Goal: Task Accomplishment & Management: Use online tool/utility

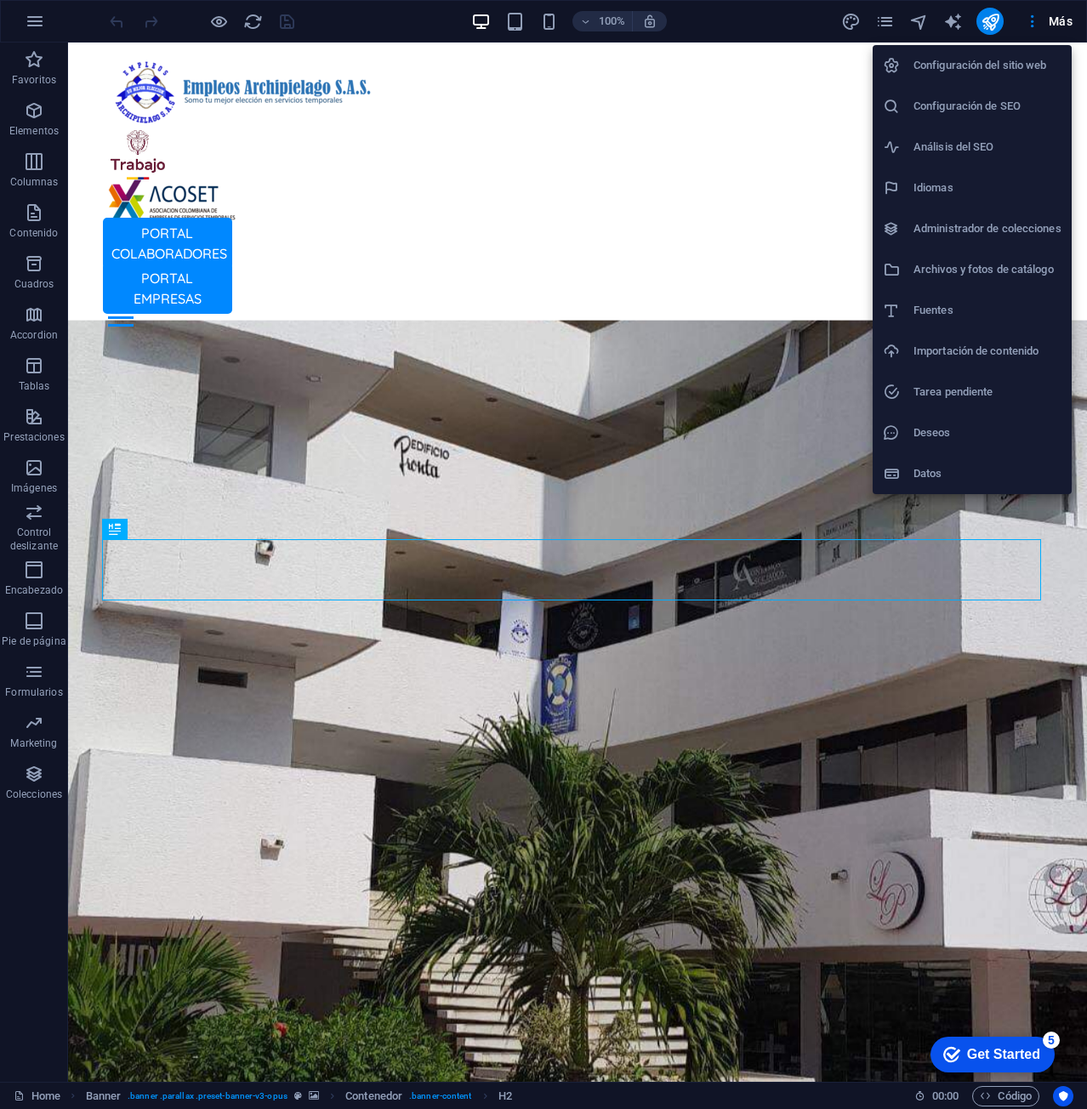
click at [1012, 105] on h6 "Configuración de SEO" at bounding box center [987, 106] width 148 height 20
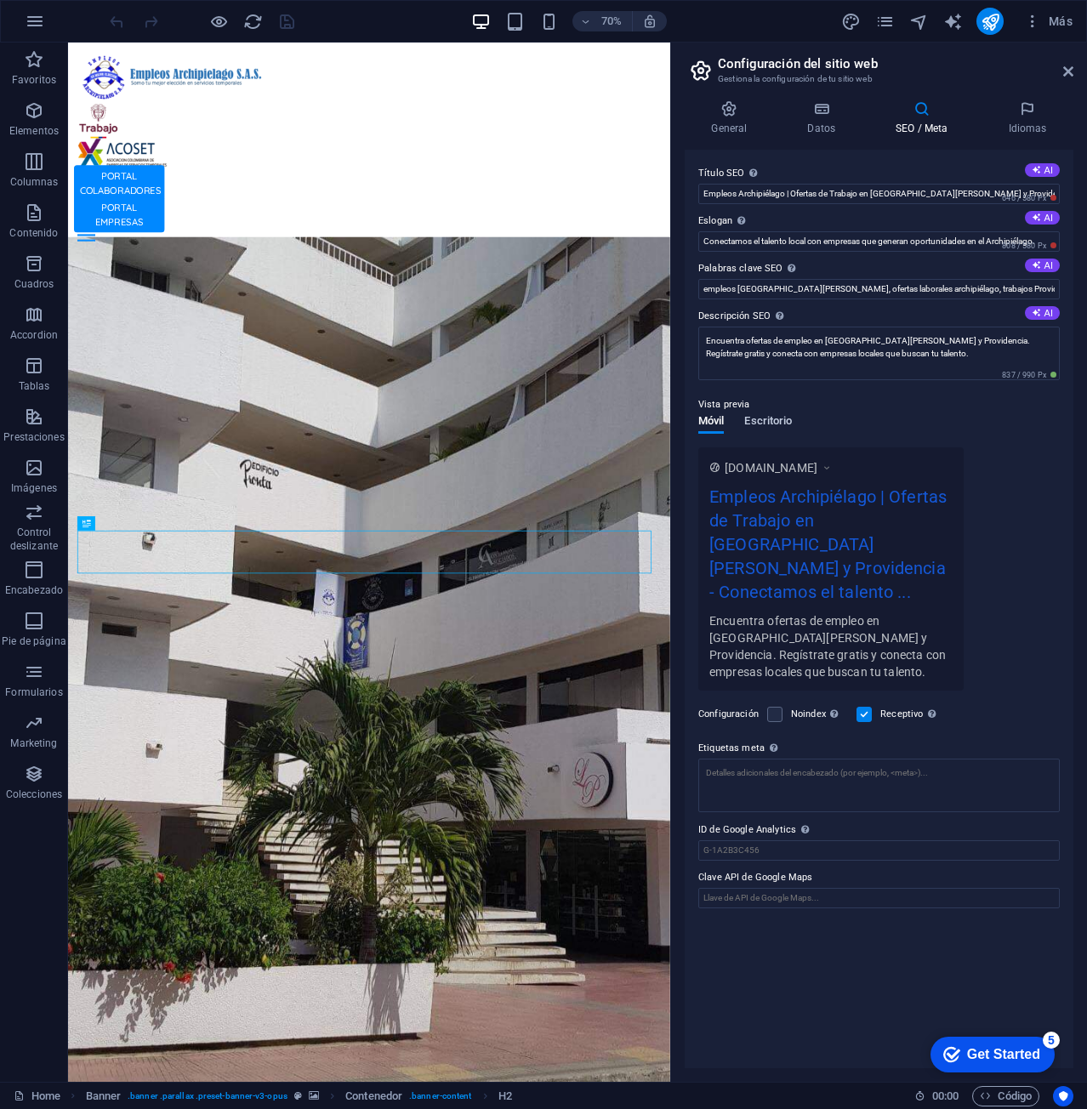
click at [777, 415] on span "Escritorio" at bounding box center [768, 423] width 48 height 24
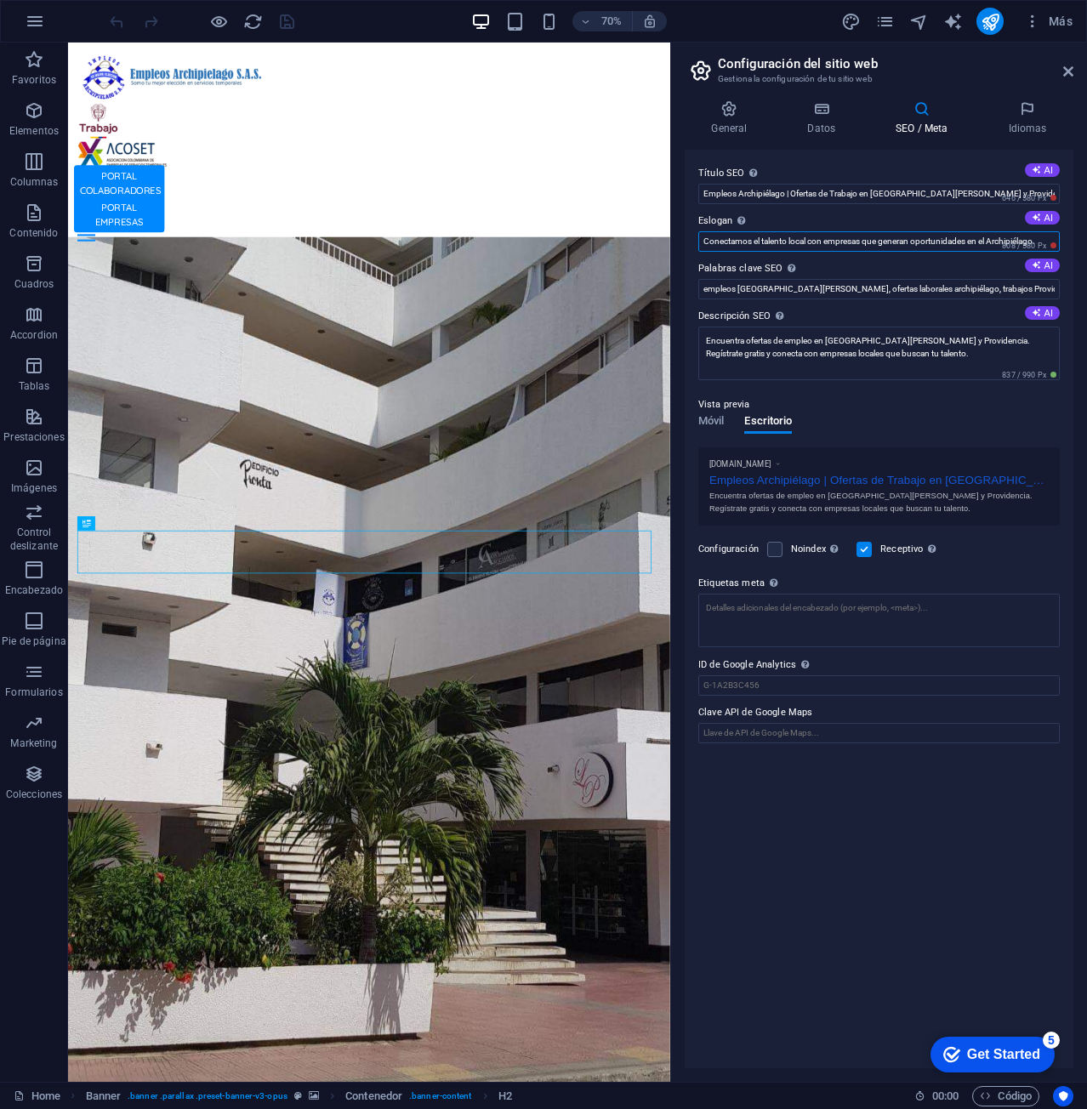
click at [958, 241] on input "Conectamos el talento local con empresas que generan oportunidades en el Archip…" at bounding box center [878, 241] width 361 height 20
click at [976, 190] on input "Empleos Archipiélago | Ofertas de Trabajo en San Andrés y Providencia" at bounding box center [878, 194] width 361 height 20
click at [981, 238] on input "Conectamos el talento local con empresas que generan oportunidades en el Archip…" at bounding box center [878, 241] width 361 height 20
click at [950, 188] on input "Empleos Archipiélago Ofertas de Trabajo en San Andrés" at bounding box center [878, 194] width 361 height 20
type input "Empleos Archipiélago Ofertas de Trabajo en San Andres"
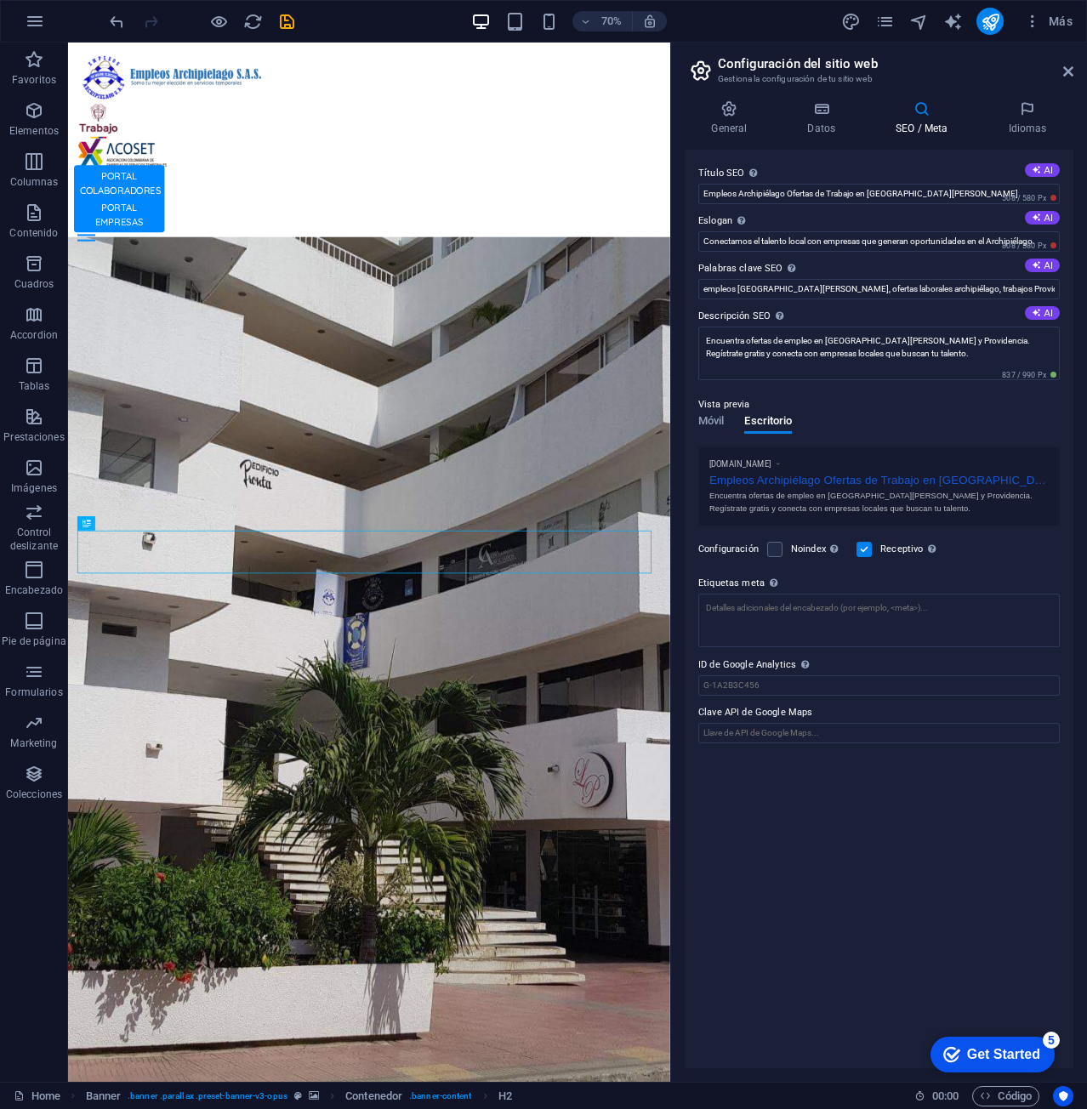
click at [869, 275] on label "Palabras clave SEO Lista de palabras clave separadas por comas que describen tu…" at bounding box center [878, 268] width 361 height 20
click at [869, 279] on input "empleos San Andrés, ofertas laborales archipiélago, trabajos Providencia, bolsa…" at bounding box center [878, 289] width 361 height 20
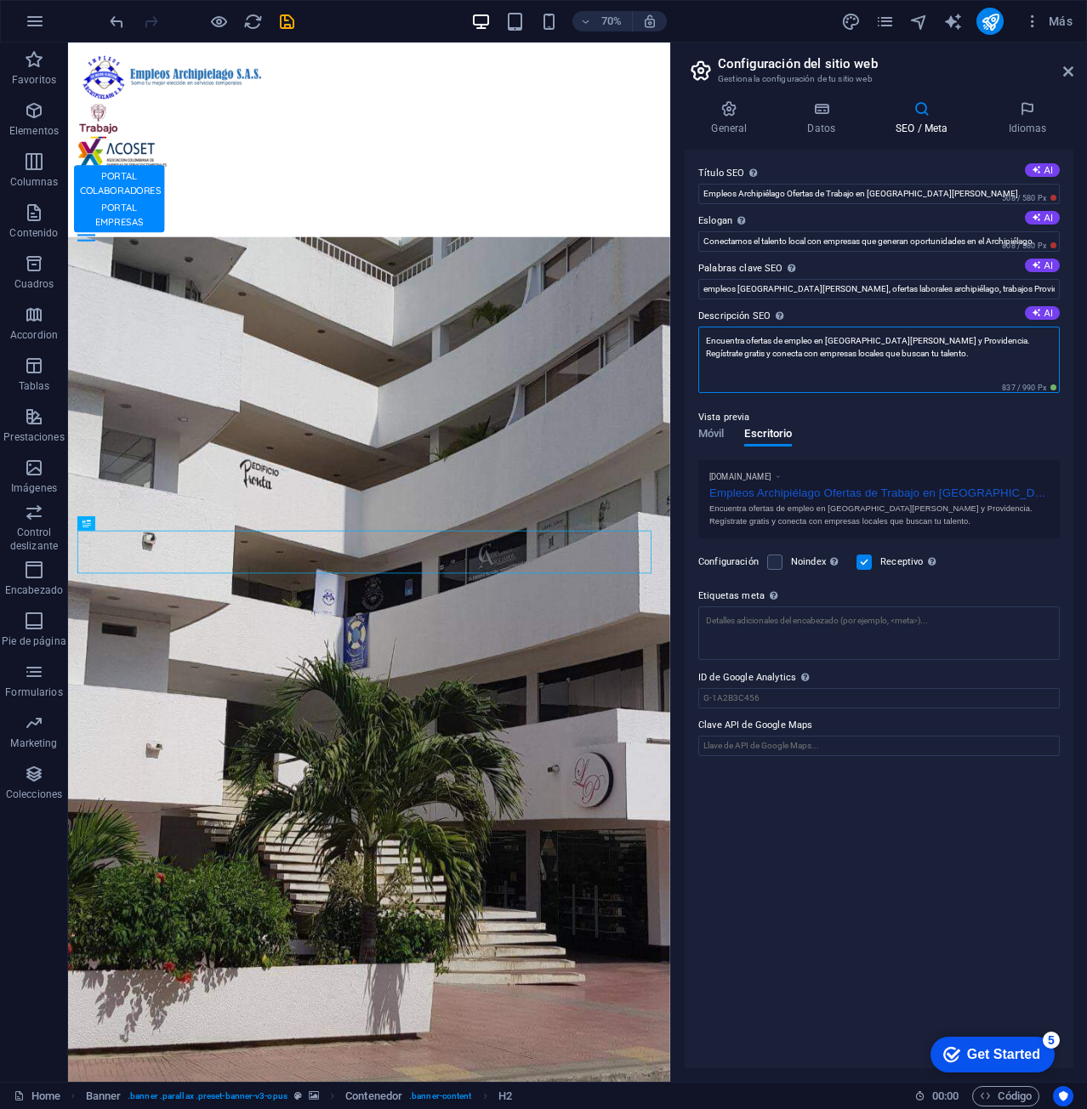
click at [869, 355] on textarea "Encuentra ofertas de empleo en San Andrés y Providencia. Regístrate gratis y co…" at bounding box center [878, 359] width 361 height 66
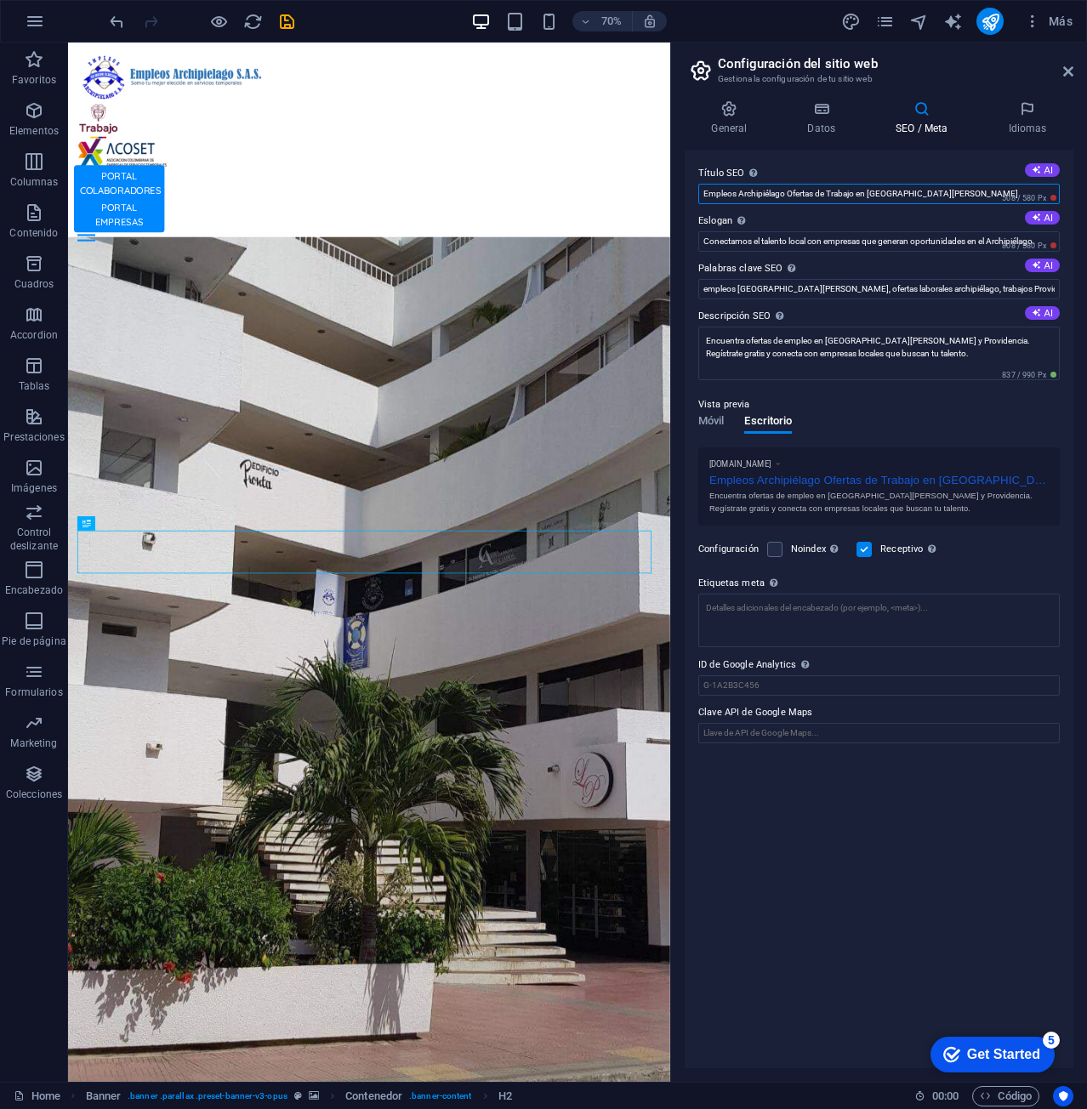
click at [948, 190] on input "Empleos Archipiélago Ofertas de Trabajo en San Andres" at bounding box center [878, 194] width 361 height 20
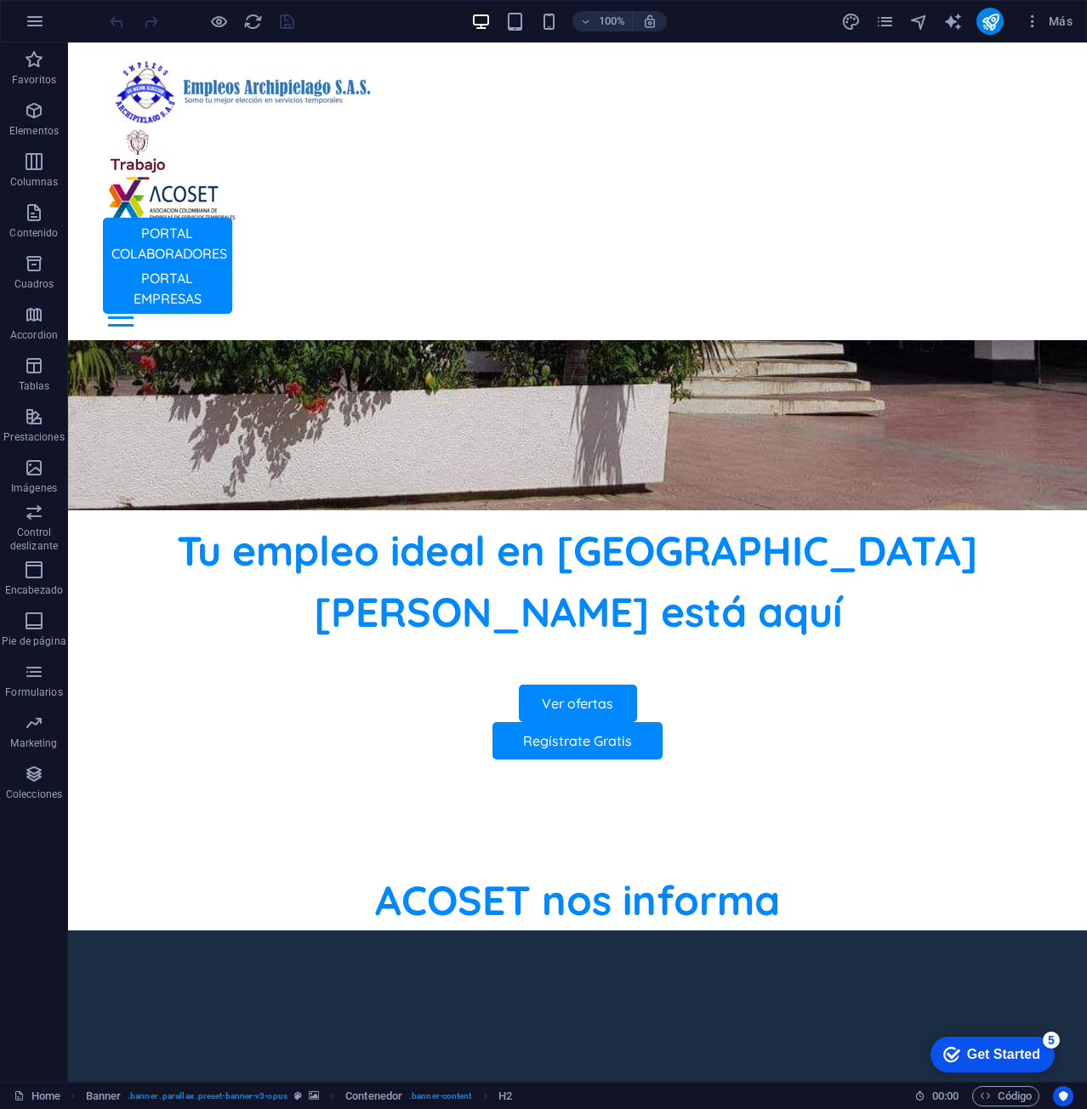
scroll to position [850, 0]
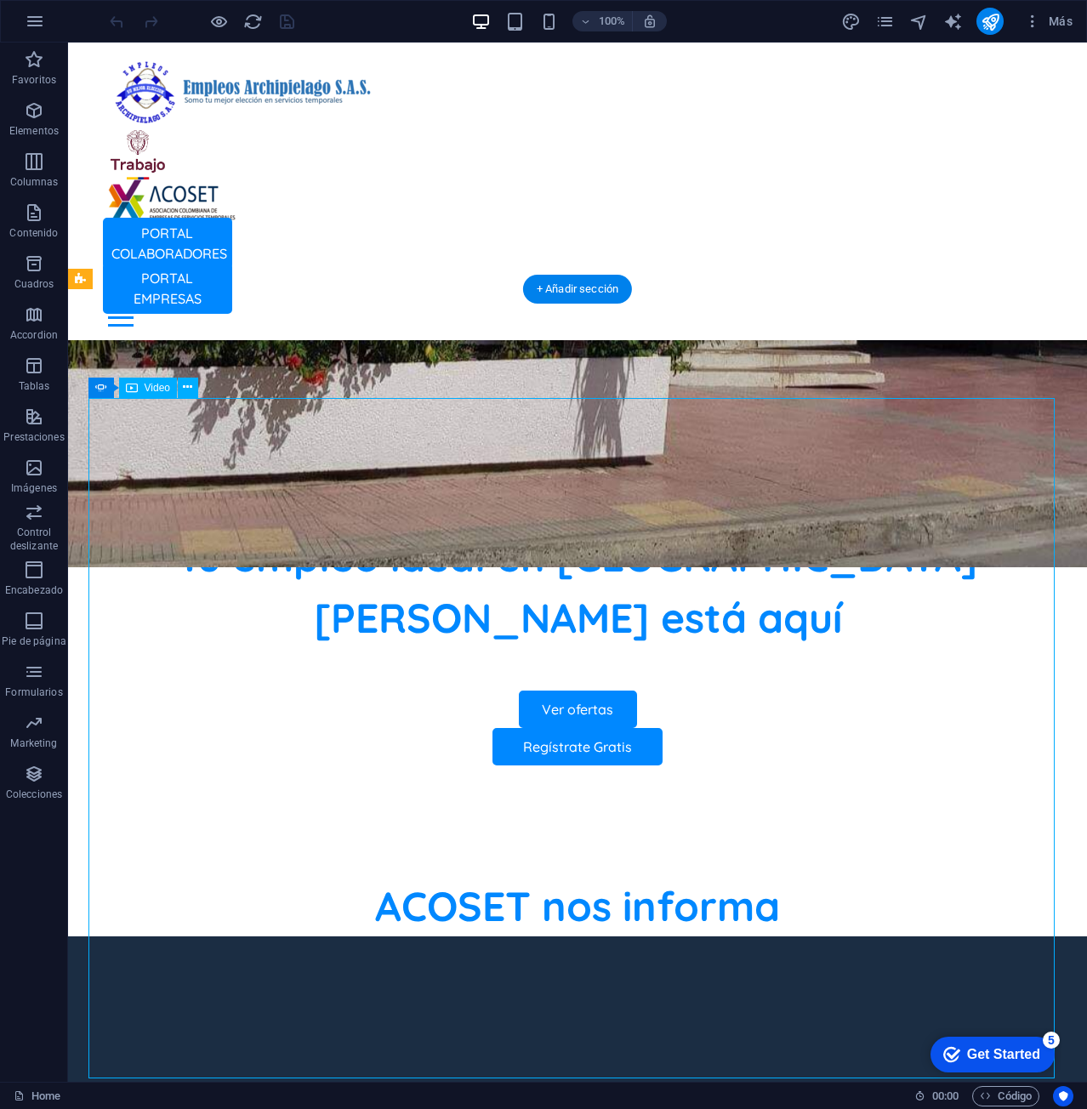
select select "%"
select select "px"
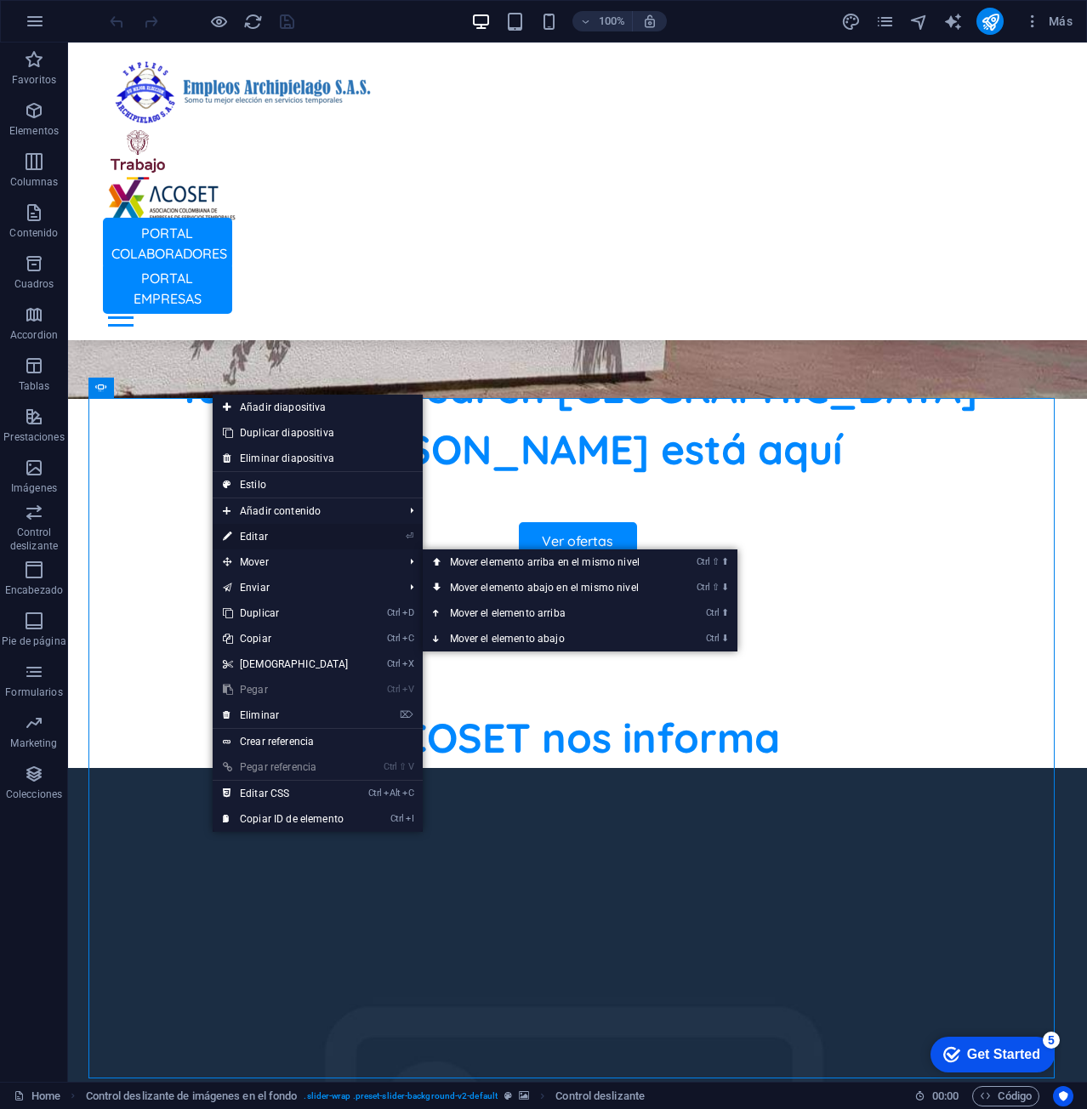
click at [317, 535] on link "⏎ Editar" at bounding box center [286, 537] width 146 height 26
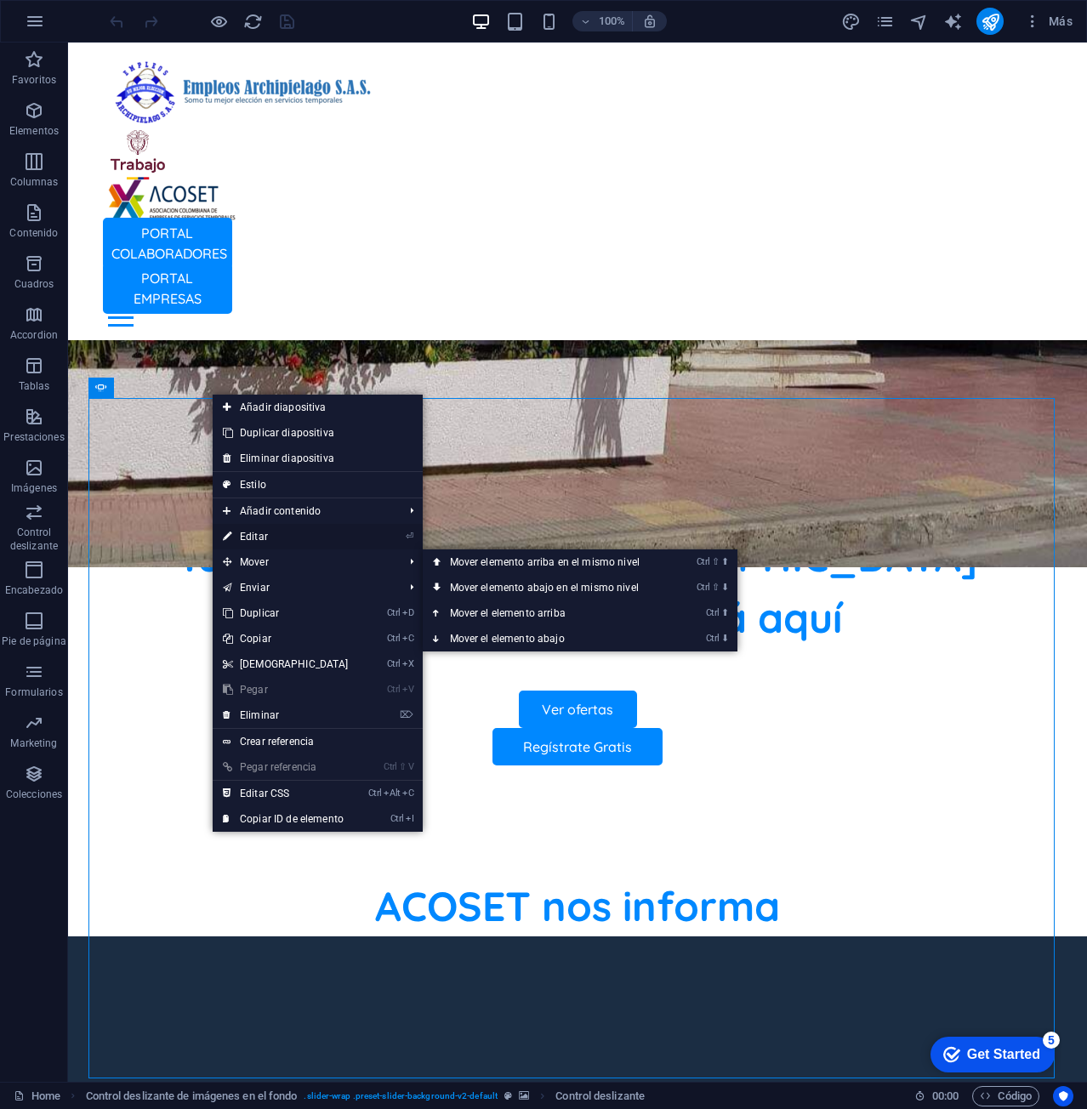
select select "ms"
select select "s"
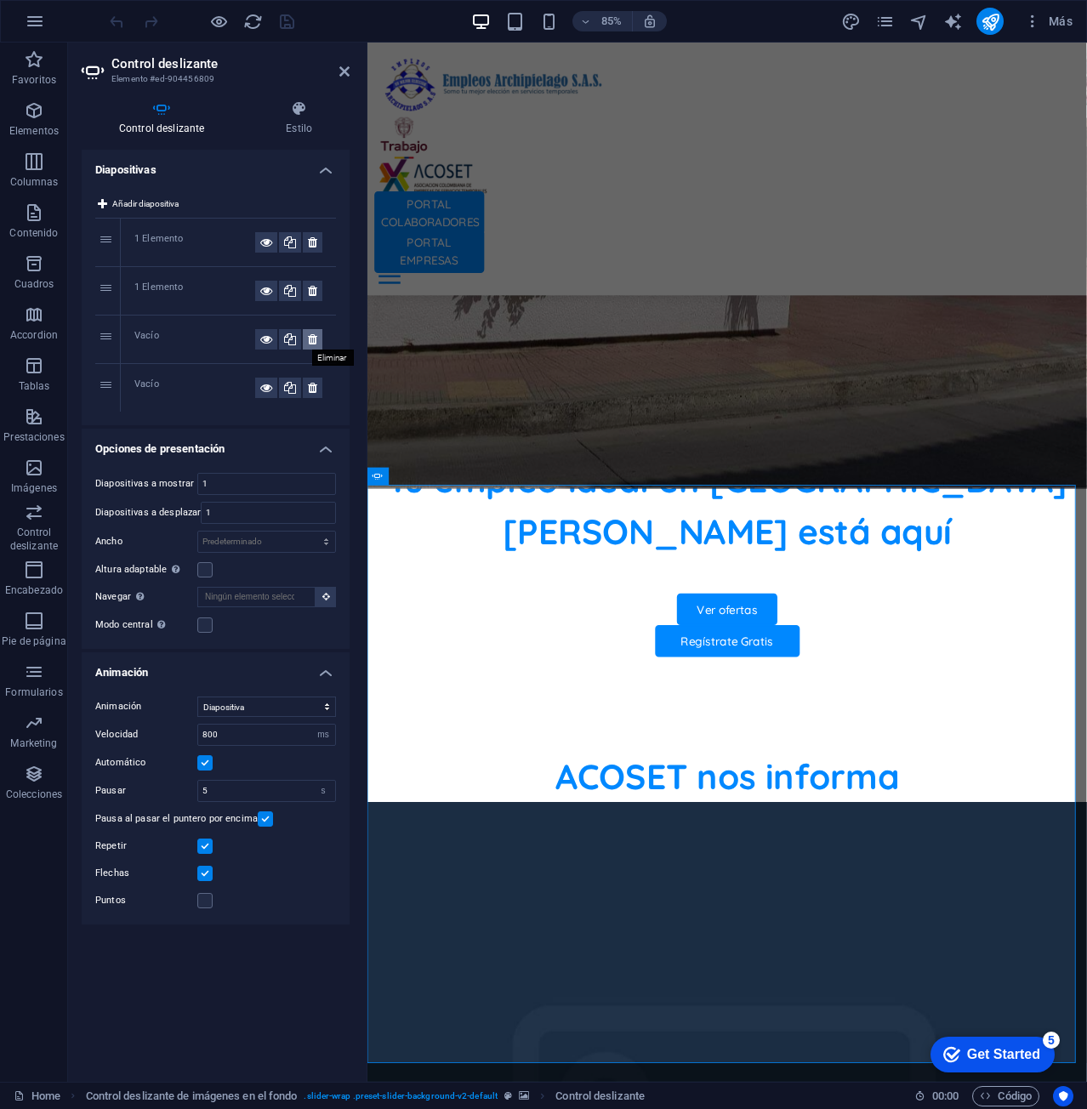
click at [315, 343] on icon at bounding box center [312, 339] width 9 height 20
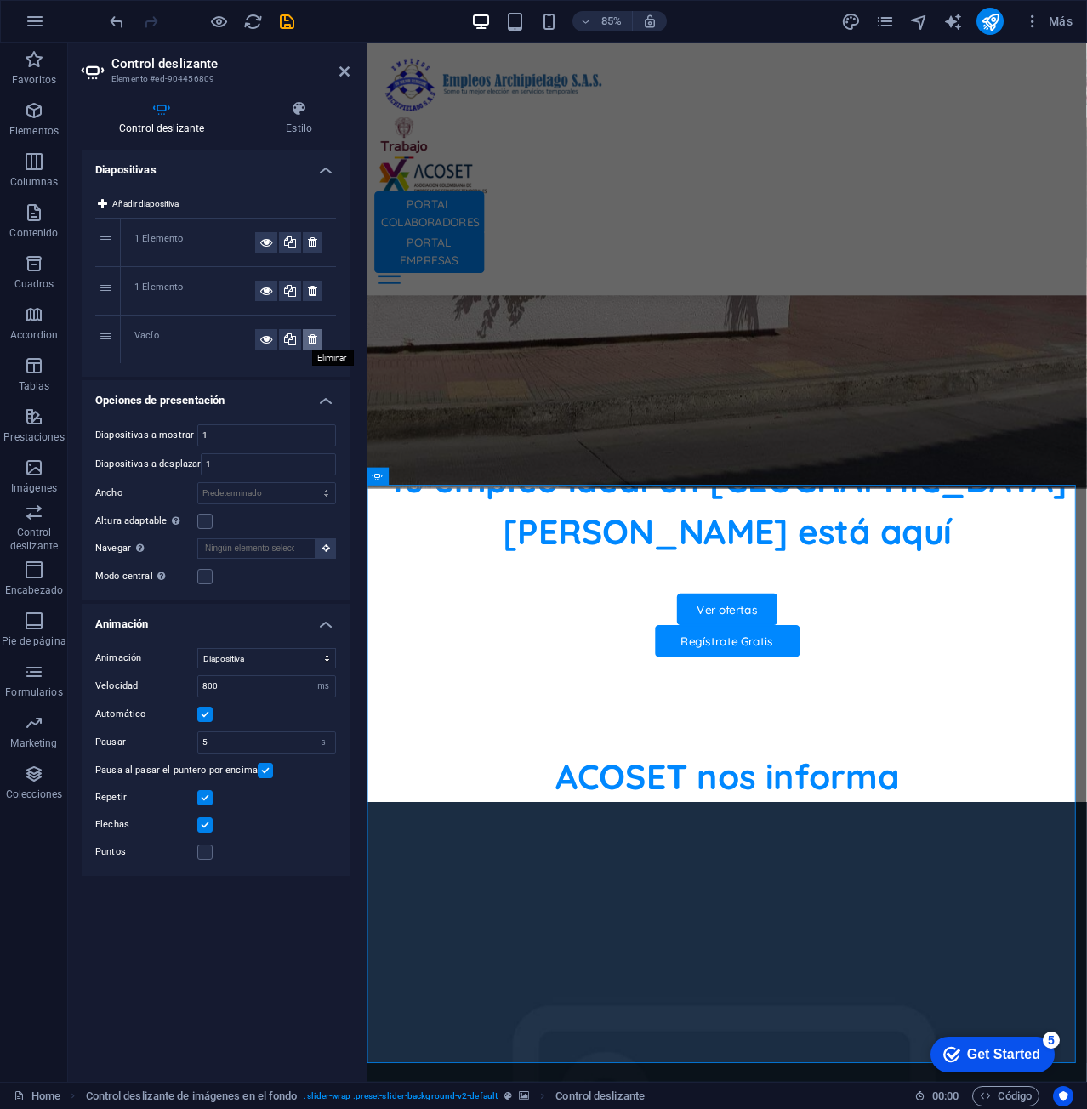
click at [312, 339] on icon at bounding box center [312, 339] width 9 height 20
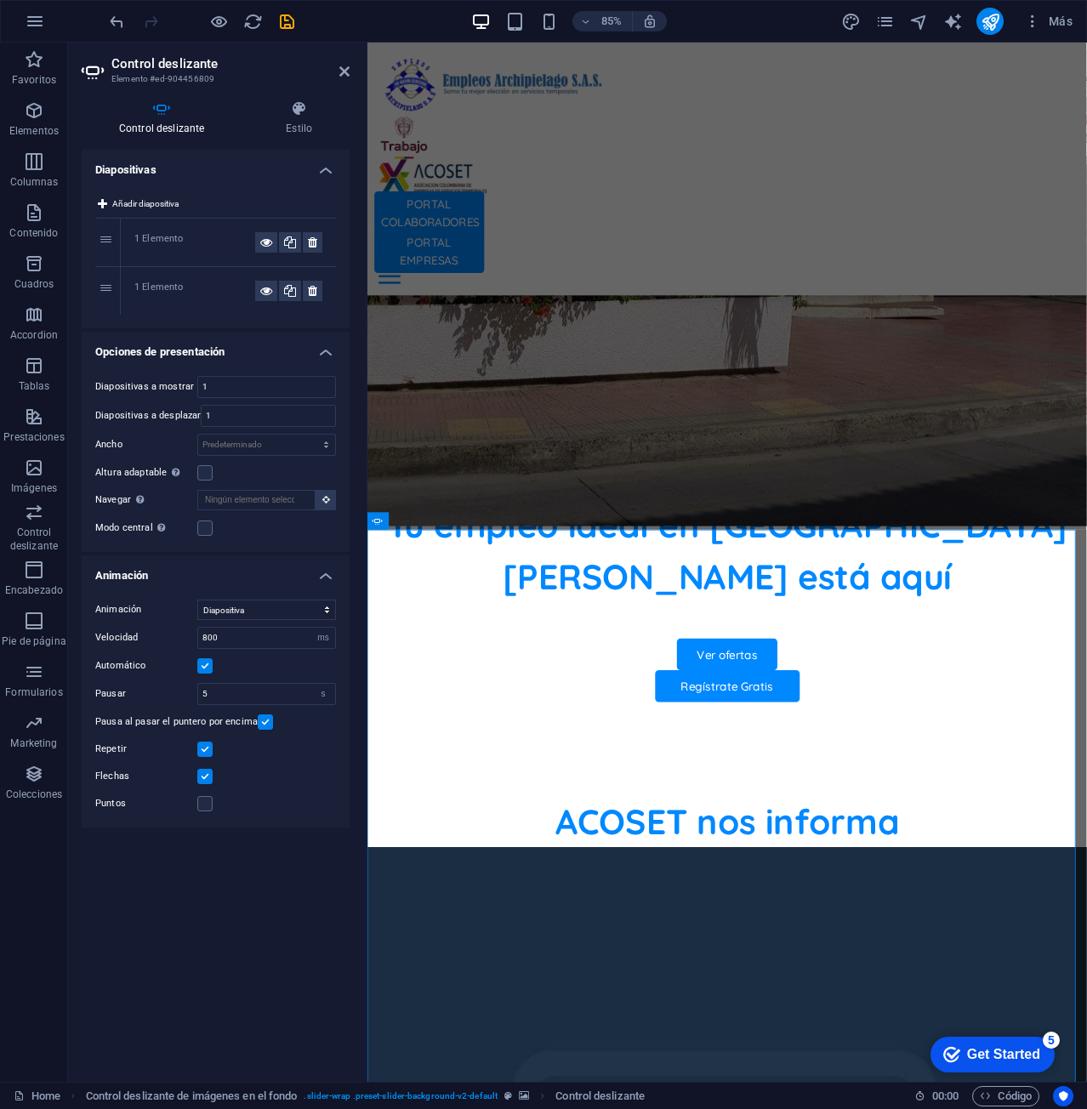
scroll to position [751, 0]
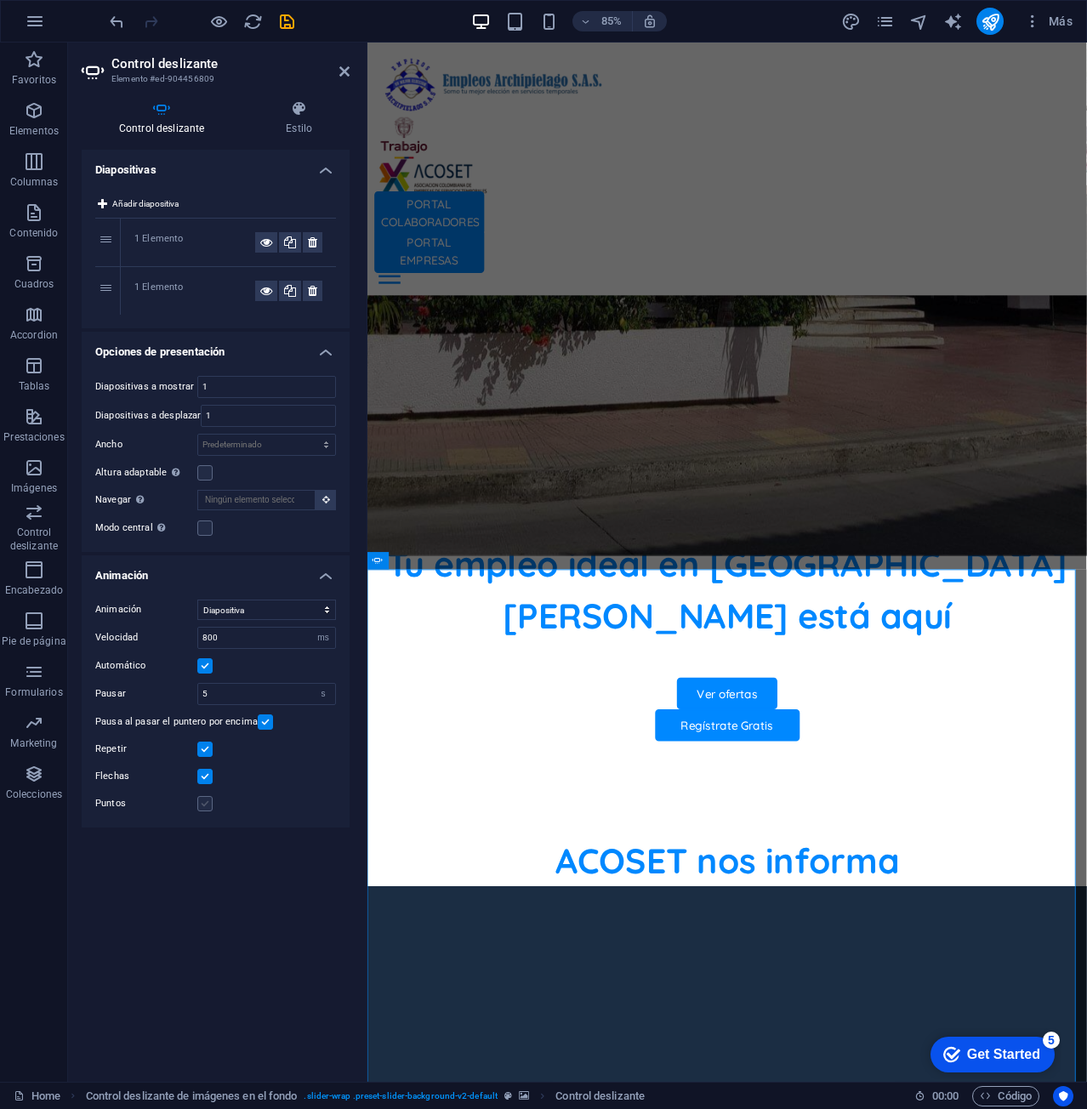
click at [208, 796] on label at bounding box center [204, 803] width 15 height 15
click at [0, 0] on input "Puntos" at bounding box center [0, 0] width 0 height 0
click at [210, 769] on label at bounding box center [204, 776] width 15 height 15
click at [0, 0] on input "Flechas" at bounding box center [0, 0] width 0 height 0
click at [210, 769] on label at bounding box center [204, 776] width 15 height 15
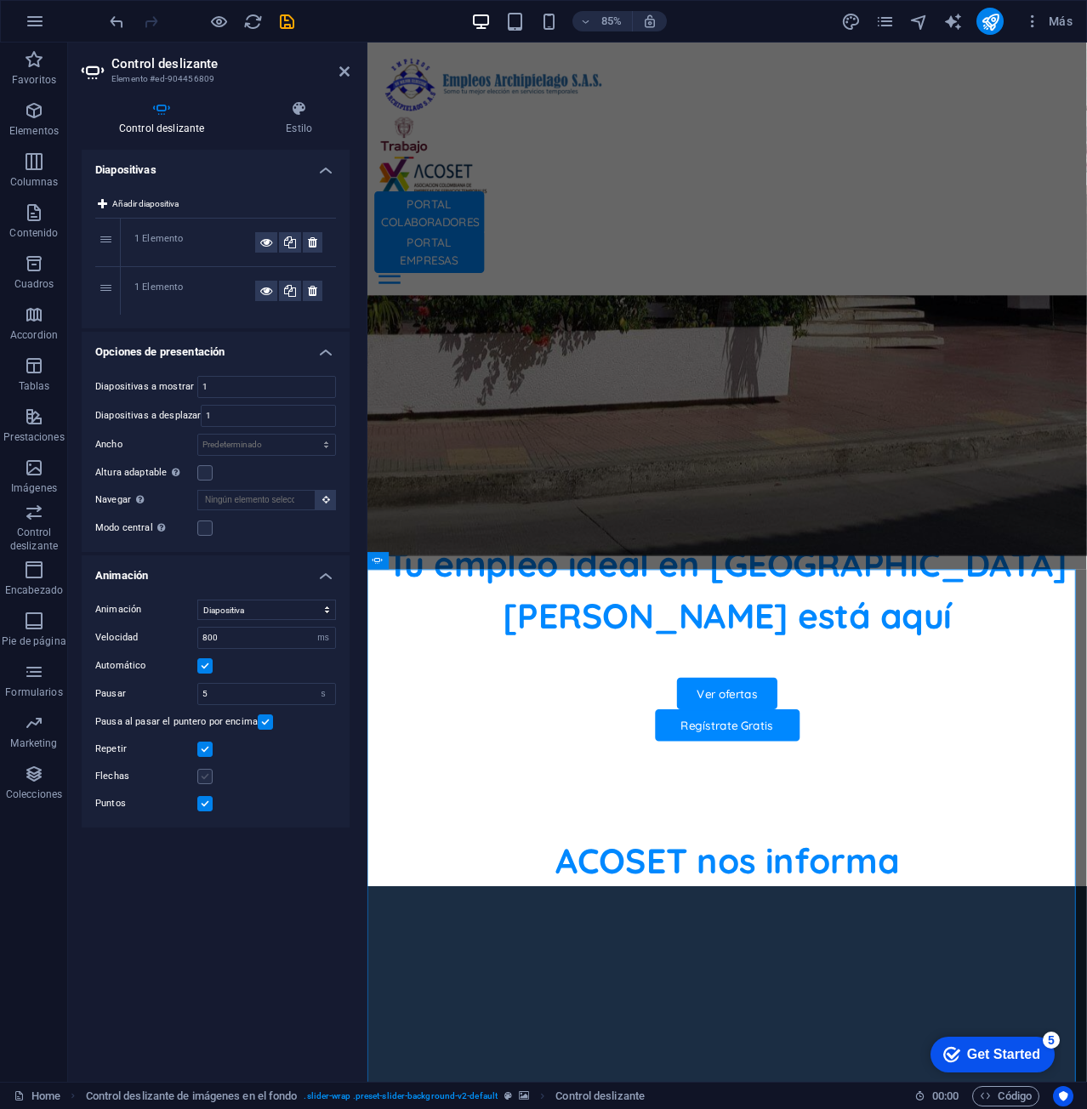
click at [0, 0] on input "Flechas" at bounding box center [0, 0] width 0 height 0
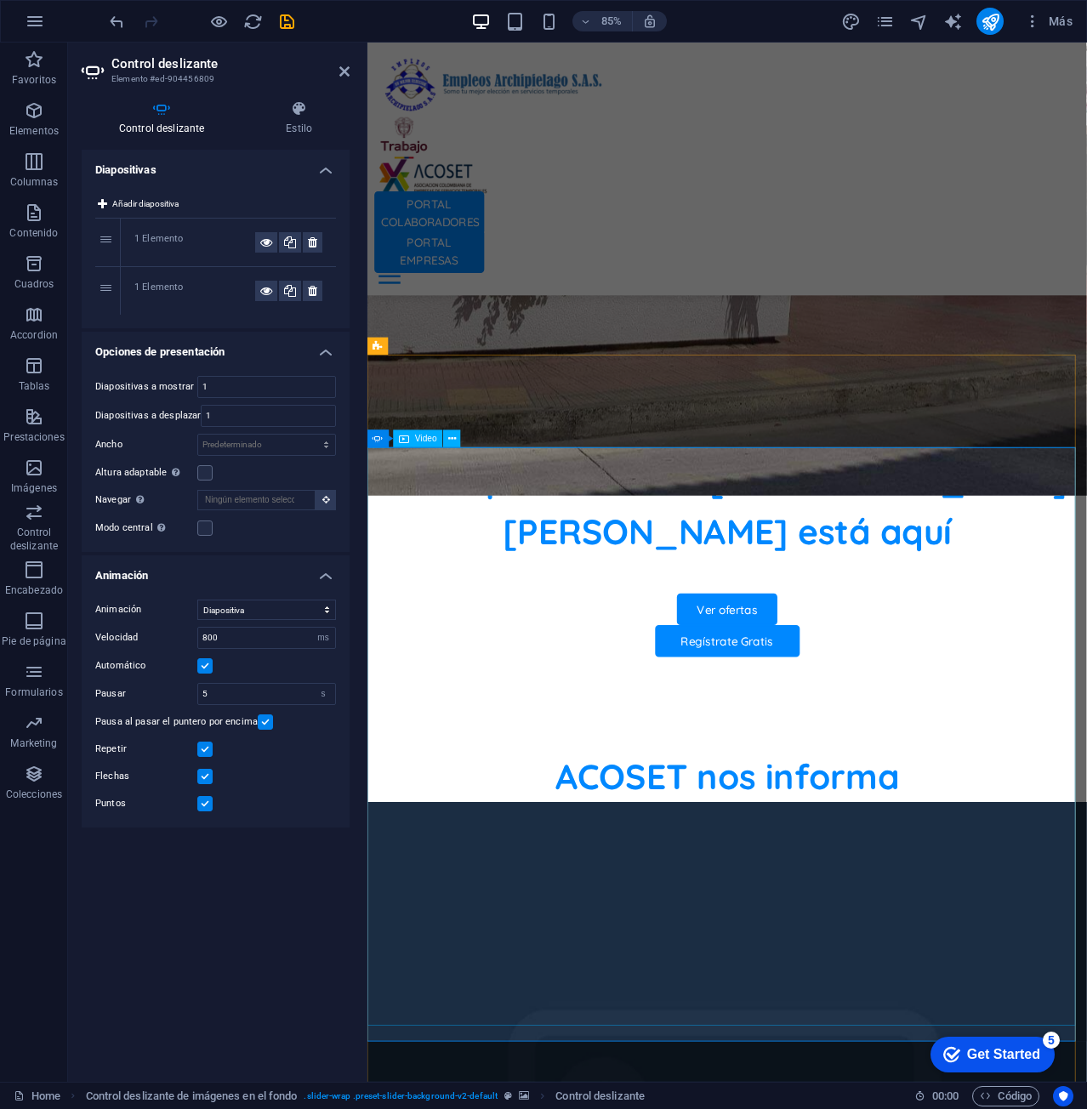
scroll to position [921, 0]
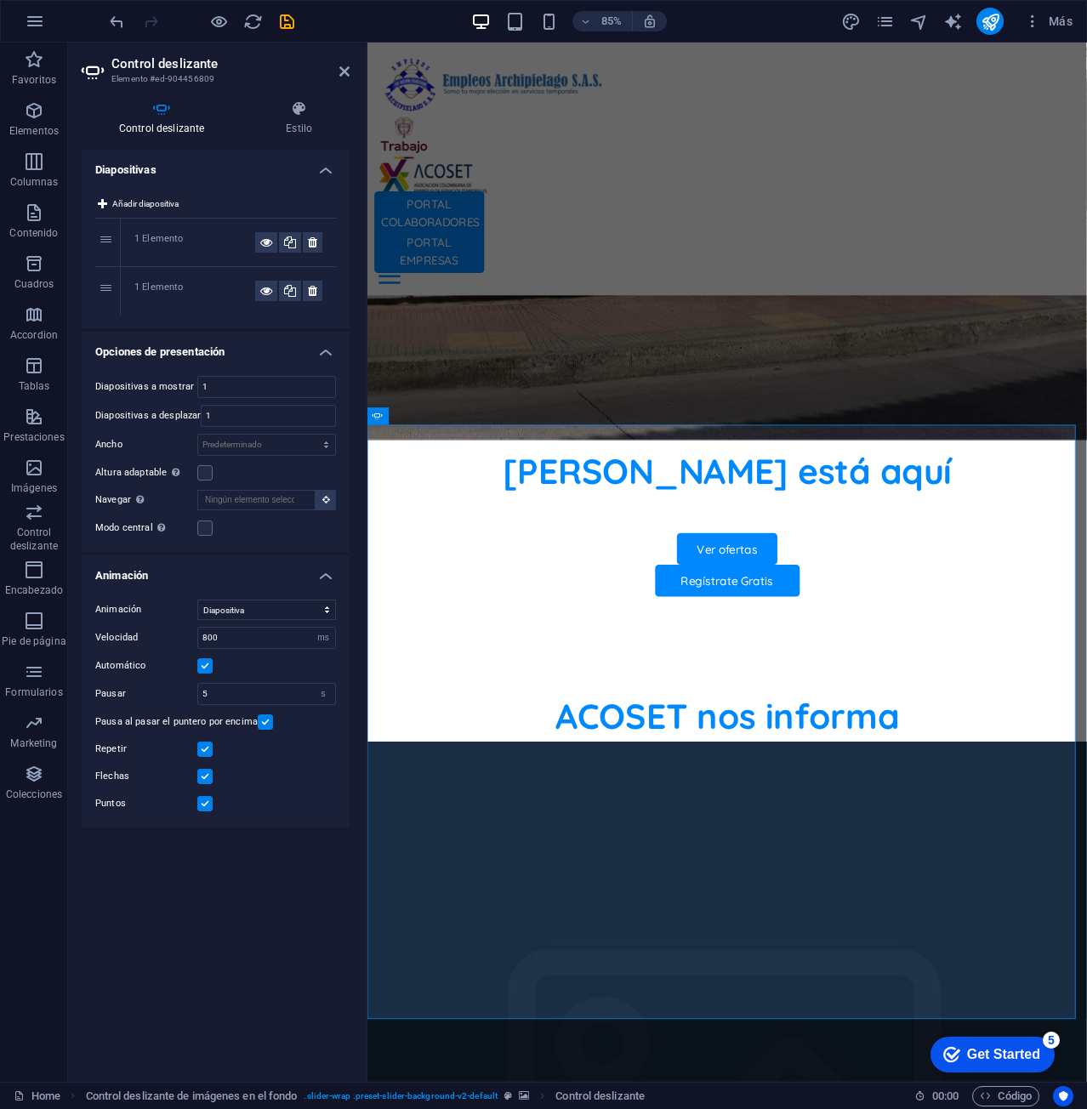
click at [201, 803] on label at bounding box center [204, 803] width 15 height 15
click at [0, 0] on input "Puntos" at bounding box center [0, 0] width 0 height 0
click at [201, 803] on label at bounding box center [204, 803] width 15 height 15
click at [0, 0] on input "Puntos" at bounding box center [0, 0] width 0 height 0
click at [211, 774] on label at bounding box center [204, 776] width 15 height 15
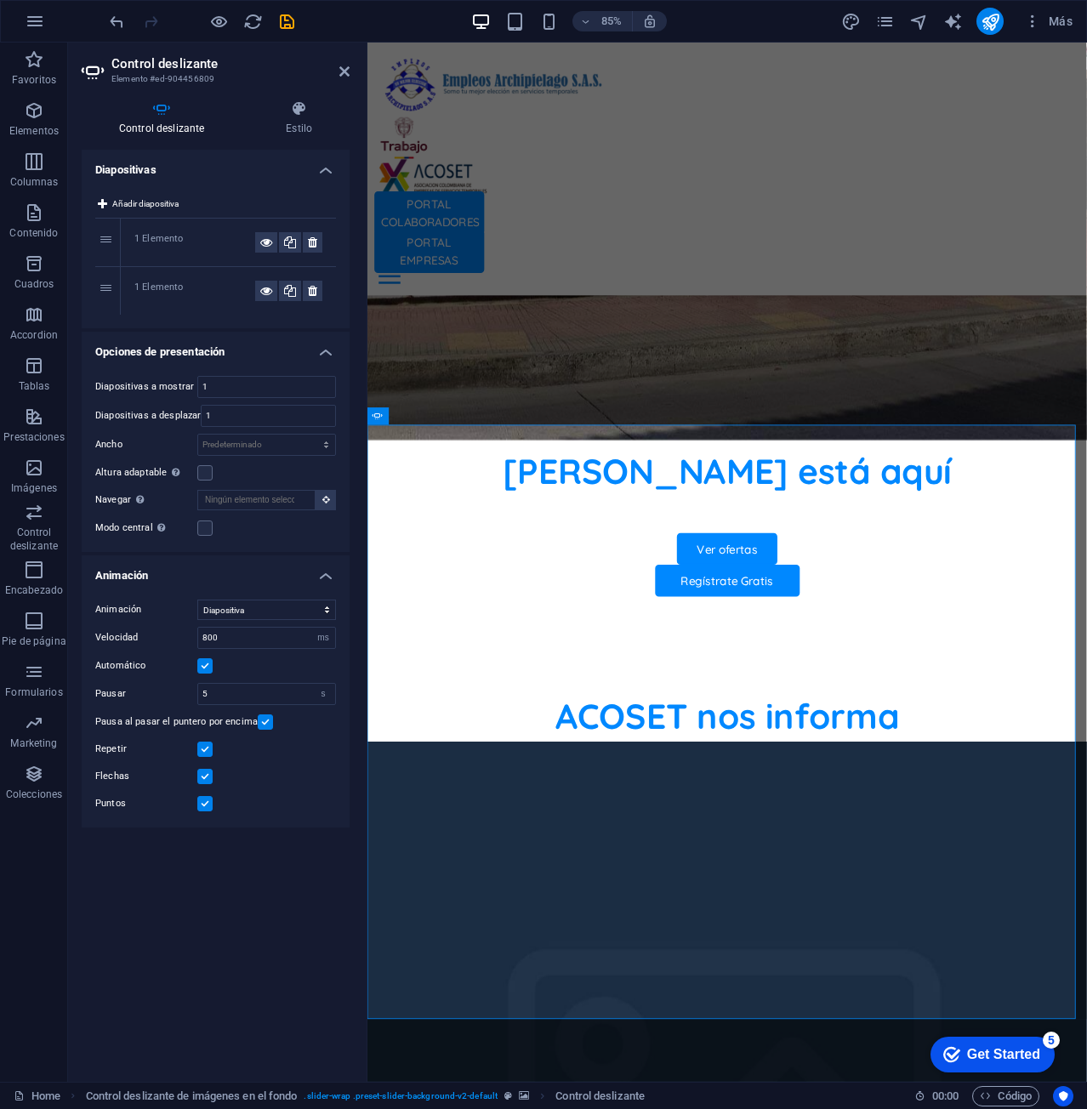
click at [0, 0] on input "Flechas" at bounding box center [0, 0] width 0 height 0
click at [216, 23] on icon "button" at bounding box center [219, 22] width 20 height 20
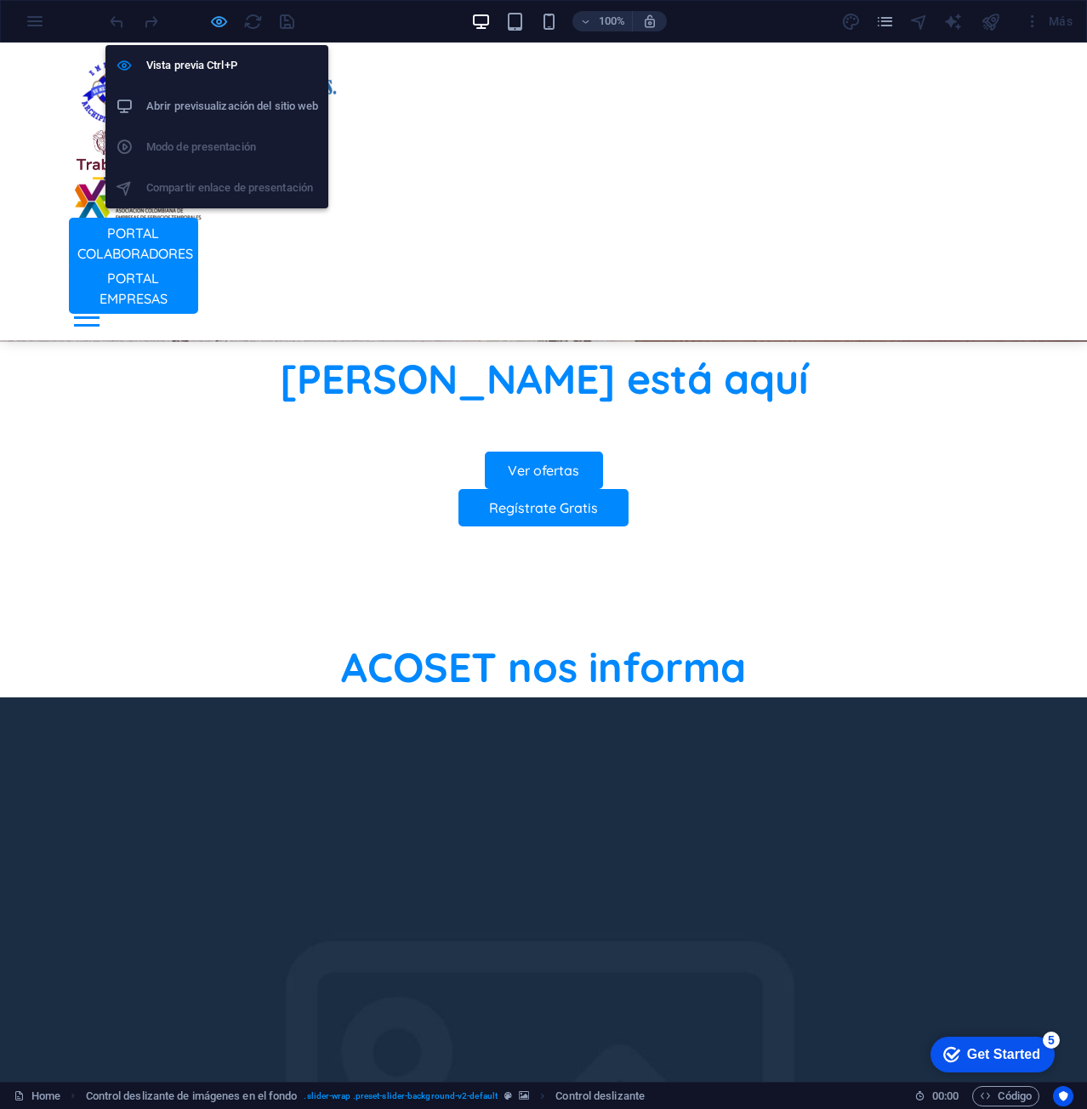
click at [217, 24] on icon "button" at bounding box center [219, 22] width 20 height 20
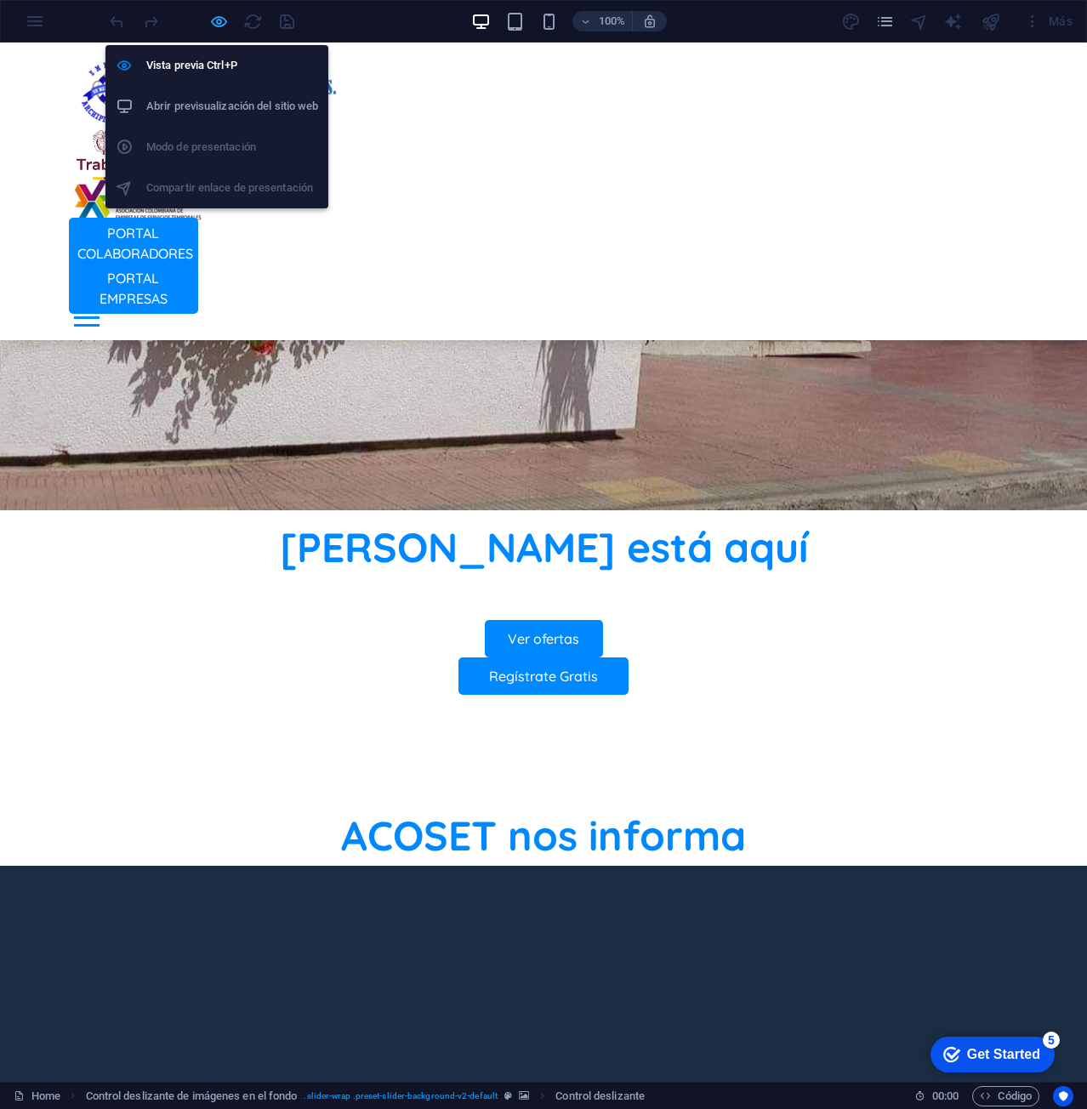
select select "ms"
select select "s"
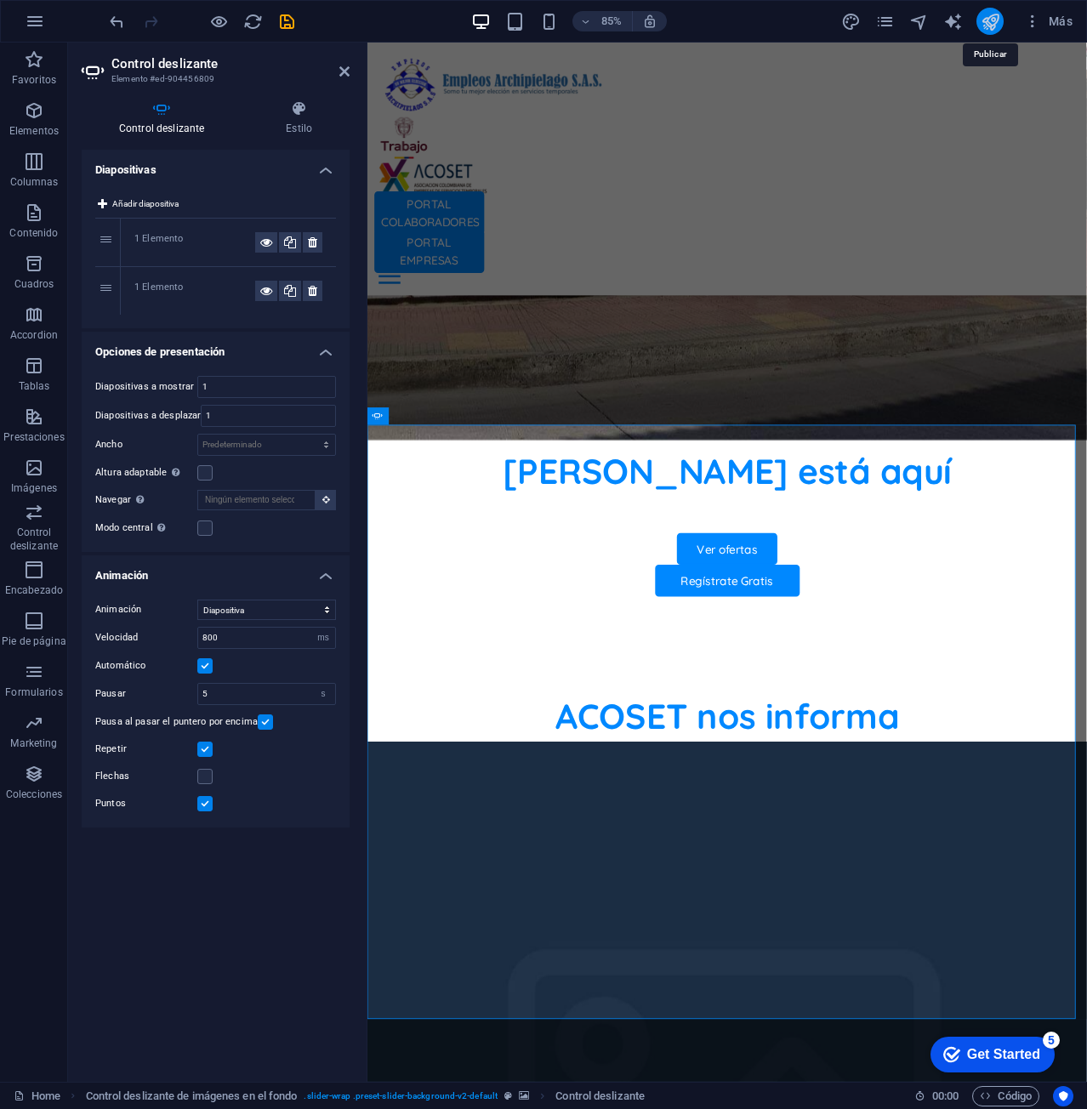
select select "ms"
select select "s"
select select "ms"
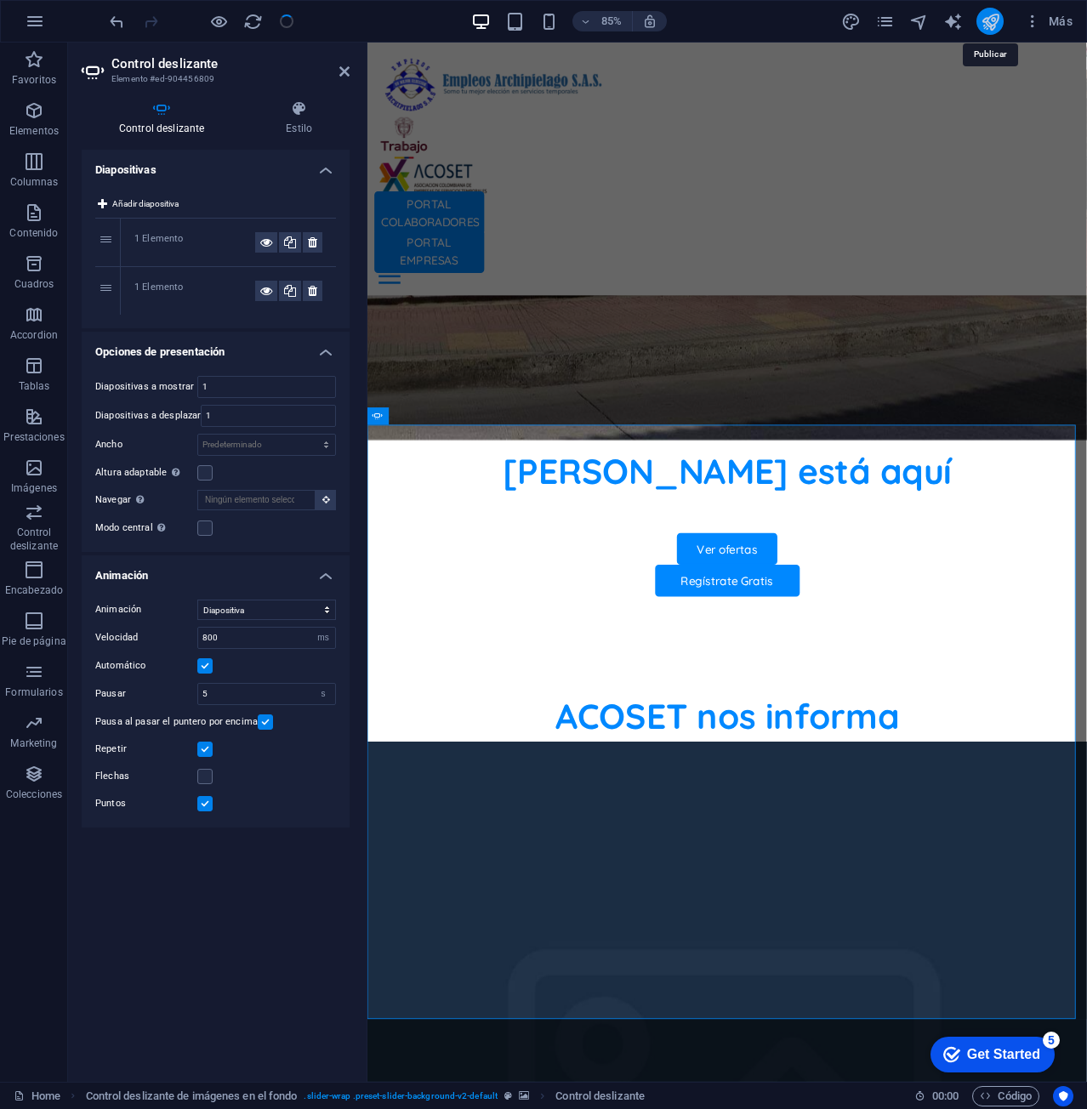
select select "s"
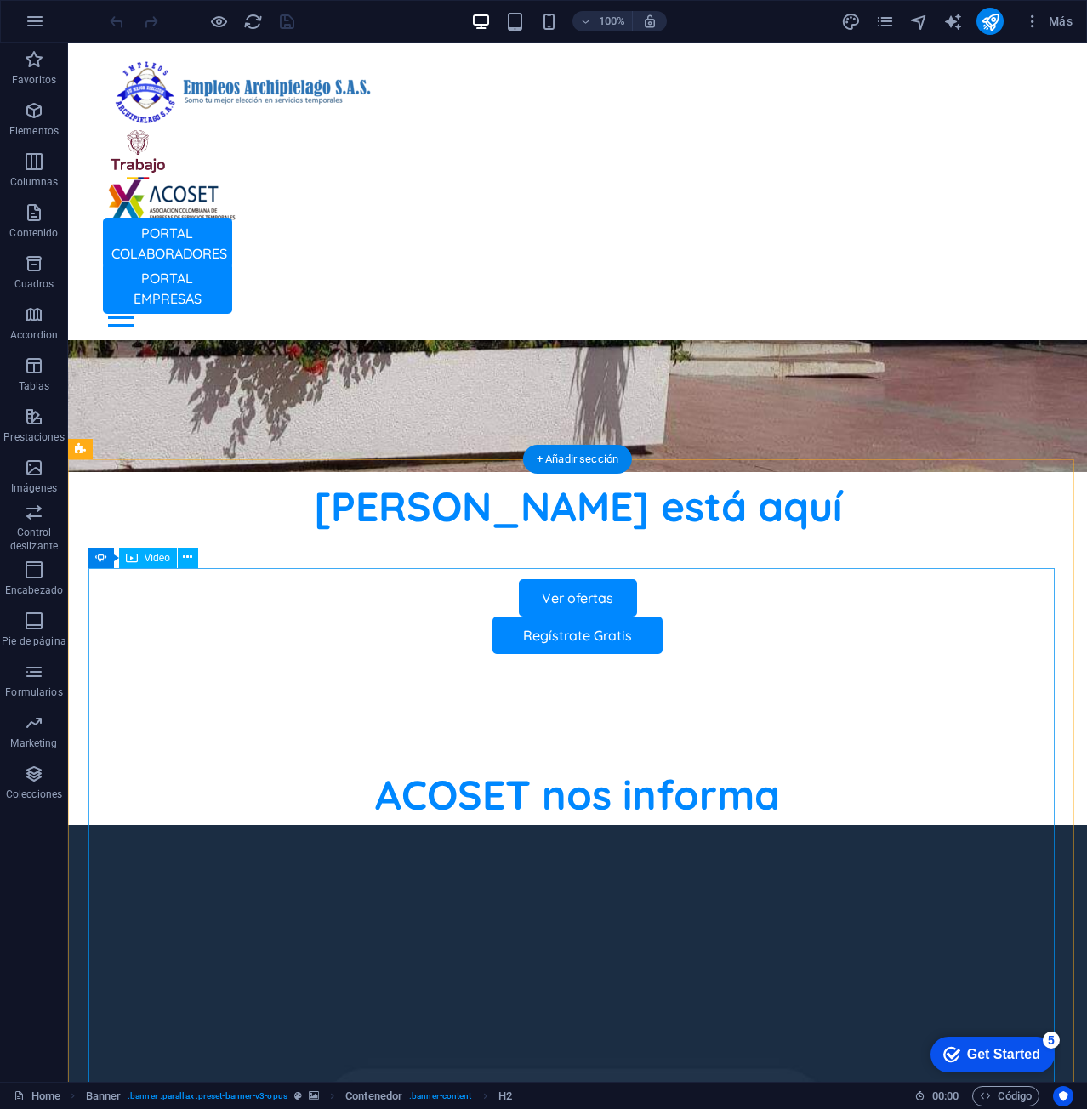
scroll to position [935, 0]
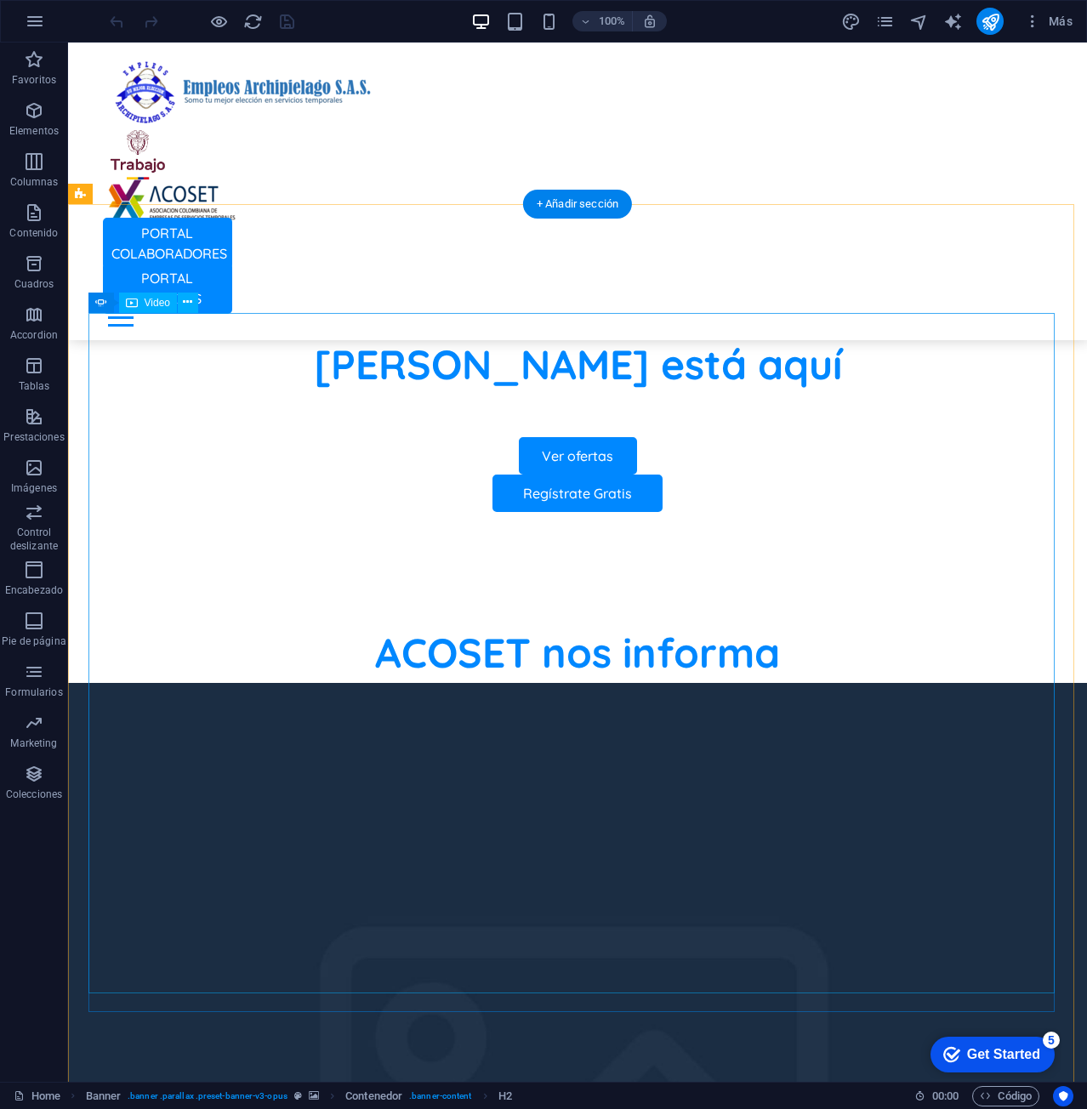
select select "%"
select select "px"
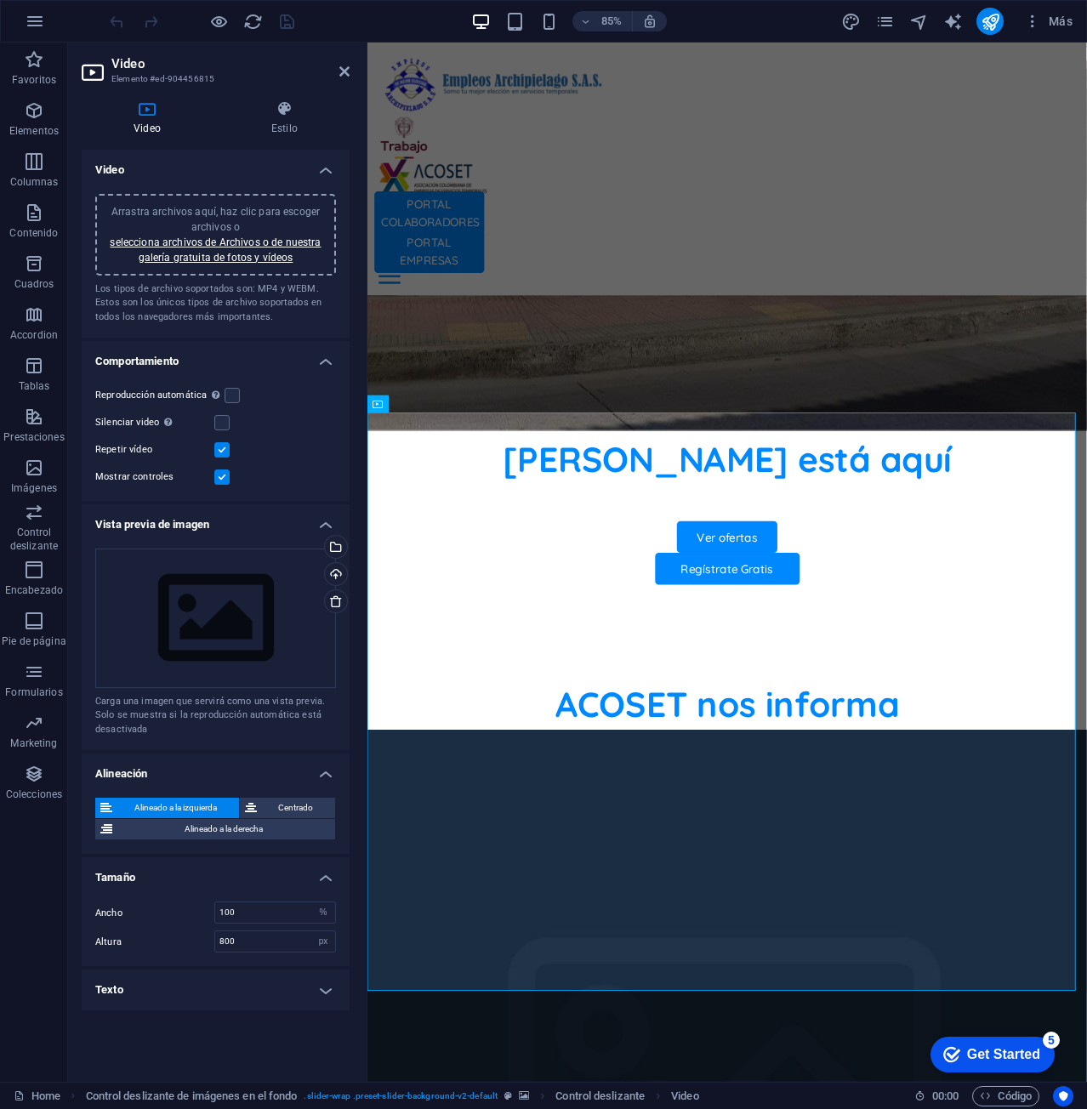
click at [221, 474] on label at bounding box center [221, 476] width 15 height 15
click at [0, 0] on input "Mostrar controles" at bounding box center [0, 0] width 0 height 0
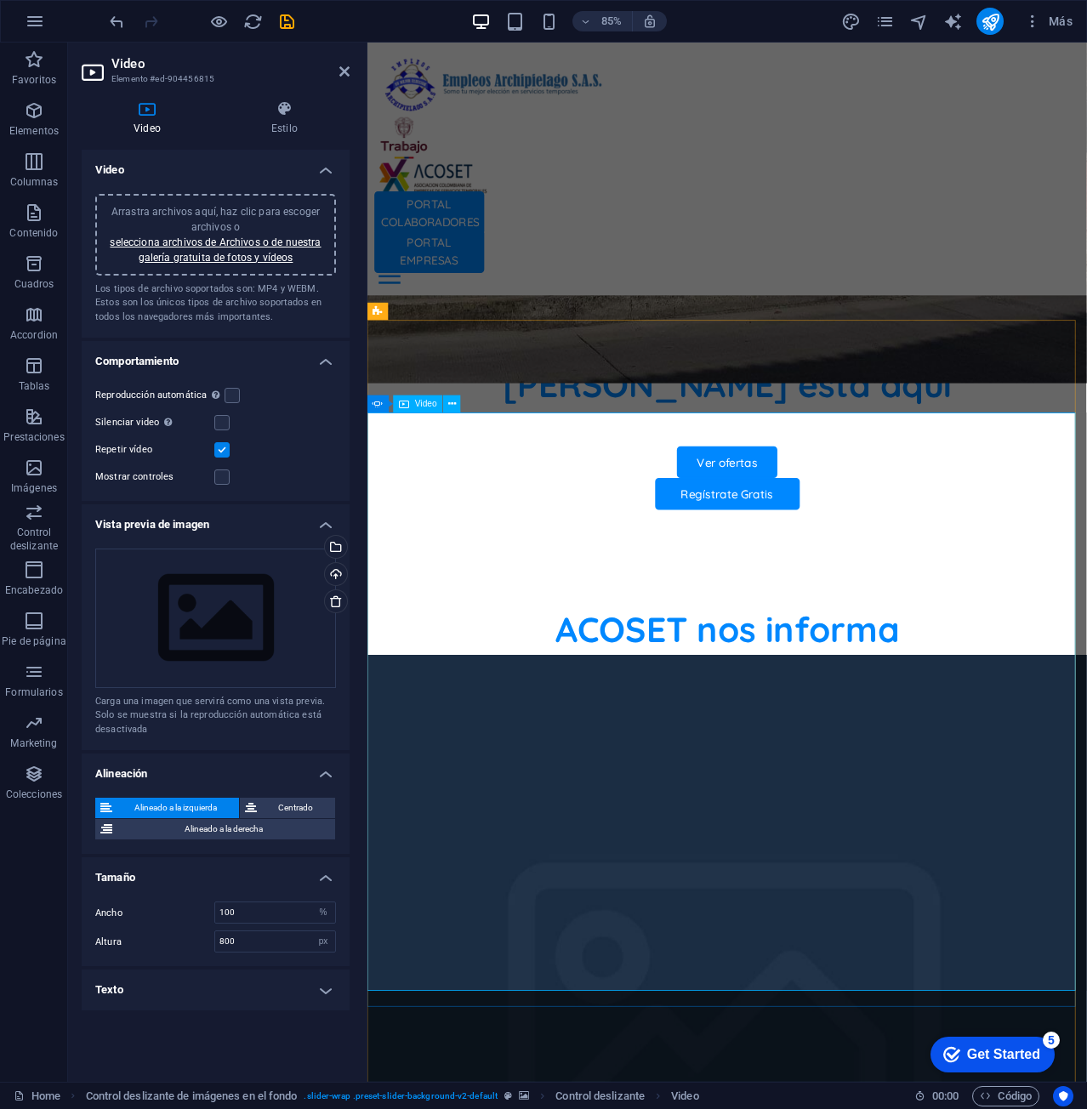
scroll to position [1105, 0]
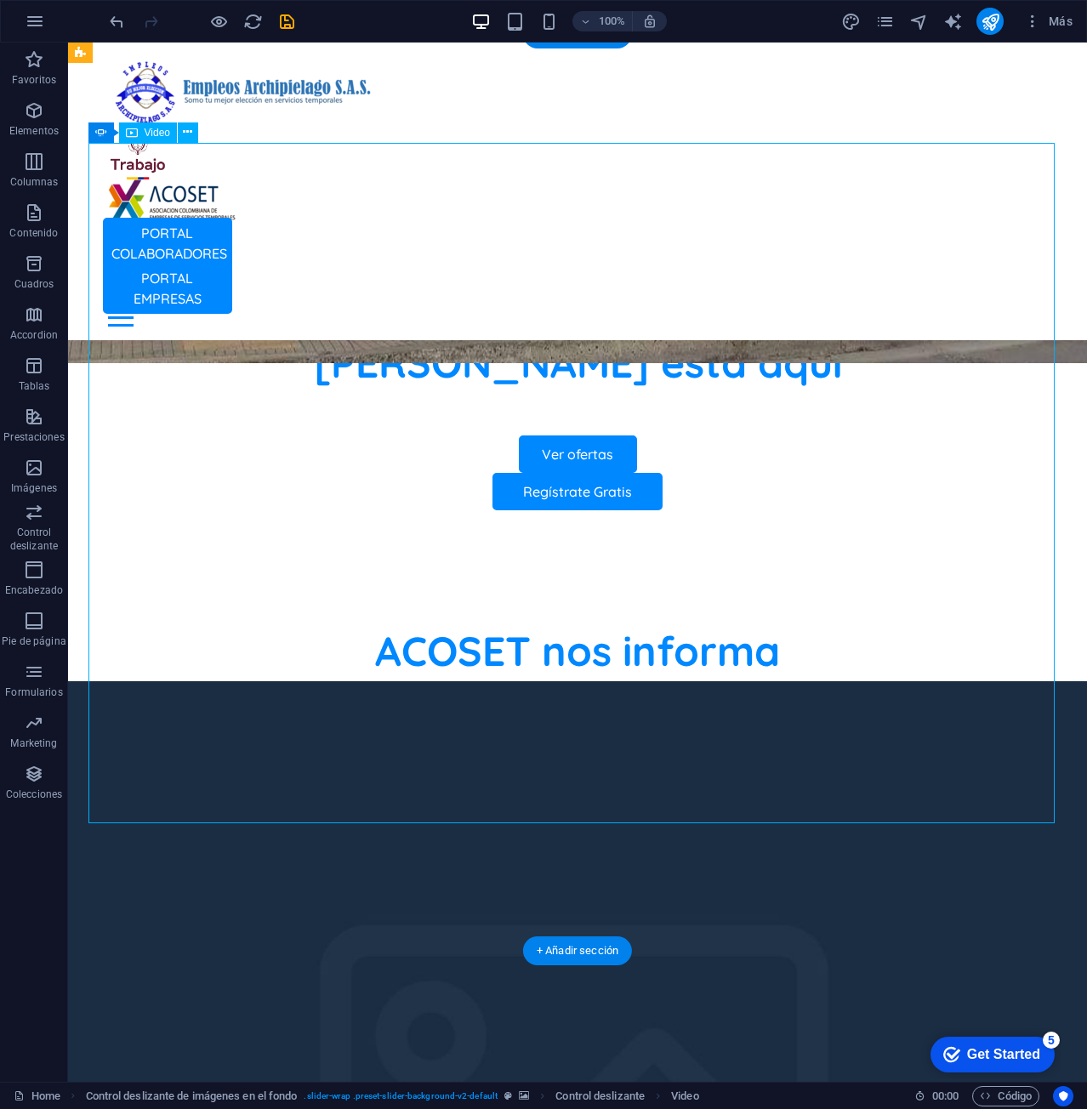
select select "%"
select select "px"
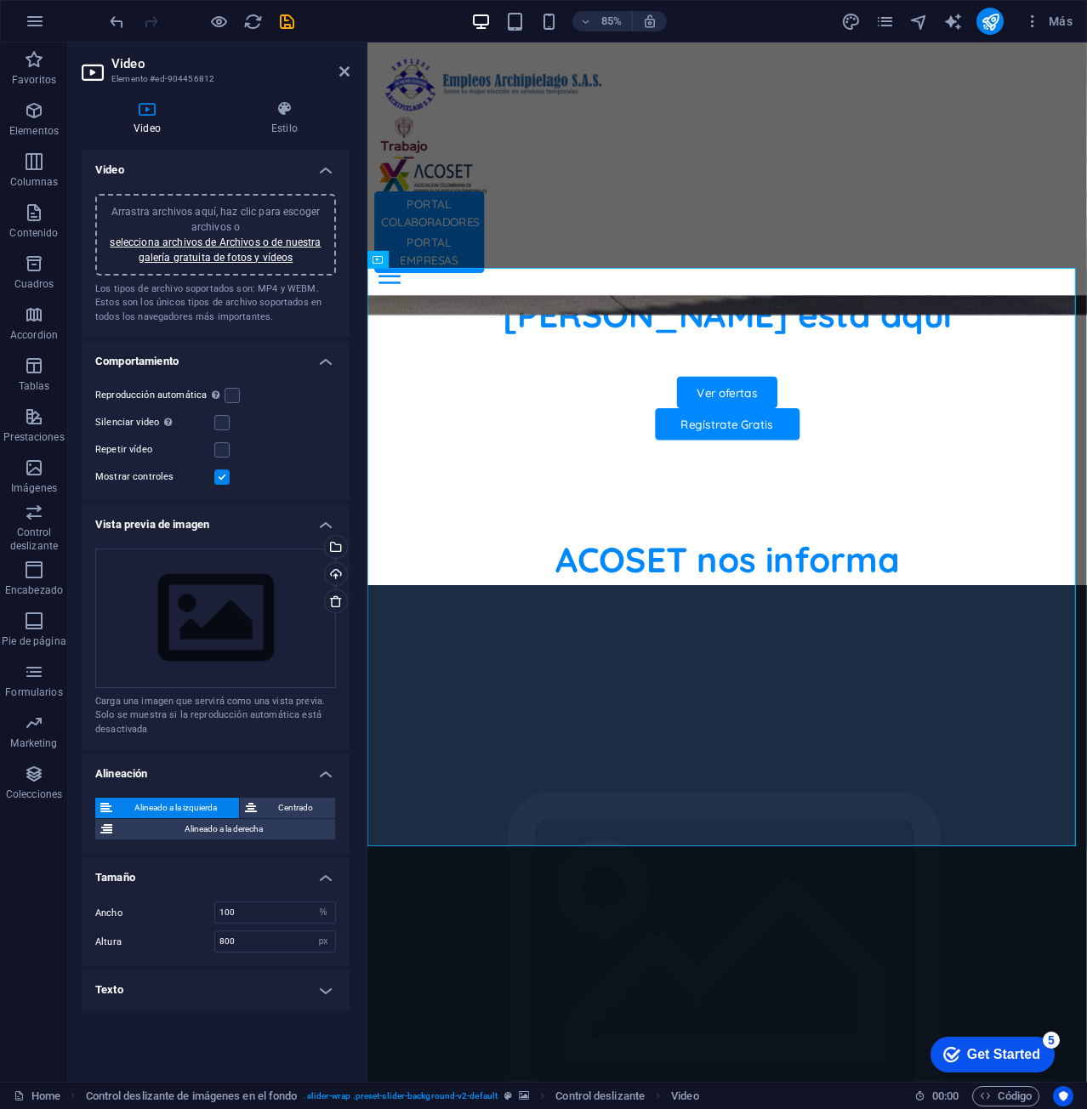
click at [232, 478] on div "Mostrar controles" at bounding box center [215, 477] width 241 height 20
click at [220, 476] on label at bounding box center [221, 476] width 15 height 15
click at [0, 0] on input "Mostrar controles" at bounding box center [0, 0] width 0 height 0
click at [276, 809] on span "Centrado" at bounding box center [296, 807] width 69 height 20
click at [205, 808] on span "Alineado a la izquierda" at bounding box center [175, 807] width 116 height 20
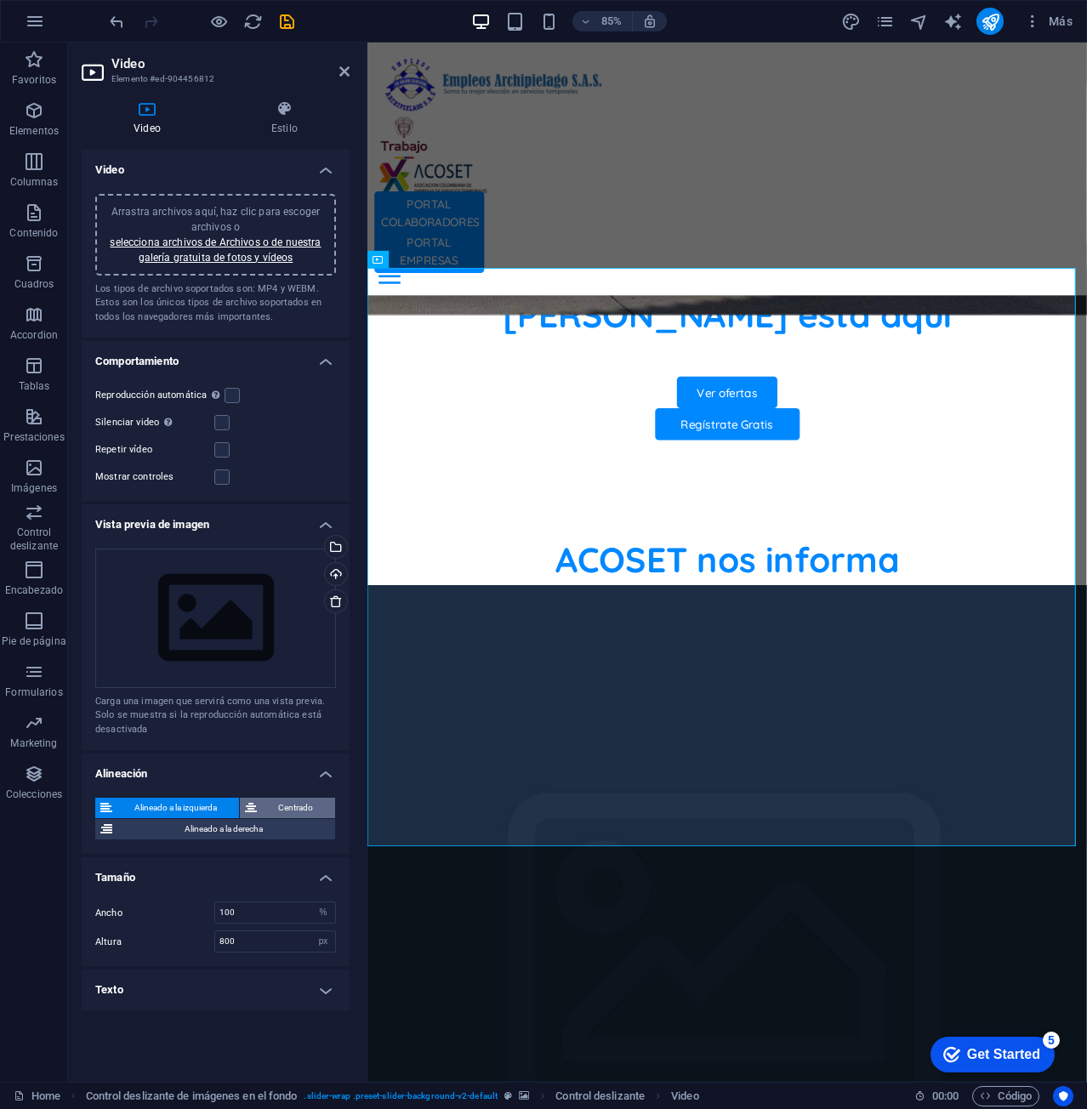
click at [284, 805] on span "Centrado" at bounding box center [296, 807] width 69 height 20
click at [196, 803] on span "Alineado a la izquierda" at bounding box center [175, 807] width 116 height 20
click at [325, 994] on h4 "Texto" at bounding box center [216, 989] width 268 height 41
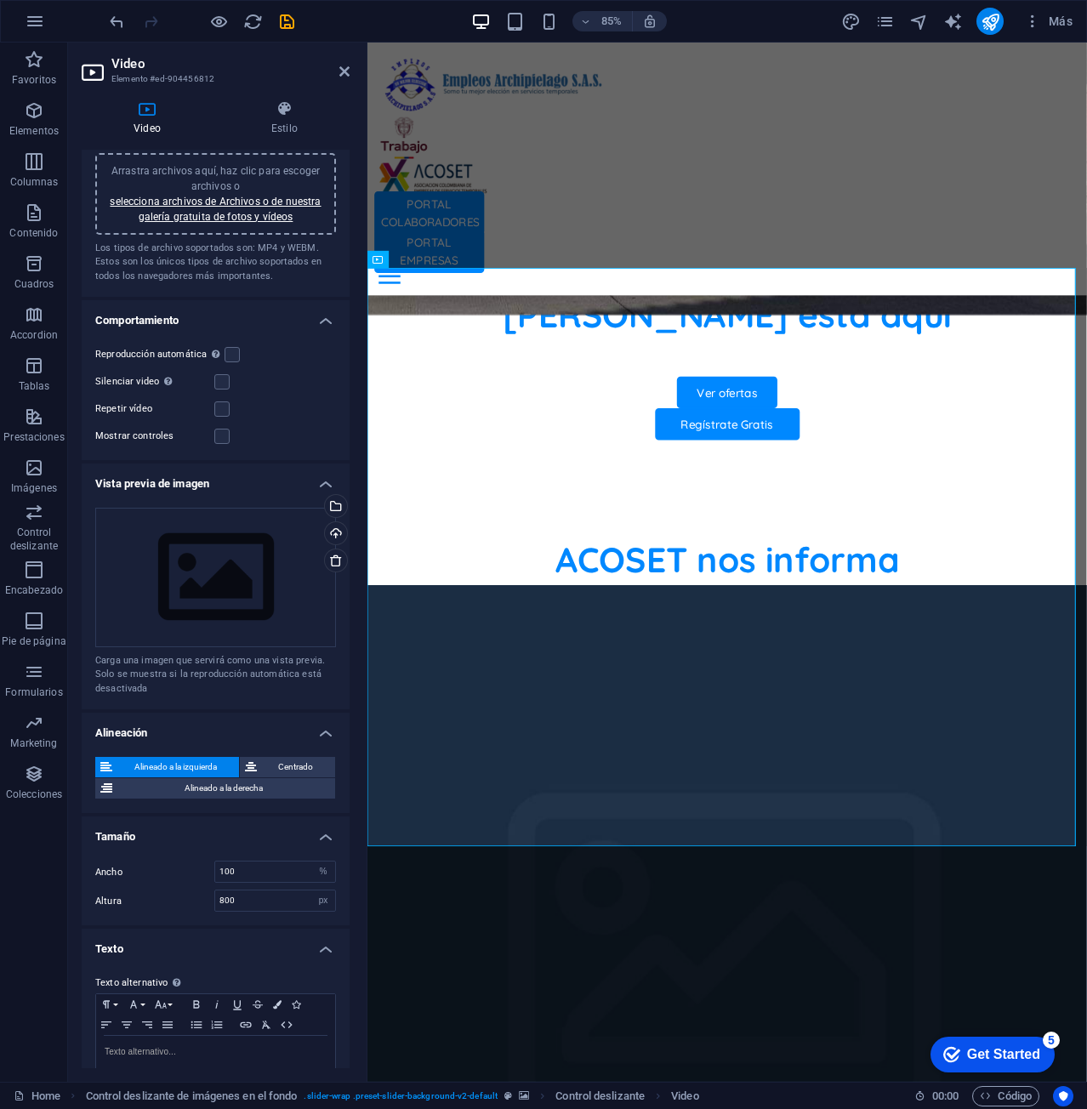
scroll to position [73, 0]
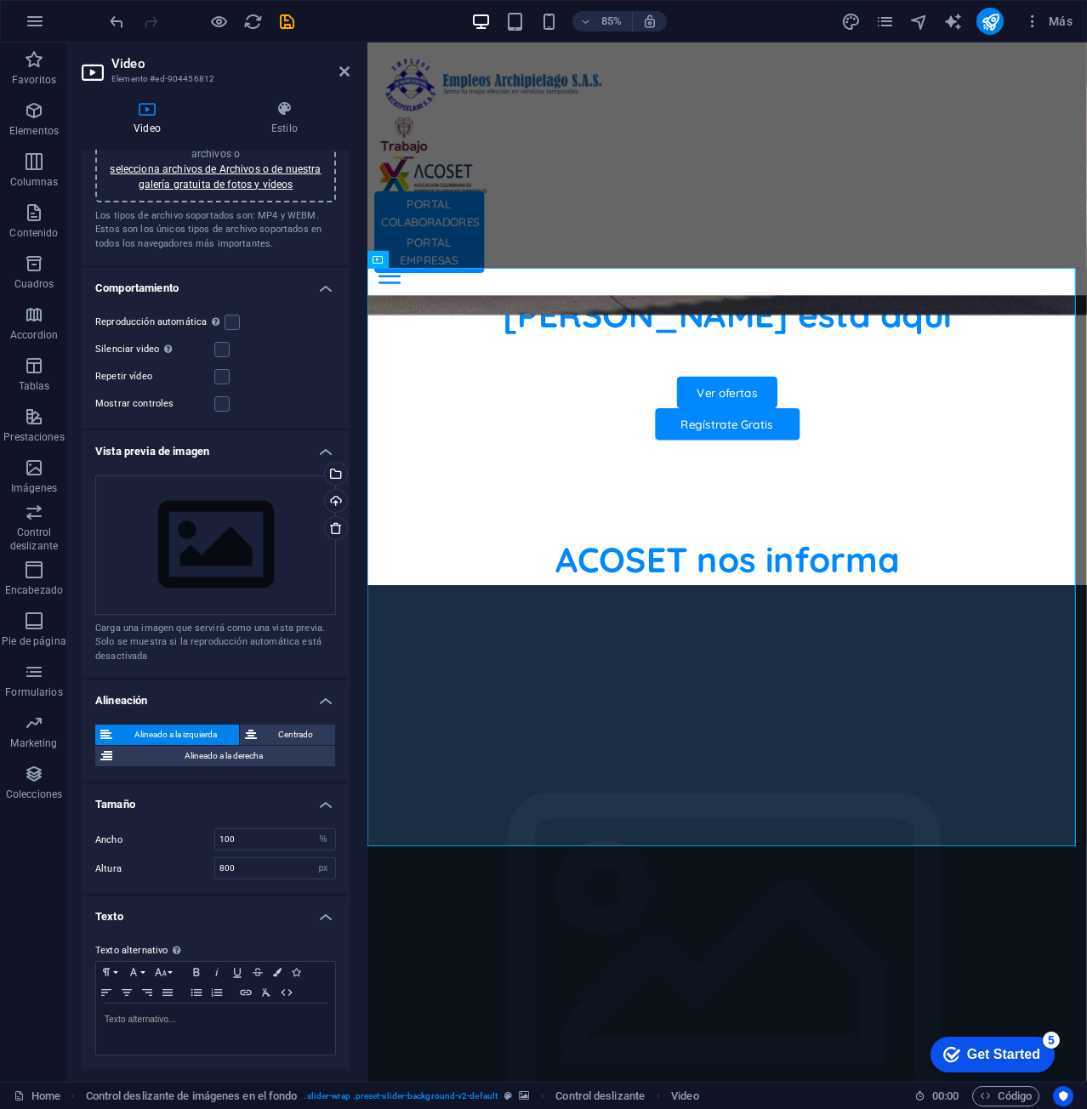
click at [331, 910] on h4 "Texto" at bounding box center [216, 911] width 268 height 31
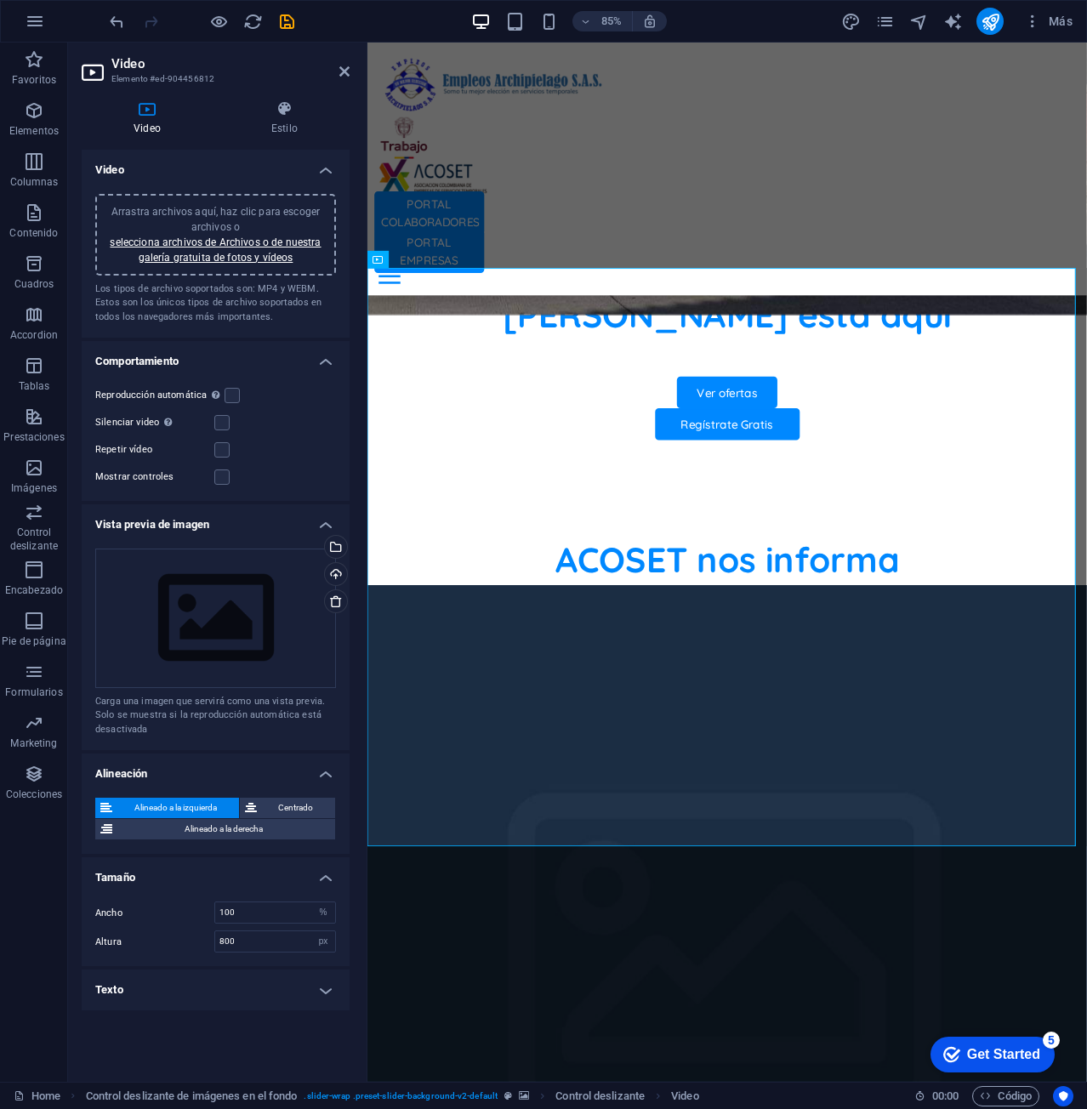
scroll to position [0, 0]
click at [273, 109] on icon at bounding box center [284, 108] width 130 height 17
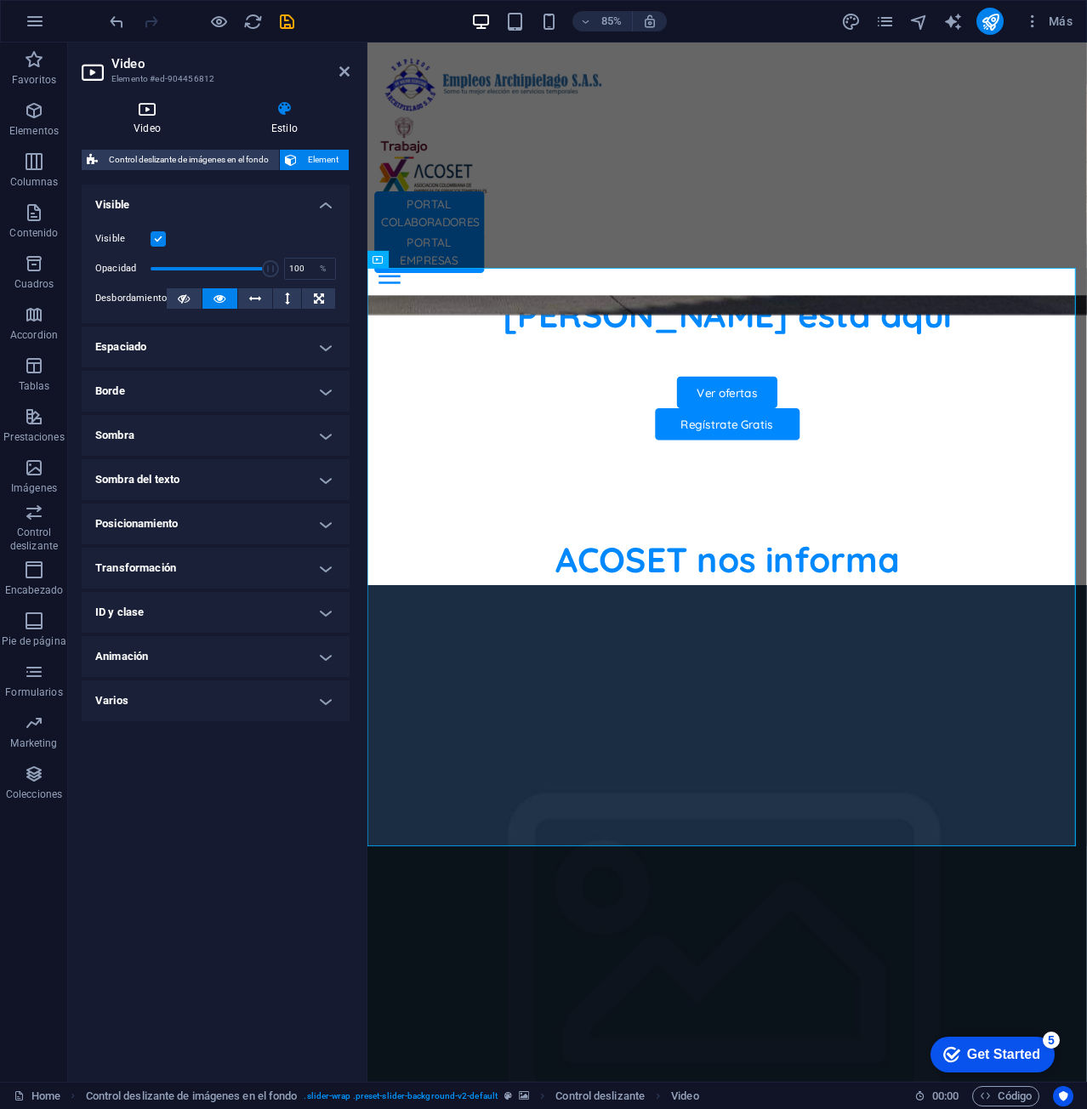
click at [130, 116] on icon at bounding box center [147, 108] width 131 height 17
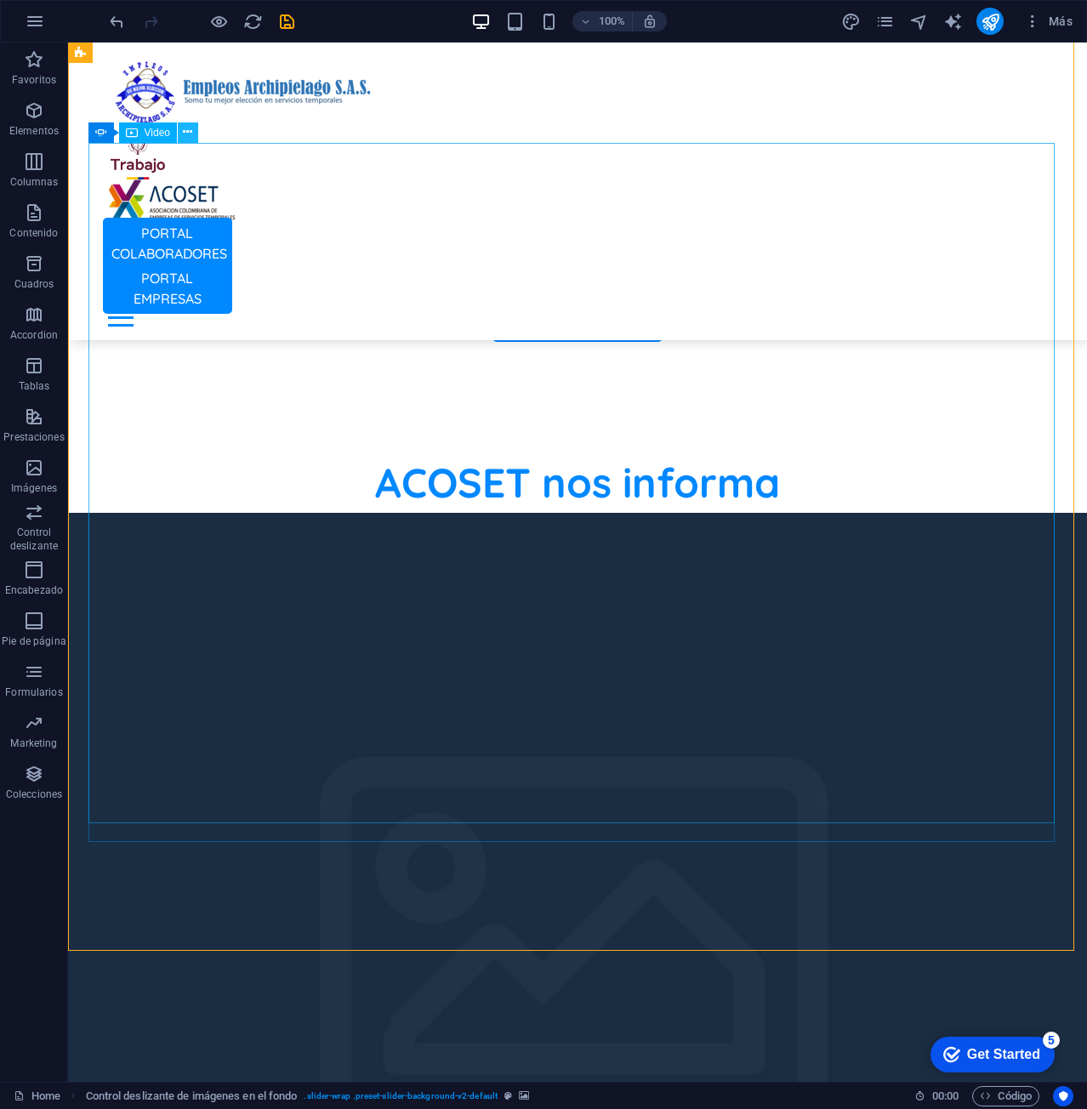
click at [188, 128] on icon at bounding box center [187, 132] width 9 height 18
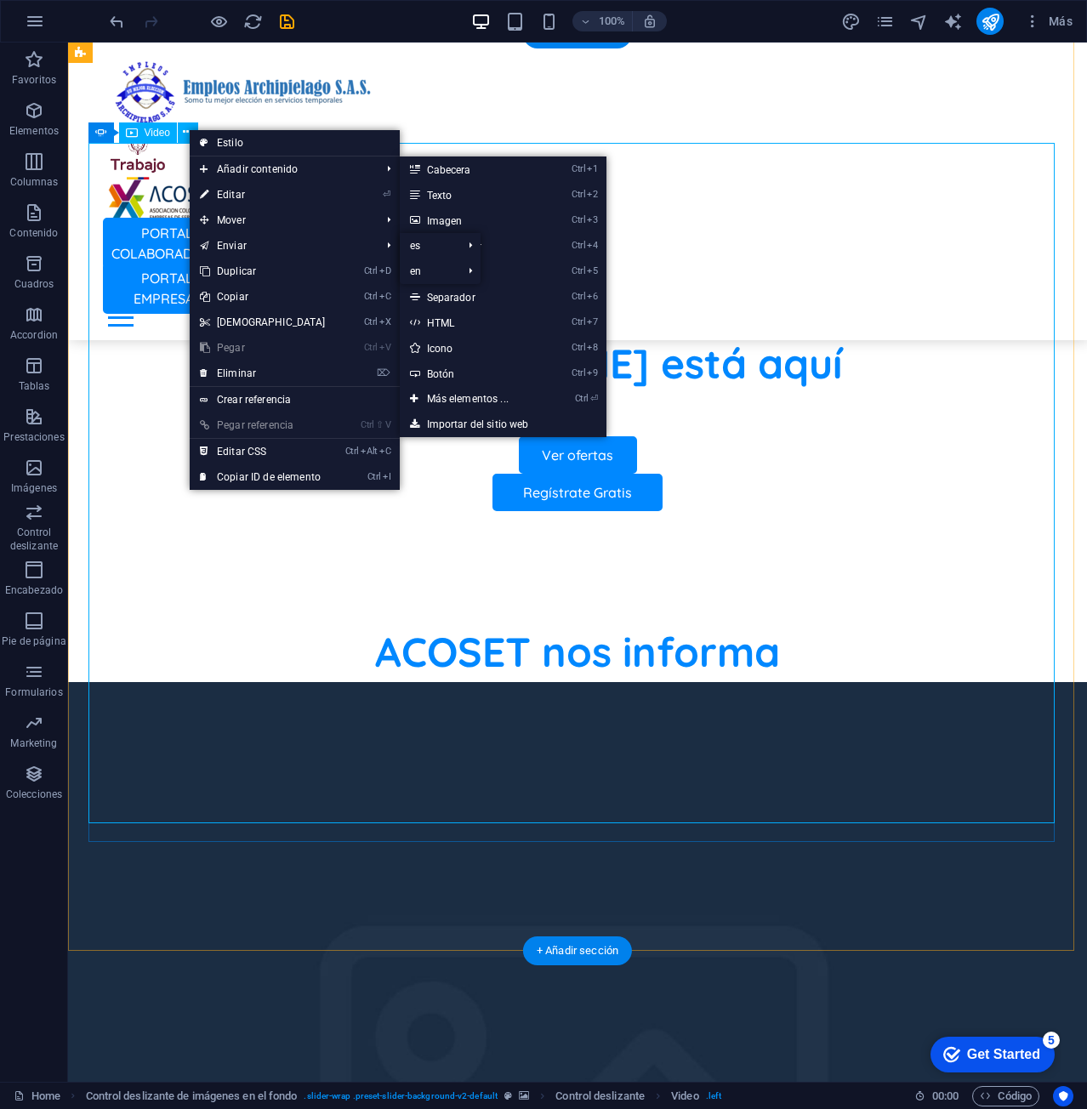
scroll to position [850, 0]
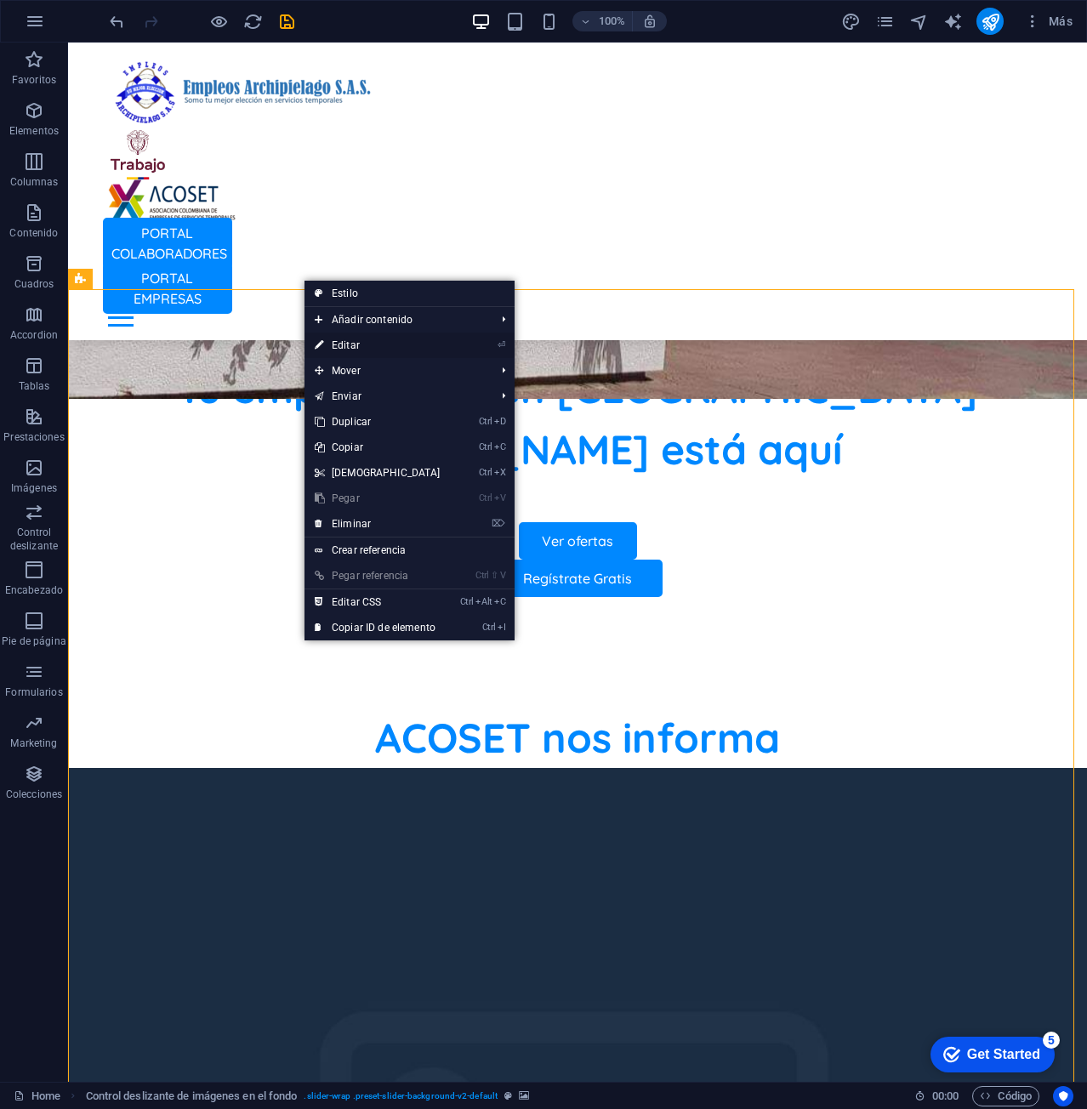
click at [340, 339] on link "⏎ Editar" at bounding box center [377, 345] width 146 height 26
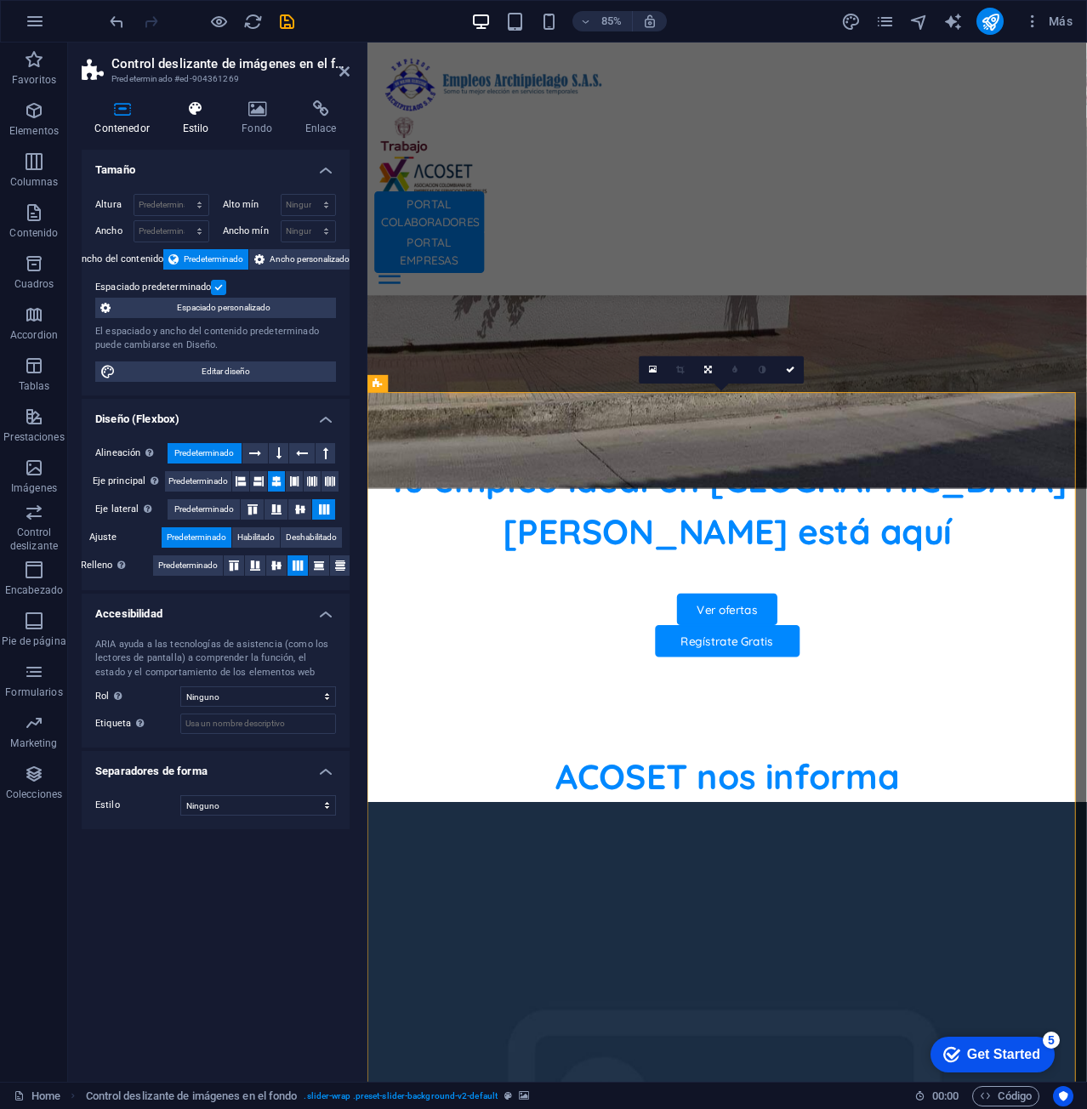
click at [187, 111] on icon at bounding box center [195, 108] width 53 height 17
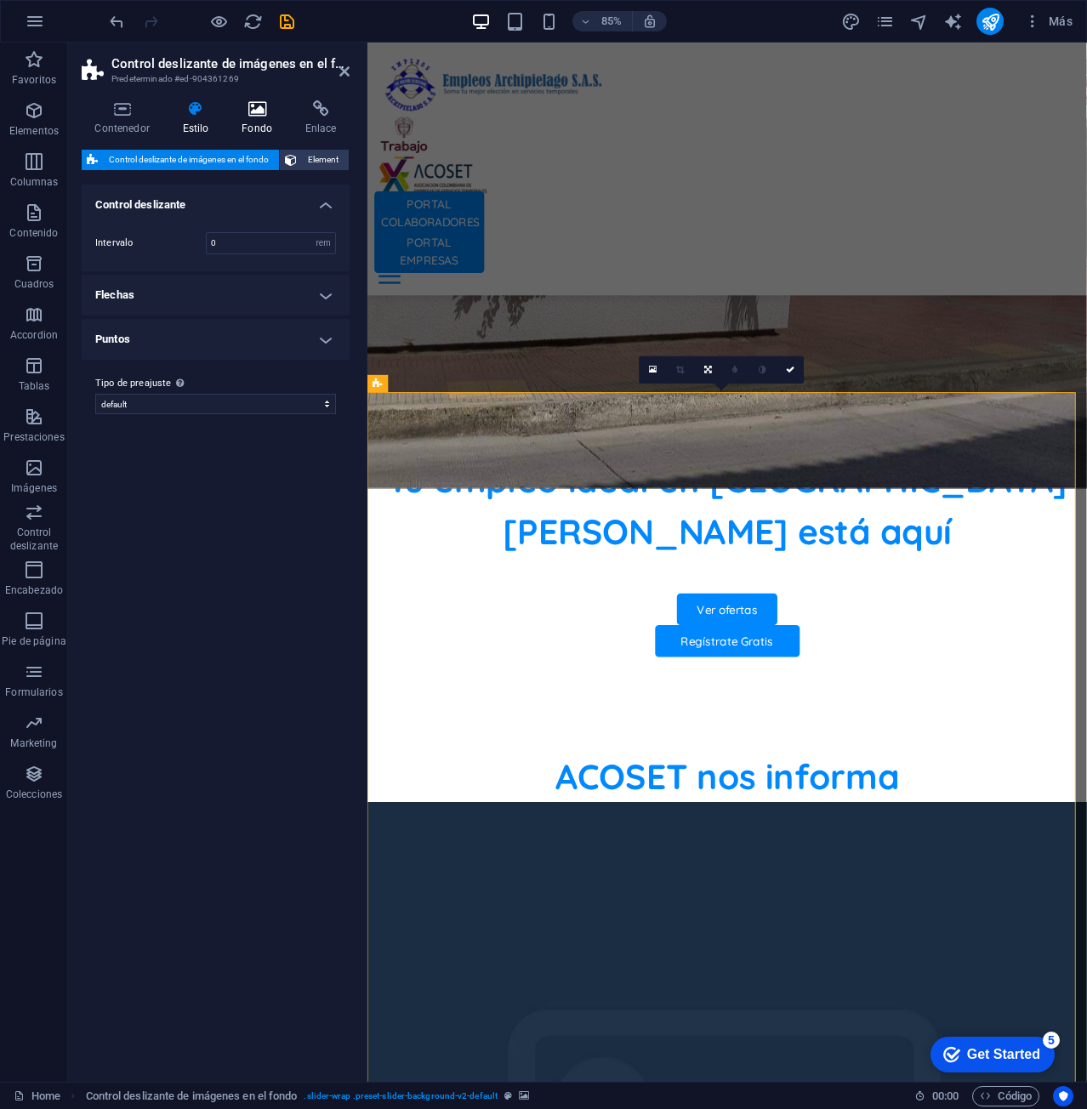
click at [256, 111] on icon at bounding box center [257, 108] width 57 height 17
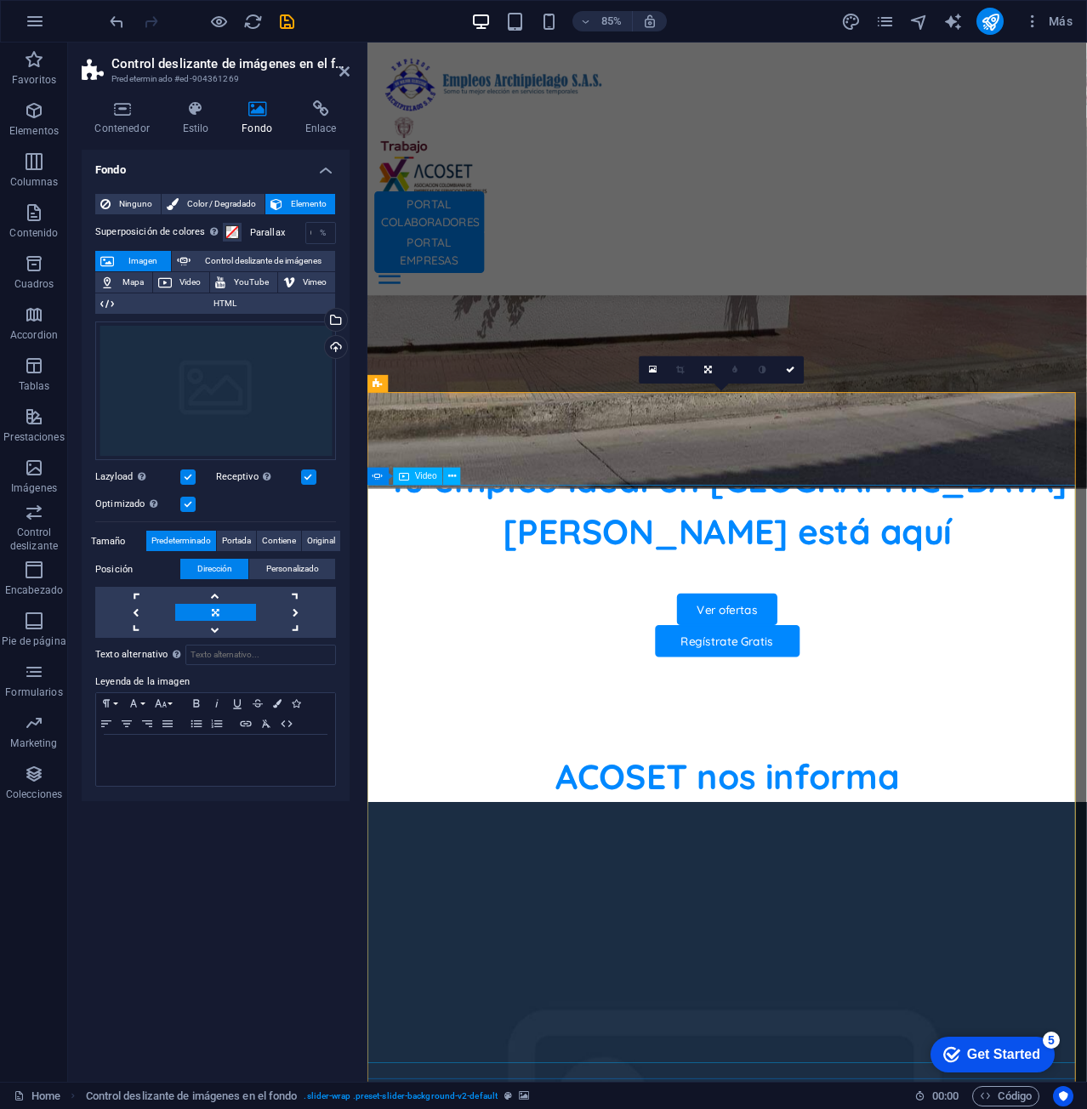
click at [448, 474] on icon at bounding box center [452, 475] width 8 height 15
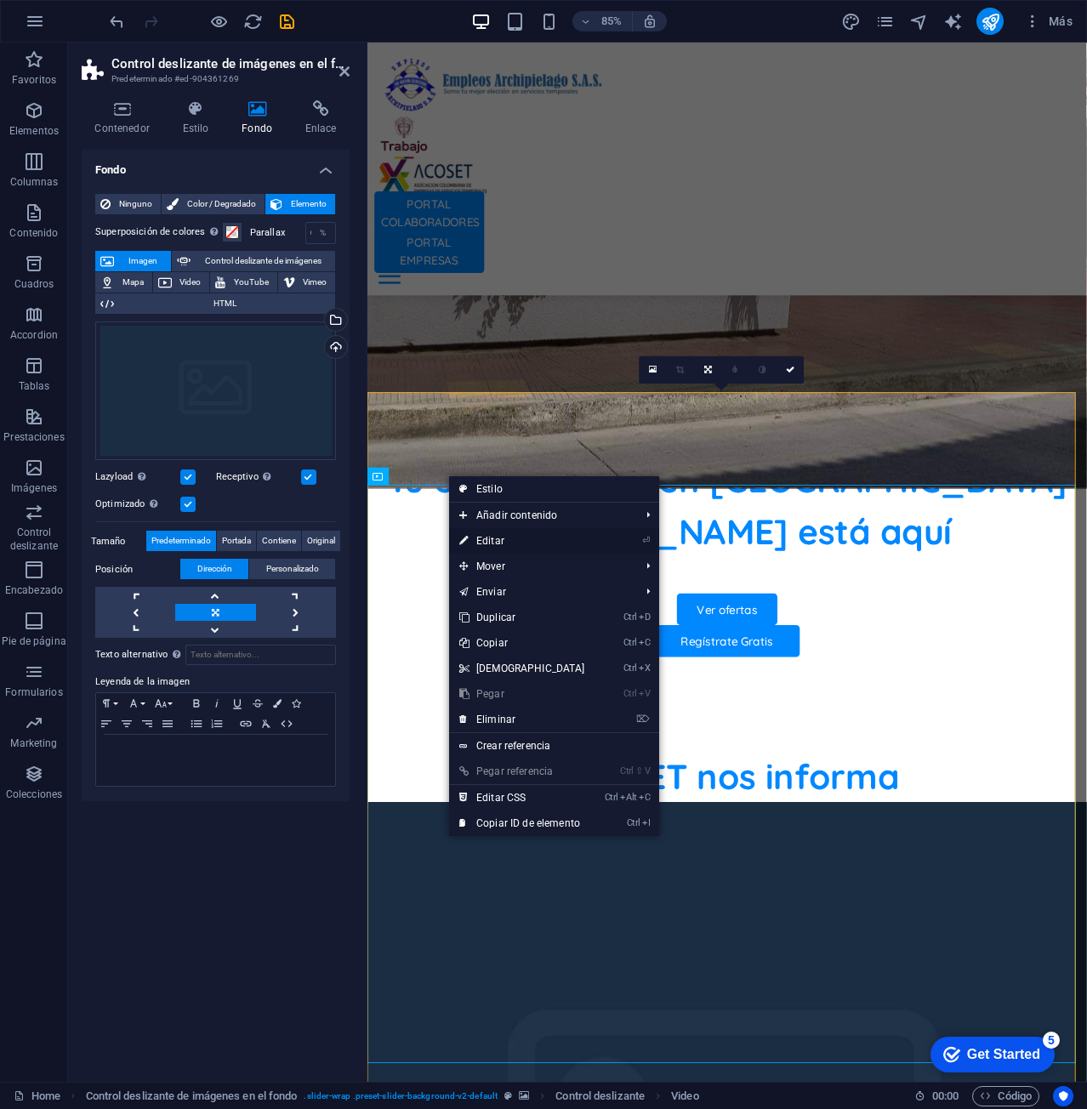
click at [511, 542] on link "⏎ Editar" at bounding box center [522, 541] width 146 height 26
select select "%"
select select "px"
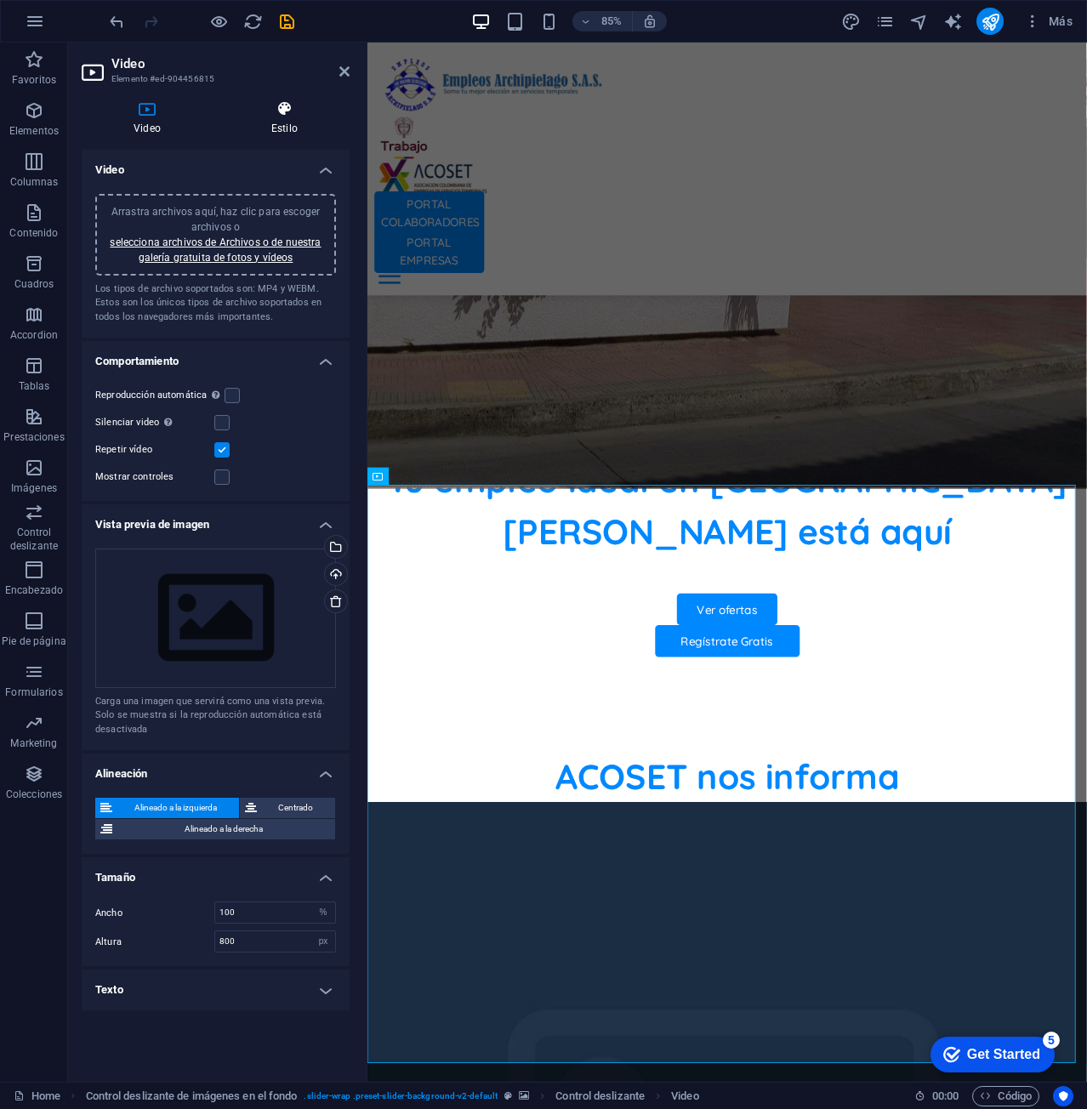
click at [284, 126] on h4 "Estilo" at bounding box center [284, 118] width 130 height 36
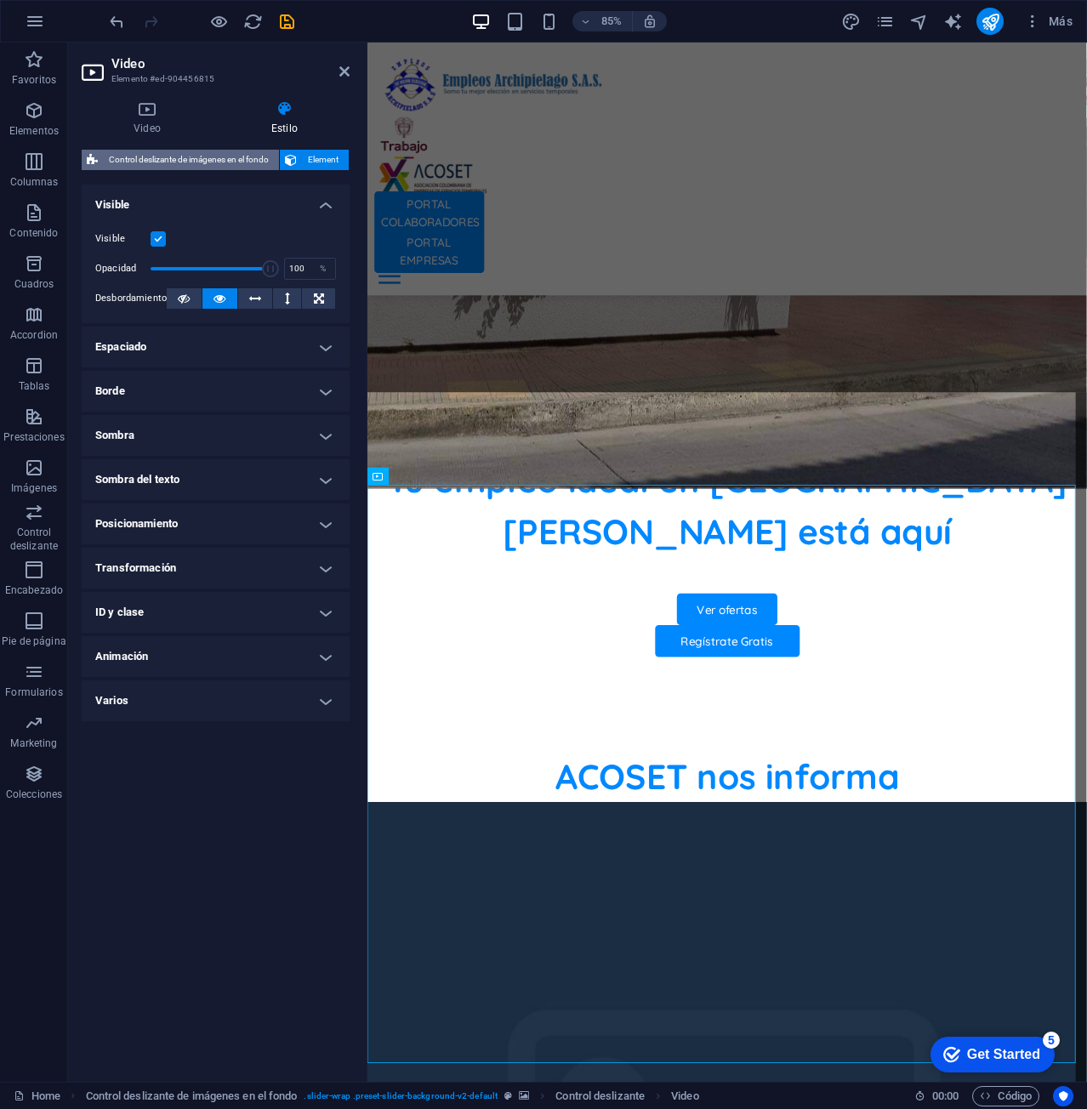
click at [239, 156] on span "Control deslizante de imágenes en el fondo" at bounding box center [188, 160] width 171 height 20
select select "rem"
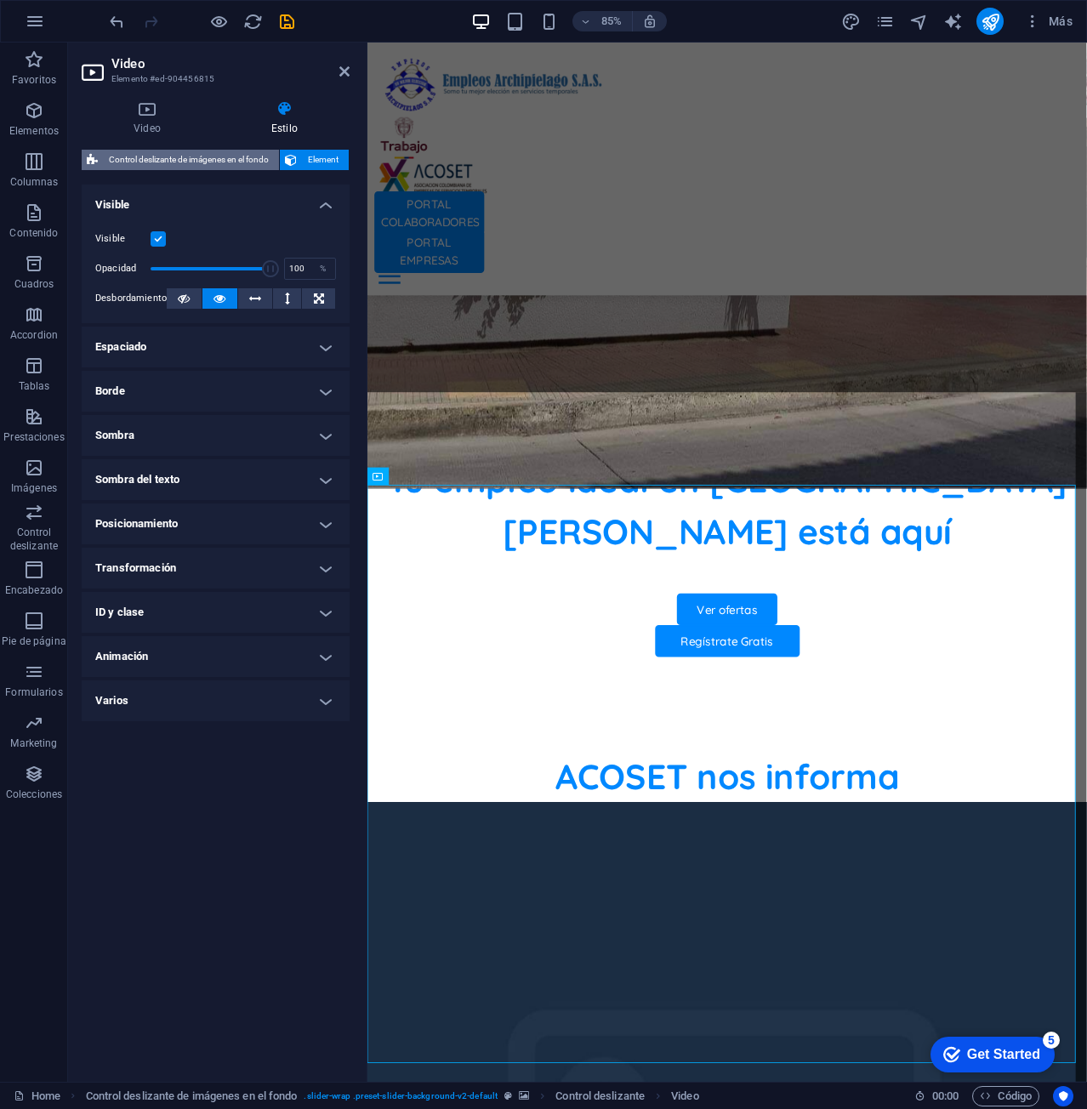
select select "px"
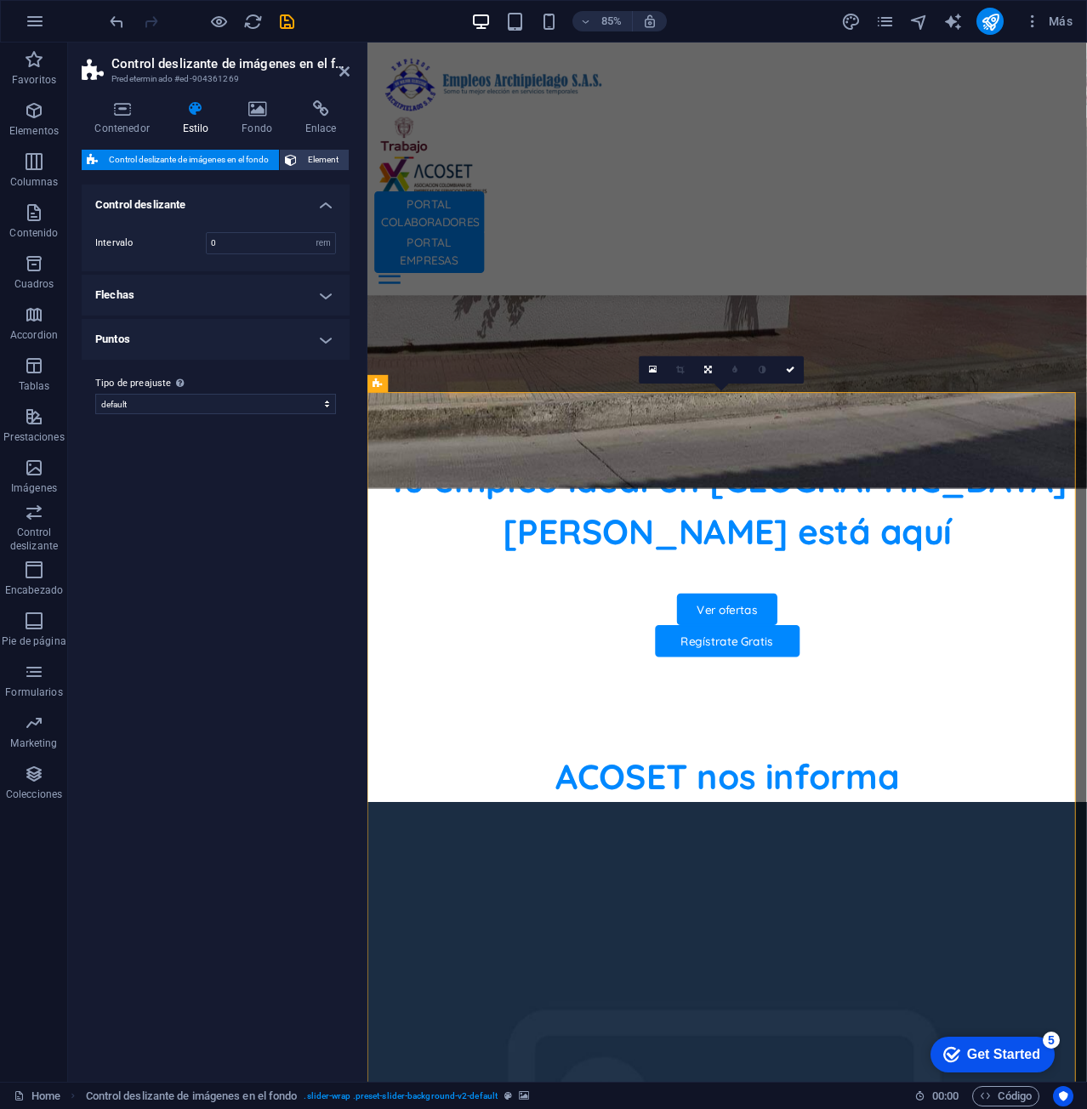
click at [322, 290] on h4 "Flechas" at bounding box center [216, 295] width 268 height 41
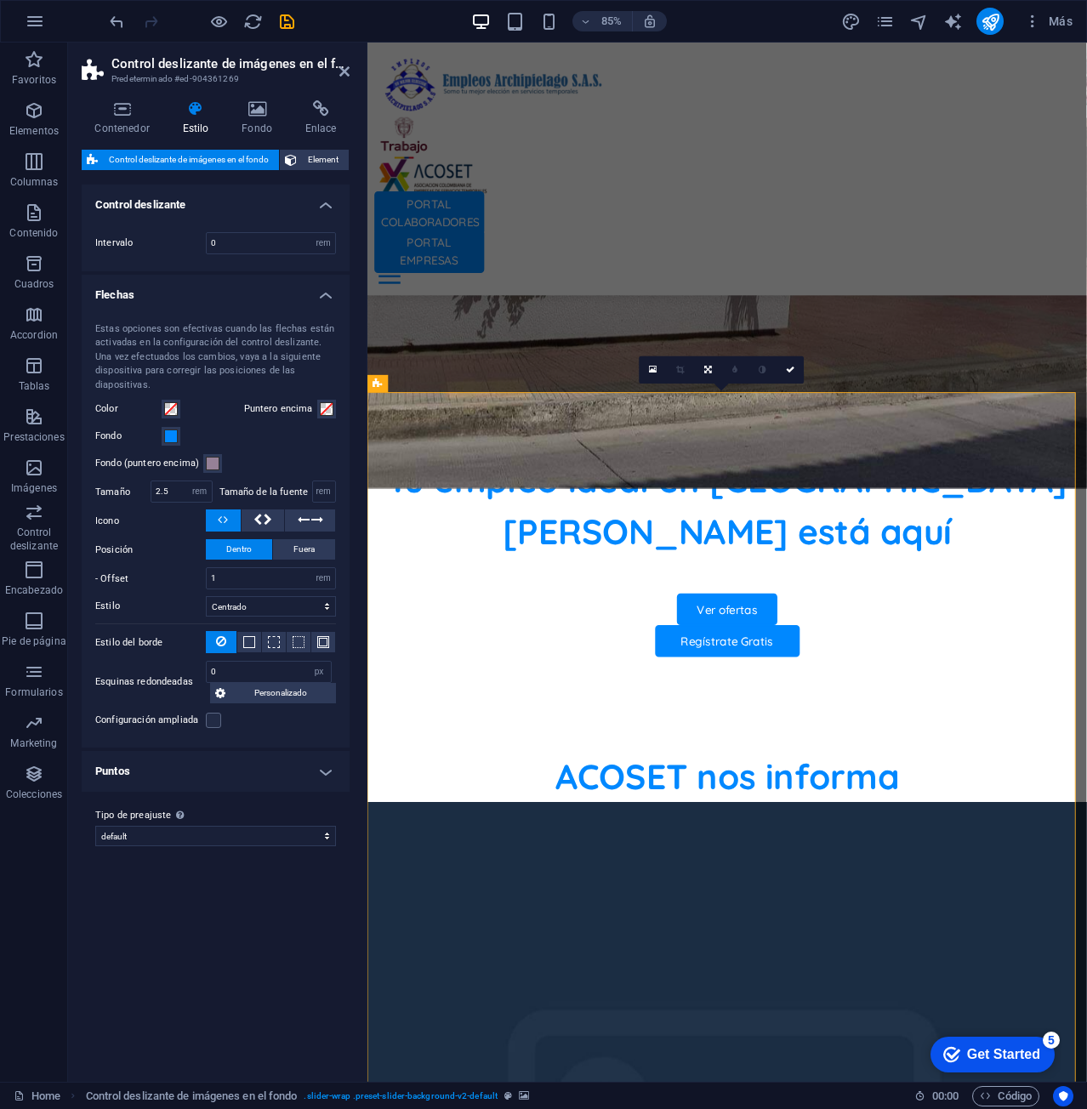
click at [322, 290] on h4 "Flechas" at bounding box center [216, 290] width 268 height 31
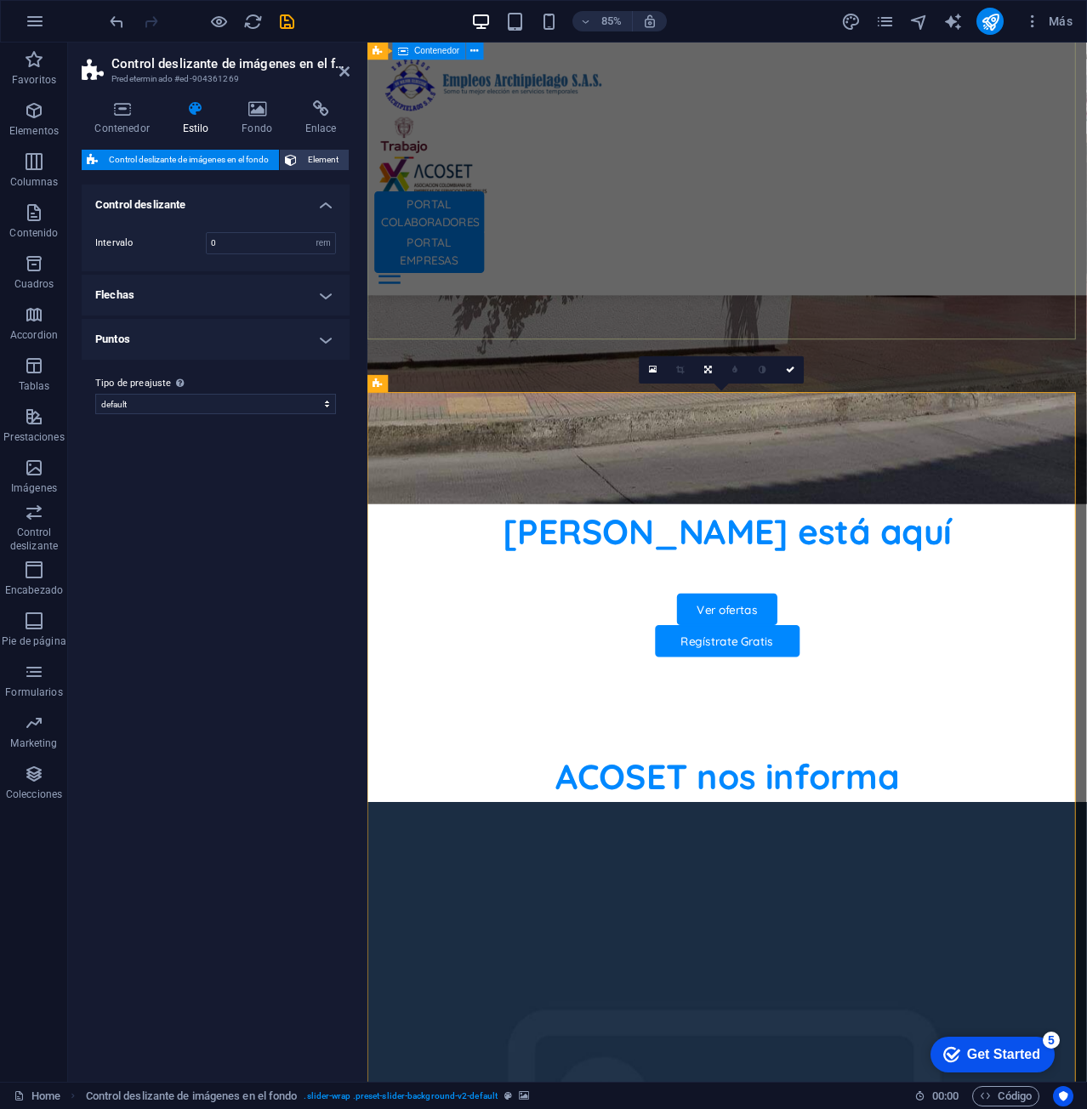
scroll to position [1020, 0]
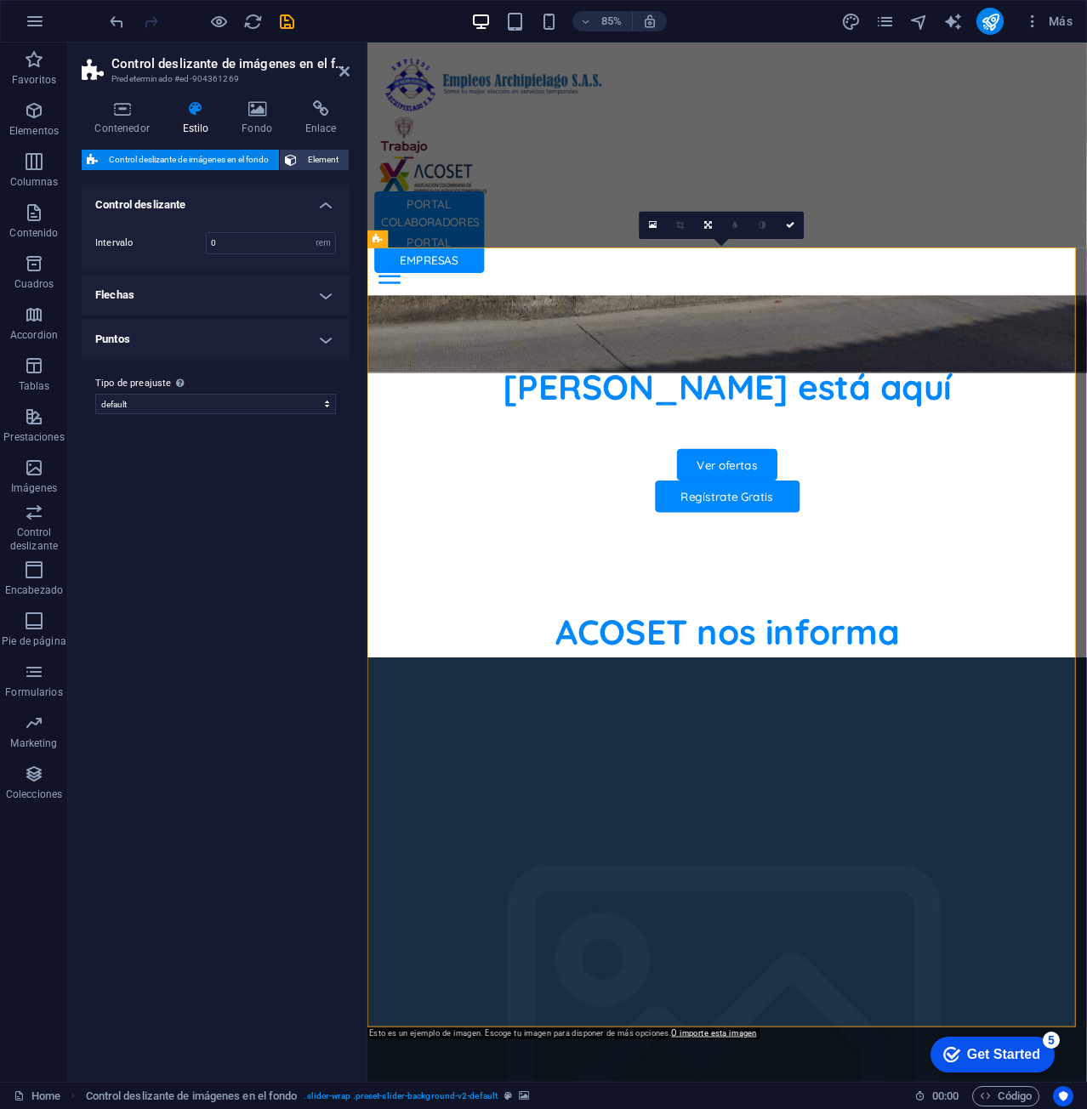
click at [298, 354] on h4 "Puntos" at bounding box center [216, 339] width 268 height 41
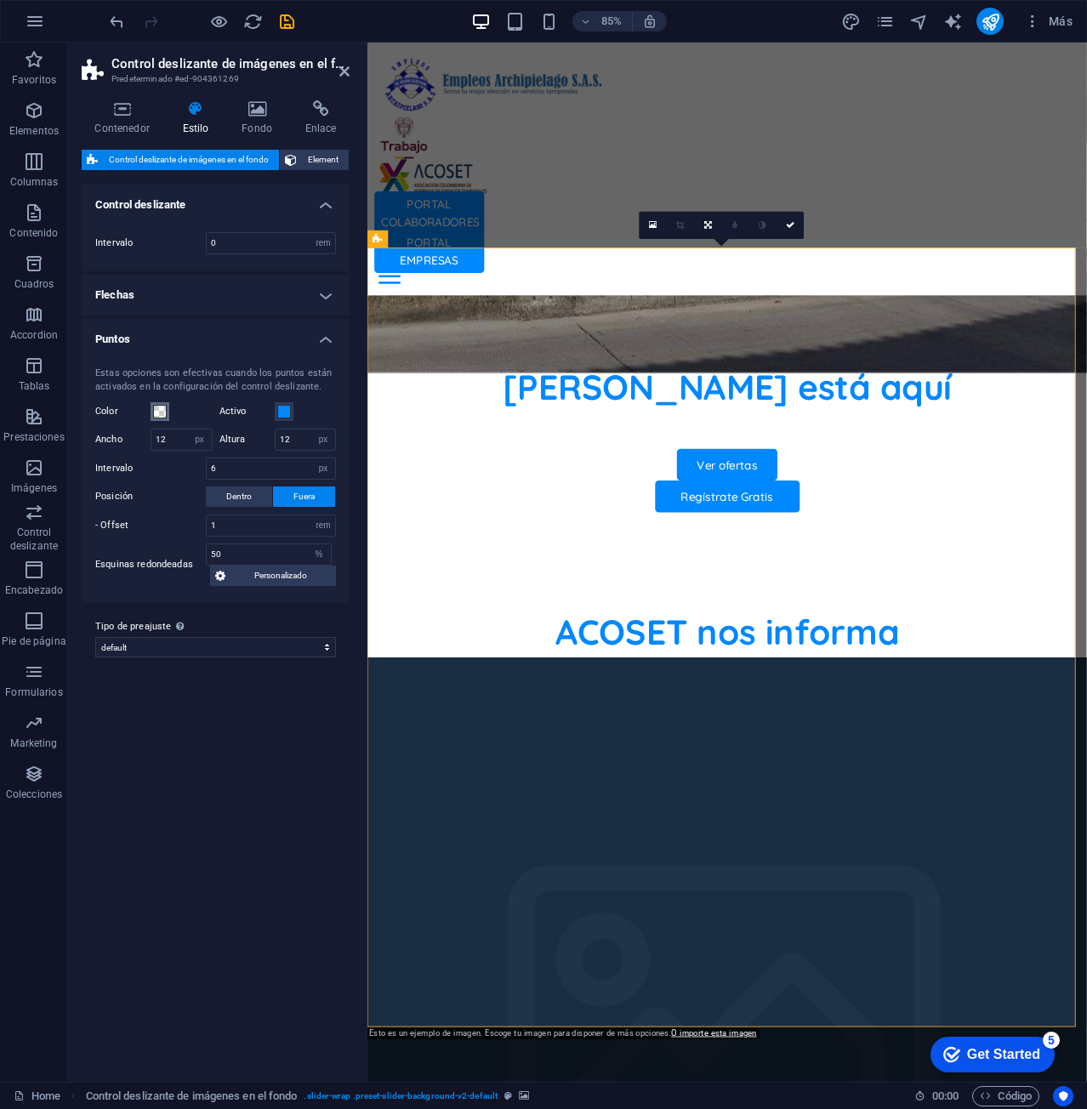
click at [161, 407] on span at bounding box center [160, 412] width 14 height 14
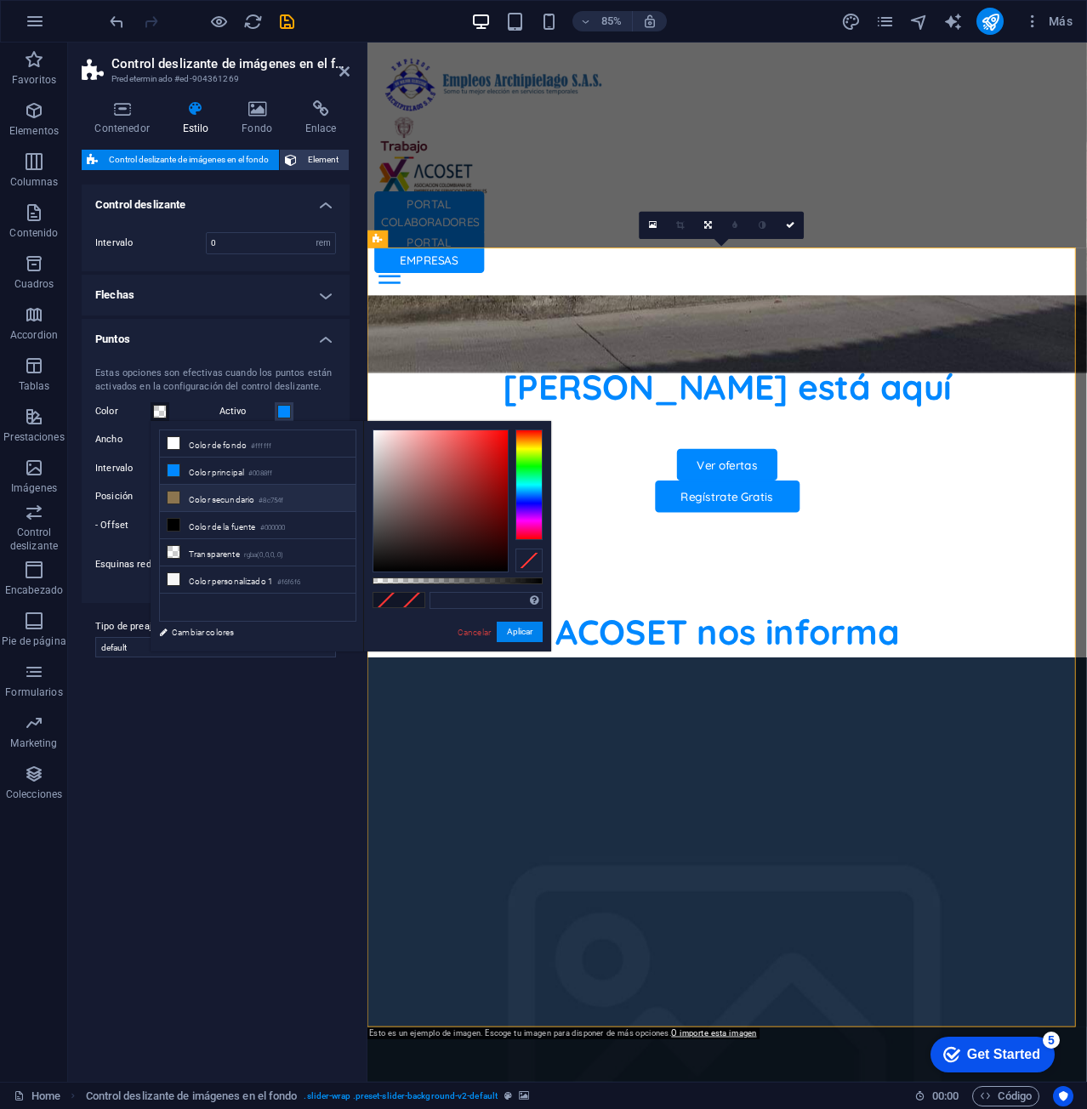
click at [194, 491] on li "Color secundario #8c754f" at bounding box center [258, 498] width 196 height 27
type input "#8c754f"
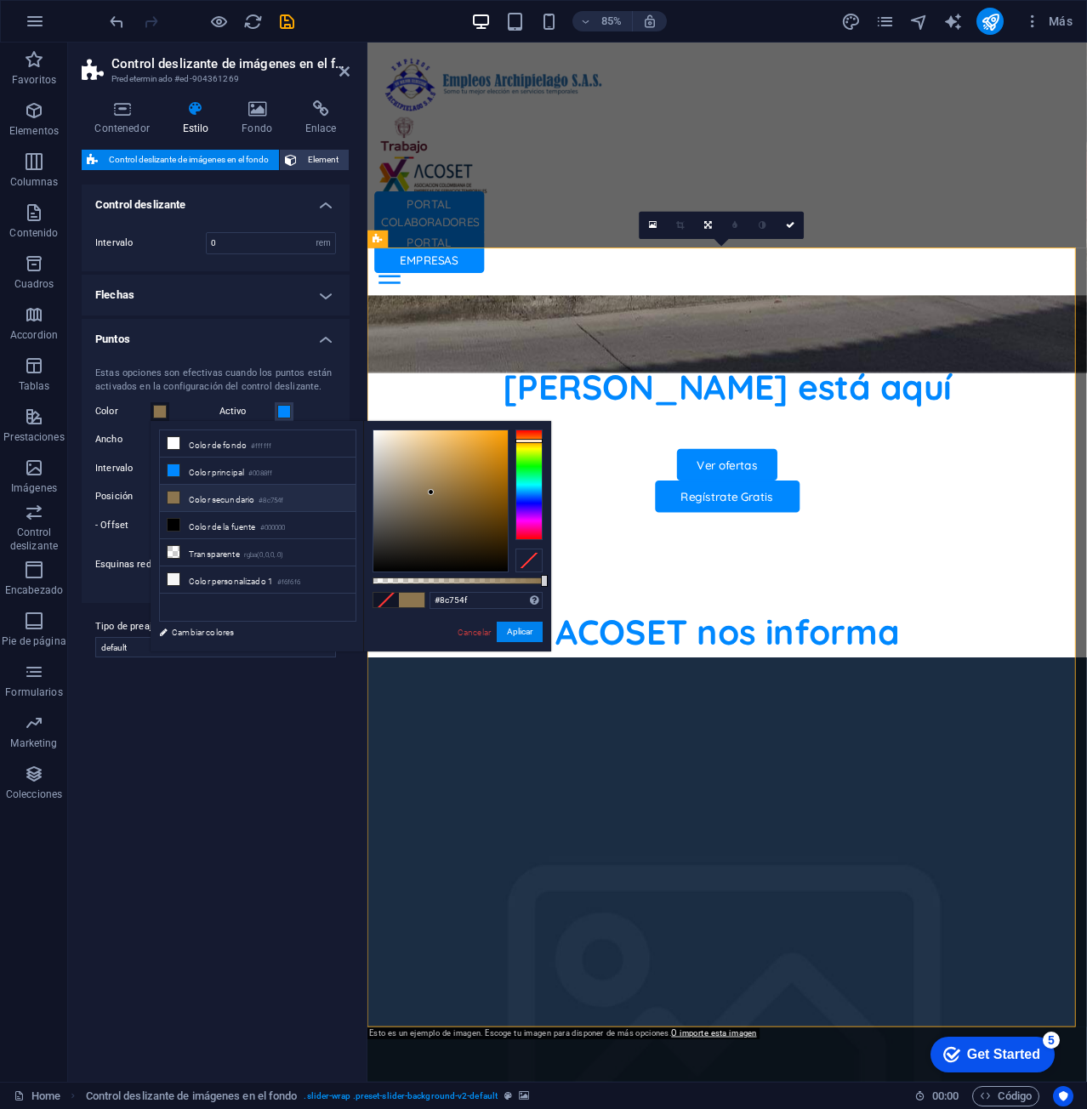
click at [248, 712] on div "Variantes Predeterminado Control deslizante Intervalo 0 rem px % vh vw Flechas …" at bounding box center [216, 625] width 268 height 883
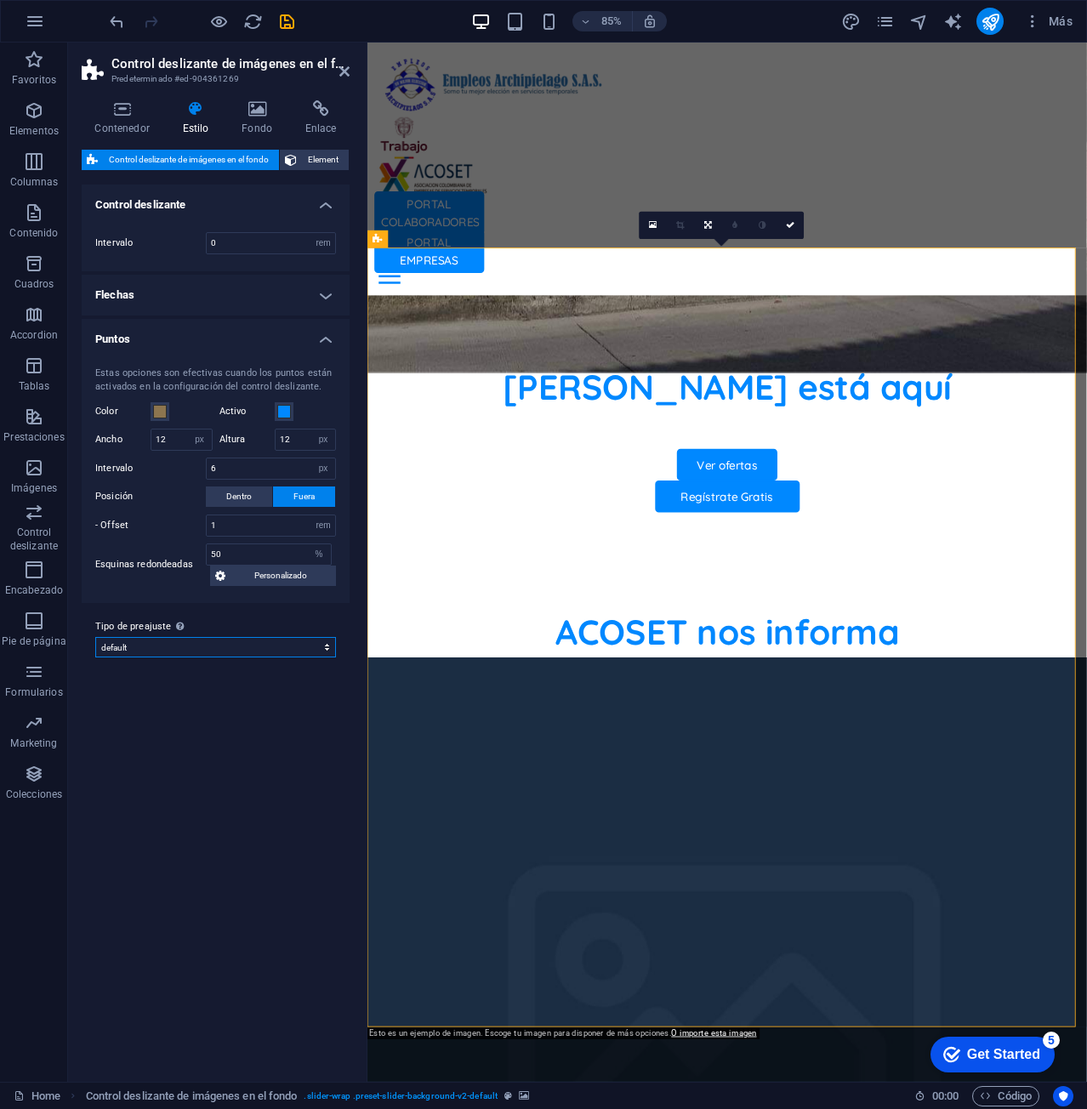
click at [285, 654] on select "default Añadir tipo de preajuste" at bounding box center [215, 647] width 241 height 20
click at [295, 613] on div "Tipo de preajuste La configuración y variante seleccionada arriba afecta a todo…" at bounding box center [216, 637] width 268 height 68
click at [297, 162] on icon at bounding box center [291, 160] width 12 height 20
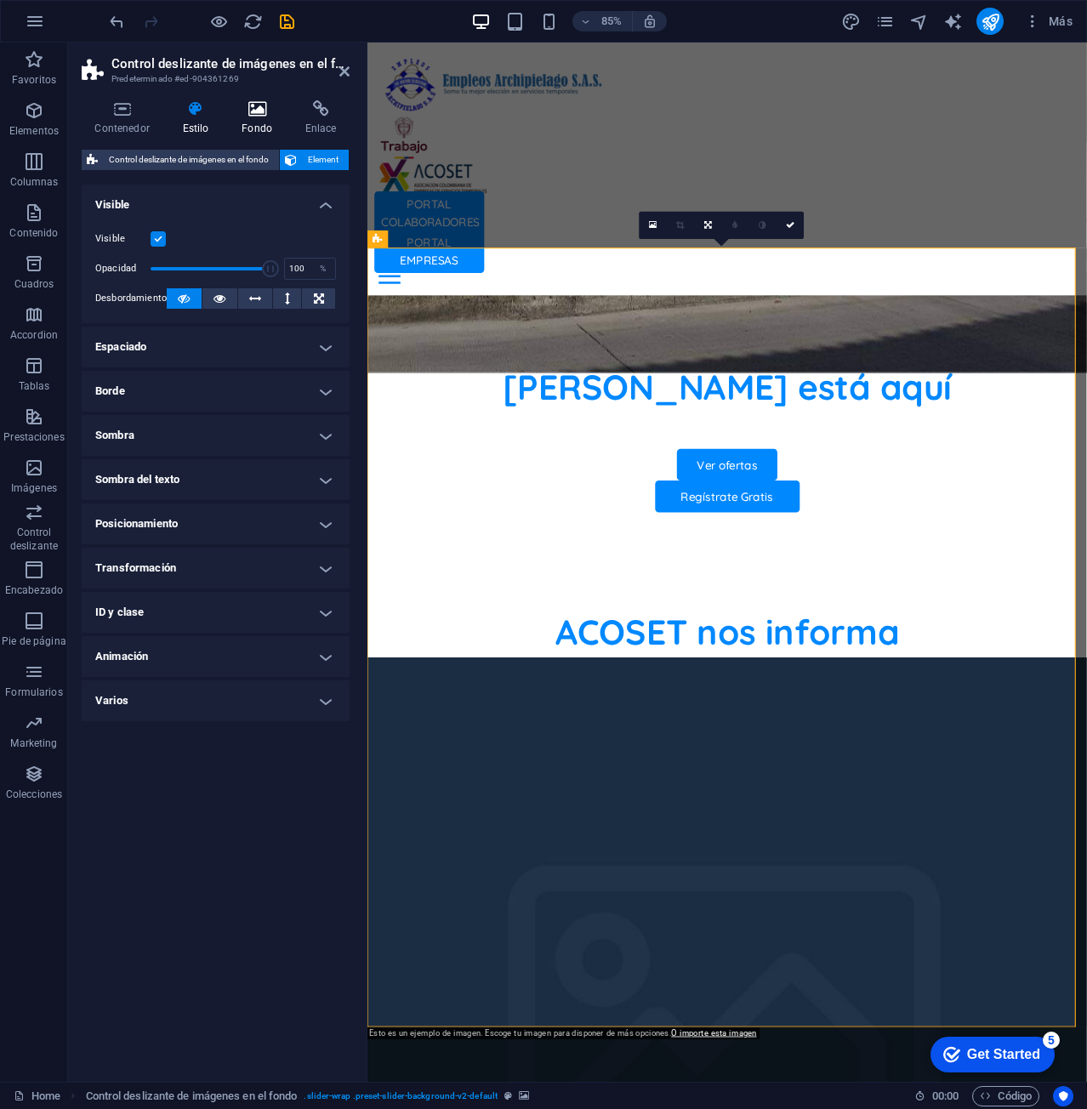
click at [253, 111] on icon at bounding box center [257, 108] width 57 height 17
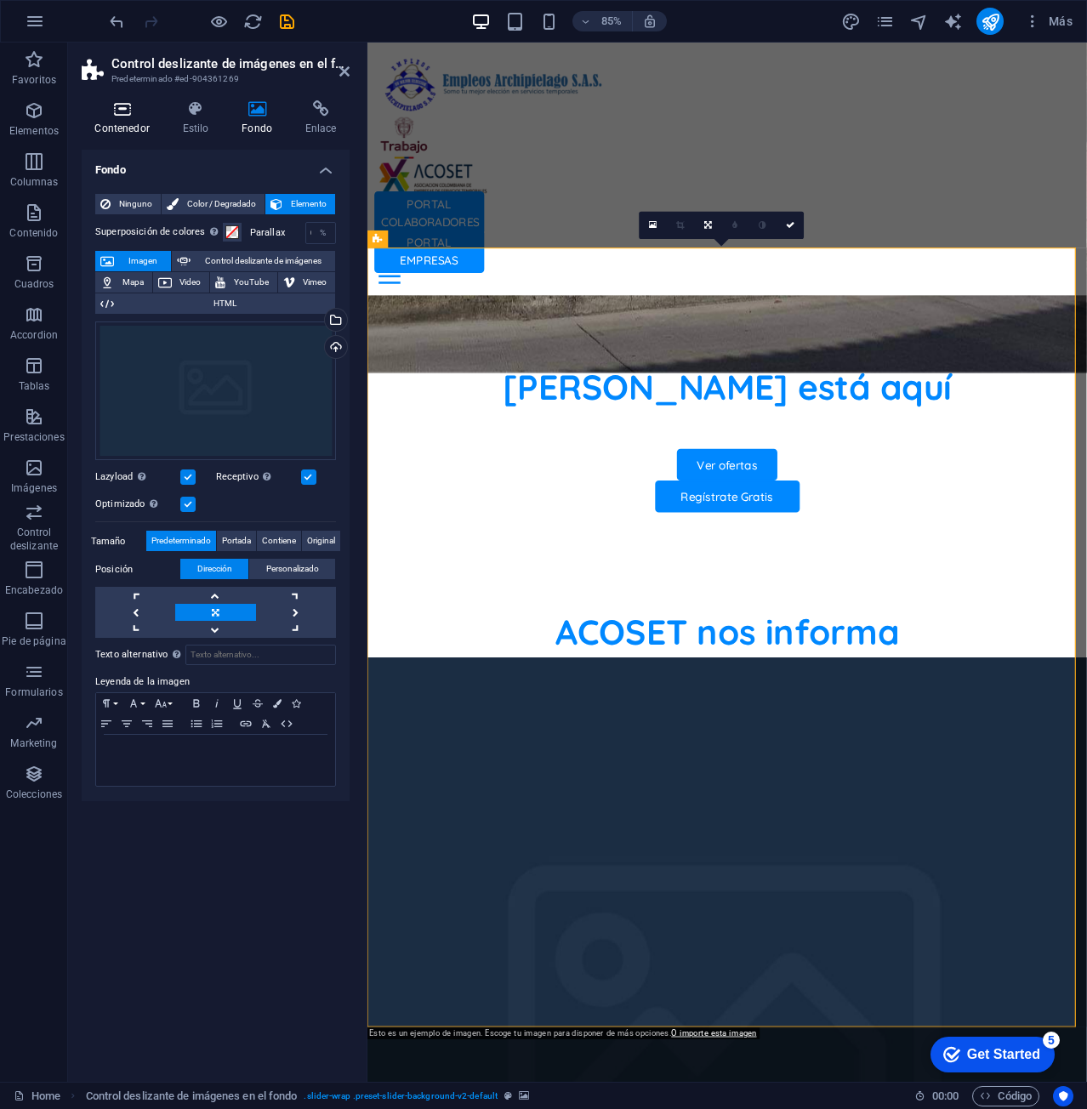
click at [123, 116] on icon at bounding box center [122, 108] width 81 height 17
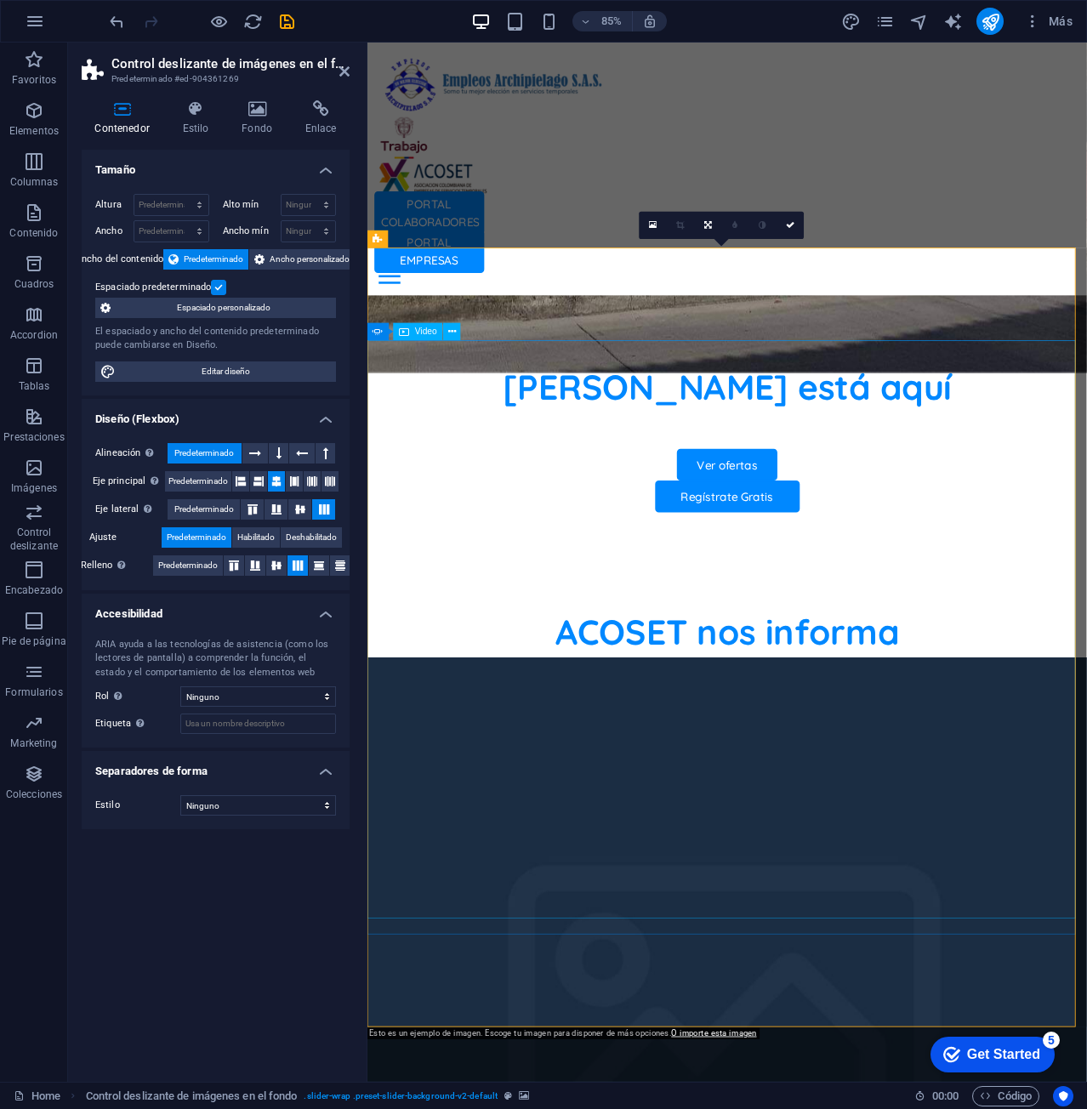
click at [289, 697] on select "Ninguno Alert Article Banner Comment Complementary Dialog Encabezado Marquee Pi…" at bounding box center [258, 696] width 156 height 20
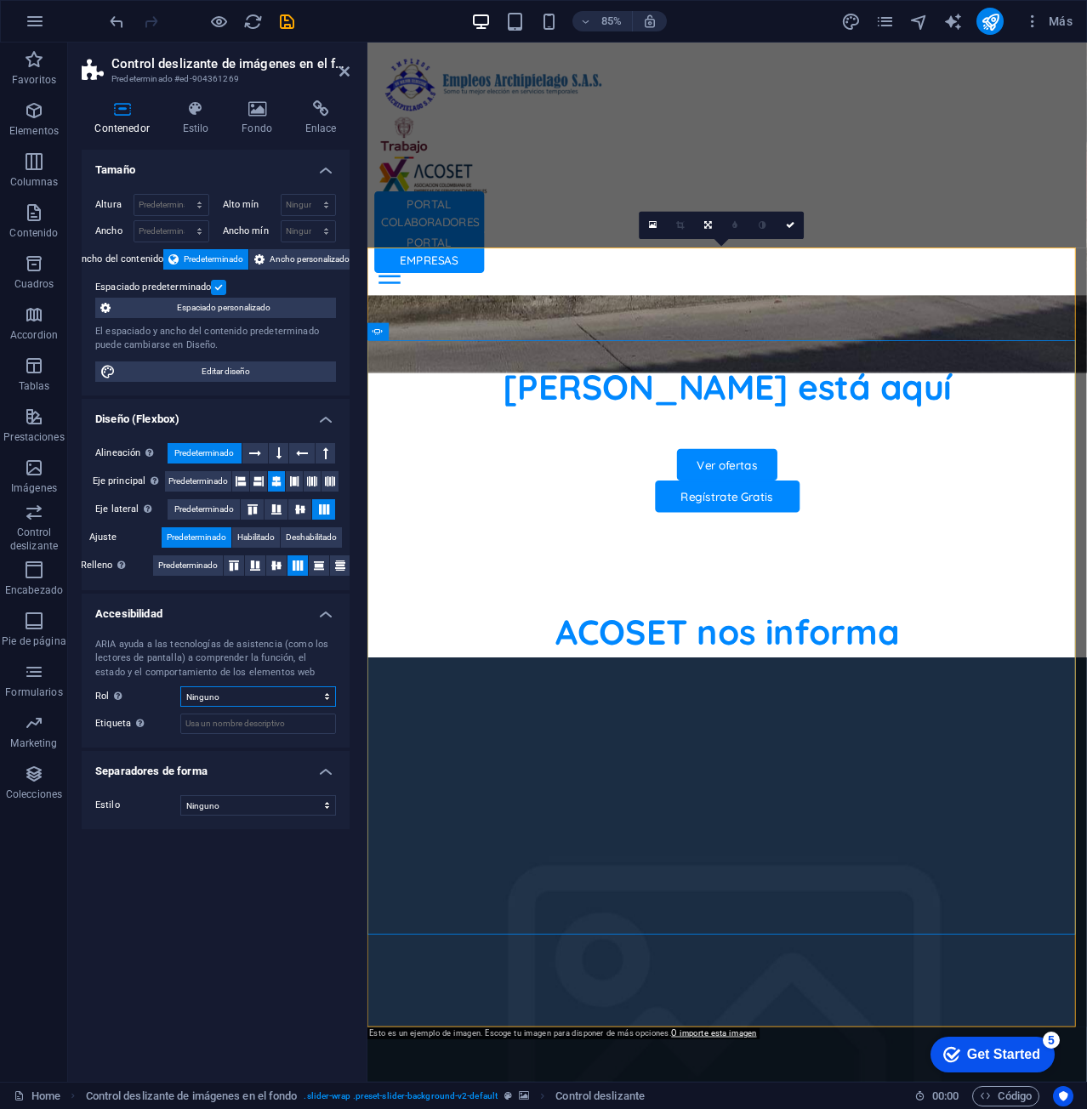
click at [287, 695] on select "Ninguno Alert Article Banner Comment Complementary Dialog Encabezado Marquee Pi…" at bounding box center [258, 696] width 156 height 20
click at [189, 114] on icon at bounding box center [195, 108] width 53 height 17
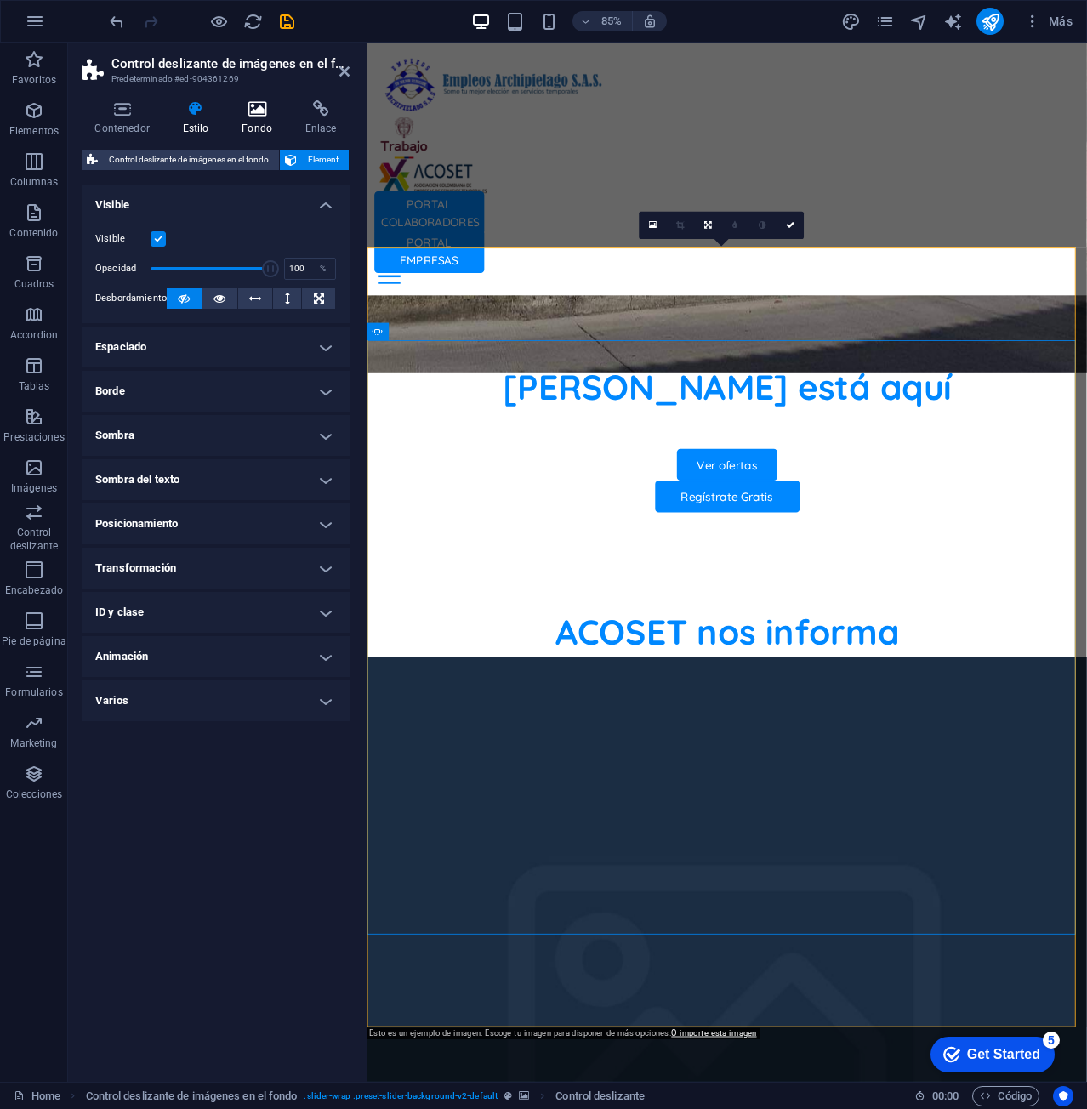
click at [247, 111] on icon at bounding box center [257, 108] width 57 height 17
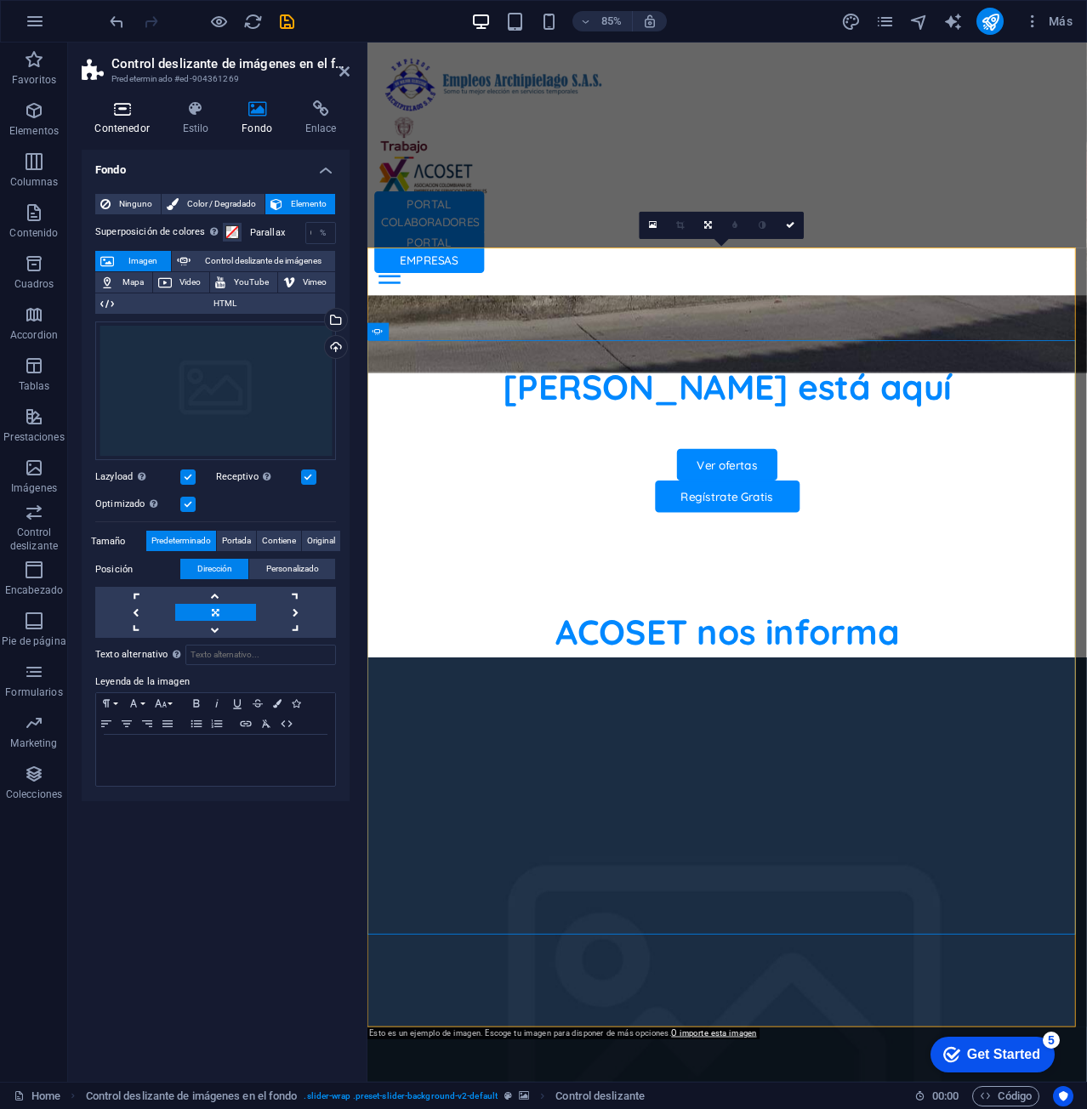
click at [136, 121] on h4 "Contenedor" at bounding box center [126, 118] width 88 height 36
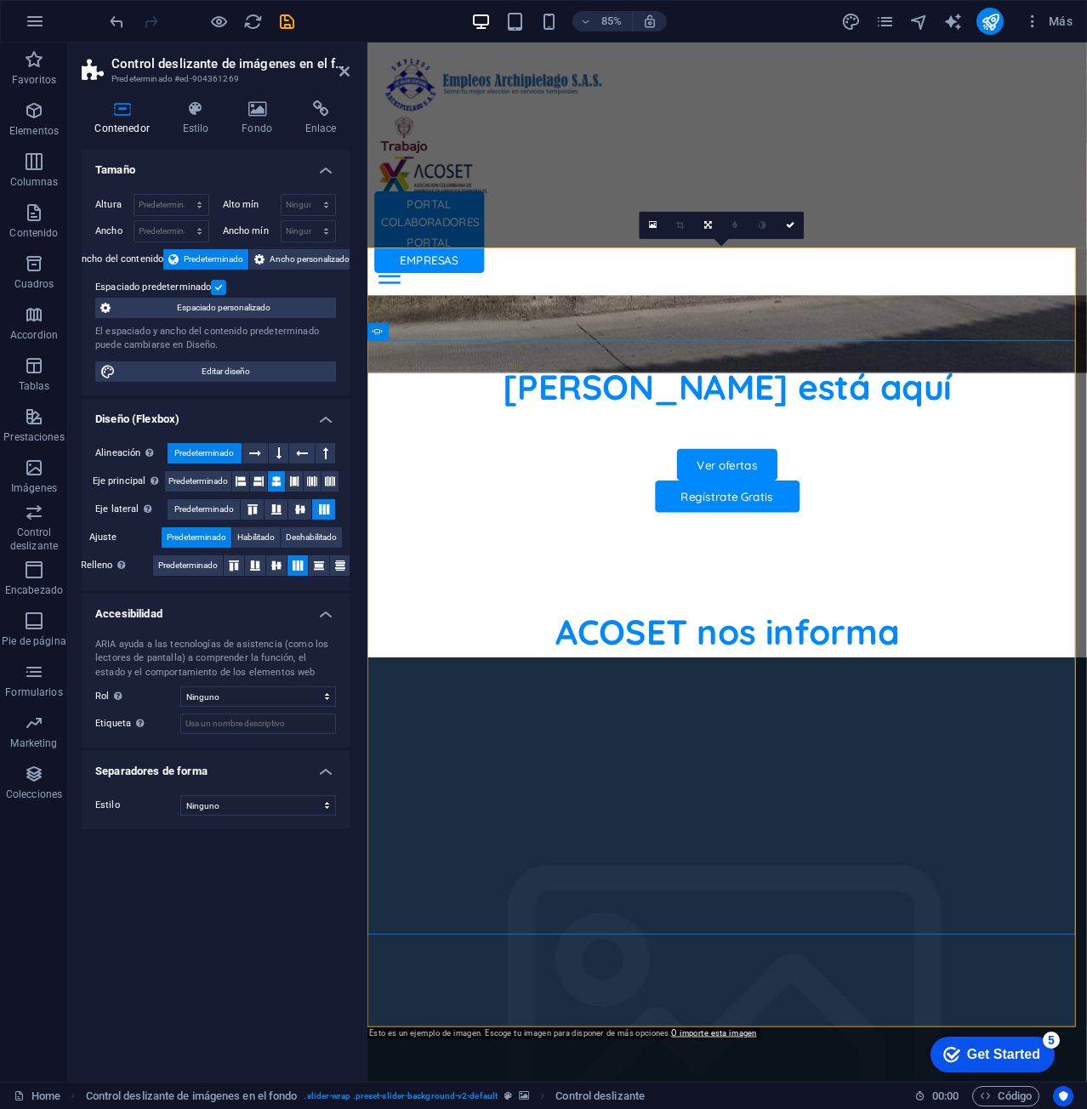
click at [123, 111] on icon at bounding box center [122, 108] width 81 height 17
click at [341, 71] on icon at bounding box center [344, 72] width 10 height 14
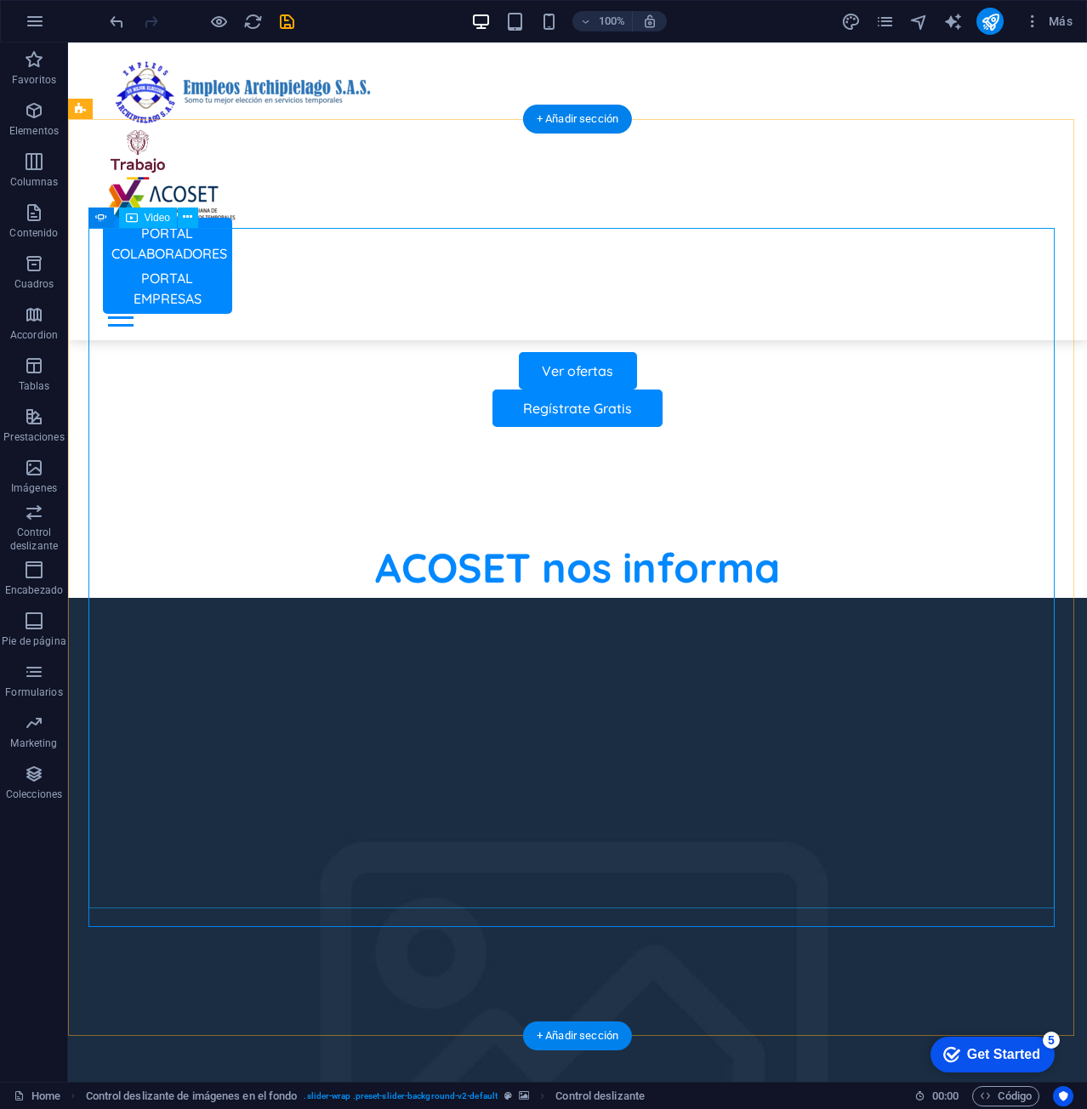
drag, startPoint x: 406, startPoint y: 420, endPoint x: 413, endPoint y: 413, distance: 9.6
click at [551, 934] on figure at bounding box center [577, 1056] width 1019 height 917
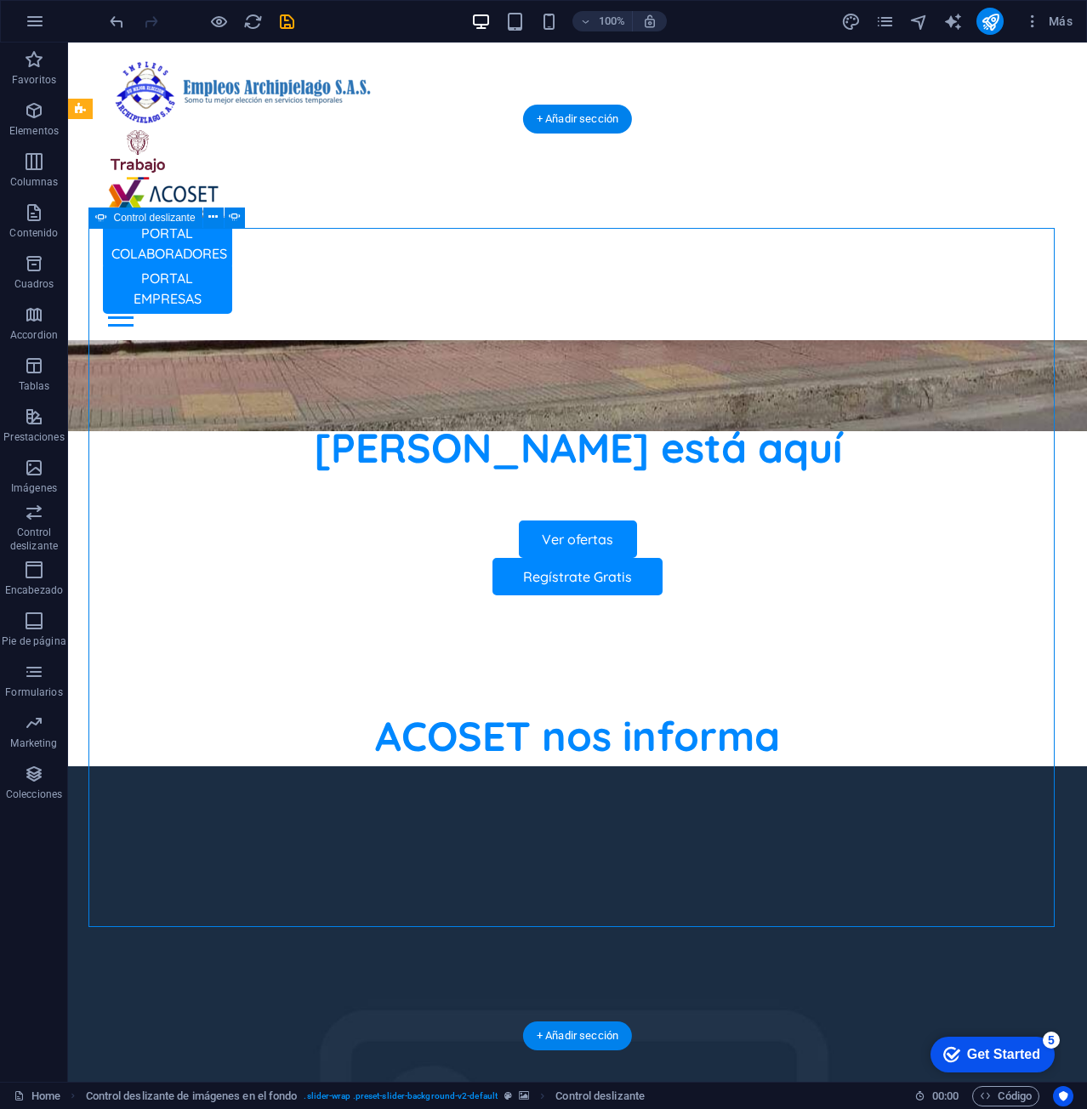
select select "ms"
select select "s"
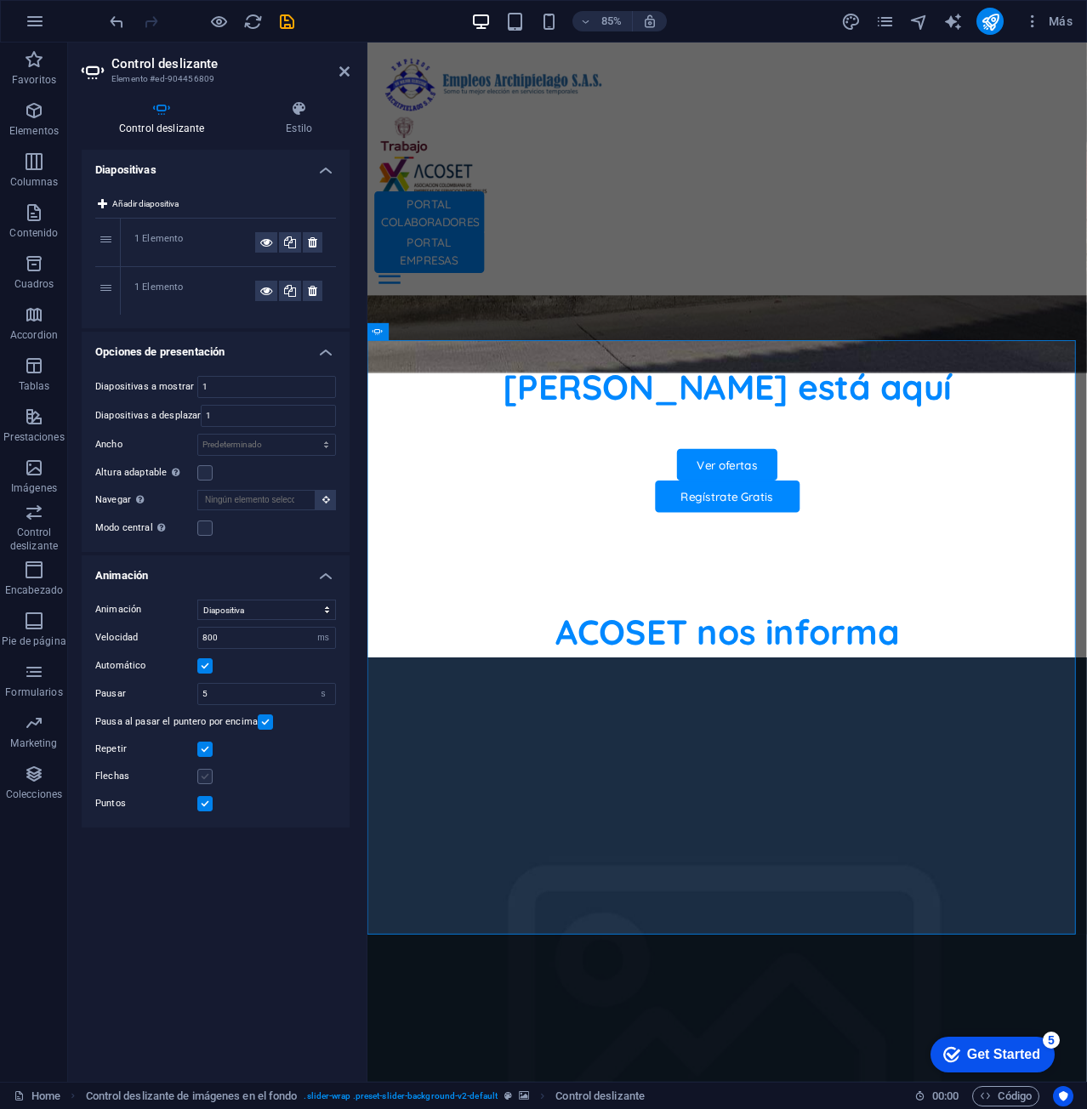
click at [202, 776] on label at bounding box center [204, 776] width 15 height 15
click at [0, 0] on input "Flechas" at bounding box center [0, 0] width 0 height 0
click at [200, 806] on label at bounding box center [204, 803] width 15 height 15
click at [0, 0] on input "Puntos" at bounding box center [0, 0] width 0 height 0
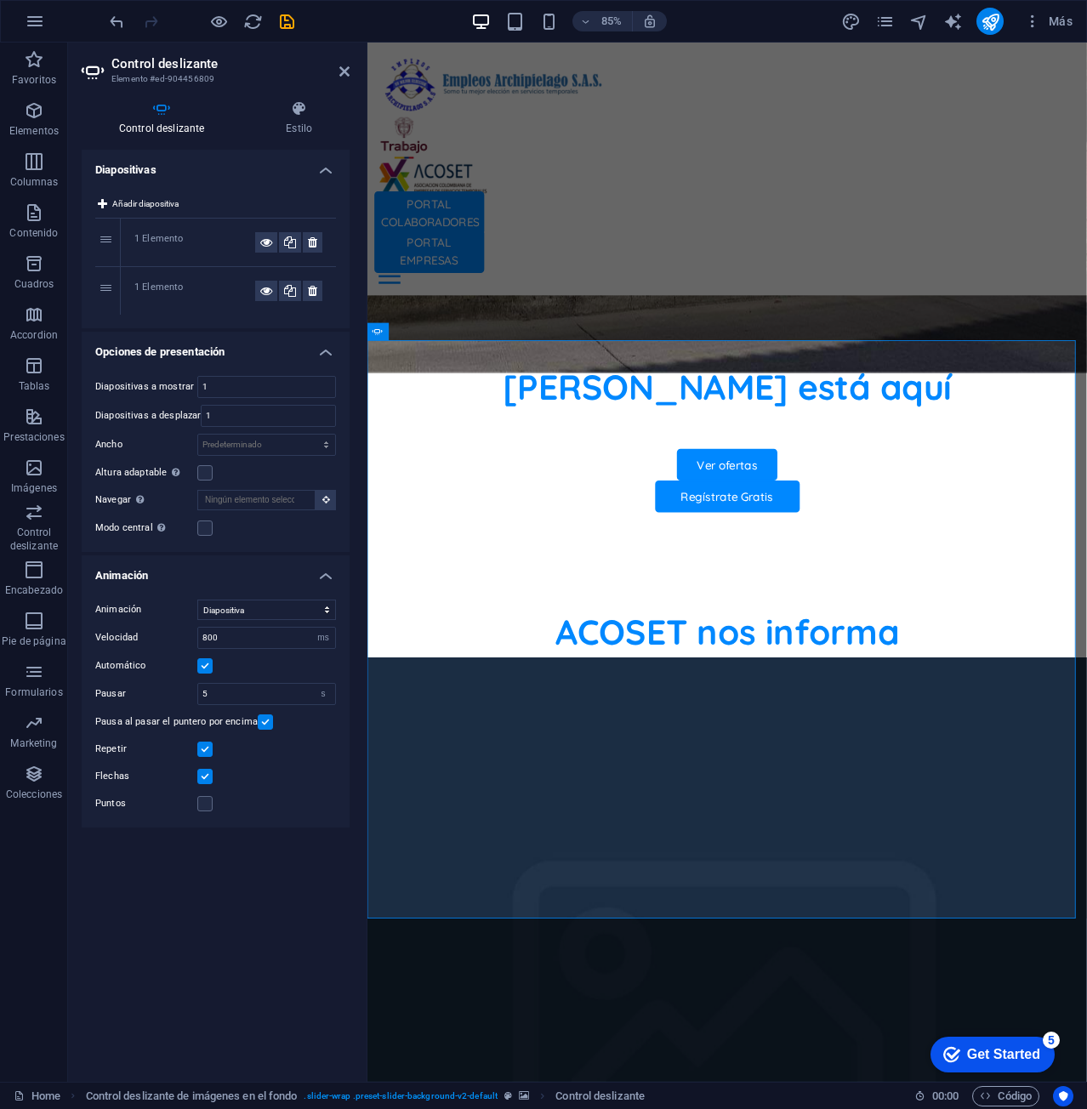
click at [266, 724] on label at bounding box center [265, 721] width 15 height 15
click at [0, 0] on input "Pausa al pasar el puntero por encima" at bounding box center [0, 0] width 0 height 0
click at [265, 724] on label at bounding box center [265, 721] width 15 height 15
click at [0, 0] on input "Pausa al pasar el puntero por encima" at bounding box center [0, 0] width 0 height 0
click at [264, 724] on label at bounding box center [265, 721] width 15 height 15
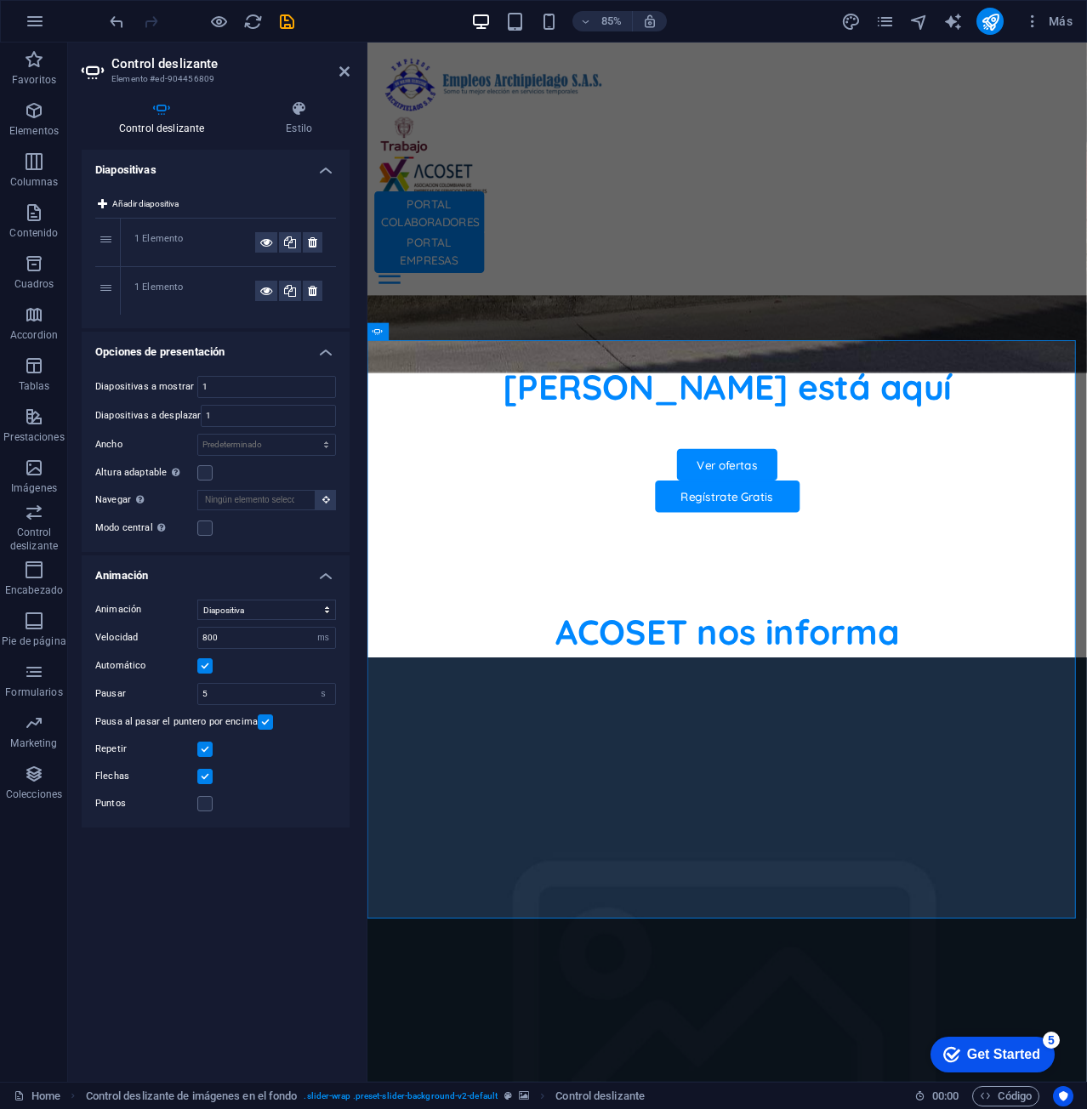
click at [0, 0] on input "Pausa al pasar el puntero por encima" at bounding box center [0, 0] width 0 height 0
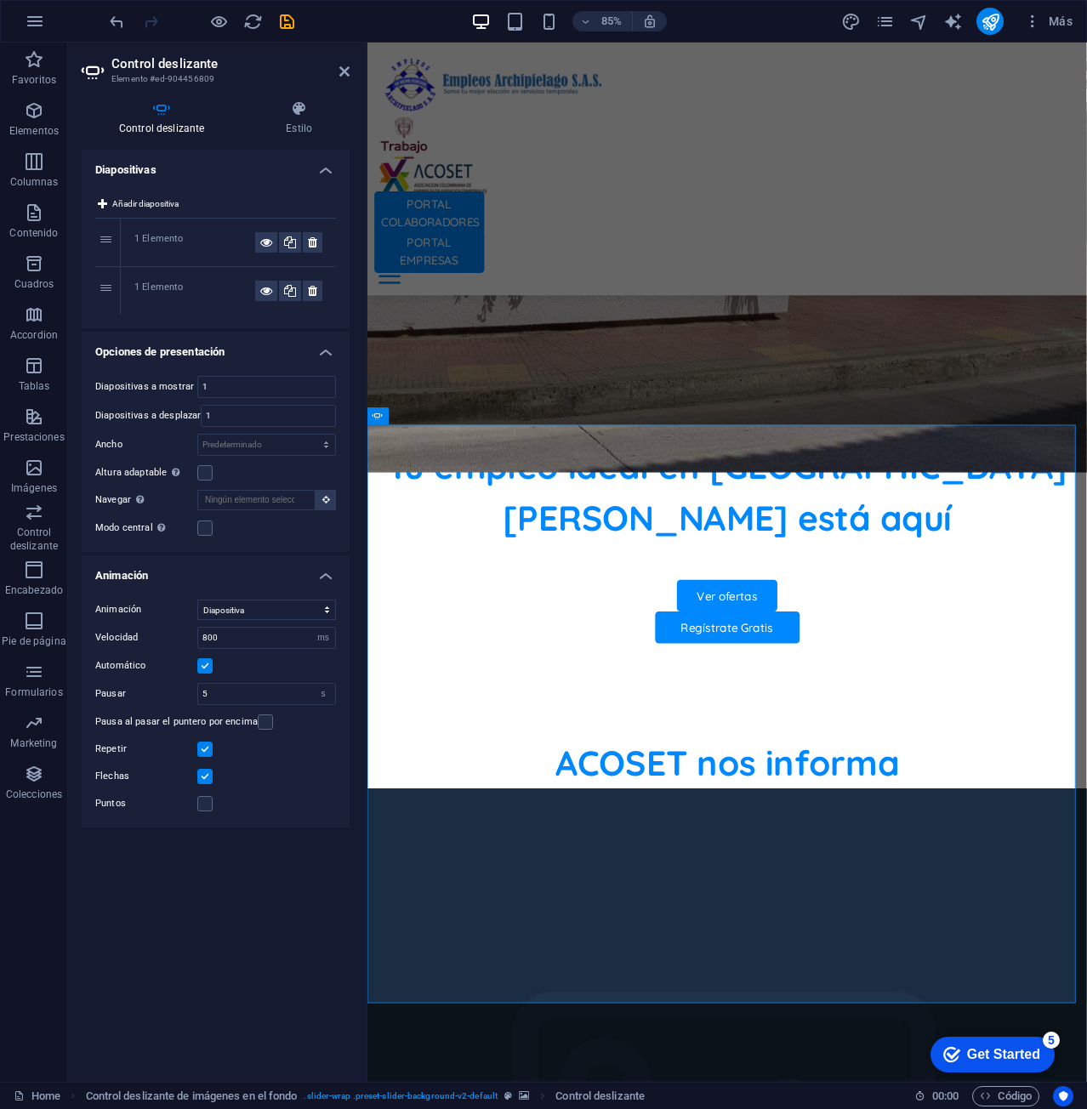
scroll to position [821, 0]
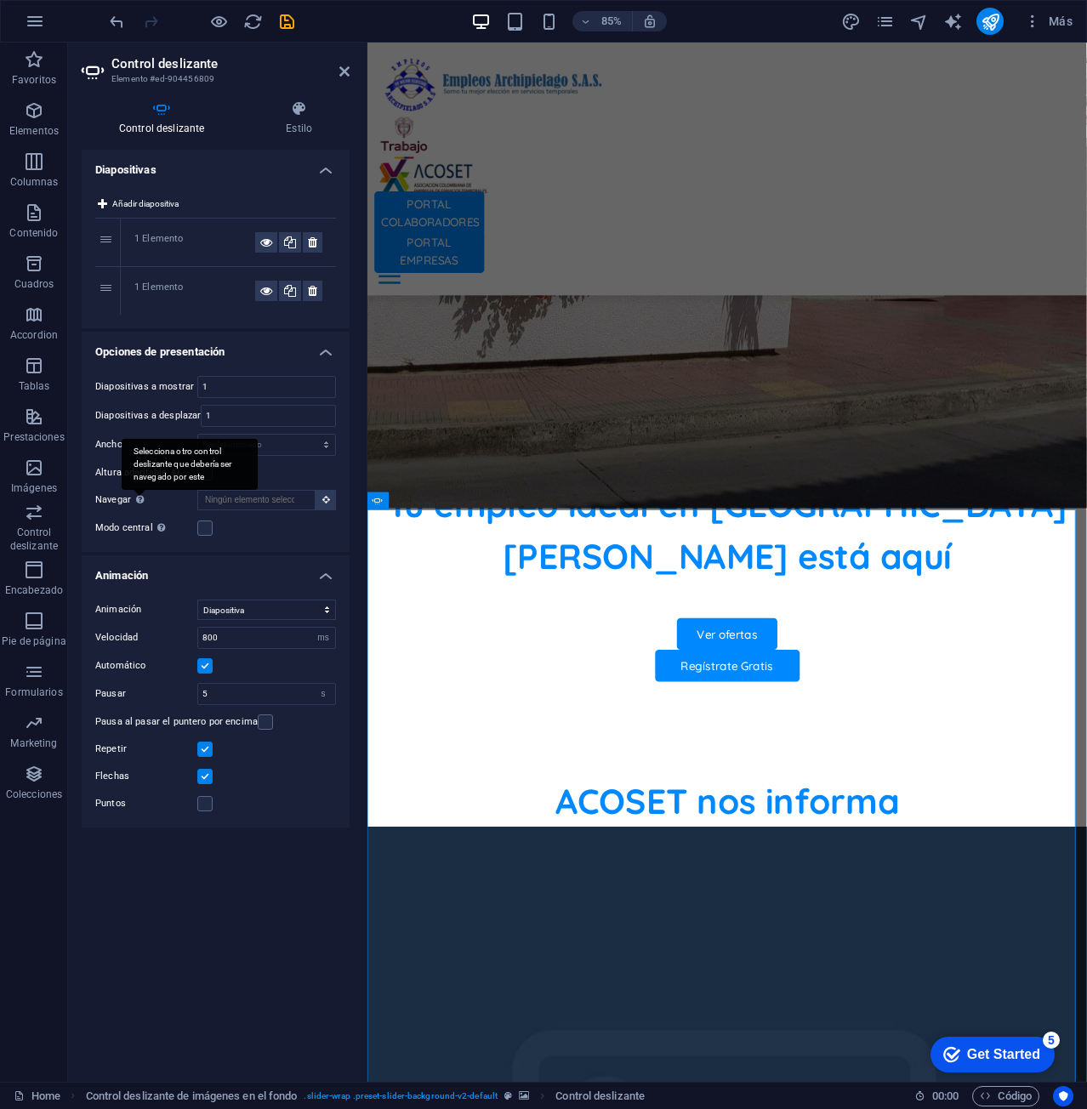
click at [133, 490] on div "Selecciona otro control deslizante que debería ser navegado por este" at bounding box center [190, 464] width 136 height 51
click at [197, 497] on input "Navegar Selecciona otro control deslizante que debería ser navegado por este" at bounding box center [256, 500] width 118 height 20
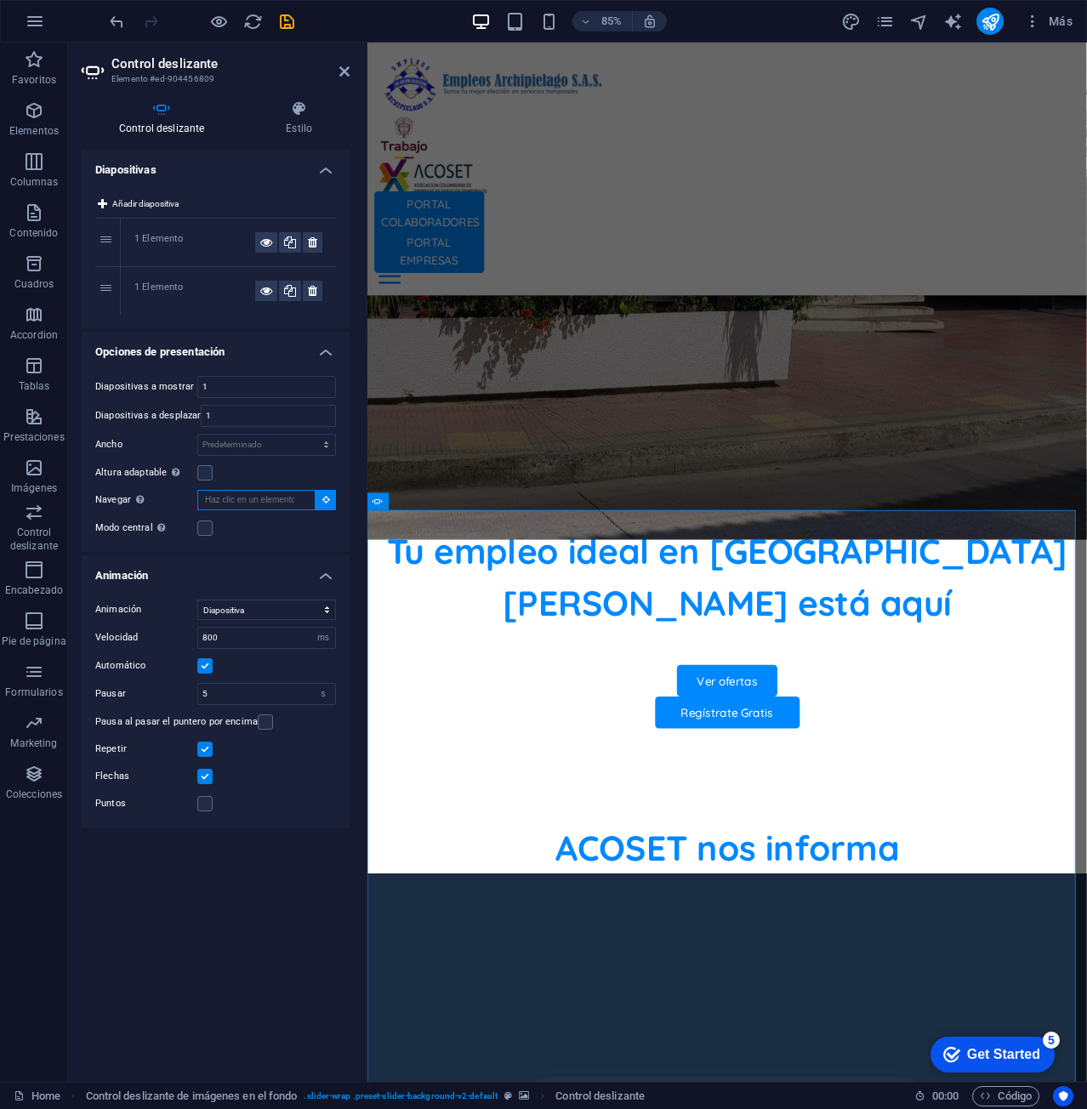
scroll to position [722, 0]
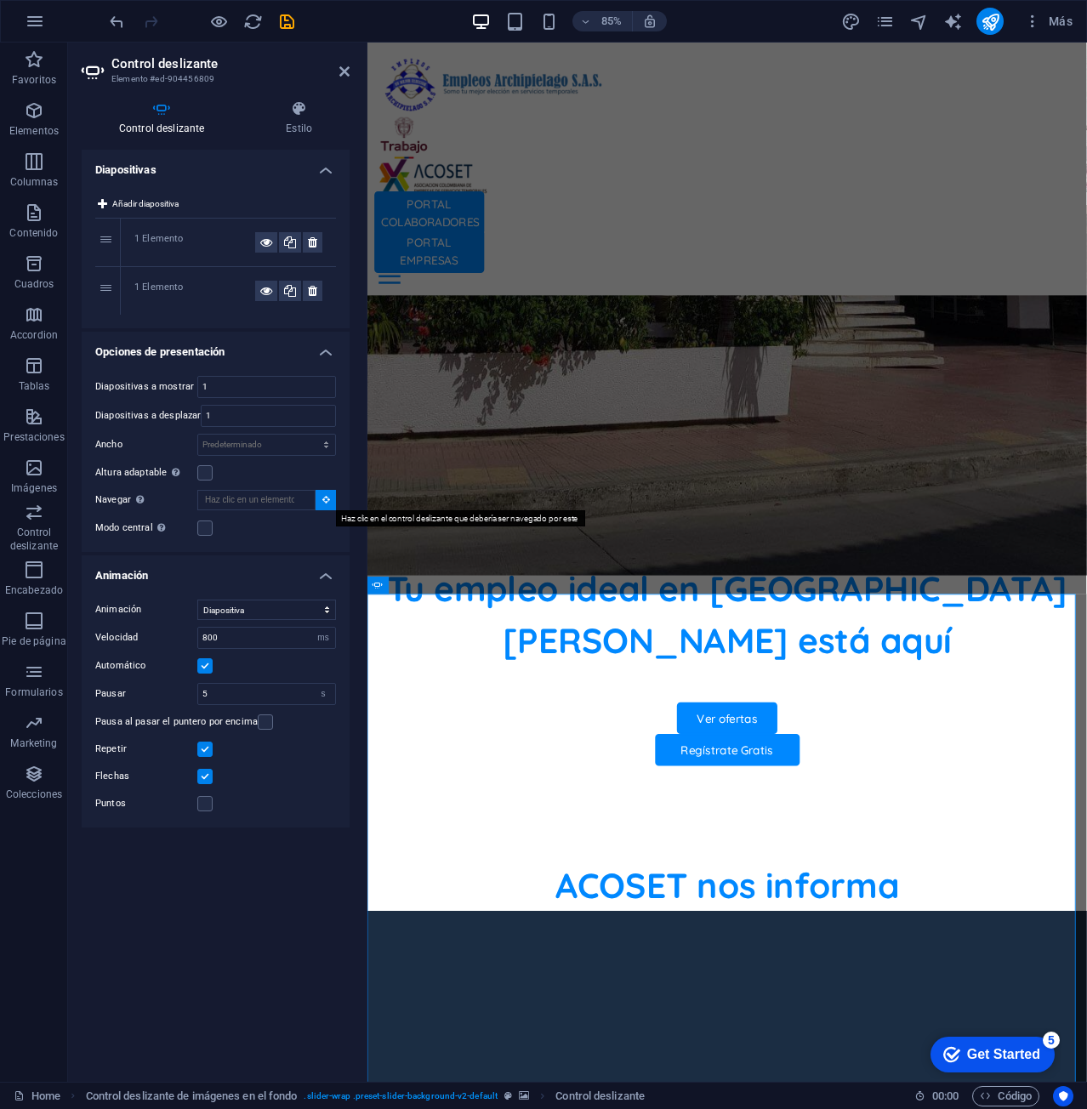
click at [323, 499] on icon at bounding box center [326, 499] width 8 height 9
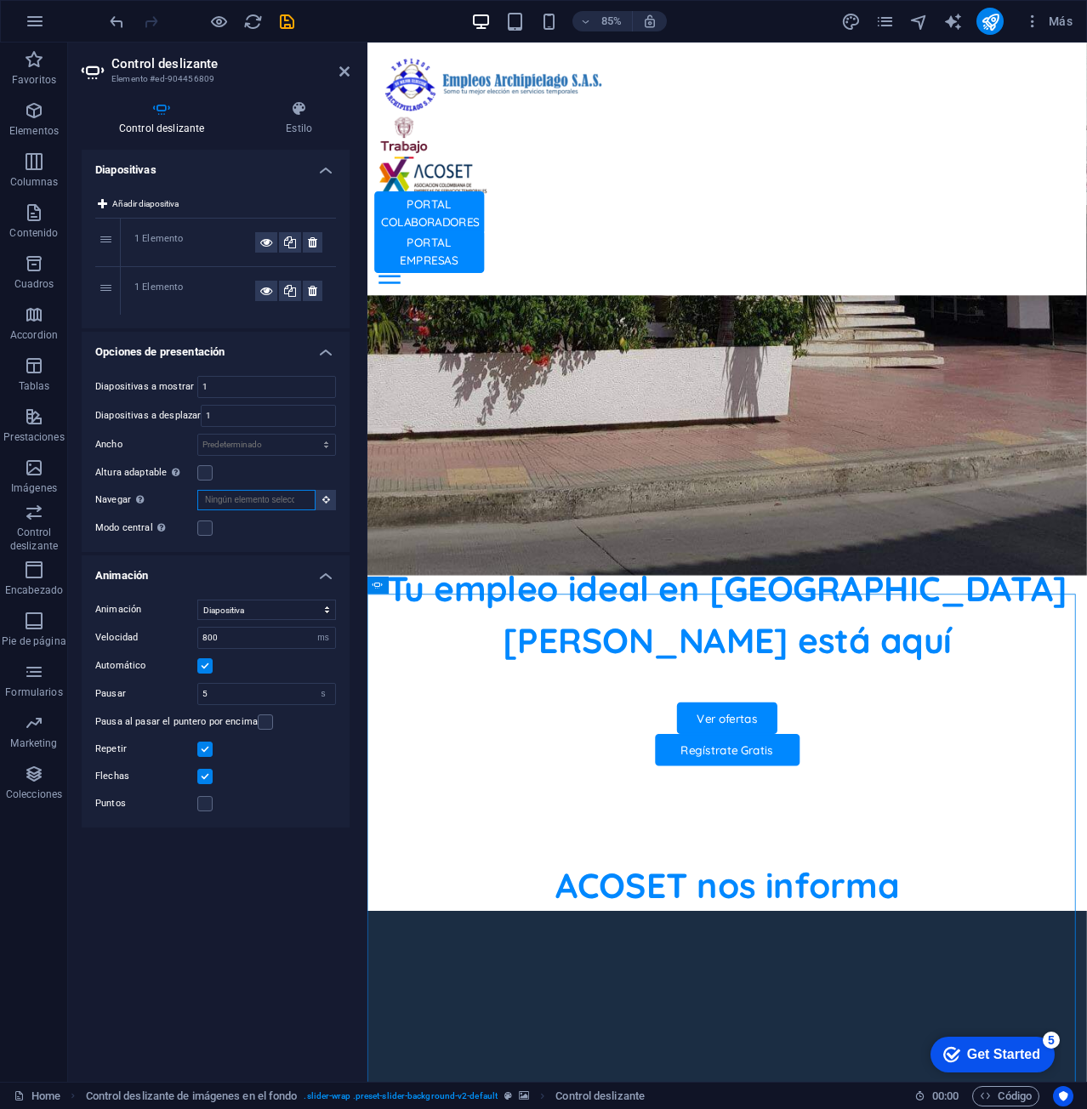
click at [302, 502] on input "Navegar Selecciona otro control deslizante que debería ser navegado por este" at bounding box center [256, 500] width 118 height 20
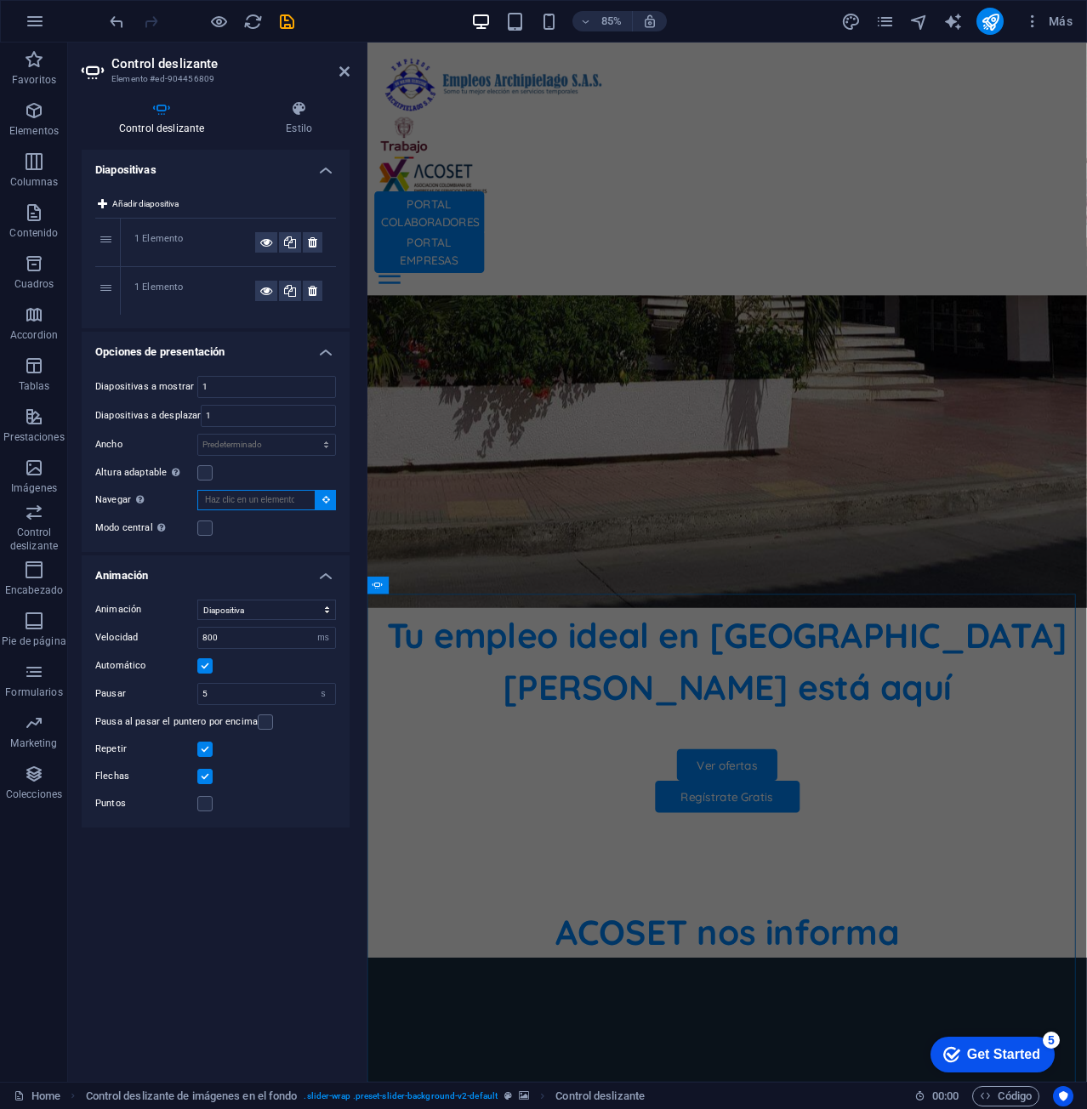
scroll to position [622, 0]
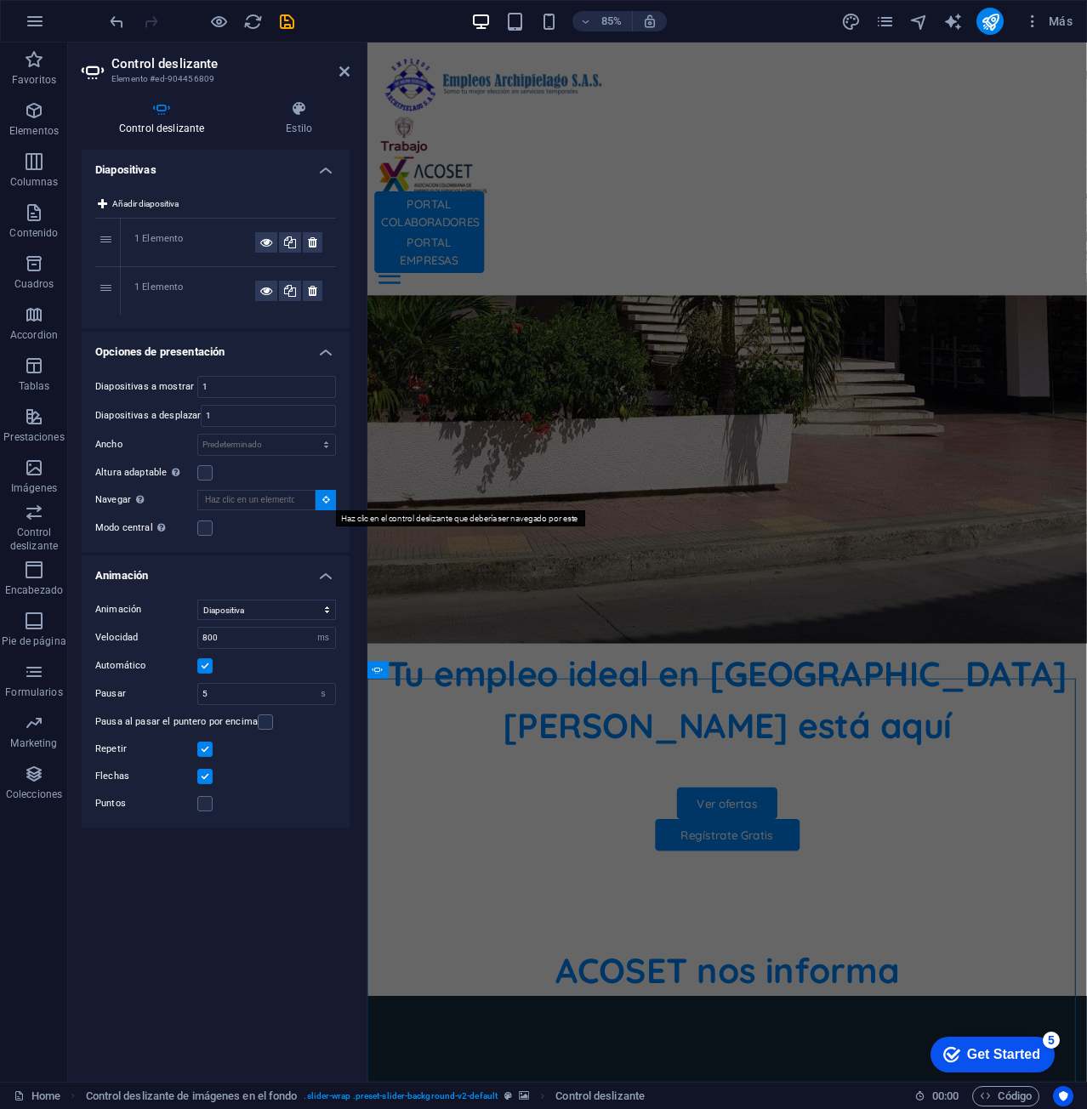
click at [322, 503] on icon at bounding box center [326, 499] width 8 height 9
click at [297, 502] on input "Navegar Selecciona otro control deslizante que debería ser navegado por este" at bounding box center [256, 500] width 118 height 20
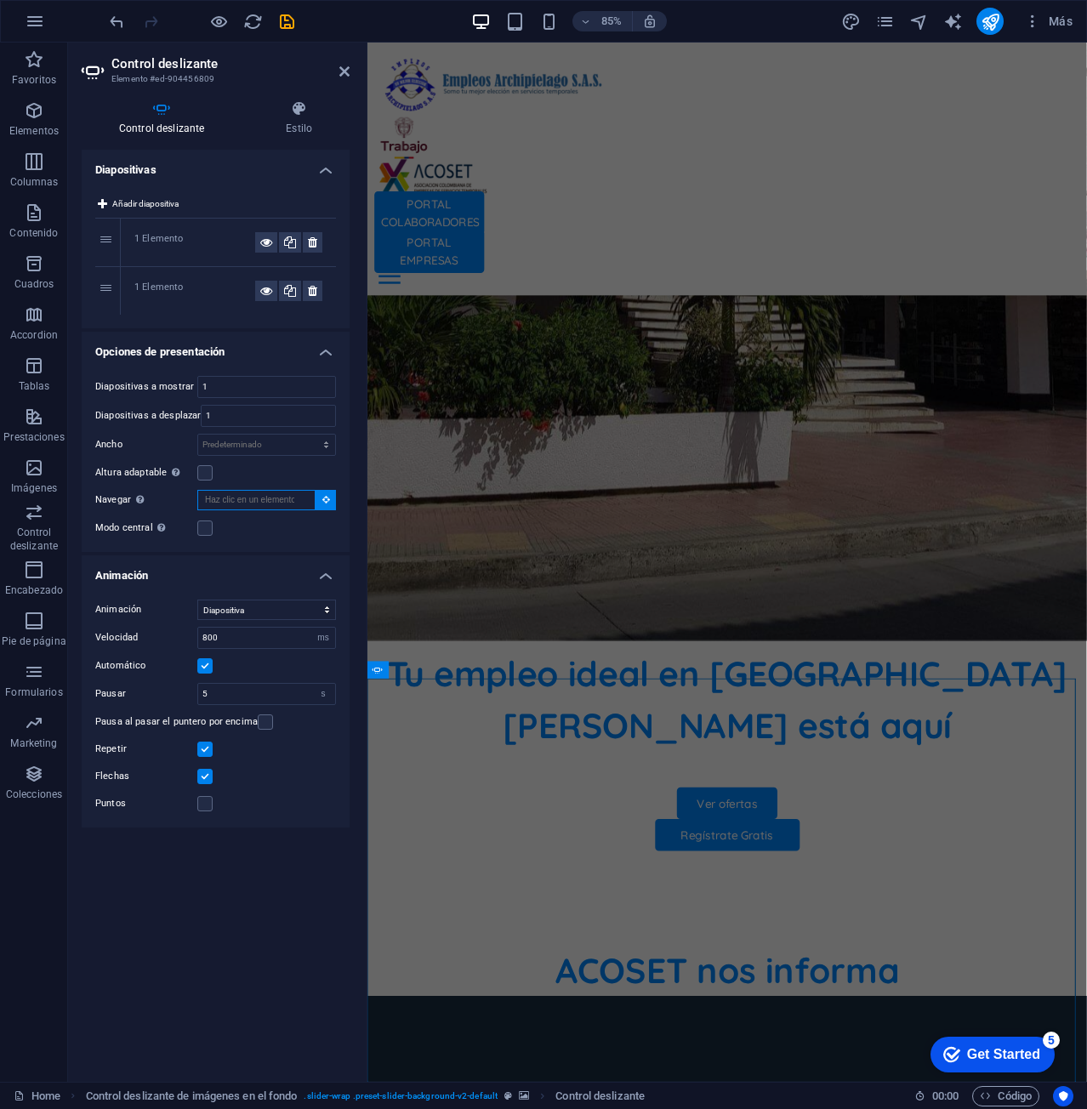
scroll to position [523, 0]
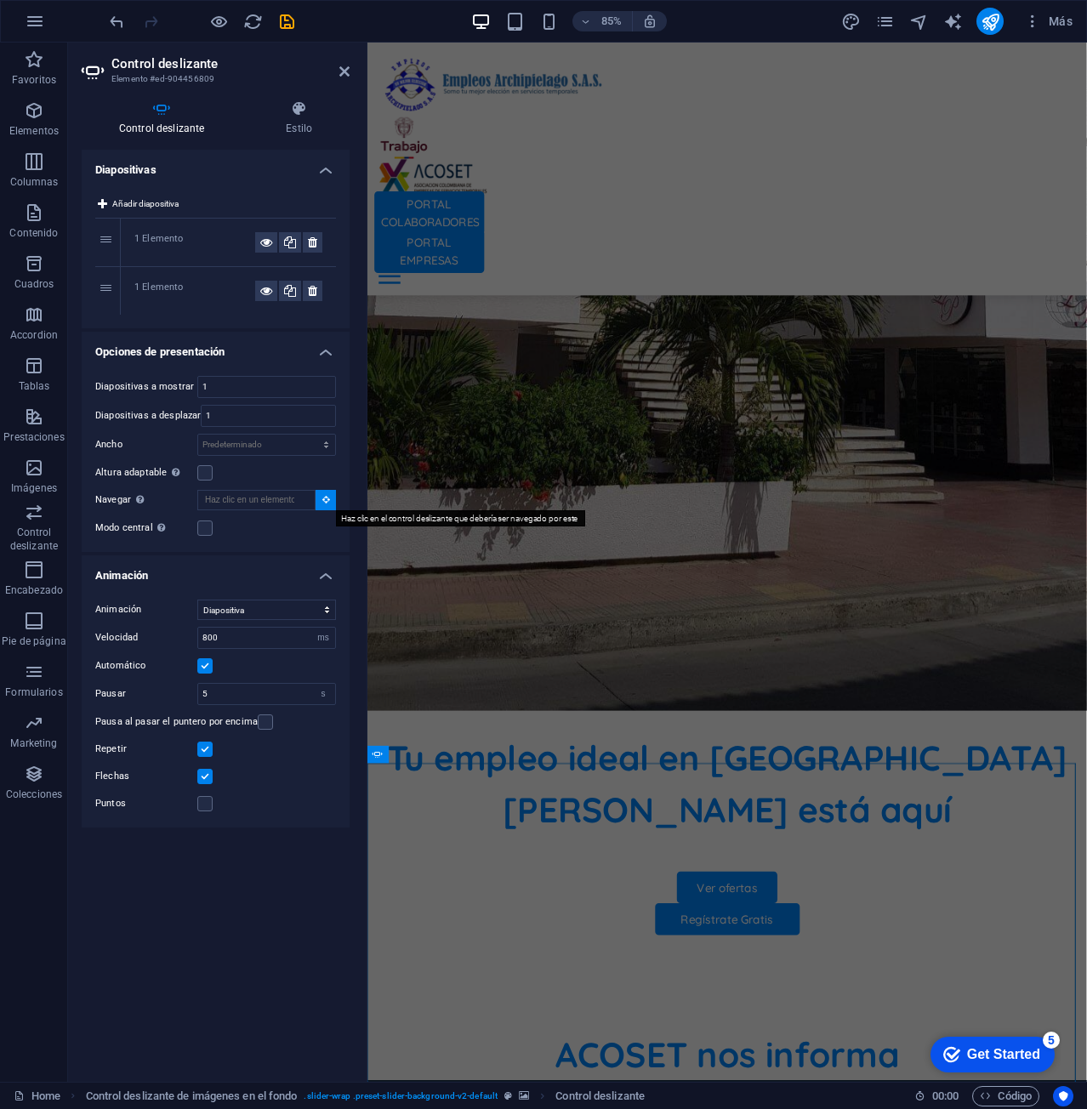
click at [326, 505] on button at bounding box center [325, 500] width 20 height 20
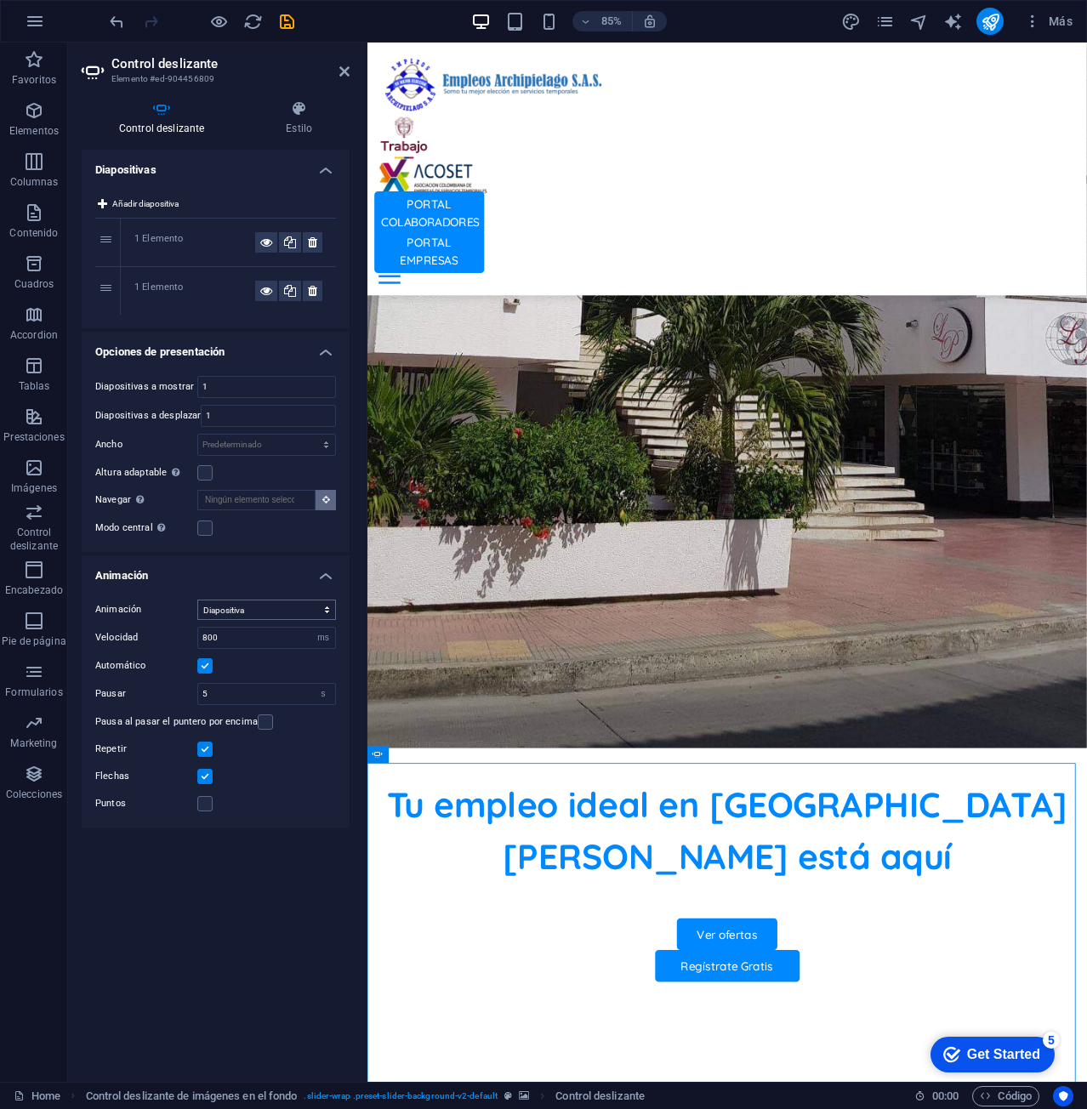
scroll to position [423, 0]
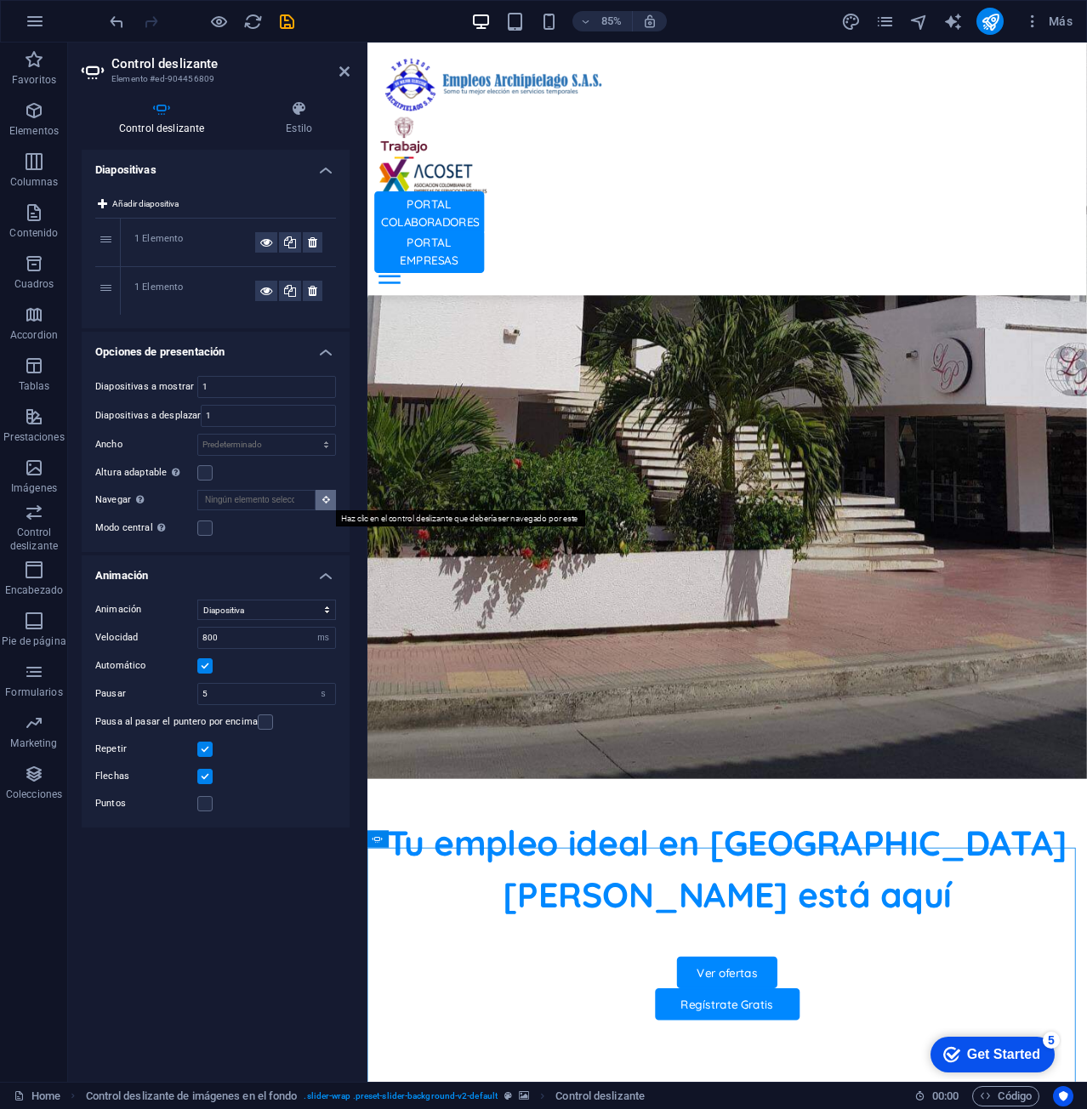
click at [326, 494] on button at bounding box center [325, 500] width 20 height 20
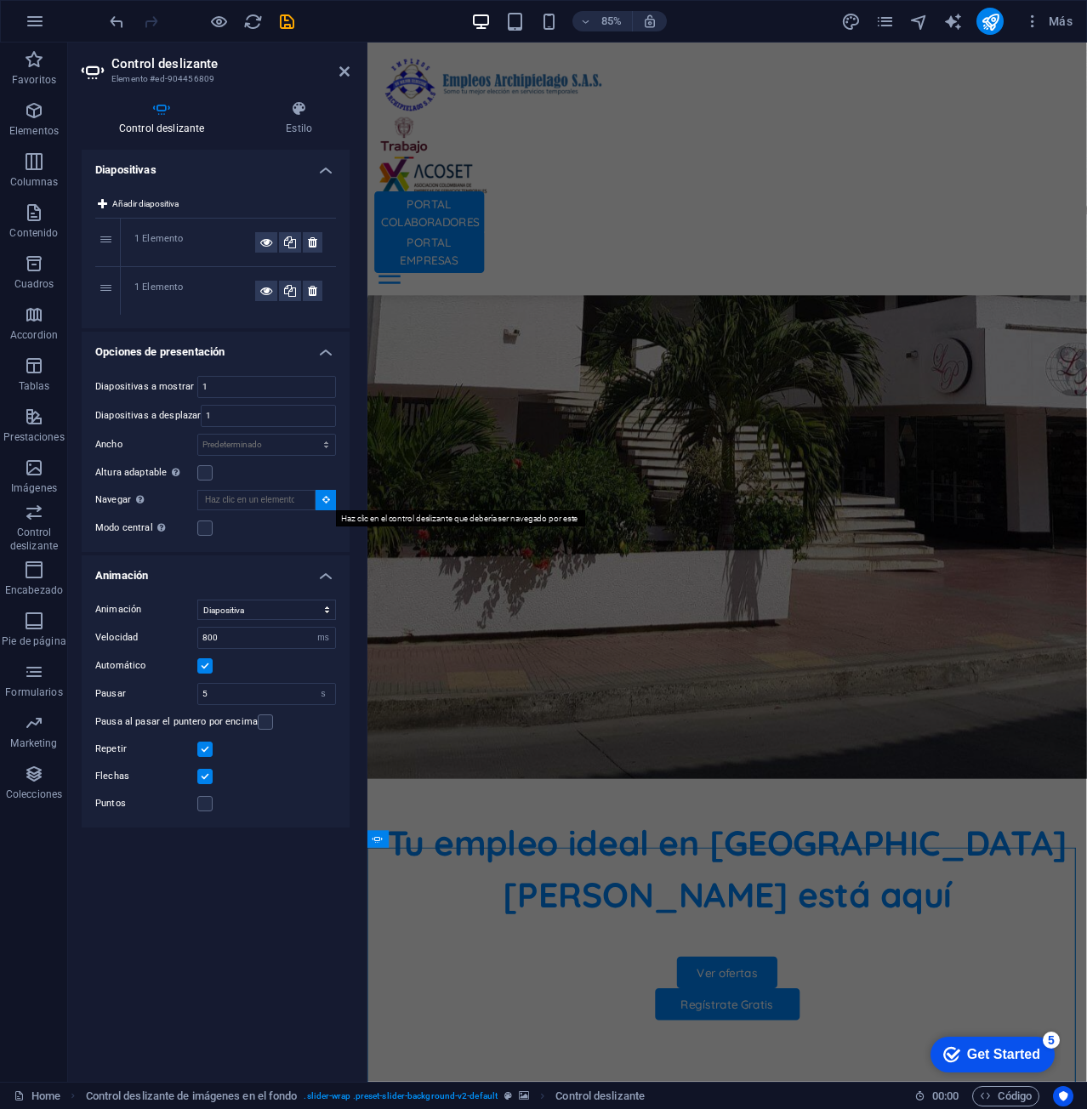
click at [324, 493] on button at bounding box center [325, 500] width 20 height 20
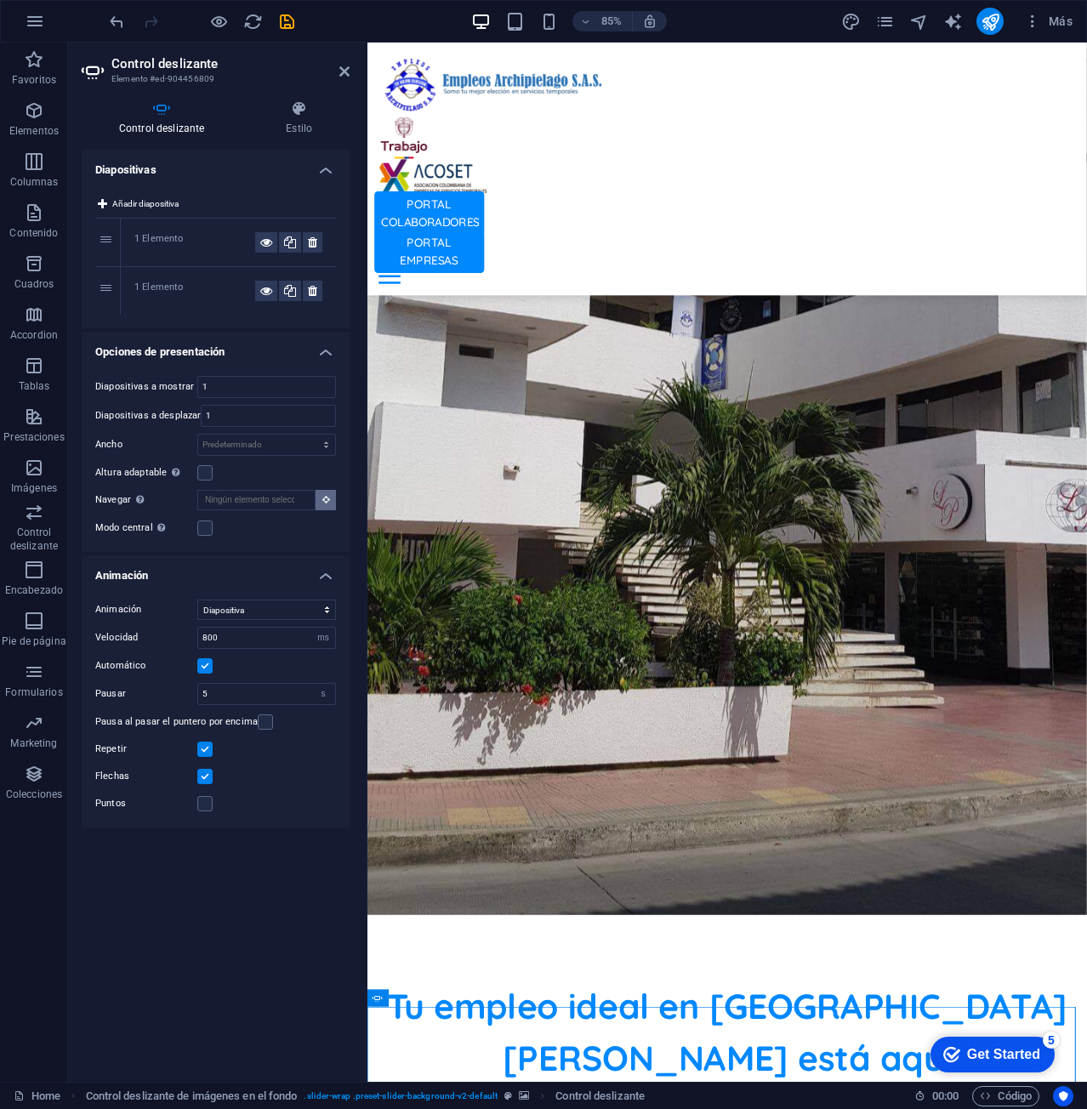
scroll to position [224, 0]
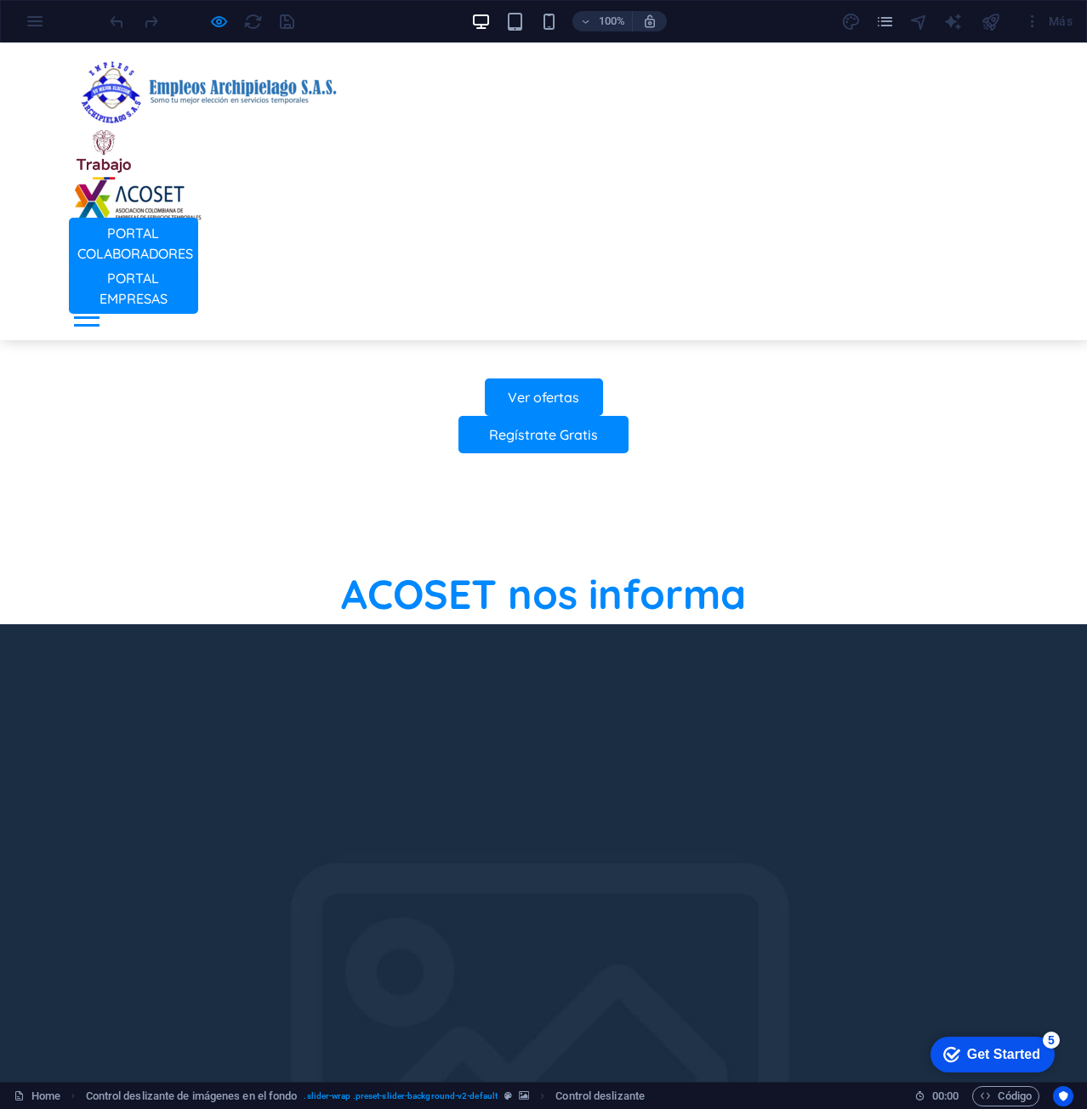
scroll to position [1160, 0]
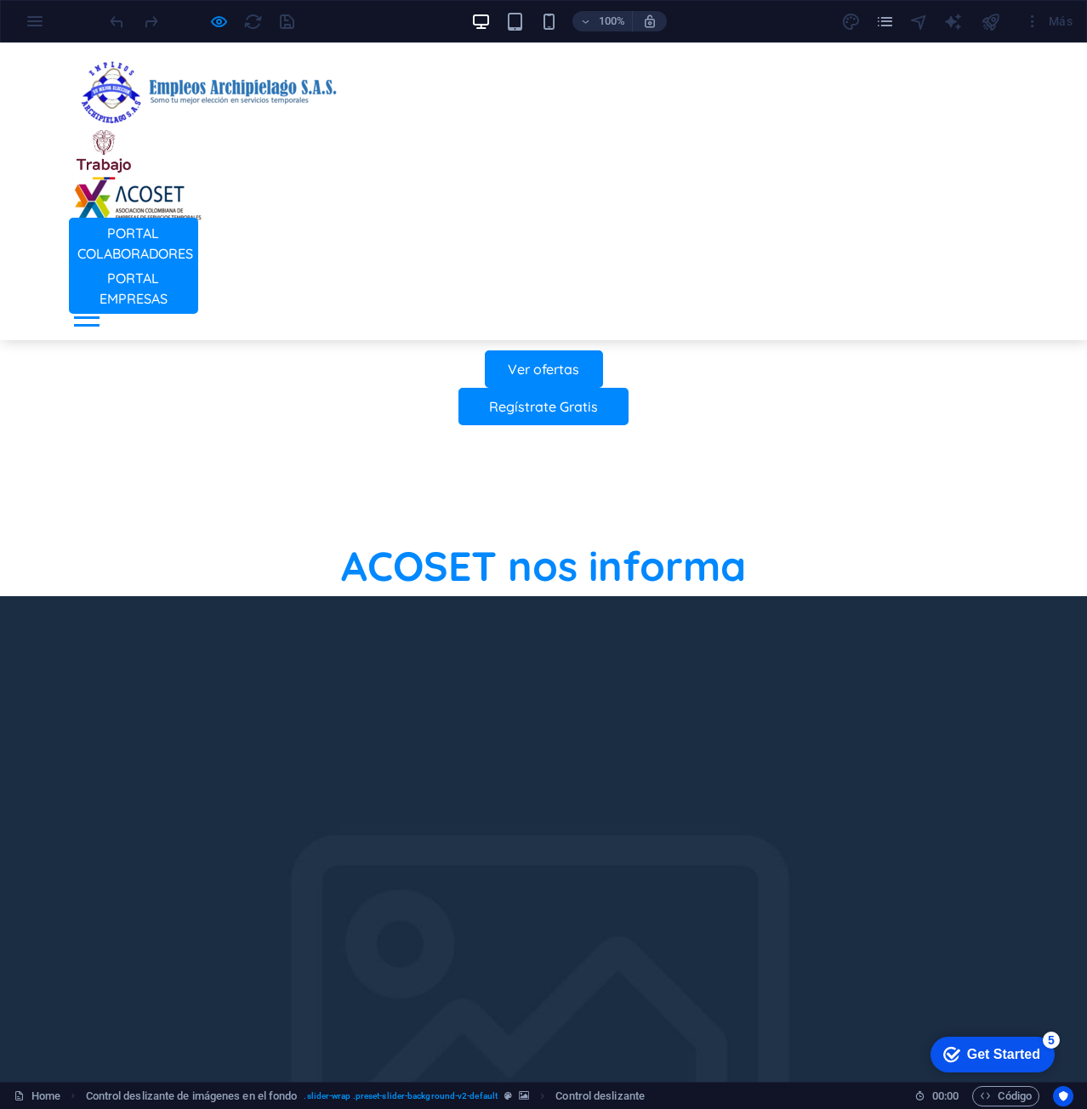
scroll to position [990, 0]
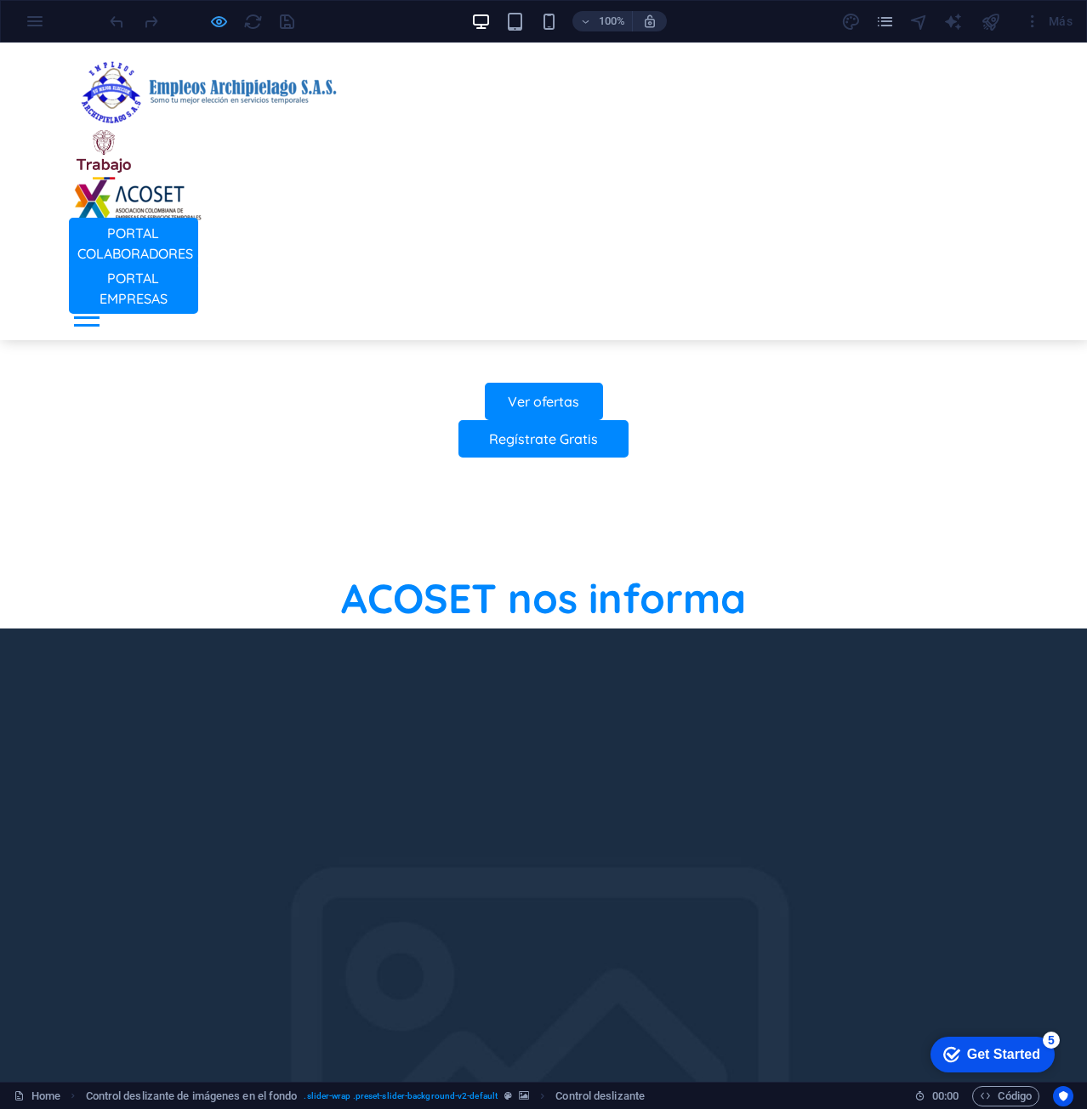
select select "ms"
select select "s"
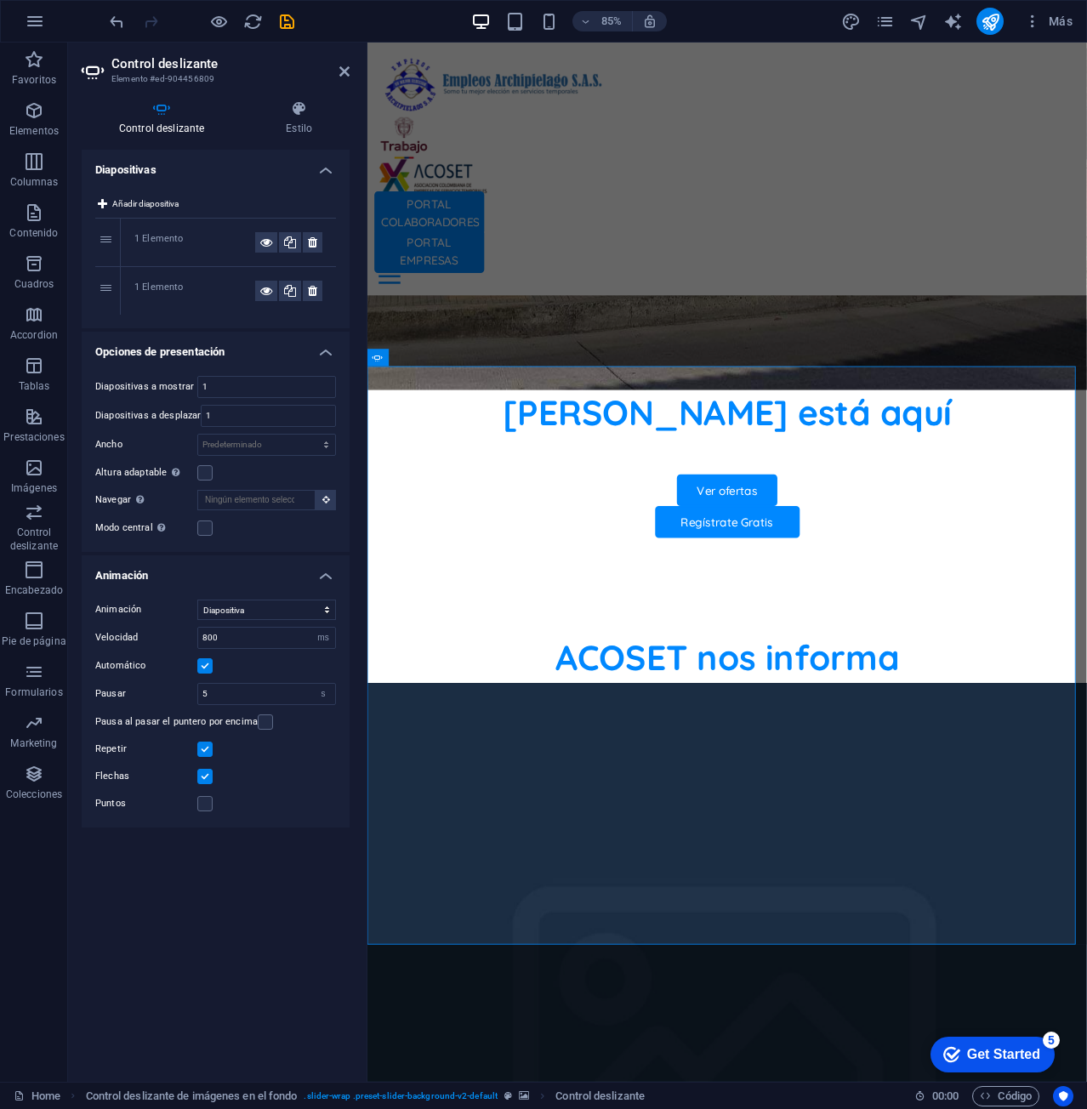
scroll to position [890, 0]
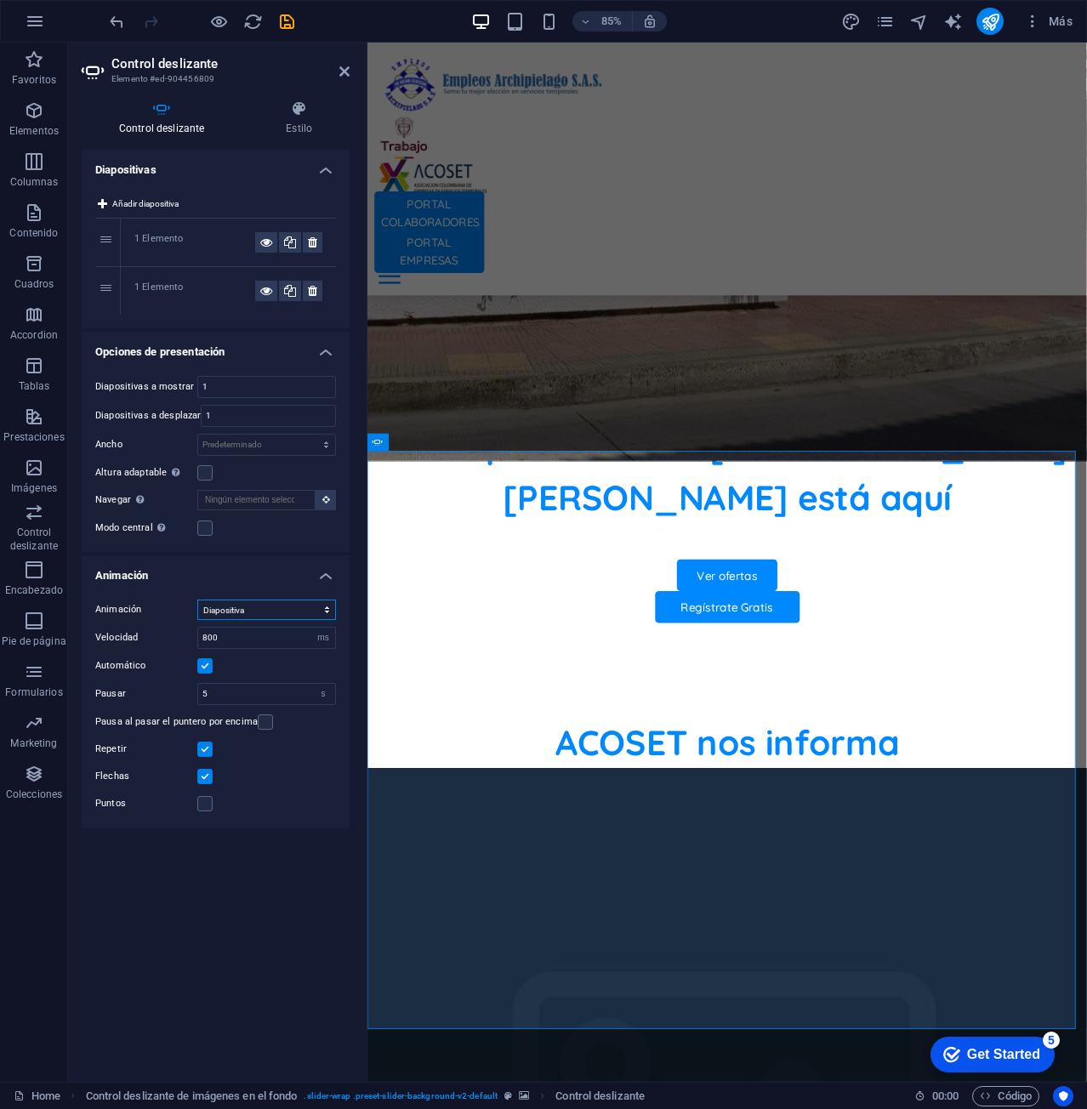
click at [307, 607] on select "Diapositiva Difuminar" at bounding box center [266, 609] width 139 height 20
select select "fade"
click at [197, 599] on select "Diapositiva Difuminar" at bounding box center [266, 609] width 139 height 20
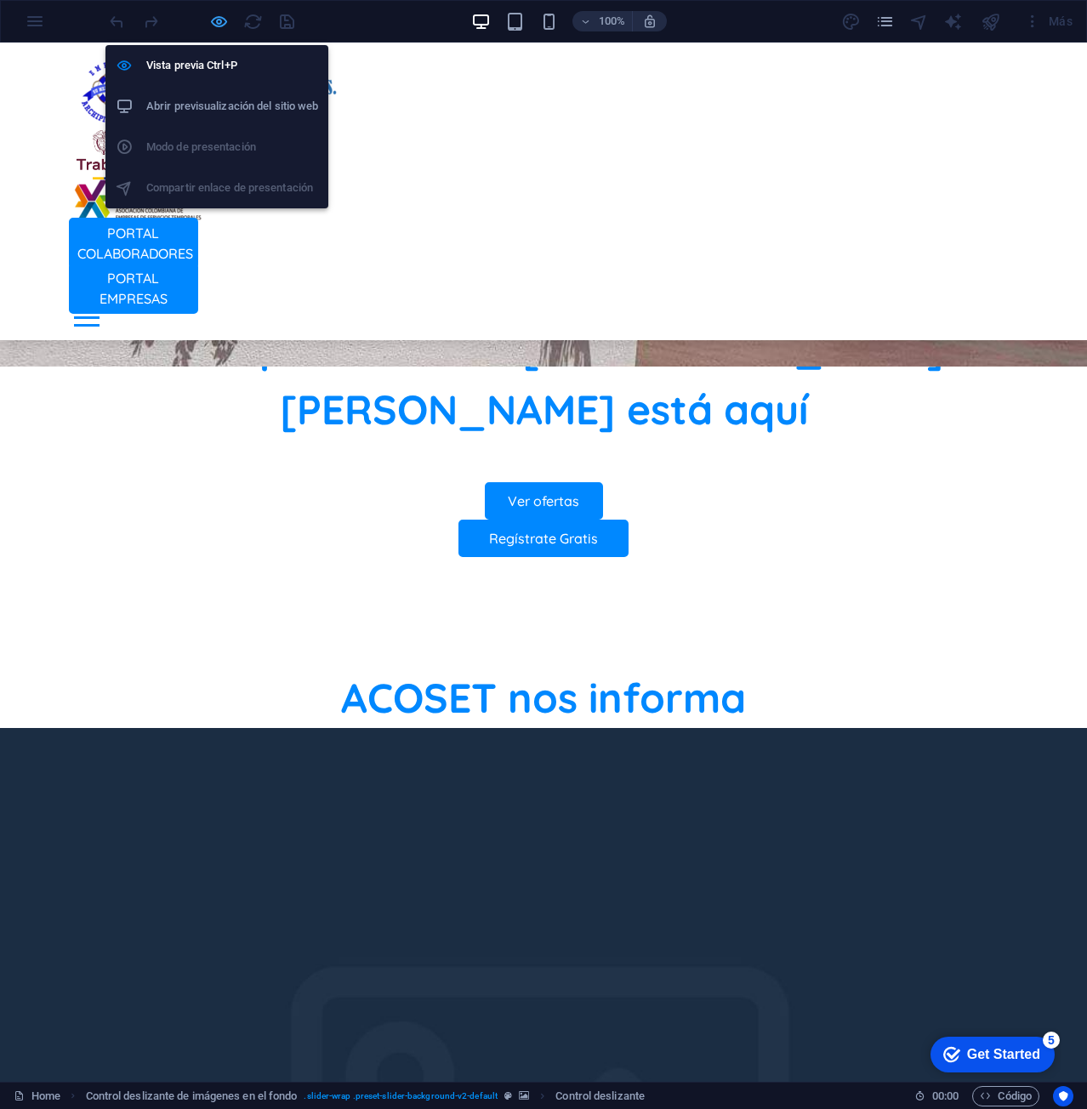
select select "fade"
select select "ms"
select select "s"
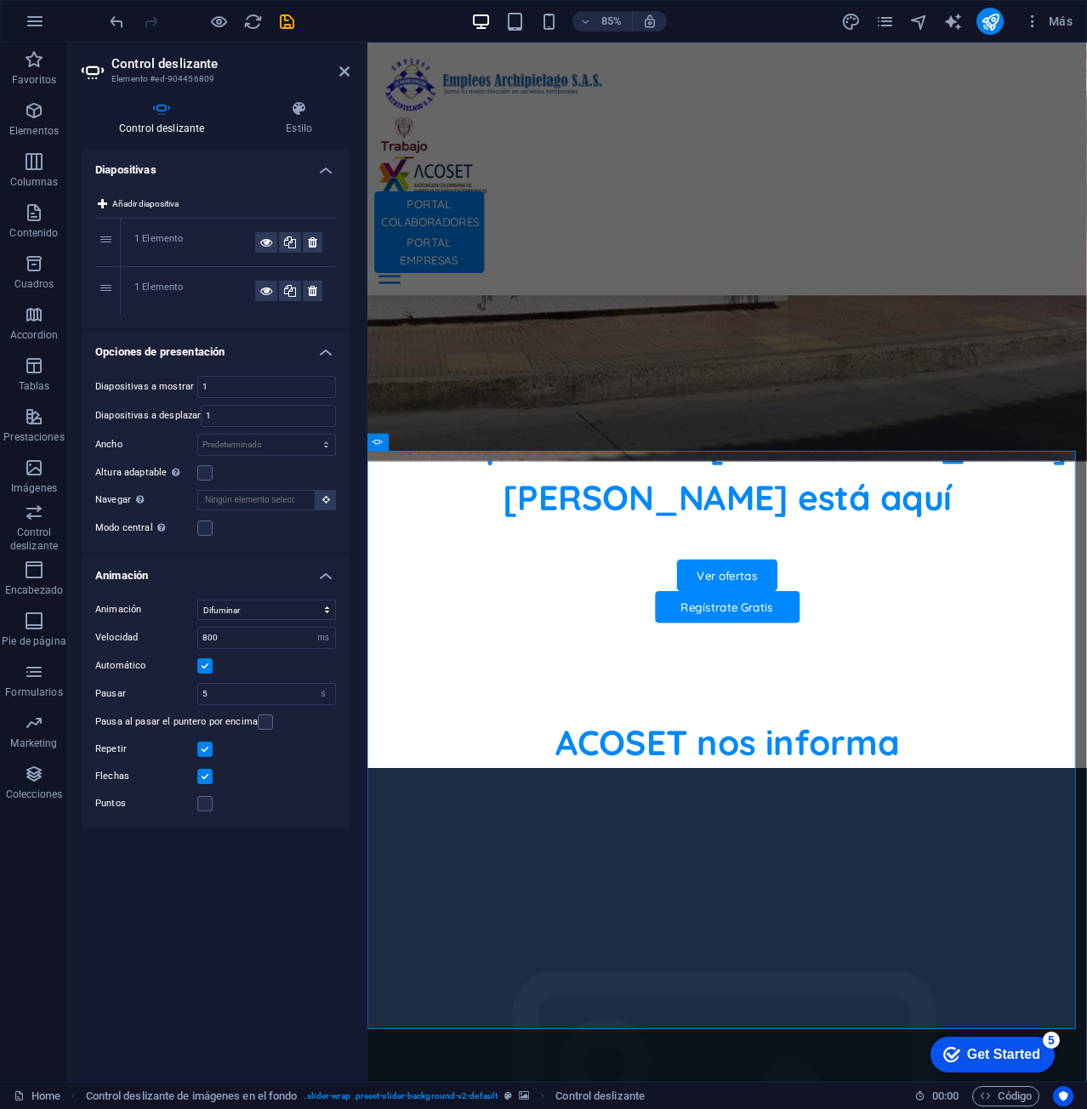
click at [202, 666] on label at bounding box center [204, 665] width 15 height 15
click at [0, 0] on input "Automático" at bounding box center [0, 0] width 0 height 0
click at [202, 666] on label at bounding box center [204, 665] width 15 height 15
click at [0, 0] on input "Automático" at bounding box center [0, 0] width 0 height 0
click at [201, 666] on label at bounding box center [204, 665] width 15 height 15
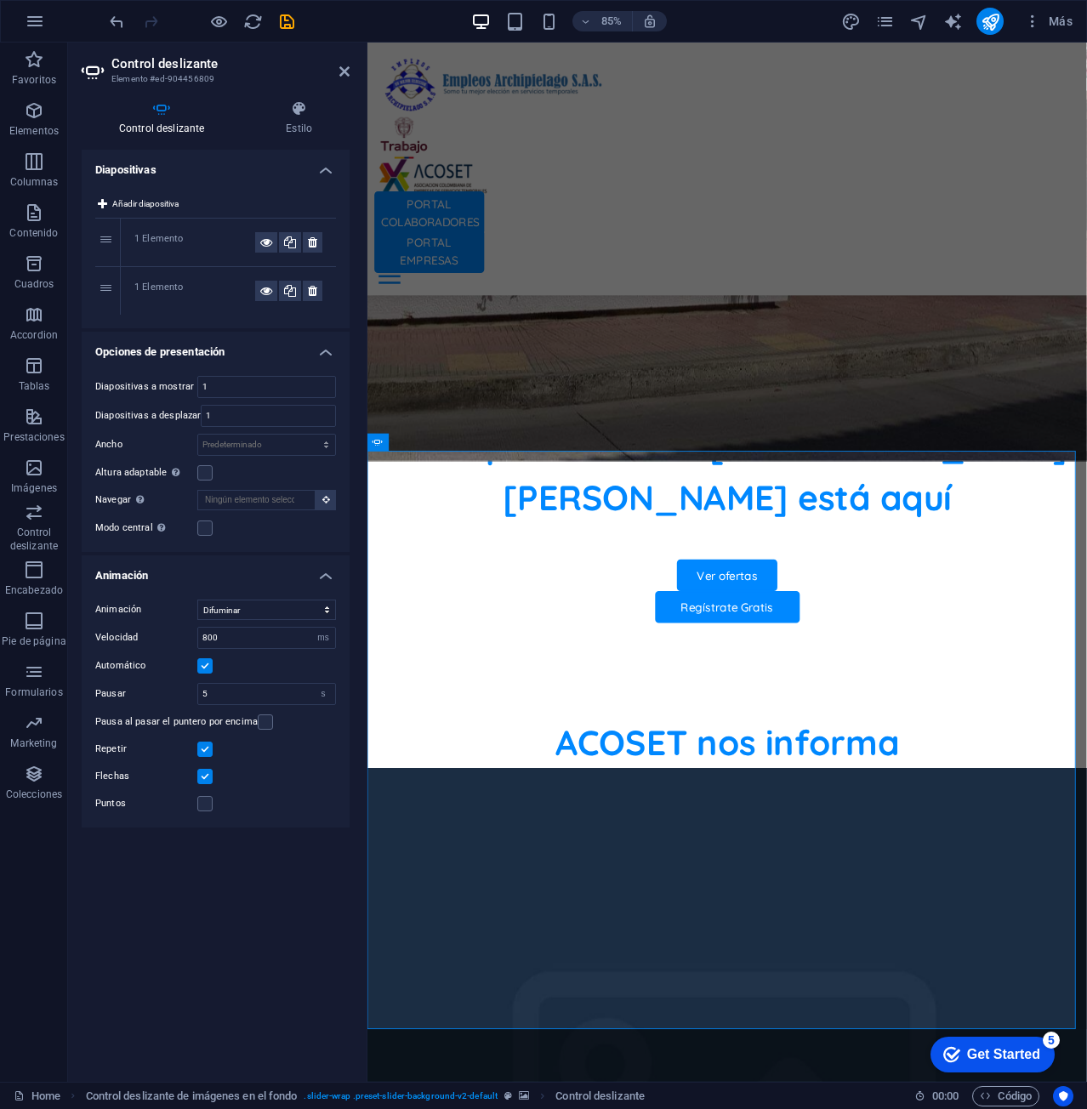
click at [0, 0] on input "Automático" at bounding box center [0, 0] width 0 height 0
click at [199, 722] on label at bounding box center [204, 719] width 15 height 15
click at [0, 0] on input "Repetir" at bounding box center [0, 0] width 0 height 0
select select "fade"
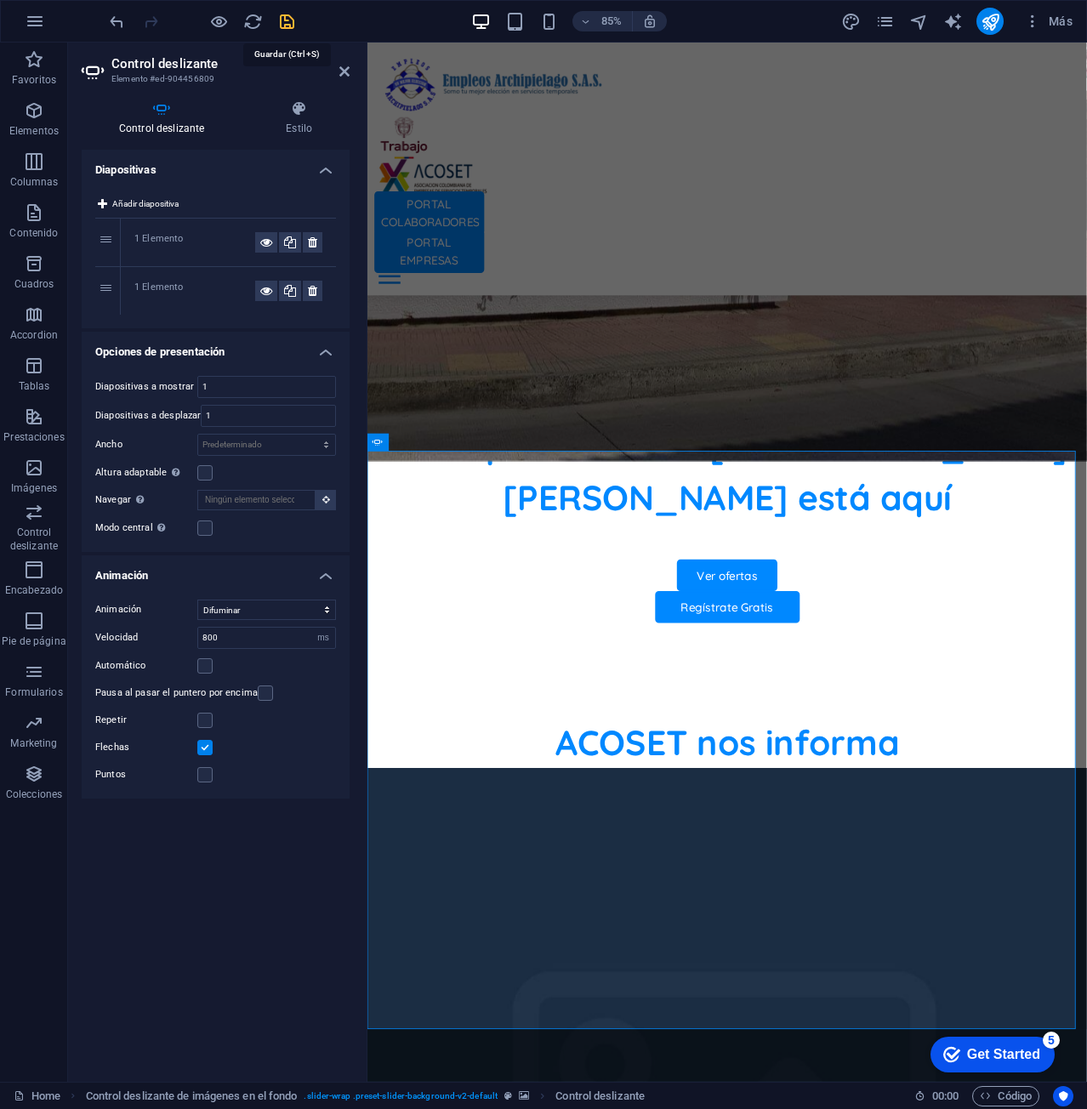
select select "ms"
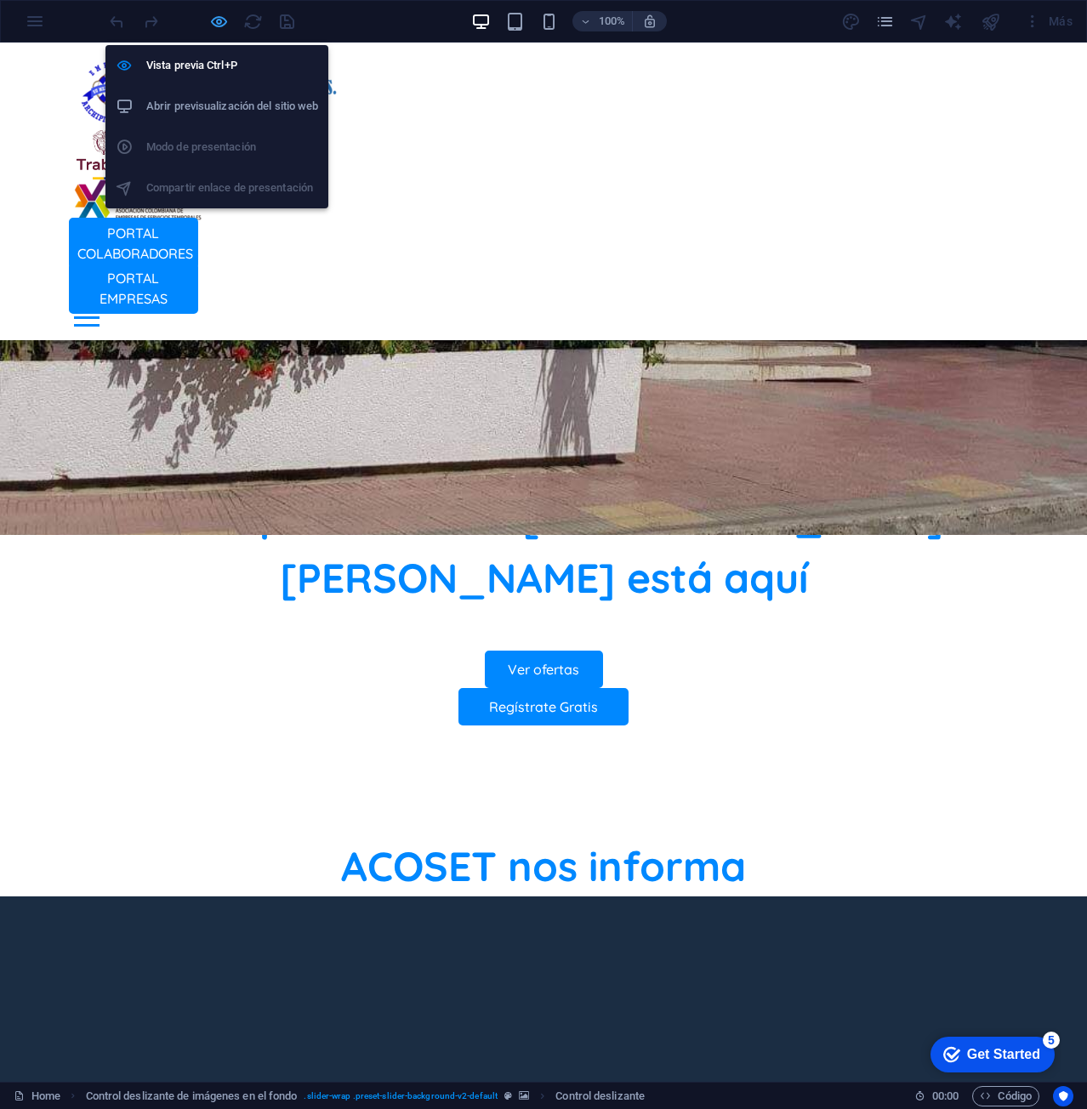
select select "fade"
select select "ms"
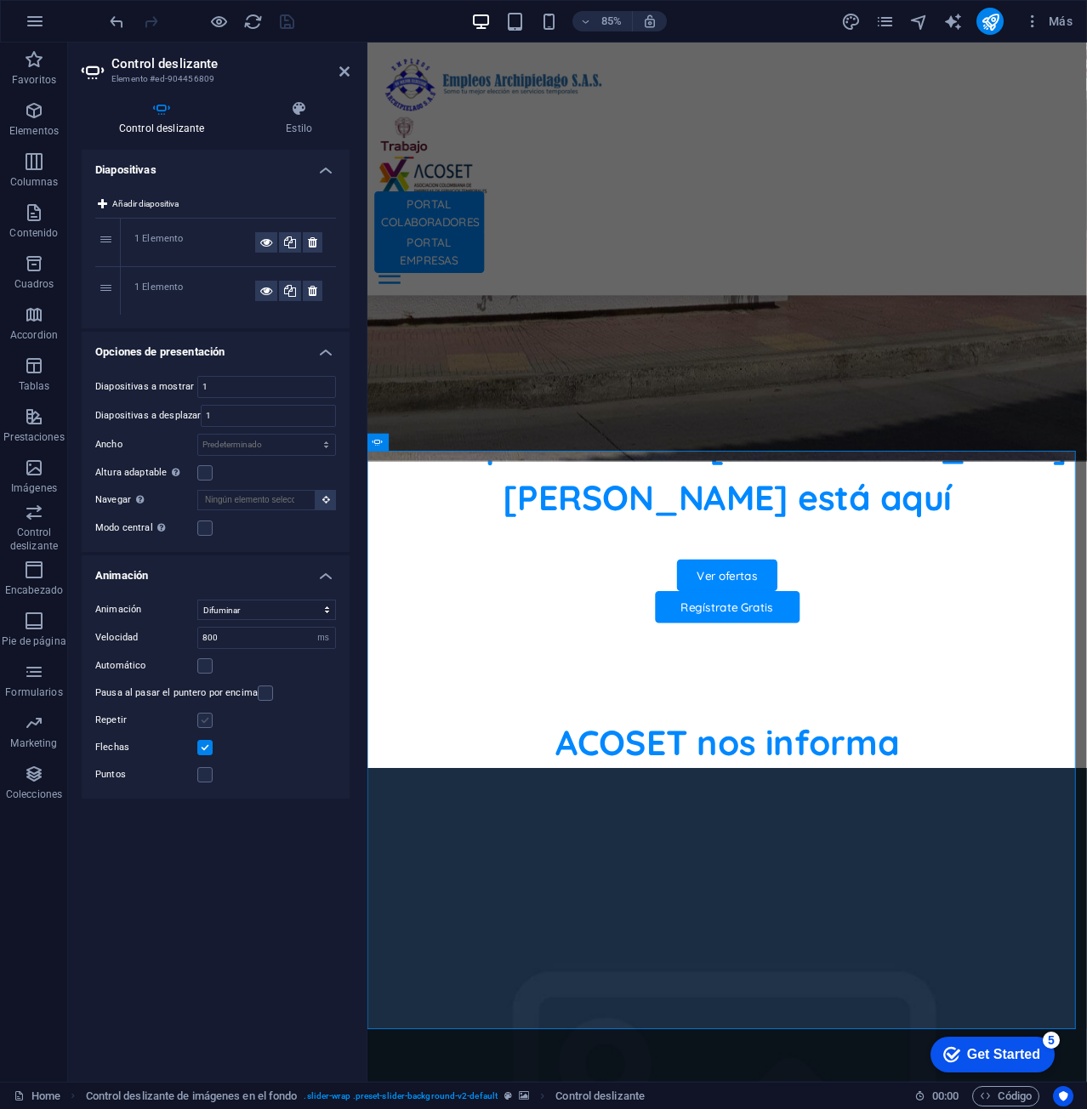
click at [209, 726] on label at bounding box center [204, 719] width 15 height 15
click at [0, 0] on input "Repetir" at bounding box center [0, 0] width 0 height 0
click at [291, 30] on icon "save" at bounding box center [287, 22] width 20 height 20
select select "fade"
select select "ms"
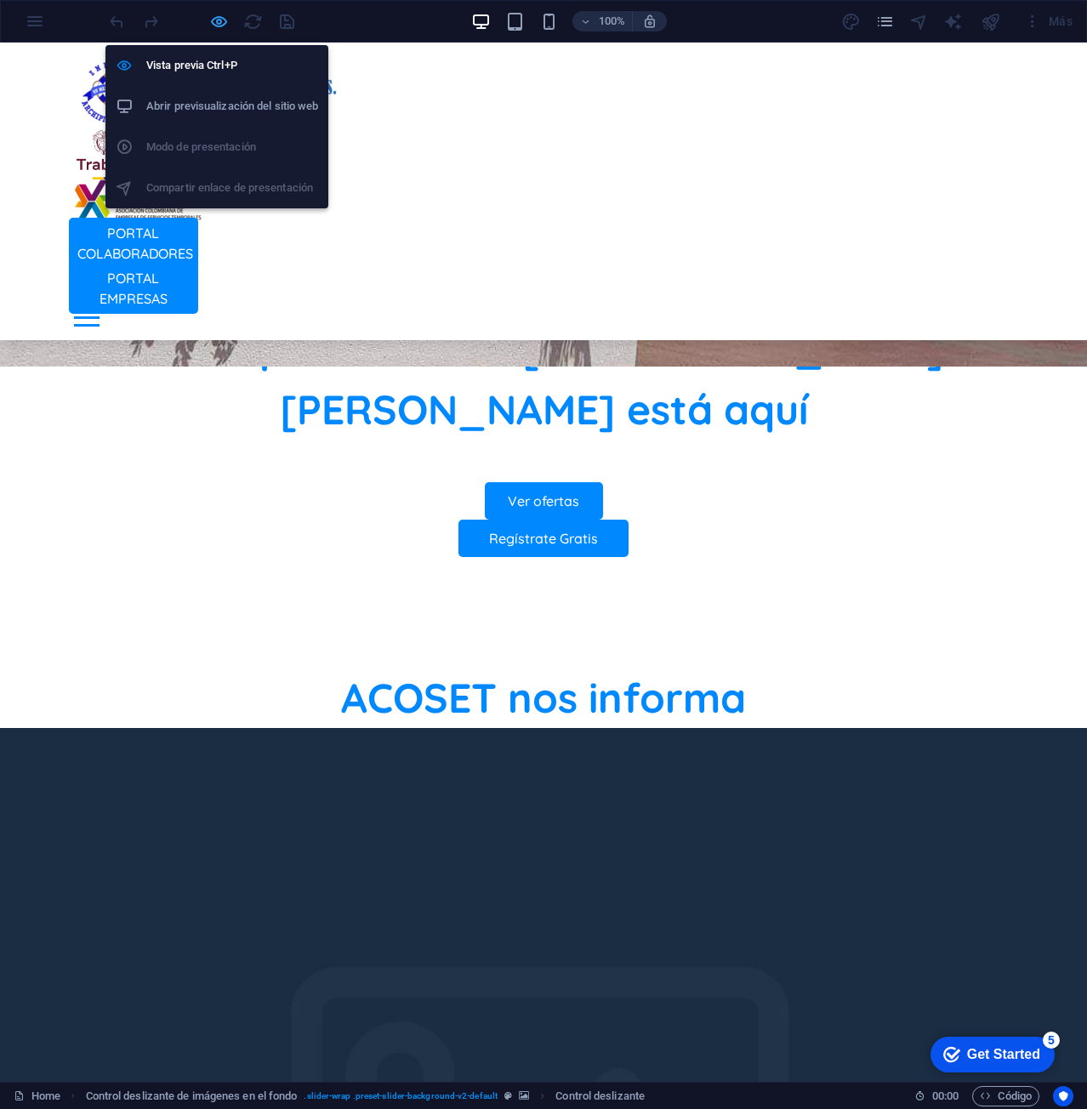
select select "fade"
select select "ms"
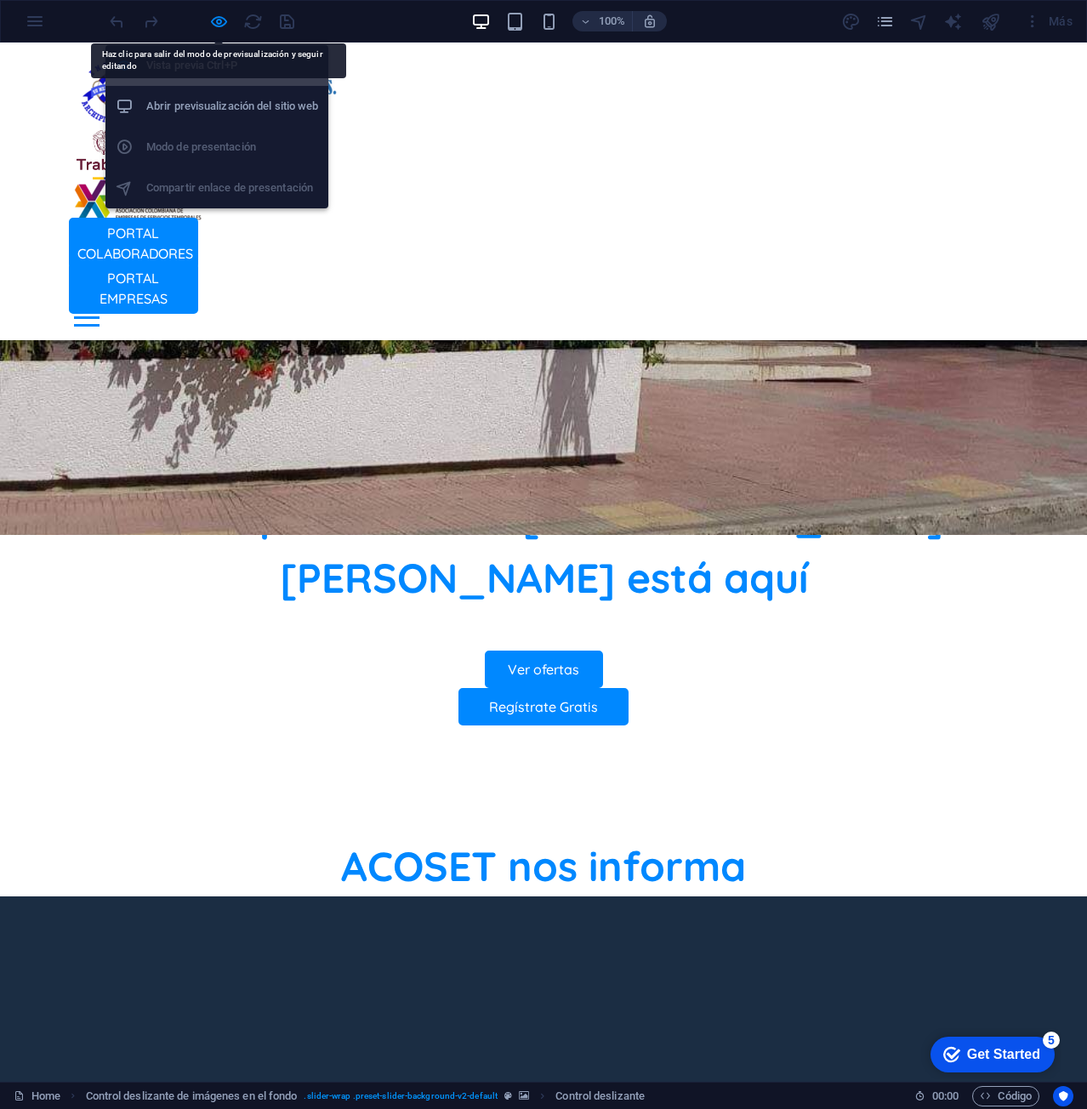
select select "fade"
select select "ms"
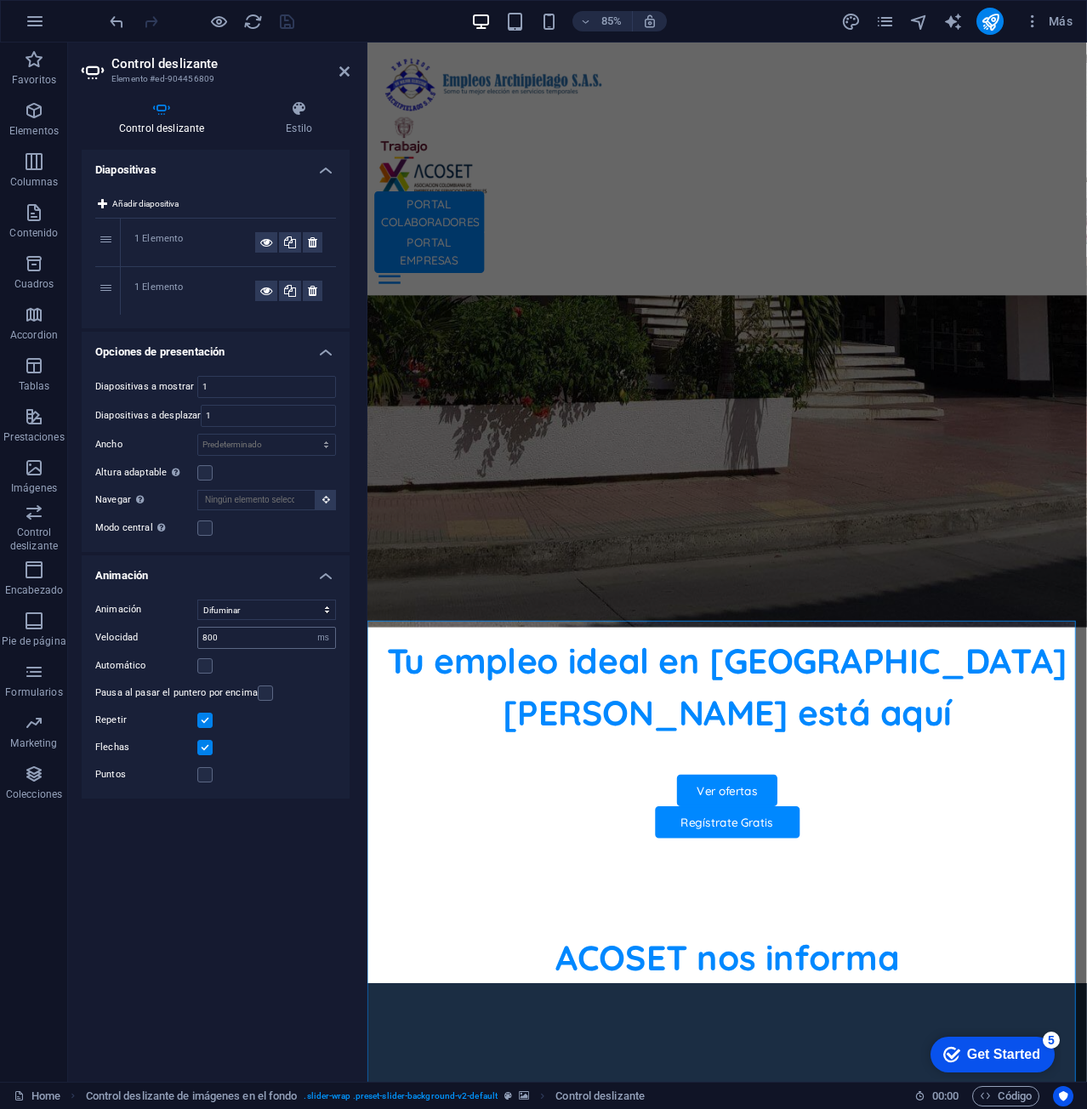
scroll to position [592, 0]
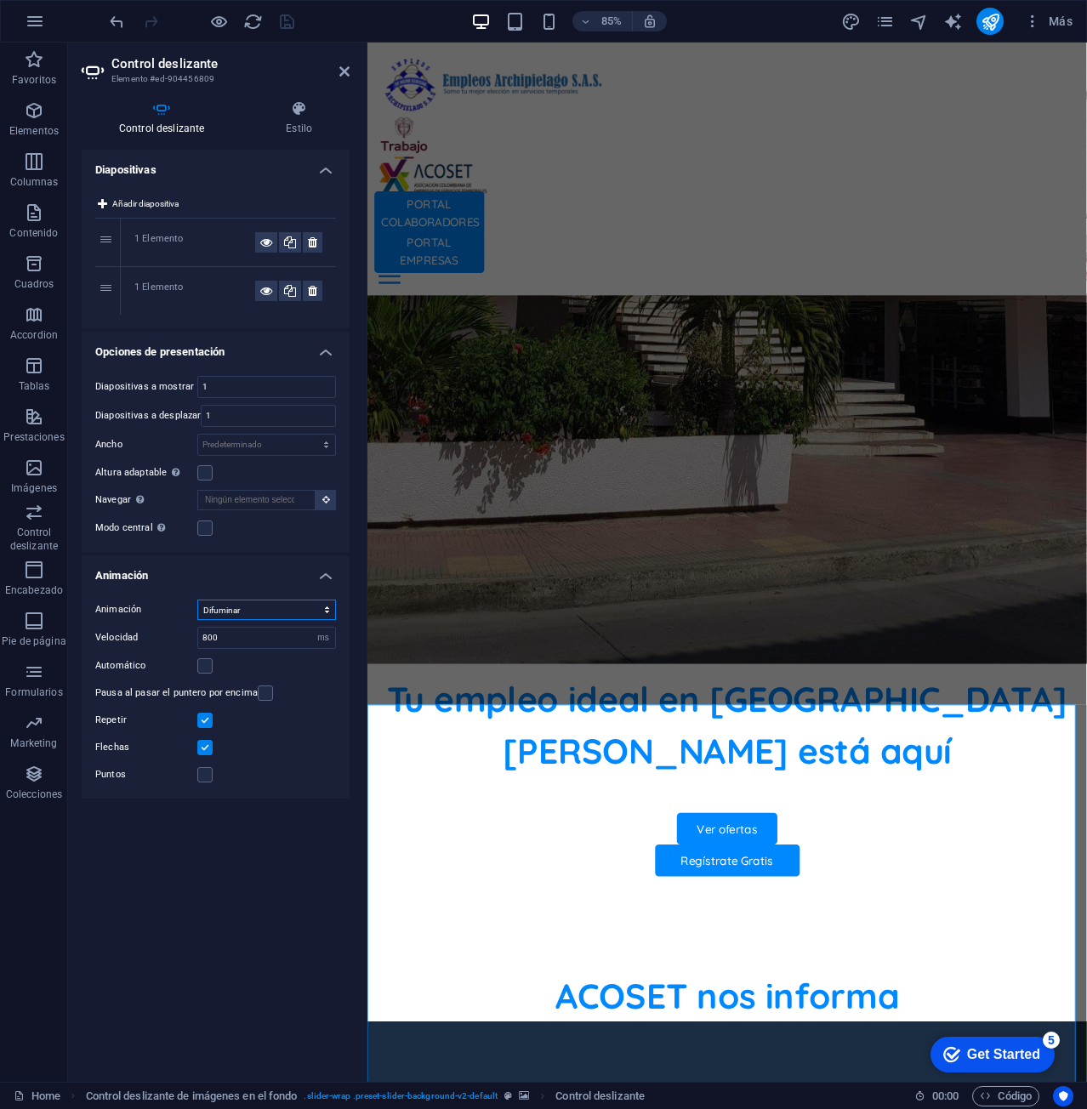
click at [292, 605] on select "Diapositiva Difuminar" at bounding box center [266, 609] width 139 height 20
select select "slide"
click at [197, 599] on select "Diapositiva Difuminar" at bounding box center [266, 609] width 139 height 20
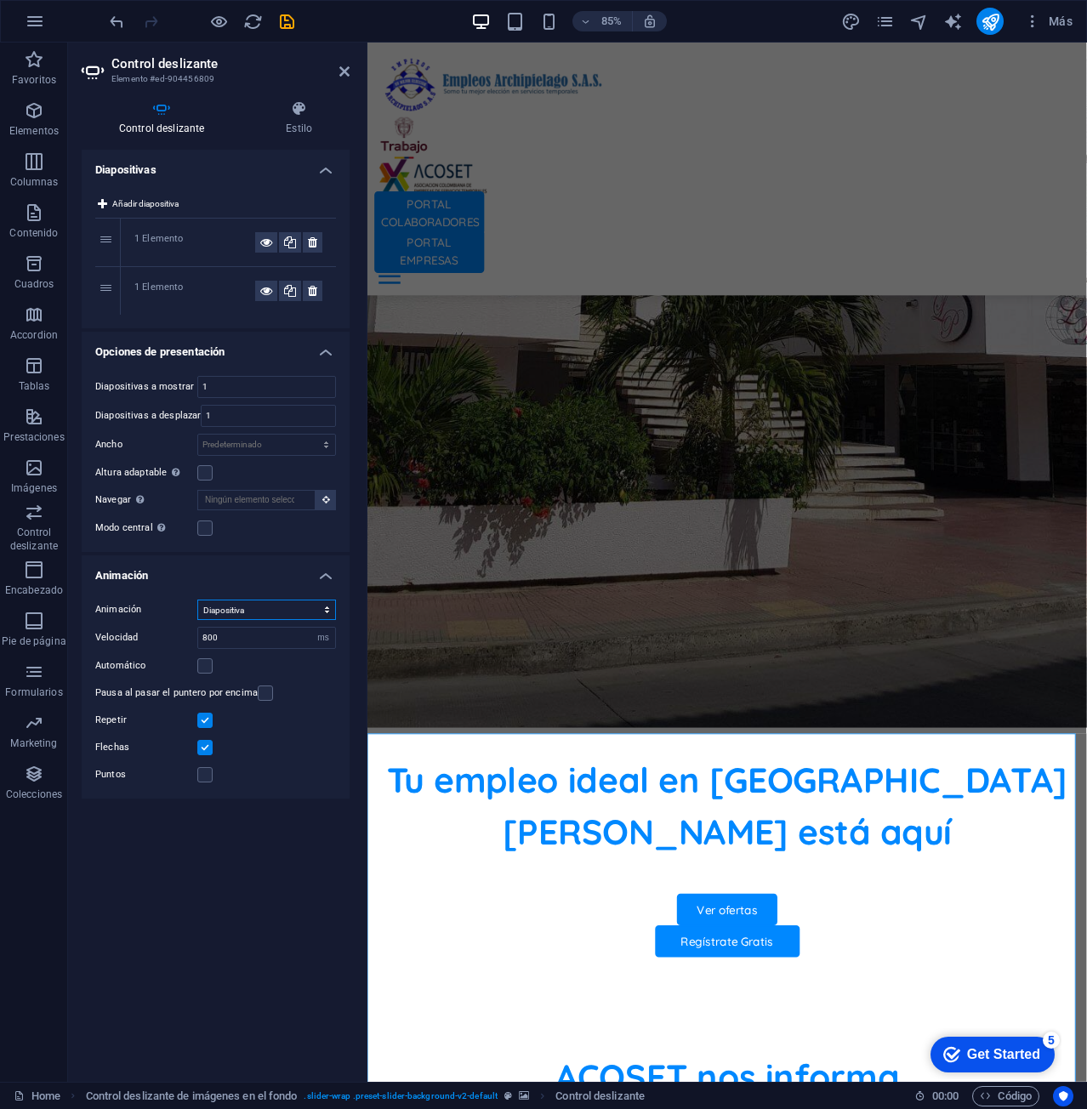
scroll to position [492, 0]
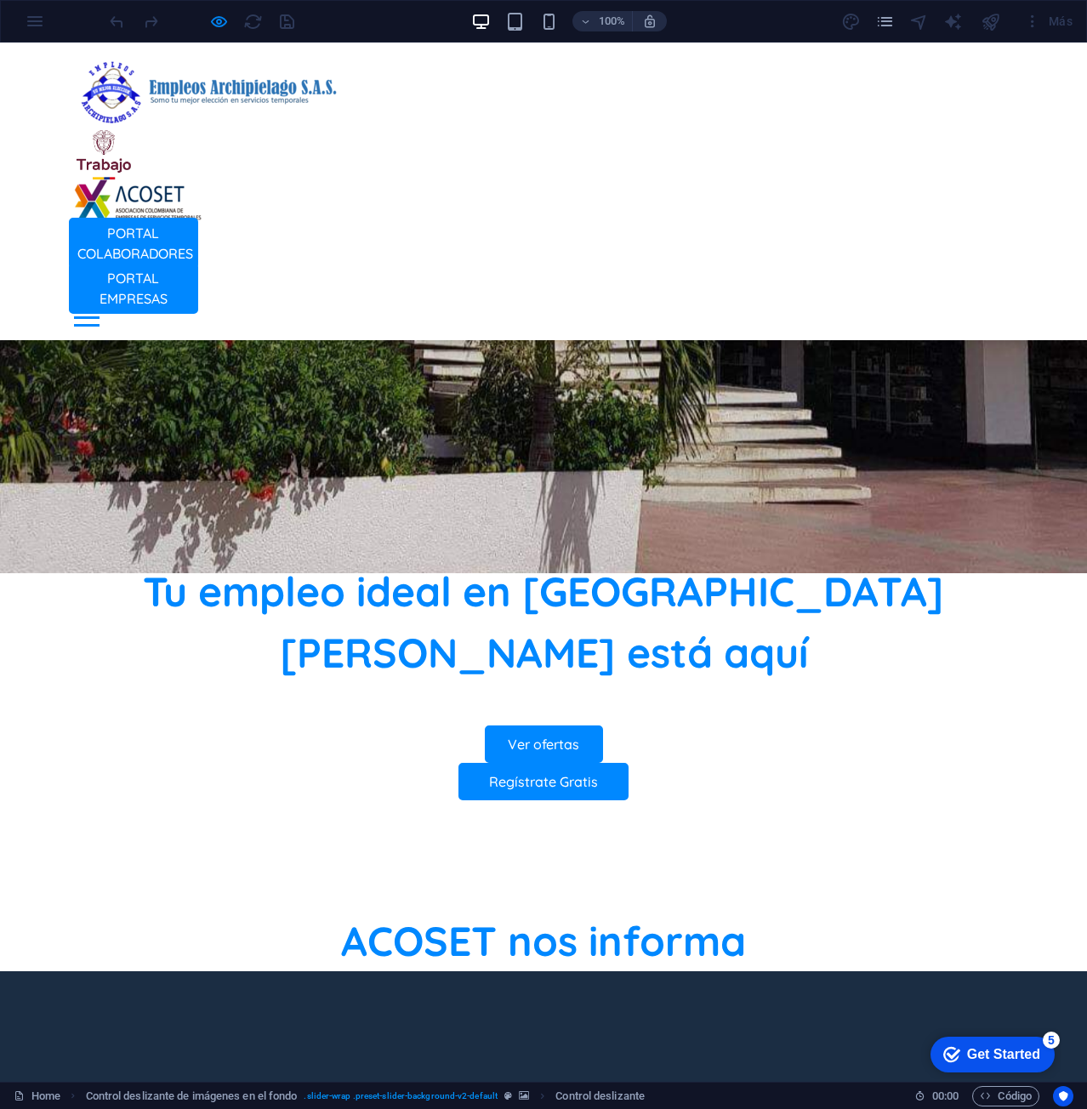
scroll to position [832, 0]
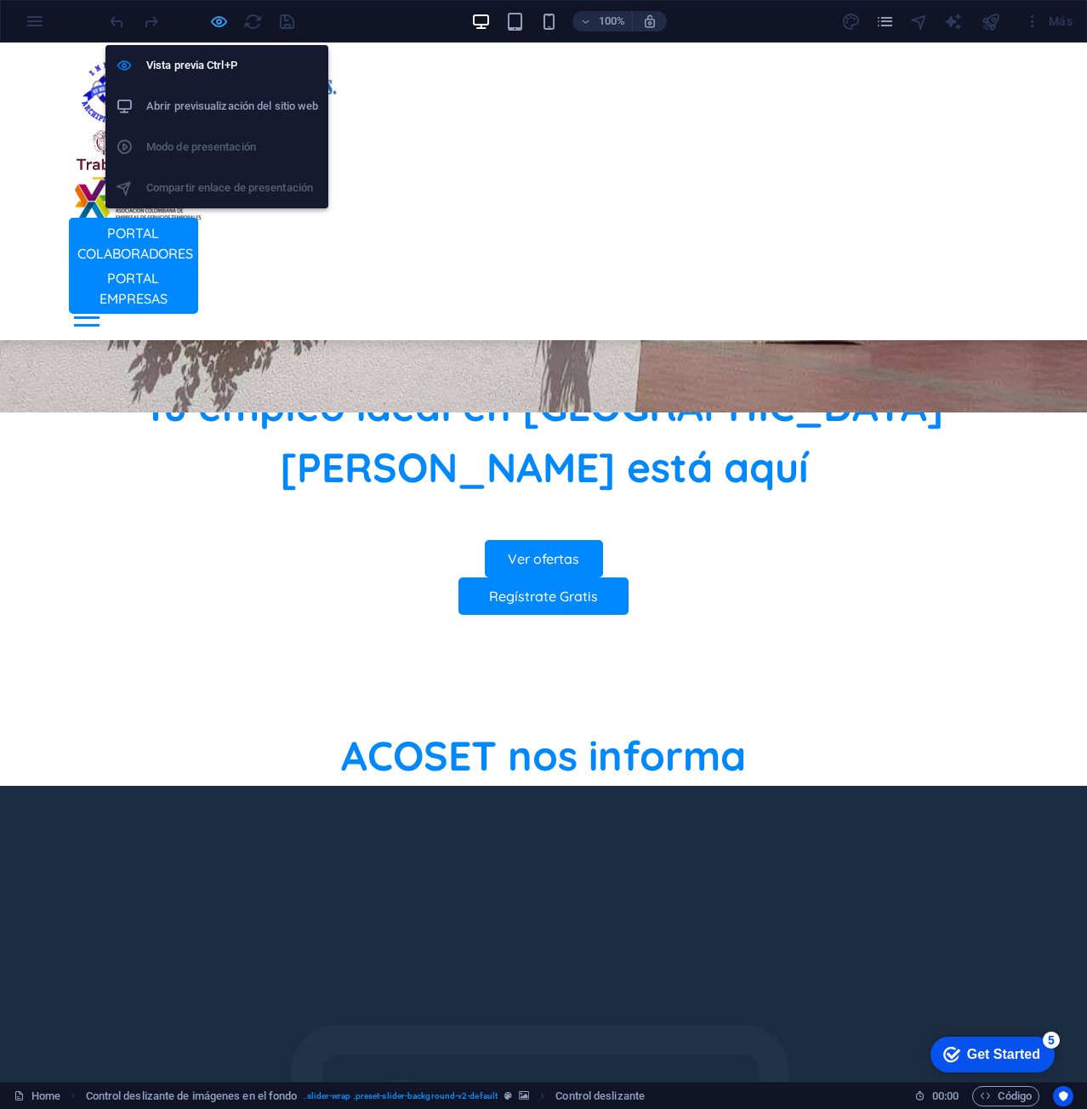
select select "ms"
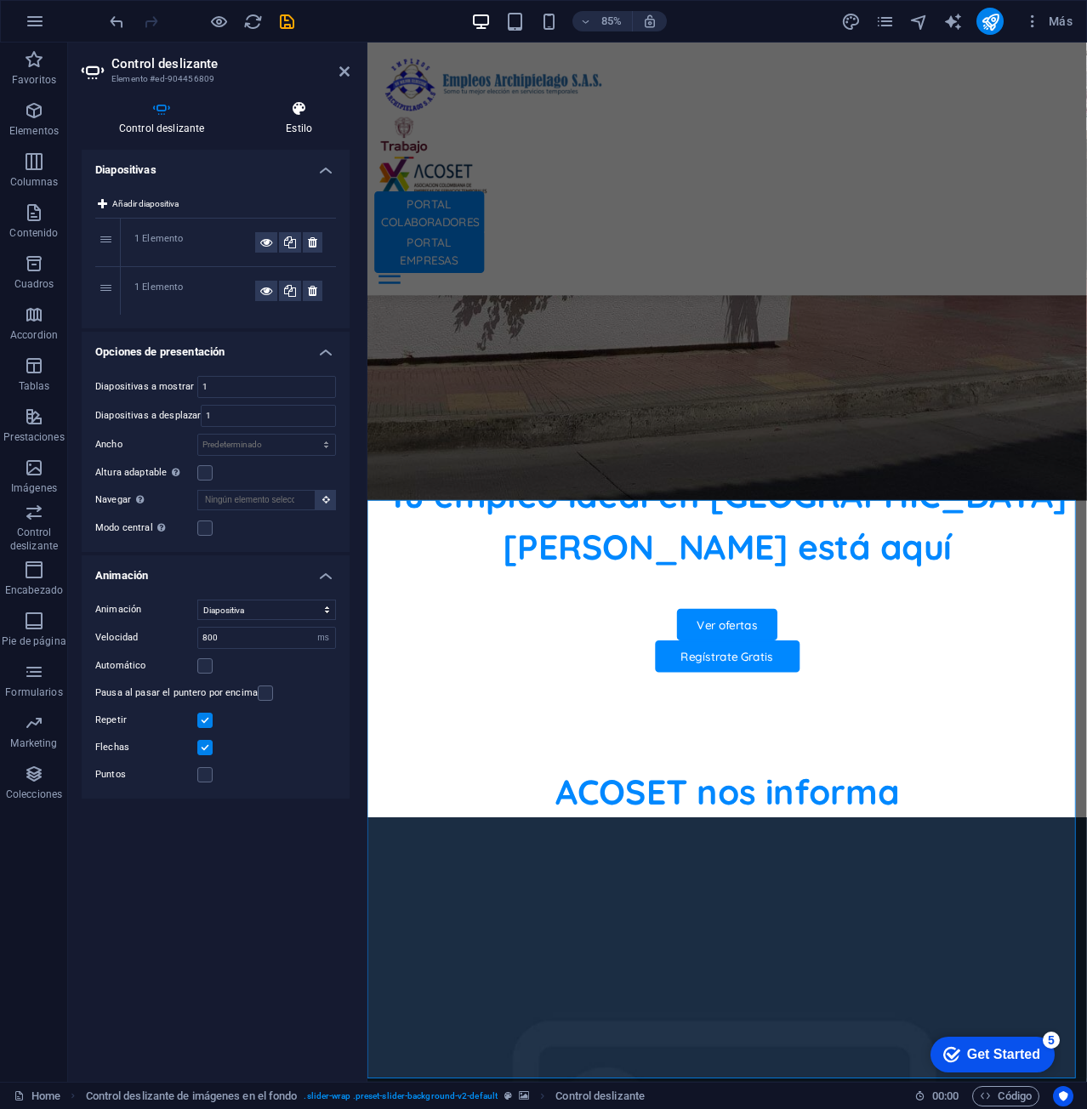
click at [304, 112] on icon at bounding box center [298, 108] width 101 height 17
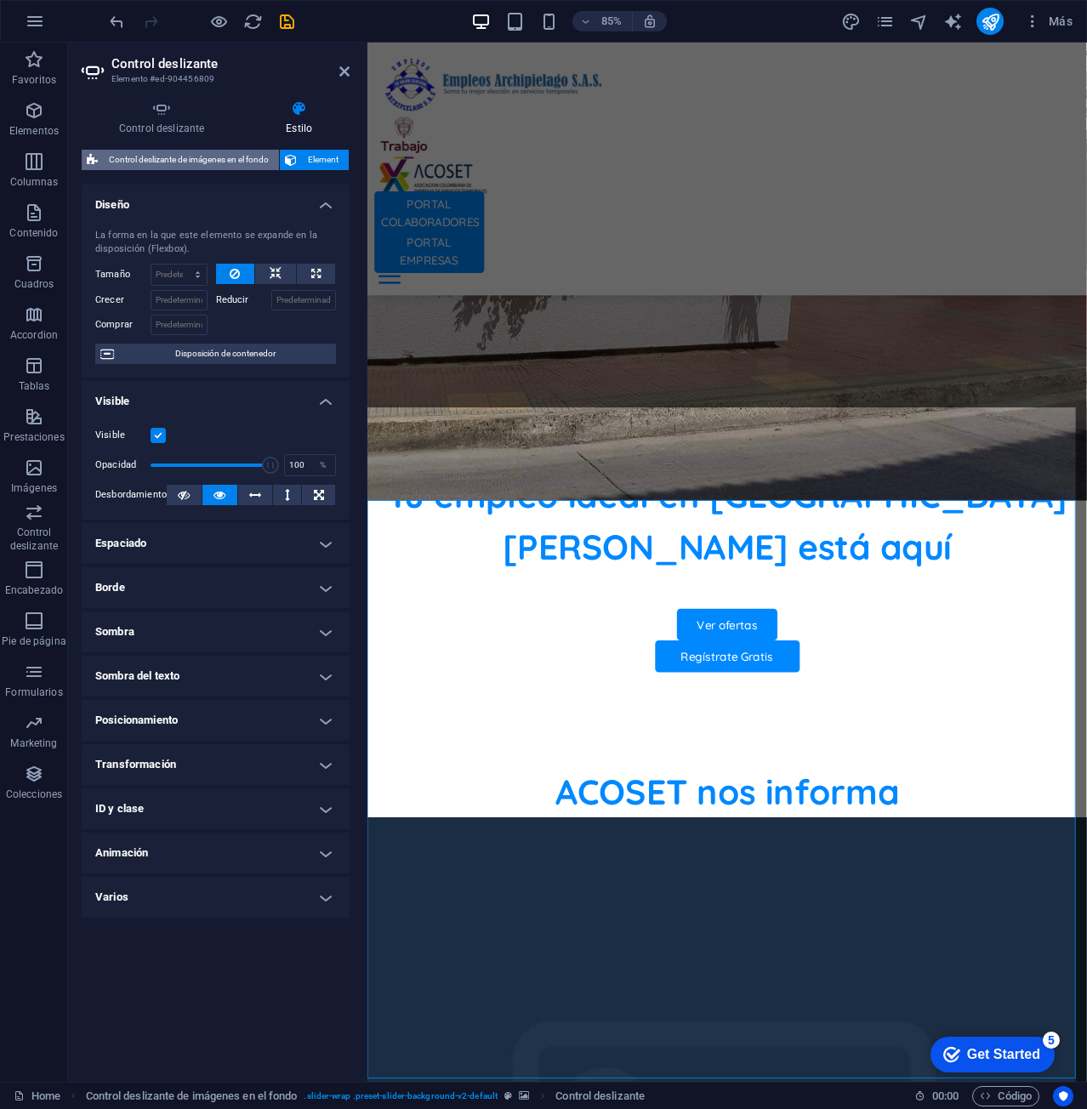
click at [190, 162] on span "Control deslizante de imágenes en el fondo" at bounding box center [188, 160] width 171 height 20
select select "rem"
select select "px"
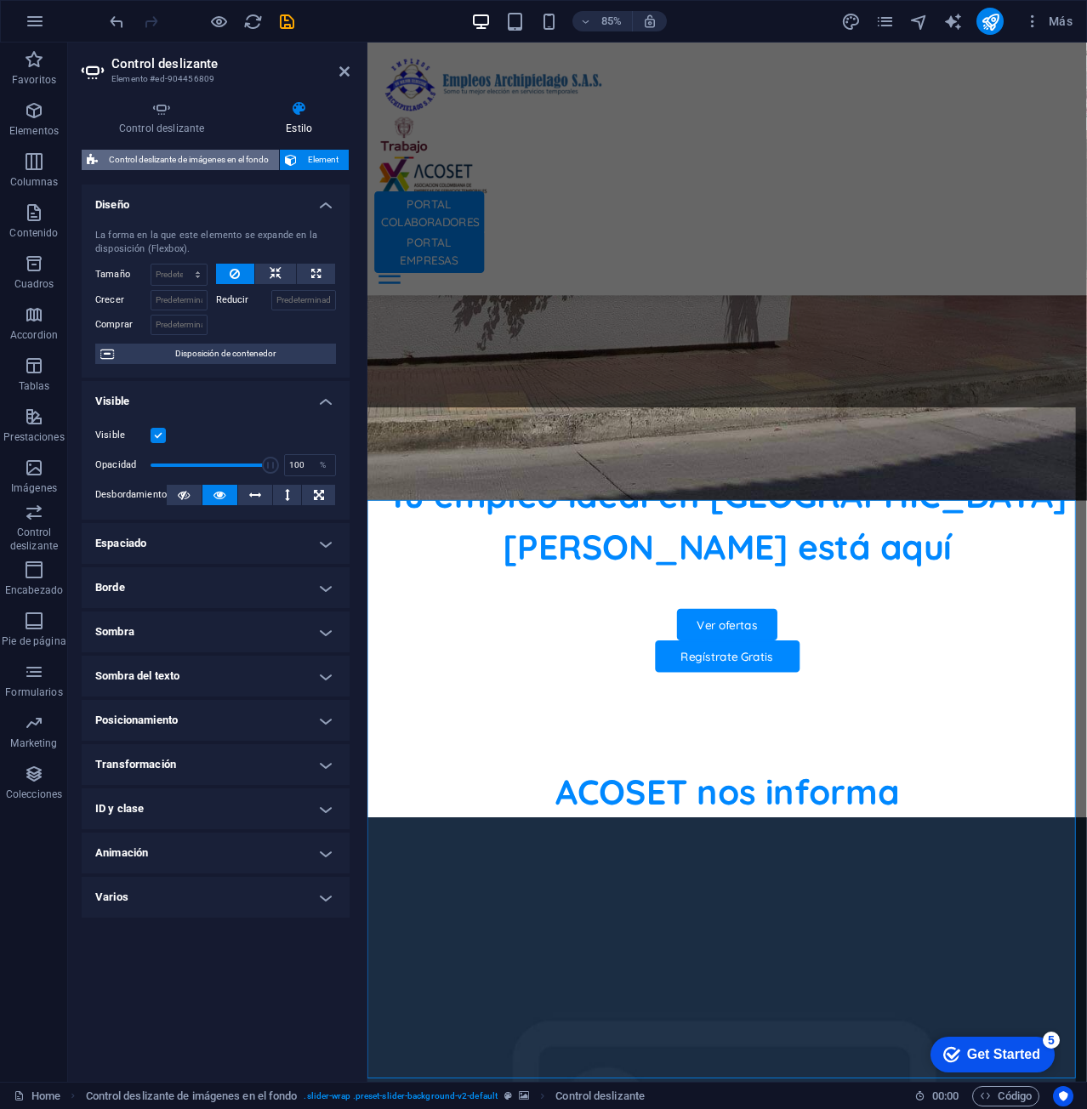
select select "rem"
select select "%"
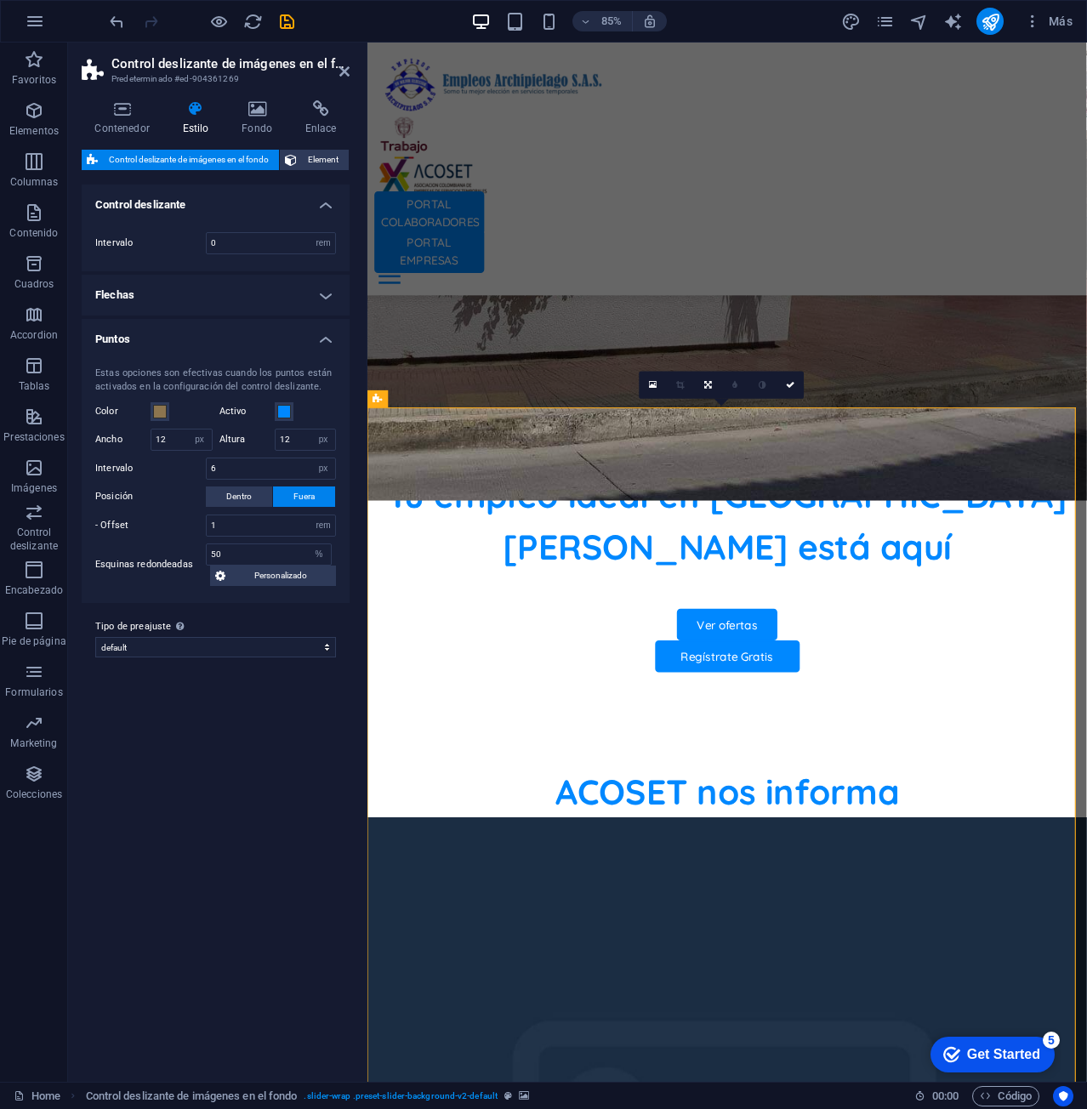
click at [190, 162] on span "Control deslizante de imágenes en el fondo" at bounding box center [188, 160] width 171 height 20
click at [172, 160] on span "Control deslizante de imágenes en el fondo" at bounding box center [188, 160] width 171 height 20
click at [315, 296] on h4 "Flechas" at bounding box center [216, 295] width 268 height 41
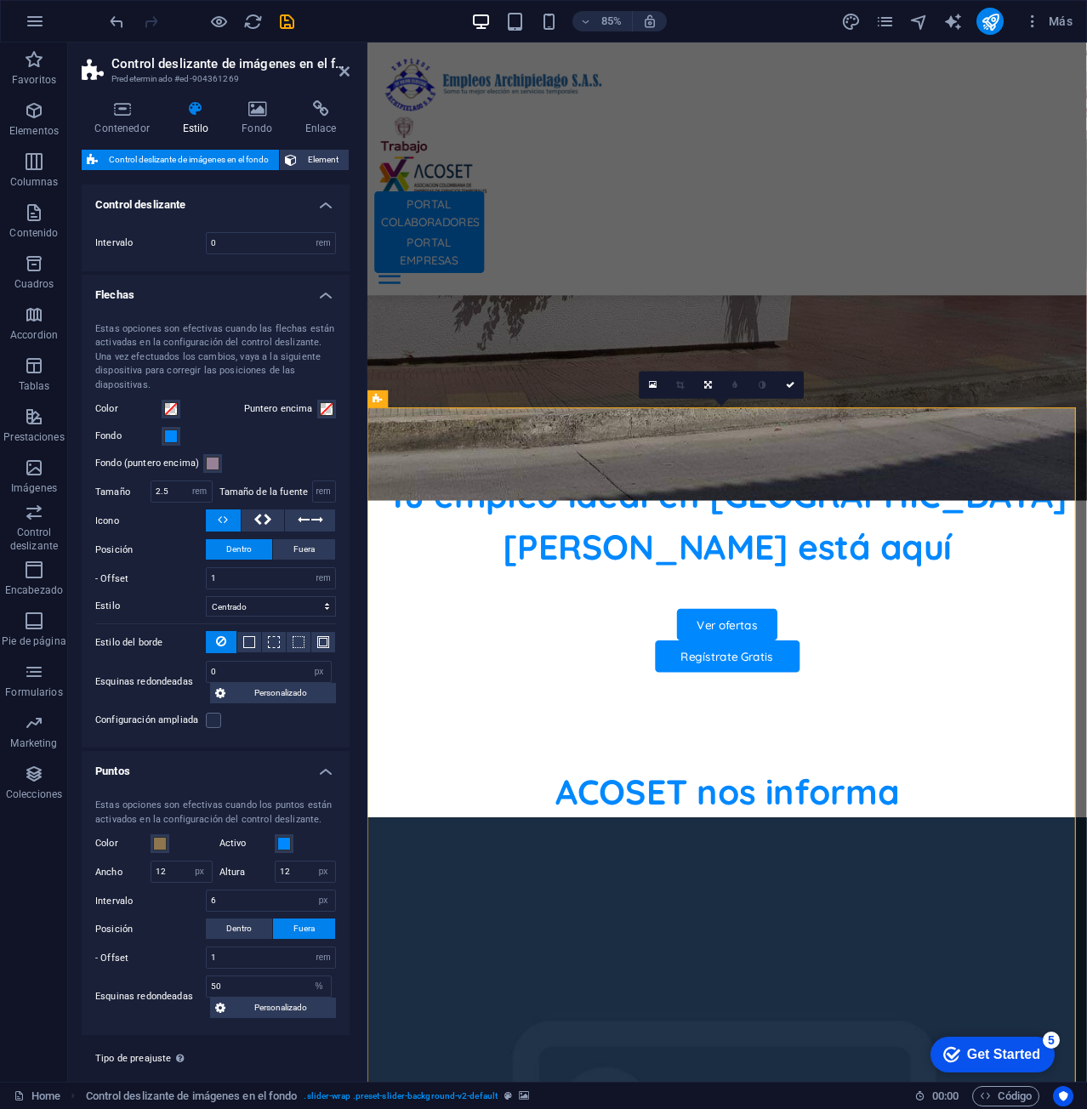
click at [319, 292] on h4 "Flechas" at bounding box center [216, 290] width 268 height 31
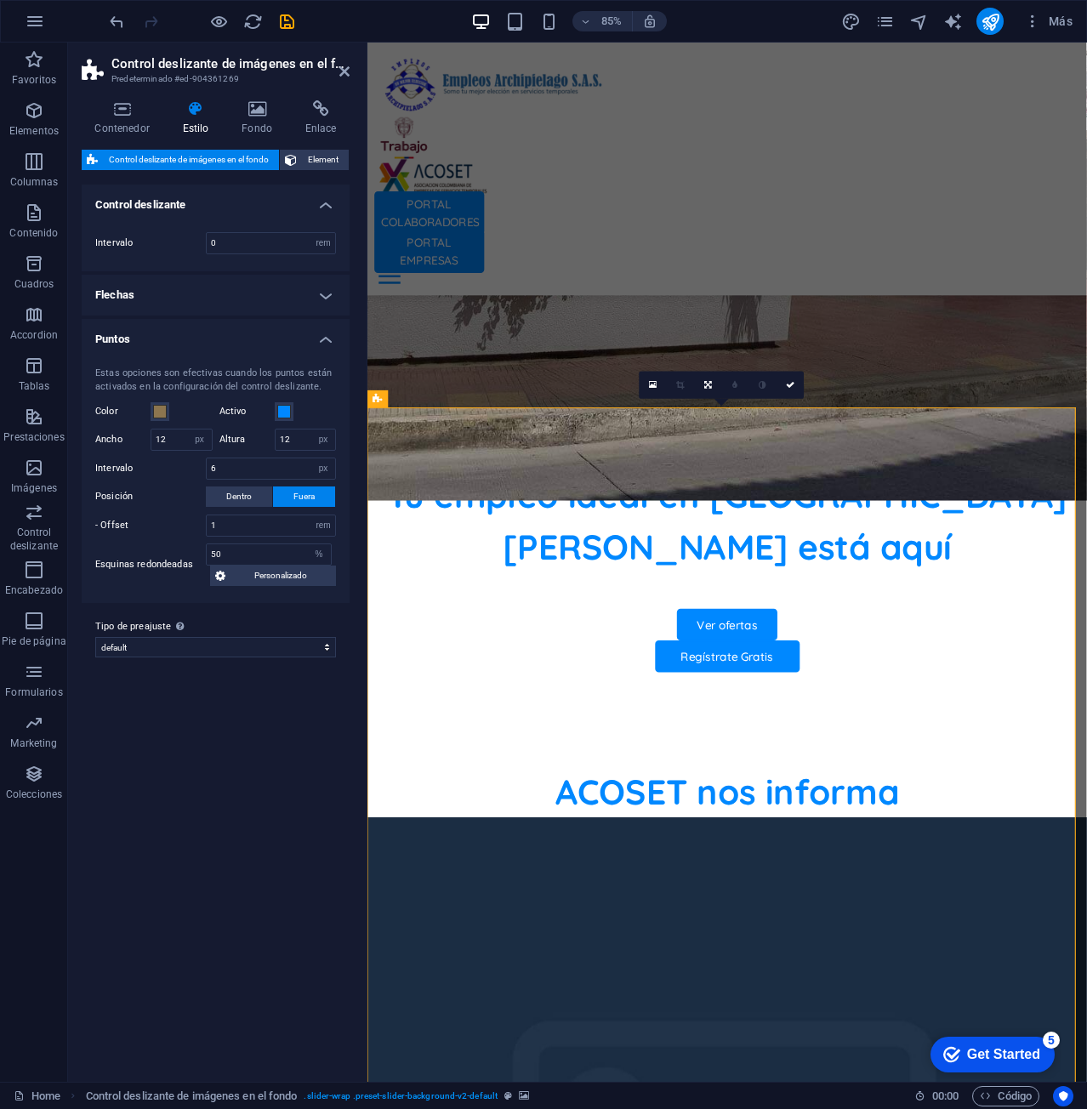
click at [319, 338] on h4 "Puntos" at bounding box center [216, 334] width 268 height 31
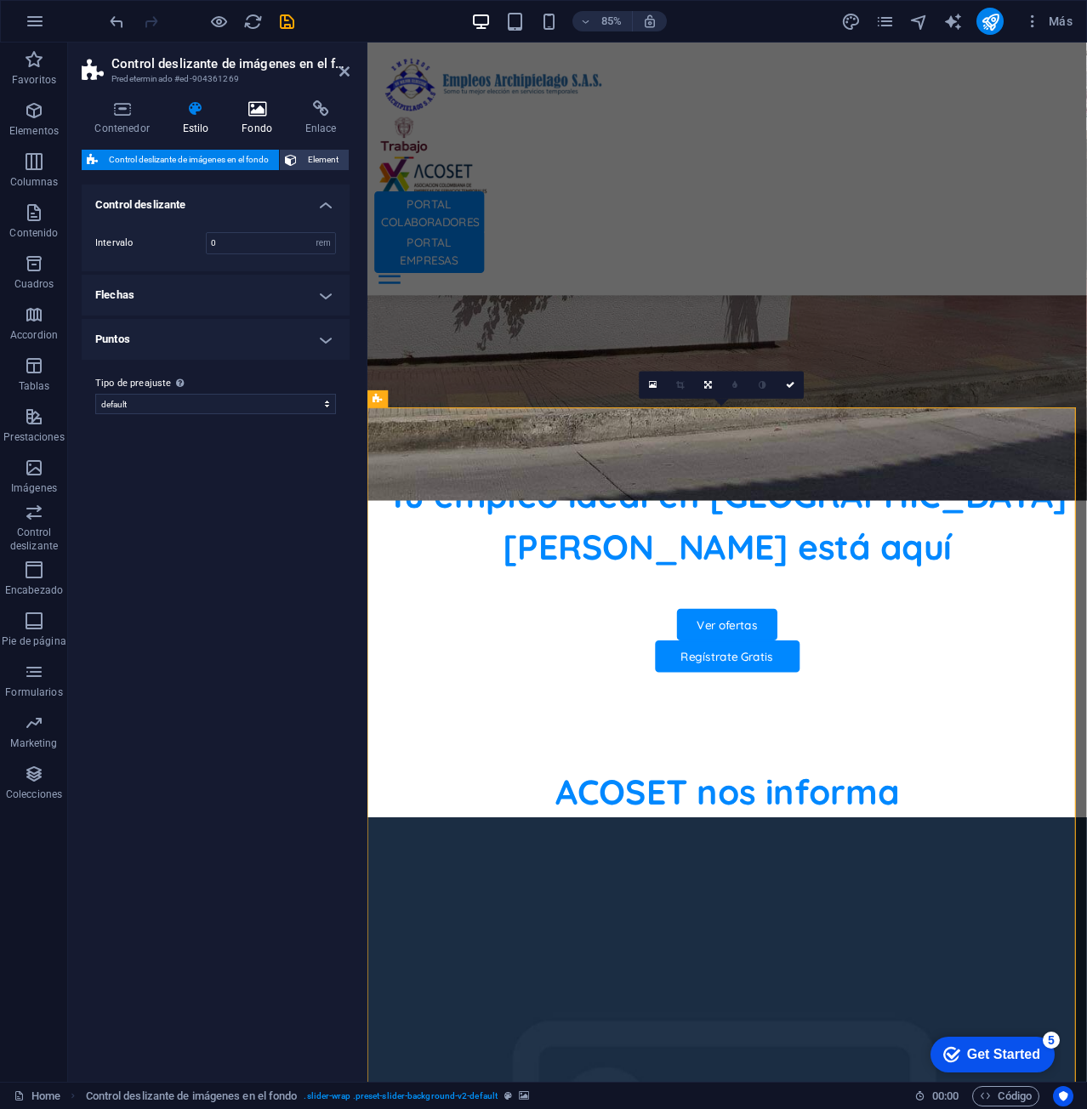
click at [260, 111] on icon at bounding box center [257, 108] width 57 height 17
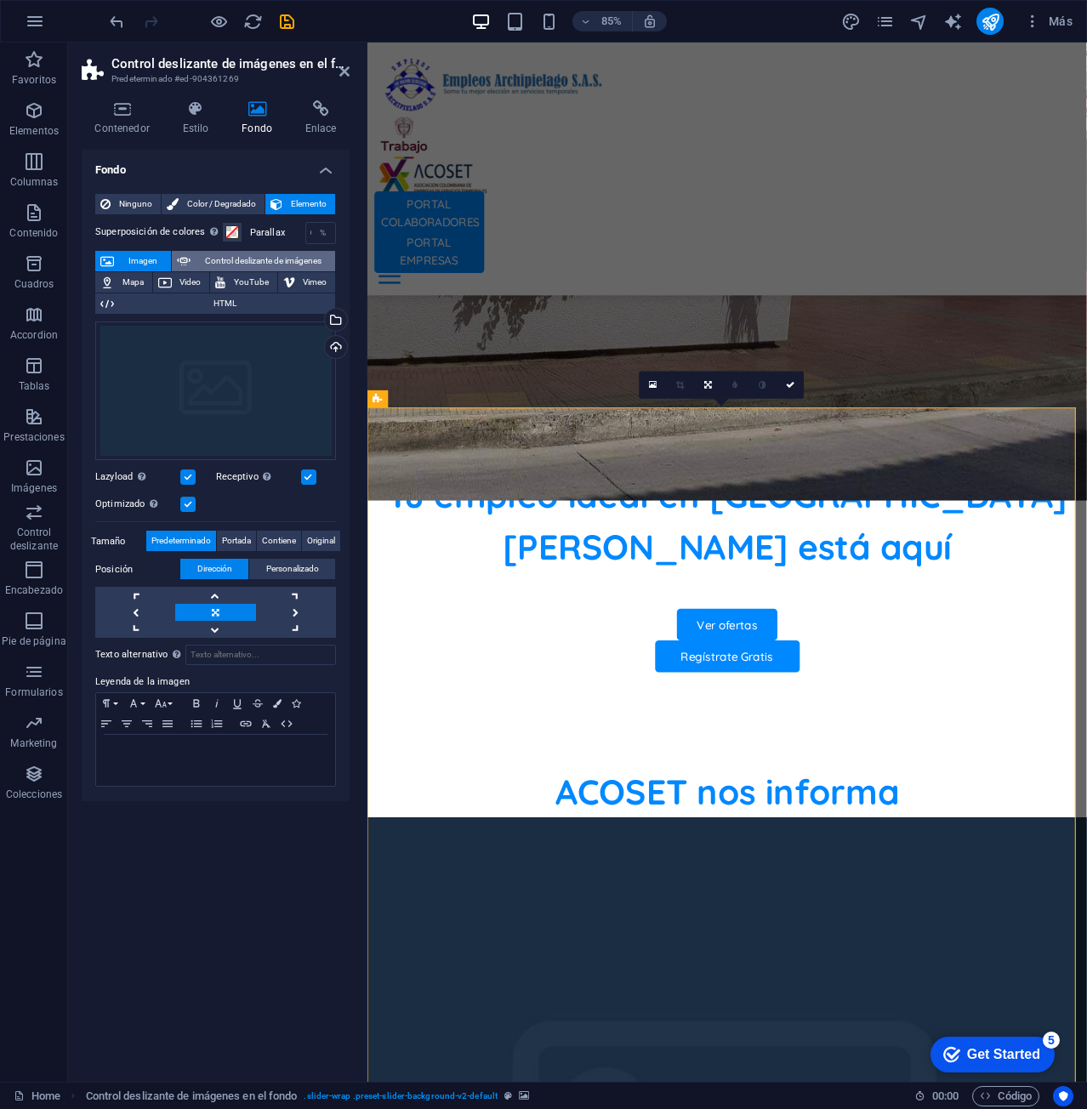
click at [271, 260] on span "Control deslizante de imágenes" at bounding box center [263, 261] width 134 height 20
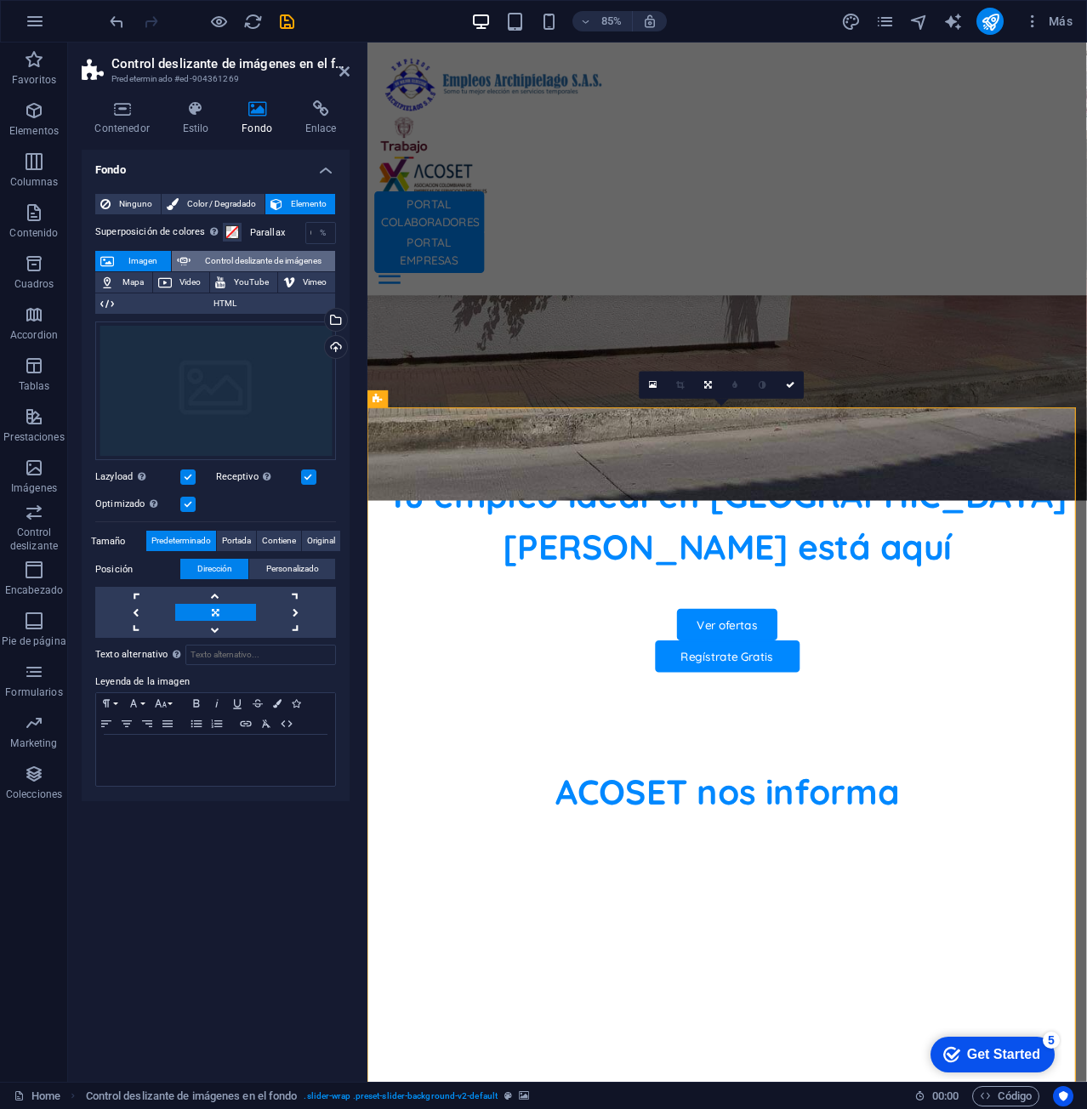
select select "ms"
select select "s"
select select "progressive"
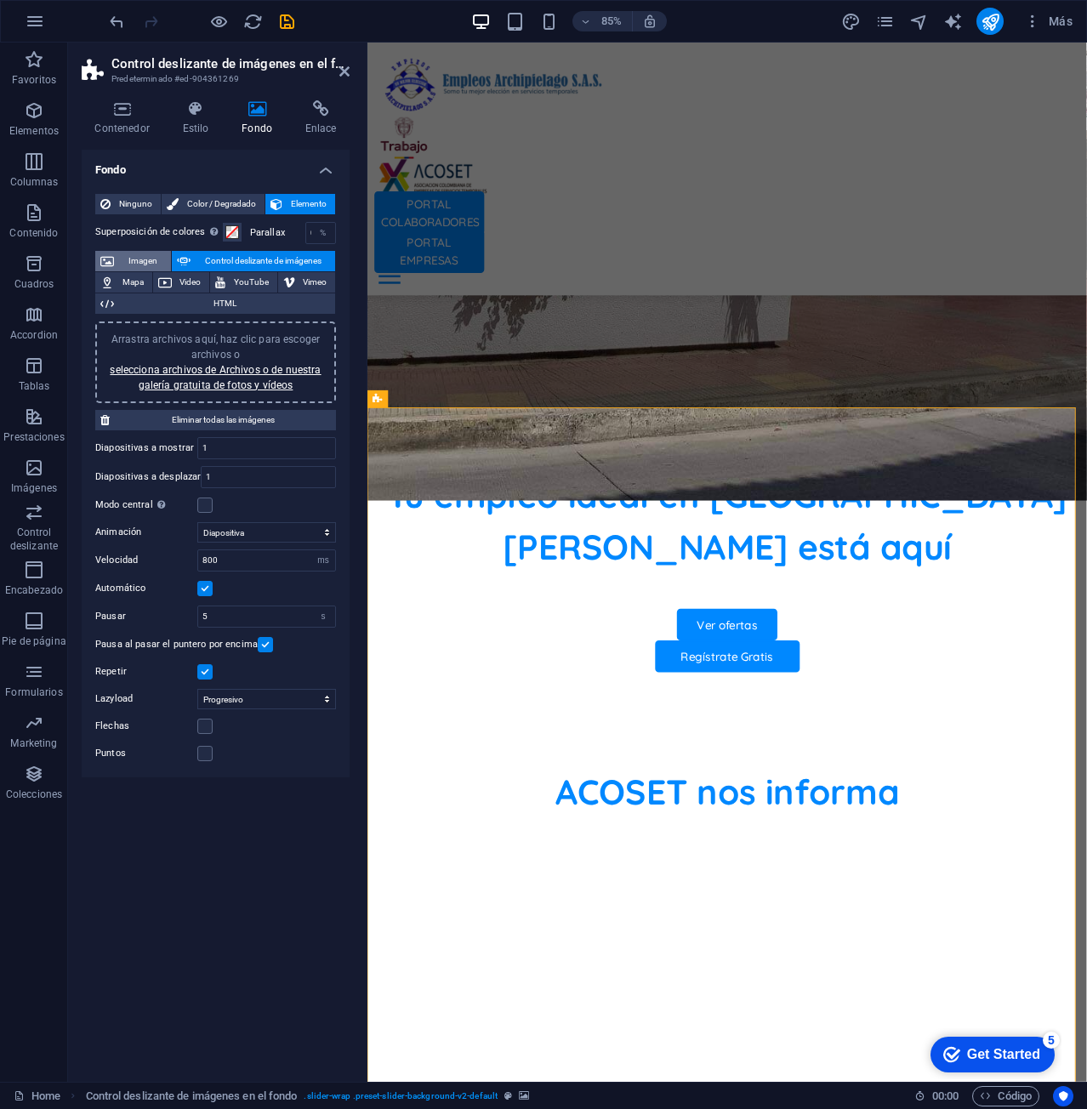
click at [140, 263] on span "Imagen" at bounding box center [142, 261] width 47 height 20
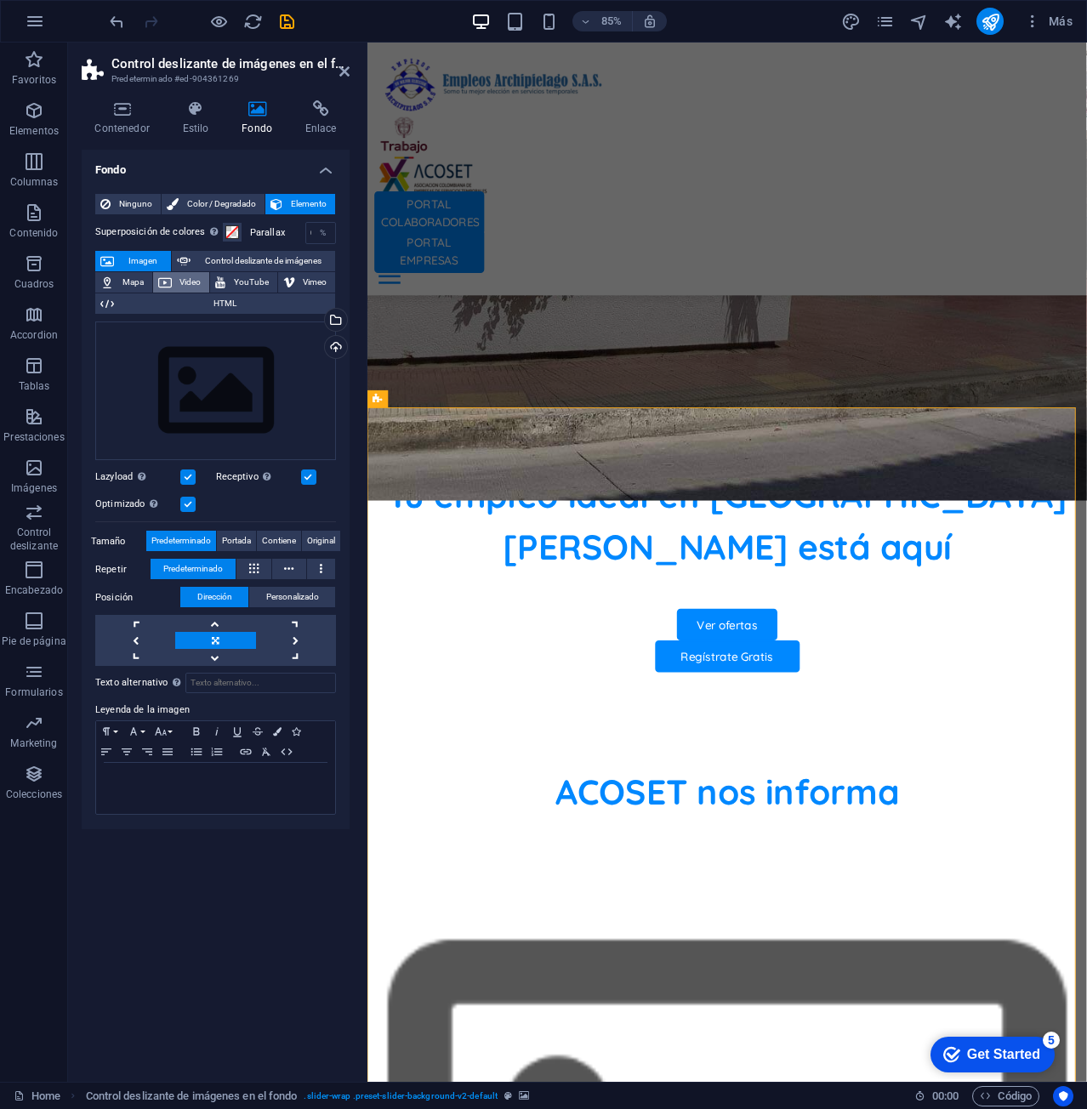
click at [179, 283] on span "Video" at bounding box center [191, 282] width 28 height 20
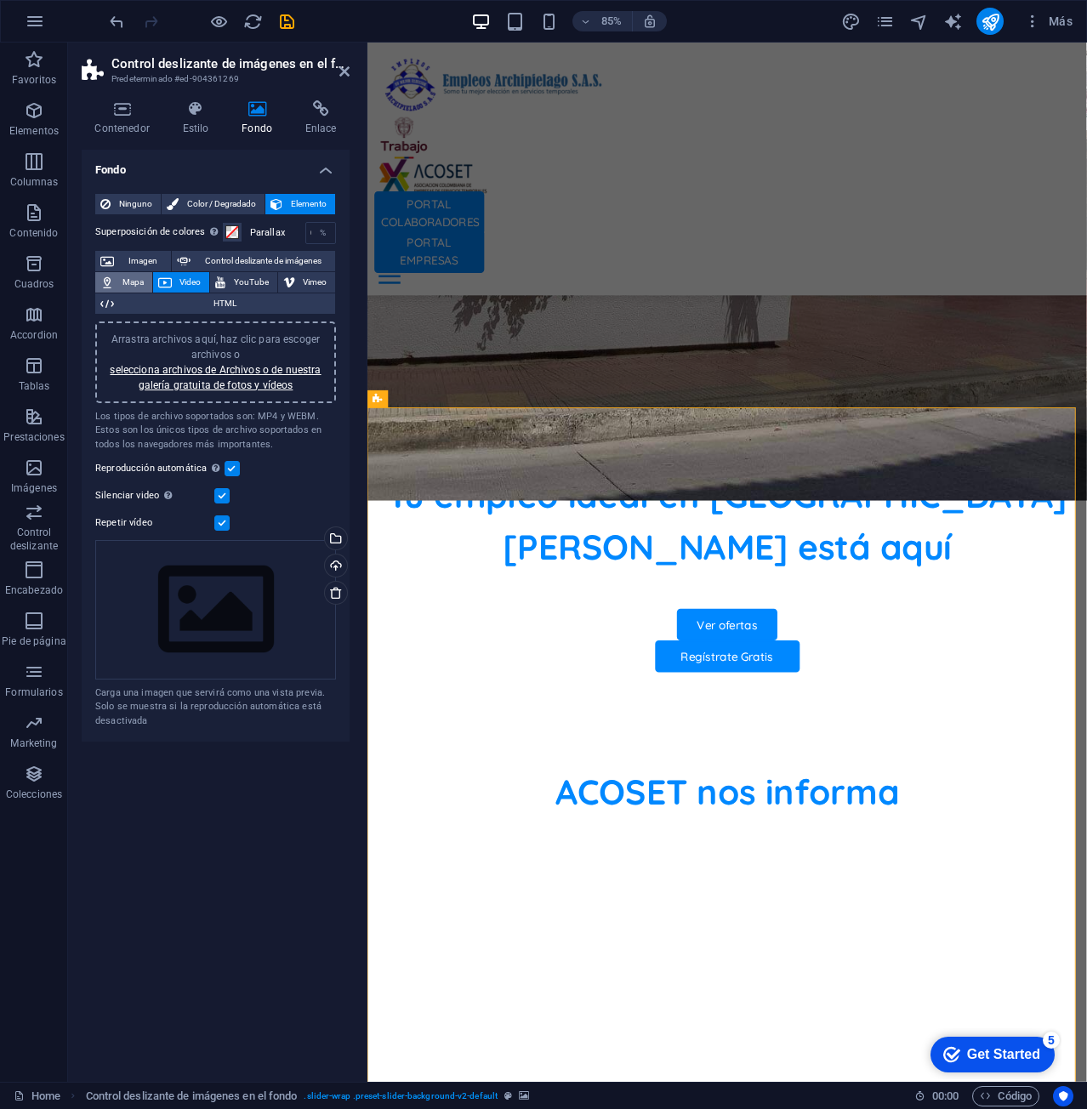
click at [129, 281] on span "Mapa" at bounding box center [133, 282] width 28 height 20
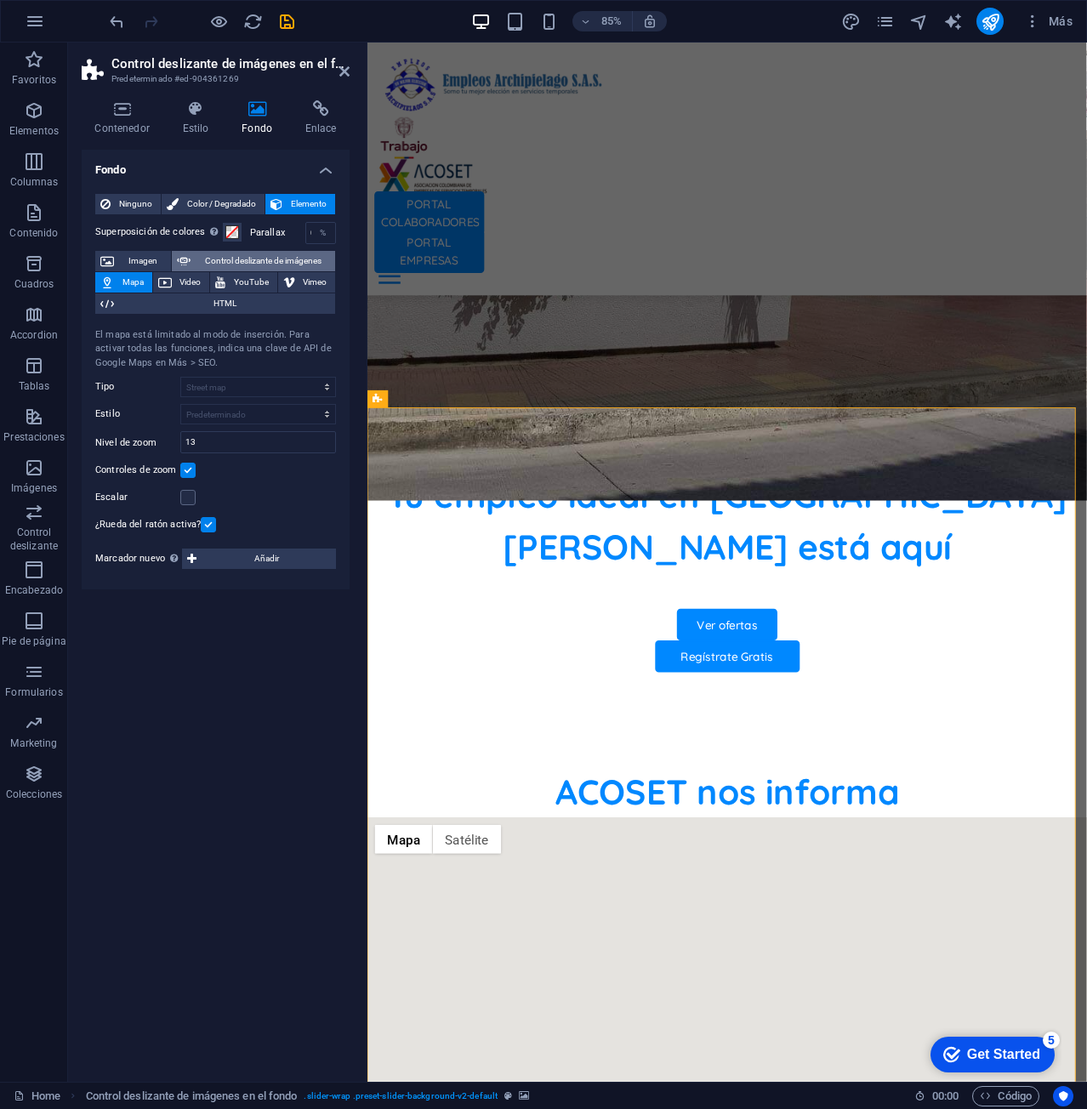
click at [287, 259] on span "Control deslizante de imágenes" at bounding box center [263, 261] width 134 height 20
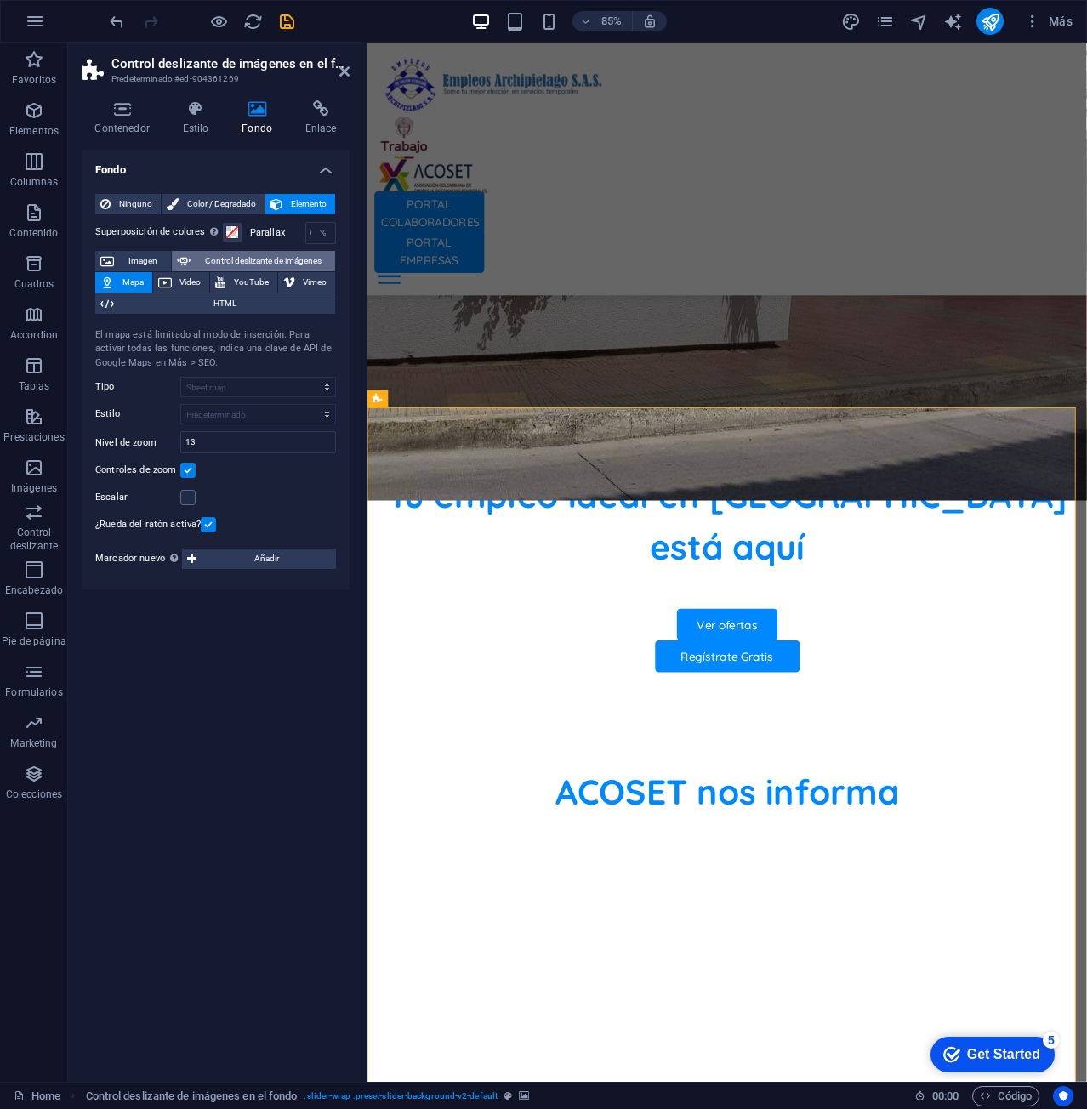
select select "ms"
select select "s"
select select "progressive"
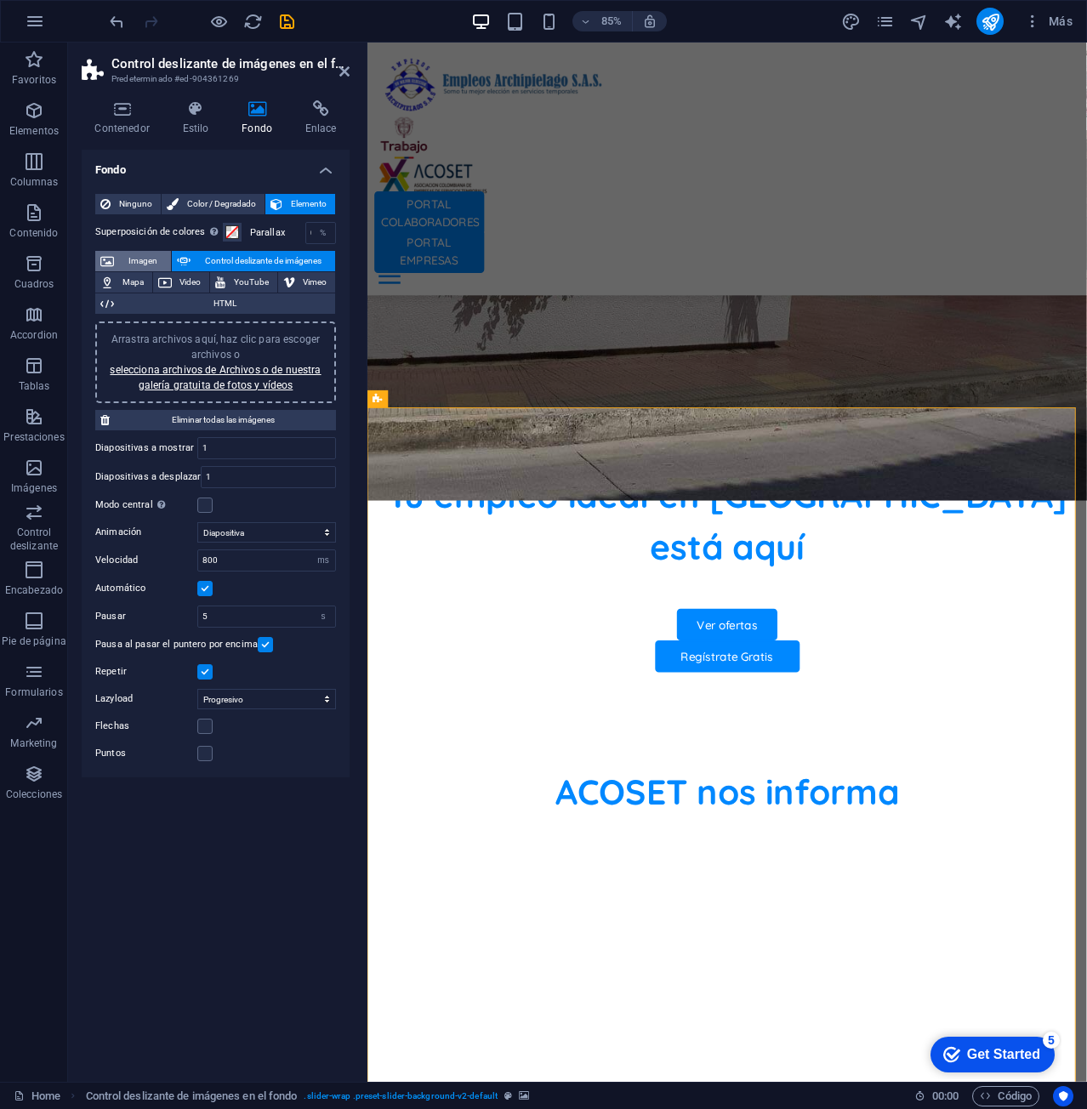
click at [125, 264] on span "Imagen" at bounding box center [142, 261] width 47 height 20
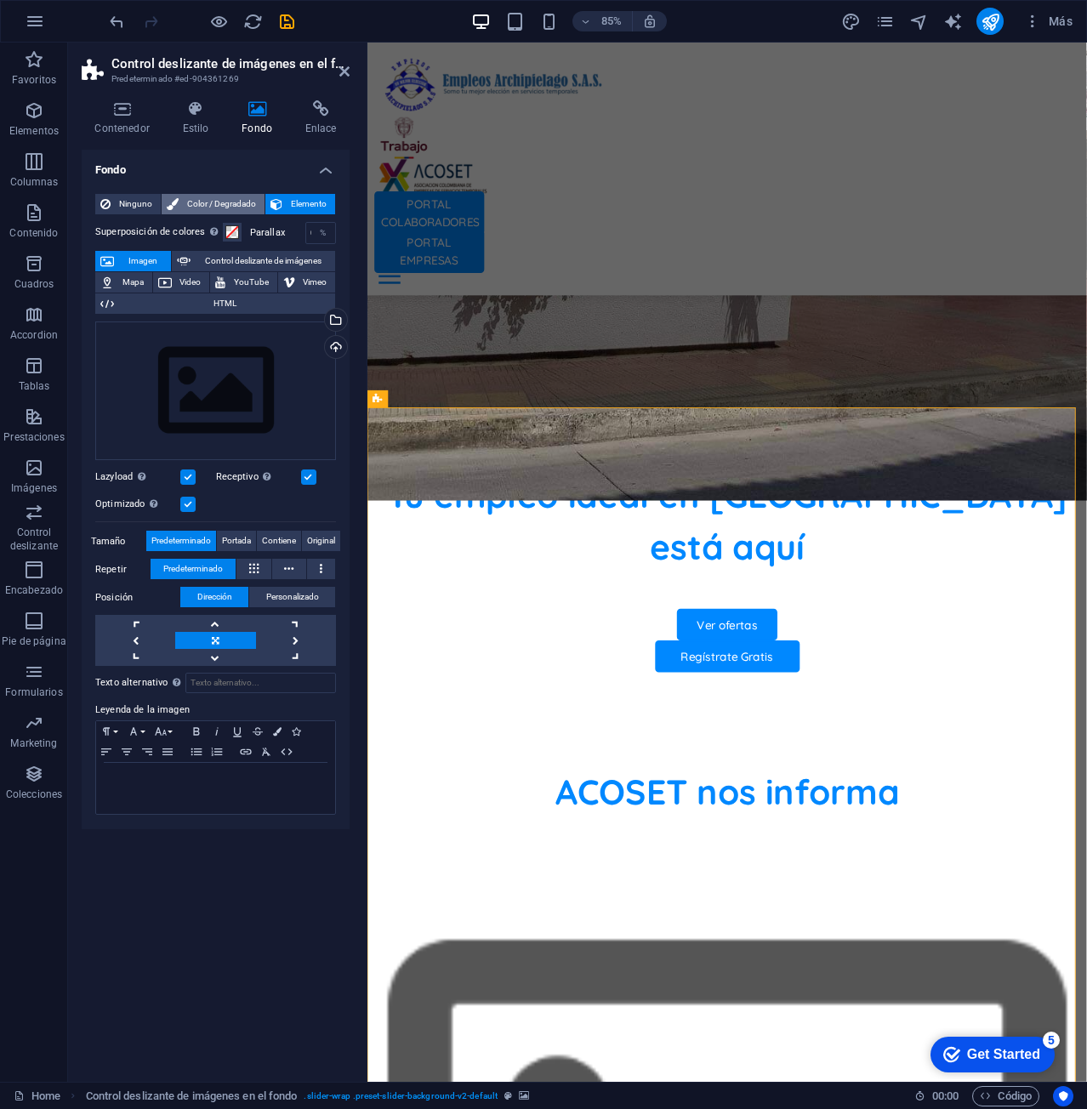
click at [208, 199] on span "Color / Degradado" at bounding box center [222, 204] width 76 height 20
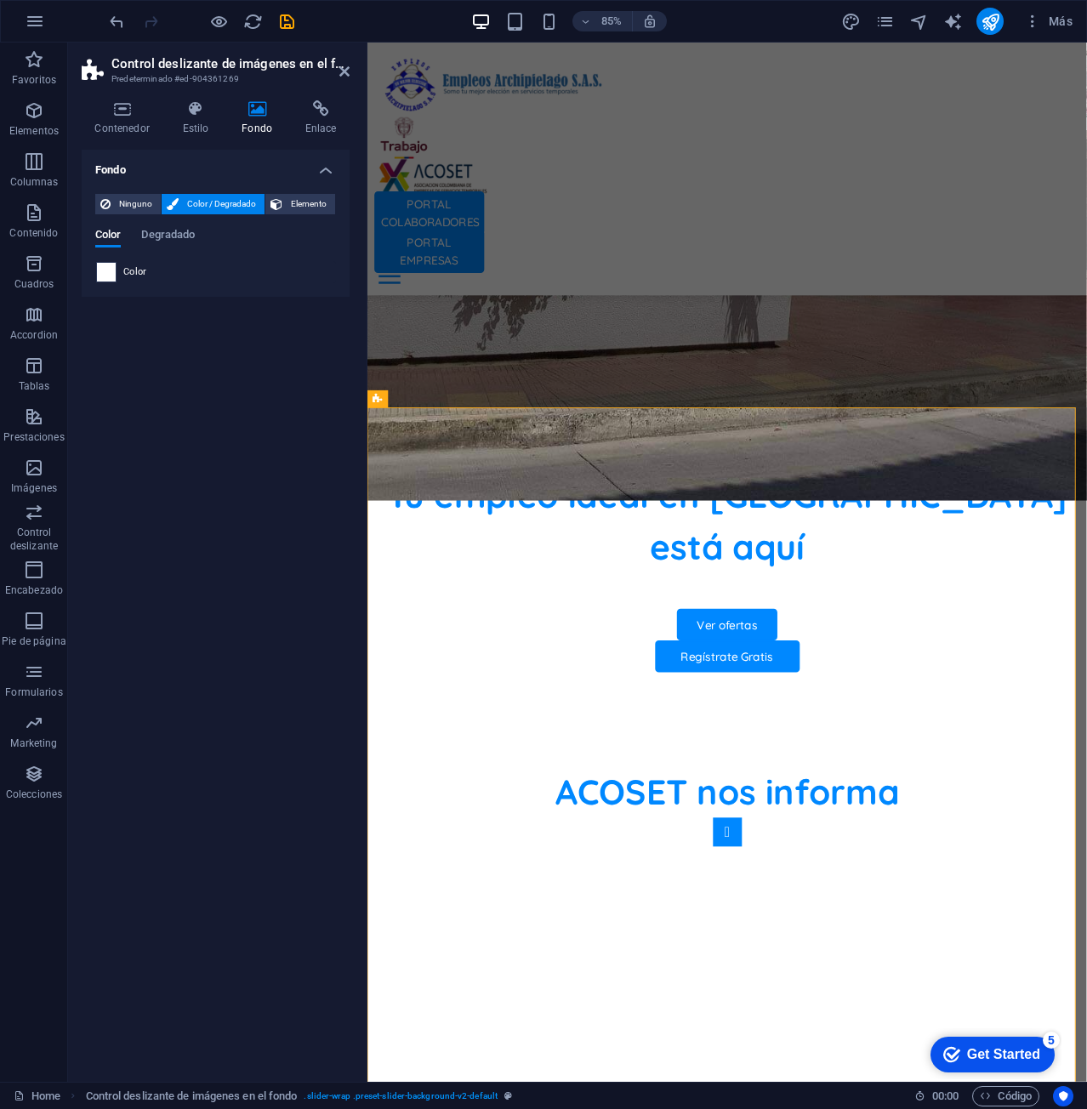
click at [114, 267] on span at bounding box center [106, 272] width 19 height 19
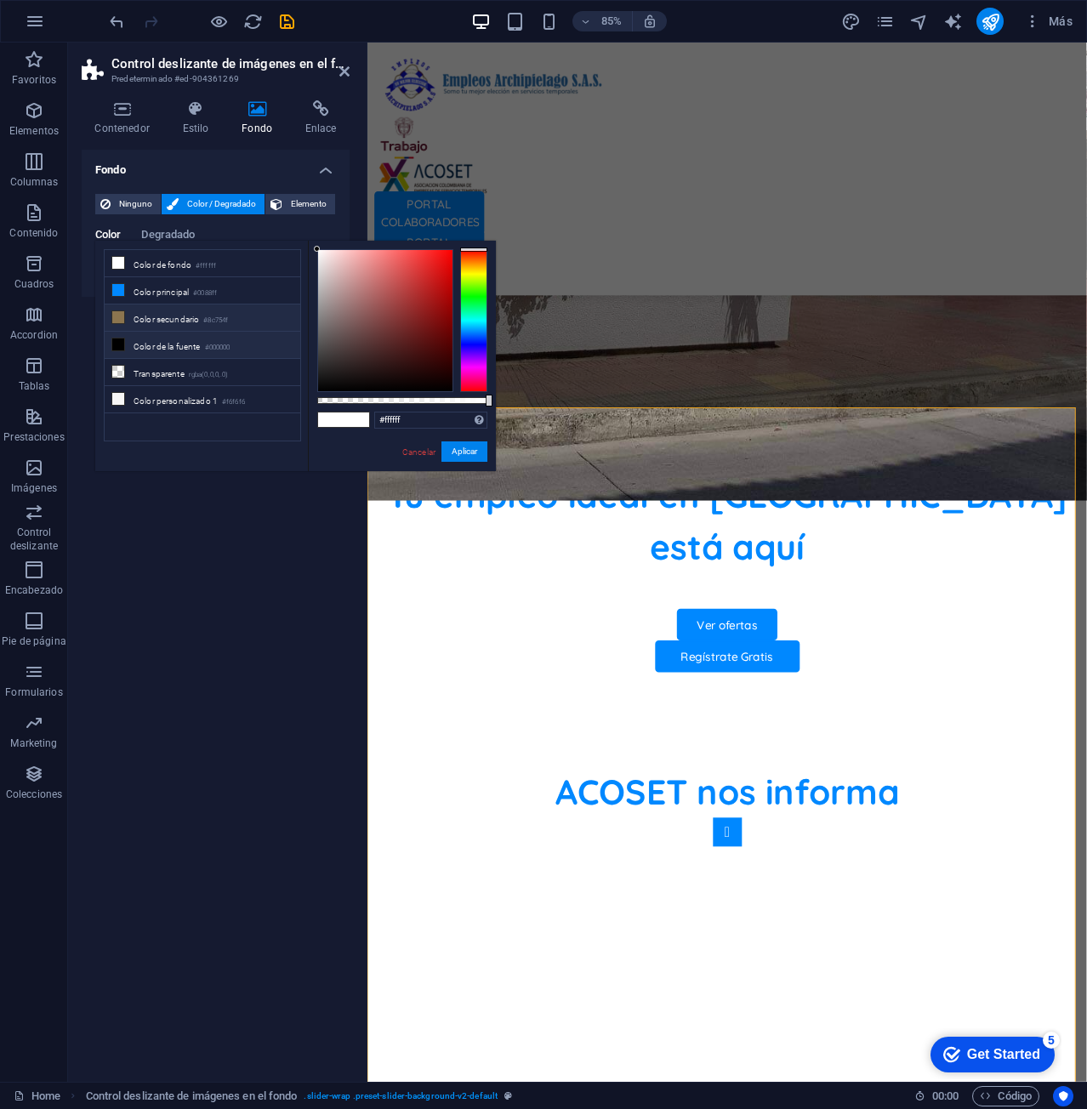
click at [158, 312] on li "Color secundario #8c754f" at bounding box center [203, 317] width 196 height 27
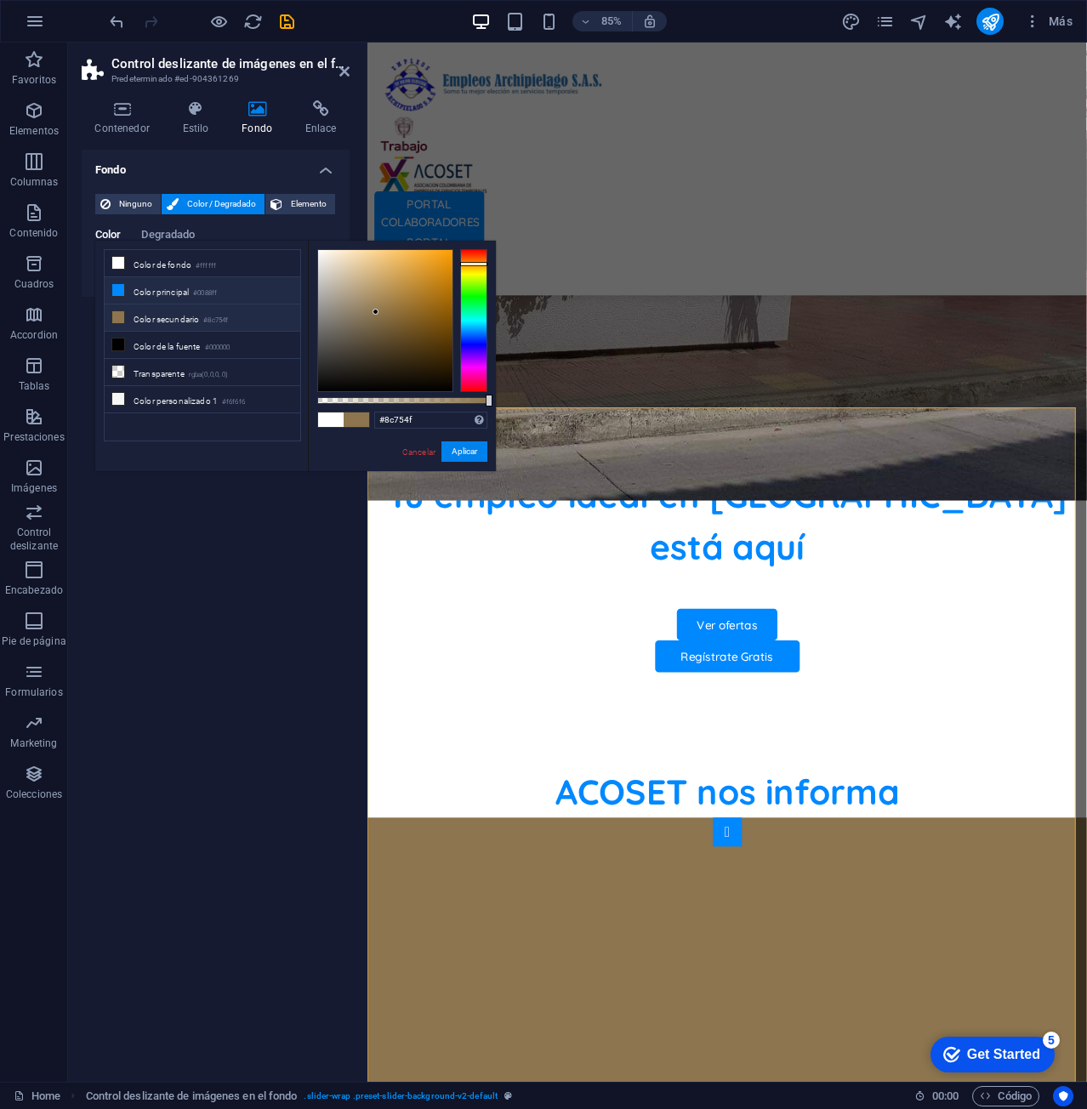
click at [154, 284] on li "Color principal #0088ff" at bounding box center [203, 290] width 196 height 27
type input "#0088ff"
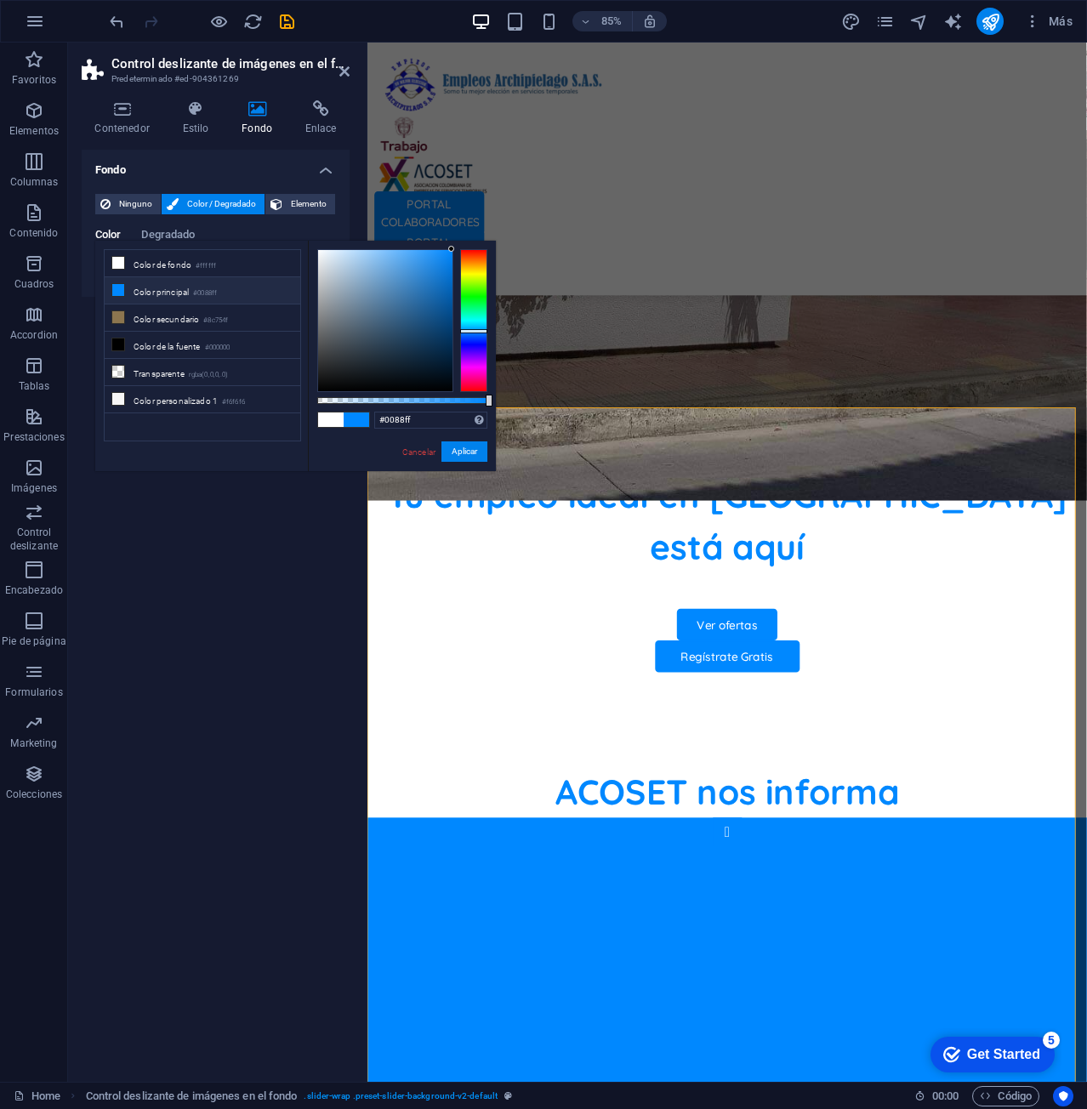
click at [252, 161] on h4 "Fondo" at bounding box center [216, 165] width 268 height 31
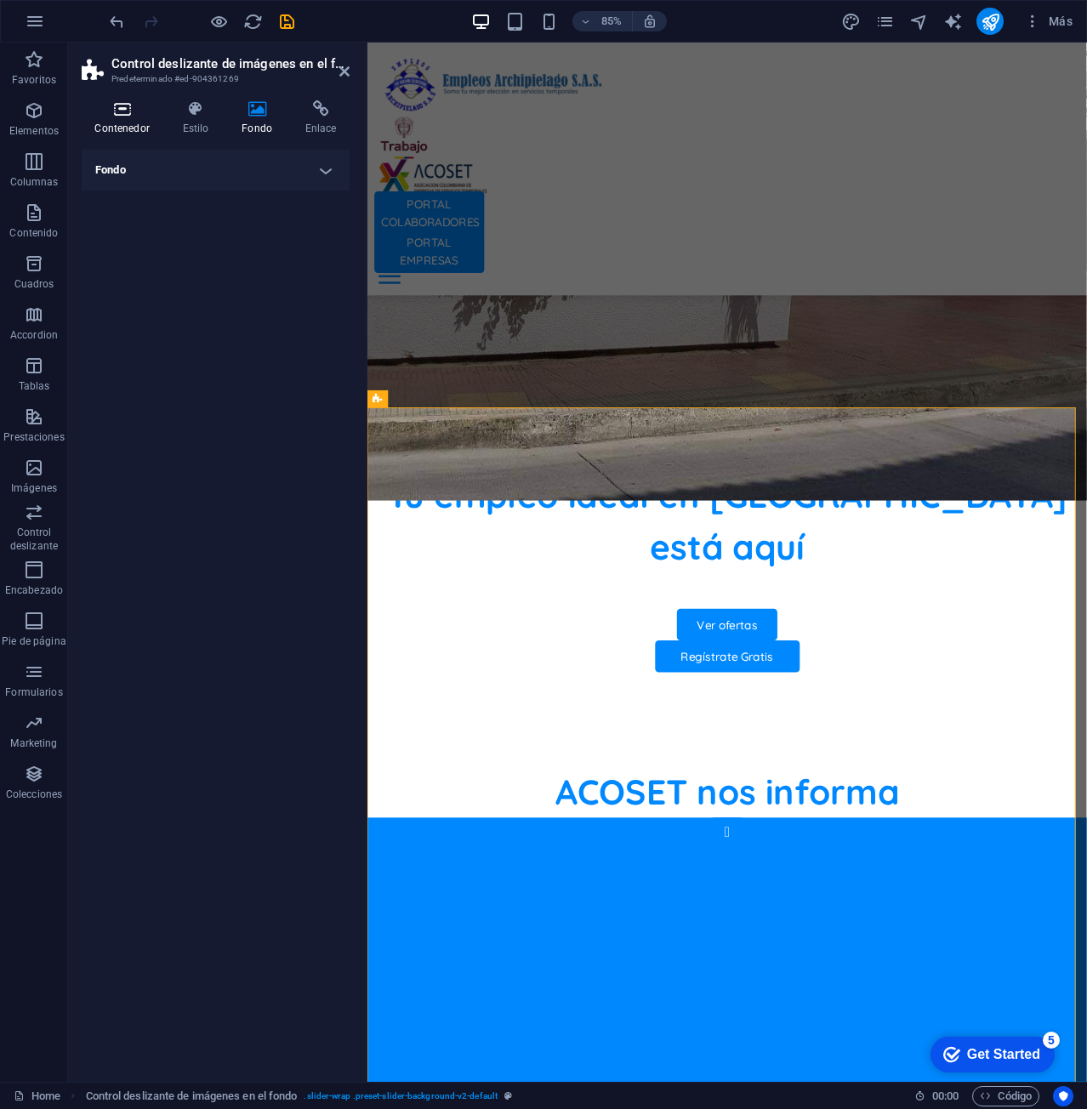
click at [124, 110] on icon at bounding box center [122, 108] width 81 height 17
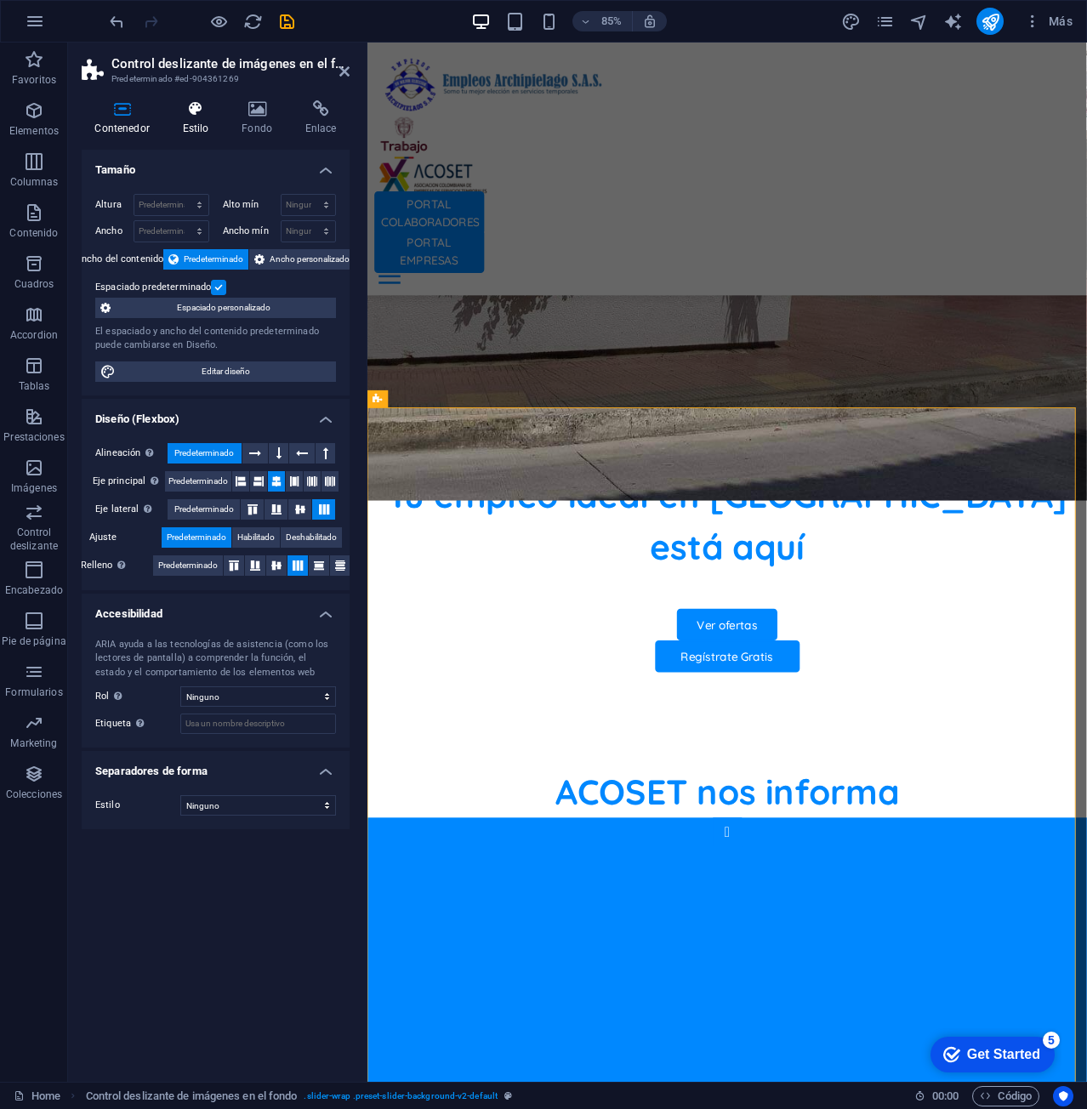
click at [202, 128] on h4 "Estilo" at bounding box center [199, 118] width 60 height 36
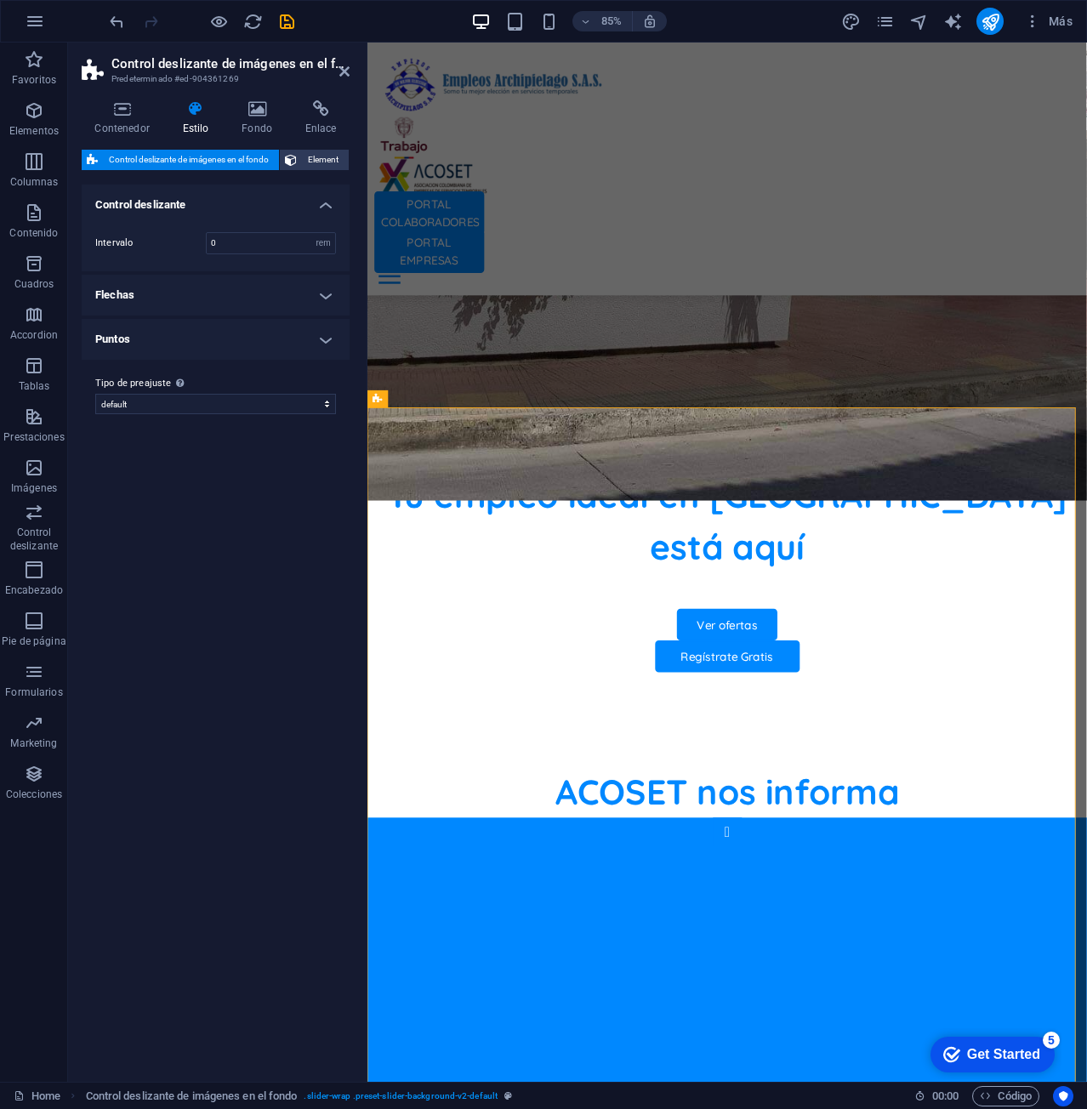
click at [285, 332] on h4 "Puntos" at bounding box center [216, 339] width 268 height 41
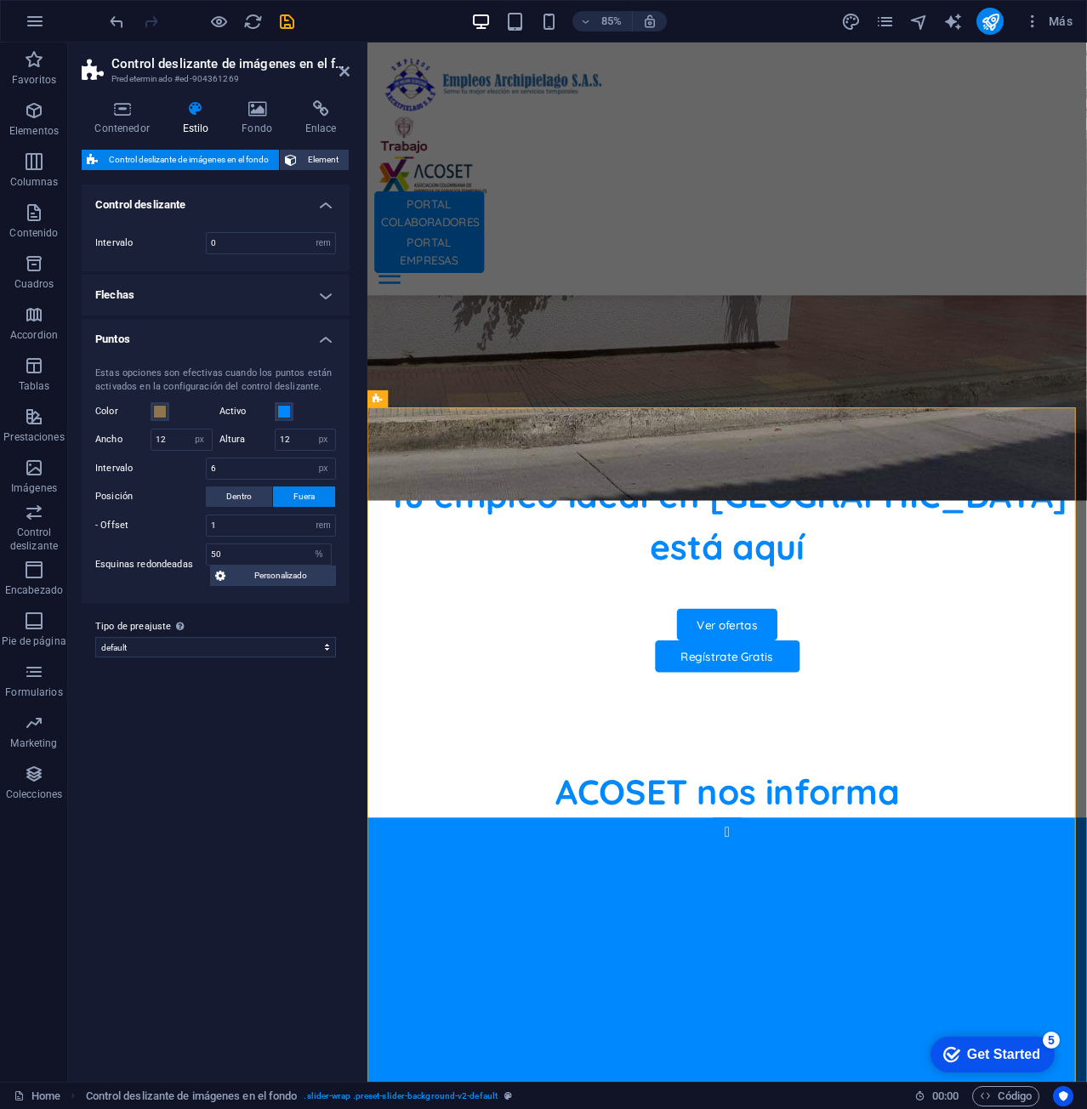
click at [296, 315] on ul "Control deslizante Intervalo 0 rem px % vh vw Flechas Estas opciones son efecti…" at bounding box center [216, 393] width 268 height 418
click at [309, 305] on h4 "Flechas" at bounding box center [216, 295] width 268 height 41
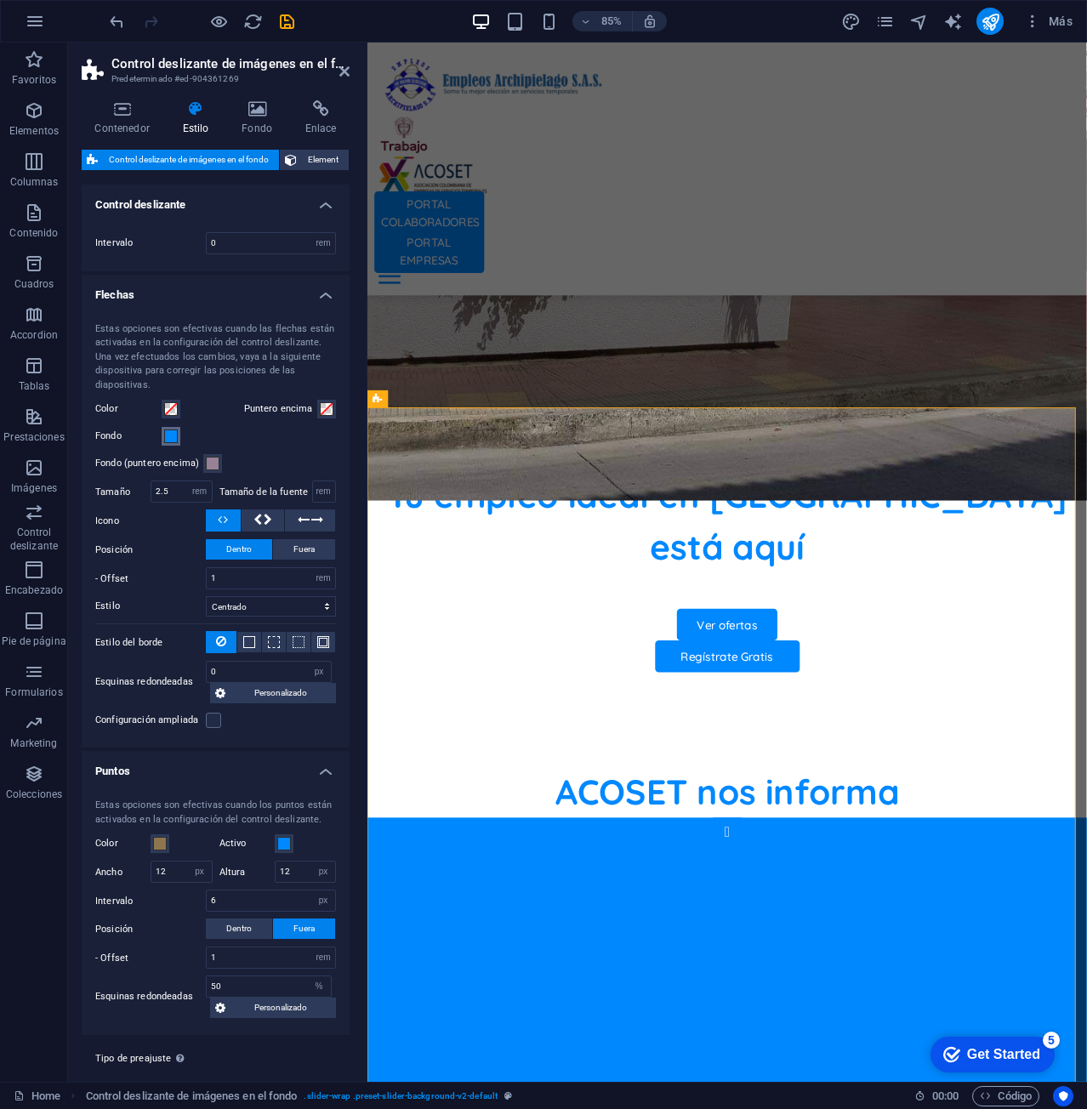
click at [171, 437] on span at bounding box center [171, 436] width 14 height 14
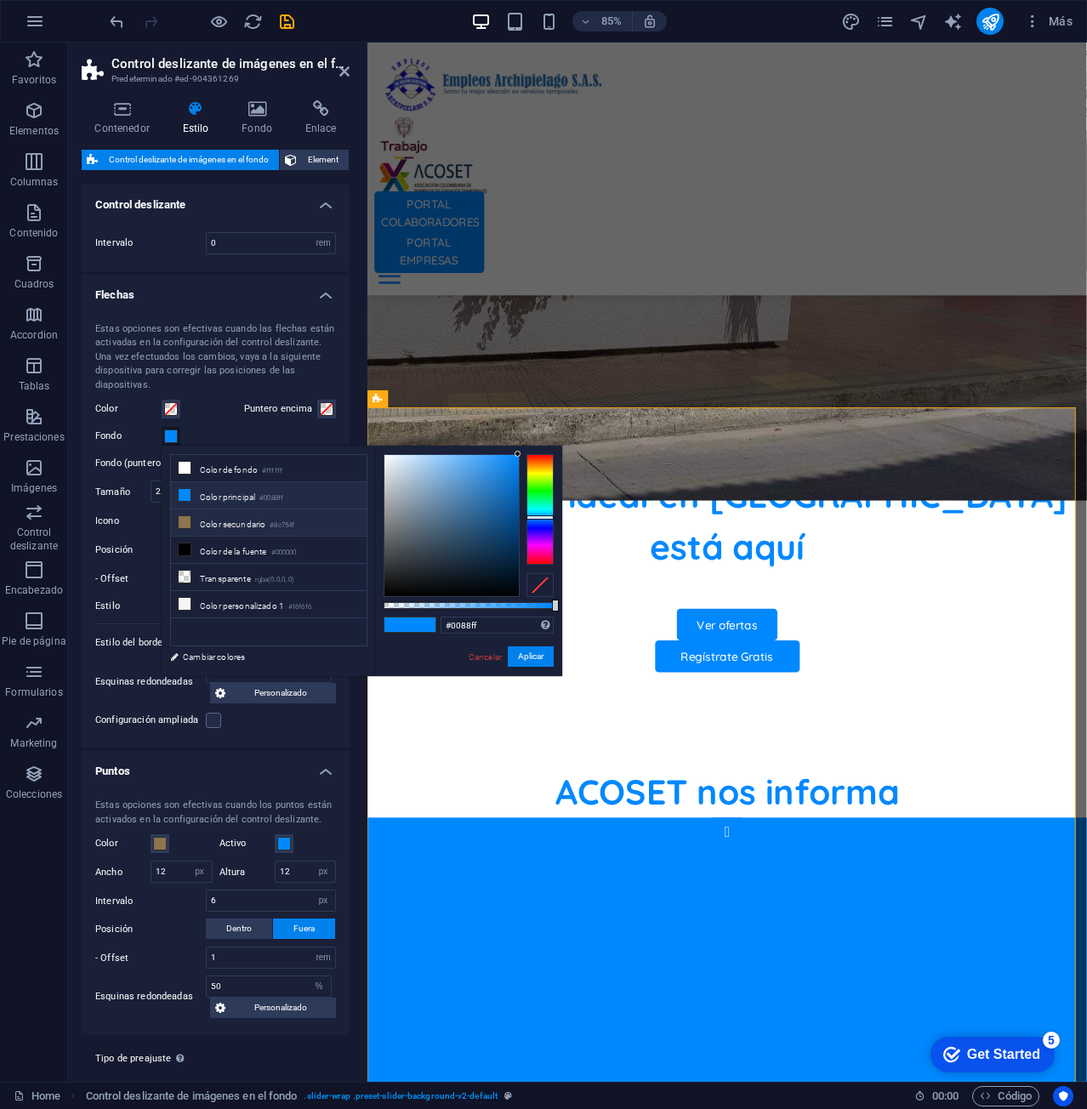
click at [207, 525] on li "Color secundario #8c754f" at bounding box center [269, 522] width 196 height 27
type input "#8c754f"
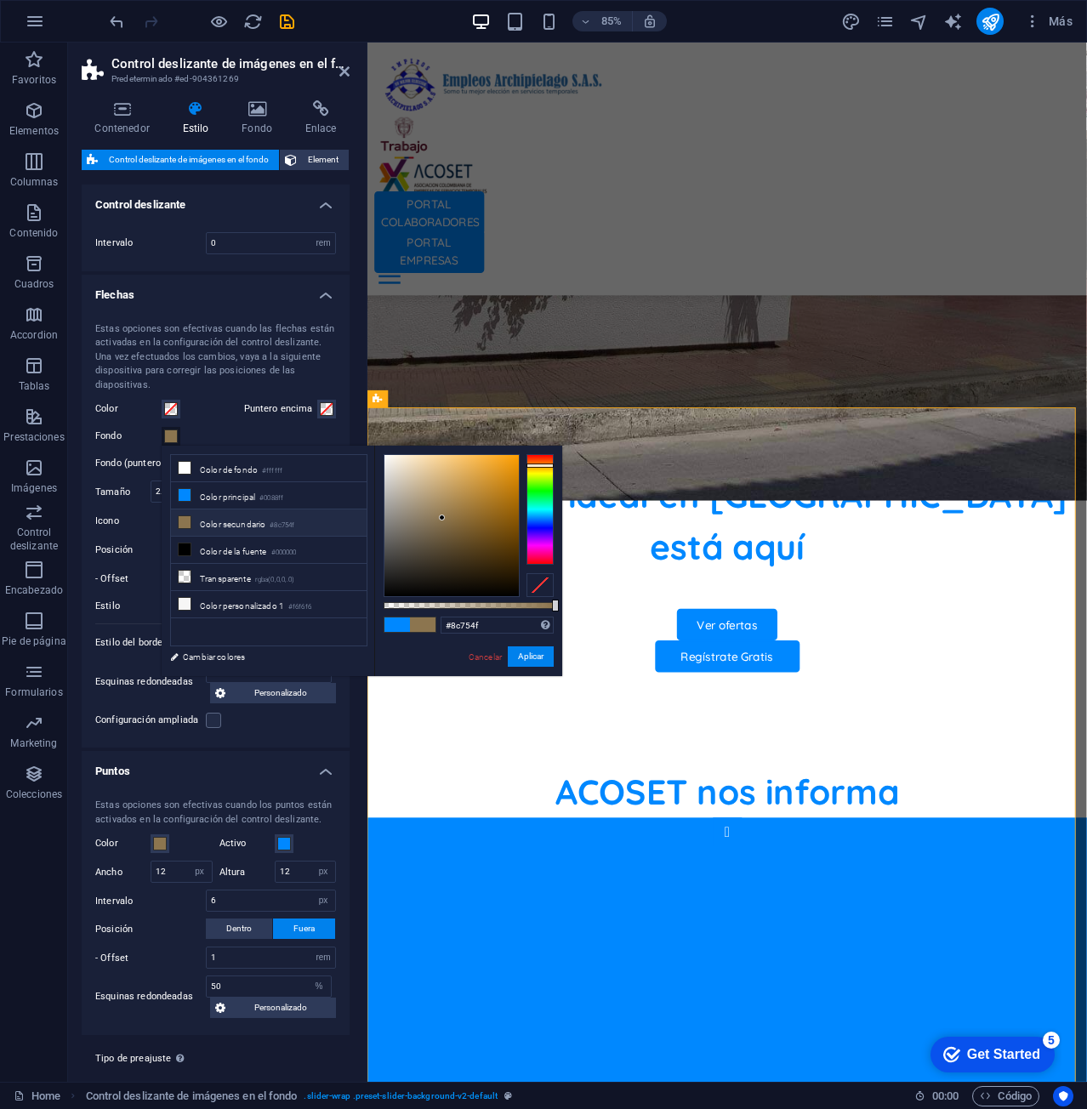
click at [309, 349] on div "Estas opciones son efectivas cuando las flechas están activadas en la configura…" at bounding box center [215, 357] width 241 height 71
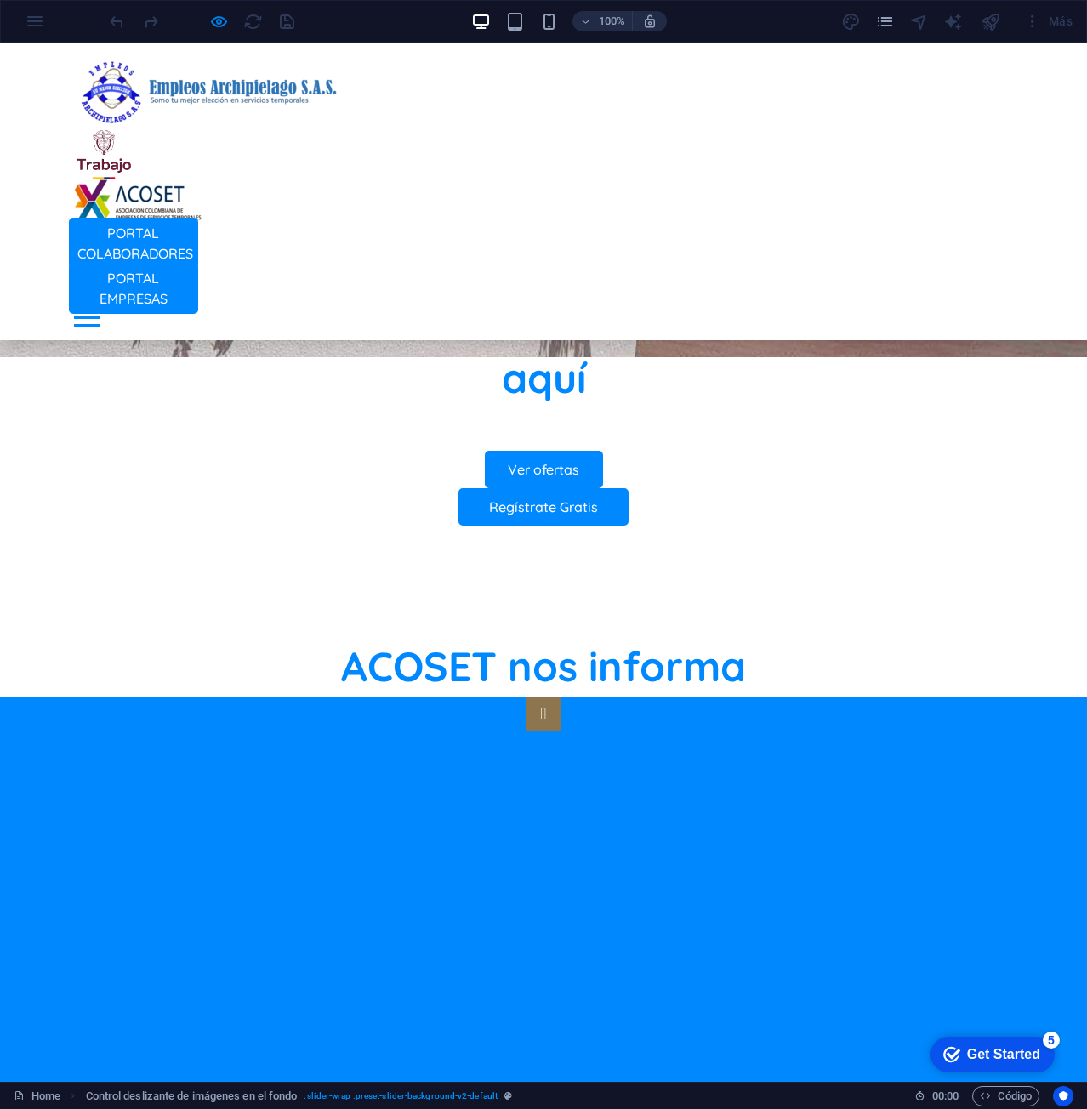
scroll to position [1002, 0]
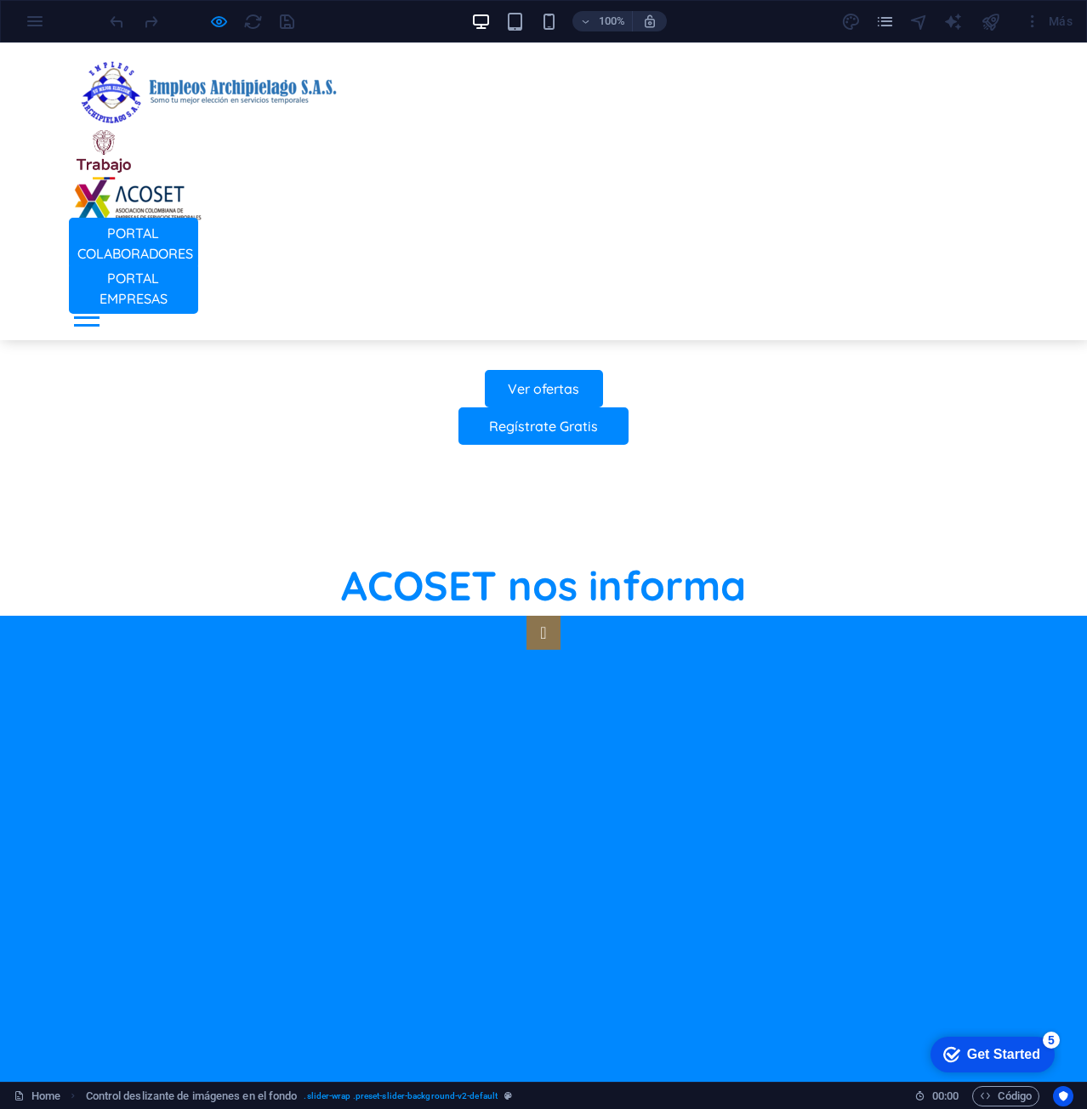
click at [526, 616] on button "button" at bounding box center [543, 633] width 34 height 34
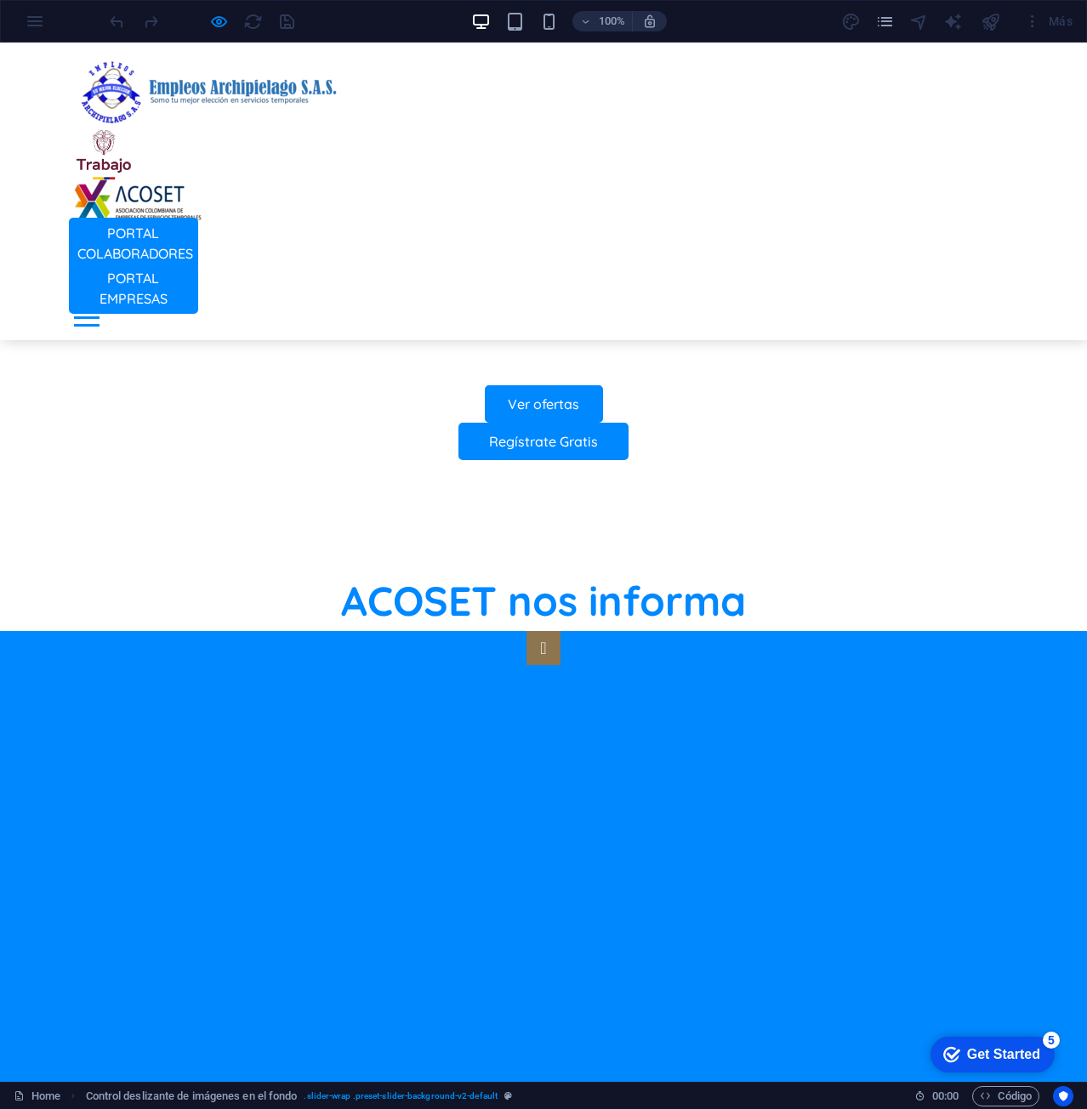
scroll to position [917, 0]
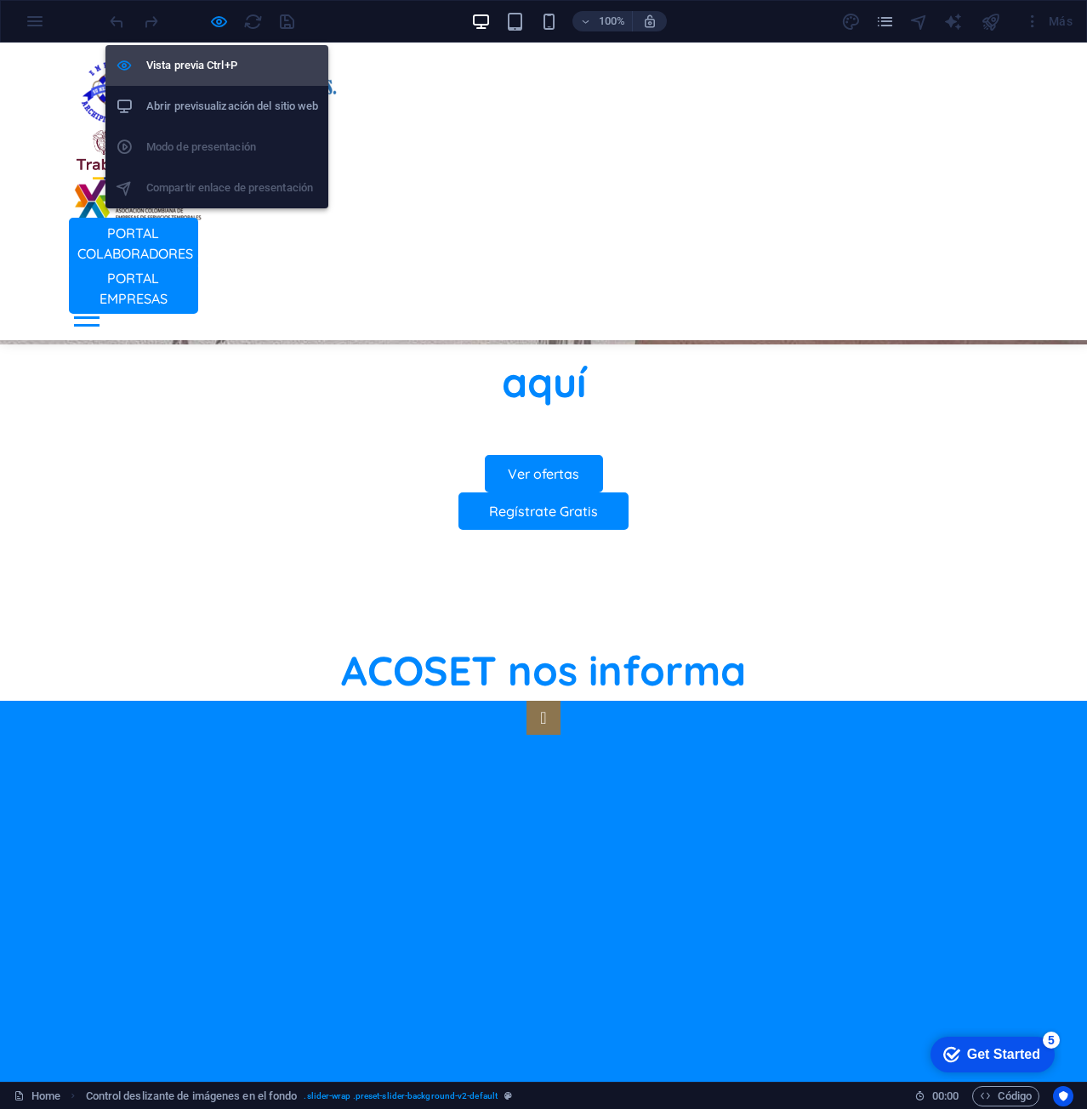
drag, startPoint x: 217, startPoint y: 22, endPoint x: 219, endPoint y: 71, distance: 48.5
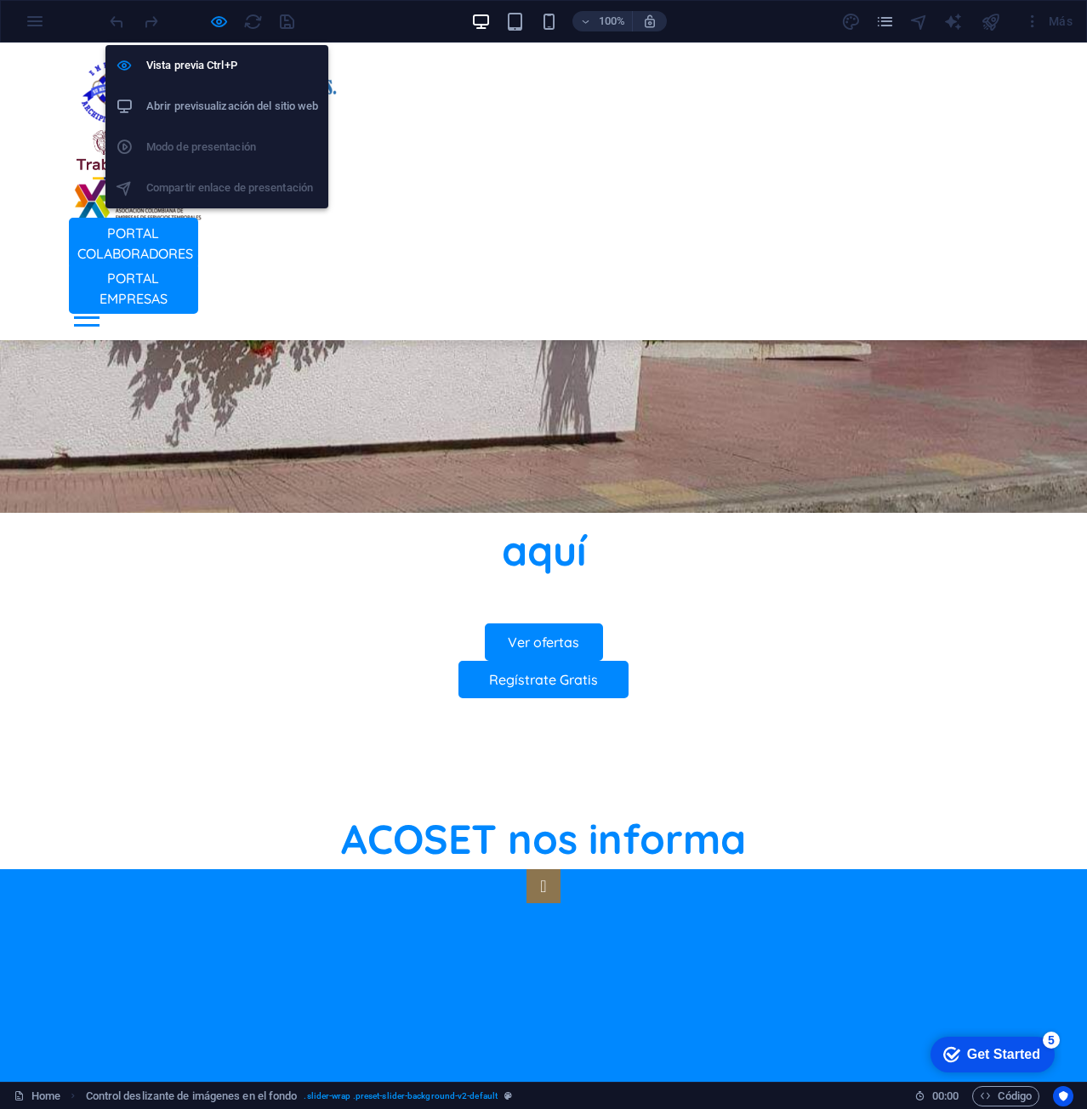
select select "rem"
select select "px"
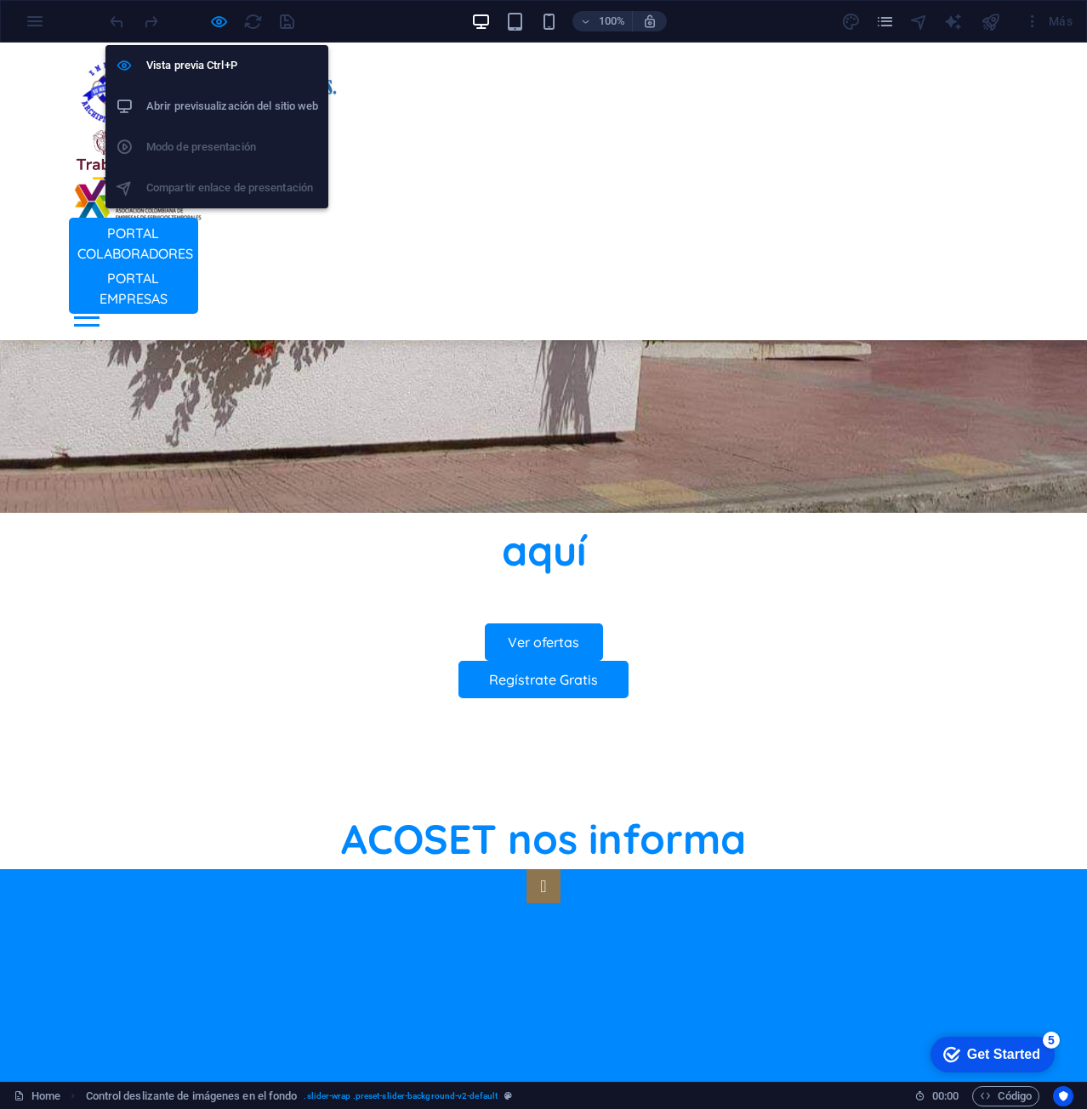
select select "px"
select select "rem"
select select "%"
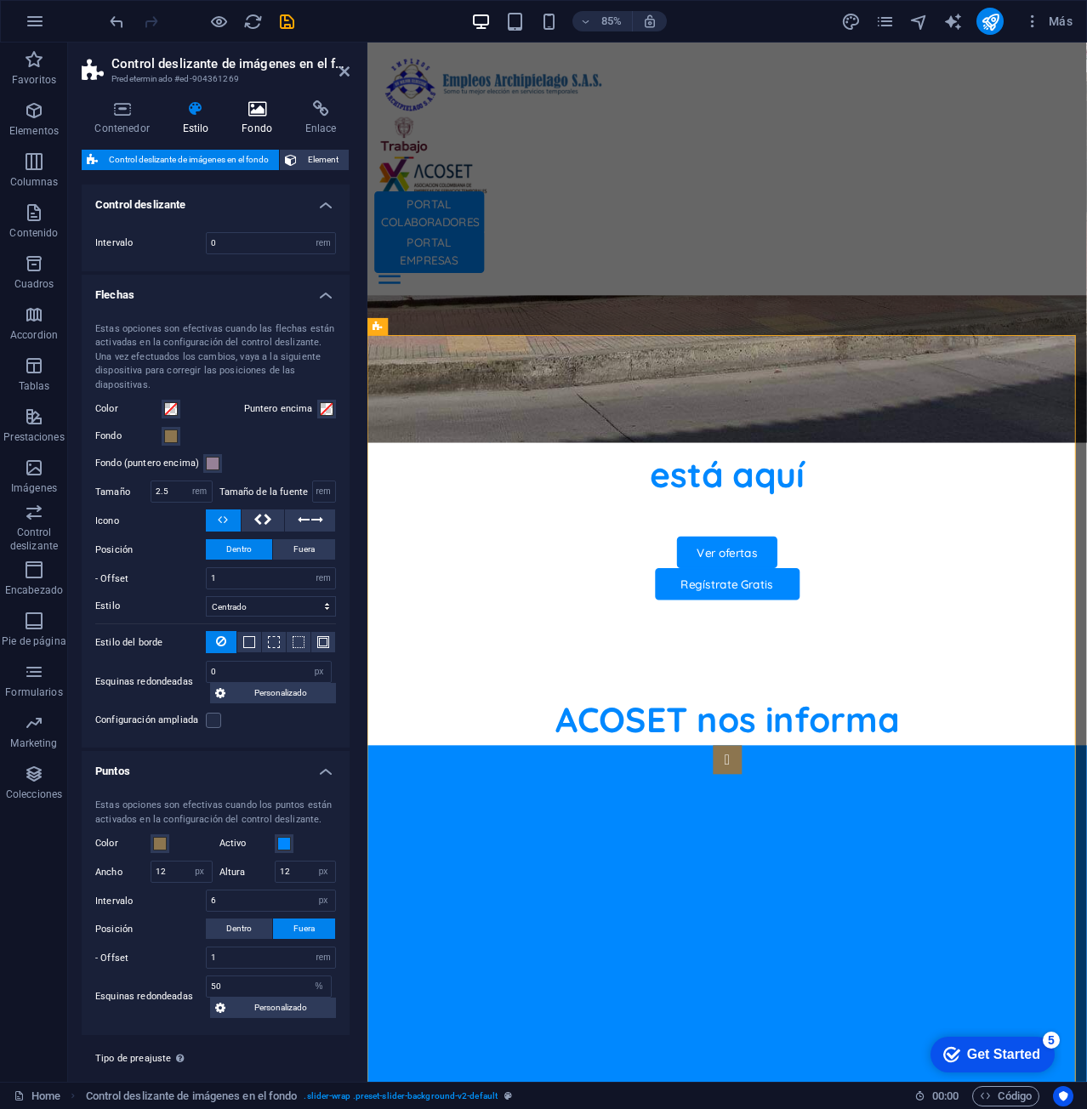
click at [255, 114] on icon at bounding box center [257, 108] width 57 height 17
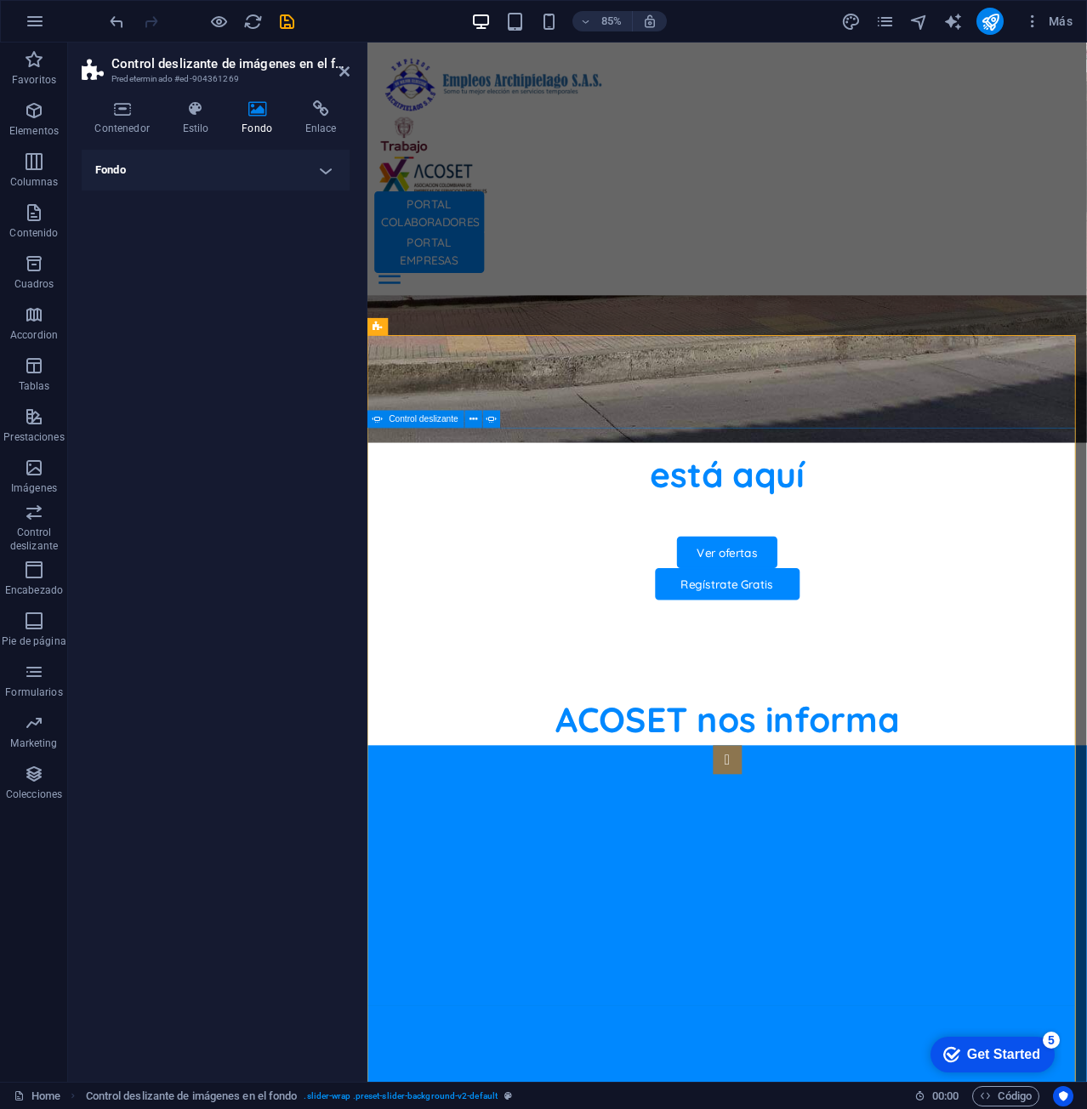
click at [232, 162] on h4 "Fondo" at bounding box center [216, 170] width 268 height 41
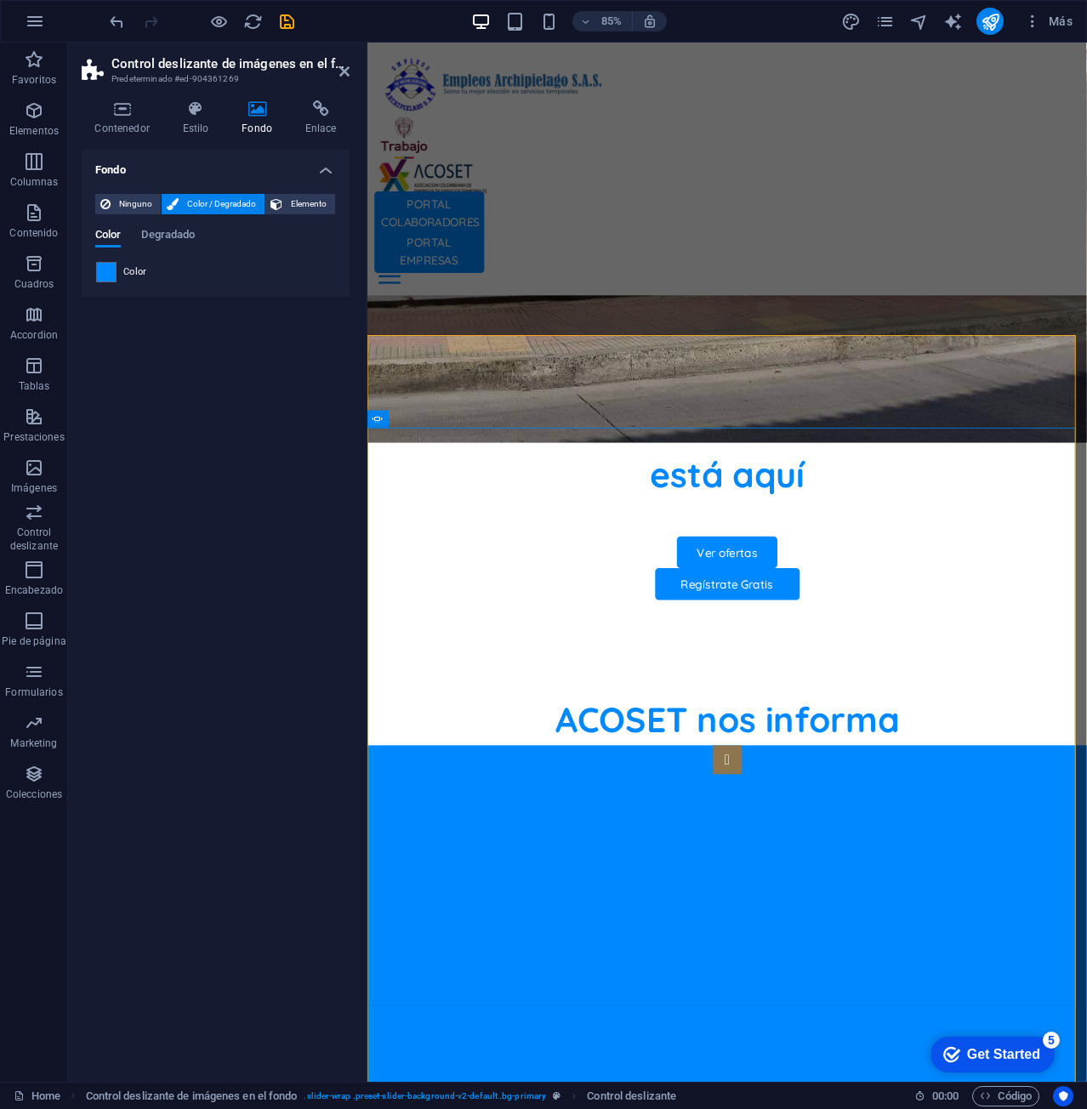
click at [219, 201] on span "Color / Degradado" at bounding box center [222, 204] width 76 height 20
click at [115, 268] on span at bounding box center [106, 272] width 19 height 19
click at [111, 281] on div at bounding box center [106, 272] width 20 height 20
click at [106, 269] on span at bounding box center [106, 272] width 19 height 19
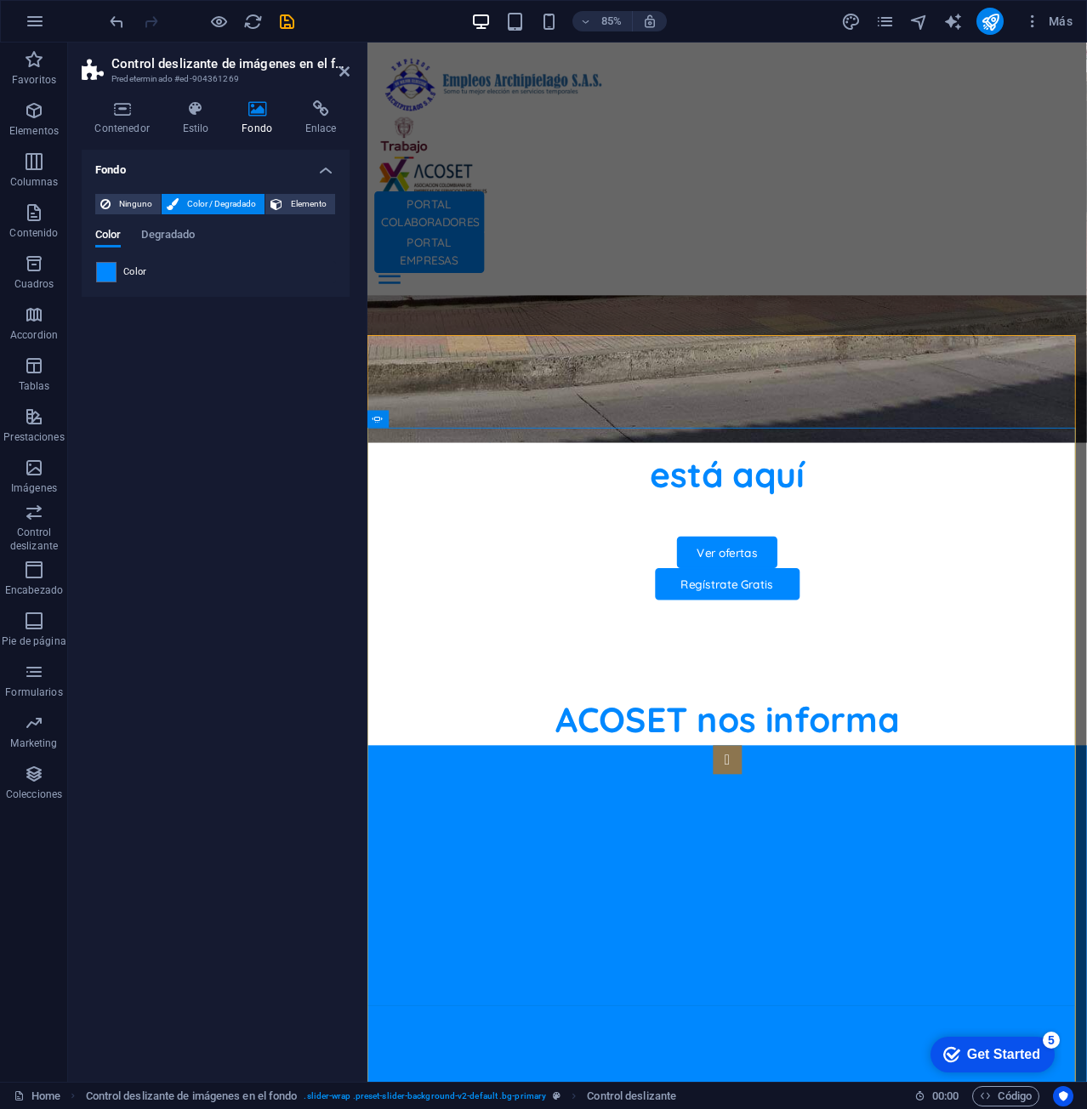
click at [173, 270] on div "Color" at bounding box center [215, 272] width 239 height 20
click at [156, 236] on span "Degradado" at bounding box center [168, 236] width 54 height 24
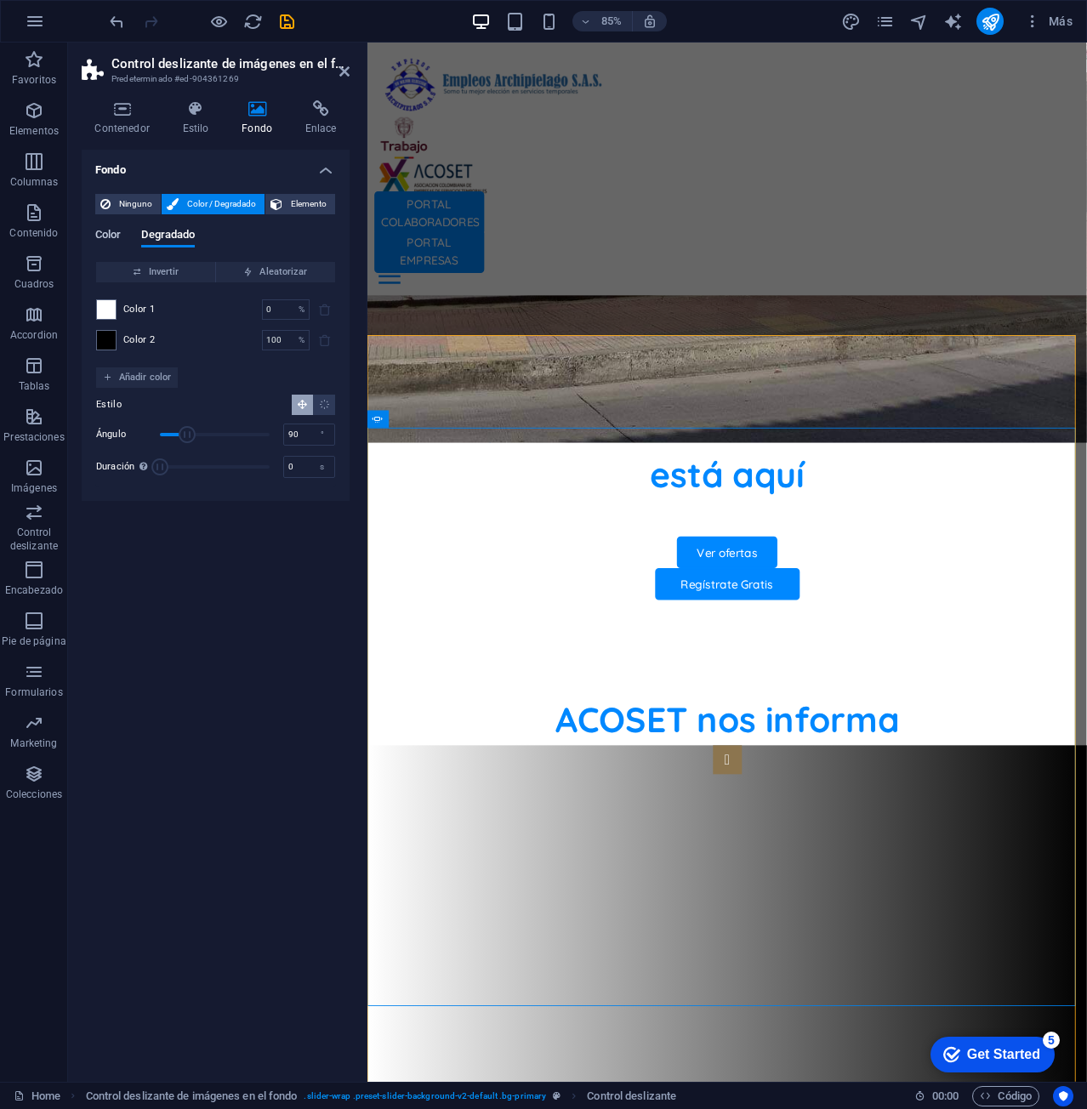
click at [119, 236] on span "Color" at bounding box center [108, 236] width 26 height 24
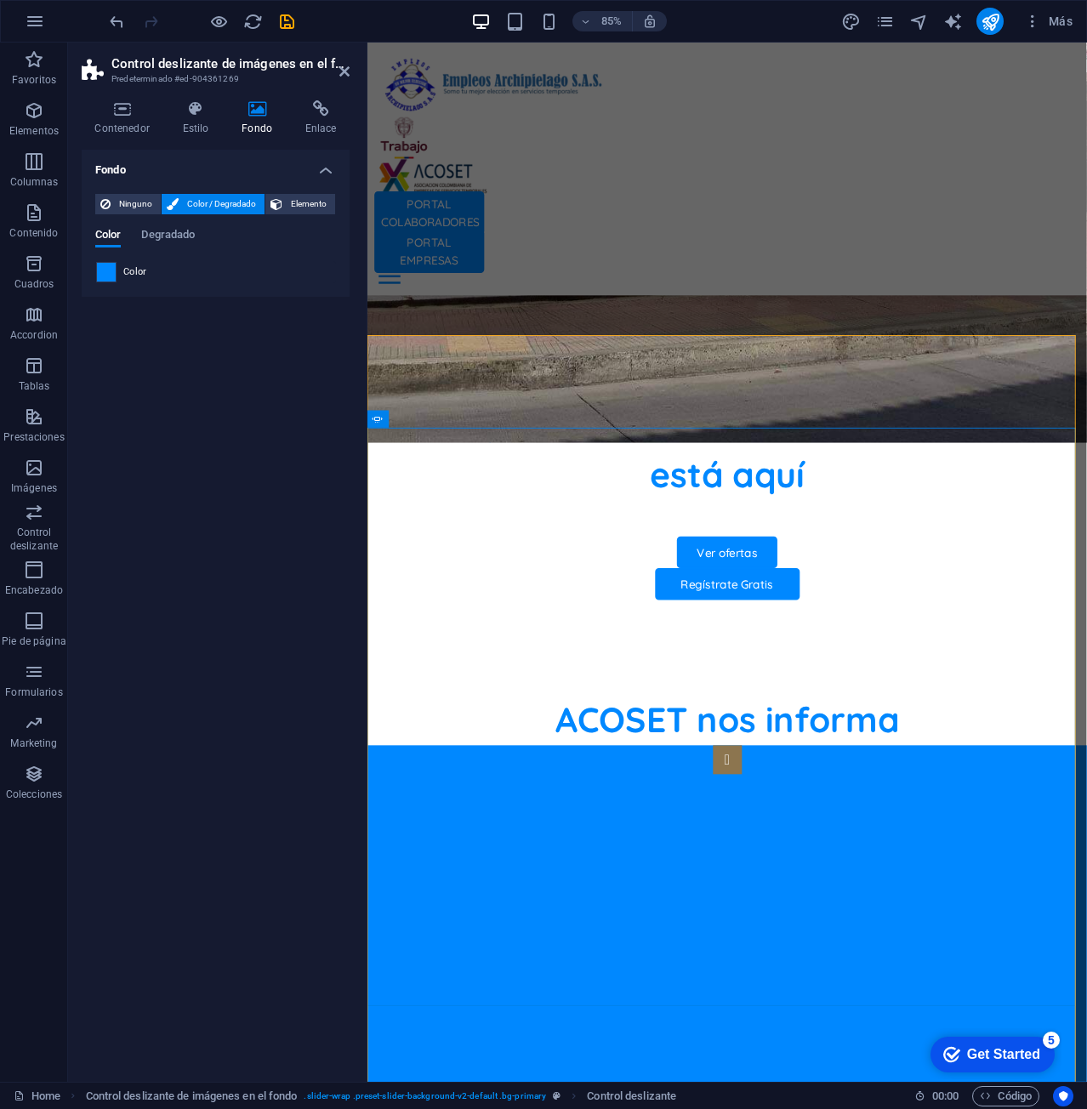
click at [111, 271] on span at bounding box center [106, 272] width 19 height 19
click at [143, 206] on span "Ninguno" at bounding box center [136, 204] width 40 height 20
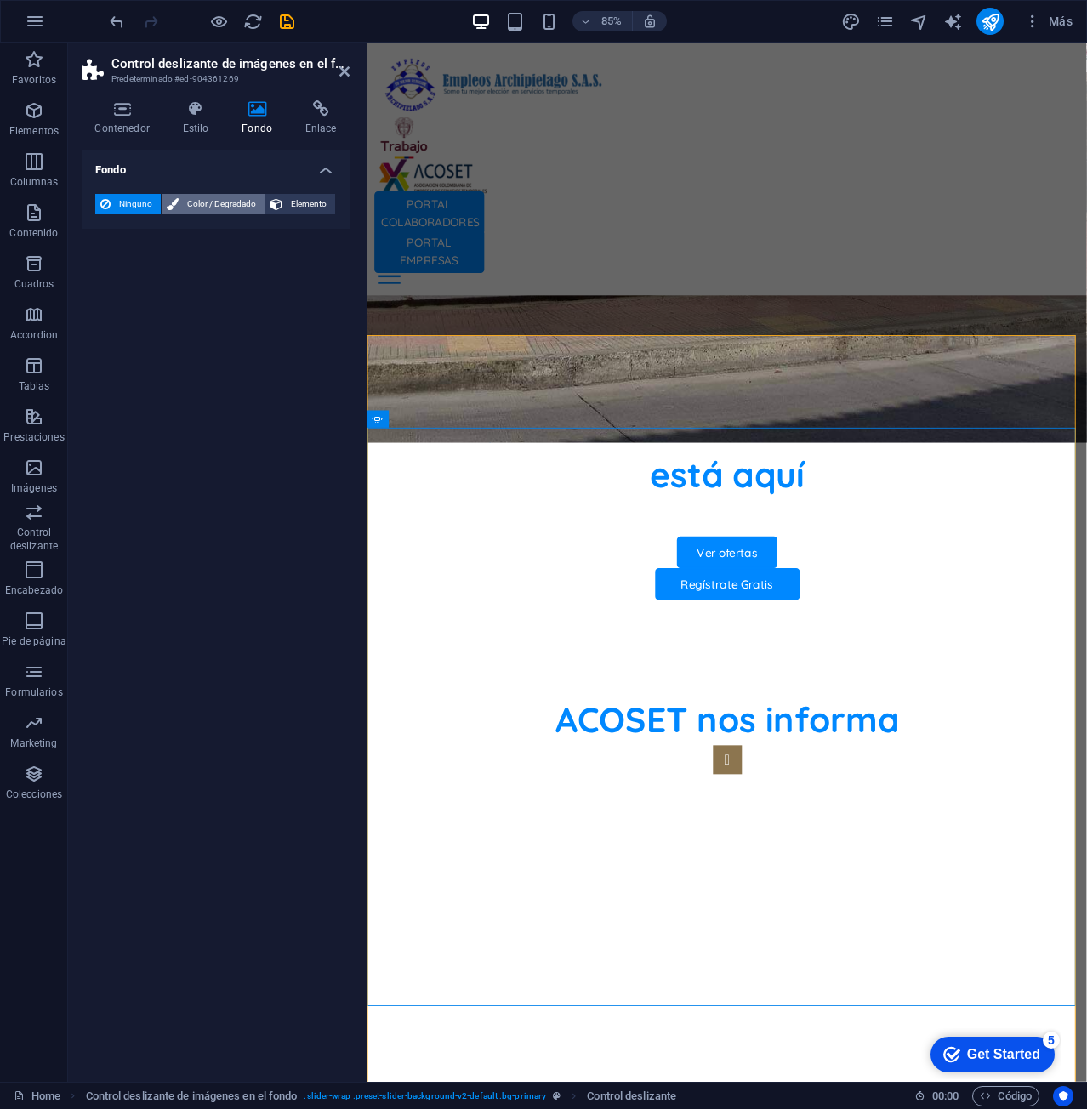
click at [204, 201] on span "Color / Degradado" at bounding box center [222, 204] width 76 height 20
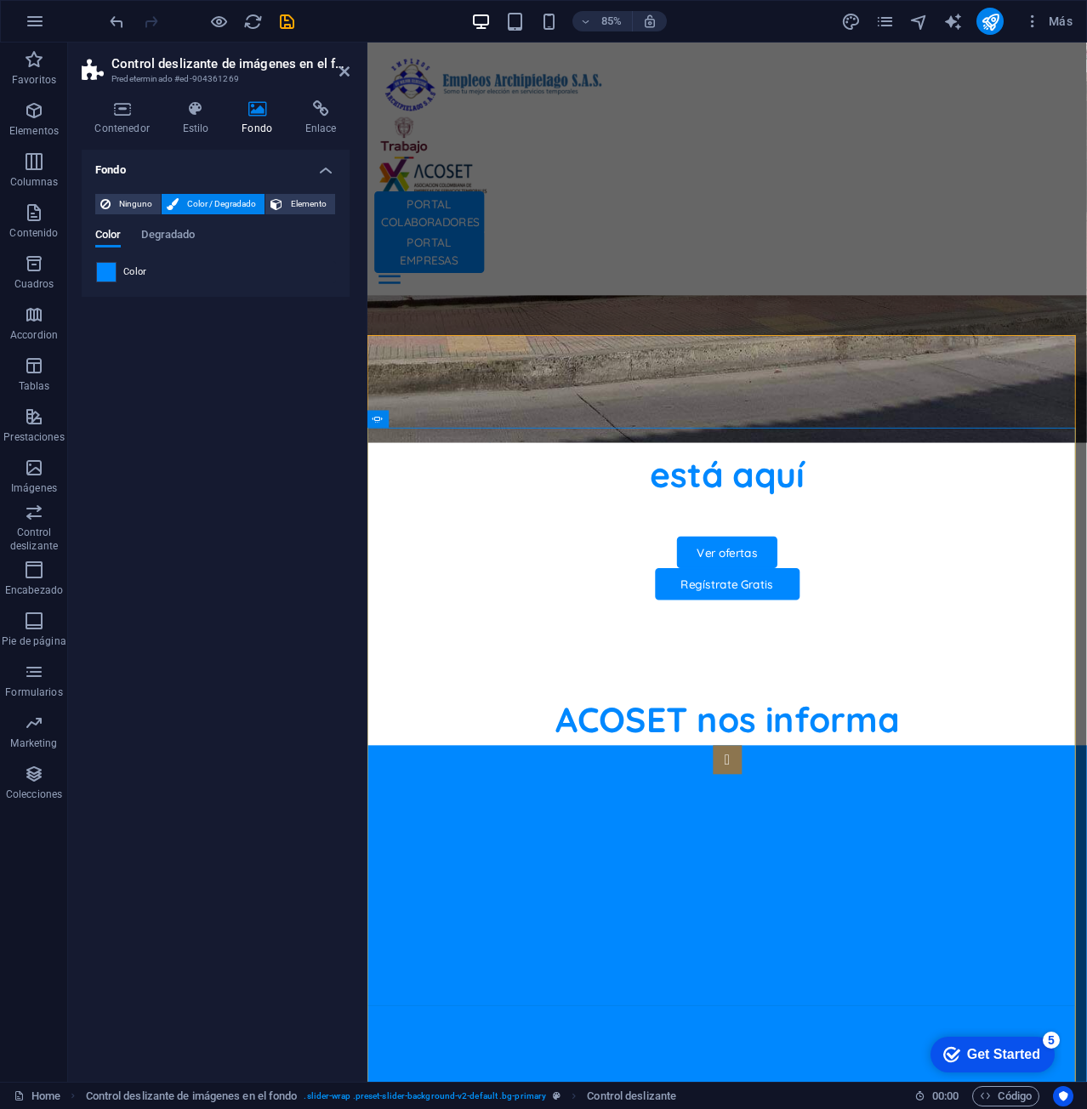
click at [109, 263] on span at bounding box center [106, 272] width 19 height 19
click at [106, 269] on span at bounding box center [106, 272] width 19 height 19
click at [105, 269] on span at bounding box center [106, 272] width 19 height 19
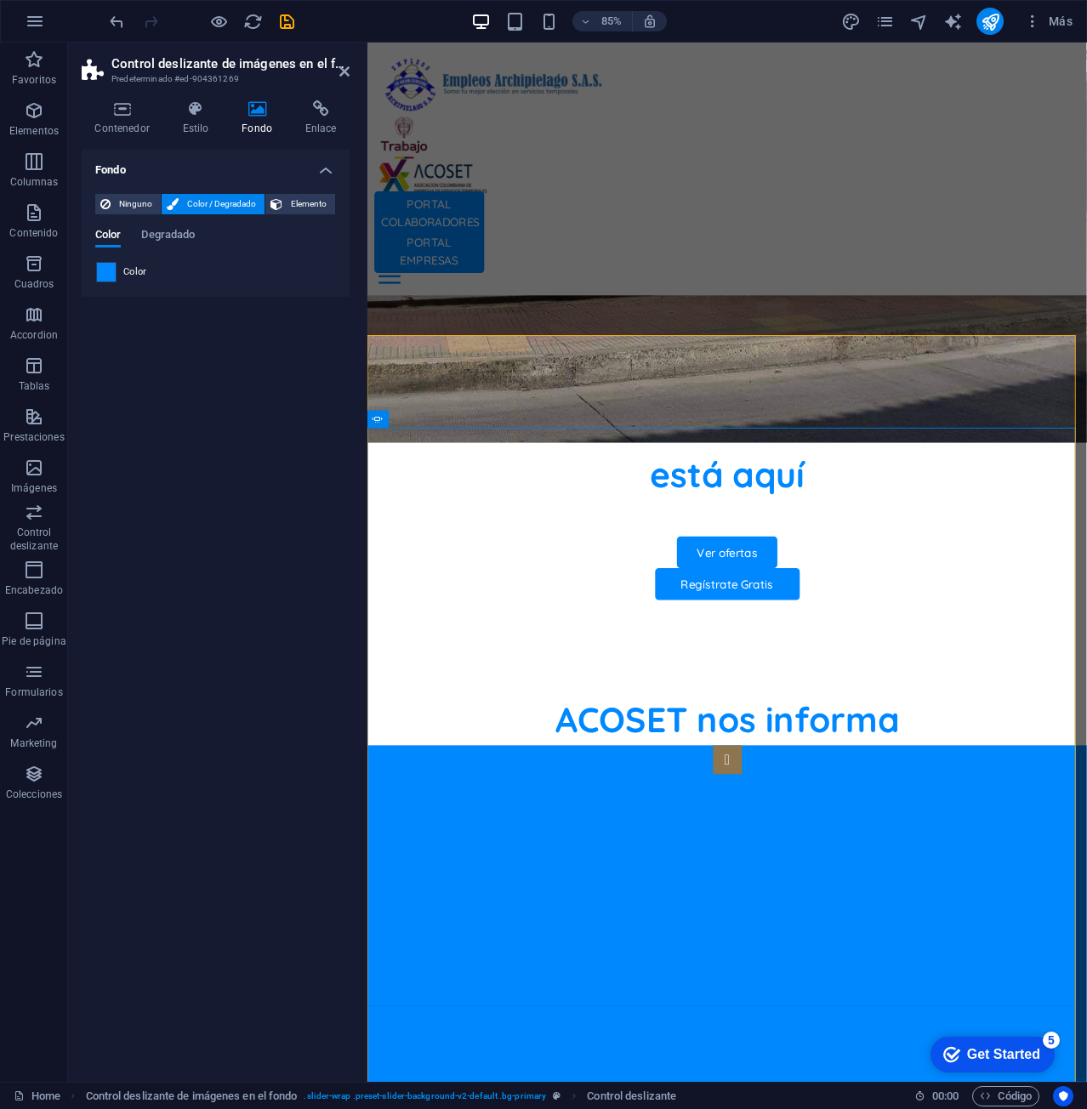
click at [105, 269] on span at bounding box center [106, 272] width 19 height 19
click at [132, 272] on span "Color" at bounding box center [135, 272] width 24 height 14
click at [131, 272] on span "Color" at bounding box center [135, 272] width 24 height 14
click at [152, 258] on div "Color Degradado" at bounding box center [215, 245] width 241 height 32
click at [153, 258] on div "Color Degradado" at bounding box center [215, 245] width 241 height 32
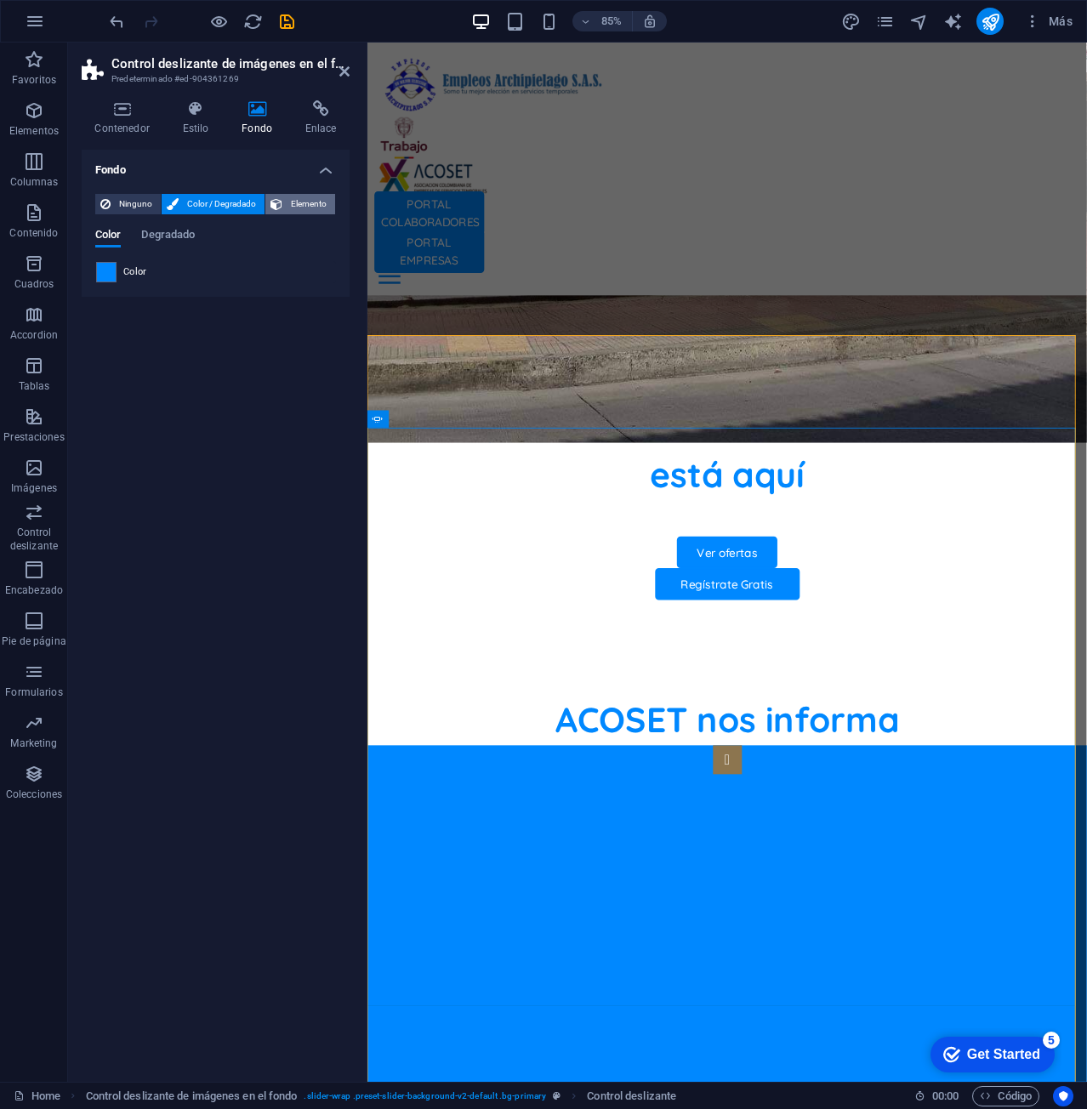
click at [300, 201] on span "Elemento" at bounding box center [308, 204] width 43 height 20
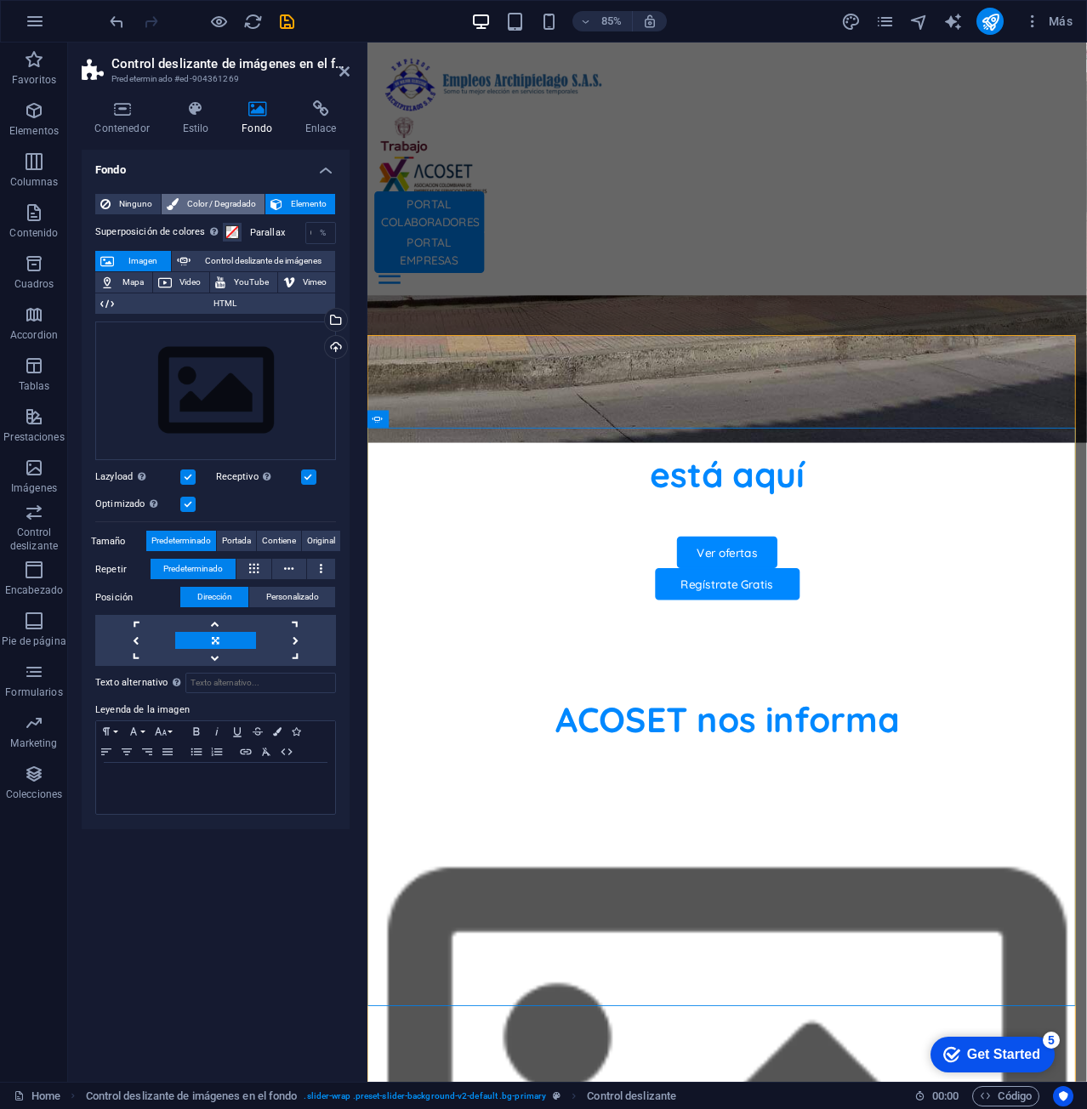
click at [236, 199] on span "Color / Degradado" at bounding box center [222, 204] width 76 height 20
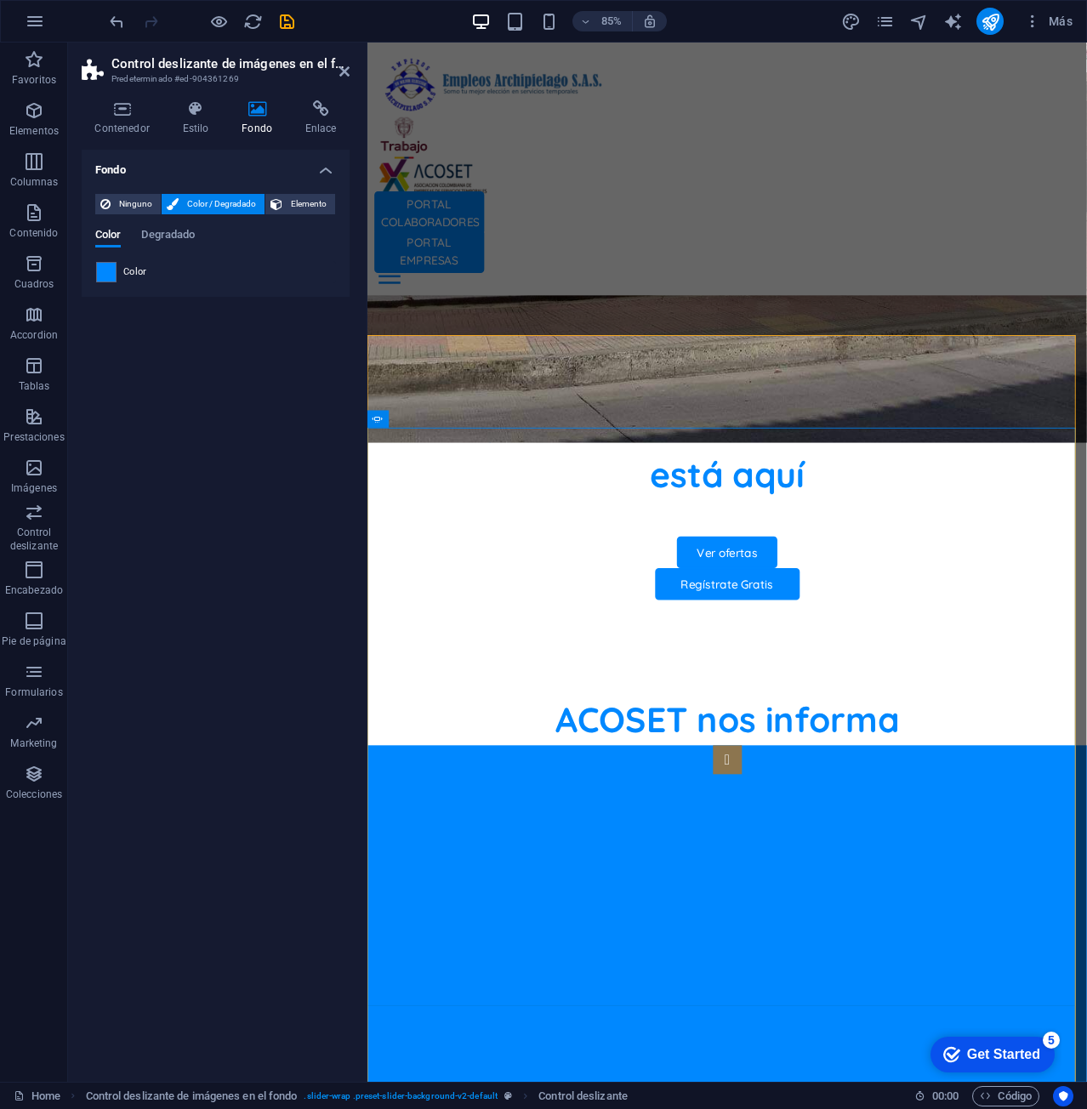
click at [118, 269] on div "Color" at bounding box center [215, 272] width 239 height 20
click at [109, 270] on span at bounding box center [106, 272] width 19 height 19
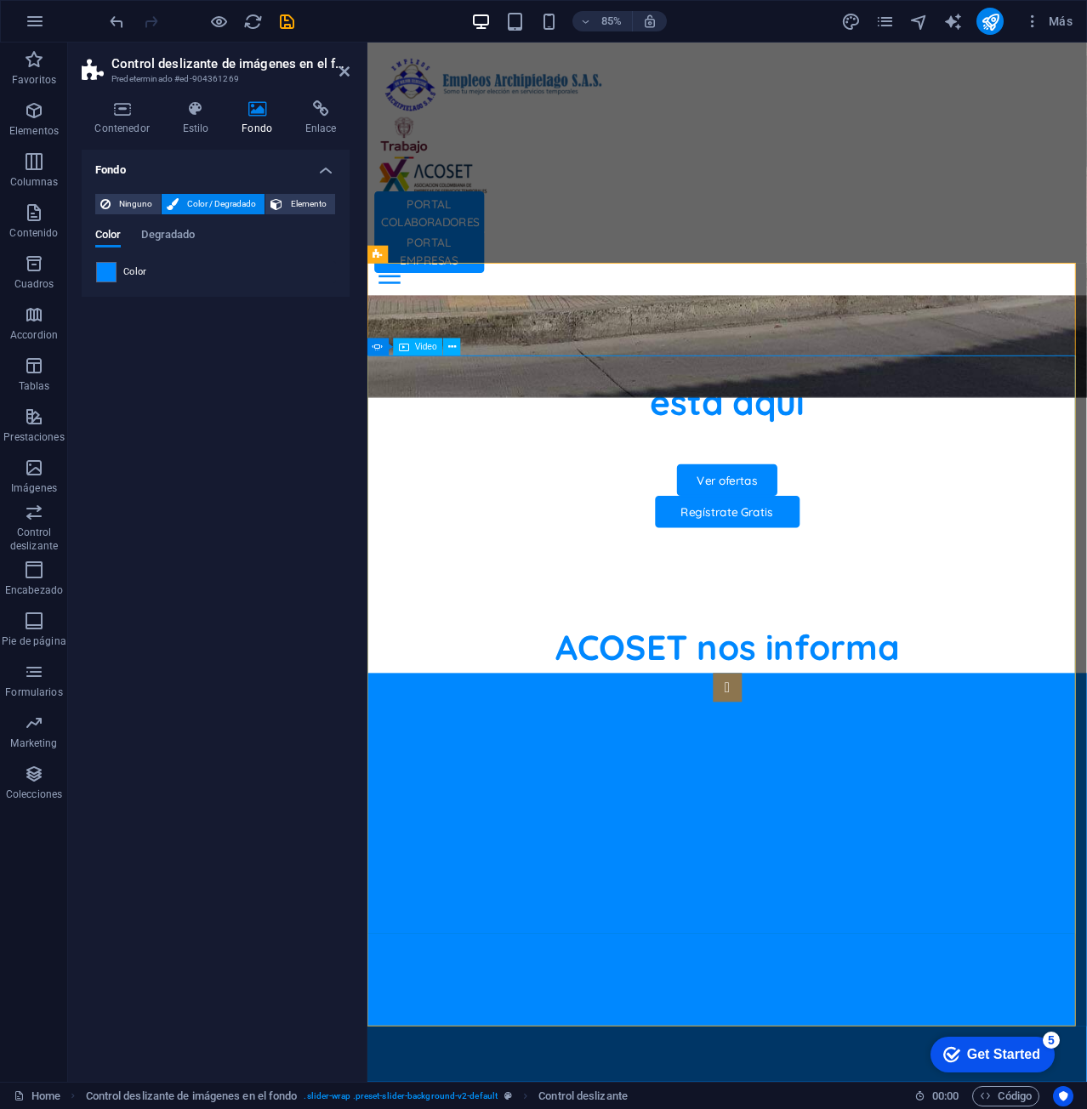
scroll to position [1172, 0]
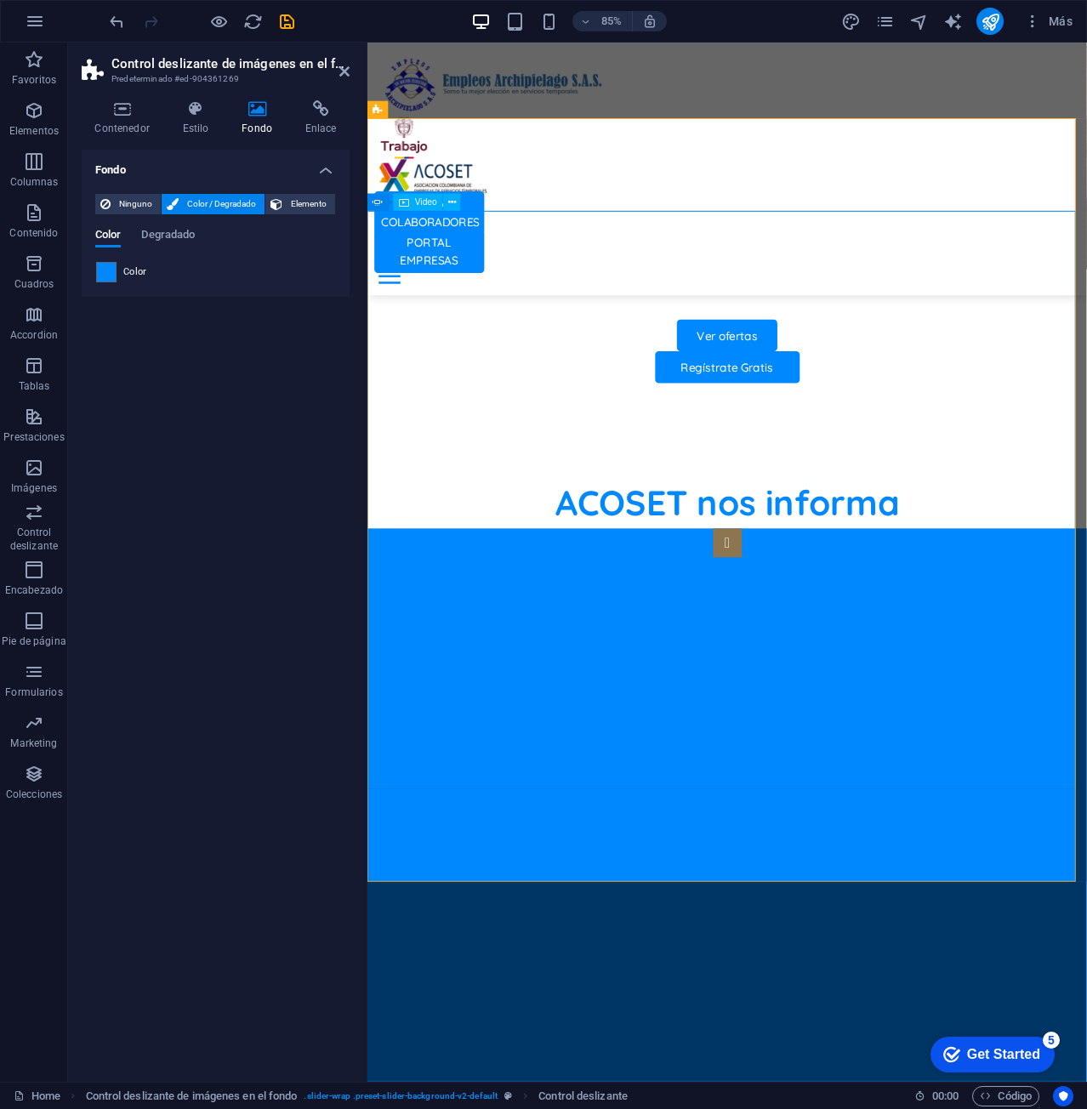
click at [105, 269] on span at bounding box center [106, 272] width 19 height 19
click at [110, 281] on span at bounding box center [106, 272] width 19 height 19
click at [110, 281] on div at bounding box center [106, 272] width 20 height 20
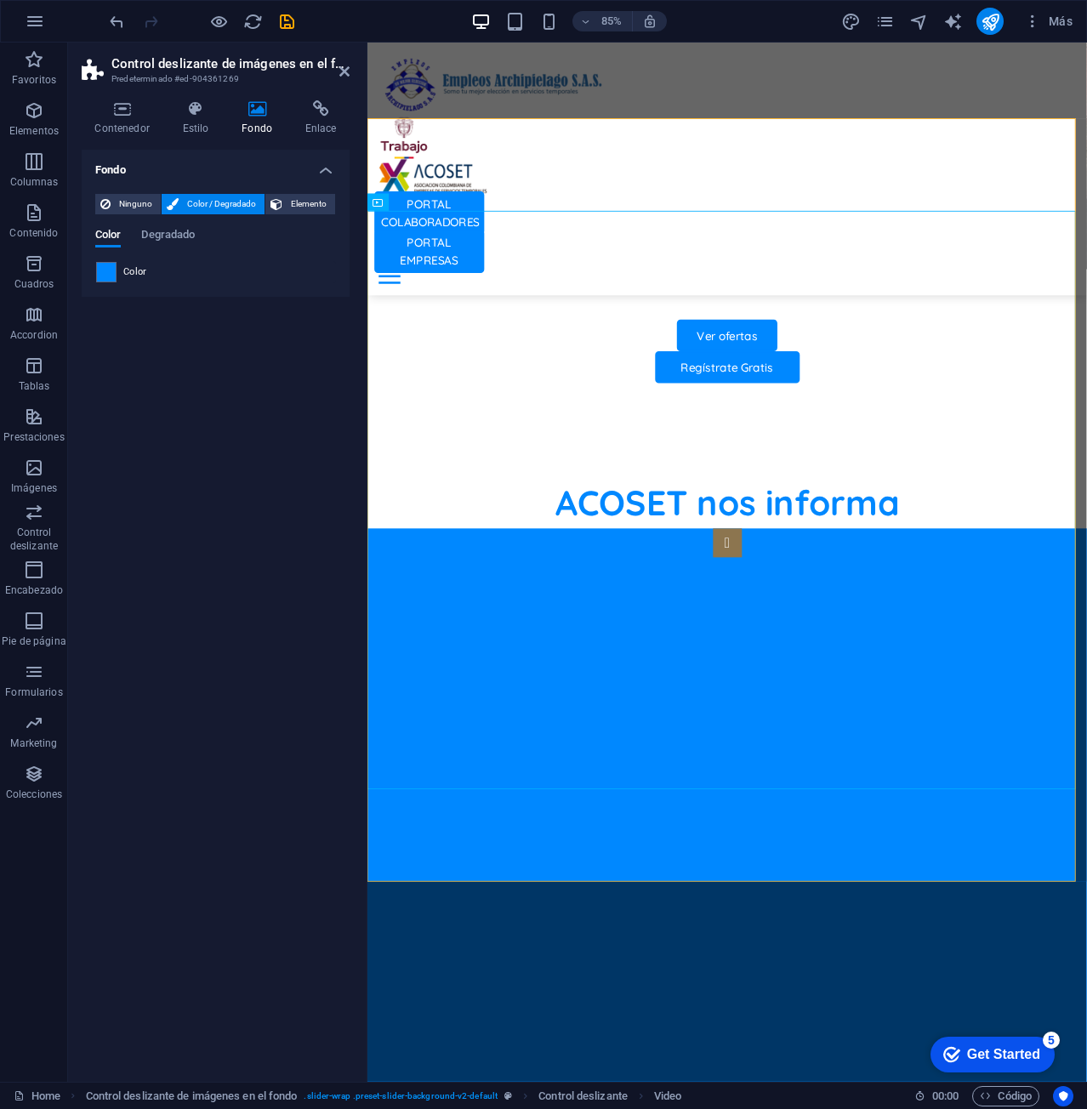
click at [114, 258] on div "Color Degradado" at bounding box center [215, 245] width 241 height 32
click at [245, 201] on span "Color / Degradado" at bounding box center [222, 204] width 76 height 20
click at [158, 236] on span "Degradado" at bounding box center [168, 236] width 54 height 24
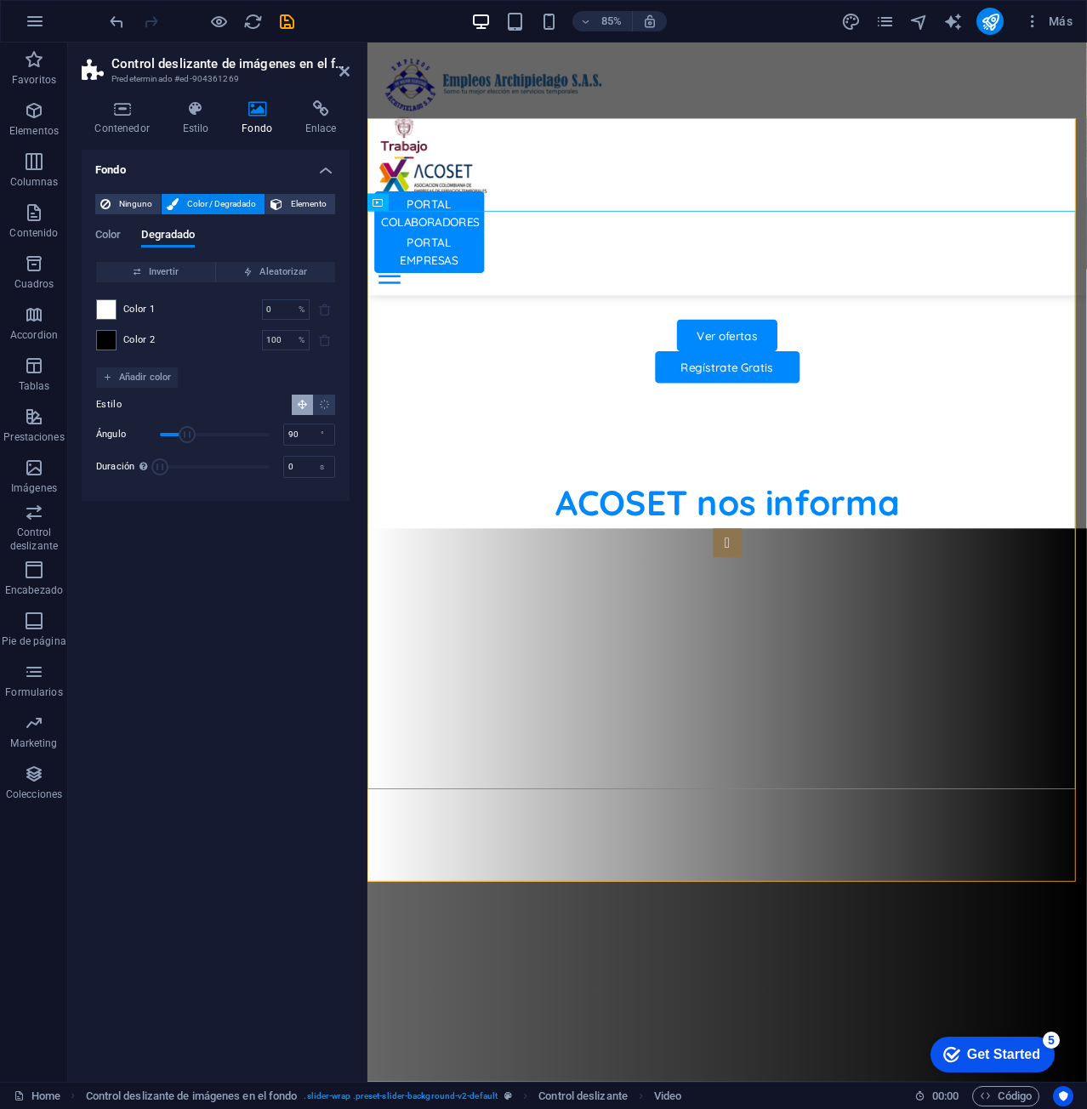
click at [105, 350] on div "Color 1 0 % ​ Color 2 100 % ​" at bounding box center [215, 324] width 239 height 85
click at [105, 341] on span at bounding box center [106, 340] width 19 height 19
click at [105, 342] on span at bounding box center [106, 340] width 19 height 19
click at [120, 303] on div "Color 1 0 % ​" at bounding box center [215, 309] width 239 height 20
click at [117, 303] on div "Color 1 0 % ​" at bounding box center [215, 309] width 239 height 20
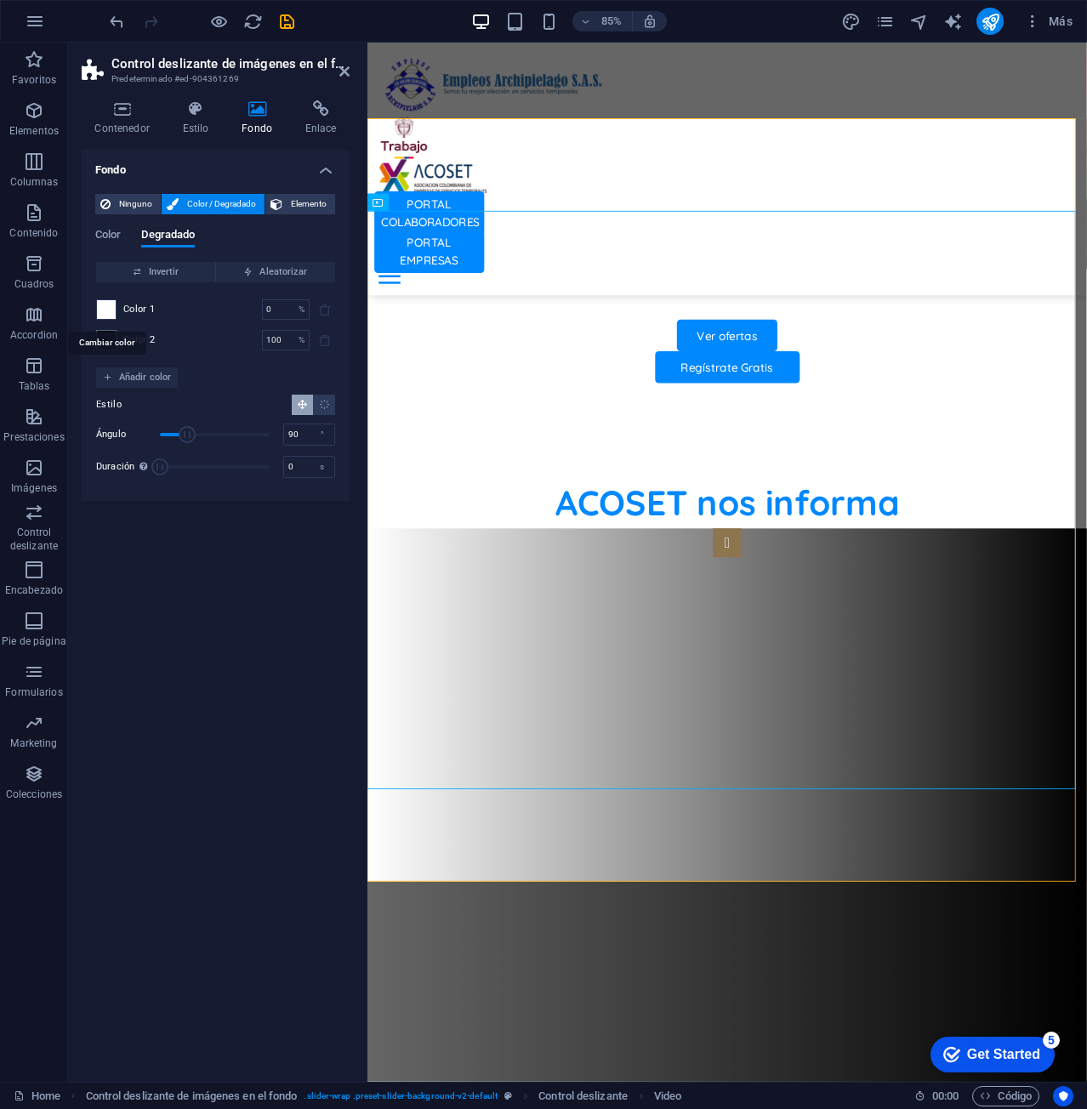
click at [108, 304] on span at bounding box center [106, 309] width 19 height 19
click at [106, 304] on span at bounding box center [106, 309] width 19 height 19
click at [107, 346] on div at bounding box center [106, 340] width 20 height 20
click at [116, 232] on span "Color" at bounding box center [108, 236] width 26 height 24
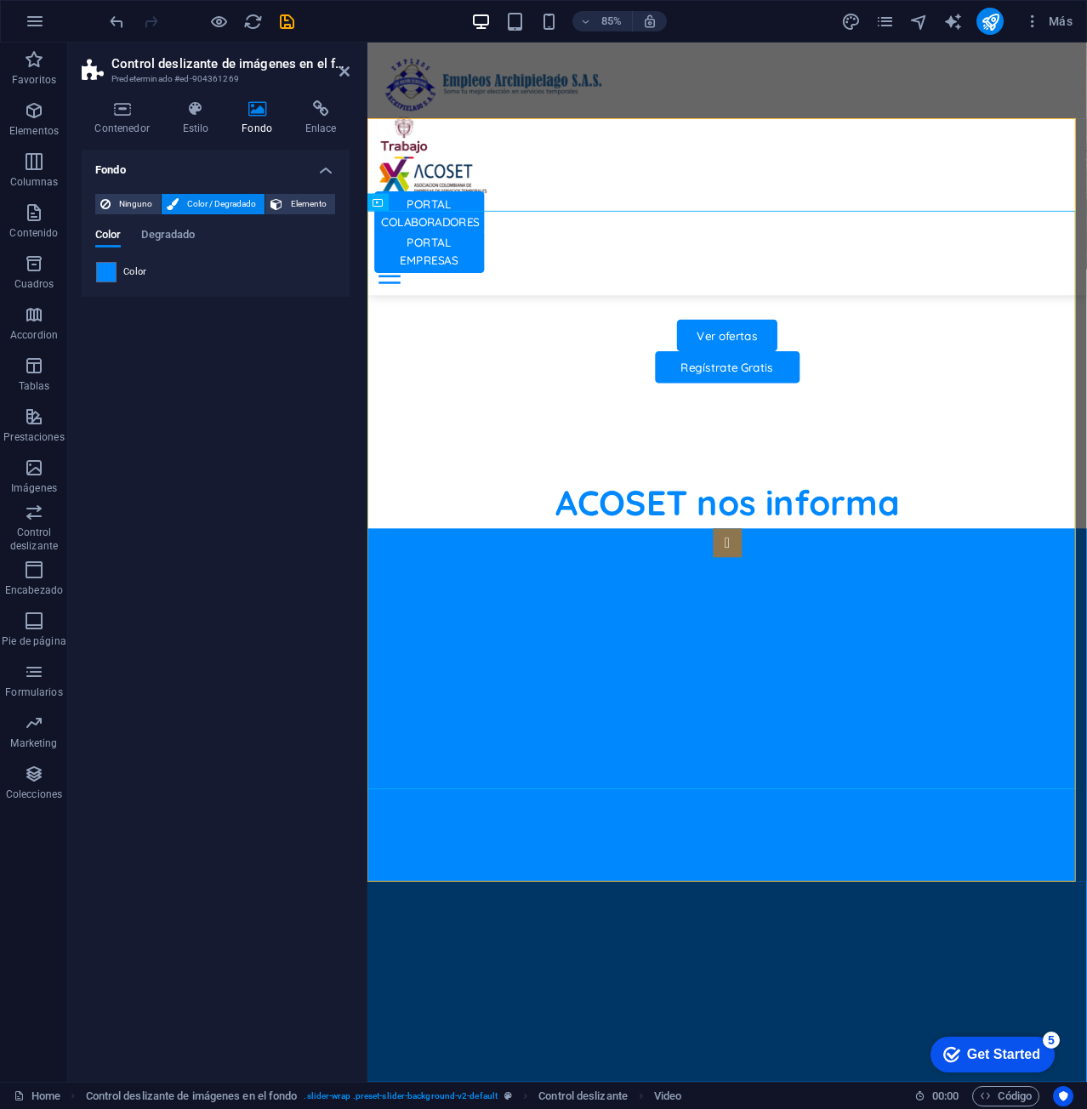
click at [103, 289] on div "Ninguno Color / Degradado Elemento Estirar fondo a ancho completo Superposición…" at bounding box center [216, 238] width 268 height 116
click at [115, 264] on span at bounding box center [106, 272] width 19 height 19
click at [116, 264] on div at bounding box center [106, 272] width 20 height 20
click at [314, 206] on span "Elemento" at bounding box center [308, 204] width 43 height 20
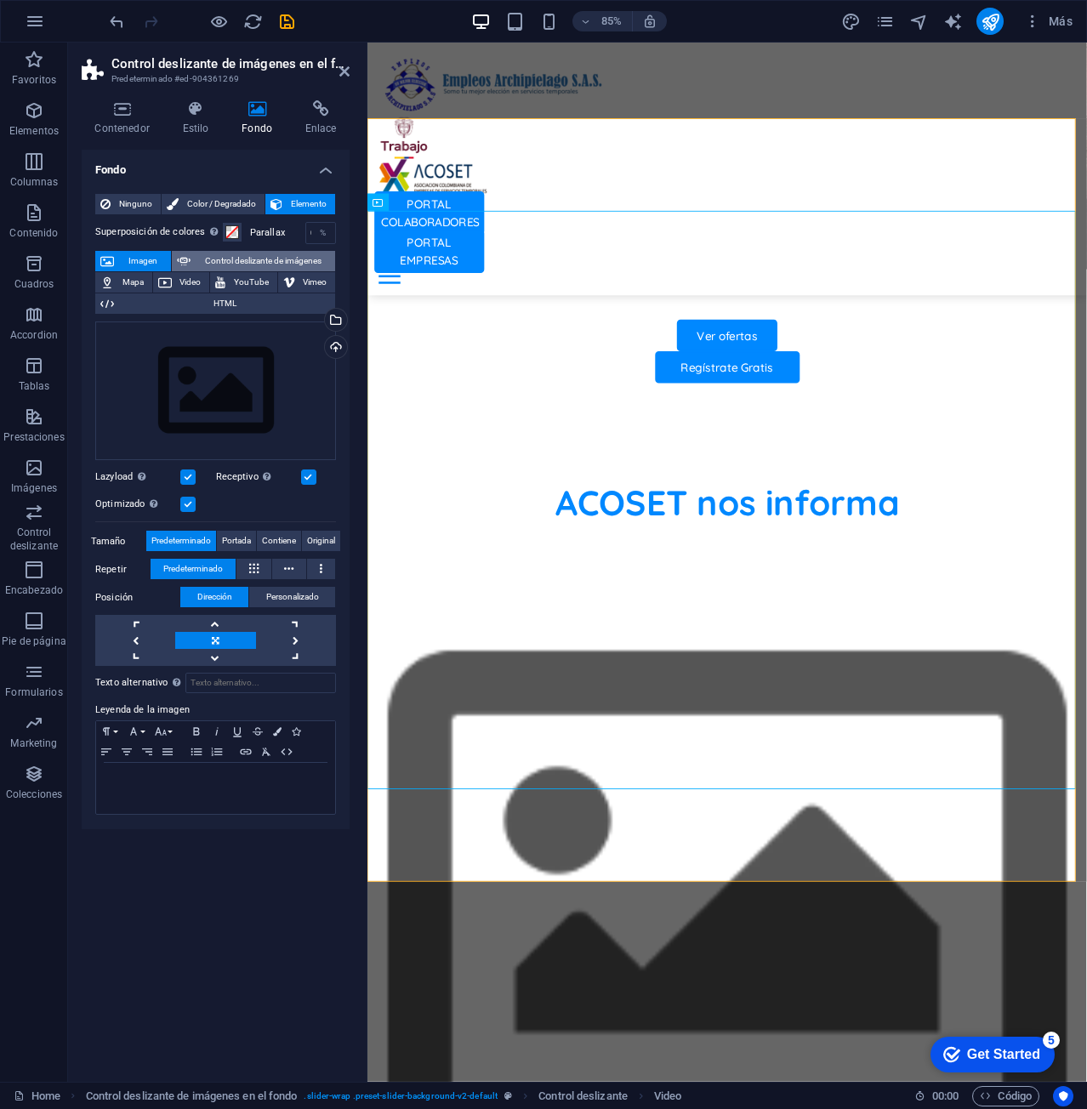
click at [206, 253] on span "Control deslizante de imágenes" at bounding box center [263, 261] width 134 height 20
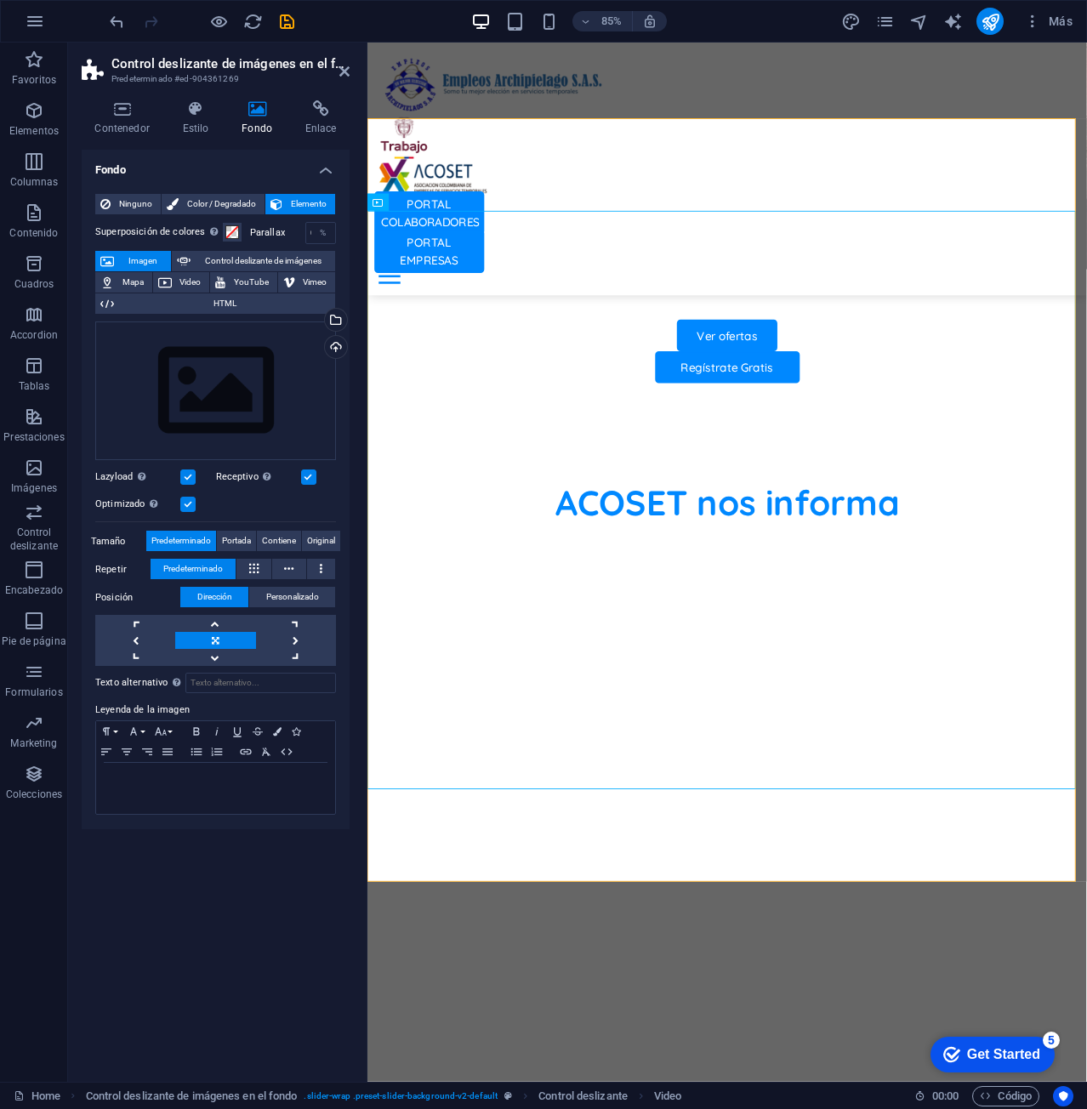
select select "ms"
select select "s"
select select "progressive"
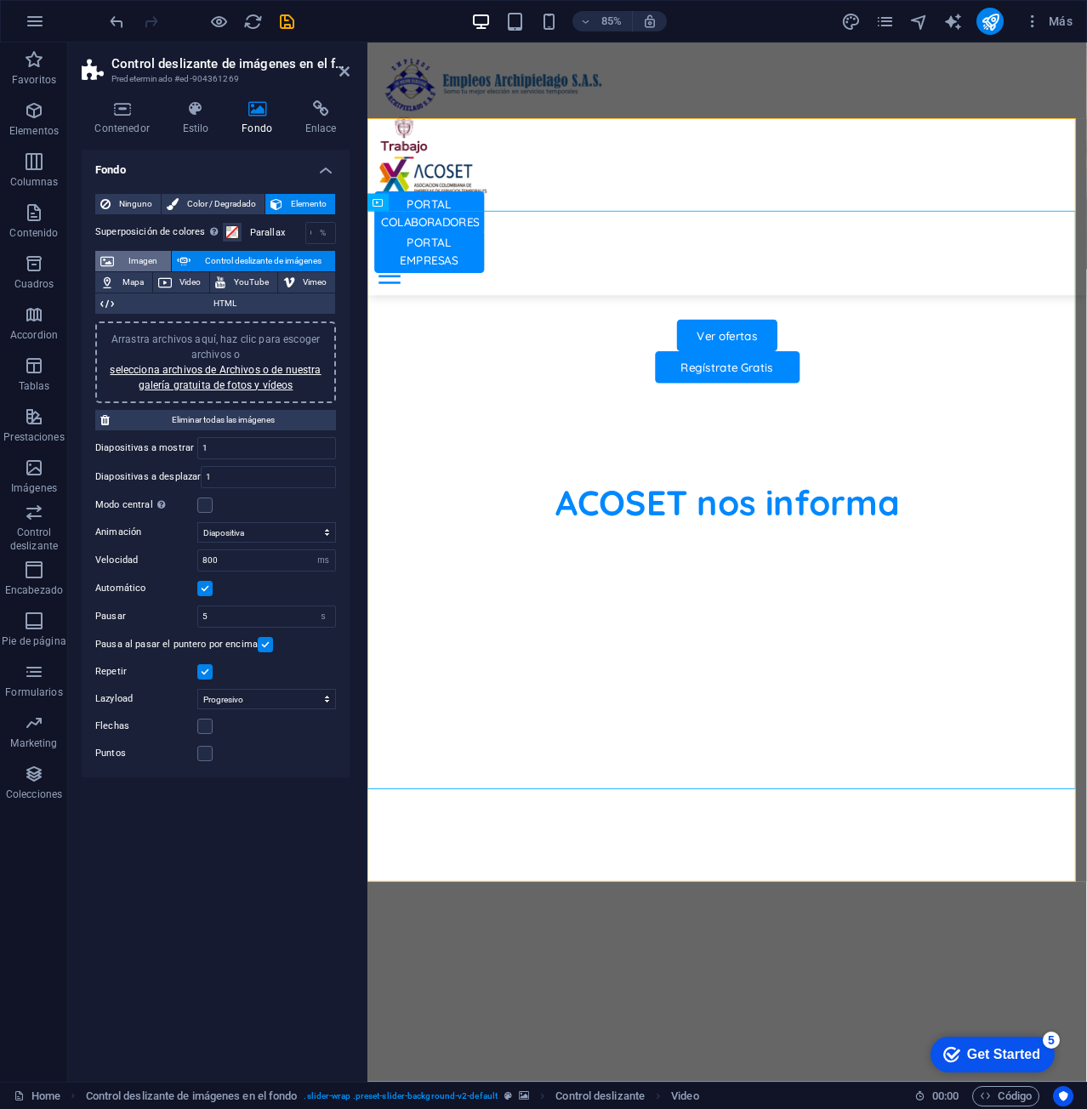
click at [149, 259] on span "Imagen" at bounding box center [142, 261] width 47 height 20
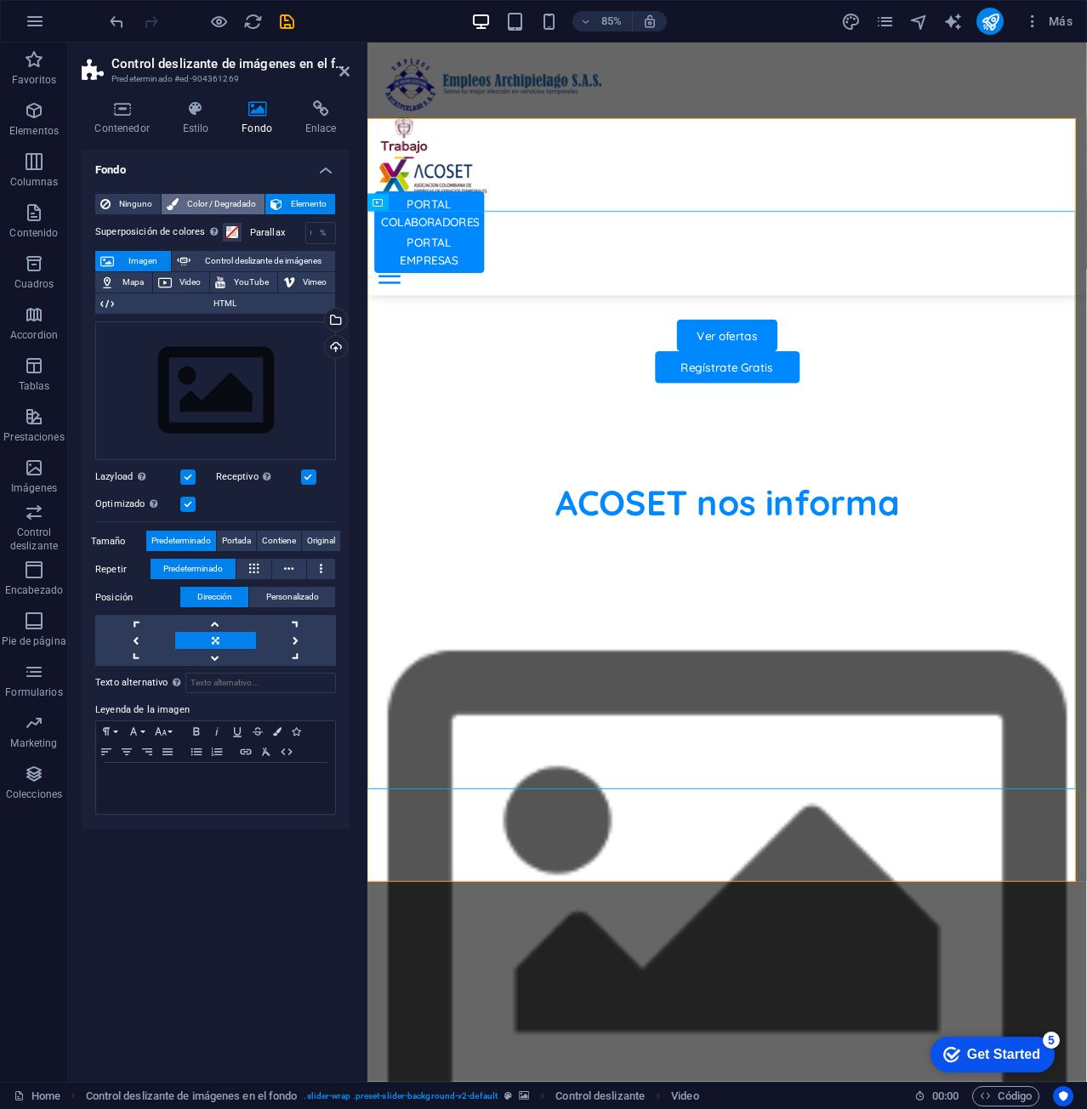
click at [237, 200] on span "Color / Degradado" at bounding box center [222, 204] width 76 height 20
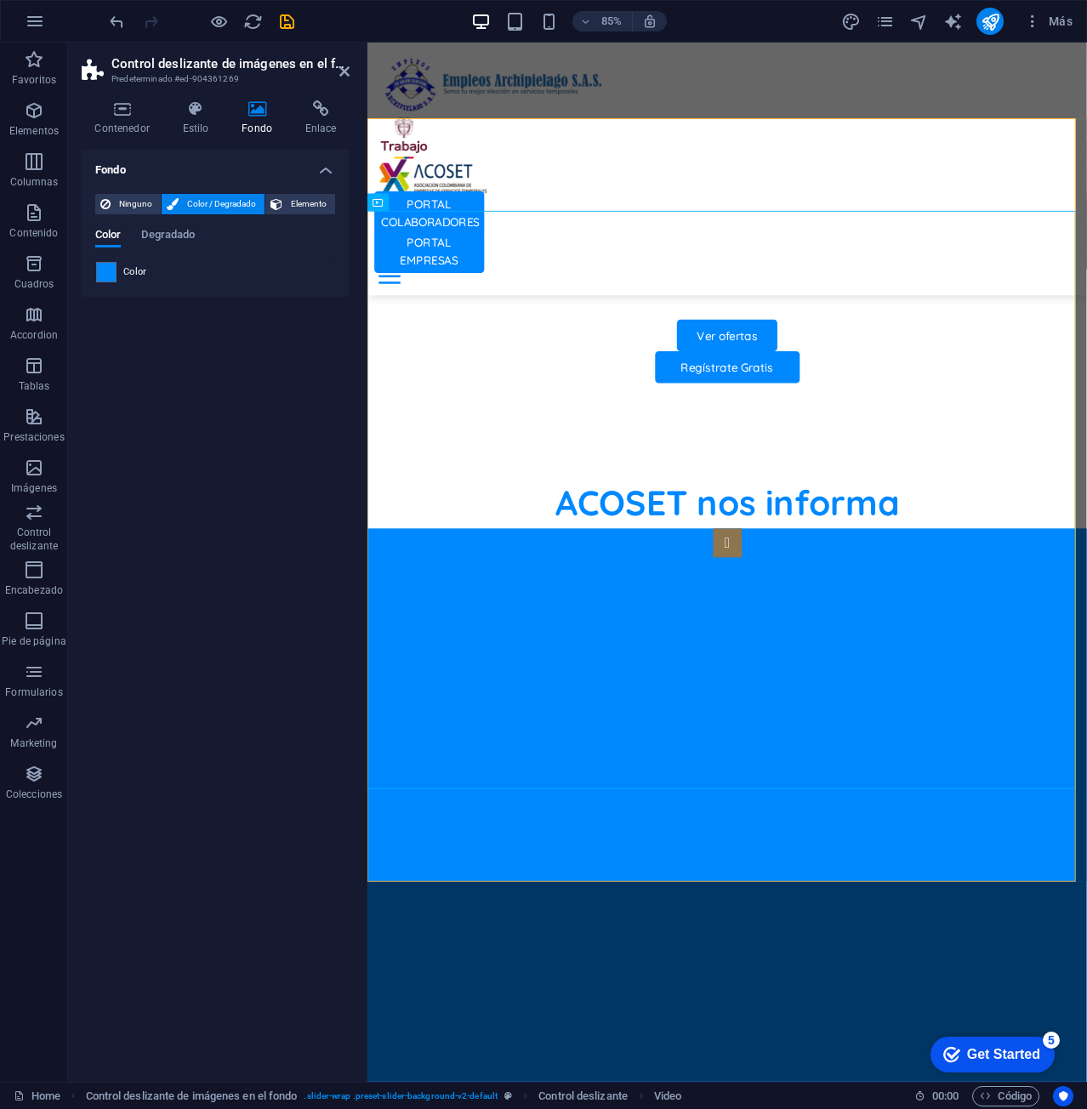
click at [122, 278] on div "Color" at bounding box center [215, 272] width 239 height 20
click at [112, 273] on span at bounding box center [106, 272] width 19 height 19
click at [111, 273] on span at bounding box center [106, 272] width 19 height 19
click at [108, 270] on span at bounding box center [106, 272] width 19 height 19
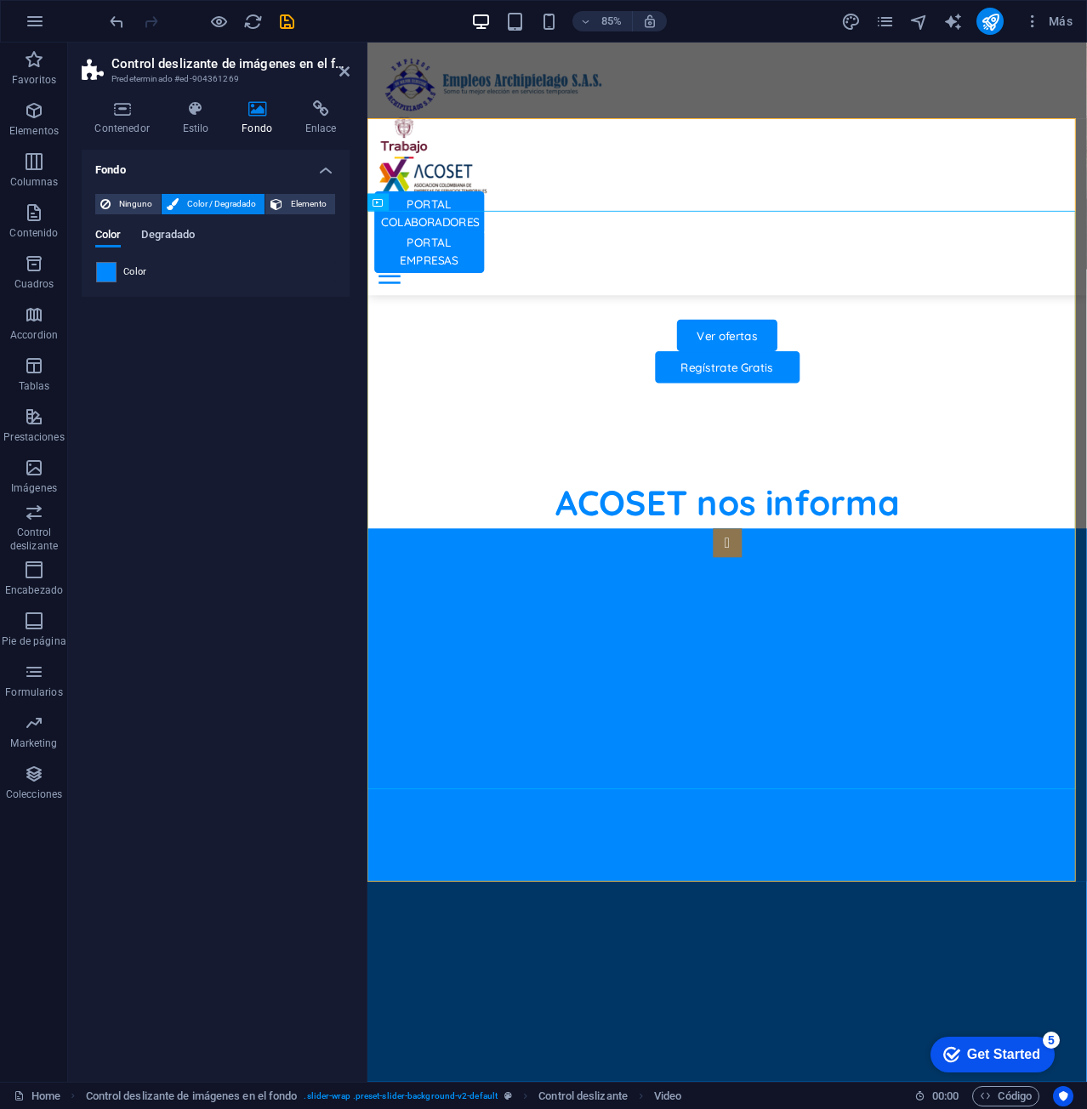
click at [162, 235] on span "Degradado" at bounding box center [168, 236] width 54 height 24
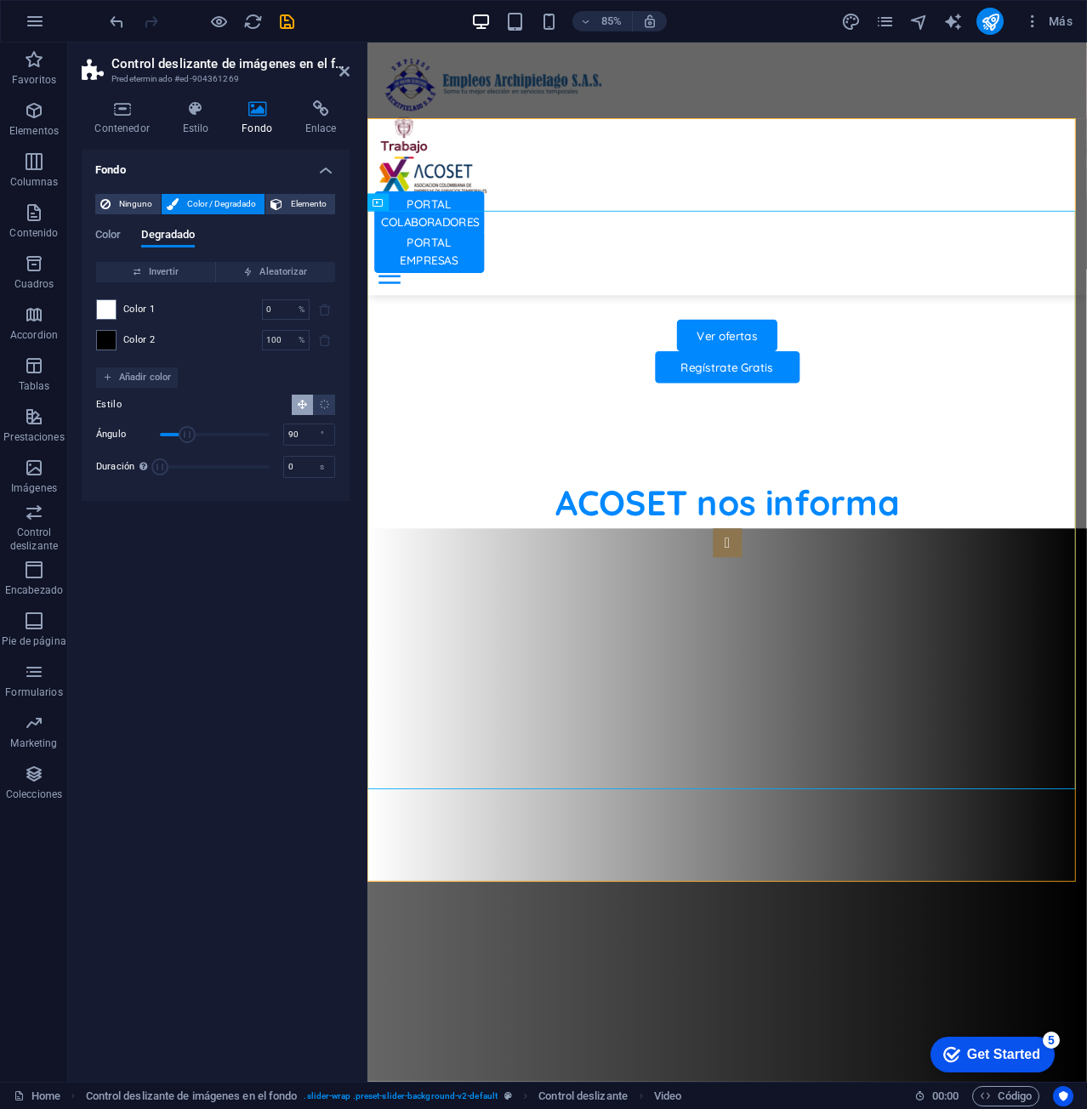
click at [125, 230] on div "Color Degradado" at bounding box center [215, 245] width 241 height 32
click at [116, 236] on span "Color" at bounding box center [108, 236] width 26 height 24
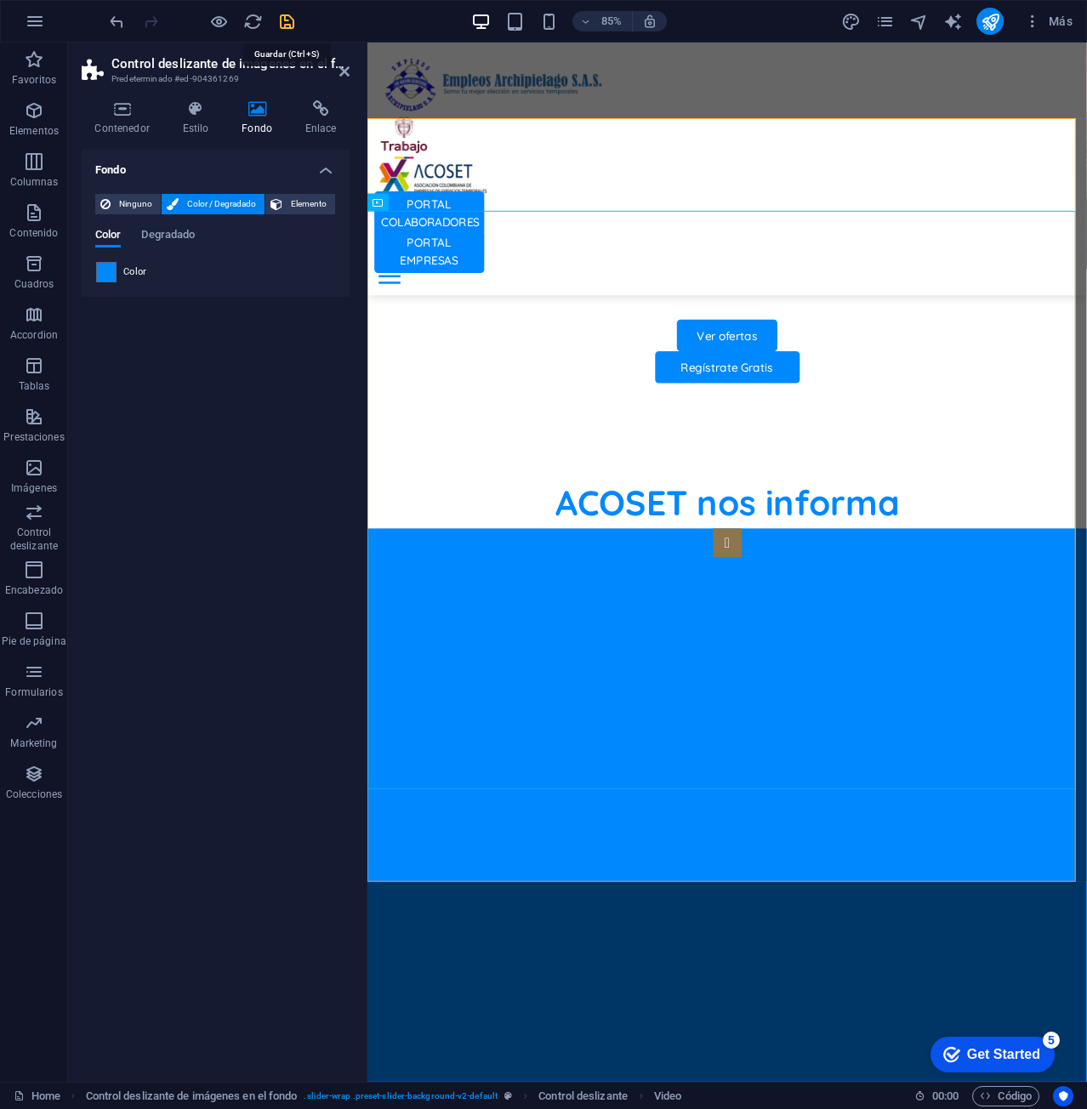
click at [287, 27] on icon "save" at bounding box center [287, 22] width 20 height 20
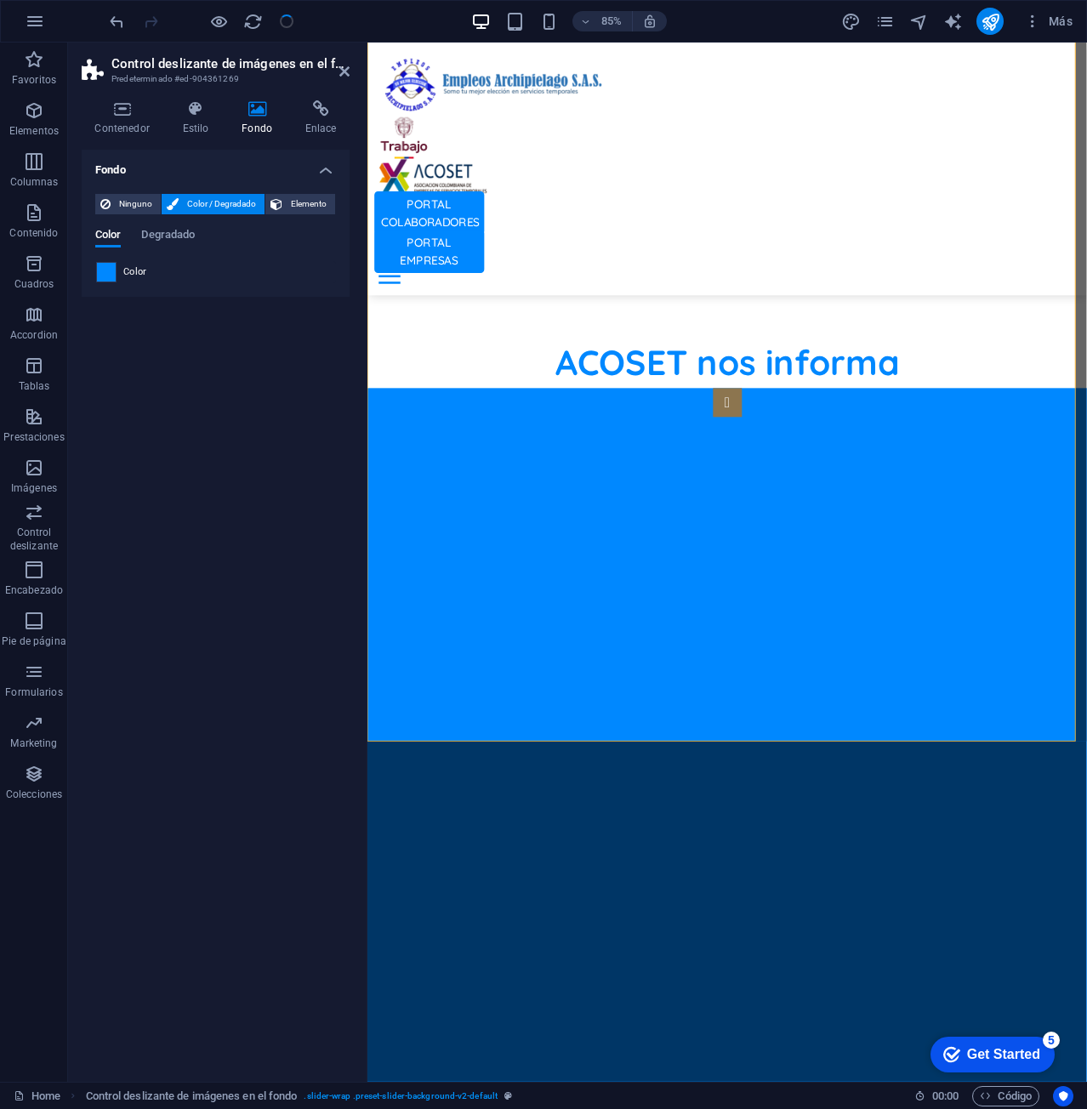
click at [104, 270] on span at bounding box center [106, 272] width 19 height 19
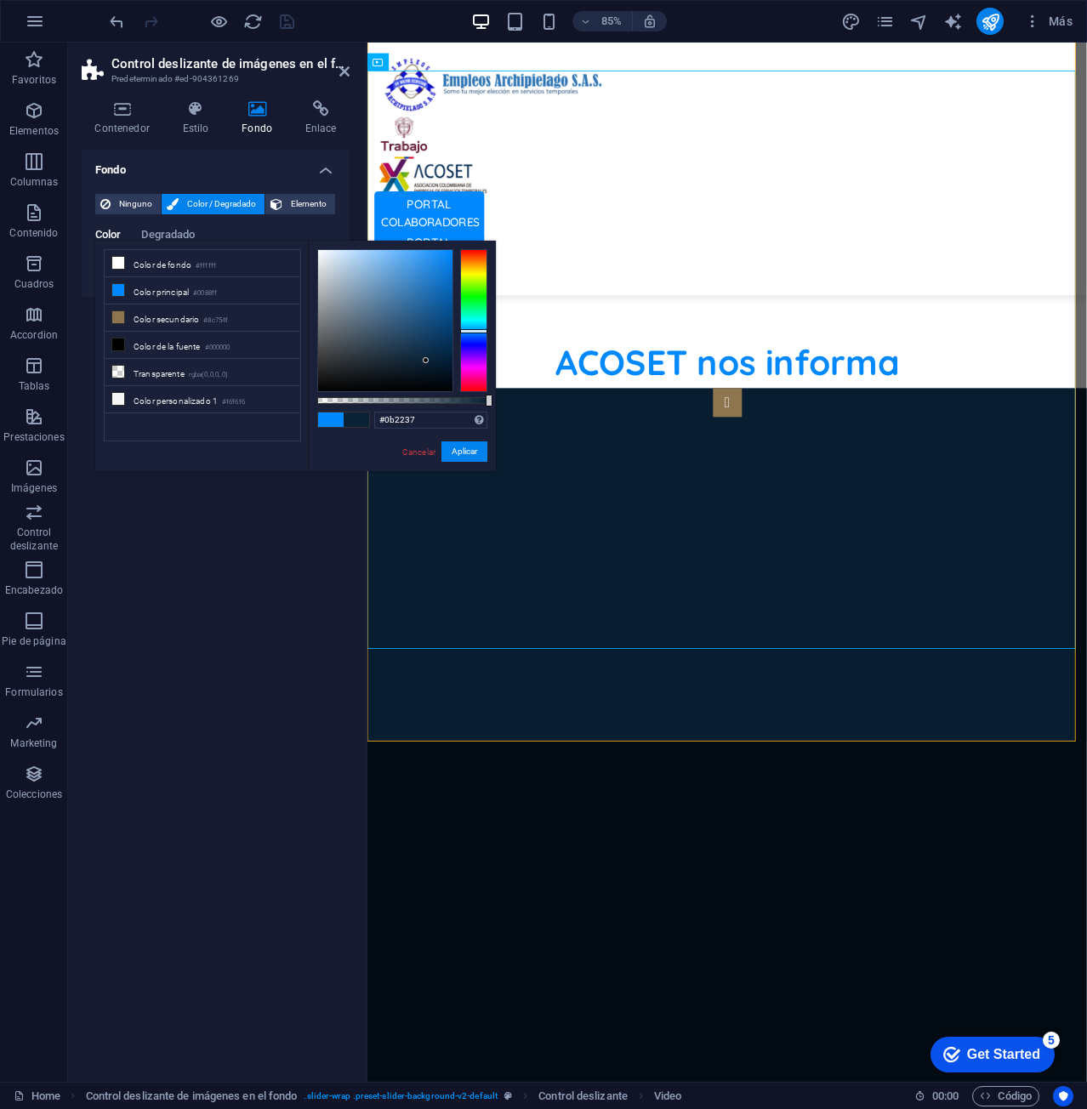
drag, startPoint x: 448, startPoint y: 248, endPoint x: 425, endPoint y: 360, distance: 113.7
click at [425, 360] on div at bounding box center [426, 360] width 6 height 6
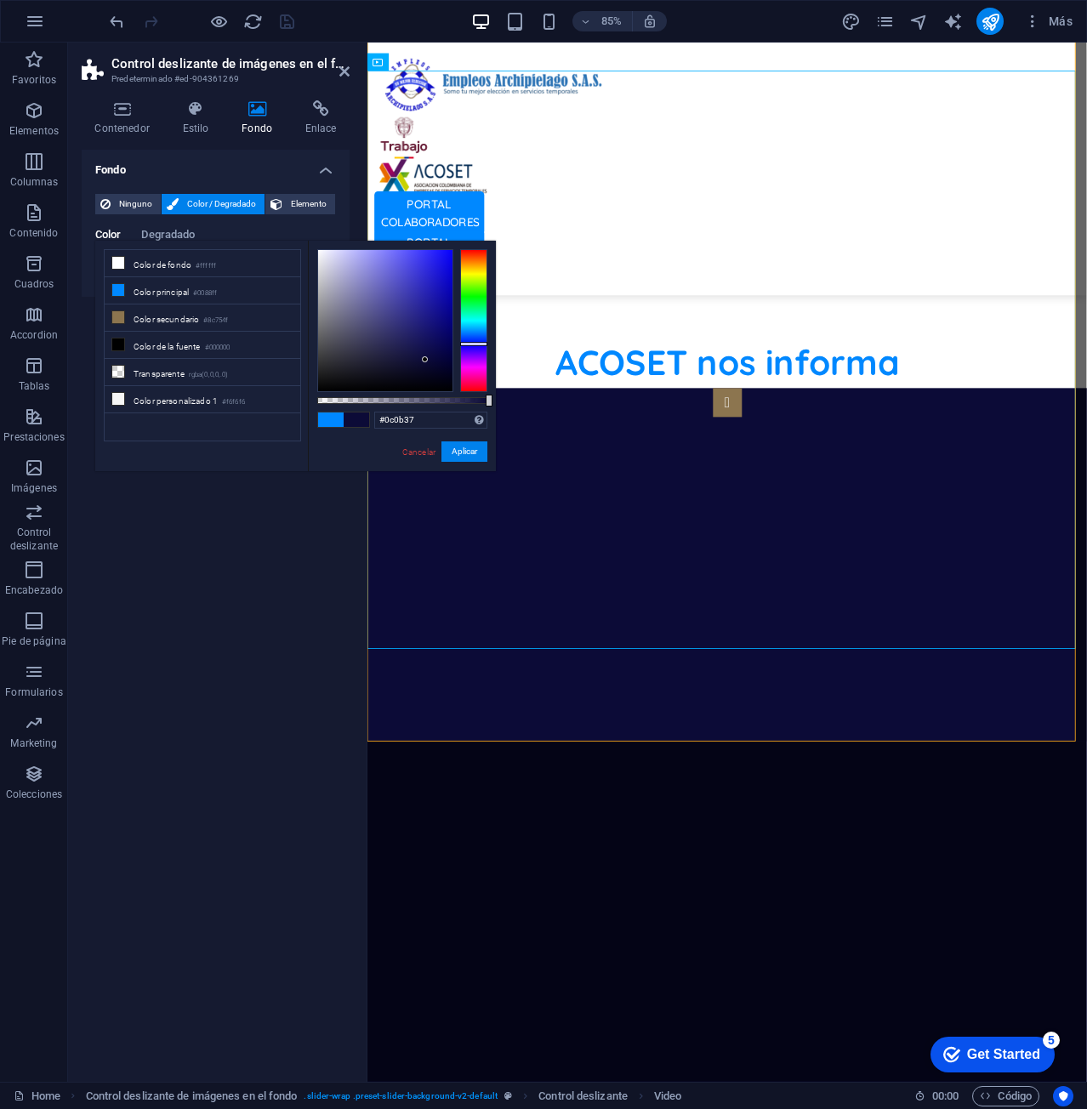
drag, startPoint x: 480, startPoint y: 330, endPoint x: 482, endPoint y: 343, distance: 13.7
click at [482, 343] on div at bounding box center [473, 344] width 27 height 4
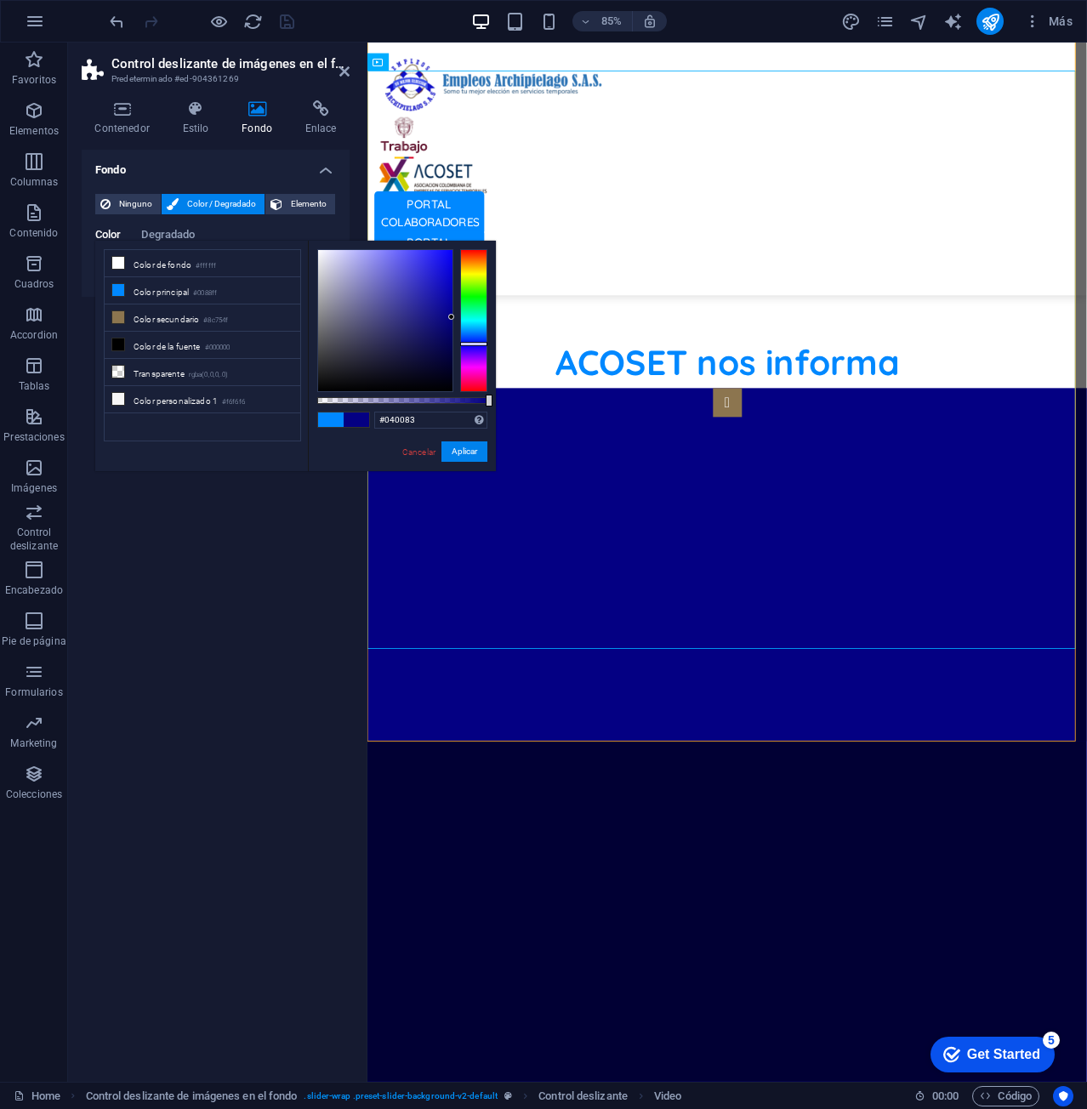
drag, startPoint x: 425, startPoint y: 357, endPoint x: 454, endPoint y: 317, distance: 49.3
click at [454, 317] on div at bounding box center [402, 320] width 170 height 143
click at [358, 420] on span at bounding box center [356, 419] width 26 height 14
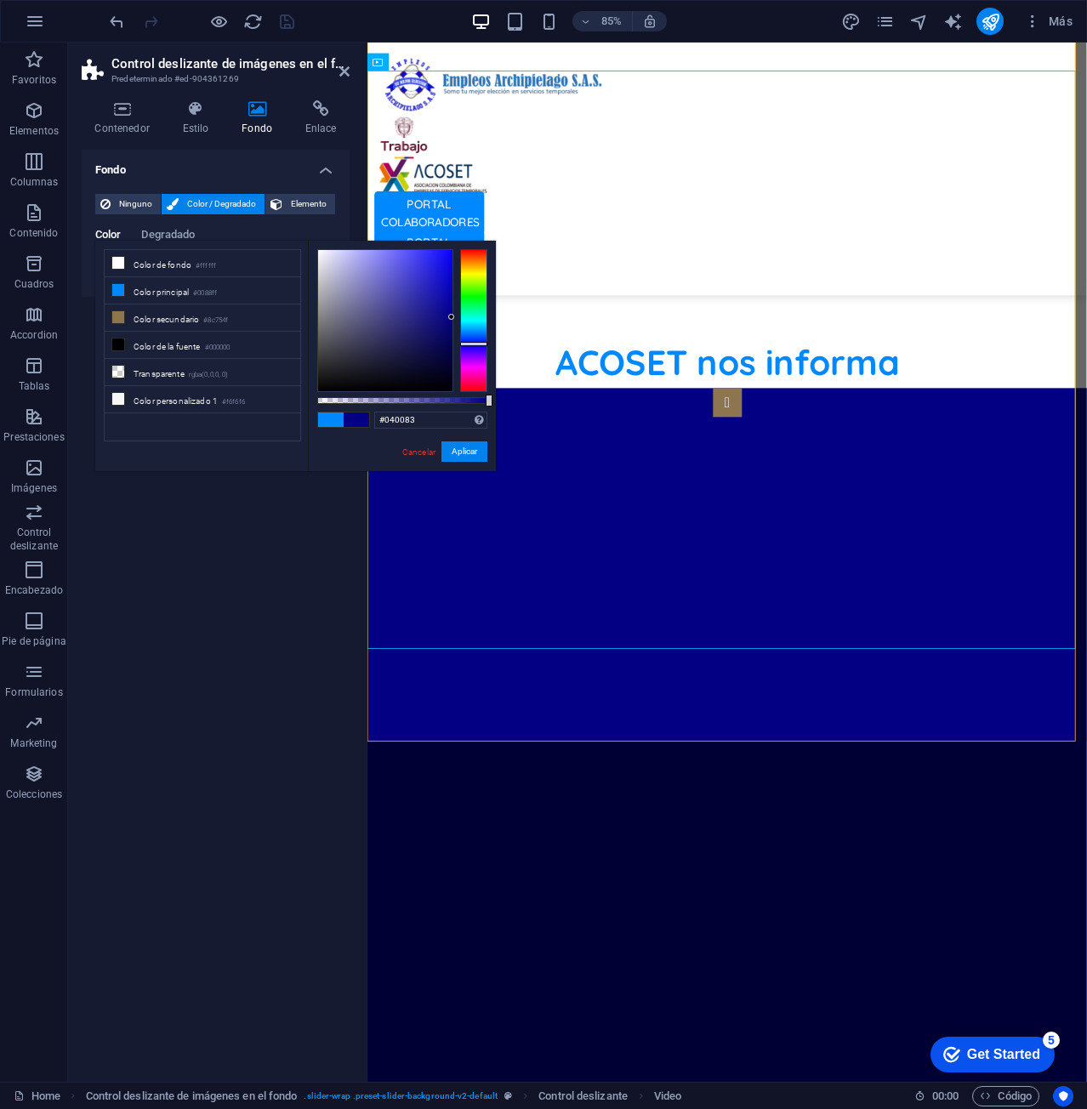
click at [358, 420] on span at bounding box center [356, 419] width 26 height 14
click at [359, 420] on span at bounding box center [356, 419] width 26 height 14
click at [470, 450] on button "Aplicar" at bounding box center [464, 451] width 46 height 20
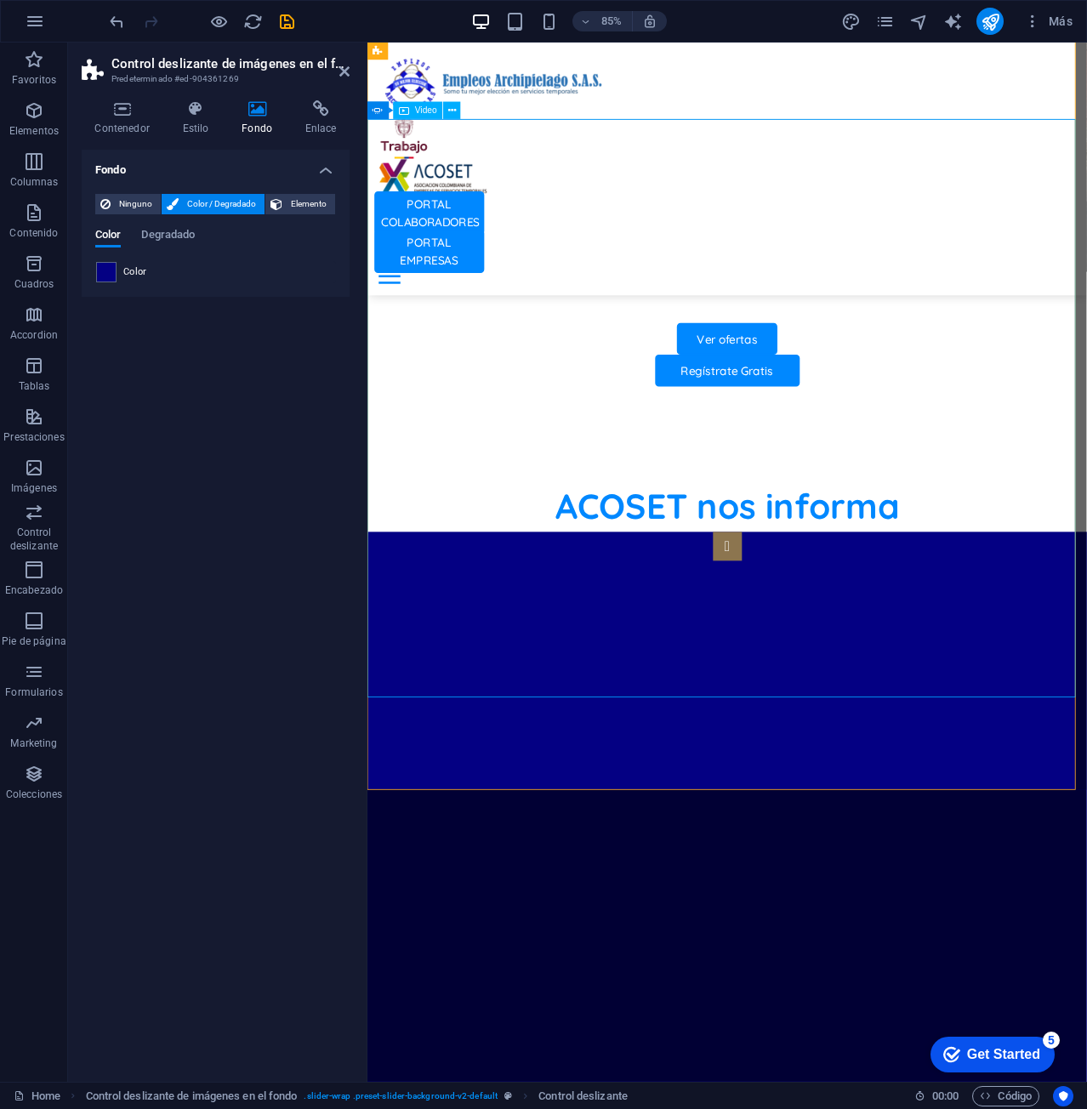
scroll to position [1167, 0]
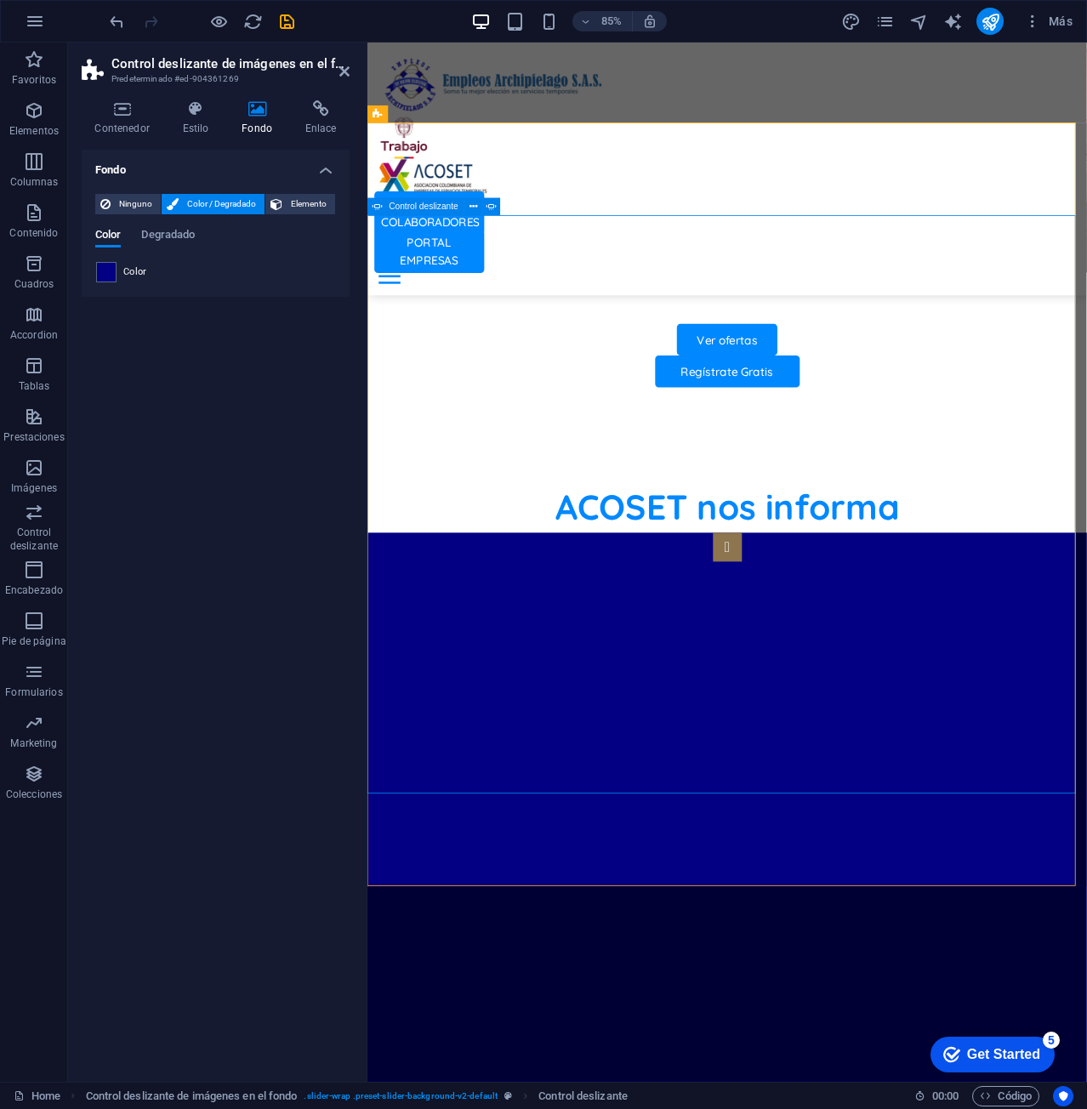
click at [111, 292] on div "Ninguno Color / Degradado Elemento Estirar fondo a ancho completo Superposición…" at bounding box center [216, 238] width 268 height 116
click at [102, 264] on span at bounding box center [106, 272] width 19 height 19
click at [109, 274] on span at bounding box center [106, 272] width 19 height 19
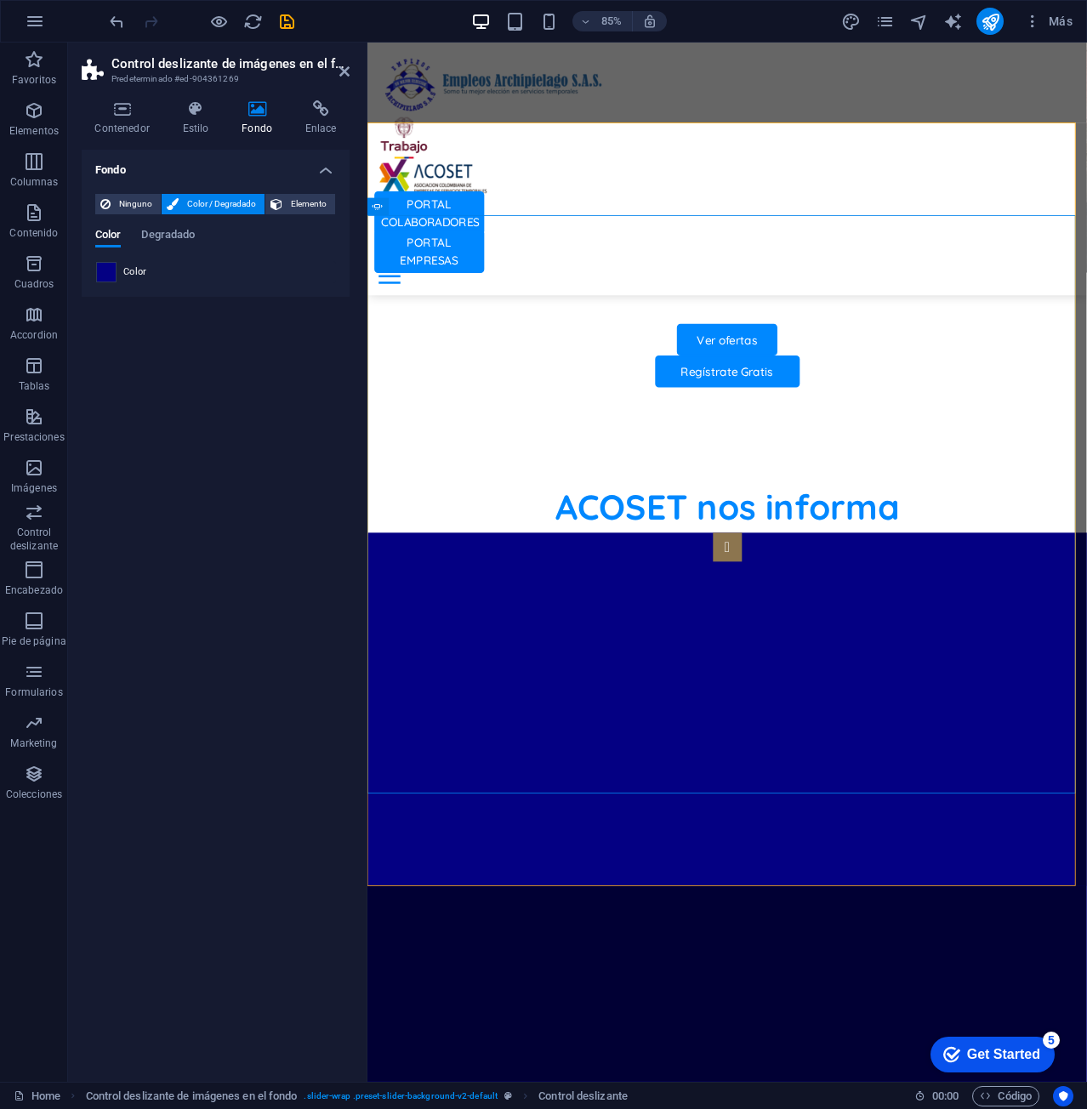
click at [109, 274] on span at bounding box center [106, 272] width 19 height 19
click at [110, 274] on span at bounding box center [106, 272] width 19 height 19
click at [151, 232] on span "Degradado" at bounding box center [168, 236] width 54 height 24
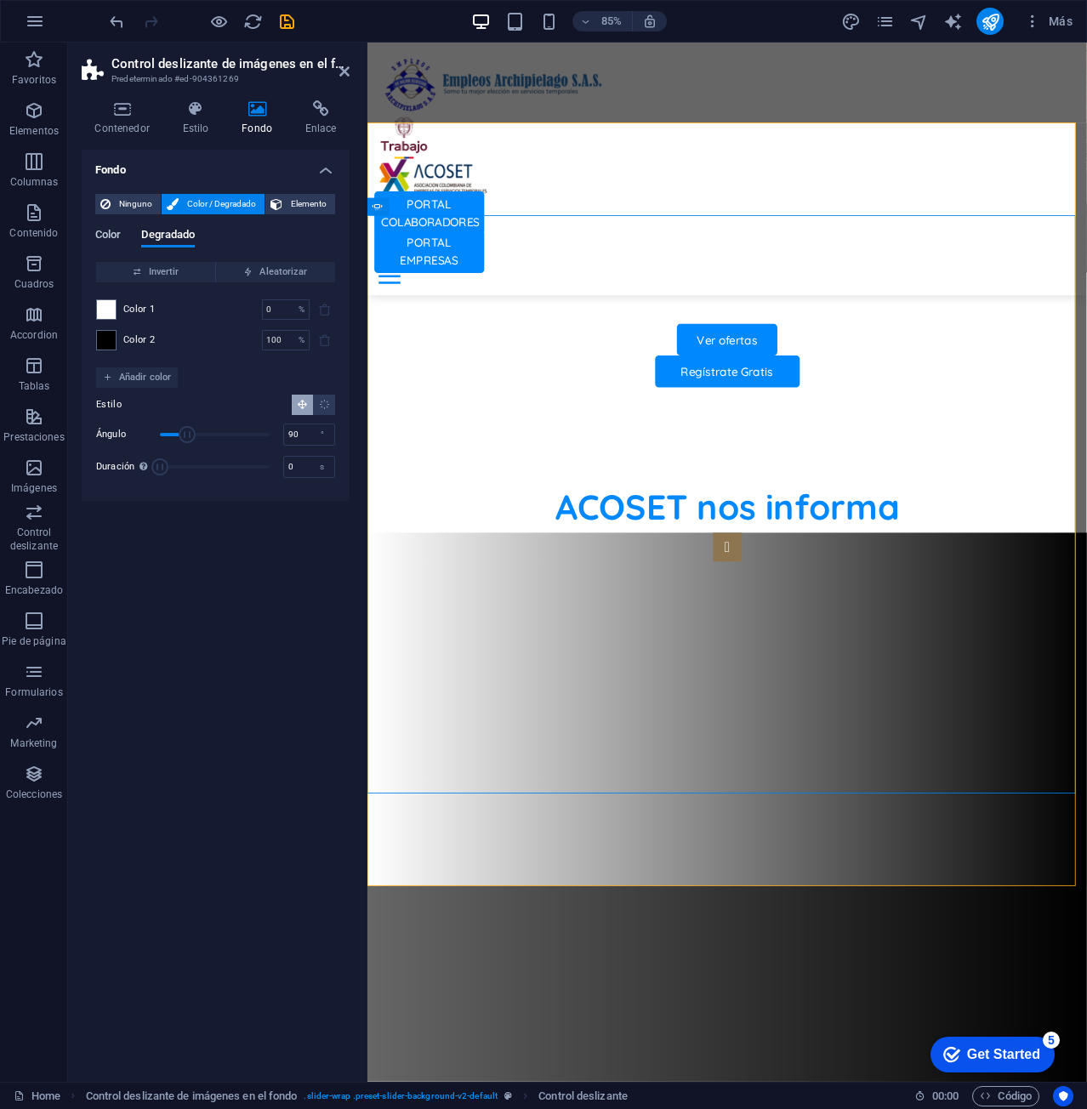
click at [113, 228] on span "Color" at bounding box center [108, 236] width 26 height 24
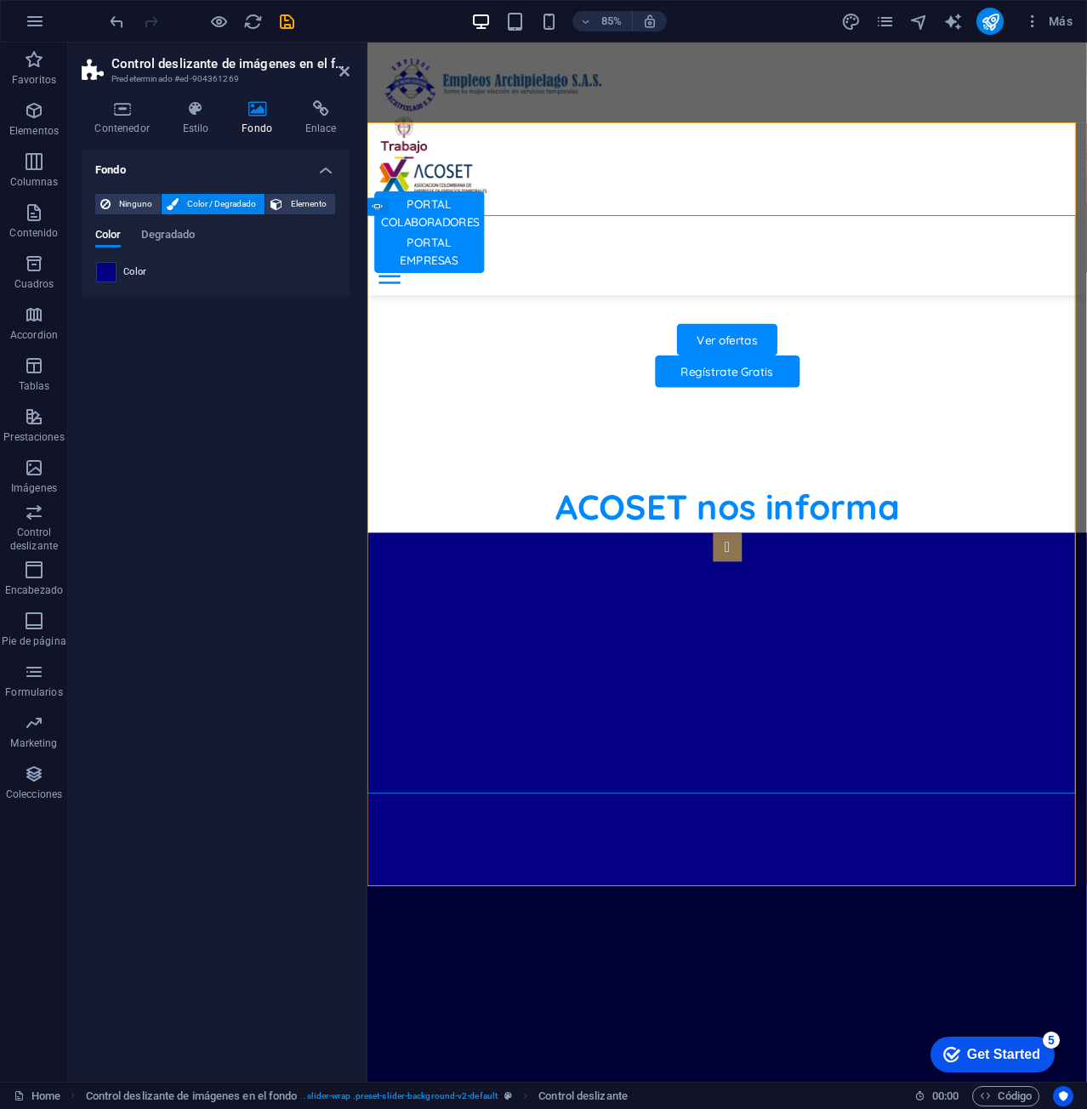
click at [106, 270] on span at bounding box center [106, 272] width 19 height 19
click at [108, 270] on span at bounding box center [106, 272] width 19 height 19
click at [274, 17] on div at bounding box center [201, 21] width 190 height 27
click at [292, 21] on icon "save" at bounding box center [287, 22] width 20 height 20
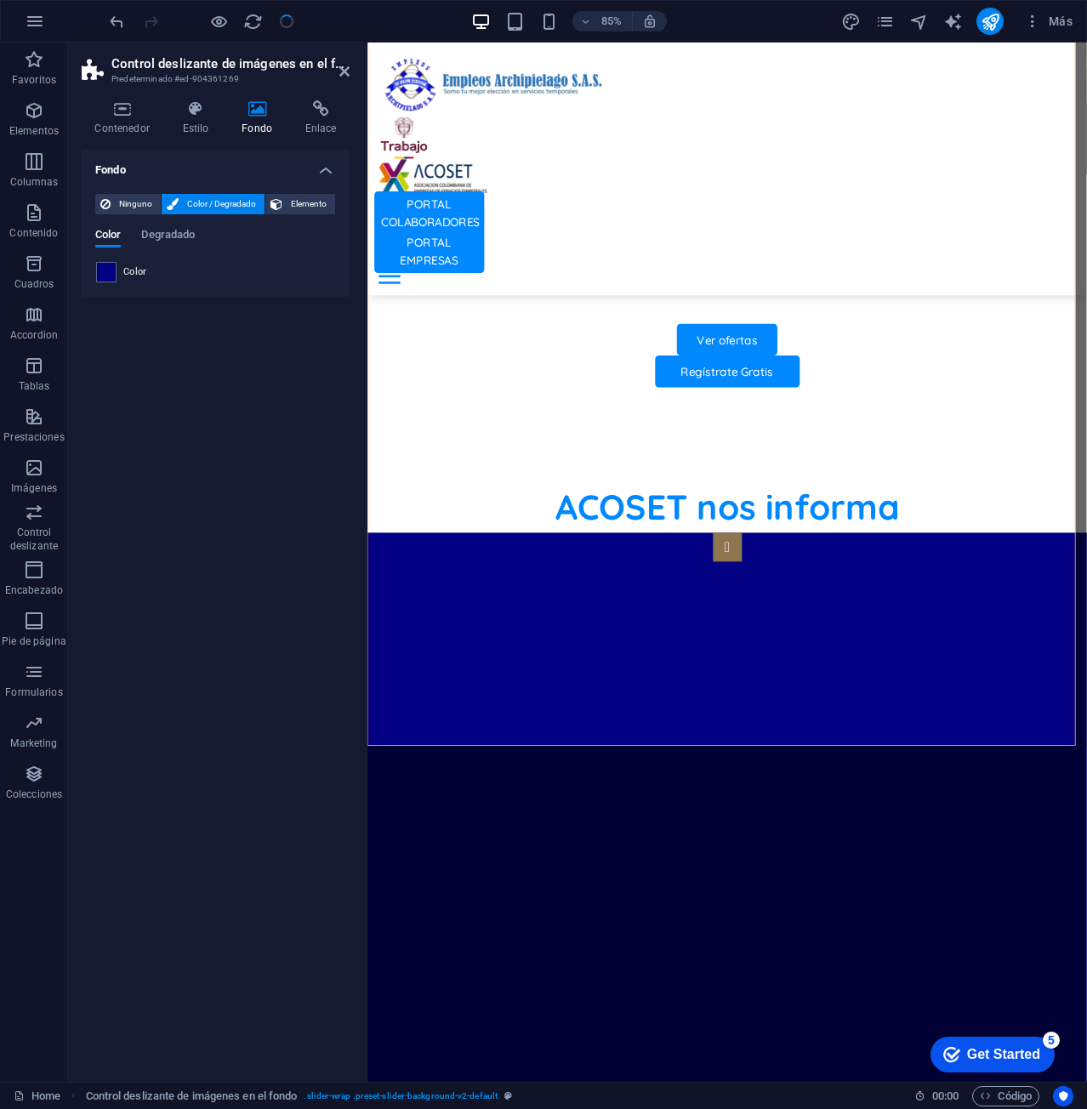
scroll to position [1332, 0]
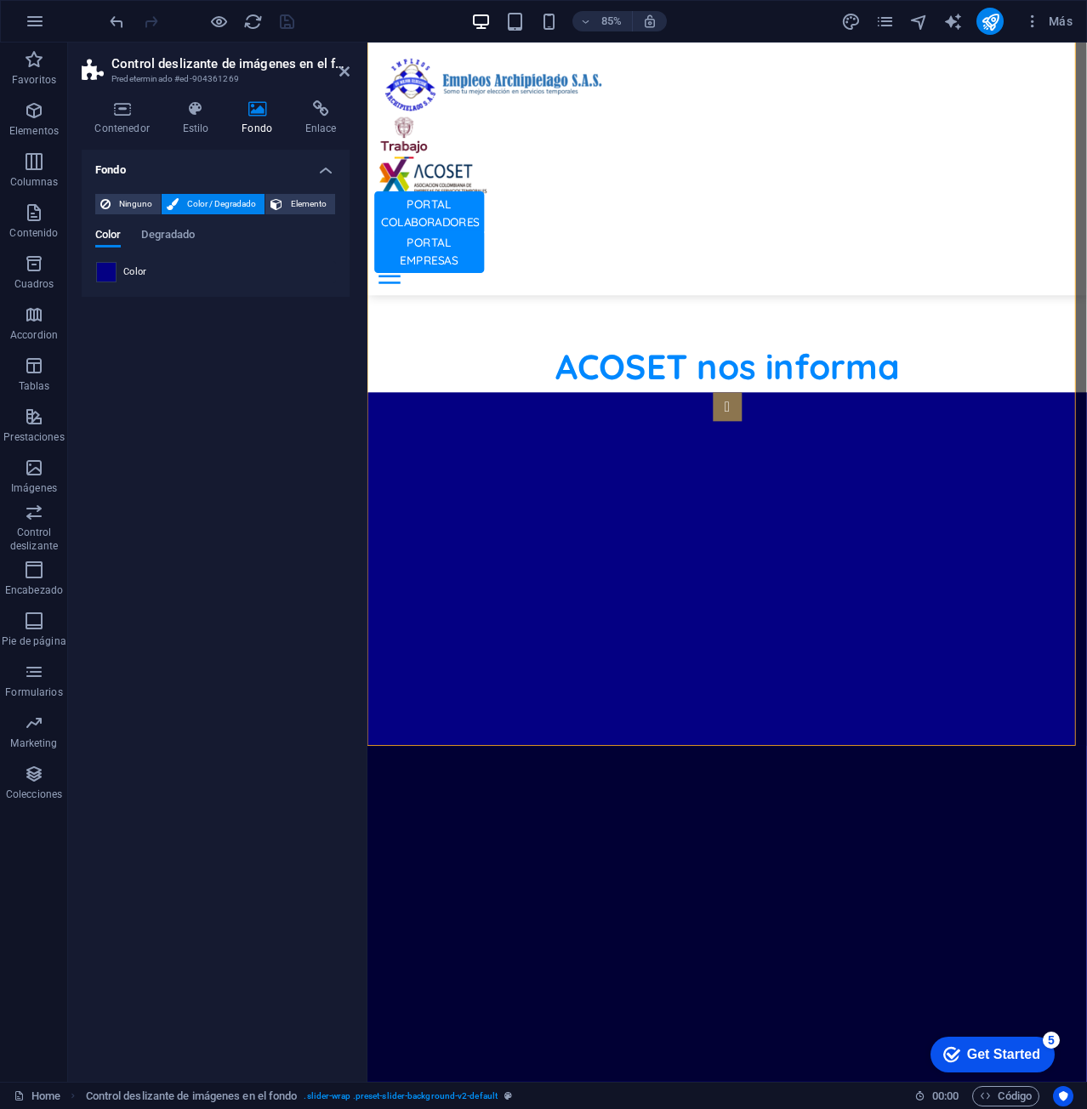
click at [105, 270] on span at bounding box center [106, 272] width 19 height 19
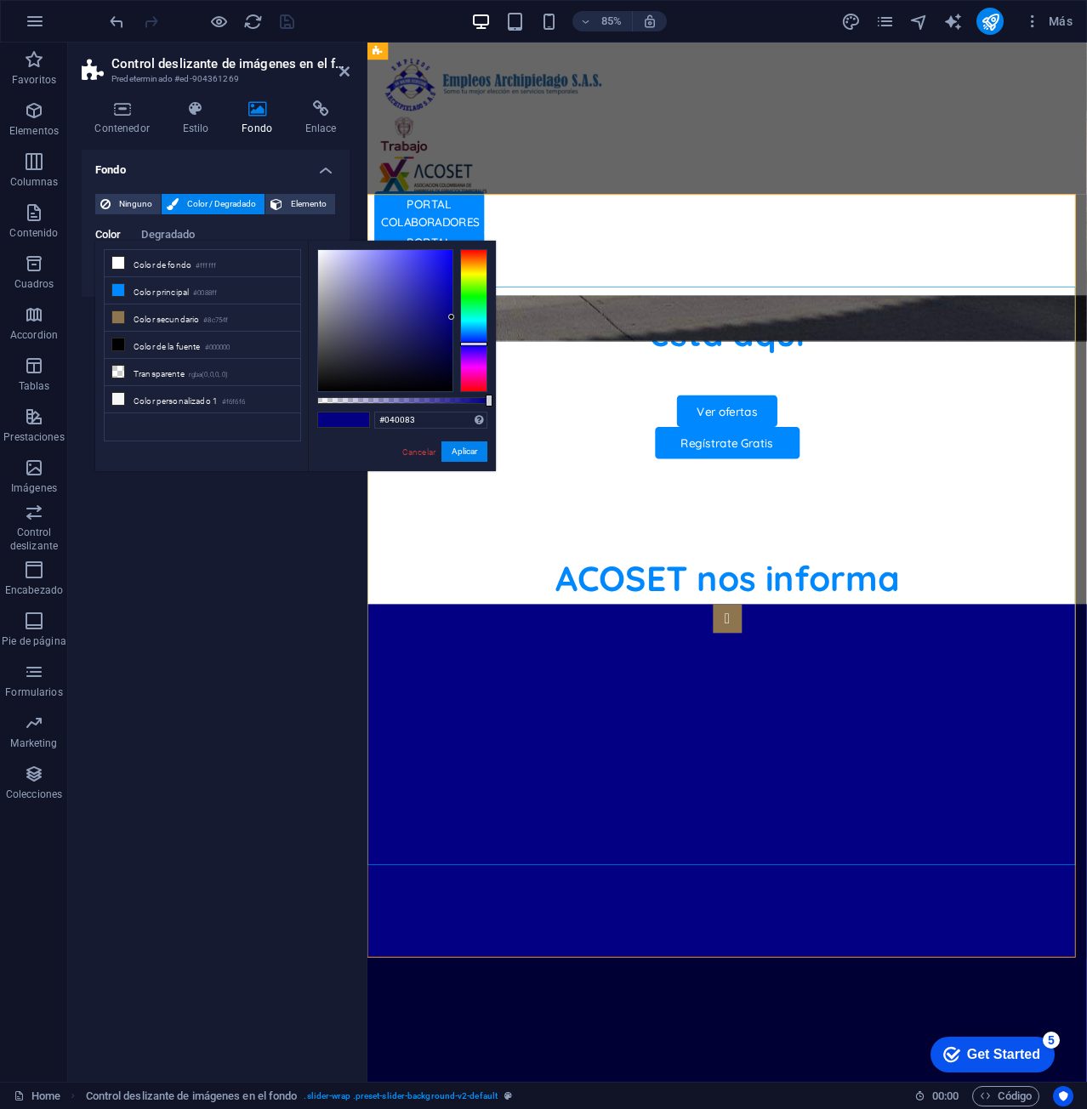
scroll to position [1077, 0]
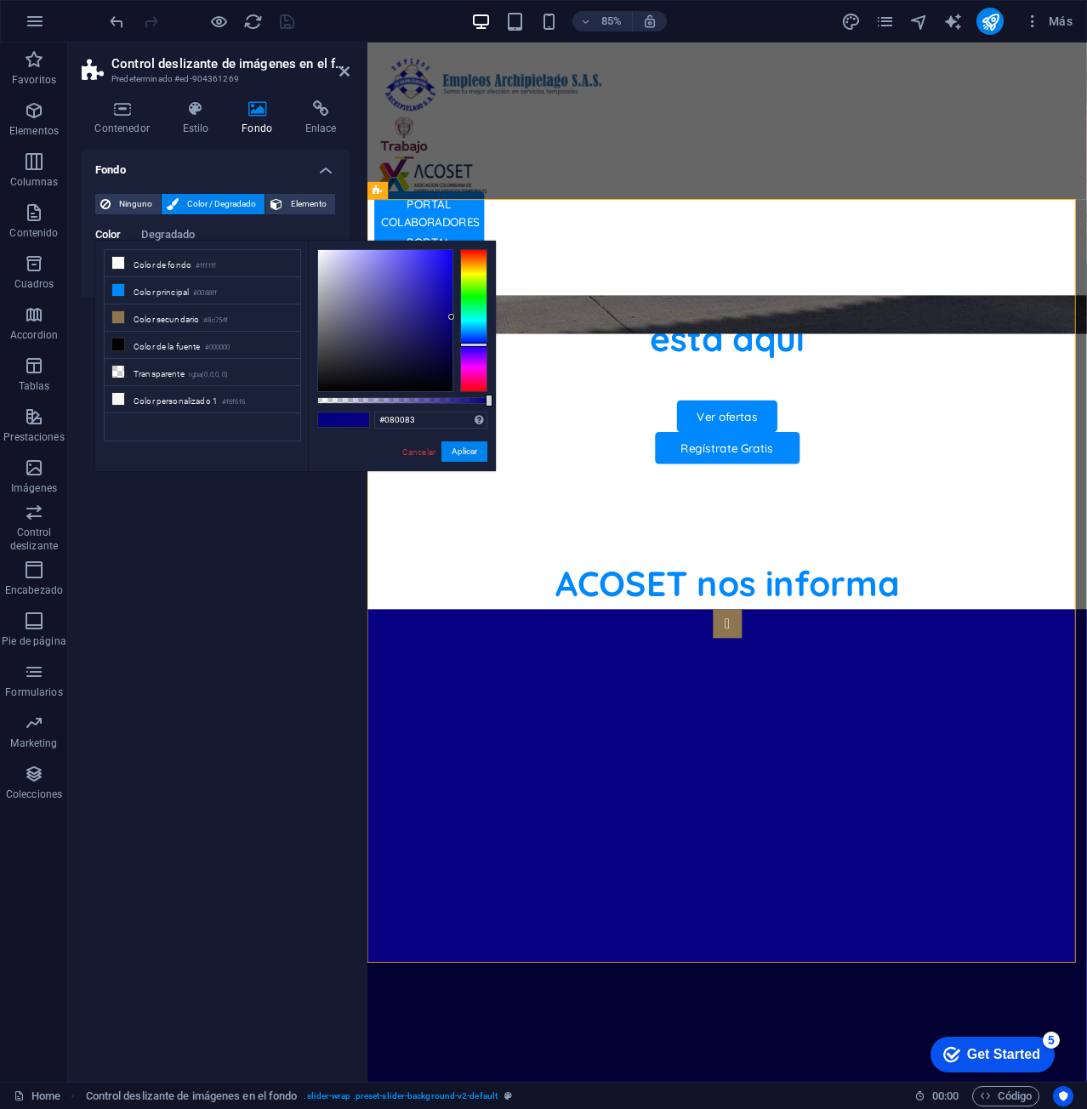
click at [467, 344] on div at bounding box center [473, 345] width 27 height 4
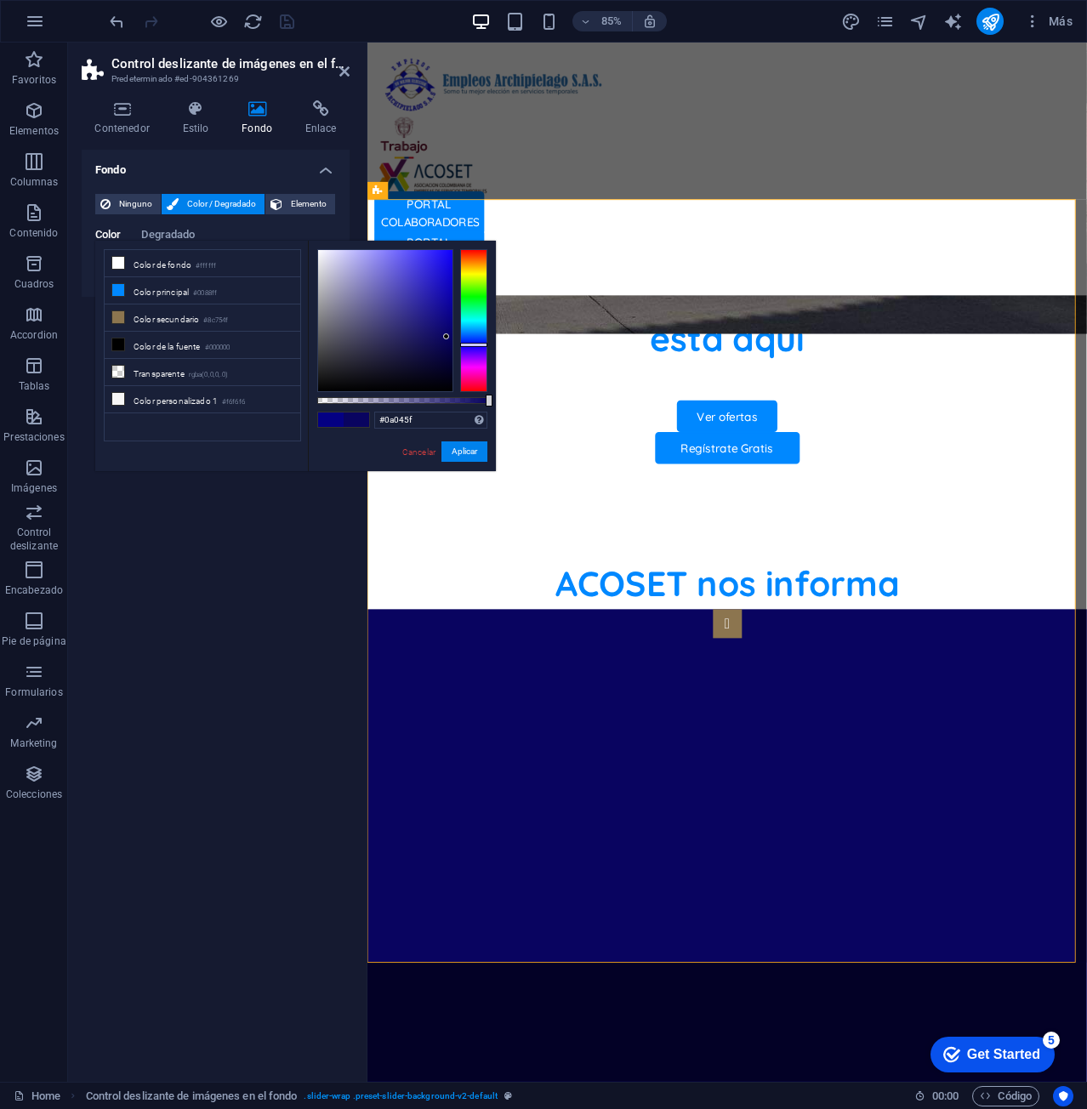
drag, startPoint x: 447, startPoint y: 320, endPoint x: 446, endPoint y: 338, distance: 17.9
click at [446, 338] on div at bounding box center [385, 320] width 134 height 141
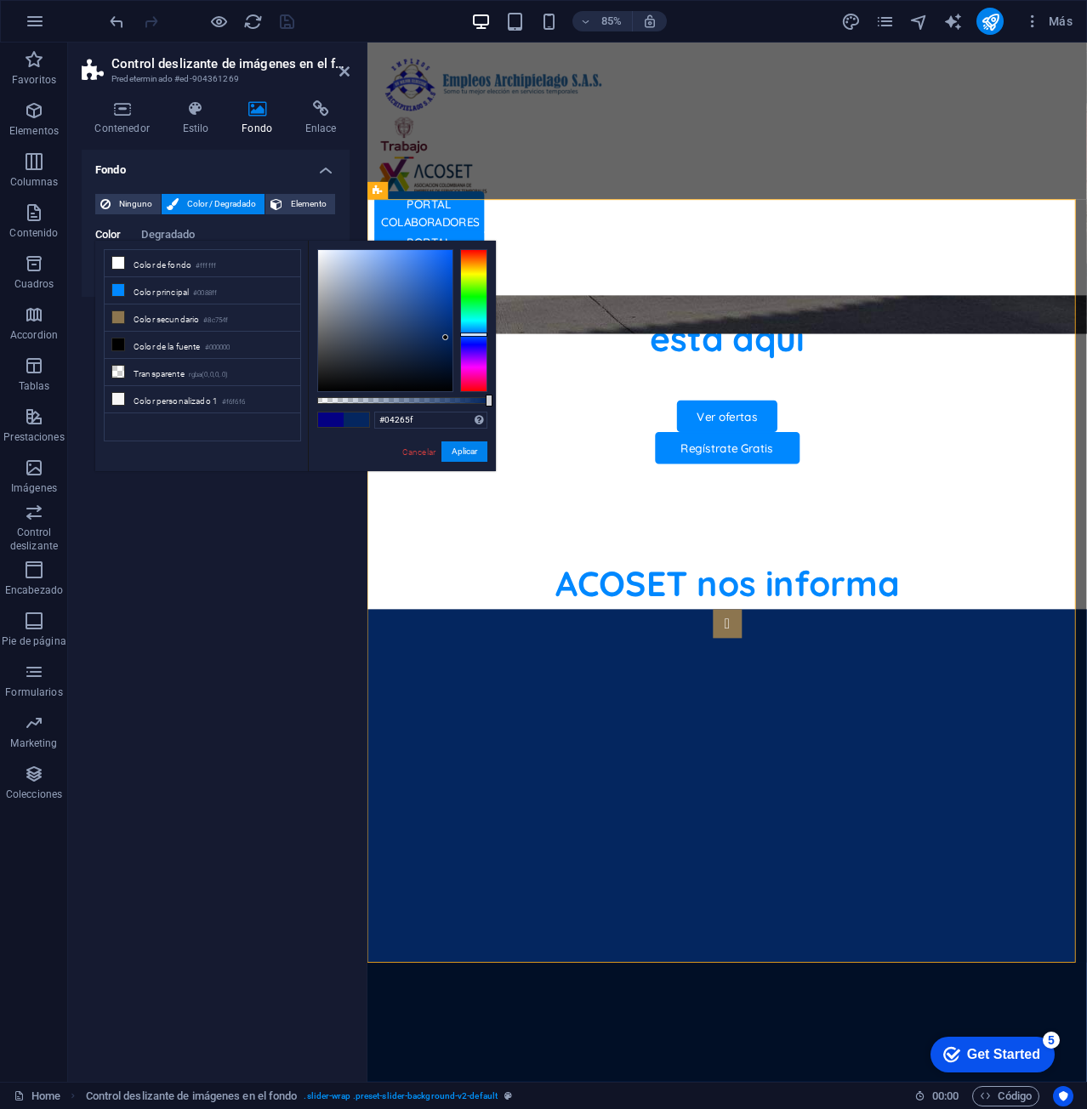
drag, startPoint x: 471, startPoint y: 345, endPoint x: 470, endPoint y: 334, distance: 11.1
click at [470, 334] on div at bounding box center [473, 334] width 27 height 4
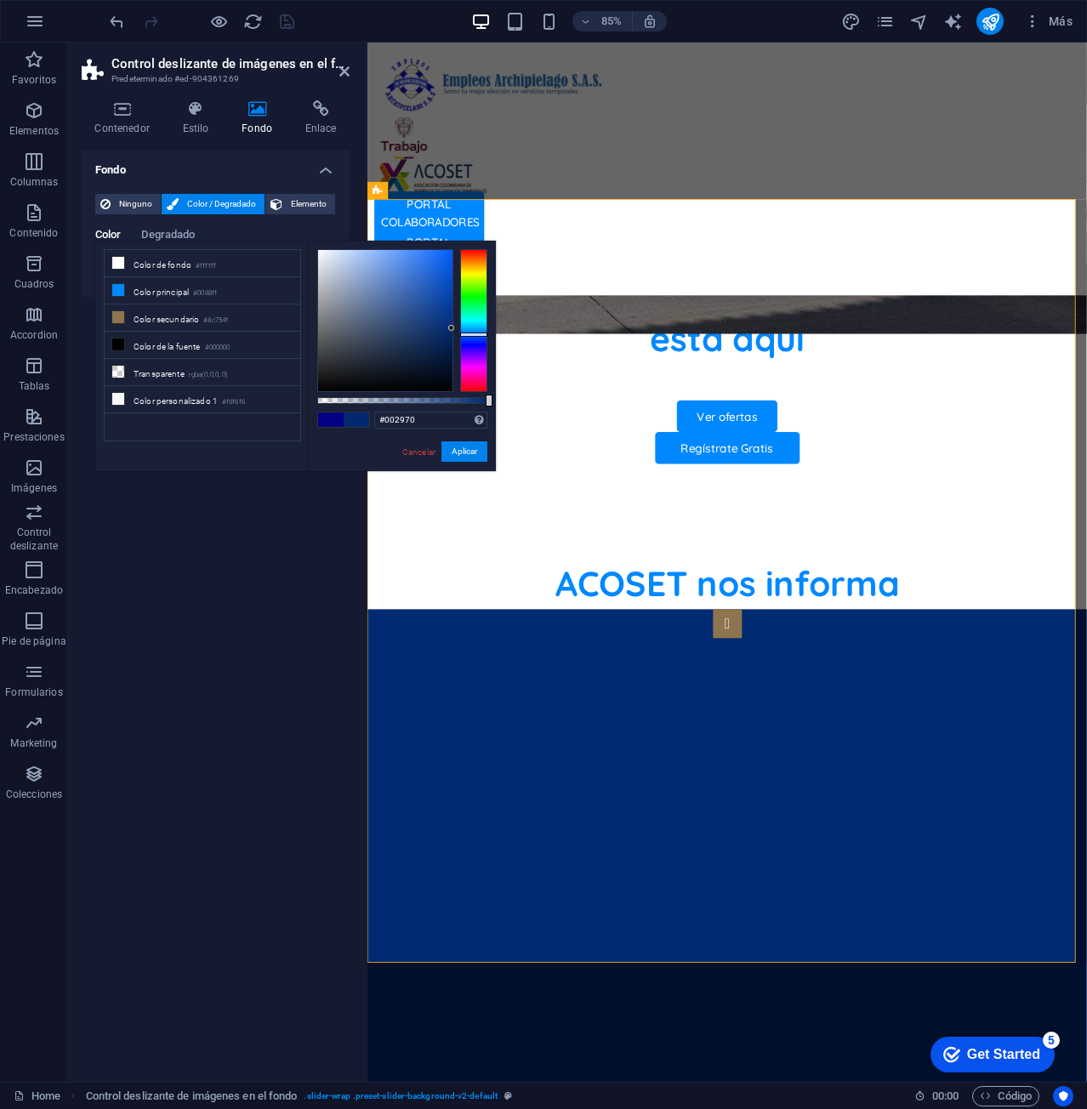
type input "#00296e"
drag, startPoint x: 447, startPoint y: 332, endPoint x: 461, endPoint y: 329, distance: 14.0
click at [461, 329] on div at bounding box center [402, 320] width 170 height 143
click at [167, 539] on div "Fondo Ninguno Color / Degradado Elemento Estirar fondo a ancho completo Superpo…" at bounding box center [216, 609] width 268 height 918
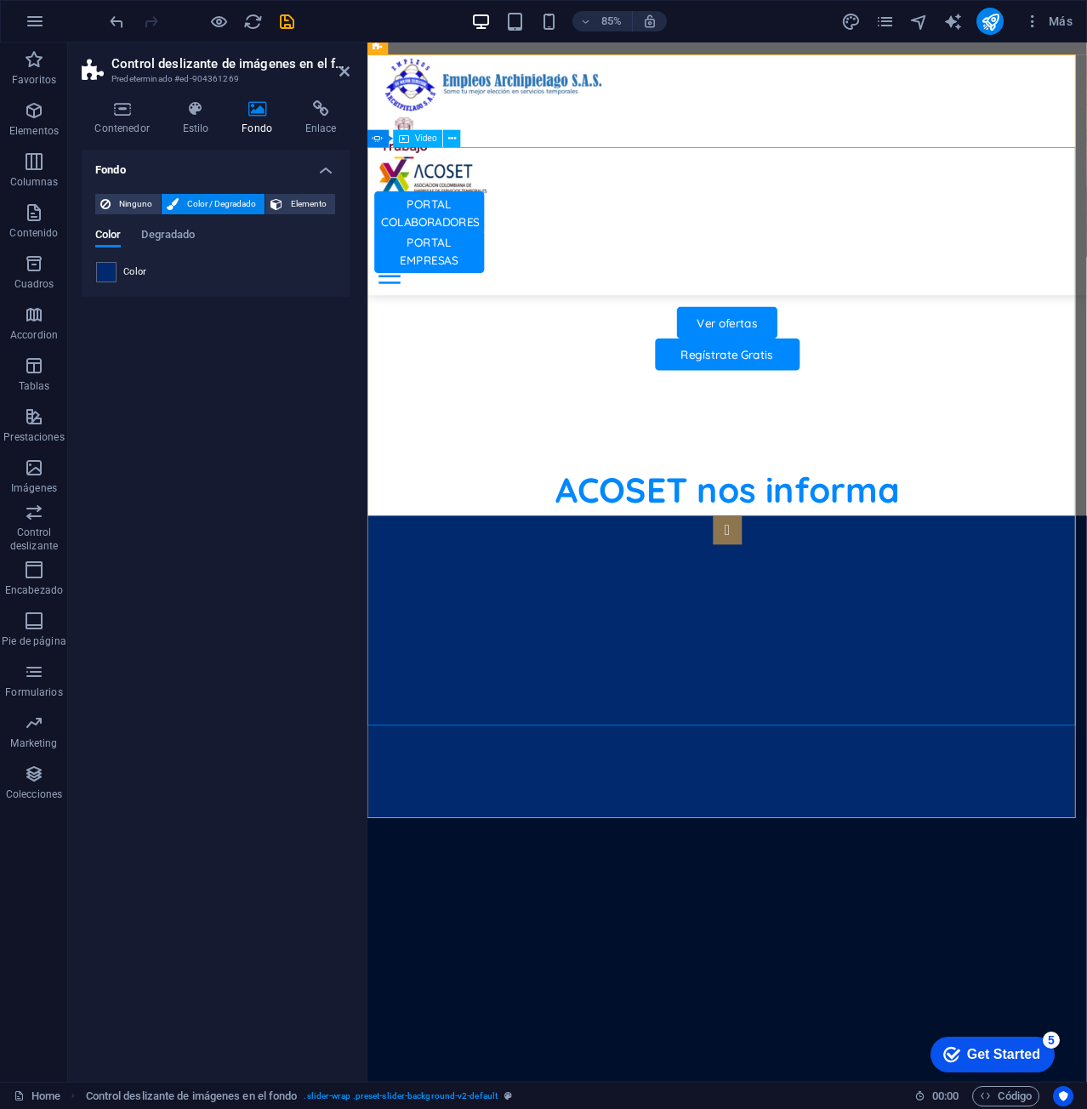
scroll to position [1162, 0]
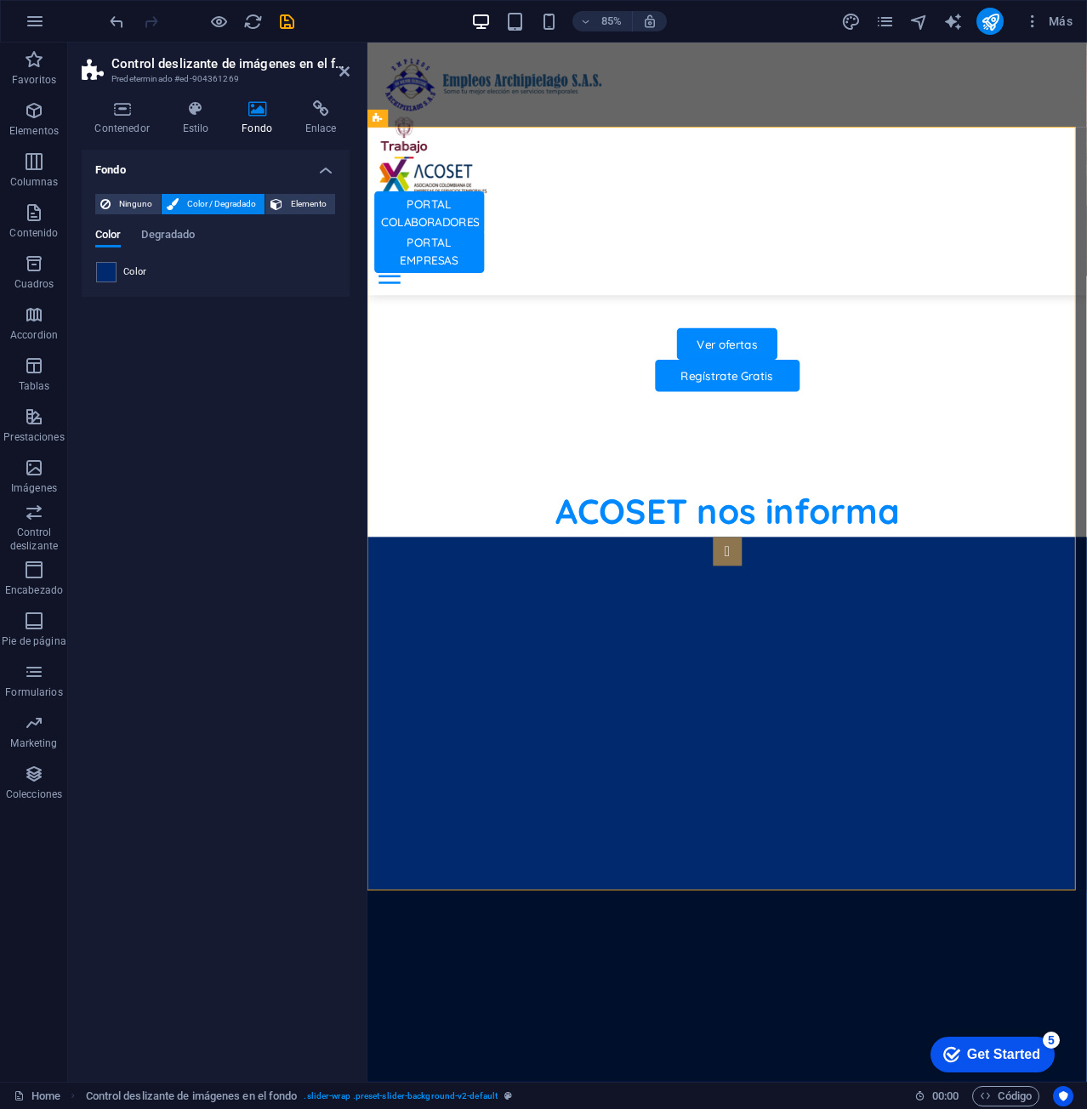
click at [106, 275] on span at bounding box center [106, 272] width 19 height 19
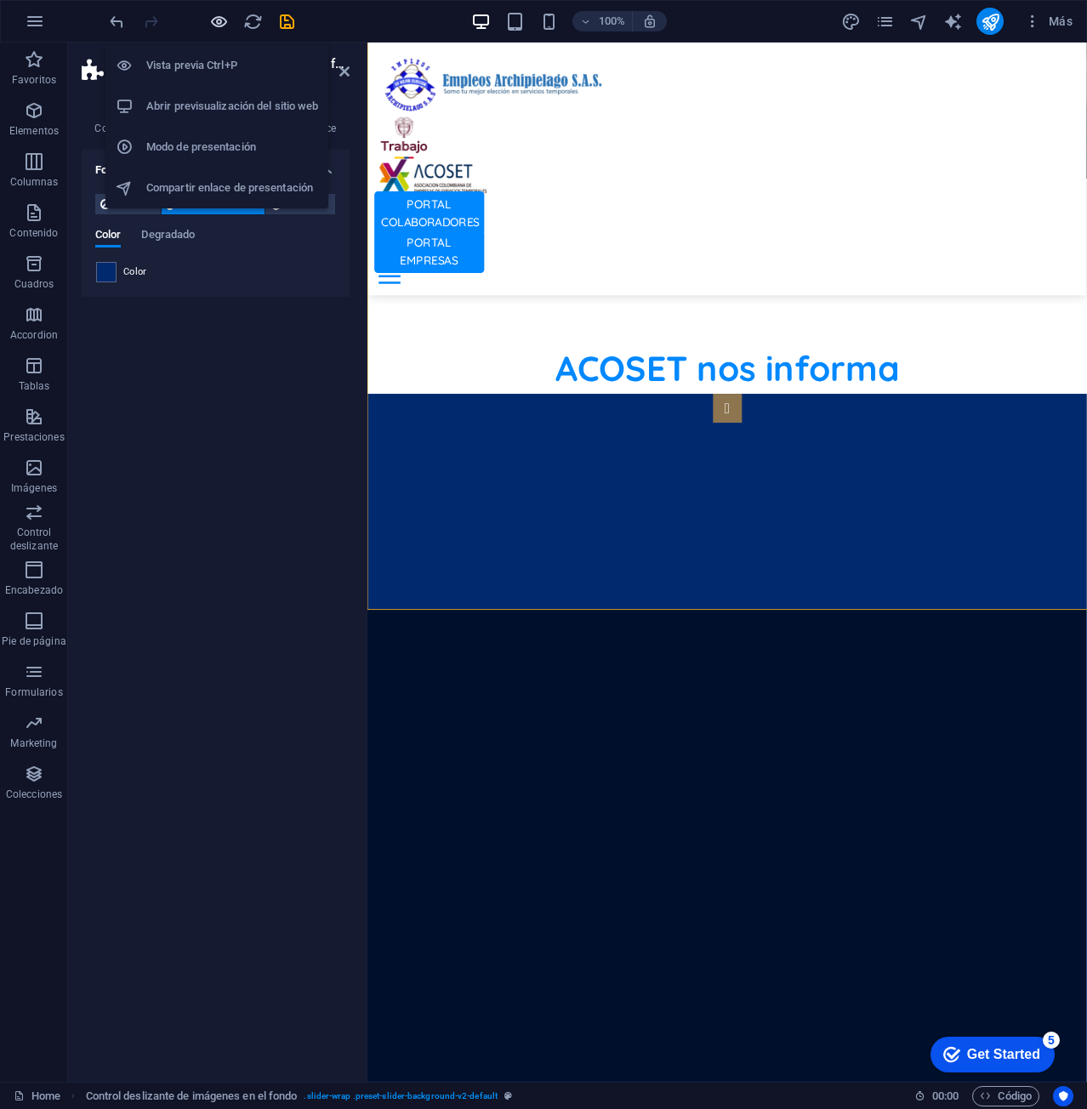
scroll to position [1327, 0]
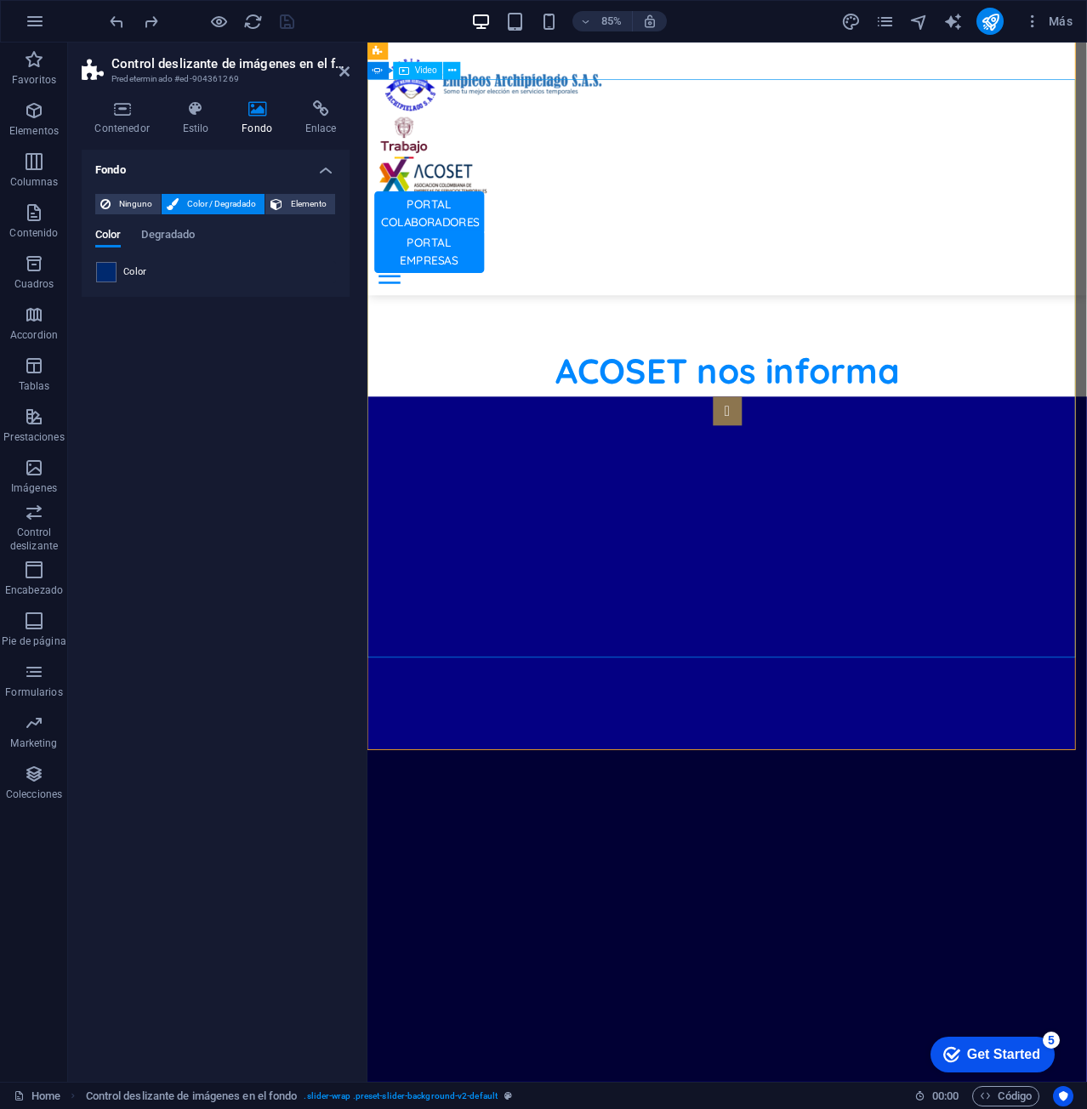
scroll to position [1072, 0]
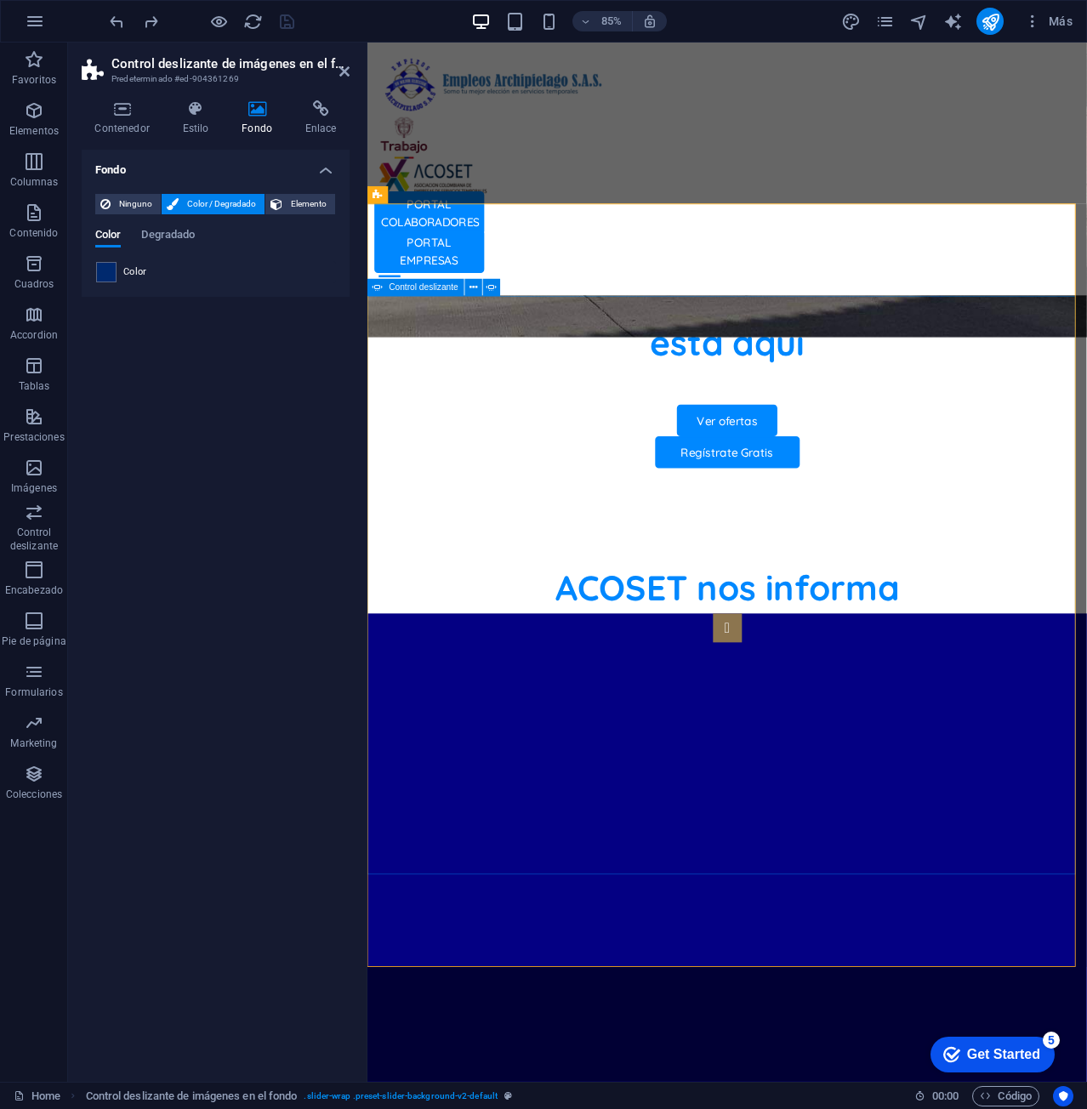
drag, startPoint x: 1173, startPoint y: 678, endPoint x: 1354, endPoint y: 583, distance: 203.9
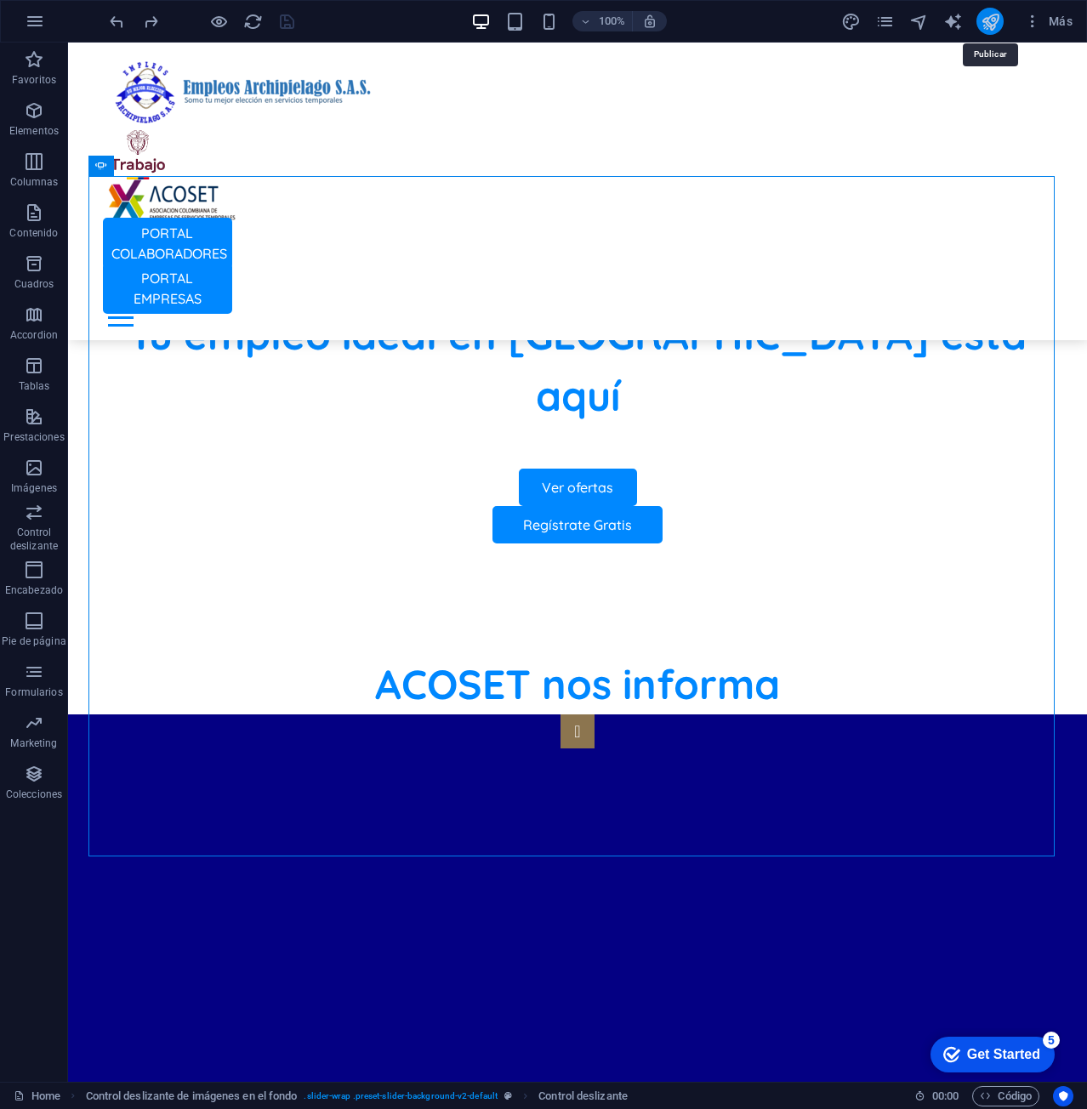
scroll to position [1237, 0]
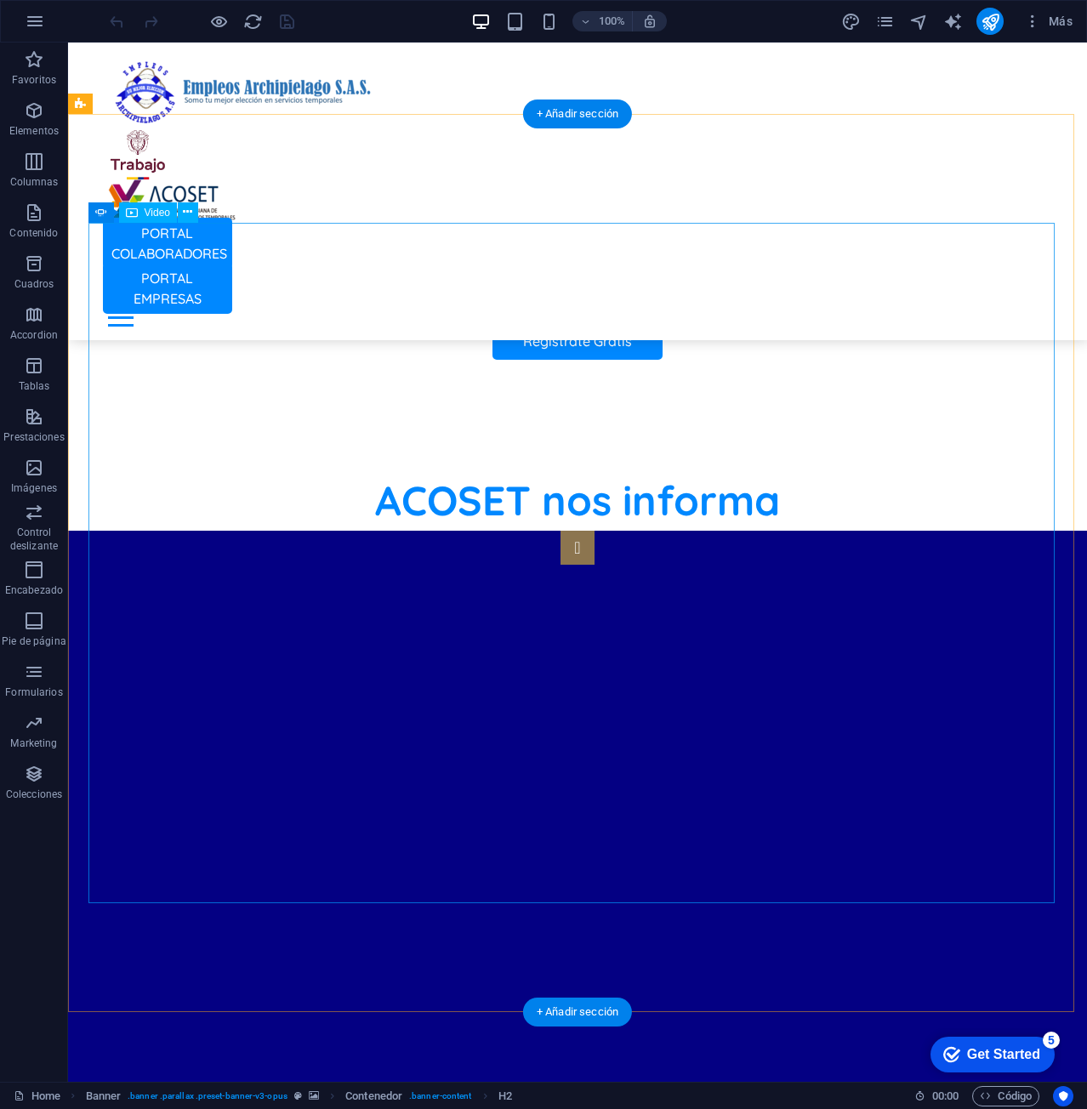
scroll to position [1190, 0]
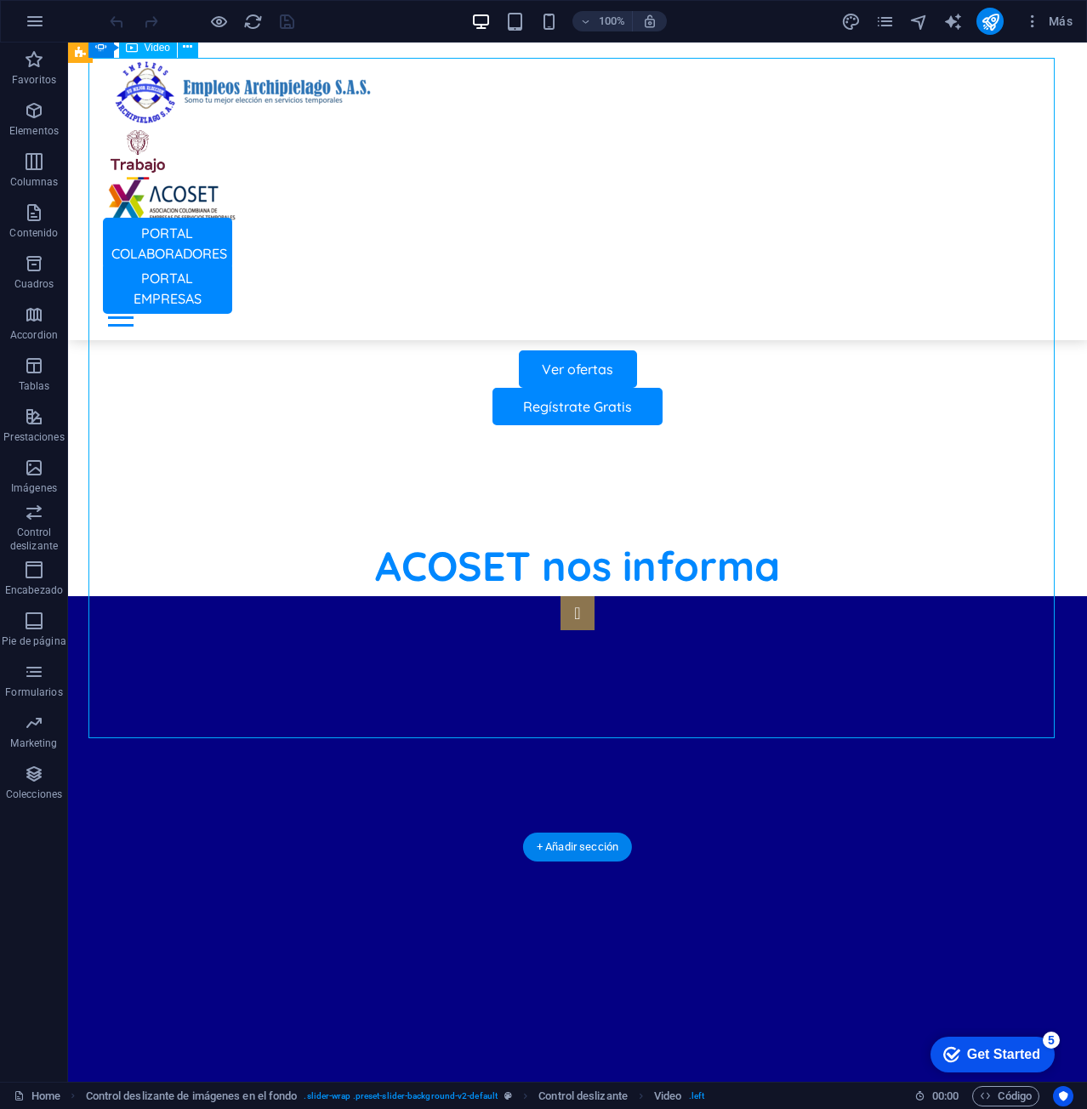
scroll to position [1355, 0]
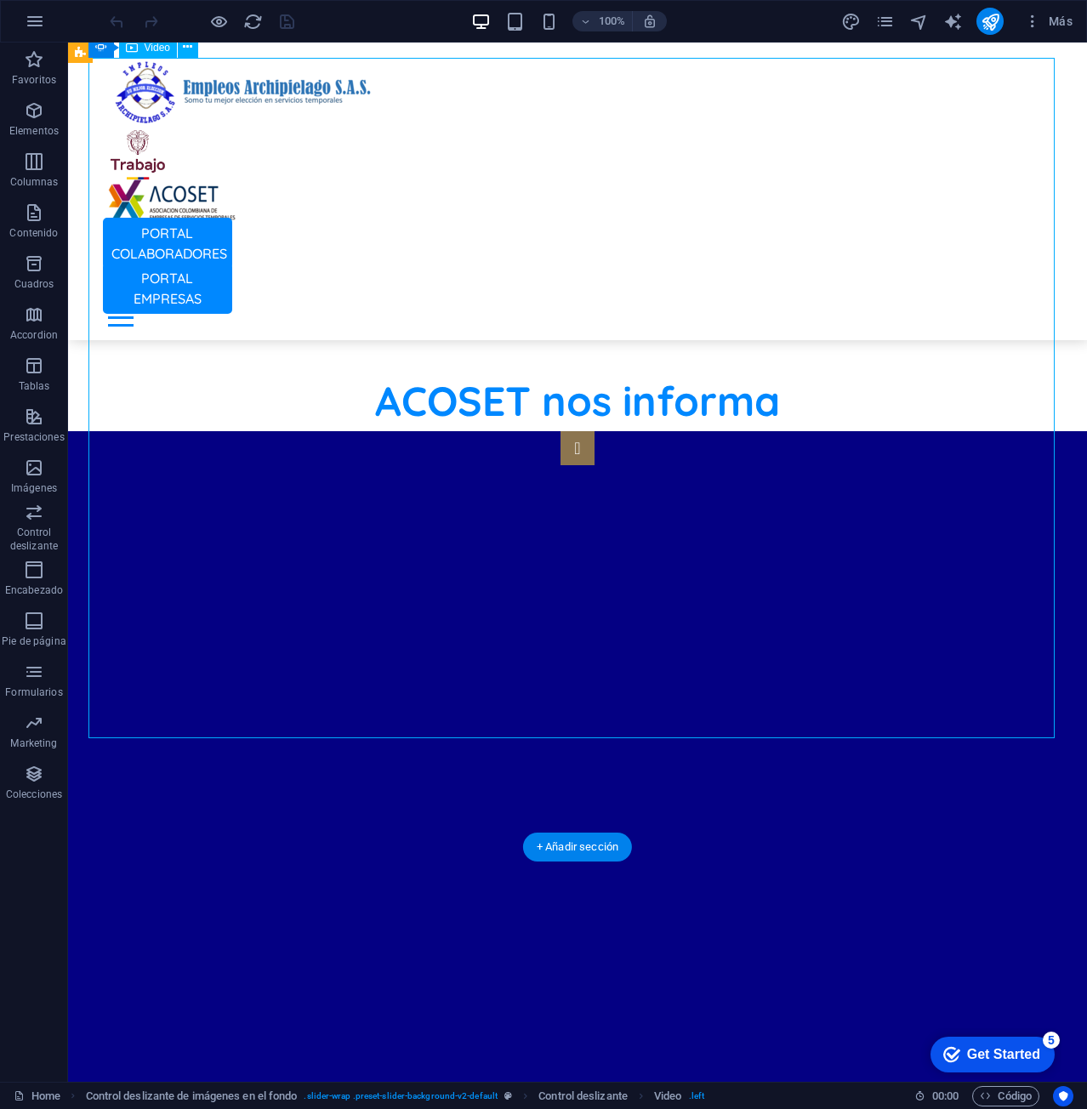
select select "%"
select select "px"
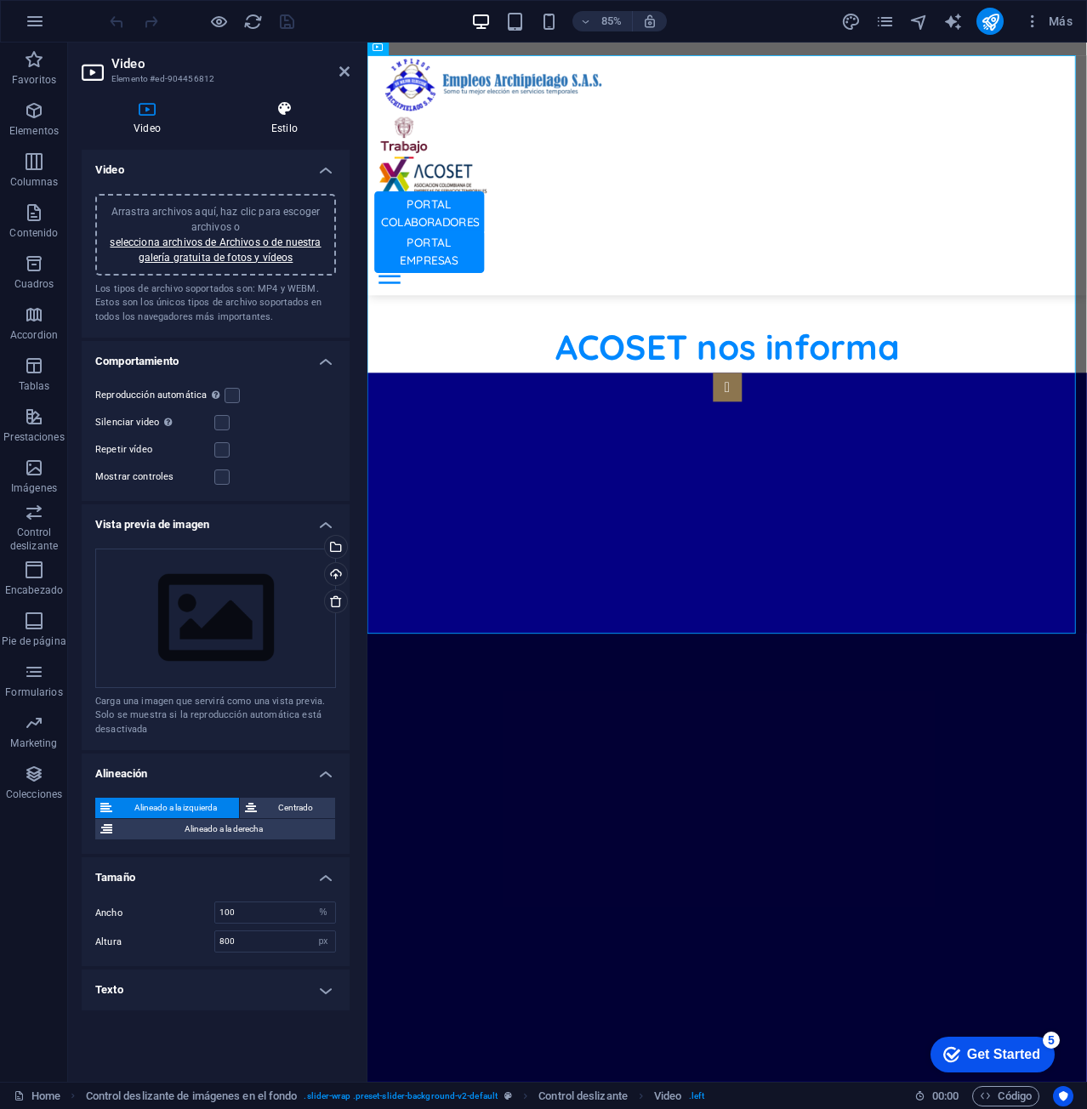
click at [268, 119] on h4 "Estilo" at bounding box center [284, 118] width 130 height 36
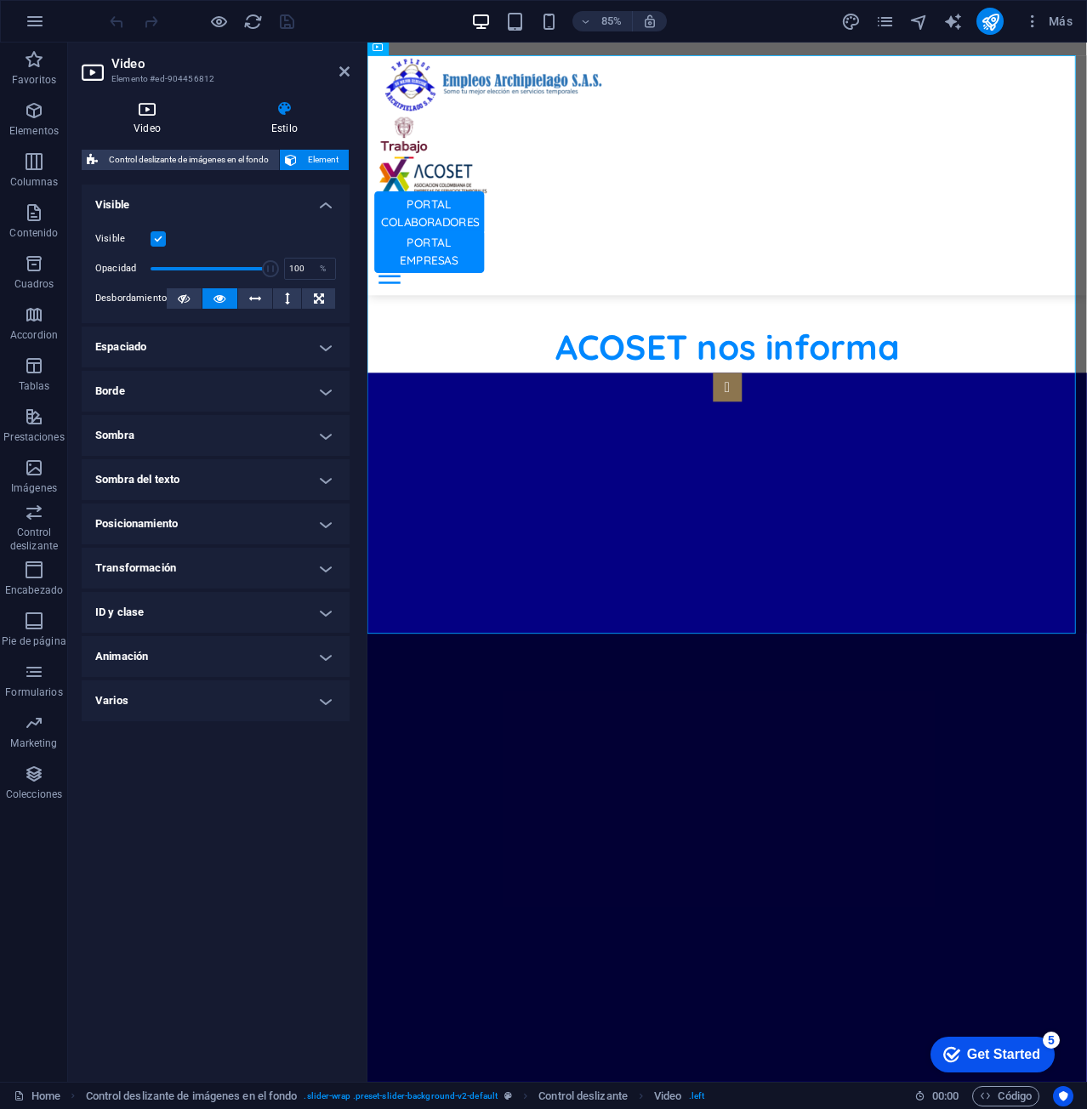
click at [154, 131] on h4 "Video" at bounding box center [151, 118] width 138 height 36
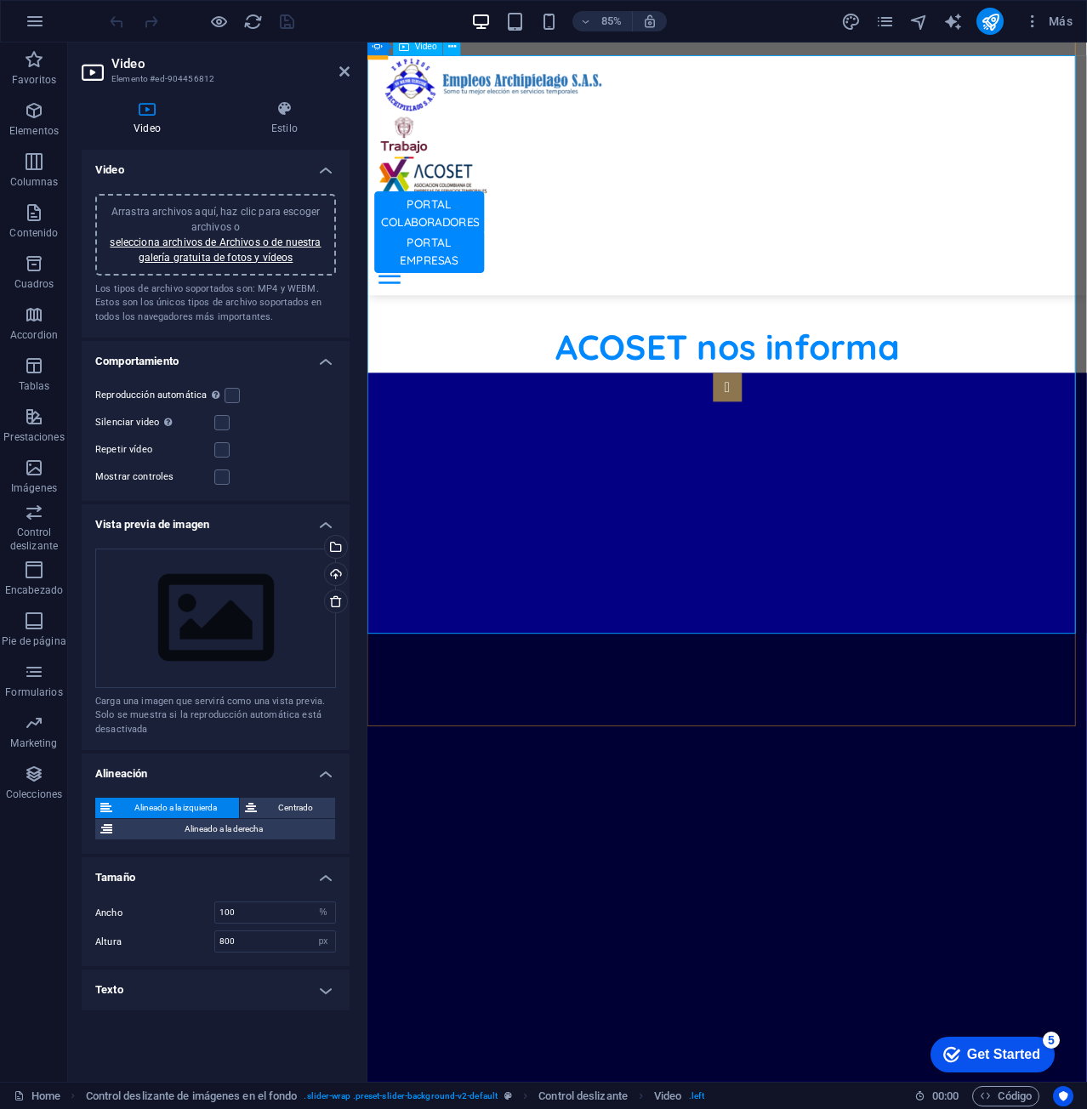
click at [226, 478] on label at bounding box center [221, 476] width 15 height 15
click at [0, 0] on input "Mostrar controles" at bounding box center [0, 0] width 0 height 0
click at [222, 449] on label at bounding box center [221, 449] width 15 height 15
click at [0, 0] on input "Repetir vídeo" at bounding box center [0, 0] width 0 height 0
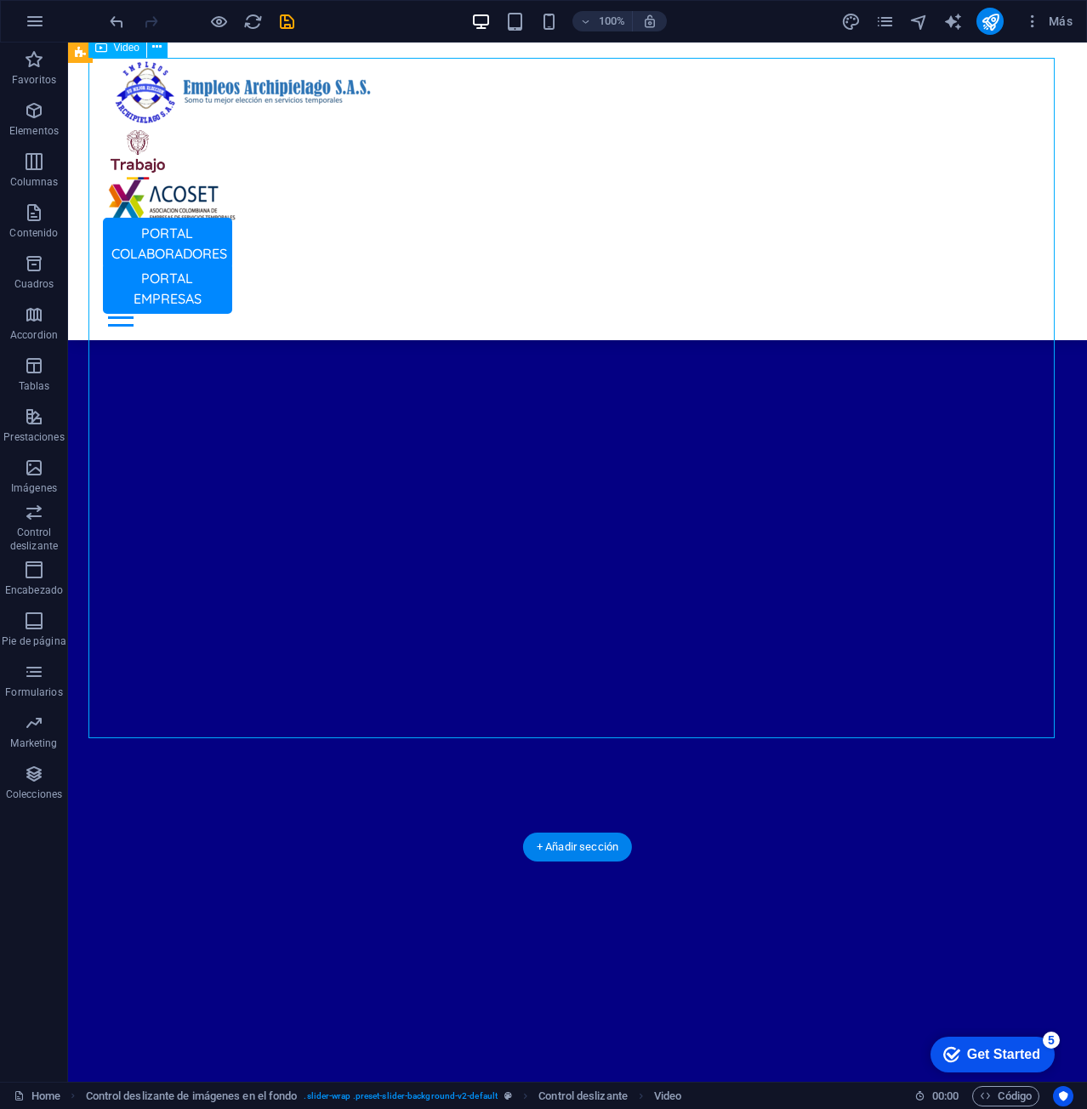
select select "%"
select select "px"
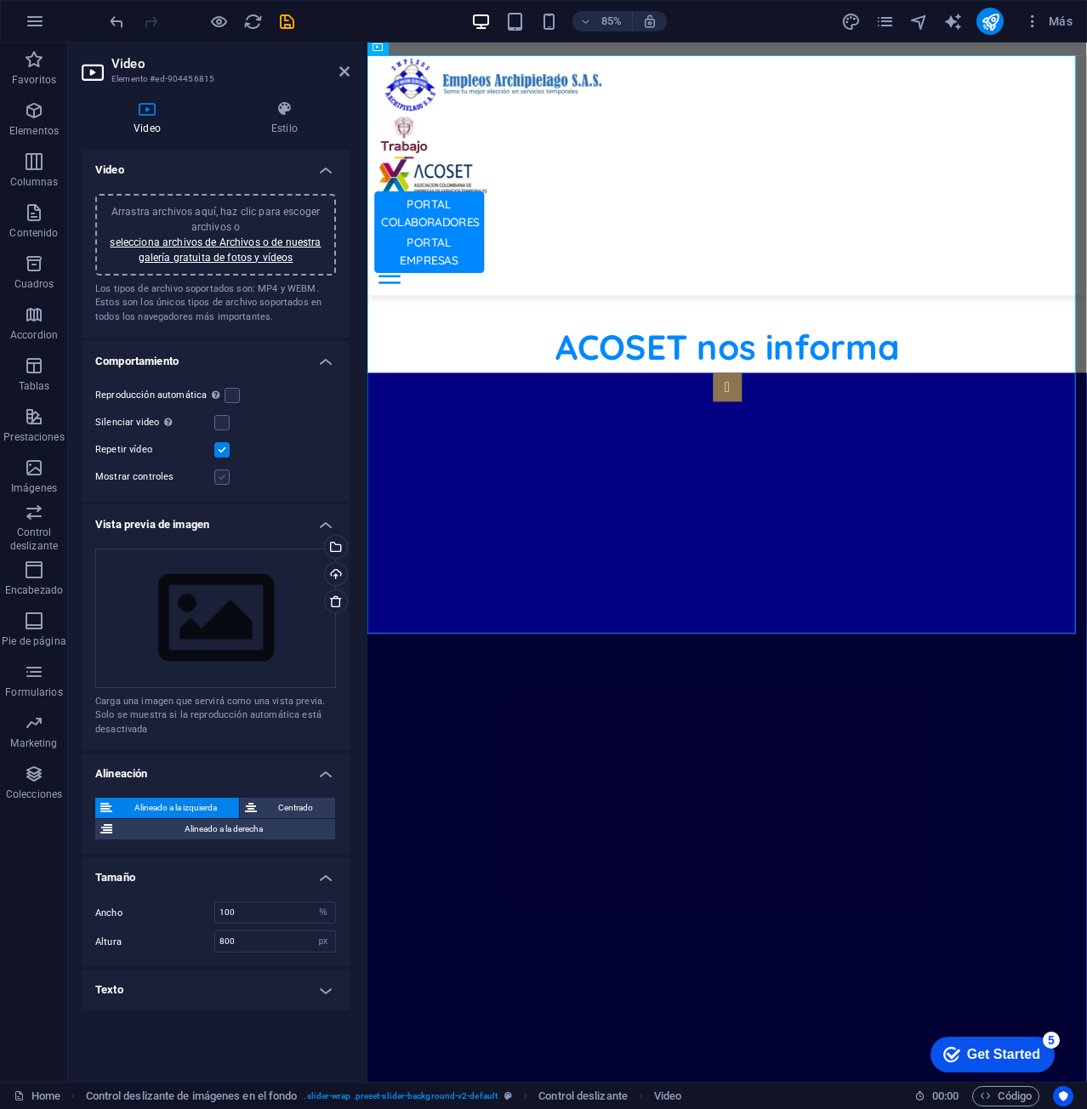
click at [224, 479] on label at bounding box center [221, 476] width 15 height 15
click at [0, 0] on input "Mostrar controles" at bounding box center [0, 0] width 0 height 0
click at [227, 461] on div "Reproducción automática La reproducción automática solo está disponible si sile…" at bounding box center [216, 436] width 268 height 129
click at [217, 472] on label at bounding box center [221, 476] width 15 height 15
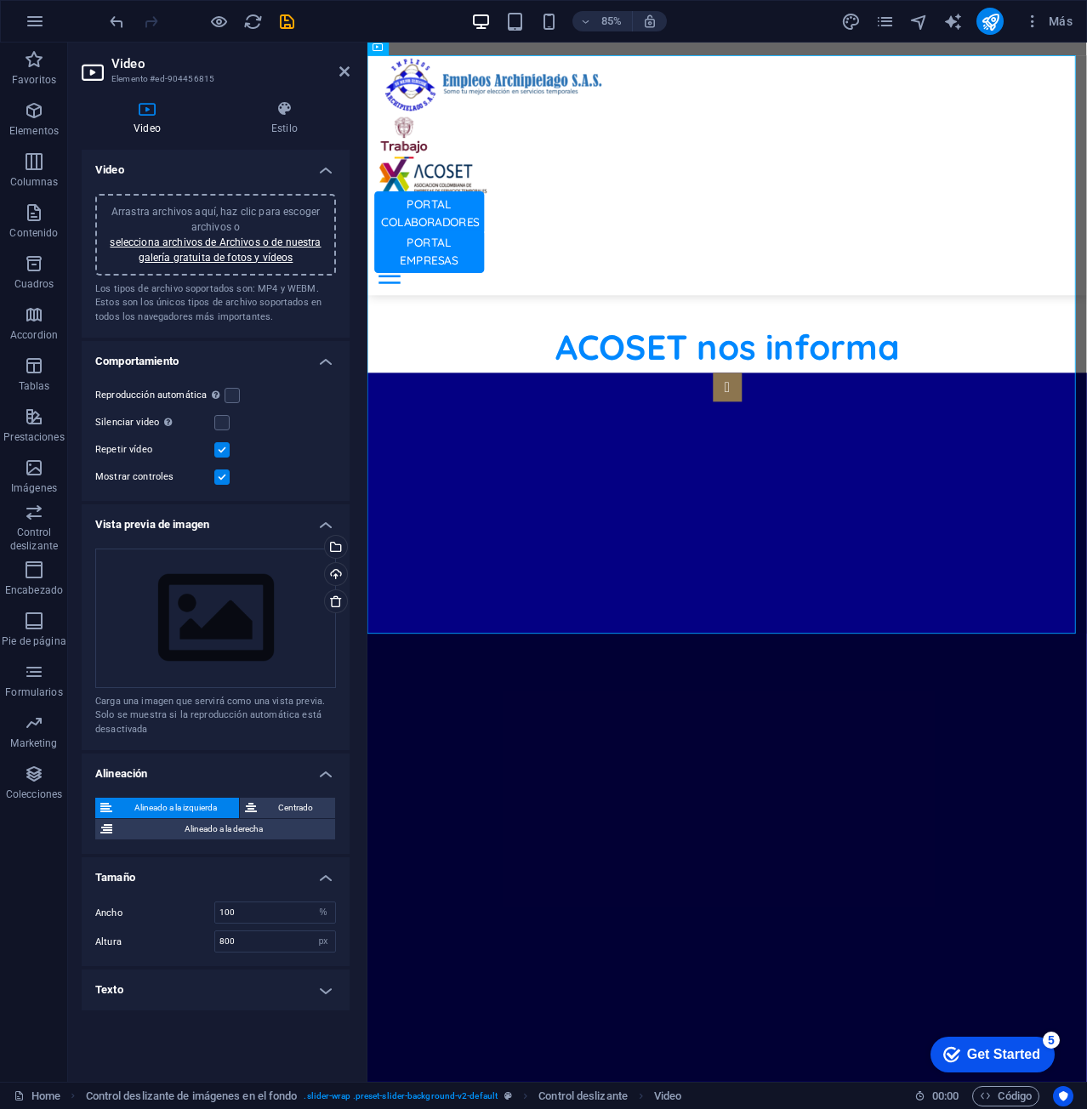
click at [0, 0] on input "Mostrar controles" at bounding box center [0, 0] width 0 height 0
click at [225, 446] on label at bounding box center [221, 449] width 15 height 15
click at [0, 0] on input "Repetir vídeo" at bounding box center [0, 0] width 0 height 0
click at [235, 394] on label at bounding box center [231, 395] width 15 height 15
click at [0, 0] on input "Reproducción automática La reproducción automática solo está disponible si sile…" at bounding box center [0, 0] width 0 height 0
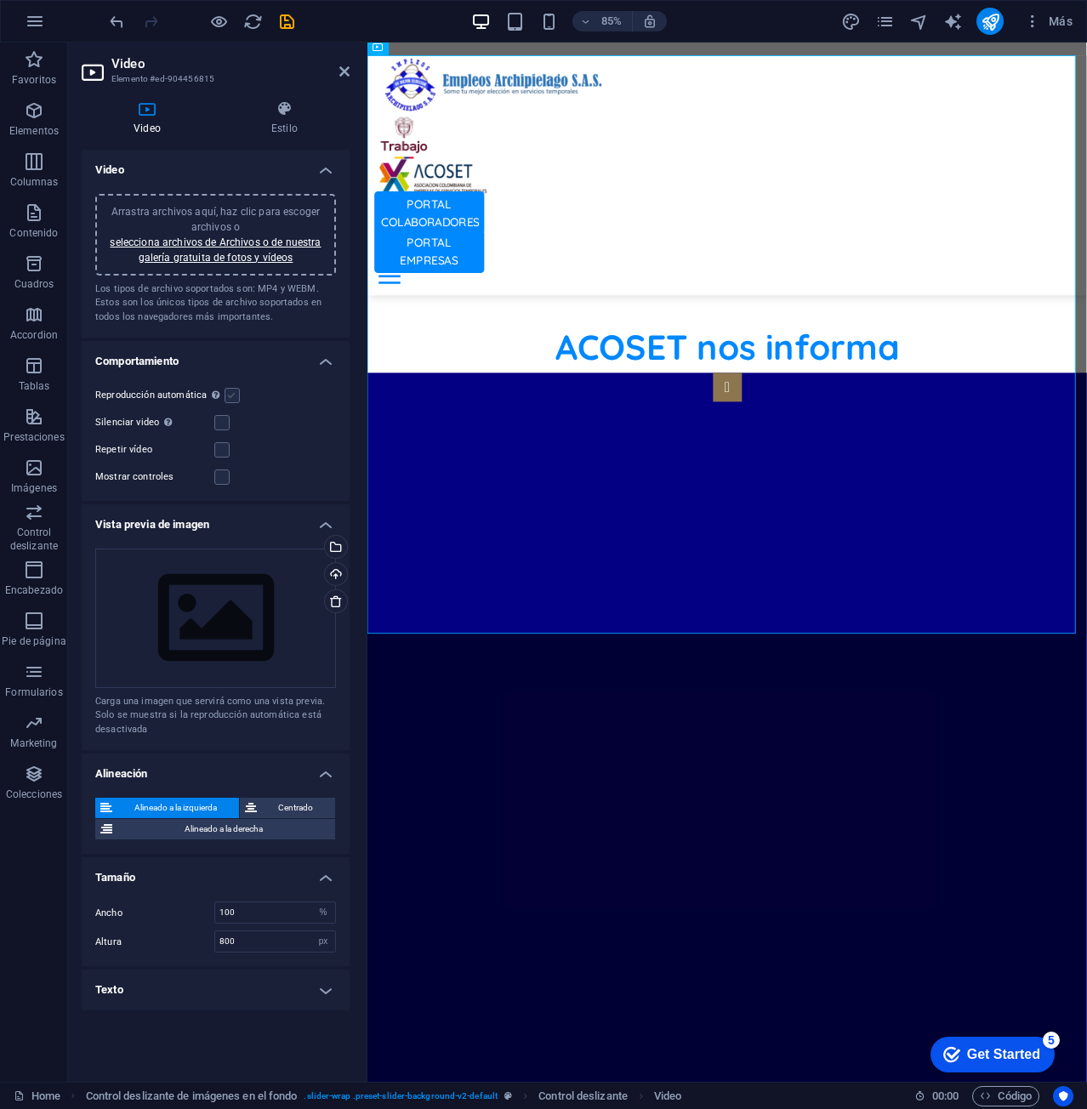
click at [230, 393] on label at bounding box center [231, 395] width 15 height 15
click at [0, 0] on input "Reproducción automática La reproducción automática solo está disponible si sile…" at bounding box center [0, 0] width 0 height 0
click at [226, 446] on label at bounding box center [221, 449] width 15 height 15
click at [0, 0] on input "Repetir vídeo" at bounding box center [0, 0] width 0 height 0
click at [225, 480] on label at bounding box center [221, 476] width 15 height 15
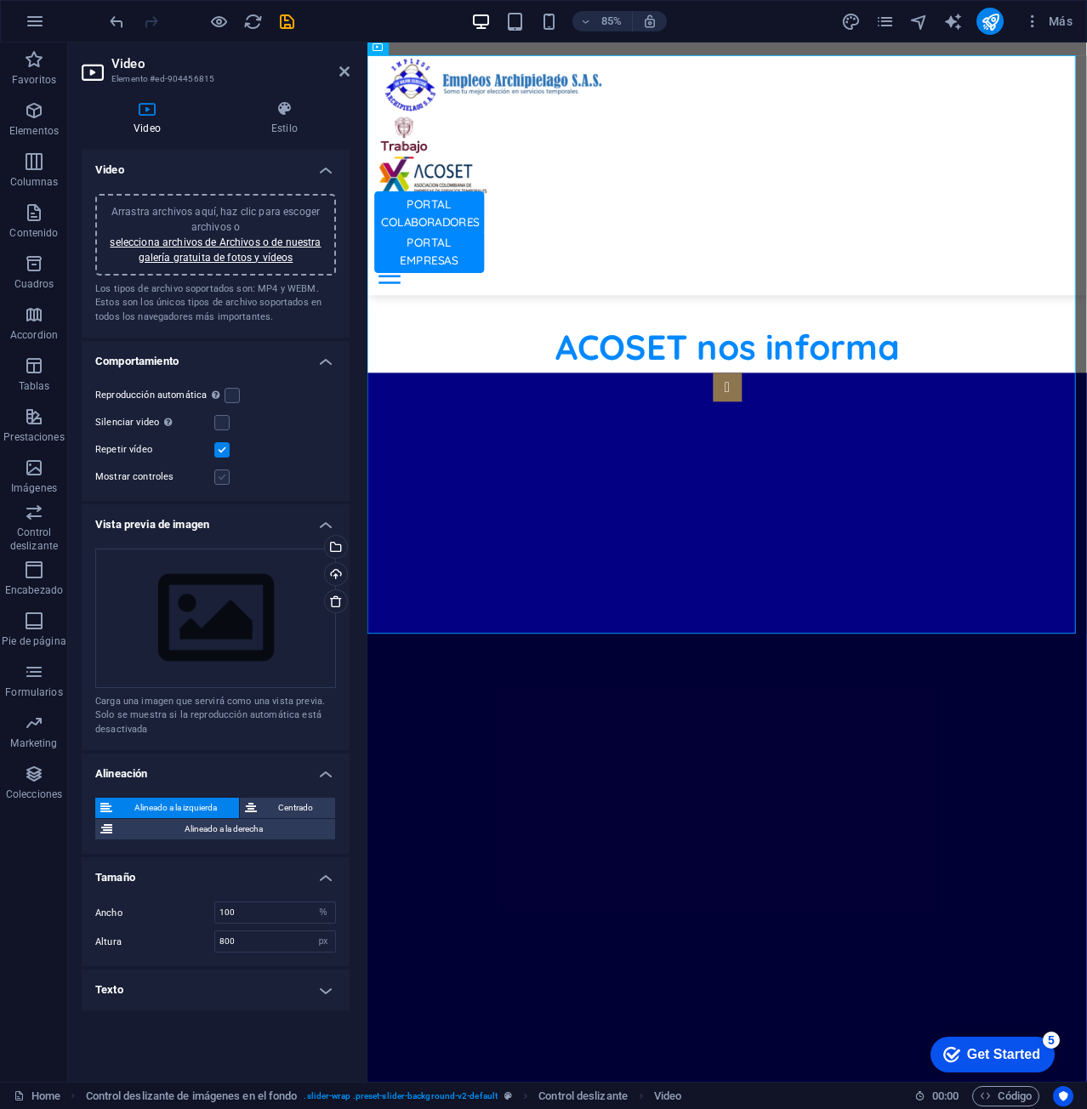
click at [0, 0] on input "Mostrar controles" at bounding box center [0, 0] width 0 height 0
click at [325, 525] on h4 "Vista previa de imagen" at bounding box center [216, 519] width 268 height 31
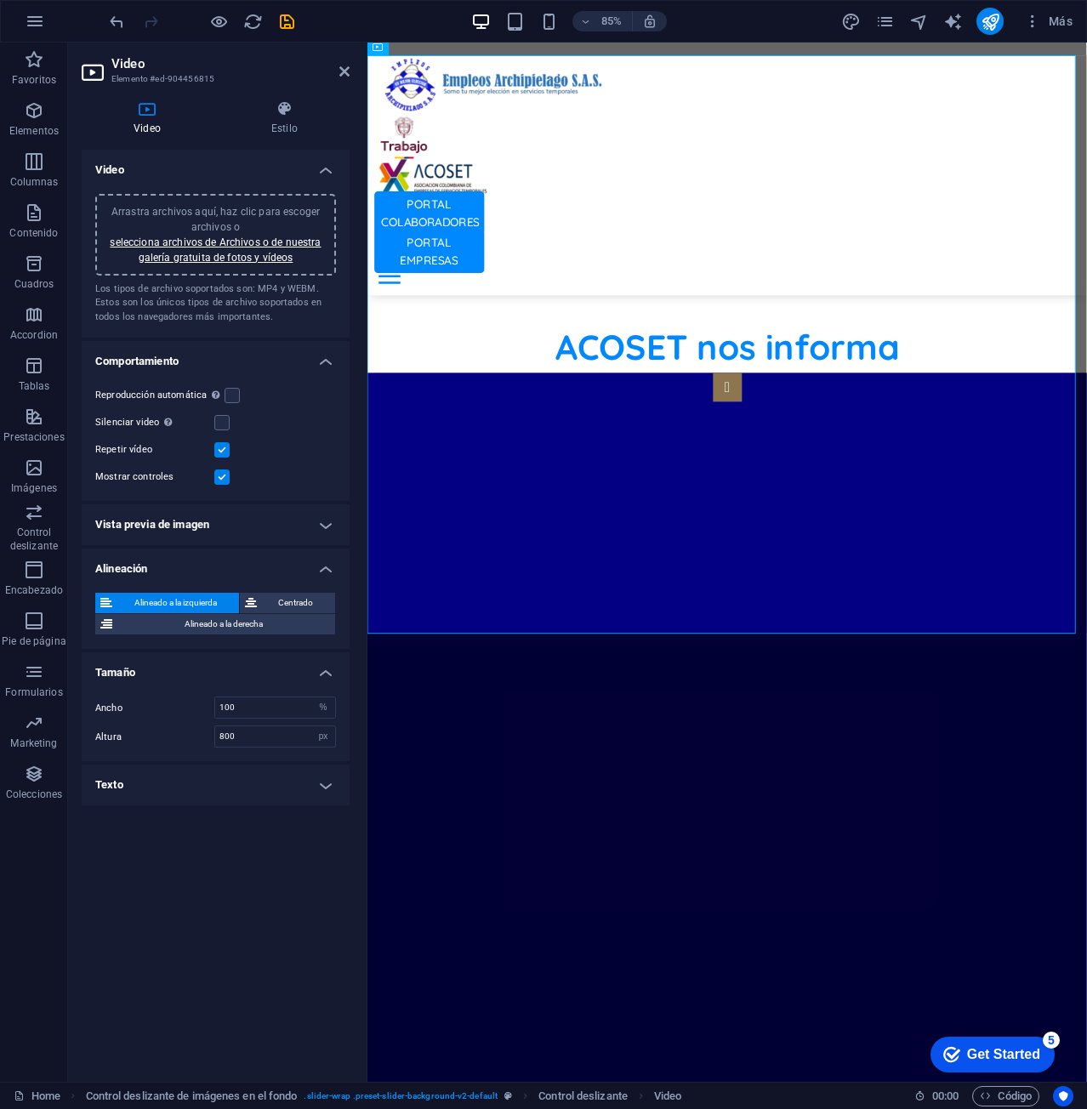
click at [333, 360] on h4 "Comportamiento" at bounding box center [216, 356] width 268 height 31
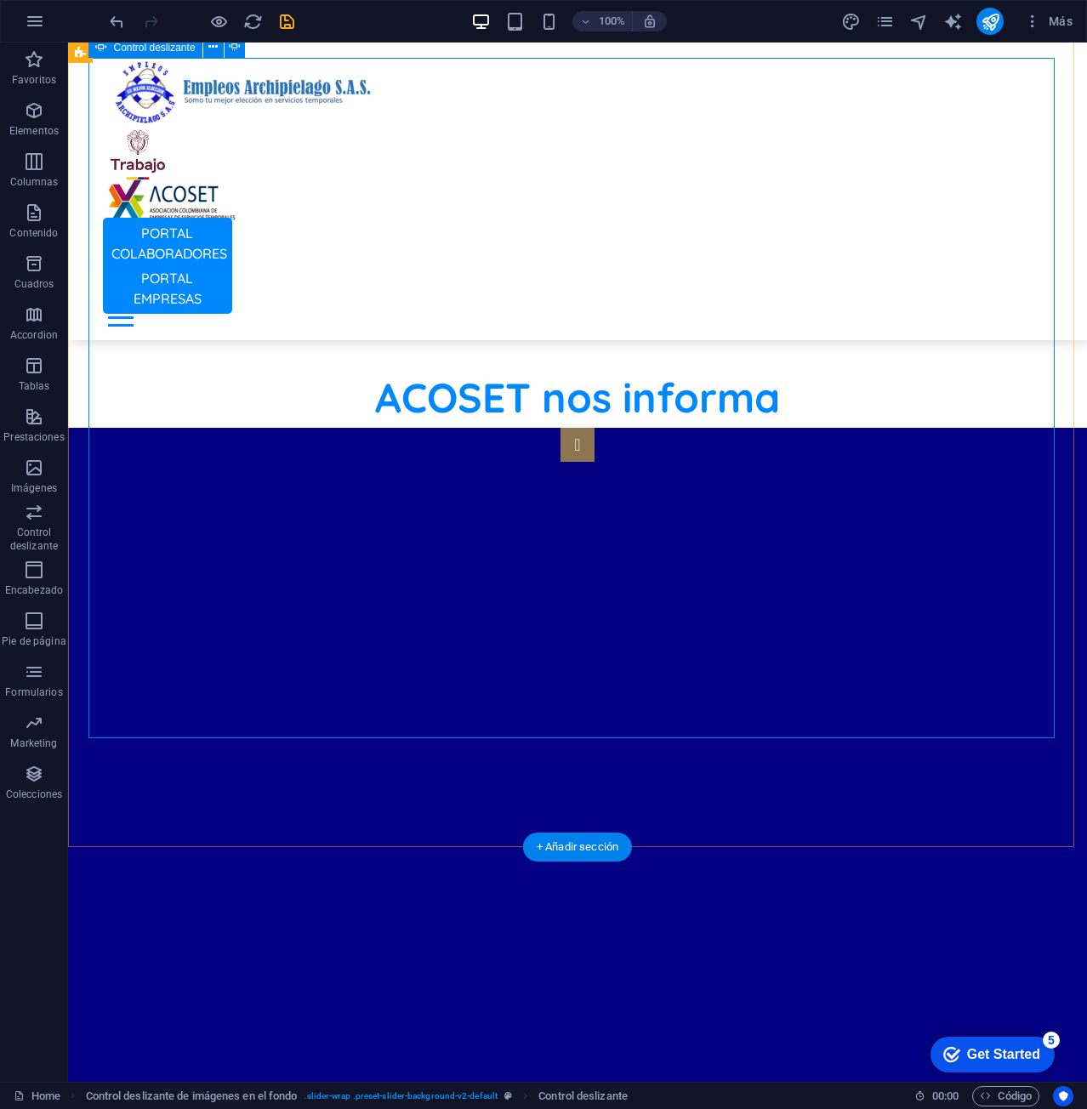
select select "ms"
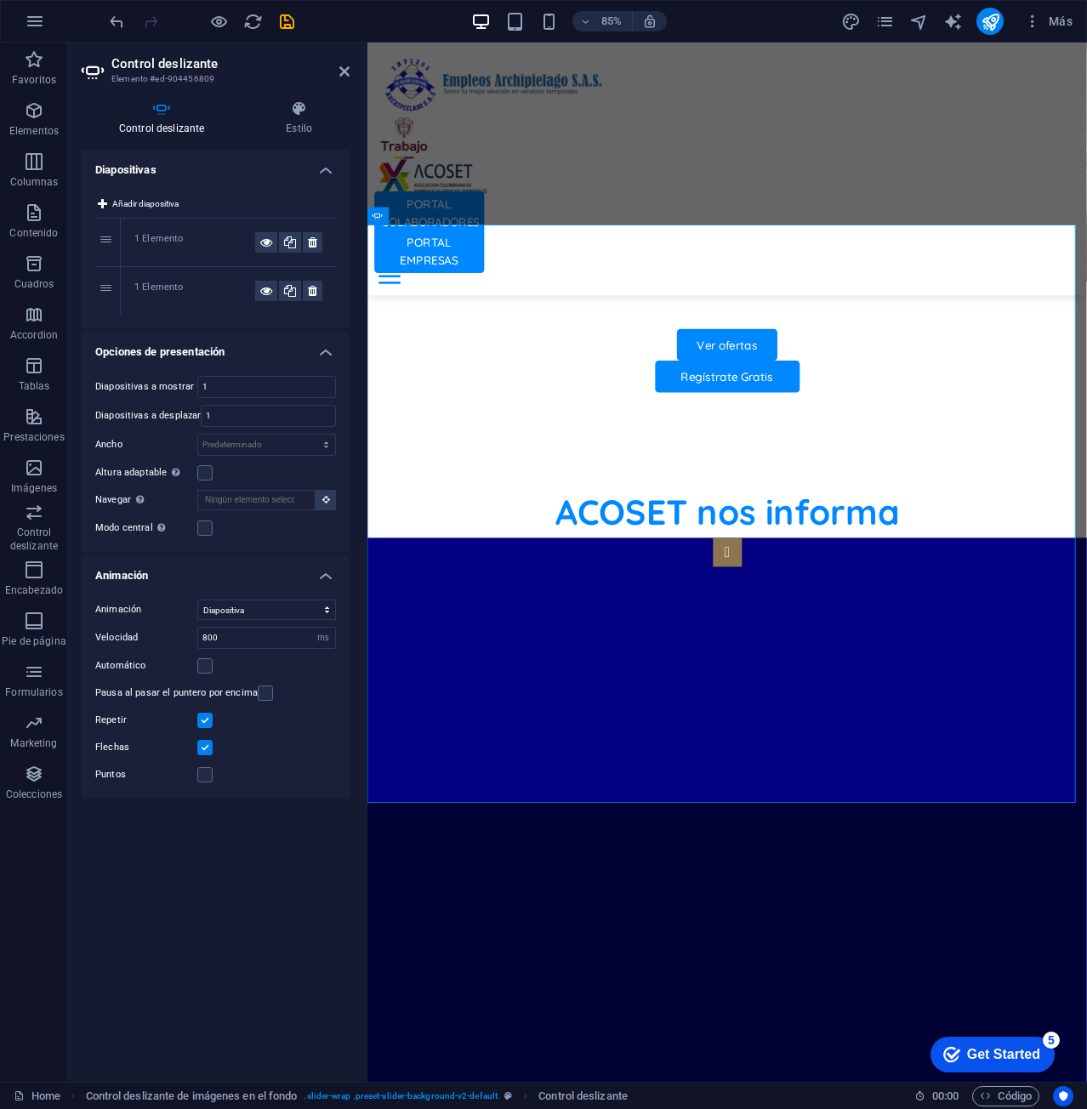
scroll to position [1156, 0]
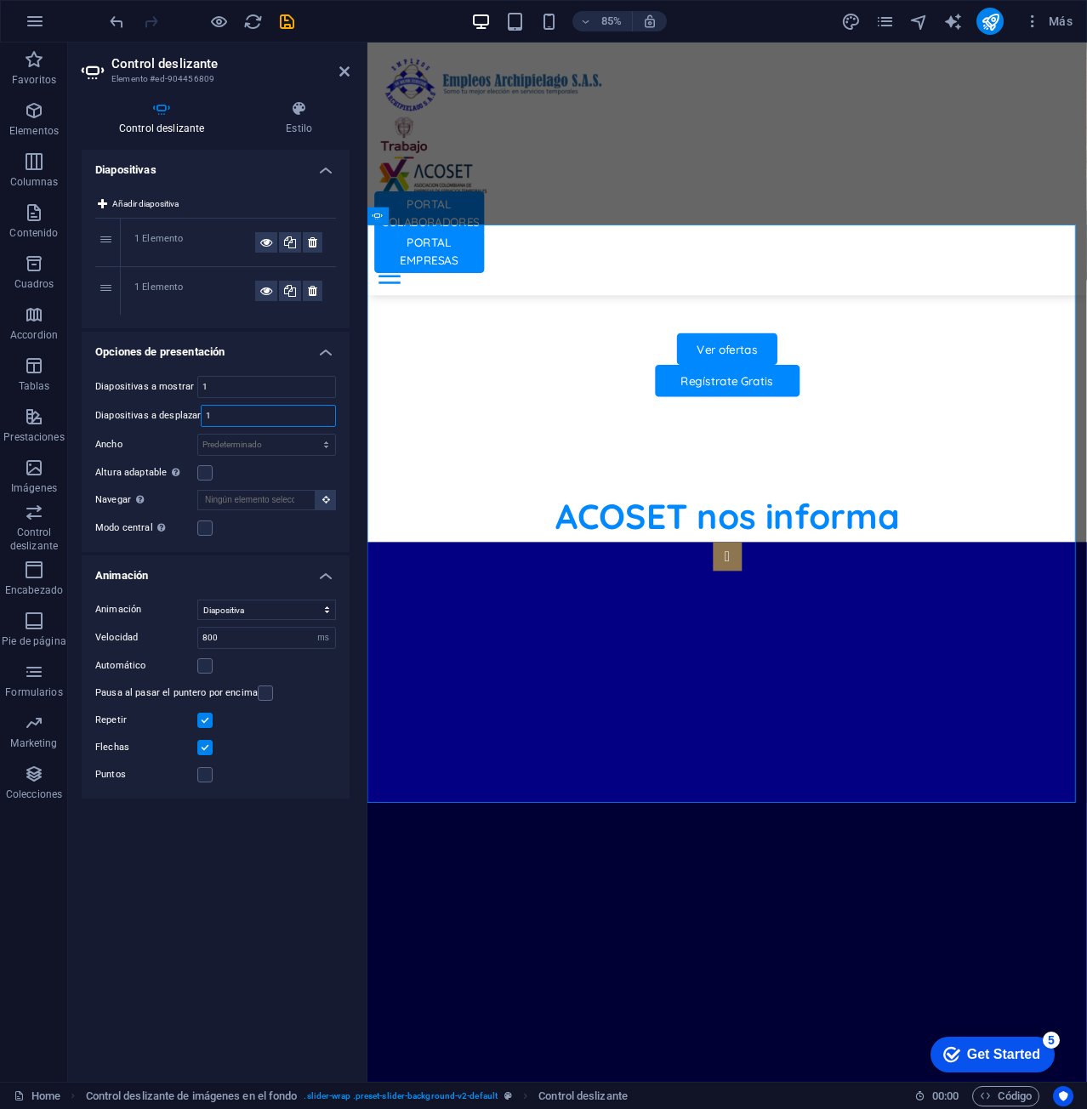
click at [254, 411] on input "1" at bounding box center [267, 416] width 133 height 20
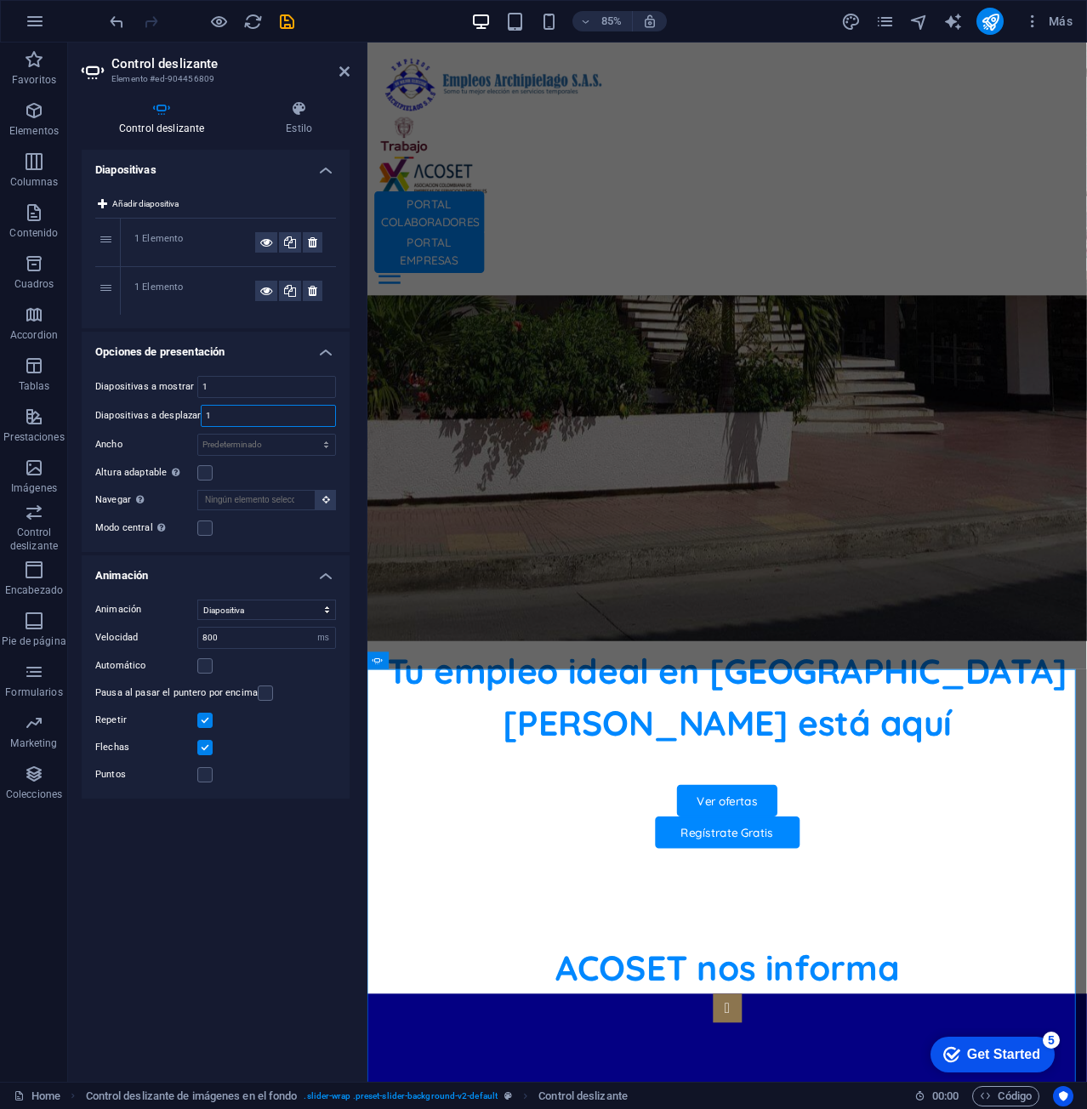
scroll to position [624, 0]
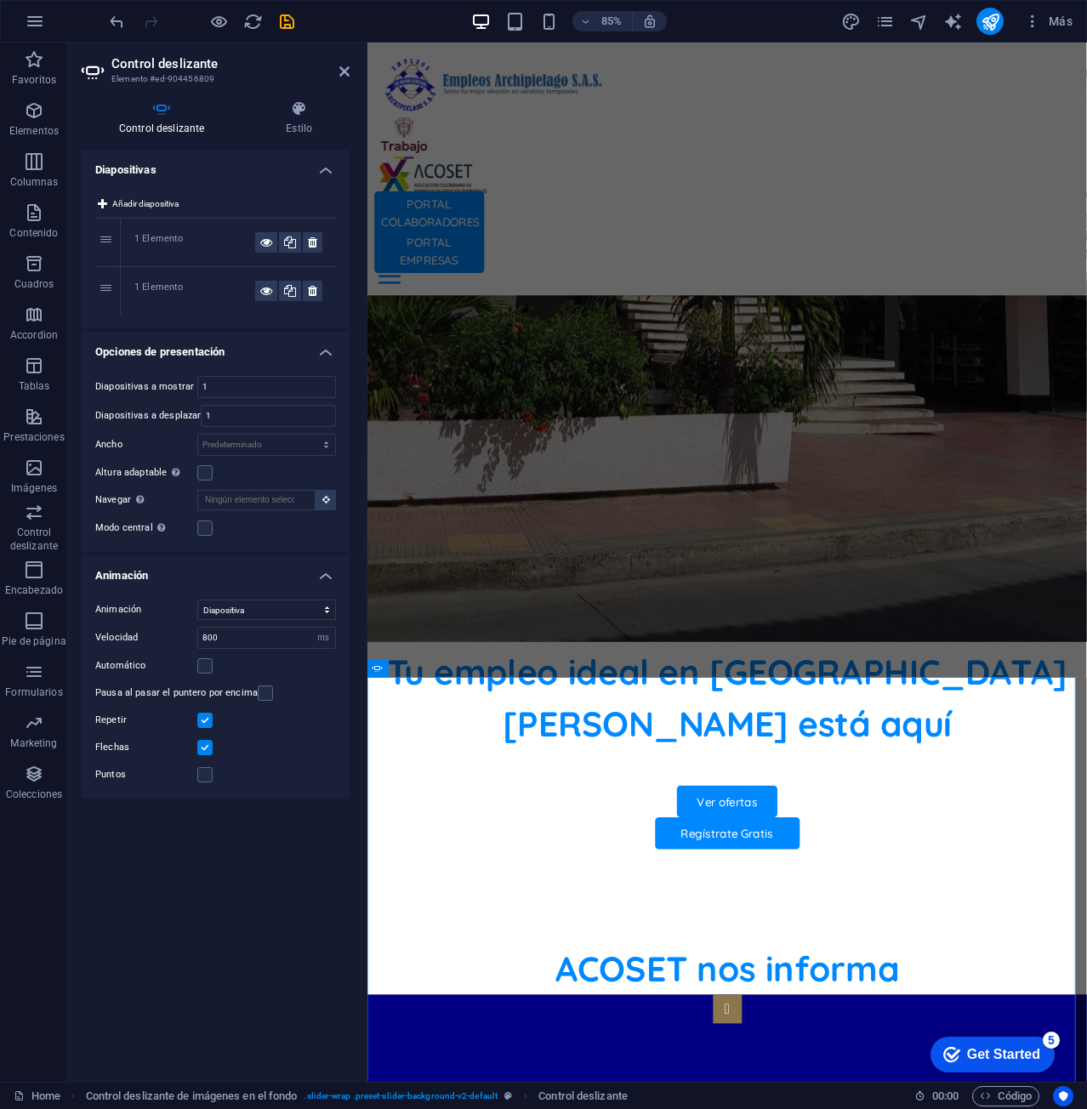
click at [205, 536] on div "Modo central Permite la visualización centralizada con diapositiva anterior/sig…" at bounding box center [215, 528] width 241 height 20
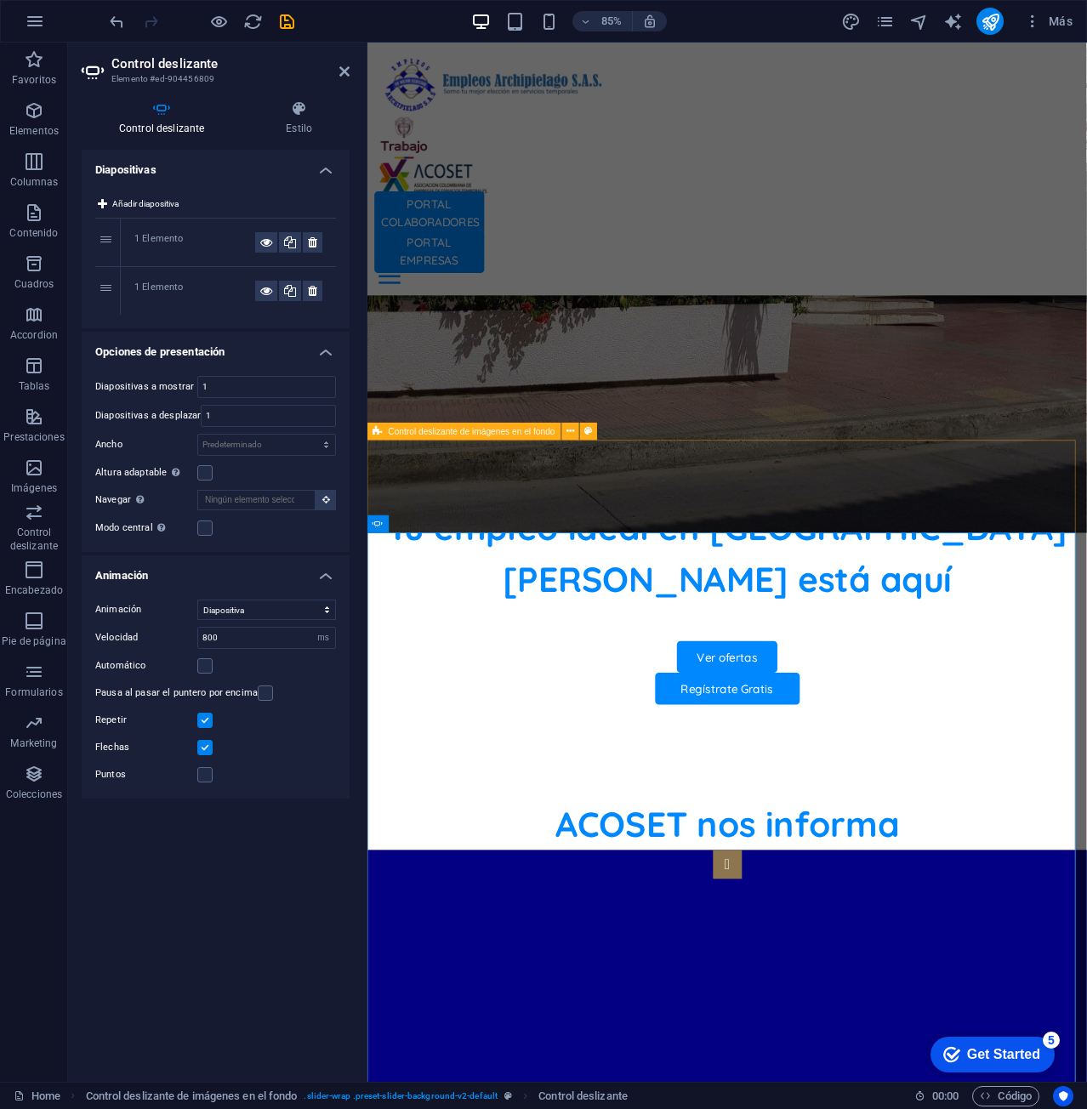
scroll to position [1049, 0]
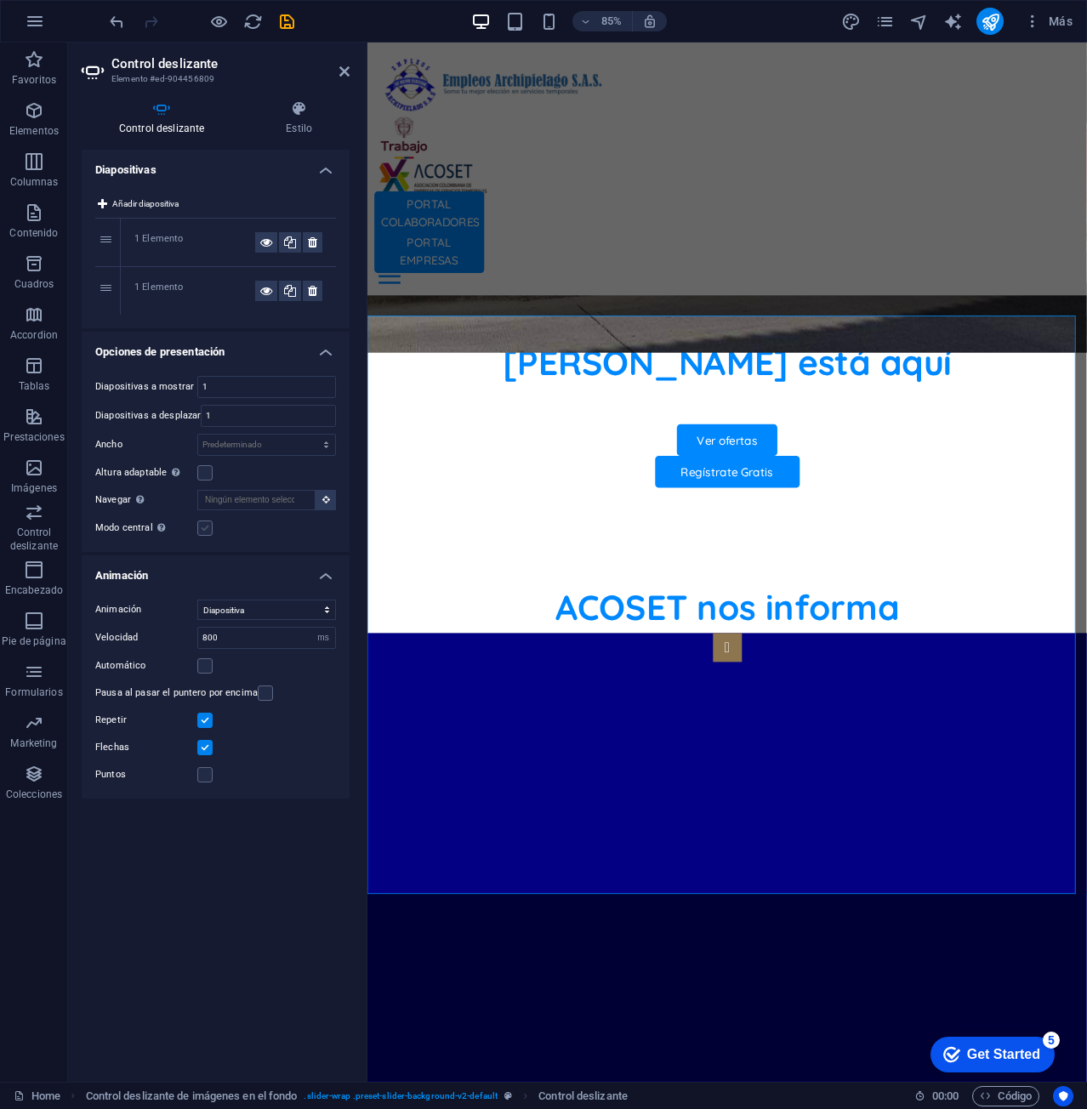
click at [211, 528] on label at bounding box center [204, 527] width 15 height 15
click at [0, 0] on input "Modo central Permite la visualización centralizada con diapositiva anterior/sig…" at bounding box center [0, 0] width 0 height 0
click at [210, 526] on label at bounding box center [204, 527] width 15 height 15
click at [0, 0] on input "Modo central Permite la visualización centralizada con diapositiva anterior/sig…" at bounding box center [0, 0] width 0 height 0
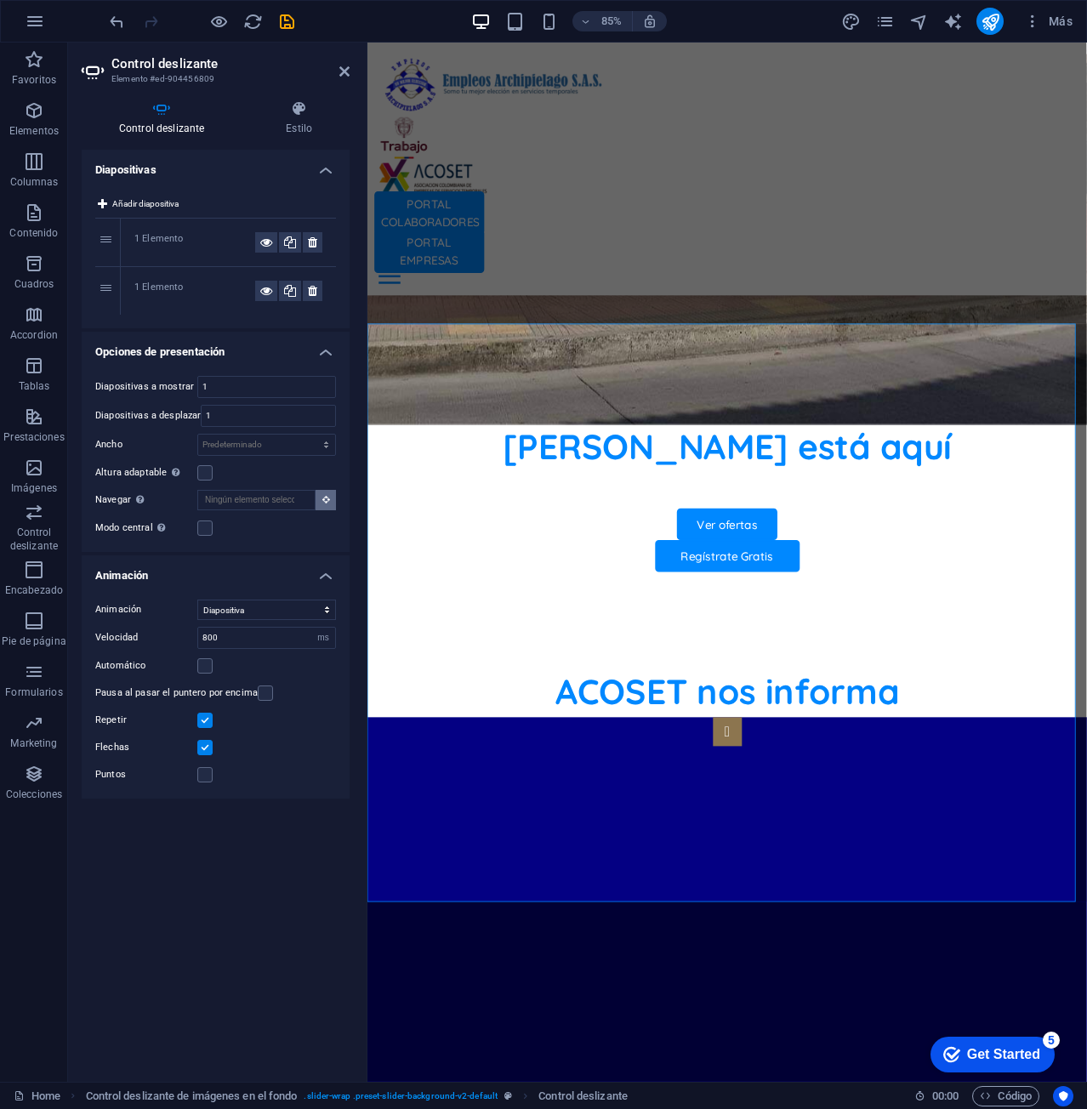
click at [323, 497] on icon at bounding box center [326, 499] width 8 height 9
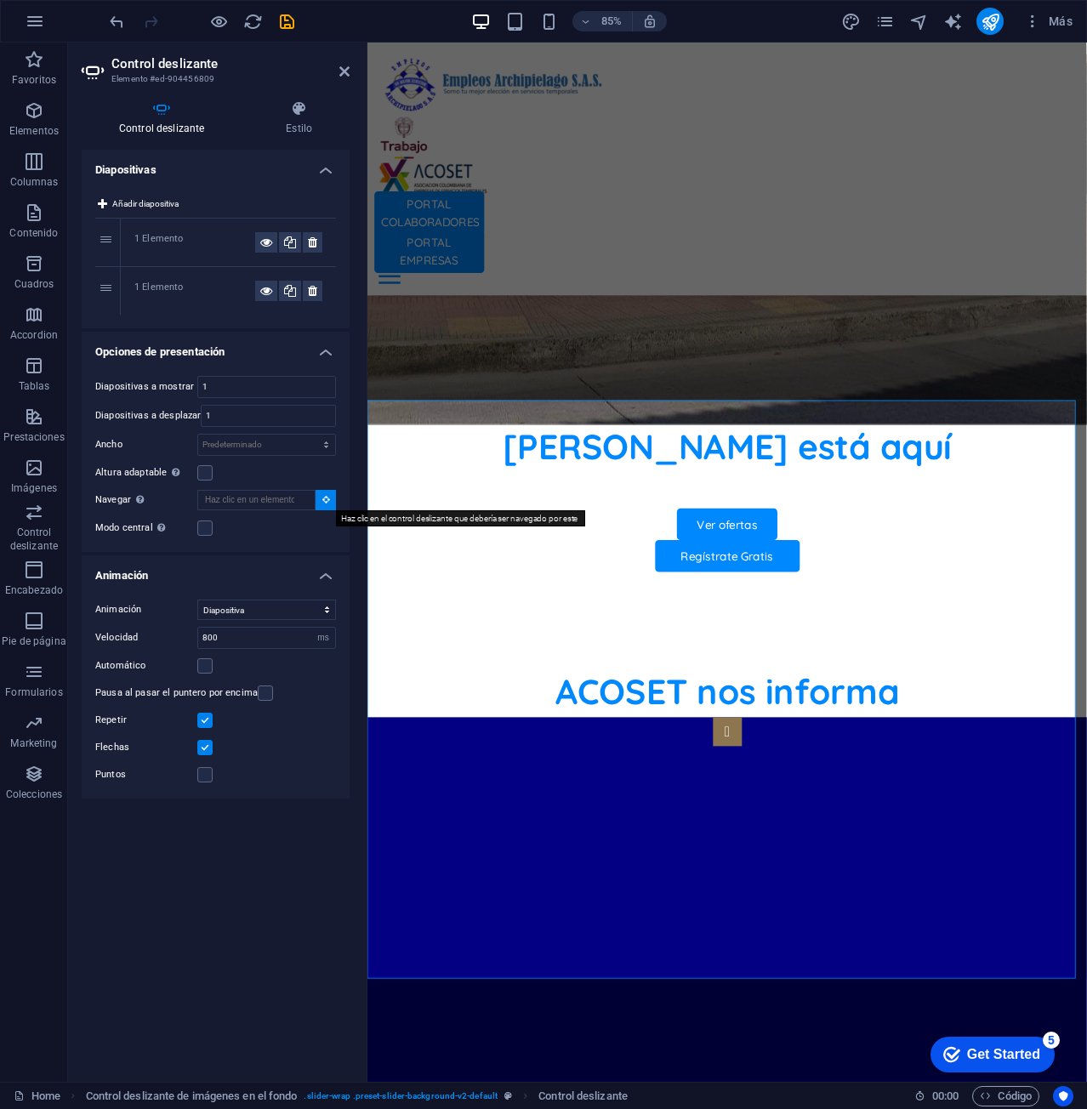
scroll to position [950, 0]
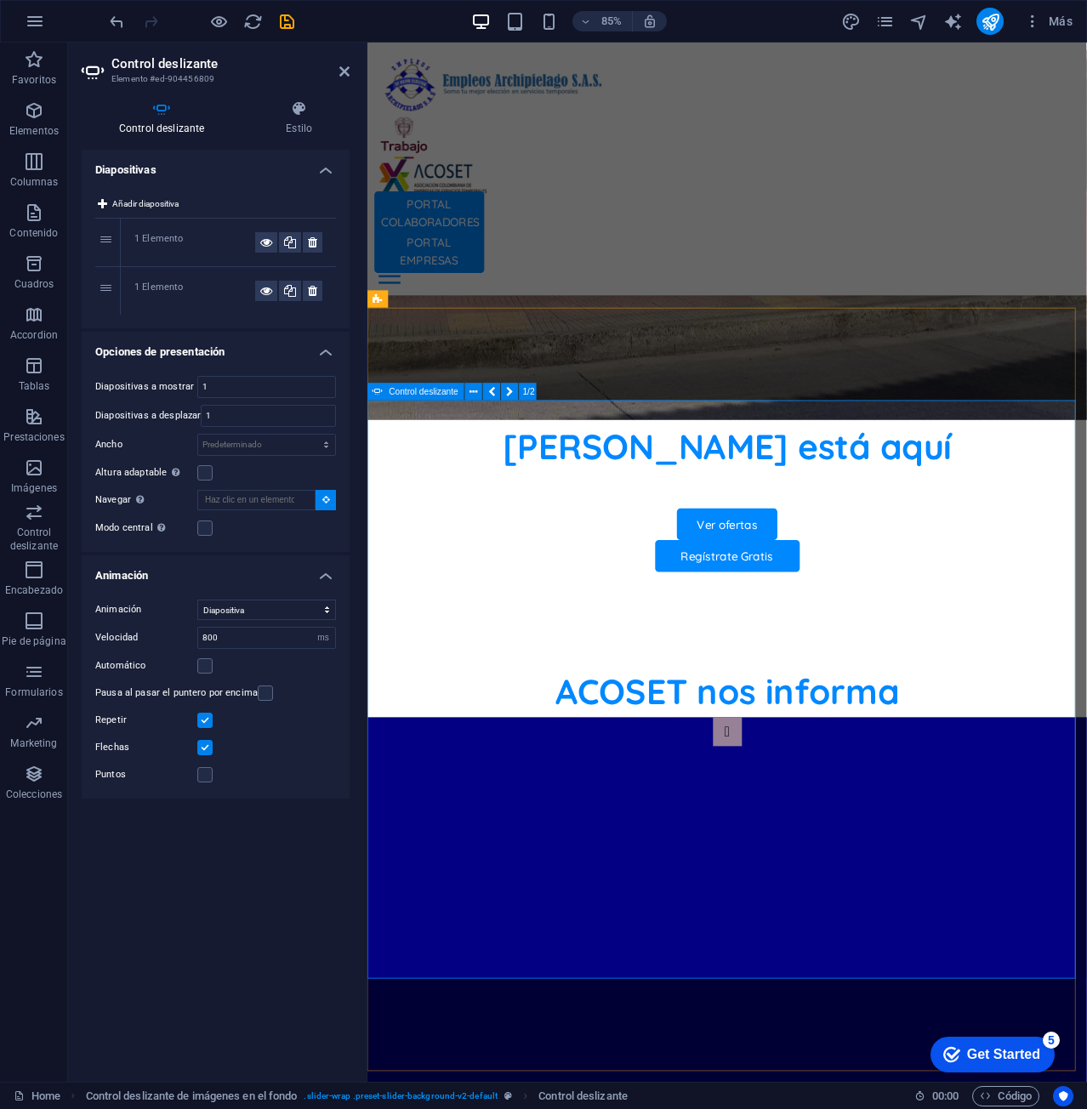
click at [774, 837] on button "button" at bounding box center [791, 854] width 34 height 34
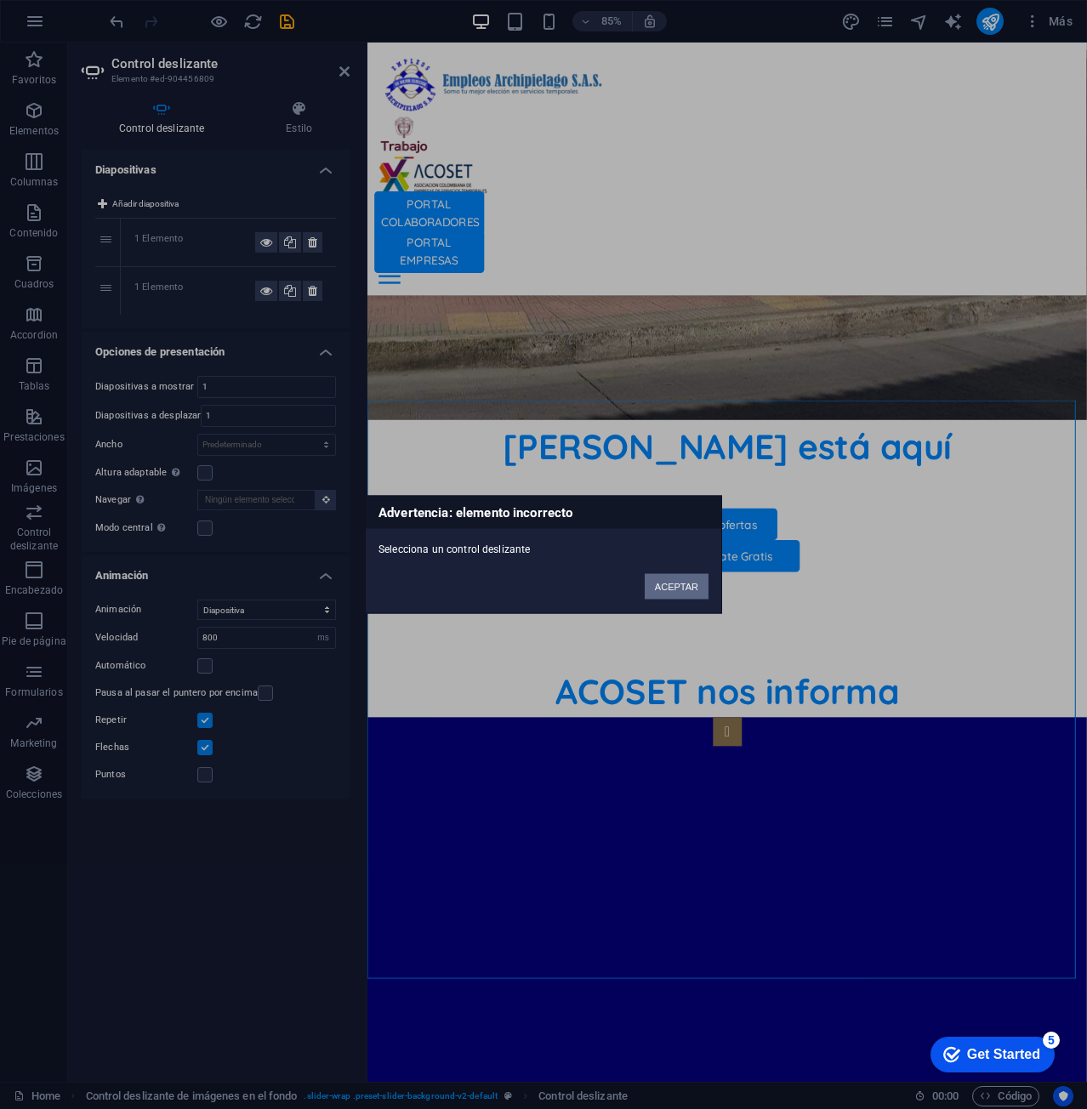
click at [676, 586] on button "ACEPTAR" at bounding box center [676, 587] width 64 height 26
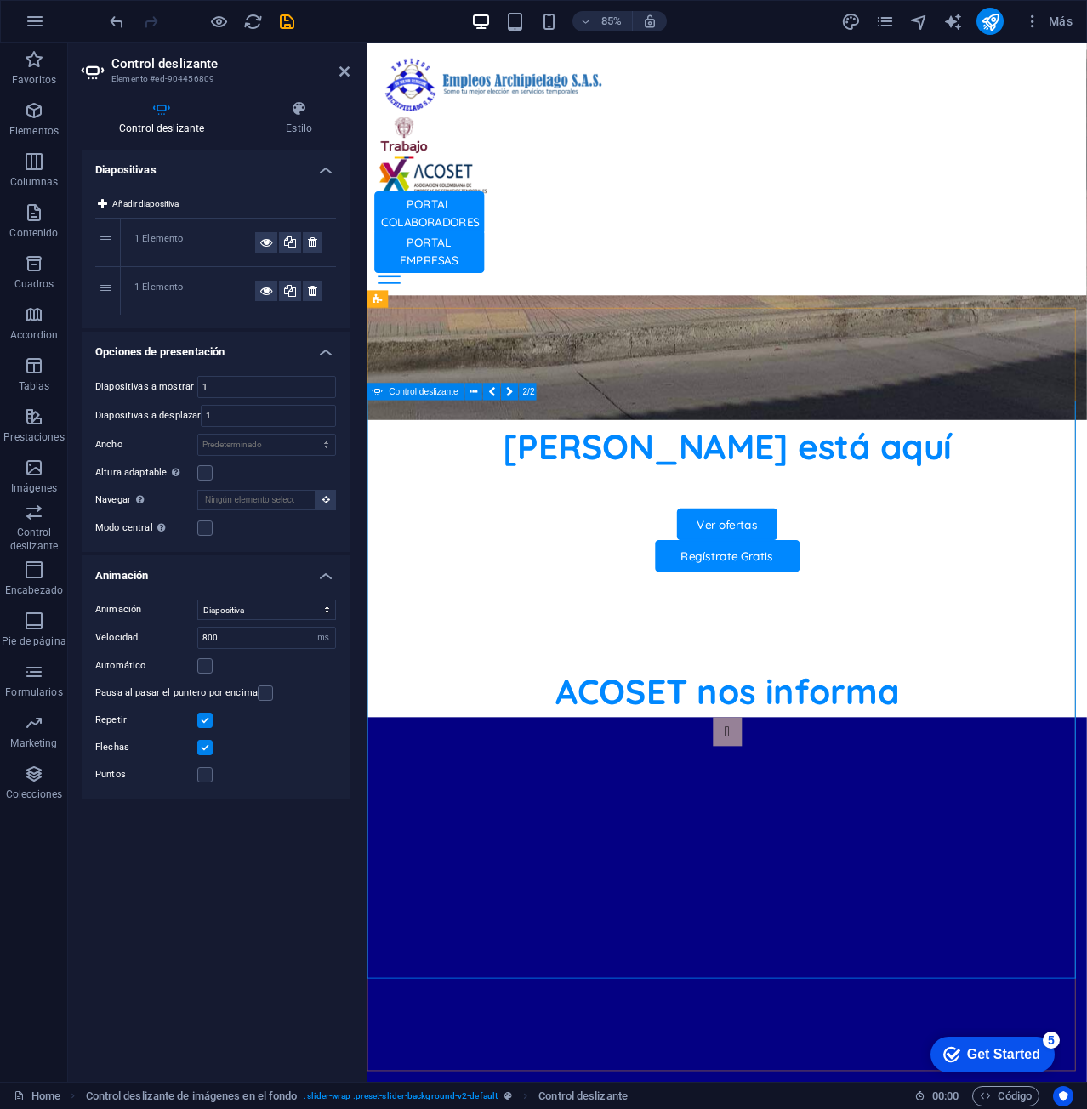
click at [774, 837] on button "button" at bounding box center [791, 854] width 34 height 34
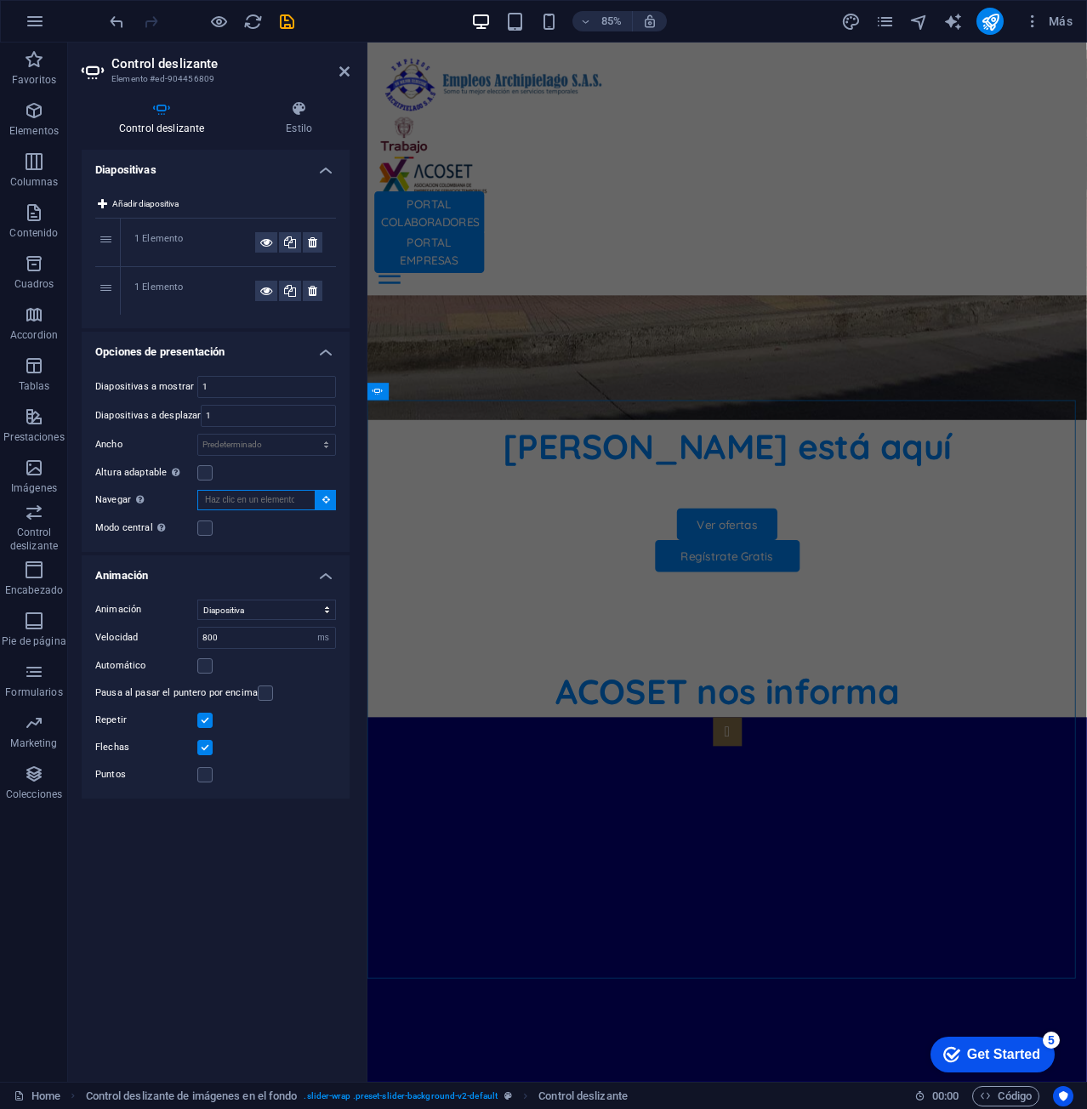
click at [275, 503] on input "Navegar Selecciona otro control deslizante que debería ser navegado por este" at bounding box center [256, 500] width 118 height 20
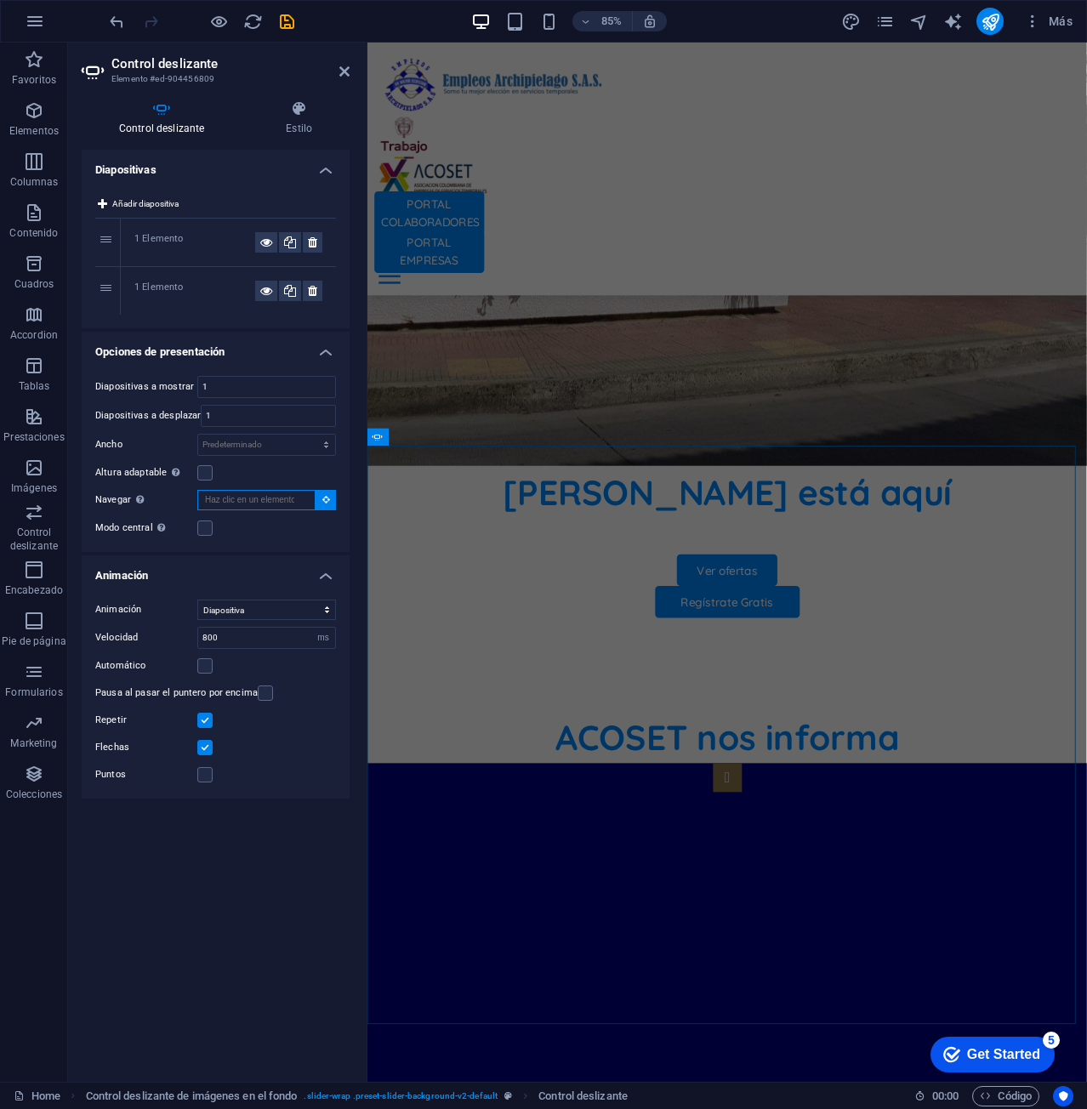
scroll to position [850, 0]
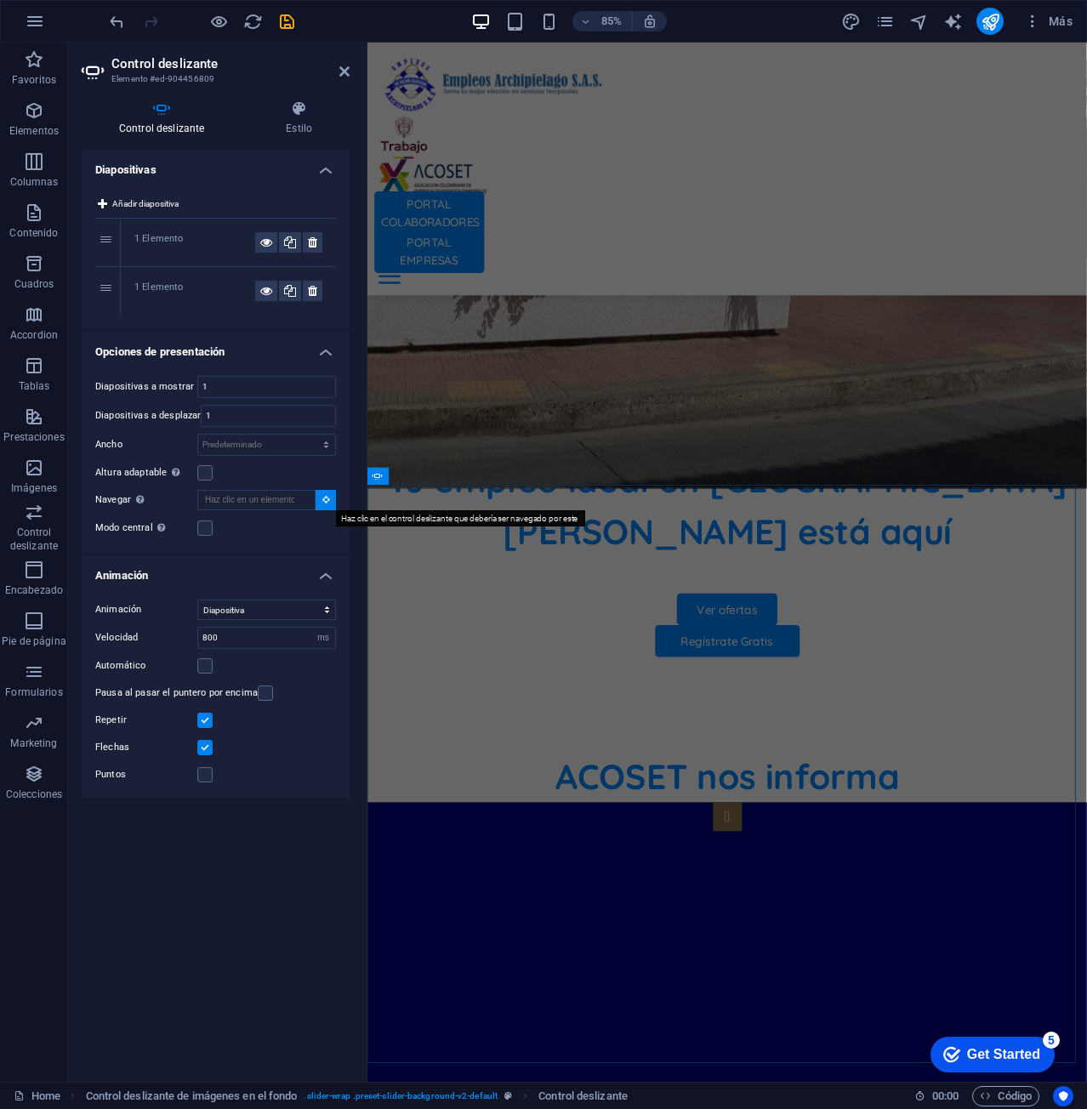
click at [322, 499] on icon at bounding box center [326, 499] width 8 height 9
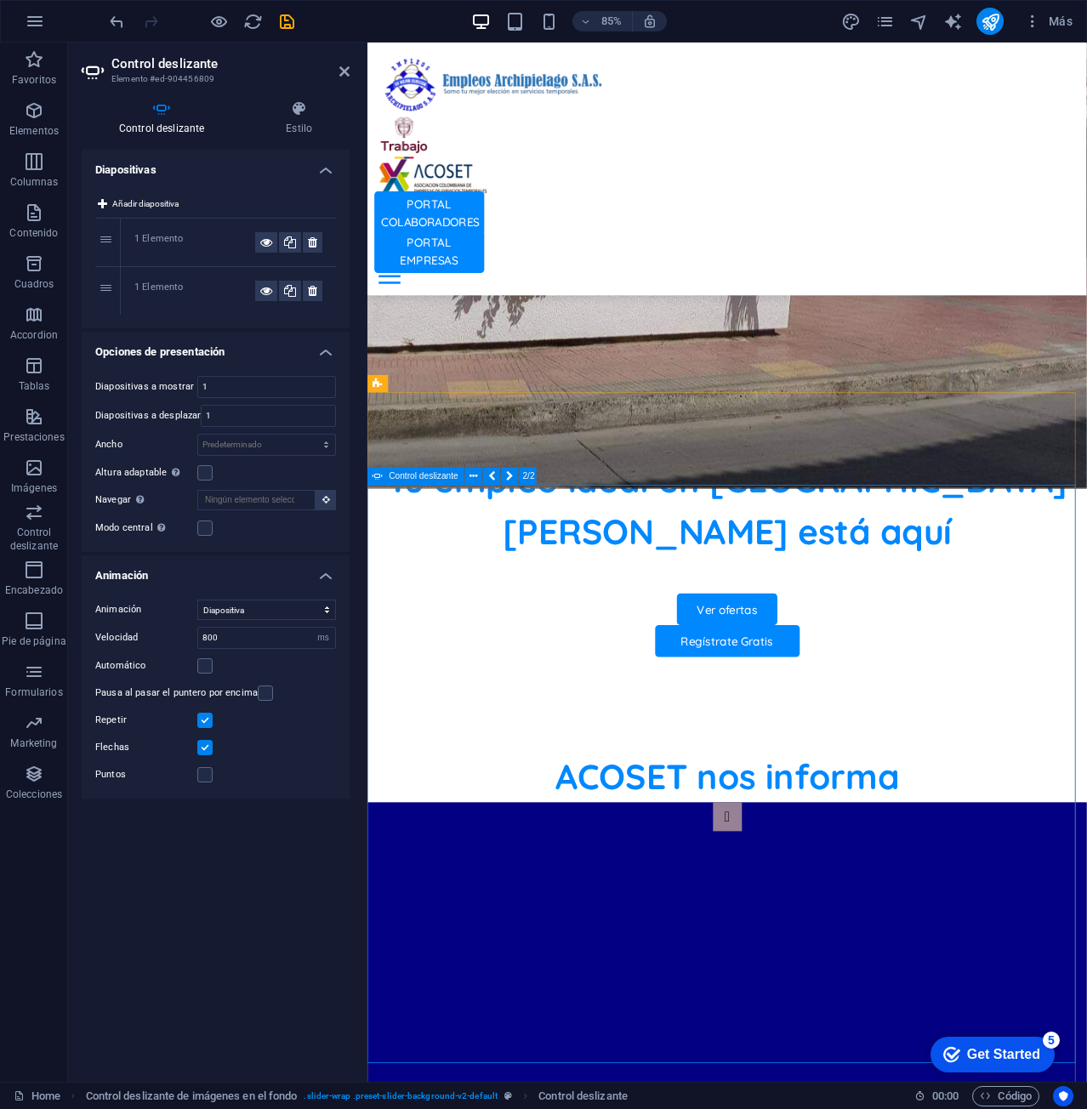
click at [774, 936] on button "button" at bounding box center [791, 953] width 34 height 34
click at [317, 495] on button at bounding box center [325, 500] width 20 height 20
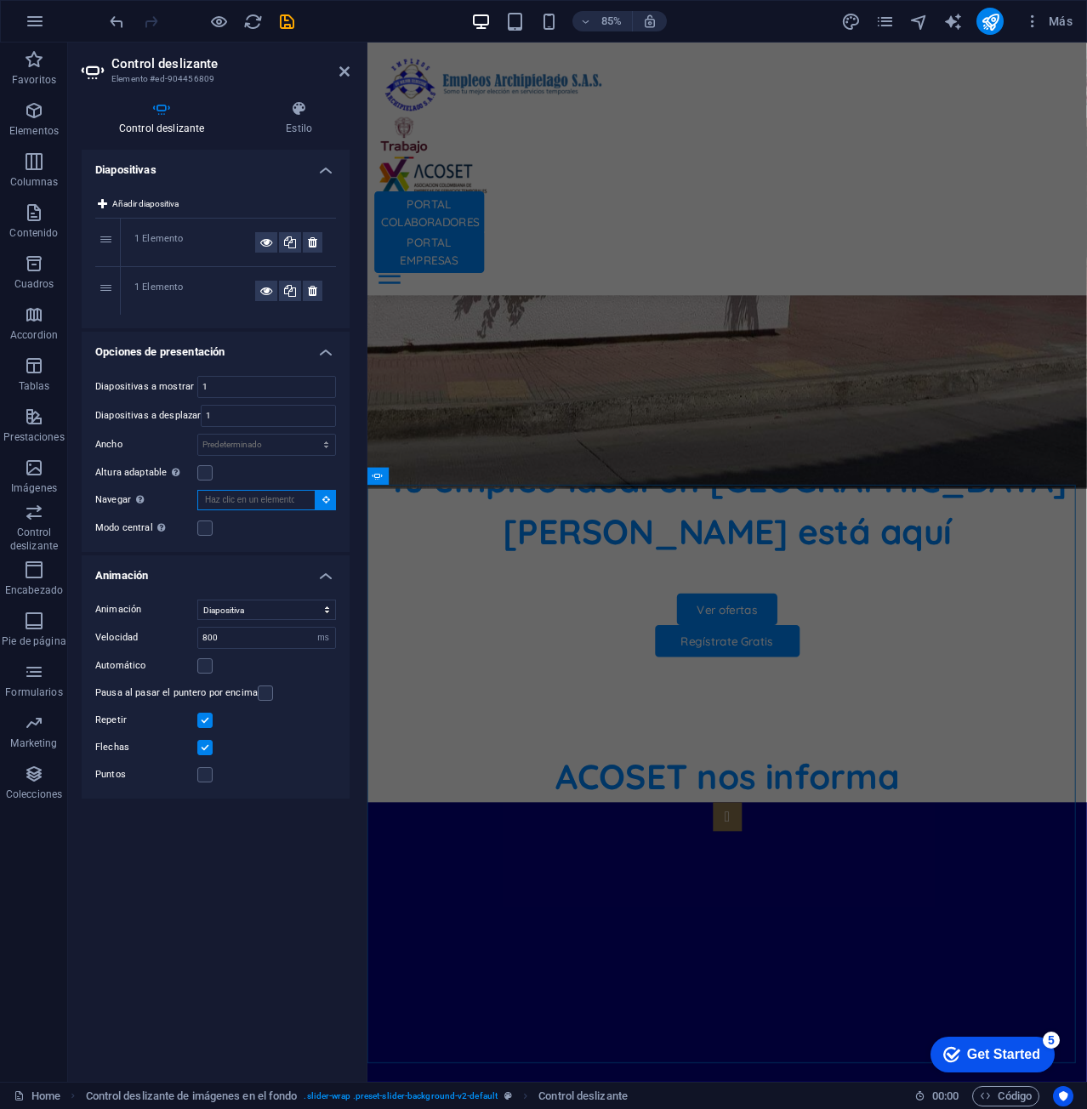
click at [277, 502] on input "Navegar Selecciona otro control deslizante que debería ser navegado por este" at bounding box center [256, 500] width 118 height 20
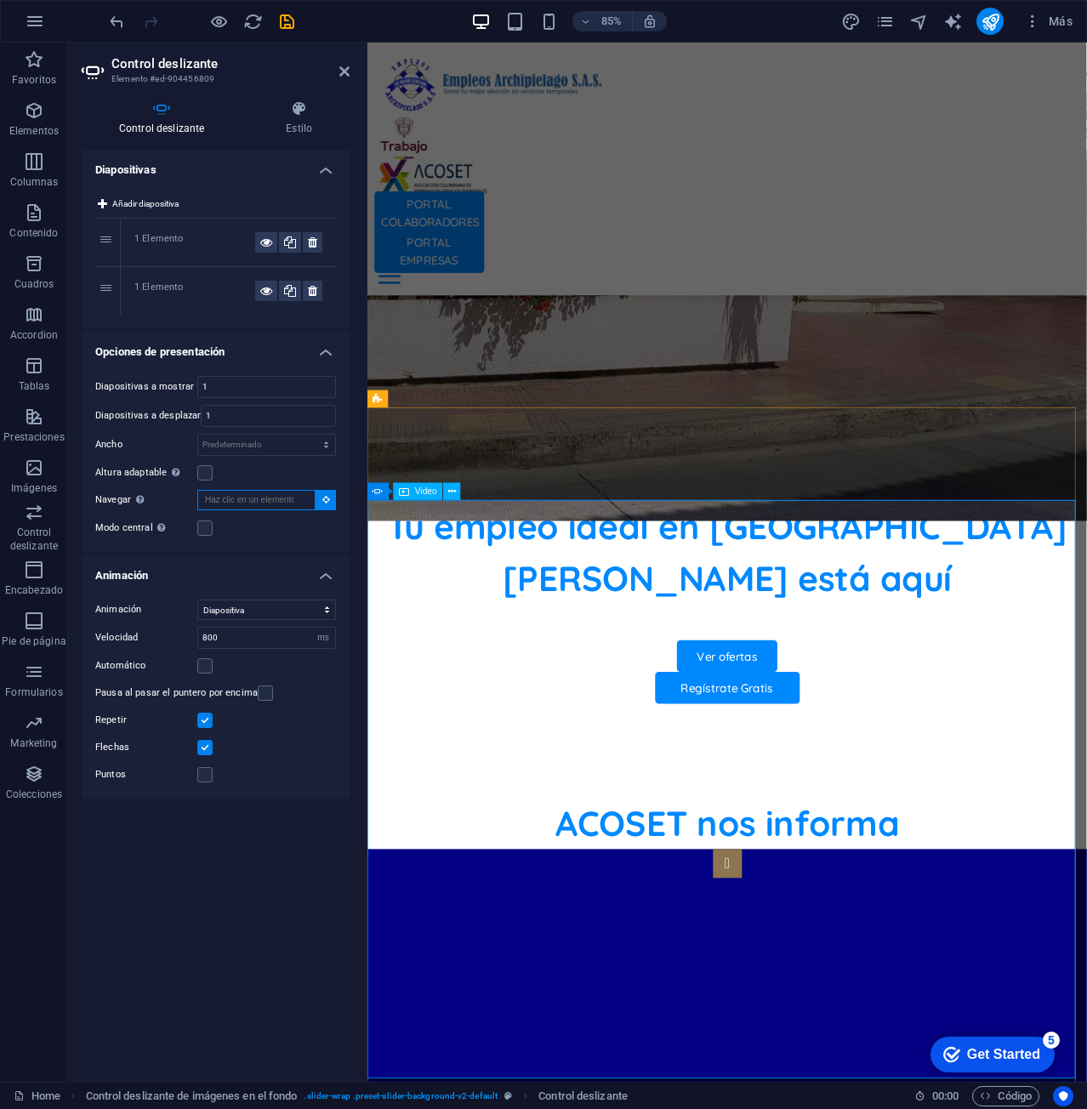
scroll to position [751, 0]
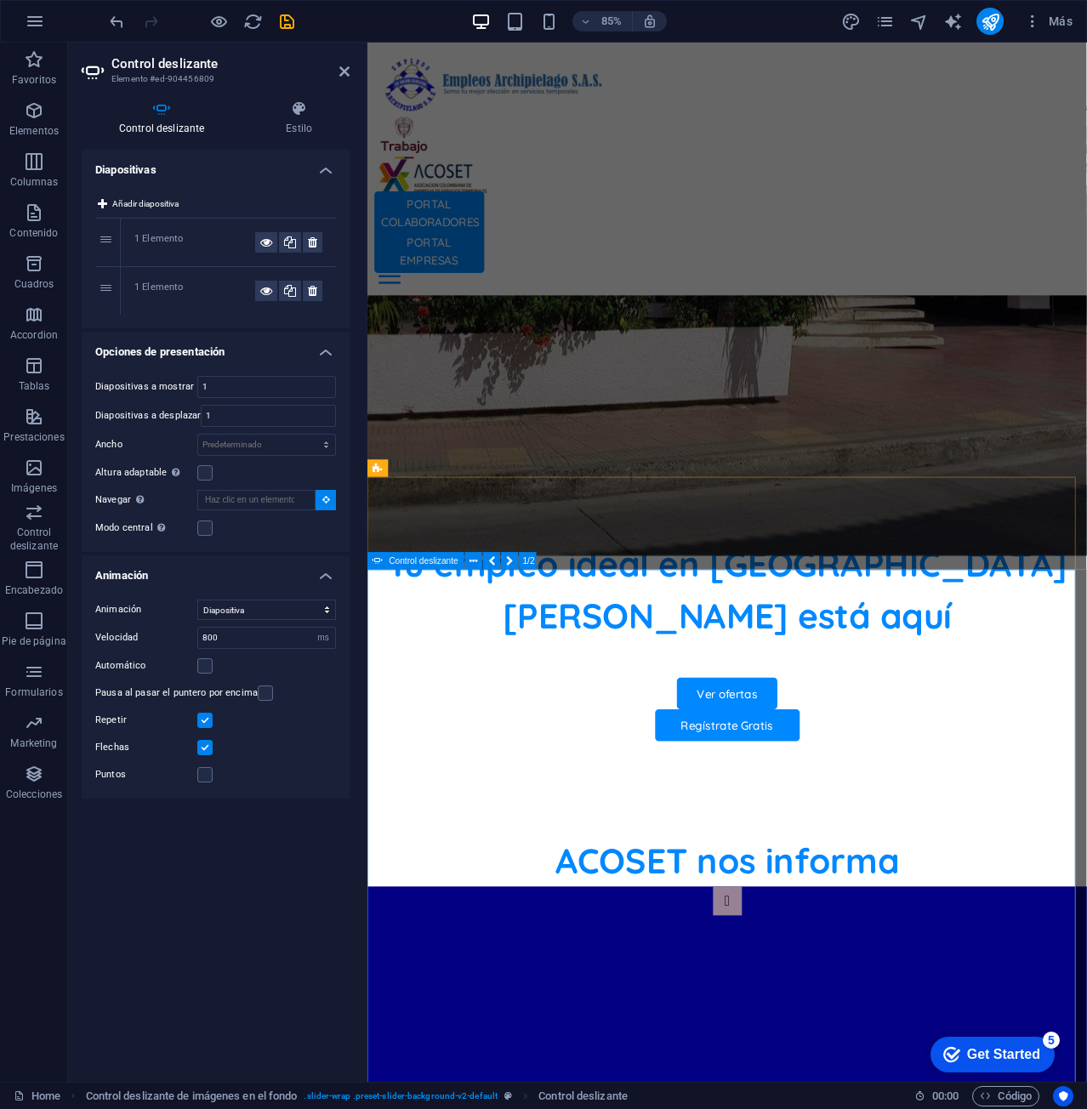
click at [774, 1036] on button "button" at bounding box center [791, 1053] width 34 height 34
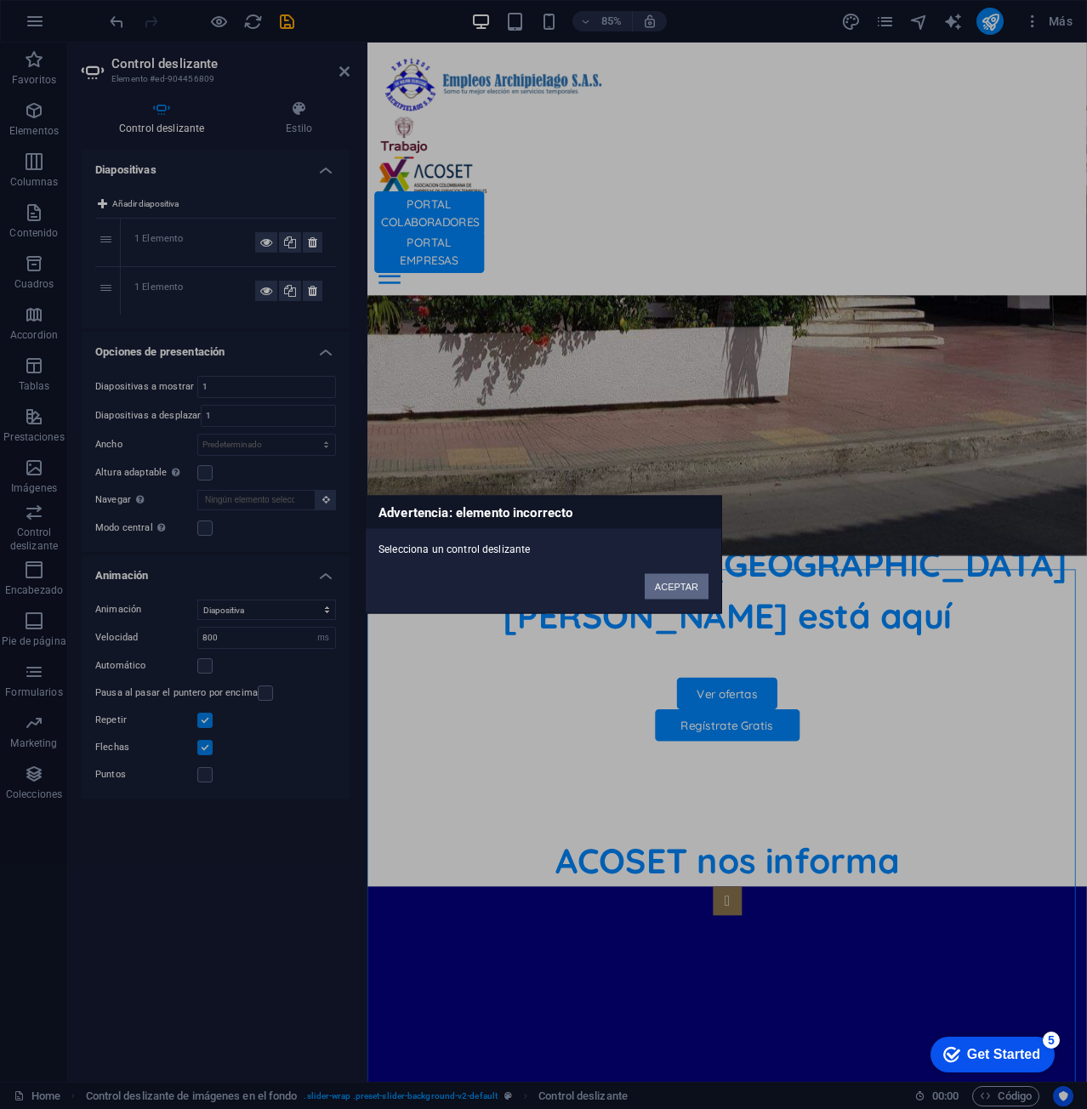
click at [672, 590] on button "ACEPTAR" at bounding box center [676, 587] width 64 height 26
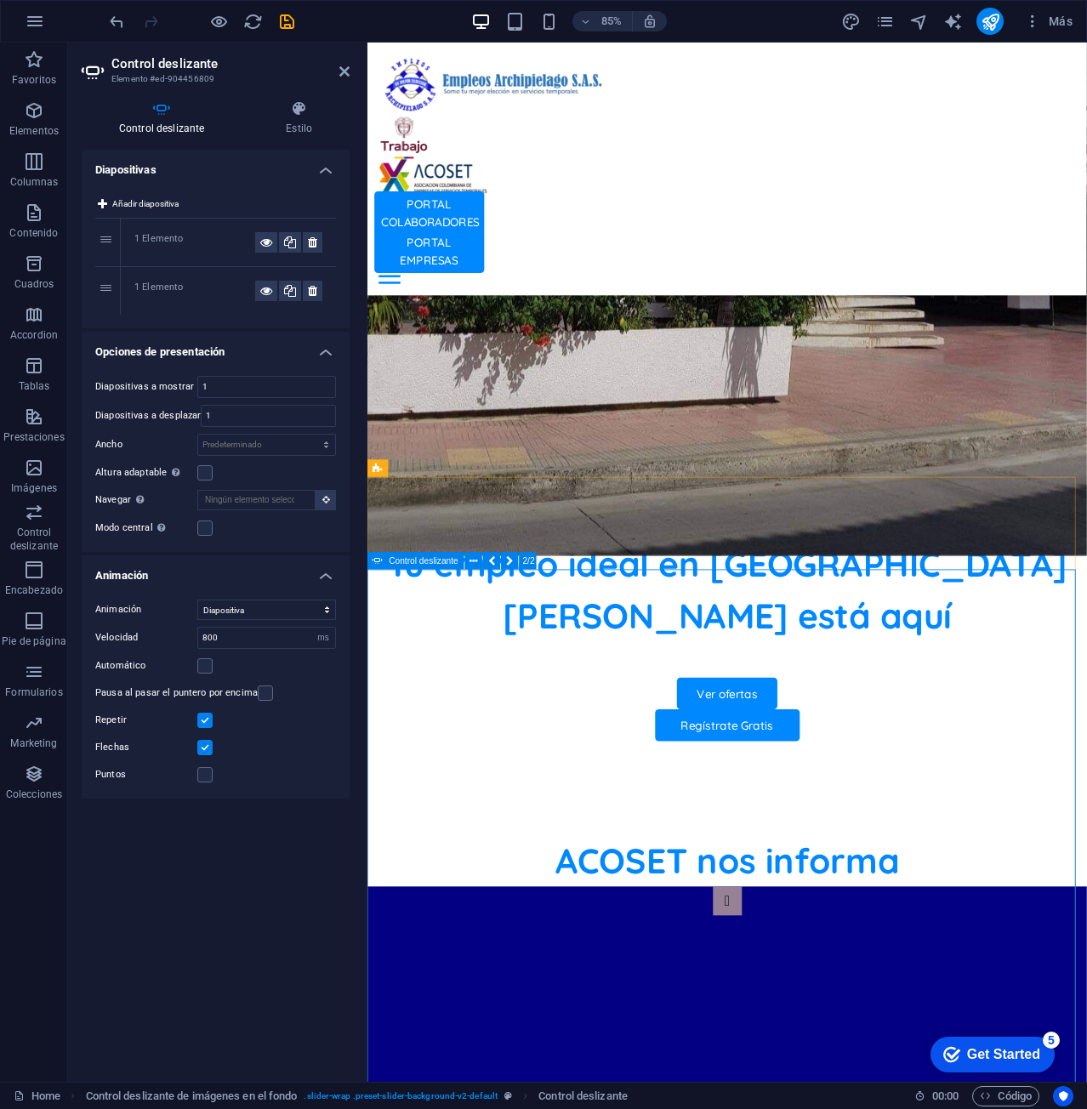
click at [774, 1036] on button "button" at bounding box center [791, 1053] width 34 height 34
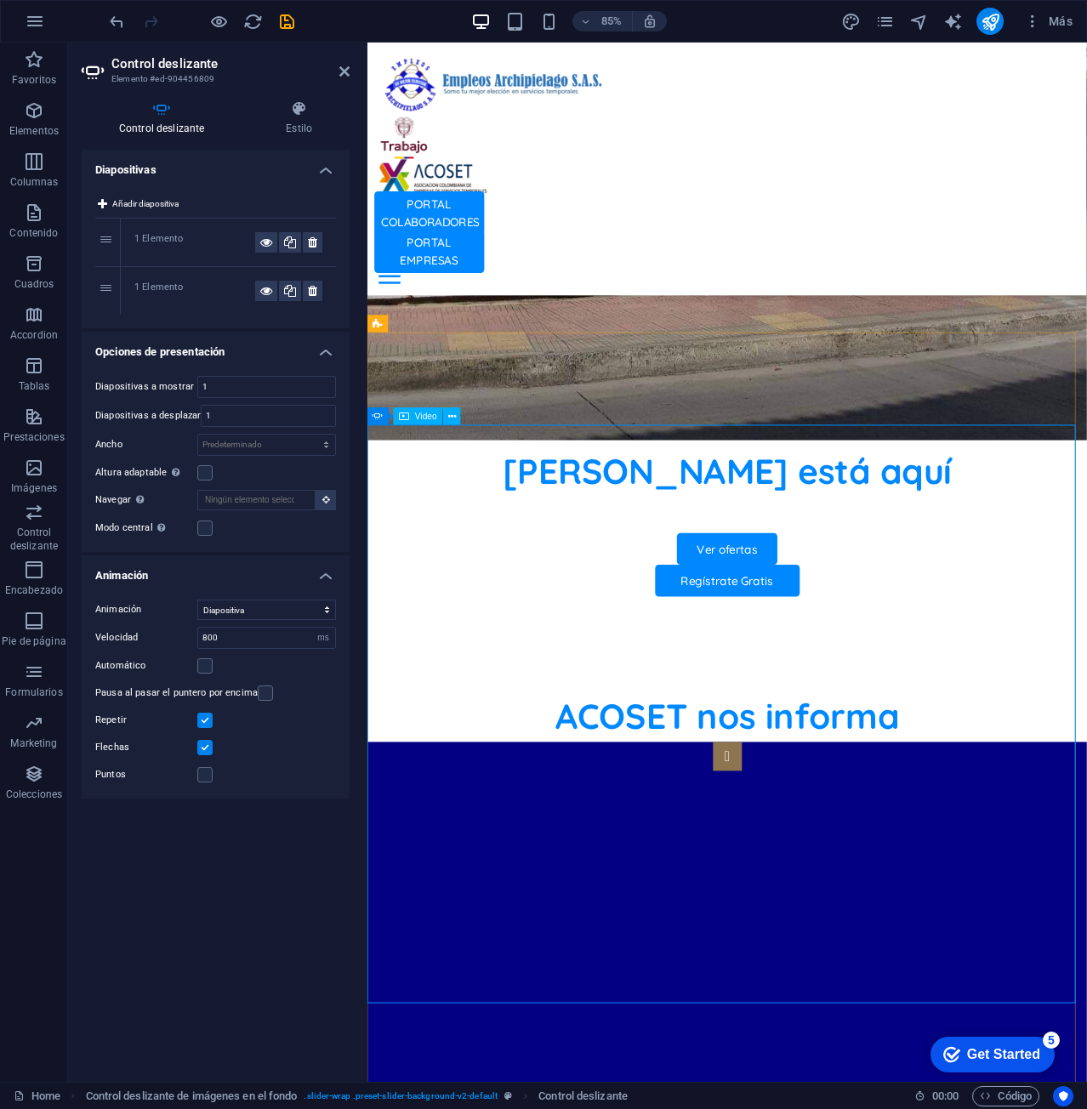
scroll to position [1006, 0]
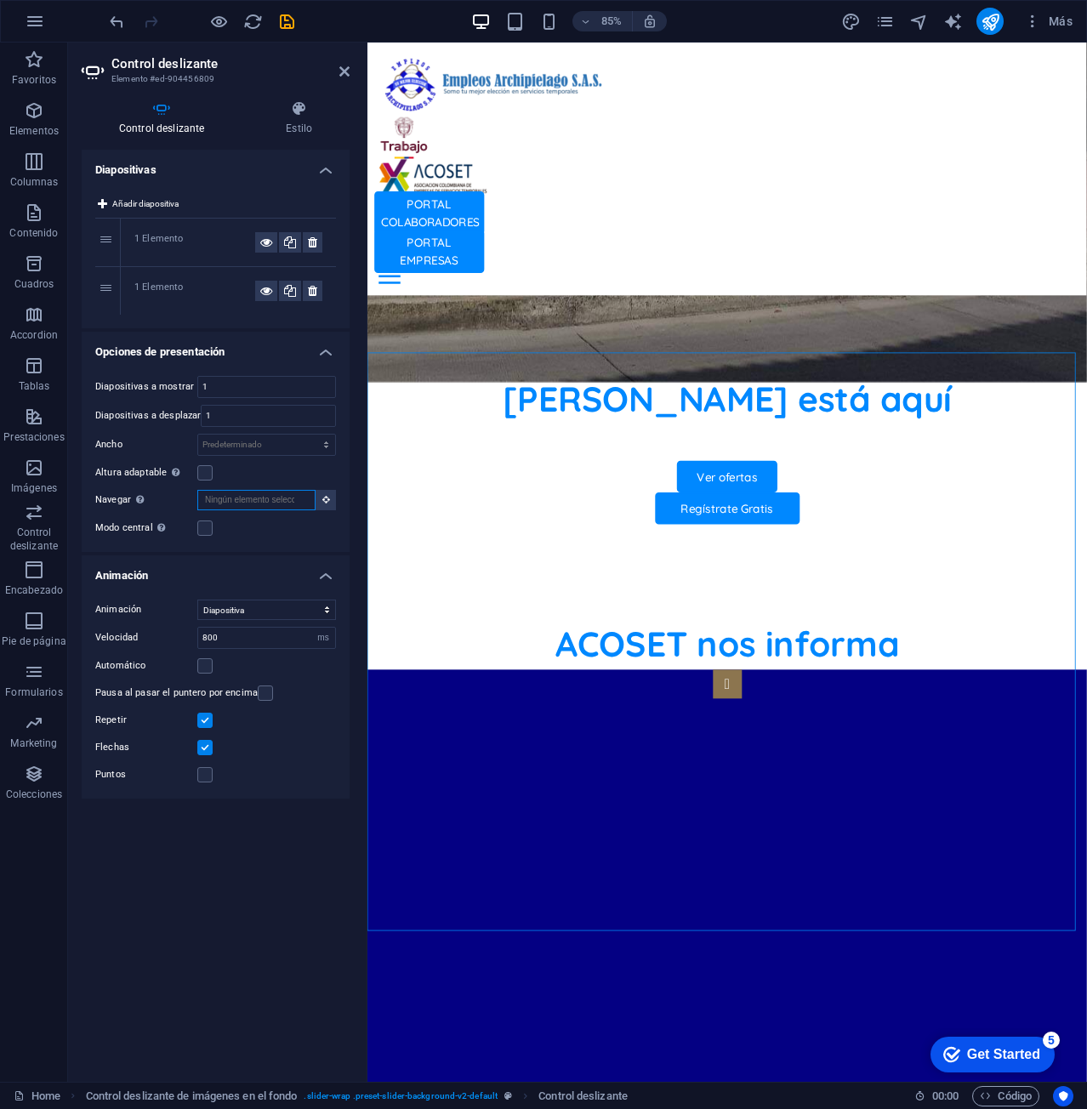
click at [235, 502] on input "Navegar Selecciona otro control deslizante que debería ser navegado por este" at bounding box center [256, 500] width 118 height 20
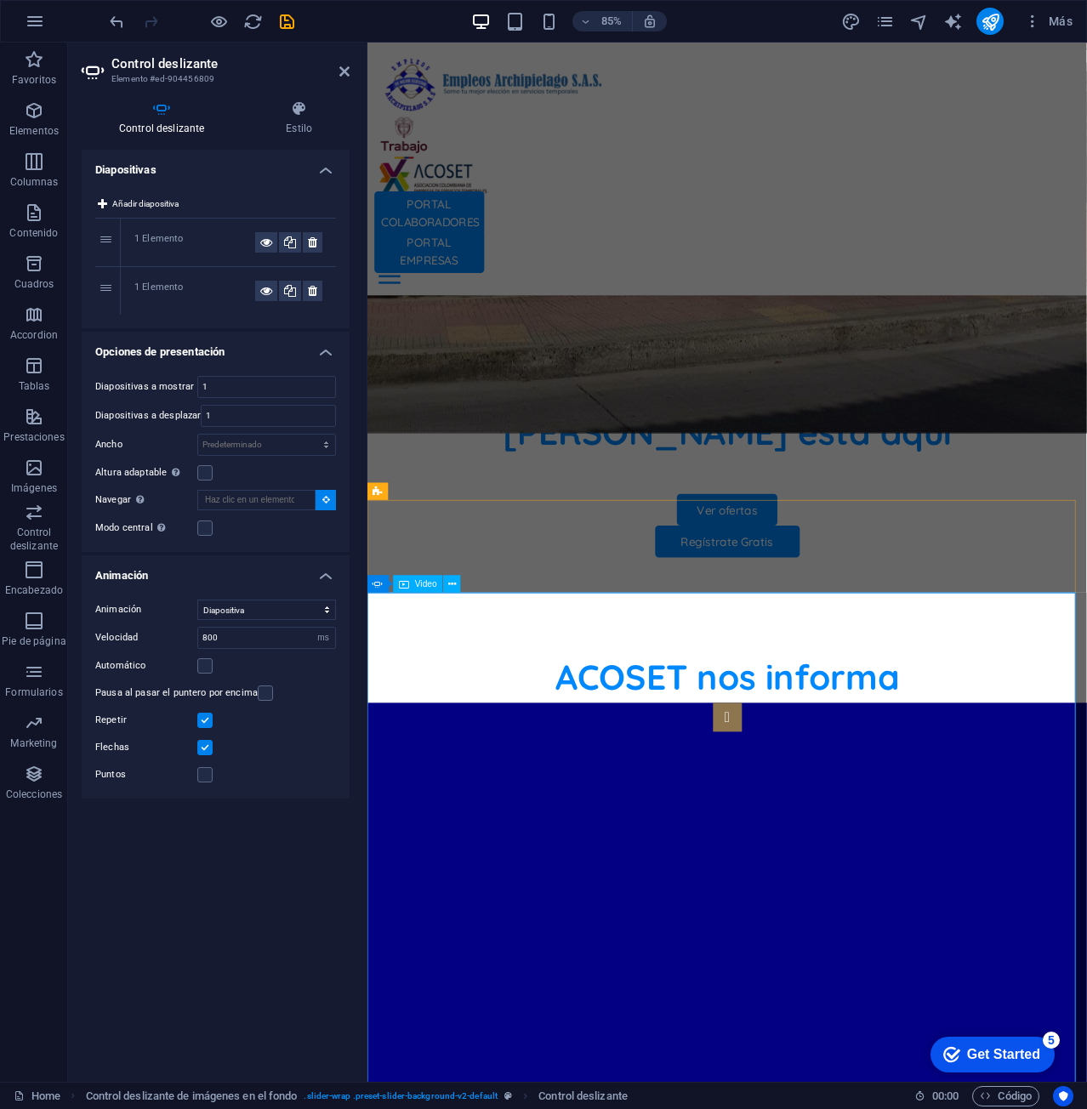
scroll to position [1143, 0]
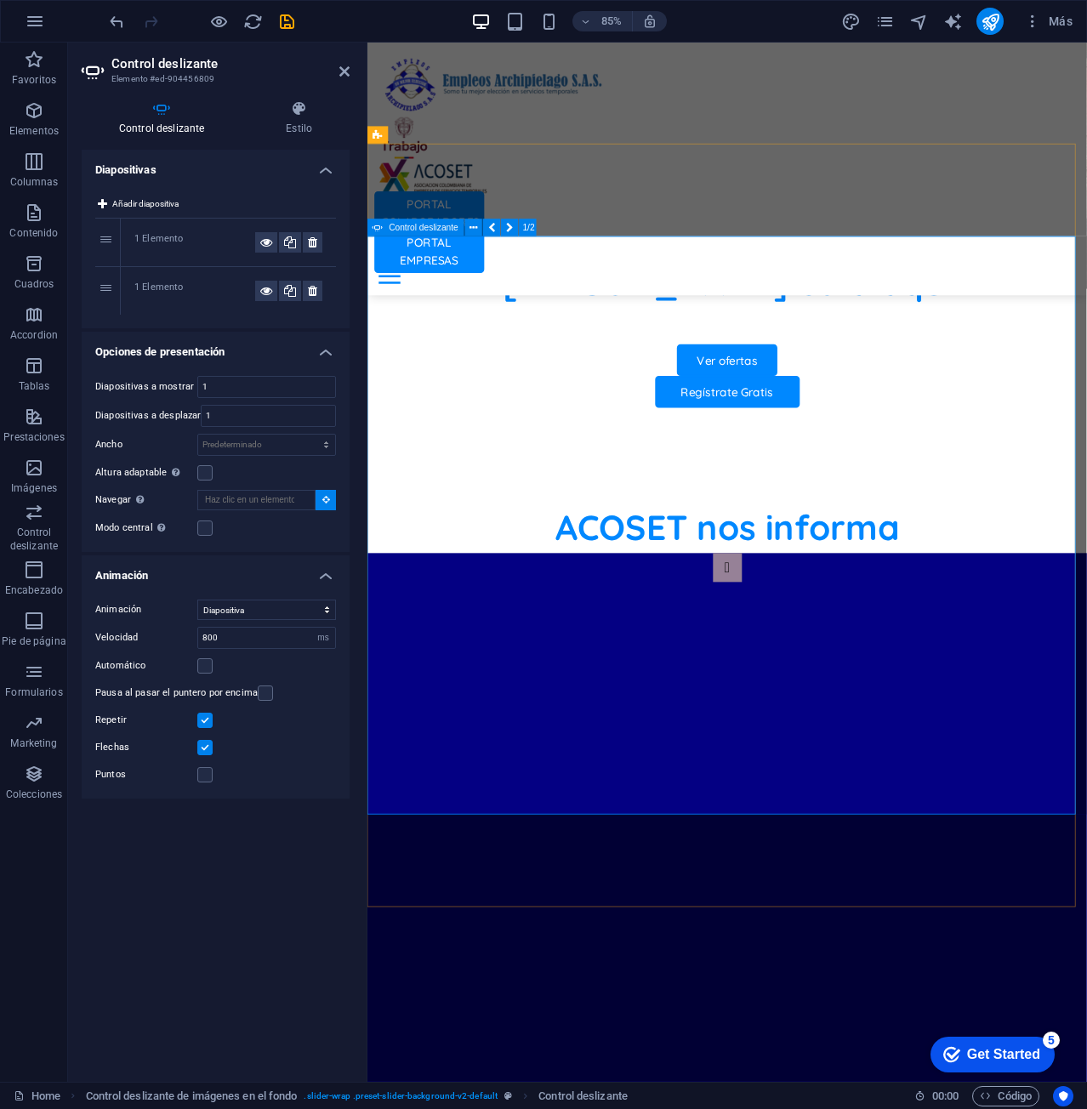
click at [774, 644] on button "button" at bounding box center [791, 661] width 34 height 34
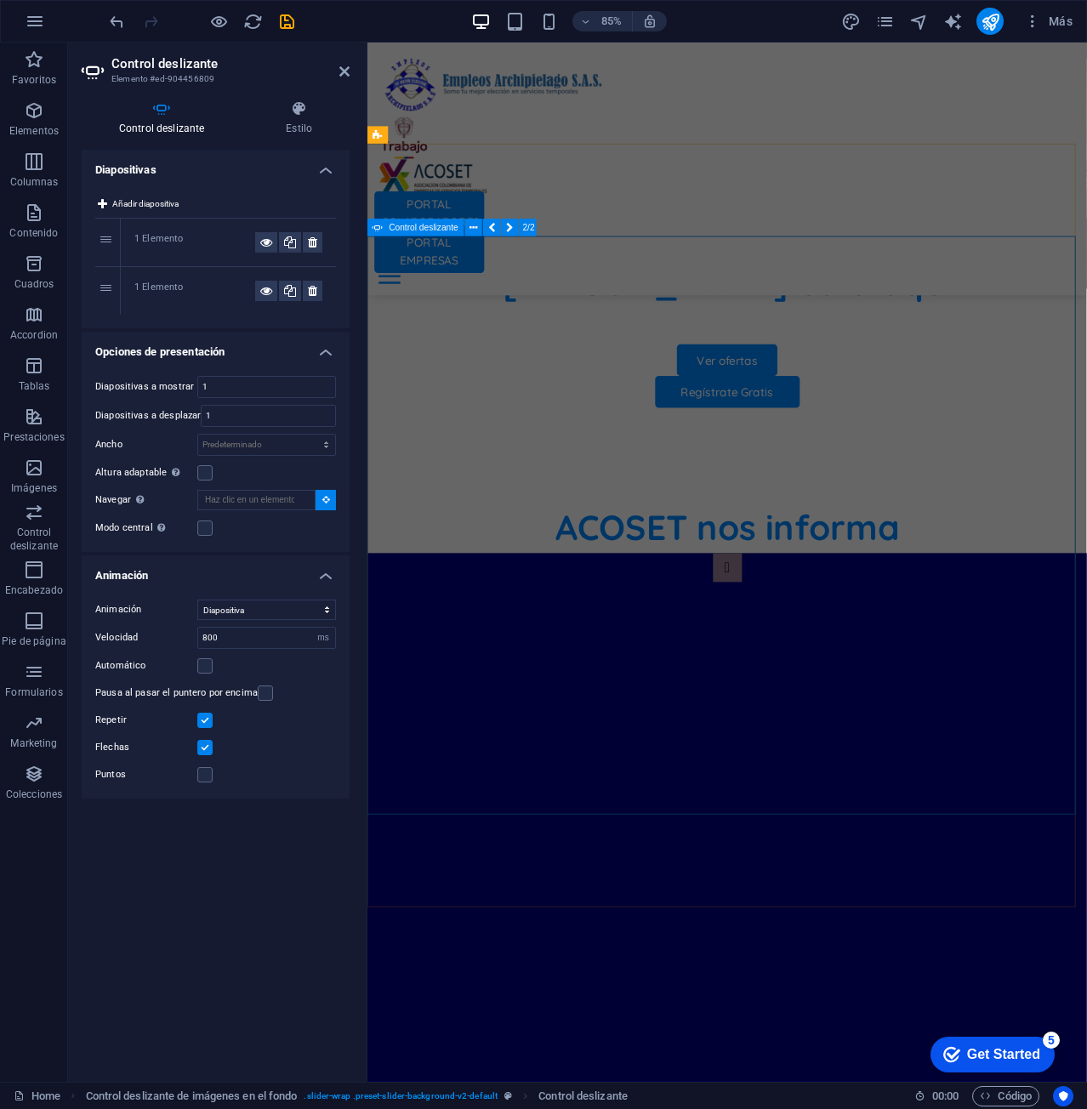
click at [774, 644] on button "button" at bounding box center [791, 661] width 34 height 34
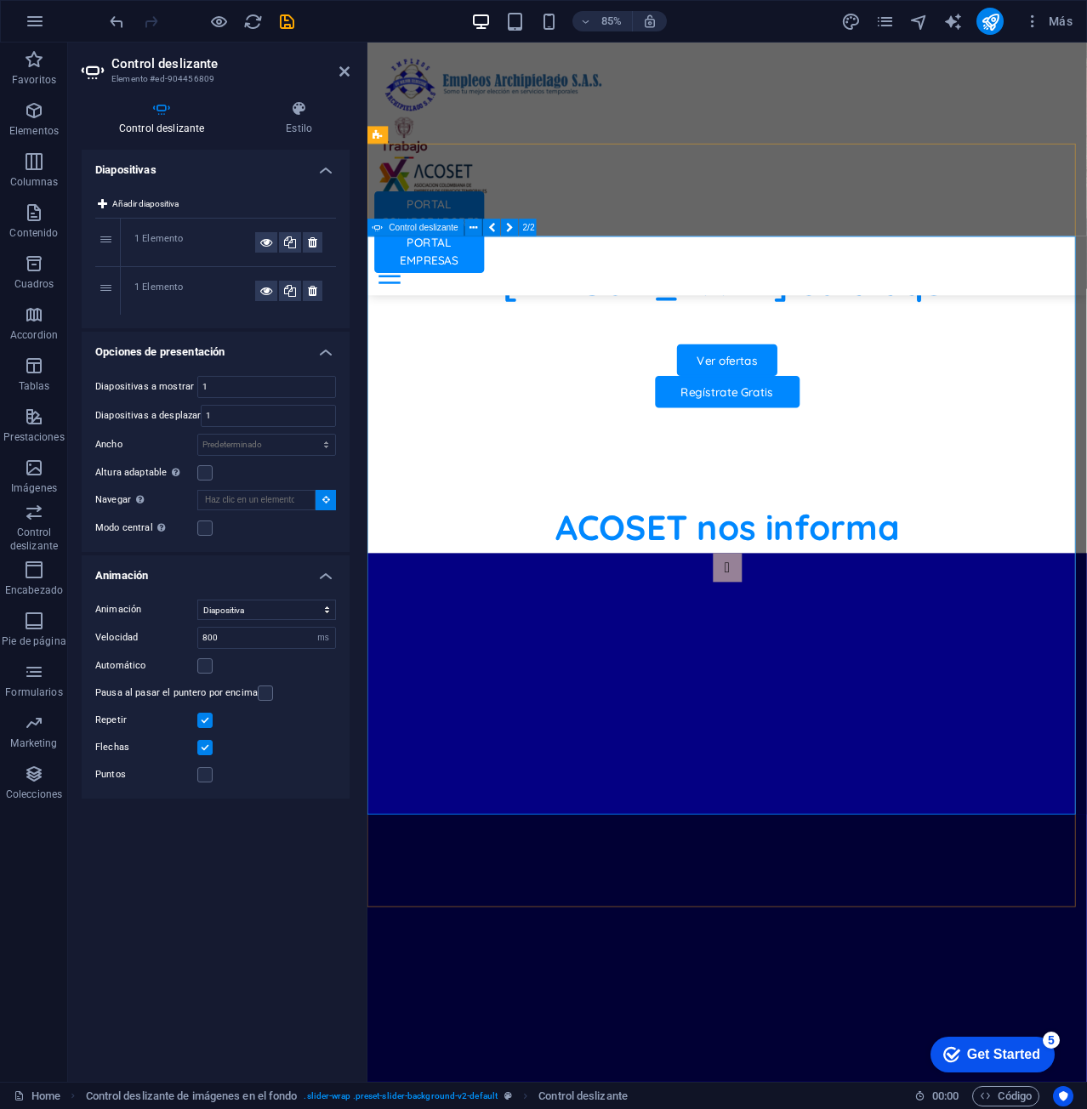
click at [774, 644] on button "button" at bounding box center [791, 661] width 34 height 34
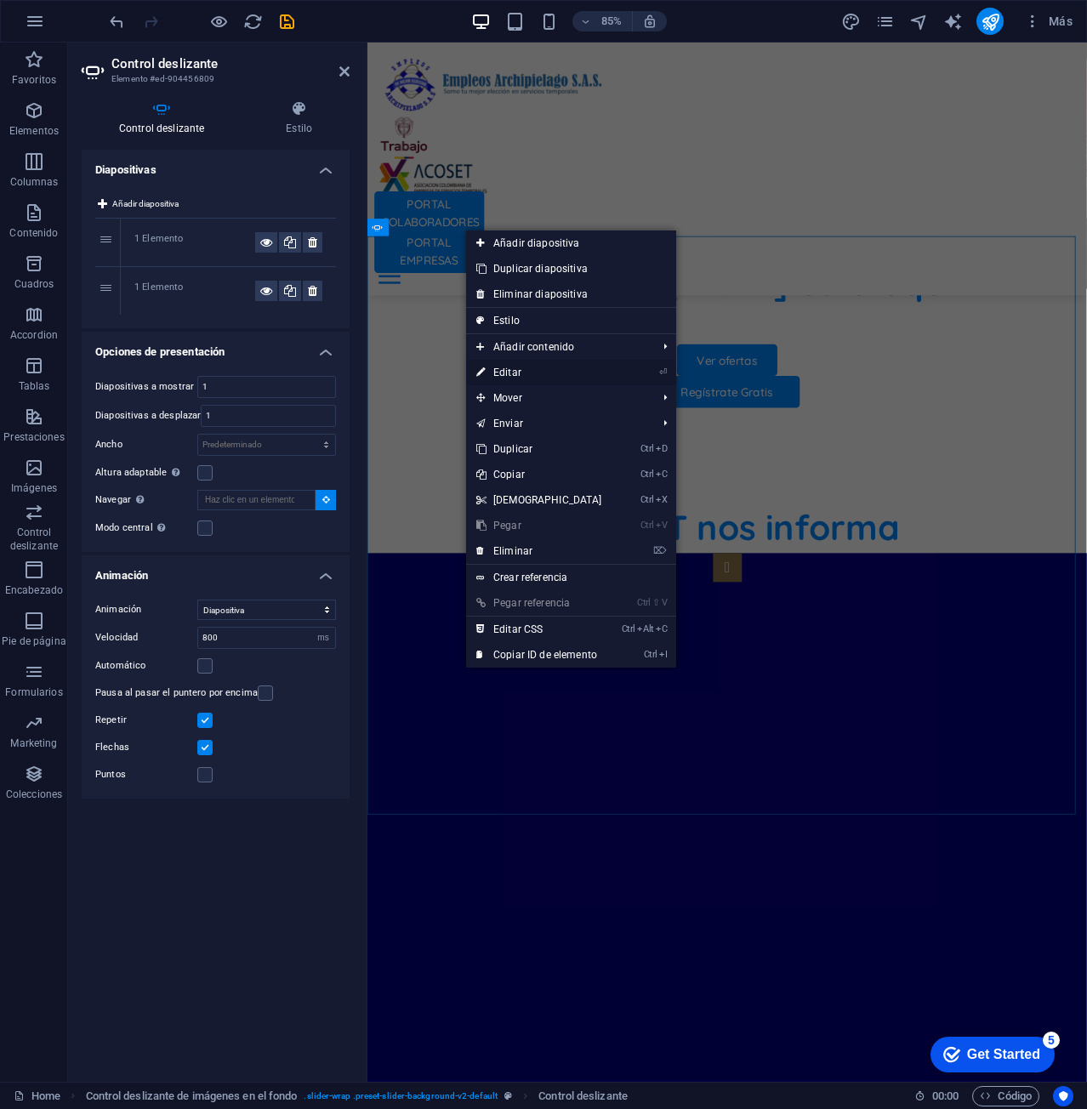
click at [567, 378] on link "⏎ Editar" at bounding box center [539, 373] width 146 height 26
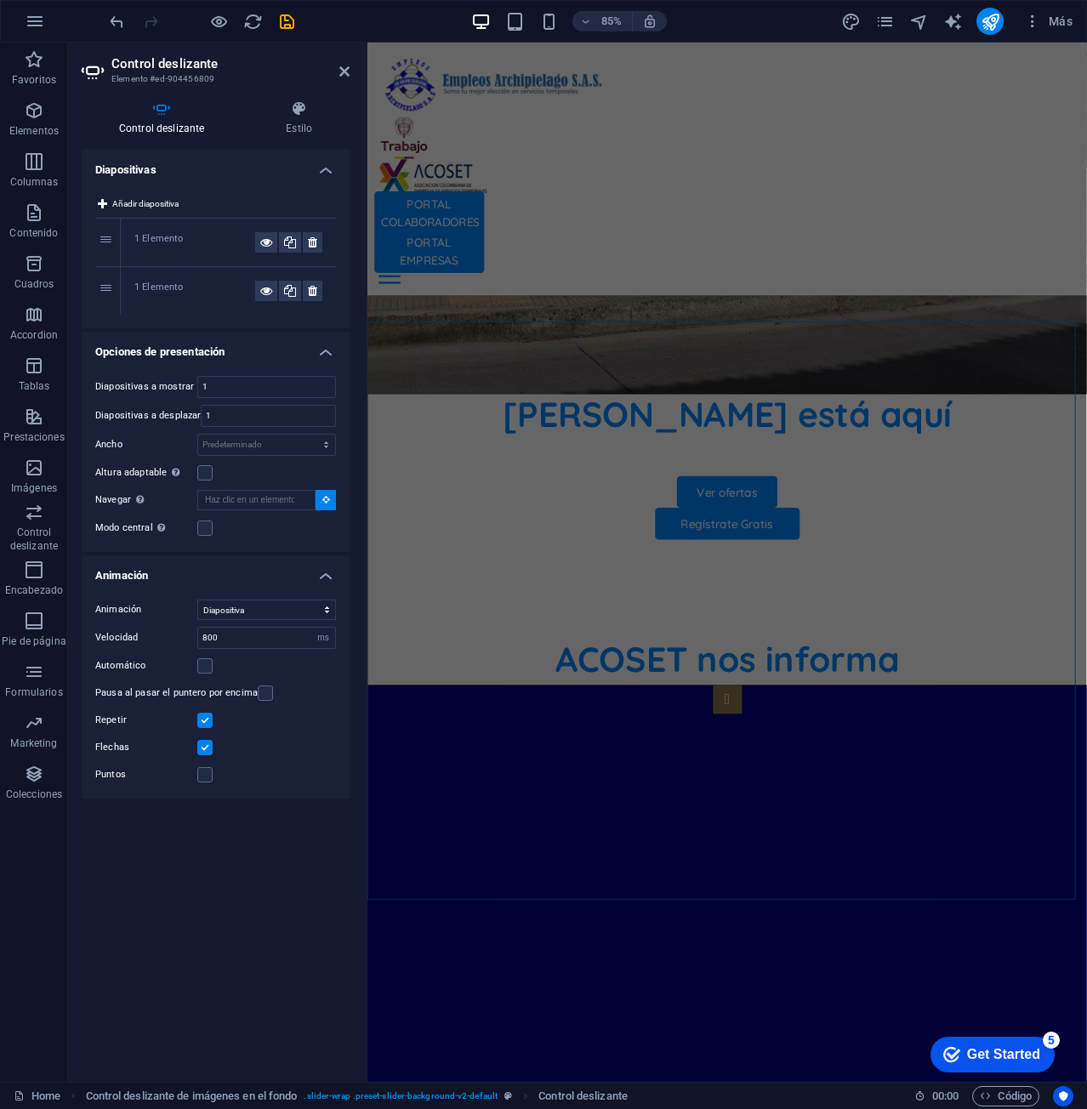
scroll to position [944, 0]
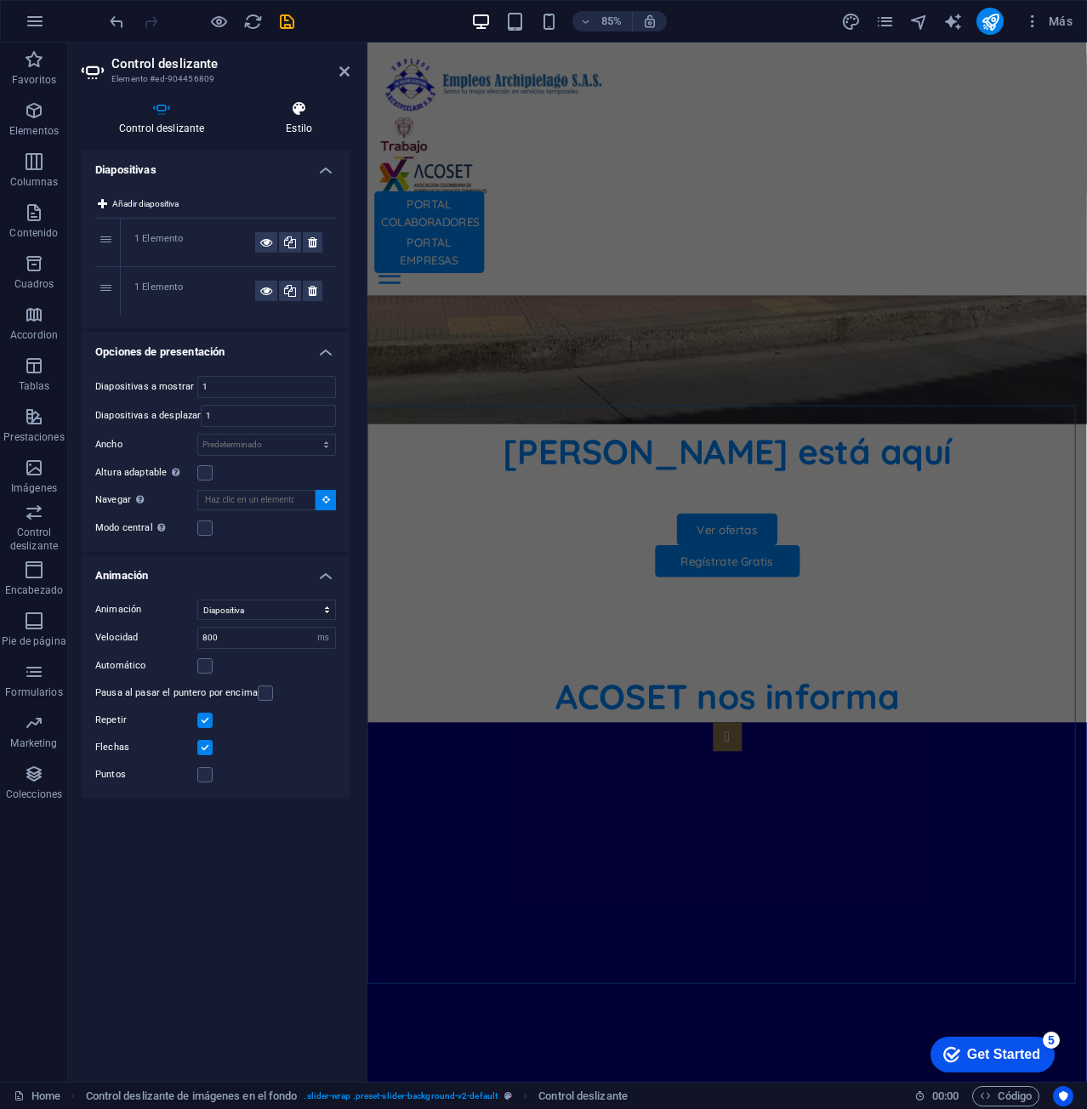
click at [308, 113] on icon at bounding box center [298, 108] width 101 height 17
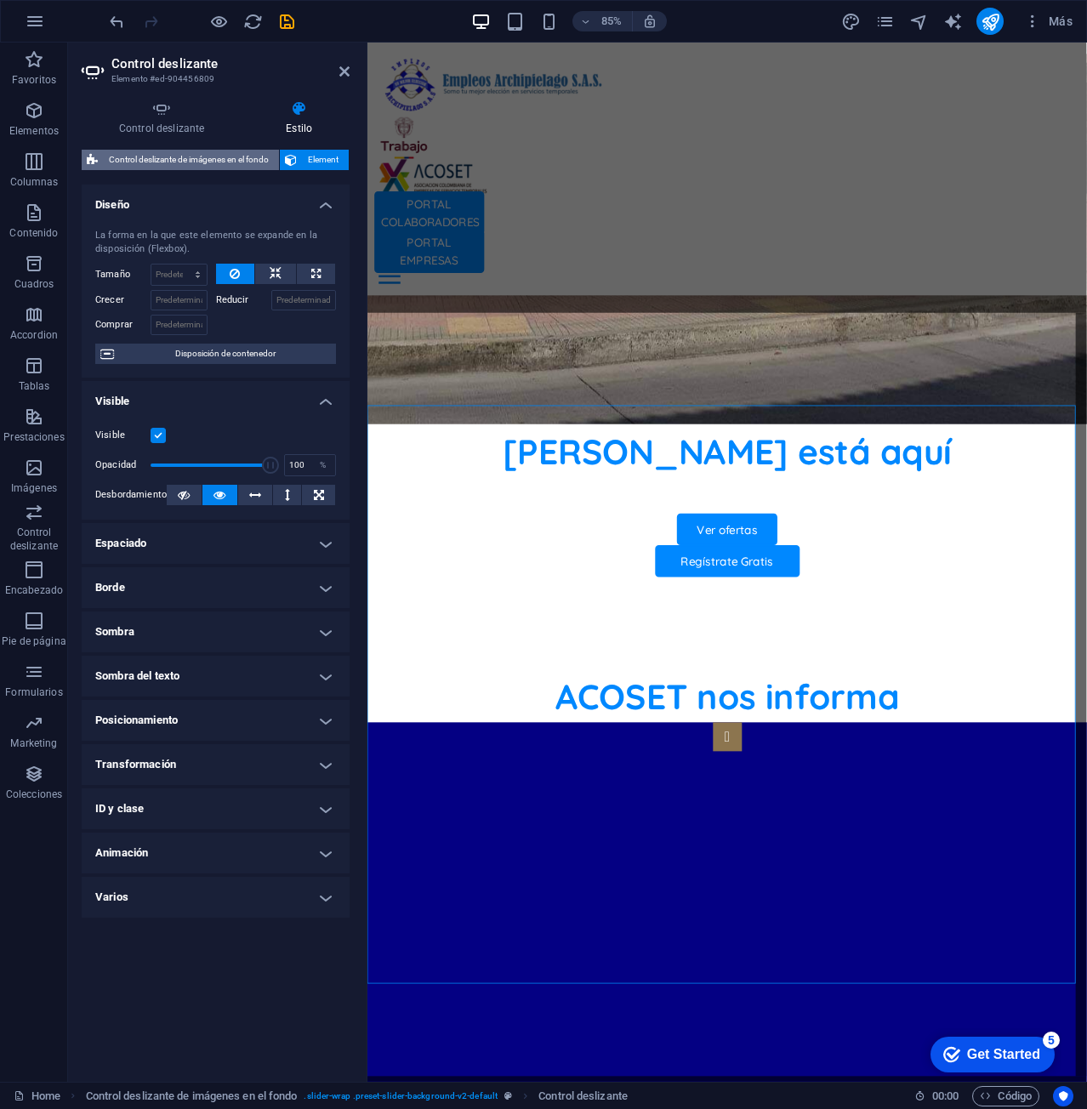
click at [258, 151] on span "Control deslizante de imágenes en el fondo" at bounding box center [188, 160] width 171 height 20
select select "rem"
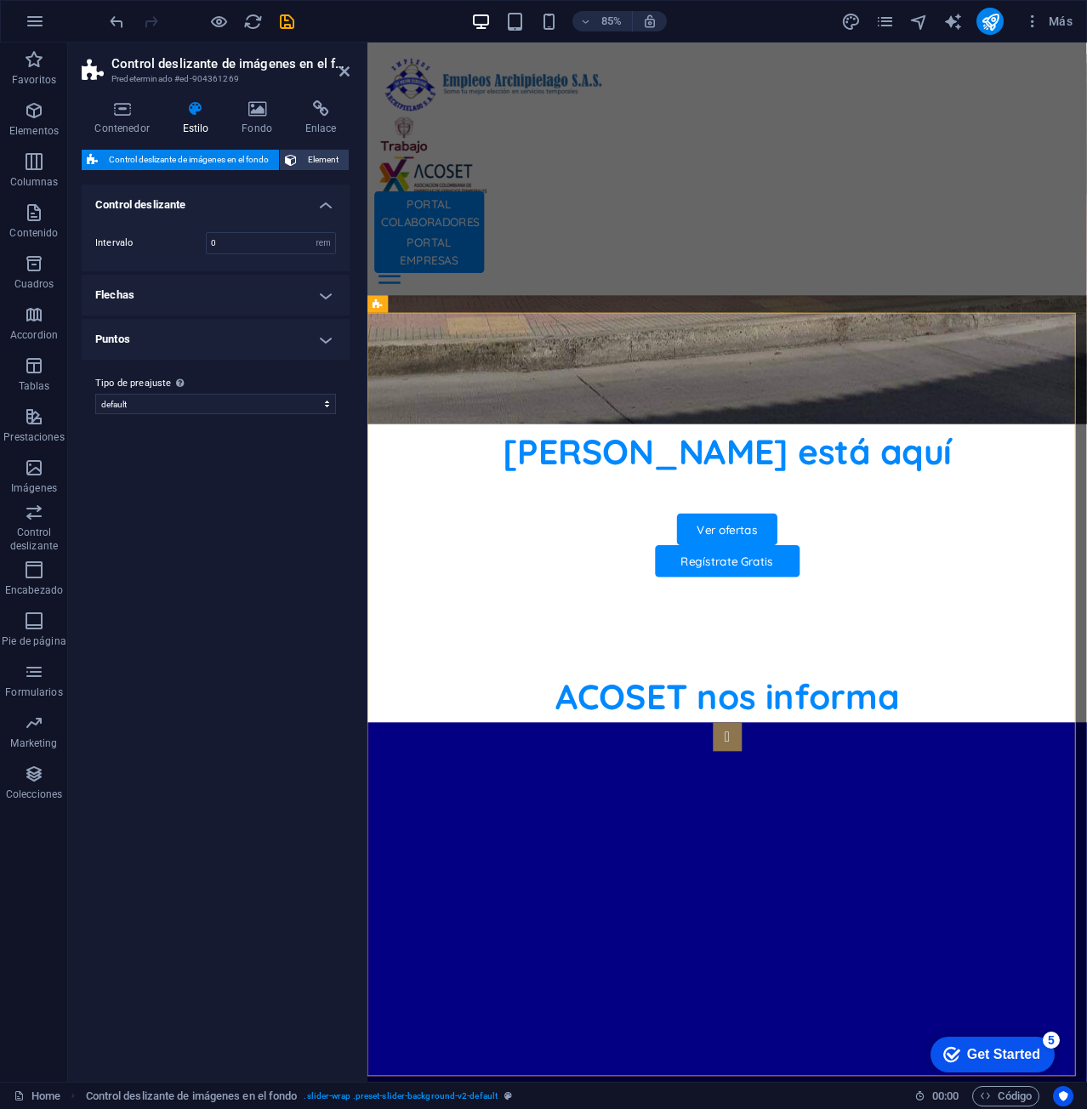
click at [215, 416] on div "Tipo de preajuste La configuración y variante seleccionada arriba afecta a todo…" at bounding box center [216, 394] width 268 height 68
click at [215, 400] on select "default Añadir tipo de preajuste" at bounding box center [215, 404] width 241 height 20
click at [95, 394] on select "default Añadir tipo de preajuste" at bounding box center [215, 404] width 241 height 20
select select "preset-slider-background-v2-default"
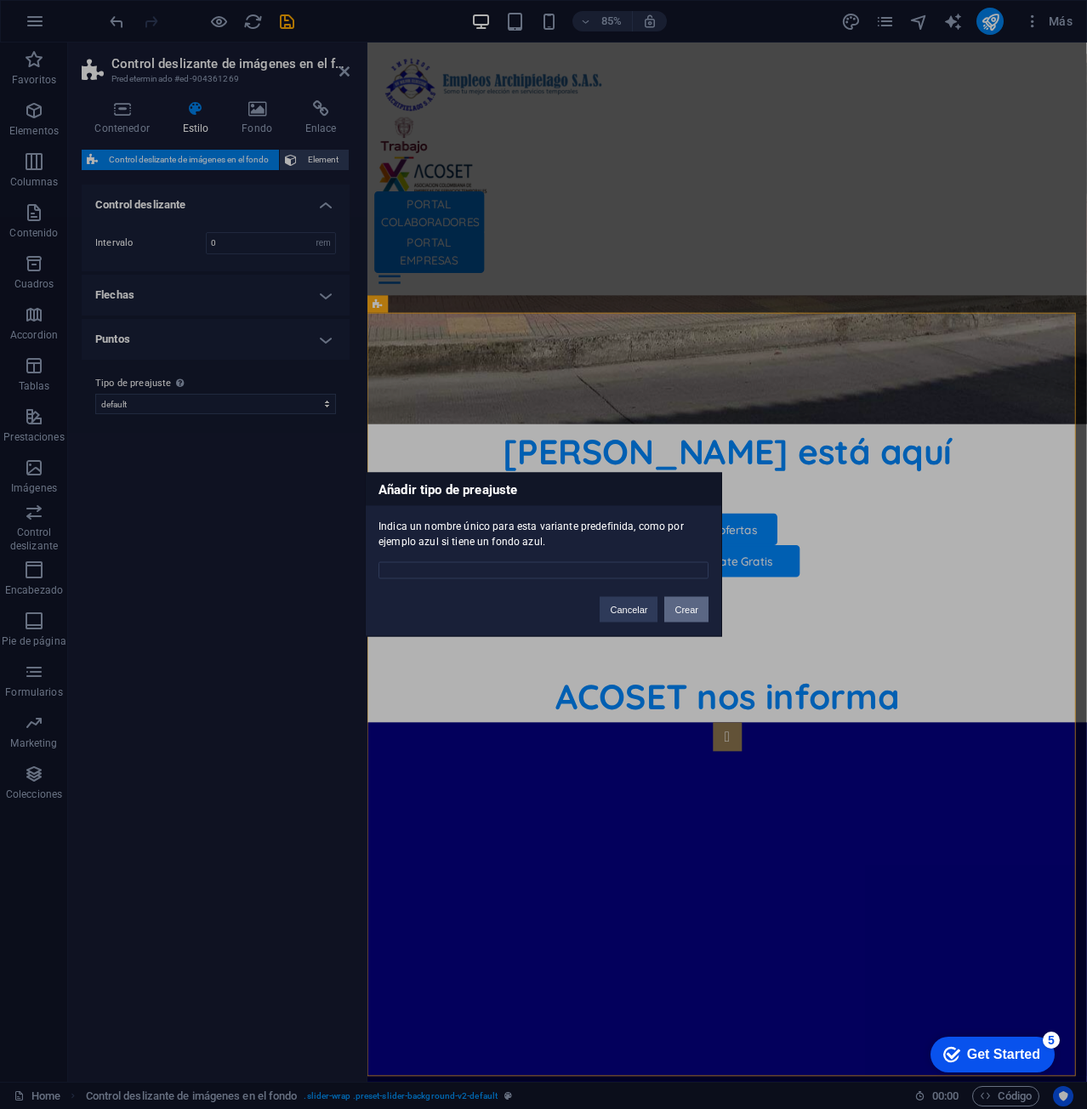
click at [690, 604] on button "Crear" at bounding box center [686, 610] width 44 height 26
click at [633, 610] on button "Cancelar" at bounding box center [628, 610] width 58 height 26
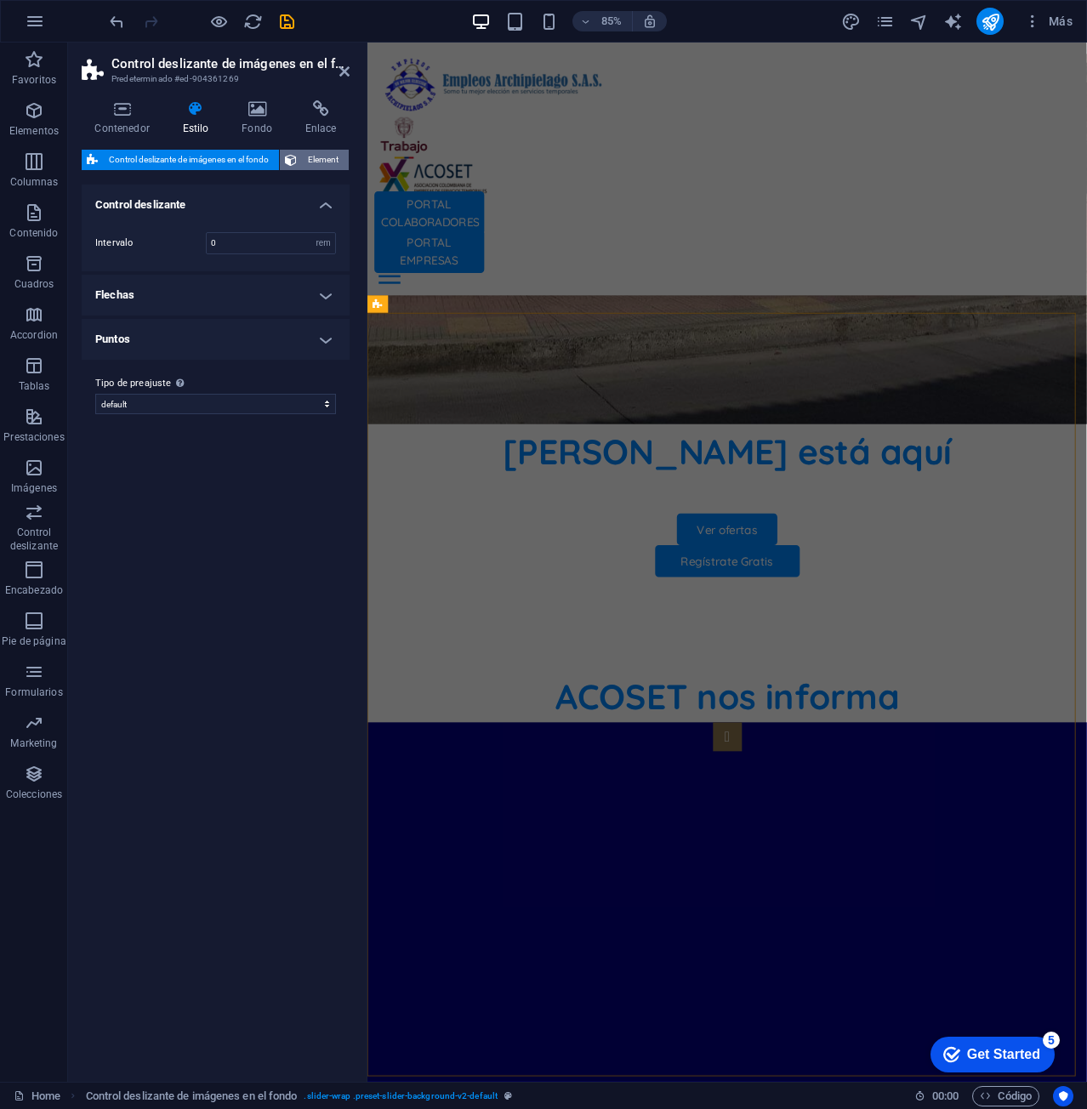
click at [332, 163] on span "Element" at bounding box center [323, 160] width 42 height 20
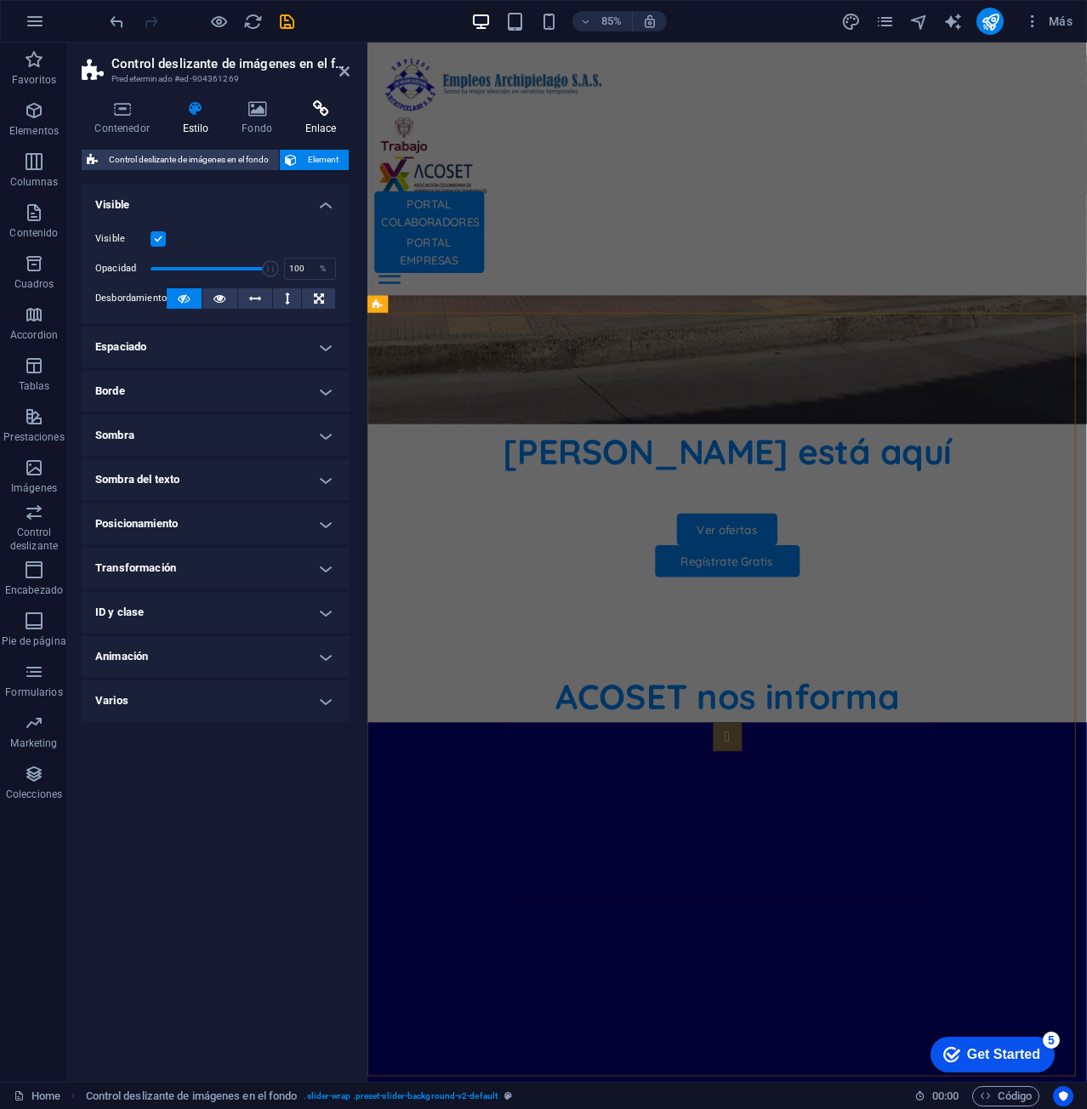
click at [302, 122] on h4 "Enlace" at bounding box center [321, 118] width 58 height 36
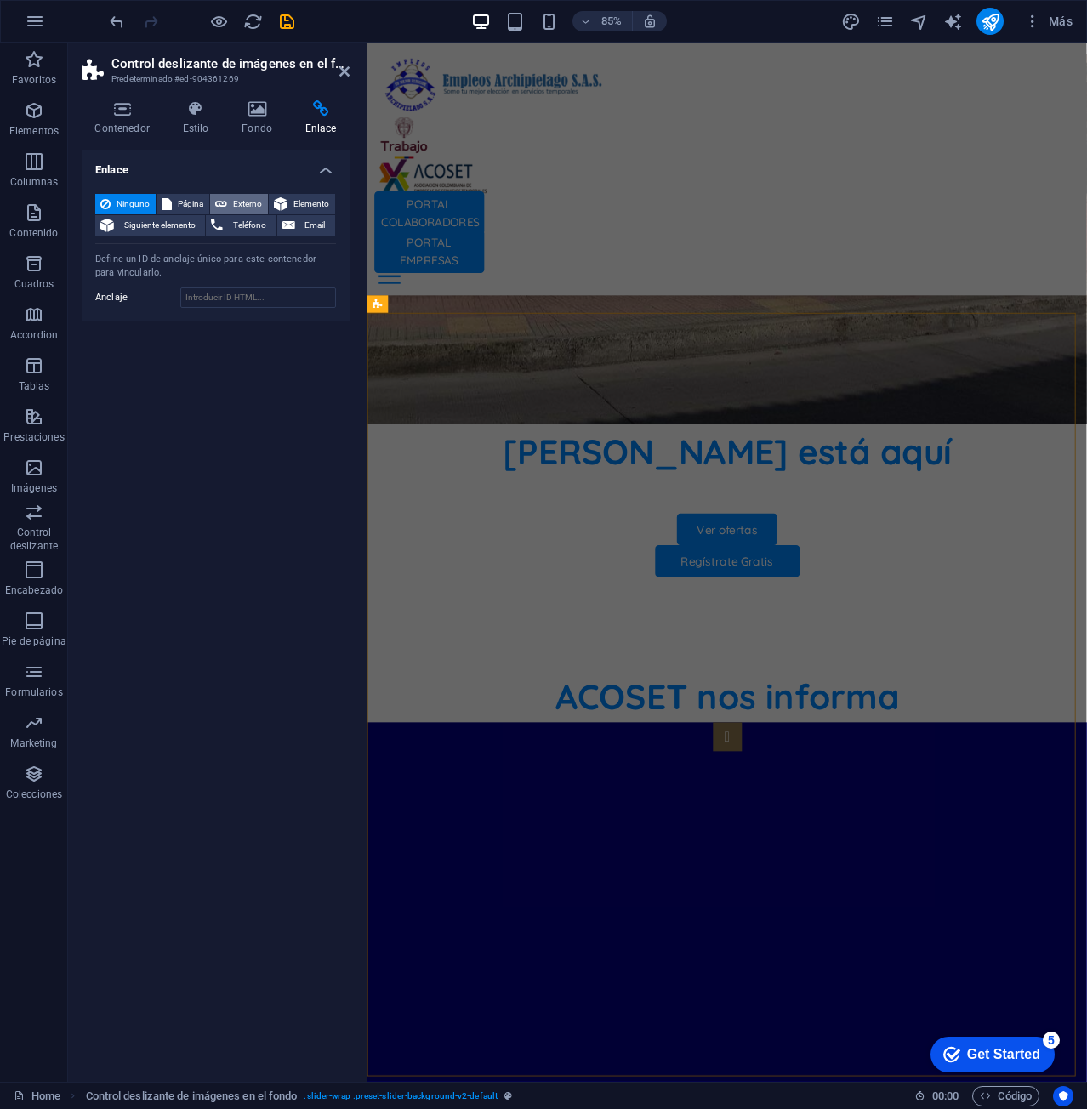
click at [260, 208] on span "Externo" at bounding box center [247, 204] width 31 height 20
select select "blank"
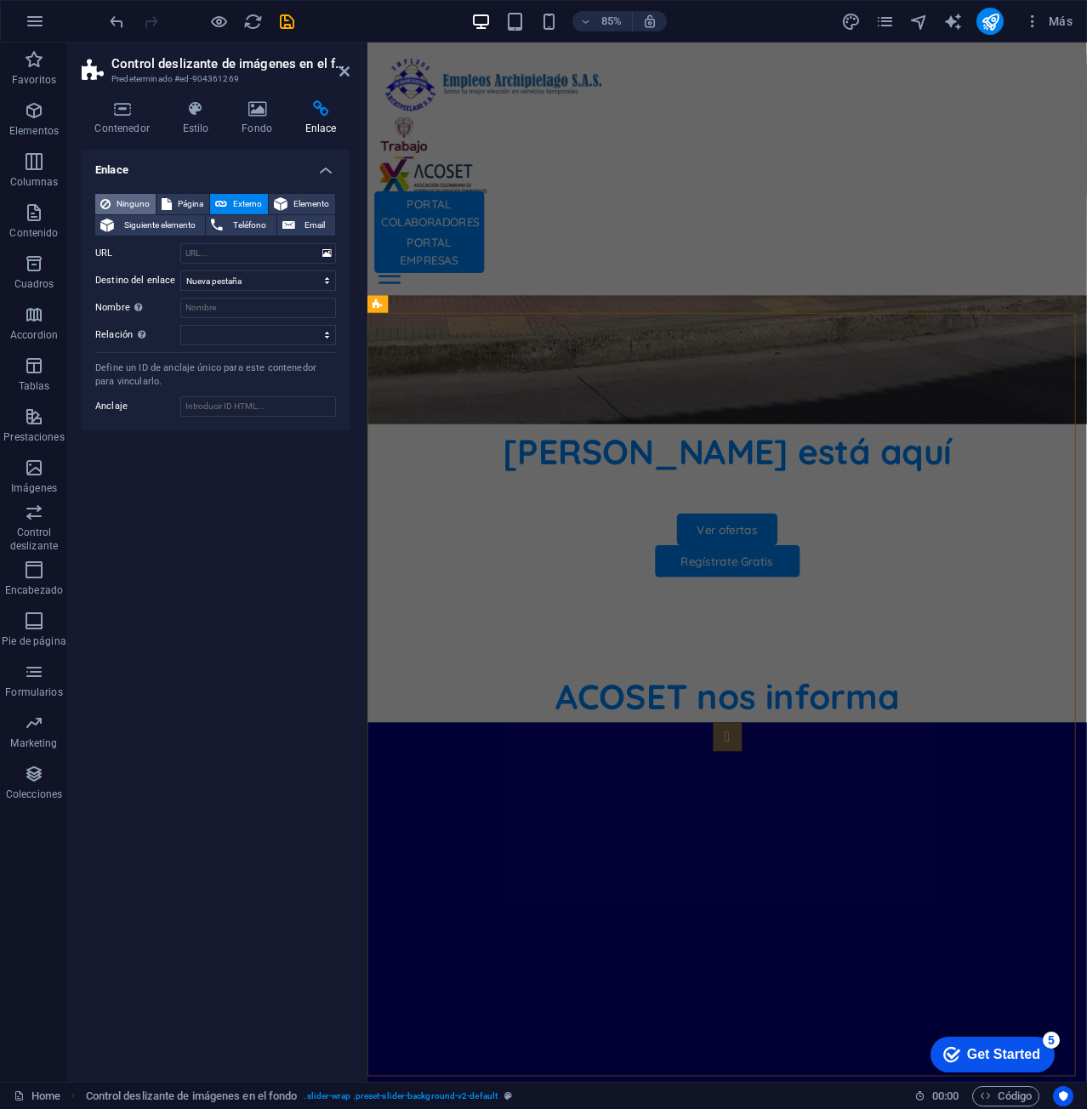
click at [122, 206] on span "Ninguno" at bounding box center [133, 204] width 35 height 20
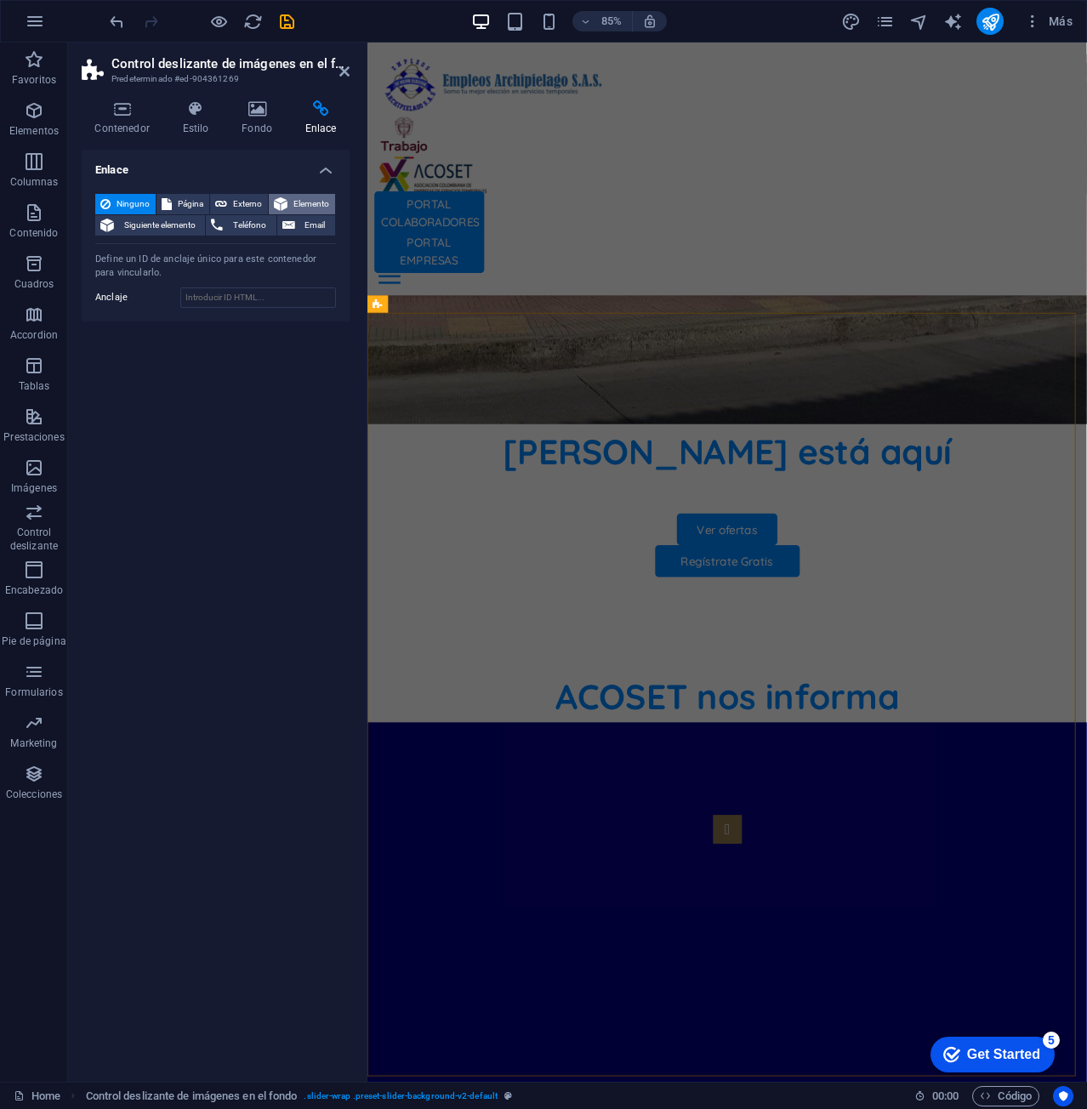
click at [321, 201] on span "Elemento" at bounding box center [310, 204] width 37 height 20
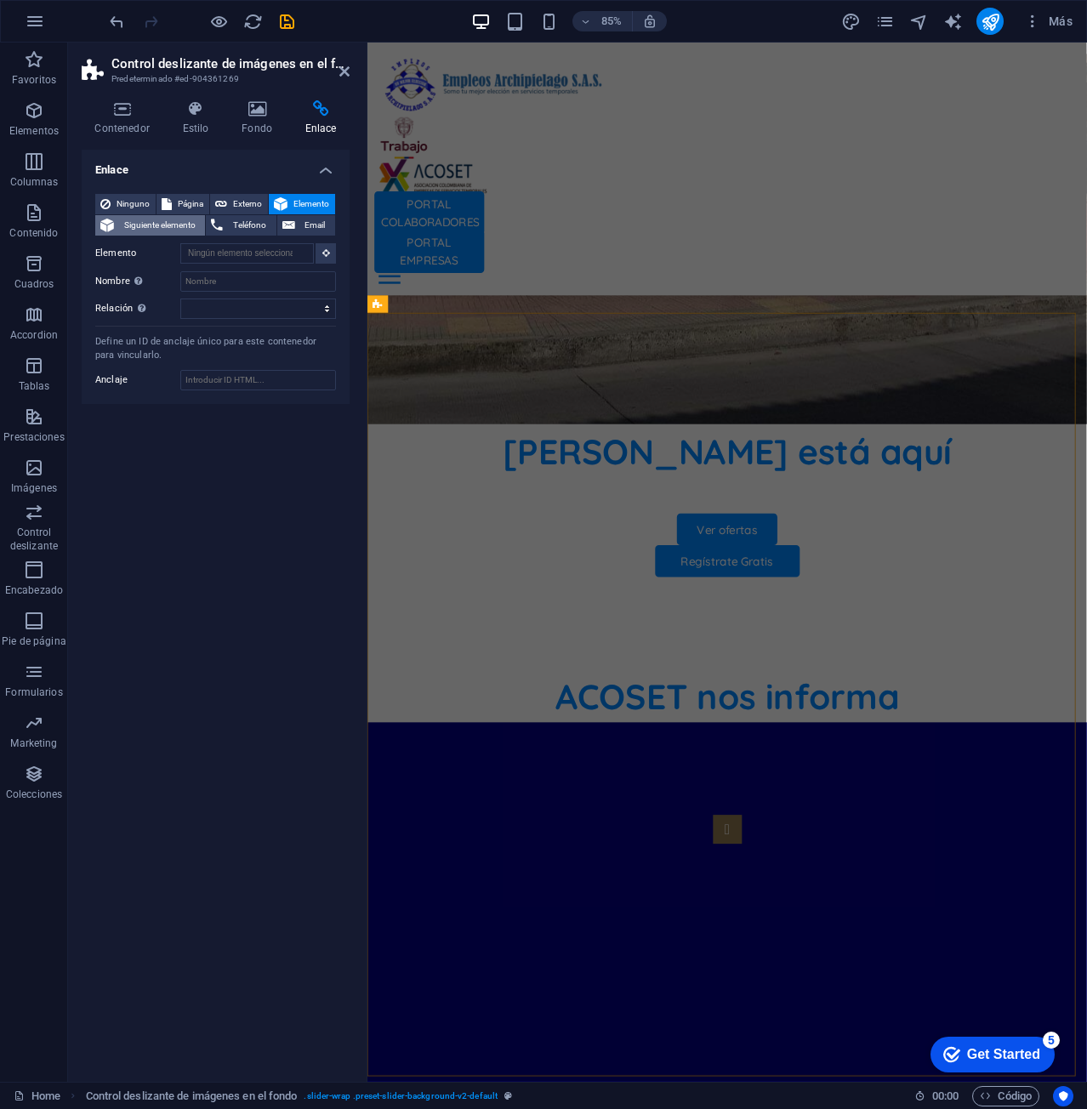
click at [143, 223] on span "Siguiente elemento" at bounding box center [159, 225] width 81 height 20
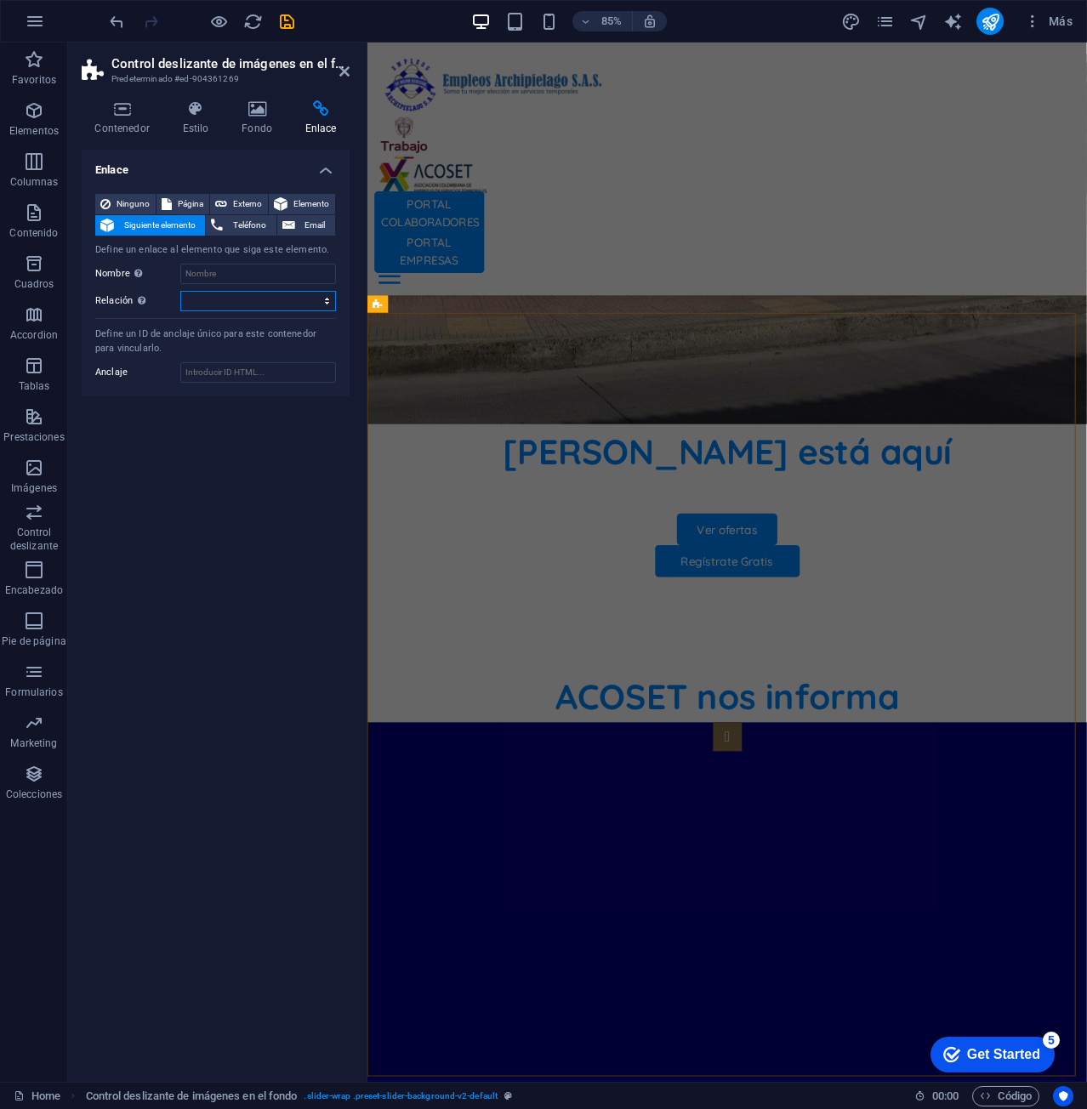
click at [254, 297] on select "alternativo autor marcador externo ayuda licencia siguiente nofollow noreferrer…" at bounding box center [258, 301] width 156 height 20
click at [250, 279] on input "Nombre Una descripción adicional del enlace no debería ser igual al texto del e…" at bounding box center [258, 274] width 156 height 20
click at [255, 300] on select "alternativo autor marcador externo ayuda licencia siguiente nofollow noreferrer…" at bounding box center [258, 301] width 156 height 20
click at [145, 427] on div "Enlace Ninguno Página Externo Elemento Siguiente elemento Teléfono Email Define…" at bounding box center [216, 609] width 268 height 918
click at [272, 367] on input "Anclaje" at bounding box center [258, 372] width 156 height 20
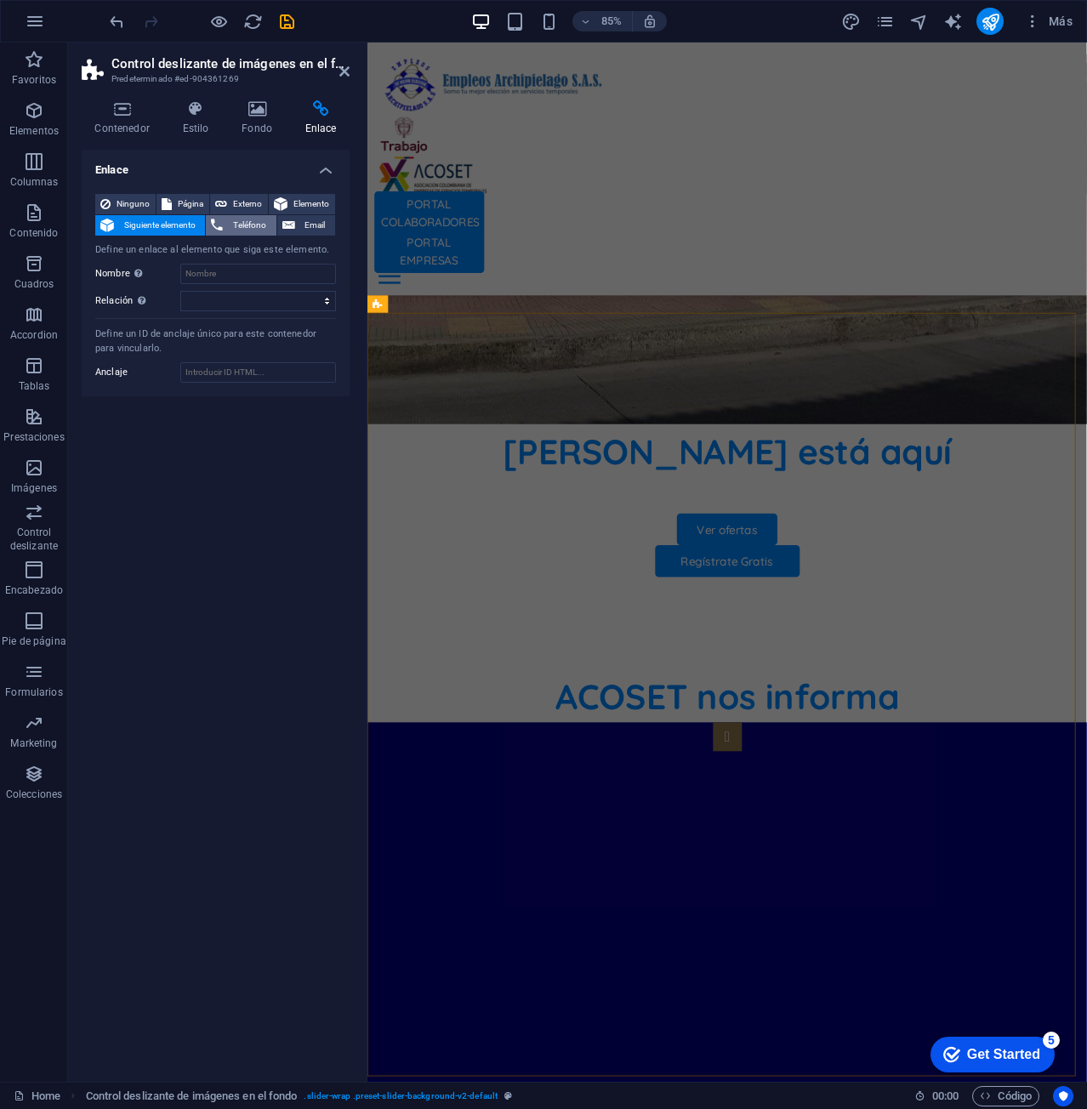
click at [243, 228] on span "Teléfono" at bounding box center [249, 225] width 43 height 20
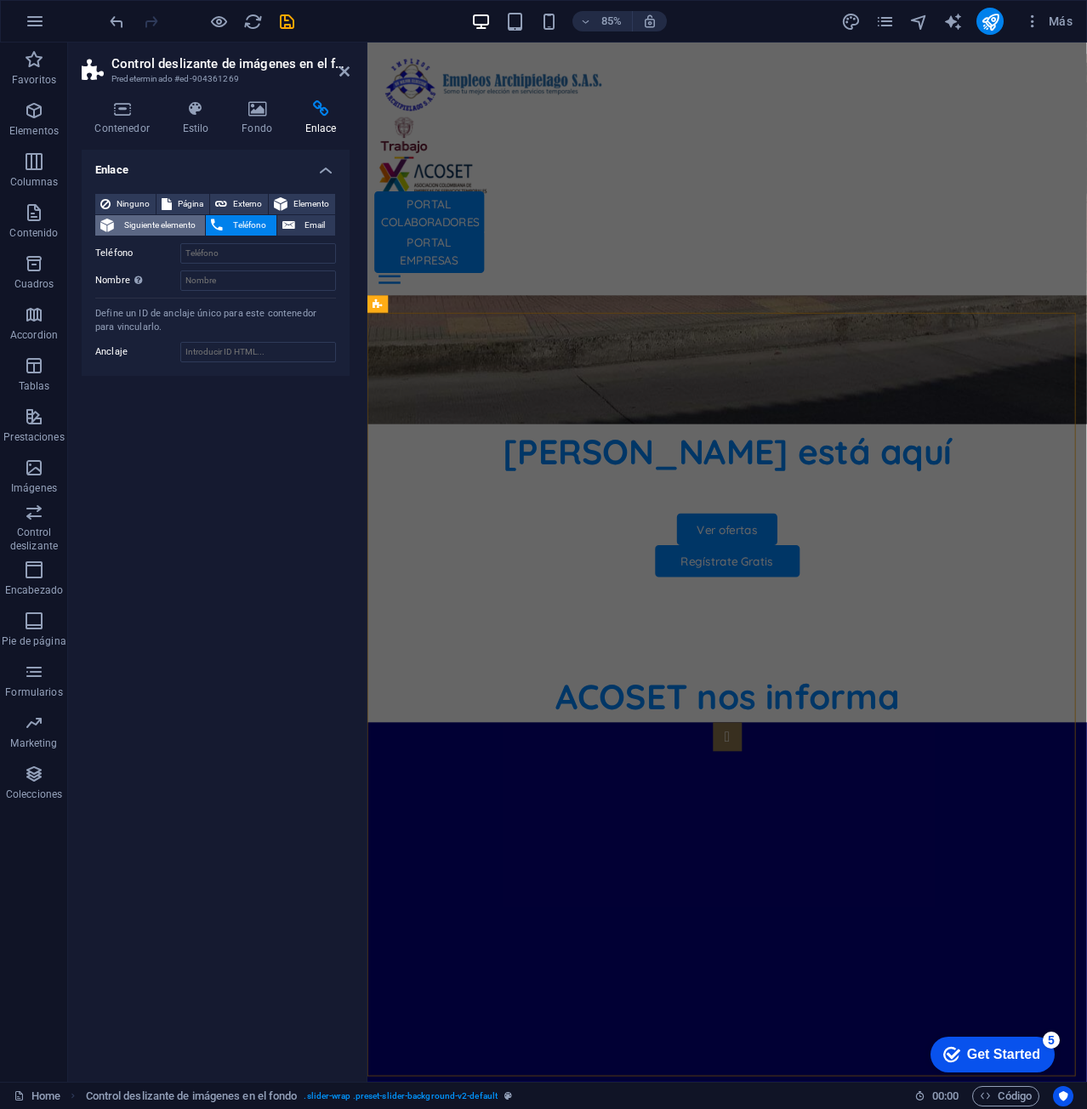
click at [182, 229] on span "Siguiente elemento" at bounding box center [159, 225] width 81 height 20
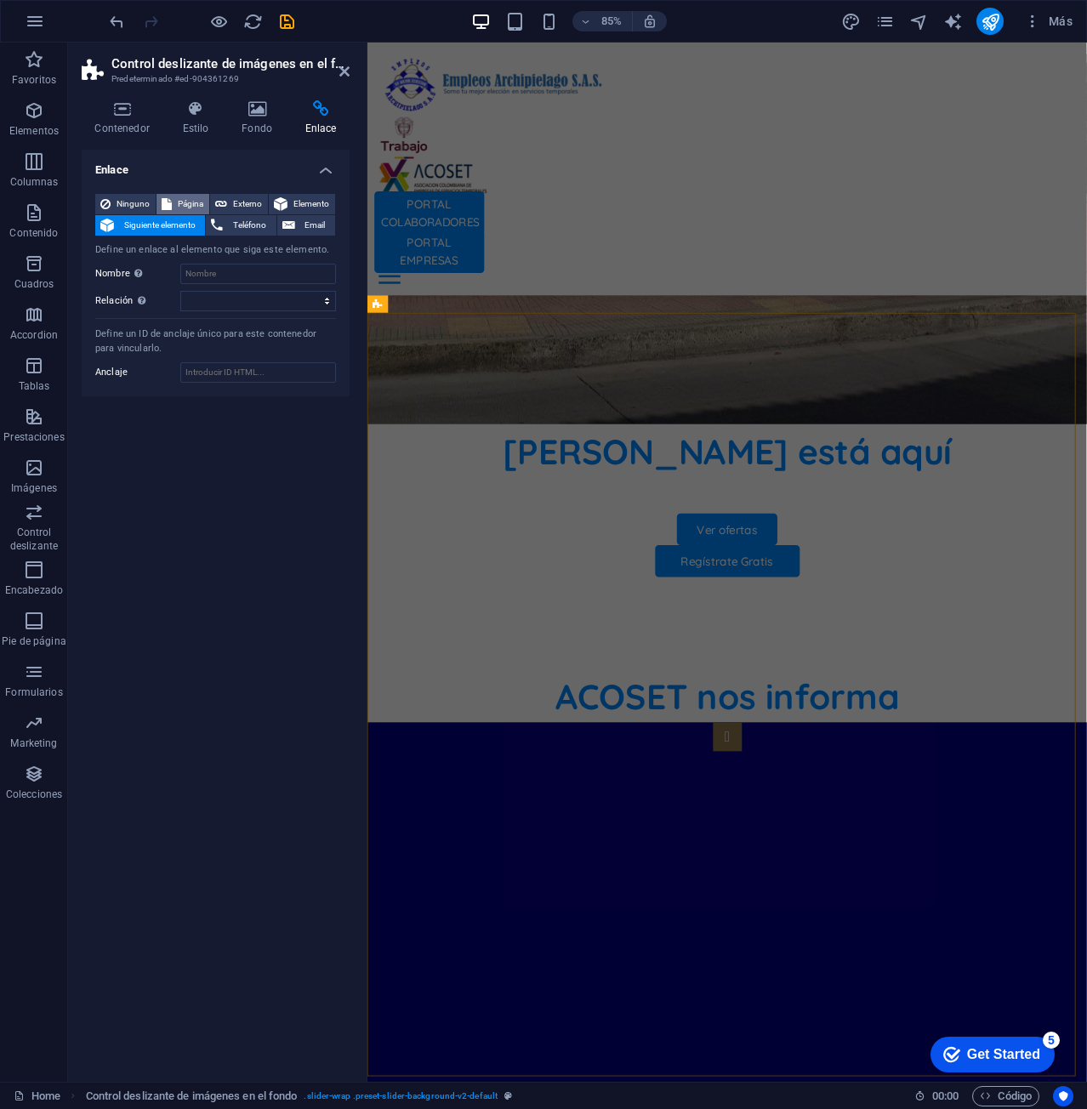
click at [164, 208] on icon at bounding box center [167, 204] width 10 height 20
select select
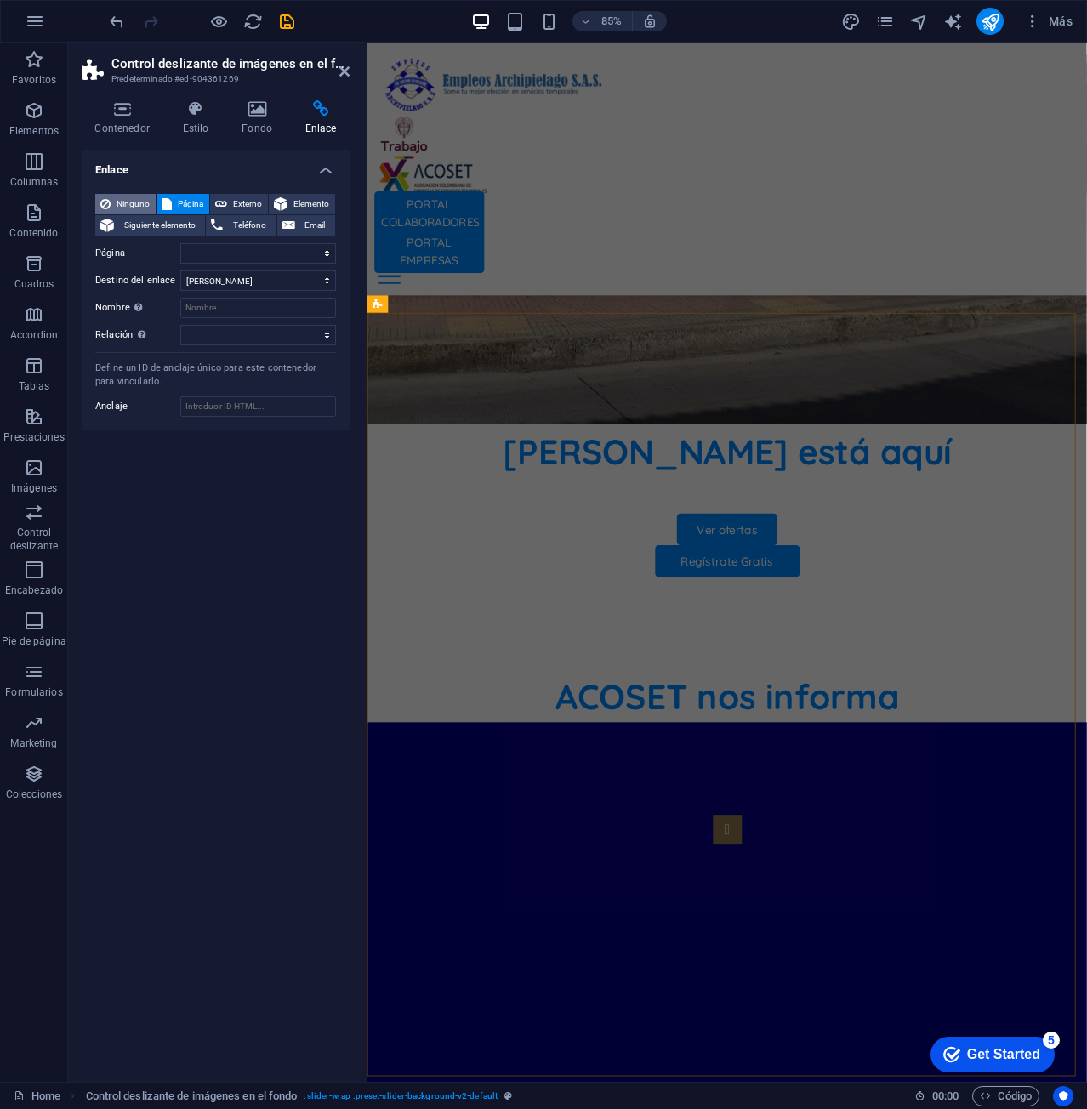
click at [141, 206] on span "Ninguno" at bounding box center [133, 204] width 35 height 20
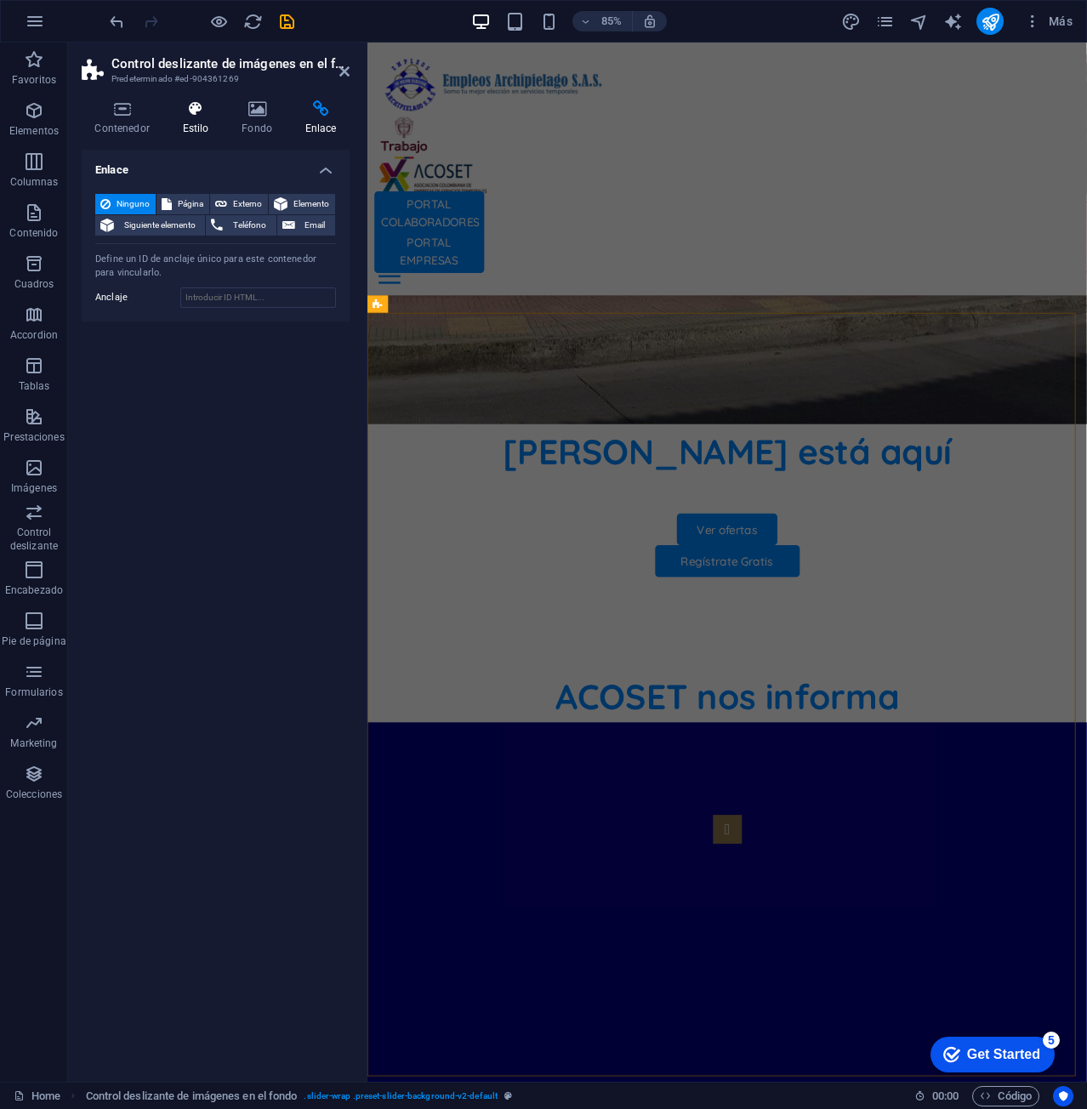
click at [213, 121] on h4 "Estilo" at bounding box center [199, 118] width 60 height 36
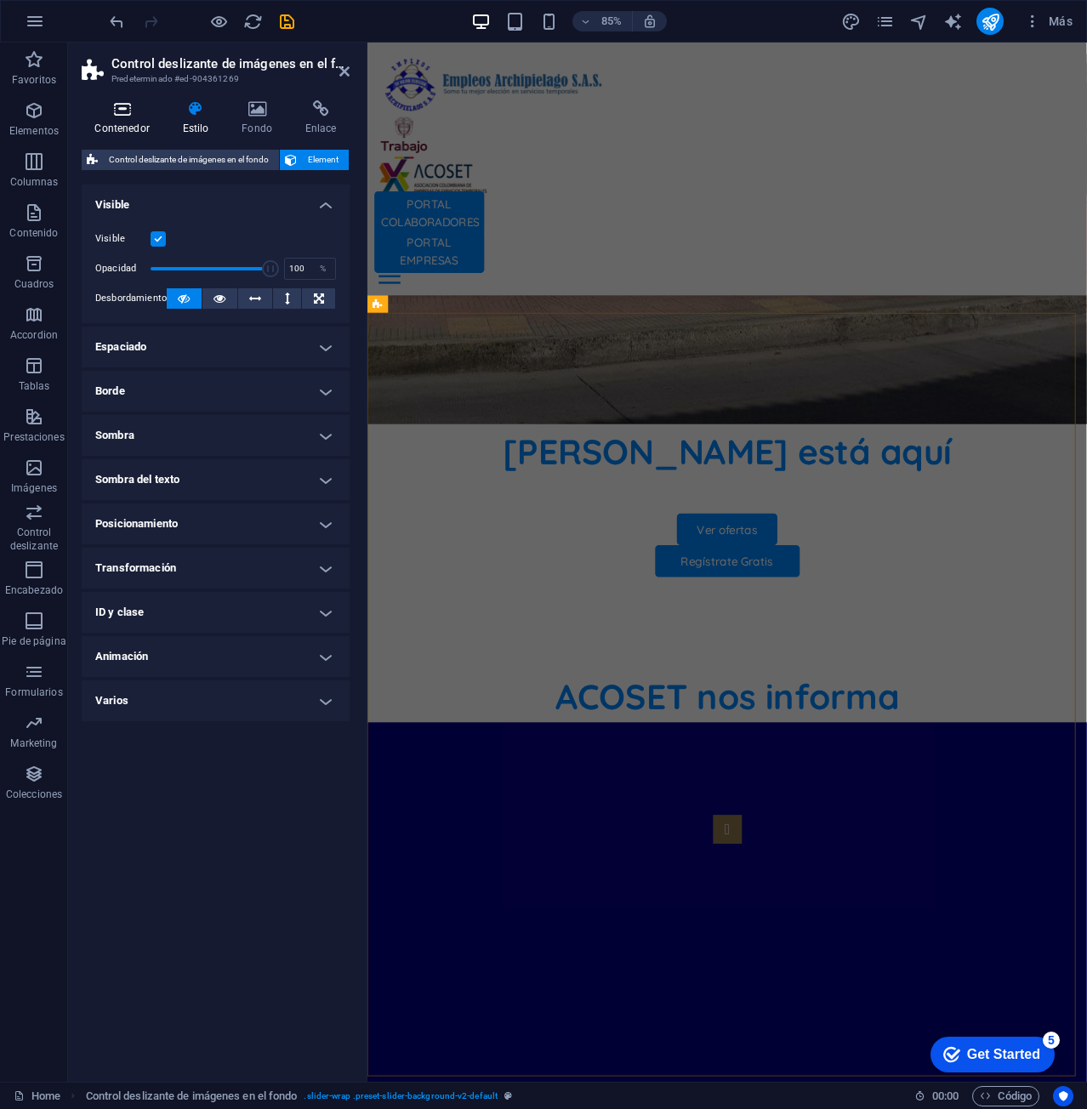
click at [133, 122] on h4 "Contenedor" at bounding box center [126, 118] width 88 height 36
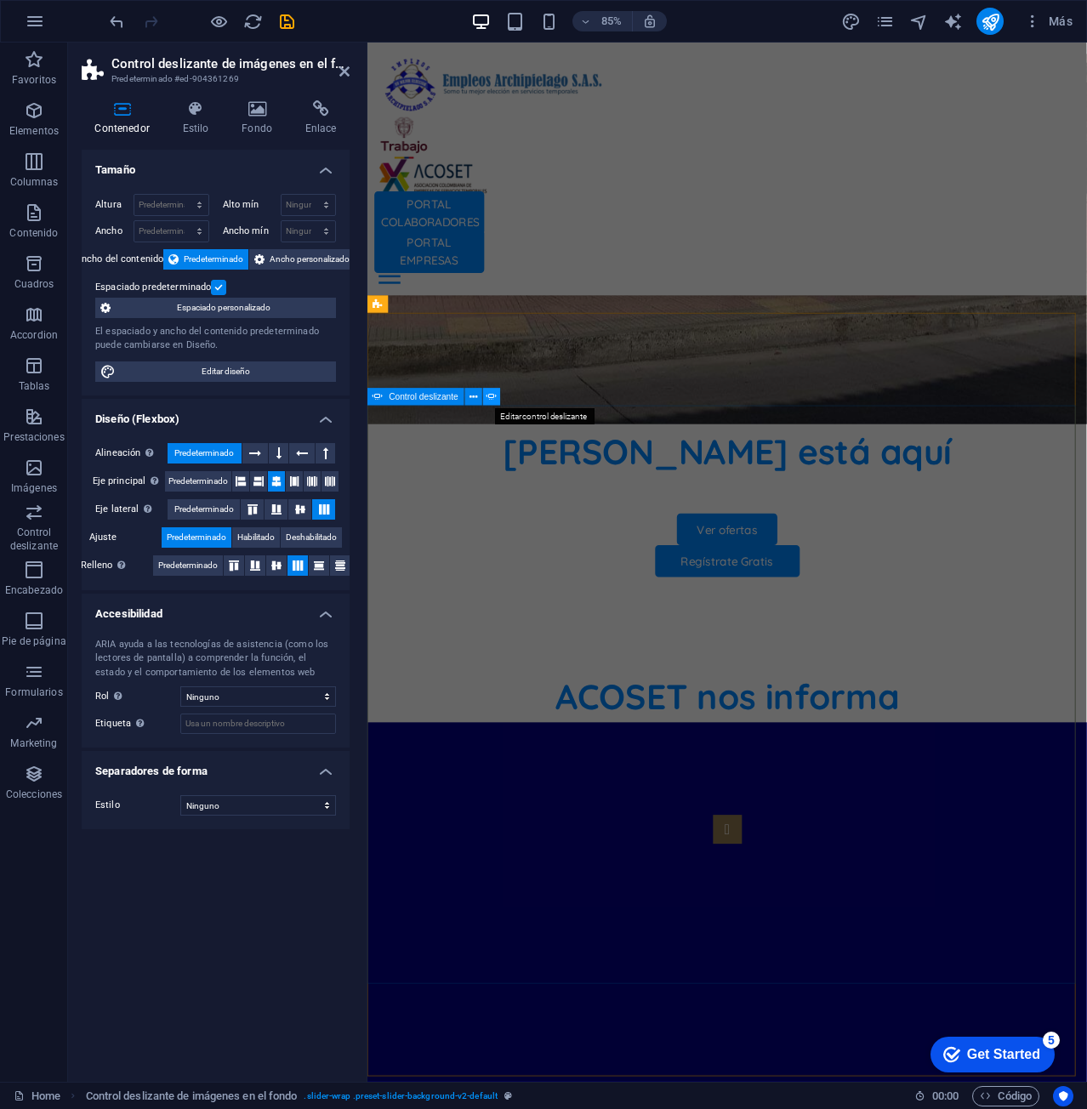
click at [492, 398] on icon at bounding box center [491, 396] width 10 height 15
select select "ms"
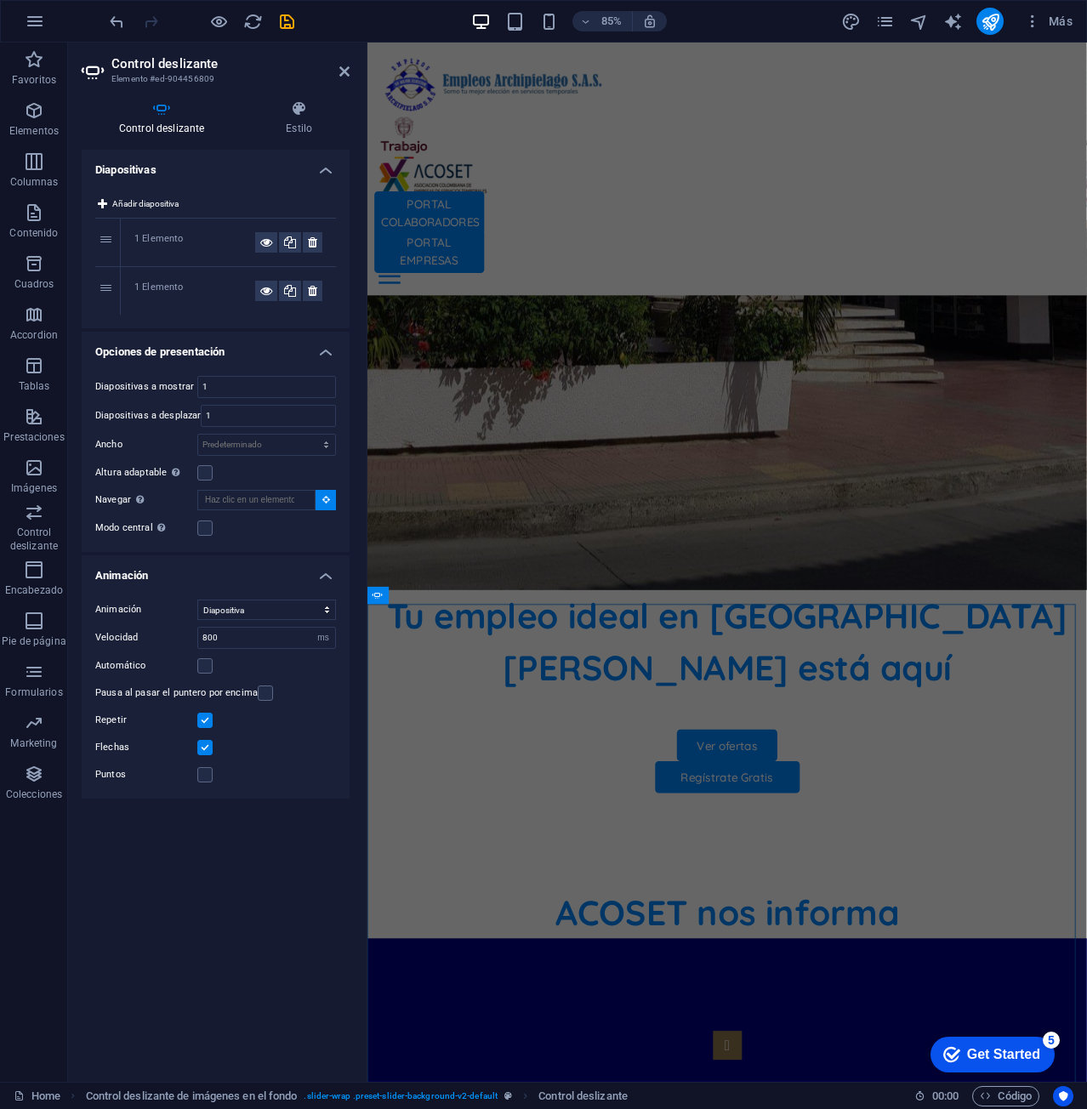
scroll to position [645, 0]
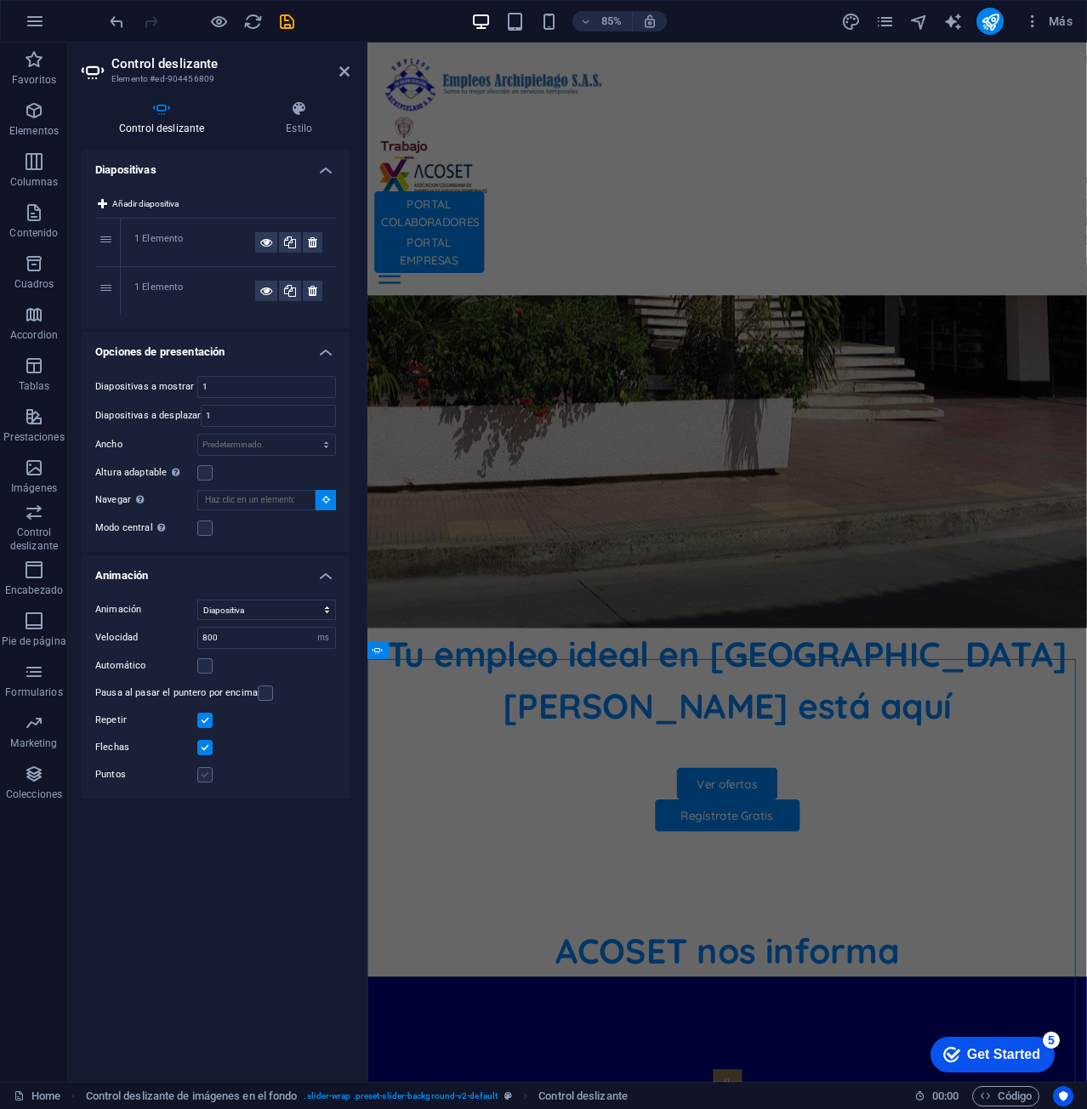
click at [202, 769] on label at bounding box center [204, 774] width 15 height 15
click at [0, 0] on input "Puntos" at bounding box center [0, 0] width 0 height 0
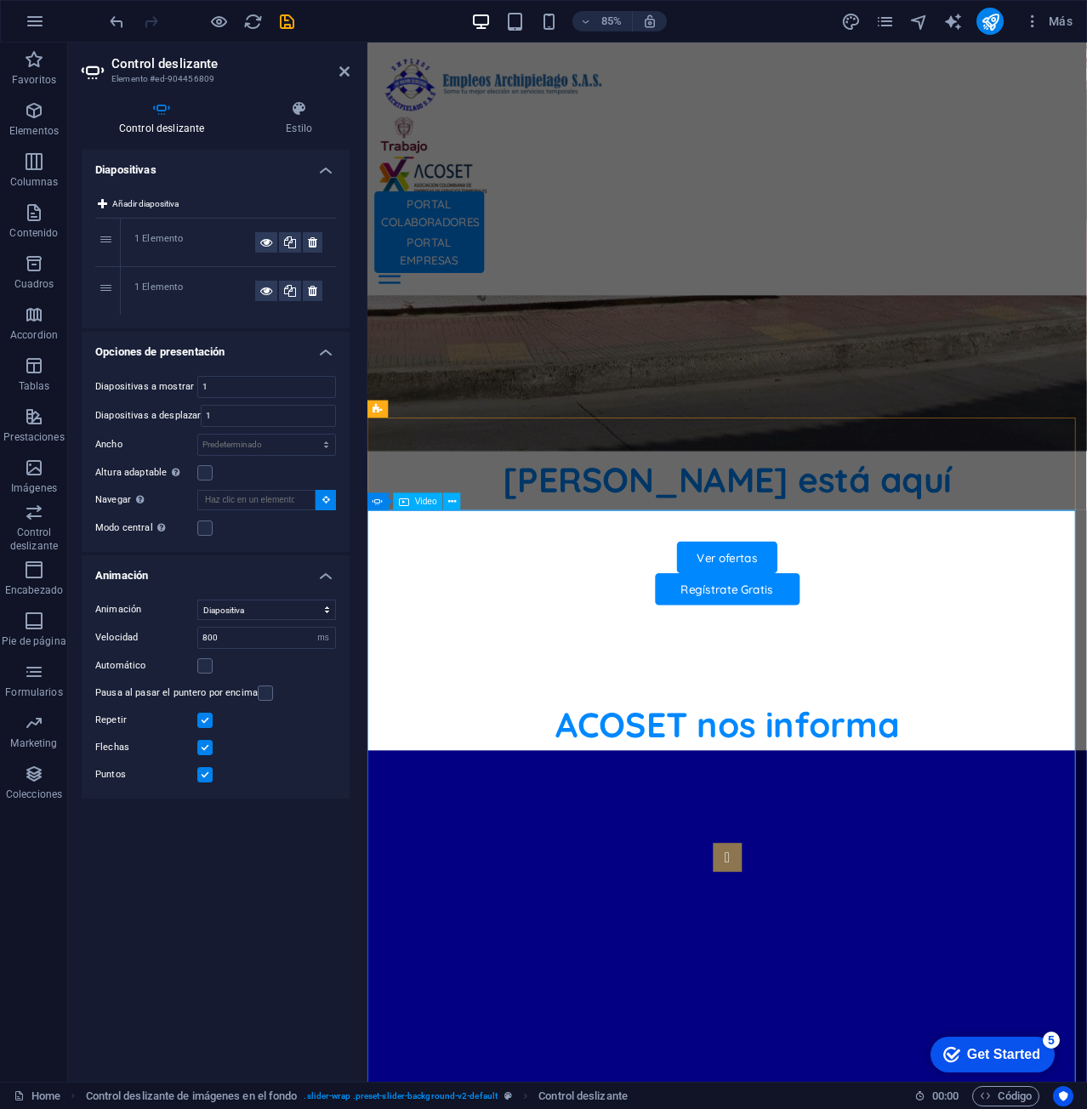
scroll to position [985, 0]
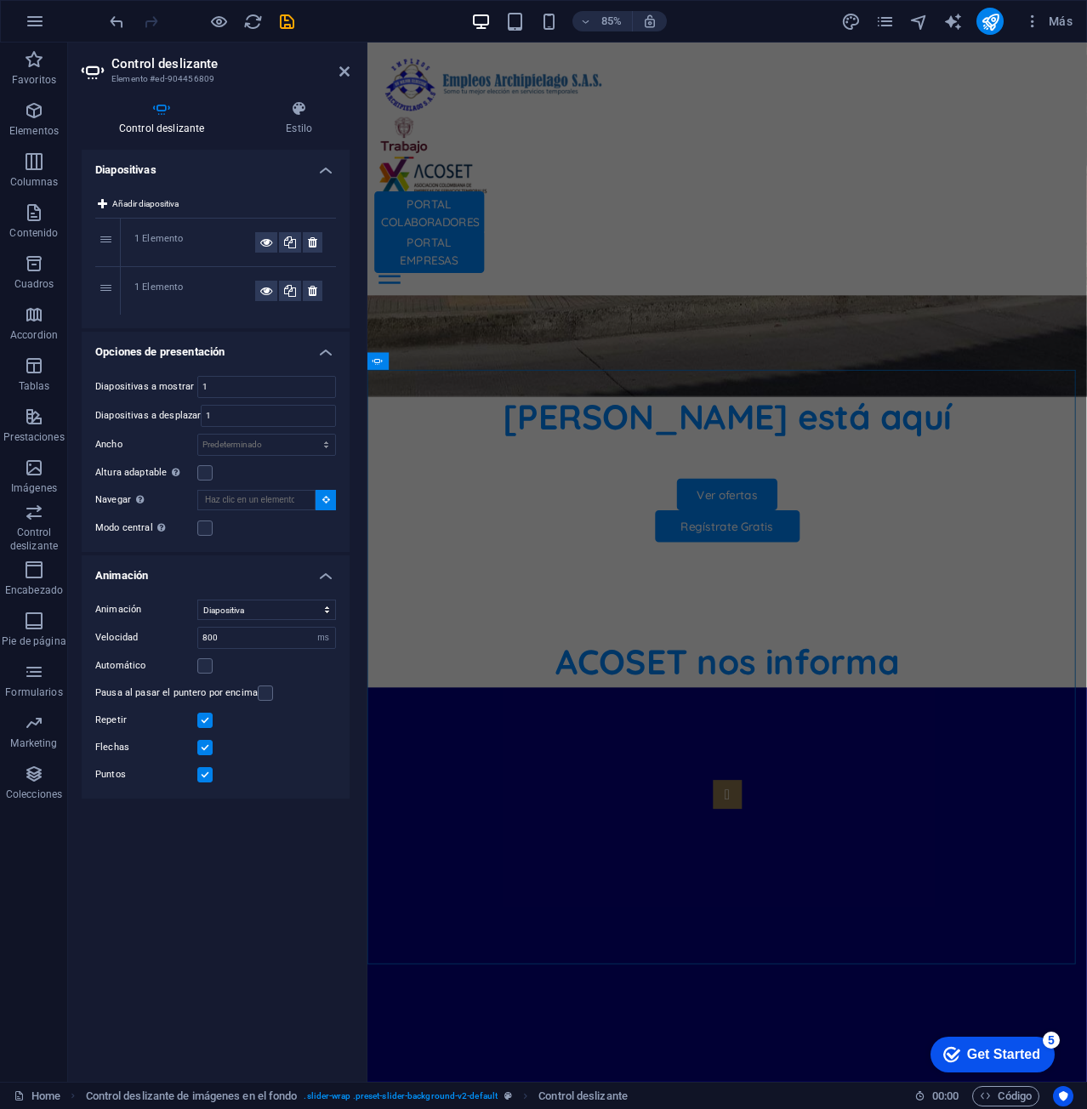
click at [210, 746] on label at bounding box center [204, 747] width 15 height 15
click at [0, 0] on input "Flechas" at bounding box center [0, 0] width 0 height 0
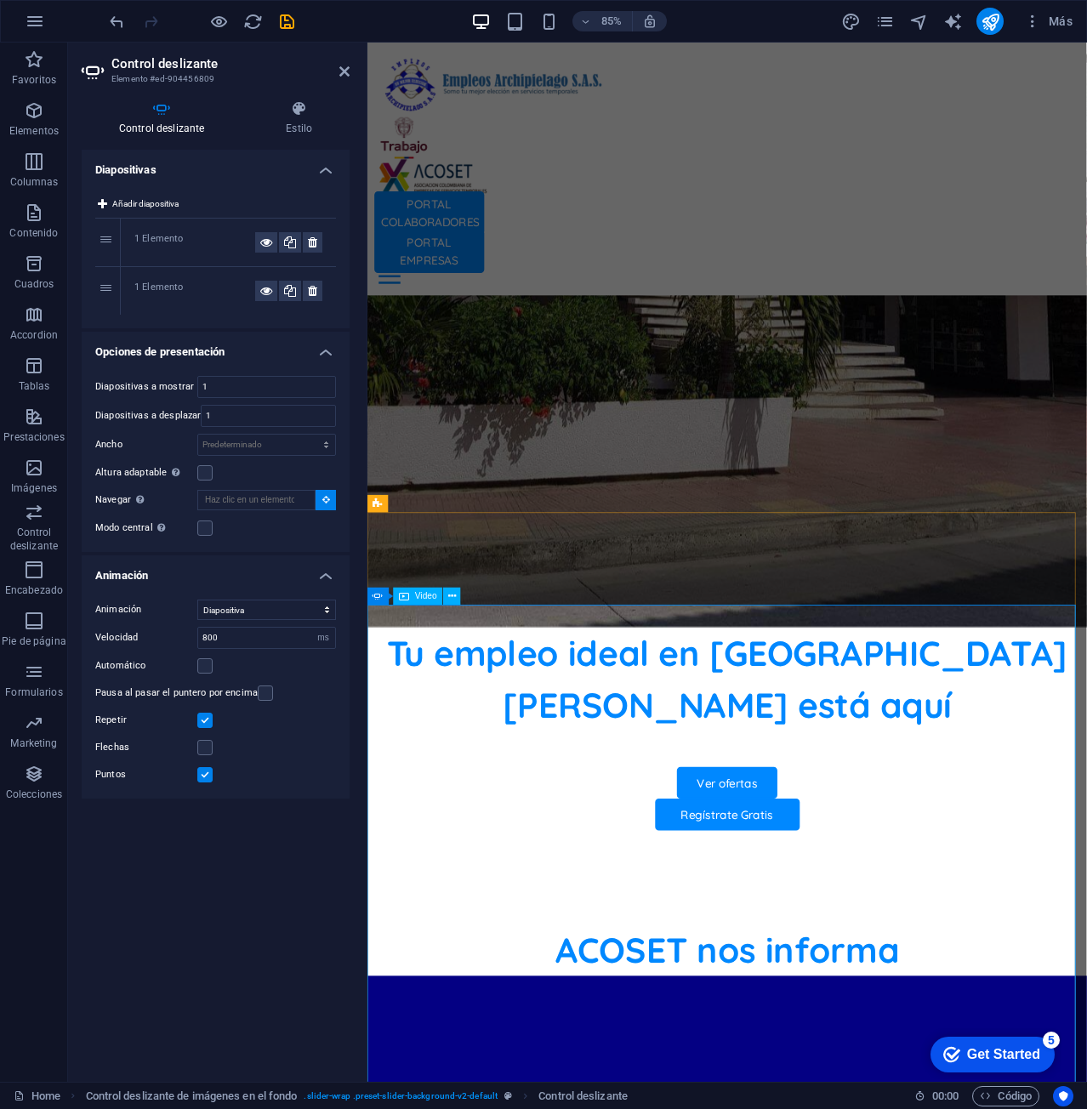
scroll to position [645, 0]
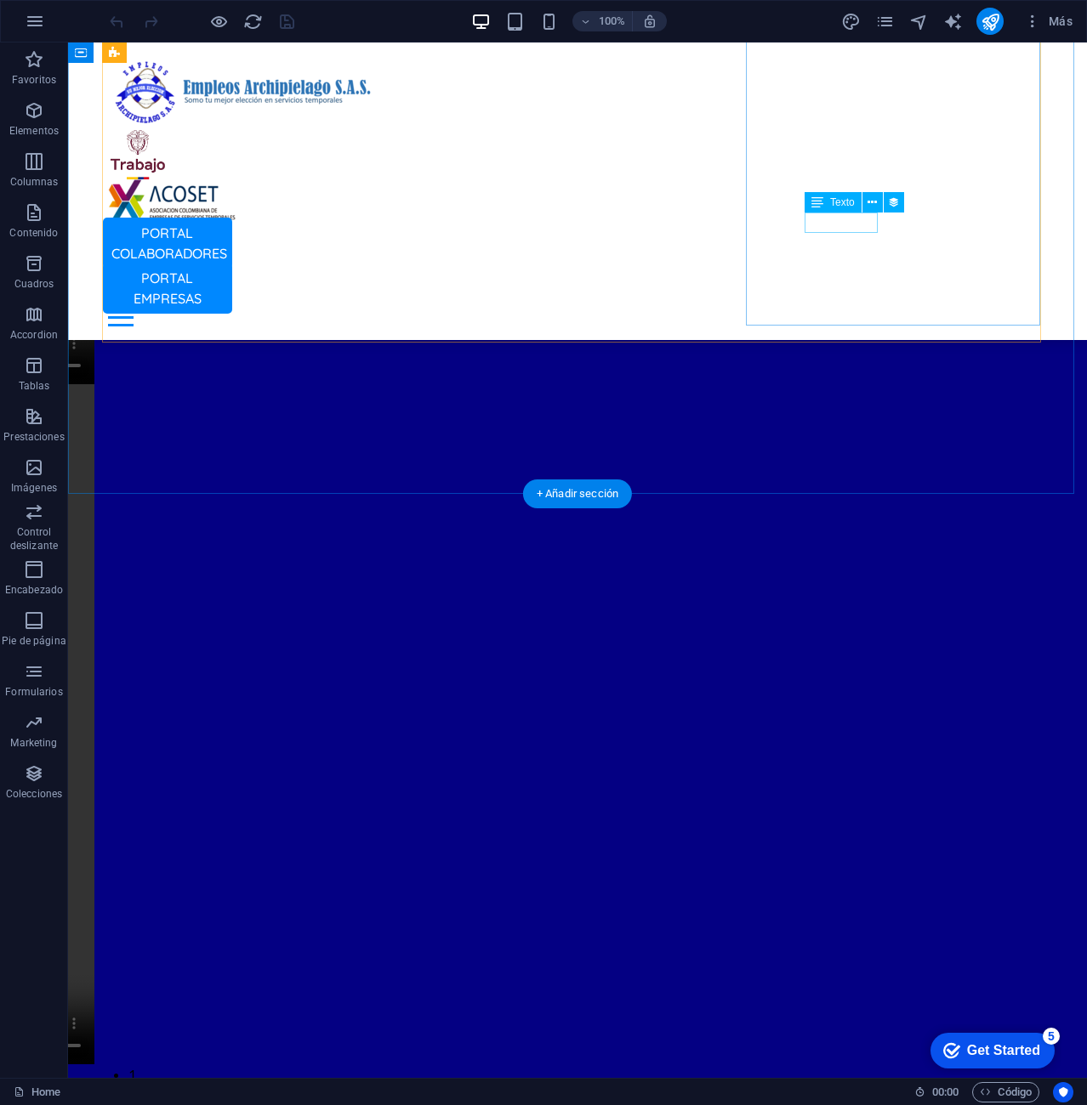
scroll to position [3594, 0]
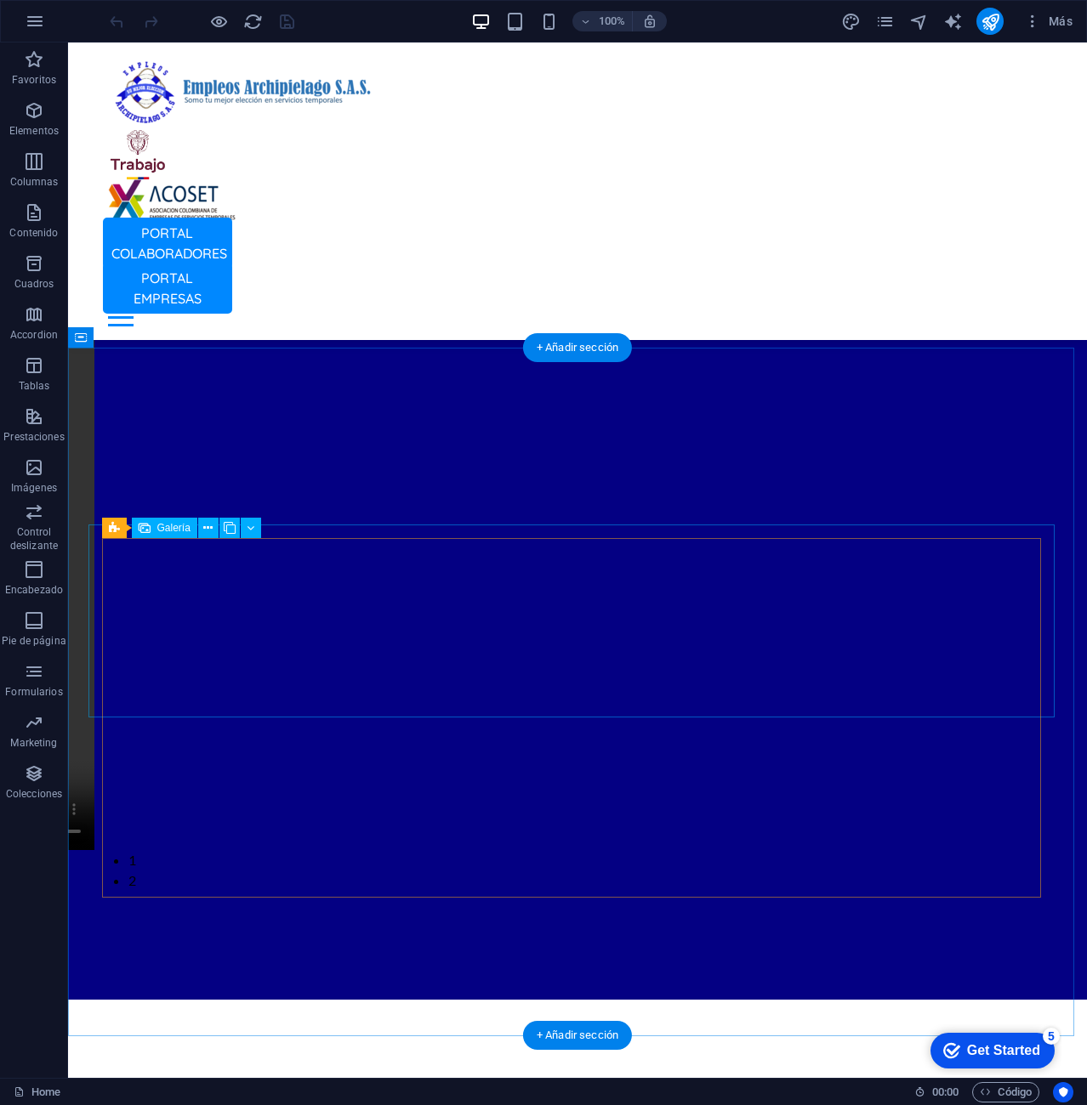
select select "4"
select select "px"
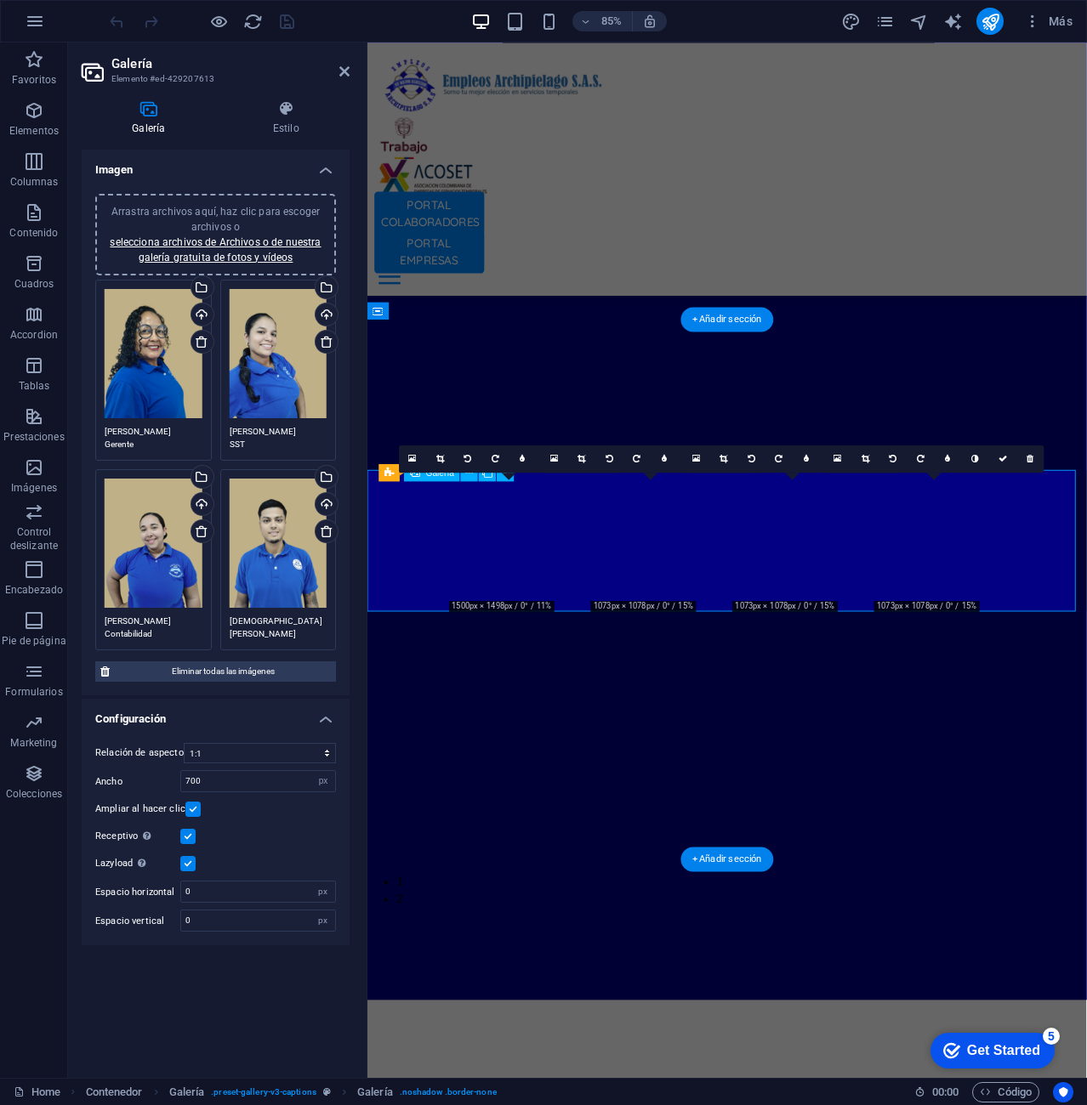
scroll to position [3759, 0]
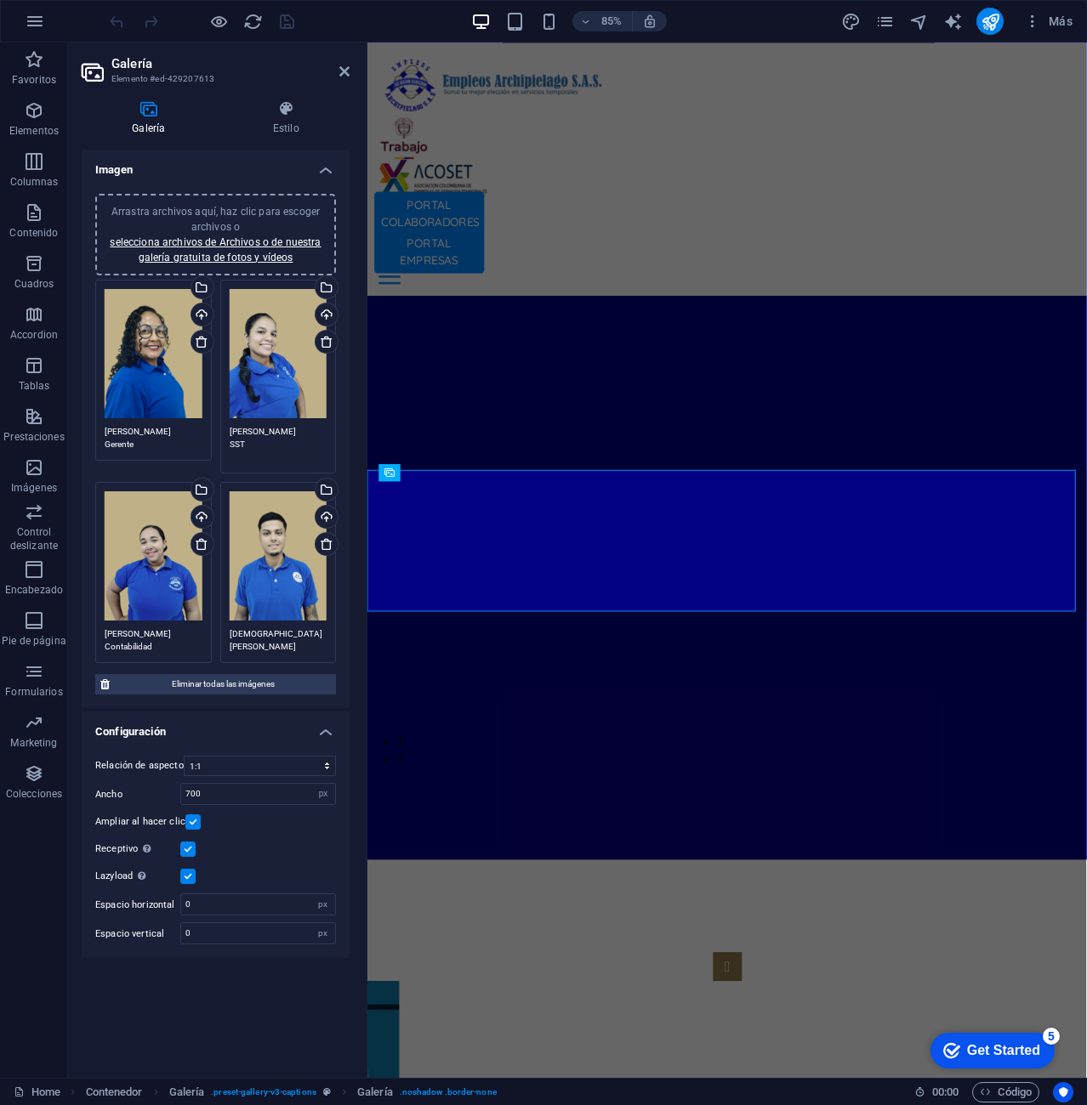
click at [270, 440] on textarea "[PERSON_NAME] SST" at bounding box center [279, 444] width 98 height 38
click at [301, 433] on textarea "[PERSON_NAME] SST" at bounding box center [279, 444] width 98 height 38
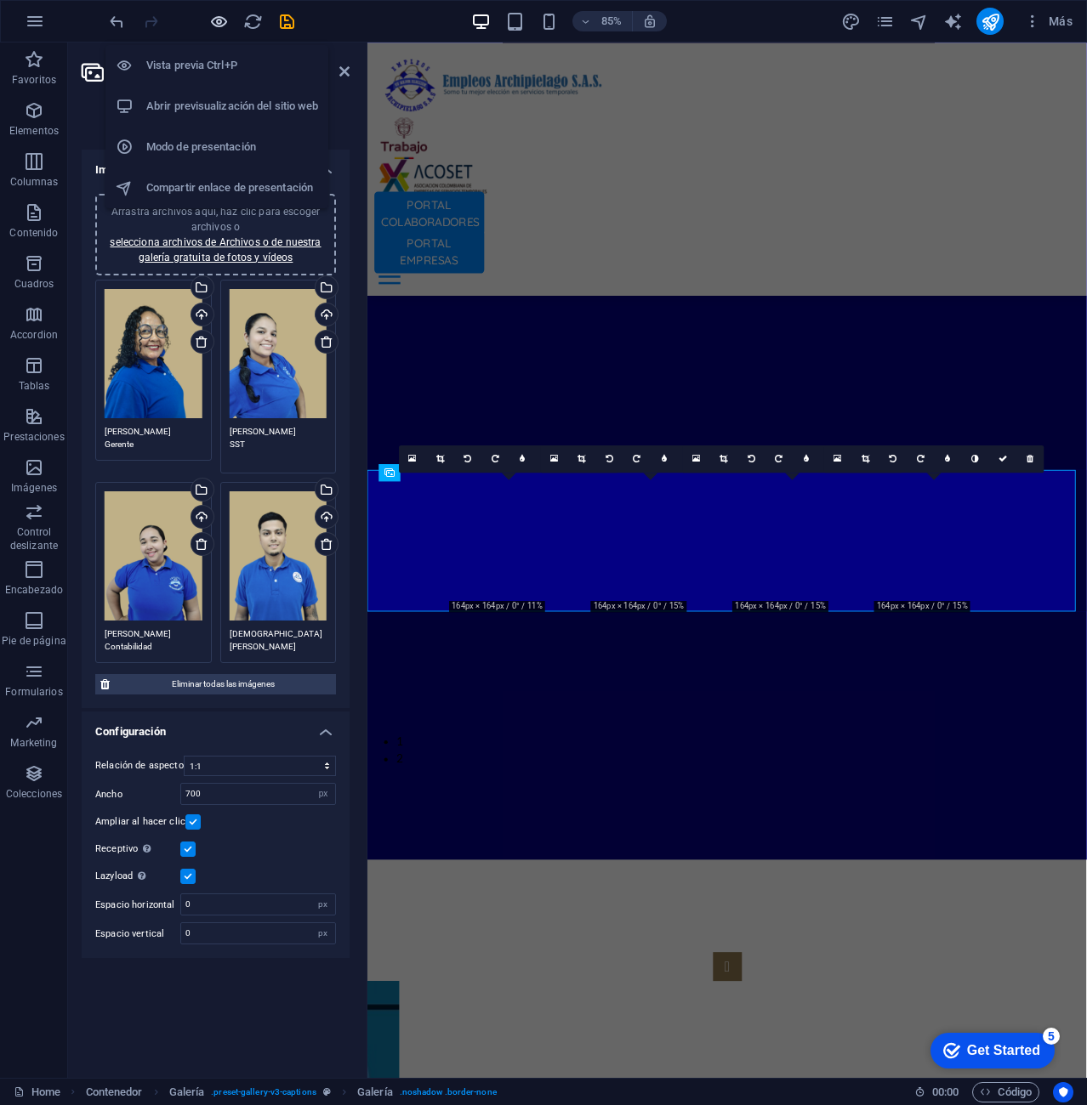
type textarea "[PERSON_NAME] SST"
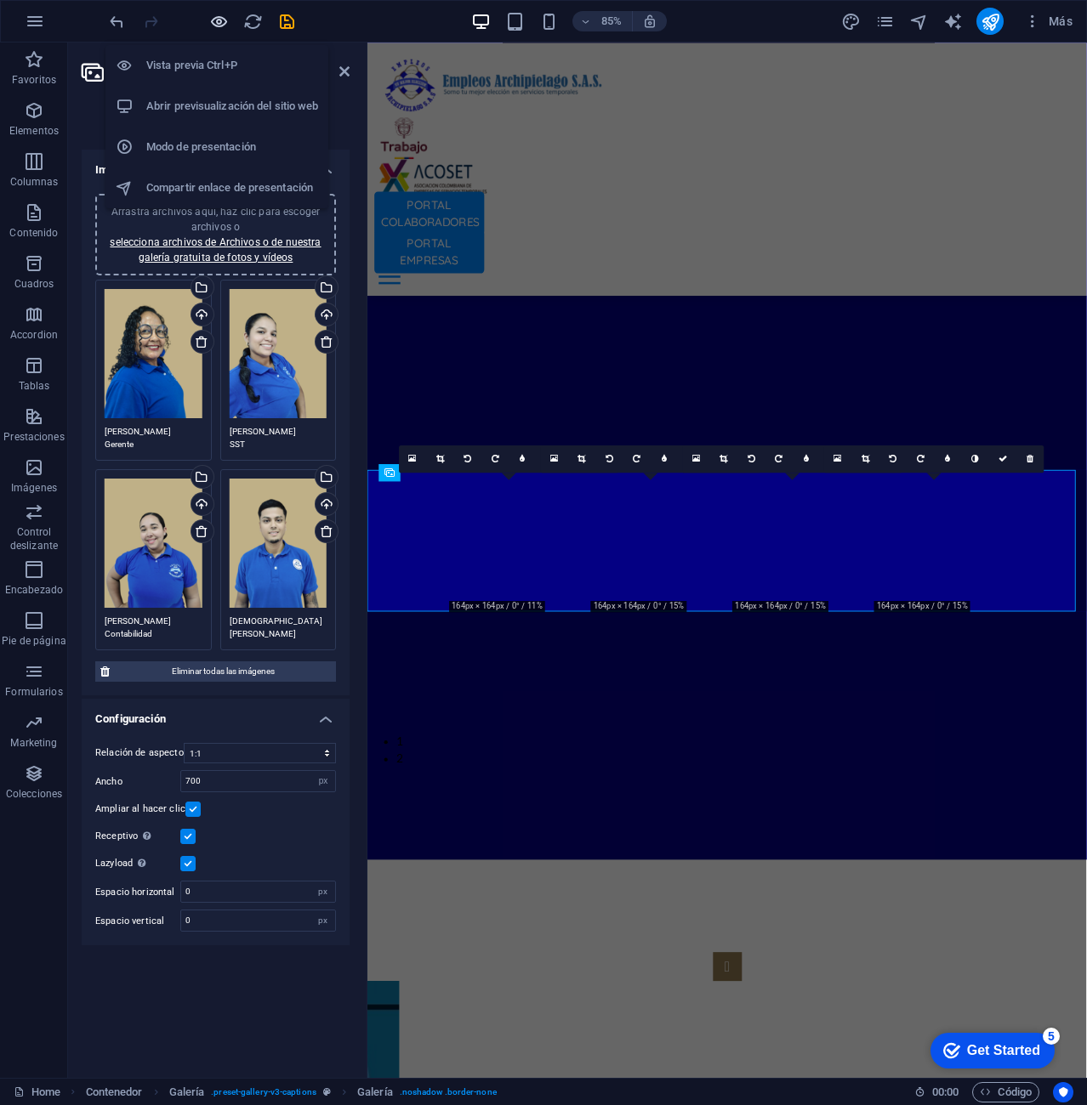
click at [219, 20] on icon "button" at bounding box center [219, 22] width 20 height 20
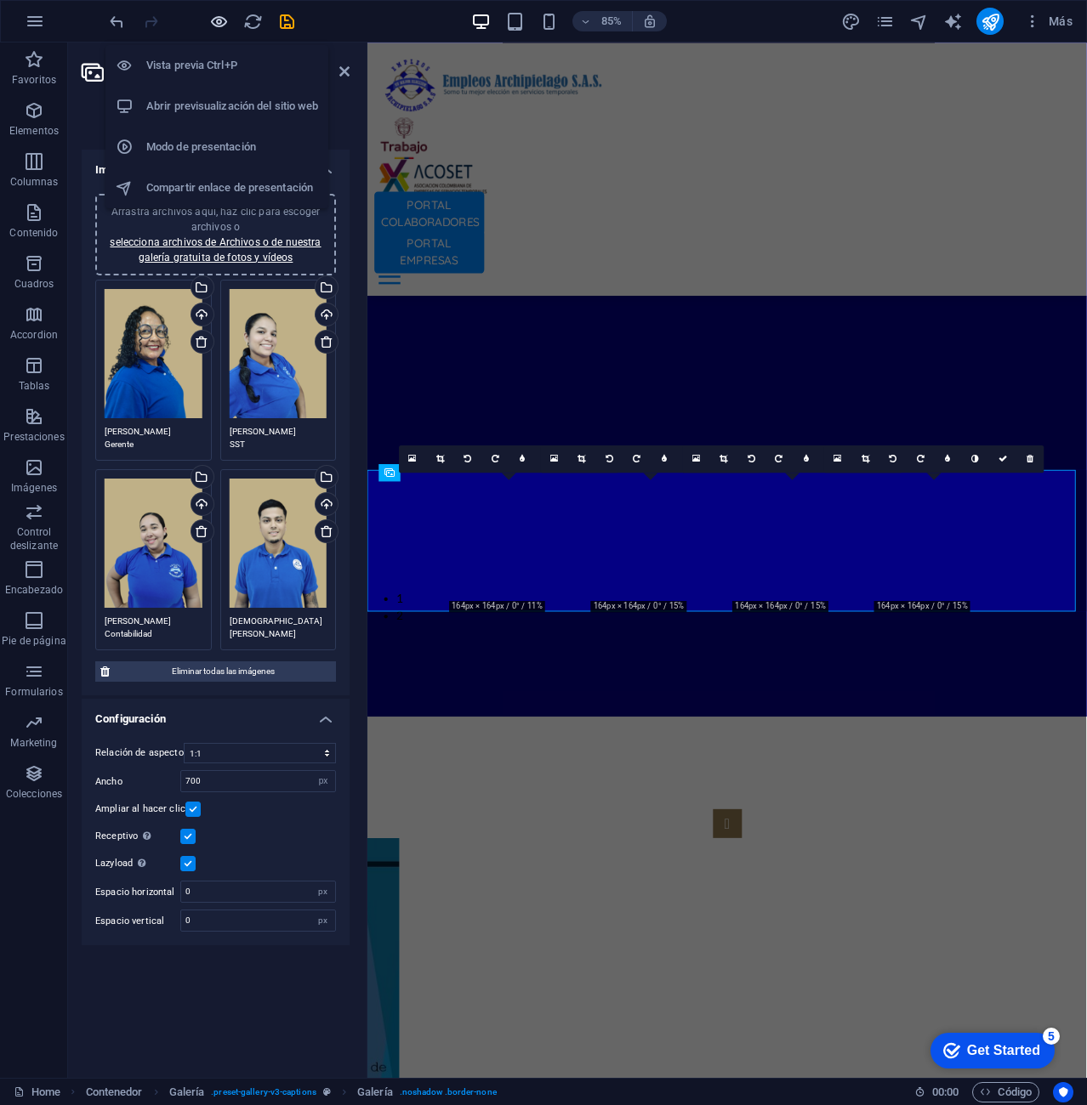
scroll to position [3594, 0]
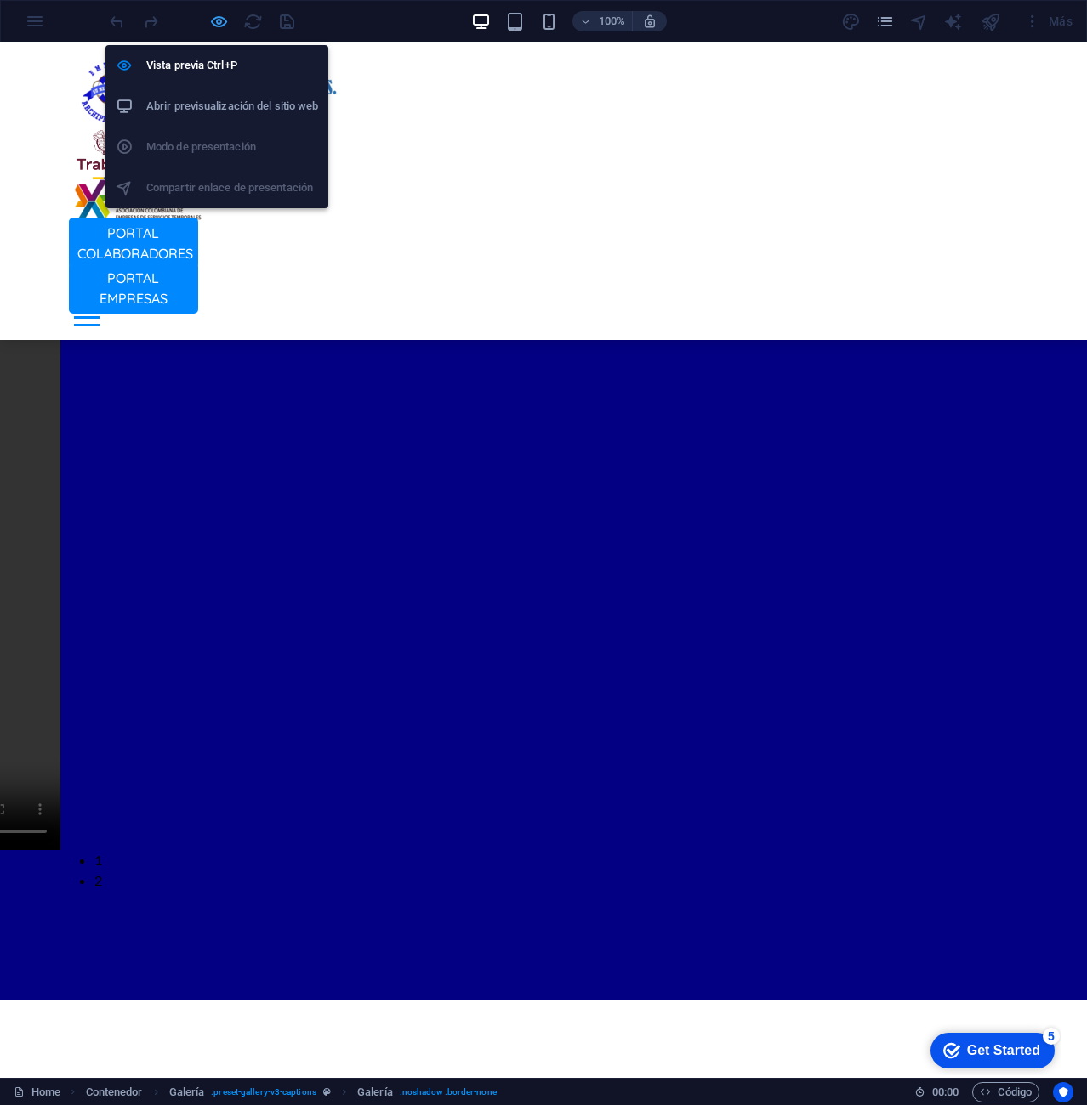
click at [213, 26] on icon "button" at bounding box center [219, 22] width 20 height 20
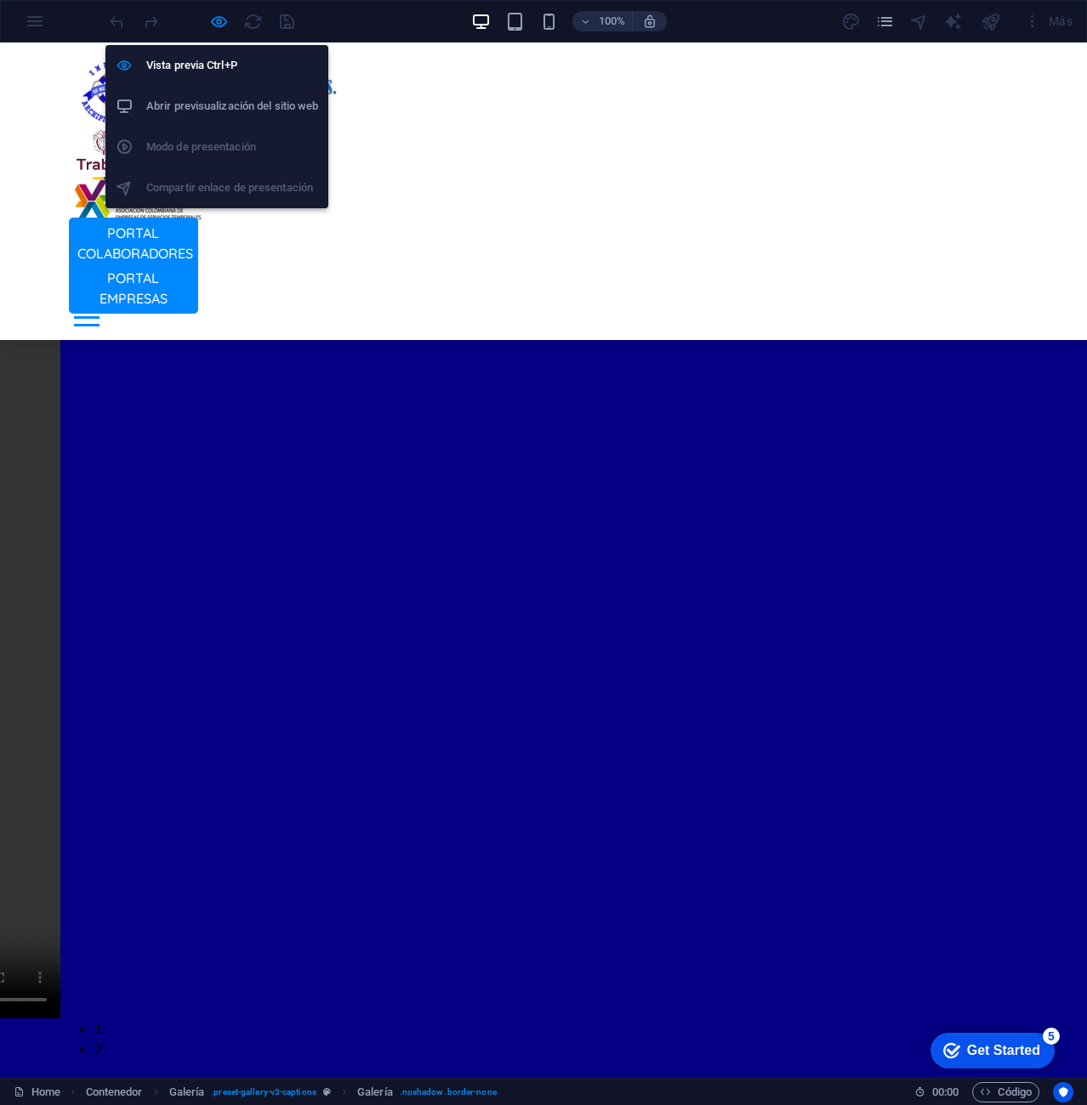
scroll to position [3698, 0]
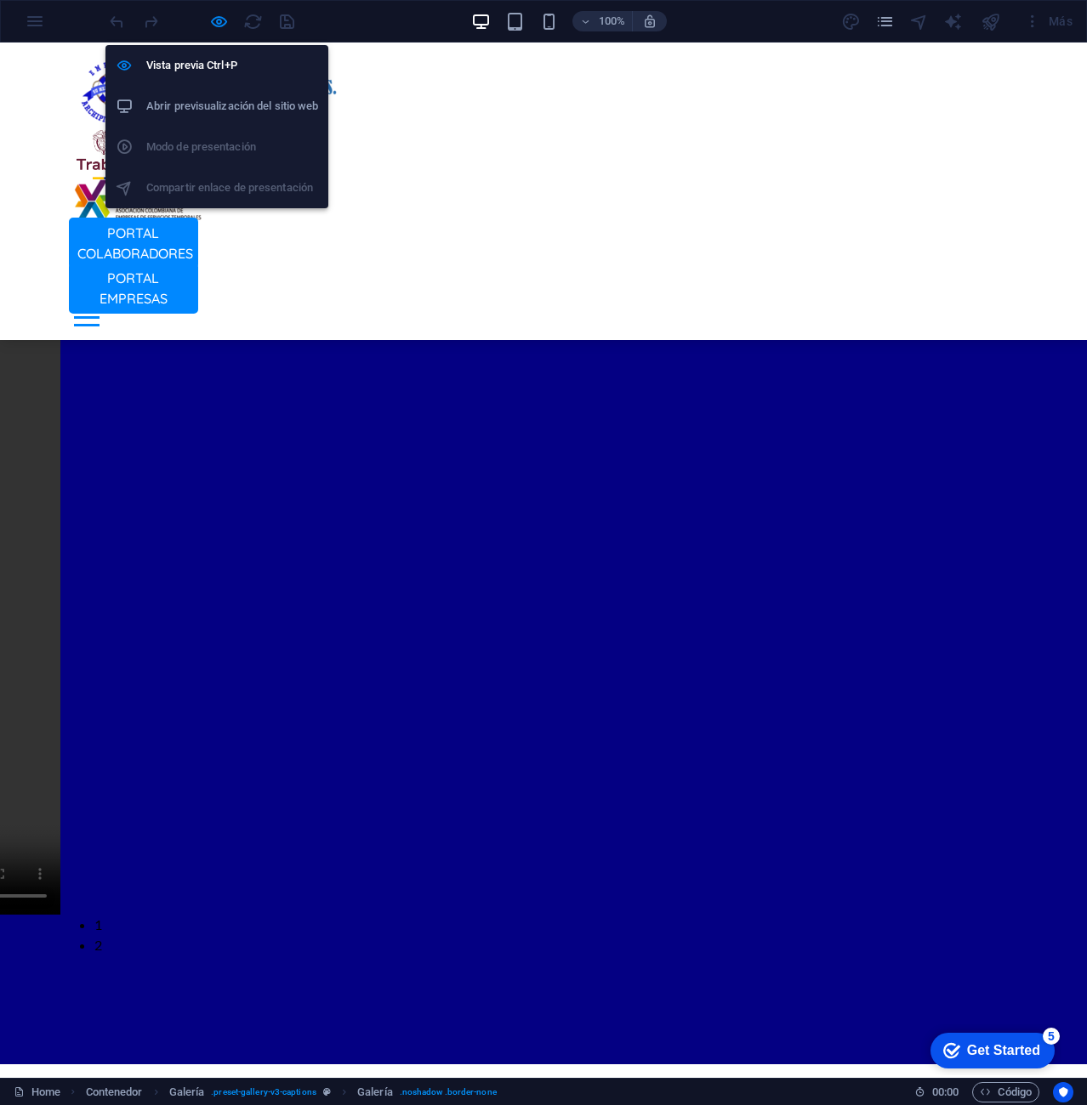
select select "4"
select select "px"
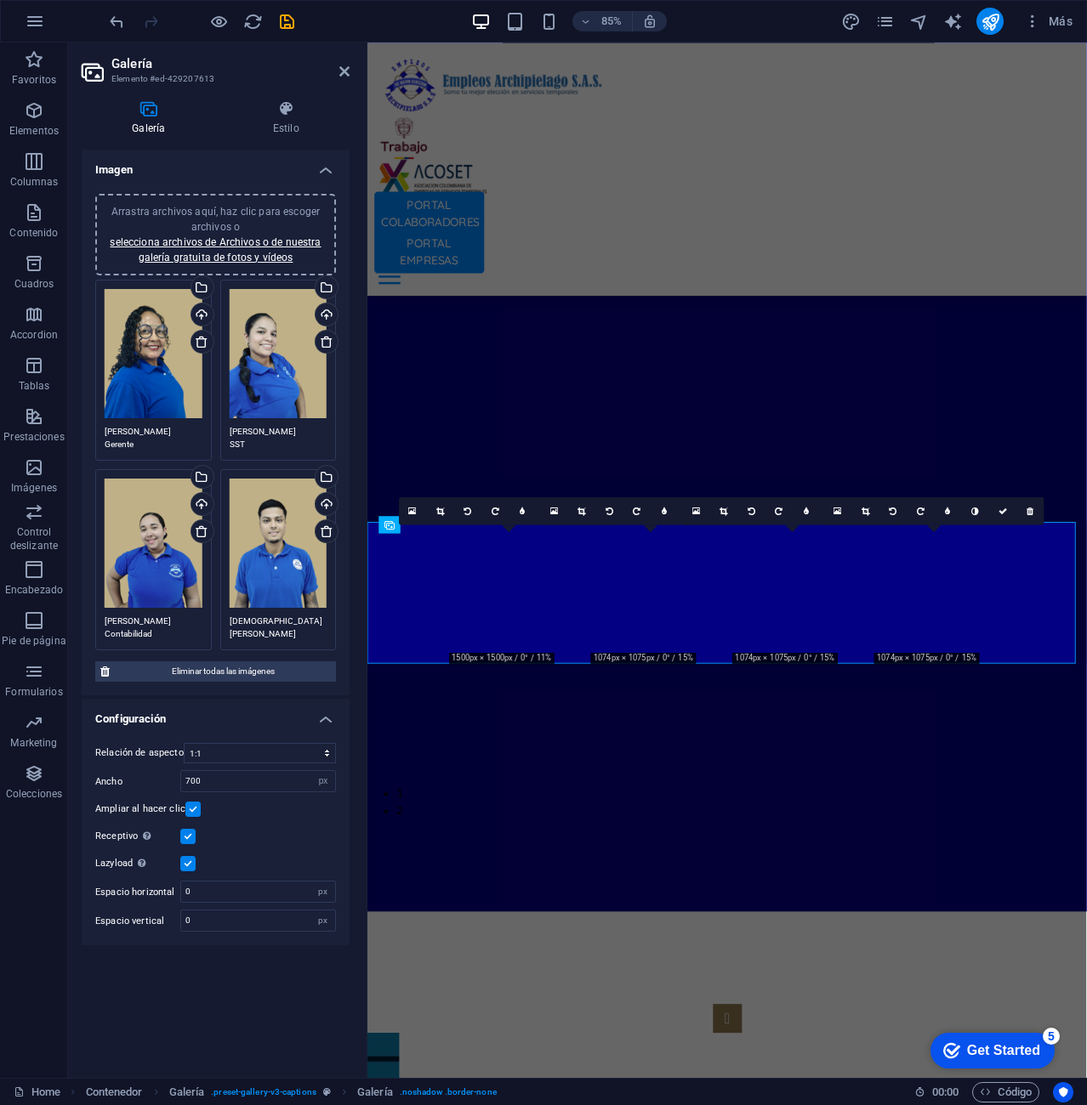
click at [292, 437] on textarea "[PERSON_NAME] SST" at bounding box center [279, 438] width 98 height 26
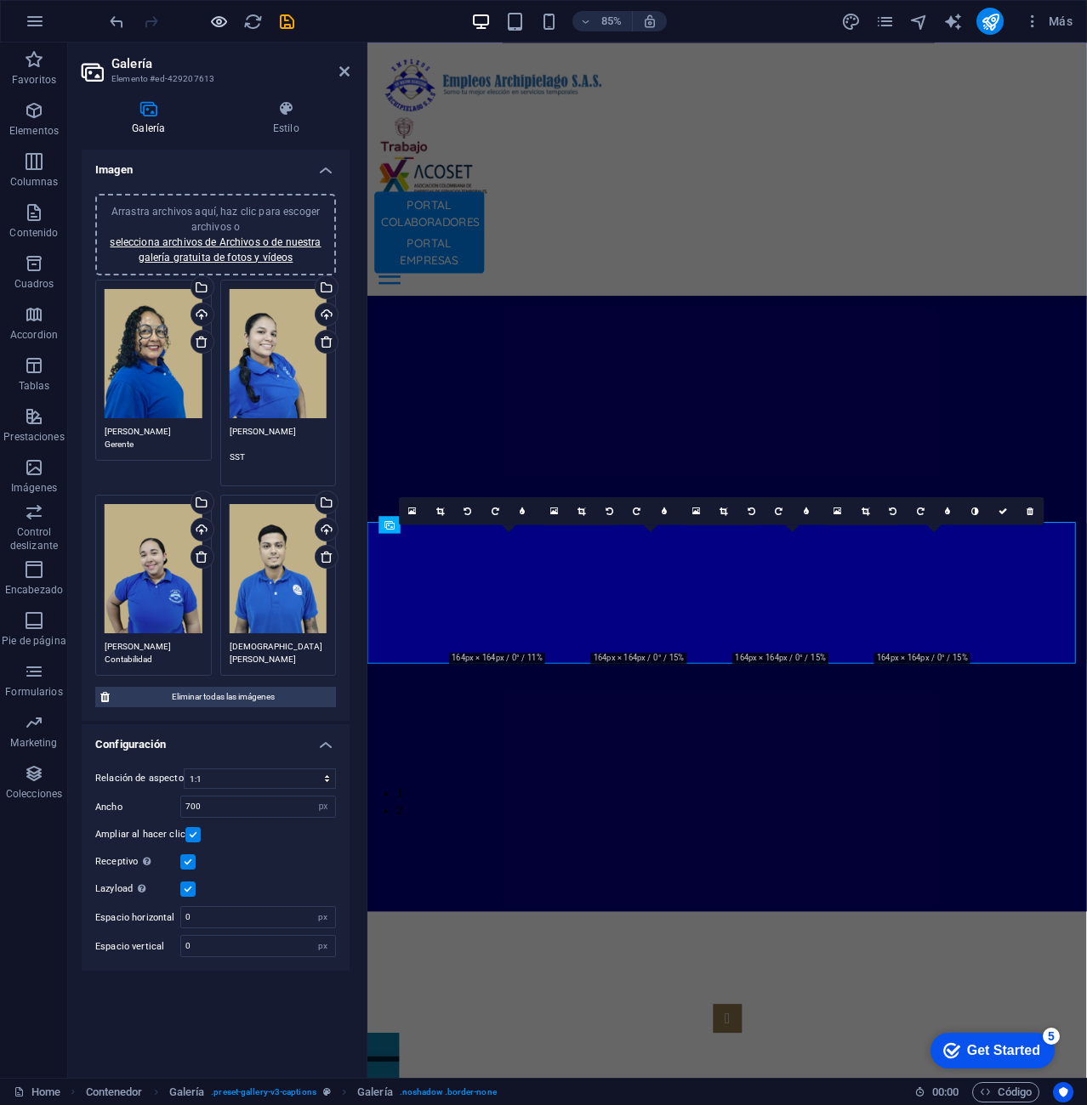
type textarea "[PERSON_NAME] SST"
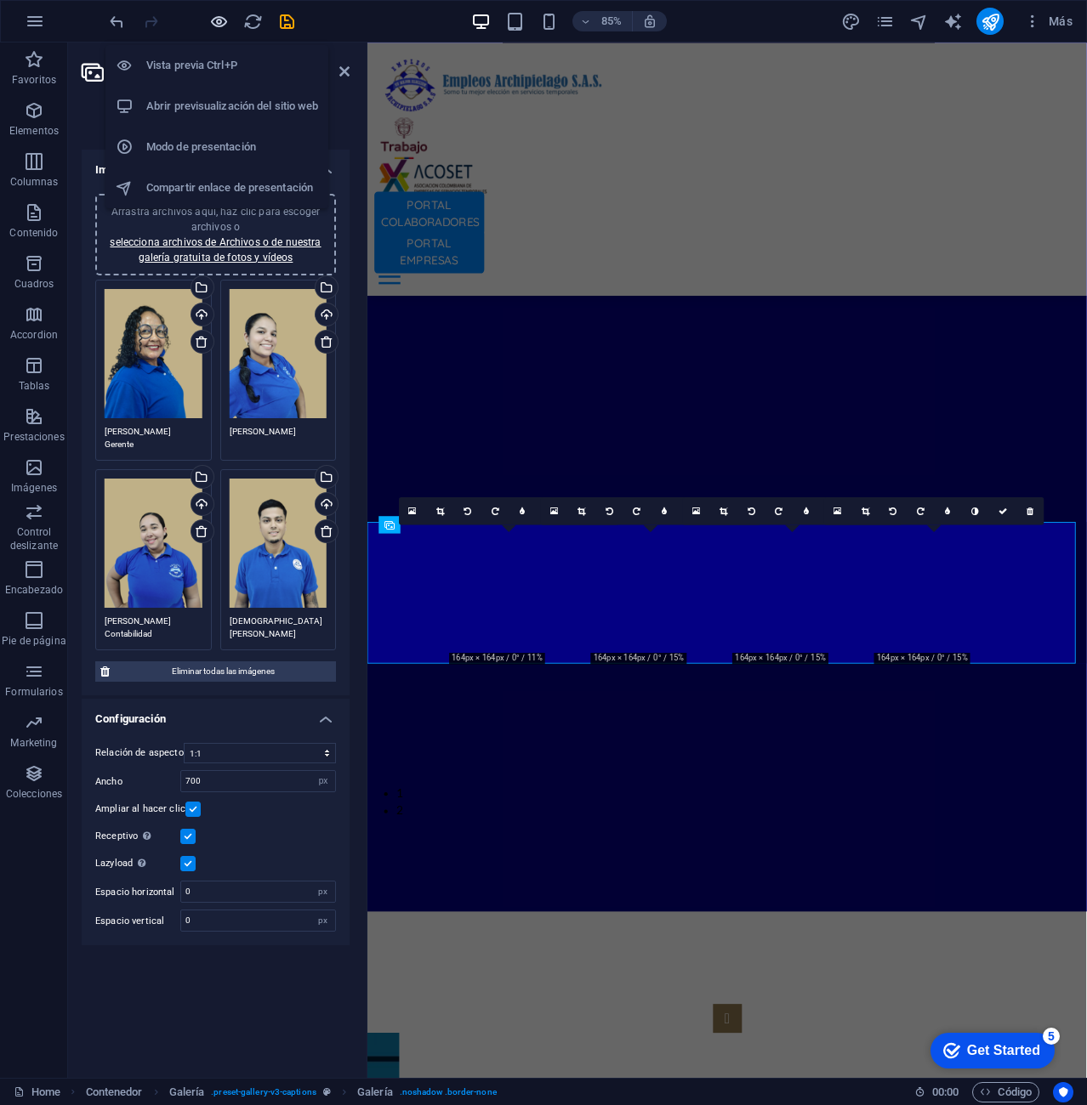
click at [217, 16] on icon "button" at bounding box center [219, 22] width 20 height 20
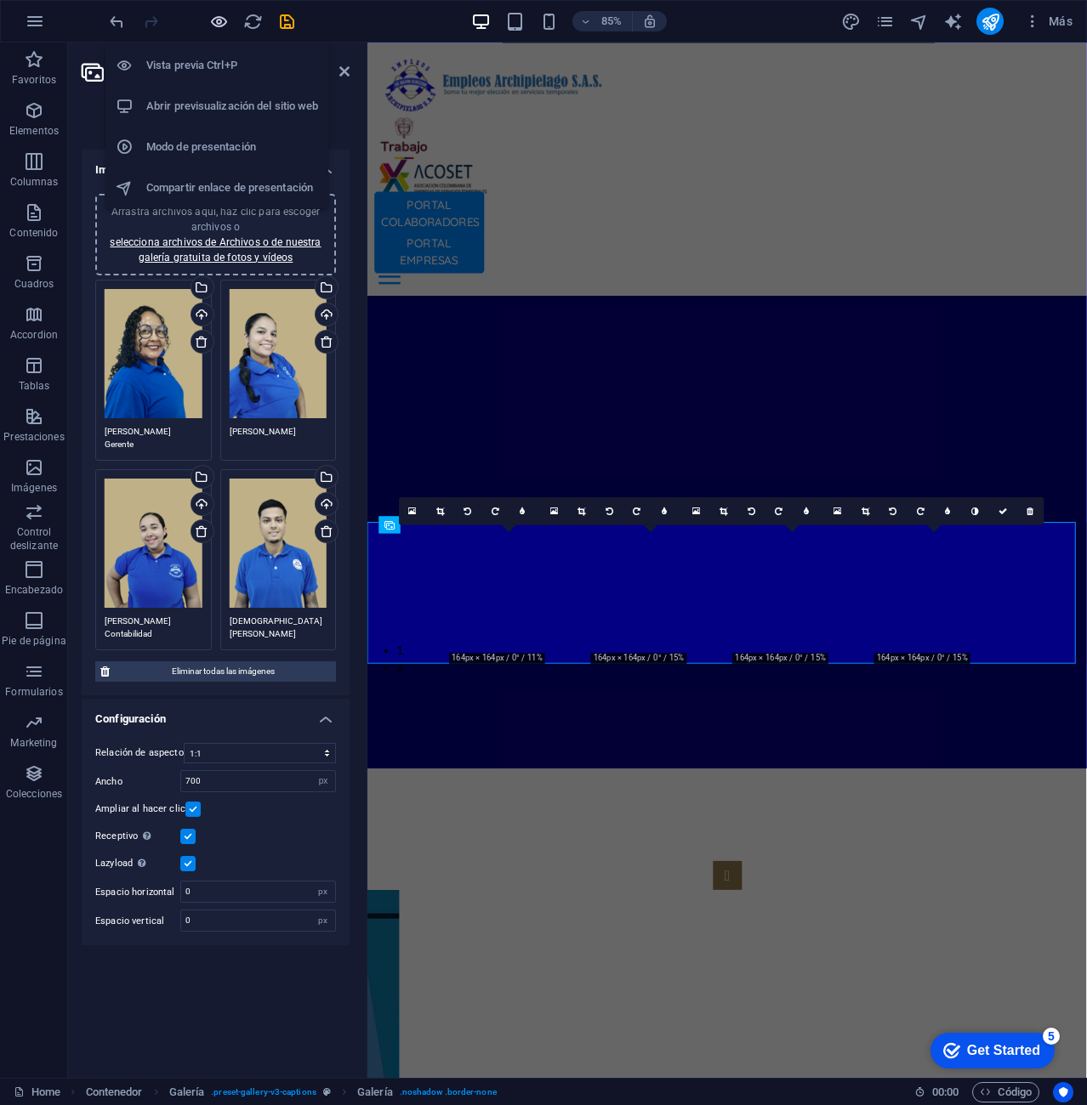
scroll to position [3533, 0]
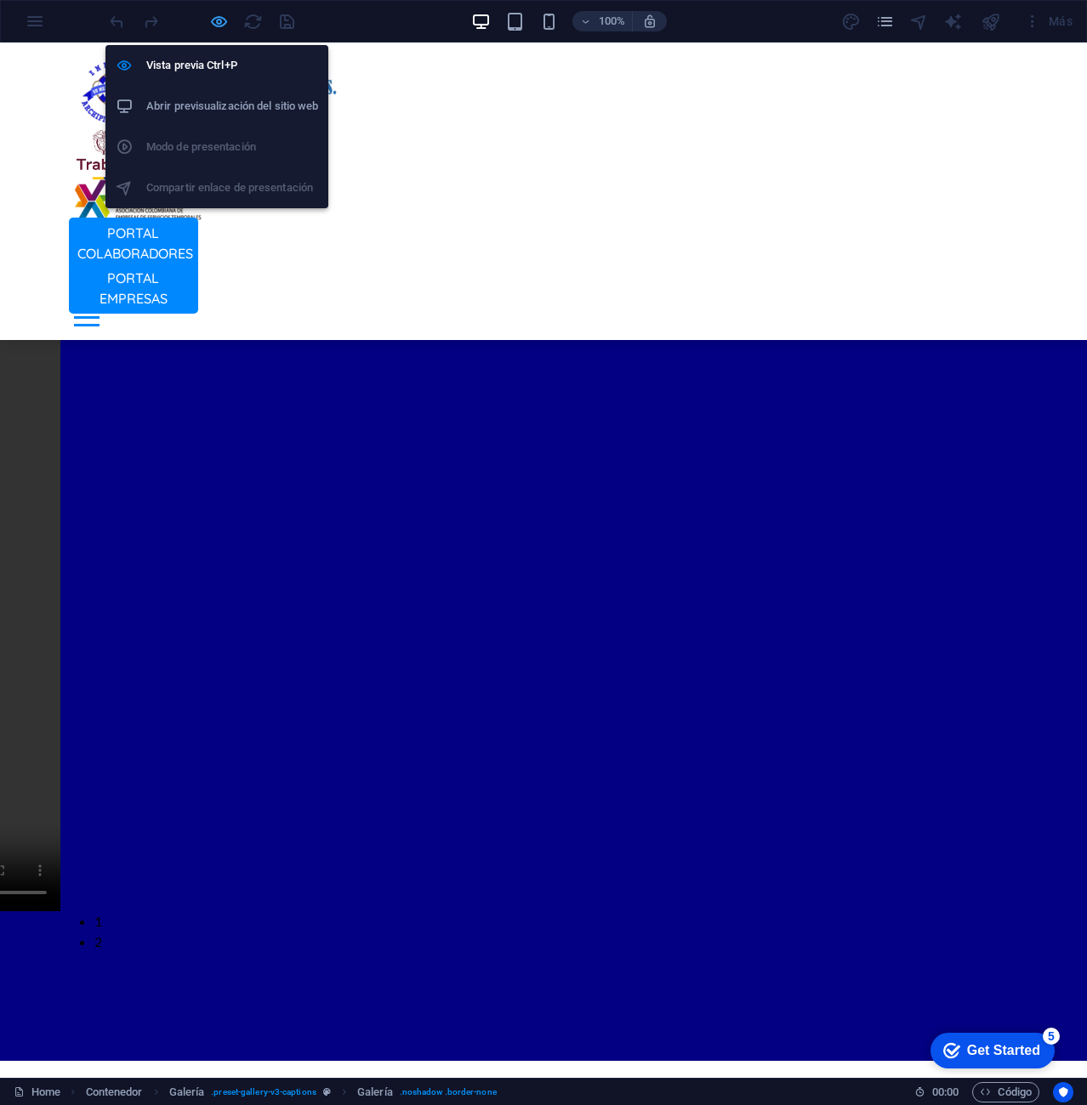
click at [222, 15] on icon "button" at bounding box center [219, 22] width 20 height 20
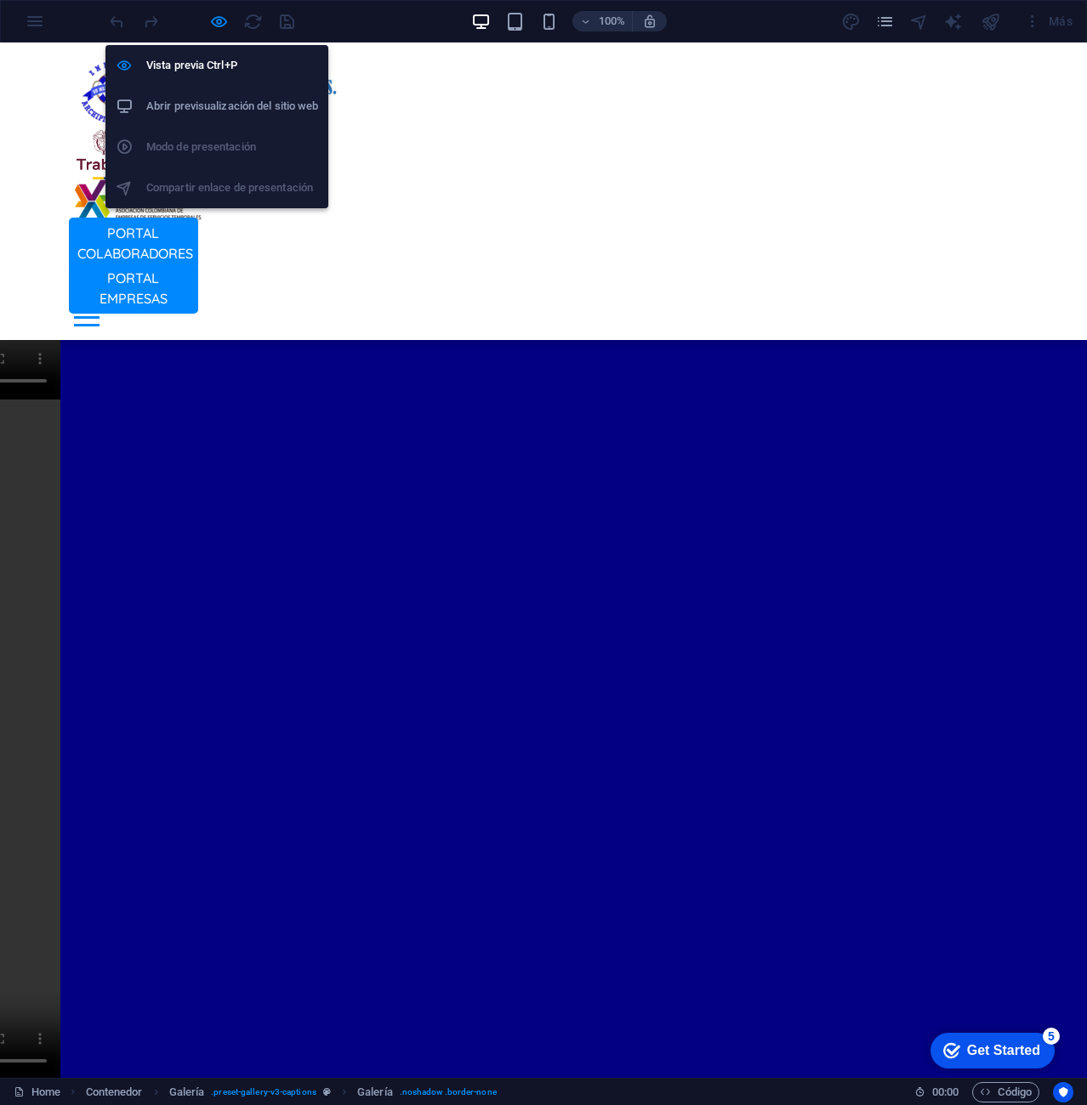
scroll to position [3636, 0]
select select "4"
select select "px"
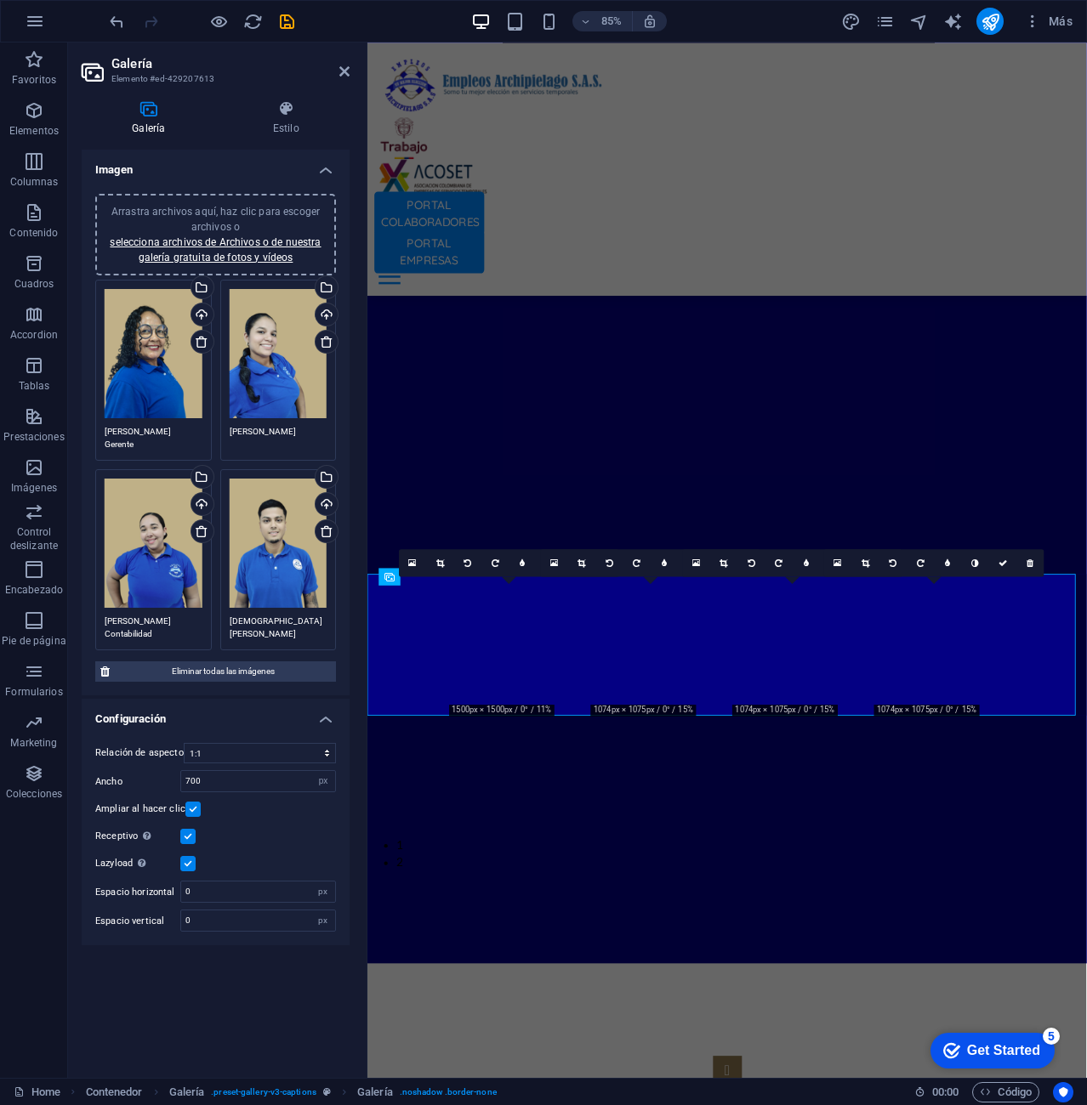
click at [241, 450] on textarea "[PERSON_NAME] SST" at bounding box center [279, 438] width 98 height 26
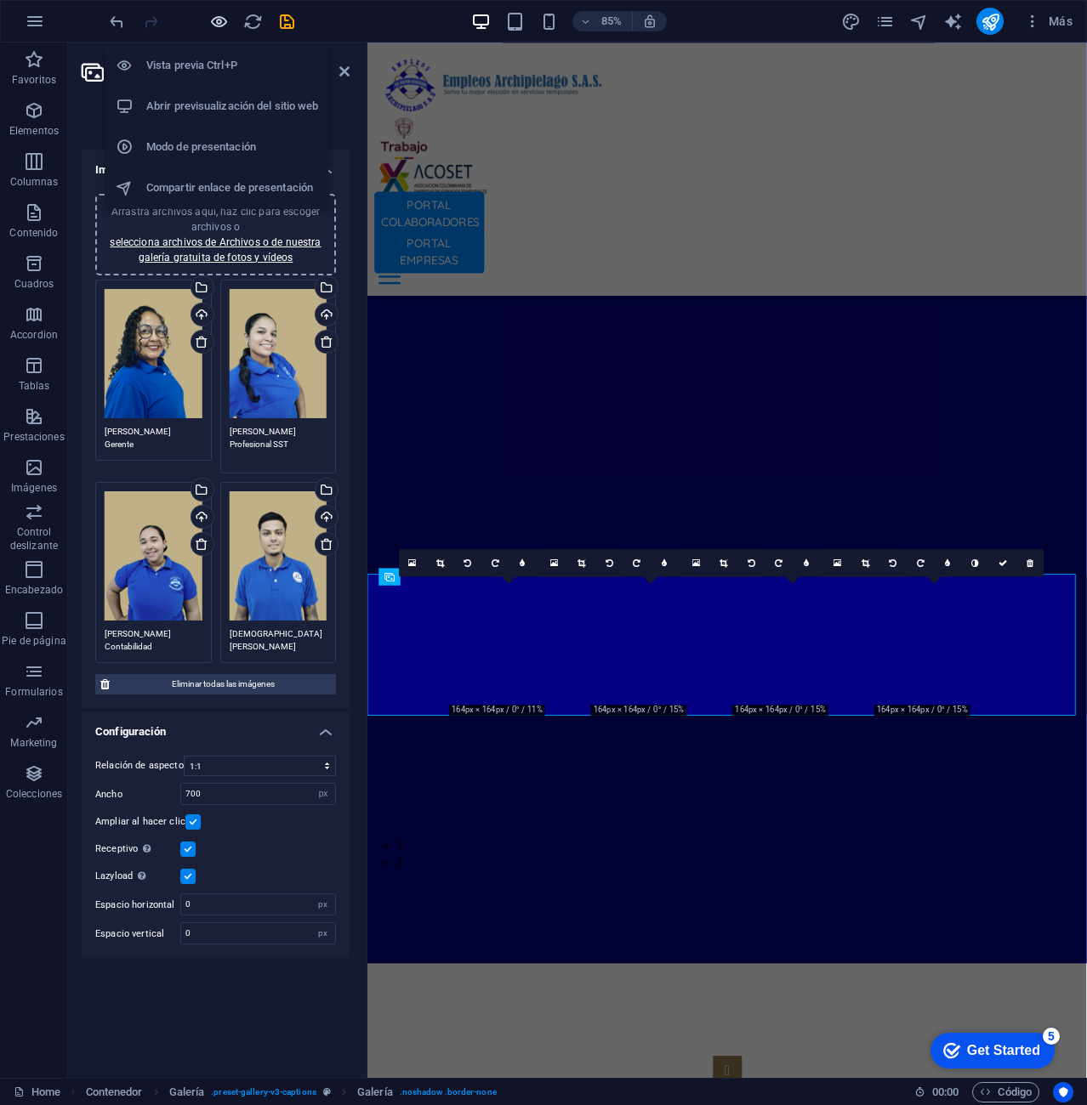
type textarea "[PERSON_NAME] Profesional SST"
click at [220, 20] on icon "button" at bounding box center [219, 22] width 20 height 20
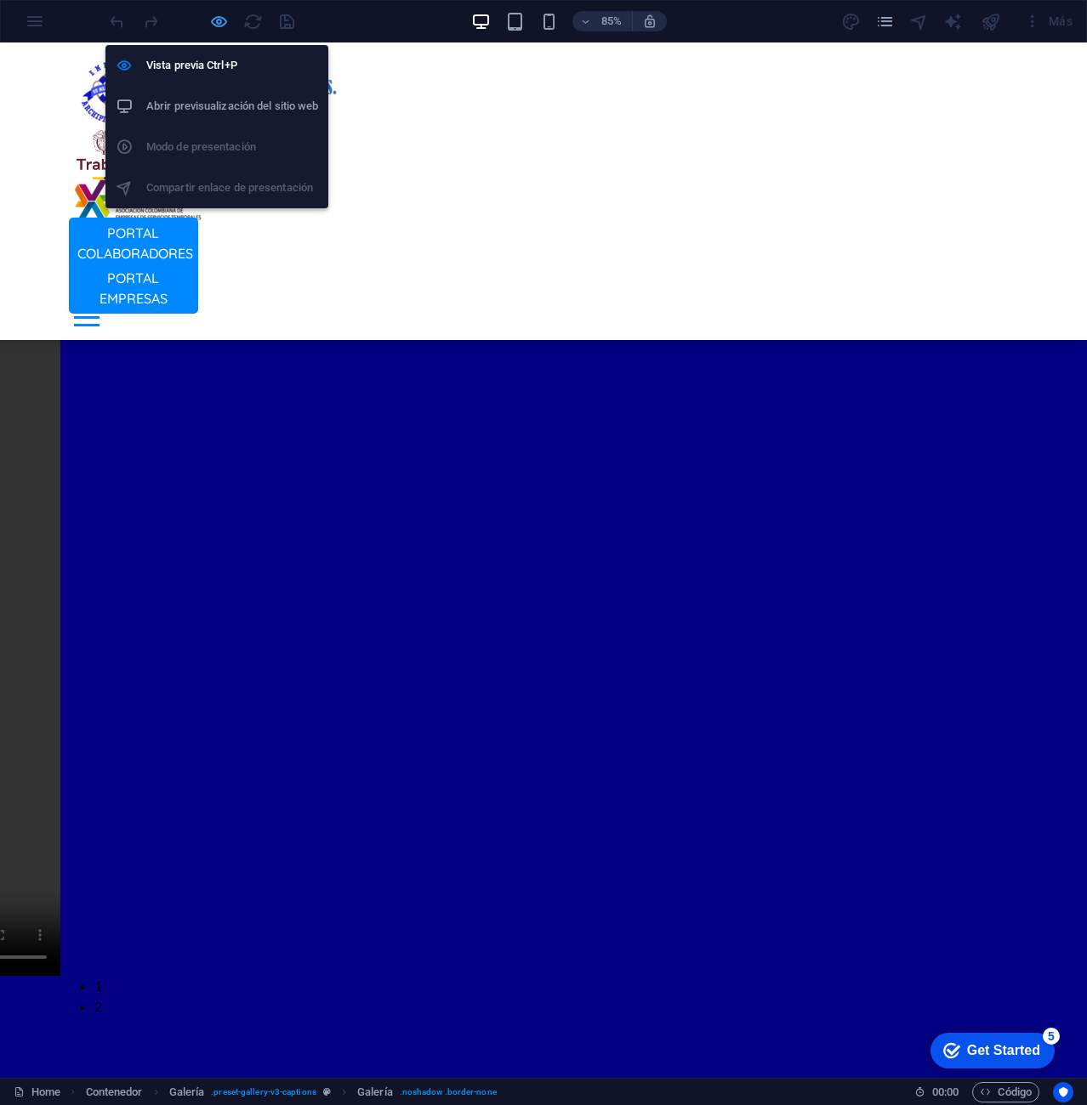
scroll to position [3471, 0]
drag, startPoint x: 208, startPoint y: 20, endPoint x: 202, endPoint y: 10, distance: 11.1
click at [209, 19] on icon "button" at bounding box center [219, 22] width 20 height 20
select select "4"
select select "px"
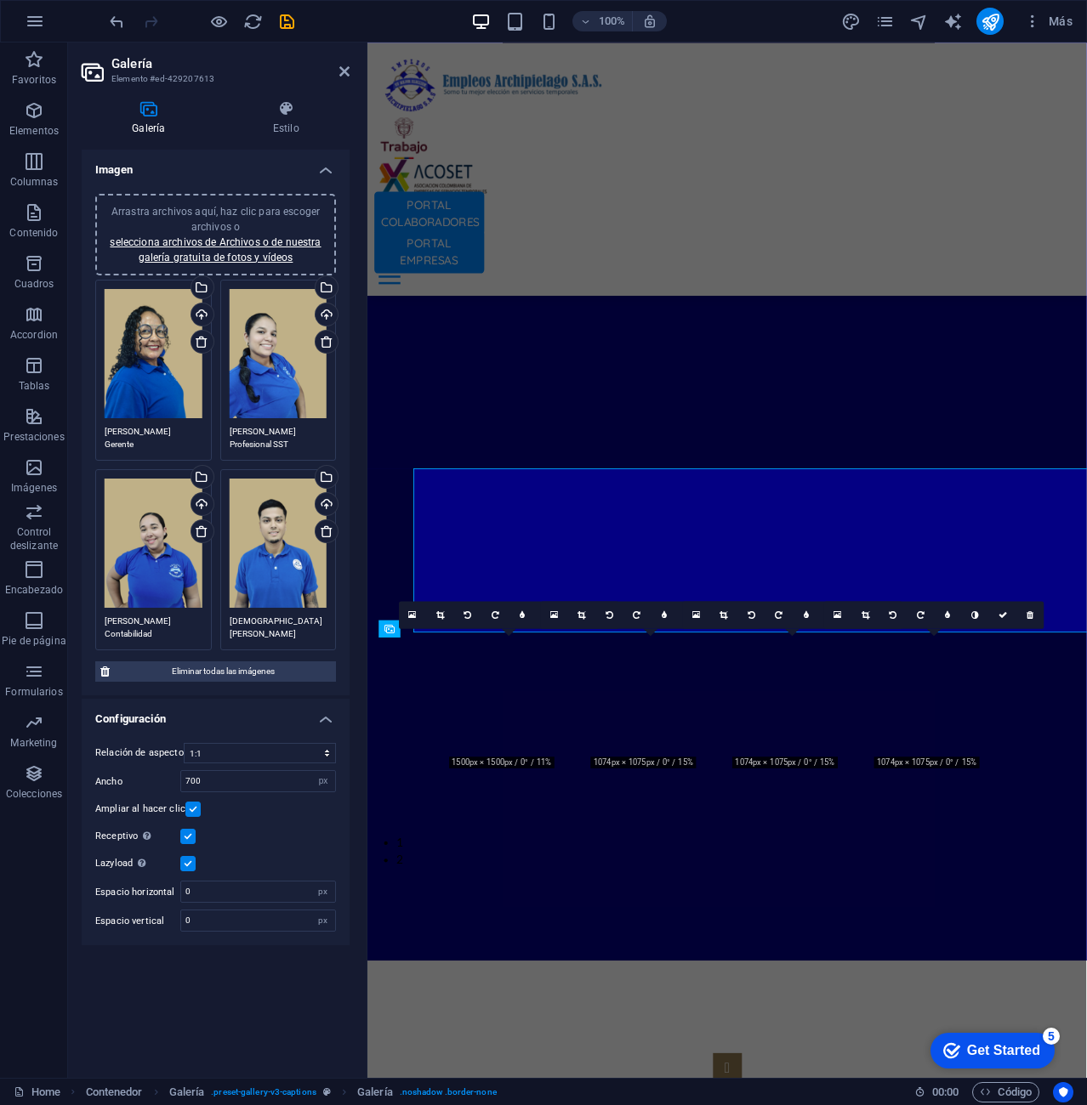
scroll to position [3575, 0]
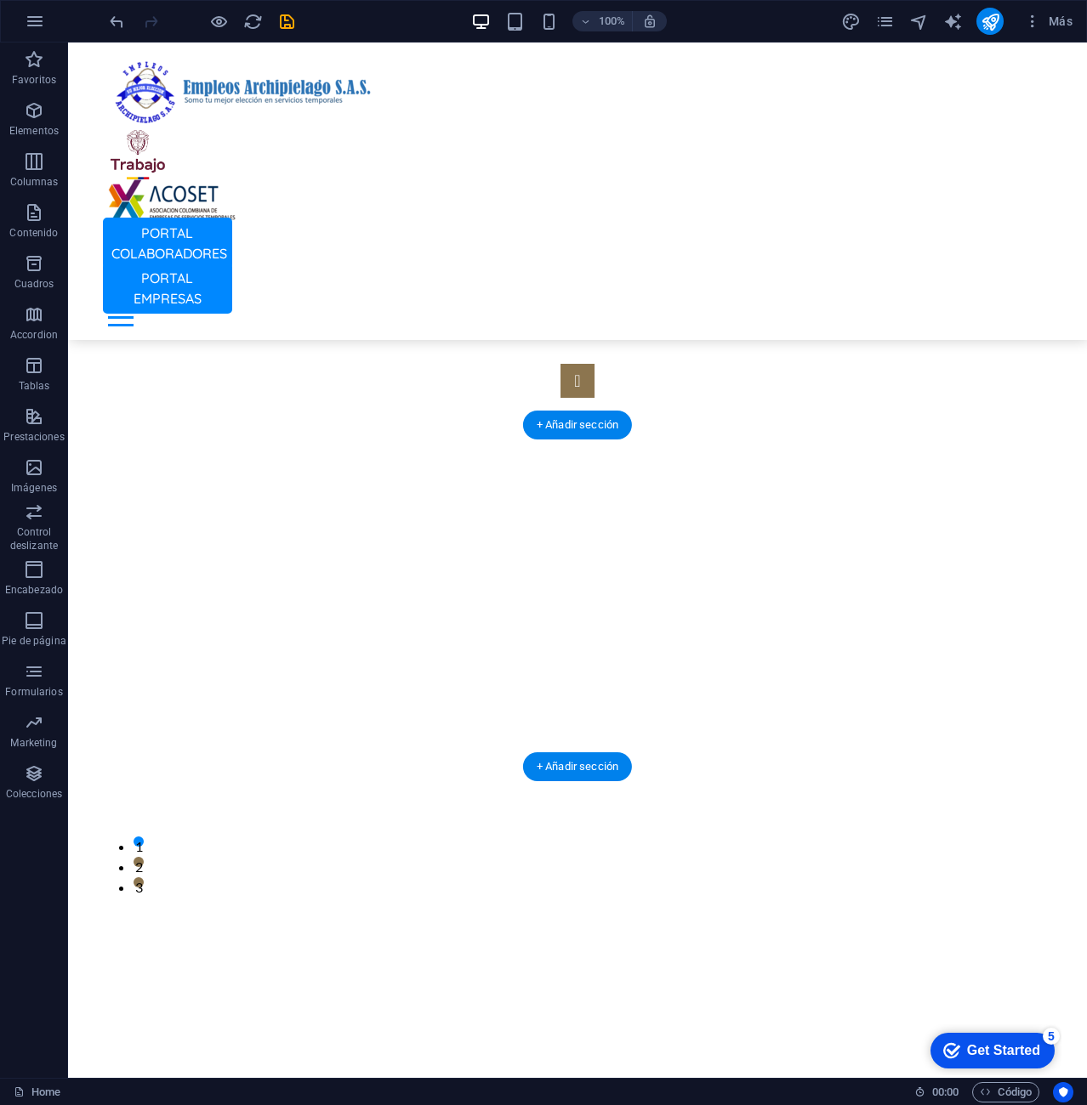
scroll to position [4515, 0]
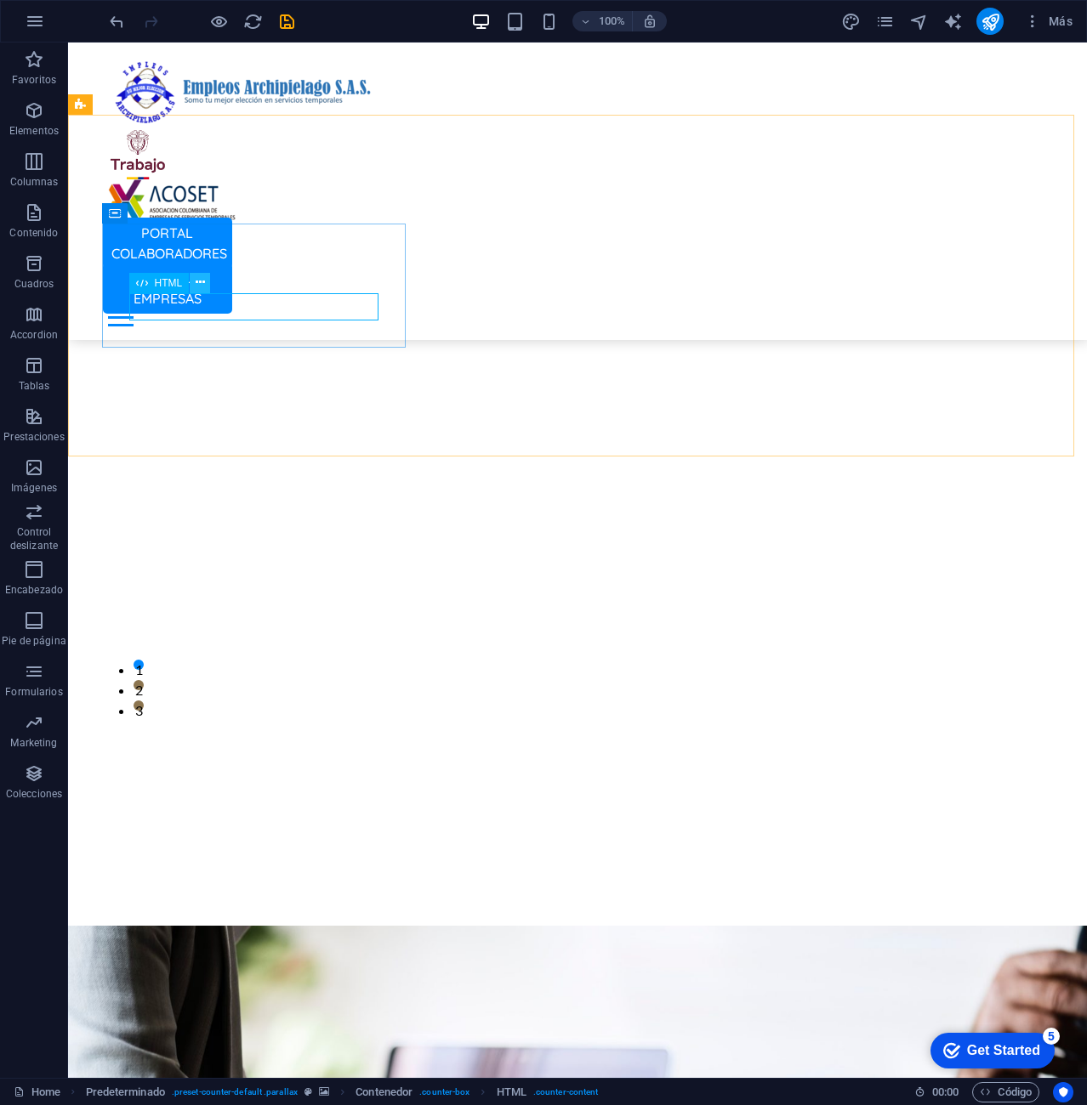
click at [198, 278] on icon at bounding box center [200, 283] width 9 height 18
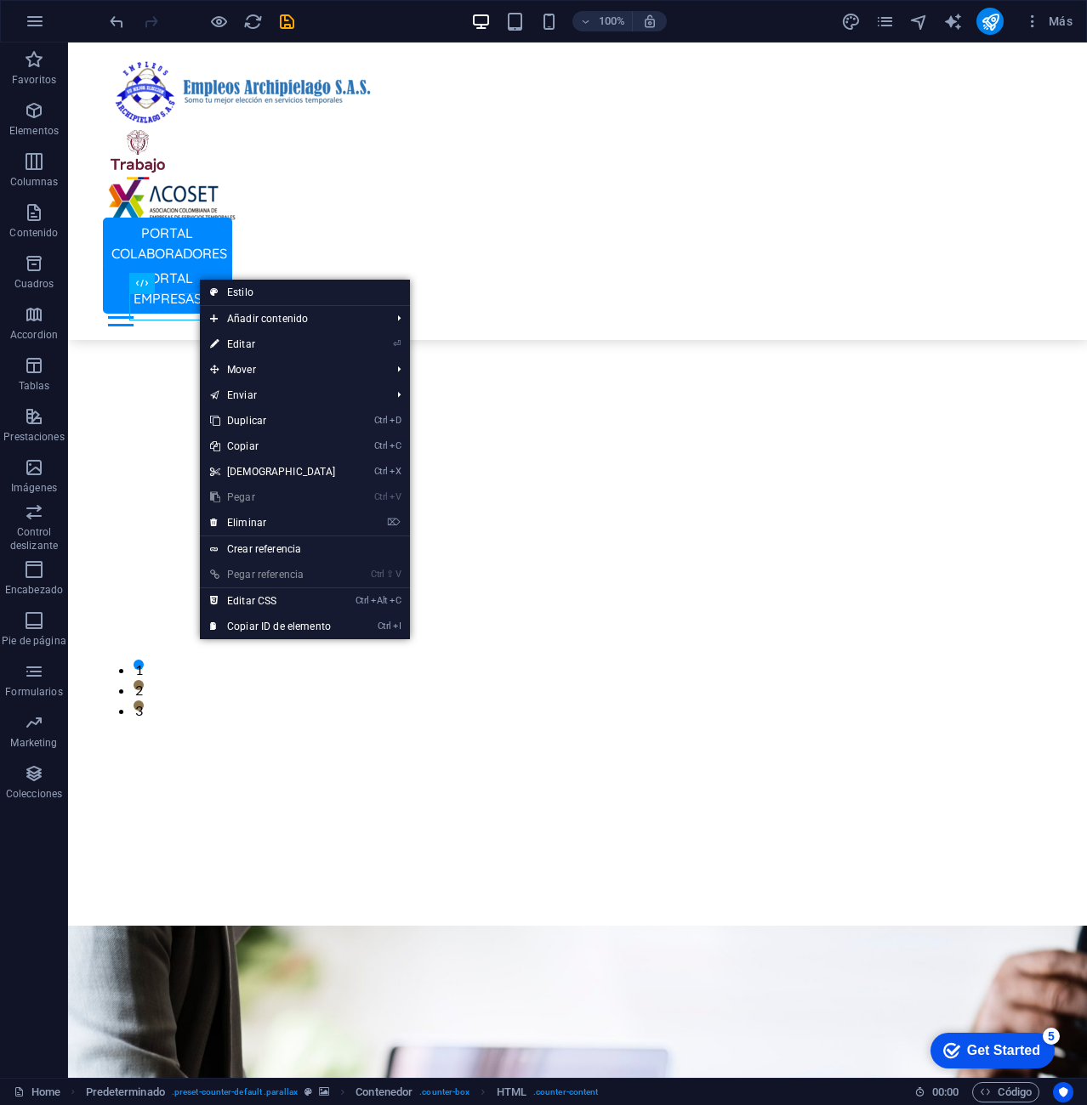
click at [278, 337] on link "⏎ Editar" at bounding box center [273, 345] width 146 height 26
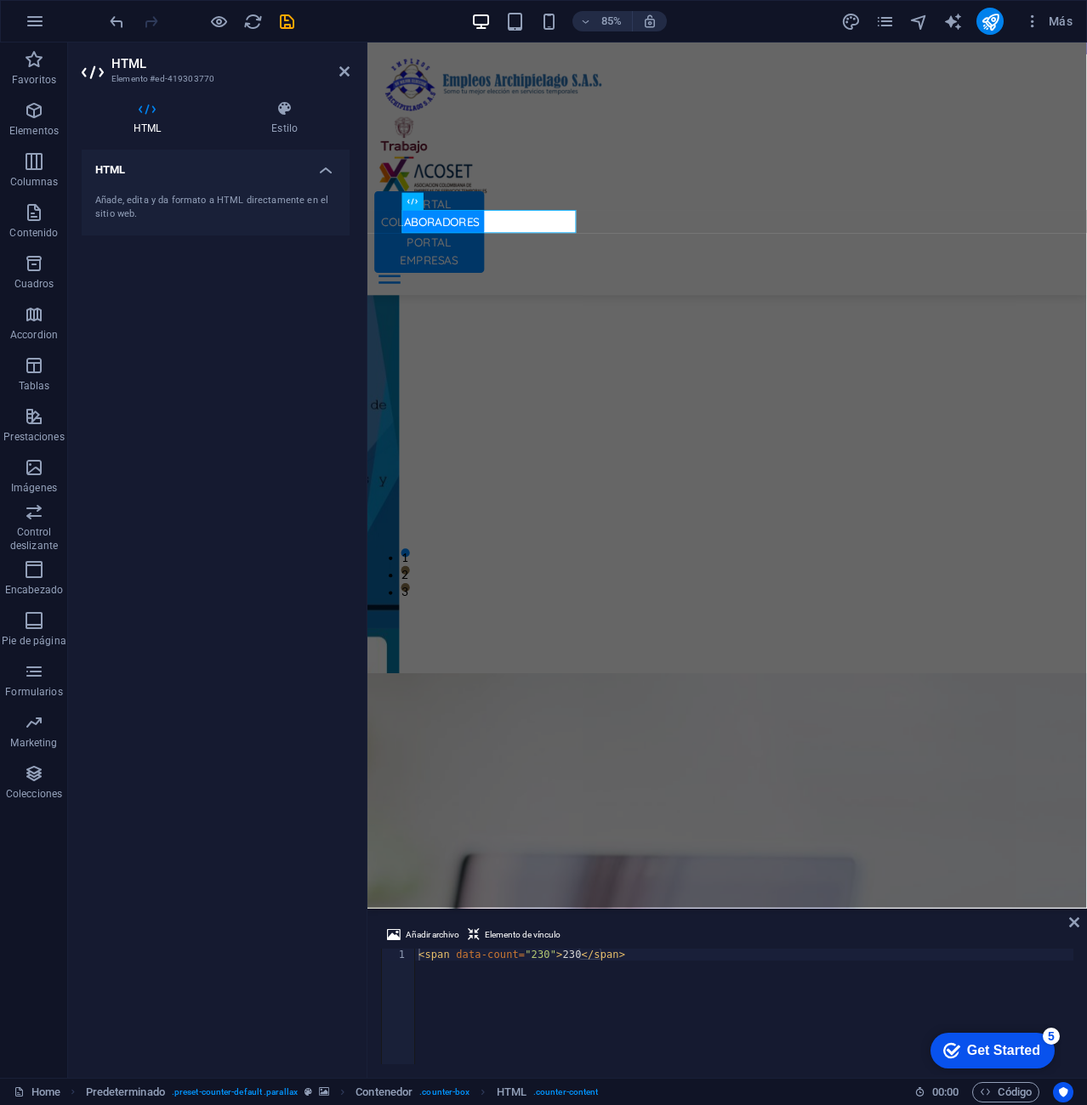
click at [236, 209] on div "Añade, edita y da formato a HTML directamente en el sitio web." at bounding box center [215, 208] width 241 height 28
click at [286, 124] on h4 "Estilo" at bounding box center [284, 118] width 130 height 36
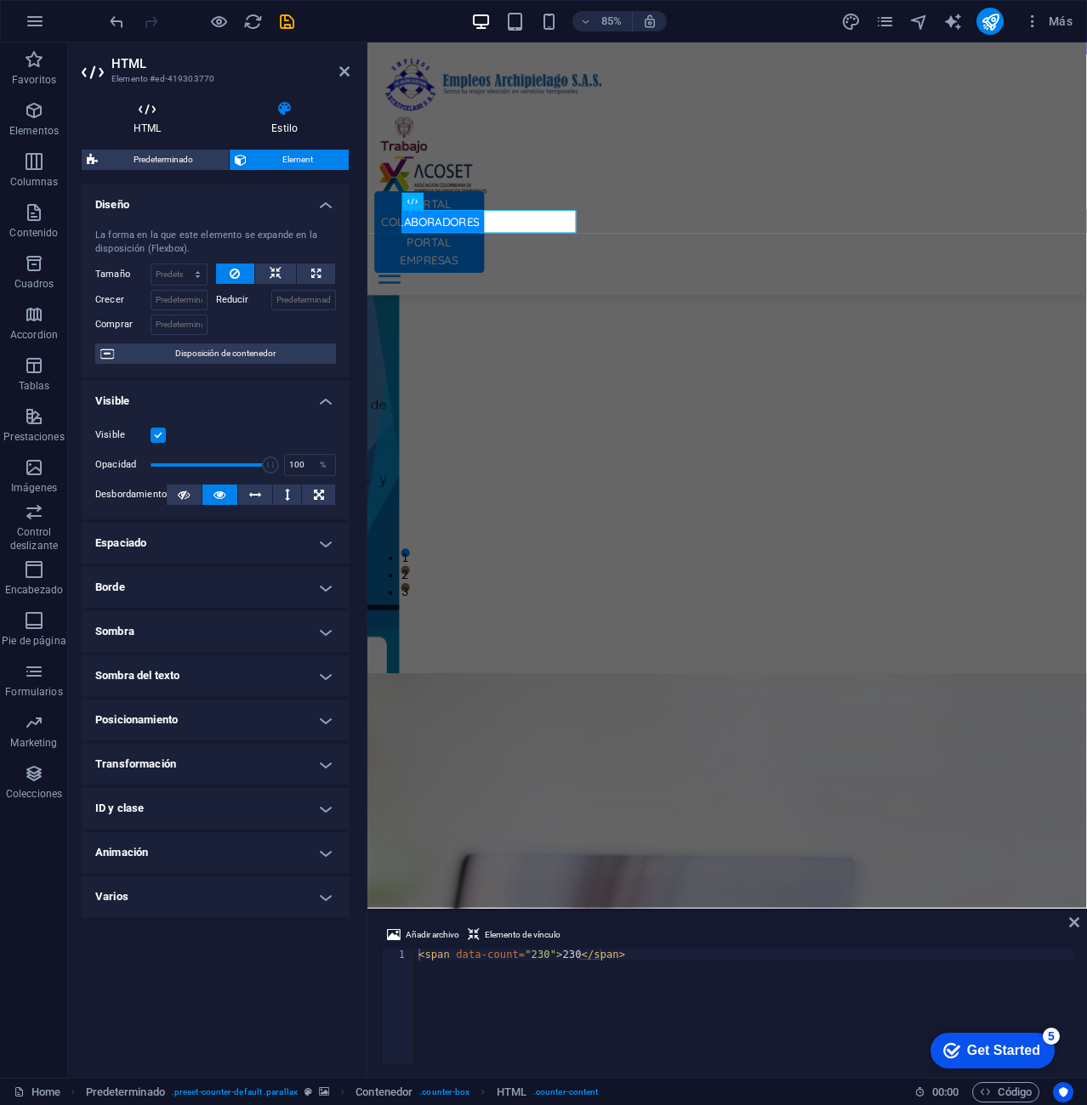
click at [187, 128] on h4 "HTML" at bounding box center [151, 118] width 138 height 36
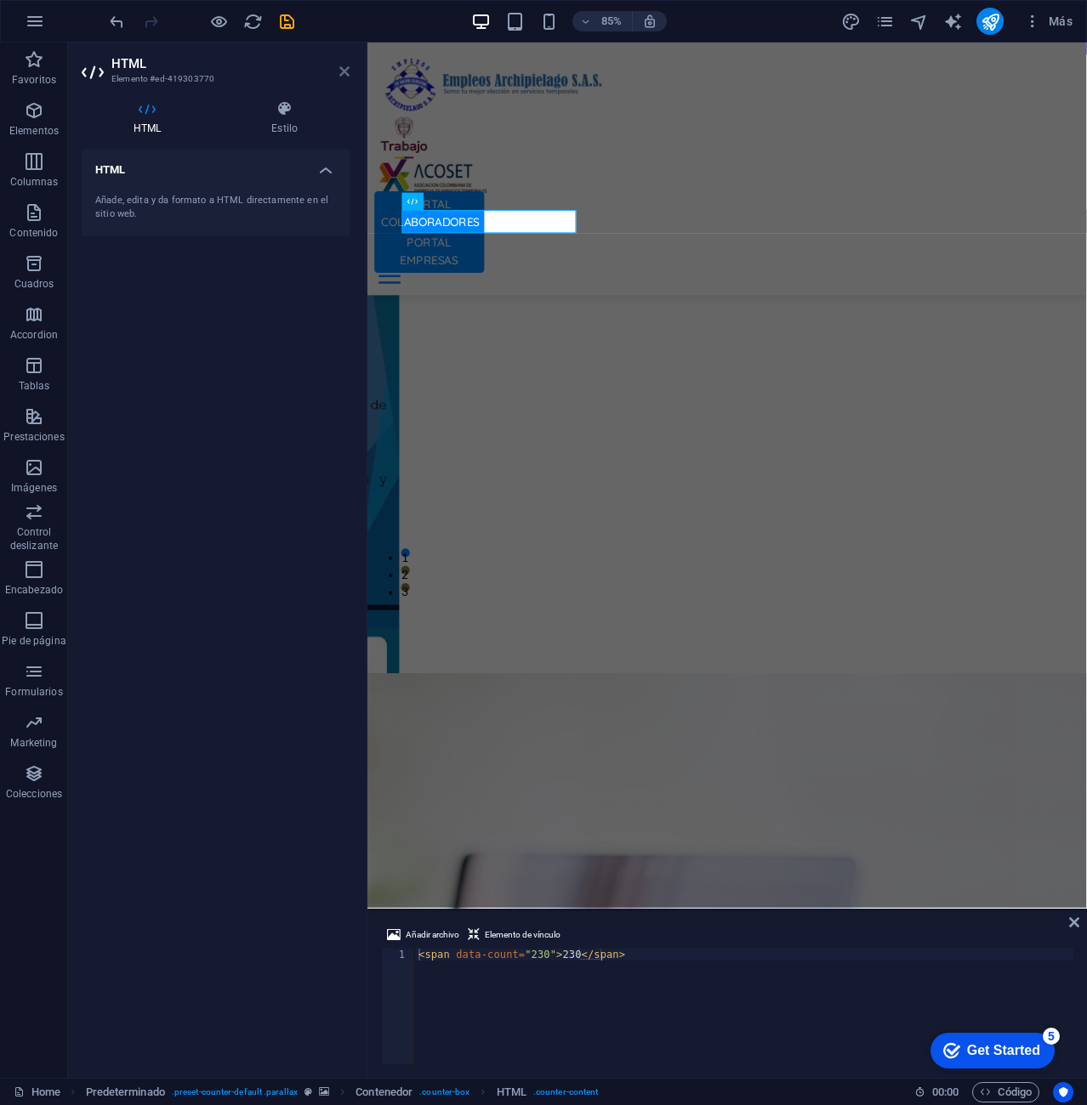
click at [348, 66] on icon at bounding box center [344, 72] width 10 height 14
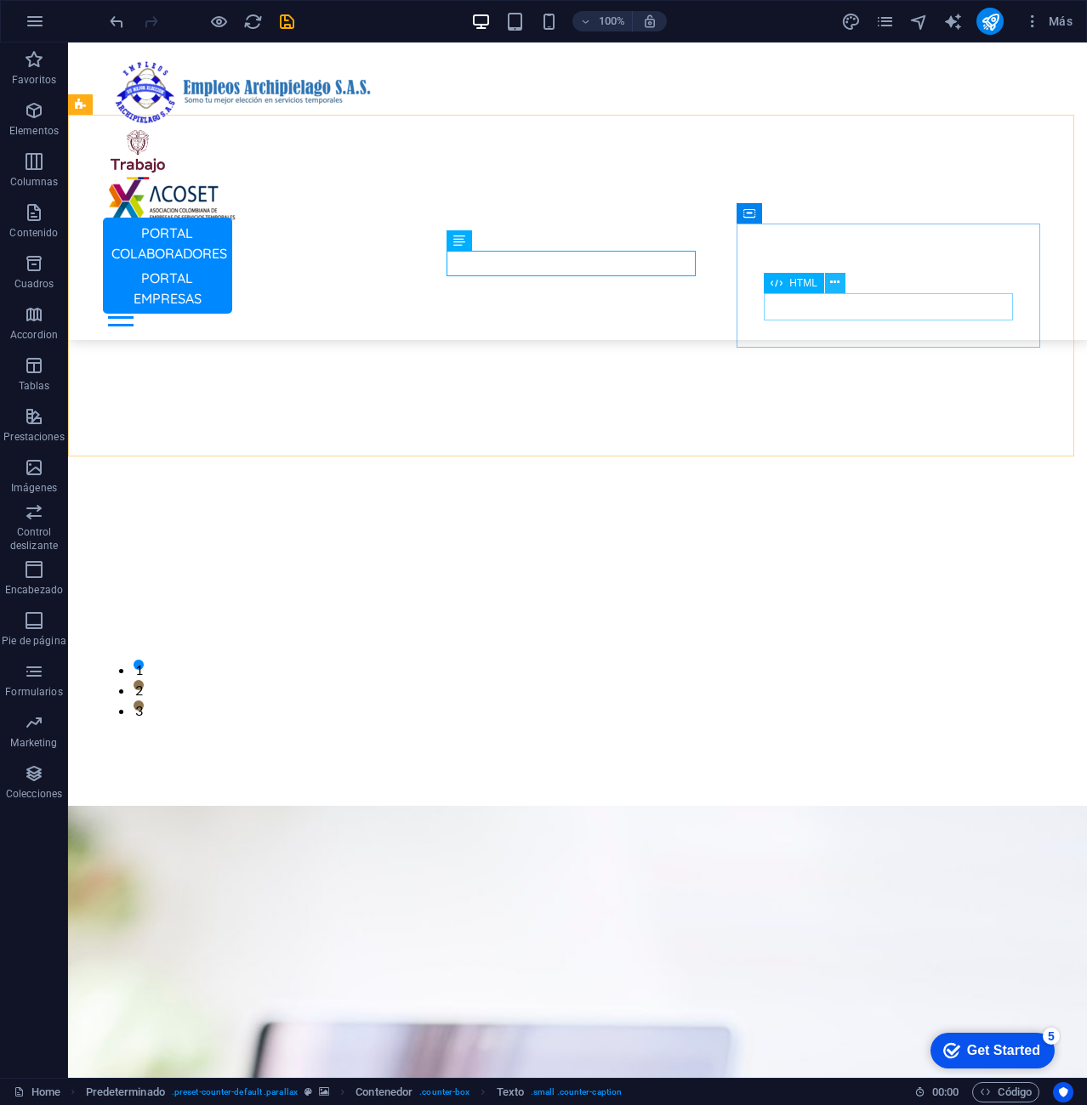
click at [832, 281] on icon at bounding box center [834, 283] width 9 height 18
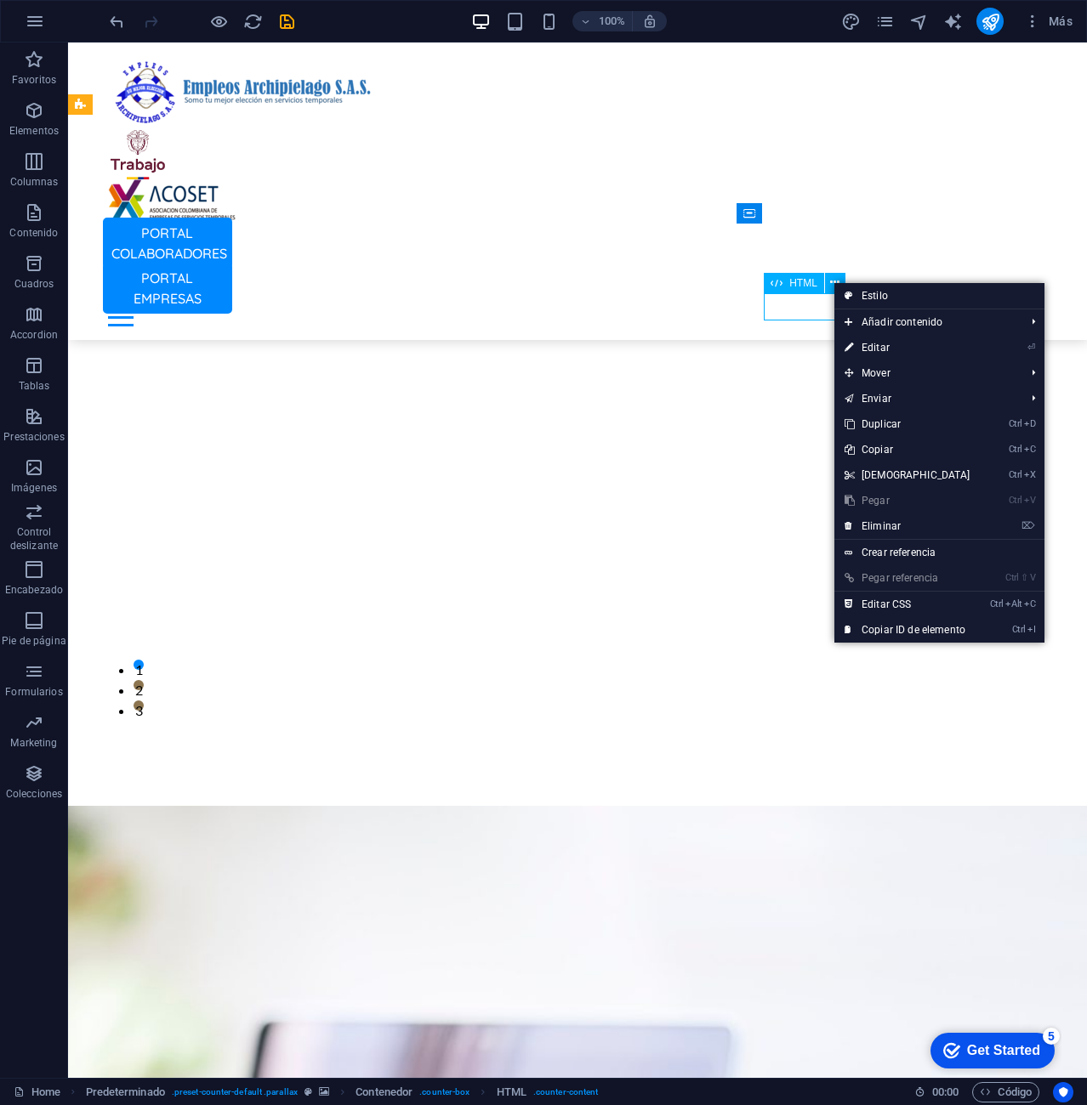
click at [800, 283] on span "HTML" at bounding box center [803, 283] width 28 height 10
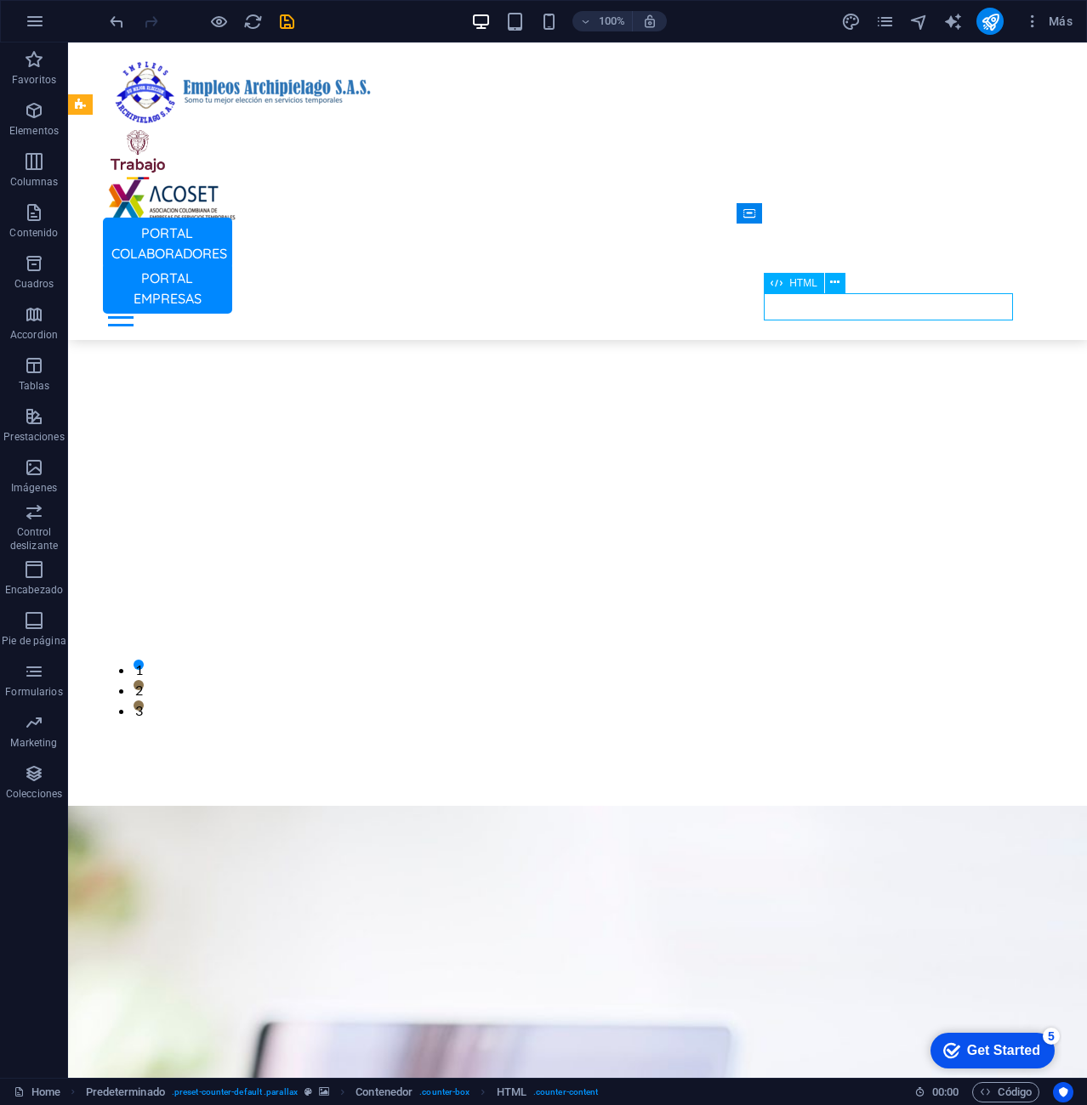
click at [800, 283] on span "HTML" at bounding box center [803, 283] width 28 height 10
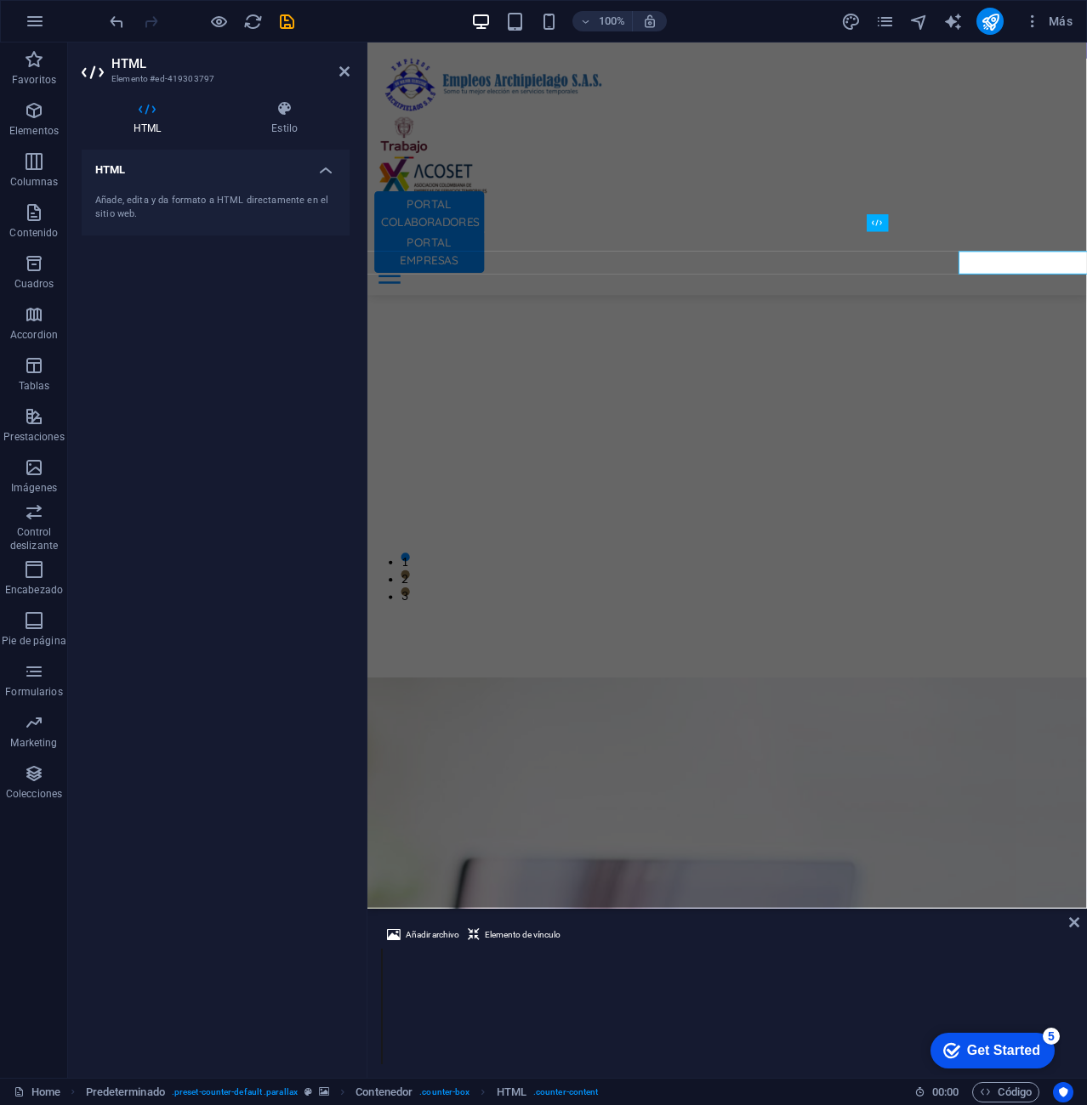
scroll to position [4521, 0]
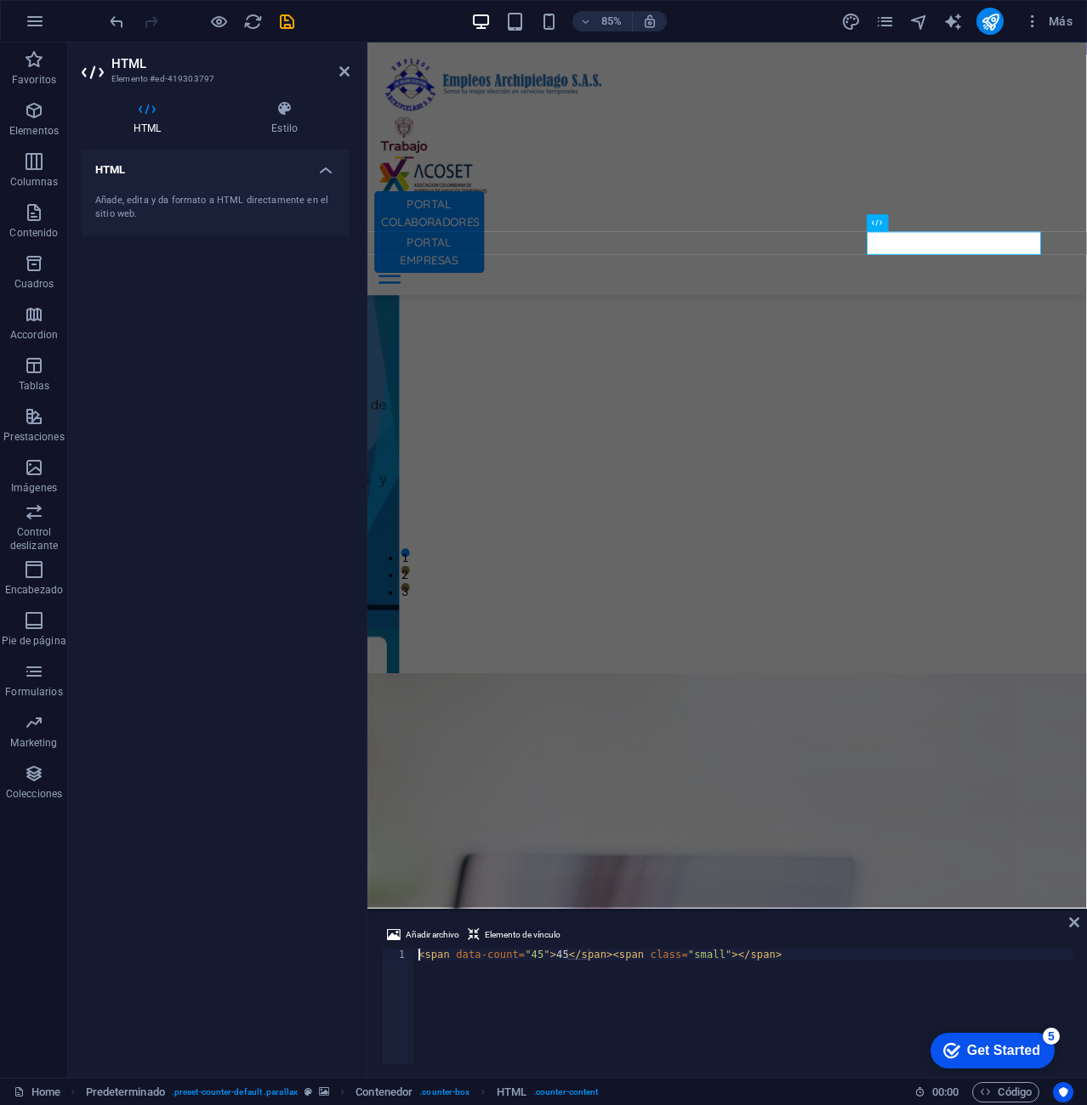
click at [263, 229] on div "Añade, edita y da formato a HTML directamente en el sitio web." at bounding box center [216, 207] width 268 height 55
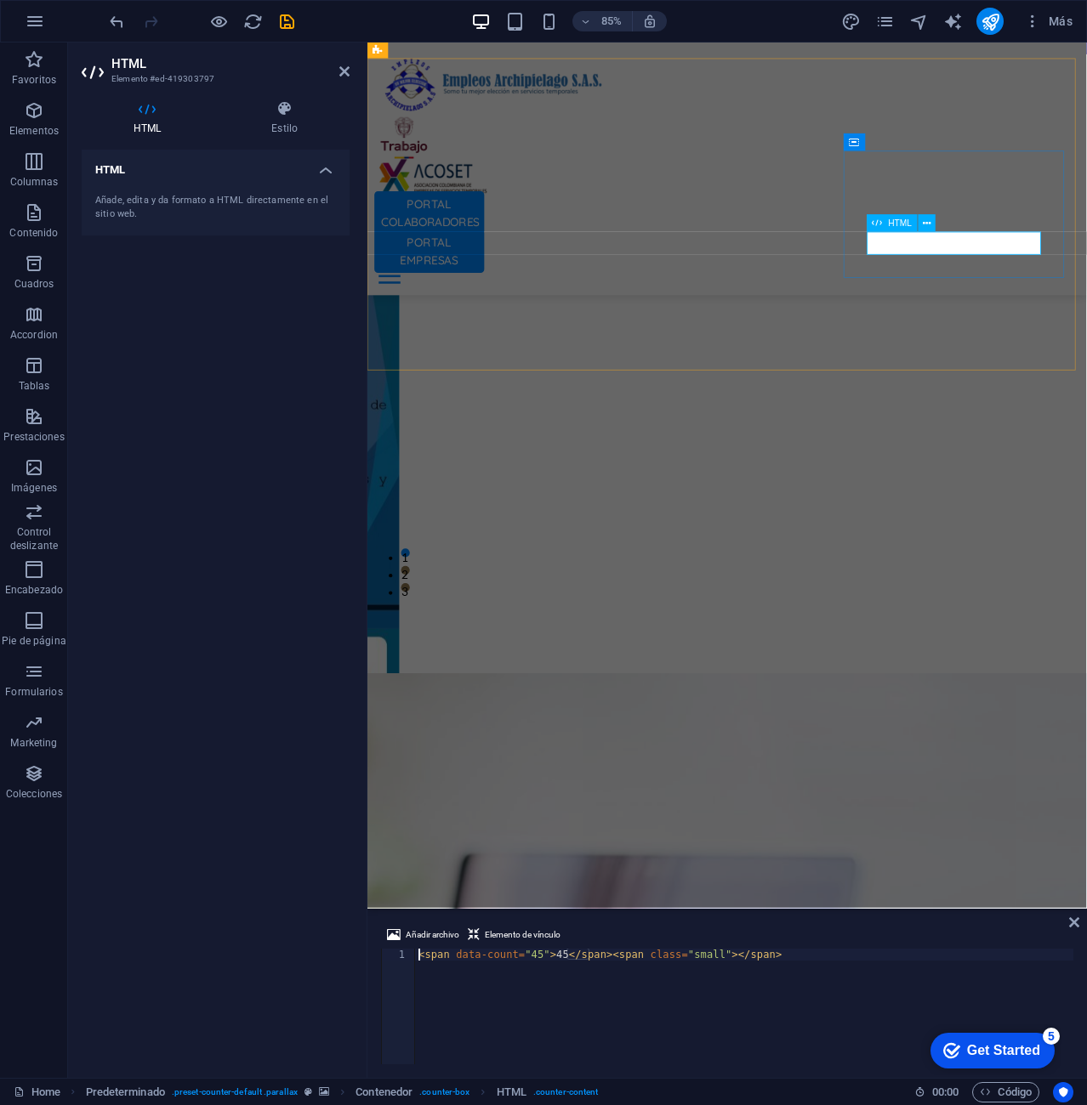
click at [132, 134] on h4 "HTML" at bounding box center [151, 118] width 138 height 36
click at [136, 131] on h4 "HTML" at bounding box center [151, 118] width 138 height 36
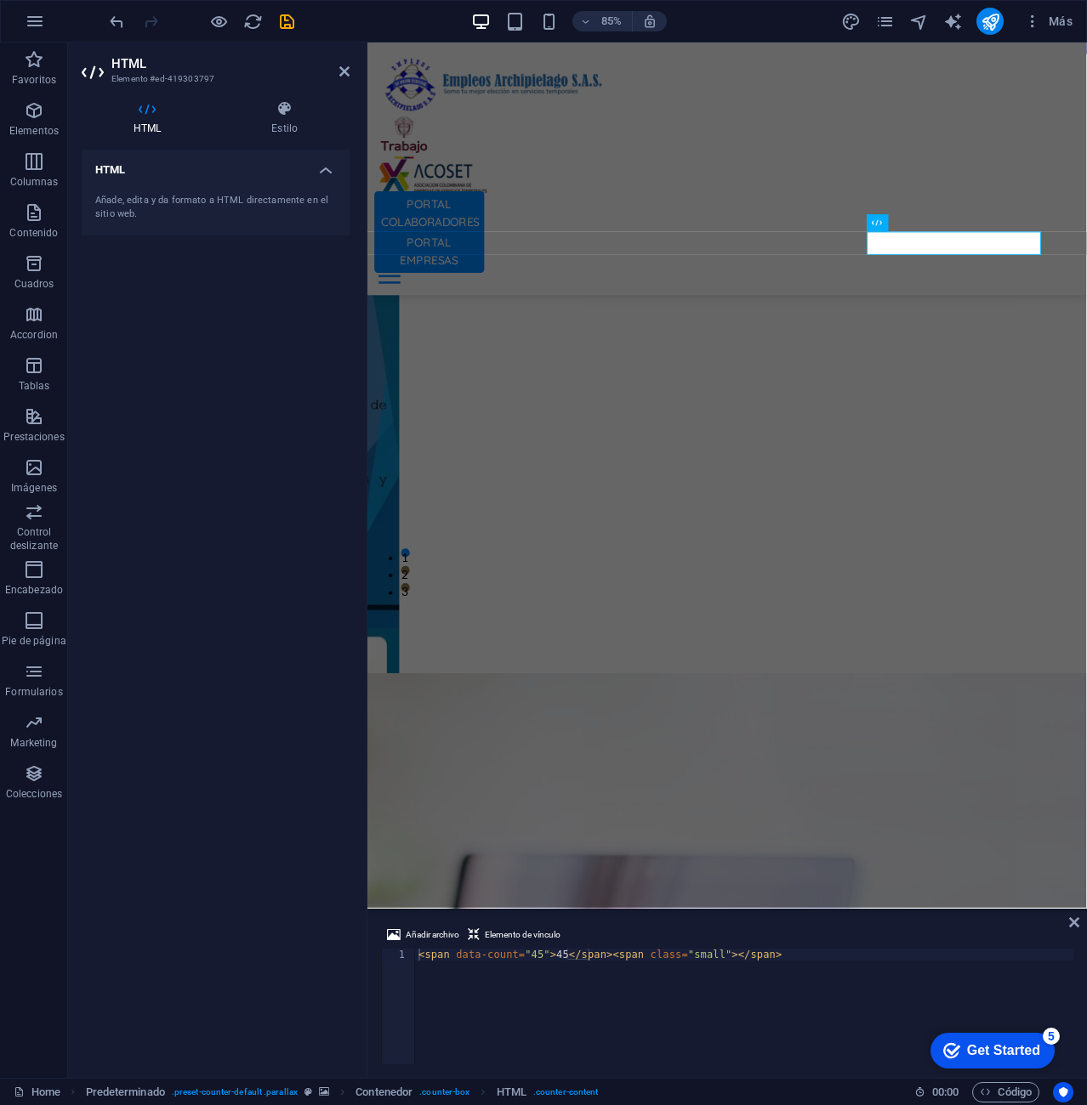
click at [137, 131] on h4 "HTML" at bounding box center [151, 118] width 138 height 36
drag, startPoint x: 94, startPoint y: 73, endPoint x: 94, endPoint y: 85, distance: 11.9
click at [94, 84] on icon at bounding box center [95, 72] width 26 height 27
click at [288, 122] on h4 "Estilo" at bounding box center [284, 118] width 130 height 36
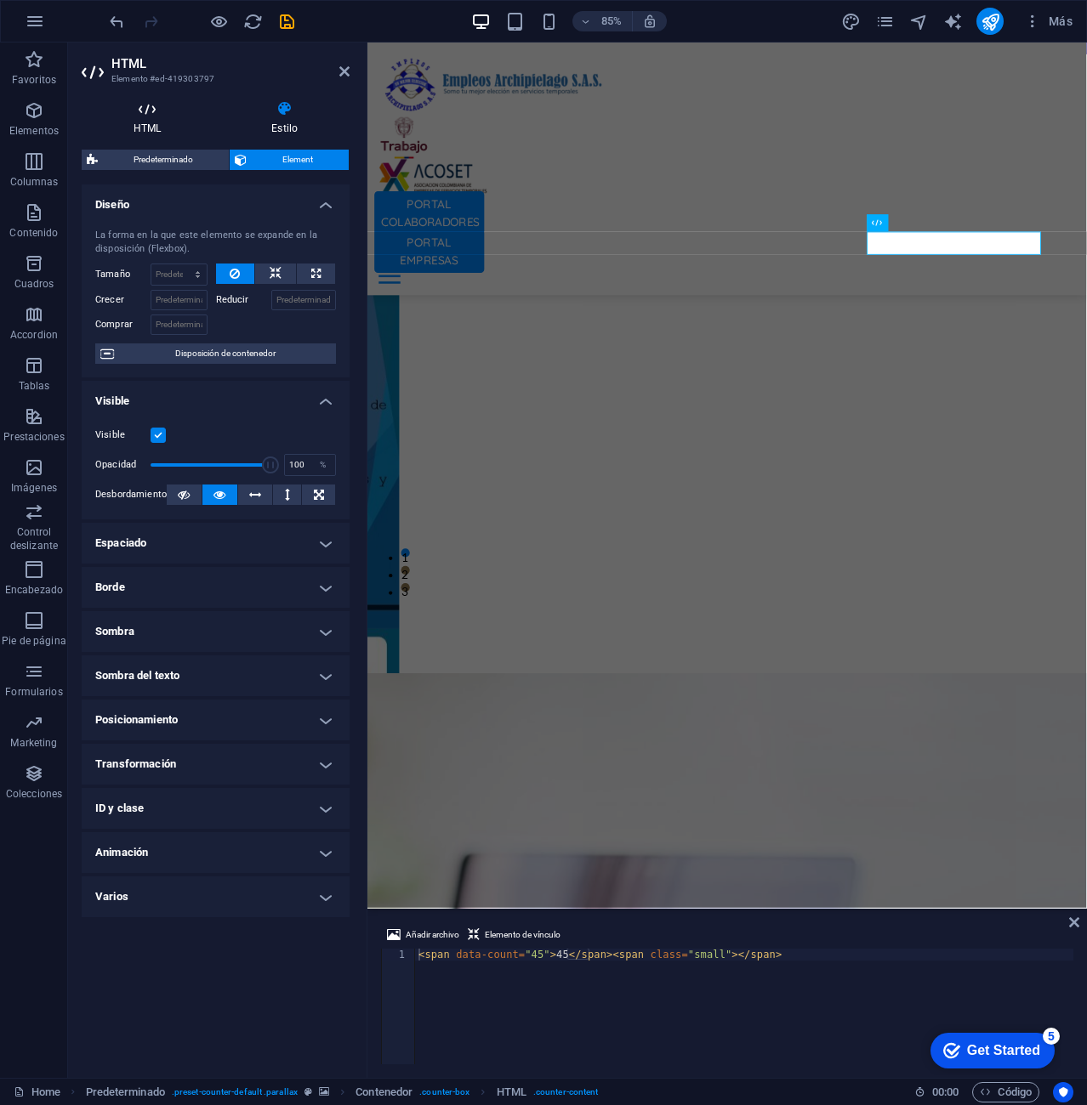
click at [156, 111] on icon at bounding box center [147, 108] width 131 height 17
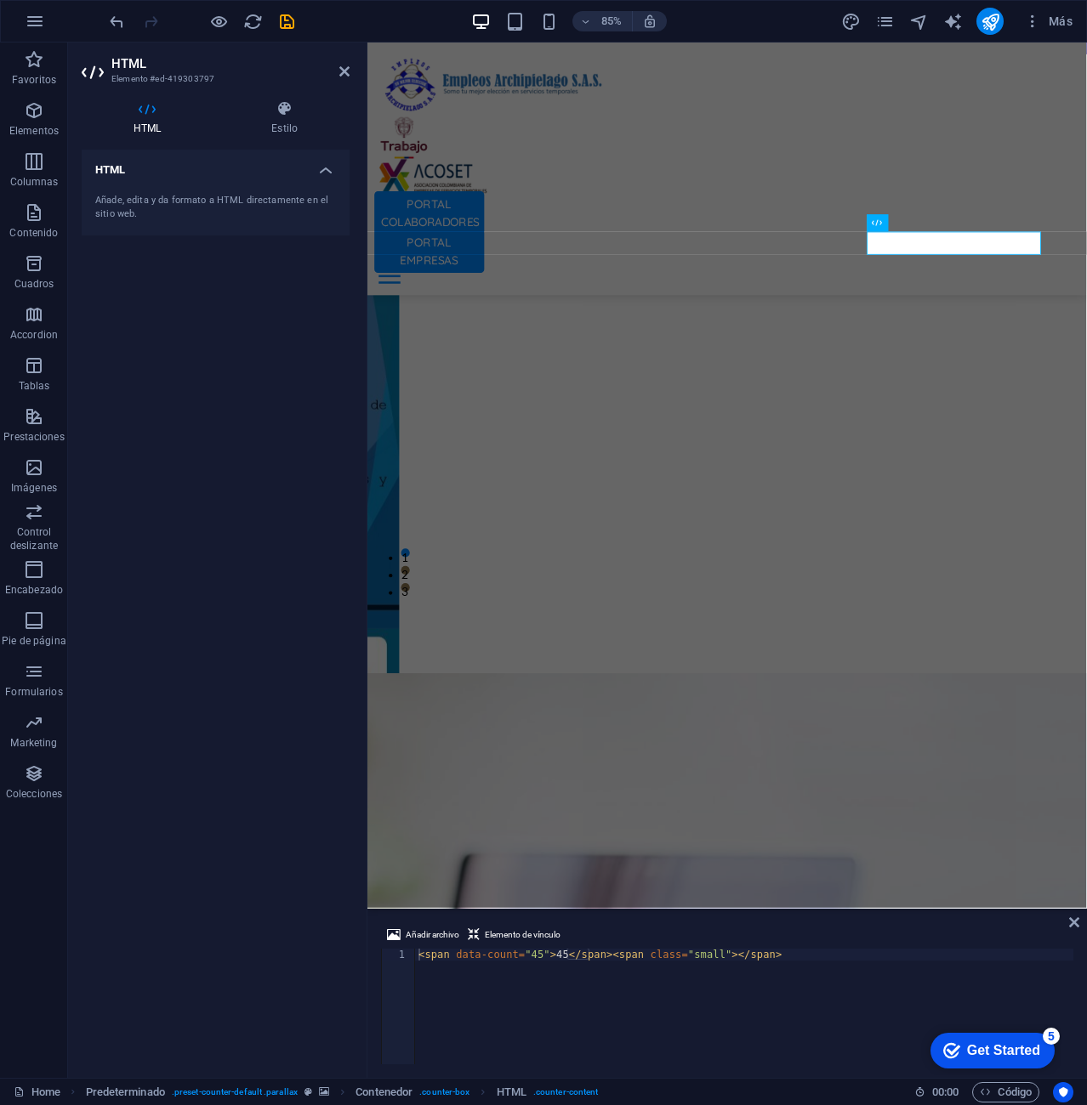
click at [141, 170] on h4 "HTML" at bounding box center [216, 165] width 268 height 31
click at [309, 170] on h4 "HTML" at bounding box center [216, 170] width 268 height 41
click at [204, 173] on h4 "HTML" at bounding box center [216, 165] width 268 height 31
drag, startPoint x: 275, startPoint y: 23, endPoint x: 343, endPoint y: 65, distance: 80.2
click at [343, 65] on icon at bounding box center [344, 72] width 10 height 14
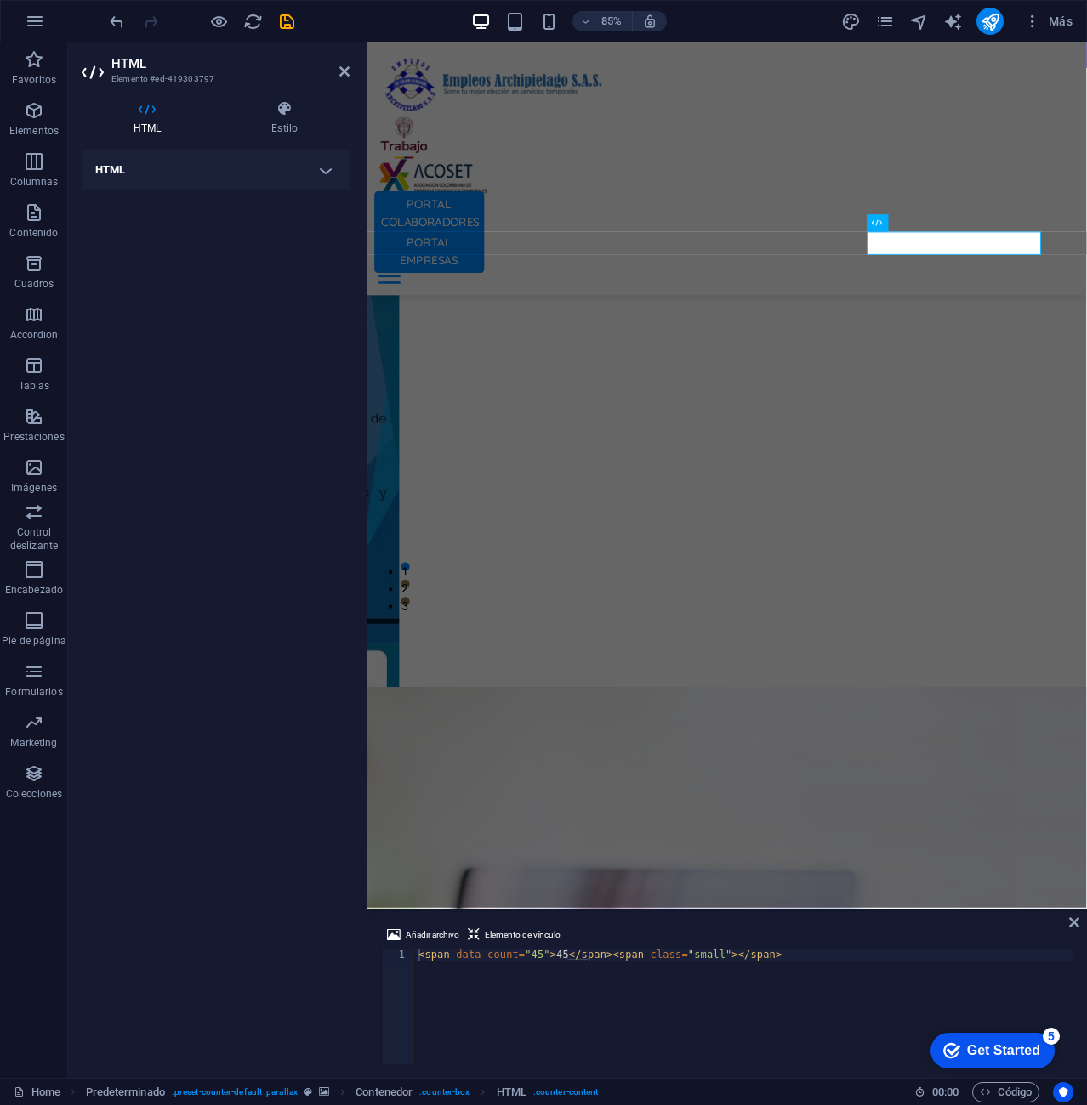
scroll to position [4515, 0]
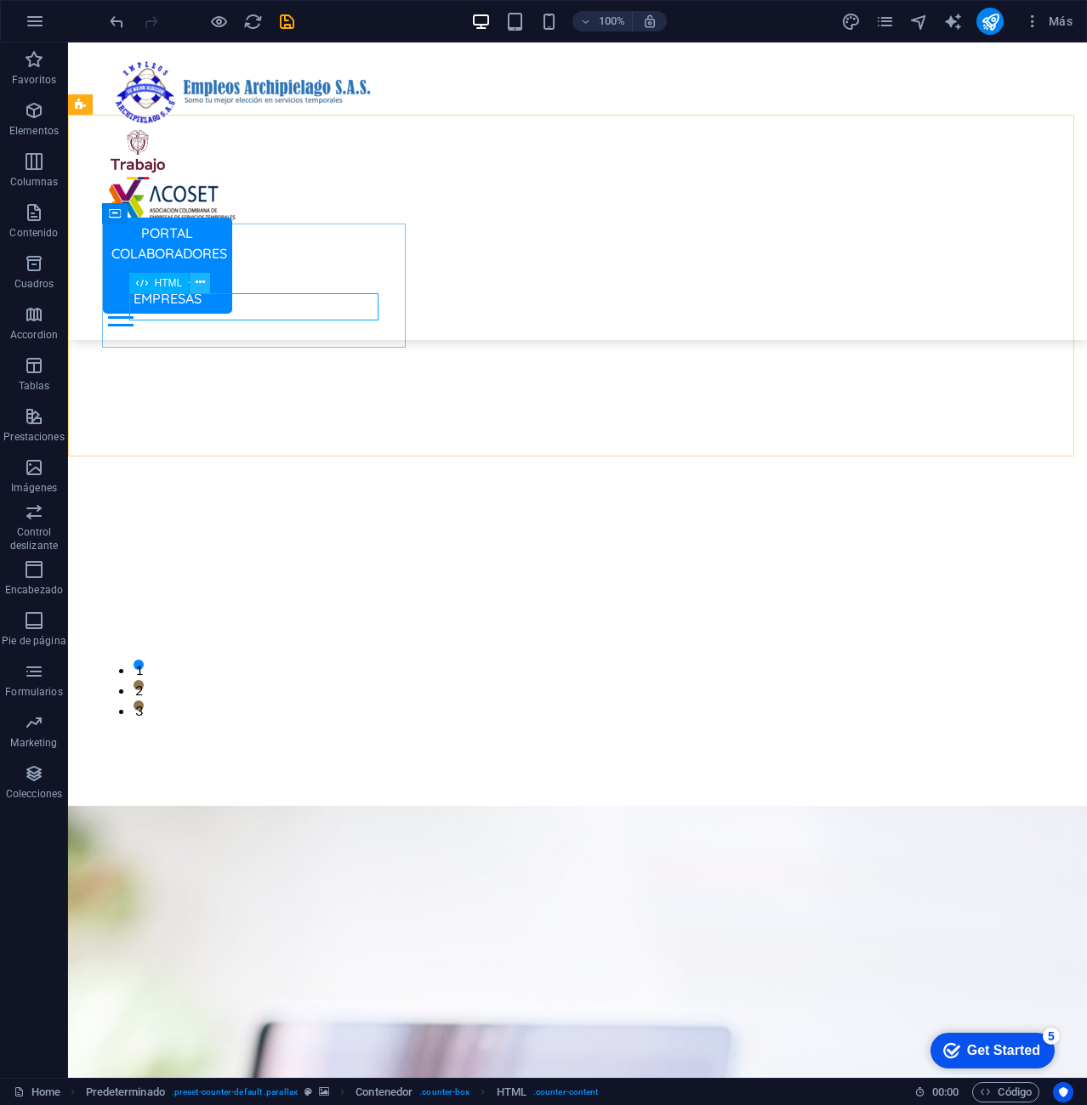
click at [199, 281] on icon at bounding box center [200, 283] width 9 height 18
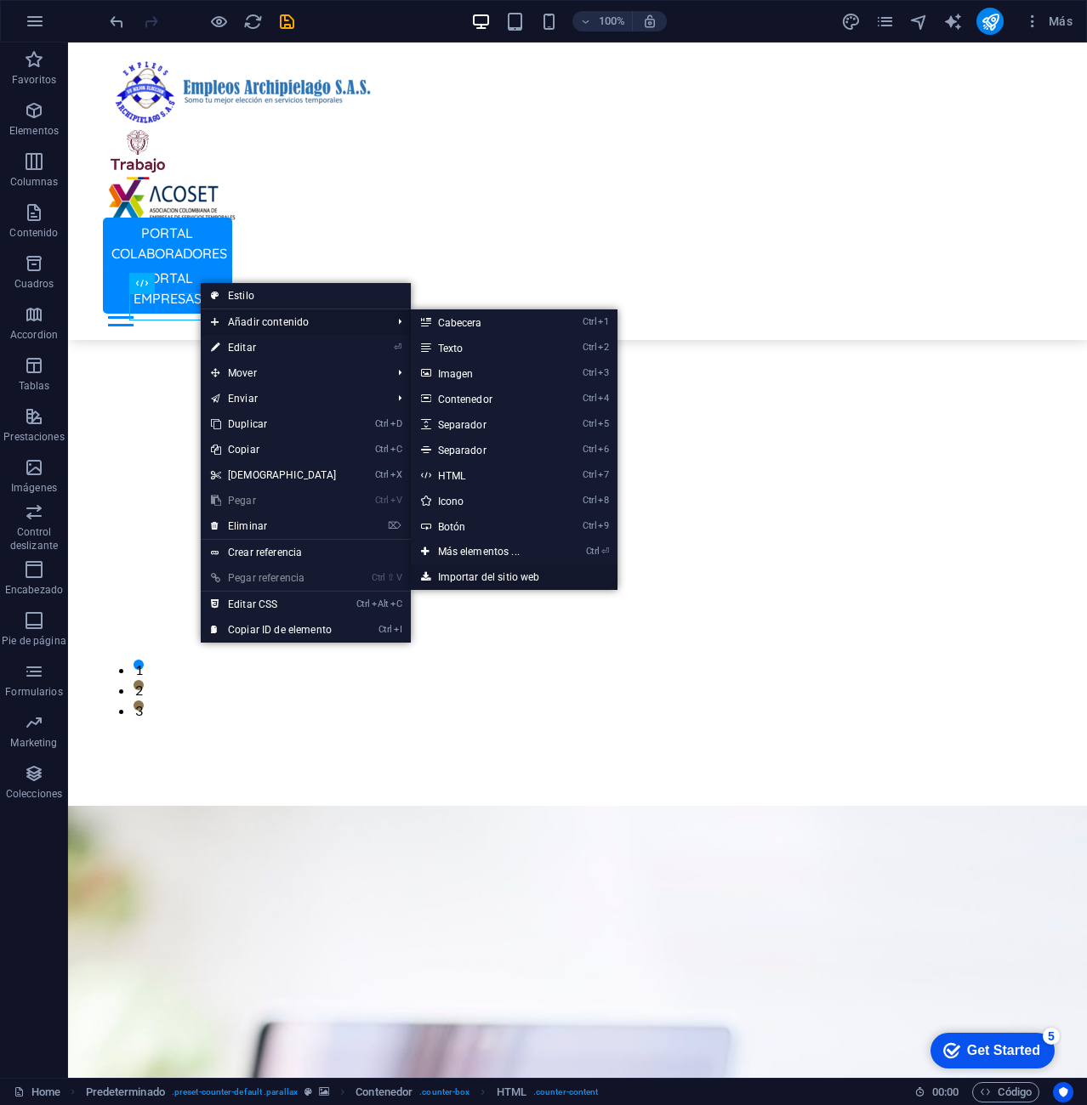
click at [494, 576] on link "Importar del sitio web" at bounding box center [514, 578] width 207 height 26
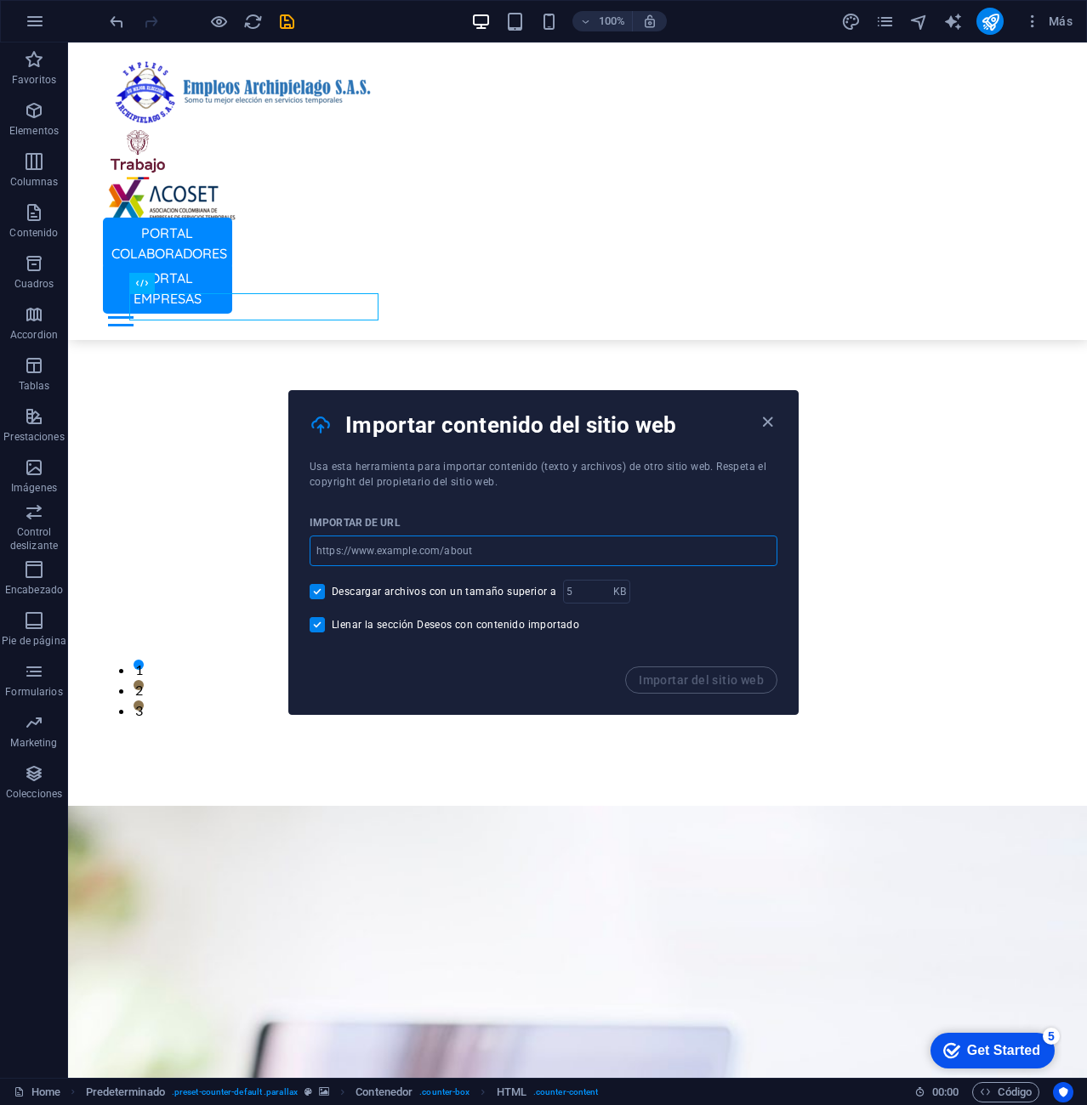
click at [464, 554] on input "url" at bounding box center [543, 551] width 468 height 31
click at [771, 417] on icon "button" at bounding box center [768, 422] width 20 height 20
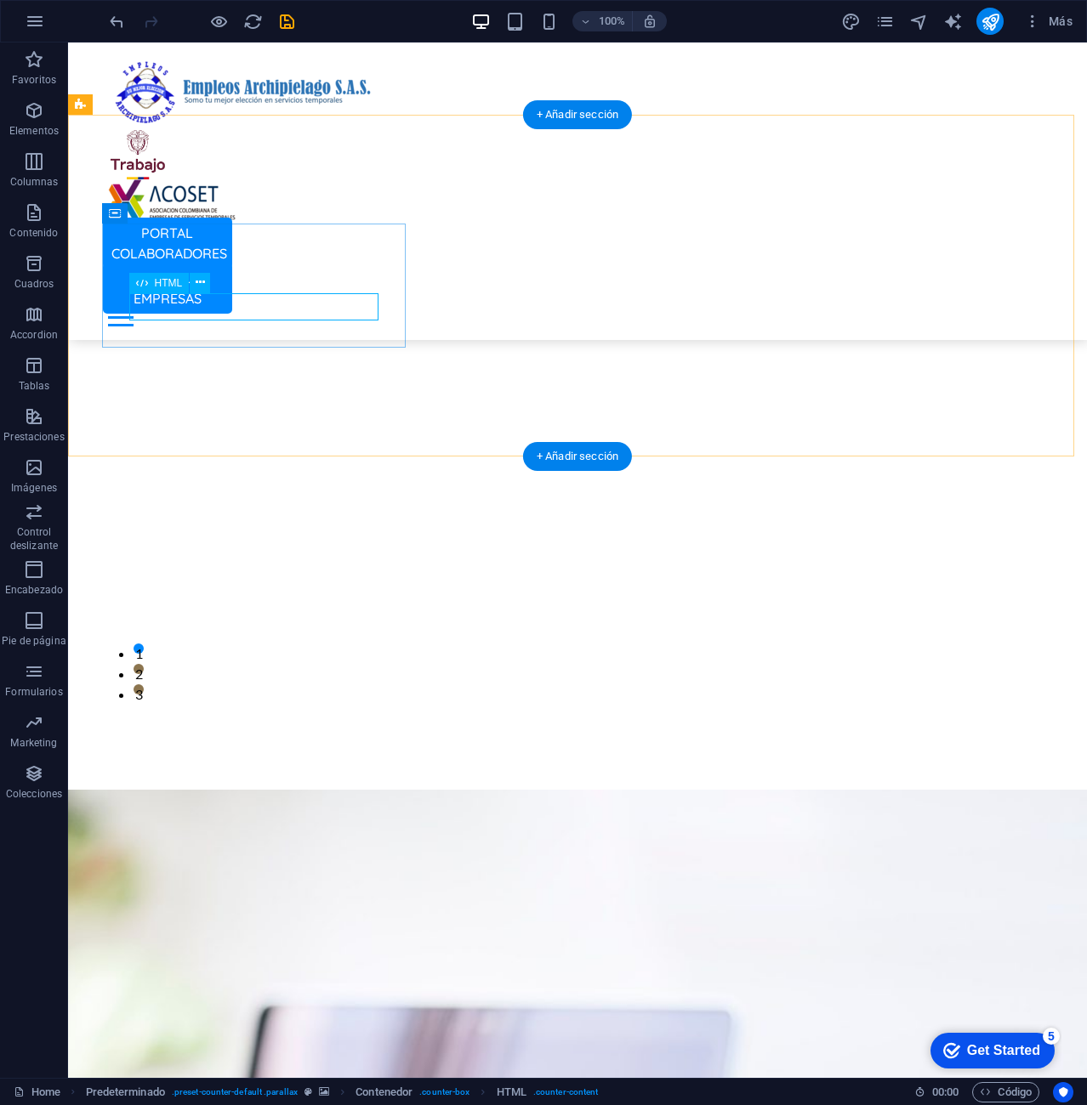
scroll to position [4521, 0]
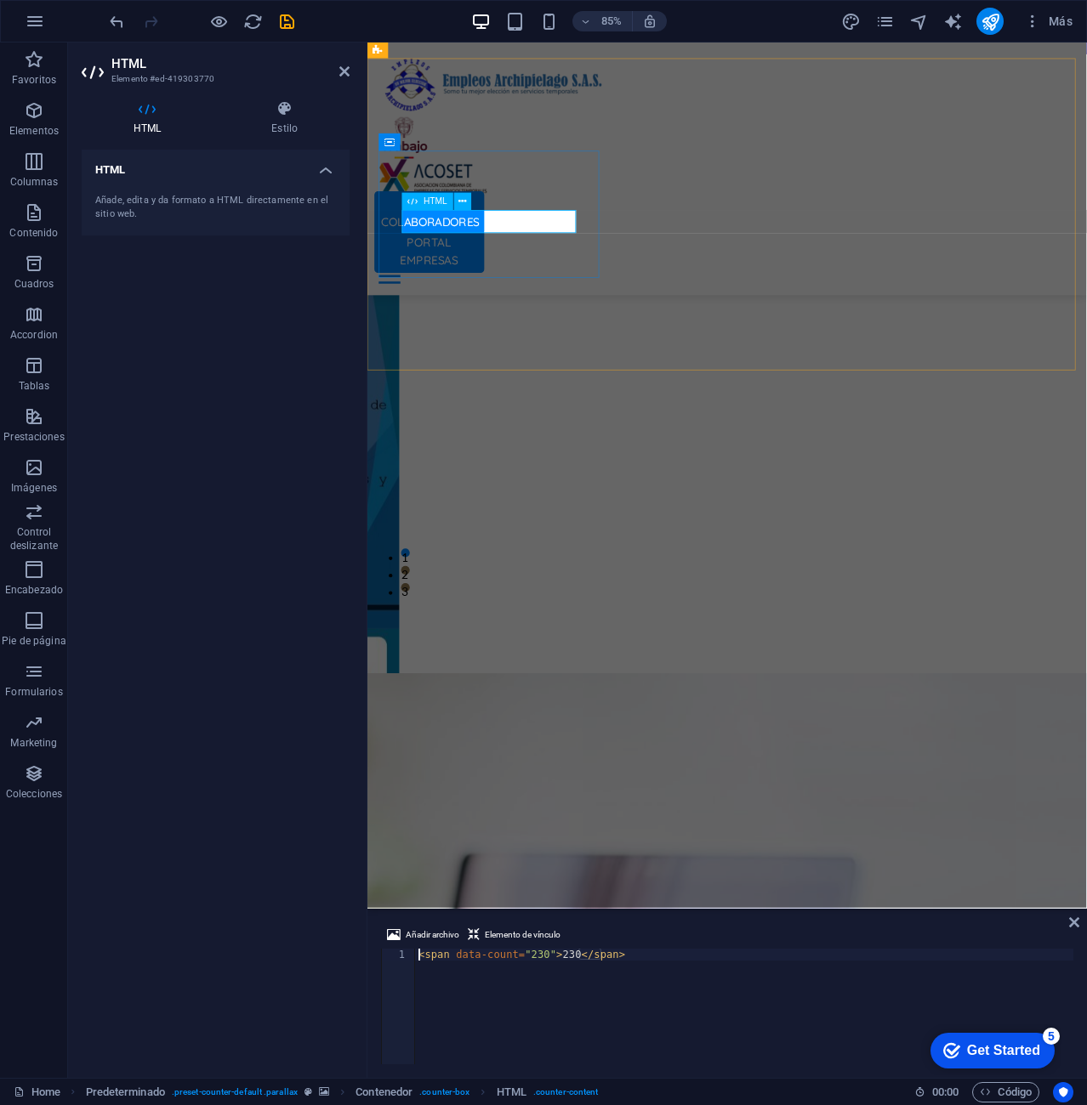
click at [343, 72] on icon at bounding box center [344, 72] width 10 height 14
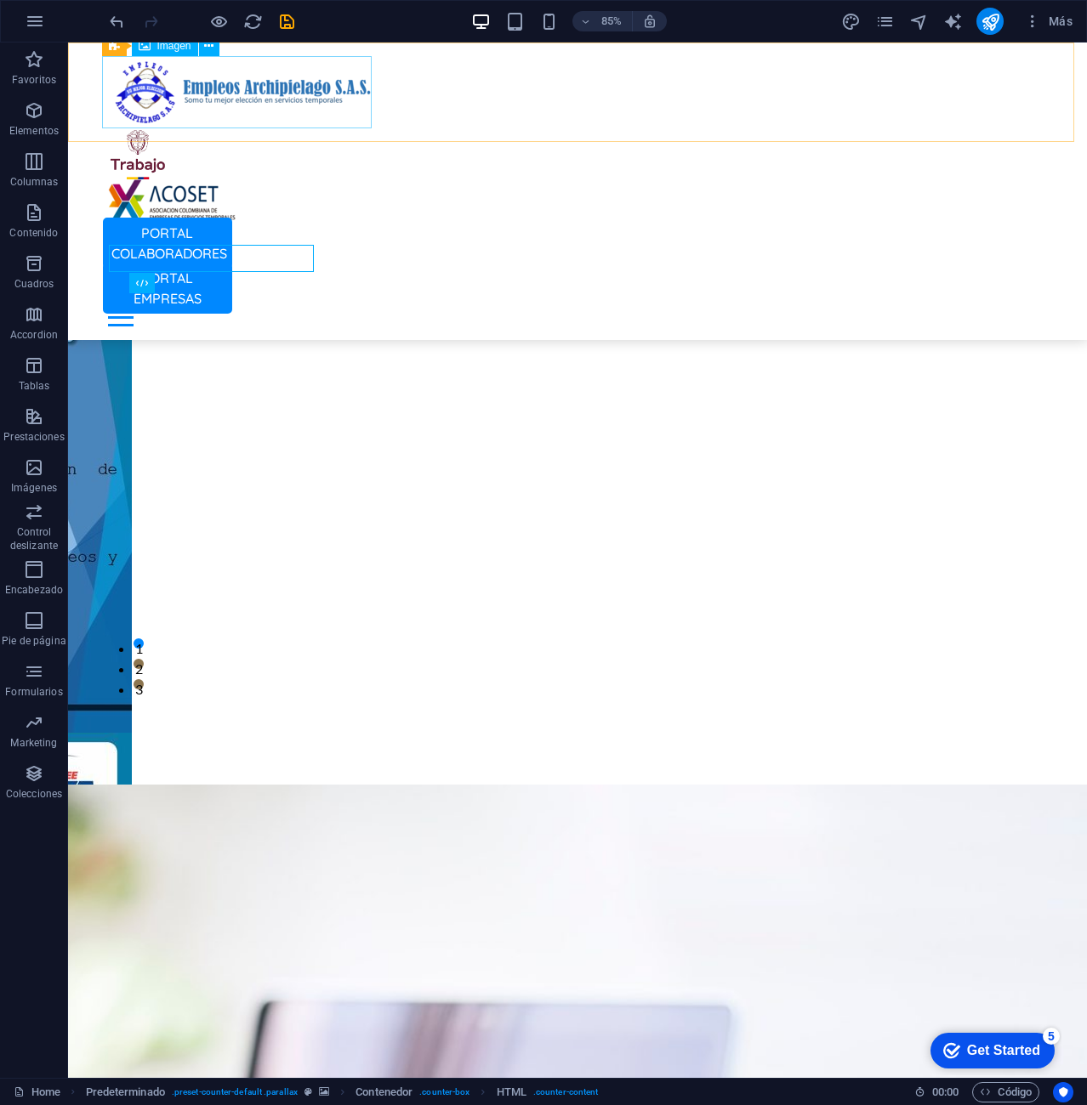
scroll to position [4515, 0]
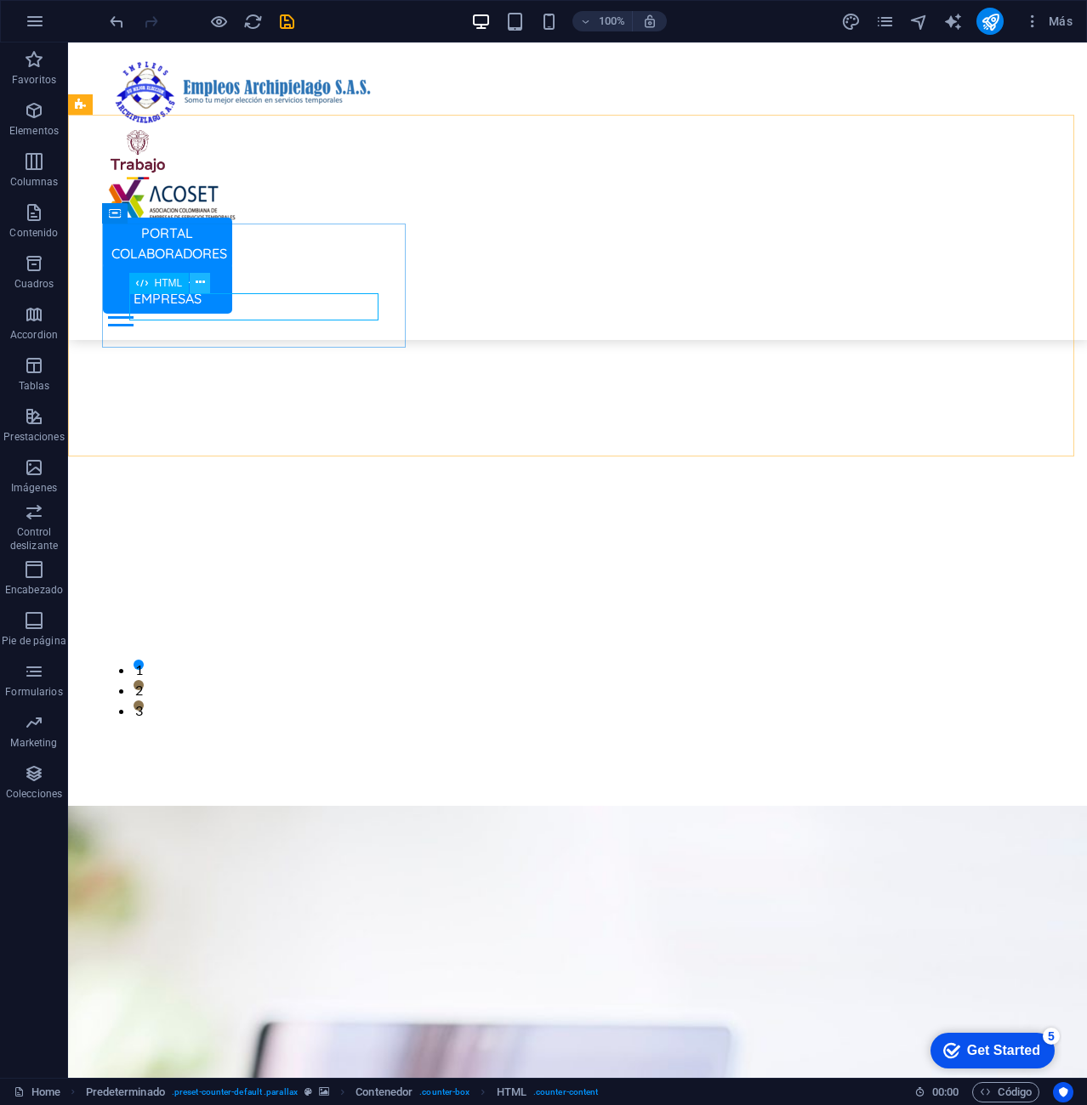
click at [198, 282] on icon at bounding box center [200, 283] width 9 height 18
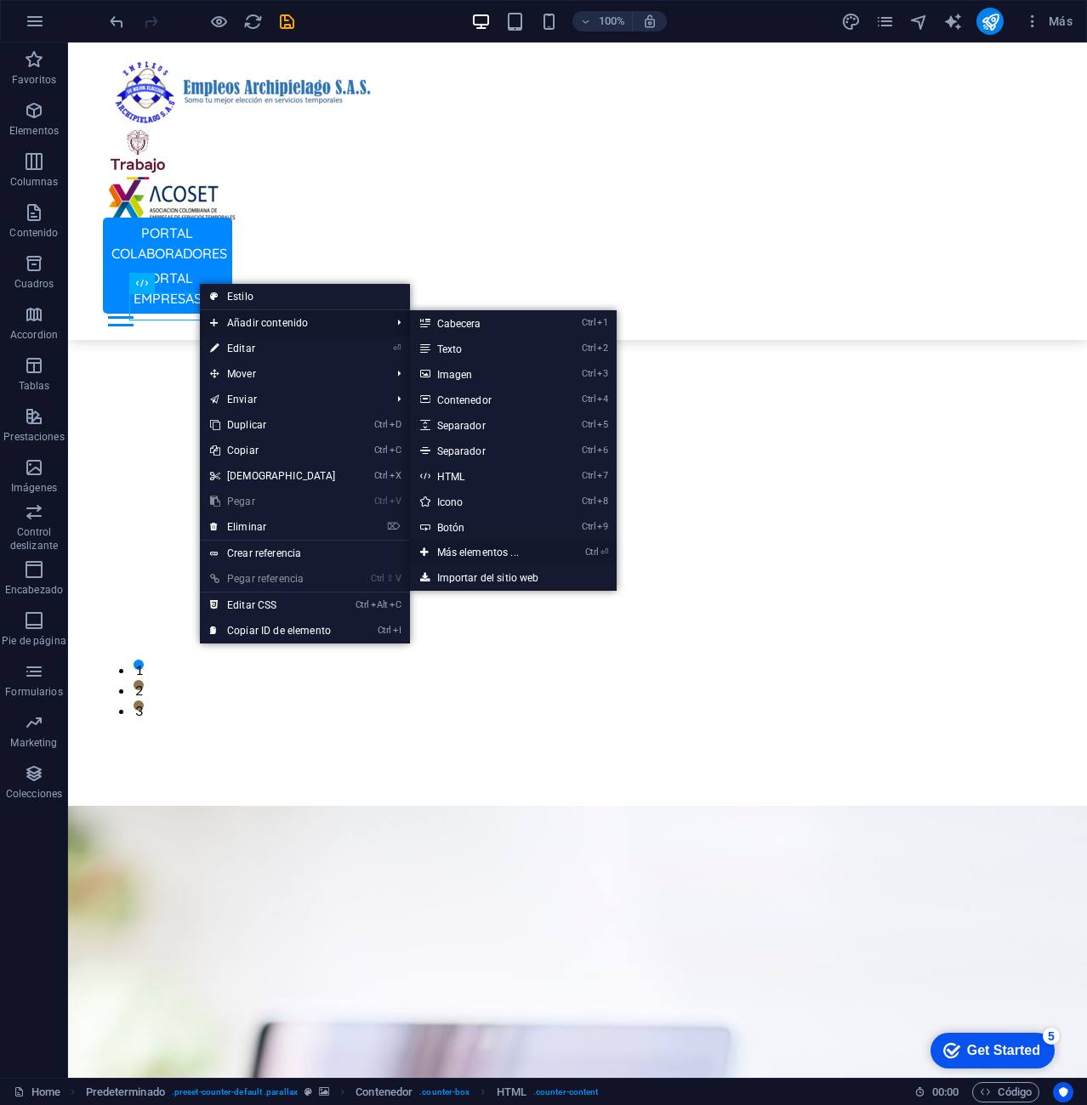
drag, startPoint x: 489, startPoint y: 547, endPoint x: 131, endPoint y: 565, distance: 358.4
click at [489, 547] on link "Ctrl ⏎ Más elementos ..." at bounding box center [481, 553] width 143 height 26
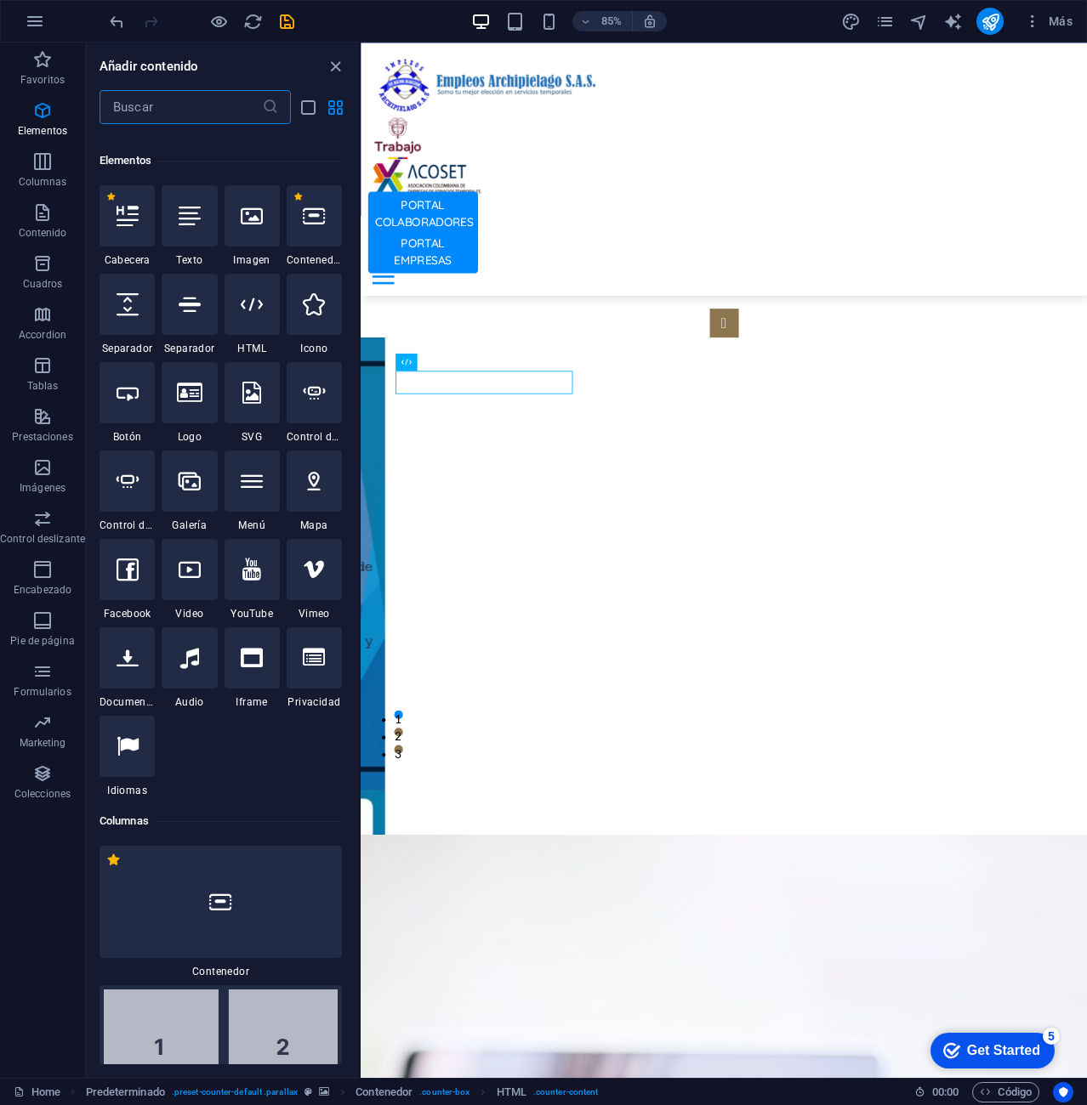
scroll to position [150, 0]
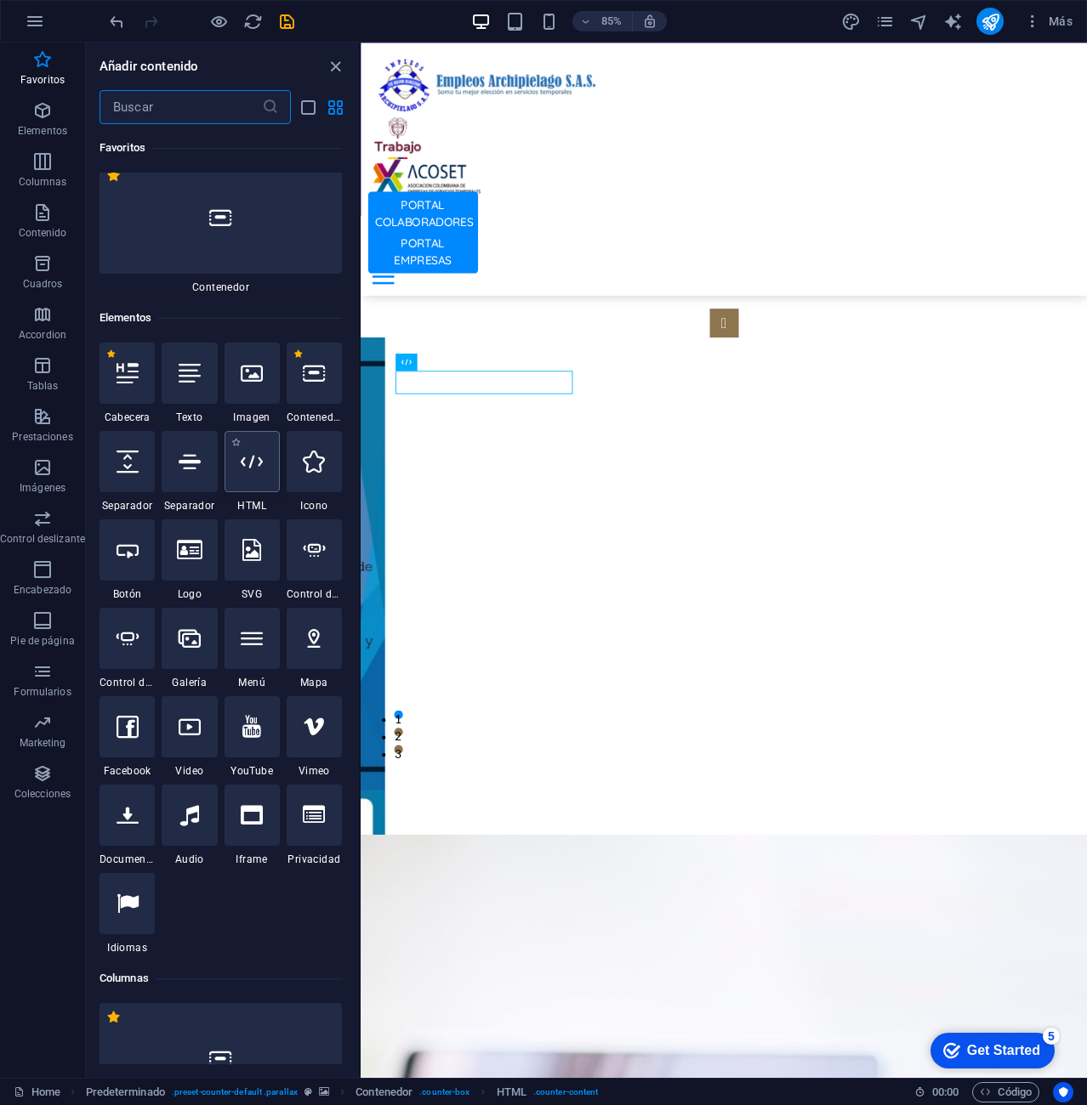
click at [240, 474] on div at bounding box center [251, 461] width 55 height 61
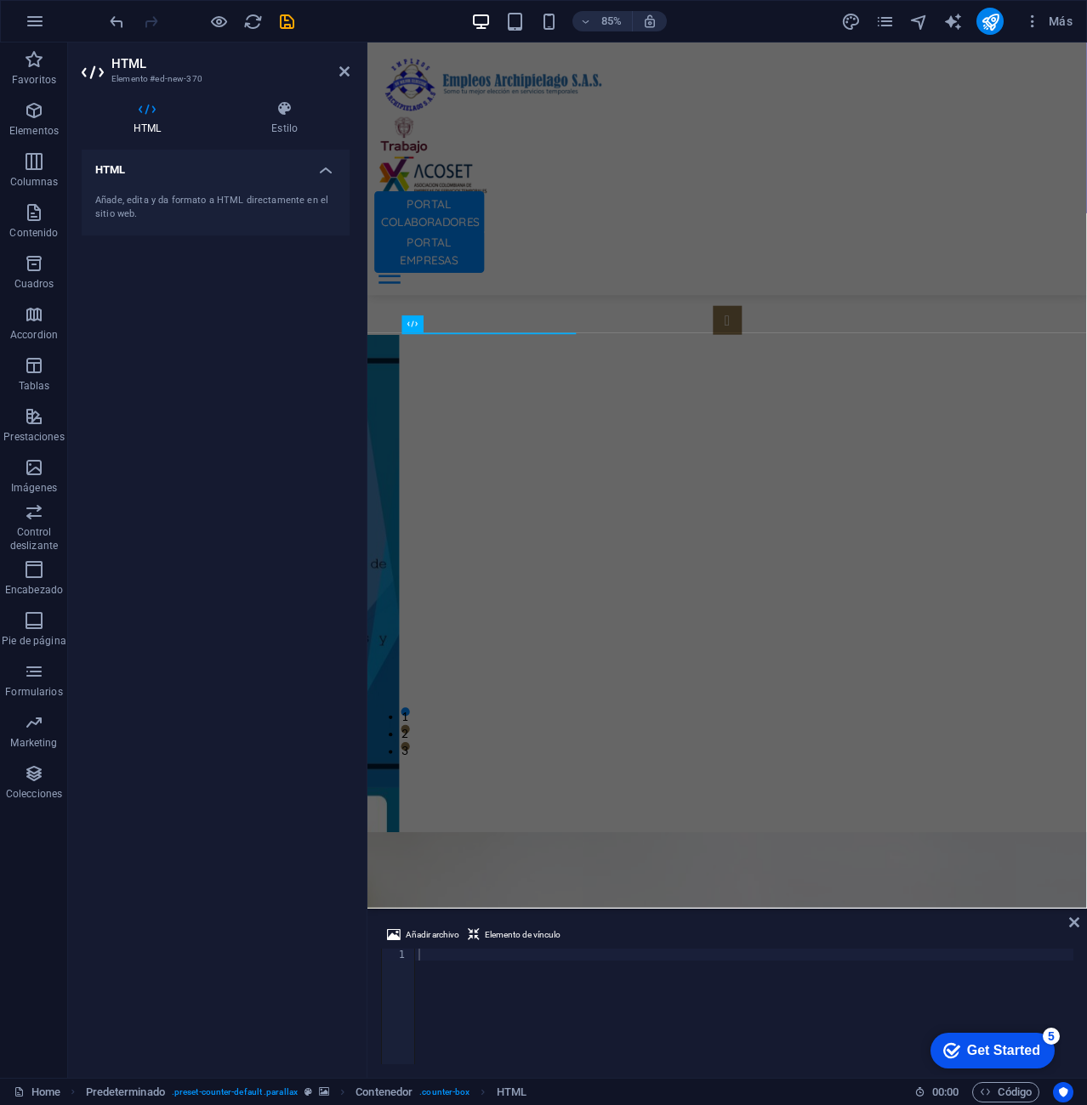
click at [167, 201] on div "Añade, edita y da formato a HTML directamente en el sitio web." at bounding box center [215, 208] width 241 height 28
click at [335, 161] on h4 "HTML" at bounding box center [216, 165] width 268 height 31
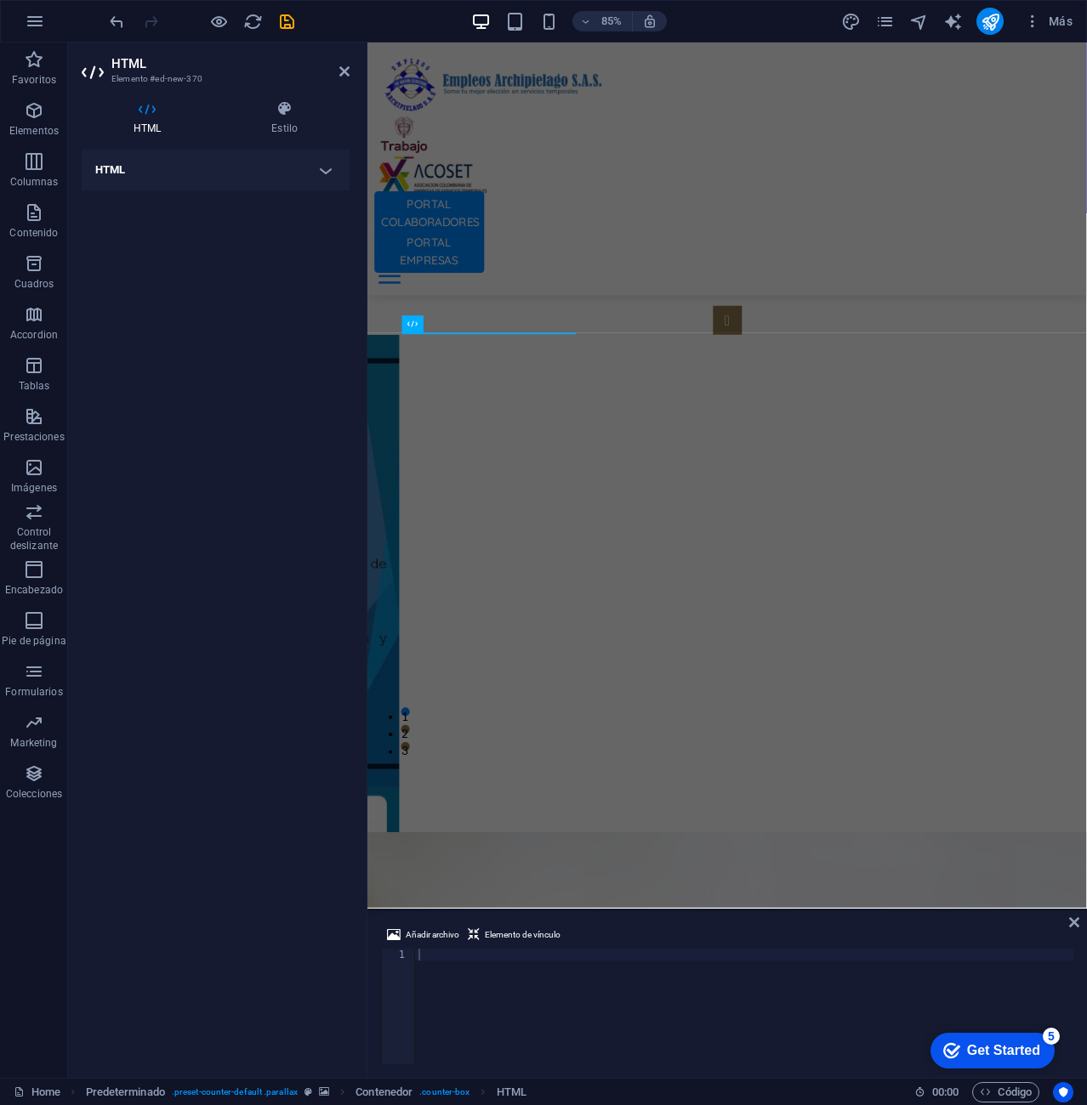
click at [292, 173] on h4 "HTML" at bounding box center [216, 170] width 268 height 41
click at [292, 173] on h4 "HTML" at bounding box center [216, 165] width 268 height 31
click at [144, 138] on div "HTML Estilo HTML Añade, edita y da formato a HTML directamente en el sitio web.…" at bounding box center [216, 582] width 268 height 964
click at [273, 116] on icon at bounding box center [284, 108] width 130 height 17
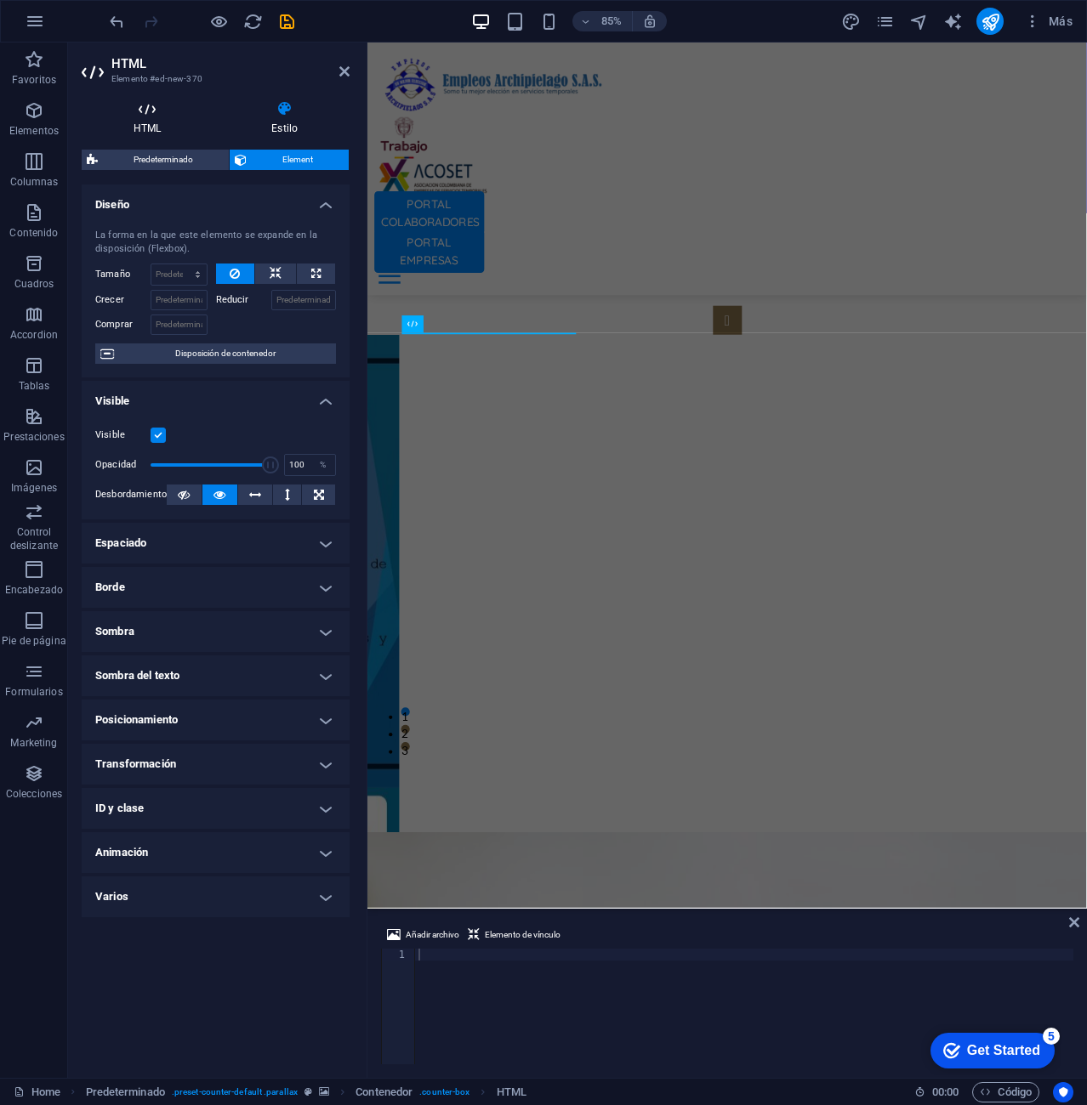
click at [155, 133] on h4 "HTML" at bounding box center [151, 118] width 138 height 36
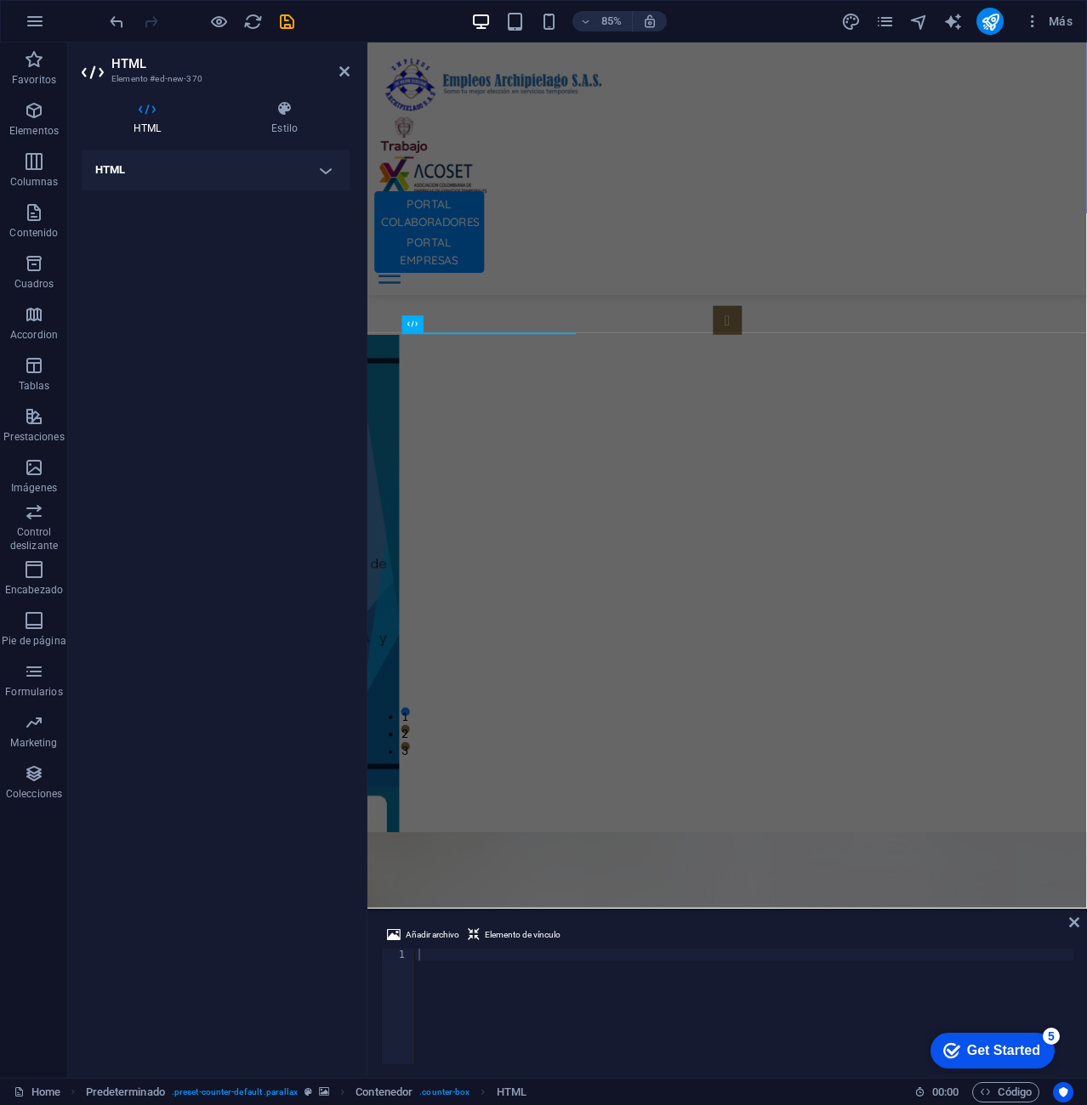
click at [188, 179] on h4 "HTML" at bounding box center [216, 170] width 268 height 41
click at [196, 194] on div "Añade, edita y da formato a HTML directamente en el sitio web." at bounding box center [215, 208] width 241 height 28
click at [349, 65] on icon at bounding box center [344, 72] width 10 height 14
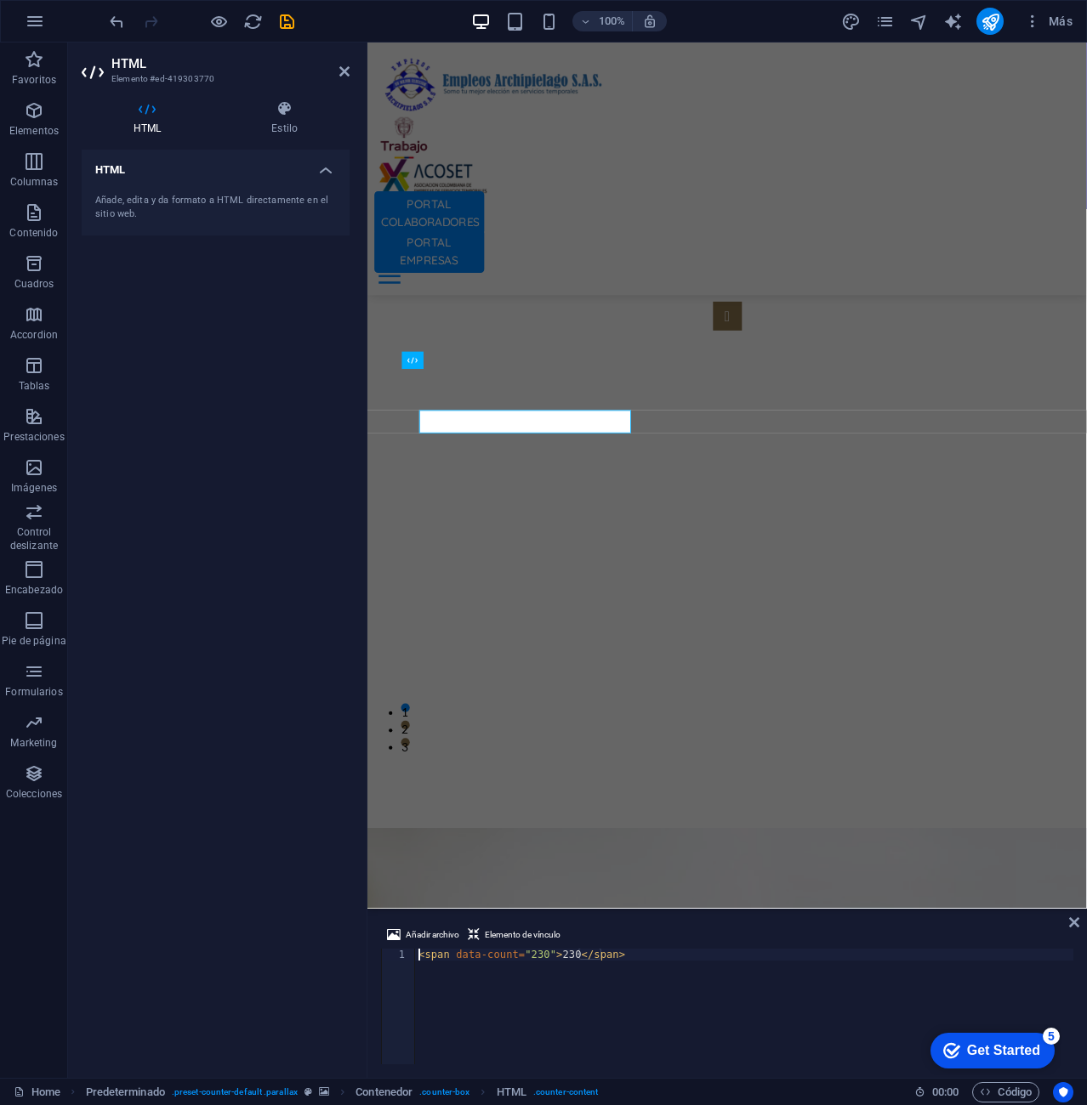
scroll to position [4333, 0]
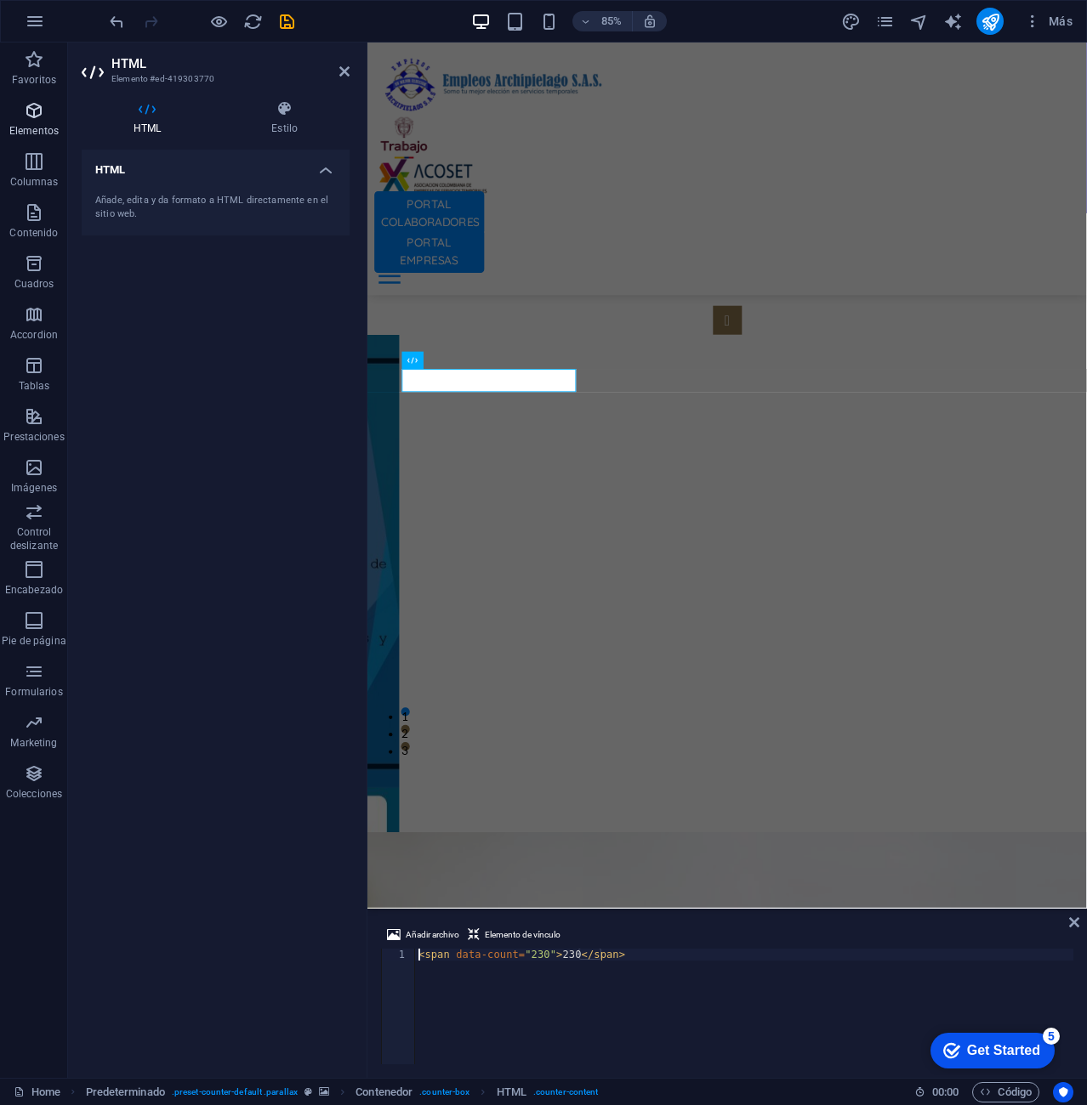
click at [48, 118] on span "Elementos" at bounding box center [34, 120] width 68 height 41
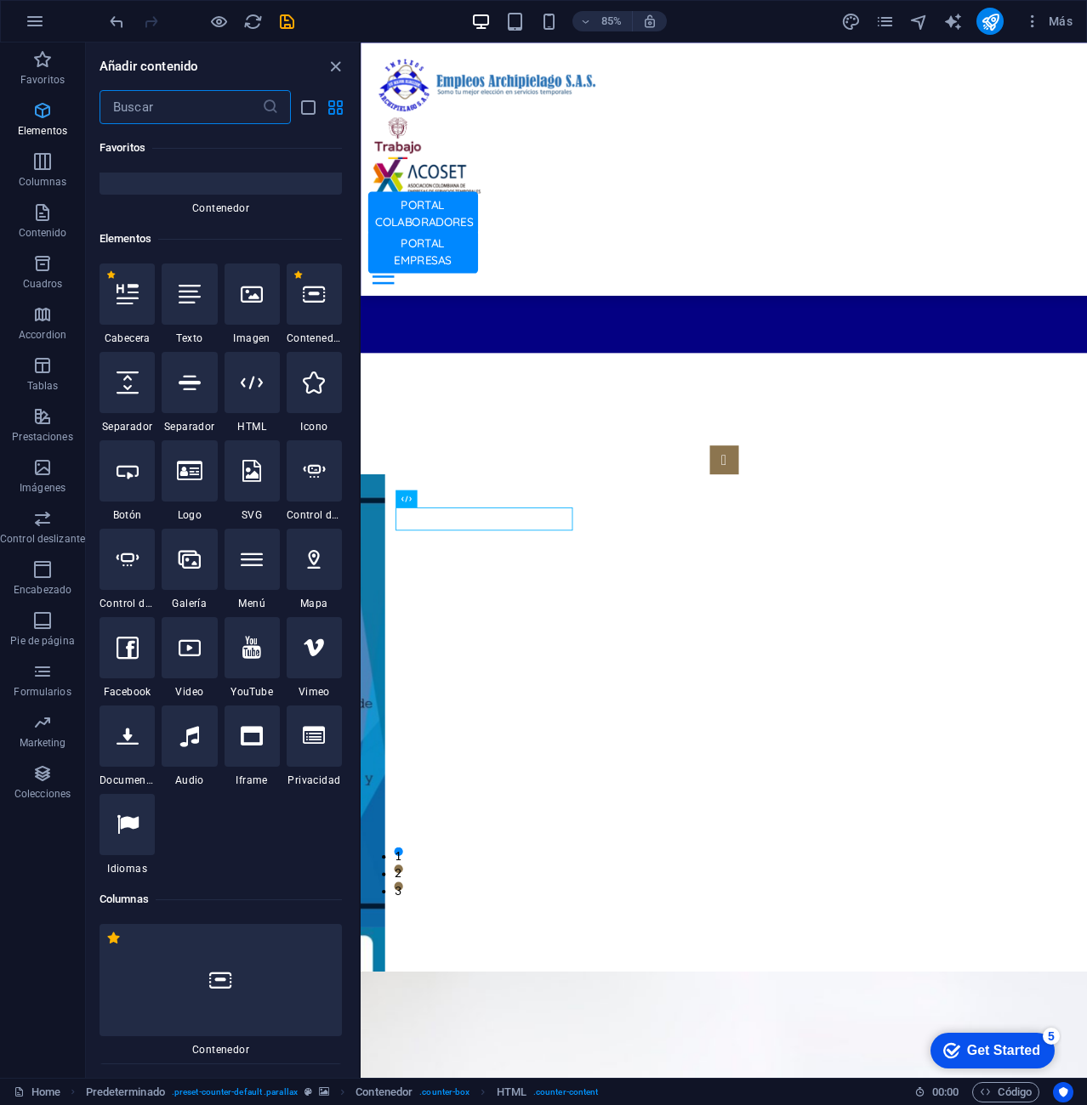
scroll to position [321, 0]
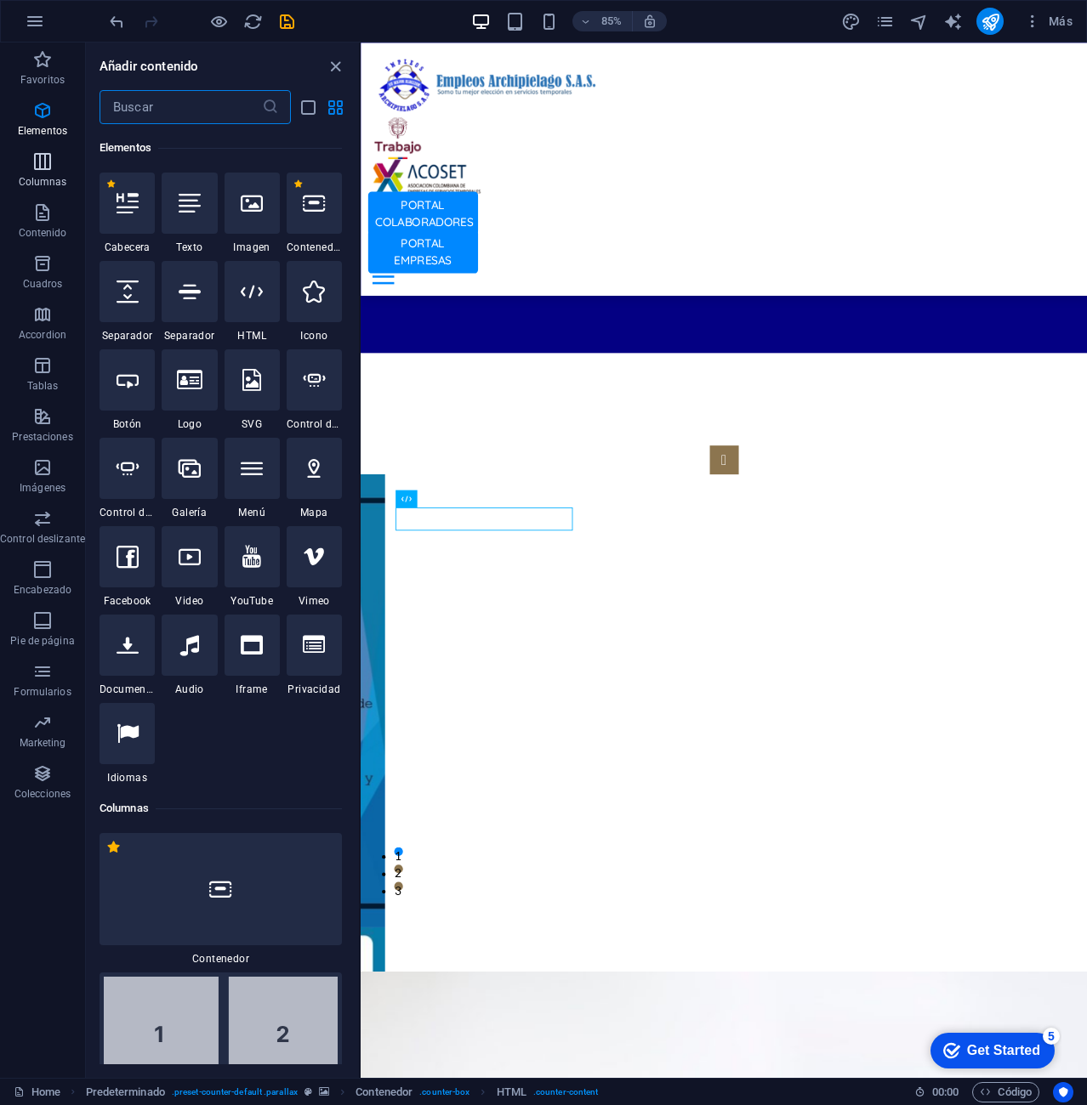
click at [38, 168] on icon "button" at bounding box center [42, 161] width 20 height 20
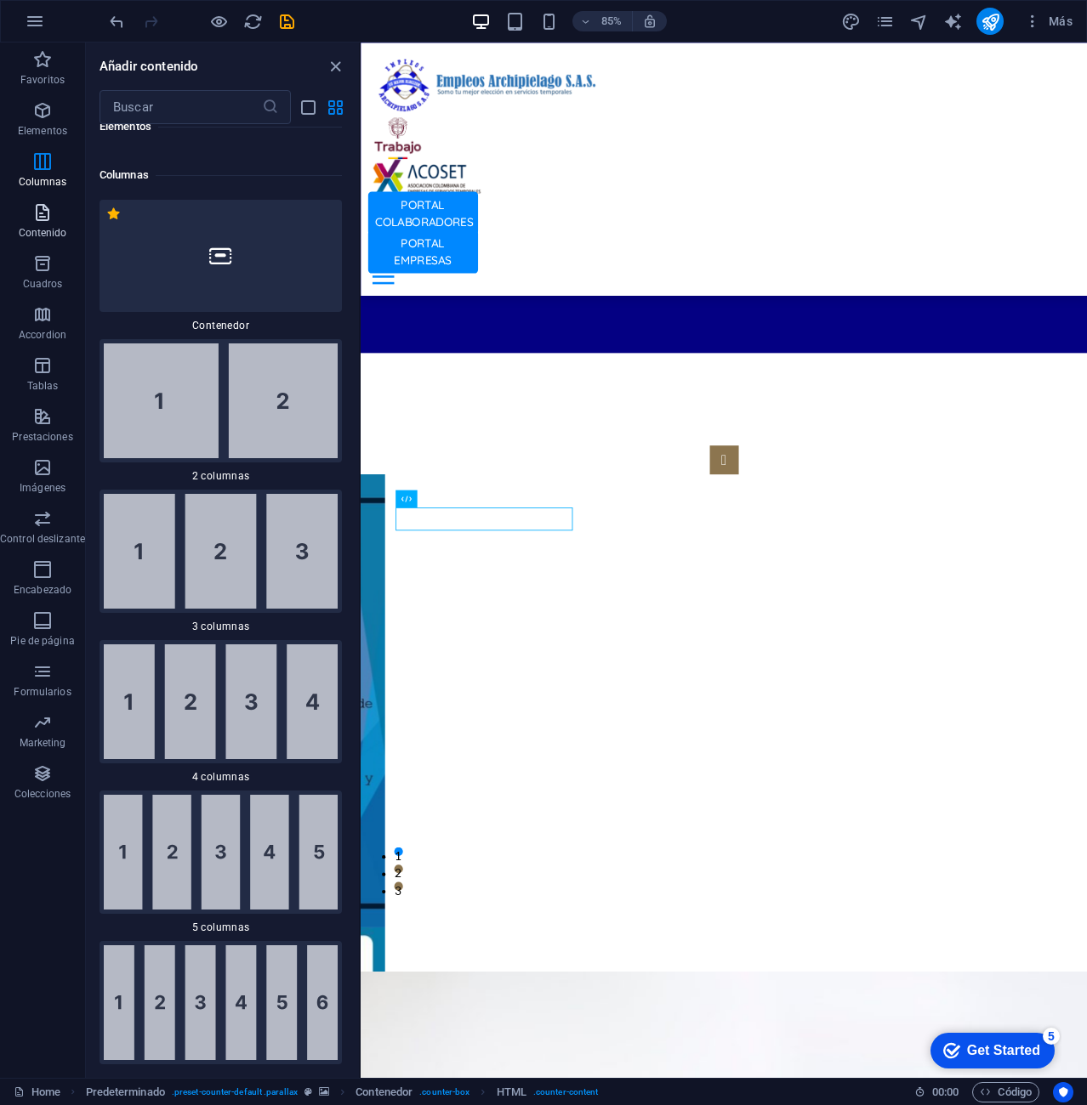
scroll to position [981, 0]
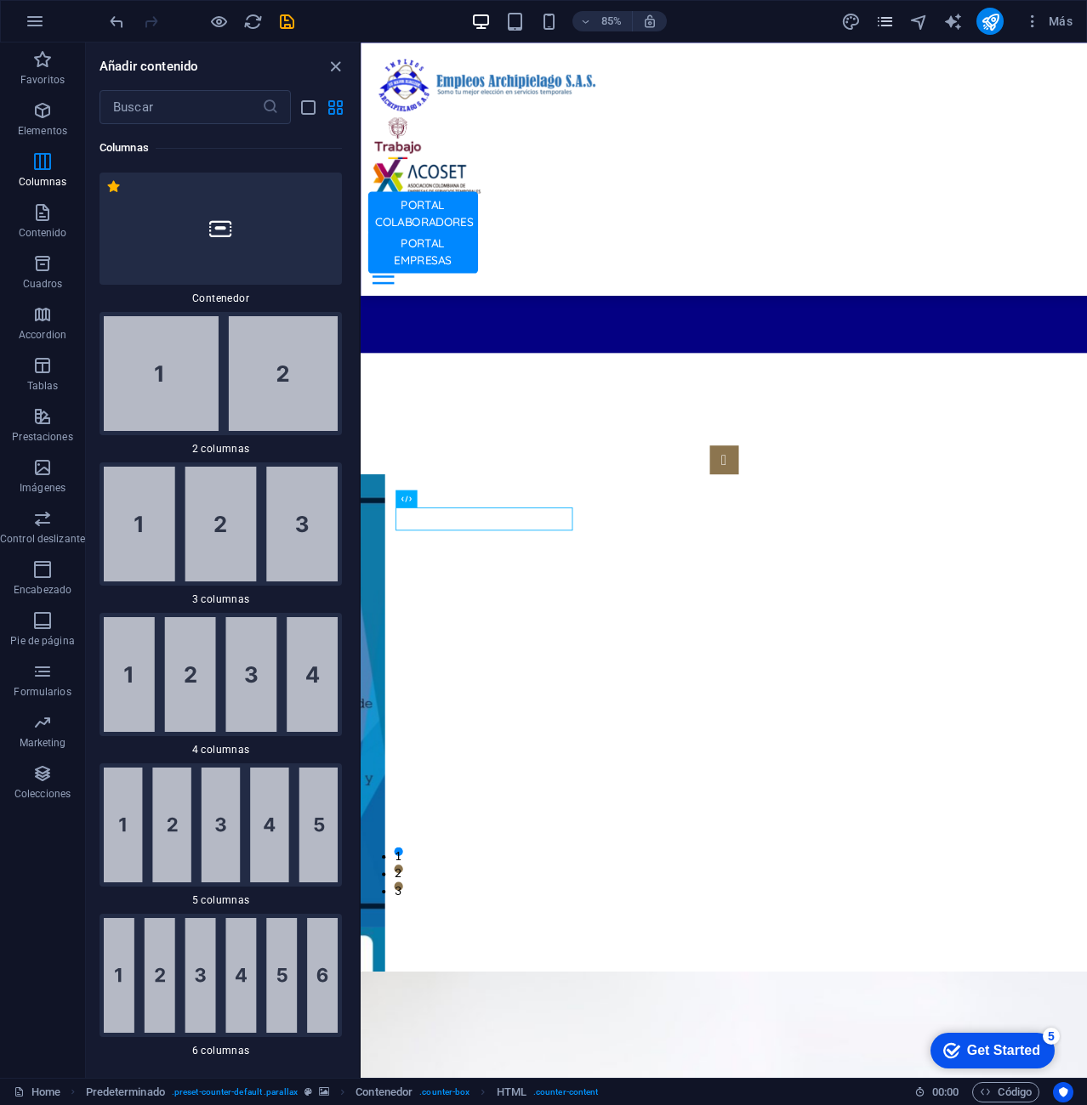
click at [893, 18] on icon "pages" at bounding box center [885, 22] width 20 height 20
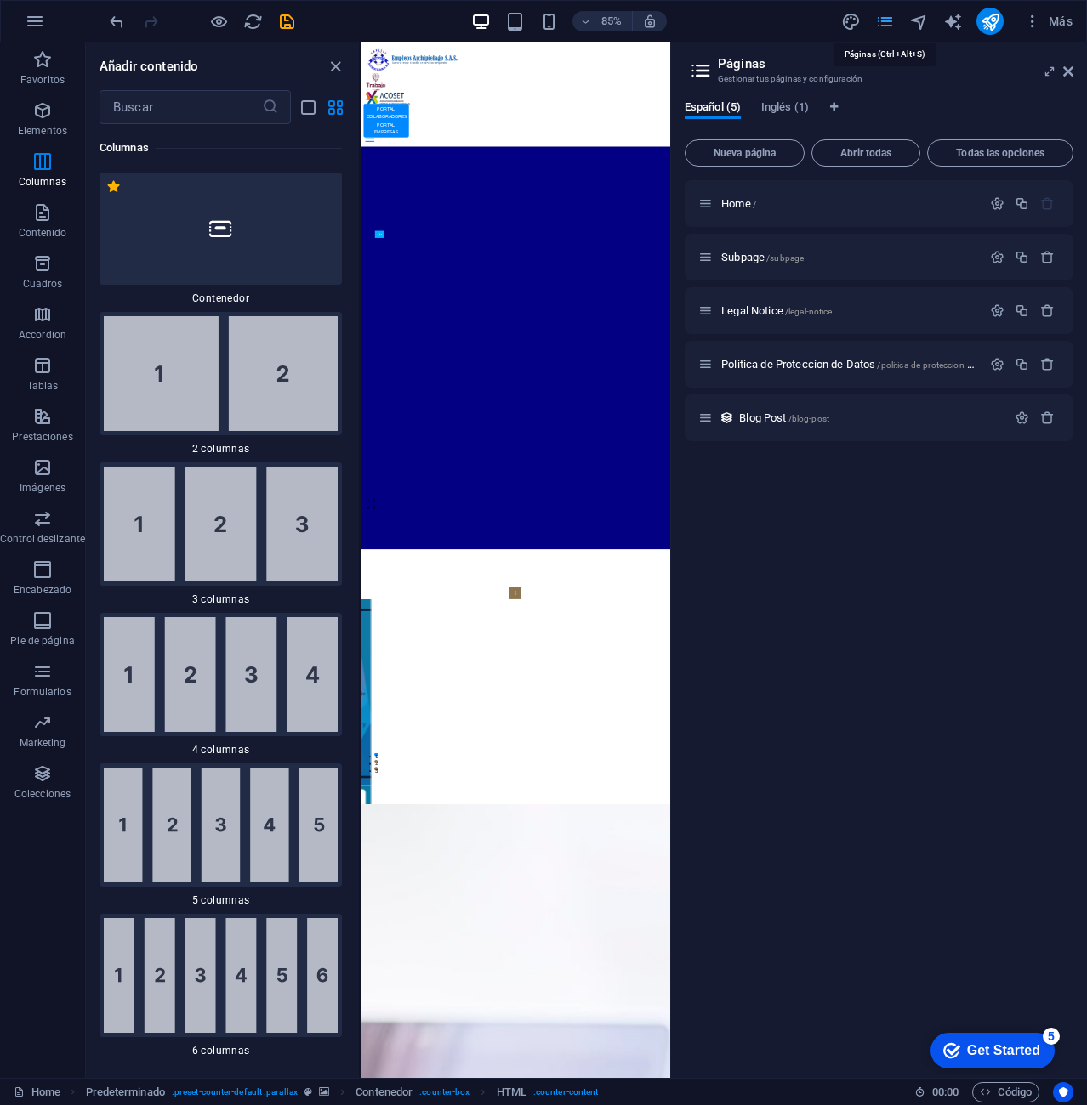
scroll to position [5921, 0]
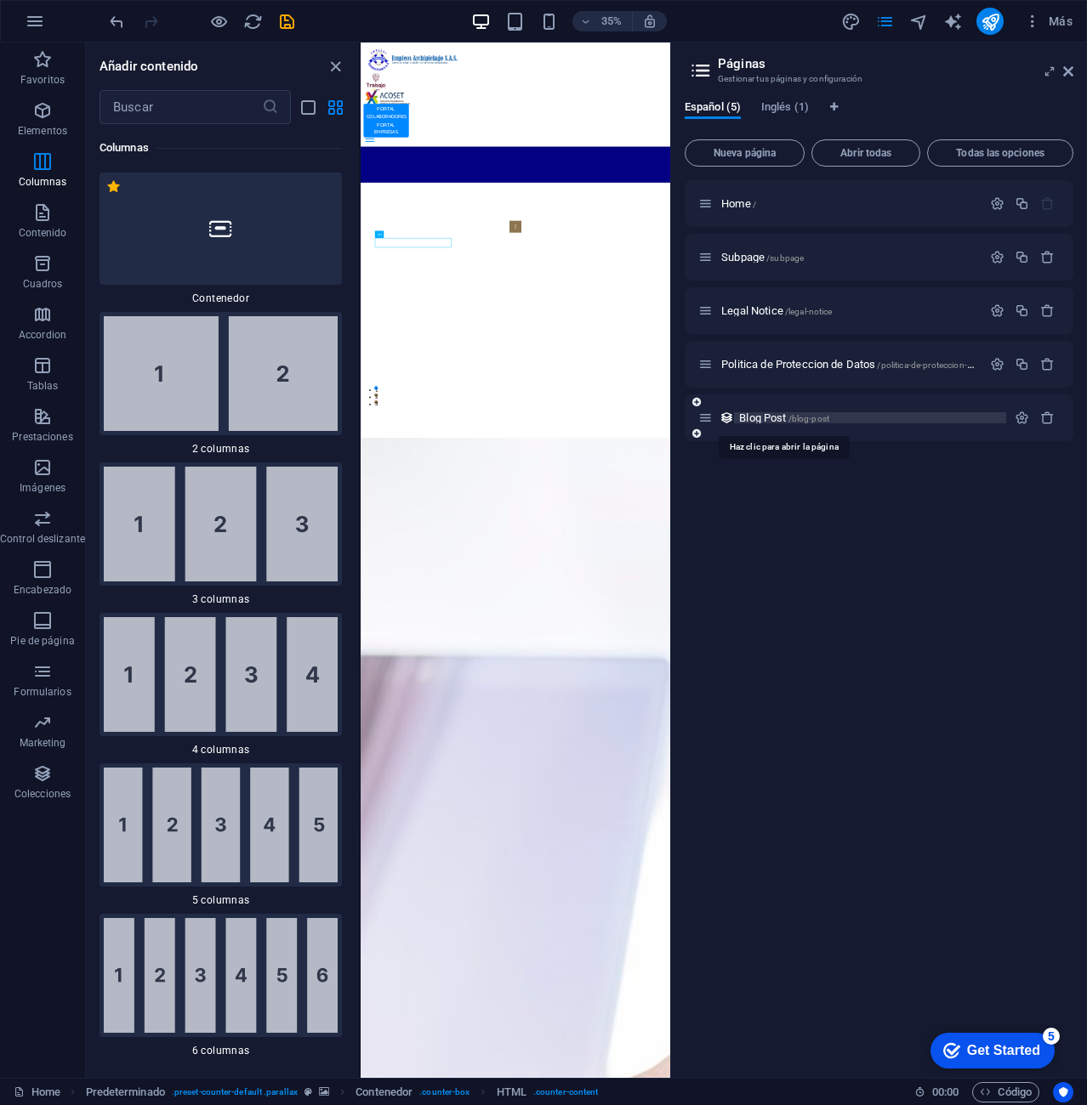
click at [785, 418] on span "Blog Post /blog-post" at bounding box center [784, 417] width 90 height 13
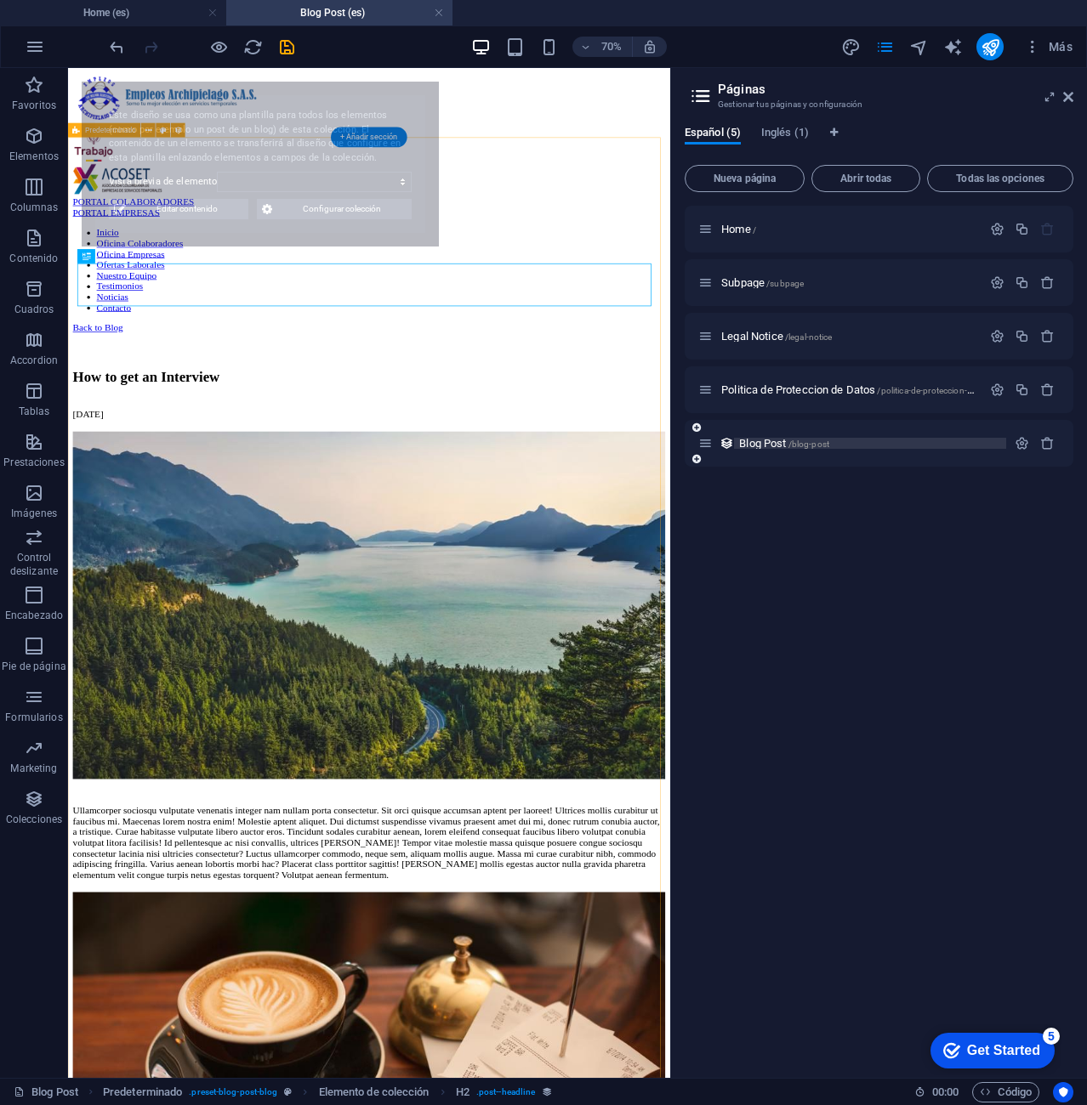
scroll to position [0, 0]
select select "6711bbc6cee20e0172024144"
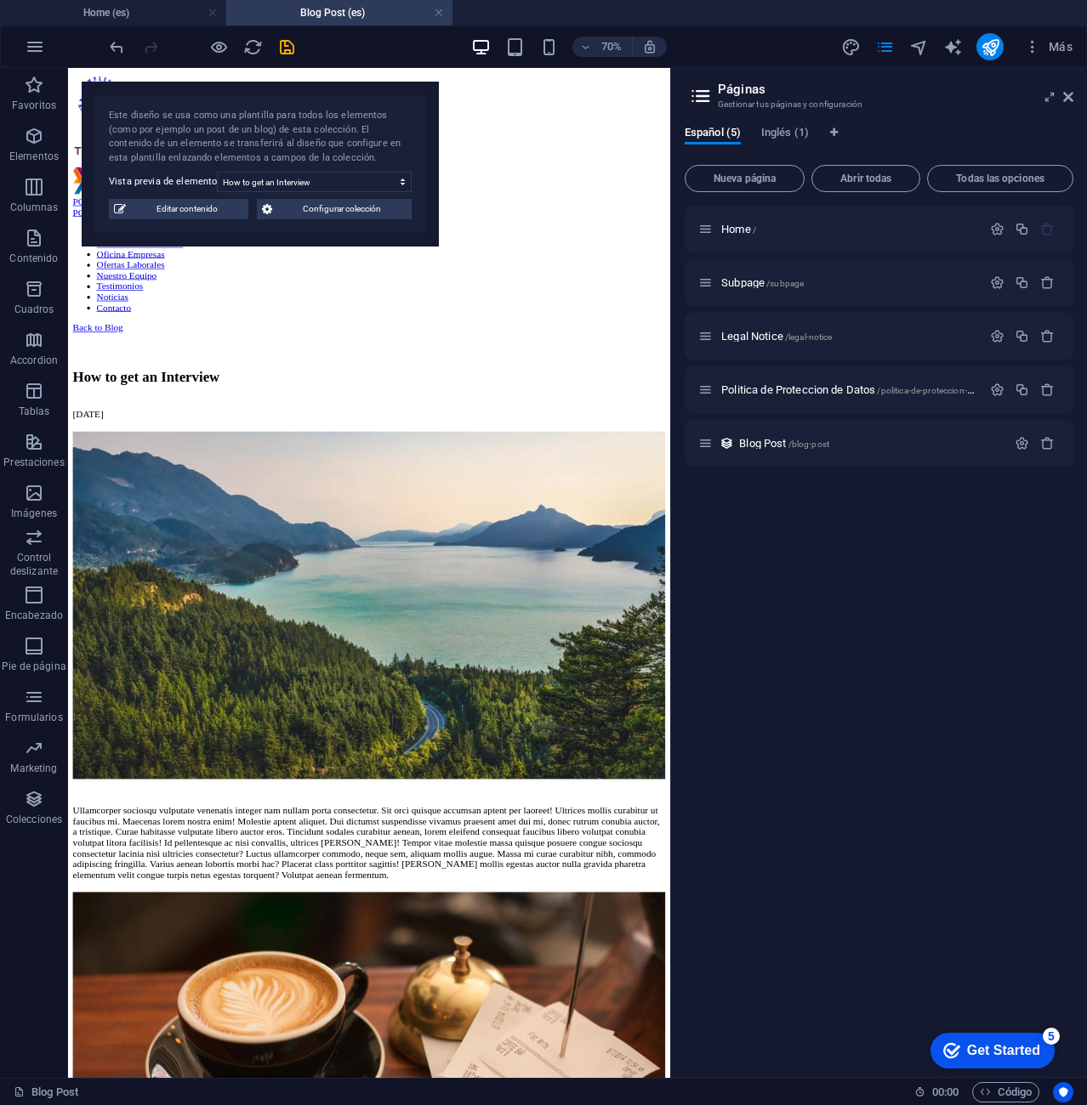
drag, startPoint x: 441, startPoint y: 9, endPoint x: 414, endPoint y: 24, distance: 31.2
click at [441, 9] on link at bounding box center [439, 13] width 10 height 16
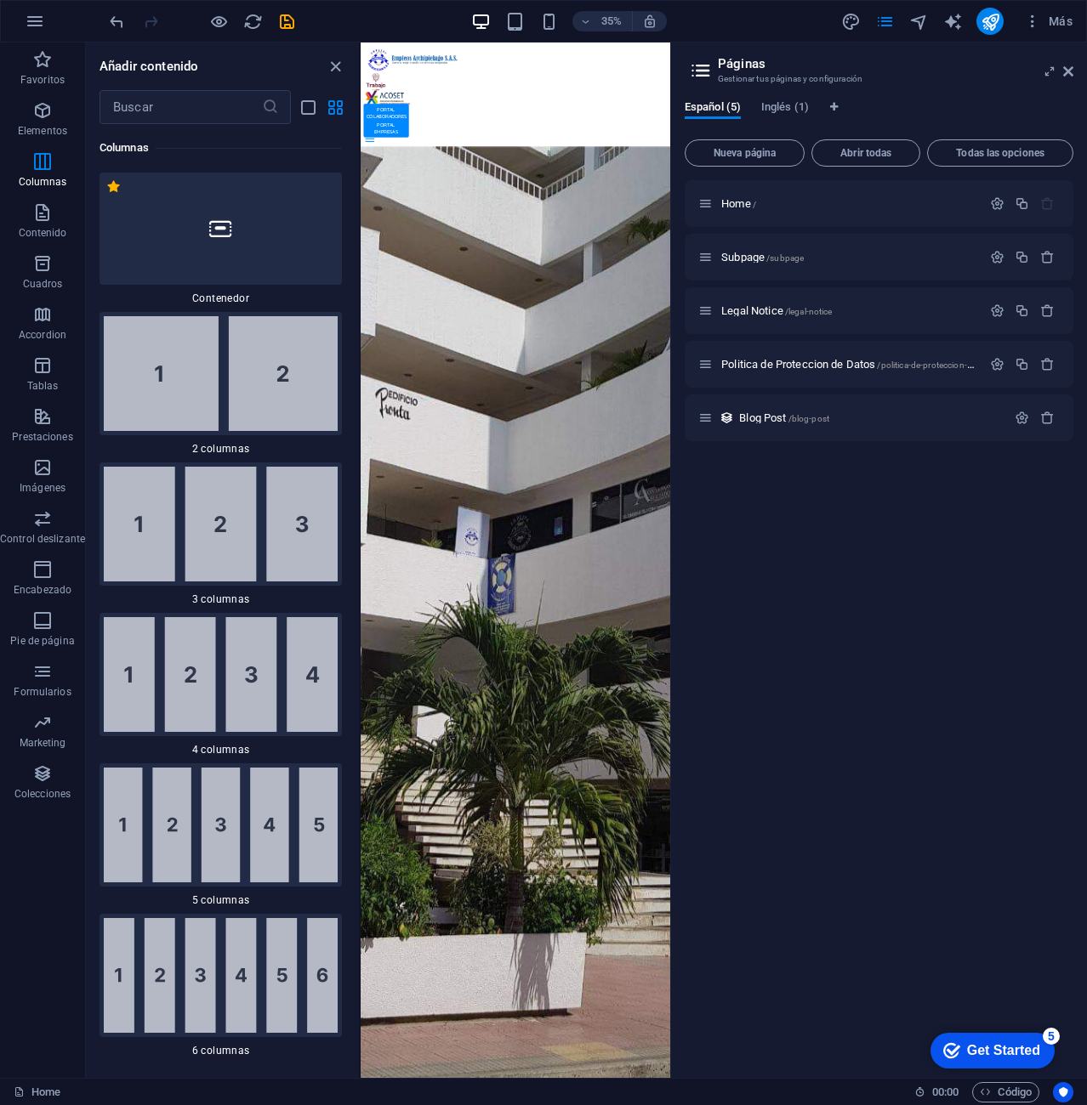
scroll to position [6032, 0]
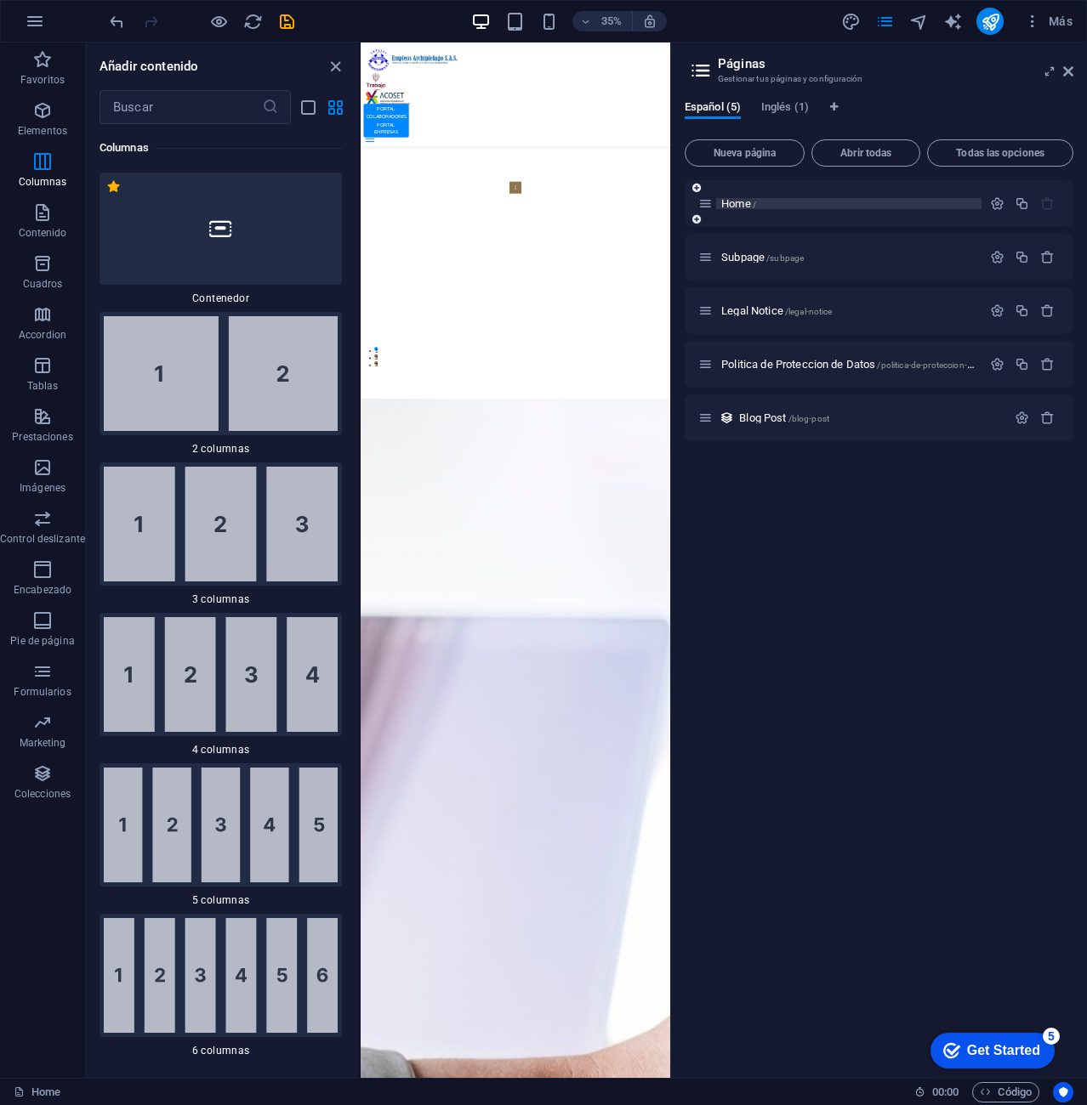
click at [752, 200] on span "Home /" at bounding box center [738, 203] width 35 height 13
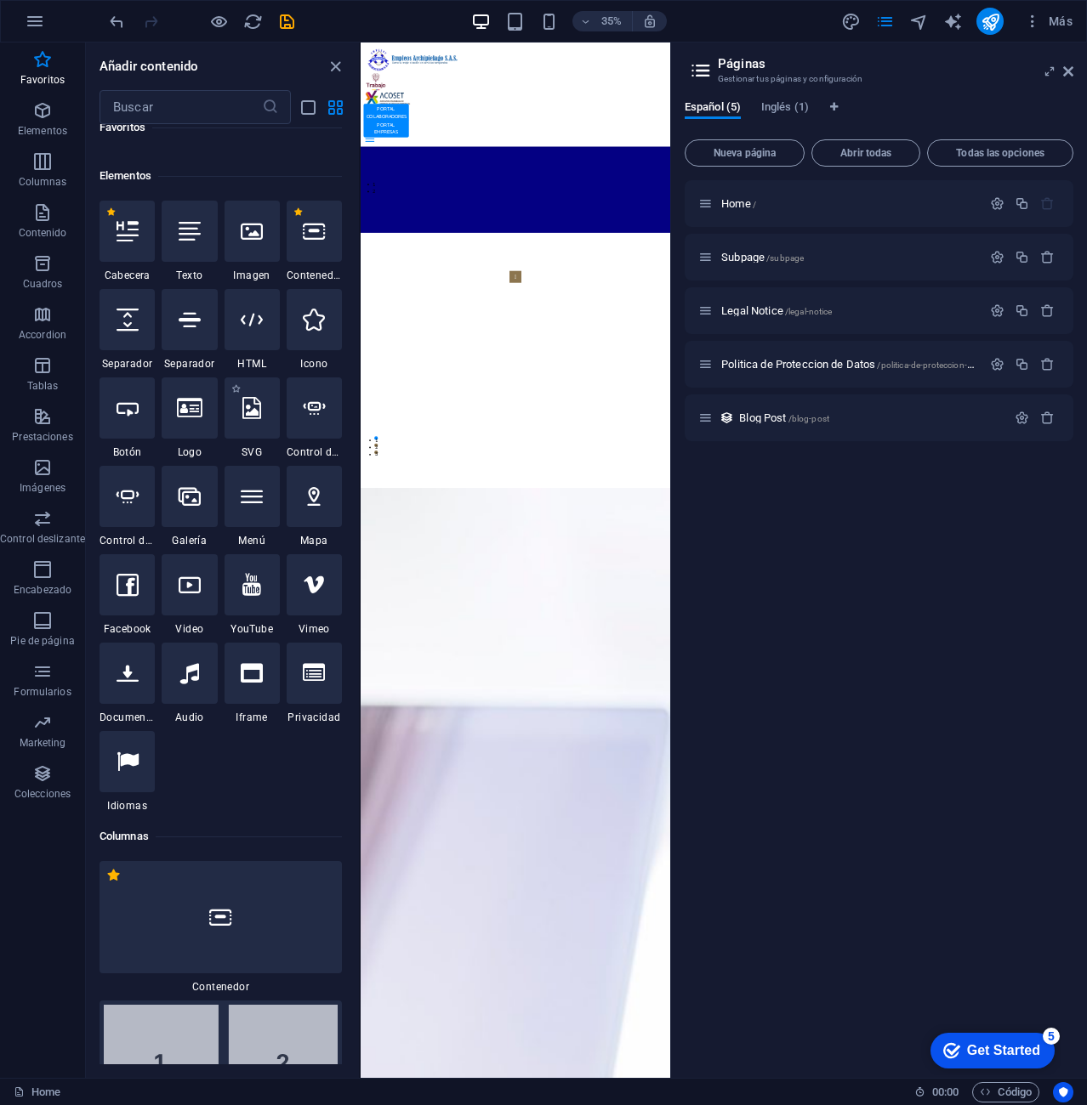
scroll to position [216, 0]
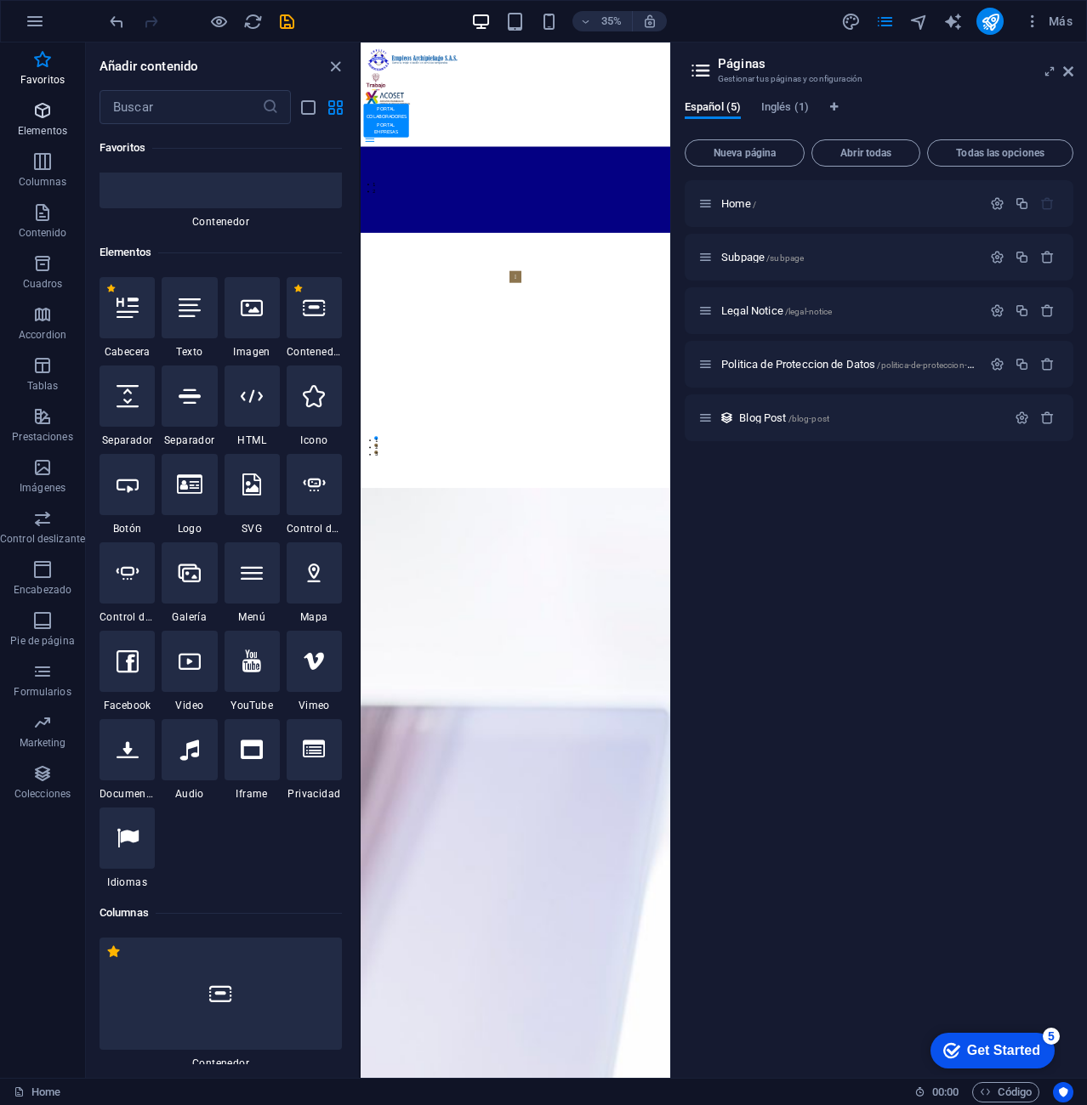
click at [51, 111] on icon "button" at bounding box center [42, 110] width 20 height 20
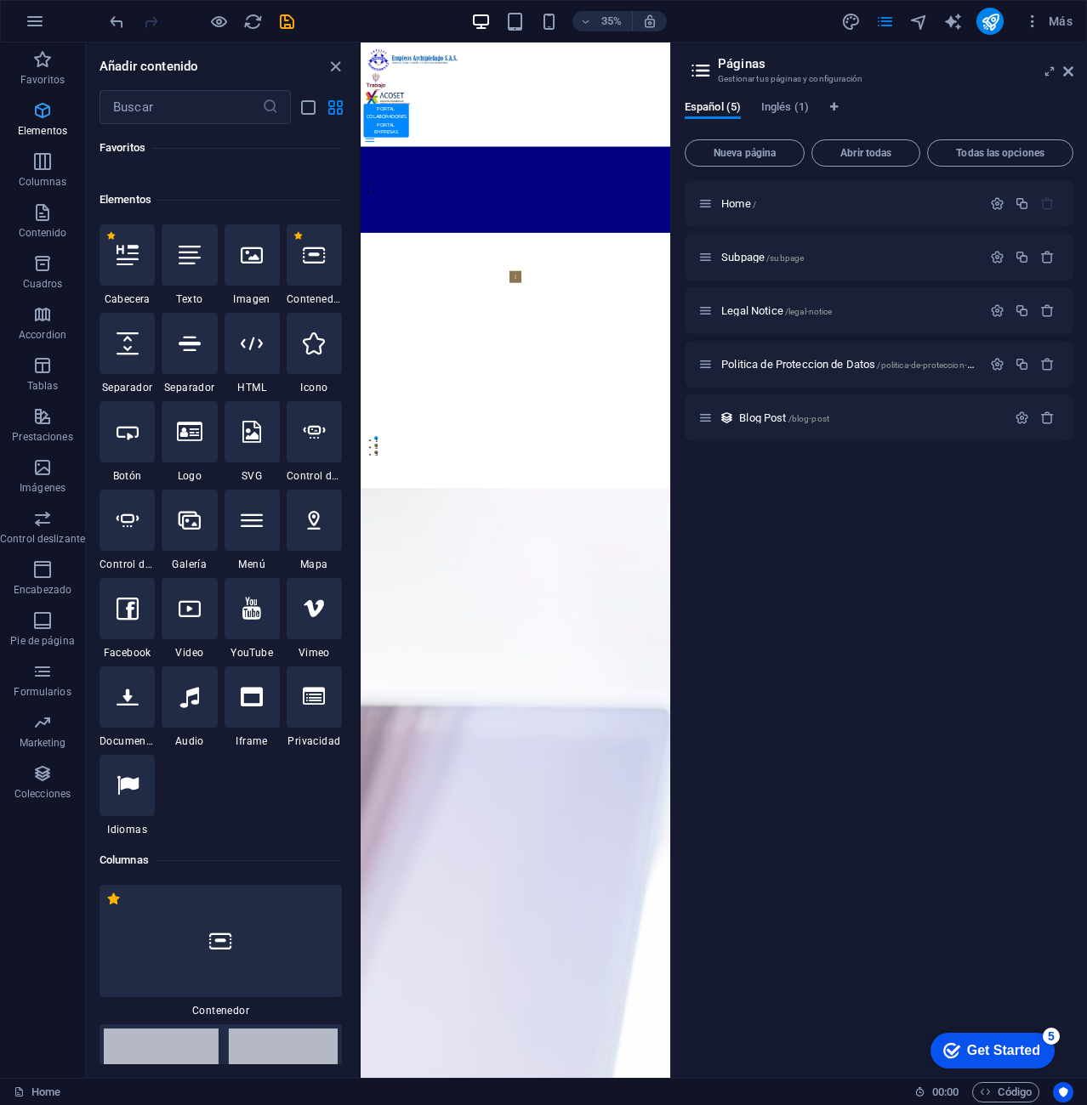
scroll to position [321, 0]
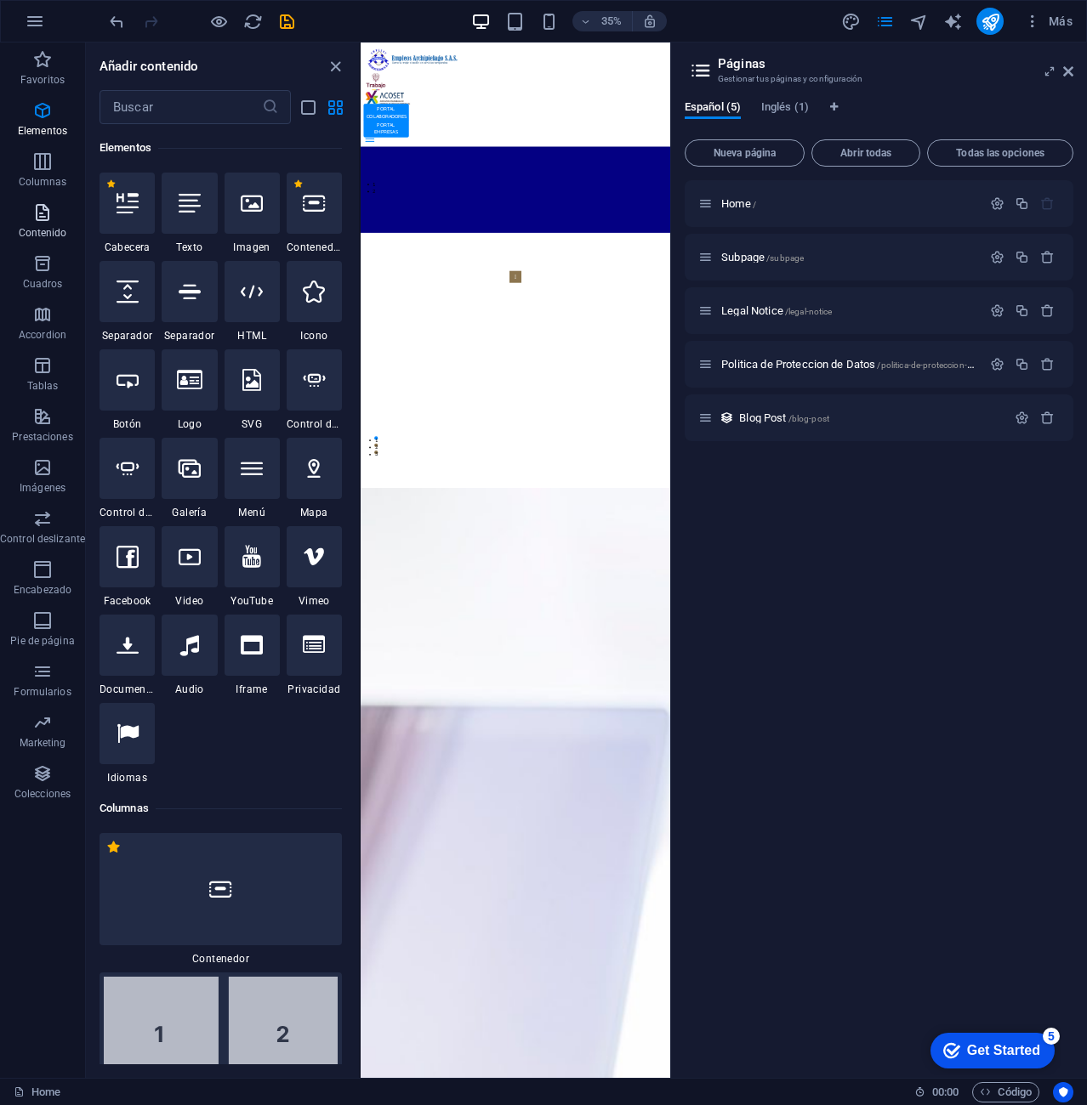
click at [48, 222] on icon "button" at bounding box center [42, 212] width 20 height 20
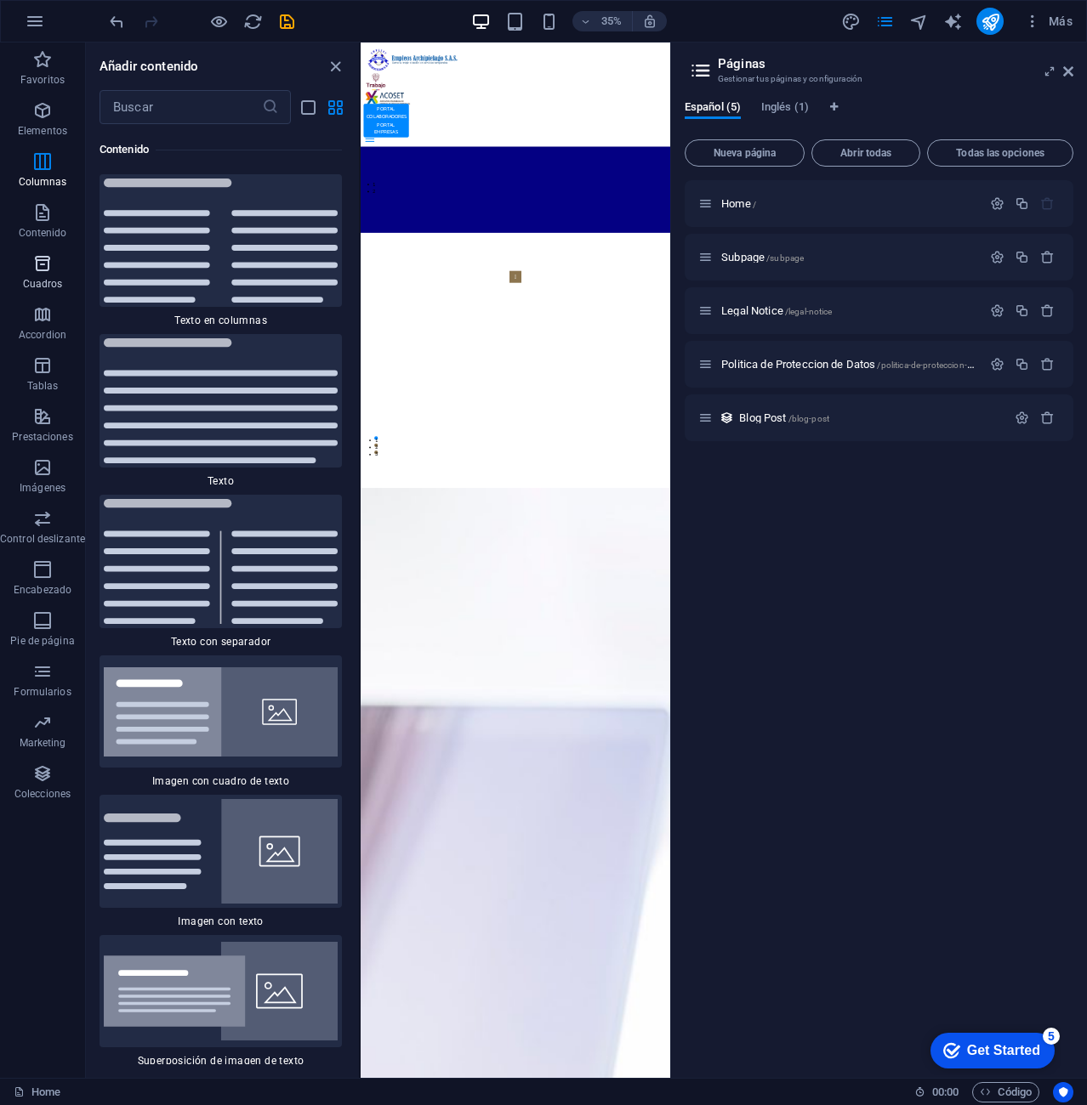
click at [42, 259] on icon "button" at bounding box center [42, 263] width 20 height 20
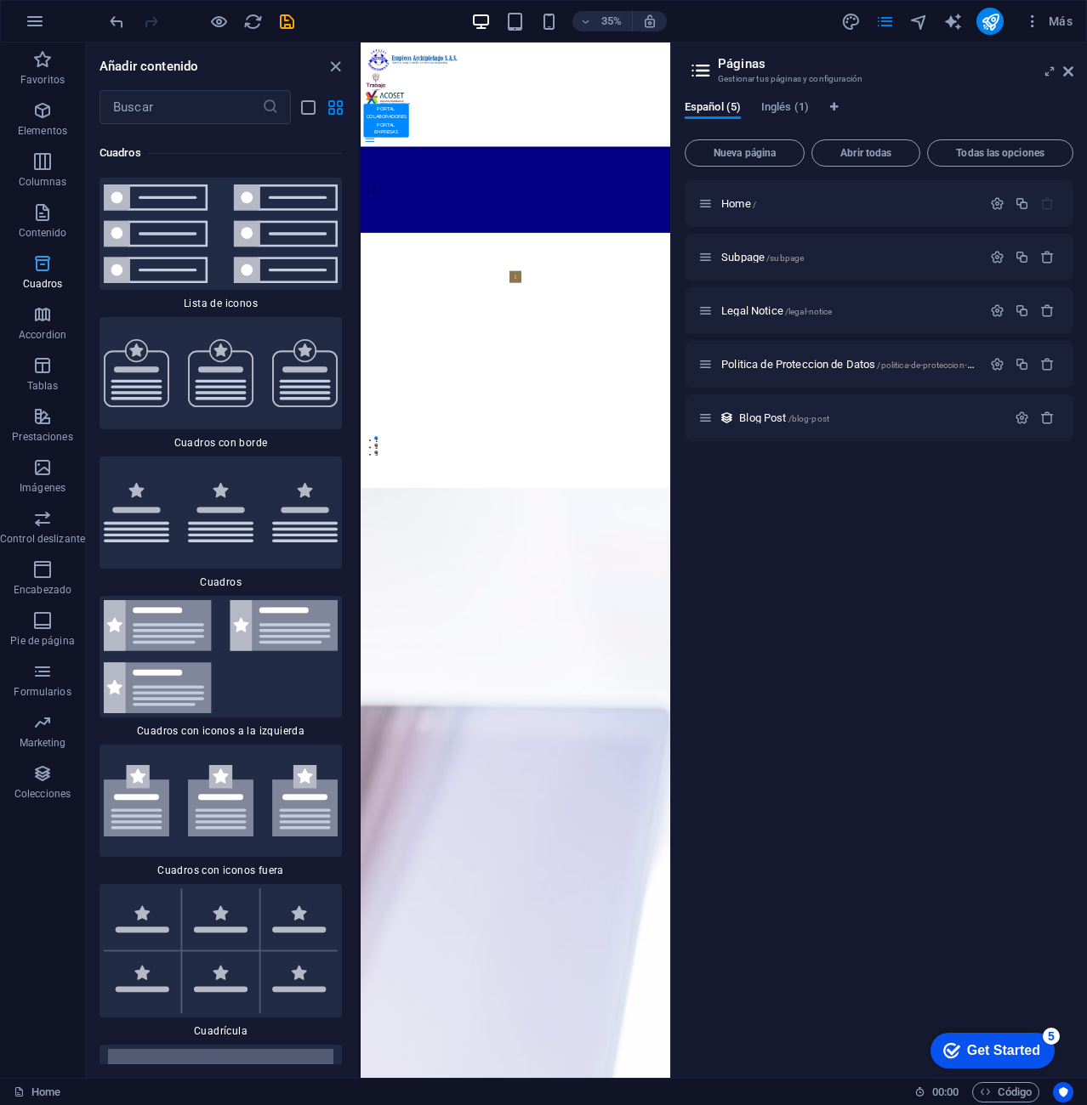
scroll to position [9196, 0]
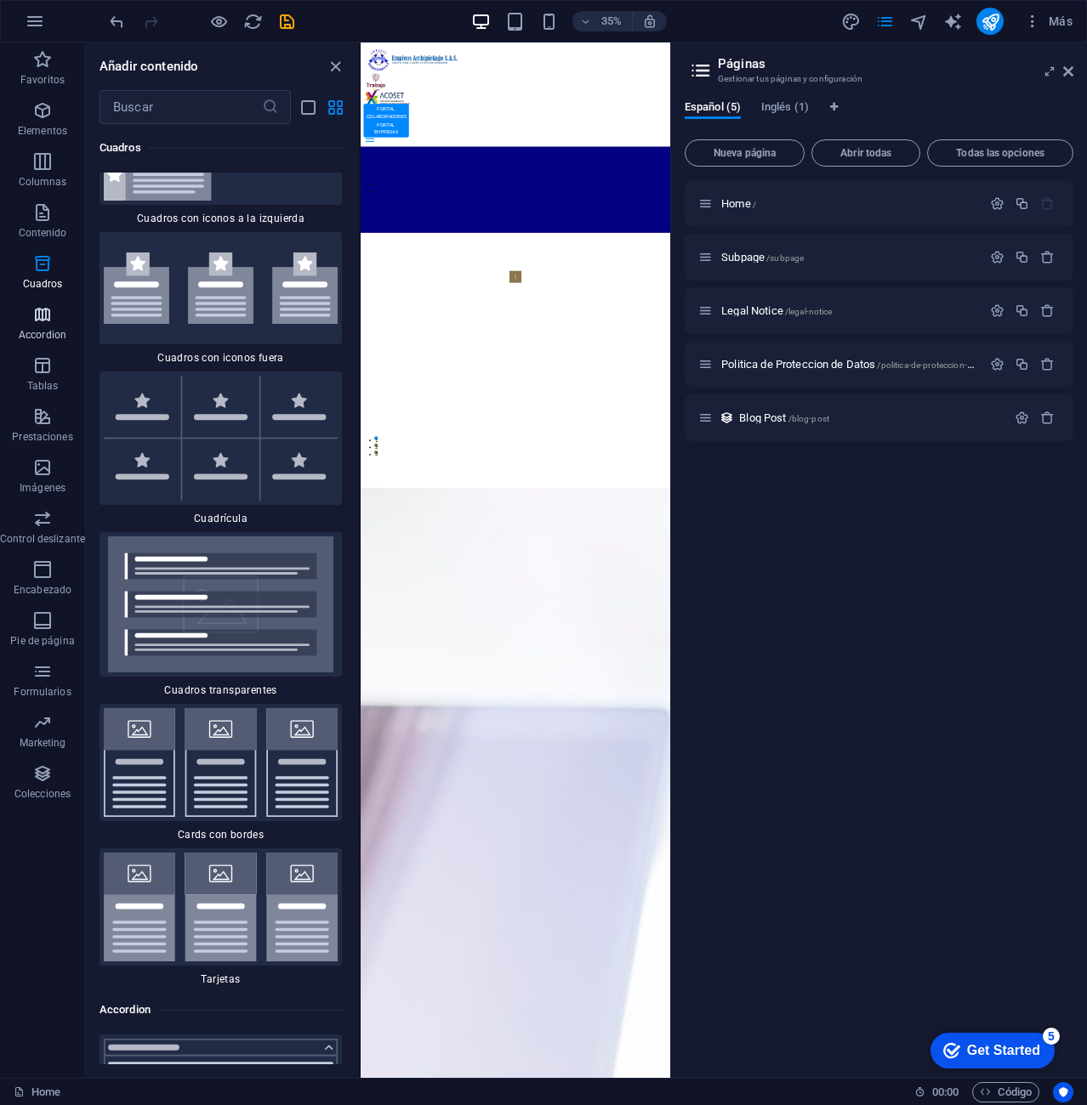
click at [33, 315] on icon "button" at bounding box center [42, 314] width 20 height 20
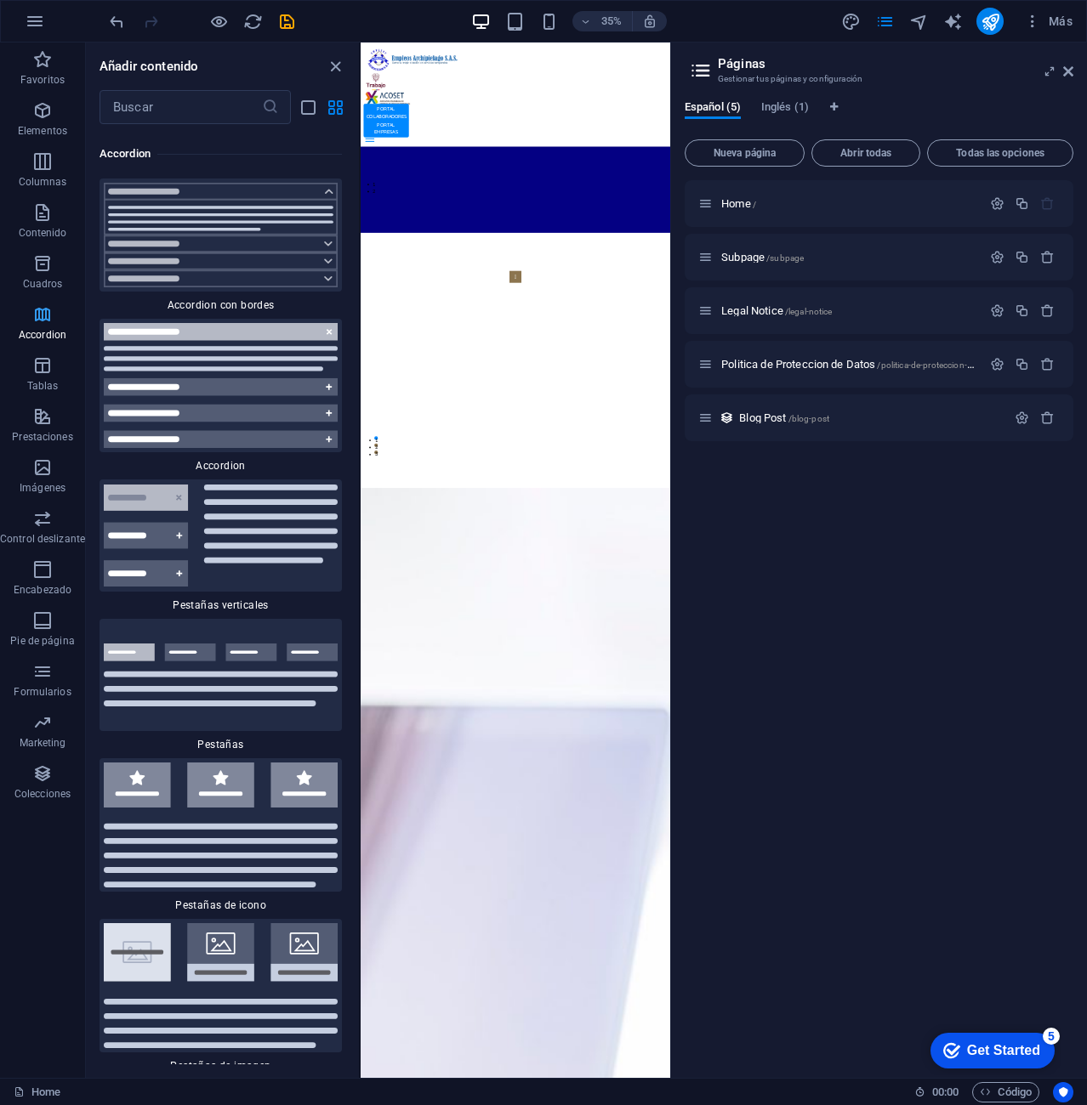
scroll to position [10562, 0]
click at [40, 362] on icon "button" at bounding box center [42, 365] width 20 height 20
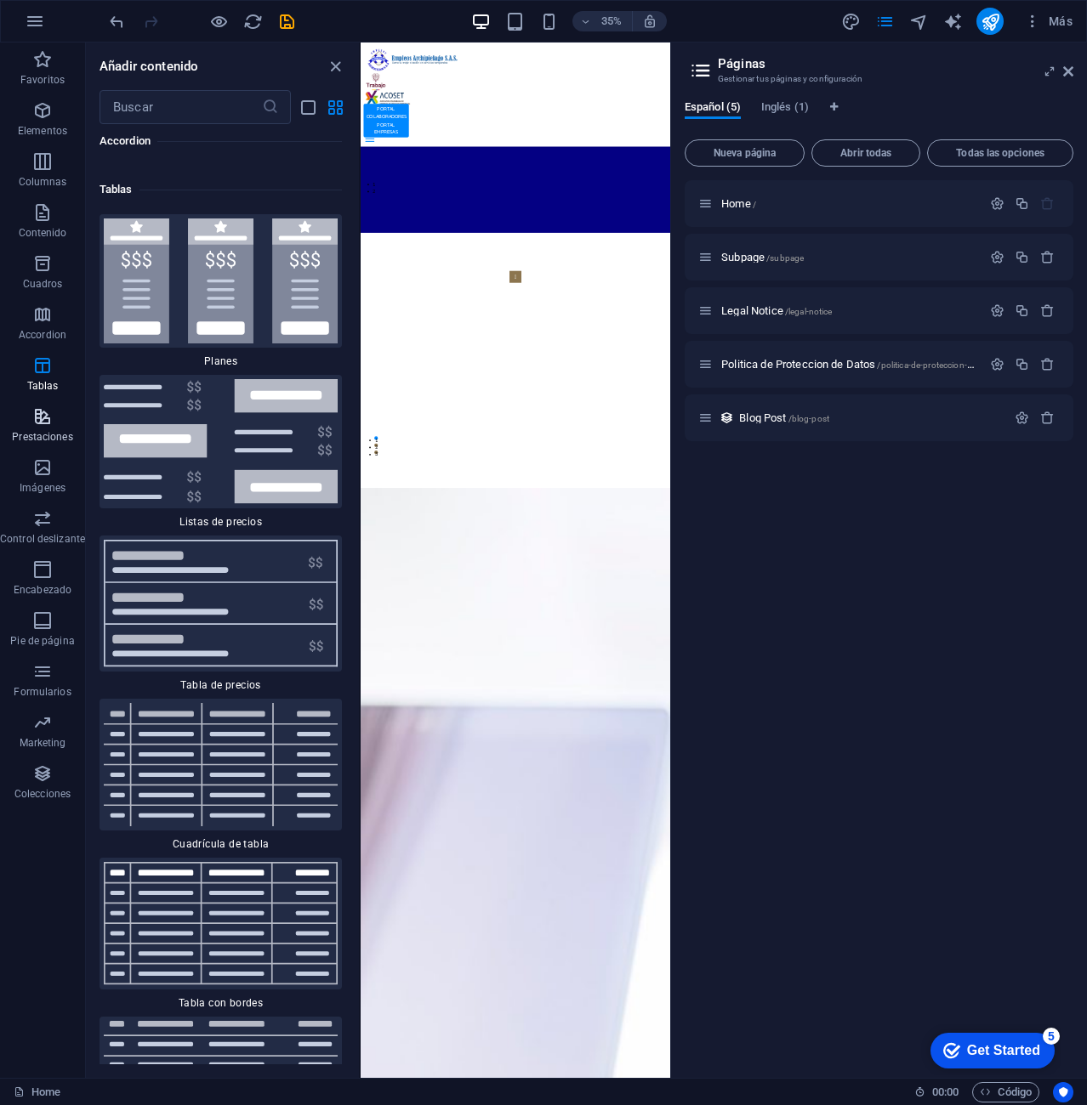
scroll to position [11508, 0]
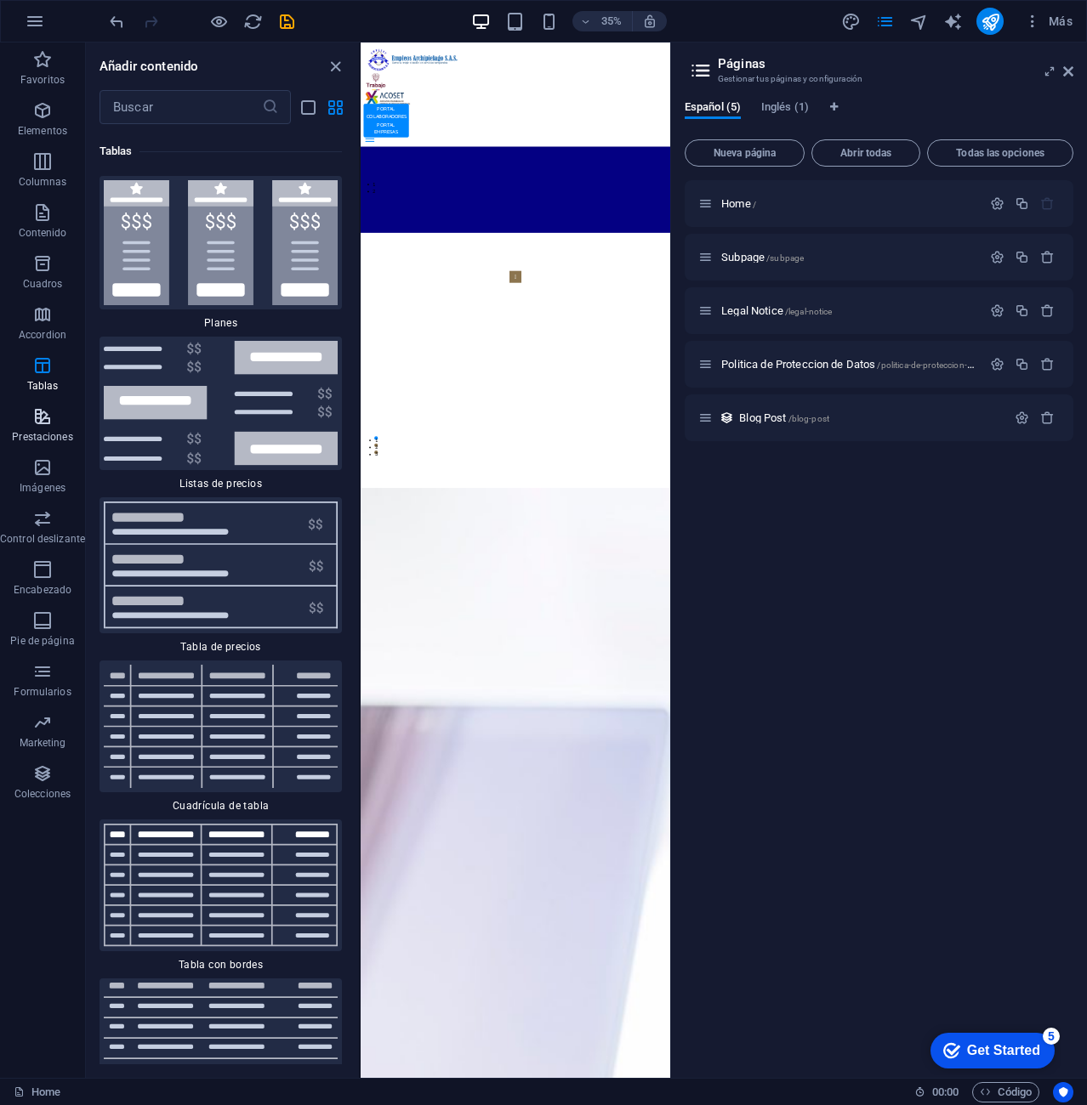
click at [45, 412] on icon "button" at bounding box center [42, 416] width 20 height 20
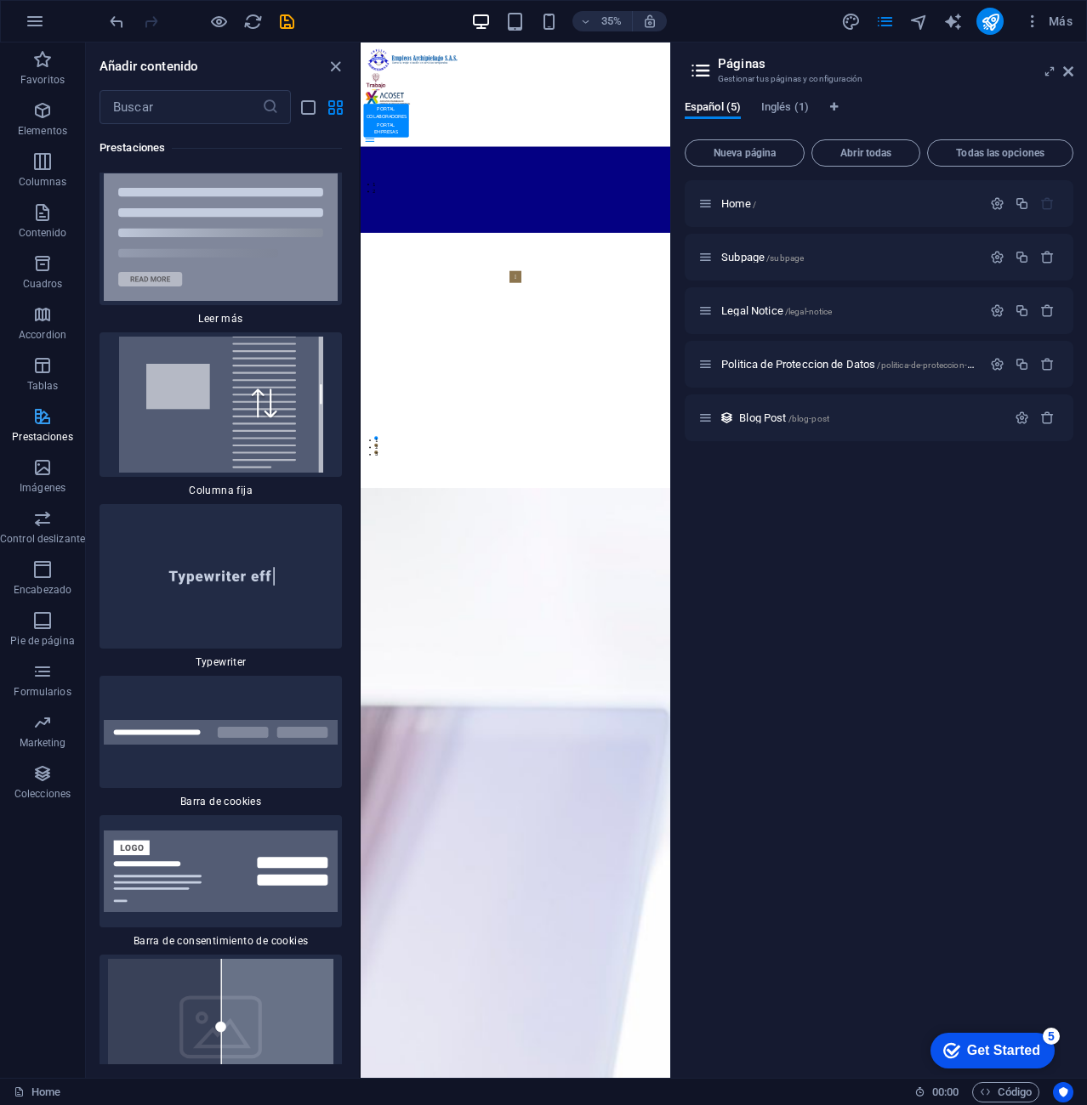
scroll to position [12961, 0]
click at [37, 678] on icon "button" at bounding box center [42, 671] width 20 height 20
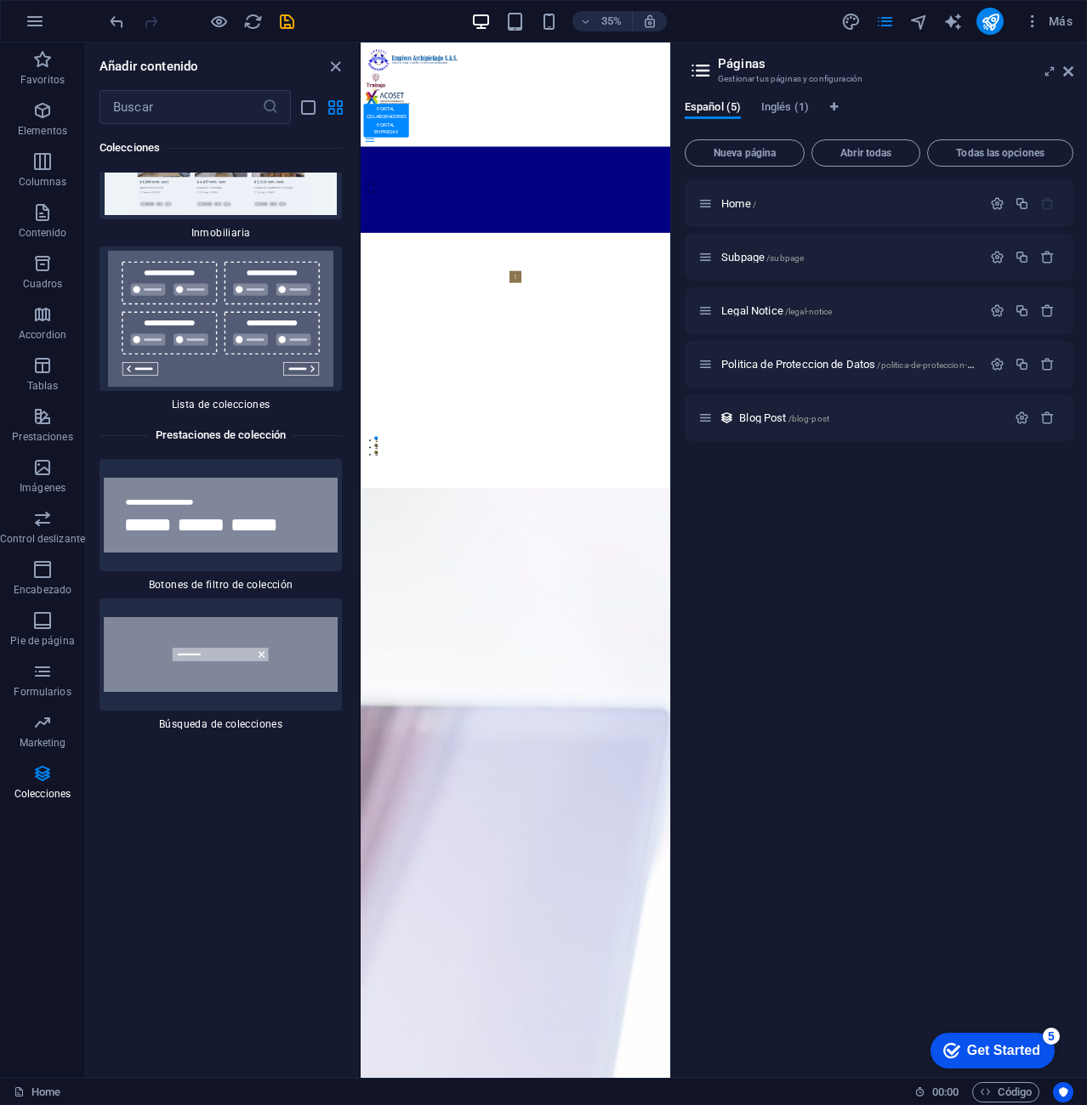
scroll to position [32803, 0]
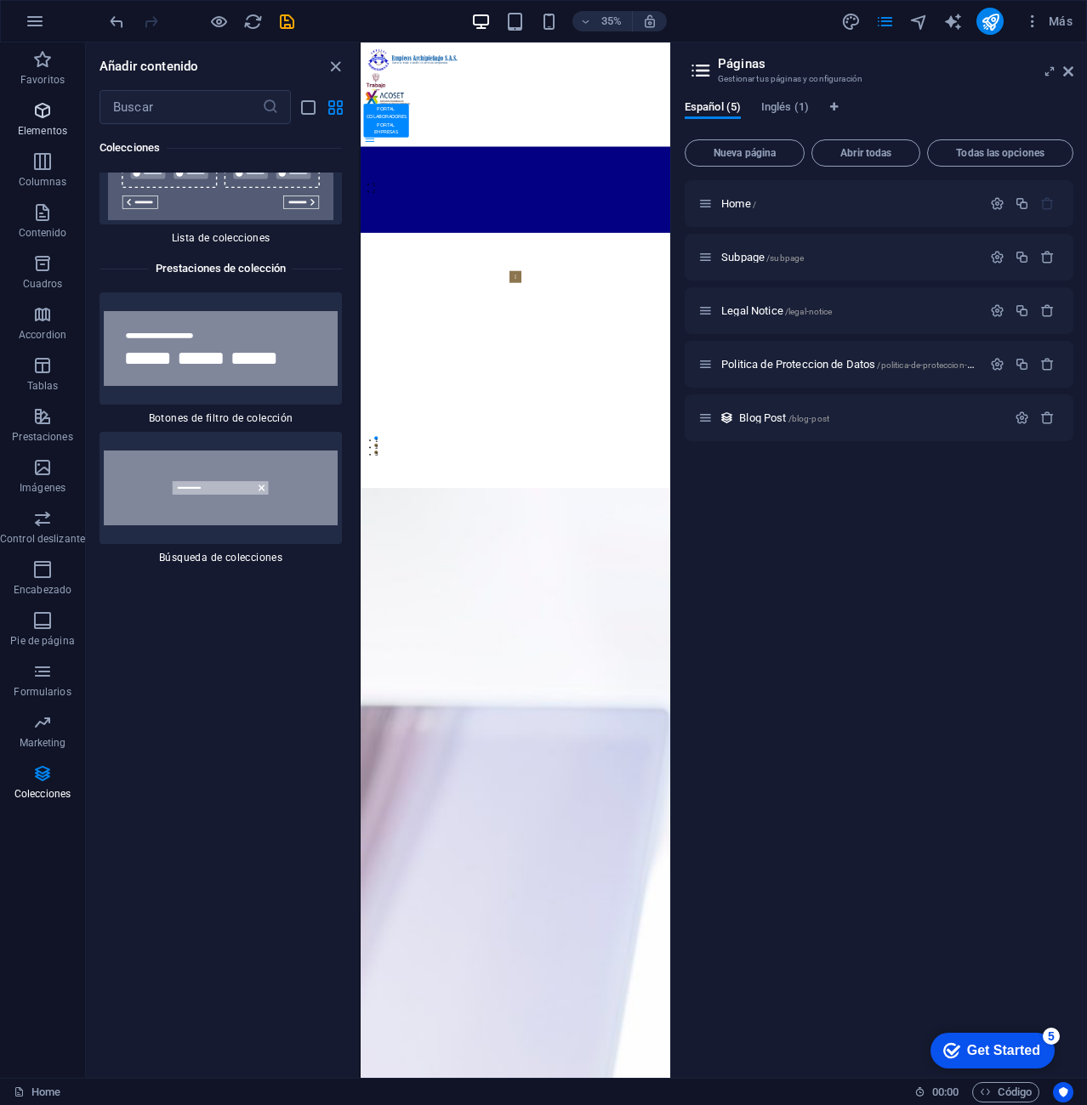
click at [42, 118] on icon "button" at bounding box center [42, 110] width 20 height 20
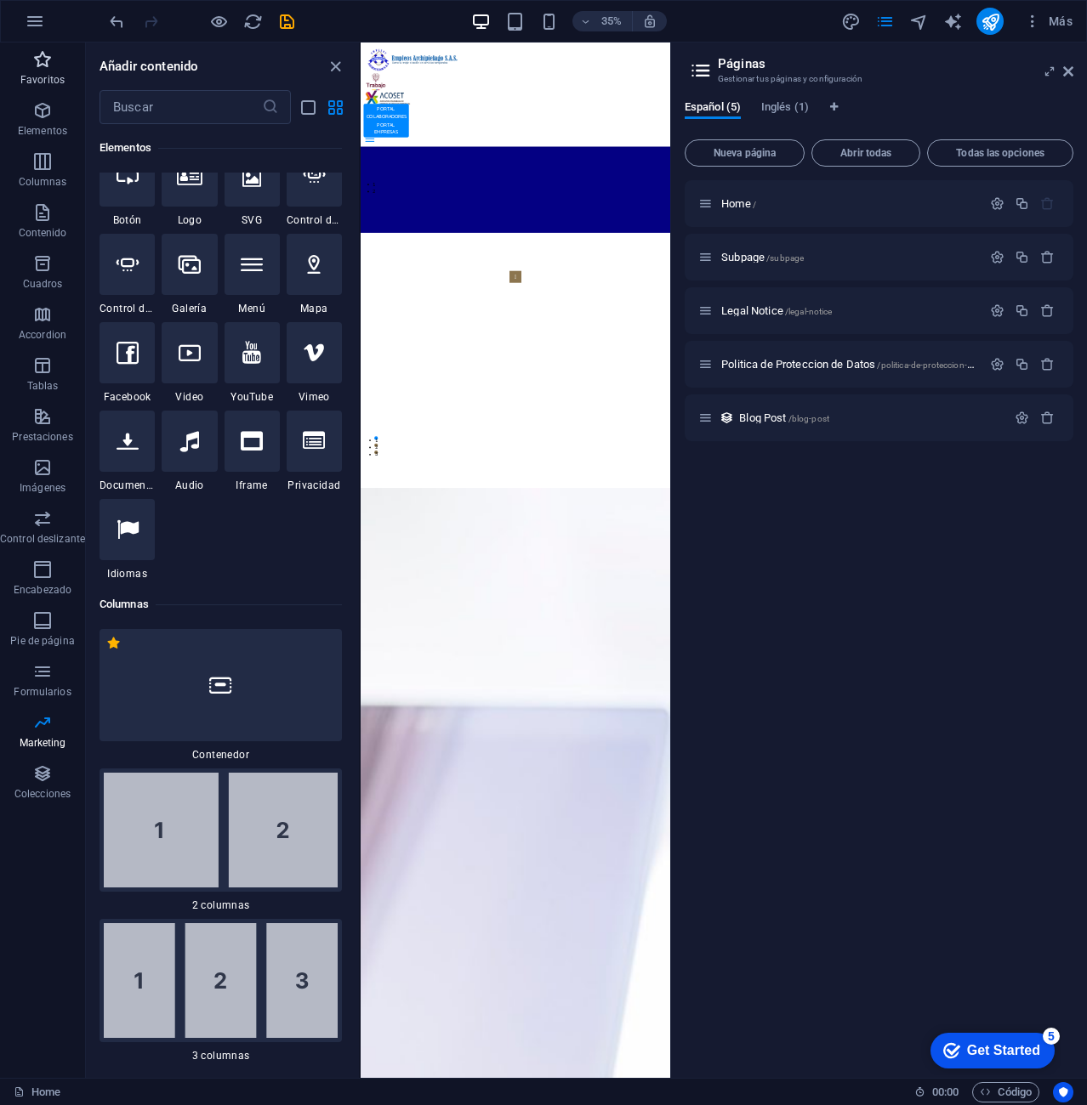
scroll to position [321, 0]
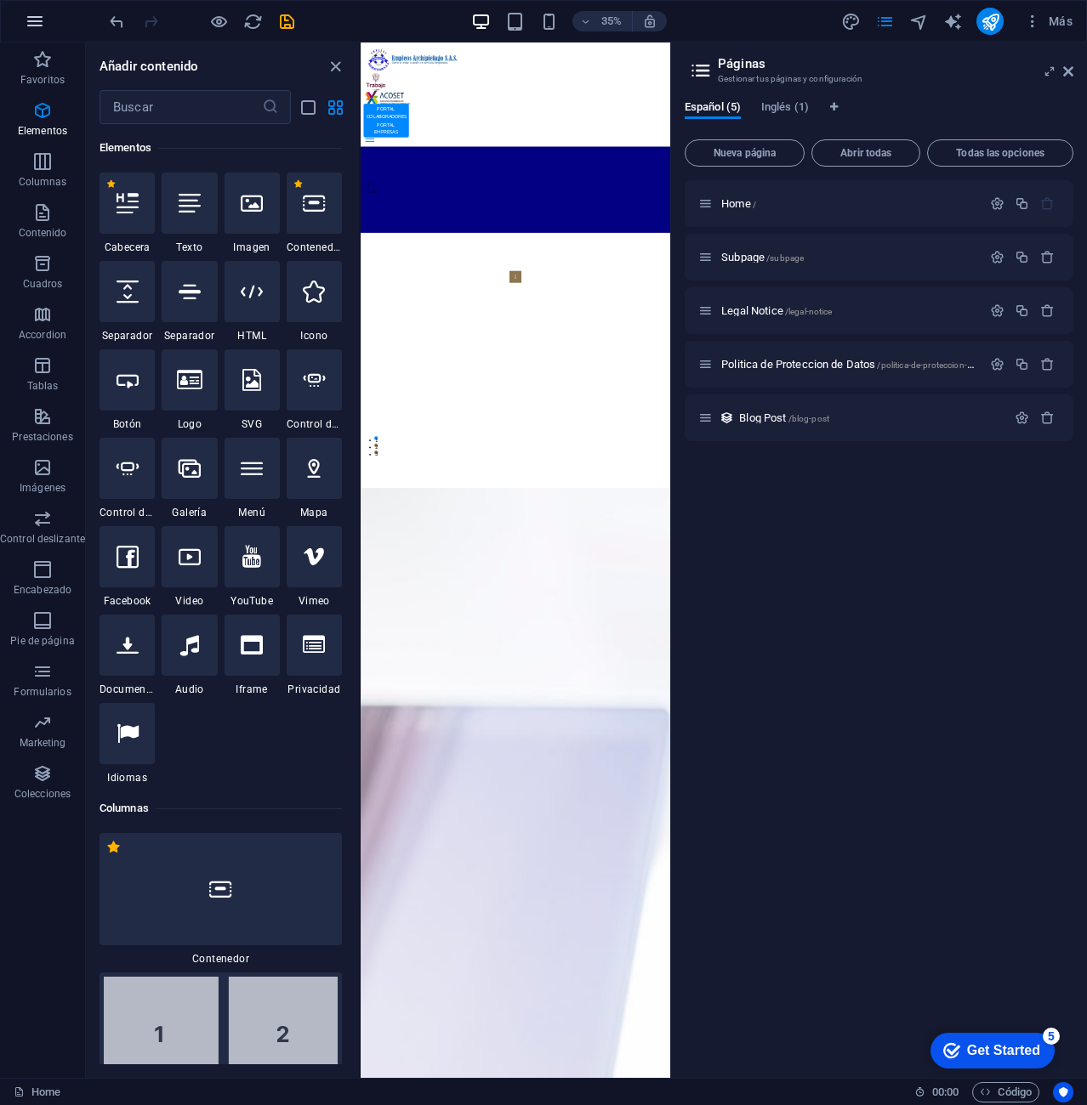
click at [23, 22] on button "button" at bounding box center [34, 21] width 41 height 41
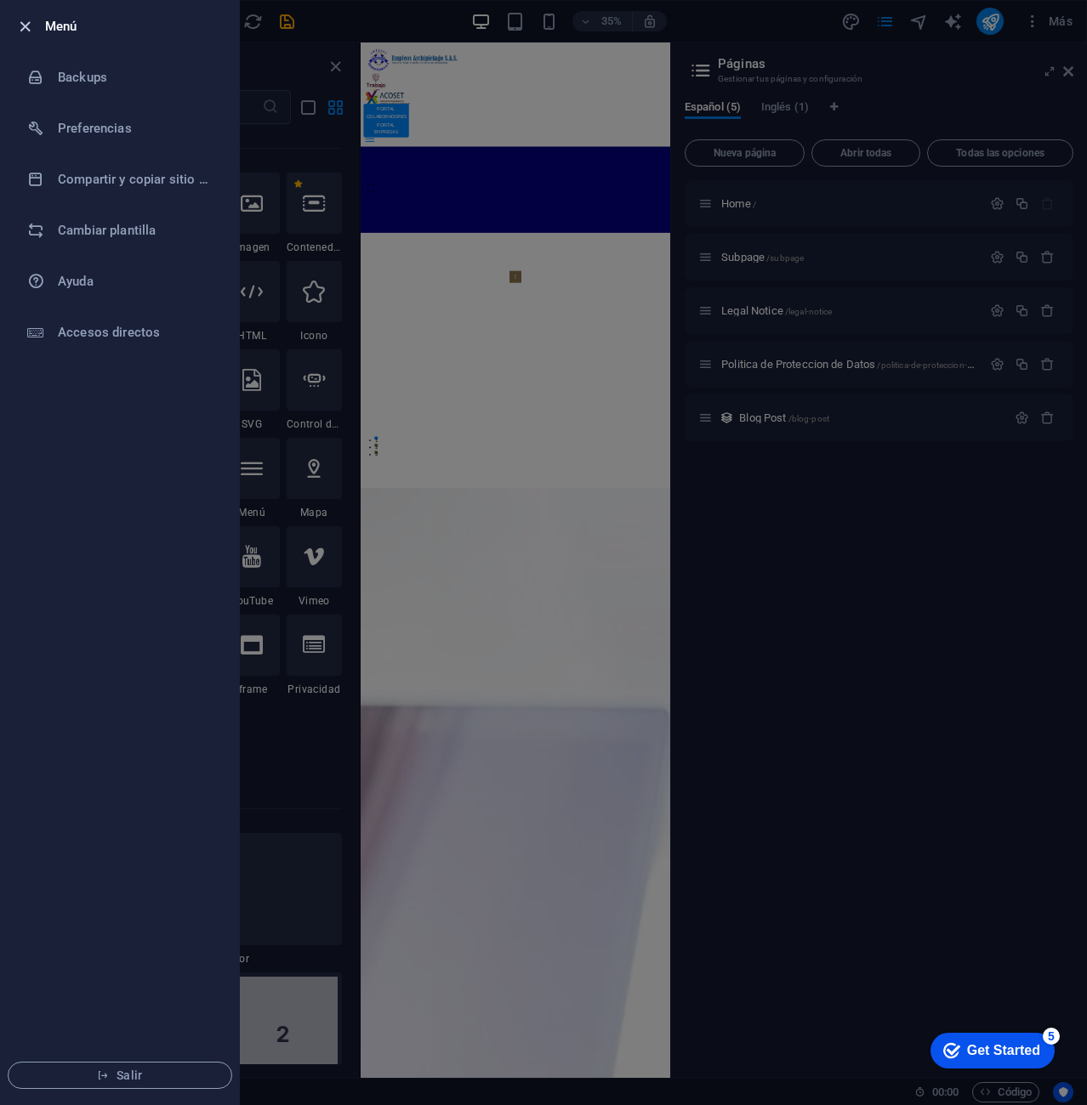
click at [25, 20] on icon "button" at bounding box center [25, 27] width 20 height 20
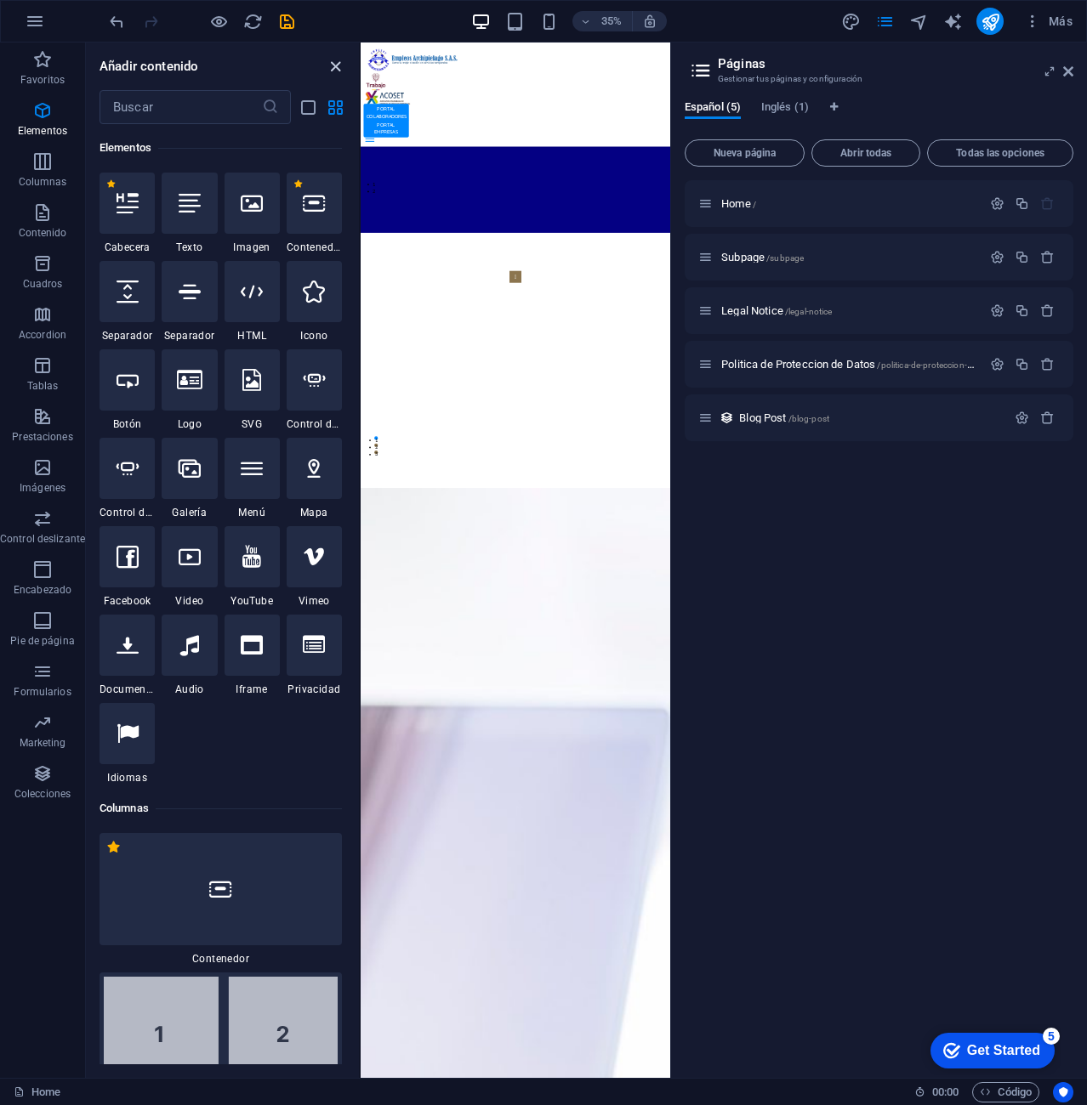
click at [342, 64] on icon "close panel" at bounding box center [336, 67] width 20 height 20
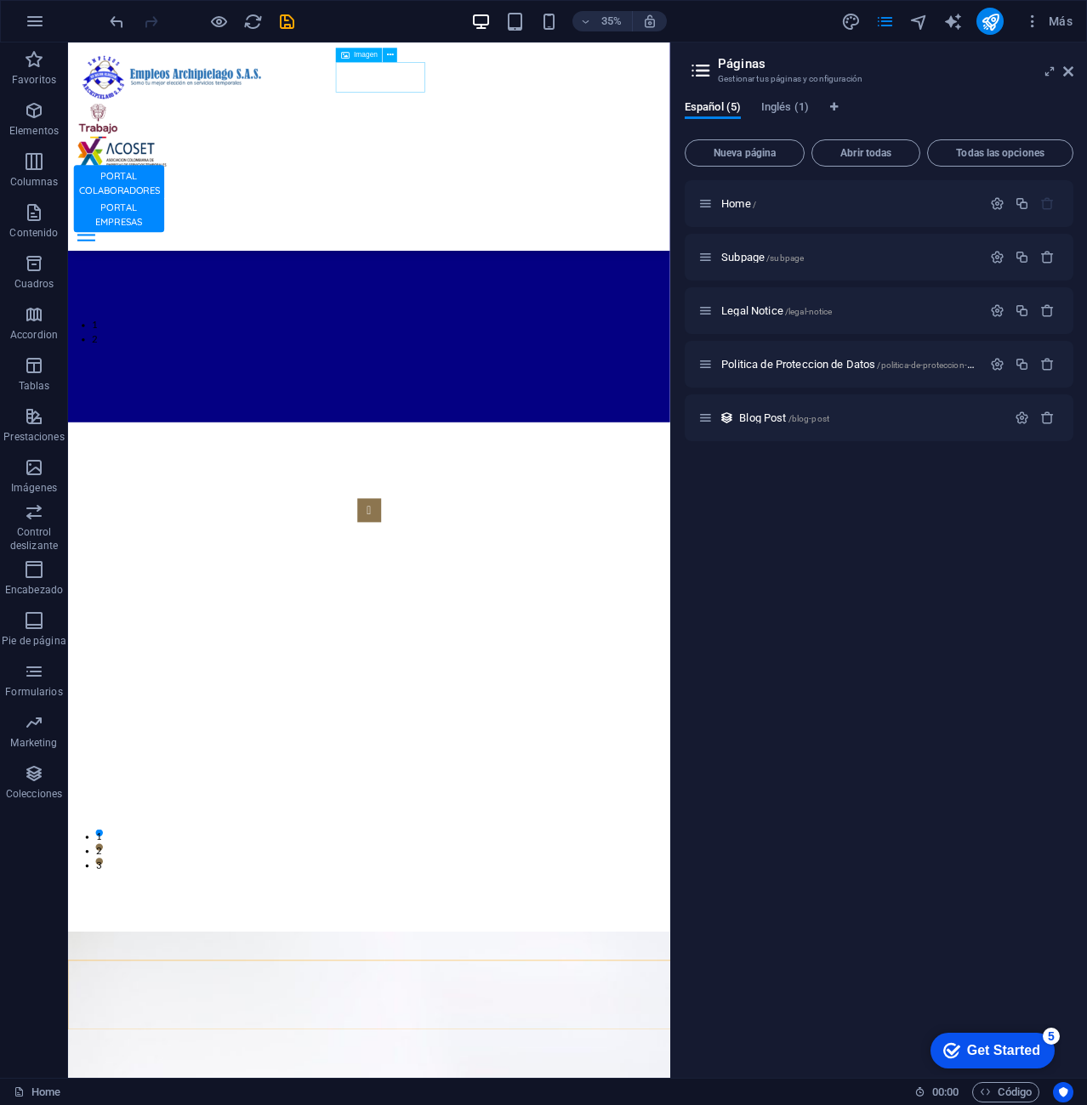
scroll to position [4446, 0]
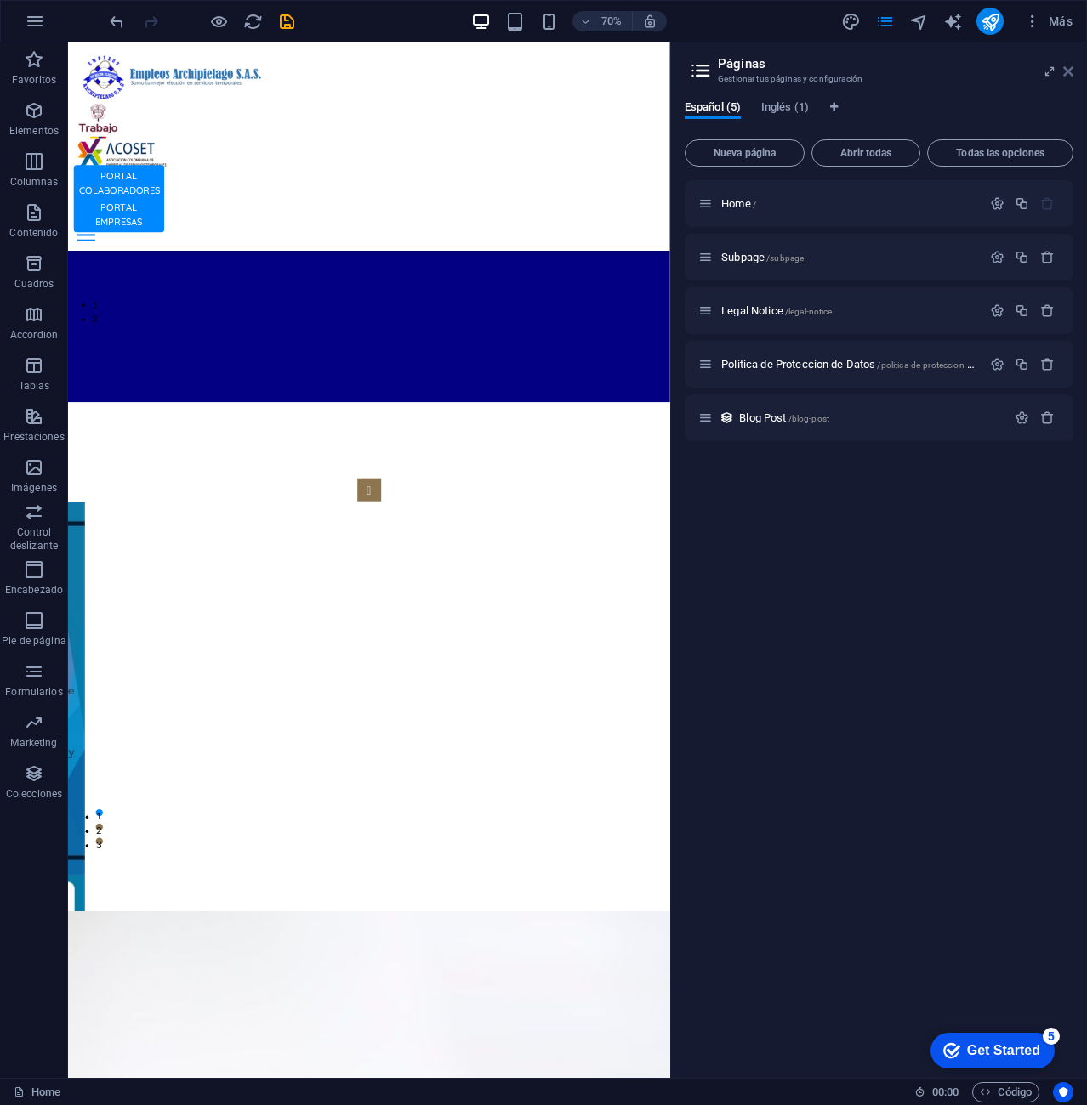
click at [1069, 65] on icon at bounding box center [1068, 72] width 10 height 14
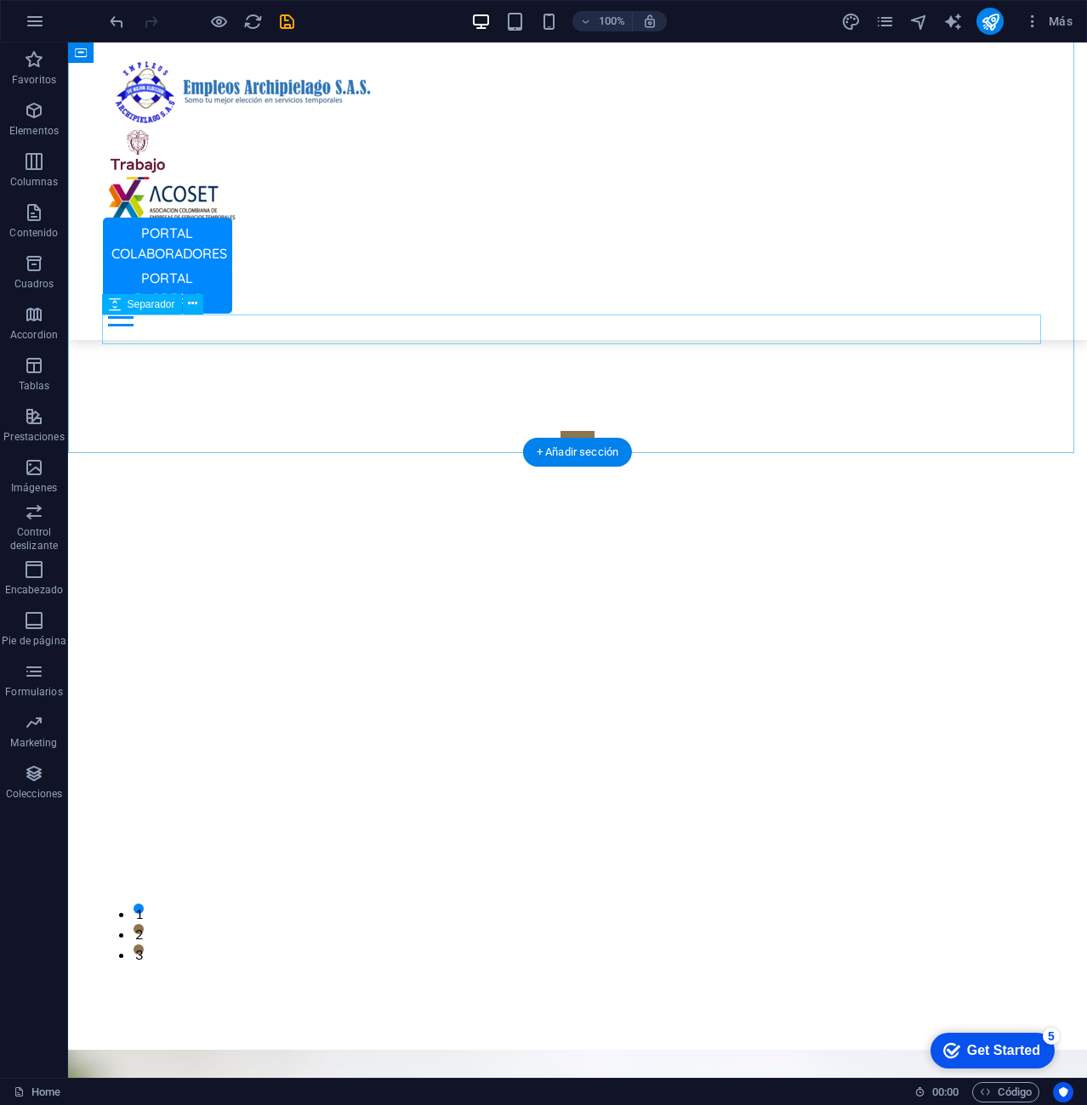
scroll to position [4281, 0]
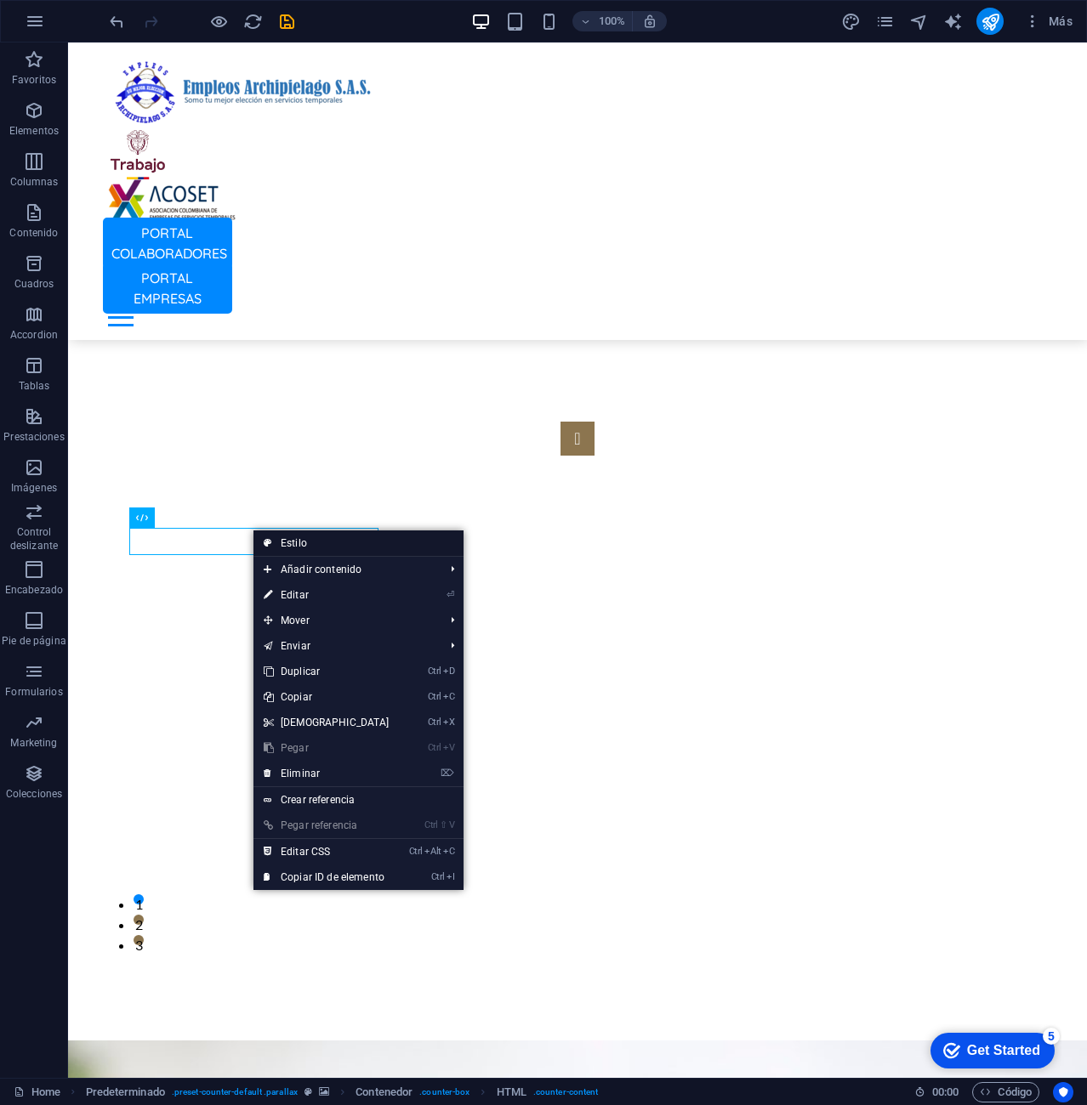
click at [355, 542] on link "Estilo" at bounding box center [358, 544] width 210 height 26
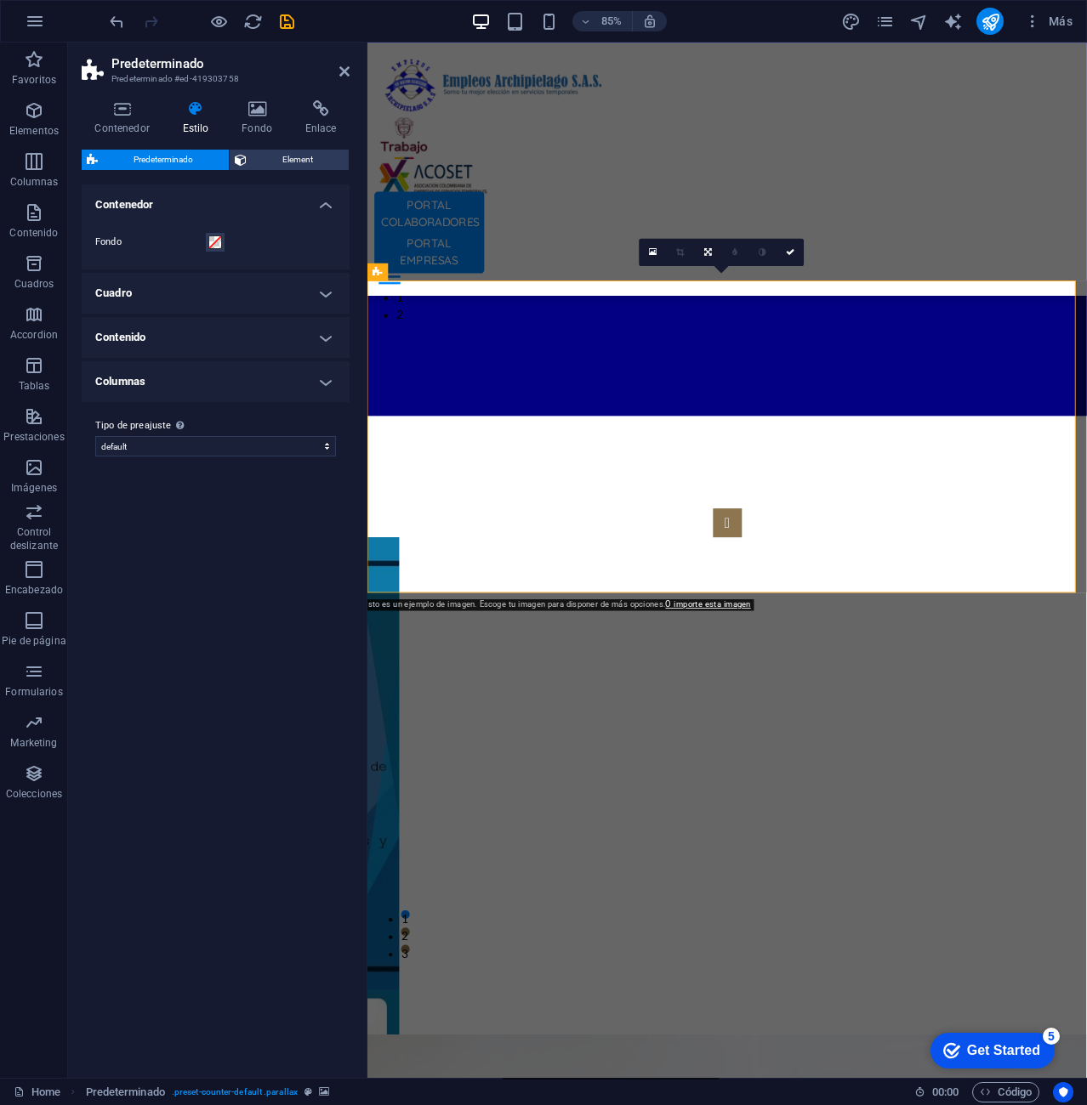
scroll to position [4440, 0]
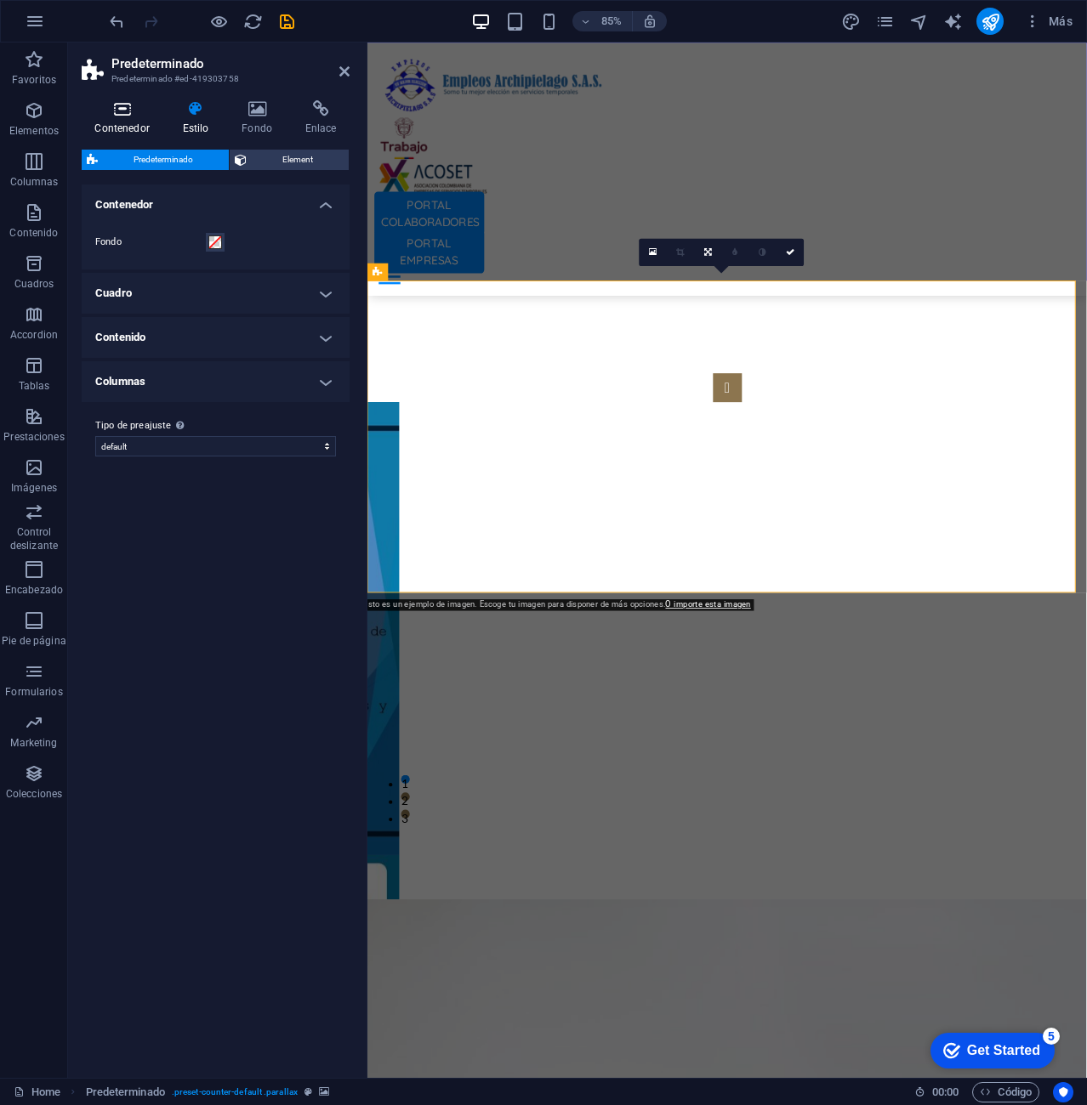
click at [126, 111] on icon at bounding box center [122, 108] width 81 height 17
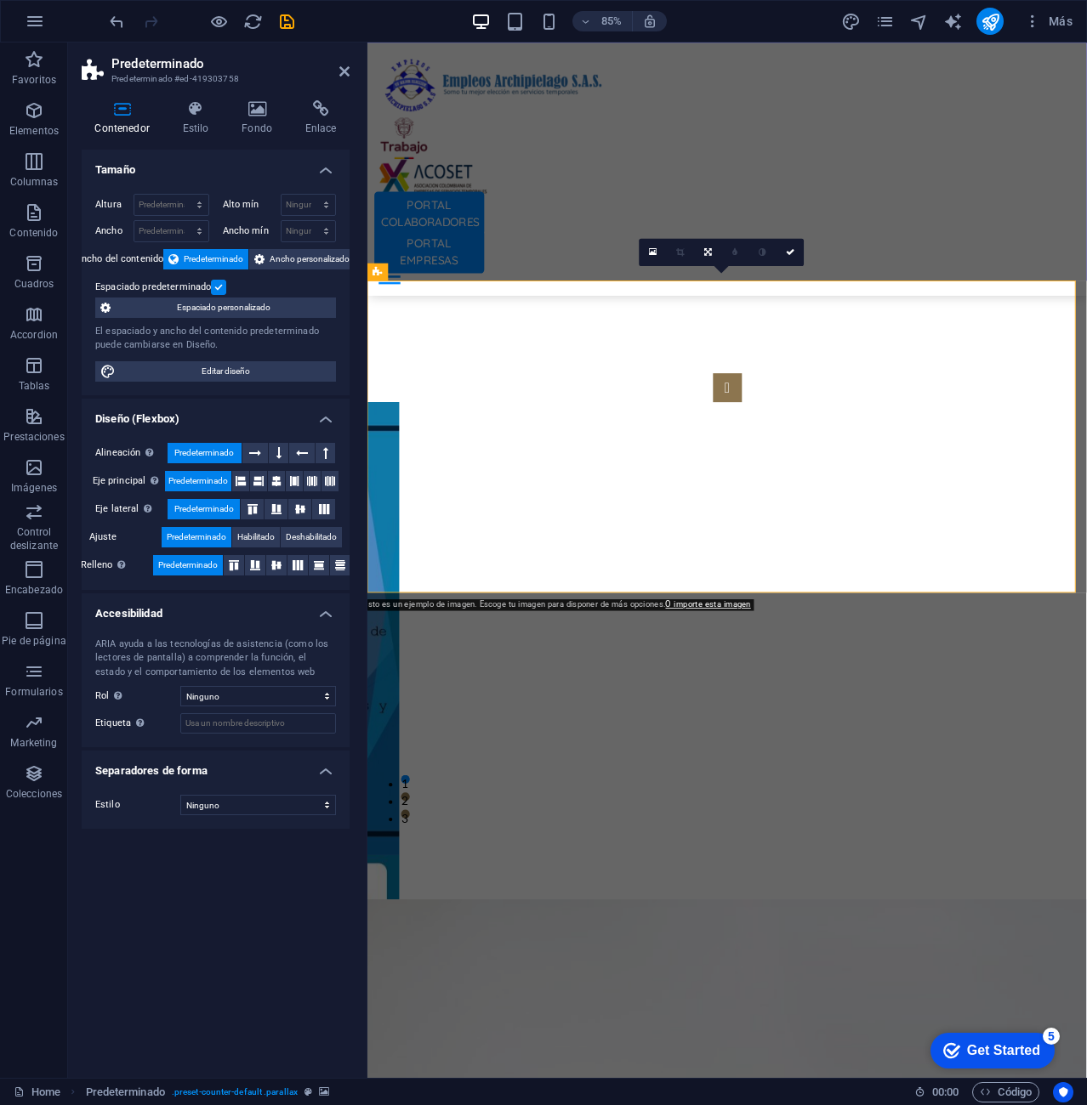
click at [459, 360] on icon at bounding box center [461, 363] width 8 height 15
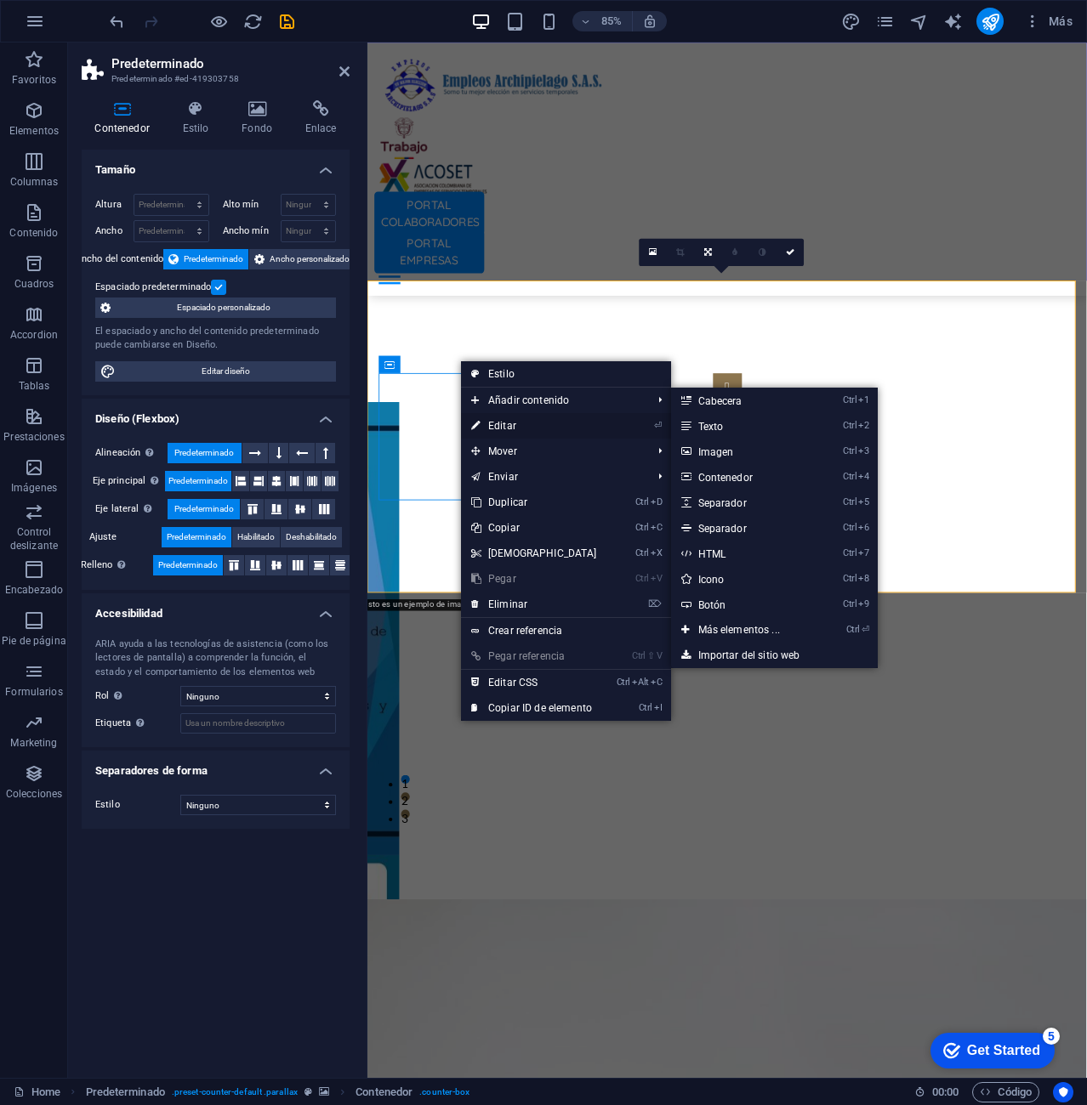
click at [515, 429] on link "⏎ Editar" at bounding box center [534, 426] width 146 height 26
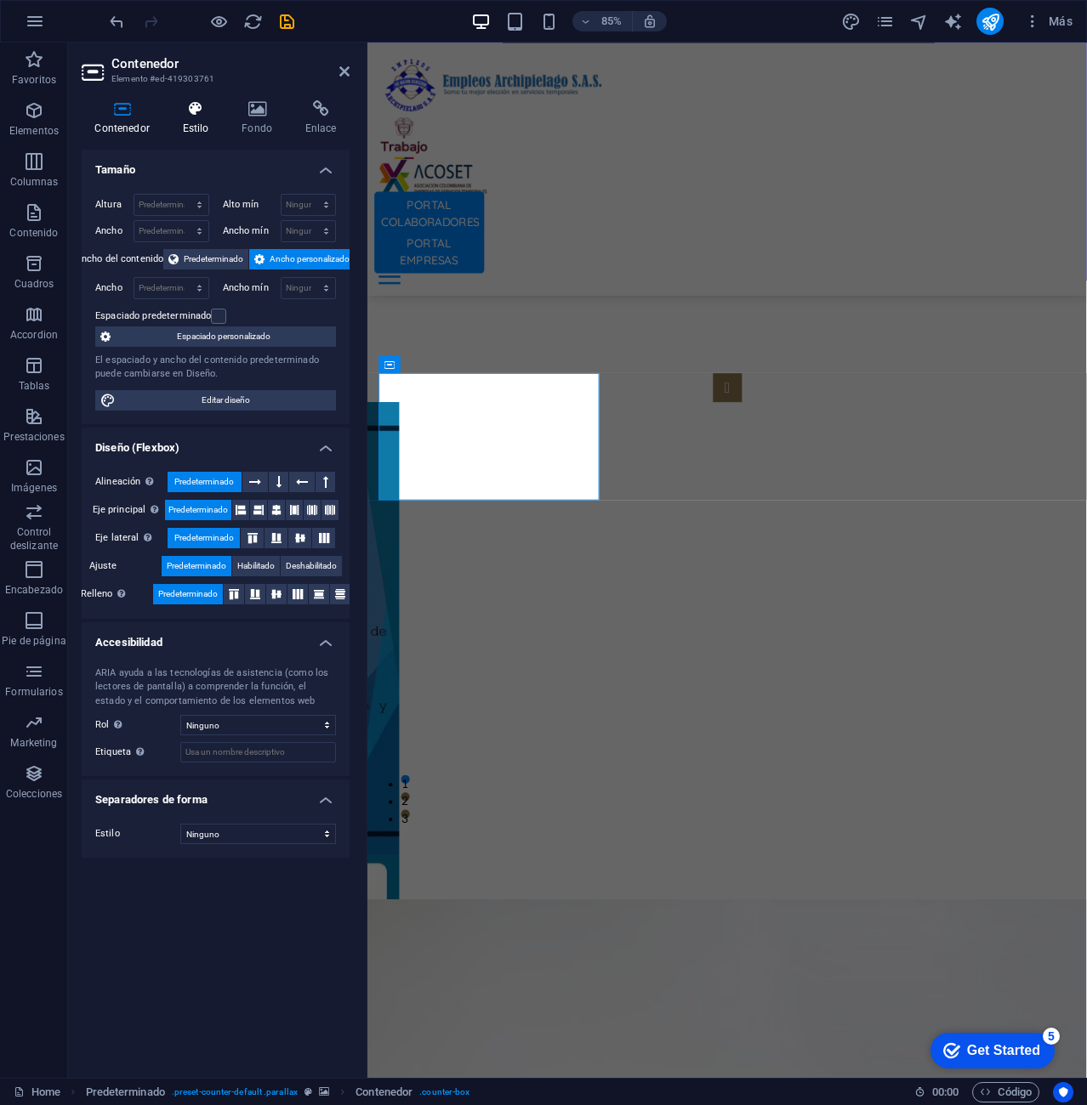
click at [193, 108] on icon at bounding box center [195, 108] width 53 height 17
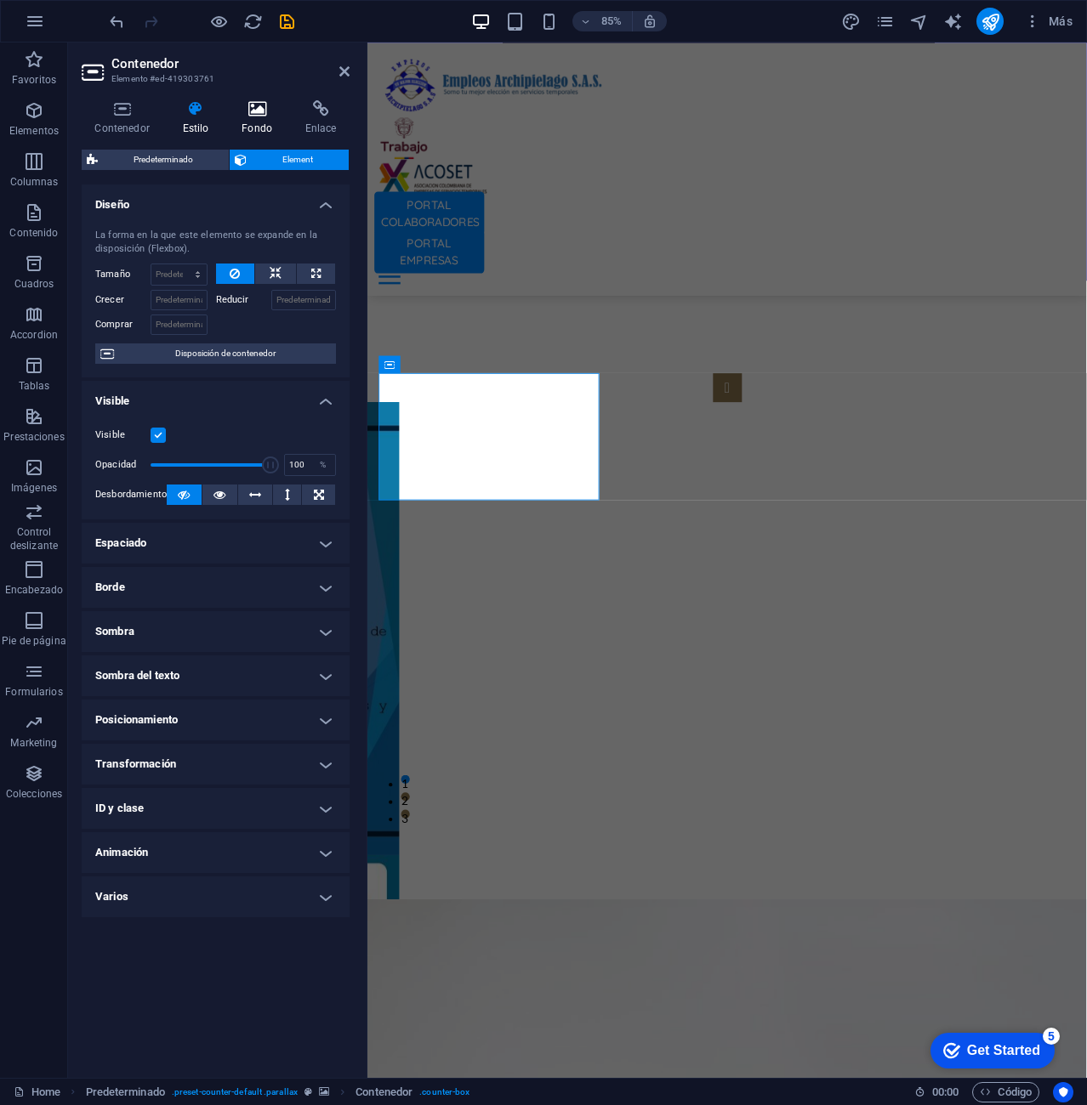
click at [263, 102] on icon at bounding box center [257, 108] width 57 height 17
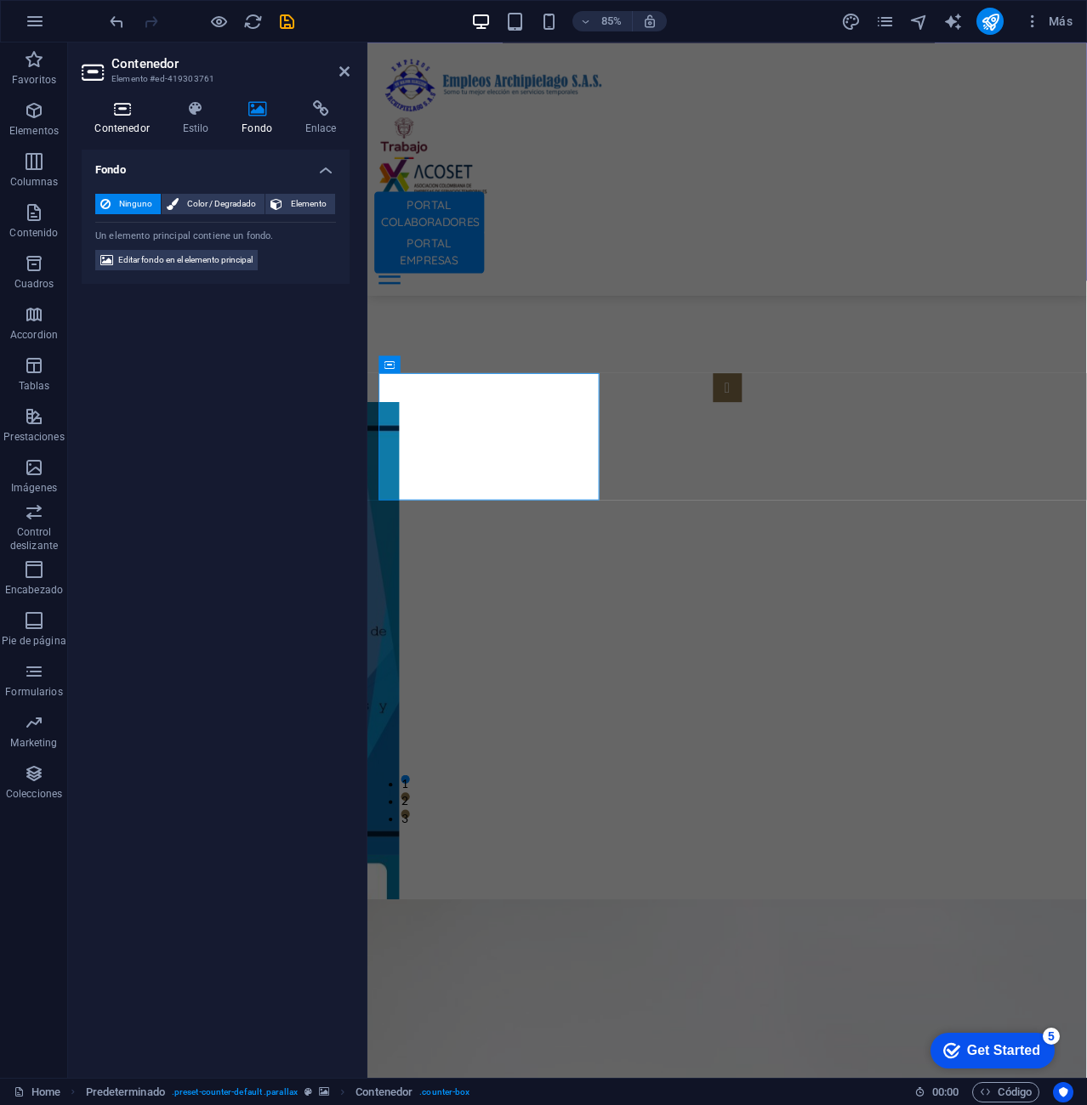
click at [134, 105] on icon at bounding box center [122, 108] width 81 height 17
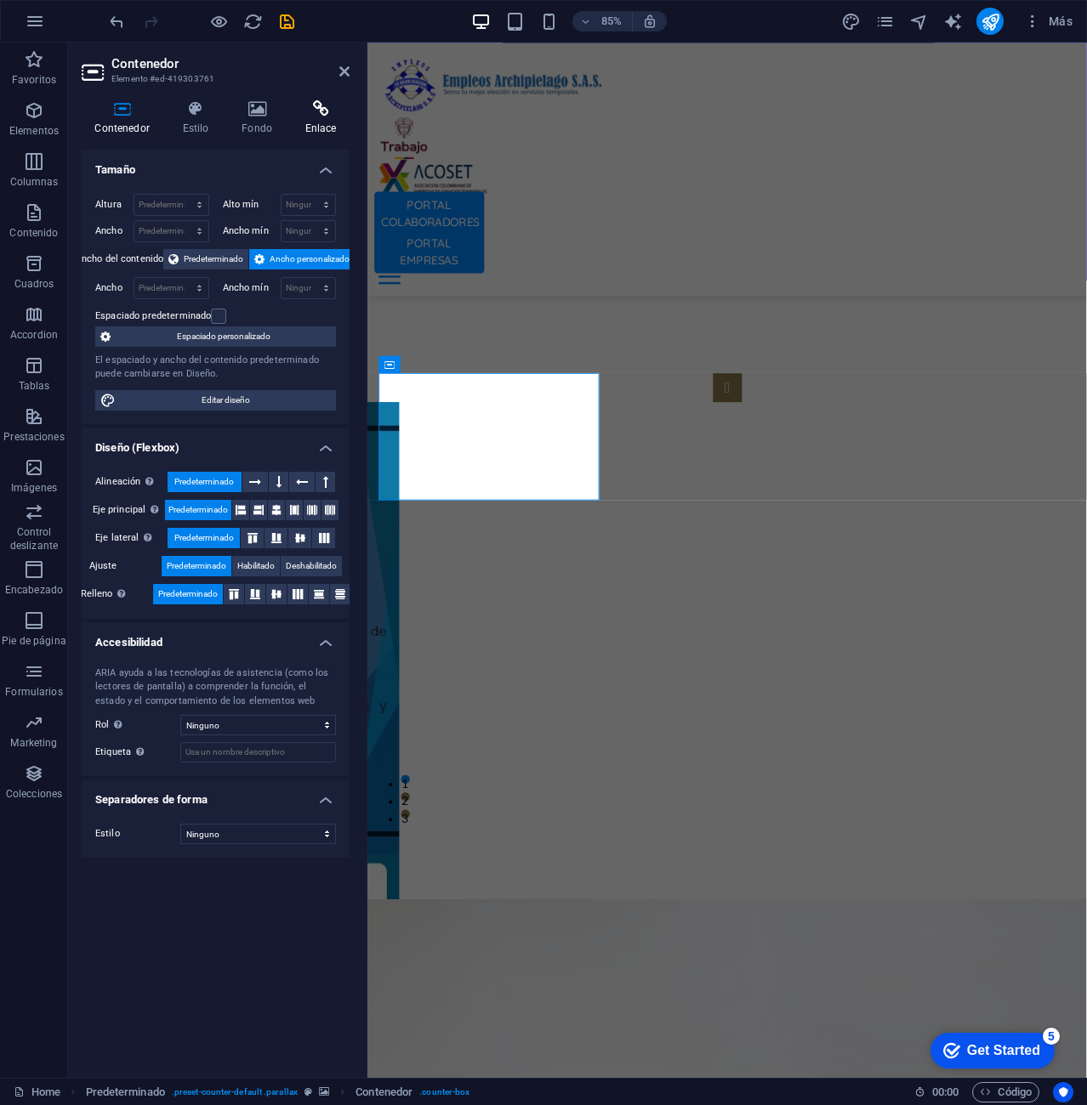
click at [312, 123] on h4 "Enlace" at bounding box center [321, 118] width 58 height 36
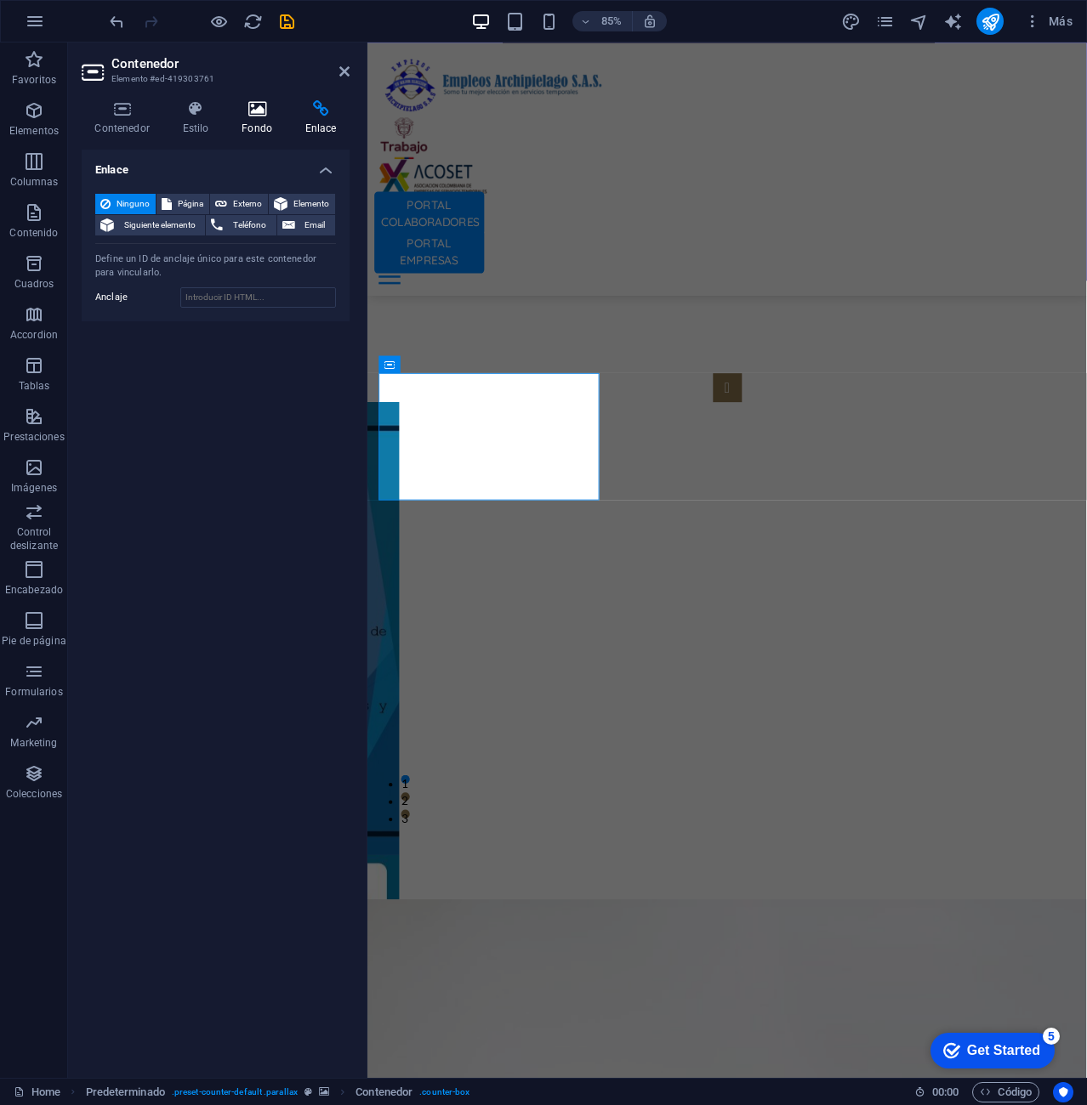
click at [258, 113] on icon at bounding box center [257, 108] width 57 height 17
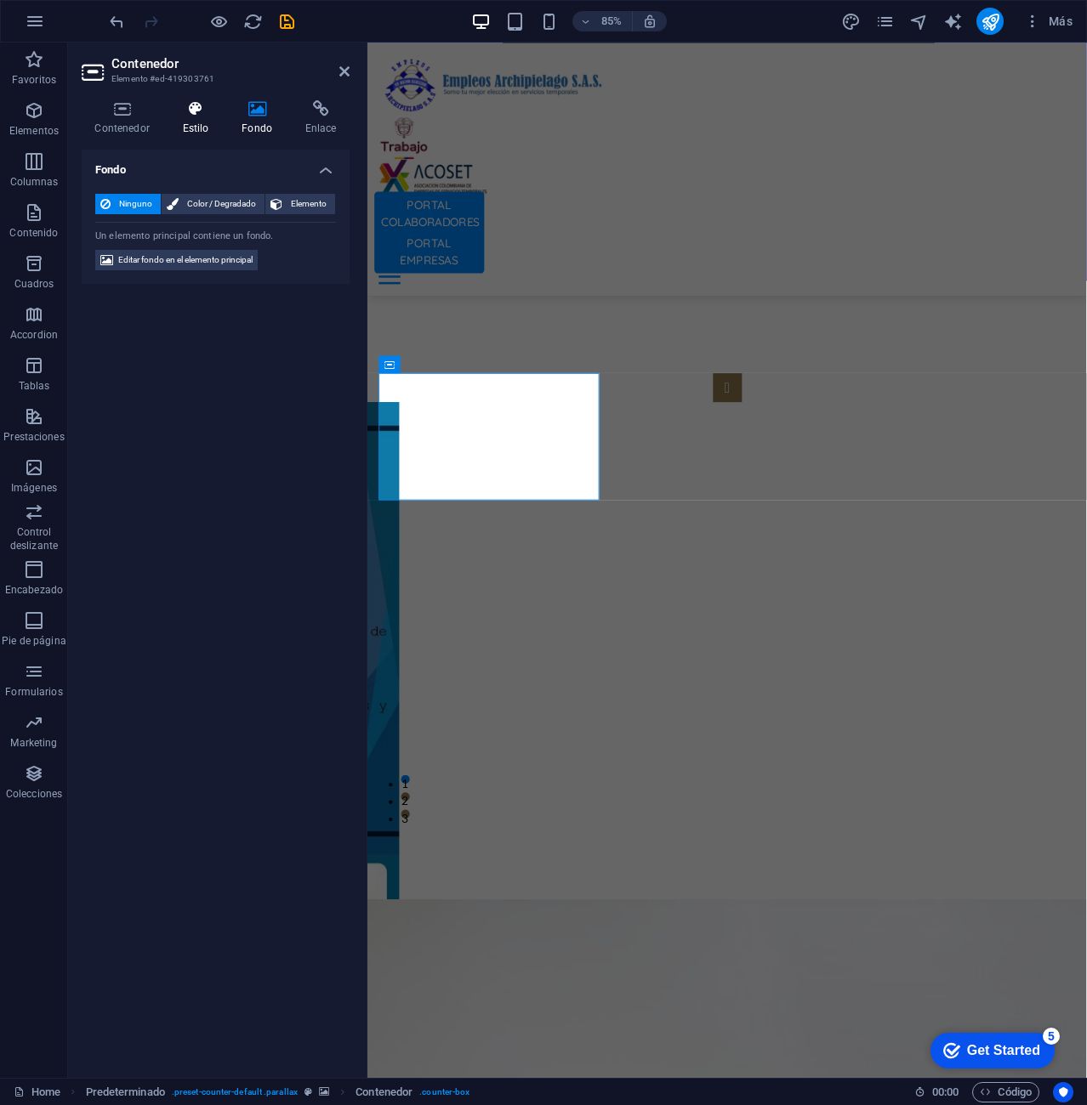
click at [211, 105] on icon at bounding box center [195, 108] width 53 height 17
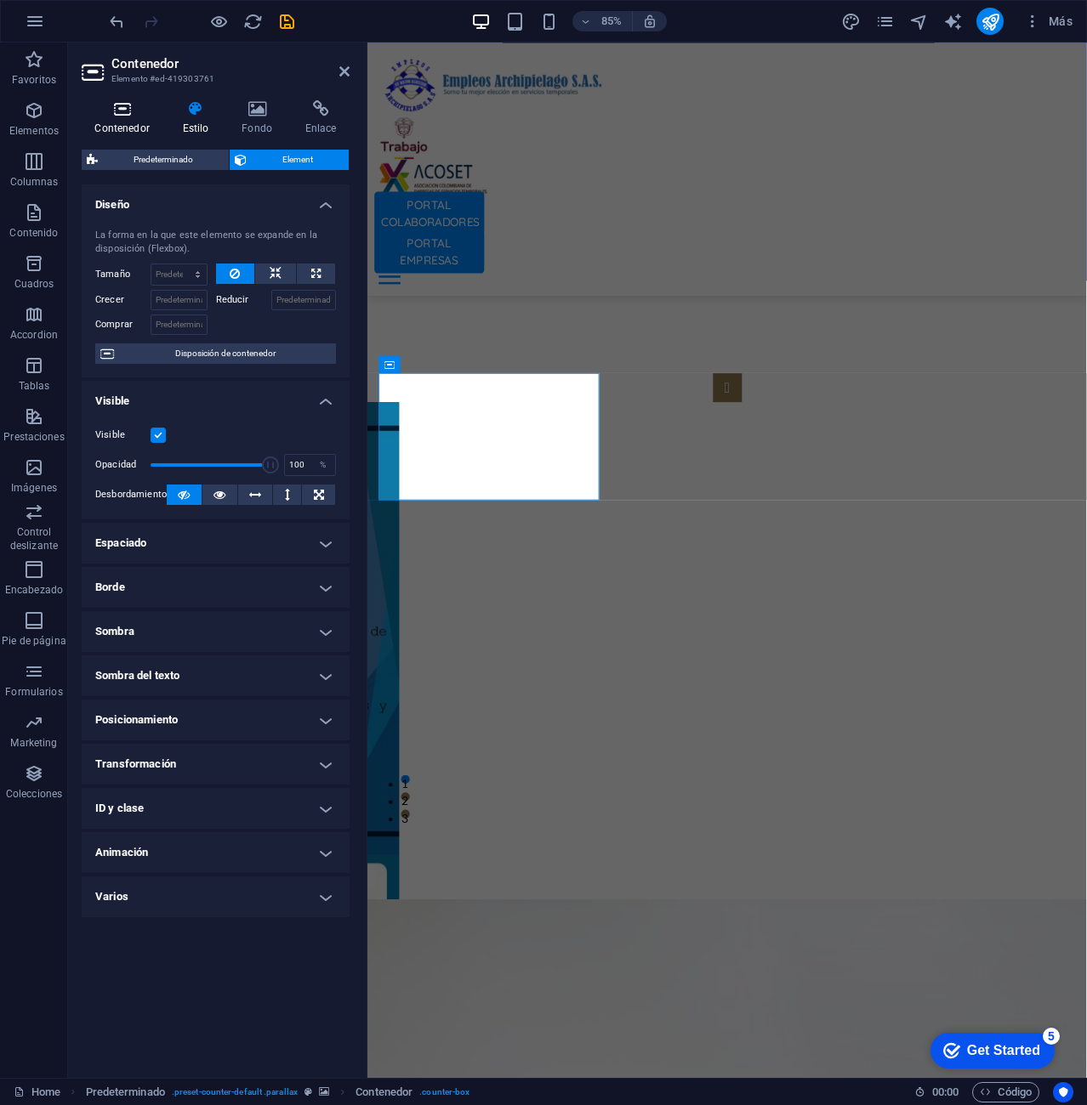
click at [135, 112] on icon at bounding box center [122, 108] width 81 height 17
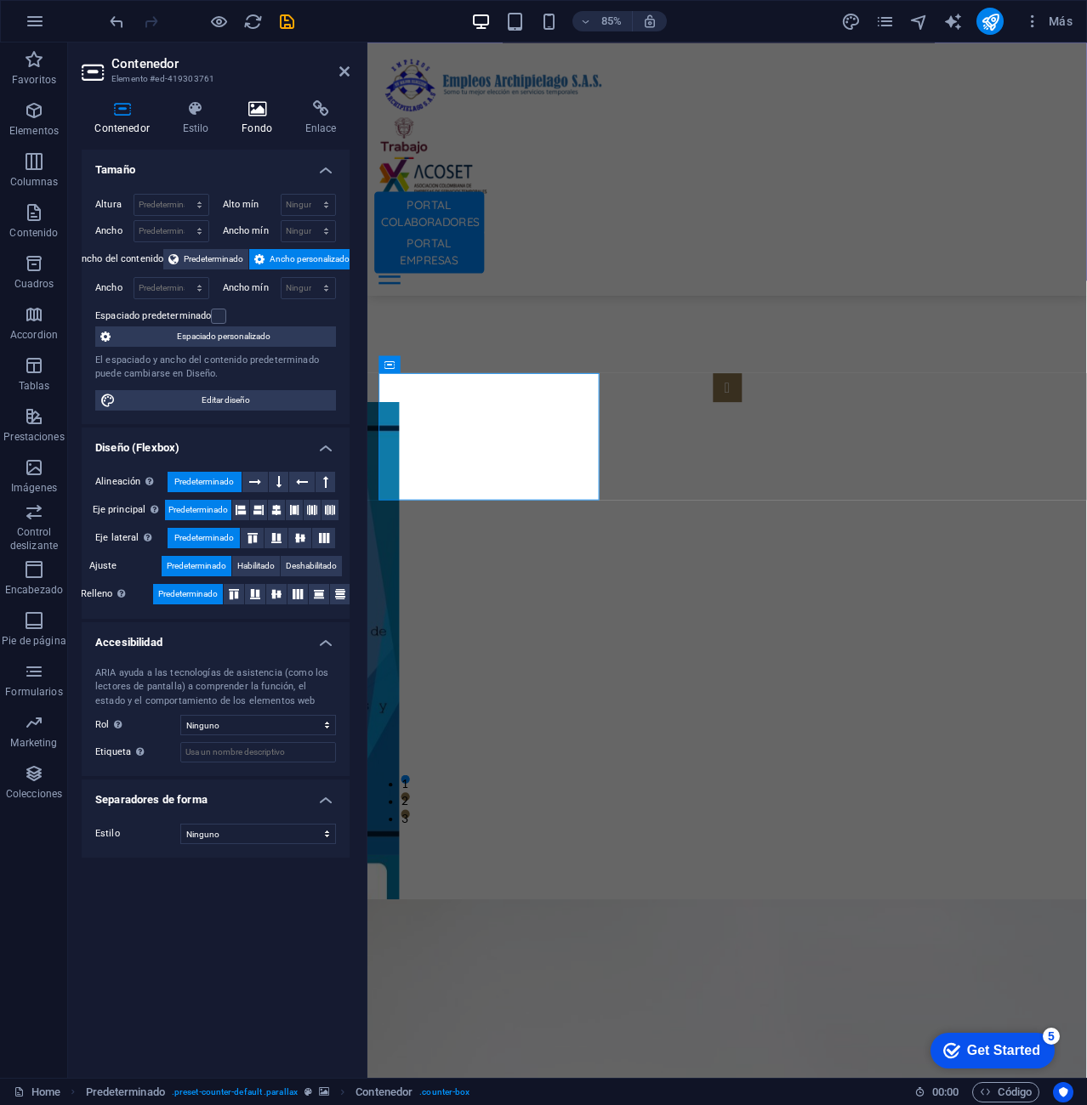
click at [249, 105] on icon at bounding box center [257, 108] width 57 height 17
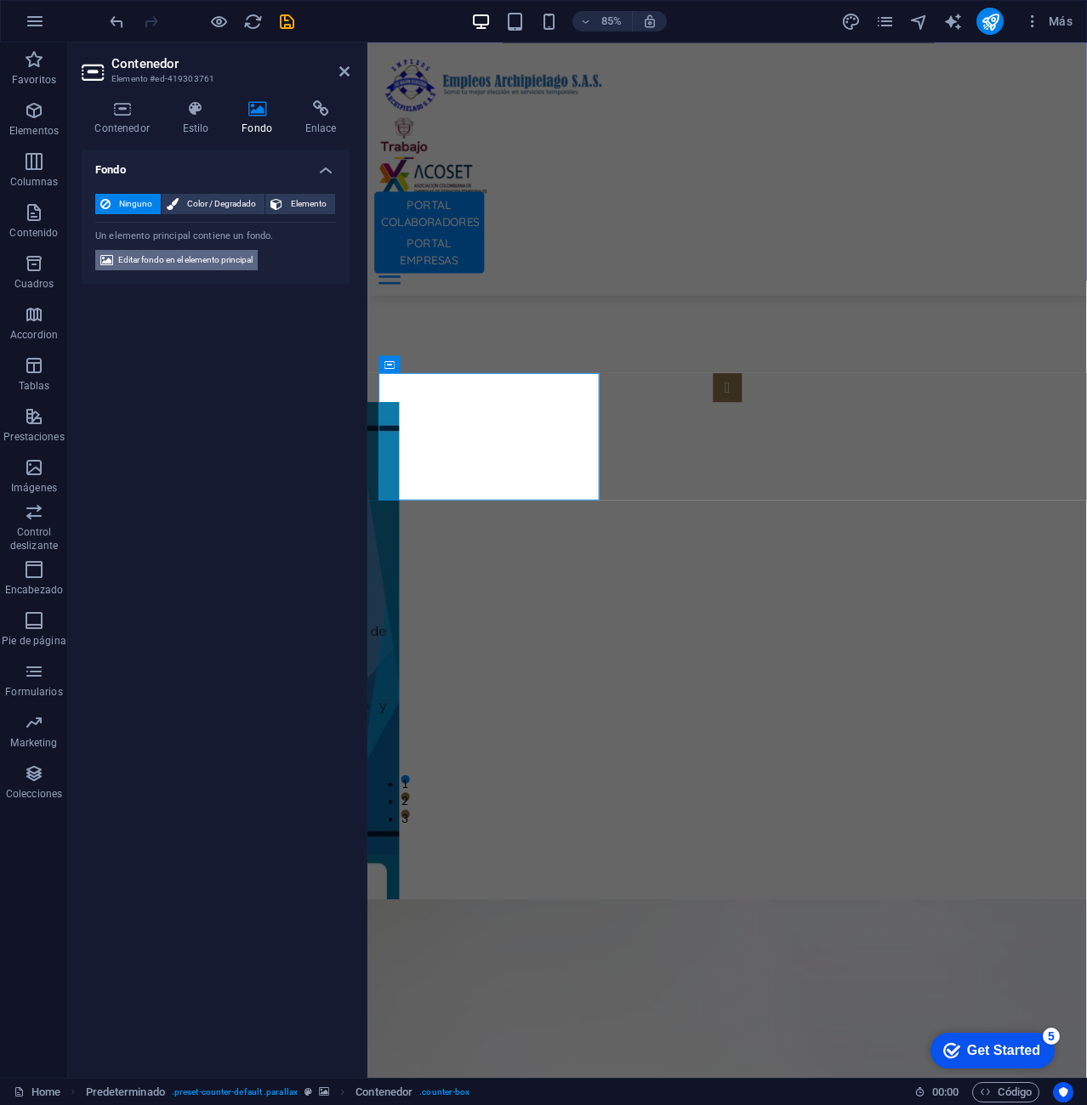
click at [243, 257] on span "Editar fondo en el elemento principal" at bounding box center [185, 260] width 134 height 20
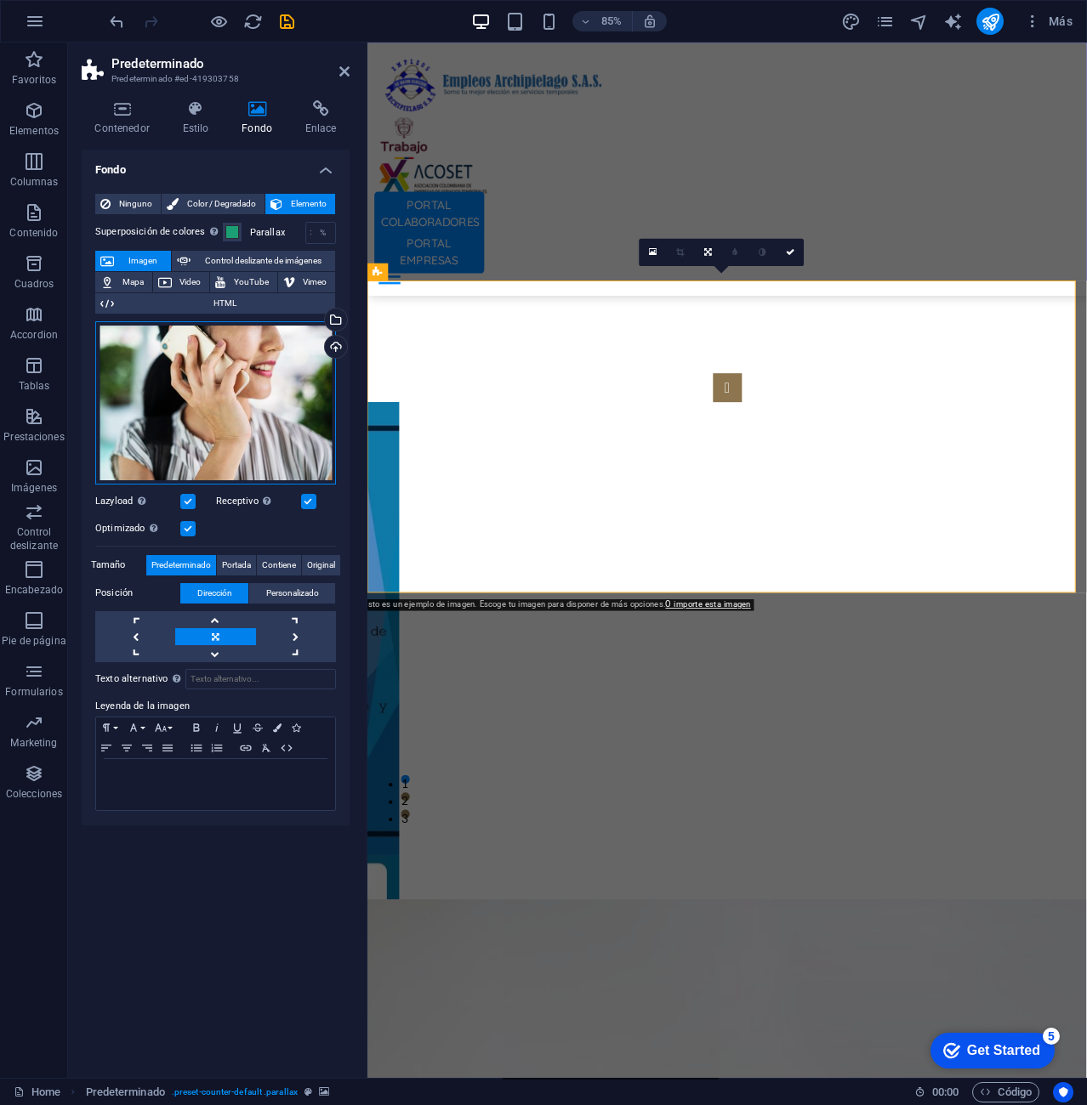
click at [284, 366] on div "Arrastra archivos aquí, haz clic para escoger archivos o selecciona archivos de…" at bounding box center [215, 402] width 241 height 163
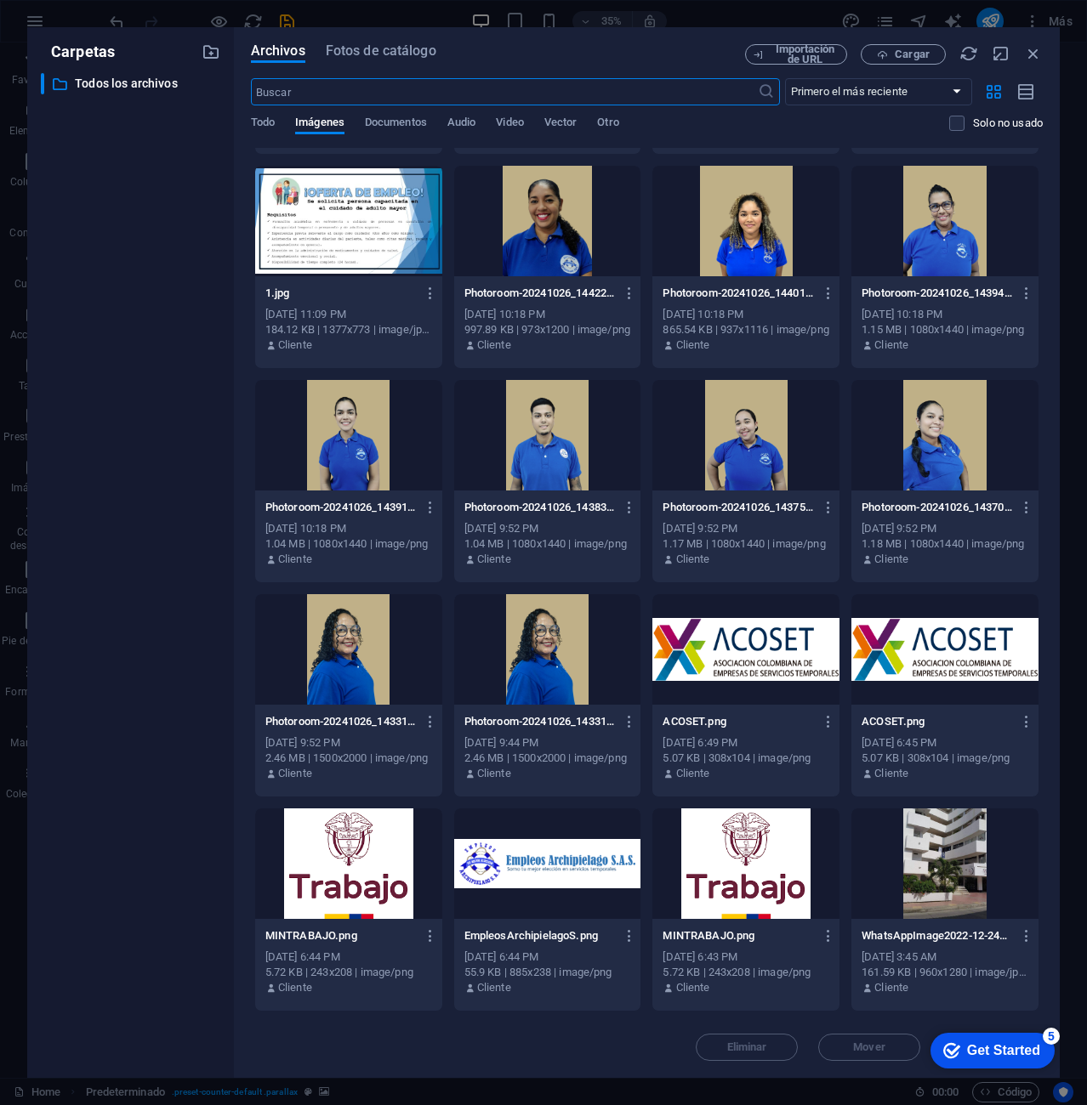
scroll to position [151, 0]
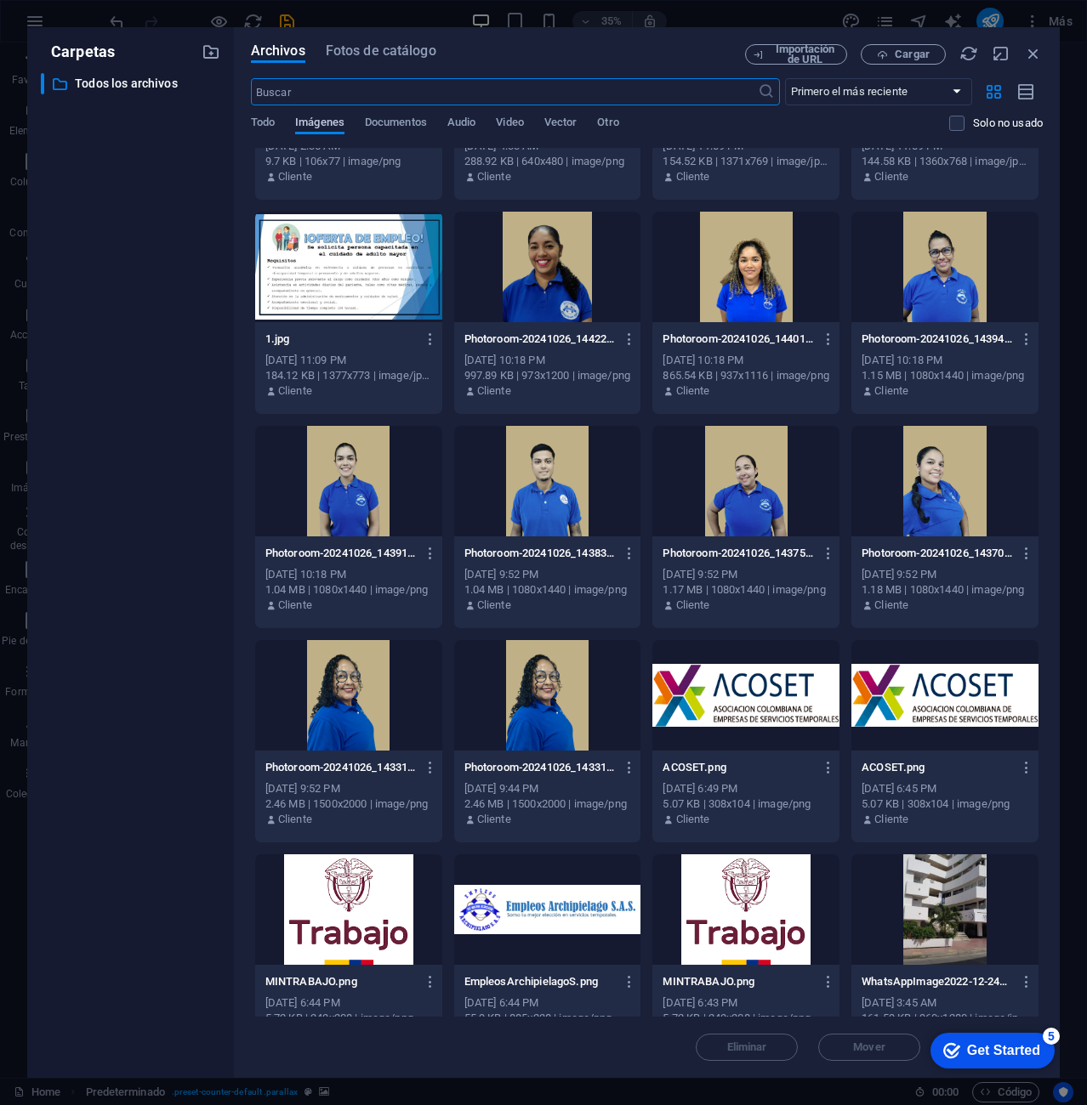
click at [321, 126] on span "Imágenes" at bounding box center [319, 124] width 49 height 24
click at [401, 62] on button "Fotos de catálogo" at bounding box center [381, 53] width 111 height 19
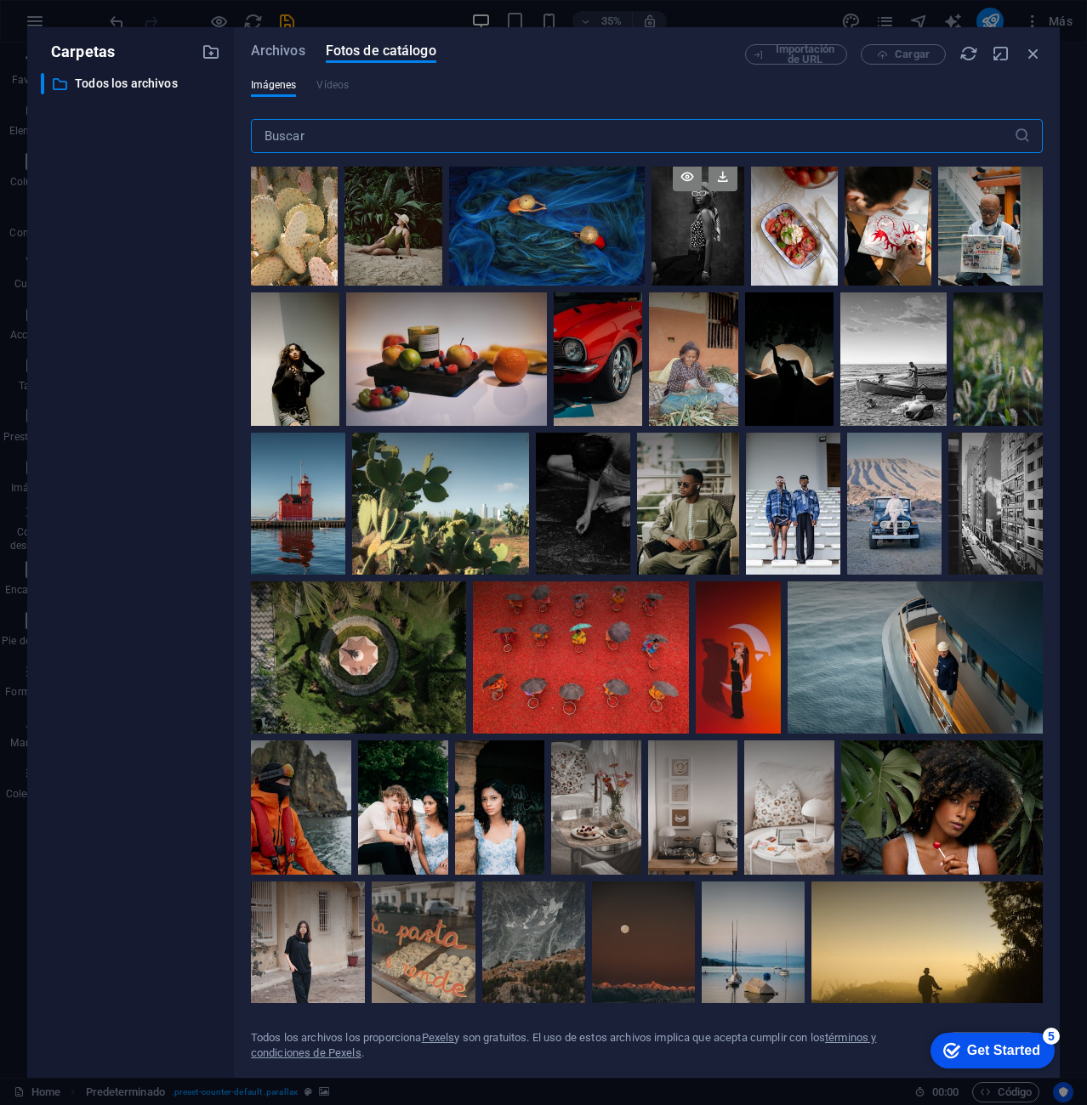
scroll to position [1445, 0]
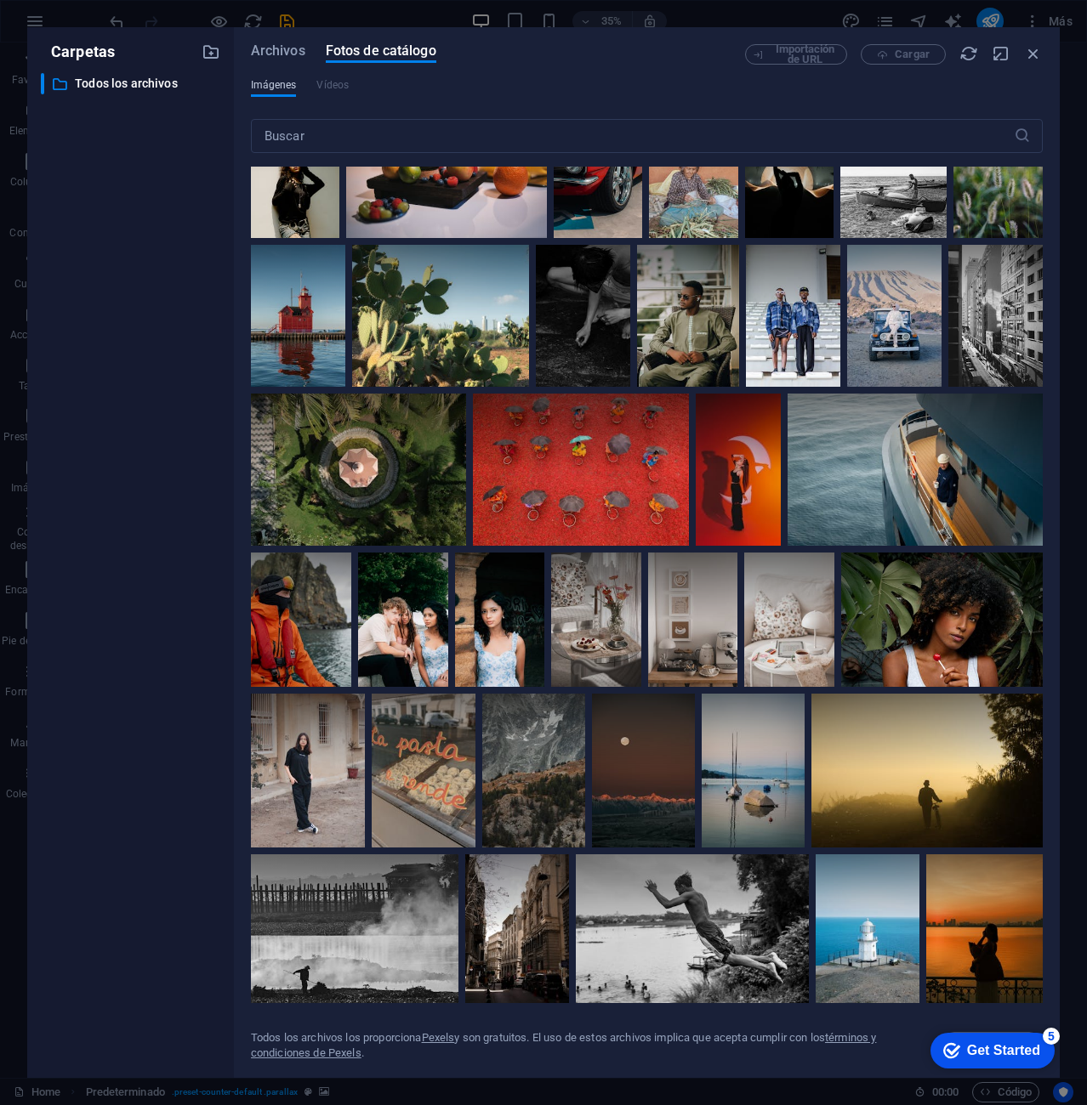
click at [281, 82] on span "Imágenes" at bounding box center [274, 85] width 46 height 20
click at [290, 47] on span "Archivos" at bounding box center [278, 51] width 54 height 20
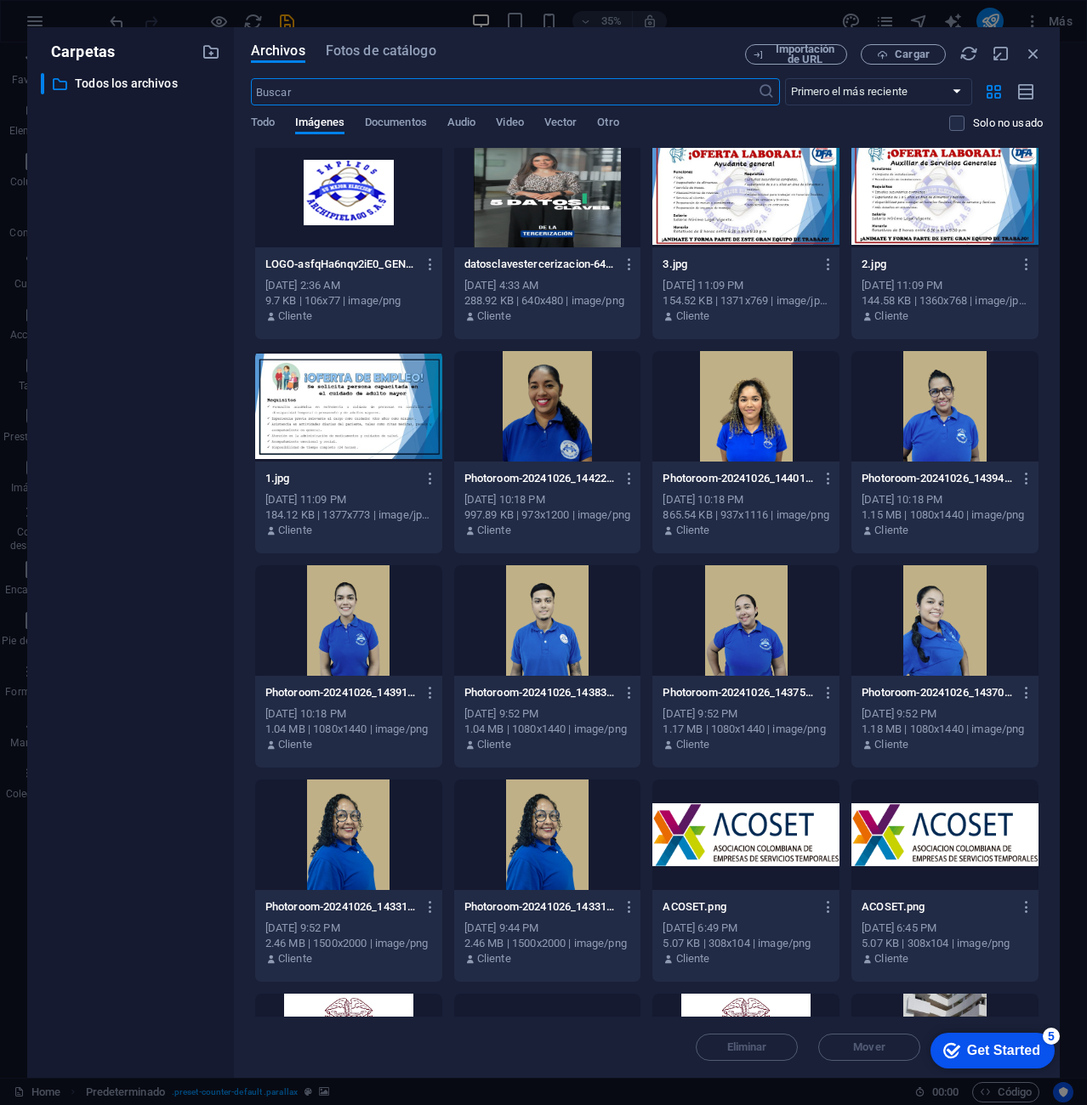
scroll to position [0, 0]
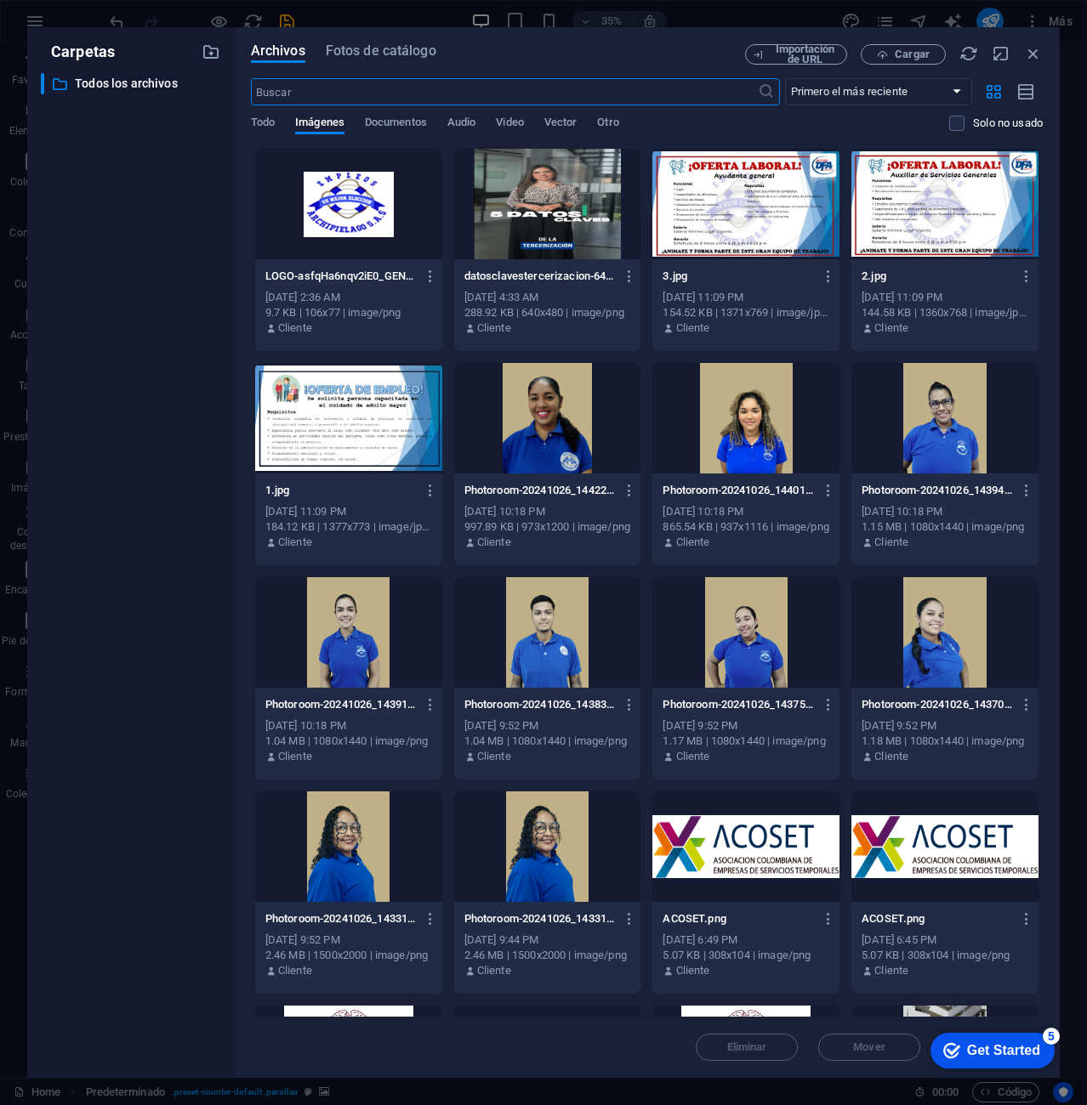
click at [583, 131] on div "Todo Imágenes Documentos Audio Video Vector Otro" at bounding box center [600, 132] width 698 height 32
click at [455, 129] on span "Audio" at bounding box center [461, 124] width 28 height 24
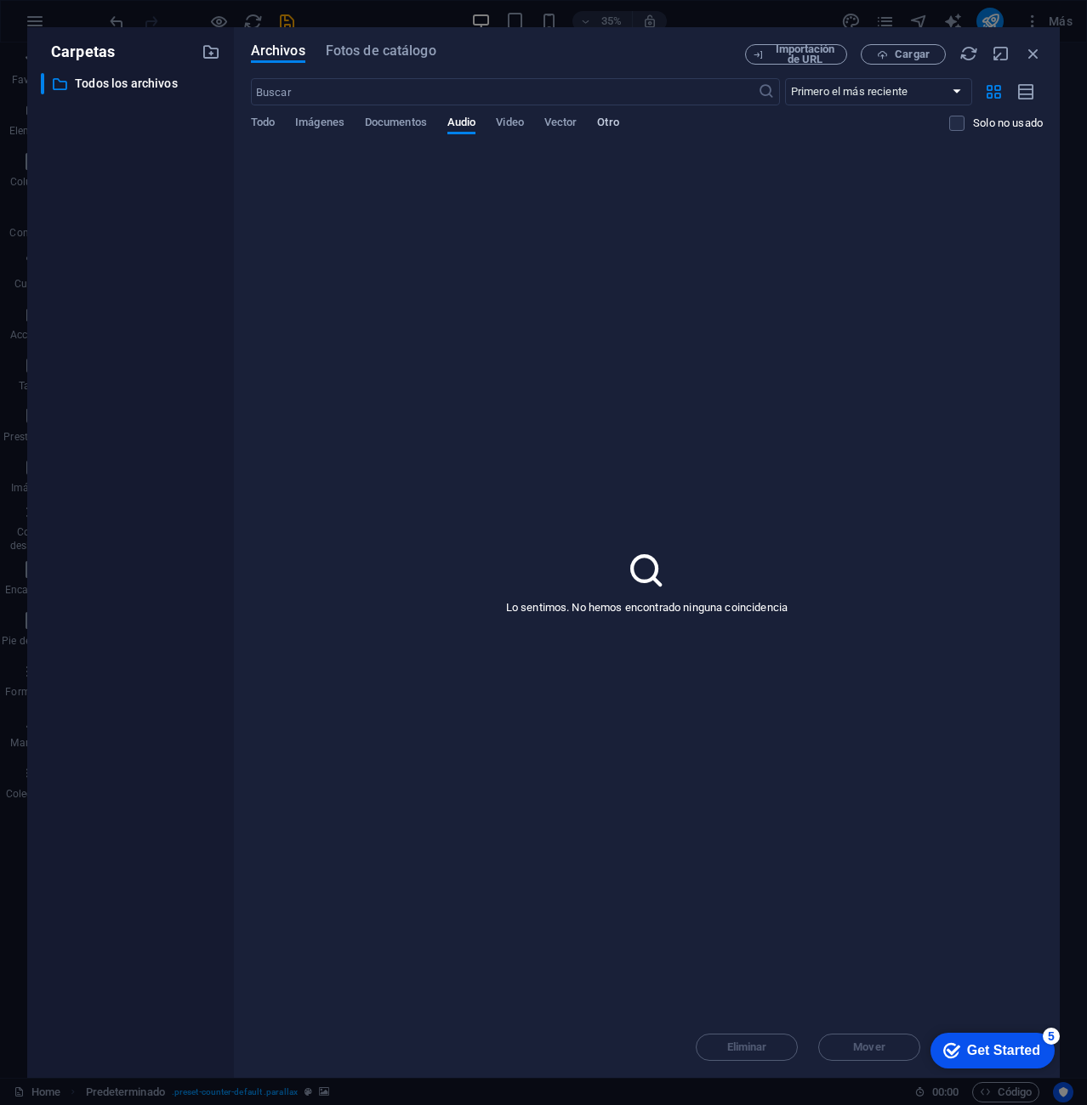
click at [609, 119] on span "Otro" at bounding box center [607, 124] width 21 height 24
click at [576, 118] on span "Vector" at bounding box center [560, 124] width 33 height 24
click at [514, 126] on span "Video" at bounding box center [509, 124] width 27 height 24
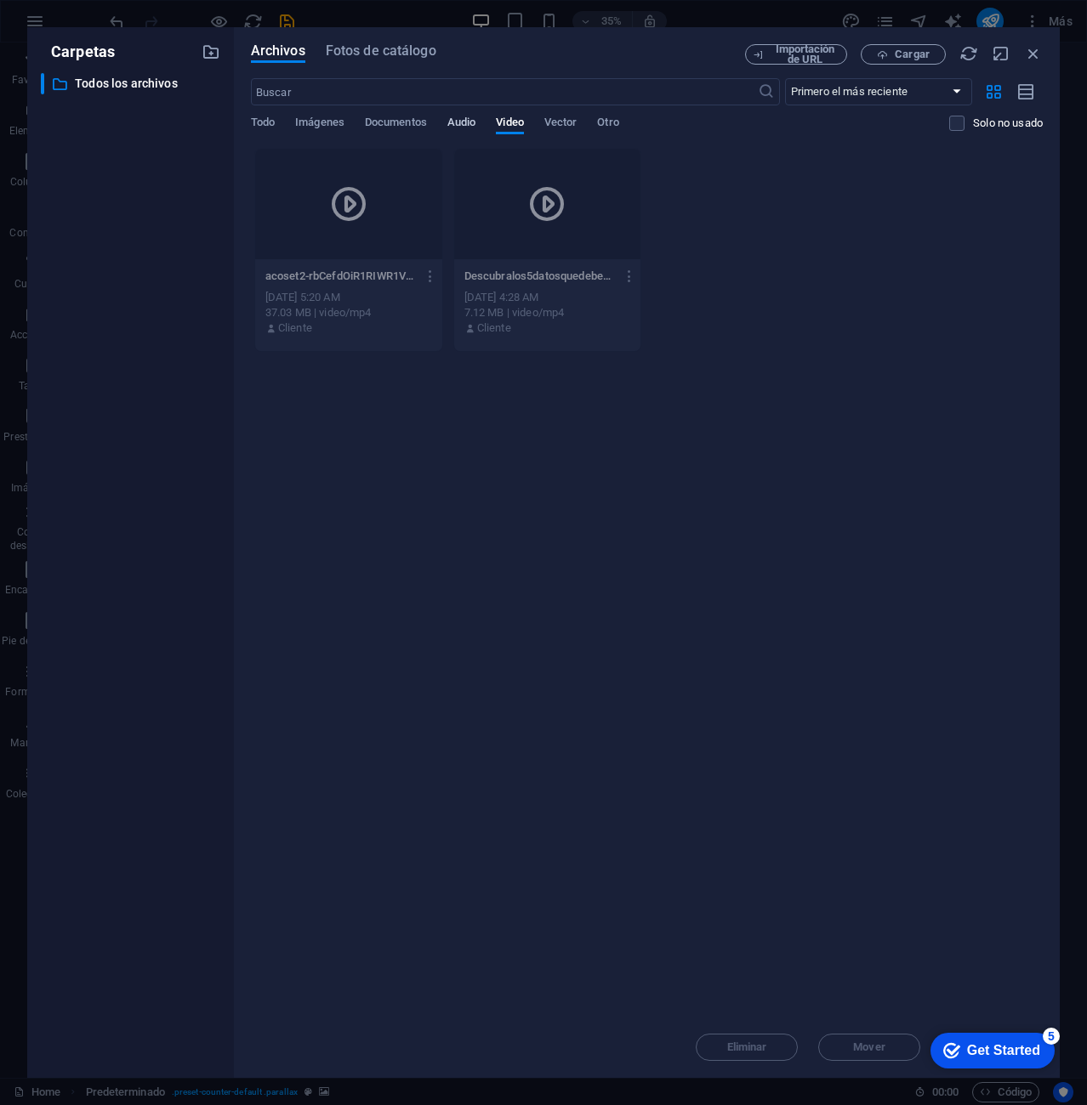
click at [469, 124] on span "Audio" at bounding box center [461, 124] width 28 height 24
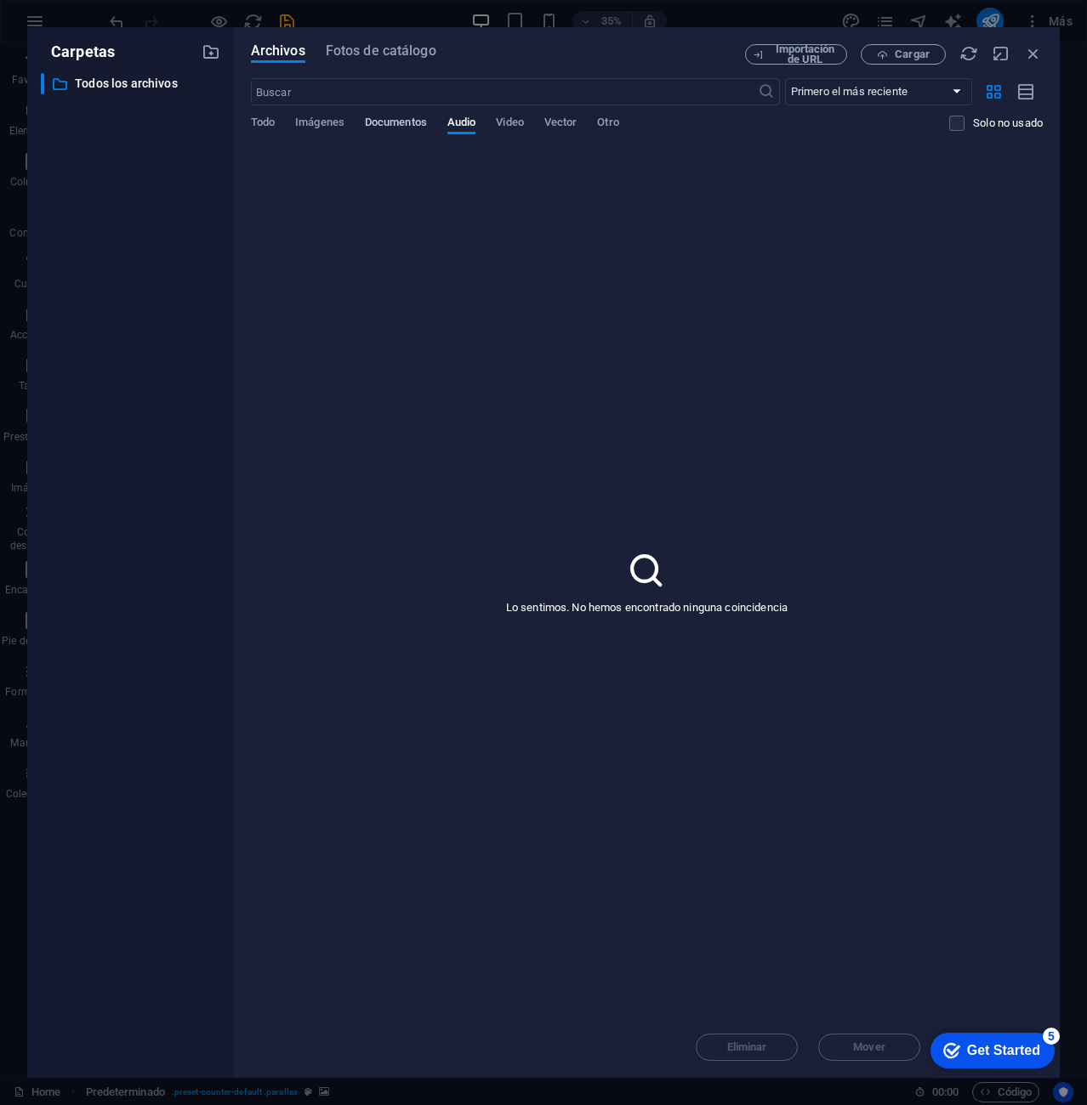
click at [400, 121] on span "Documentos" at bounding box center [396, 124] width 62 height 24
click at [319, 125] on span "Imágenes" at bounding box center [319, 124] width 49 height 24
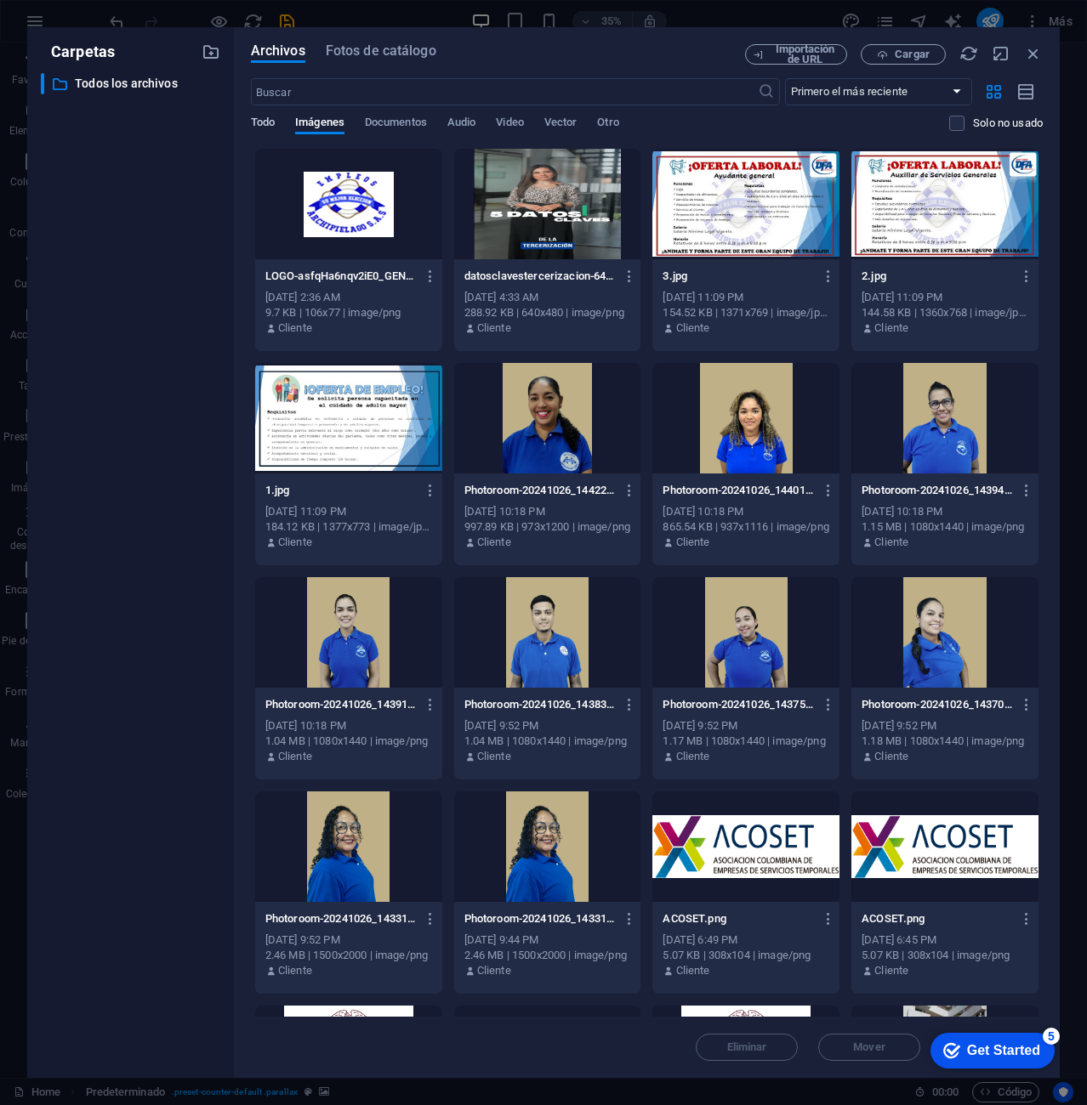
click at [262, 122] on span "Todo" at bounding box center [263, 124] width 24 height 24
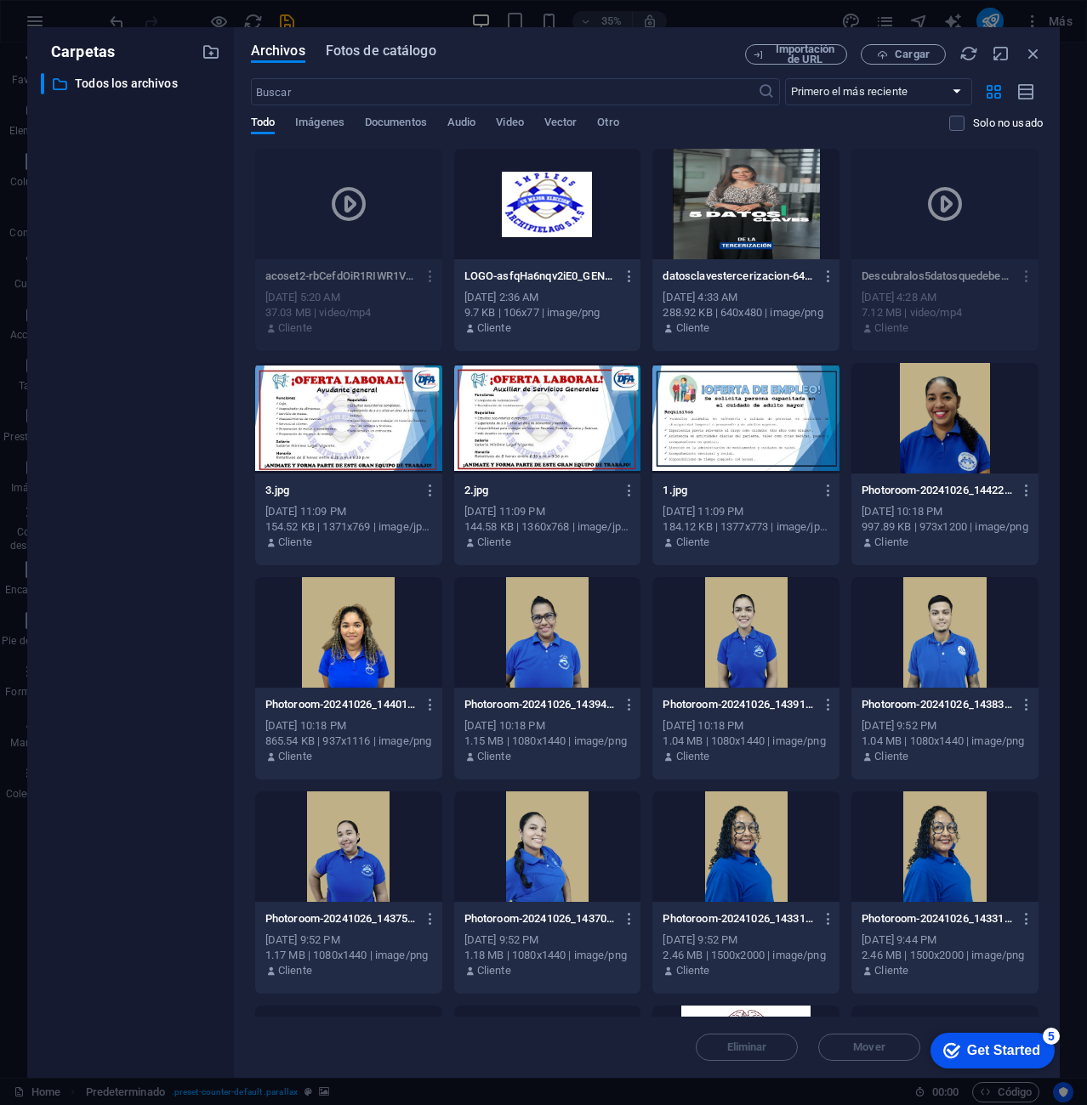
click at [351, 62] on button "Fotos de catálogo" at bounding box center [381, 53] width 111 height 19
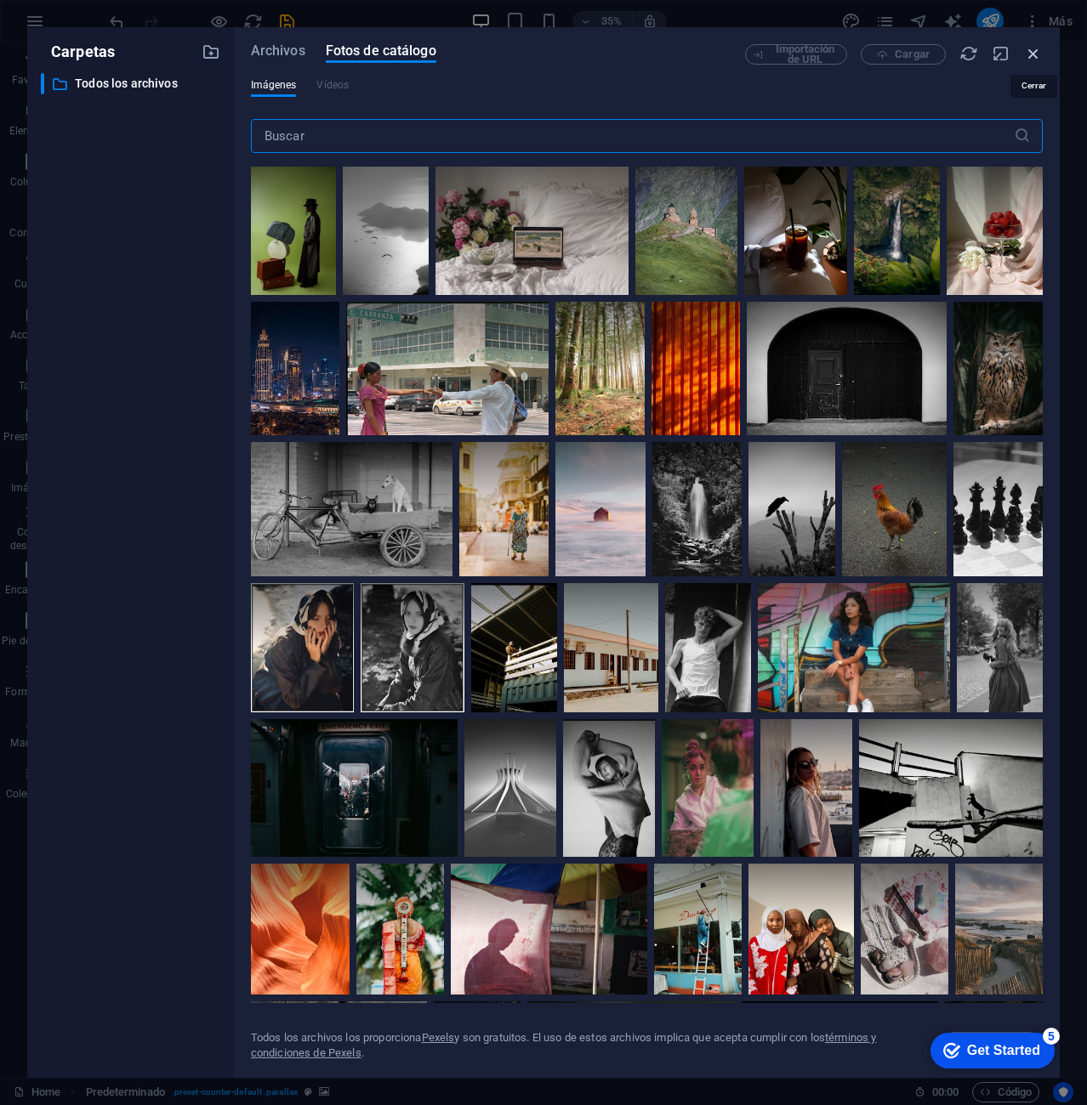
click at [1040, 48] on icon "button" at bounding box center [1033, 53] width 19 height 19
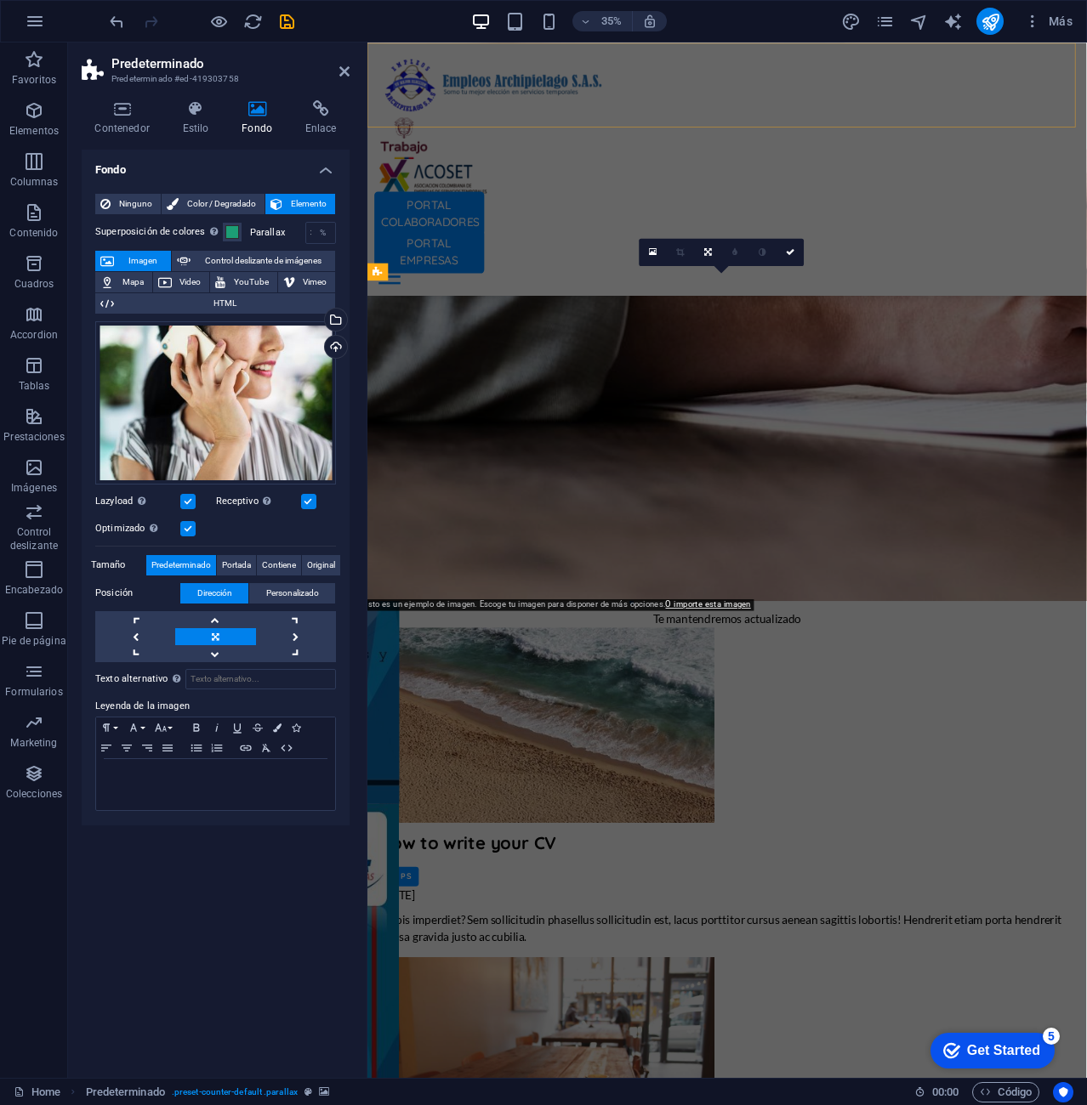
scroll to position [4440, 0]
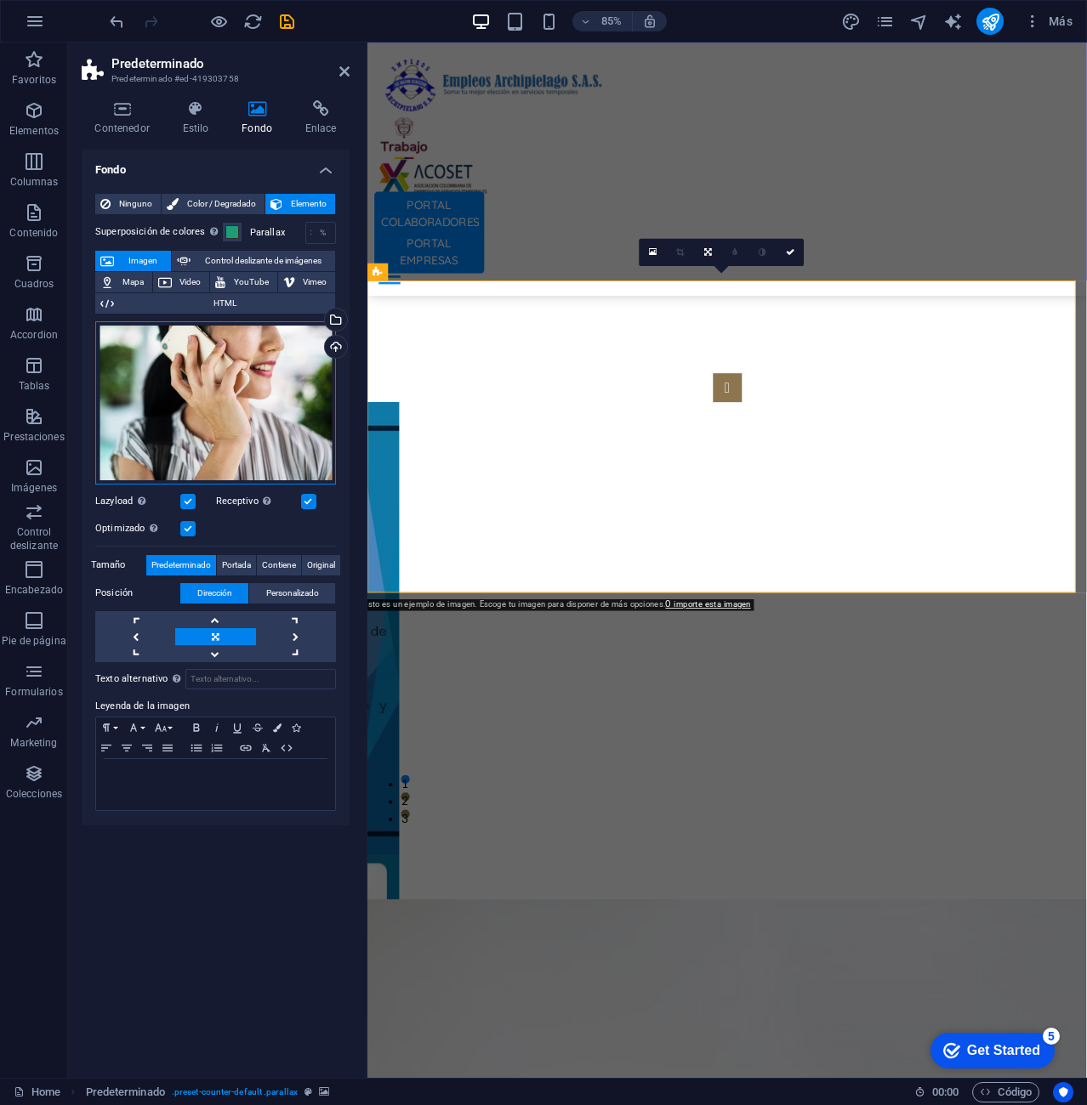
click at [280, 378] on div "Arrastra archivos aquí, haz clic para escoger archivos o selecciona archivos de…" at bounding box center [215, 402] width 241 height 163
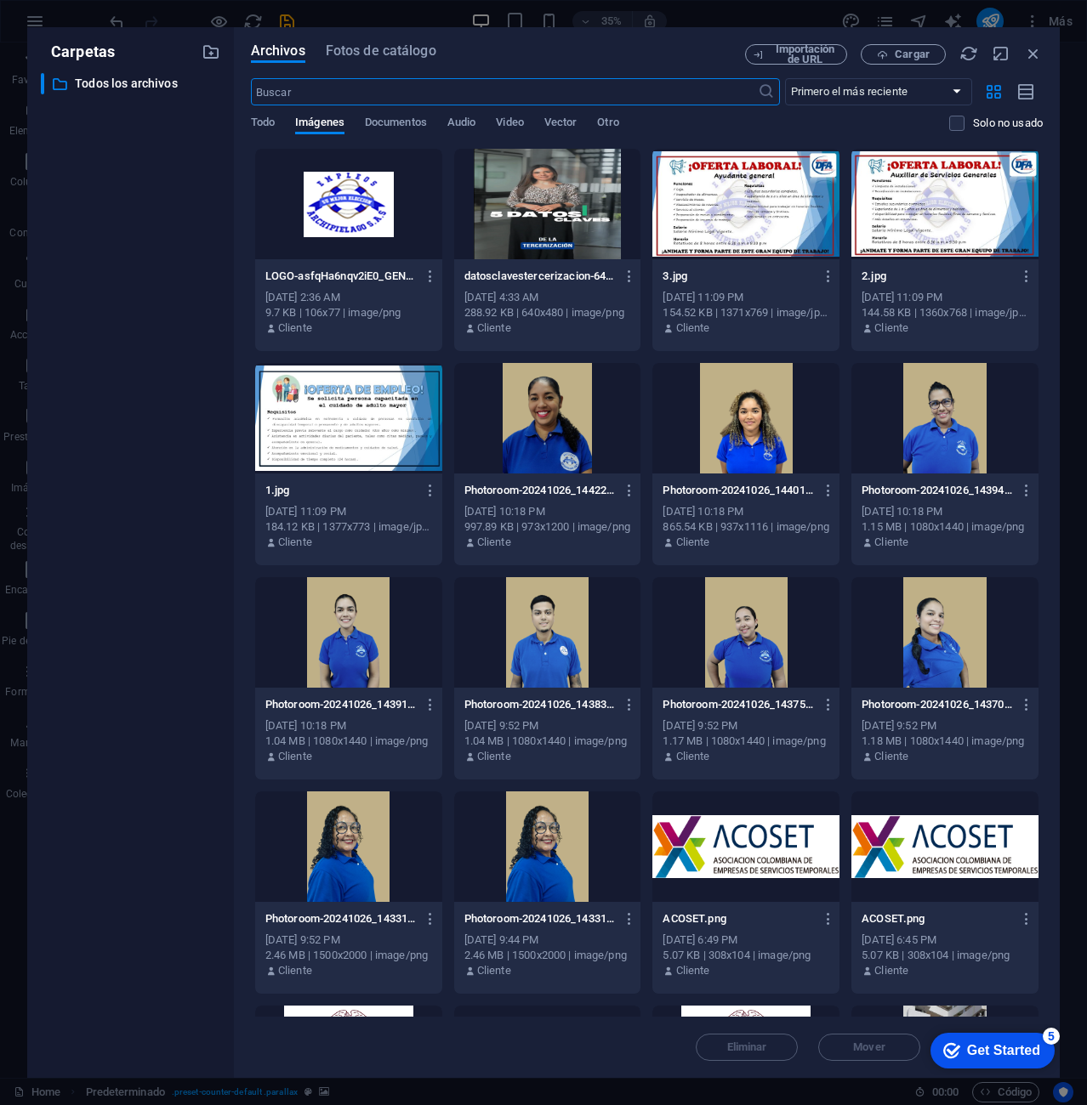
scroll to position [6009, 0]
click at [1028, 55] on icon "button" at bounding box center [1033, 53] width 19 height 19
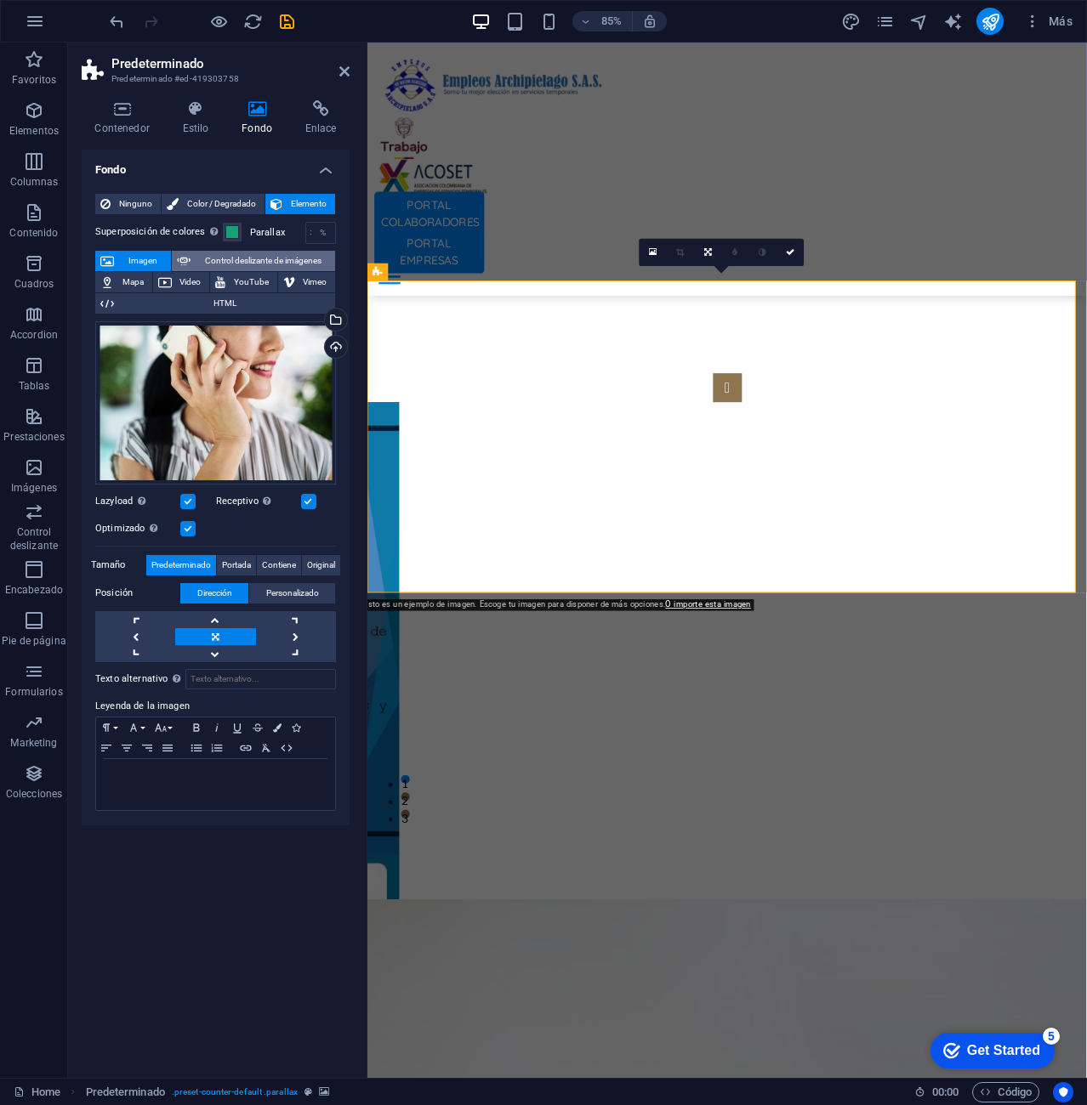
click at [275, 259] on span "Control deslizante de imágenes" at bounding box center [263, 261] width 134 height 20
select select "ms"
select select "s"
select select "progressive"
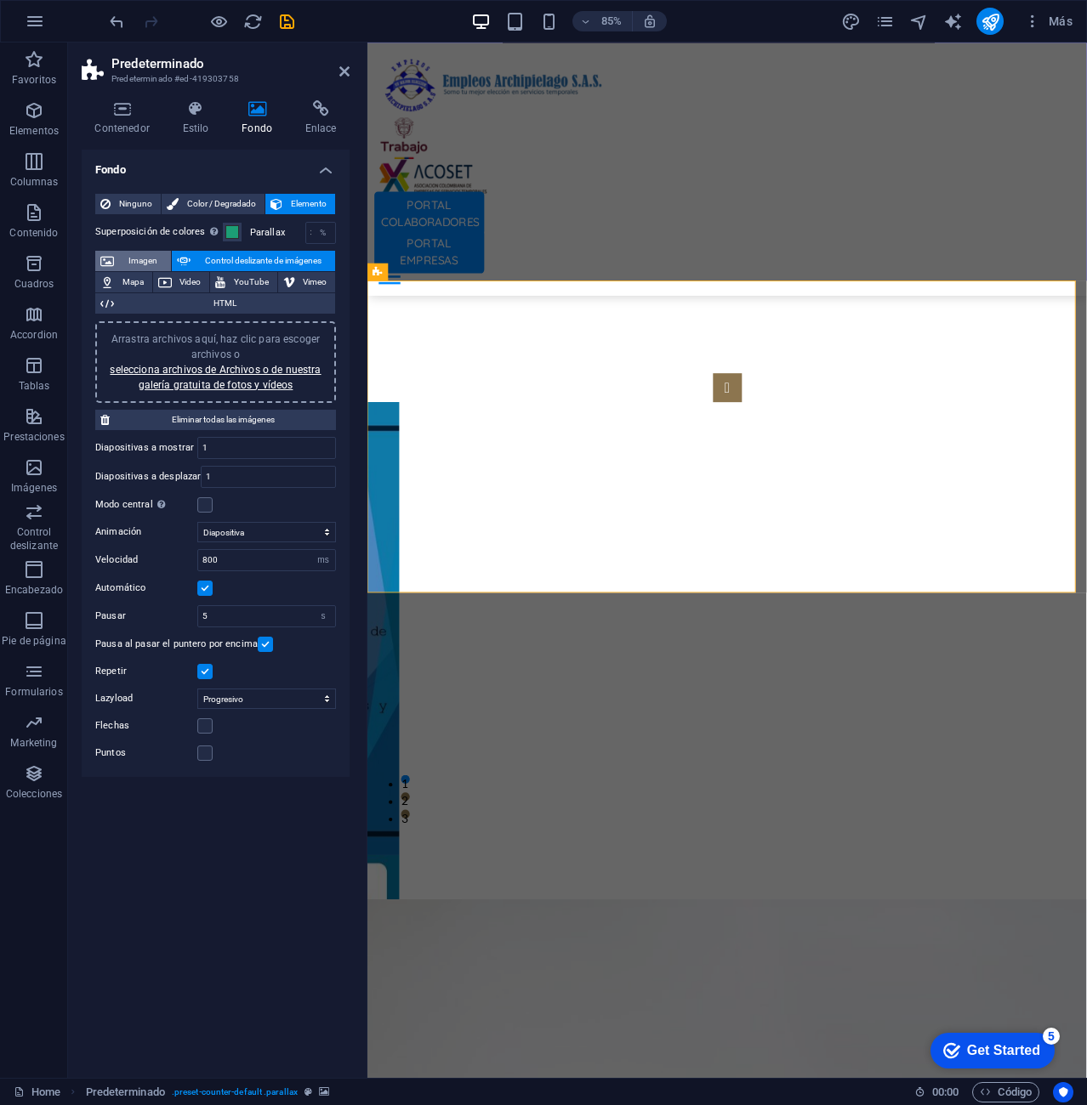
click at [134, 264] on span "Imagen" at bounding box center [142, 261] width 47 height 20
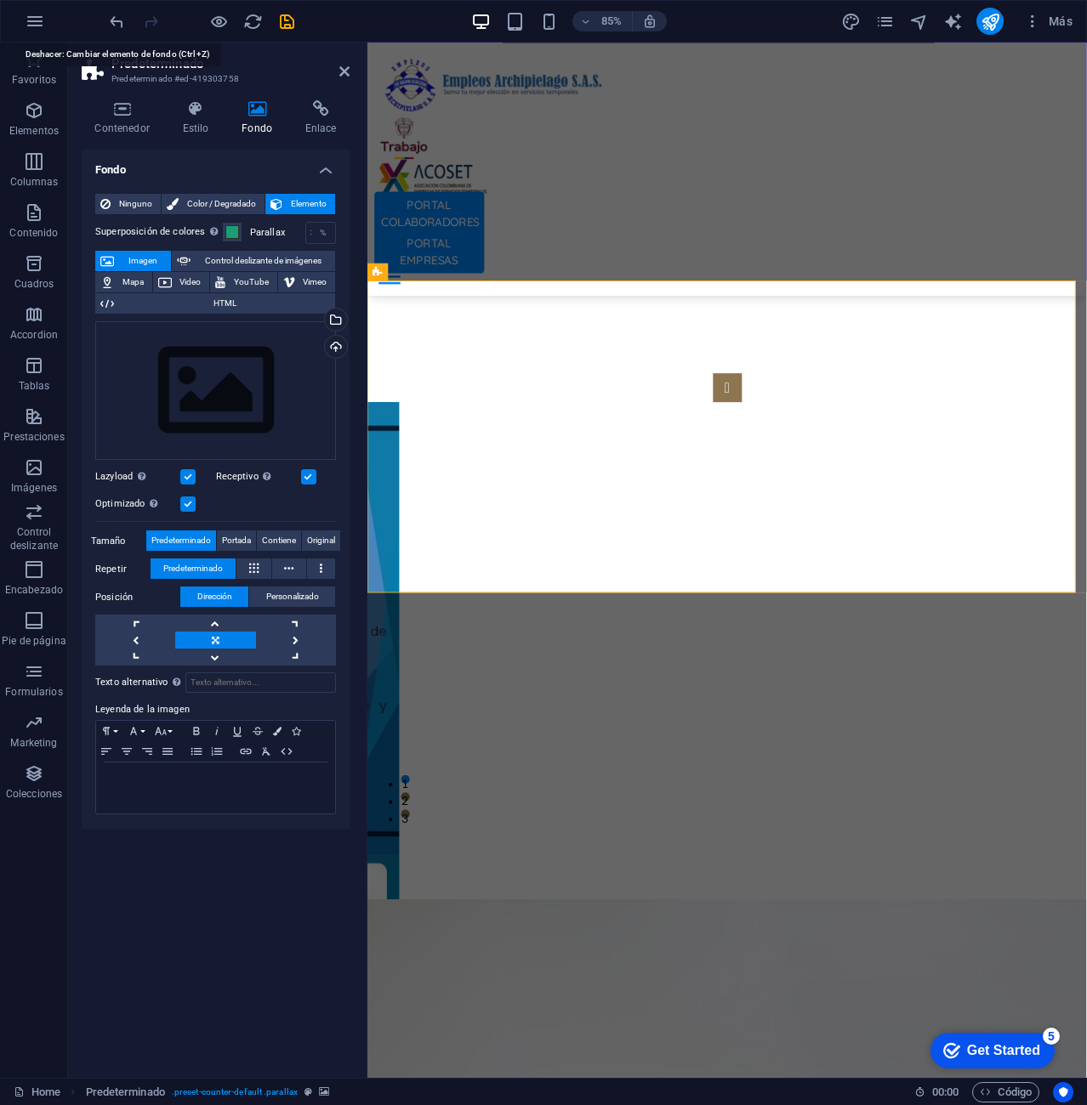
click at [104, 25] on div "85% Más" at bounding box center [543, 21] width 1085 height 41
click at [122, 25] on icon "undo" at bounding box center [117, 22] width 20 height 20
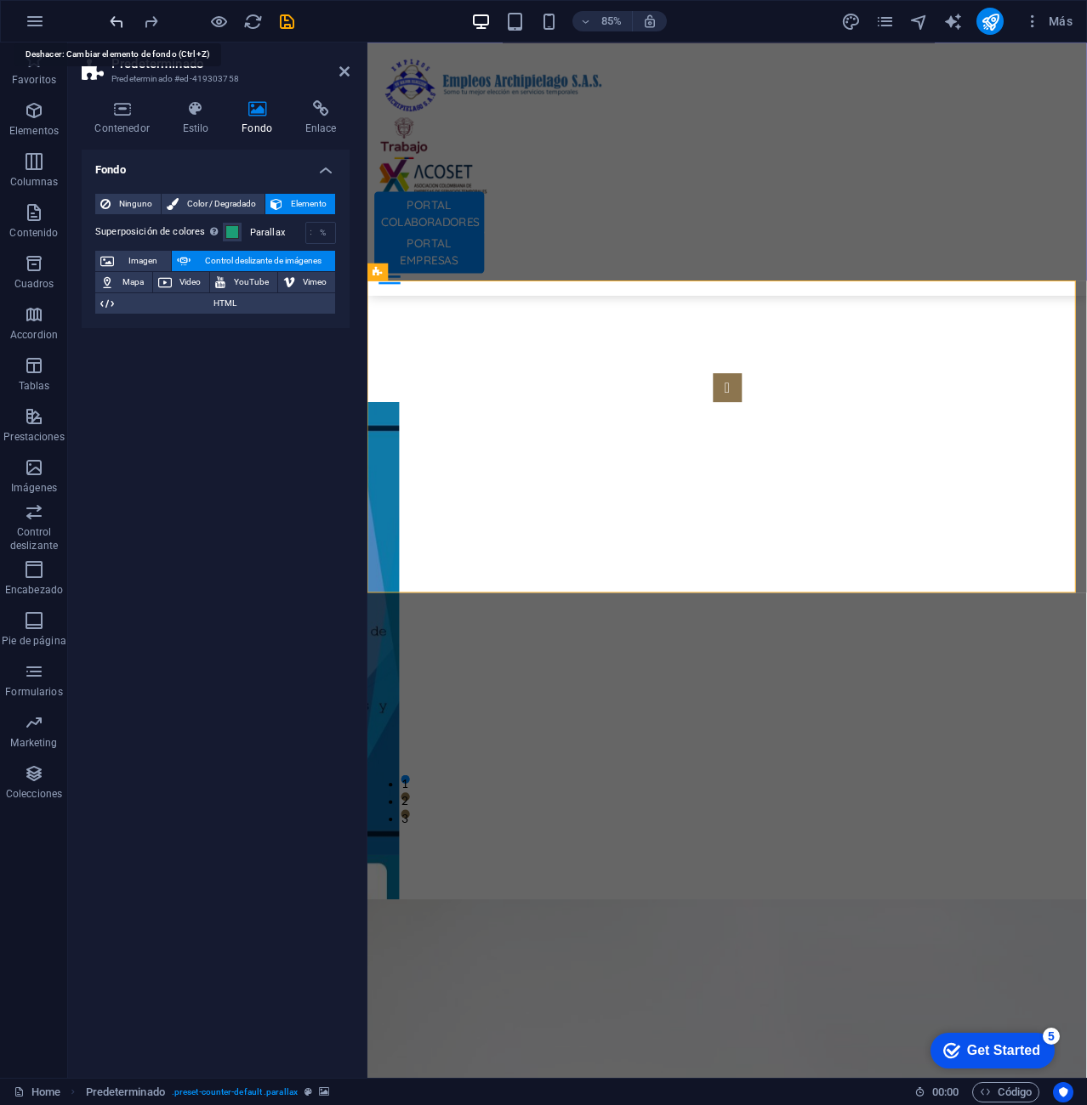
click at [122, 25] on icon "undo" at bounding box center [117, 22] width 20 height 20
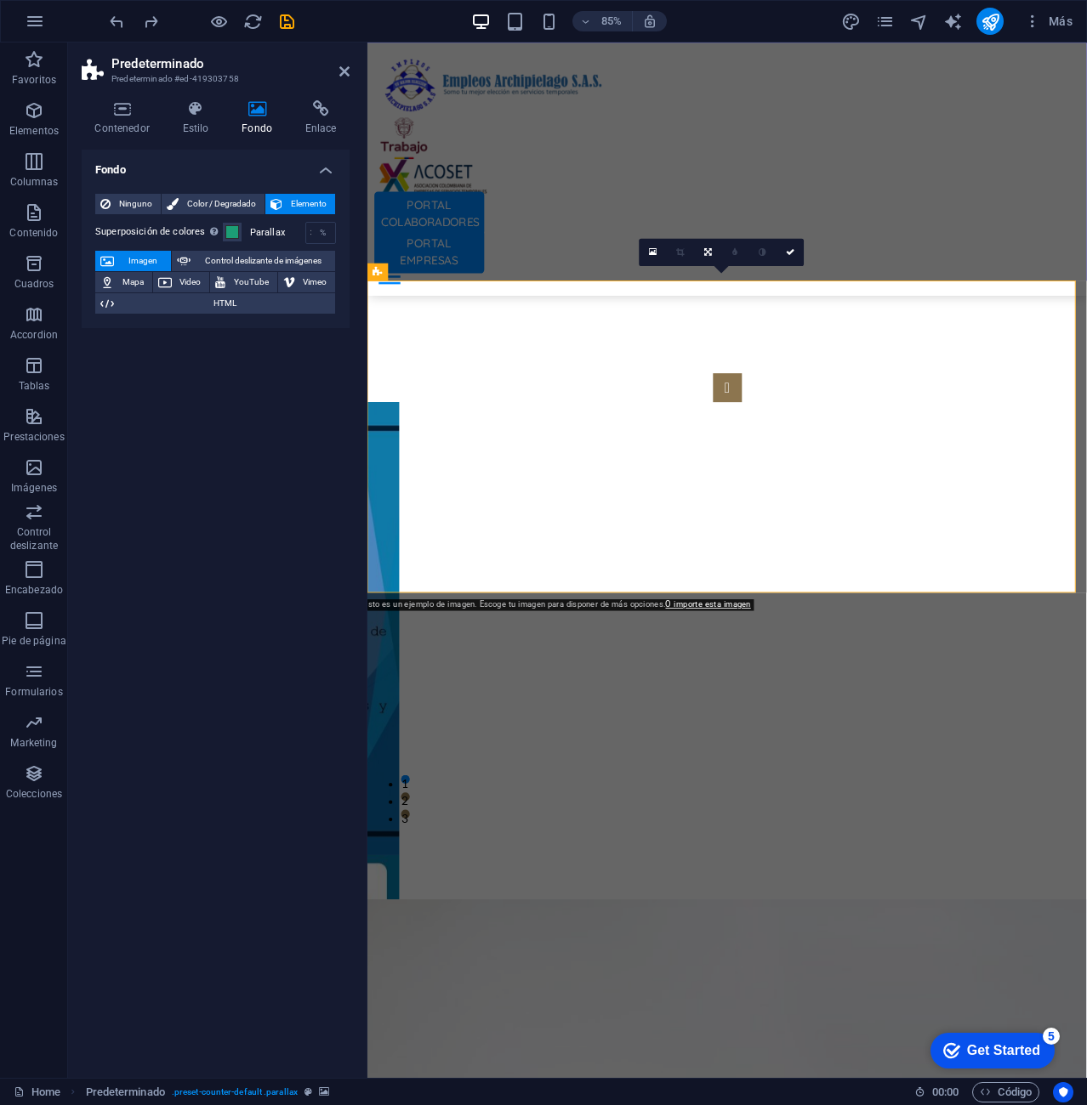
click at [142, 253] on span "Imagen" at bounding box center [142, 261] width 47 height 20
click at [128, 258] on span "Imagen" at bounding box center [142, 261] width 47 height 20
click at [133, 283] on span "Mapa" at bounding box center [133, 282] width 28 height 20
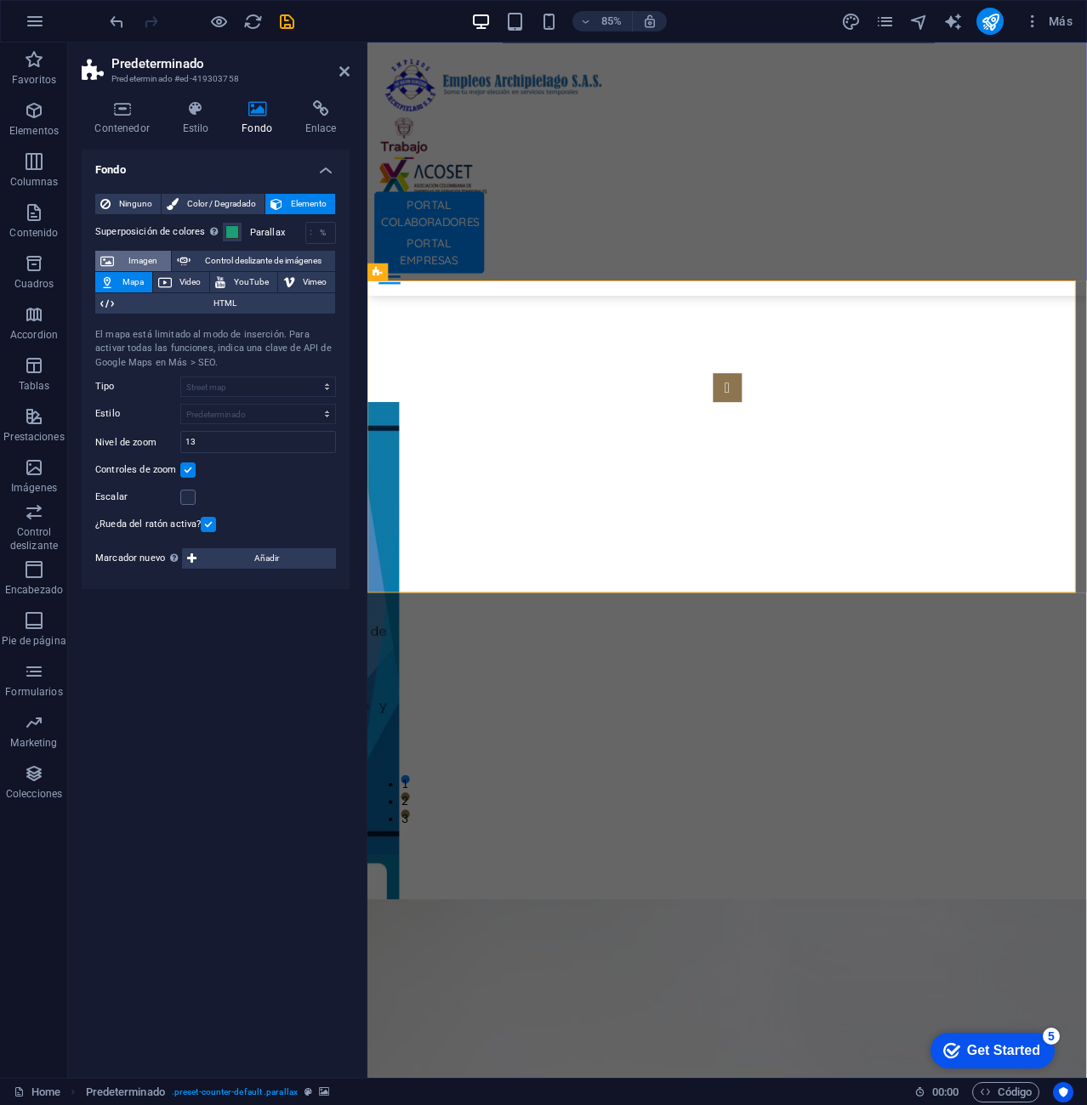
click at [137, 266] on span "Imagen" at bounding box center [142, 261] width 47 height 20
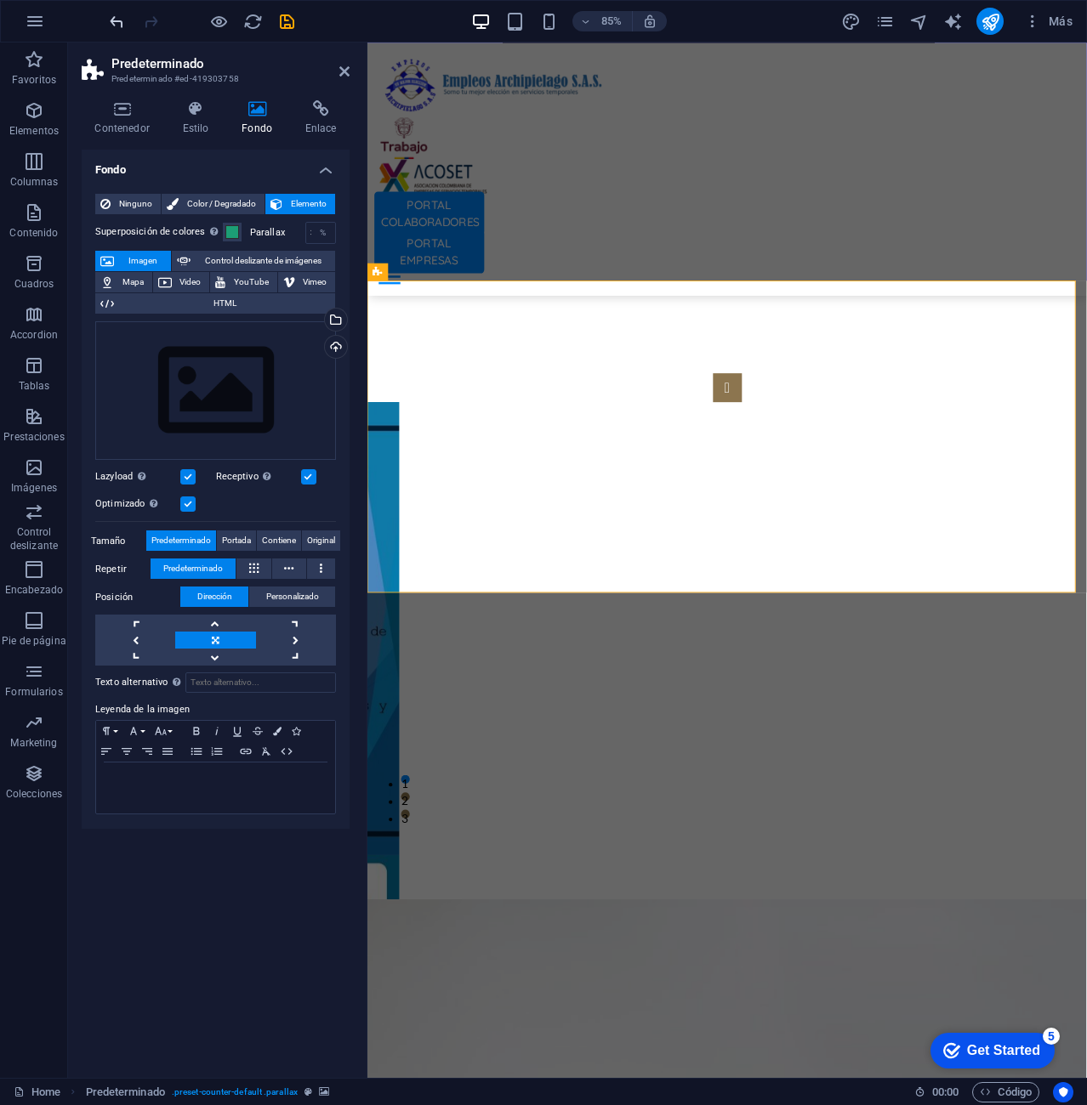
click at [114, 22] on icon "undo" at bounding box center [117, 22] width 20 height 20
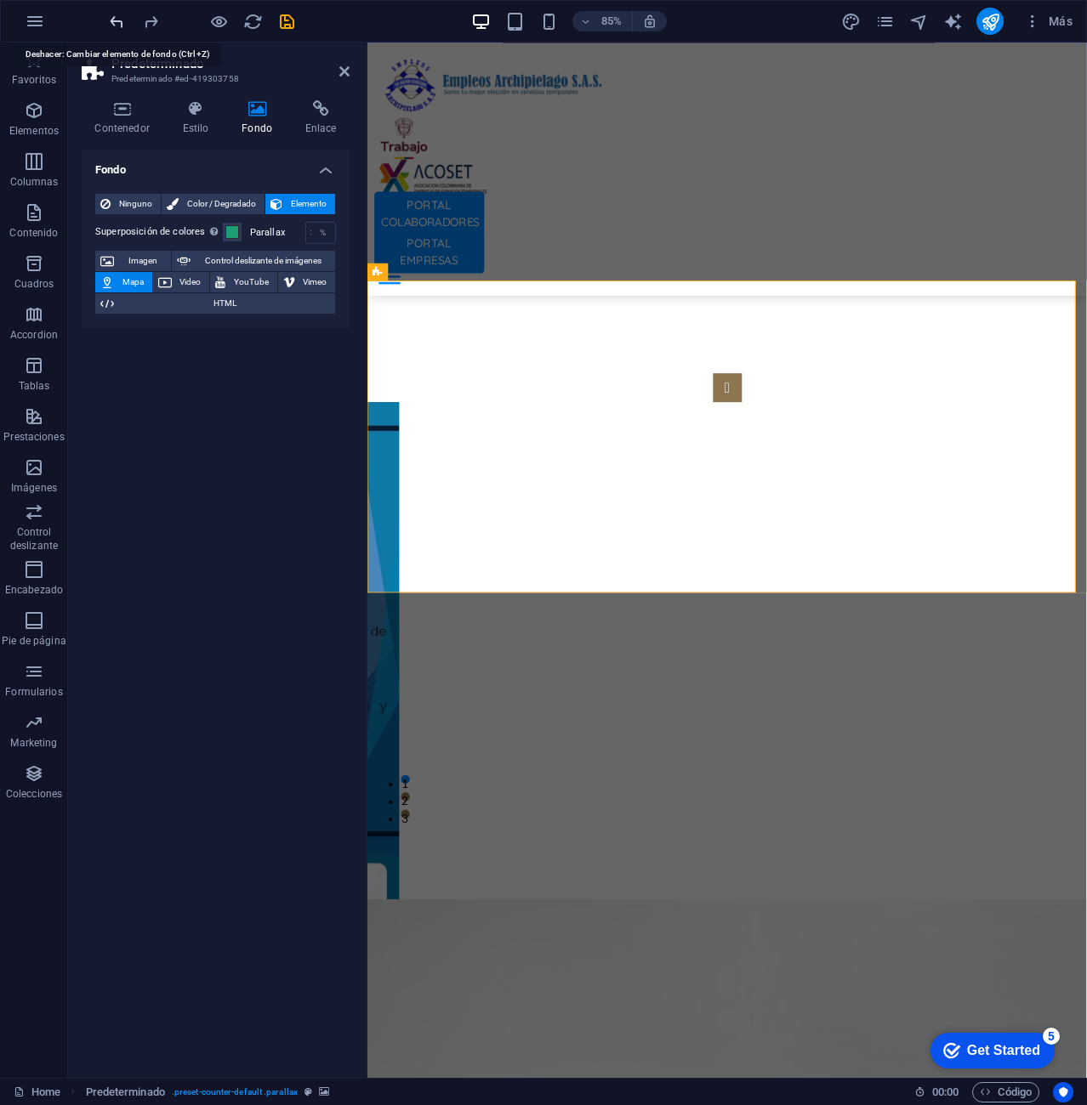
click at [114, 22] on icon "undo" at bounding box center [117, 22] width 20 height 20
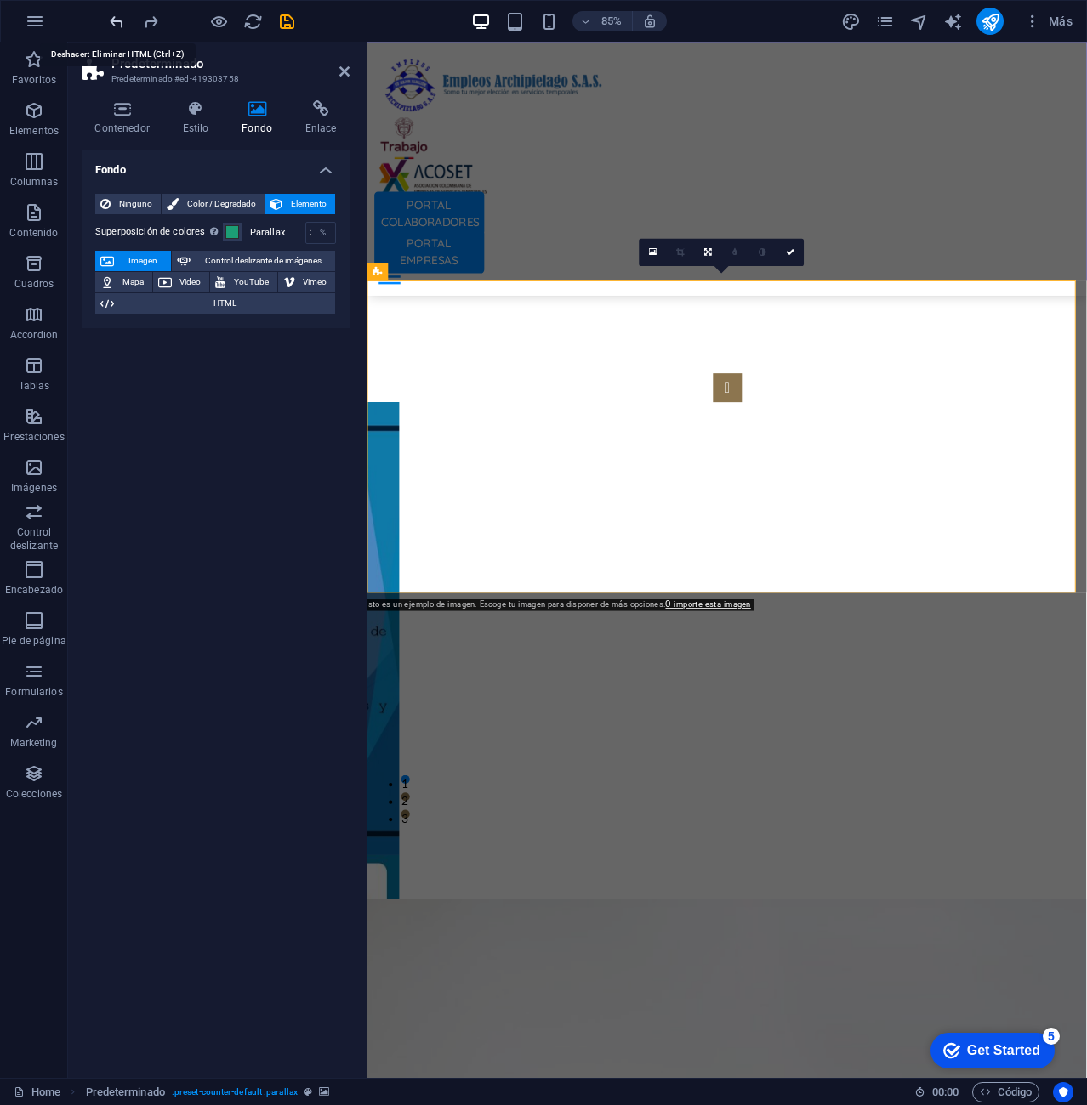
click at [114, 22] on icon "undo" at bounding box center [117, 22] width 20 height 20
click at [153, 264] on span "Imagen" at bounding box center [142, 261] width 47 height 20
drag, startPoint x: 254, startPoint y: 115, endPoint x: 235, endPoint y: 115, distance: 19.6
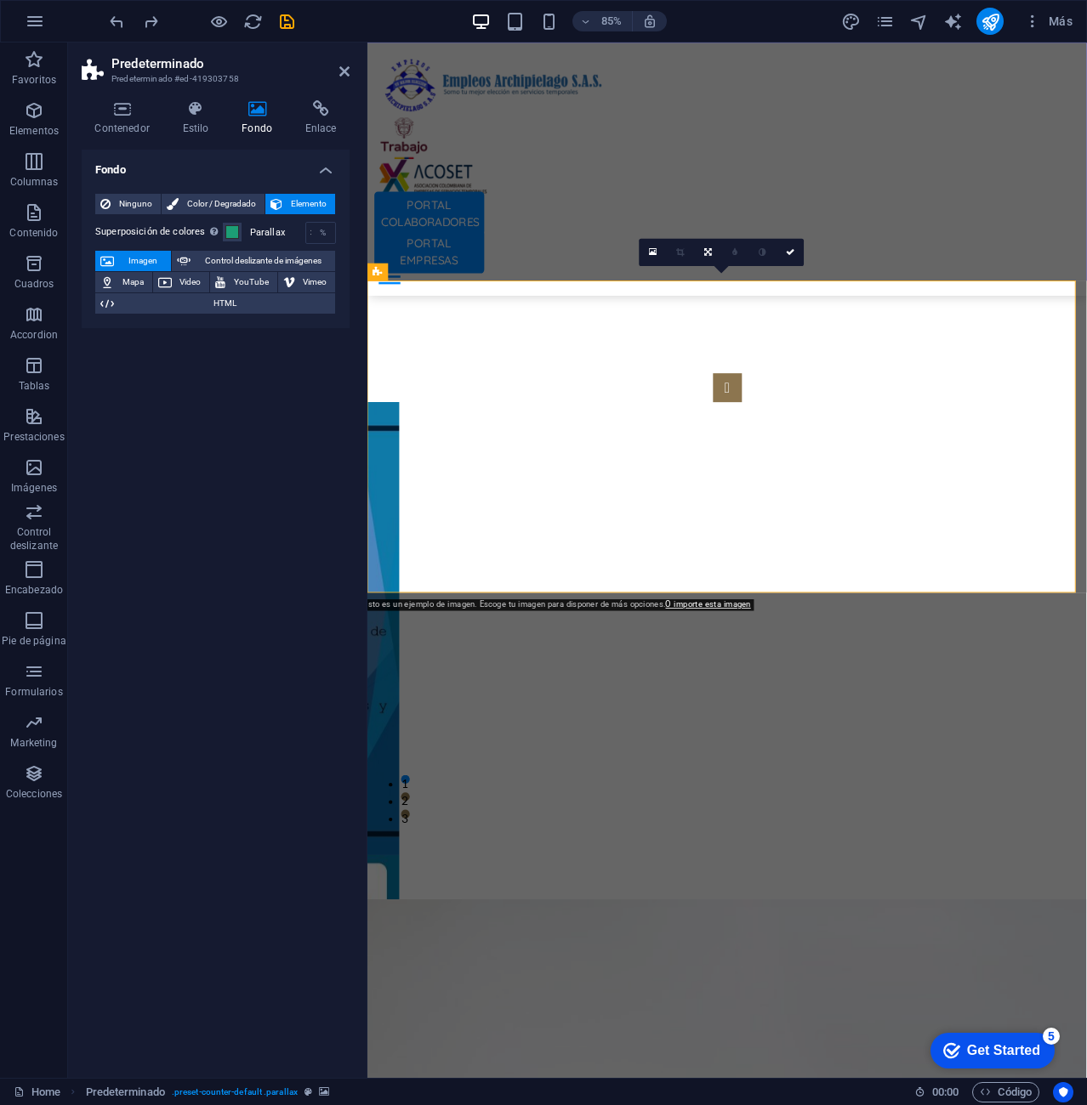
click at [255, 115] on icon at bounding box center [257, 108] width 57 height 17
click at [201, 121] on h4 "Estilo" at bounding box center [199, 118] width 60 height 36
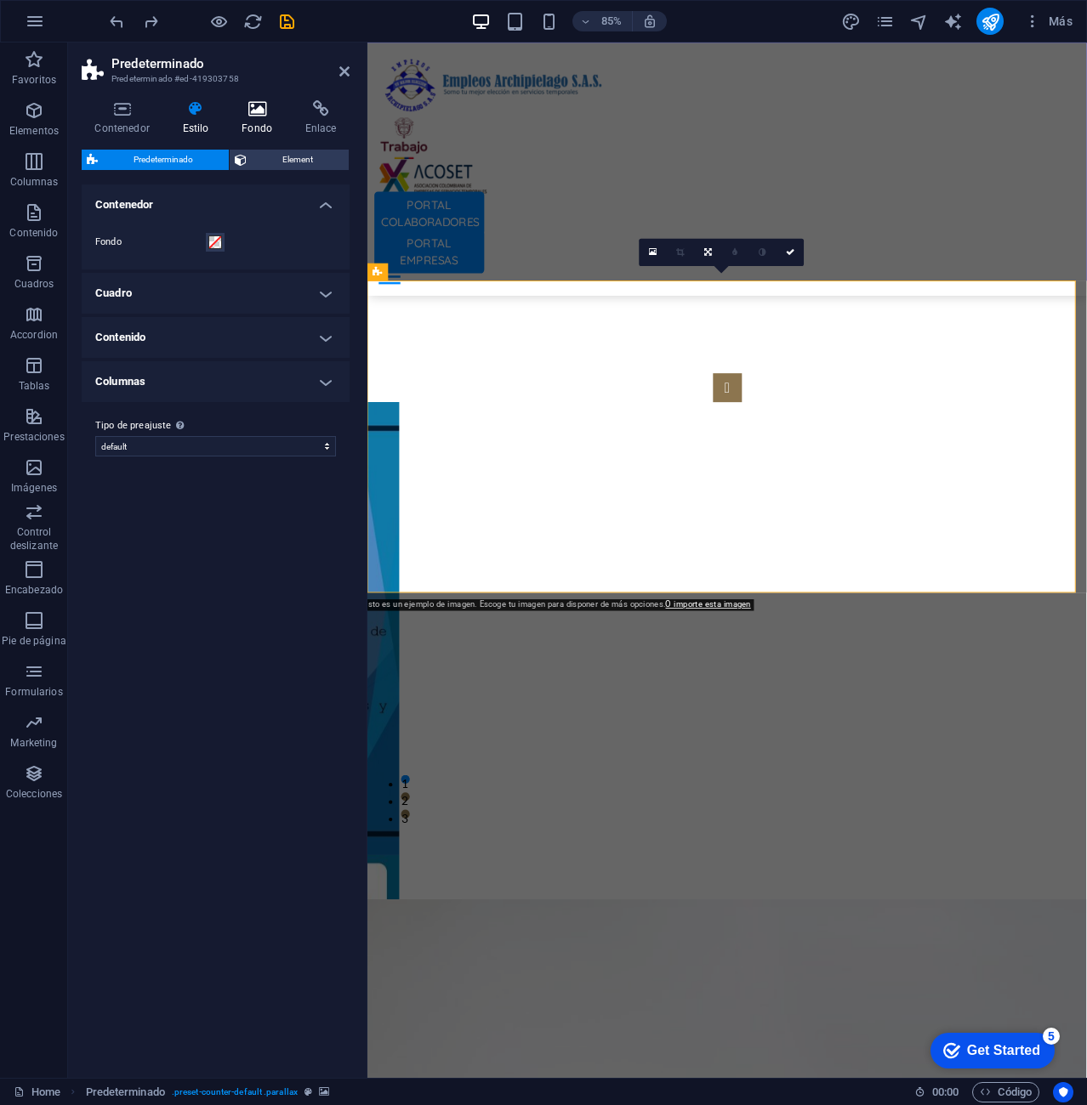
click at [249, 123] on h4 "Fondo" at bounding box center [261, 118] width 64 height 36
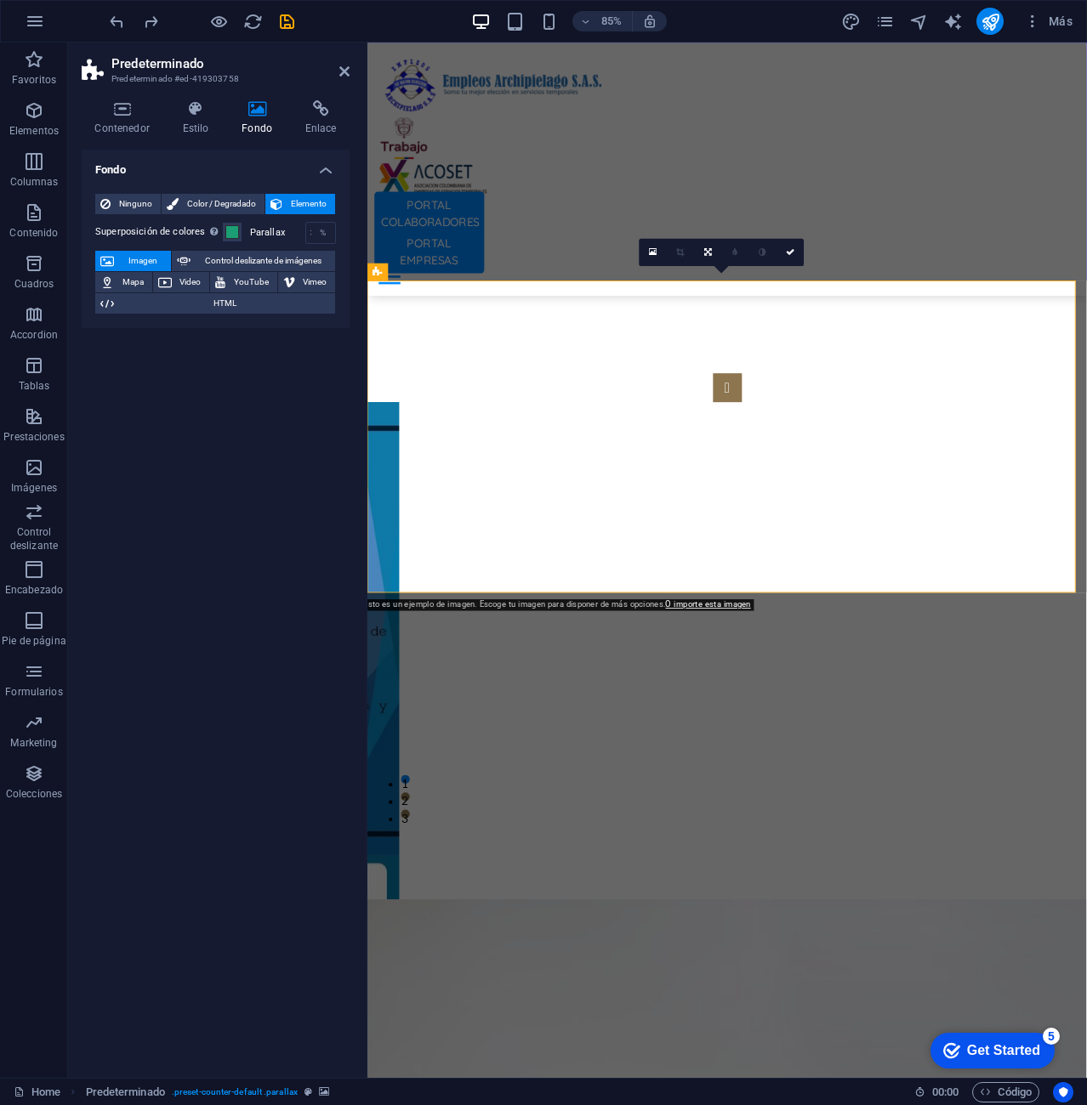
click at [155, 252] on span "Imagen" at bounding box center [142, 261] width 47 height 20
click at [147, 252] on span "Imagen" at bounding box center [142, 261] width 47 height 20
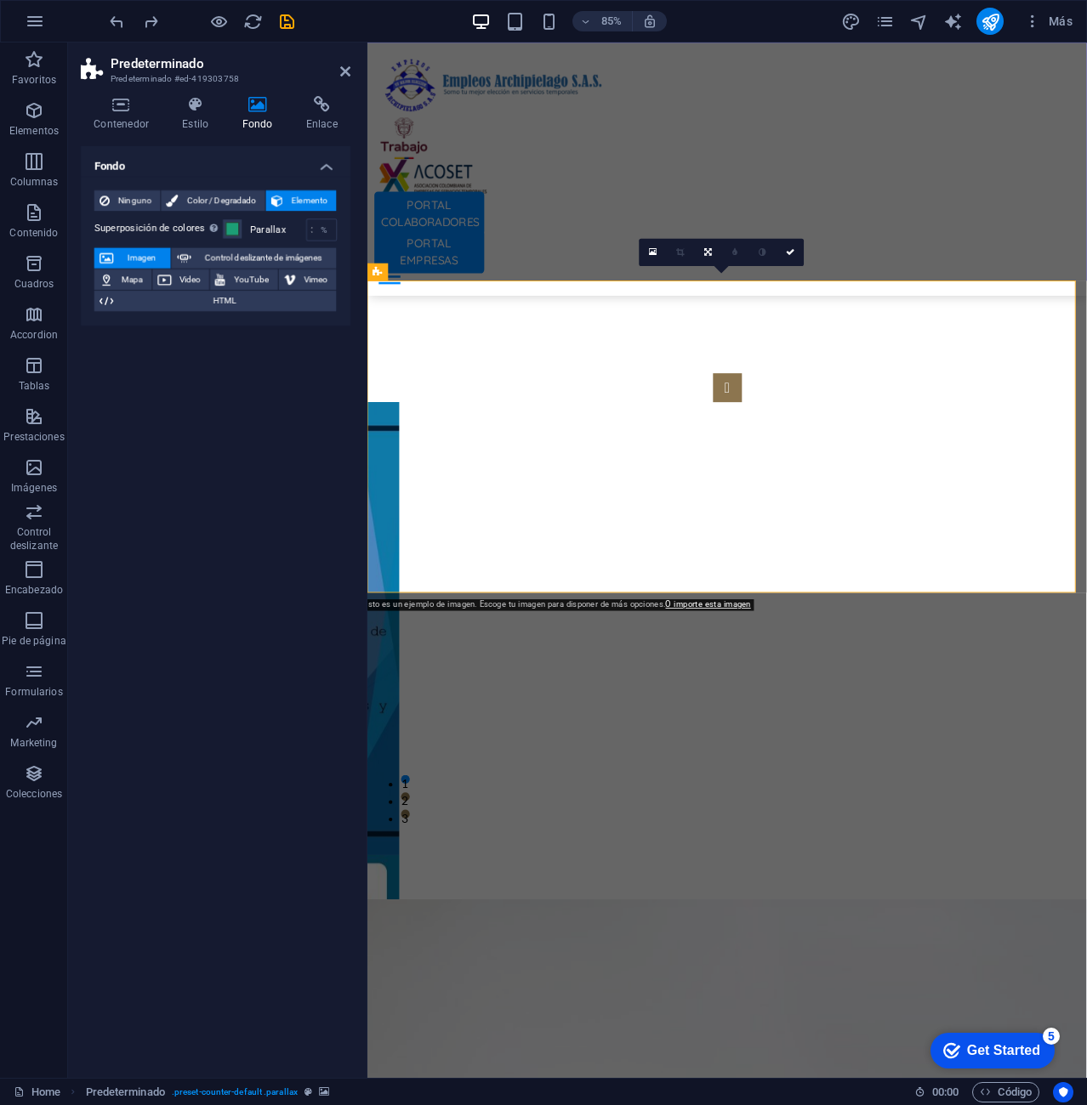
click at [774, 249] on link at bounding box center [762, 251] width 27 height 27
select select "4"
select select "px"
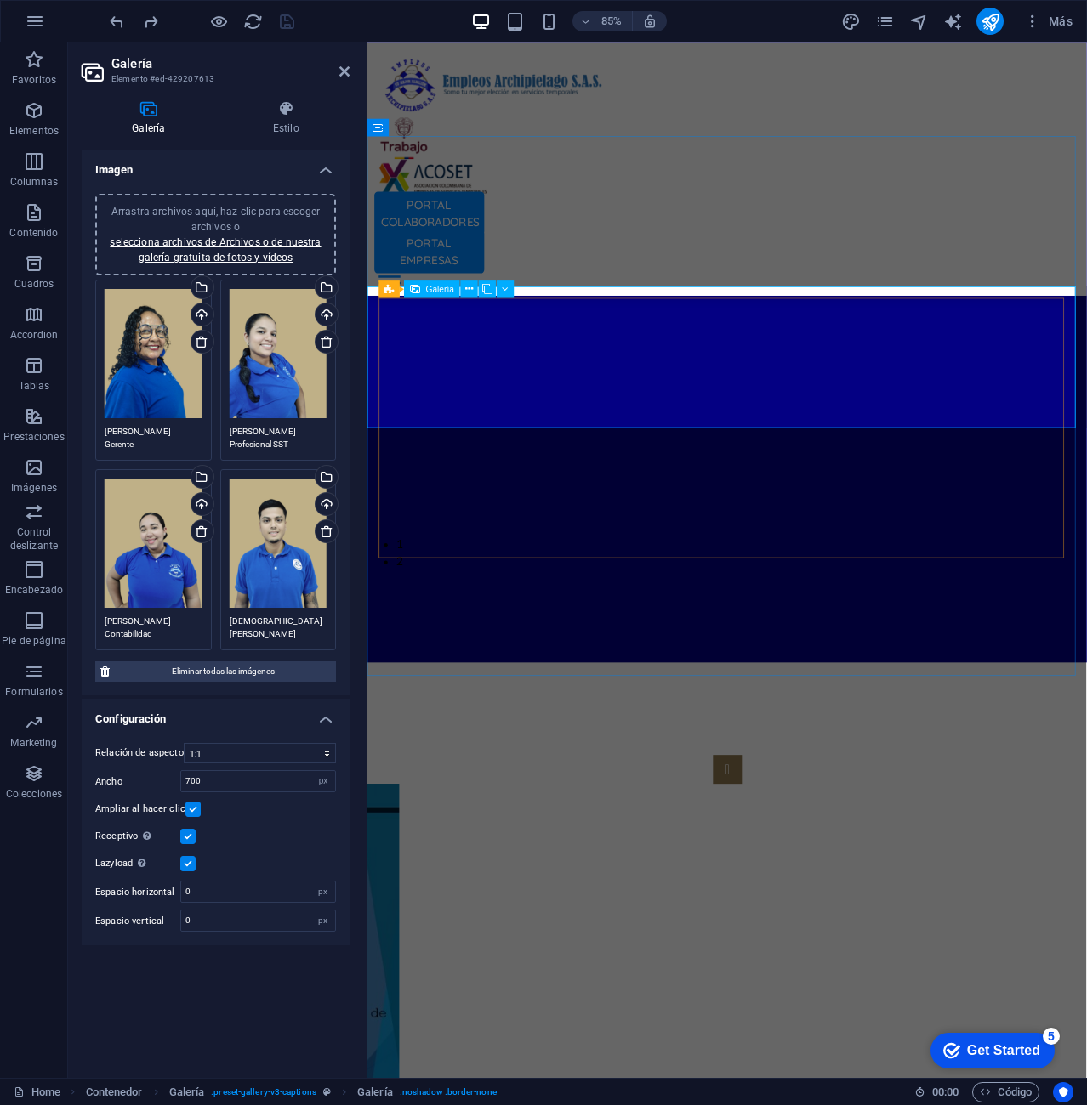
scroll to position [4330, 0]
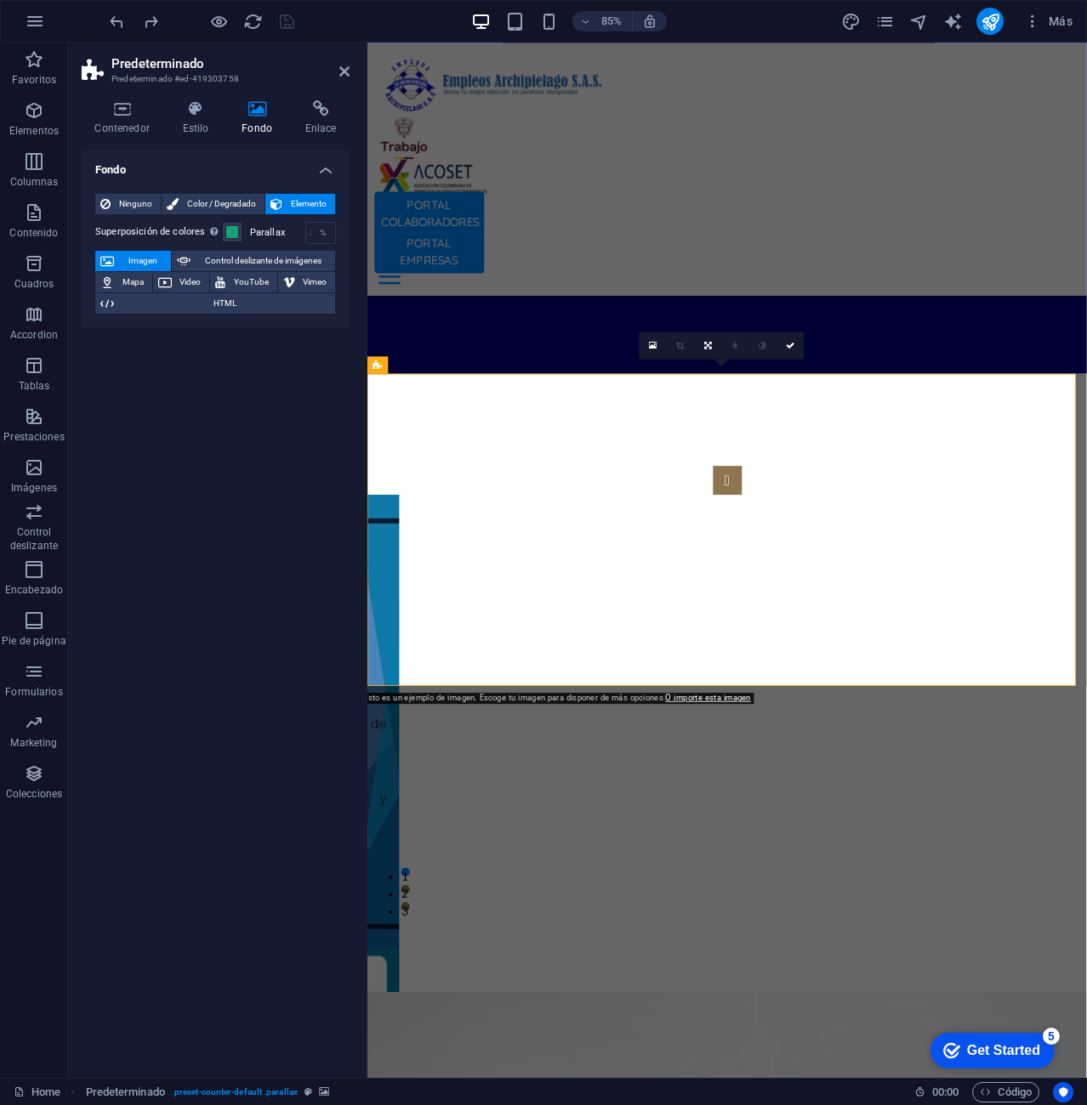
click at [133, 255] on span "Imagen" at bounding box center [142, 261] width 47 height 20
click at [188, 206] on span "Color / Degradado" at bounding box center [222, 204] width 76 height 20
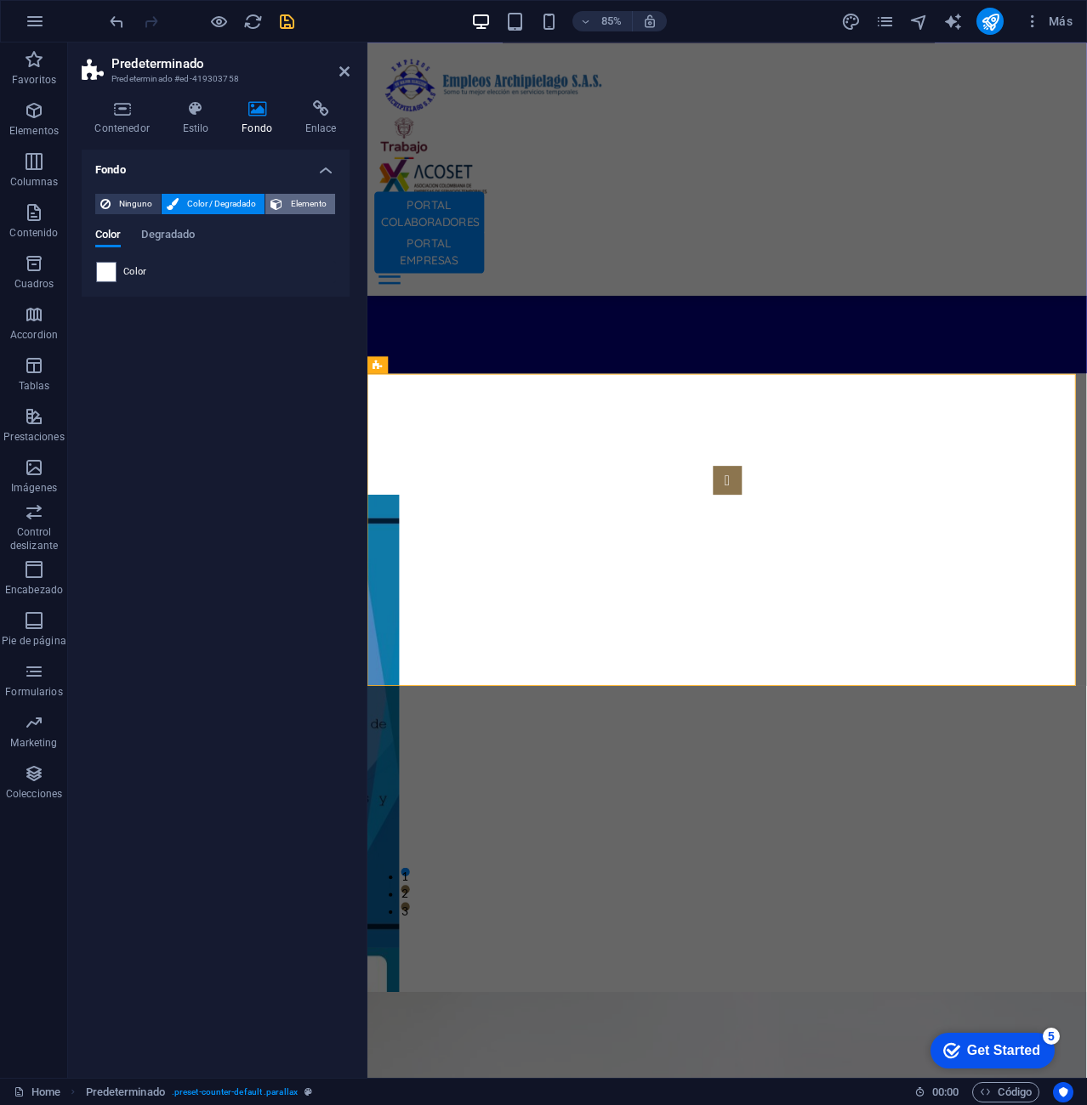
click at [302, 198] on span "Elemento" at bounding box center [308, 204] width 43 height 20
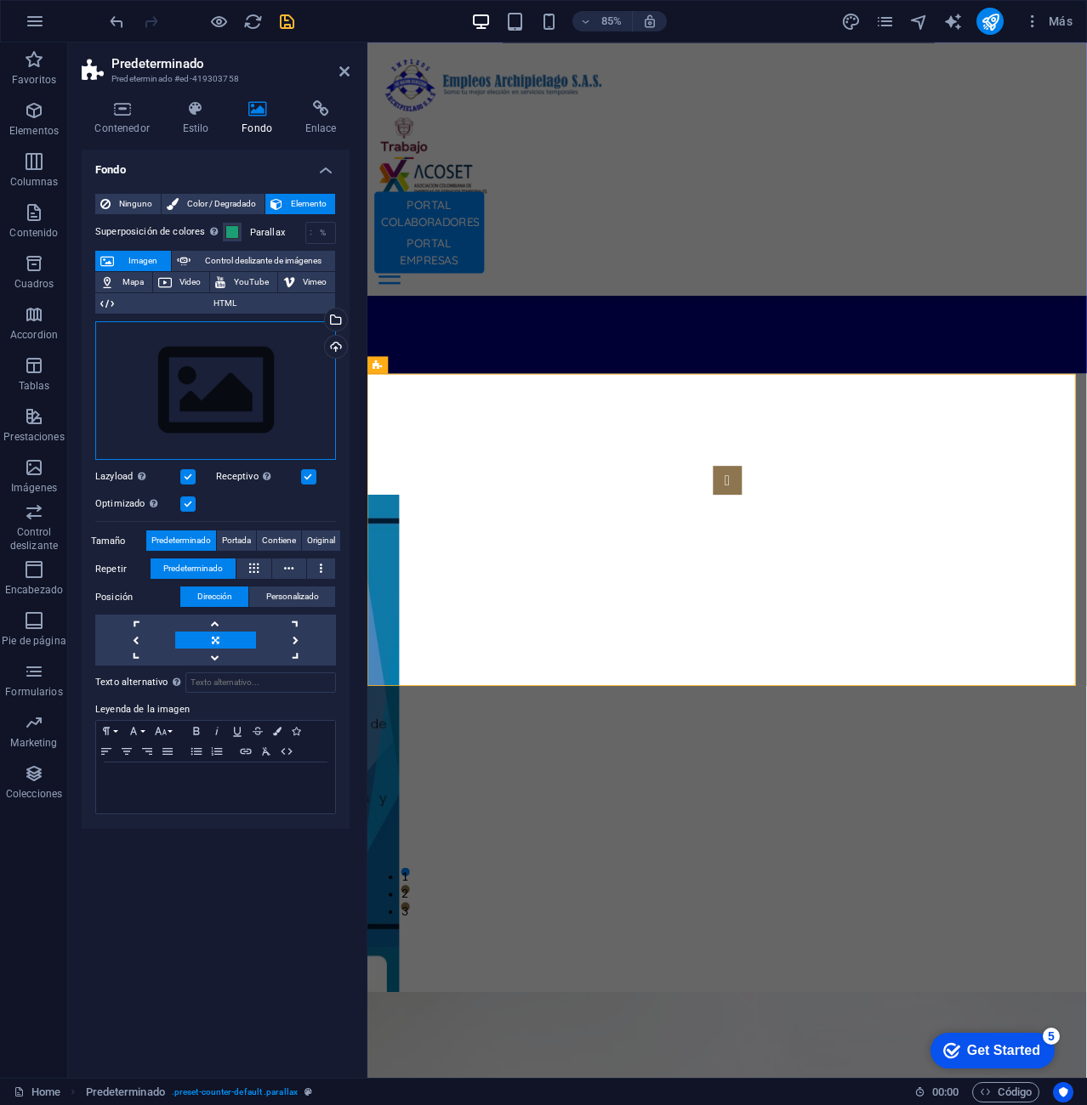
click at [251, 353] on div "Arrastra archivos aquí, haz clic para escoger archivos o selecciona archivos de…" at bounding box center [215, 390] width 241 height 139
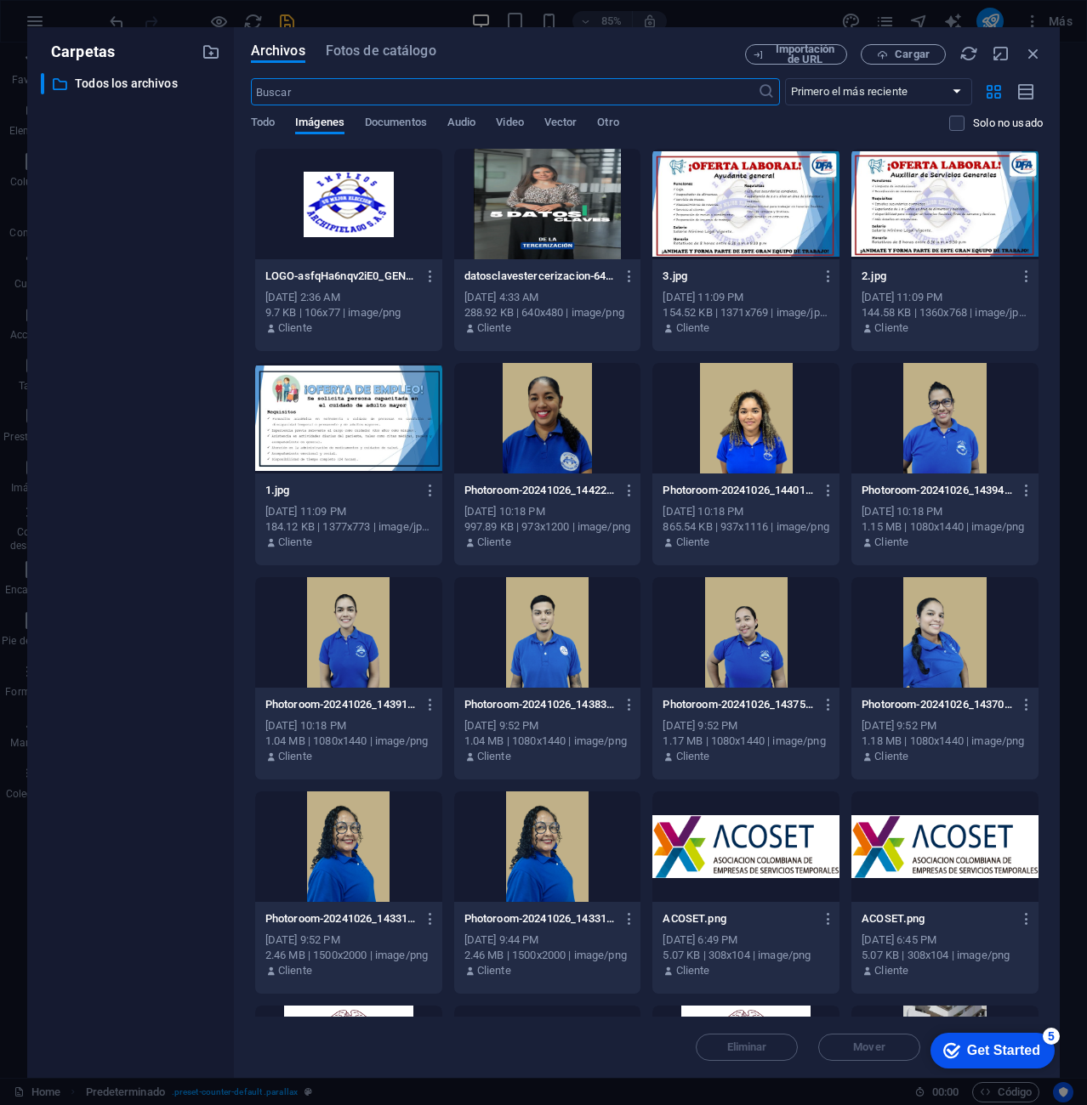
scroll to position [5896, 0]
click at [399, 122] on span "Documentos" at bounding box center [396, 124] width 62 height 24
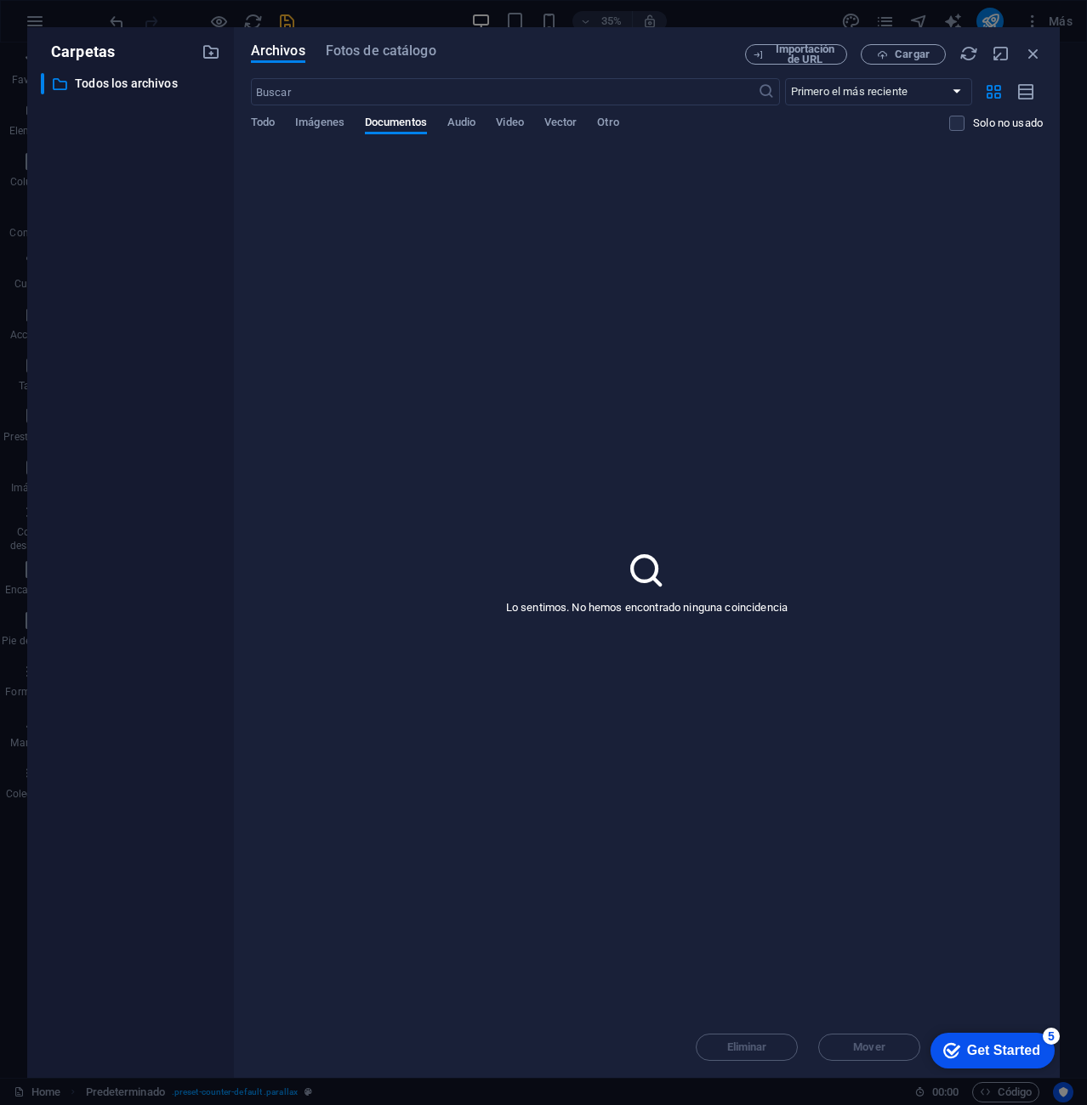
click at [482, 122] on div "Todo Imágenes Documentos Audio Video Vector Otro" at bounding box center [600, 132] width 698 height 32
click at [462, 122] on span "Audio" at bounding box center [461, 124] width 28 height 24
drag, startPoint x: 501, startPoint y: 123, endPoint x: 514, endPoint y: 122, distance: 13.7
click at [502, 122] on span "Video" at bounding box center [509, 124] width 27 height 24
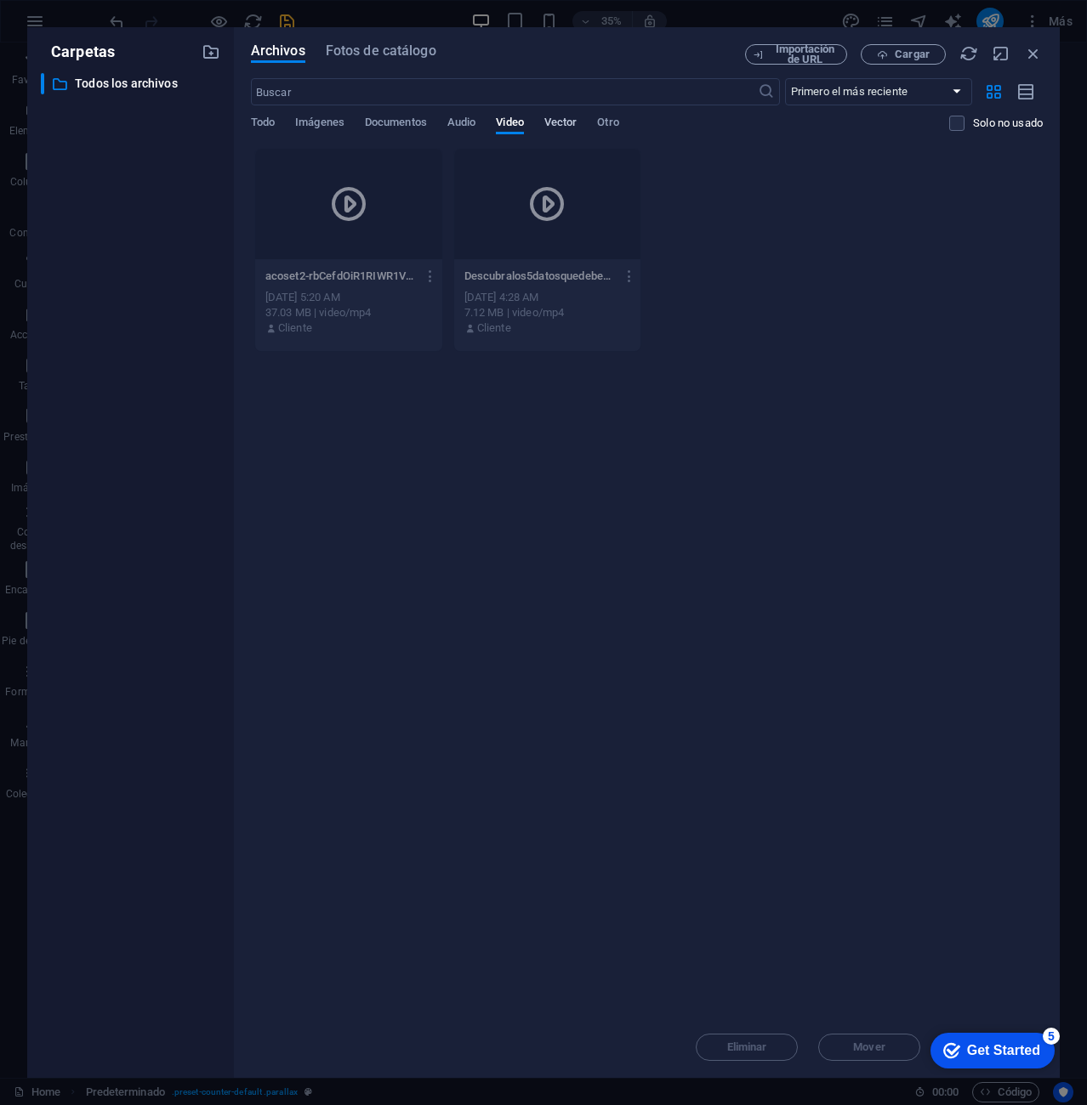
click at [568, 118] on span "Vector" at bounding box center [560, 124] width 33 height 24
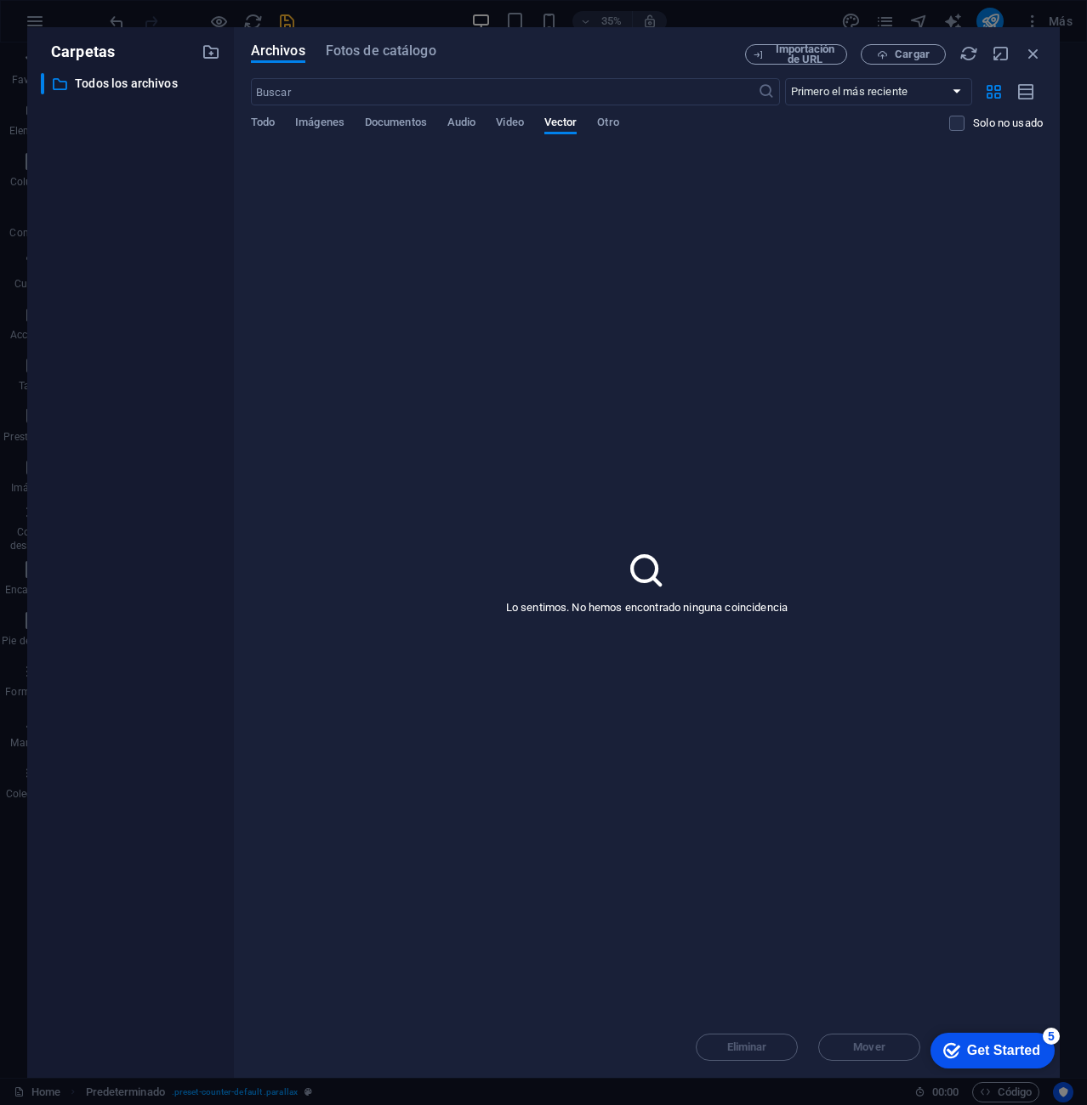
click at [602, 112] on div "​ Primero el más reciente Primero el más antiguo Nombre (A-Z) Nombre (Z-A) Tama…" at bounding box center [647, 113] width 792 height 70
click at [609, 119] on span "Otro" at bounding box center [607, 124] width 21 height 24
click at [269, 118] on span "Todo" at bounding box center [263, 124] width 24 height 24
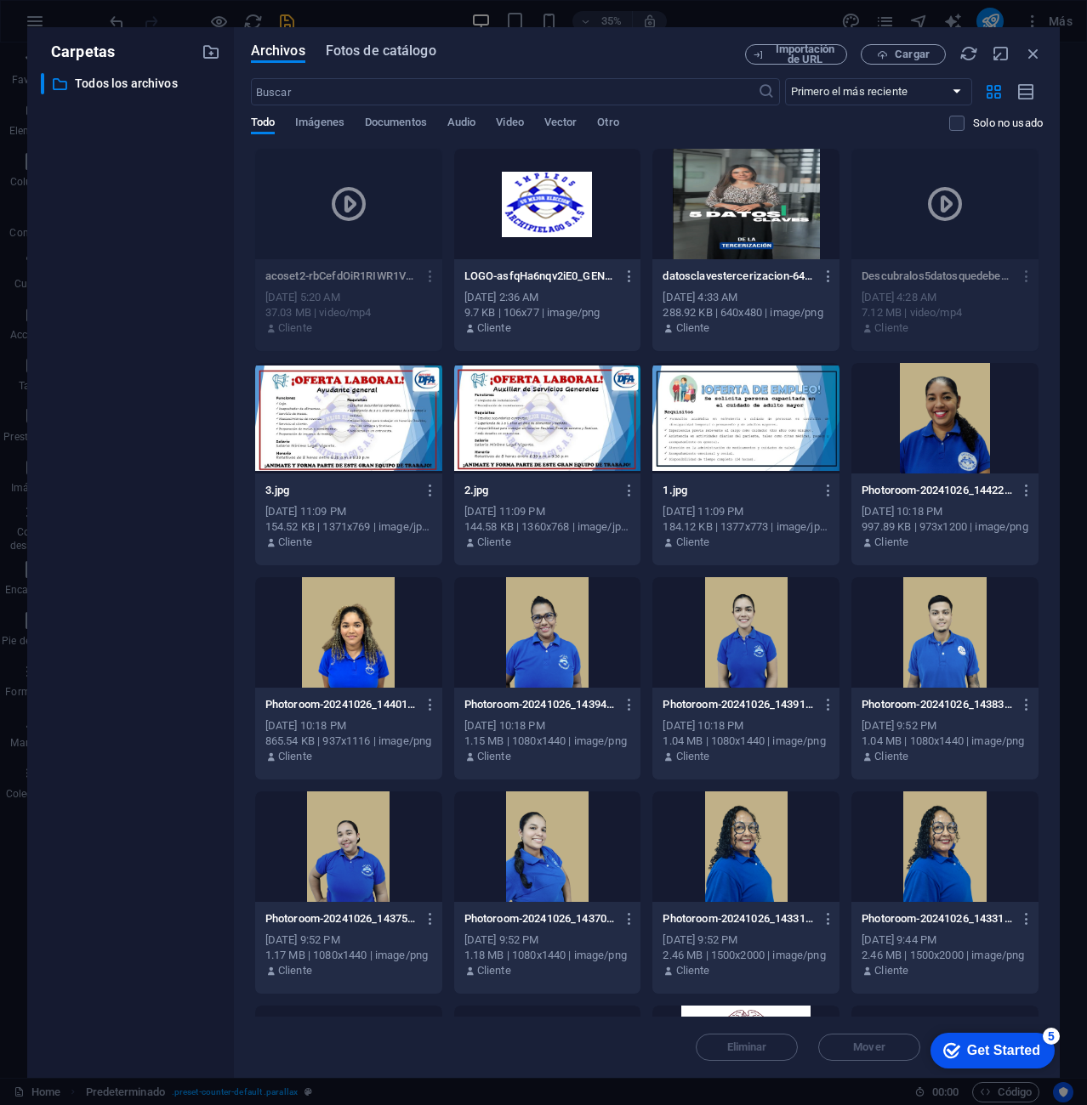
click at [371, 54] on span "Fotos de catálogo" at bounding box center [381, 51] width 111 height 20
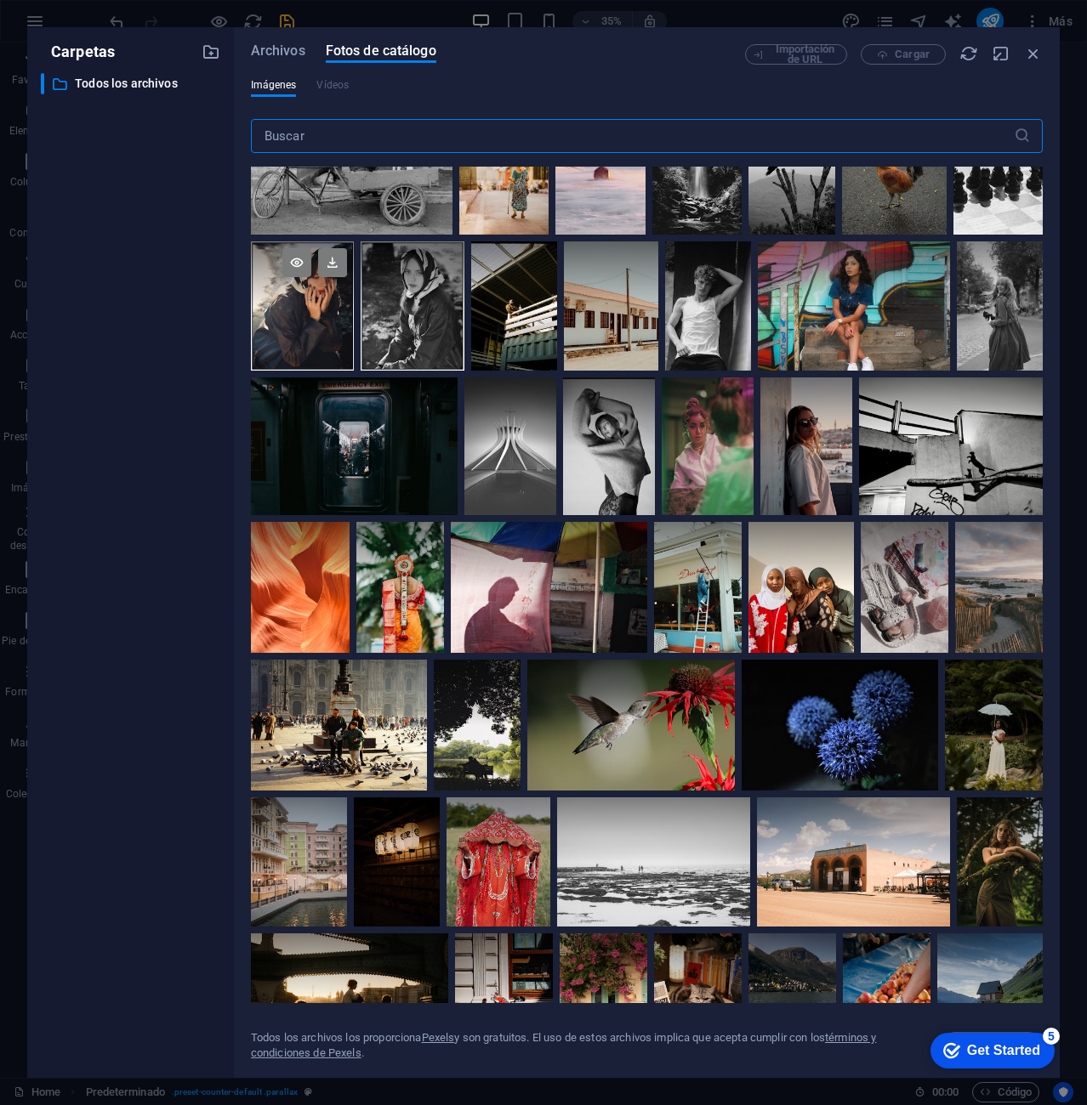
scroll to position [340, 0]
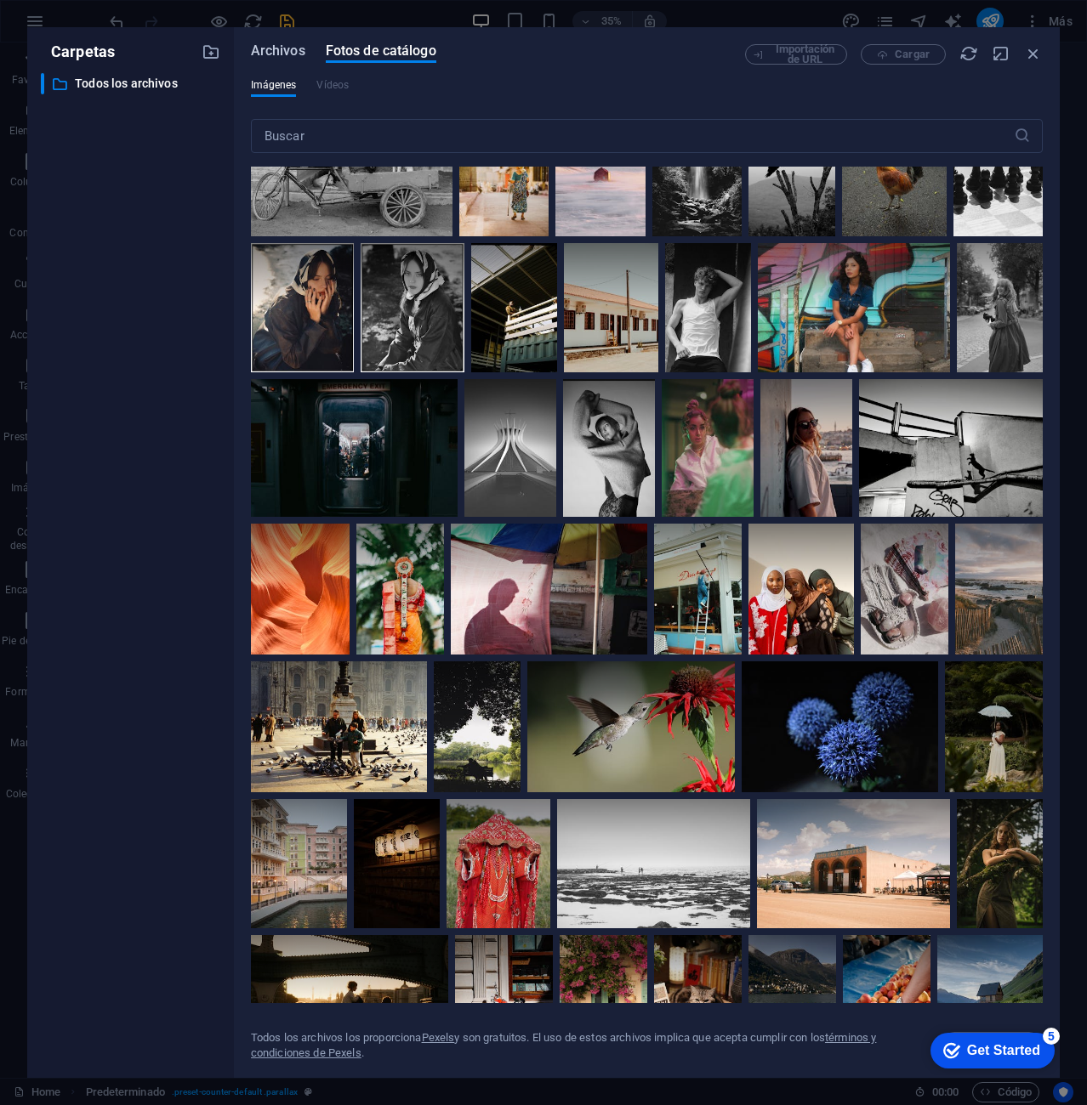
click at [278, 59] on span "Archivos" at bounding box center [278, 51] width 54 height 20
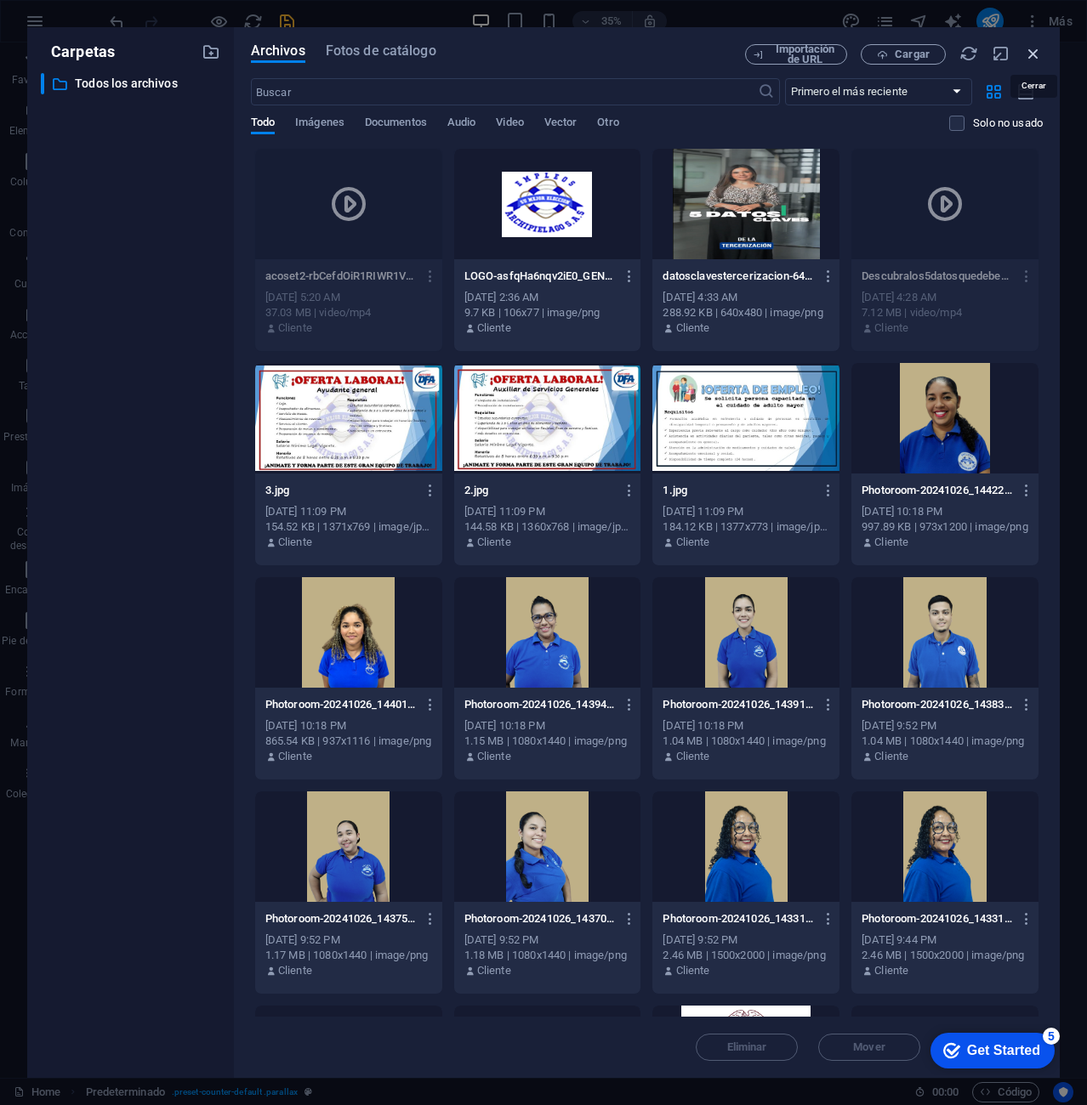
drag, startPoint x: 1035, startPoint y: 51, endPoint x: 786, endPoint y: 9, distance: 252.6
click at [1036, 51] on icon "button" at bounding box center [1033, 53] width 19 height 19
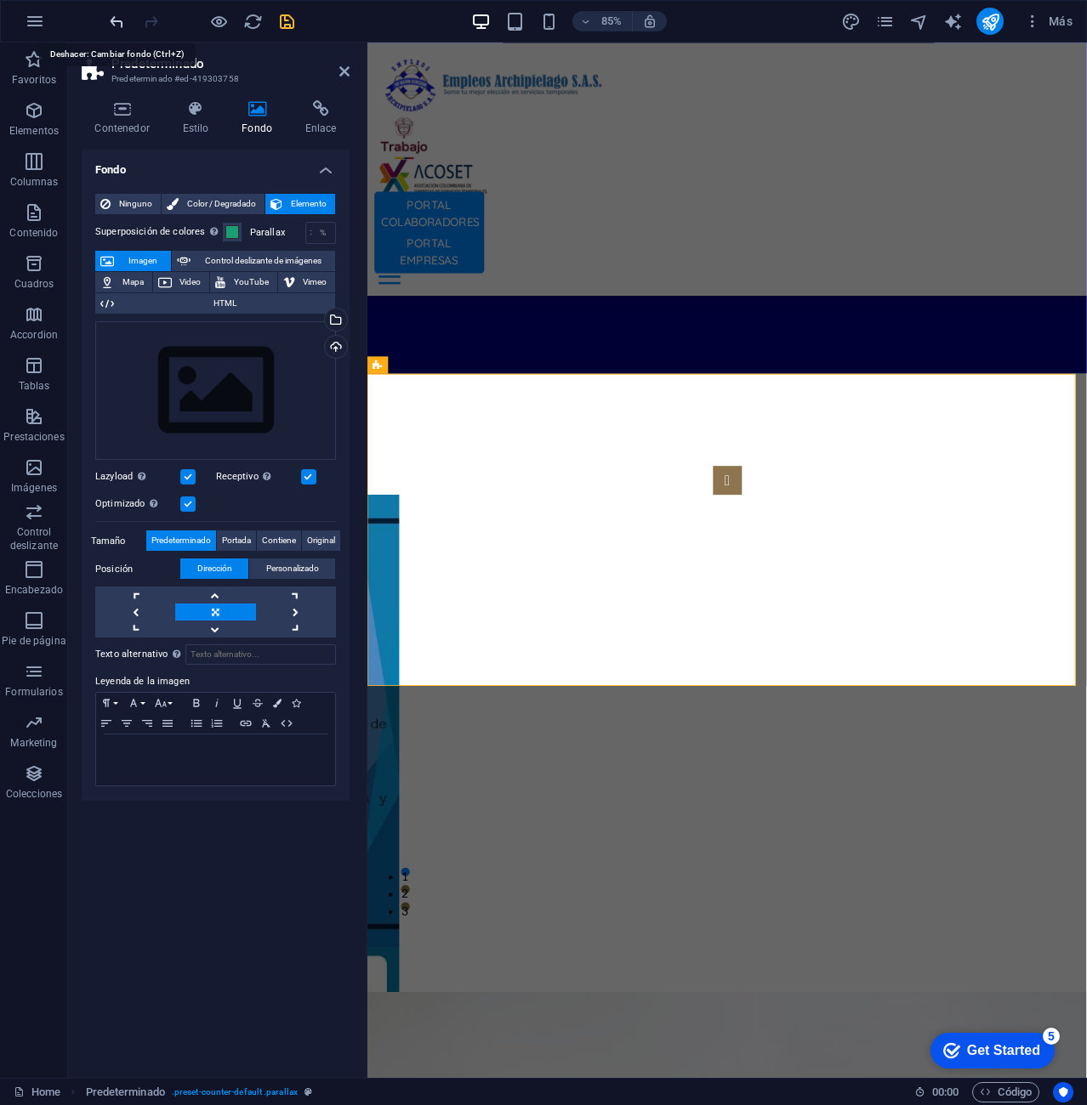
click at [107, 29] on icon "undo" at bounding box center [117, 22] width 20 height 20
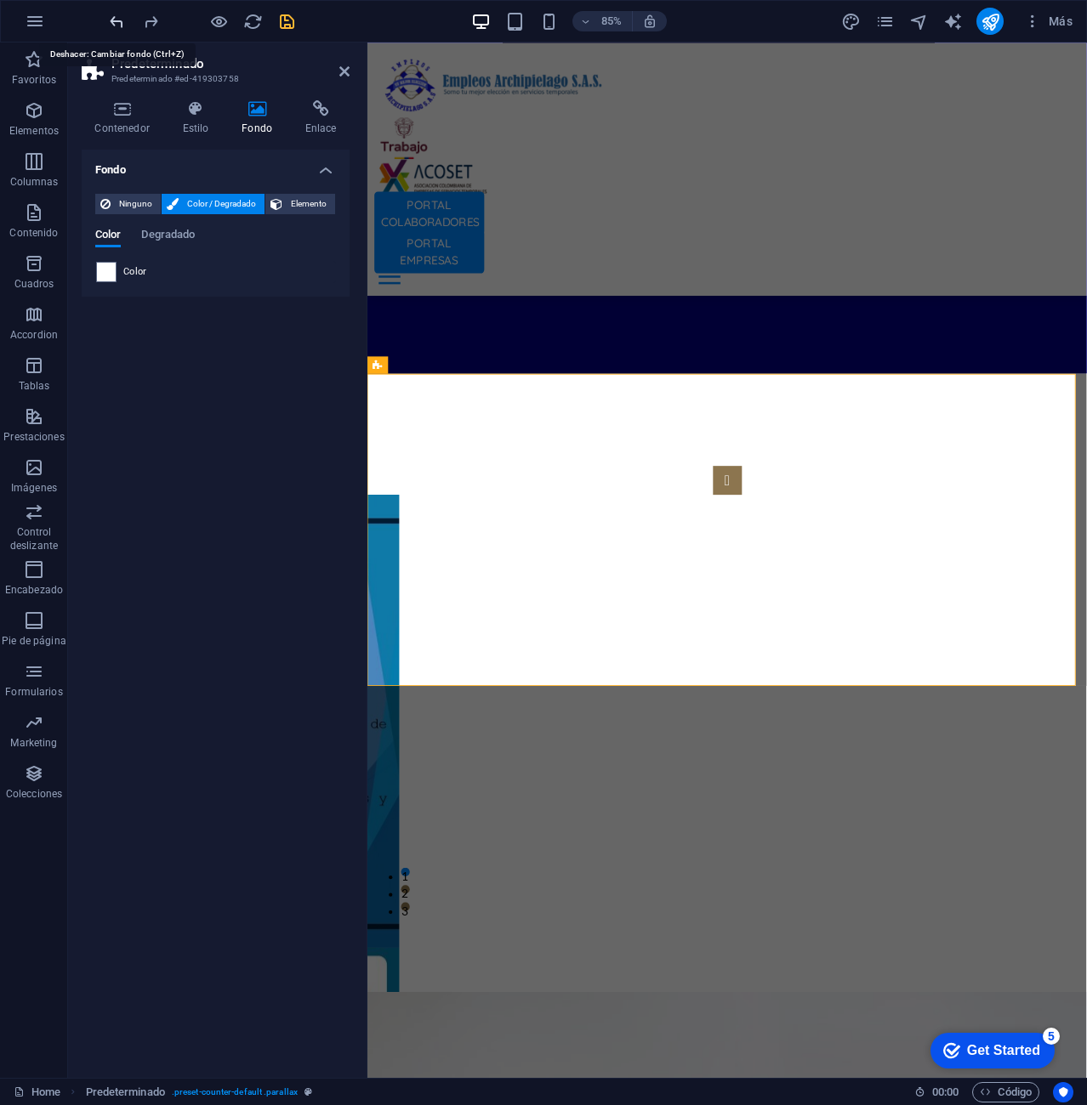
click at [107, 29] on icon "undo" at bounding box center [117, 22] width 20 height 20
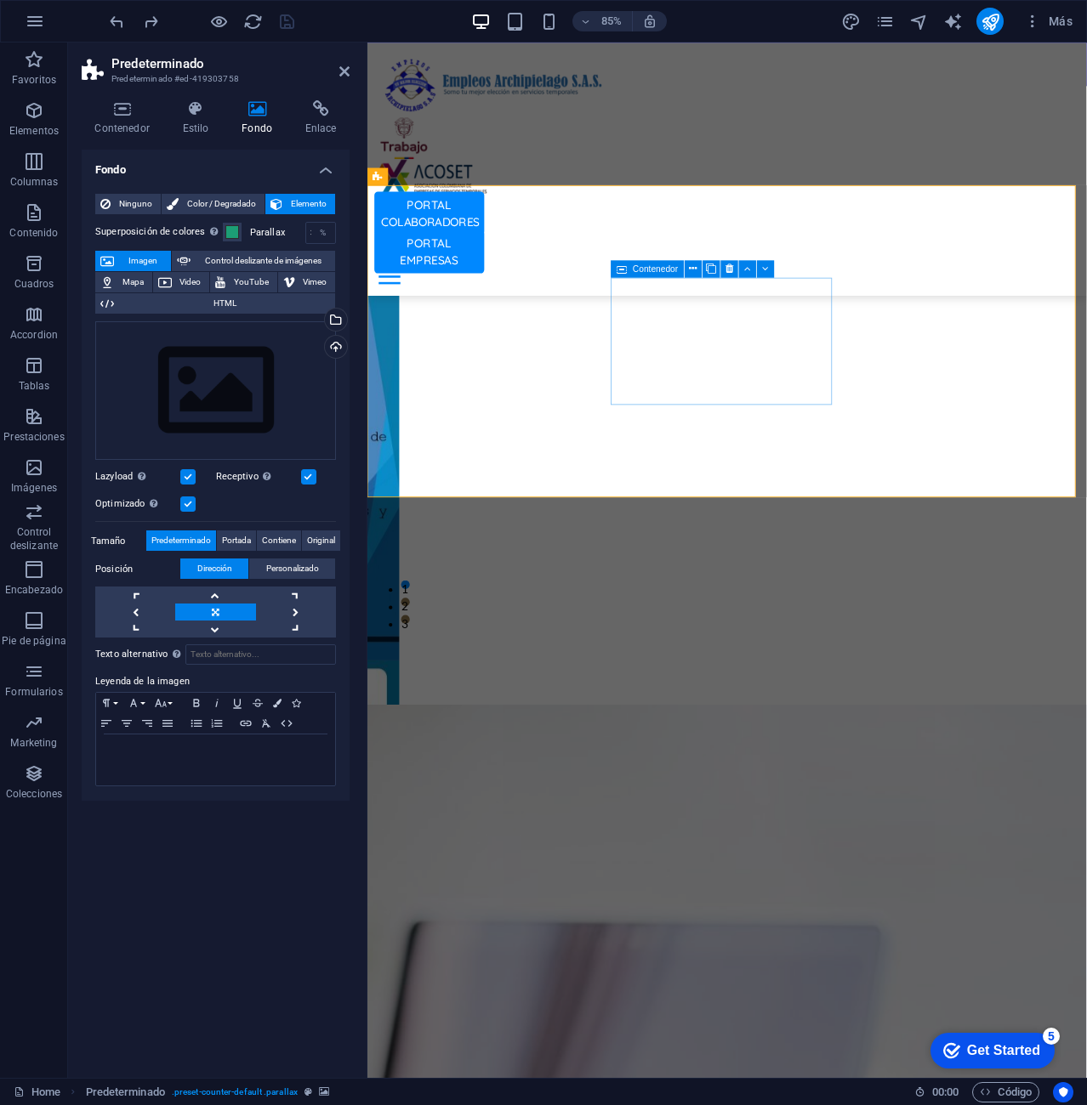
scroll to position [4500, 0]
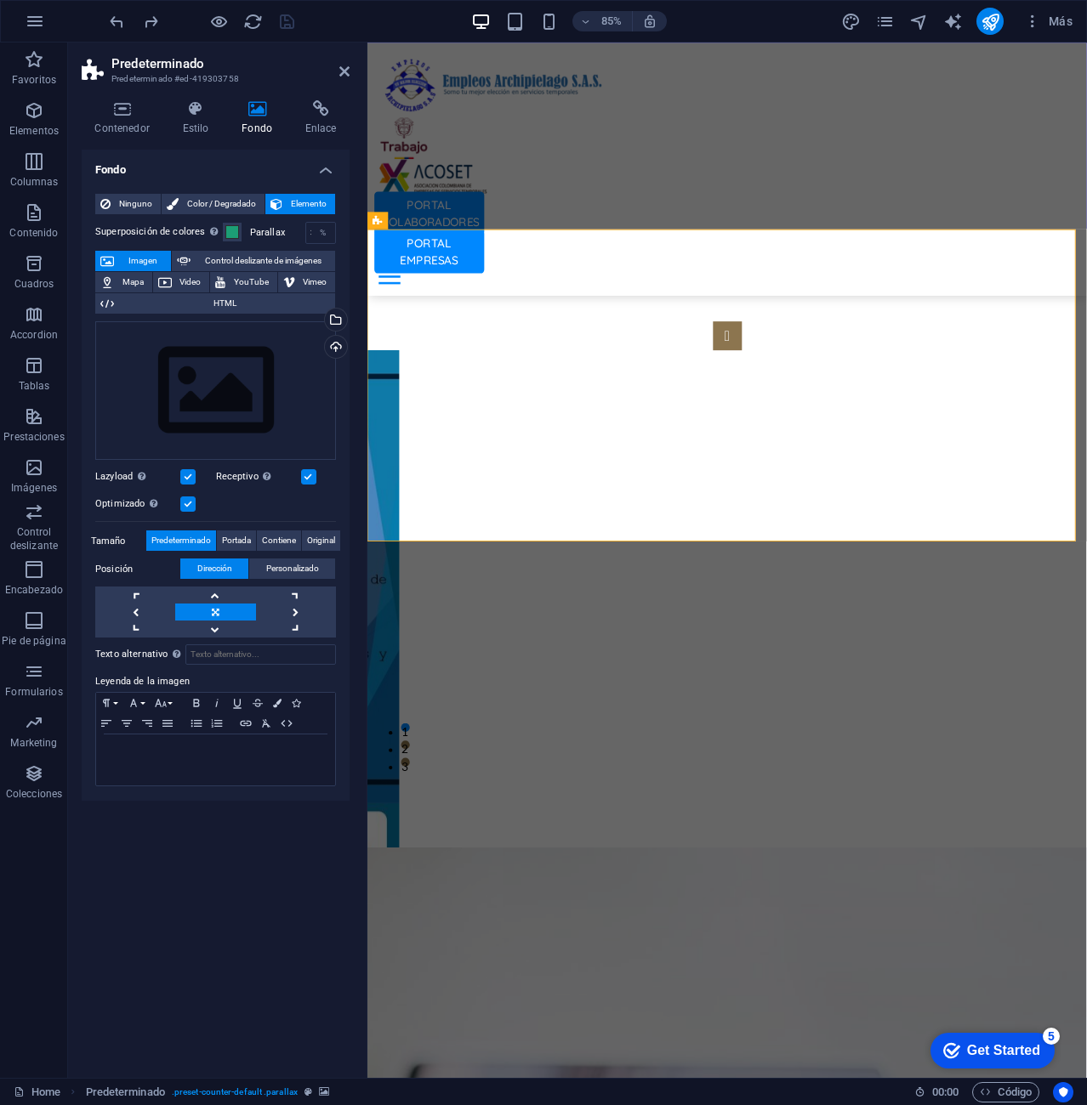
click at [333, 343] on div "Cargar" at bounding box center [334, 349] width 26 height 26
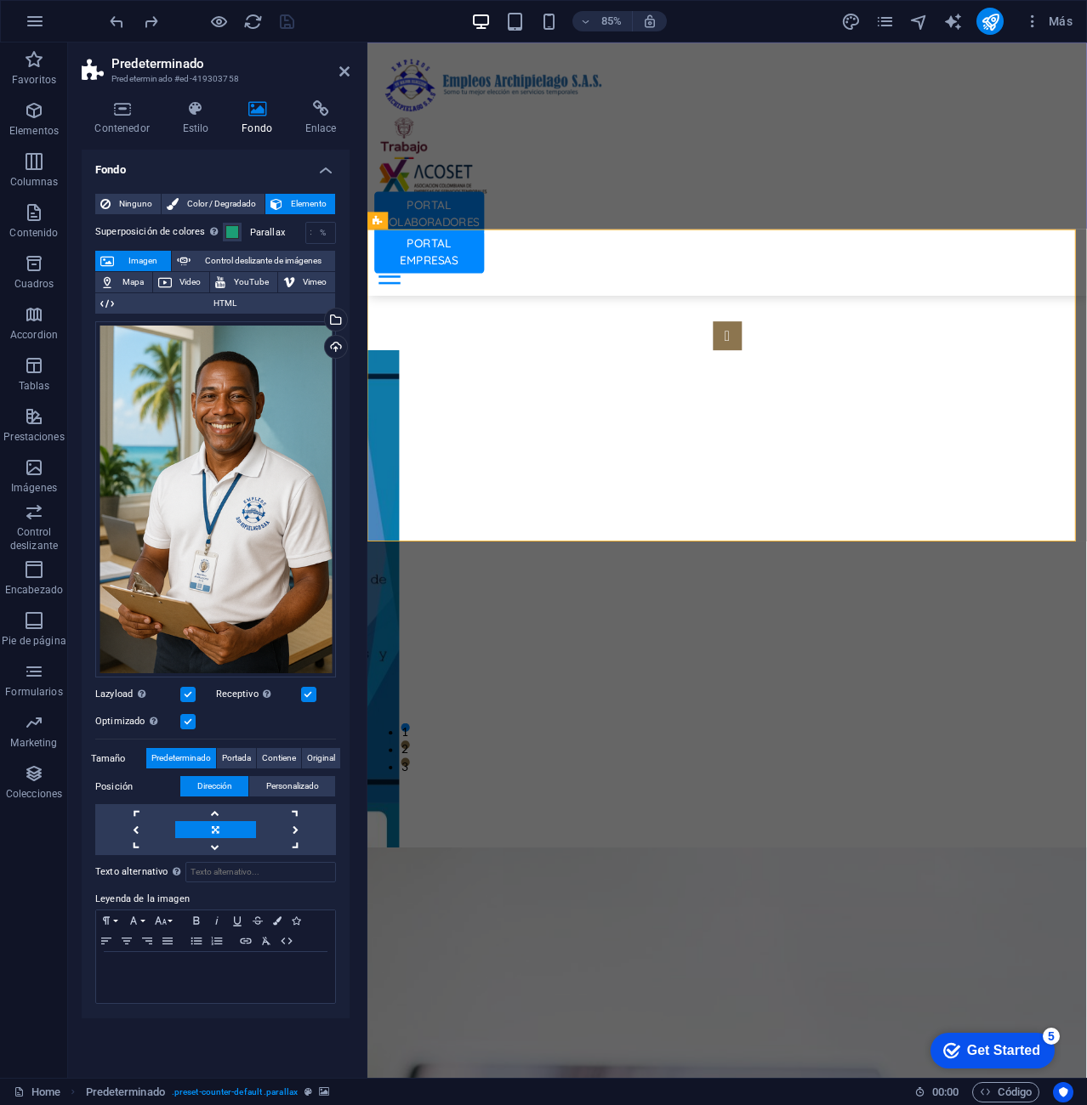
click at [319, 728] on div "Optimizado Las imágenes se comprimen para así mejorar la velocidad de las págin…" at bounding box center [215, 722] width 241 height 20
drag, startPoint x: 232, startPoint y: 198, endPoint x: 253, endPoint y: 194, distance: 21.7
click at [233, 198] on span "Color / Degradado" at bounding box center [222, 204] width 76 height 20
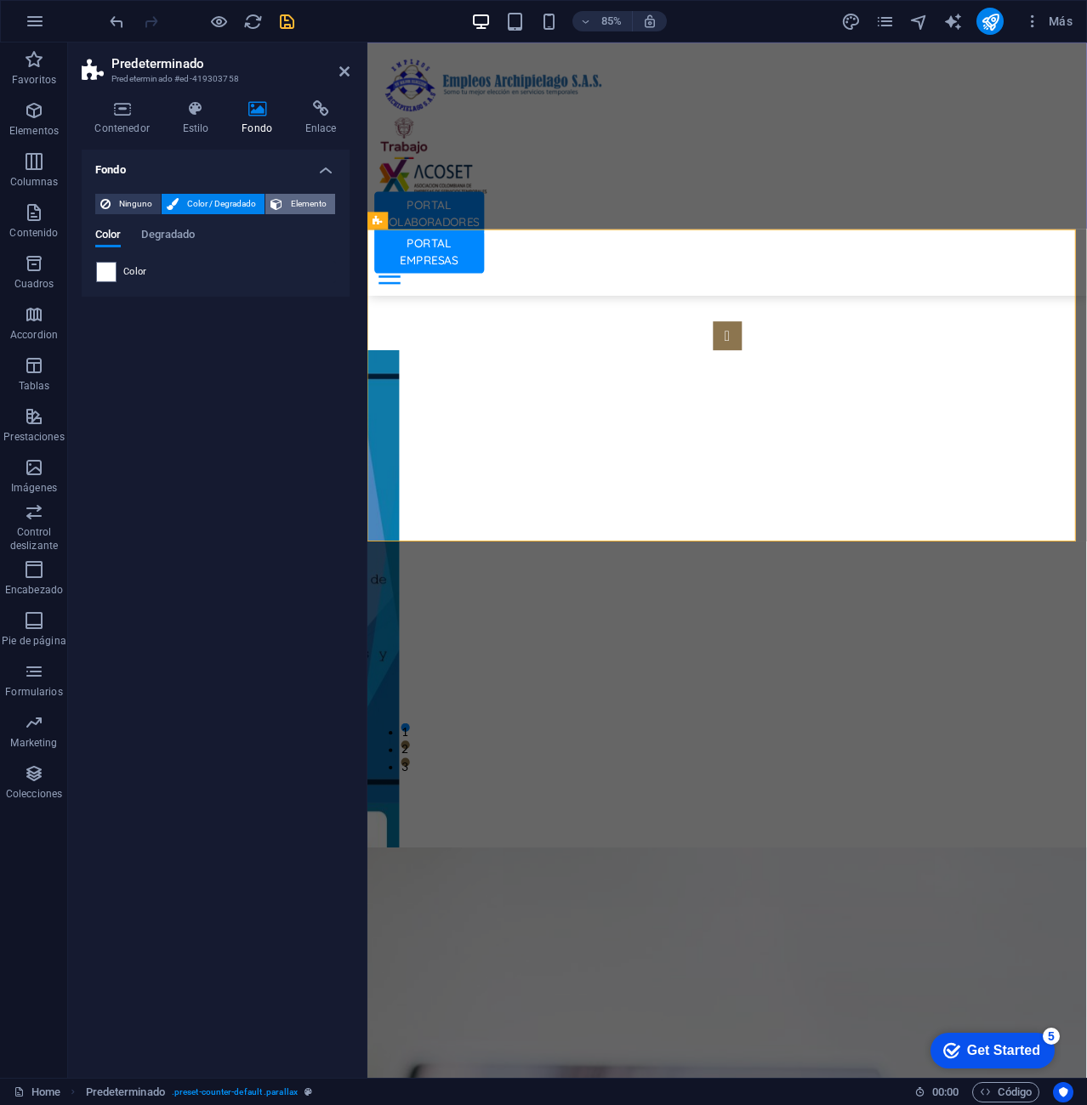
click at [311, 199] on span "Elemento" at bounding box center [308, 204] width 43 height 20
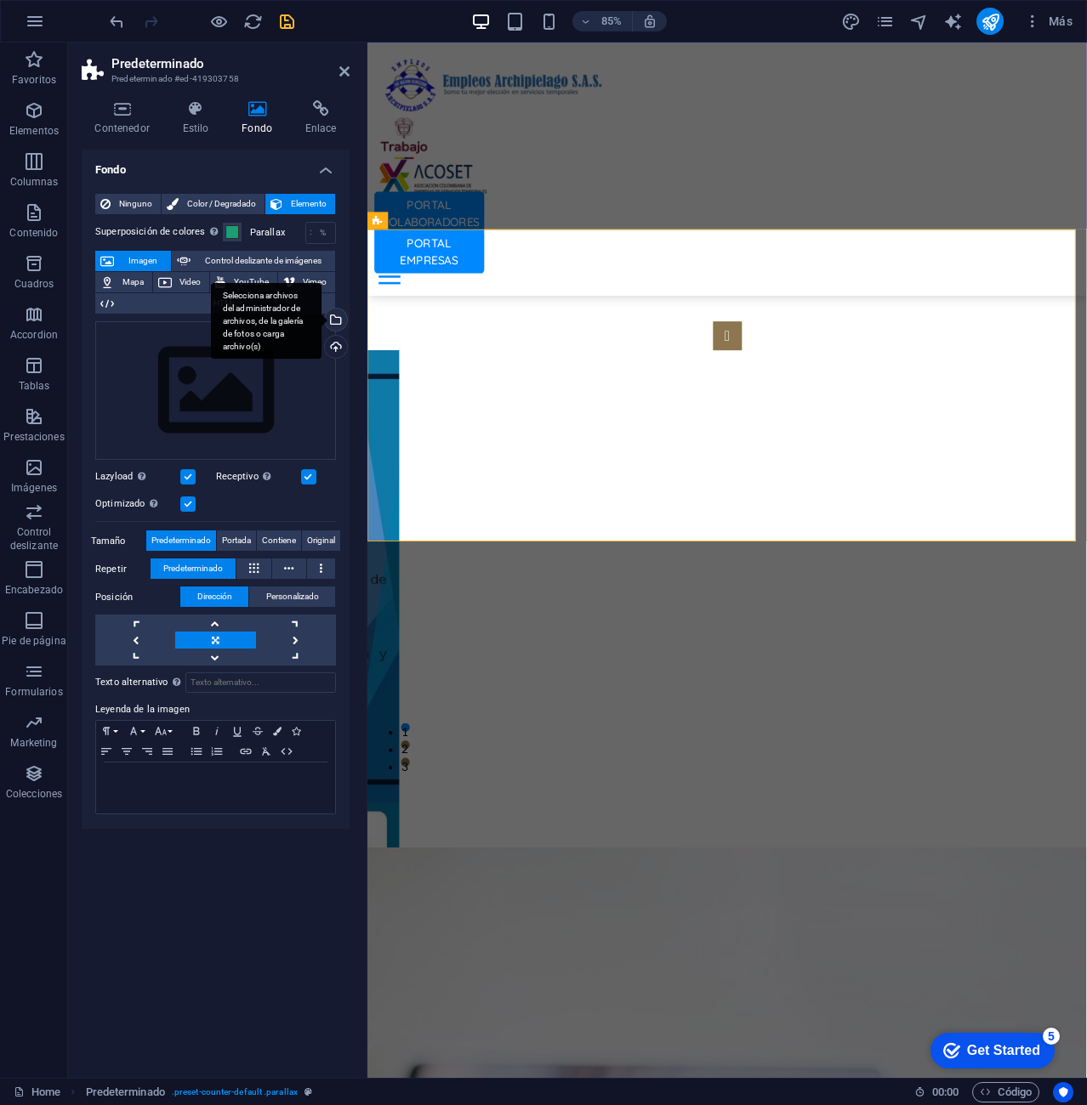
click at [334, 324] on div "Selecciona archivos del administrador de archivos, de la galería de fotos o car…" at bounding box center [334, 322] width 26 height 26
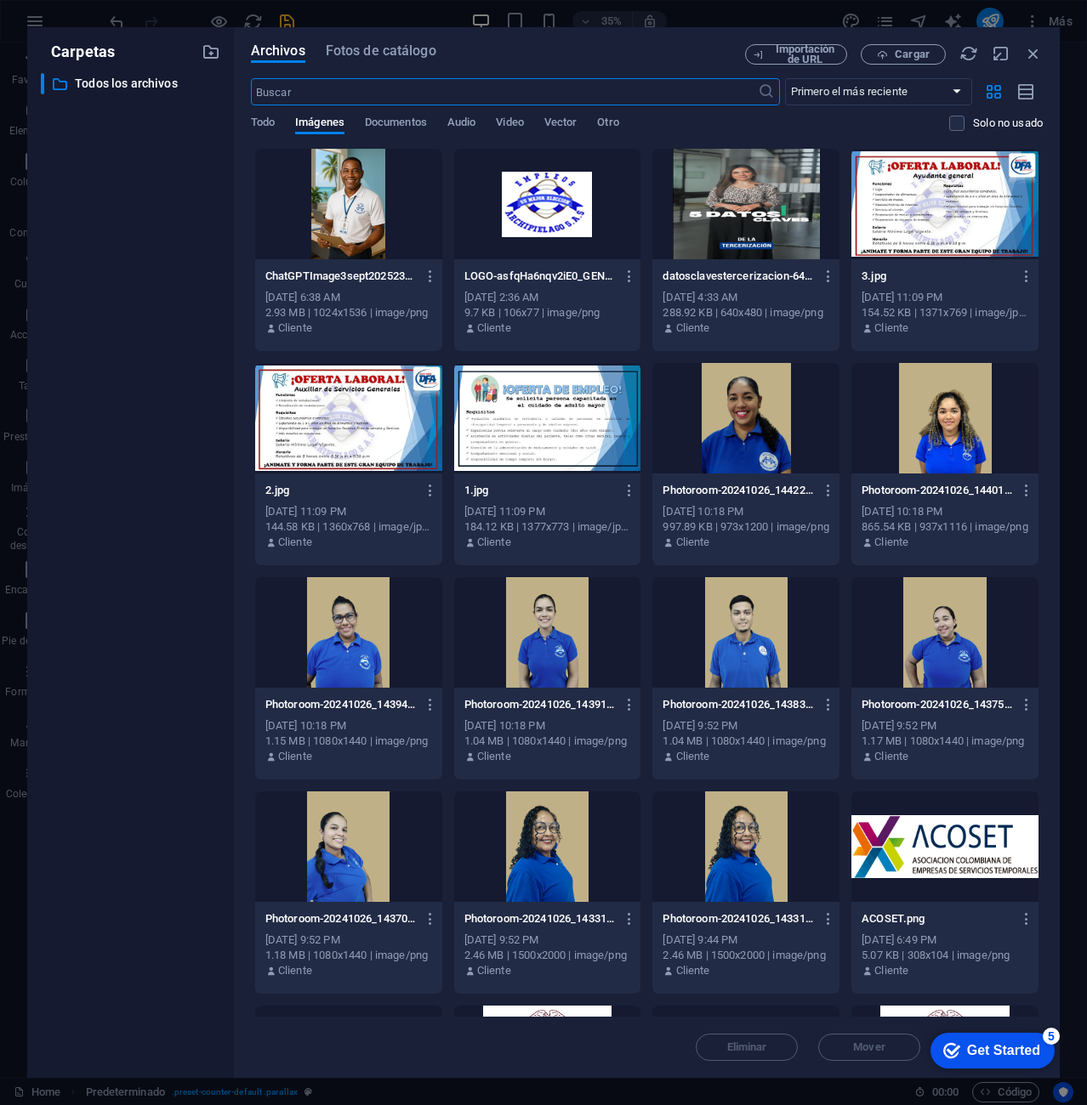
click at [364, 202] on div at bounding box center [348, 204] width 187 height 111
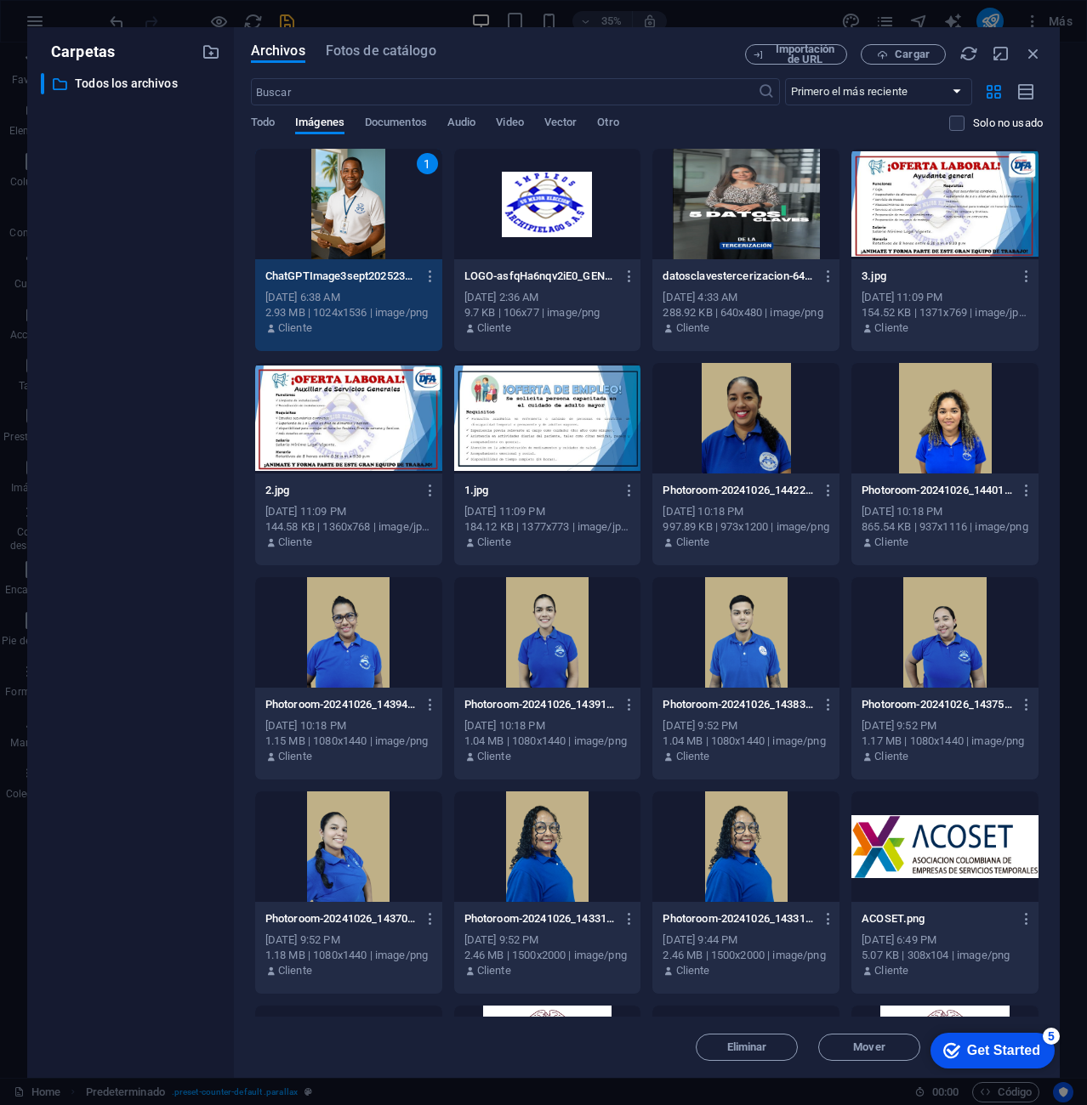
click at [368, 198] on div "1" at bounding box center [348, 204] width 187 height 111
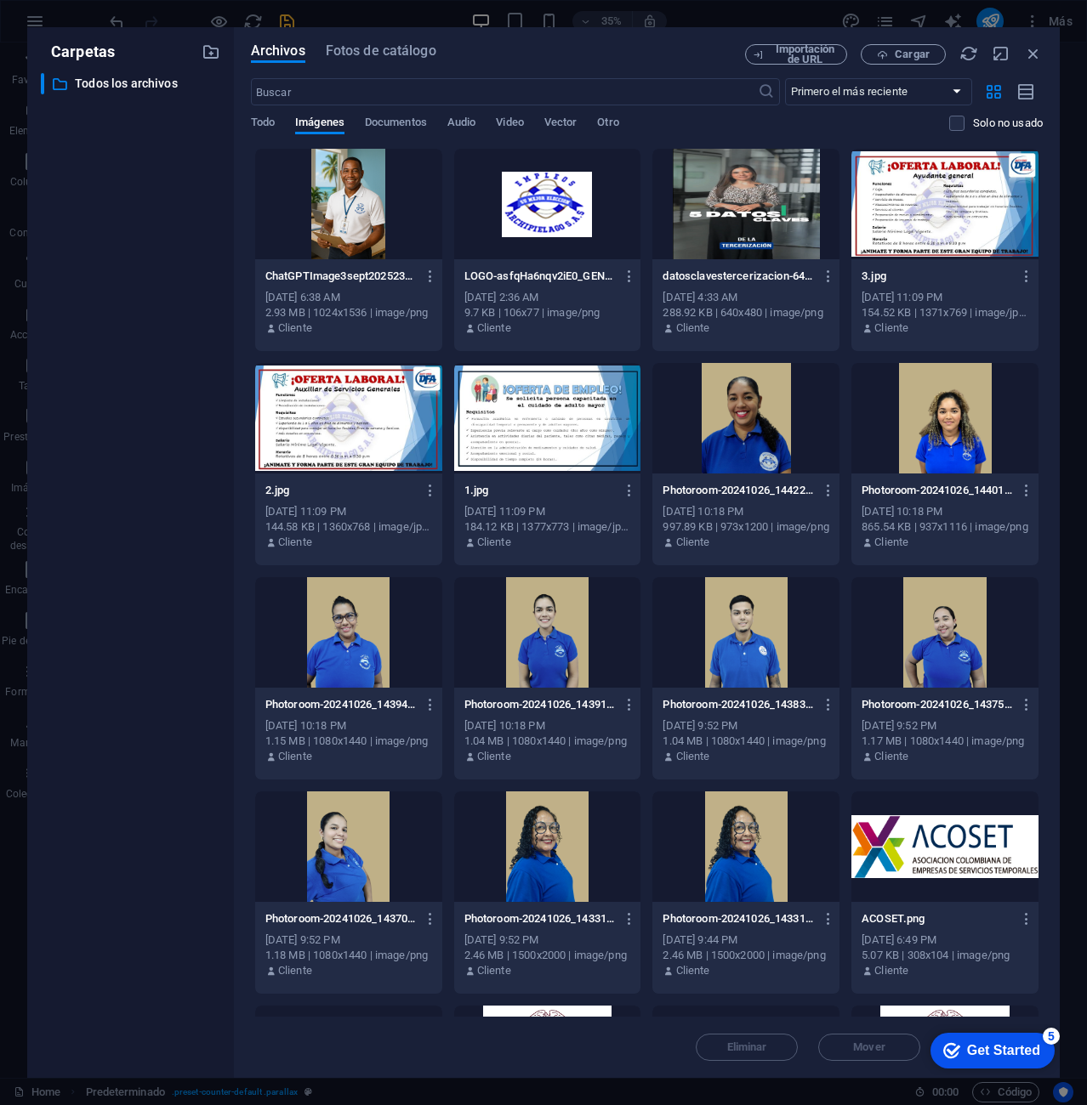
click at [368, 198] on div at bounding box center [348, 204] width 187 height 111
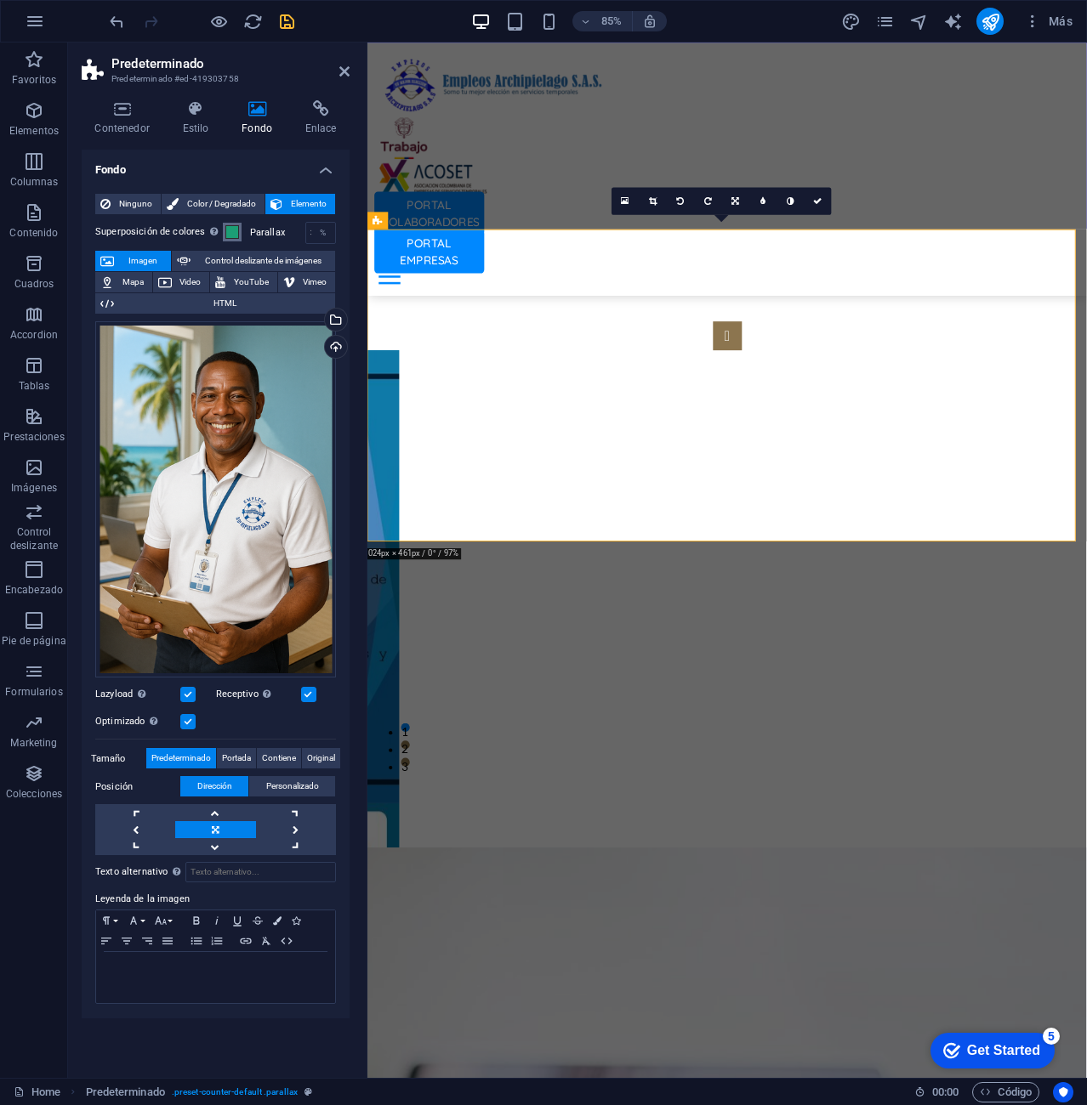
click at [231, 230] on span at bounding box center [232, 232] width 14 height 14
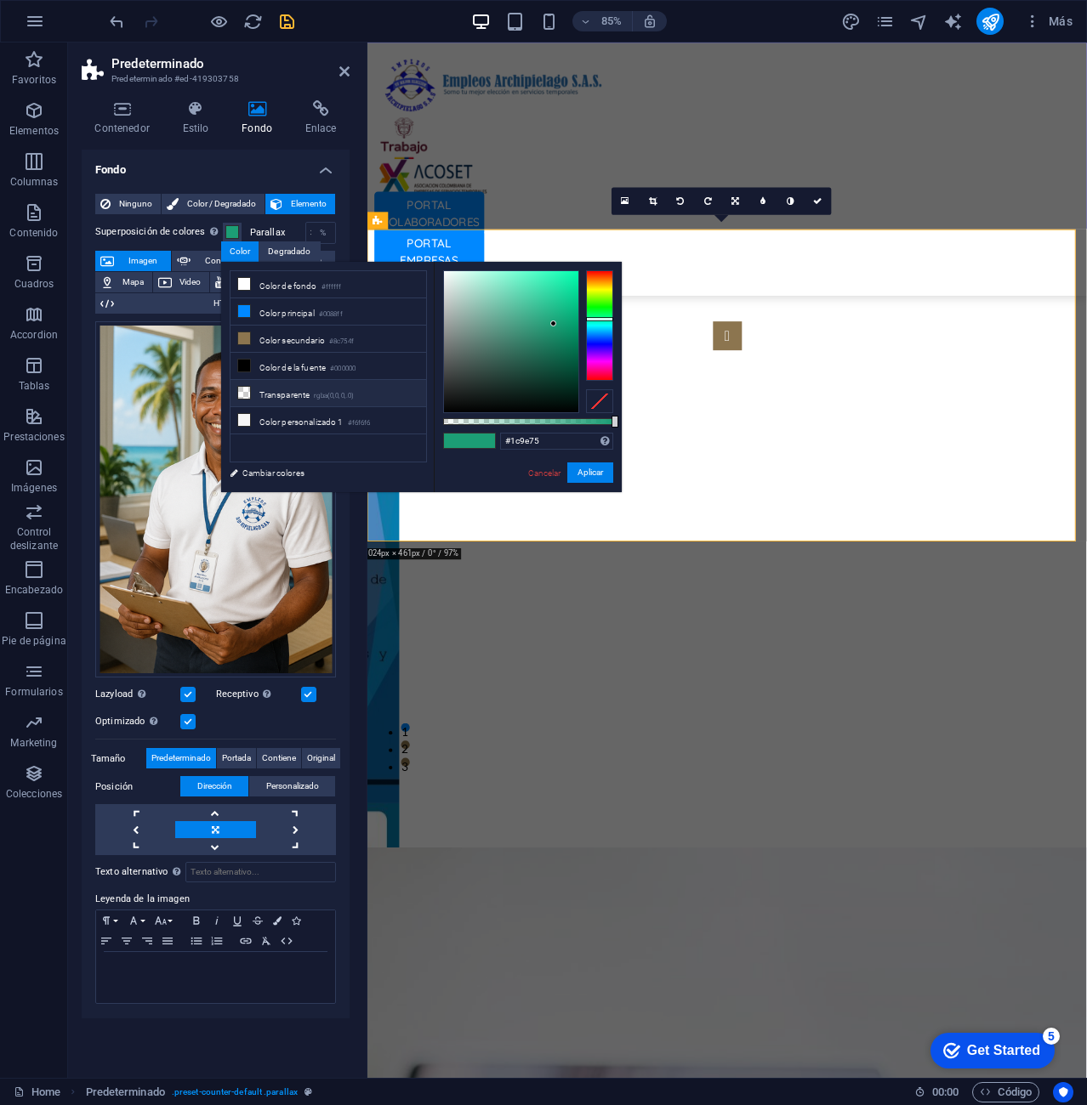
click at [351, 383] on li "Transparente rgba(0,0,0,.0)" at bounding box center [328, 393] width 196 height 27
type input "rgba(0, 0, 0, 0)"
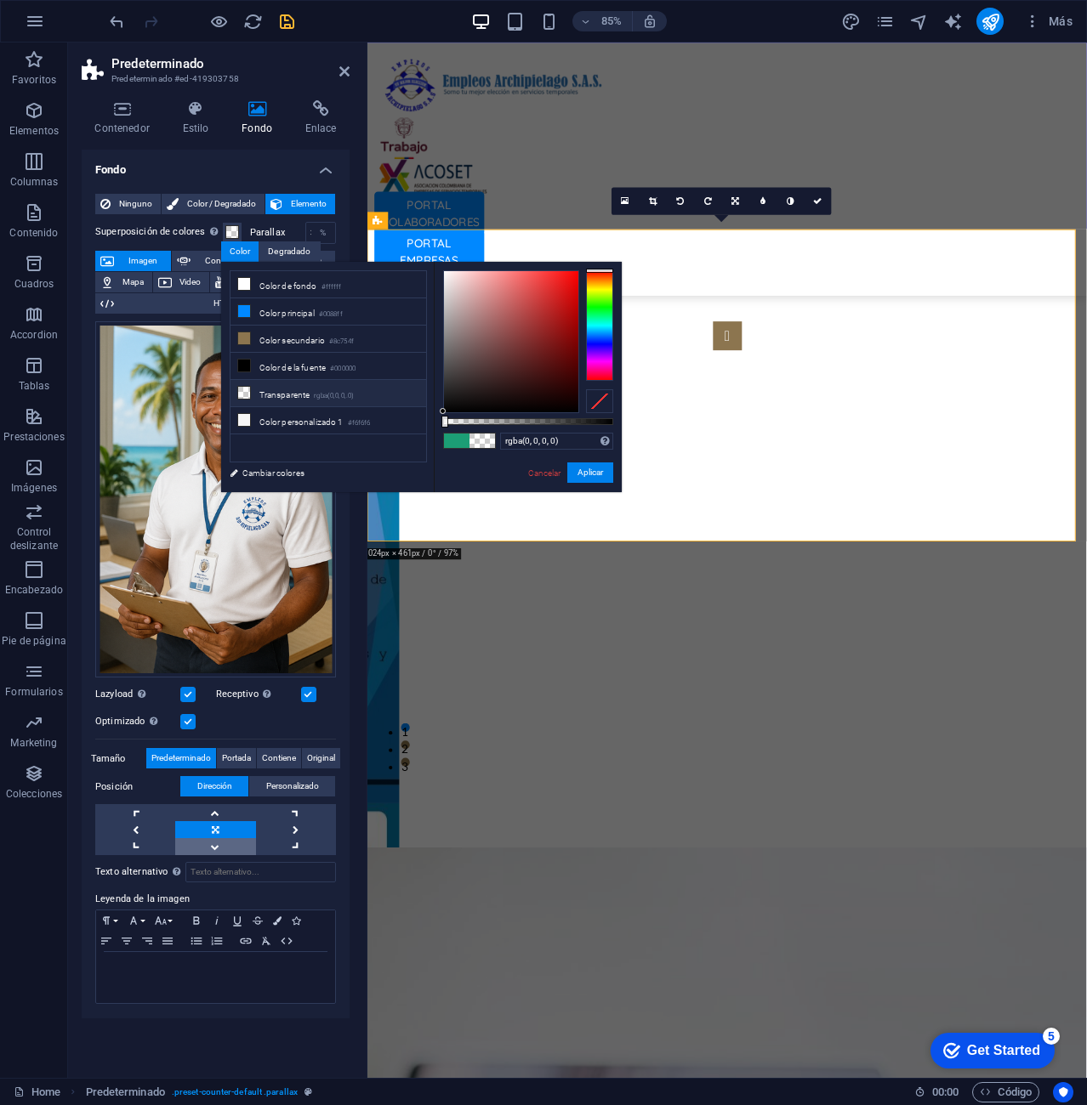
click at [206, 843] on link at bounding box center [215, 846] width 80 height 17
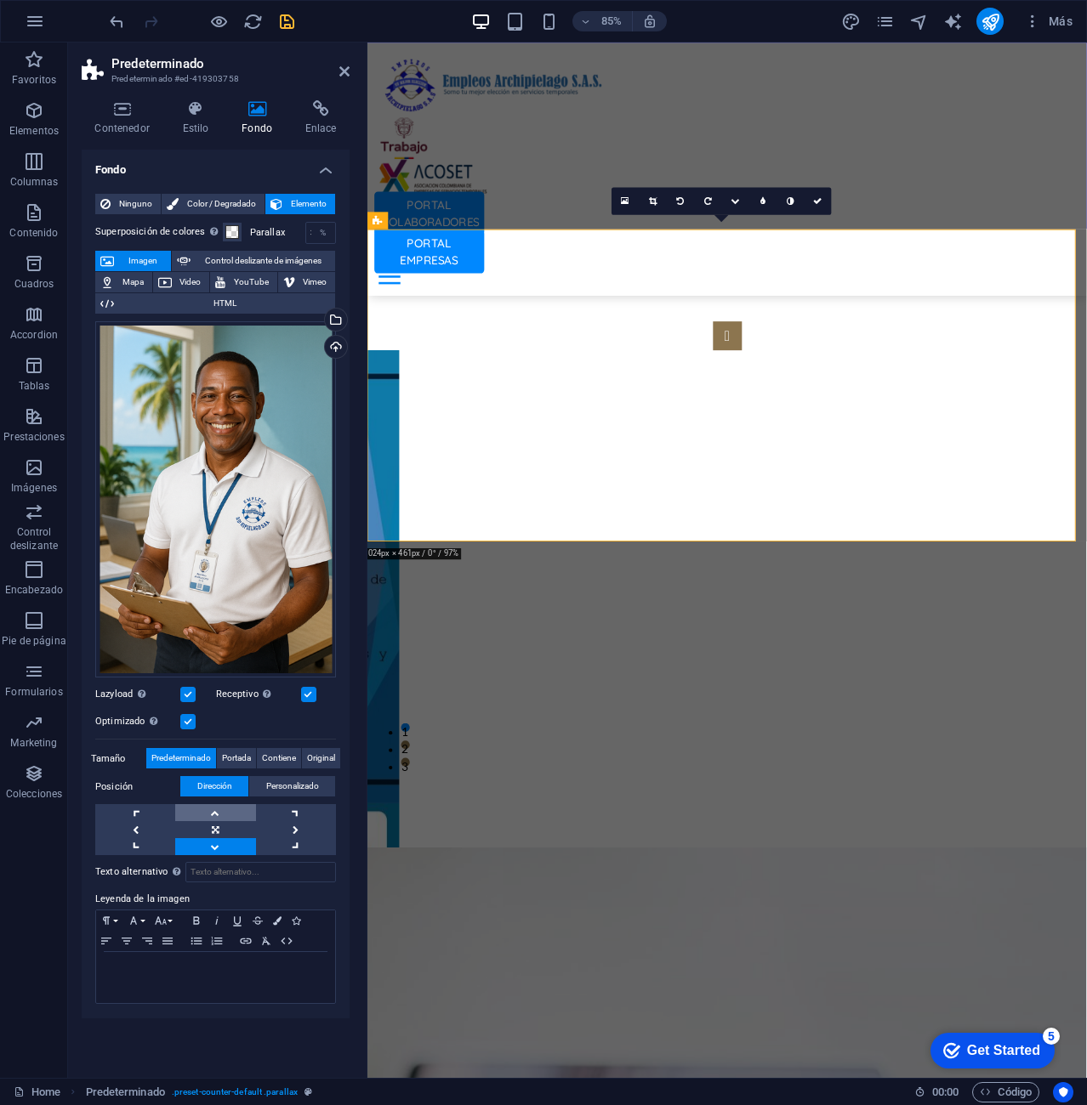
click at [213, 811] on link at bounding box center [215, 812] width 80 height 17
click at [221, 845] on link at bounding box center [215, 846] width 80 height 17
click at [217, 828] on link at bounding box center [215, 829] width 80 height 17
drag, startPoint x: 260, startPoint y: 569, endPoint x: 248, endPoint y: 510, distance: 59.9
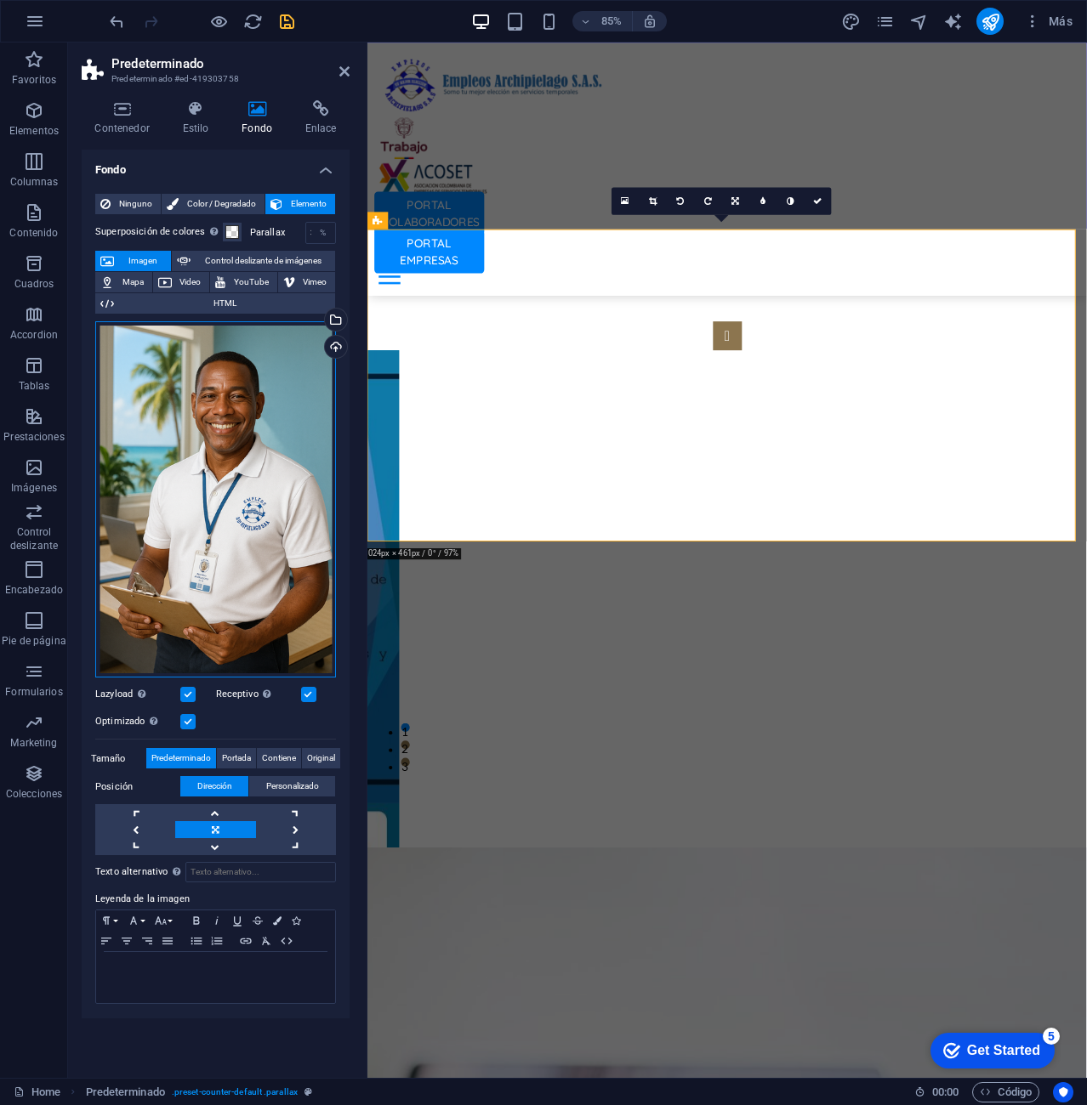
click at [248, 510] on div "Arrastra archivos aquí, haz clic para escoger archivos o selecciona archivos de…" at bounding box center [215, 499] width 241 height 357
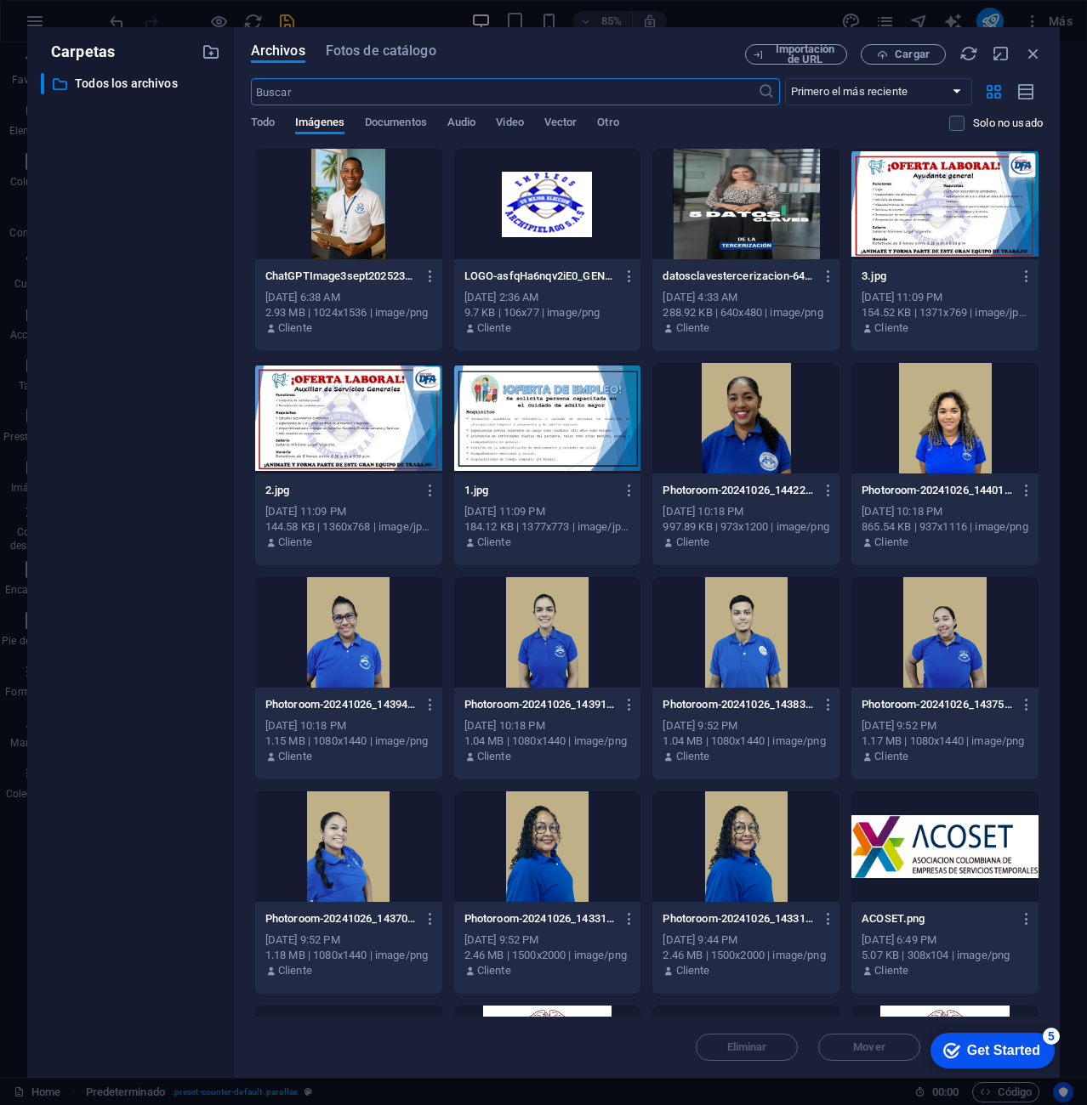
scroll to position [6070, 0]
drag, startPoint x: 1032, startPoint y: 54, endPoint x: 769, endPoint y: 20, distance: 264.9
click at [1032, 54] on icon "button" at bounding box center [1033, 53] width 19 height 19
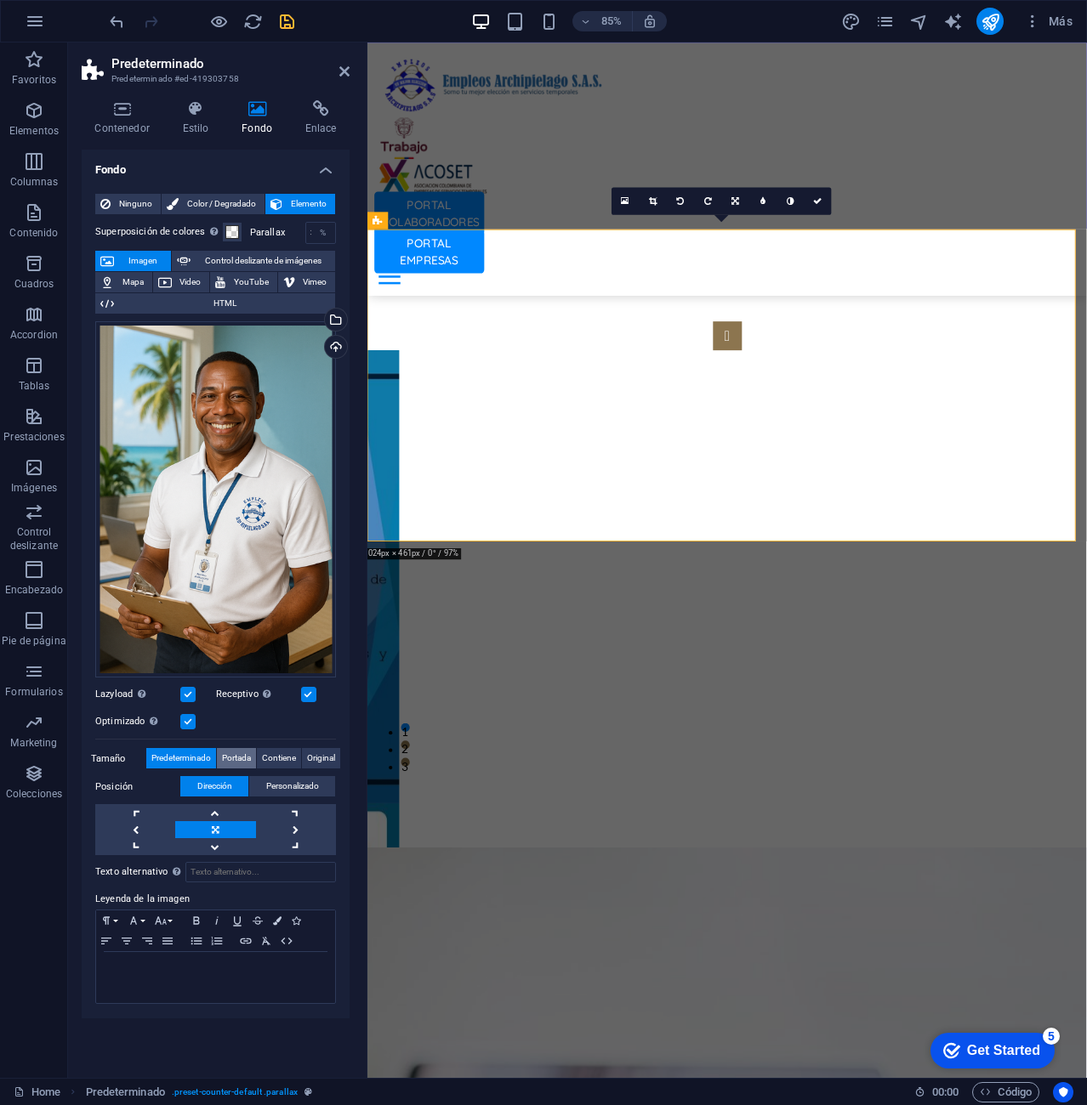
click at [235, 758] on span "Portada" at bounding box center [236, 758] width 29 height 20
click at [176, 762] on span "Predeterminado" at bounding box center [181, 758] width 60 height 20
click at [273, 755] on span "Contiene" at bounding box center [279, 758] width 34 height 20
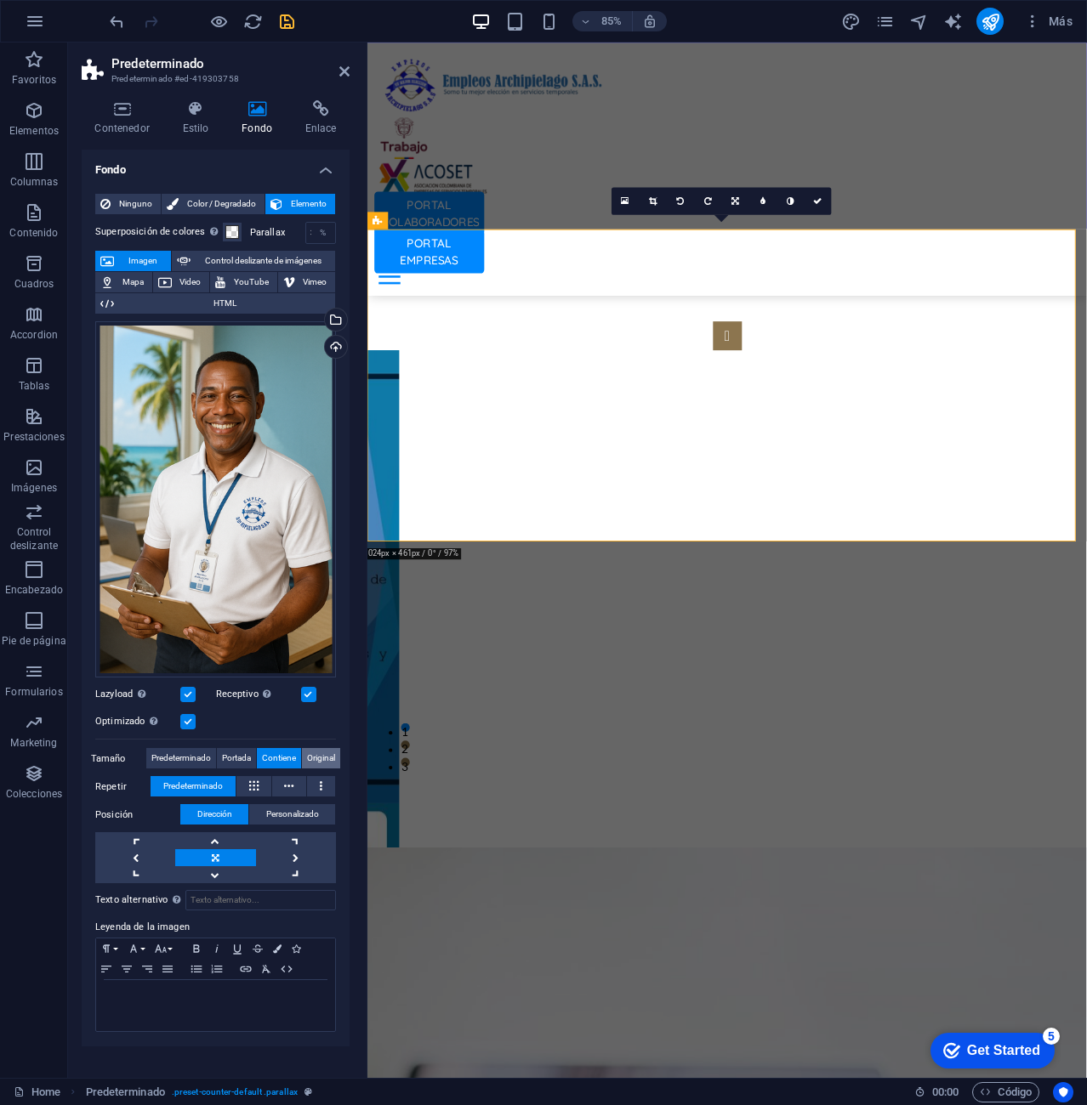
click at [326, 760] on span "Original" at bounding box center [321, 758] width 28 height 20
click at [261, 788] on button at bounding box center [253, 786] width 35 height 20
click at [280, 786] on button at bounding box center [289, 786] width 35 height 20
click at [201, 786] on span "Predeterminado" at bounding box center [193, 786] width 60 height 20
click at [295, 814] on span "Personalizado" at bounding box center [292, 814] width 53 height 20
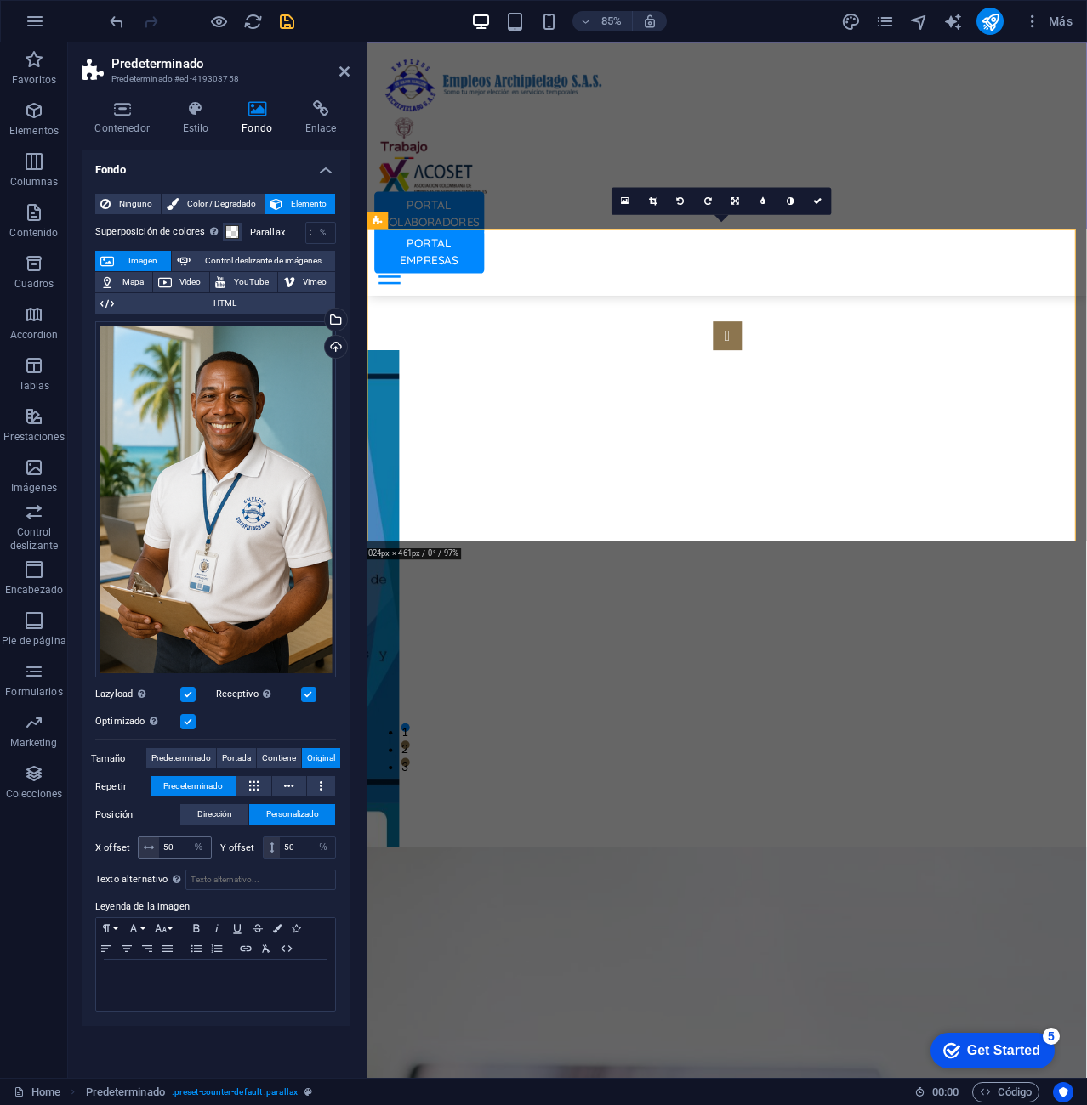
click at [147, 846] on icon at bounding box center [149, 848] width 10 height 10
click at [179, 846] on input "50" at bounding box center [185, 847] width 52 height 20
type input "5"
drag, startPoint x: 177, startPoint y: 845, endPoint x: 144, endPoint y: 849, distance: 33.4
click at [144, 849] on div "60 px rem % vh vw" at bounding box center [175, 848] width 74 height 22
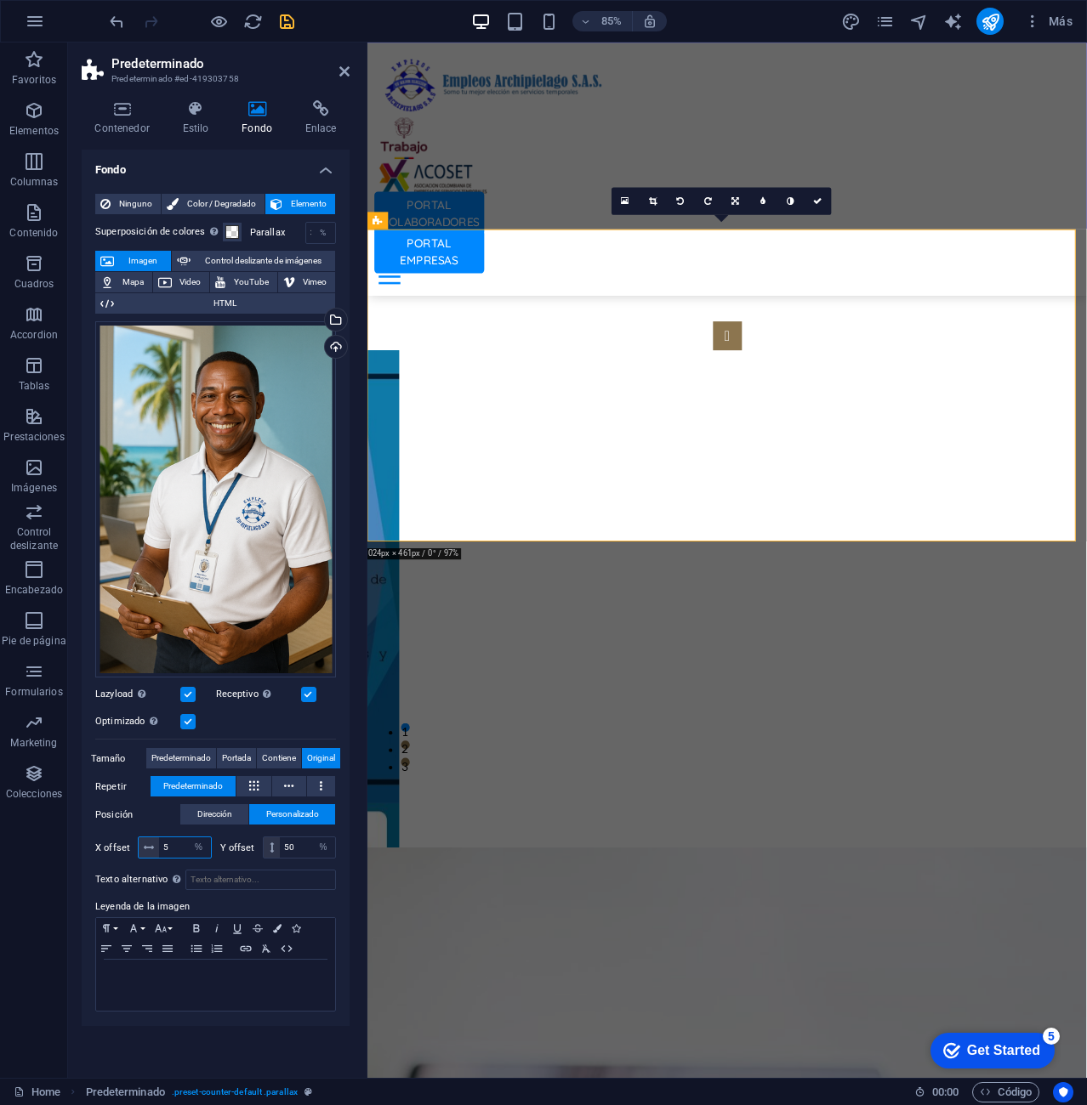
type input "50"
click at [298, 853] on input "50" at bounding box center [307, 847] width 55 height 20
drag, startPoint x: 294, startPoint y: 846, endPoint x: 279, endPoint y: 846, distance: 15.3
click at [280, 846] on input "50" at bounding box center [307, 847] width 55 height 20
click at [171, 846] on input "50" at bounding box center [185, 847] width 52 height 20
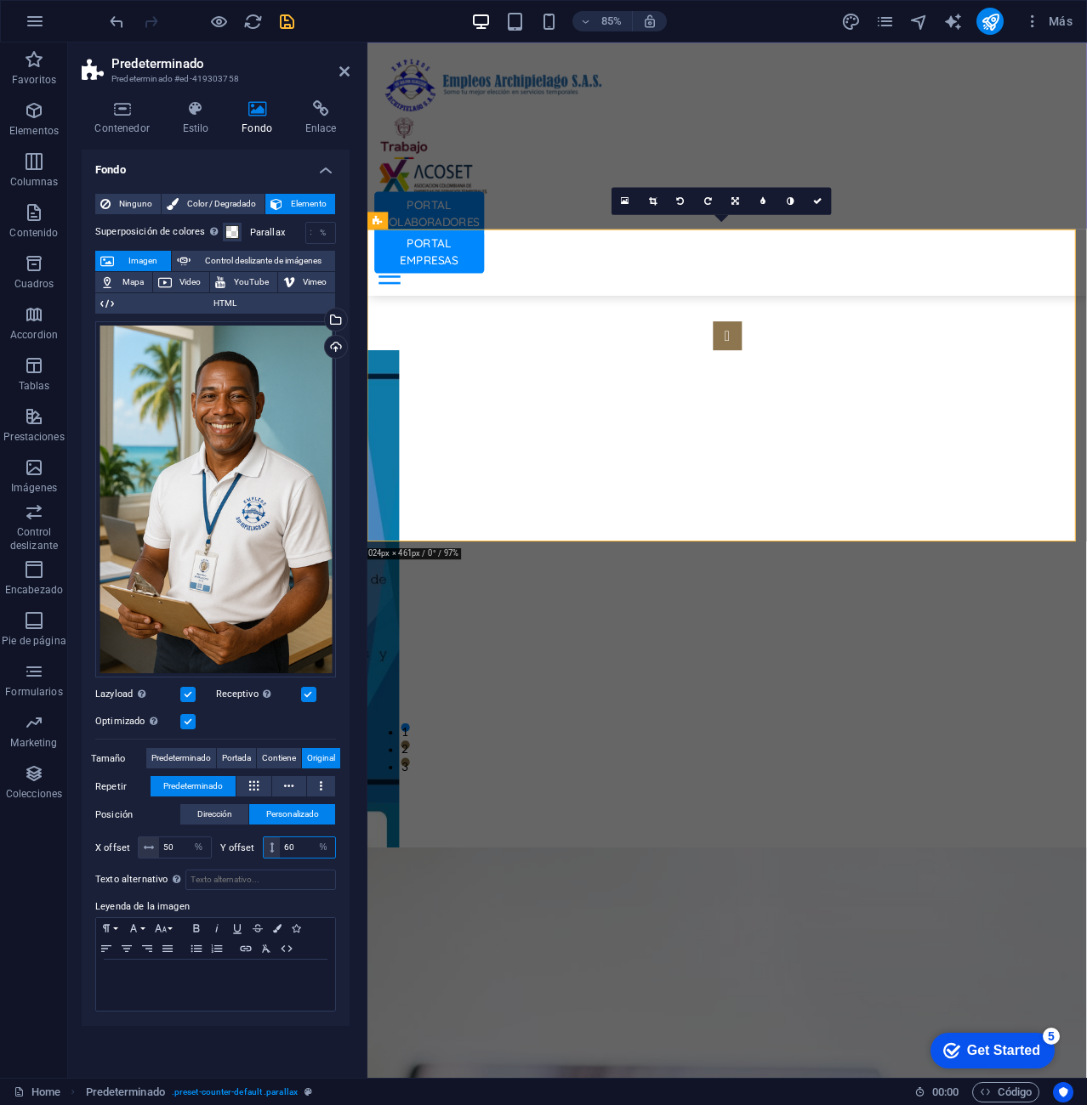
click at [304, 841] on input "60" at bounding box center [307, 847] width 55 height 20
drag, startPoint x: 306, startPoint y: 851, endPoint x: 292, endPoint y: 850, distance: 14.5
click at [292, 850] on input "60" at bounding box center [307, 847] width 55 height 20
drag, startPoint x: 309, startPoint y: 851, endPoint x: 247, endPoint y: 853, distance: 62.1
click at [247, 853] on div "Y offset 60 px rem % vh vw" at bounding box center [278, 848] width 116 height 22
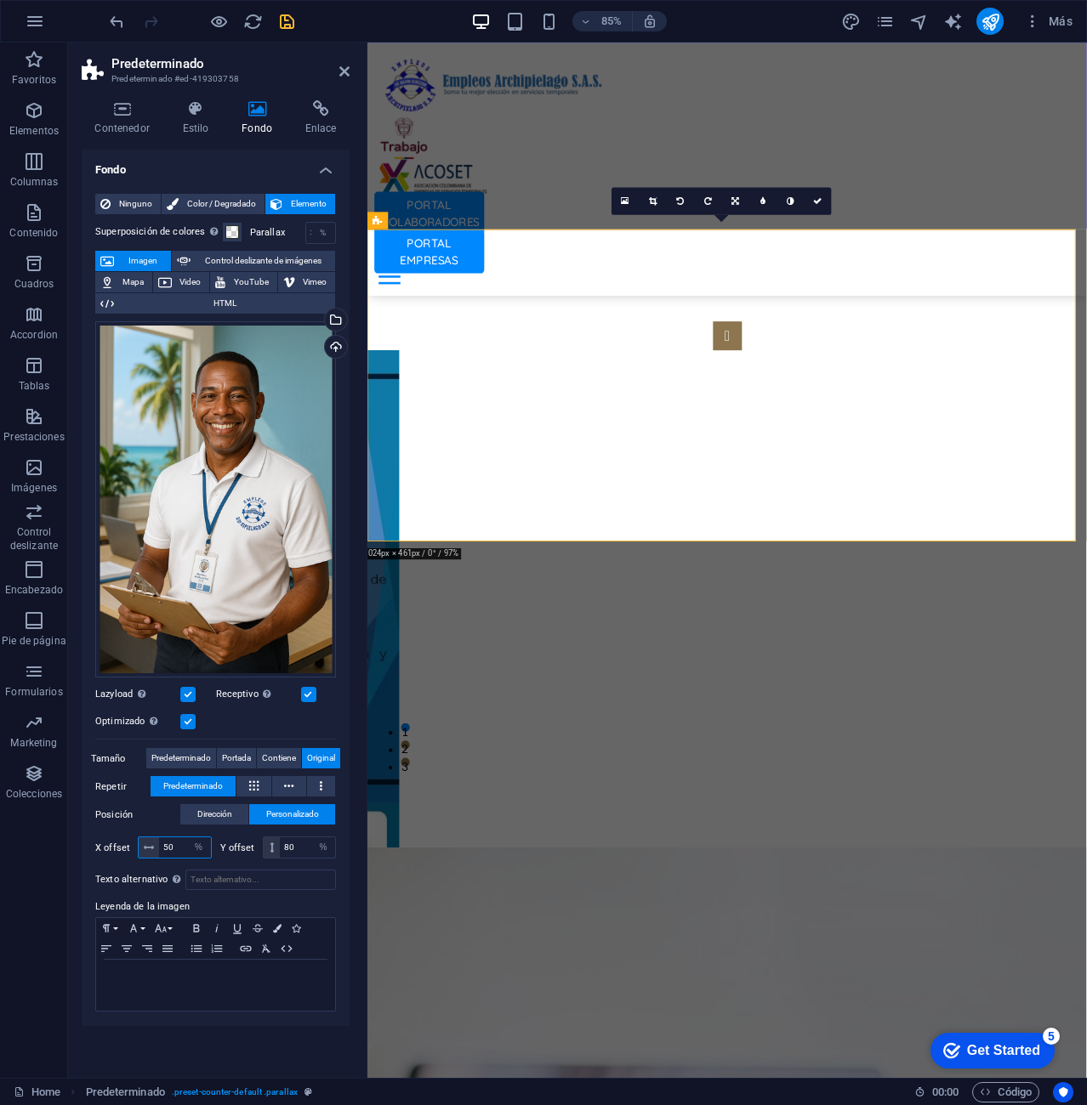
click at [184, 837] on input "50" at bounding box center [185, 847] width 52 height 20
click at [280, 842] on input "80" at bounding box center [307, 847] width 55 height 20
drag, startPoint x: 293, startPoint y: 849, endPoint x: 259, endPoint y: 848, distance: 34.1
click at [259, 848] on div "Y offset 80 px rem % vh vw" at bounding box center [278, 848] width 116 height 22
click at [173, 837] on input "50" at bounding box center [185, 847] width 52 height 20
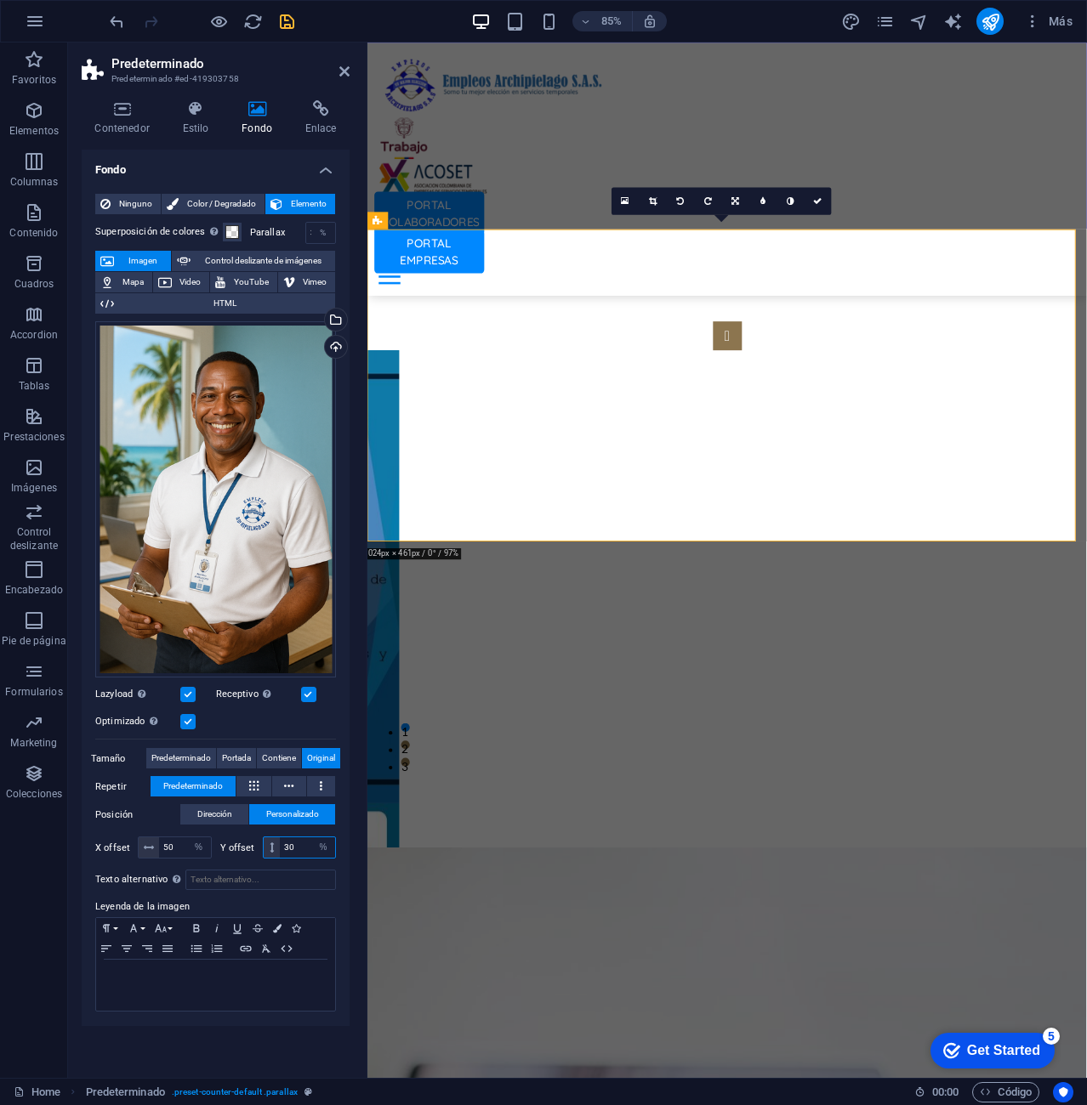
drag, startPoint x: 294, startPoint y: 854, endPoint x: 270, endPoint y: 850, distance: 24.9
click at [270, 850] on div "30 px rem % vh vw" at bounding box center [300, 848] width 74 height 22
type input "40"
click at [173, 849] on input "50" at bounding box center [185, 847] width 52 height 20
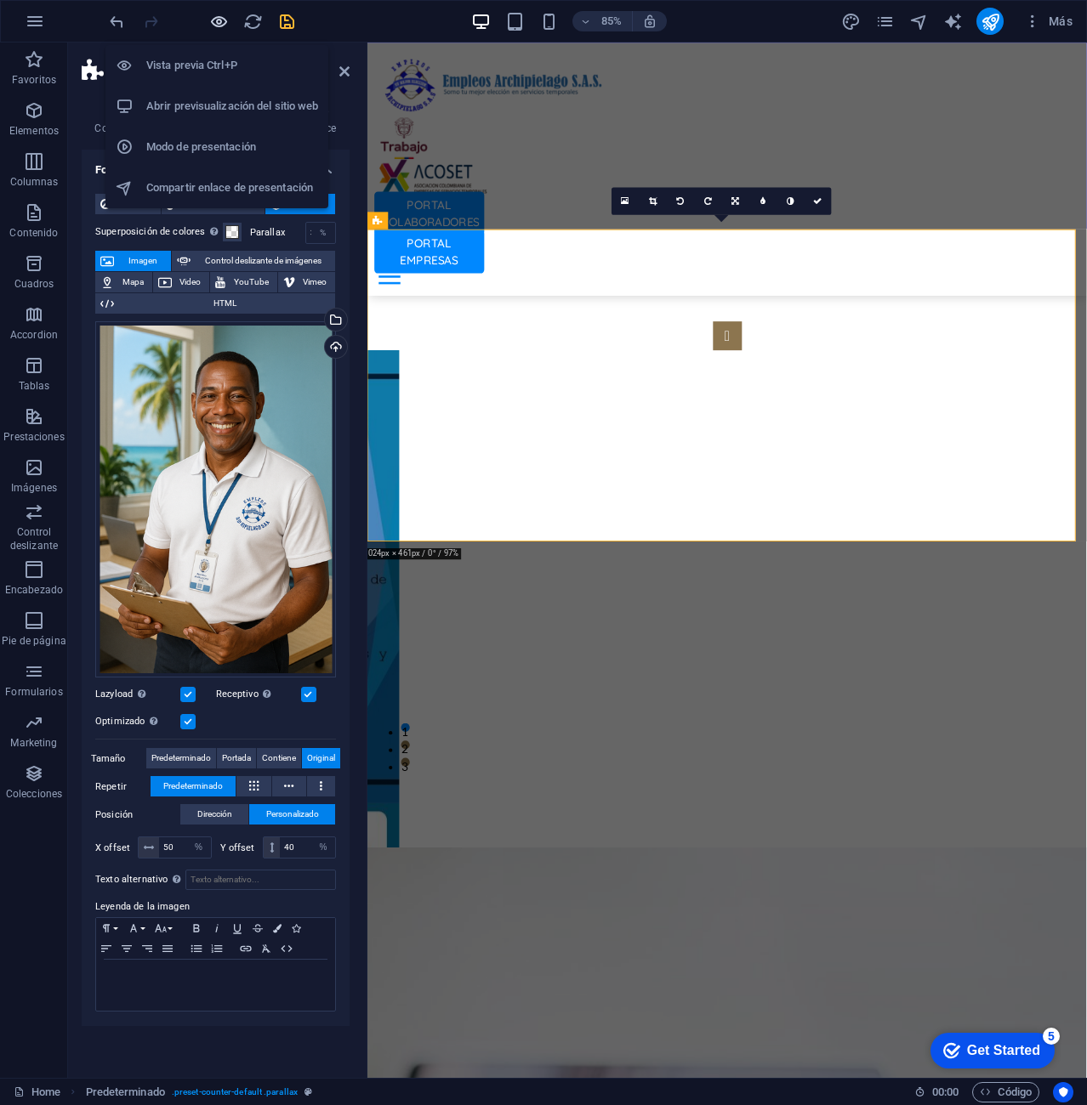
click at [220, 21] on icon "button" at bounding box center [219, 22] width 20 height 20
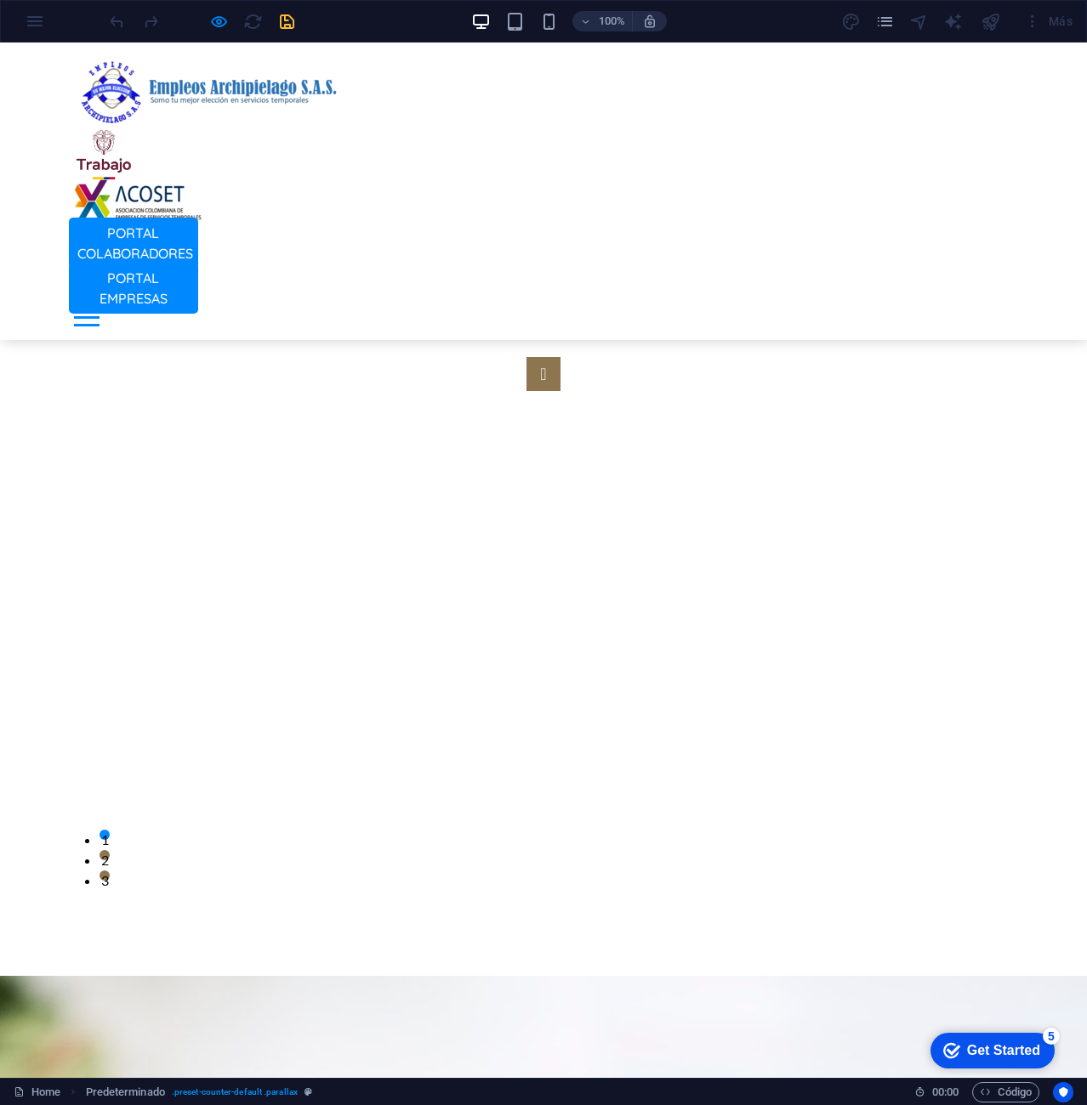
scroll to position [4426, 0]
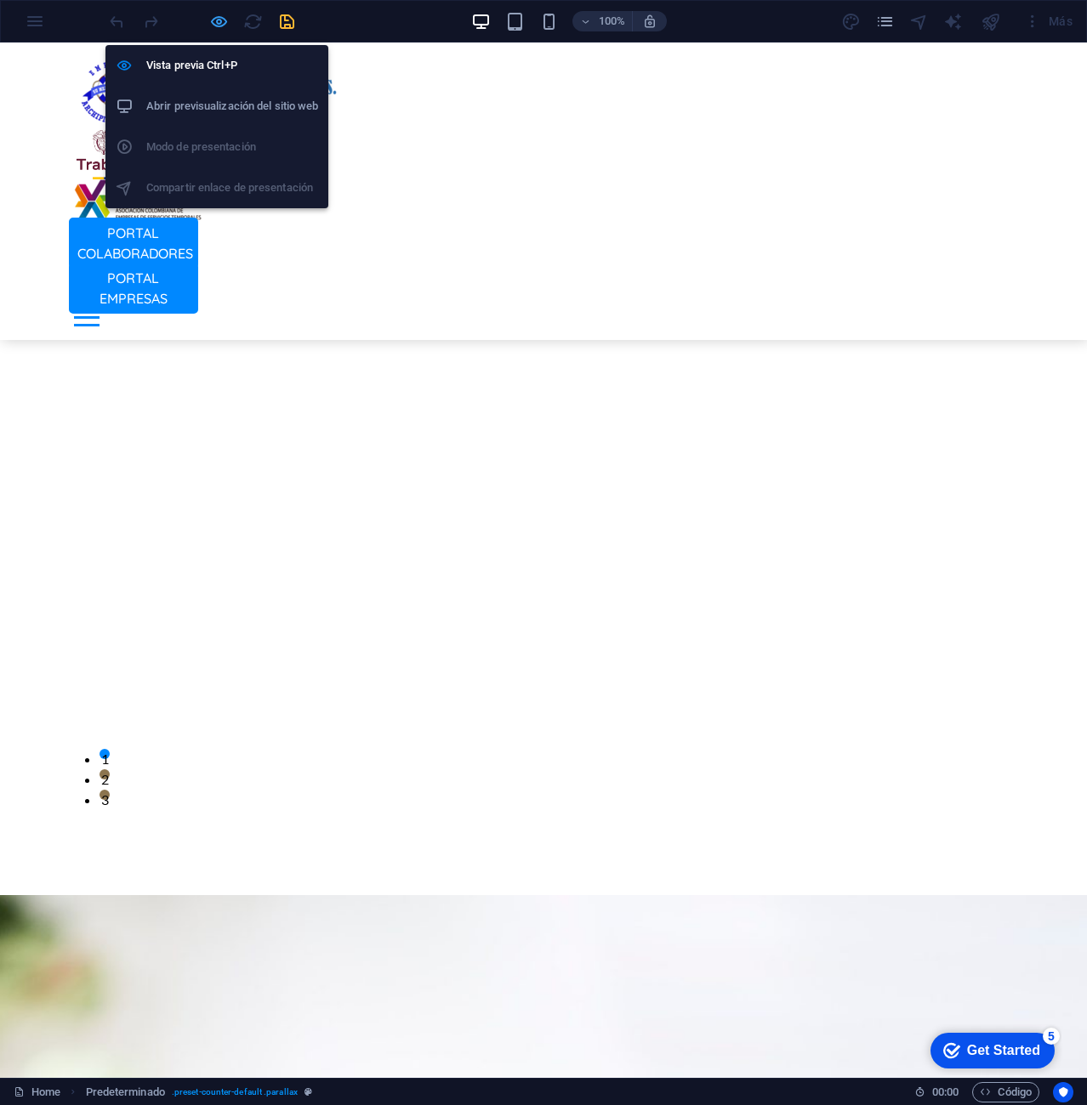
click at [214, 26] on icon "button" at bounding box center [219, 22] width 20 height 20
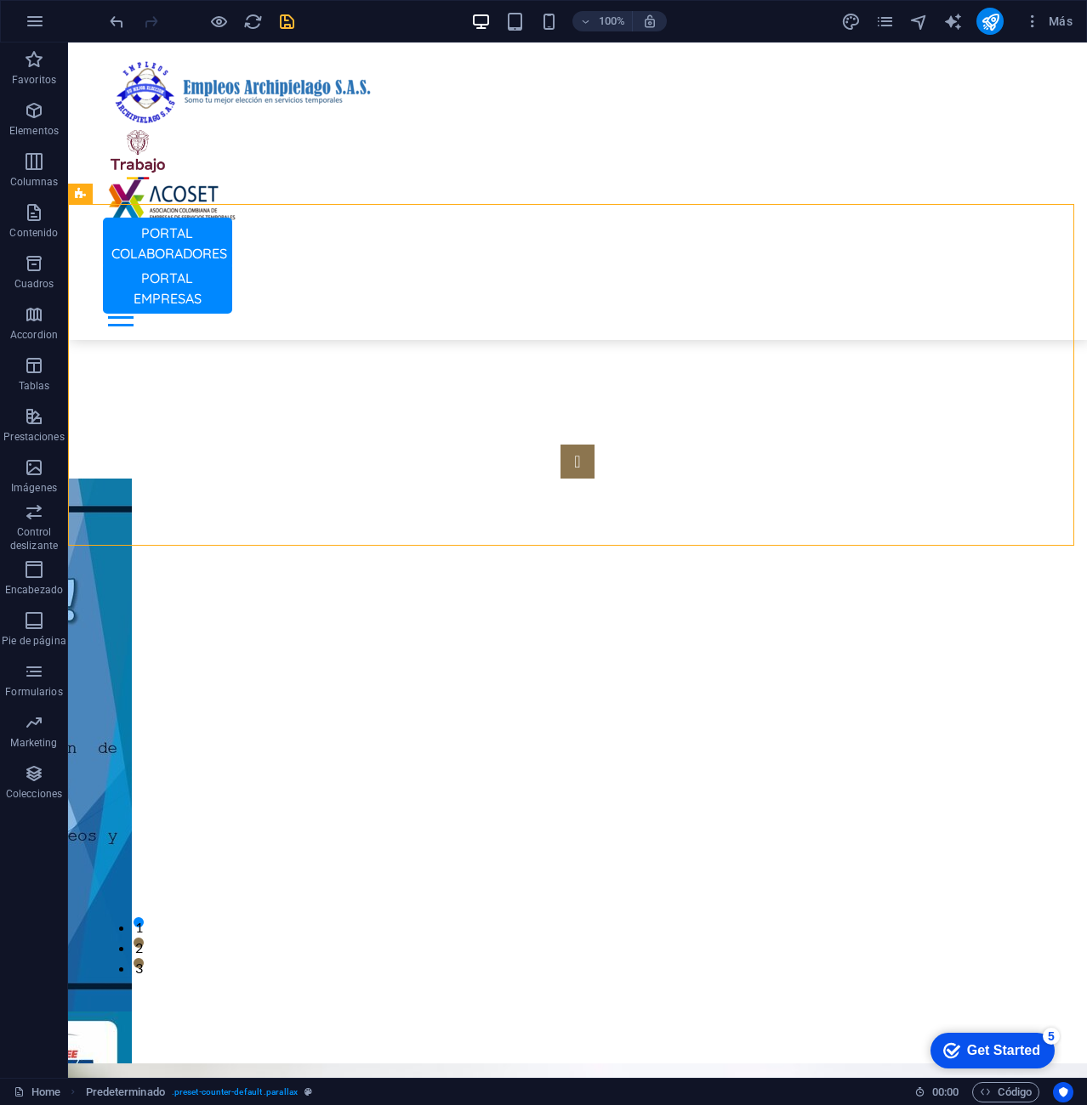
scroll to position [4585, 0]
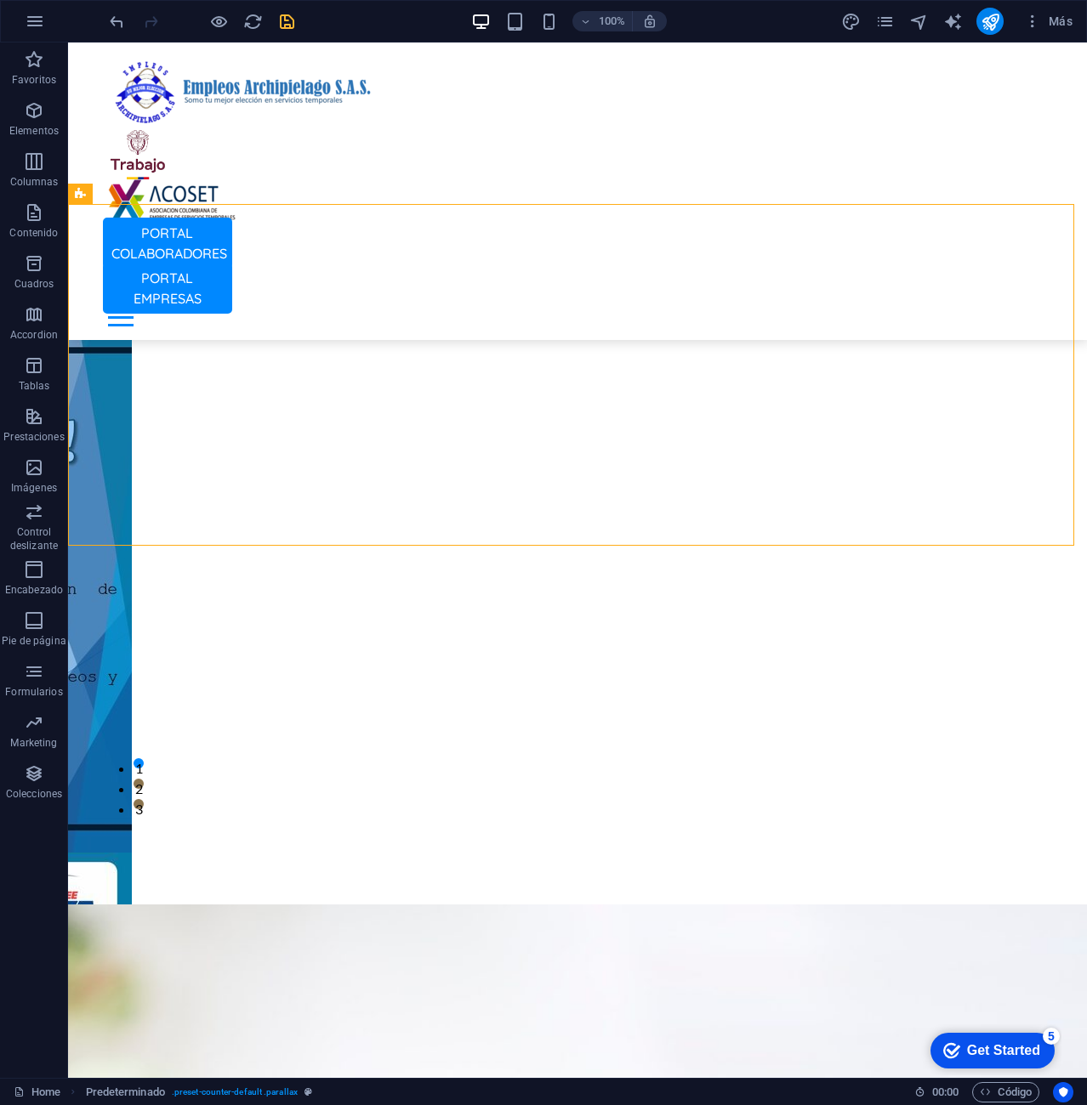
select select "%"
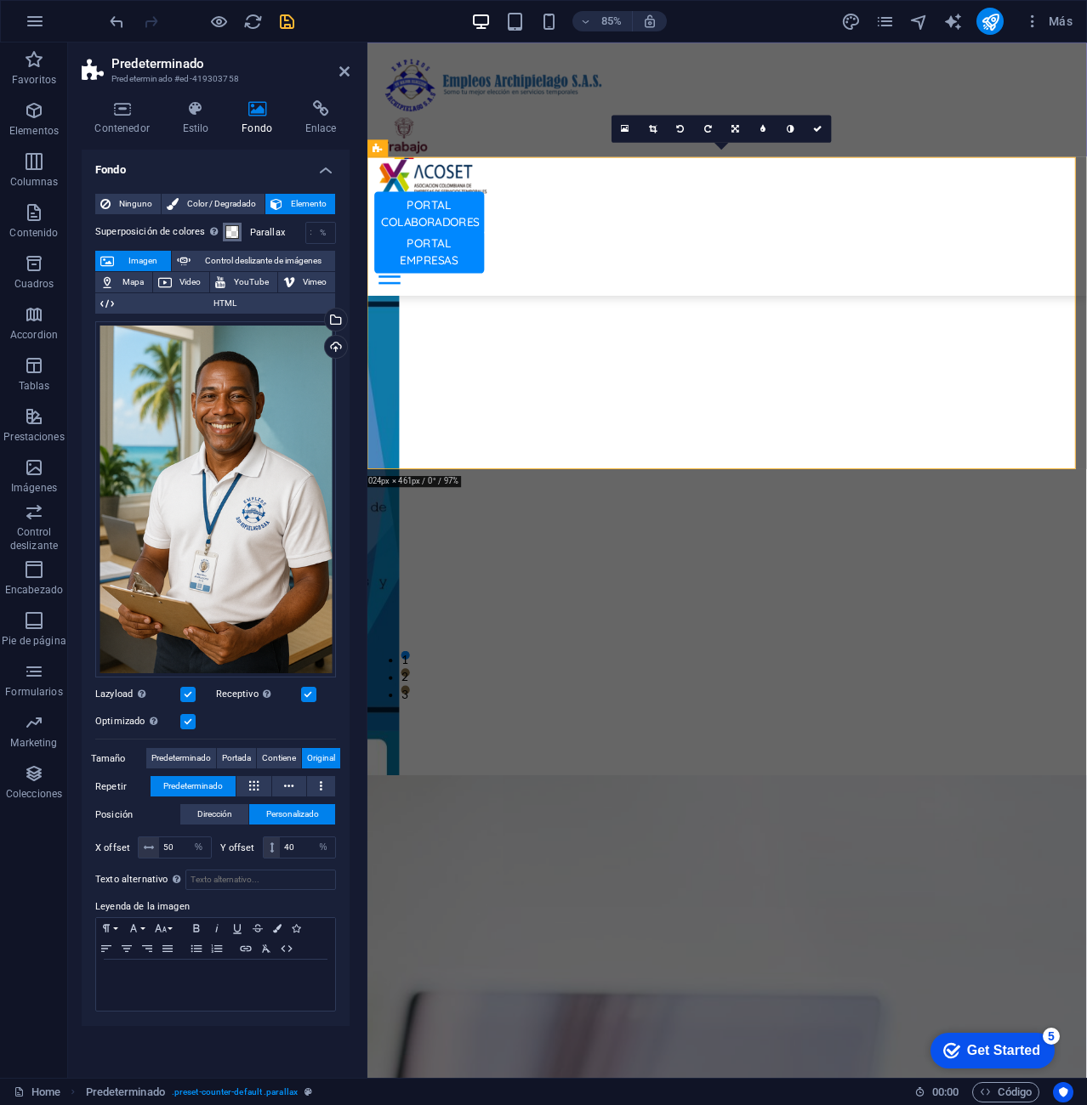
click at [227, 228] on span at bounding box center [232, 232] width 14 height 14
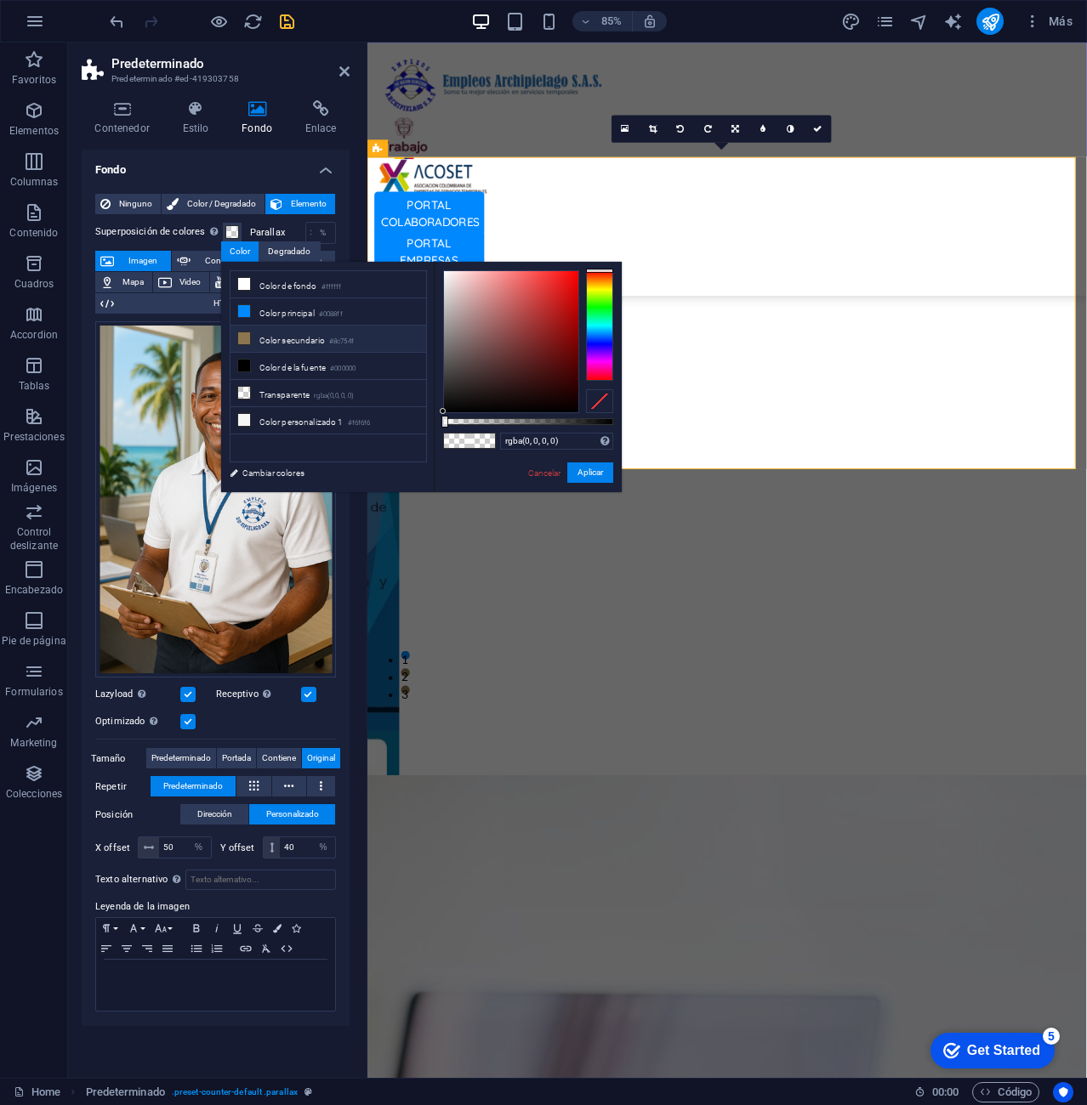
click at [278, 337] on li "Color secundario #8c754f" at bounding box center [328, 339] width 196 height 27
type input "#8c754f"
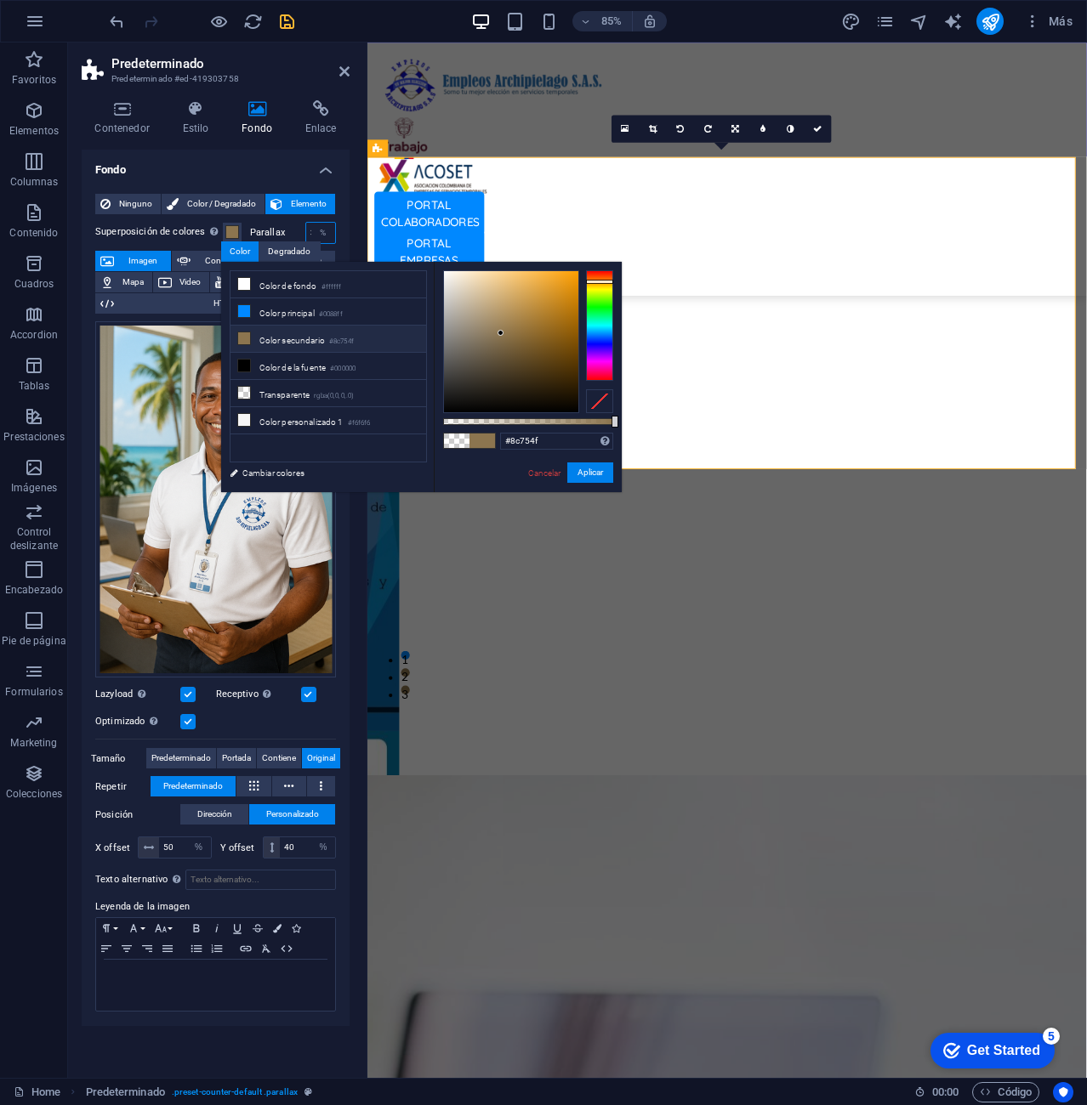
click at [307, 230] on input "30" at bounding box center [320, 233] width 29 height 20
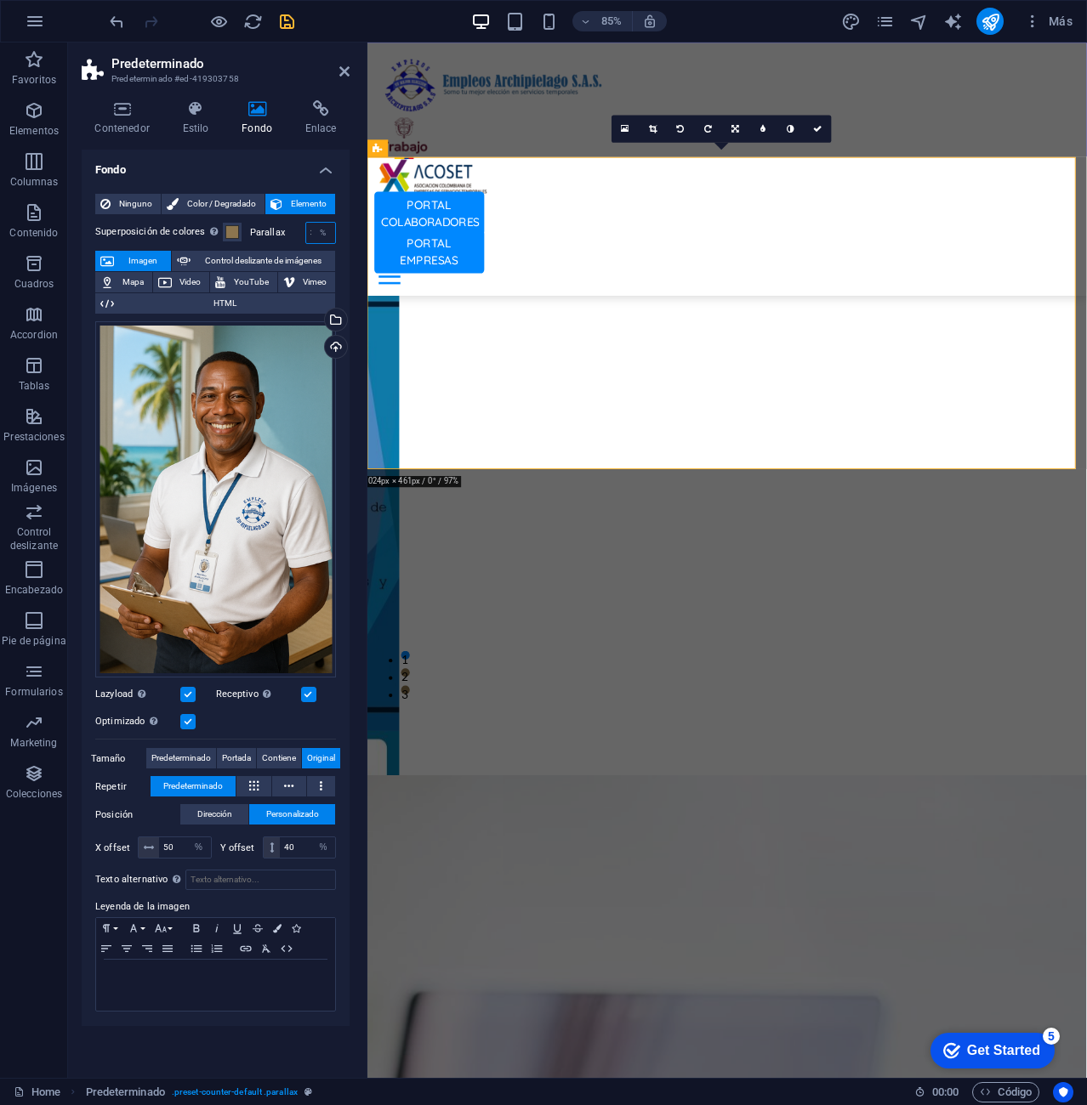
drag, startPoint x: 307, startPoint y: 230, endPoint x: 338, endPoint y: 228, distance: 31.5
click at [338, 228] on div "Ninguno Color / Degradado Elemento Estirar fondo a ancho completo Superposición…" at bounding box center [216, 603] width 268 height 847
type input "3"
click at [236, 173] on h4 "Fondo" at bounding box center [216, 165] width 268 height 31
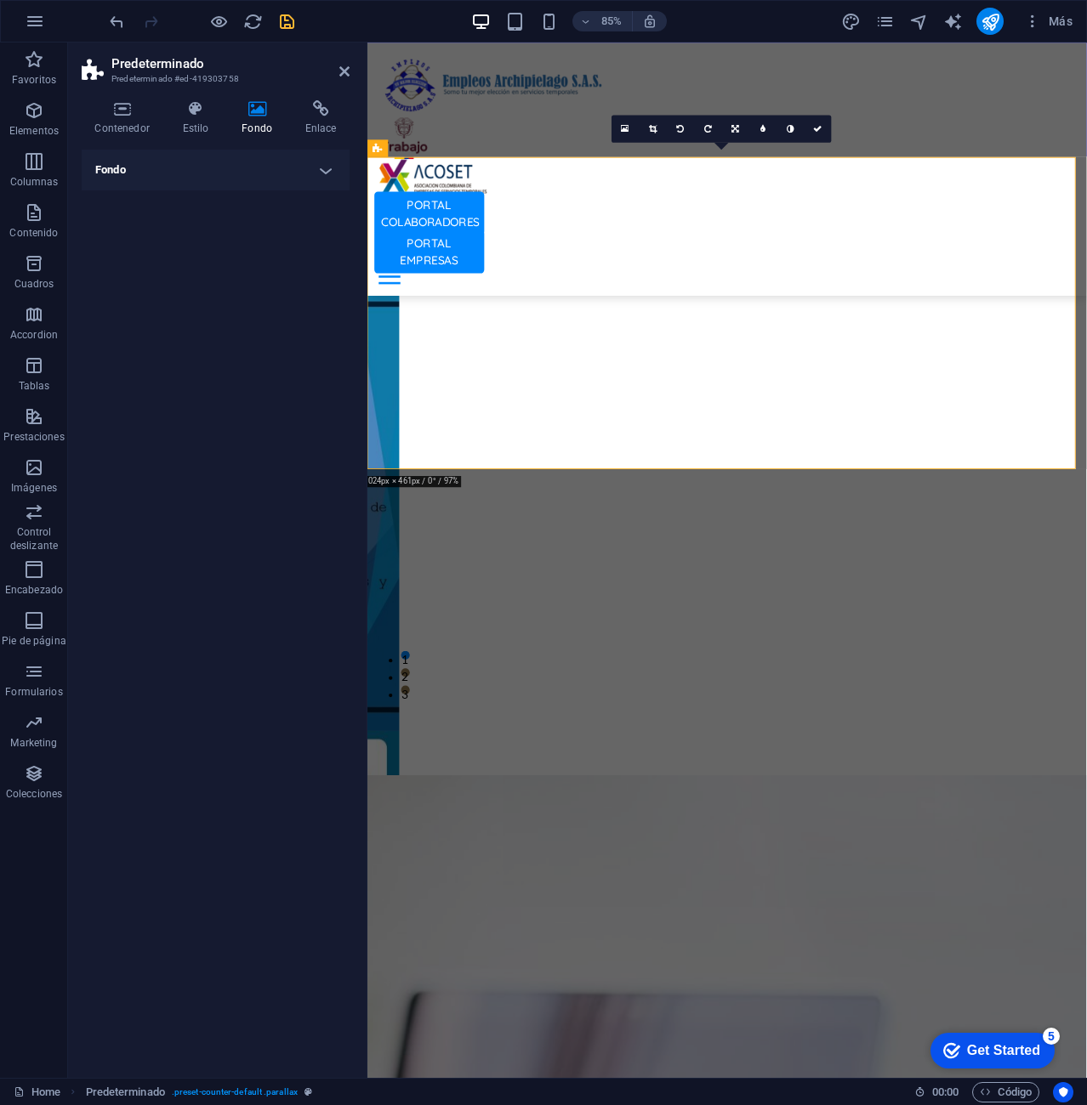
click at [269, 181] on h4 "Fondo" at bounding box center [216, 170] width 268 height 41
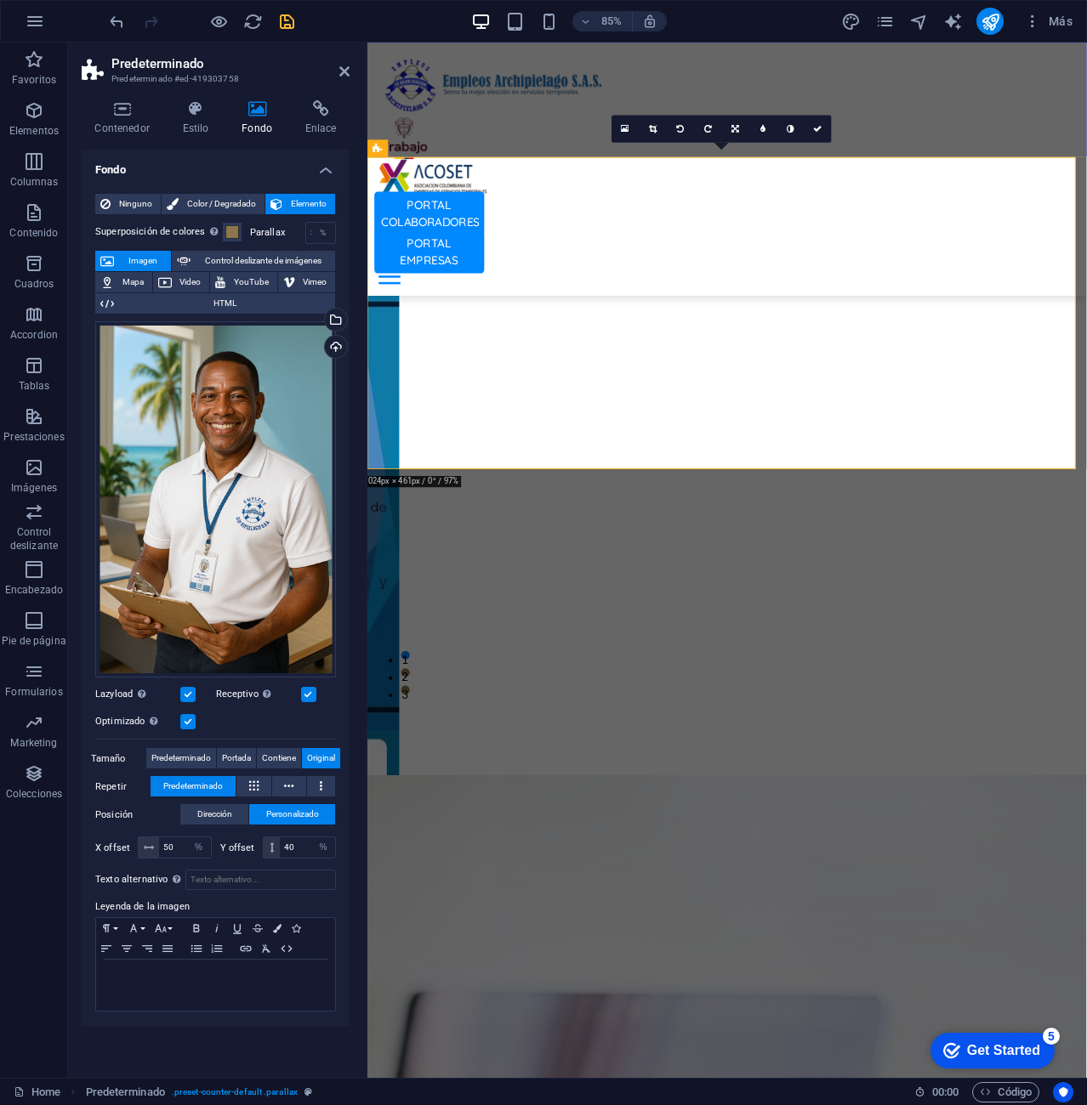
click at [243, 723] on div "Optimizado Las imágenes se comprimen para así mejorar la velocidad de las págin…" at bounding box center [215, 722] width 241 height 20
drag, startPoint x: 676, startPoint y: 272, endPoint x: 396, endPoint y: 262, distance: 279.9
click at [313, 236] on div "%" at bounding box center [323, 233] width 24 height 20
click at [329, 233] on div "%" at bounding box center [323, 233] width 24 height 20
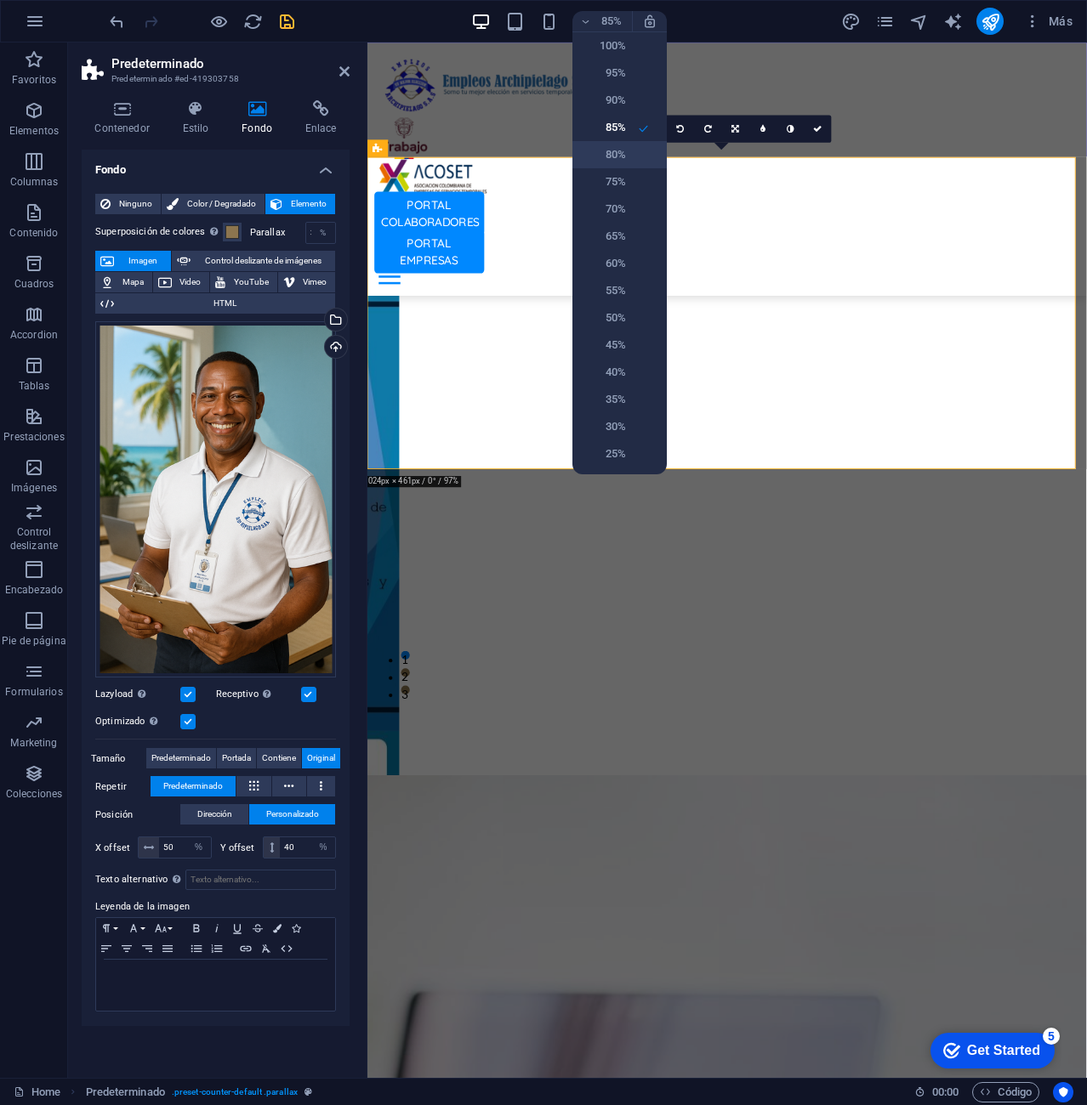
click at [607, 161] on h6 "80%" at bounding box center [603, 155] width 43 height 20
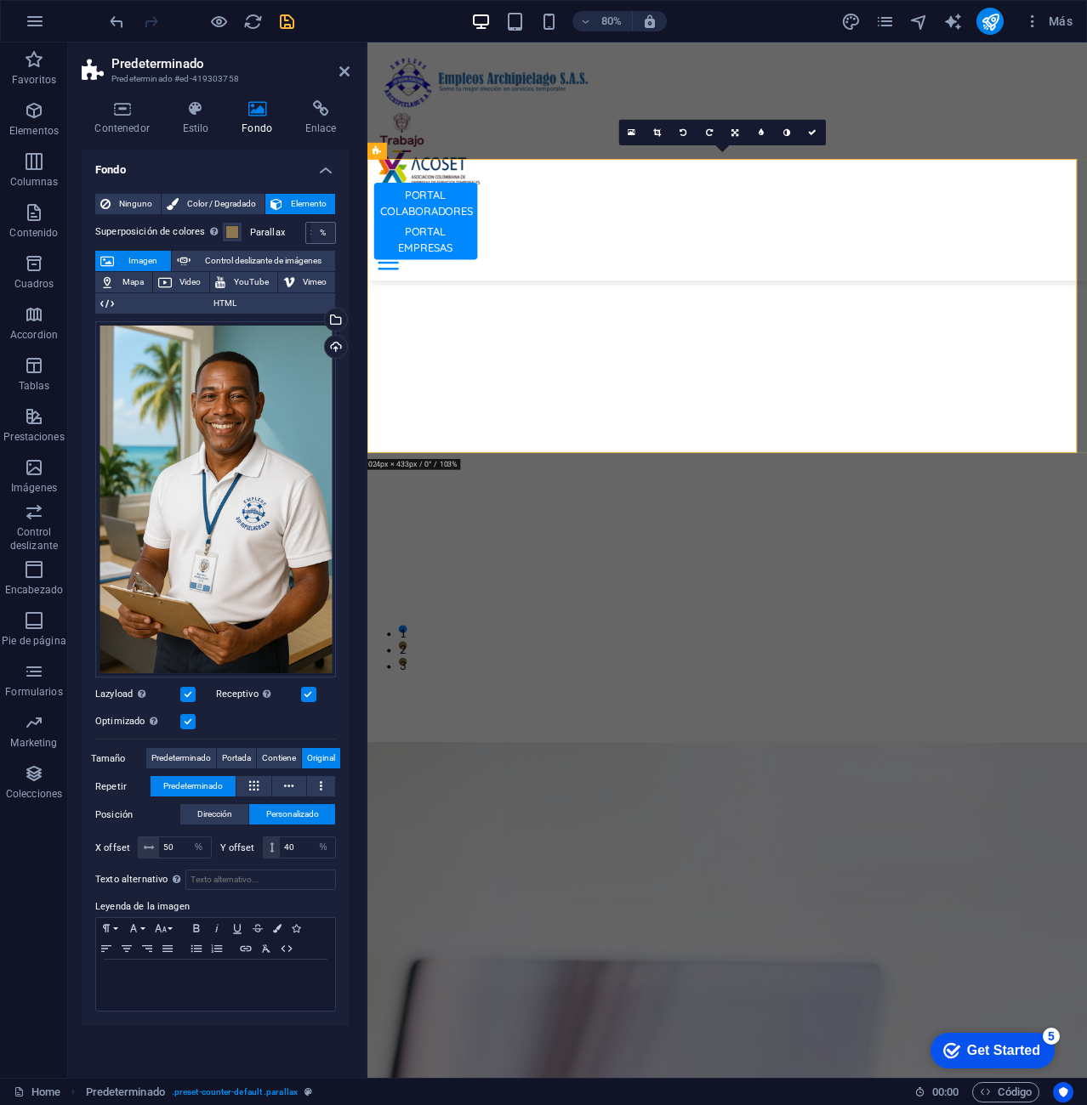
click at [315, 225] on div "%" at bounding box center [323, 233] width 24 height 20
click at [321, 233] on div "%" at bounding box center [323, 233] width 24 height 20
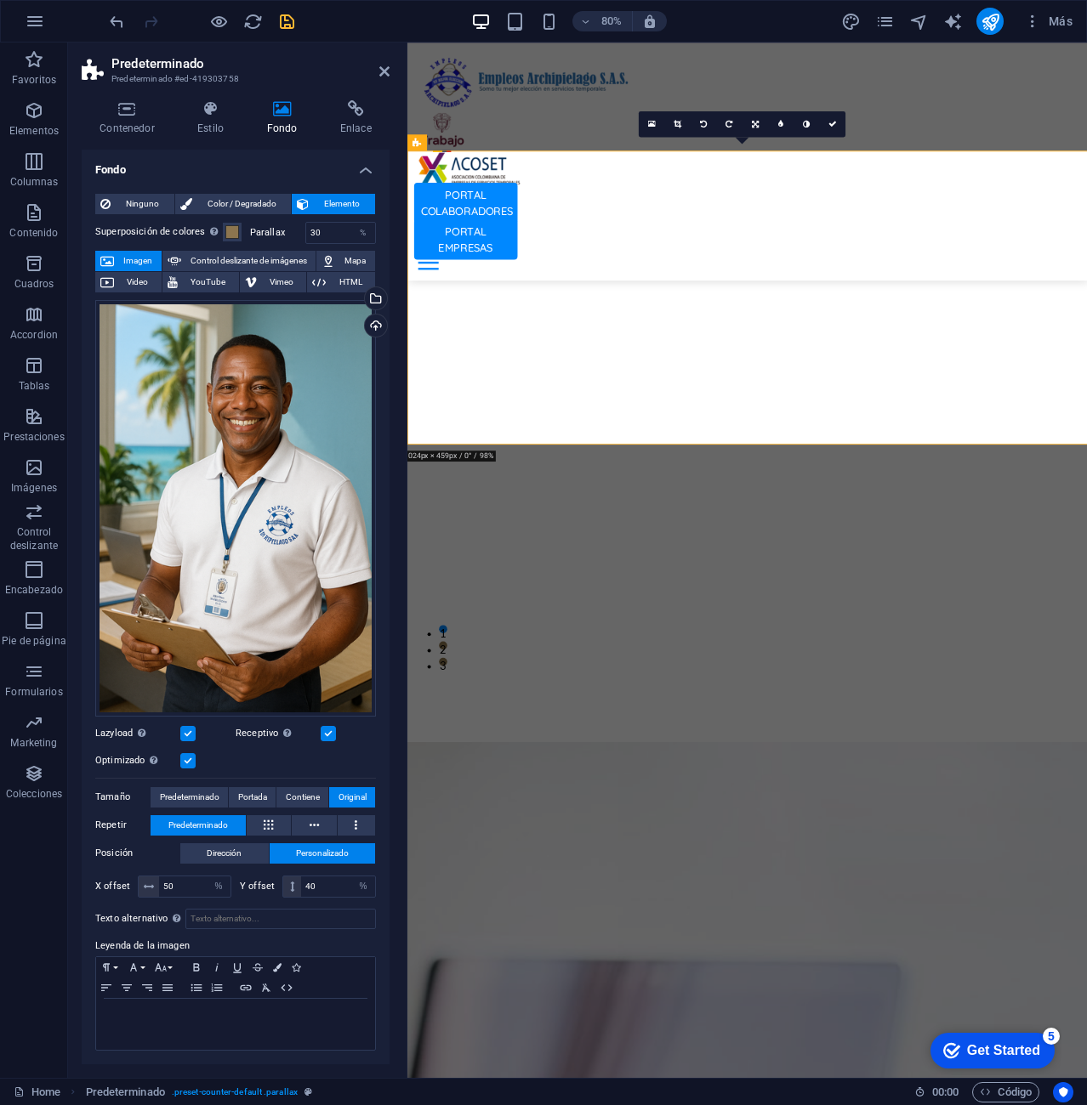
scroll to position [4654, 0]
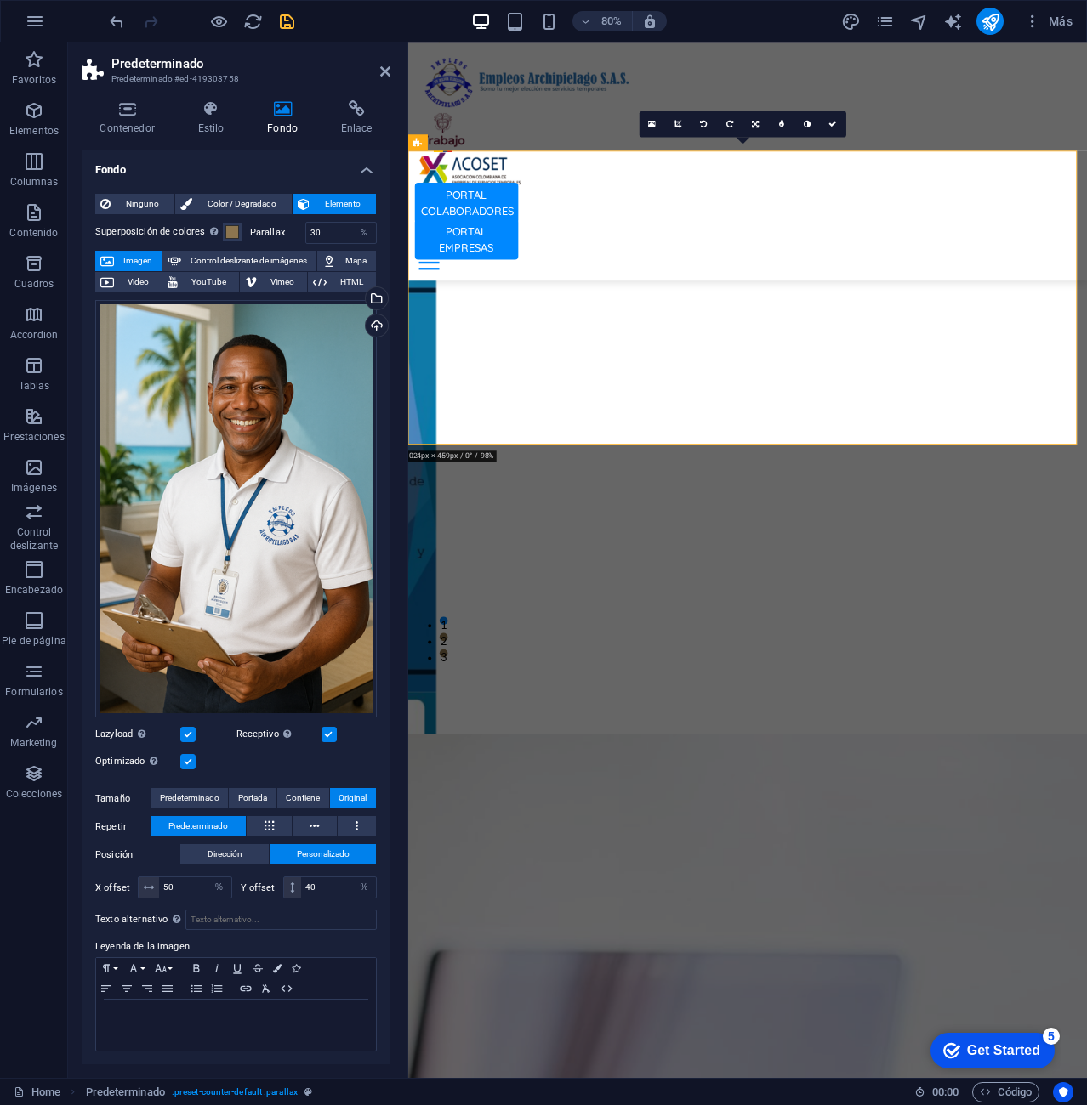
drag, startPoint x: 364, startPoint y: 225, endPoint x: 1, endPoint y: 227, distance: 363.0
click at [409, 224] on div "Predeterminado Predeterminado #ed-419303758 Contenedor Estilo Fondo Enlace Tama…" at bounding box center [577, 561] width 1019 height 1036
click at [332, 231] on input "30" at bounding box center [341, 233] width 70 height 20
drag, startPoint x: 332, startPoint y: 231, endPoint x: 316, endPoint y: 235, distance: 15.7
click at [316, 235] on input "30" at bounding box center [341, 233] width 70 height 20
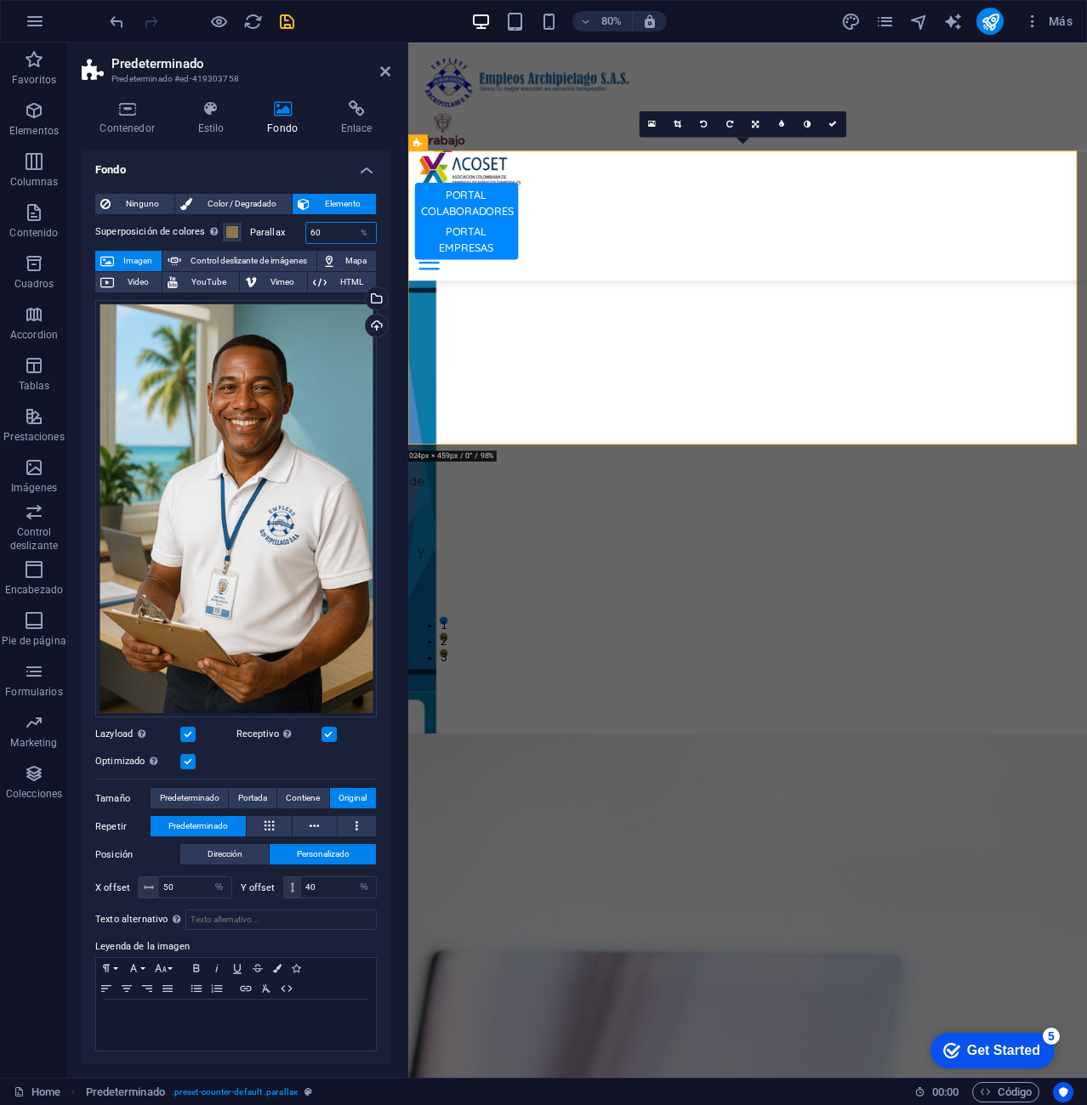
click at [331, 229] on input "60" at bounding box center [341, 233] width 70 height 20
type input "60"
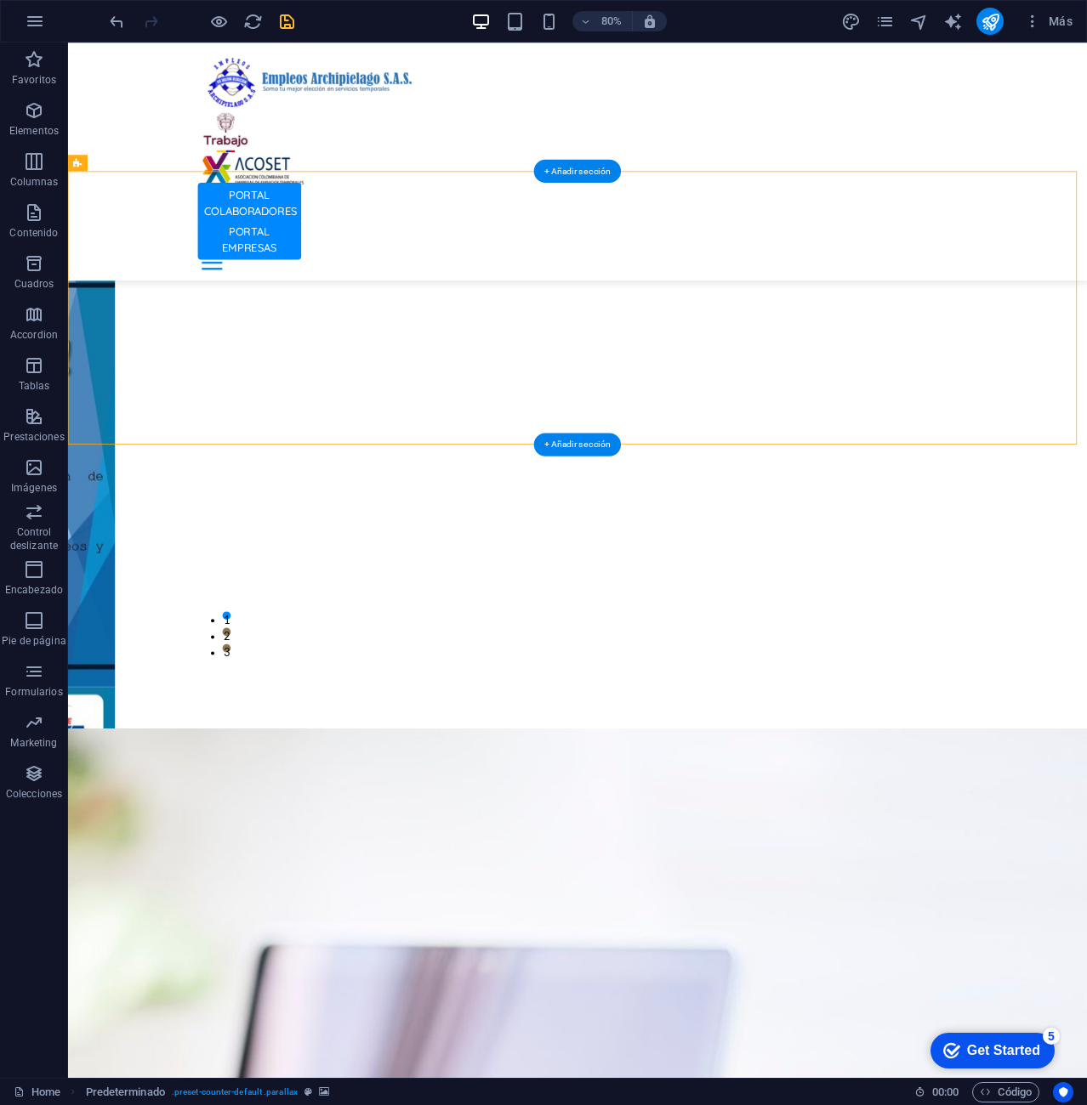
select select "%"
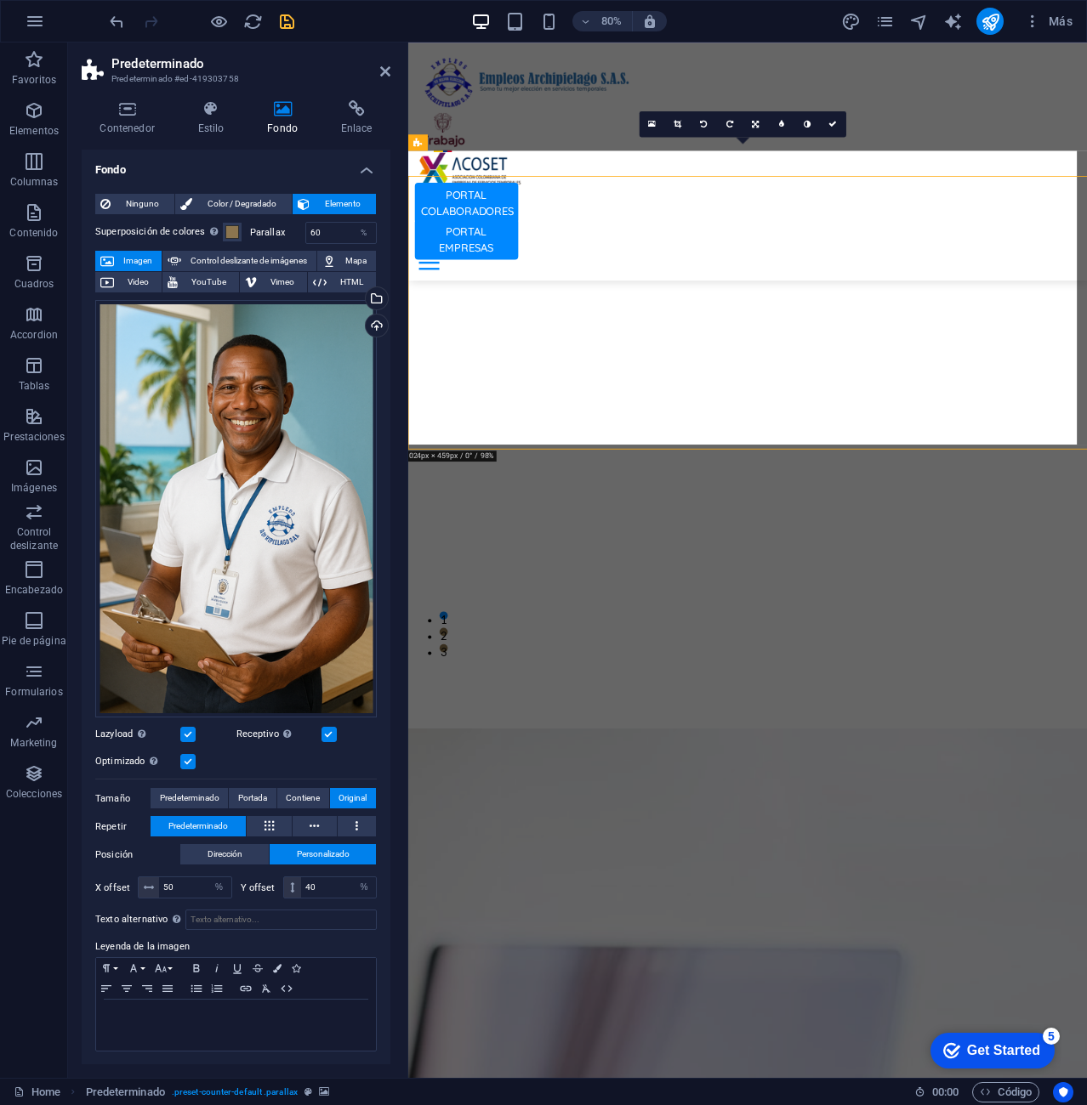
scroll to position [4654, 0]
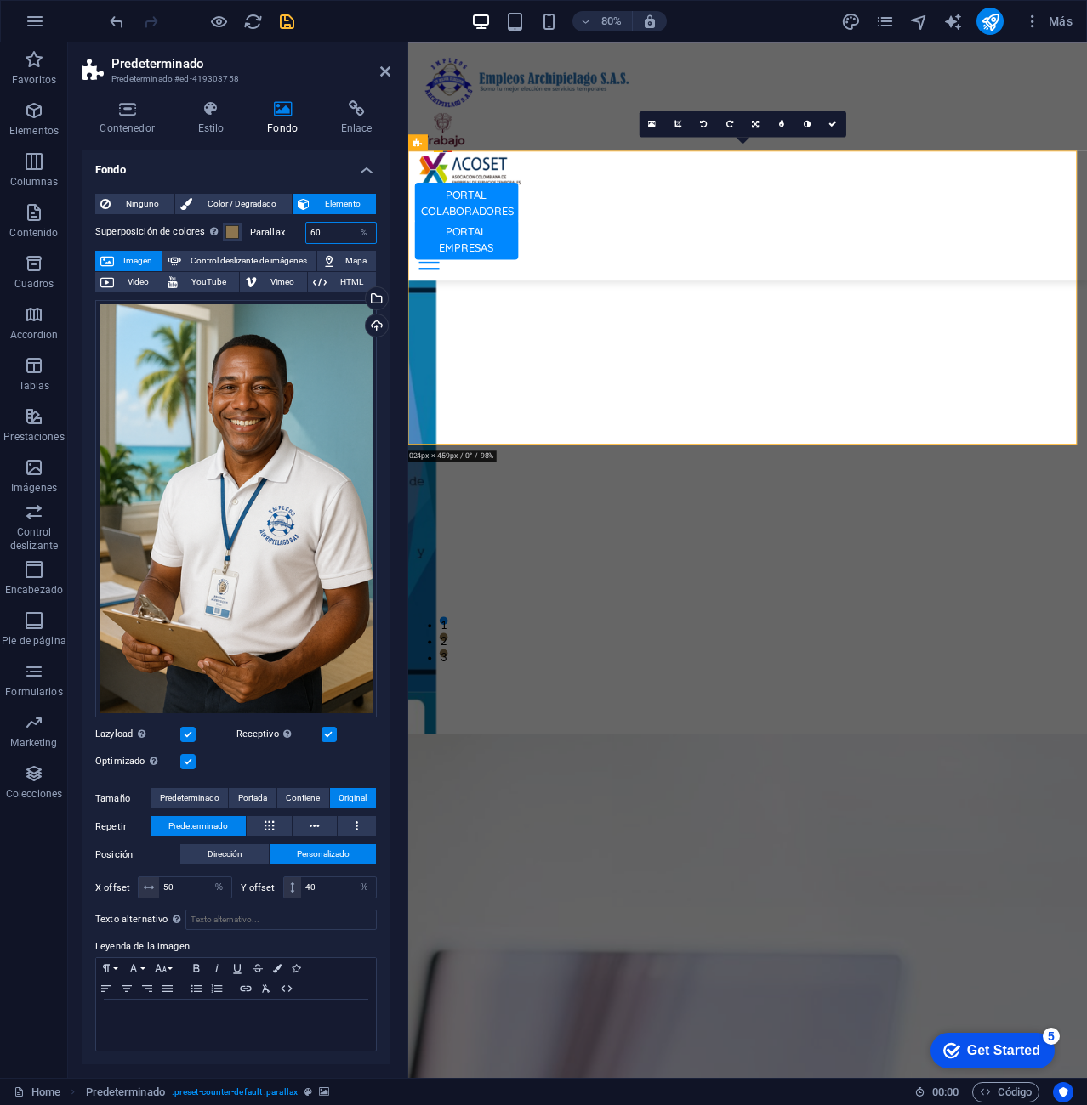
drag, startPoint x: 332, startPoint y: 230, endPoint x: 290, endPoint y: 225, distance: 41.9
click at [290, 225] on div "Parallax 60 %" at bounding box center [313, 233] width 127 height 22
type input "10"
drag, startPoint x: 724, startPoint y: 610, endPoint x: 1152, endPoint y: 609, distance: 427.7
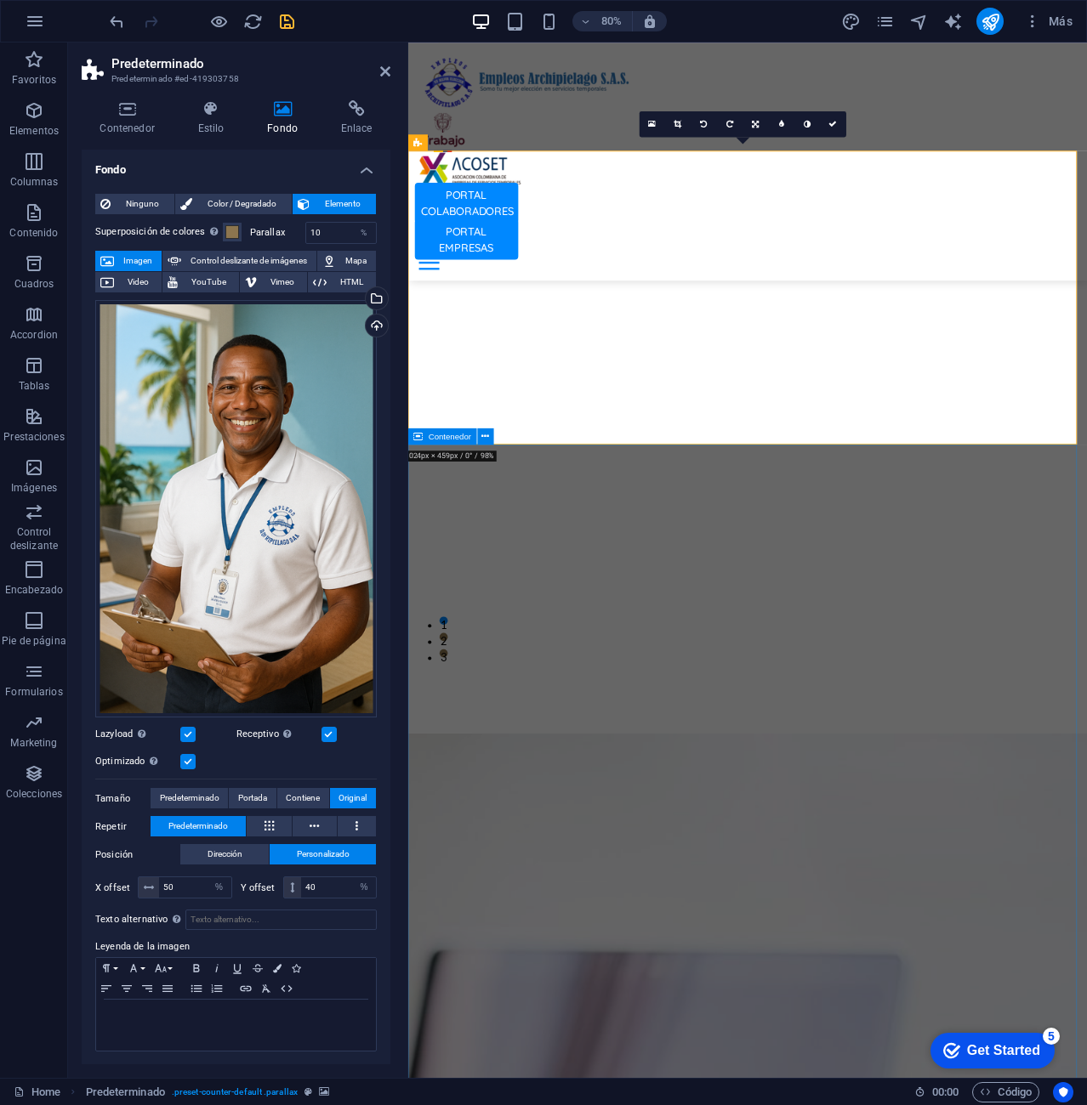
scroll to position [4660, 0]
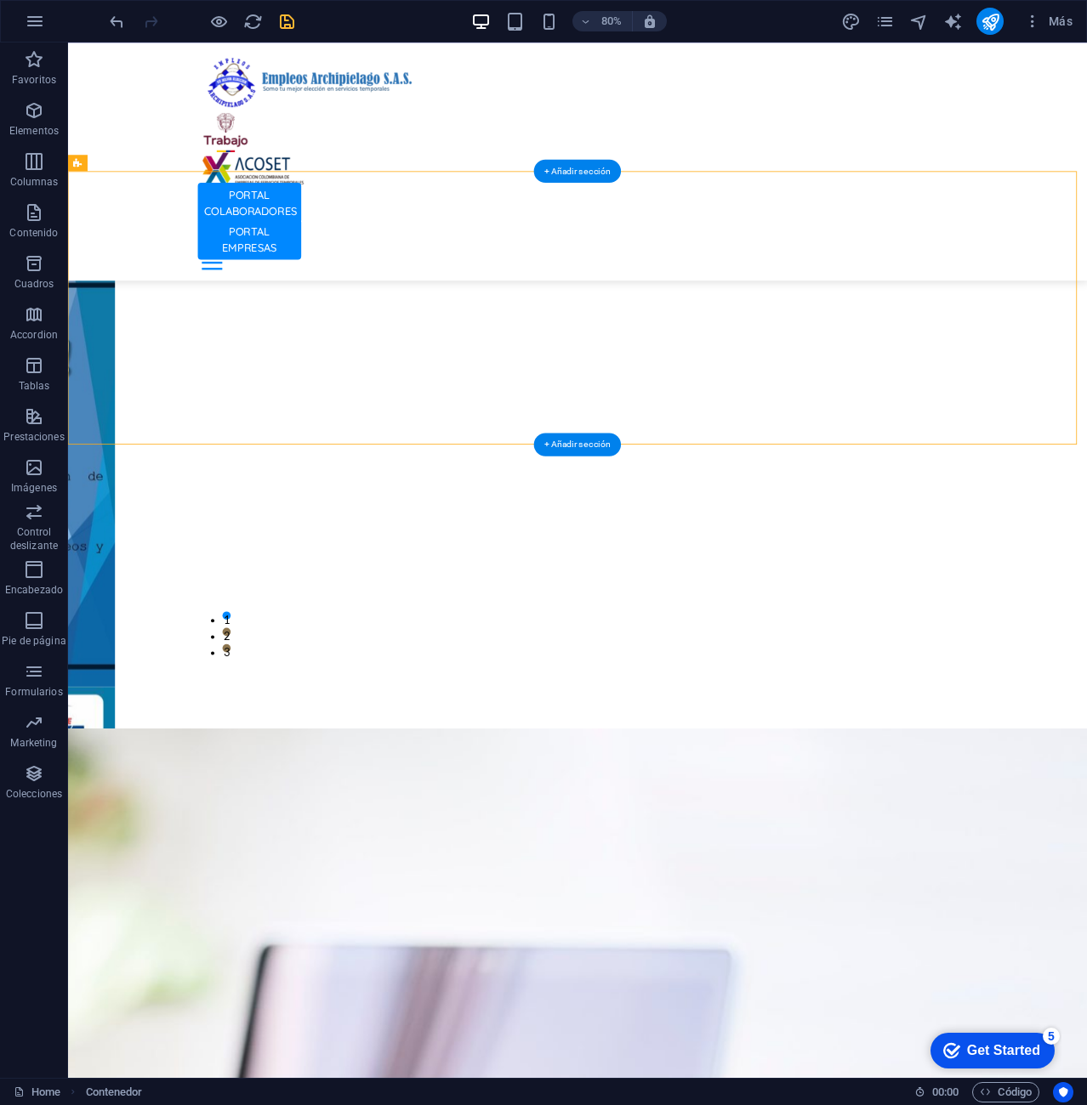
select select "%"
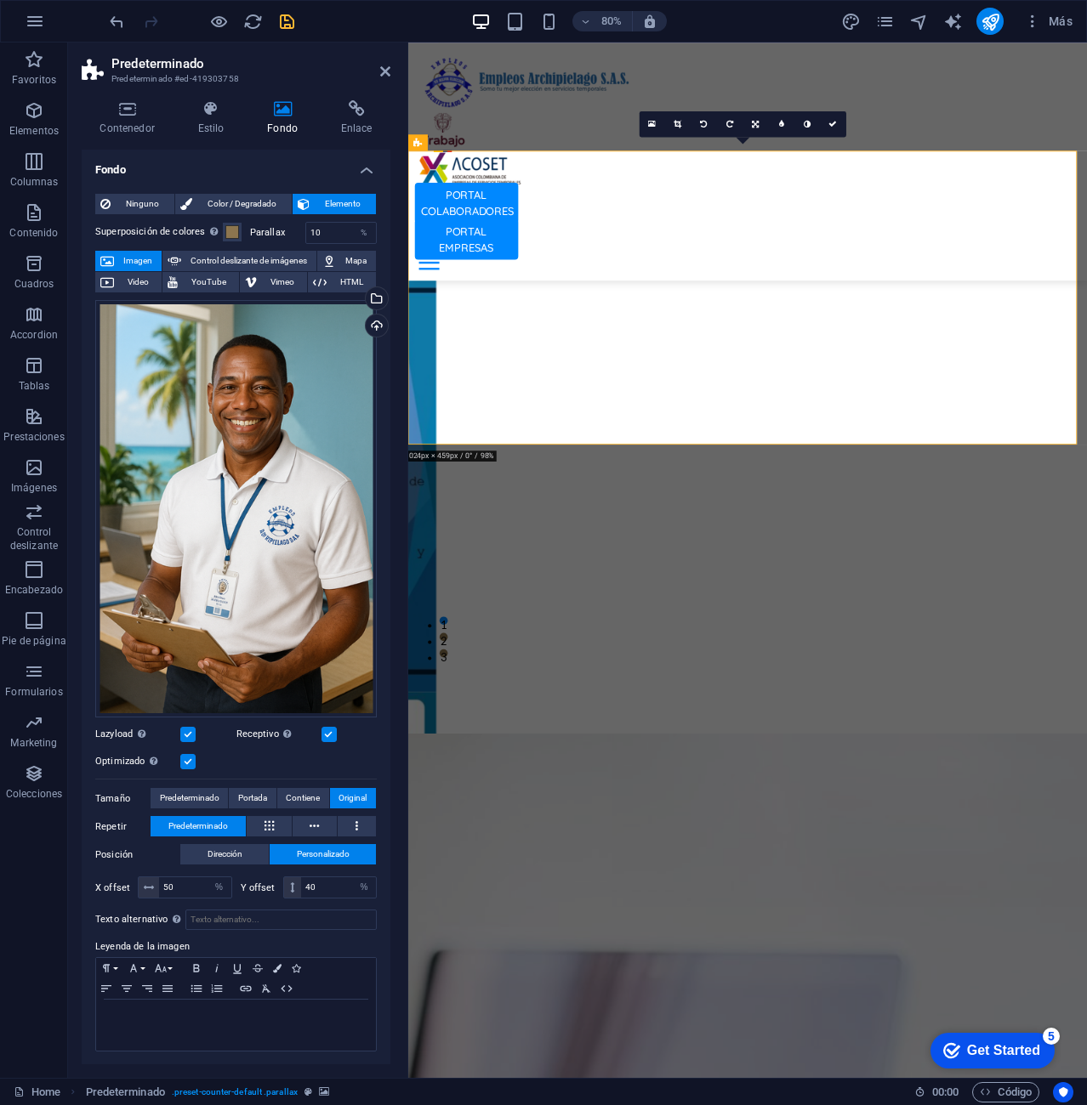
click at [346, 219] on div "Superposición de colores Sitúa una superposición sobre el fondo para colorearla…" at bounding box center [235, 634] width 281 height 838
click at [343, 232] on input "10" at bounding box center [341, 233] width 70 height 20
drag, startPoint x: 343, startPoint y: 232, endPoint x: 303, endPoint y: 236, distance: 41.0
click at [305, 236] on div "10 %" at bounding box center [340, 233] width 71 height 22
type input "90"
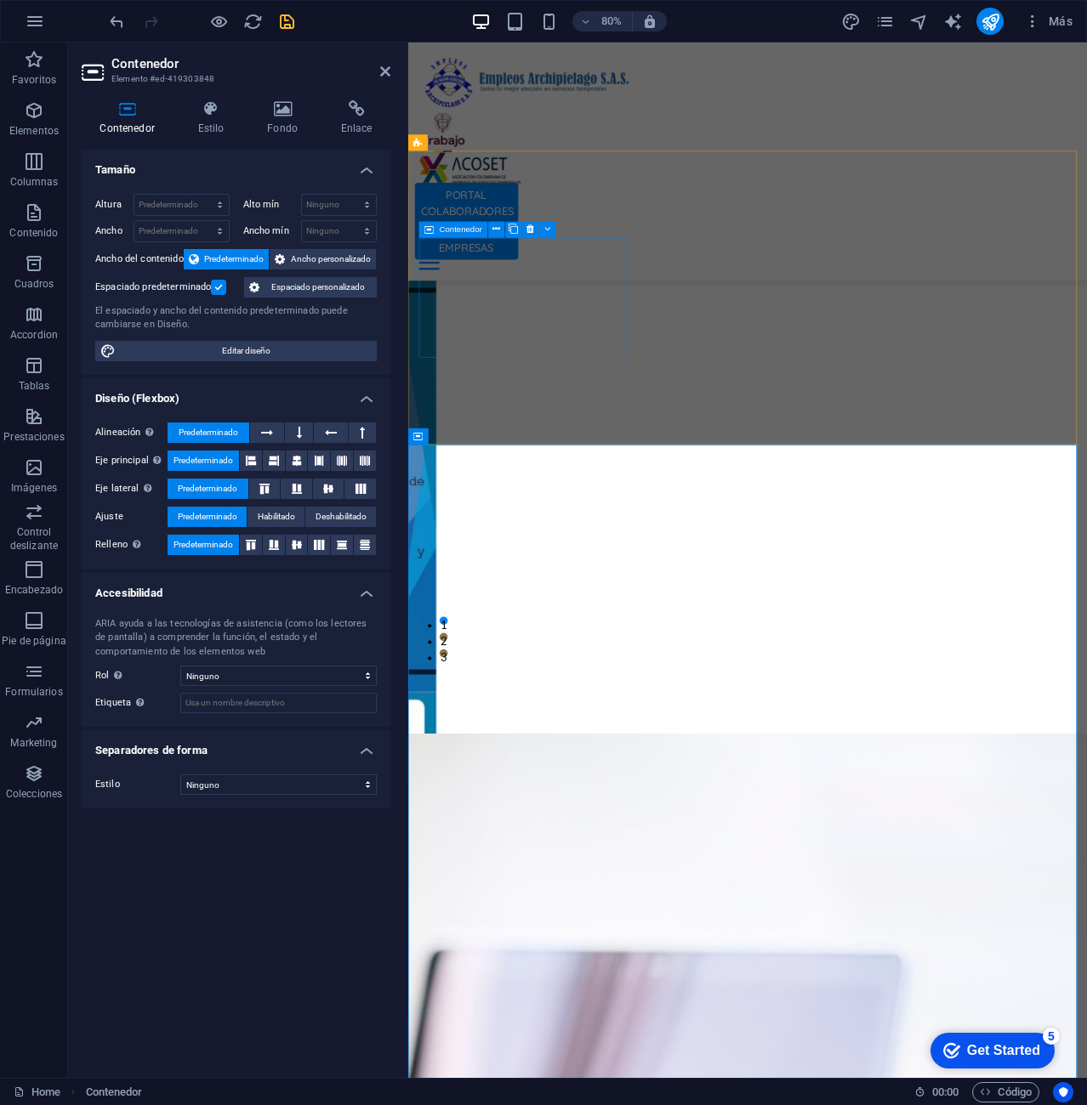
click at [559, 237] on div "Contenedor" at bounding box center [491, 229] width 145 height 17
select select "%"
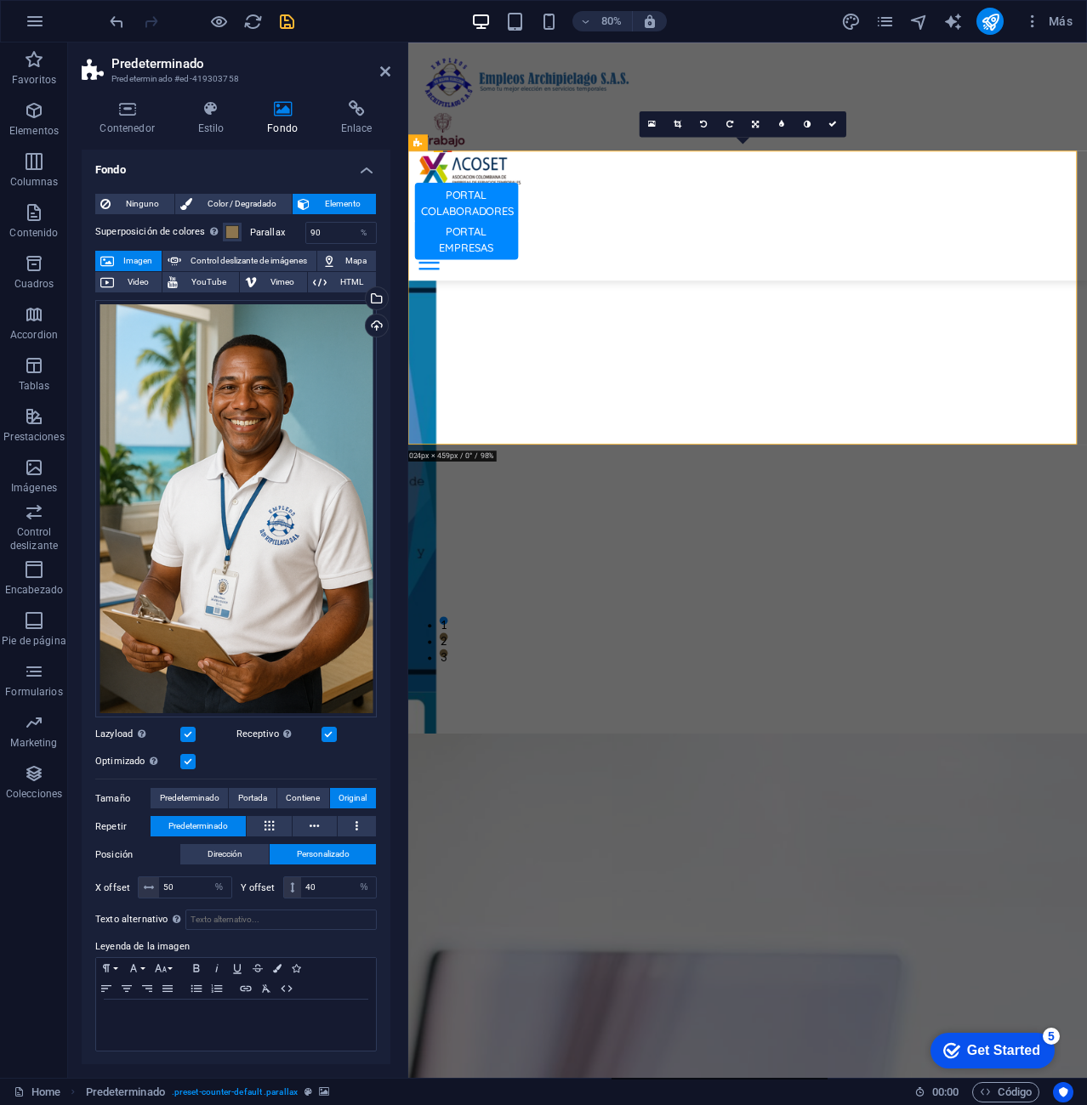
click at [253, 788] on span "Portada" at bounding box center [252, 798] width 29 height 20
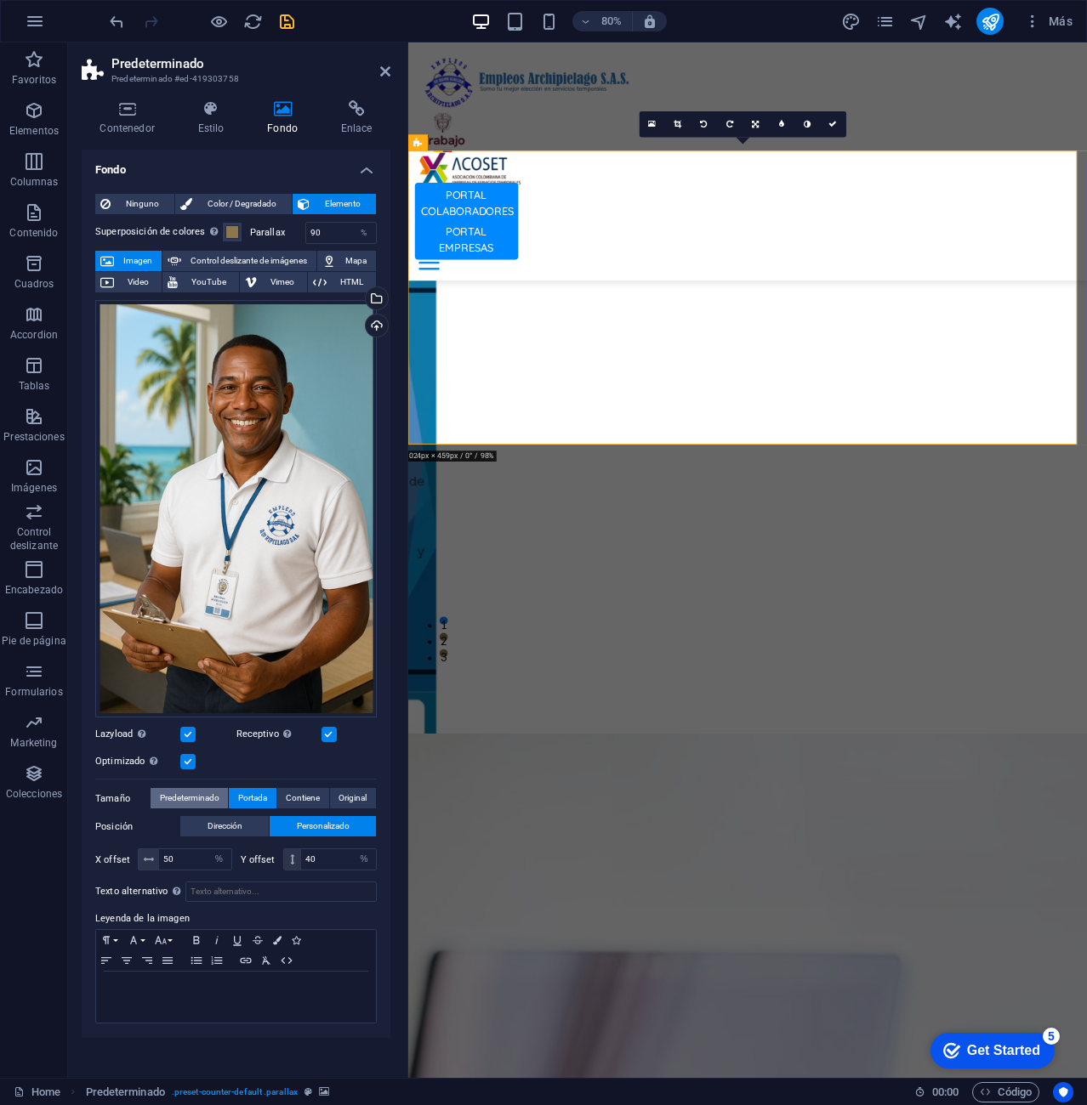
click at [200, 804] on span "Predeterminado" at bounding box center [190, 798] width 60 height 20
click at [300, 793] on span "Contiene" at bounding box center [303, 798] width 34 height 20
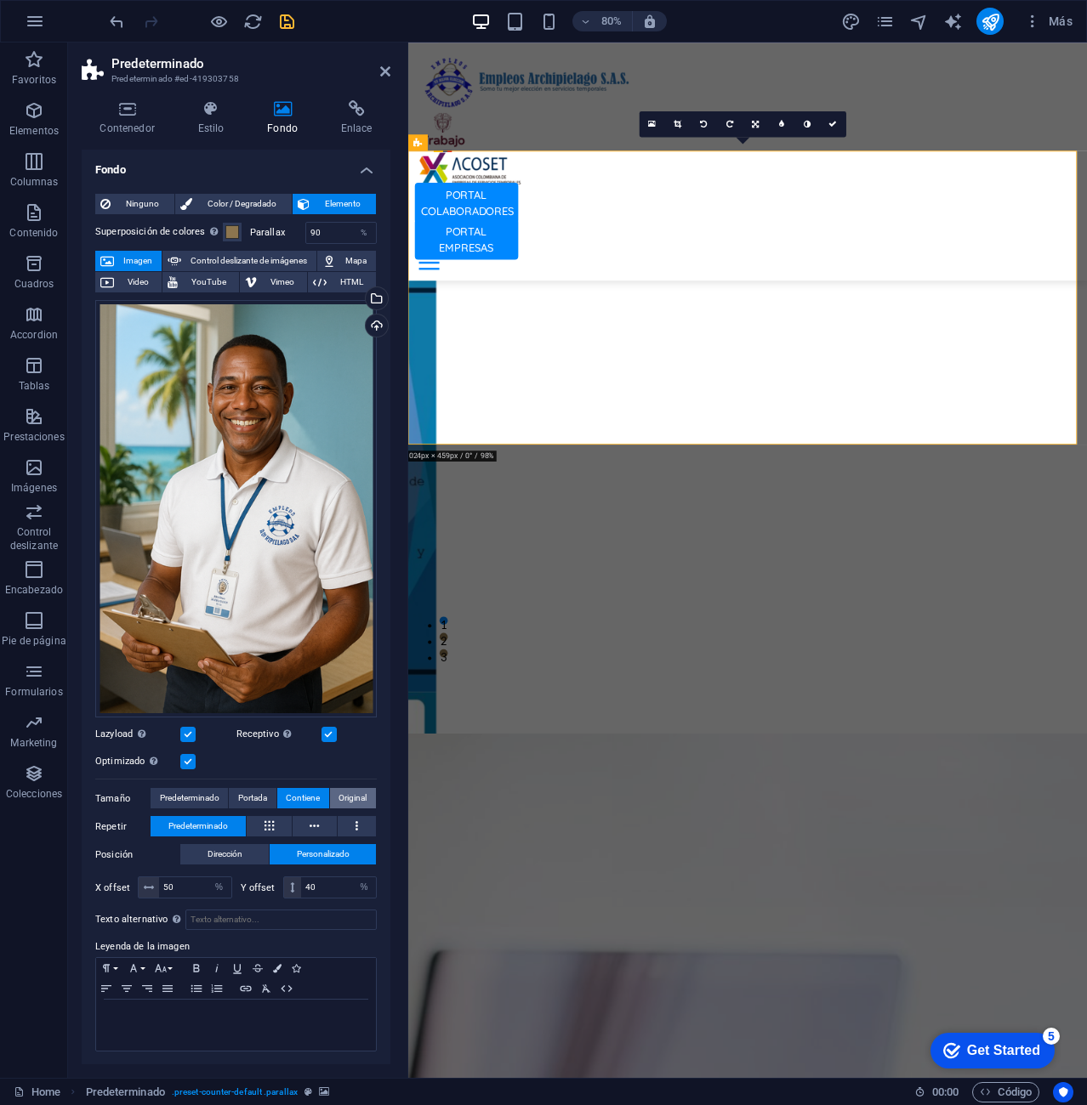
click at [343, 788] on span "Original" at bounding box center [352, 798] width 28 height 20
click at [175, 788] on span "Predeterminado" at bounding box center [190, 798] width 60 height 20
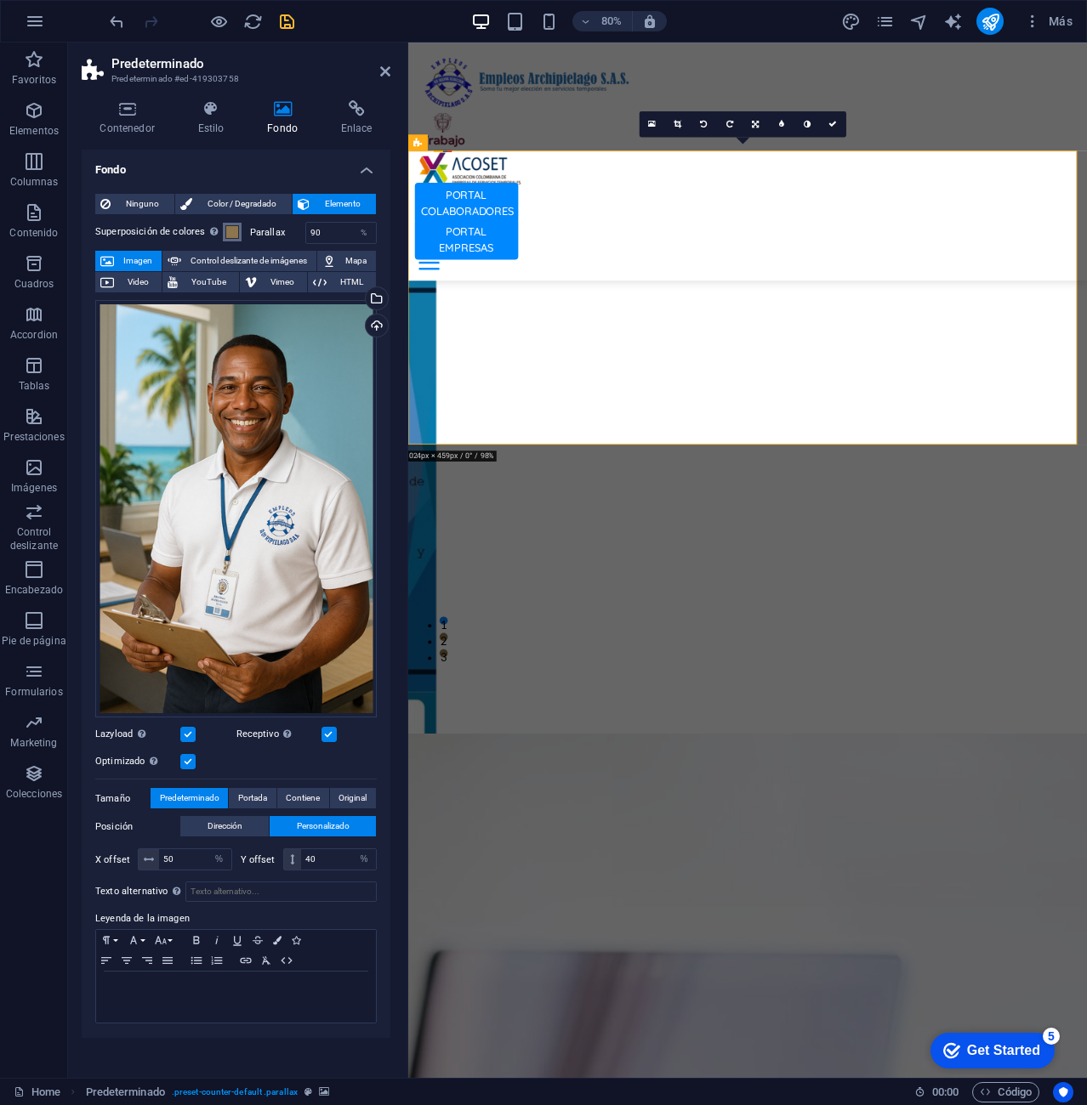
click at [227, 236] on span at bounding box center [232, 232] width 14 height 14
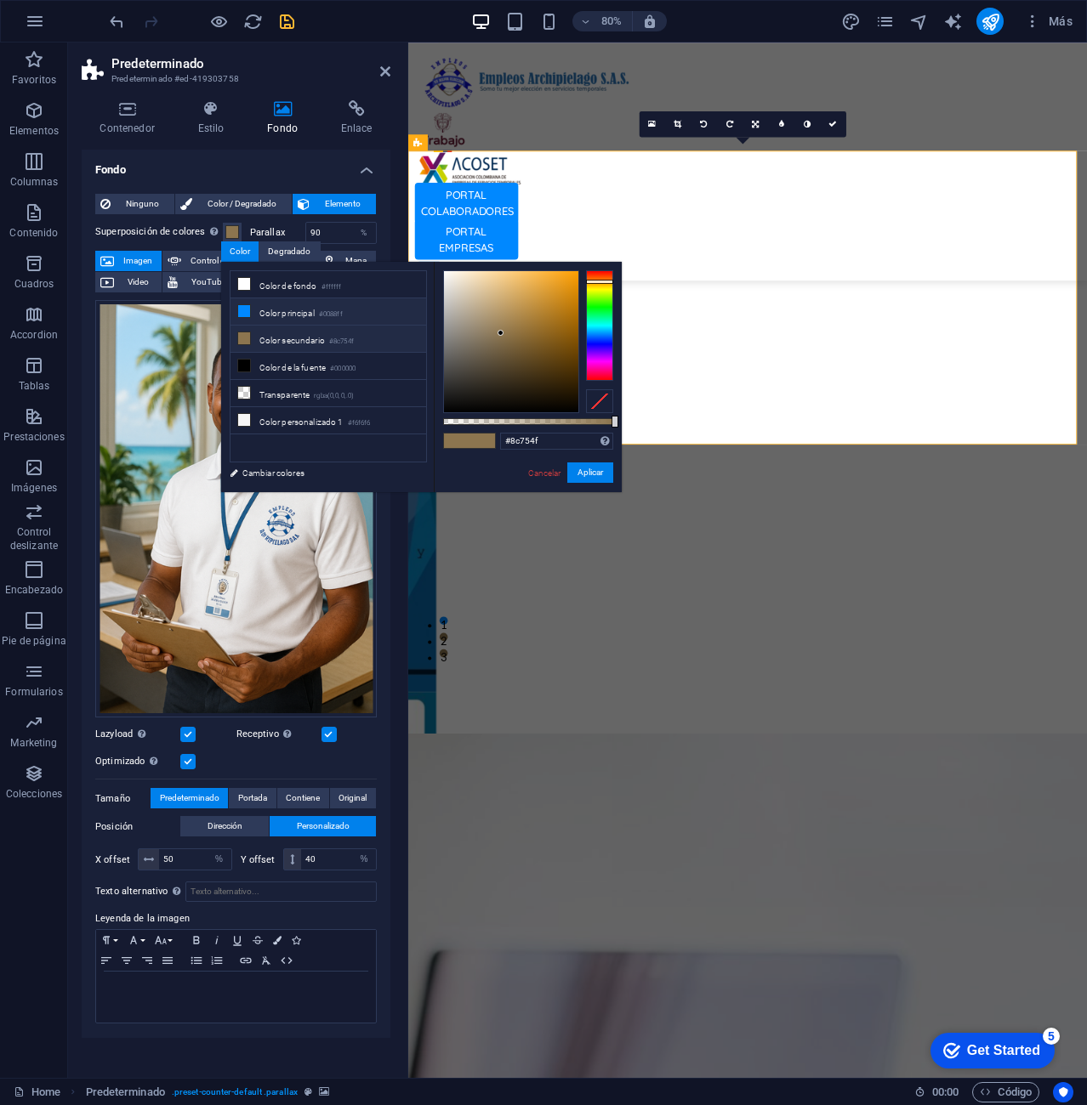
click at [298, 308] on li "Color principal #0088ff" at bounding box center [328, 311] width 196 height 27
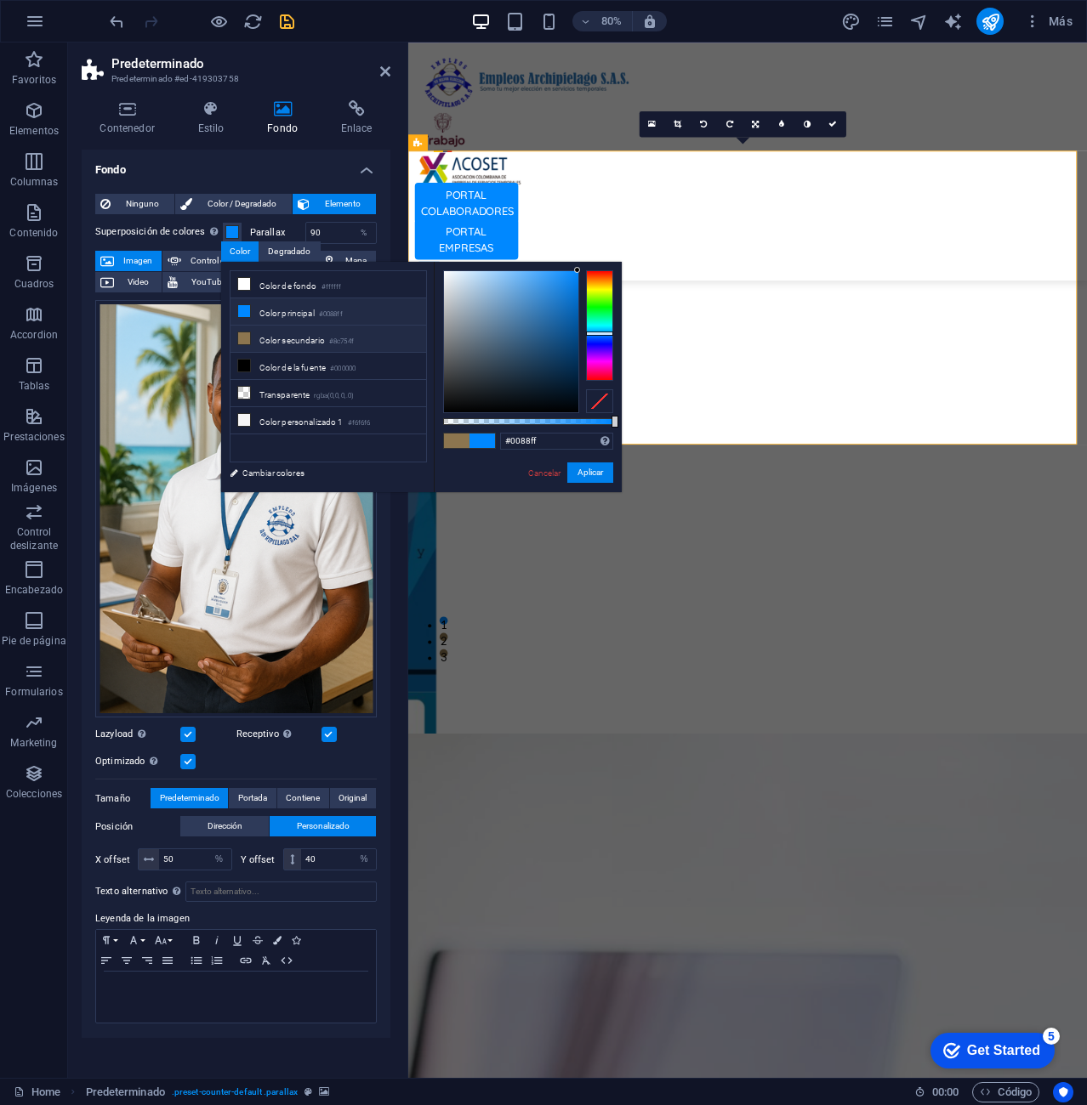
click at [315, 342] on li "Color secundario #8c754f" at bounding box center [328, 339] width 196 height 27
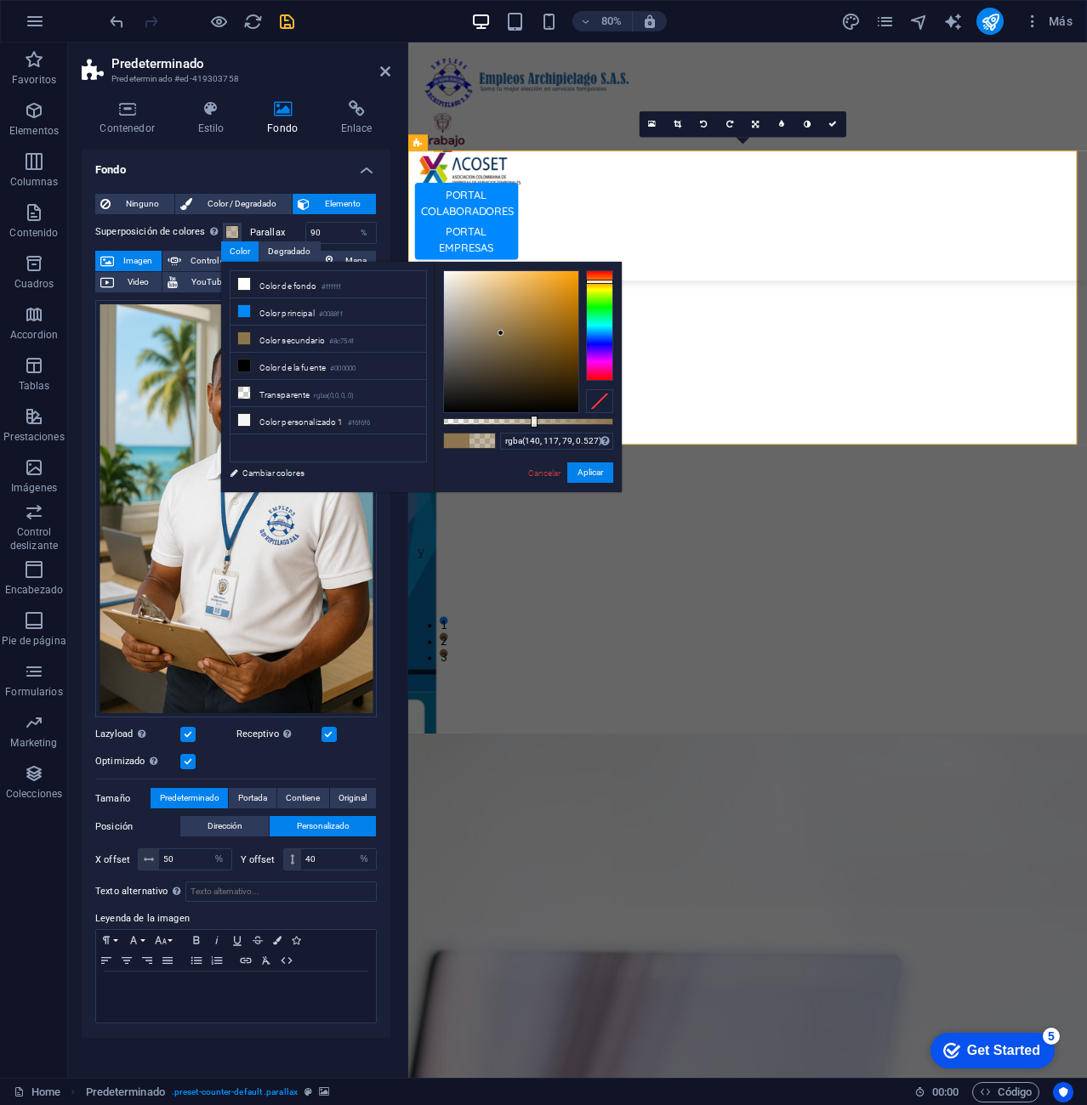
drag, startPoint x: 615, startPoint y: 416, endPoint x: 532, endPoint y: 429, distance: 83.6
click at [532, 429] on div "rgba(140, 117, 79, 0.527) Formatos soportados #0852ed rgb(8, 82, 237) rgba(8, 8…" at bounding box center [528, 500] width 188 height 477
click at [598, 342] on div at bounding box center [599, 325] width 27 height 111
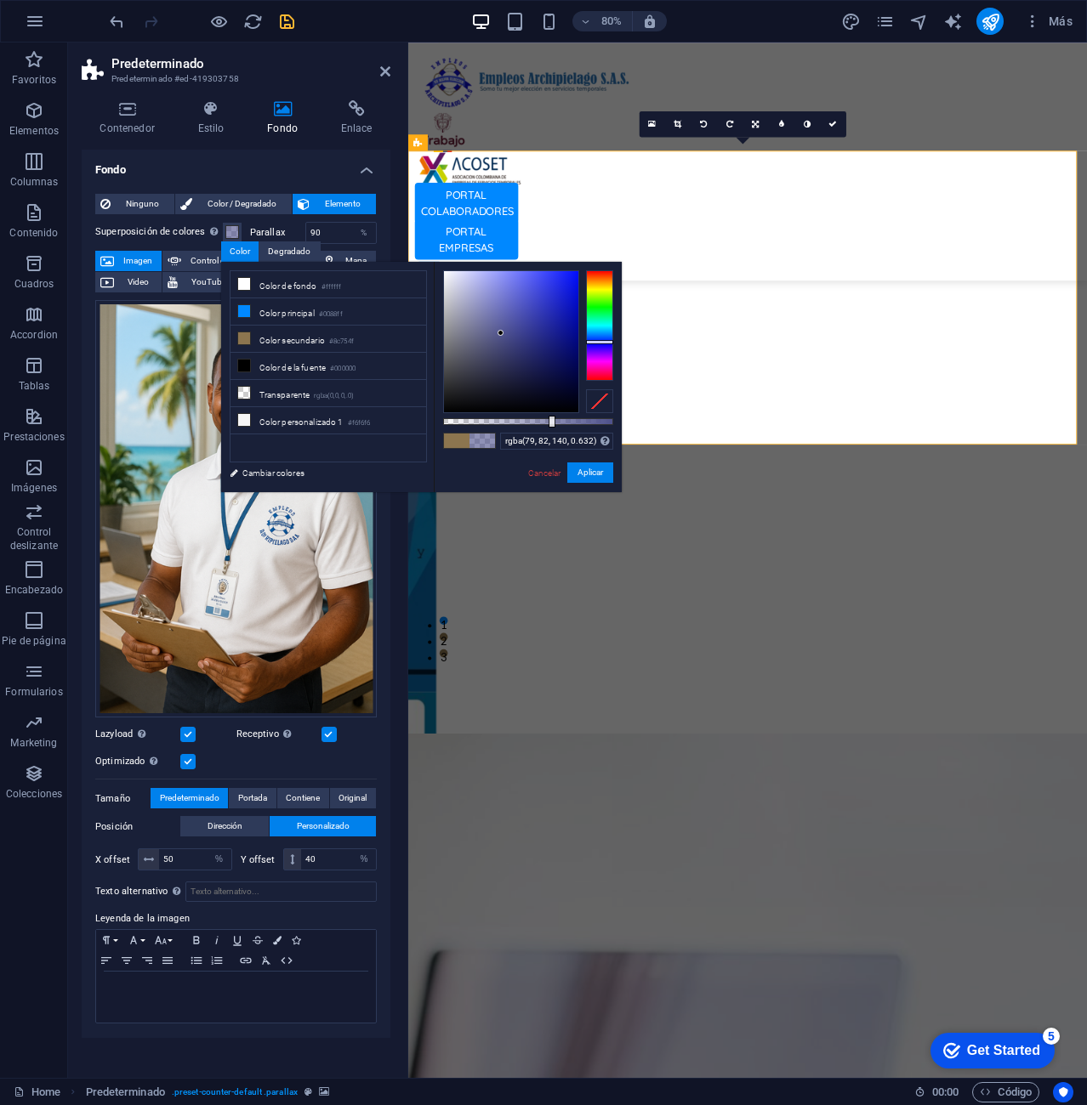
drag, startPoint x: 536, startPoint y: 423, endPoint x: 550, endPoint y: 423, distance: 14.5
click at [550, 423] on div at bounding box center [551, 422] width 7 height 12
drag, startPoint x: 502, startPoint y: 331, endPoint x: 575, endPoint y: 296, distance: 80.2
click at [575, 296] on div at bounding box center [574, 295] width 6 height 6
drag, startPoint x: 550, startPoint y: 423, endPoint x: 519, endPoint y: 420, distance: 31.6
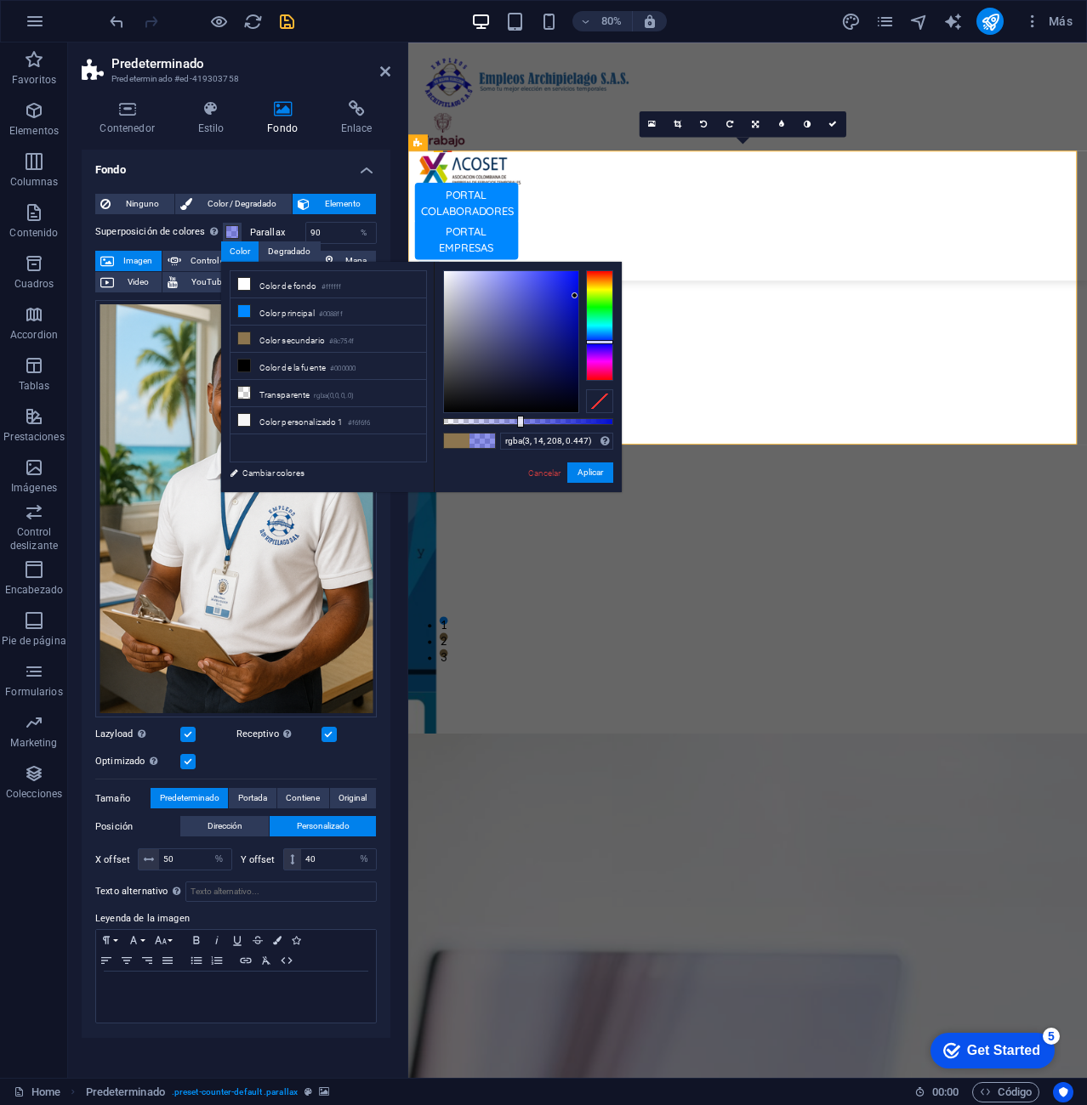
click at [519, 420] on div at bounding box center [520, 422] width 7 height 12
click at [452, 440] on span at bounding box center [457, 441] width 26 height 14
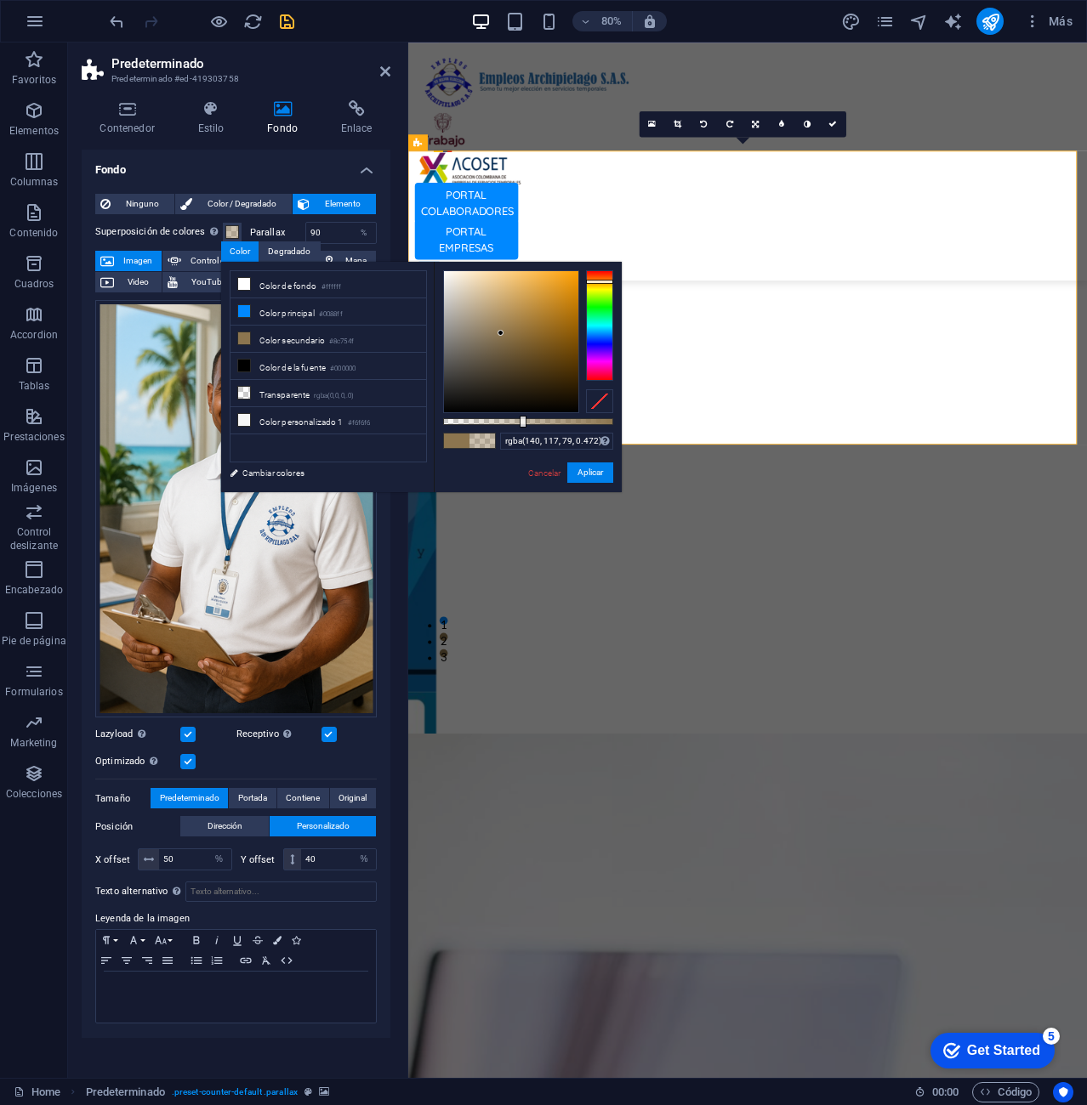
type input "rgba(140, 117, 79, 0.477)"
drag, startPoint x: 610, startPoint y: 421, endPoint x: 524, endPoint y: 418, distance: 86.8
click at [524, 418] on div at bounding box center [525, 422] width 7 height 12
click at [178, 861] on input "50" at bounding box center [195, 859] width 72 height 20
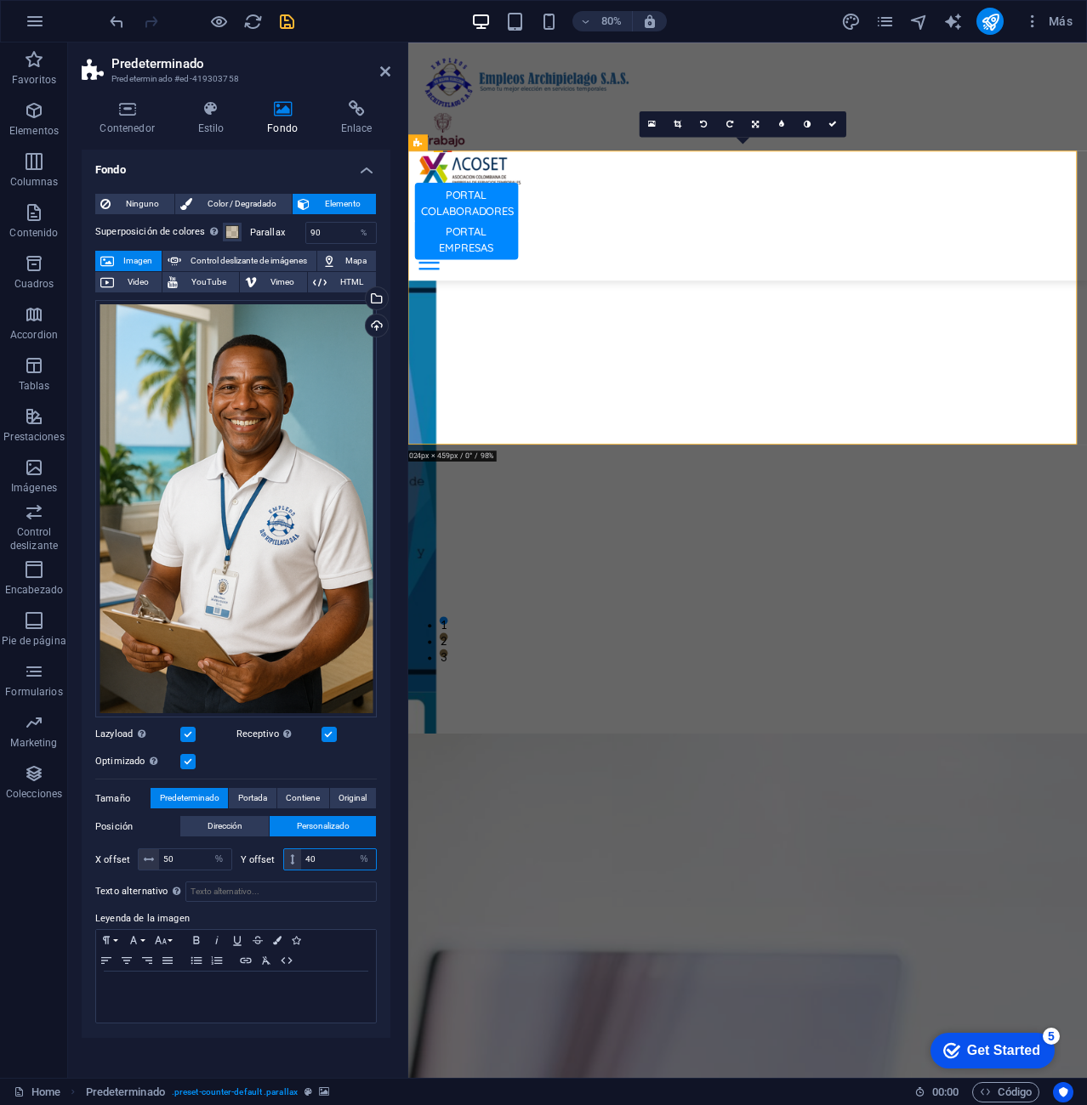
click at [338, 866] on input "40" at bounding box center [338, 859] width 75 height 20
click at [355, 797] on span "Original" at bounding box center [352, 798] width 28 height 20
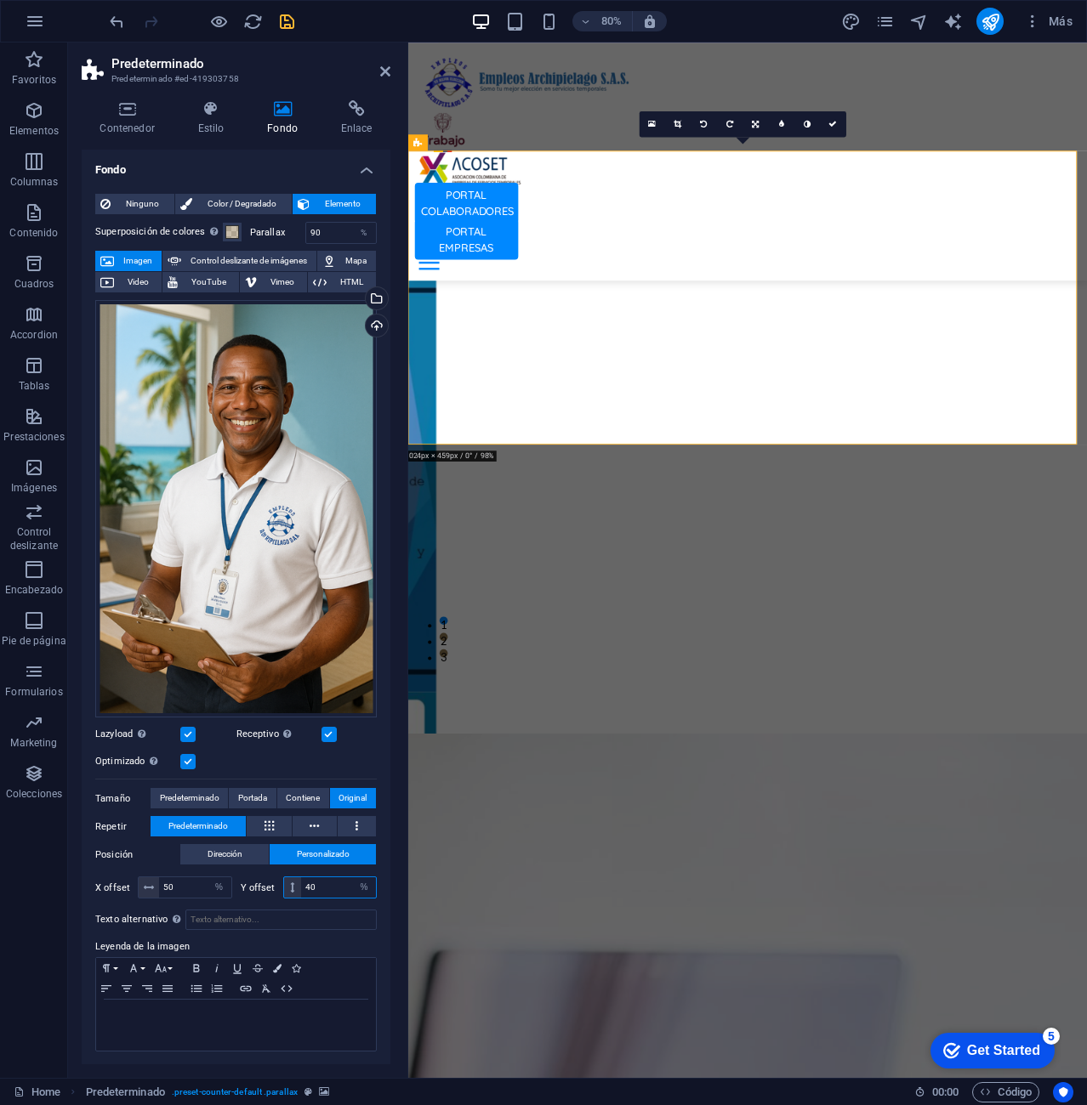
click at [317, 884] on input "40" at bounding box center [338, 887] width 75 height 20
drag, startPoint x: 322, startPoint y: 884, endPoint x: 289, endPoint y: 886, distance: 33.2
click at [289, 886] on div "40 px rem % vh vw" at bounding box center [330, 888] width 94 height 22
click at [246, 853] on button "Dirección" at bounding box center [224, 854] width 88 height 20
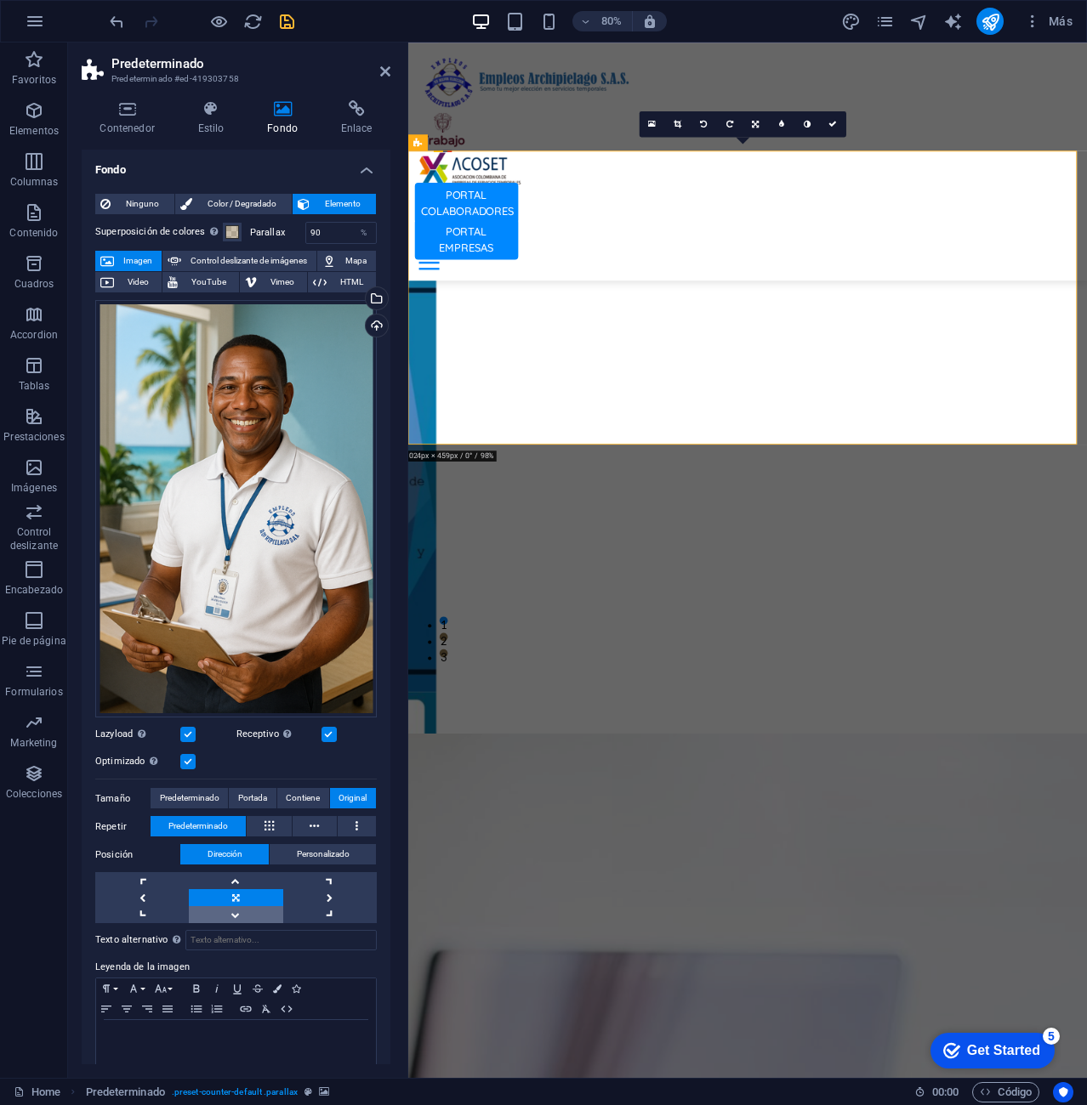
click at [243, 909] on link at bounding box center [236, 914] width 94 height 17
click at [239, 872] on link at bounding box center [236, 880] width 94 height 17
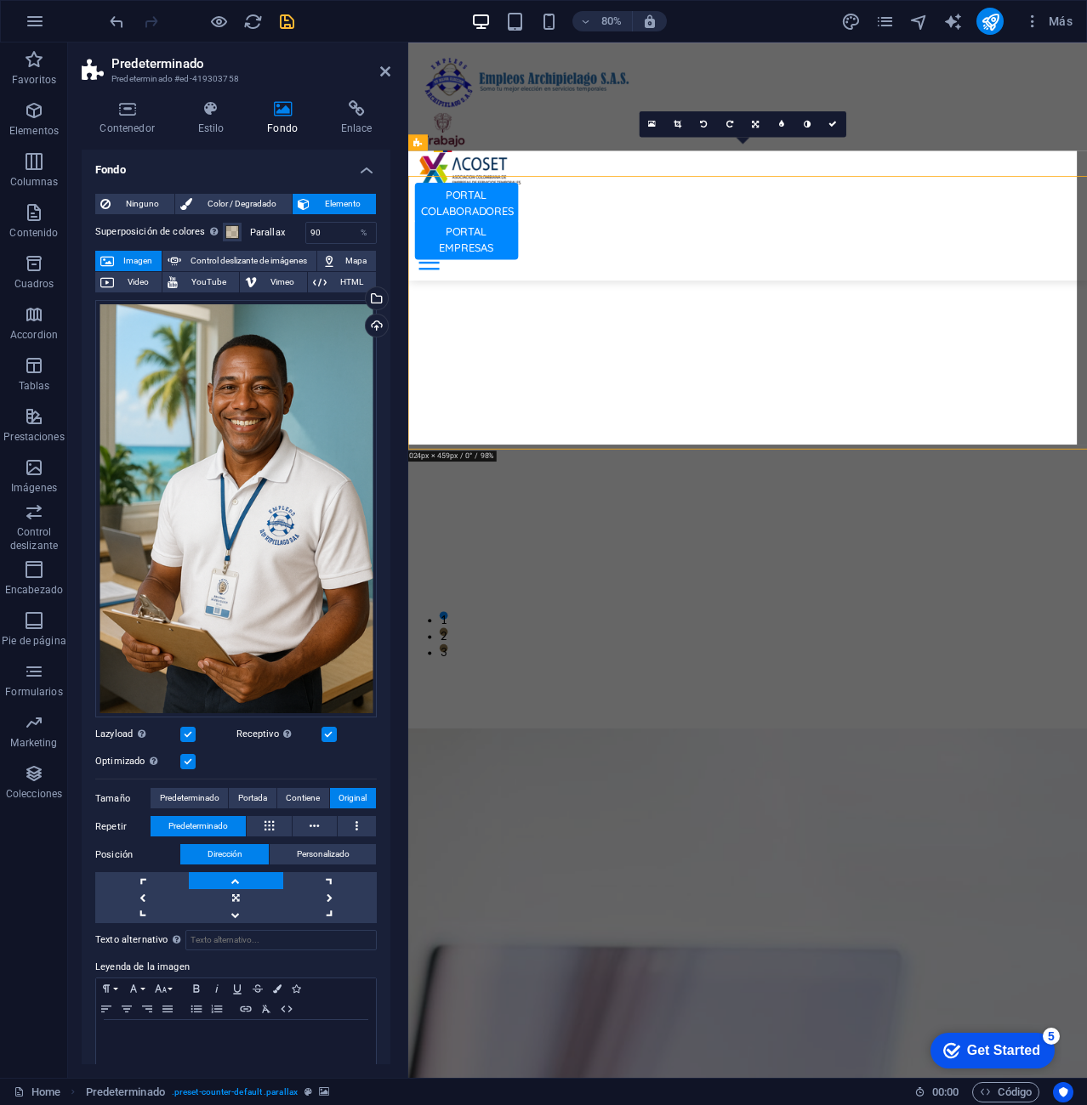
scroll to position [4654, 0]
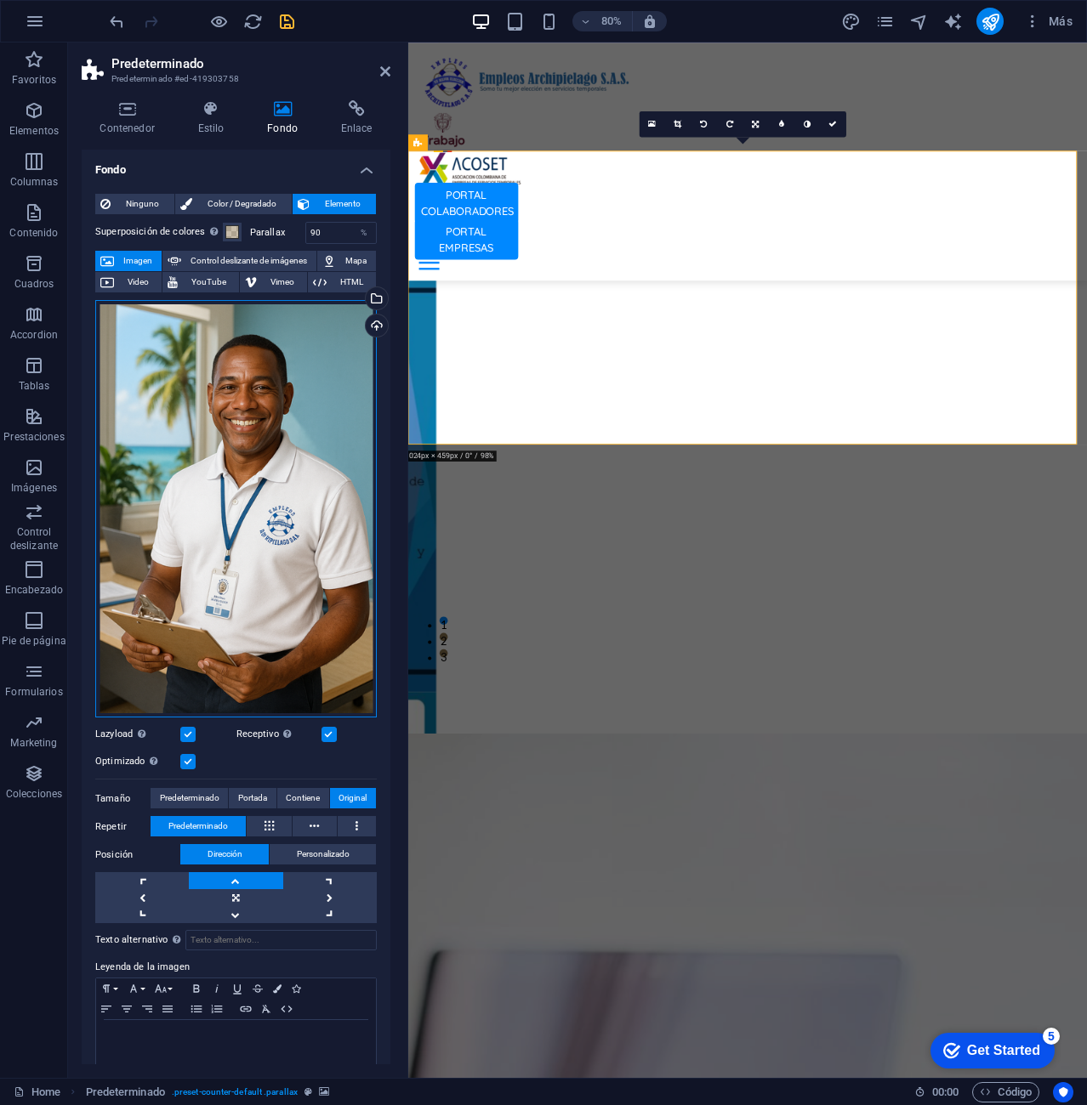
click at [234, 503] on div "Arrastra archivos aquí, haz clic para escoger archivos o selecciona archivos de…" at bounding box center [235, 509] width 281 height 418
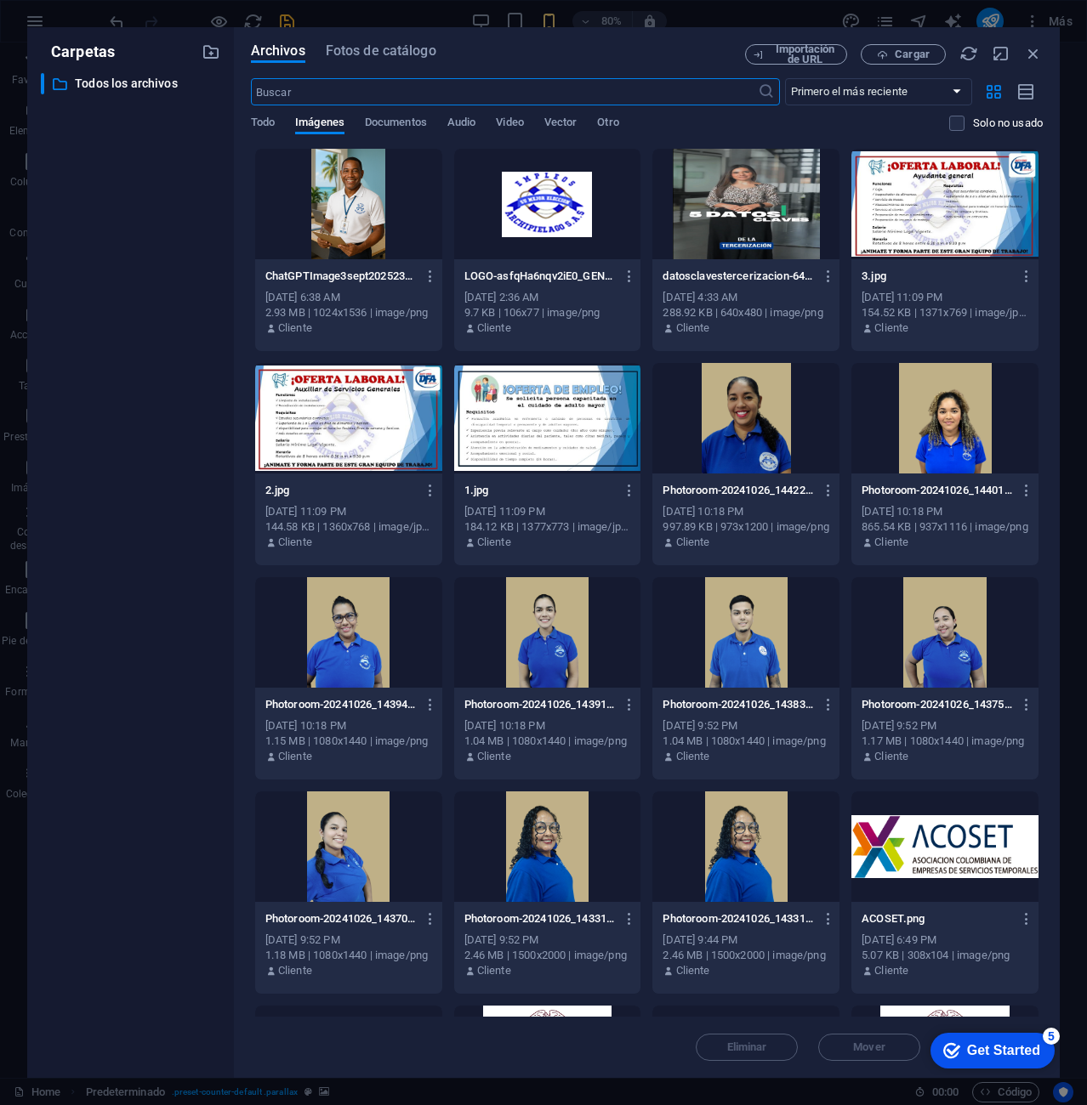
scroll to position [4722, 0]
click at [1027, 48] on icon "button" at bounding box center [1033, 53] width 19 height 19
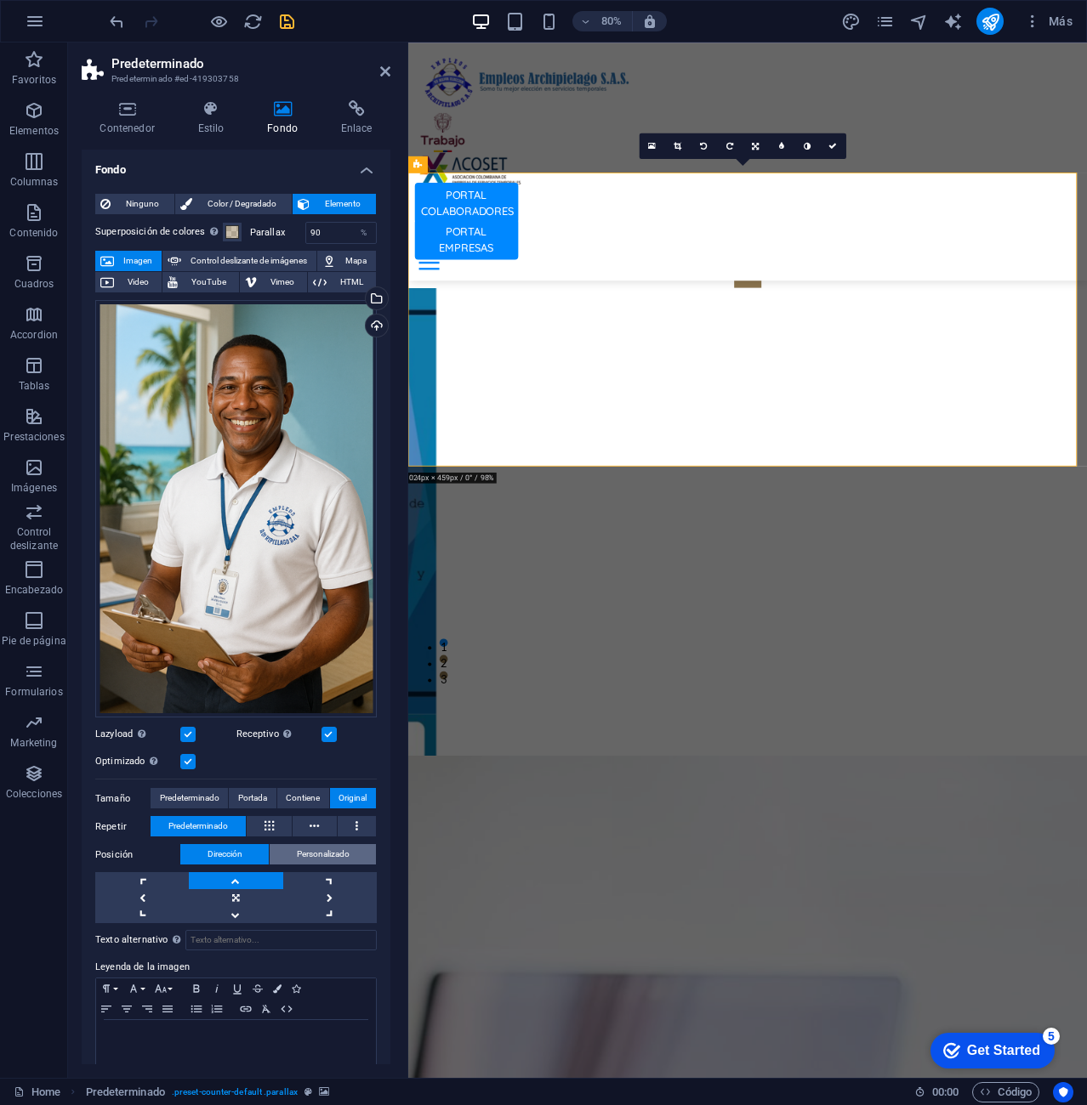
click at [303, 853] on span "Personalizado" at bounding box center [323, 854] width 53 height 20
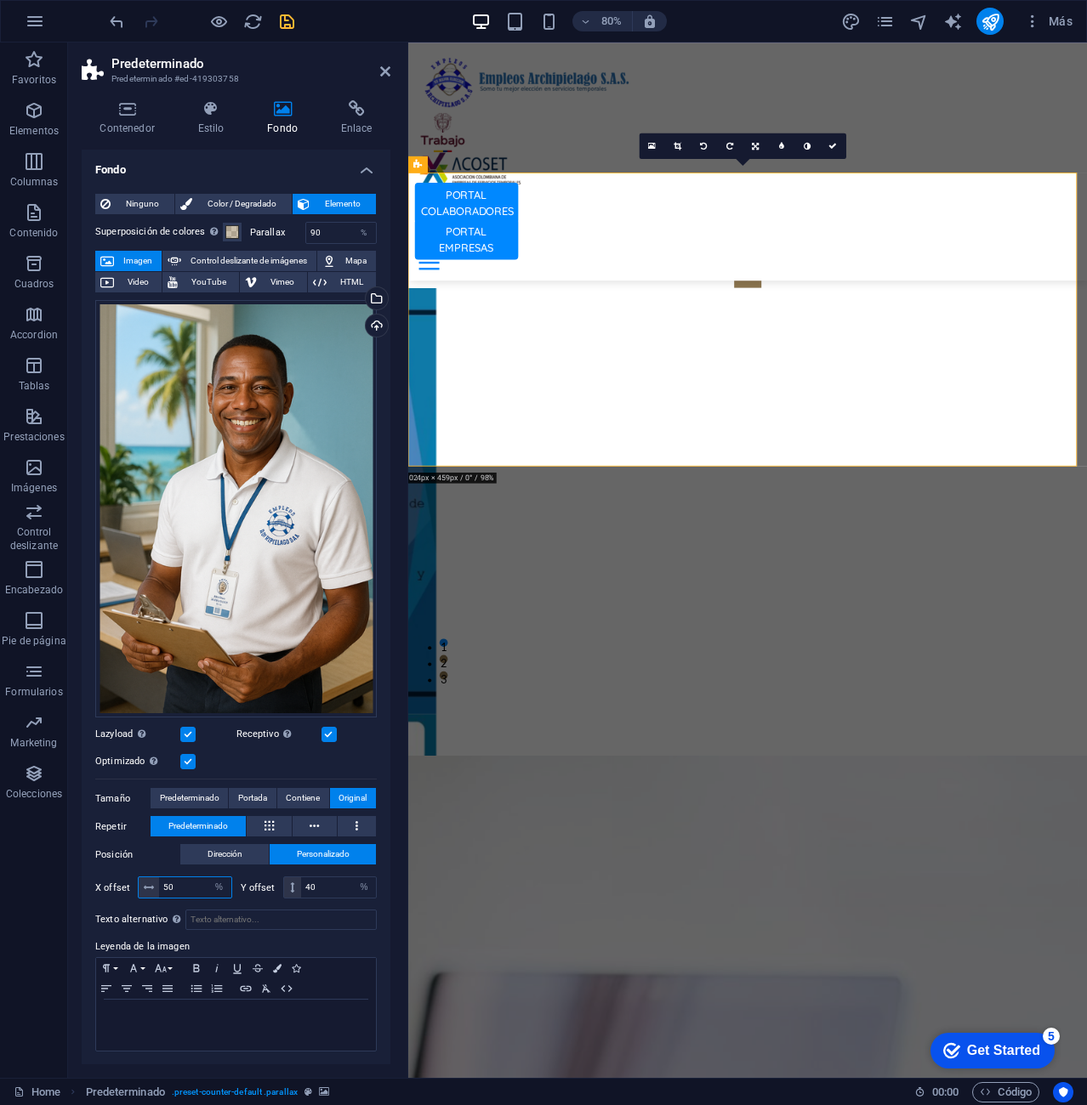
drag, startPoint x: 190, startPoint y: 885, endPoint x: 107, endPoint y: 894, distance: 83.8
click at [107, 894] on div "X offset 50 px rem % vh vw" at bounding box center [163, 888] width 137 height 22
drag, startPoint x: 324, startPoint y: 883, endPoint x: 289, endPoint y: 885, distance: 35.0
click at [289, 885] on div "40 px rem % vh vw" at bounding box center [330, 888] width 94 height 22
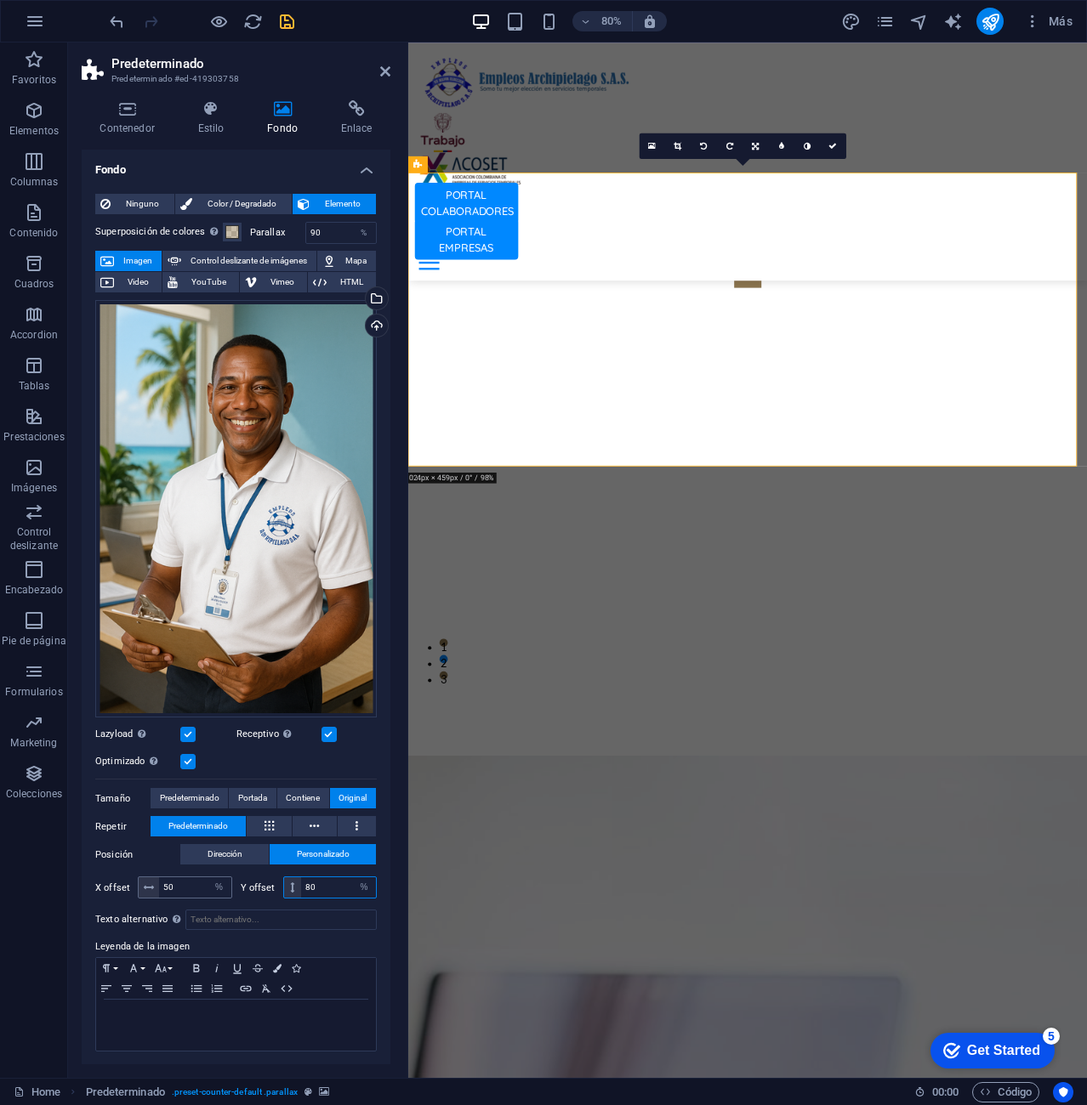
type input "80"
click at [184, 883] on input "50" at bounding box center [195, 887] width 72 height 20
click at [321, 879] on input "80" at bounding box center [338, 887] width 75 height 20
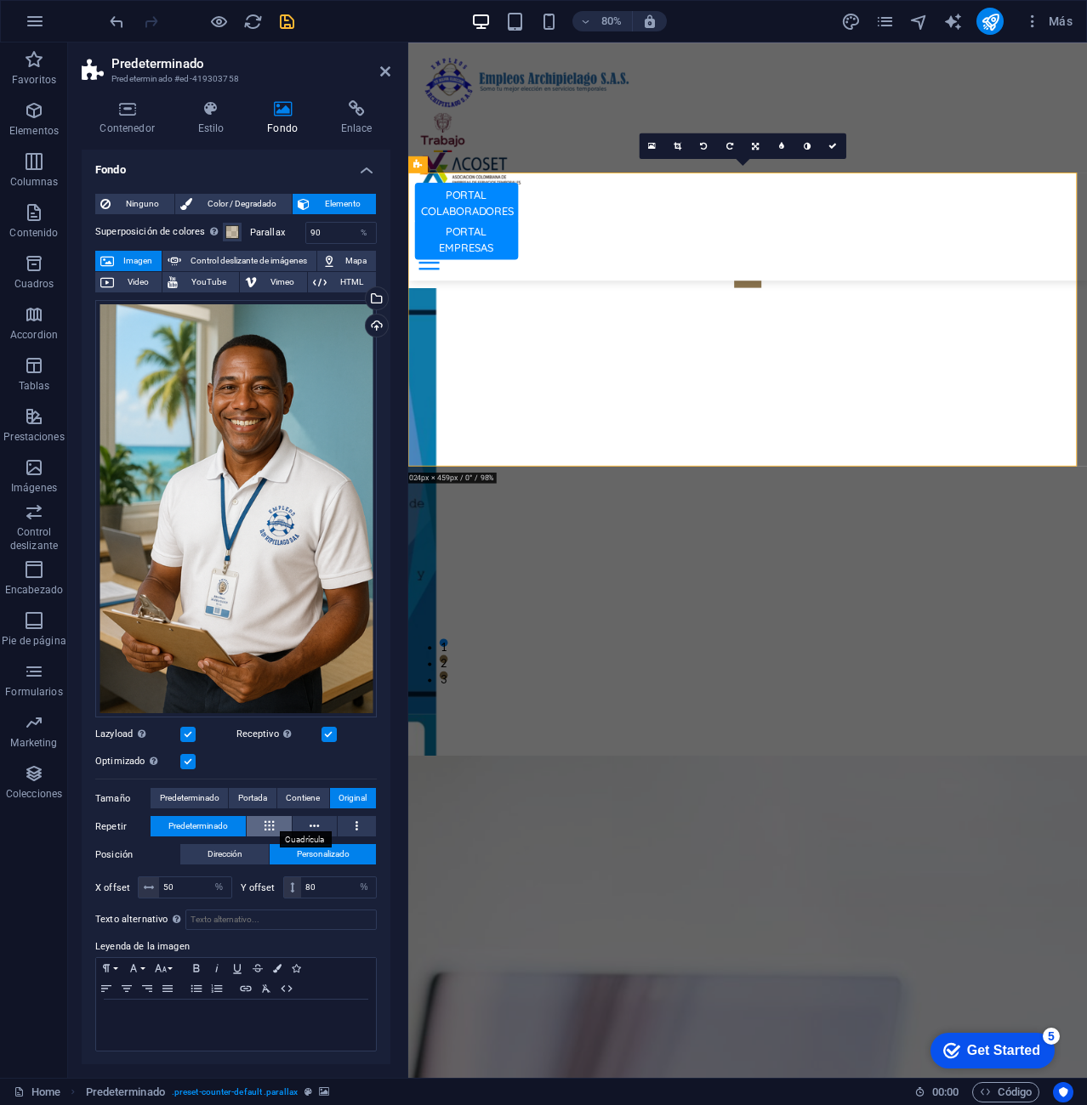
click at [264, 819] on icon at bounding box center [268, 826] width 9 height 20
click at [309, 824] on icon at bounding box center [313, 826] width 9 height 20
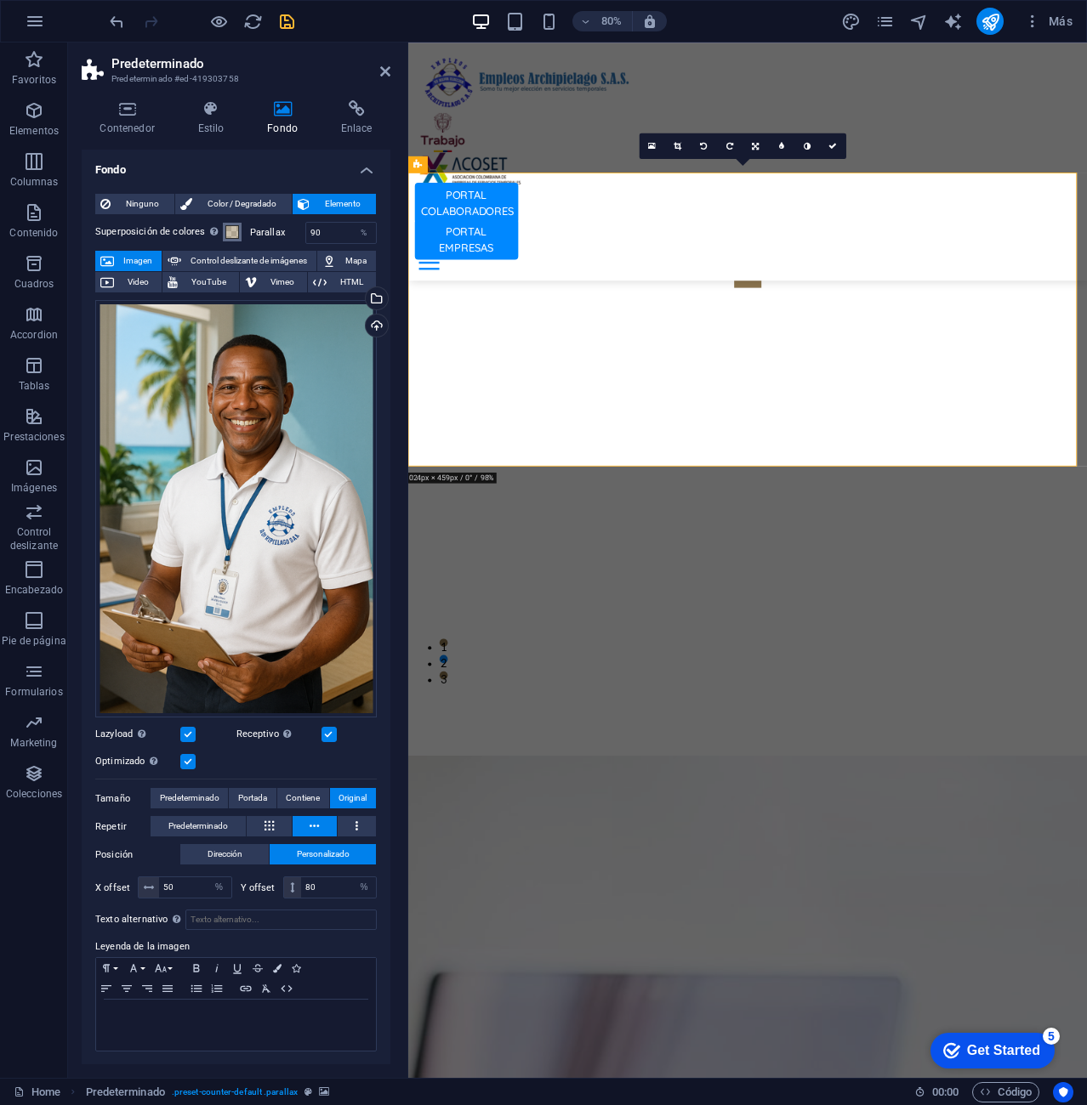
click at [232, 230] on span at bounding box center [232, 232] width 14 height 14
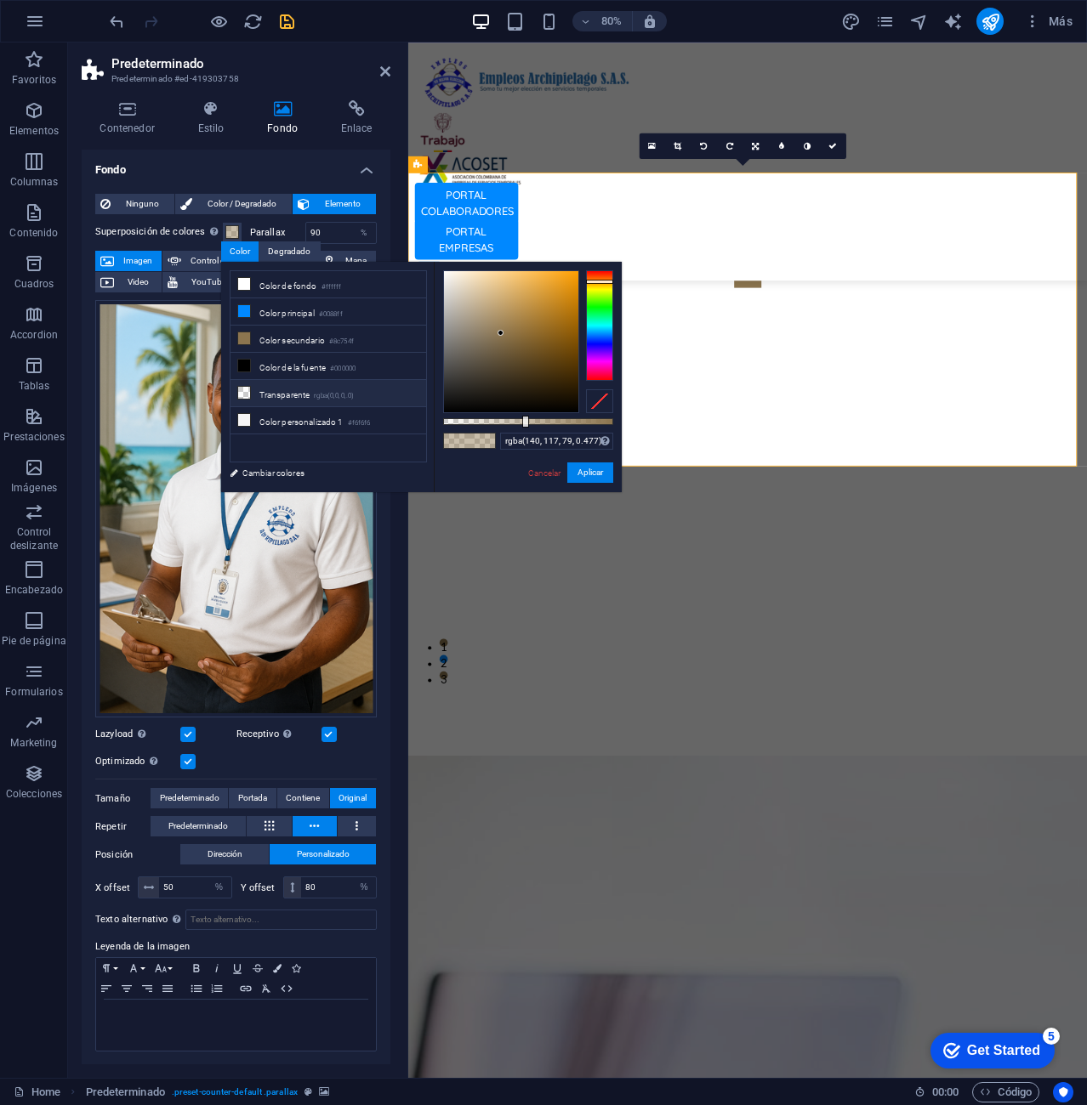
click at [308, 394] on li "Transparente rgba(0,0,0,.0)" at bounding box center [328, 393] width 196 height 27
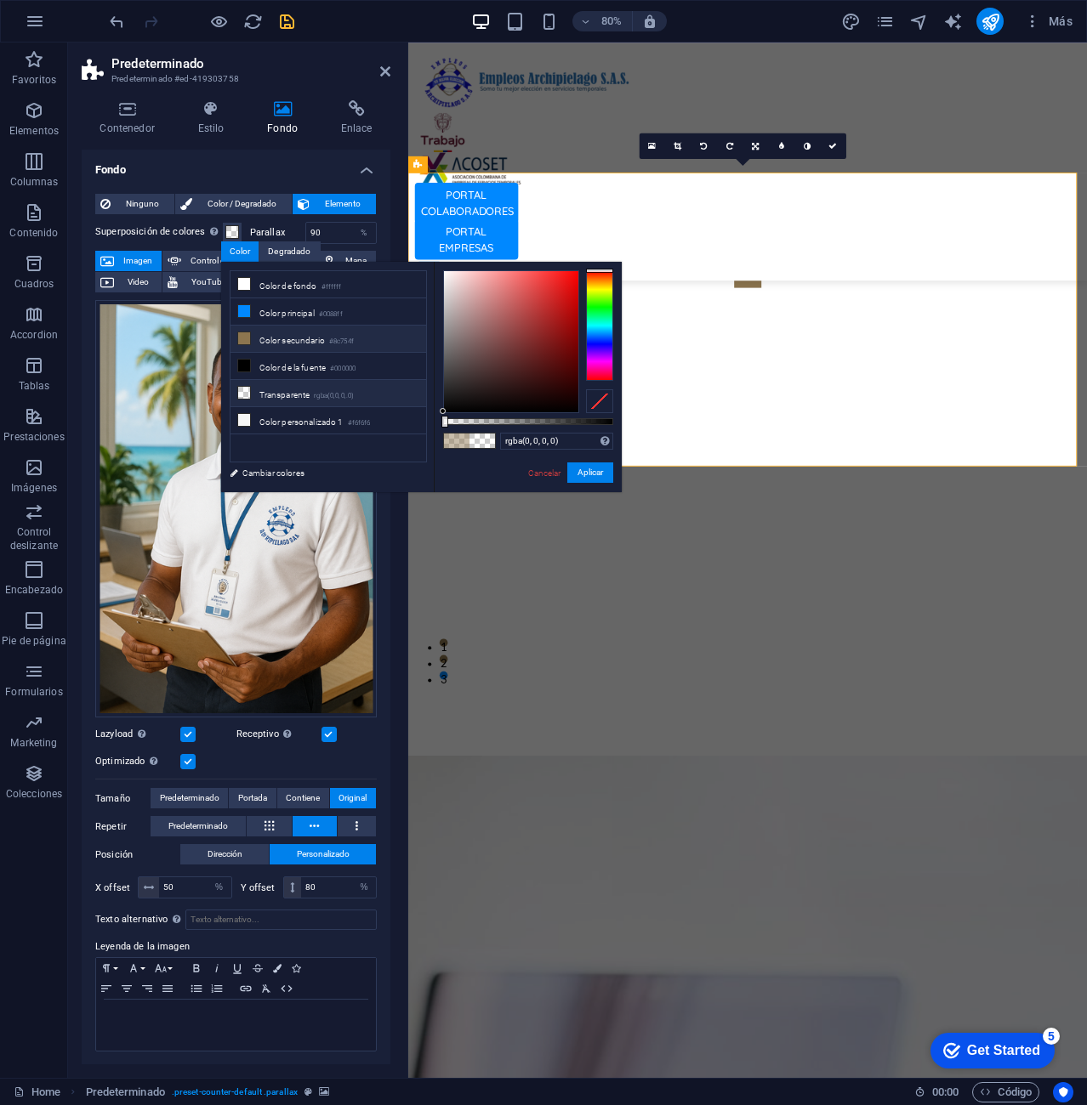
click at [323, 331] on li "Color secundario #8c754f" at bounding box center [328, 339] width 196 height 27
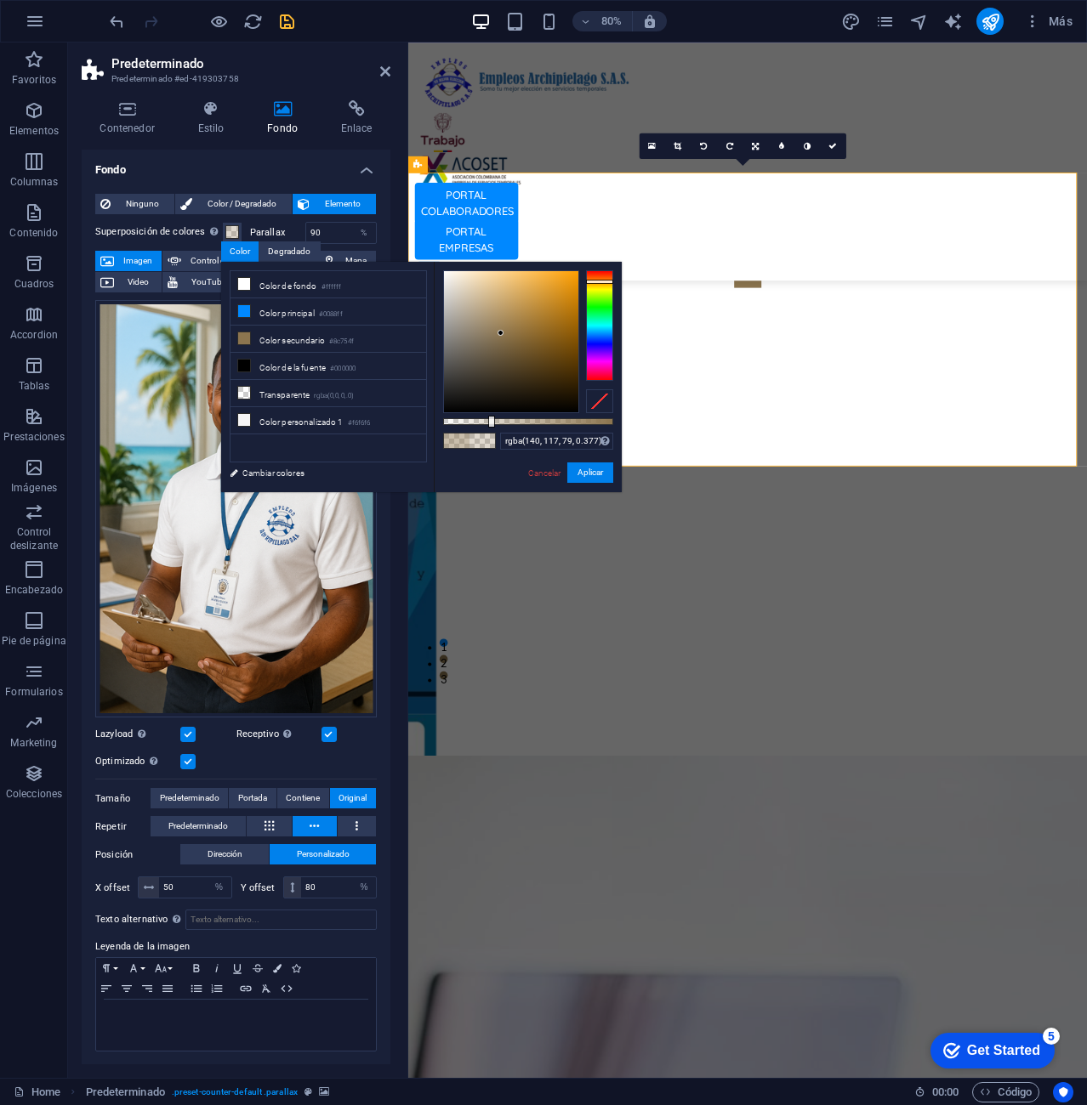
type input "rgba(140, 117, 79, 0.382)"
drag, startPoint x: 482, startPoint y: 428, endPoint x: 508, endPoint y: 426, distance: 25.6
click at [508, 426] on div at bounding box center [509, 422] width 7 height 12
click at [597, 472] on button "Aplicar" at bounding box center [590, 473] width 46 height 20
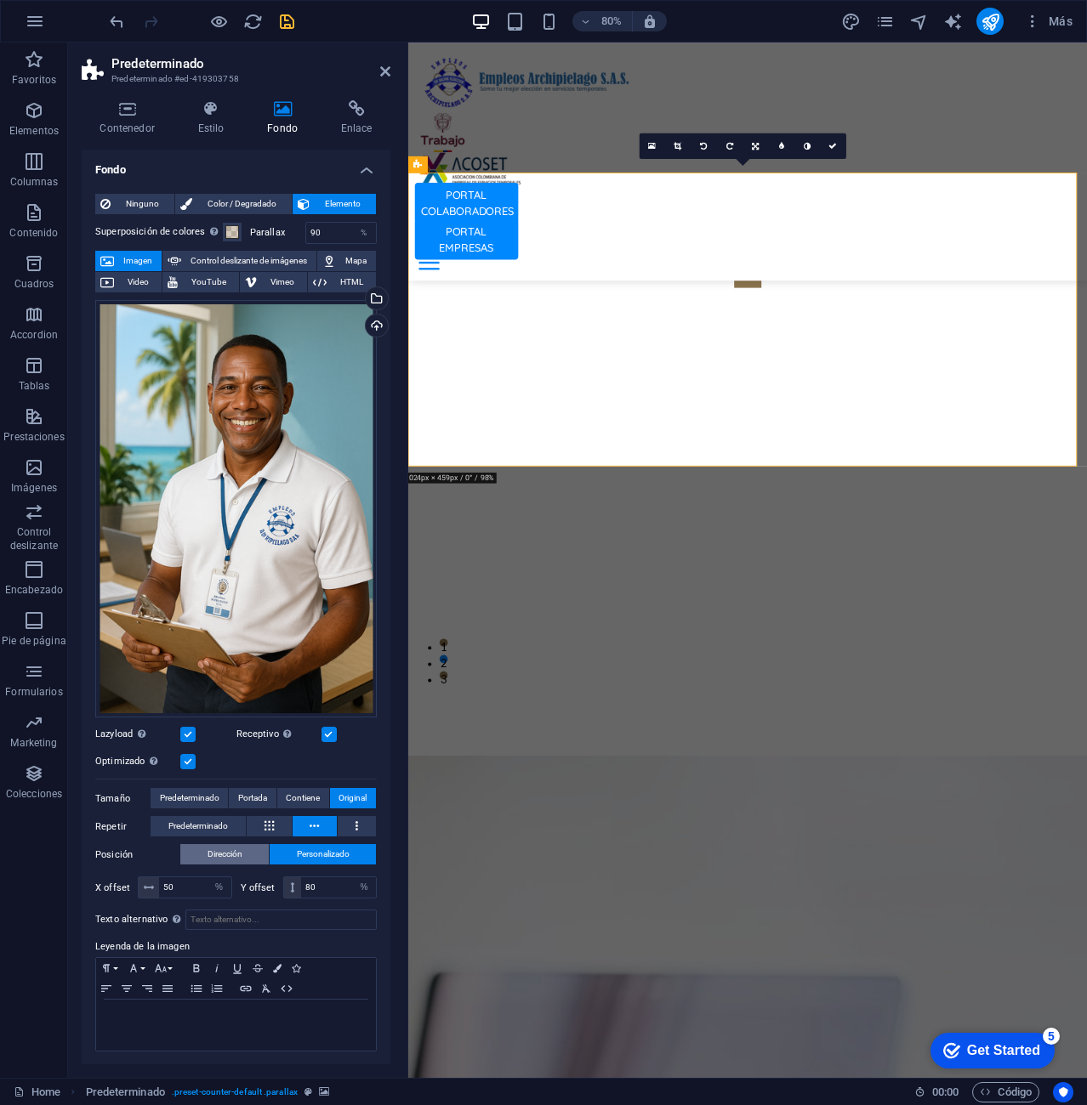
click at [222, 850] on span "Dirección" at bounding box center [224, 854] width 35 height 20
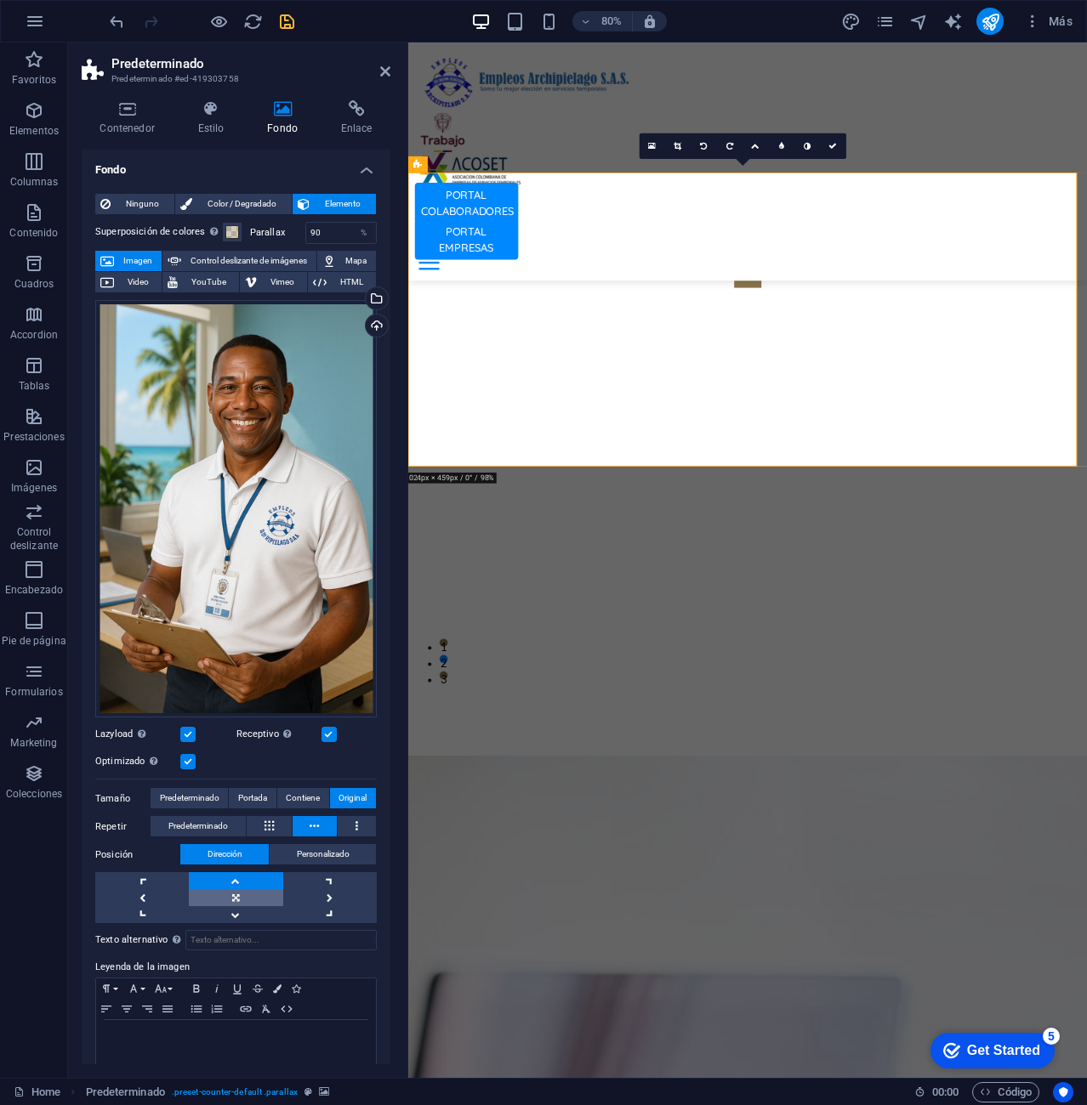
click at [232, 894] on link at bounding box center [236, 897] width 94 height 17
click at [239, 906] on link at bounding box center [236, 914] width 94 height 17
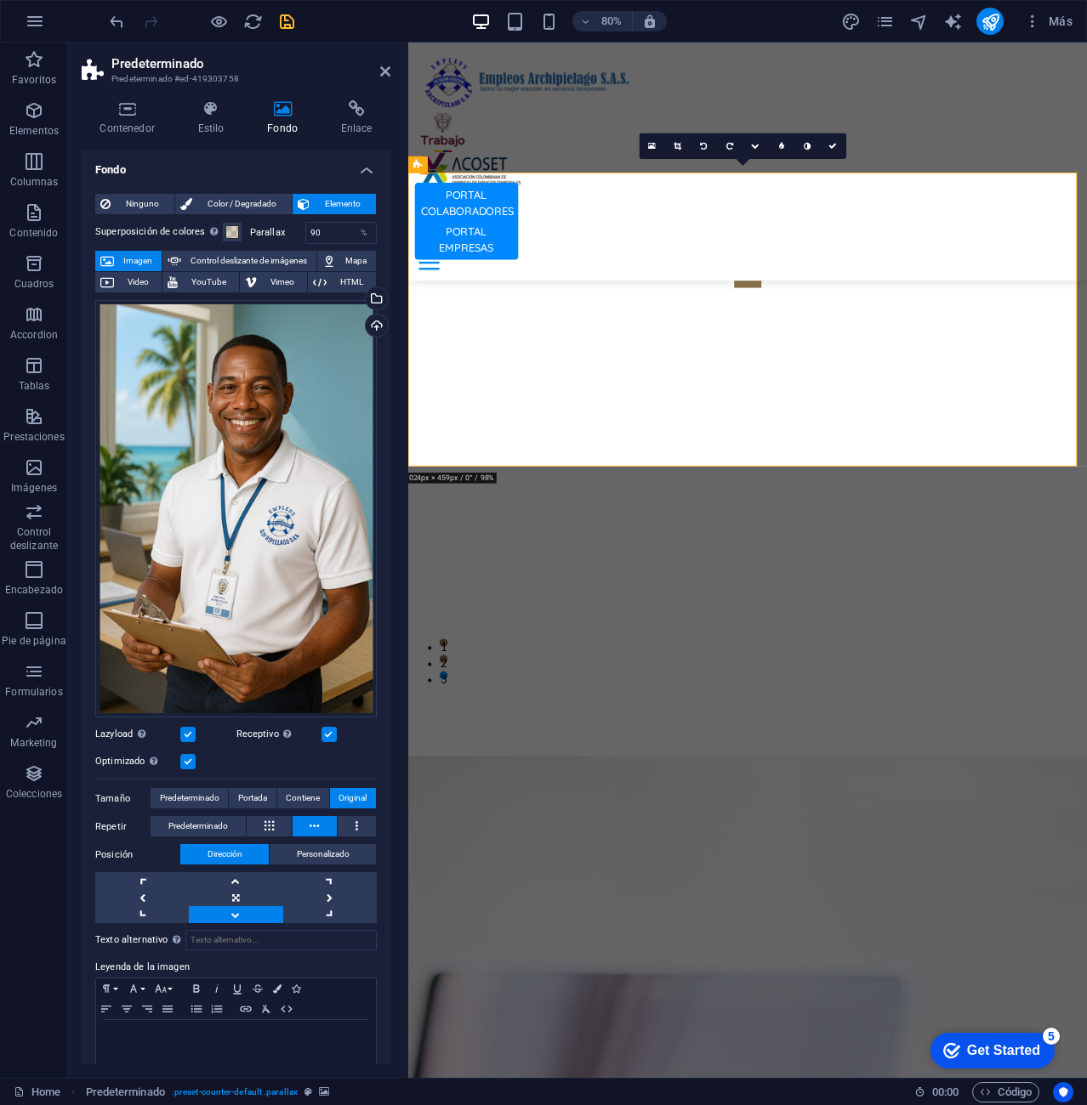
click at [294, 17] on icon "save" at bounding box center [287, 22] width 20 height 20
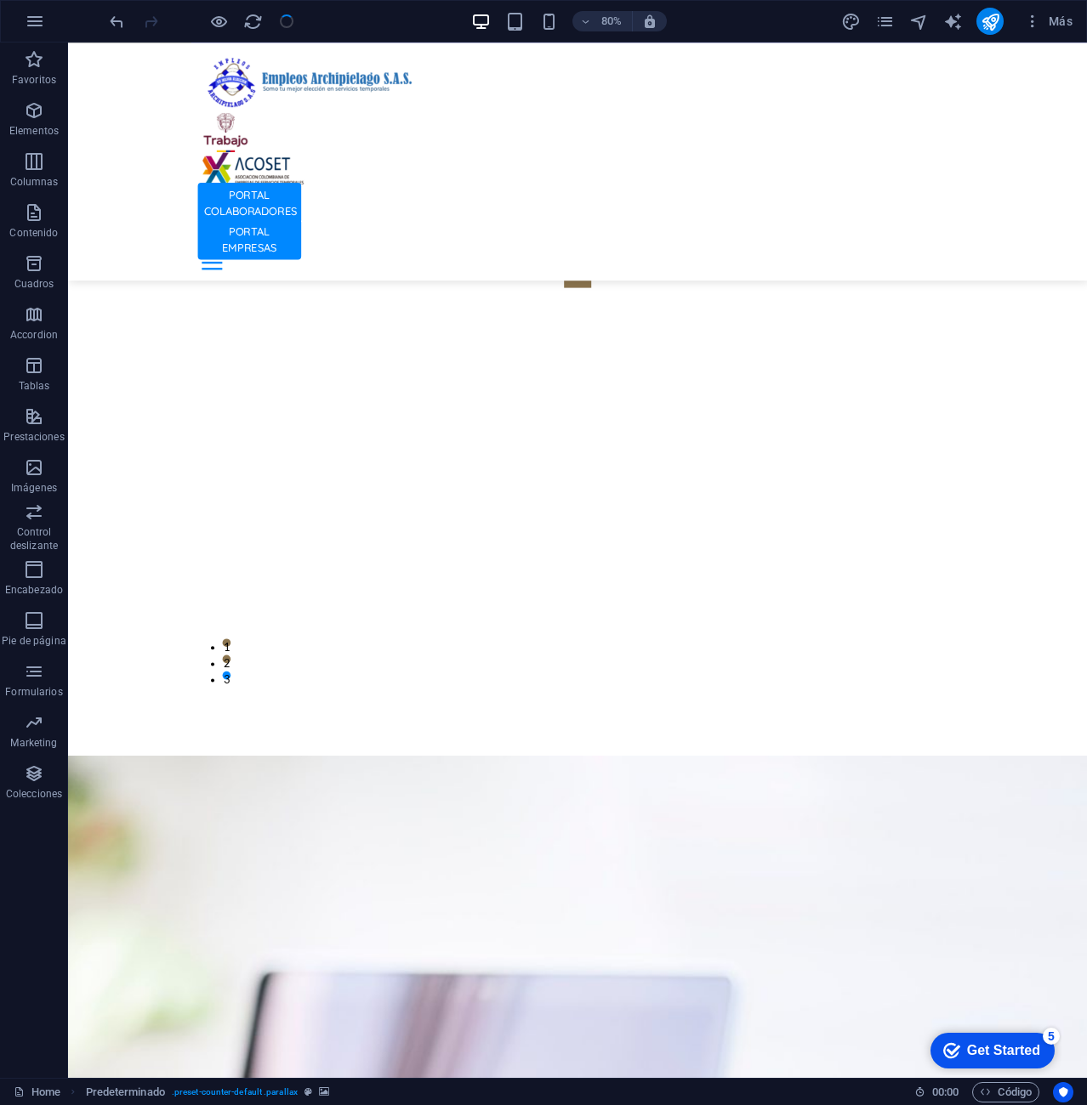
scroll to position [4633, 0]
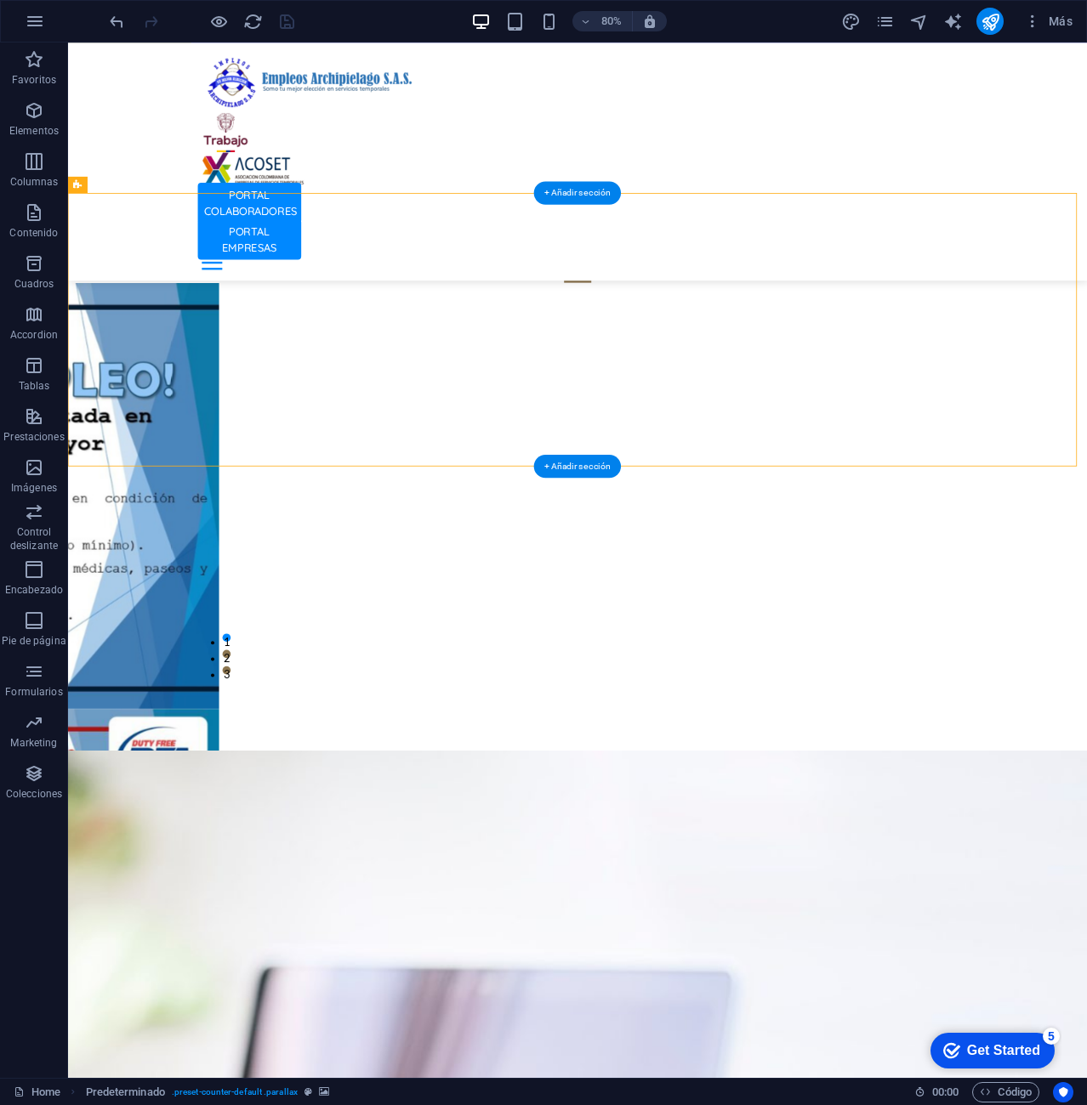
scroll to position [4627, 0]
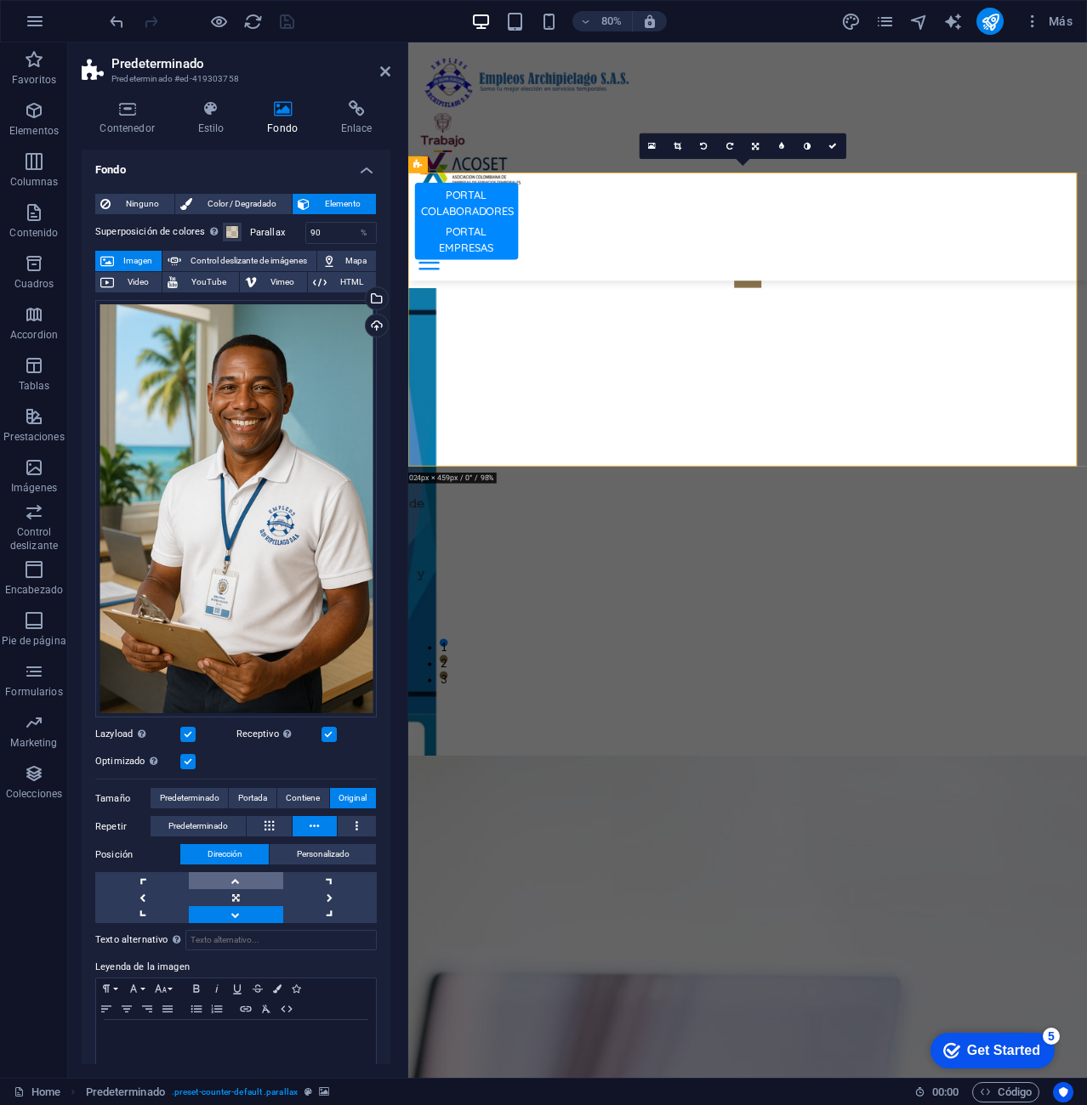
click at [236, 876] on link at bounding box center [236, 880] width 94 height 17
click at [240, 893] on link at bounding box center [236, 897] width 94 height 17
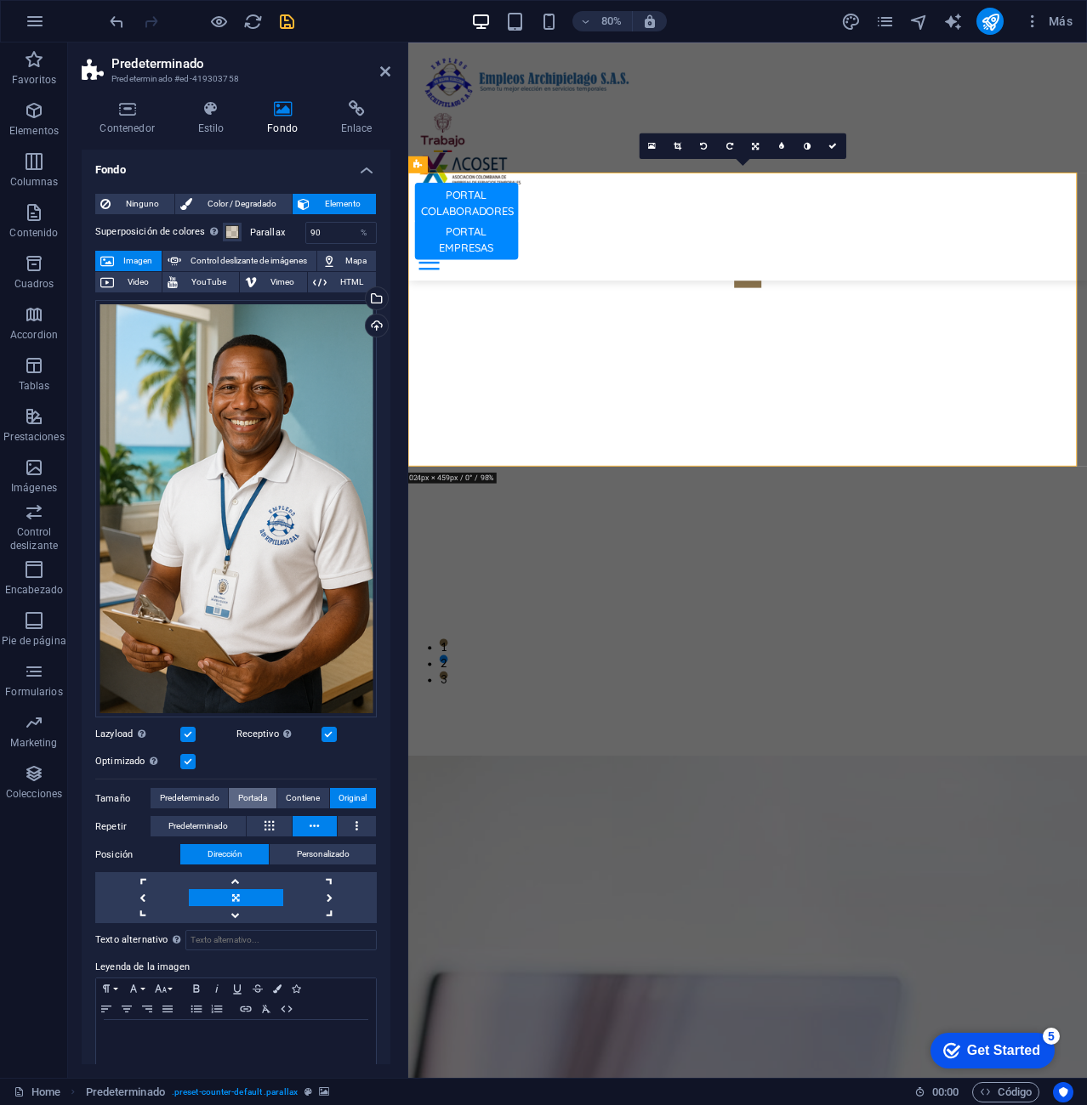
click at [245, 793] on span "Portada" at bounding box center [252, 798] width 29 height 20
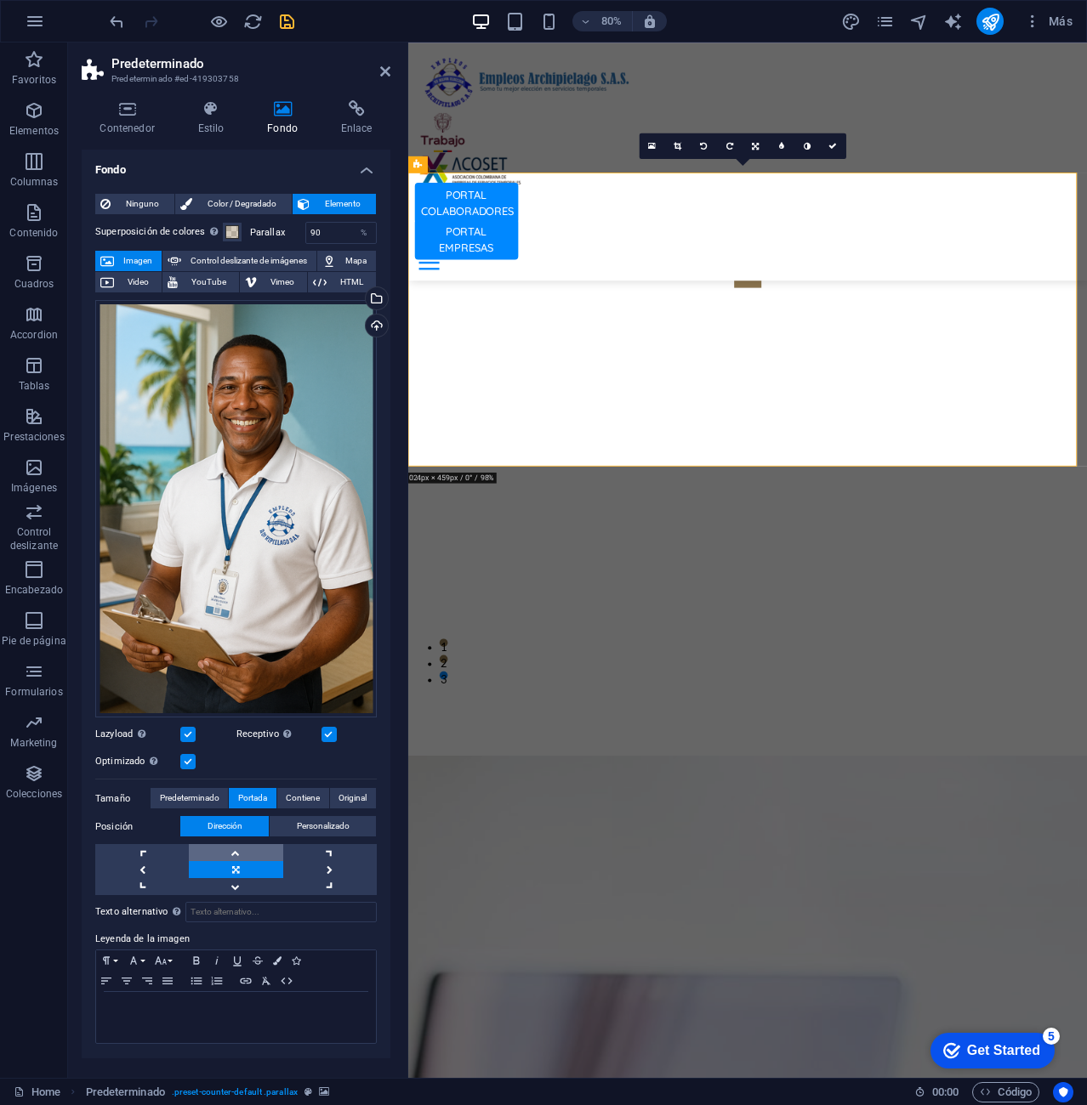
click at [266, 852] on link at bounding box center [236, 852] width 94 height 17
click at [254, 879] on link at bounding box center [236, 886] width 94 height 17
click at [190, 797] on span "Predeterminado" at bounding box center [190, 798] width 60 height 20
click at [333, 824] on span "Personalizado" at bounding box center [323, 826] width 53 height 20
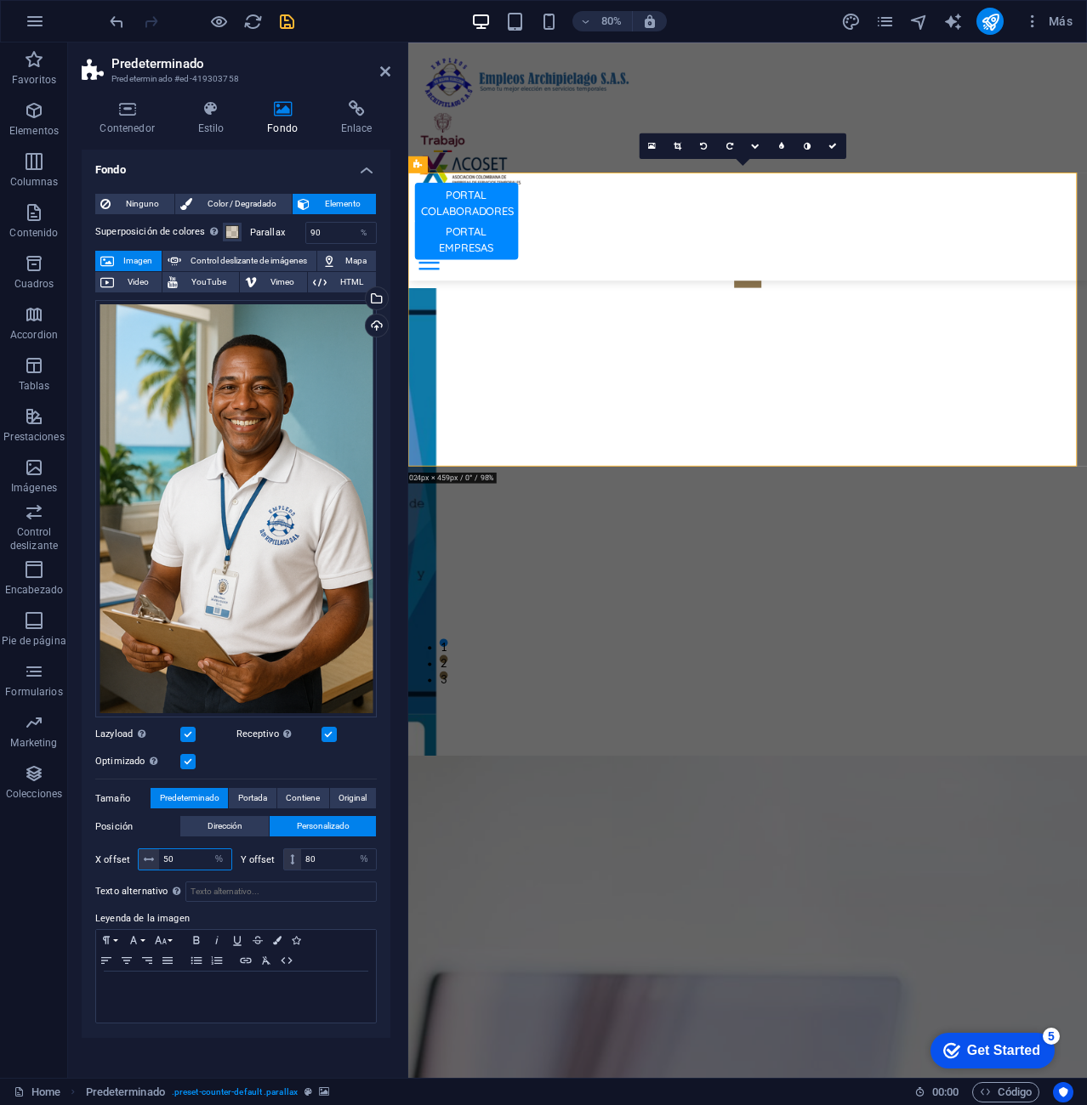
drag, startPoint x: 202, startPoint y: 854, endPoint x: 157, endPoint y: 856, distance: 45.1
click at [157, 856] on div "50 px rem % vh vw" at bounding box center [185, 860] width 94 height 22
drag, startPoint x: 326, startPoint y: 860, endPoint x: 287, endPoint y: 862, distance: 39.1
click at [287, 862] on div "80 px rem % vh vw" at bounding box center [330, 860] width 94 height 22
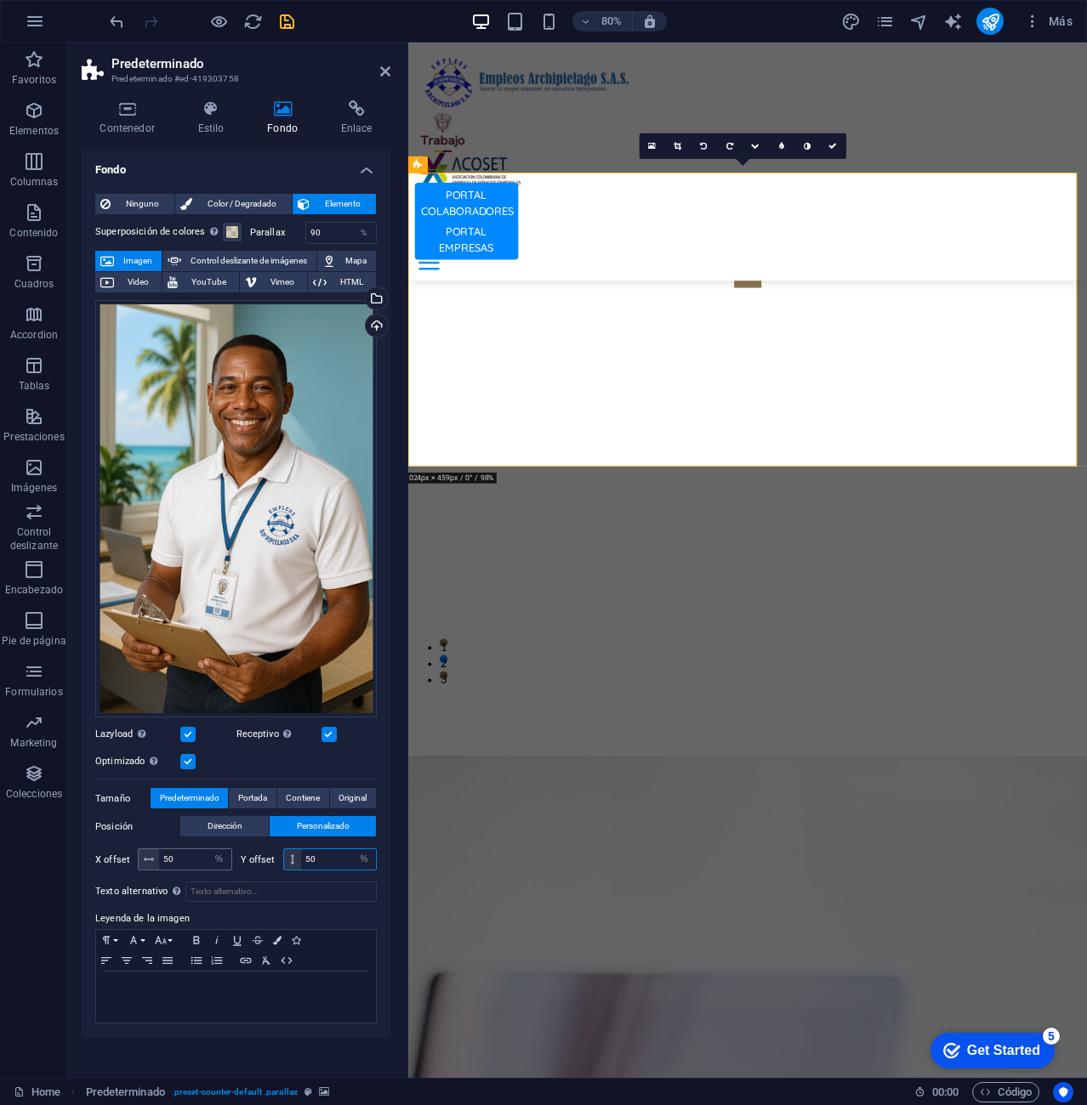
type input "50"
click at [175, 860] on input "50" at bounding box center [195, 859] width 72 height 20
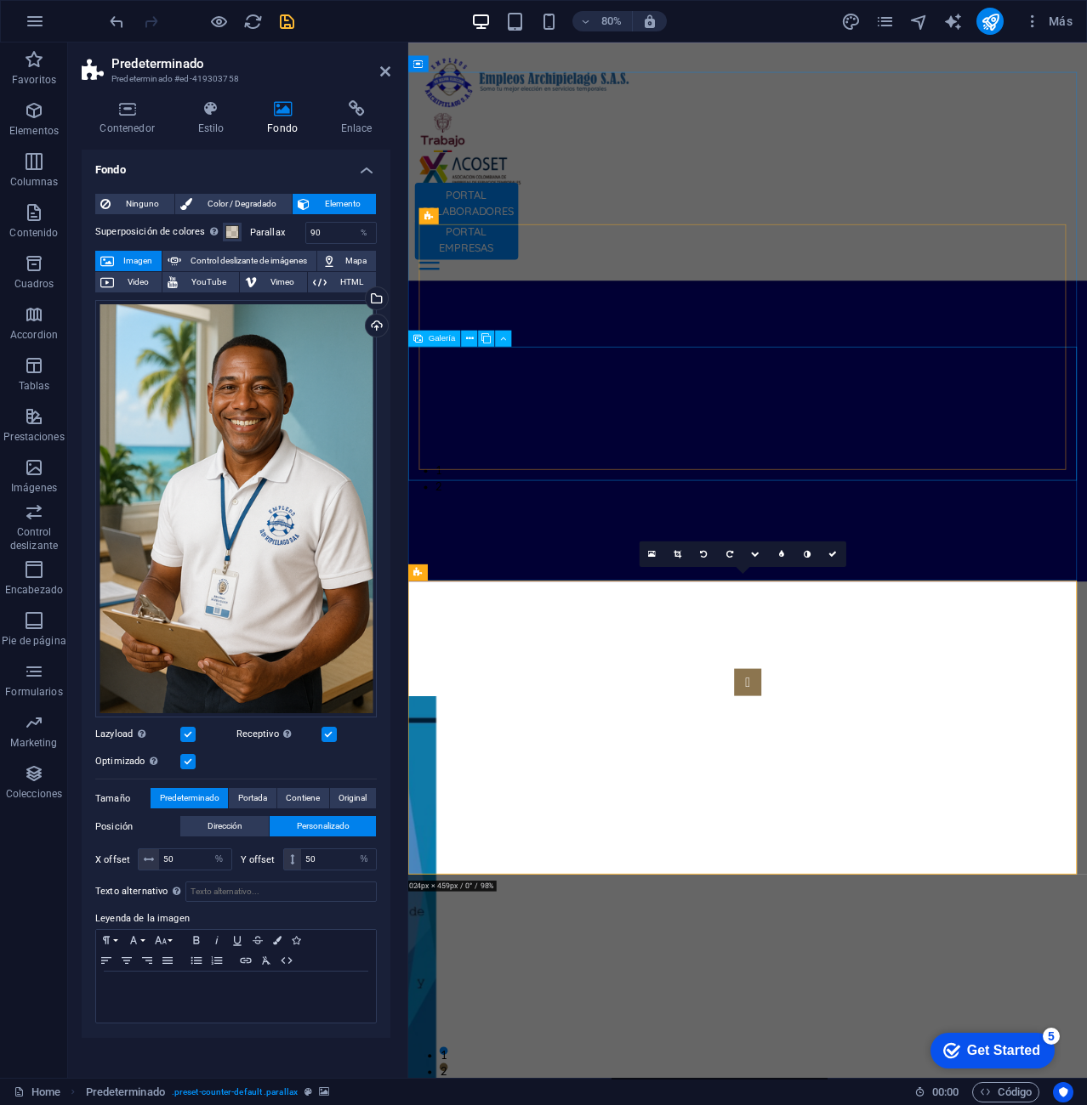
scroll to position [3947, 0]
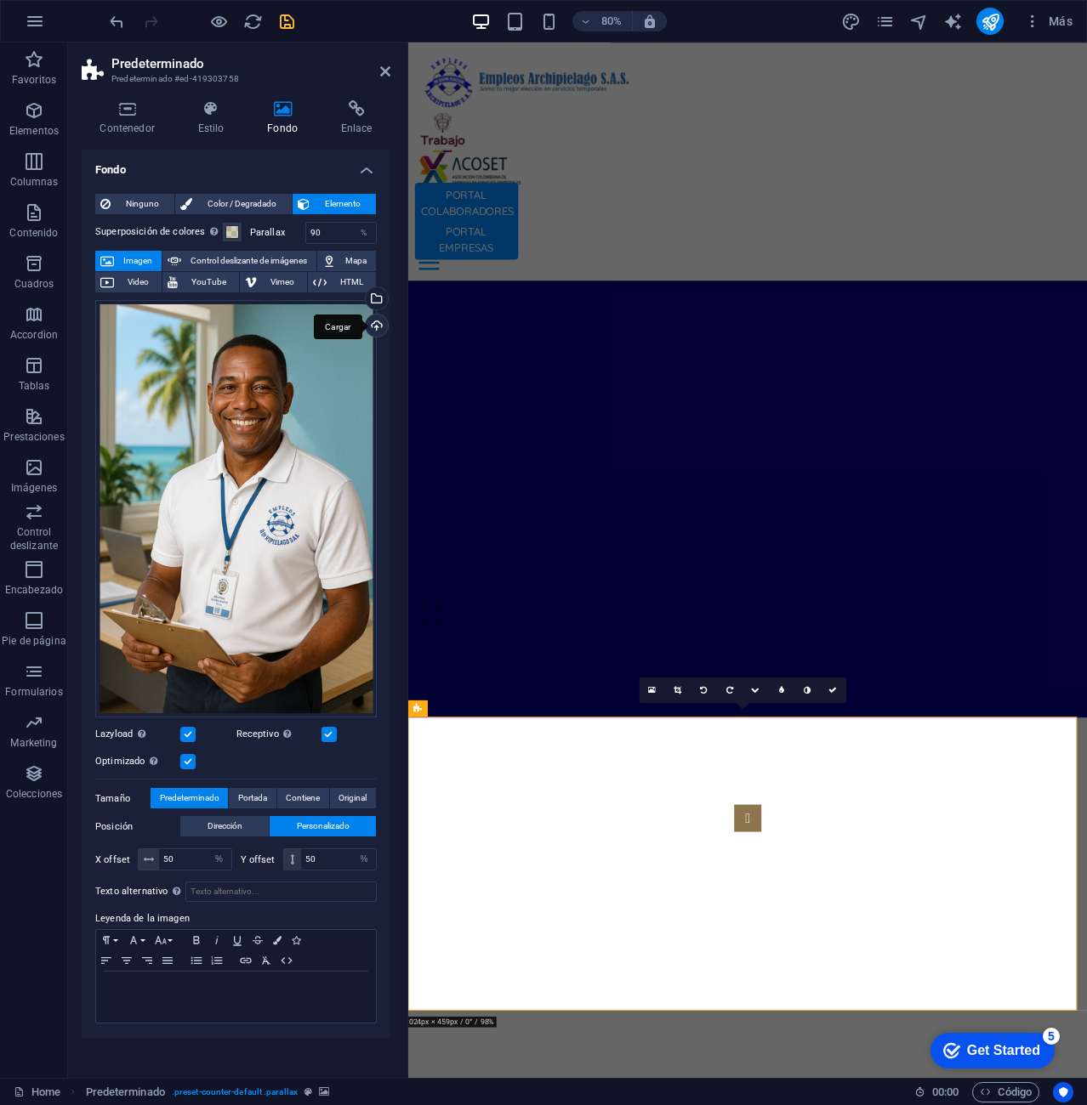
click at [378, 321] on div "Cargar" at bounding box center [375, 328] width 26 height 26
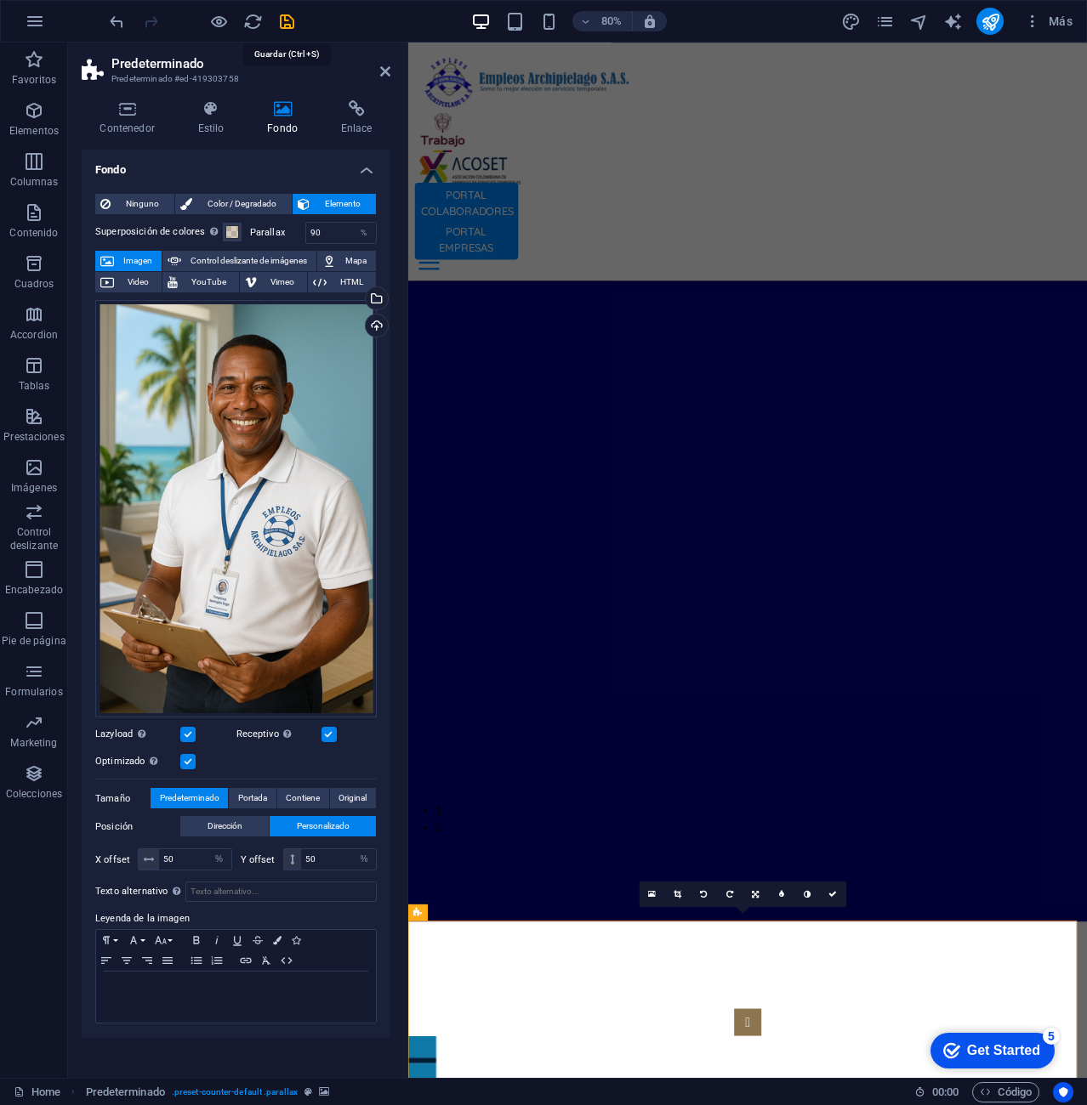
click at [282, 19] on icon "save" at bounding box center [287, 22] width 20 height 20
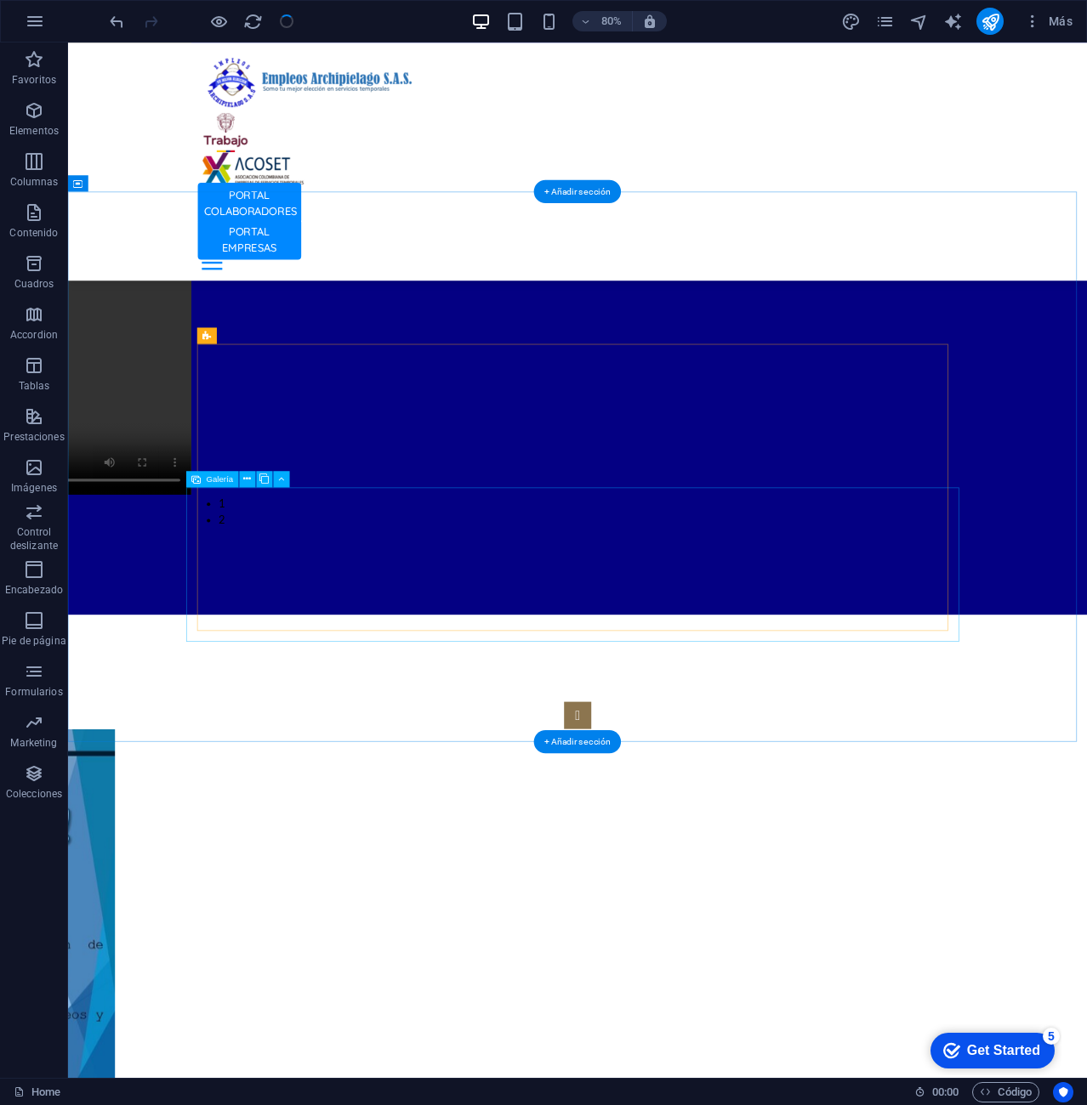
scroll to position [4202, 0]
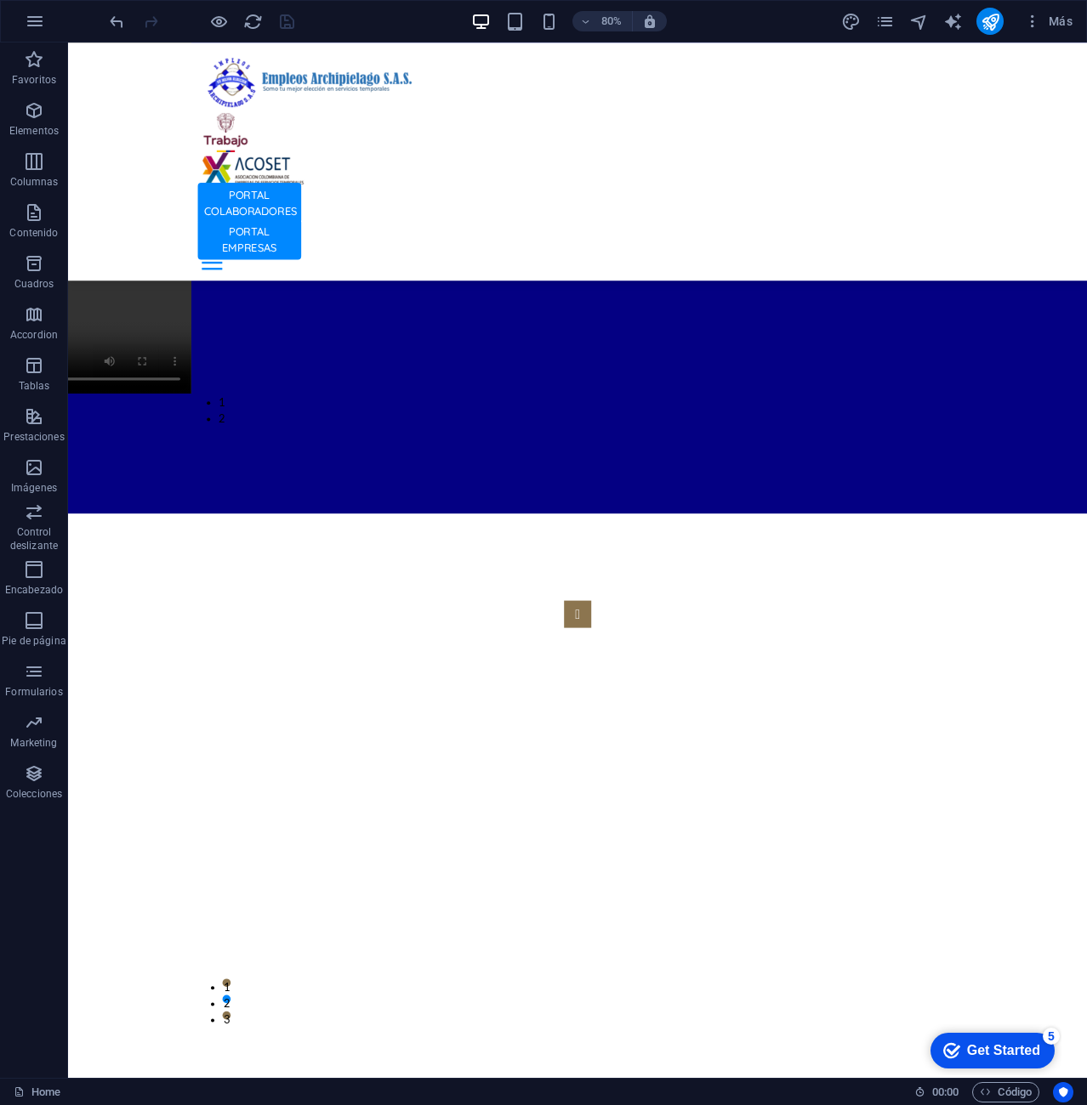
click at [281, 25] on div at bounding box center [201, 21] width 190 height 27
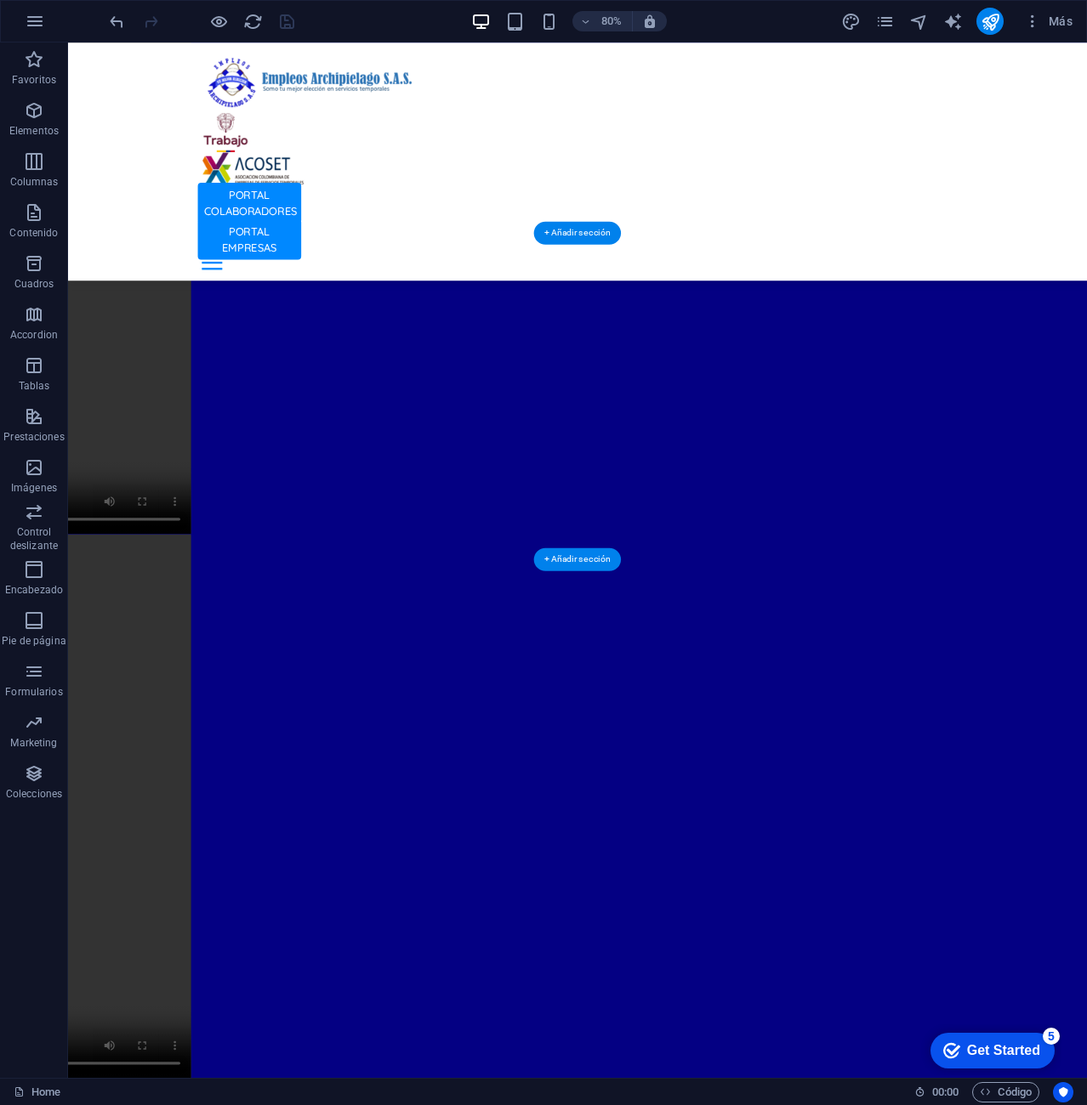
scroll to position [2756, 0]
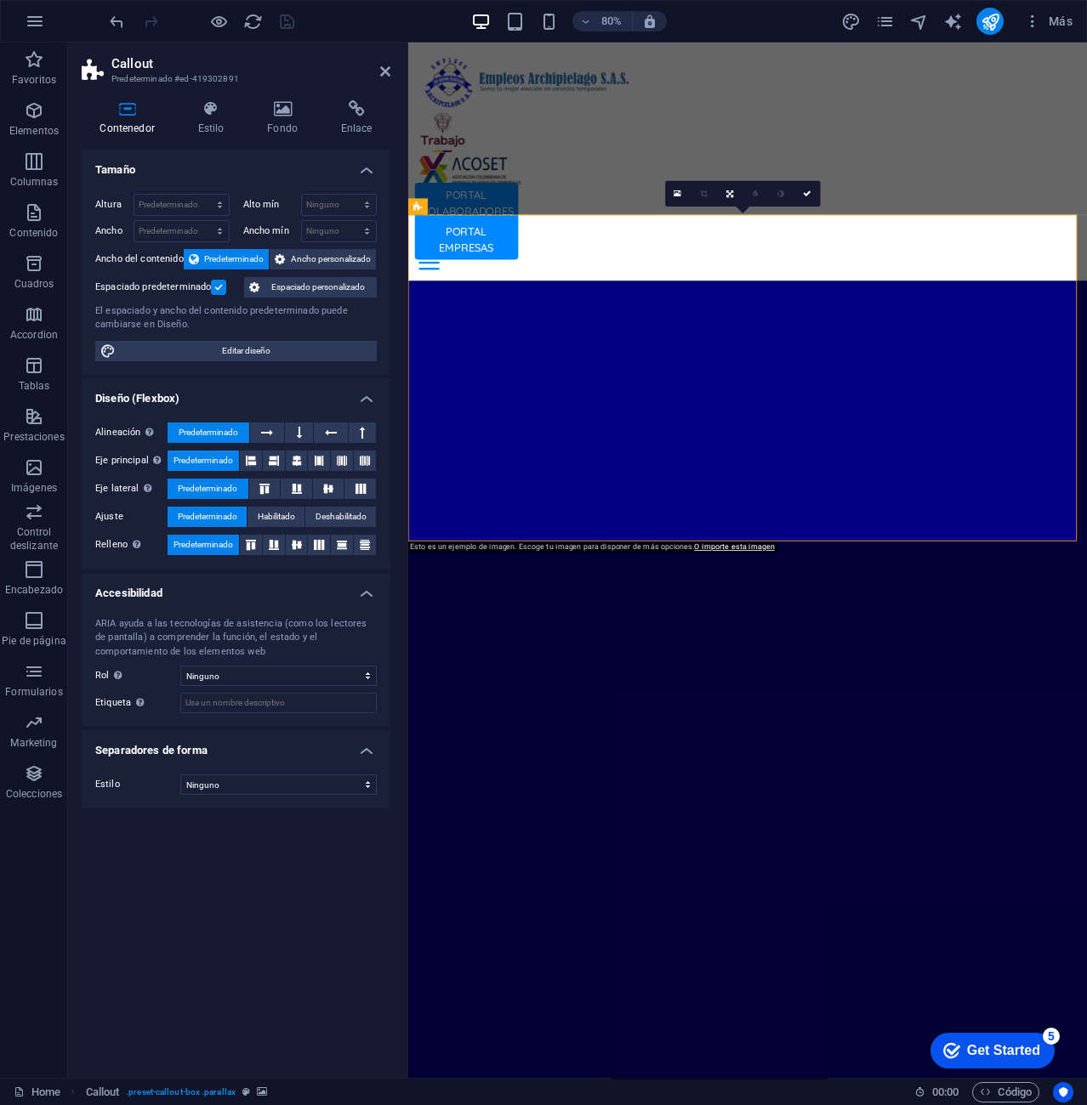
drag, startPoint x: 559, startPoint y: 338, endPoint x: 921, endPoint y: 355, distance: 361.7
click at [300, 92] on div "Contenedor Estilo Fondo Enlace Tamaño Altura Predeterminado px rem % vh vw Alto…" at bounding box center [236, 582] width 336 height 991
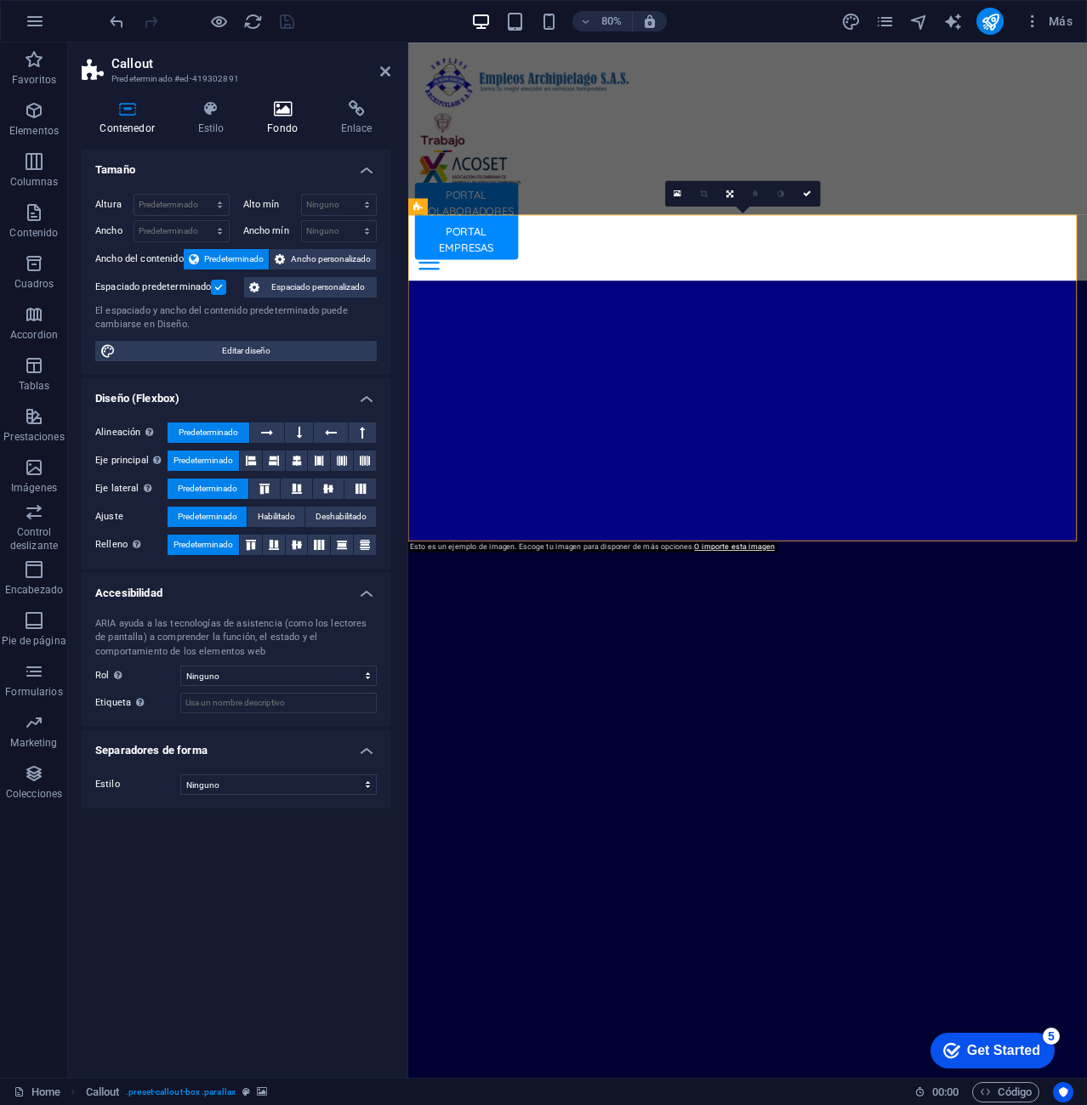
click at [287, 115] on icon at bounding box center [282, 108] width 67 height 17
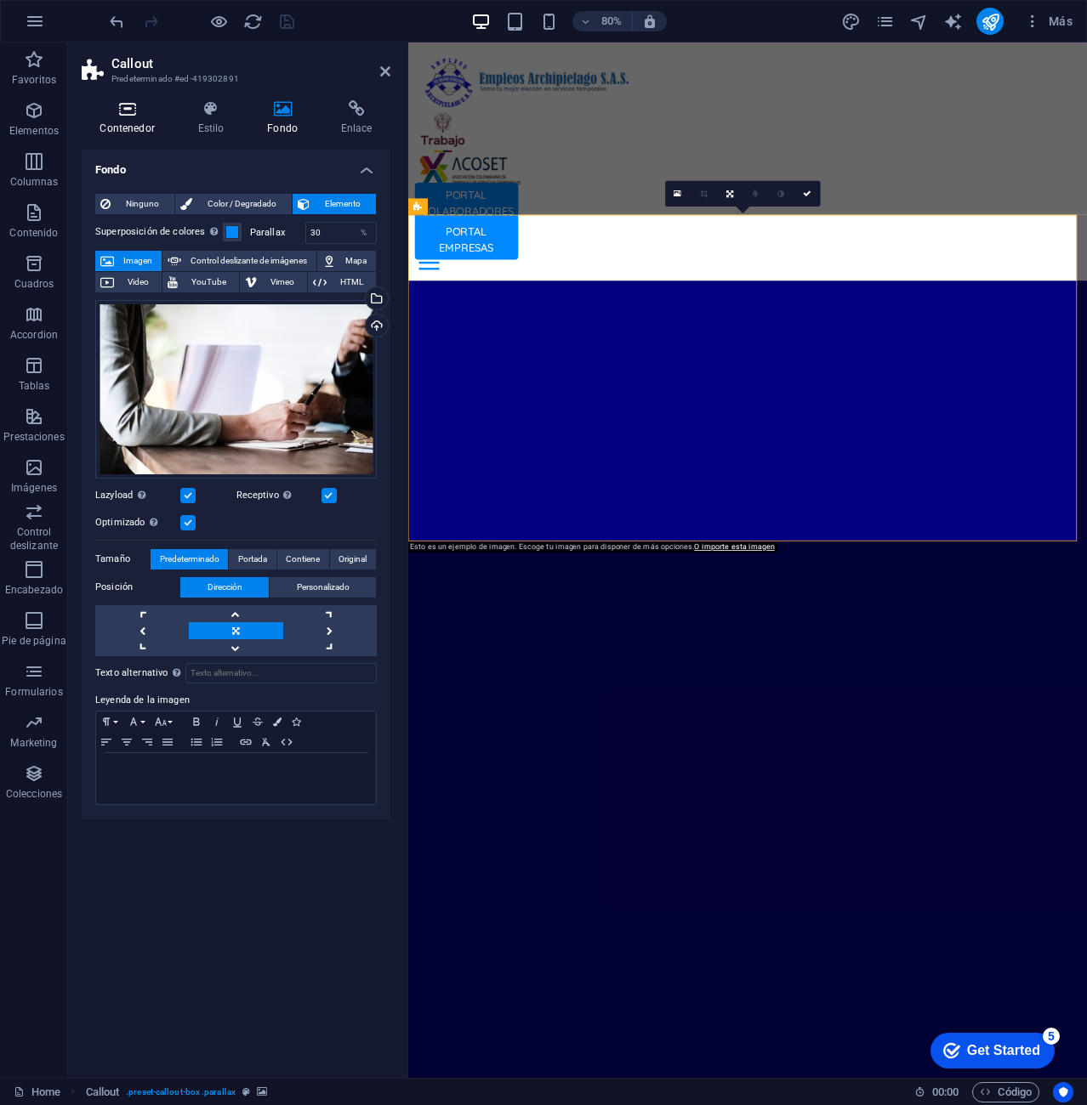
click at [123, 112] on icon at bounding box center [127, 108] width 91 height 17
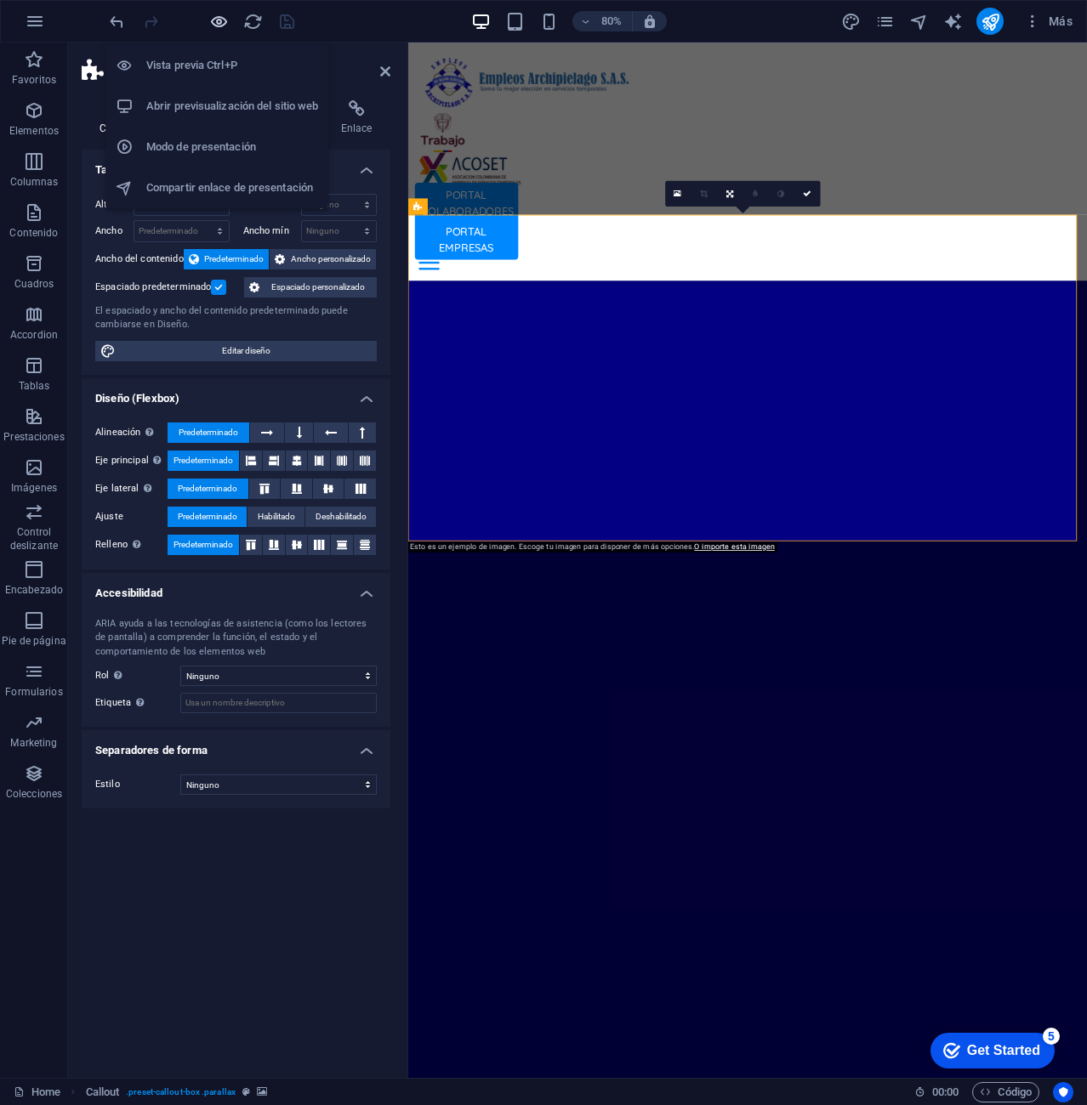
click at [219, 20] on icon "button" at bounding box center [219, 22] width 20 height 20
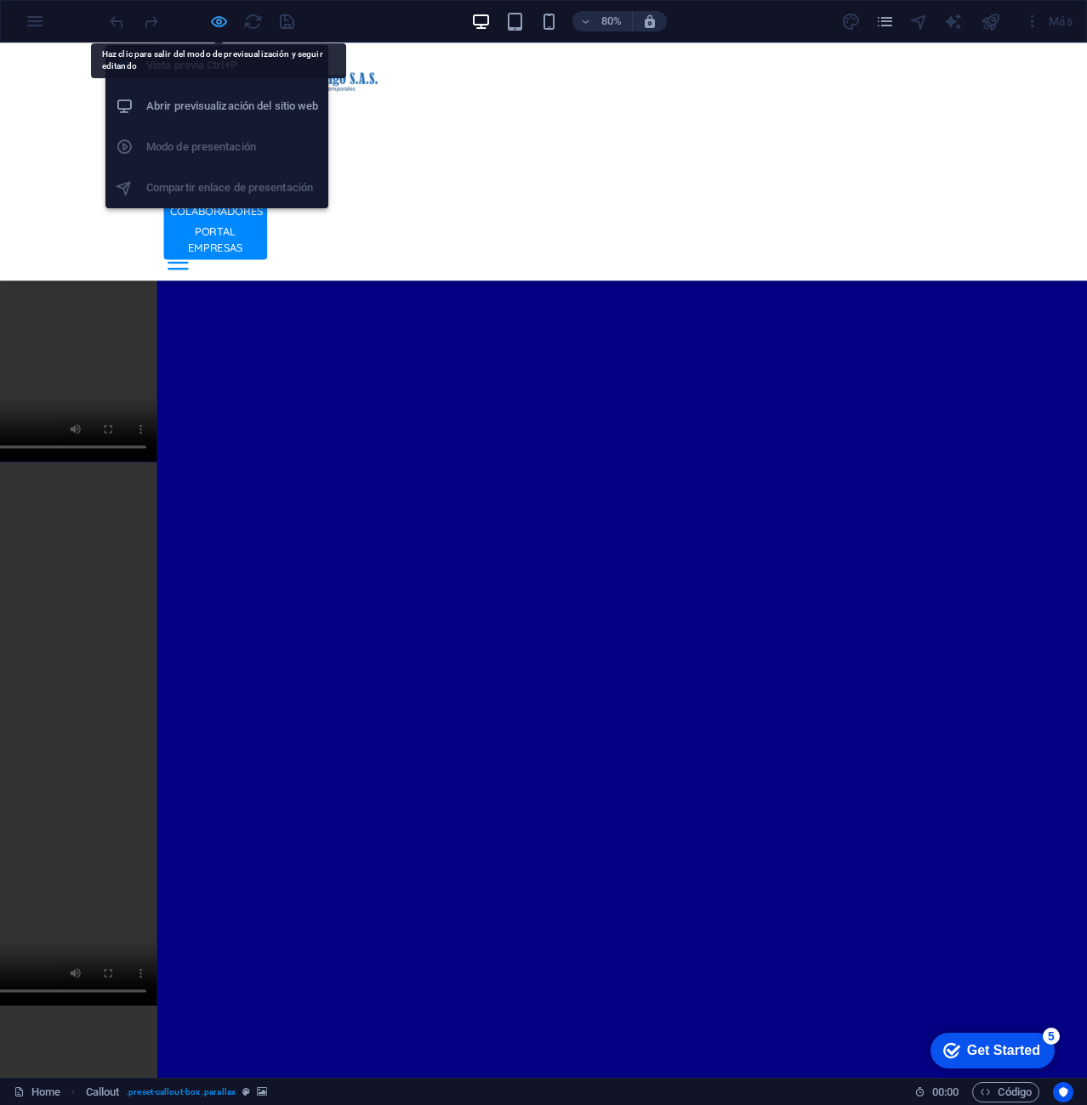
click at [219, 26] on icon "button" at bounding box center [219, 22] width 20 height 20
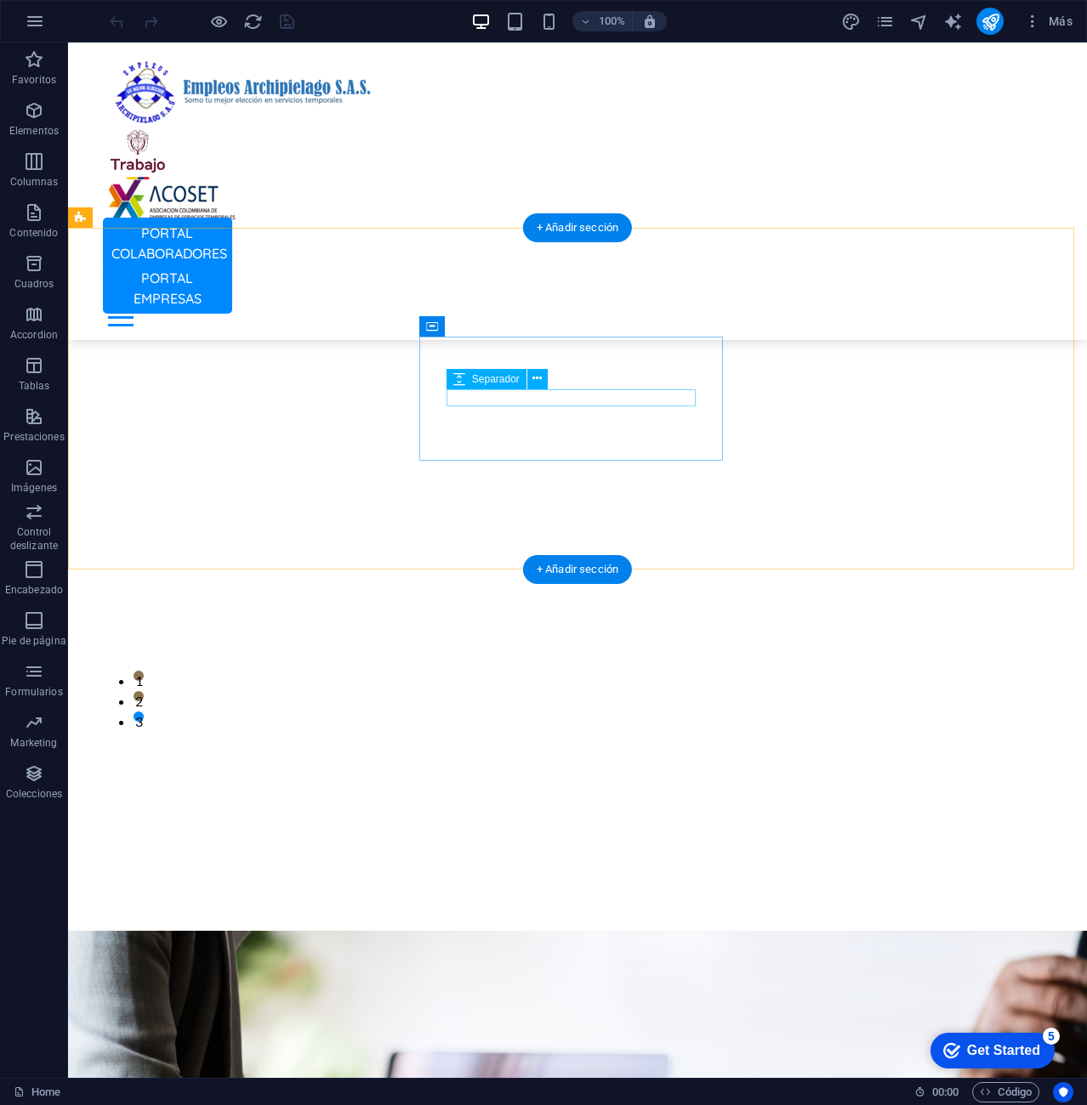
scroll to position [4506, 0]
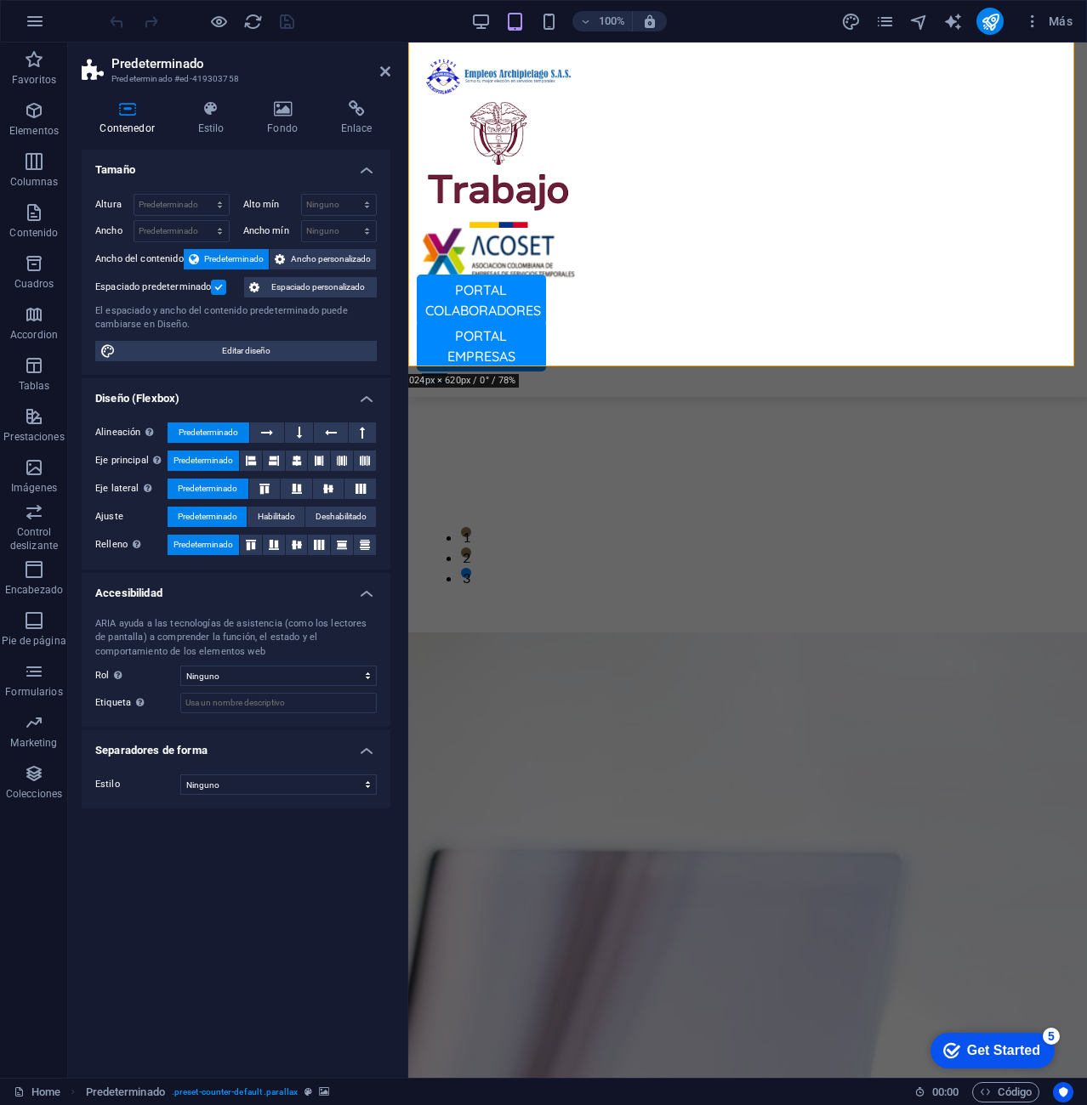
scroll to position [4592, 0]
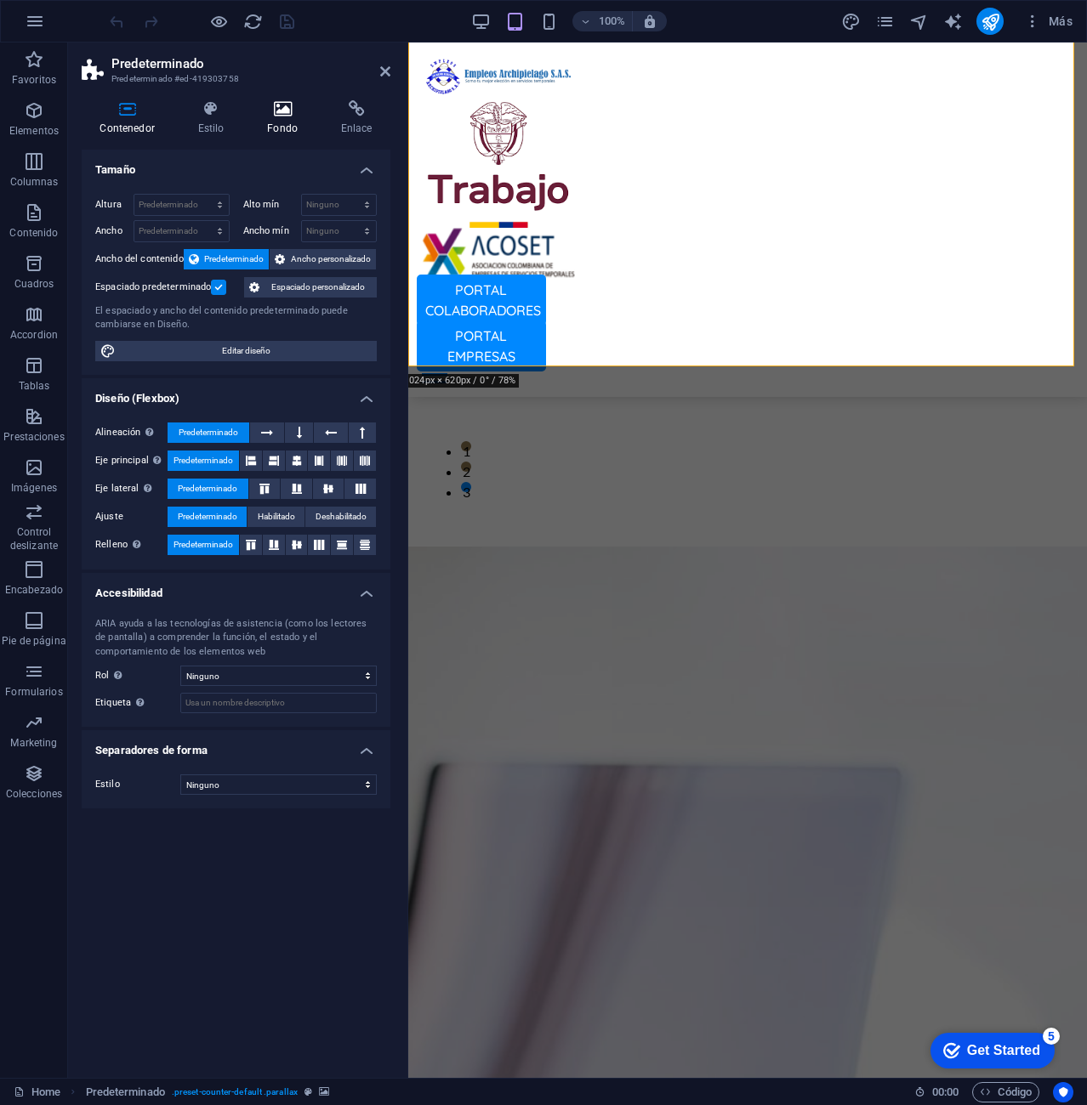
click at [290, 112] on icon at bounding box center [282, 108] width 67 height 17
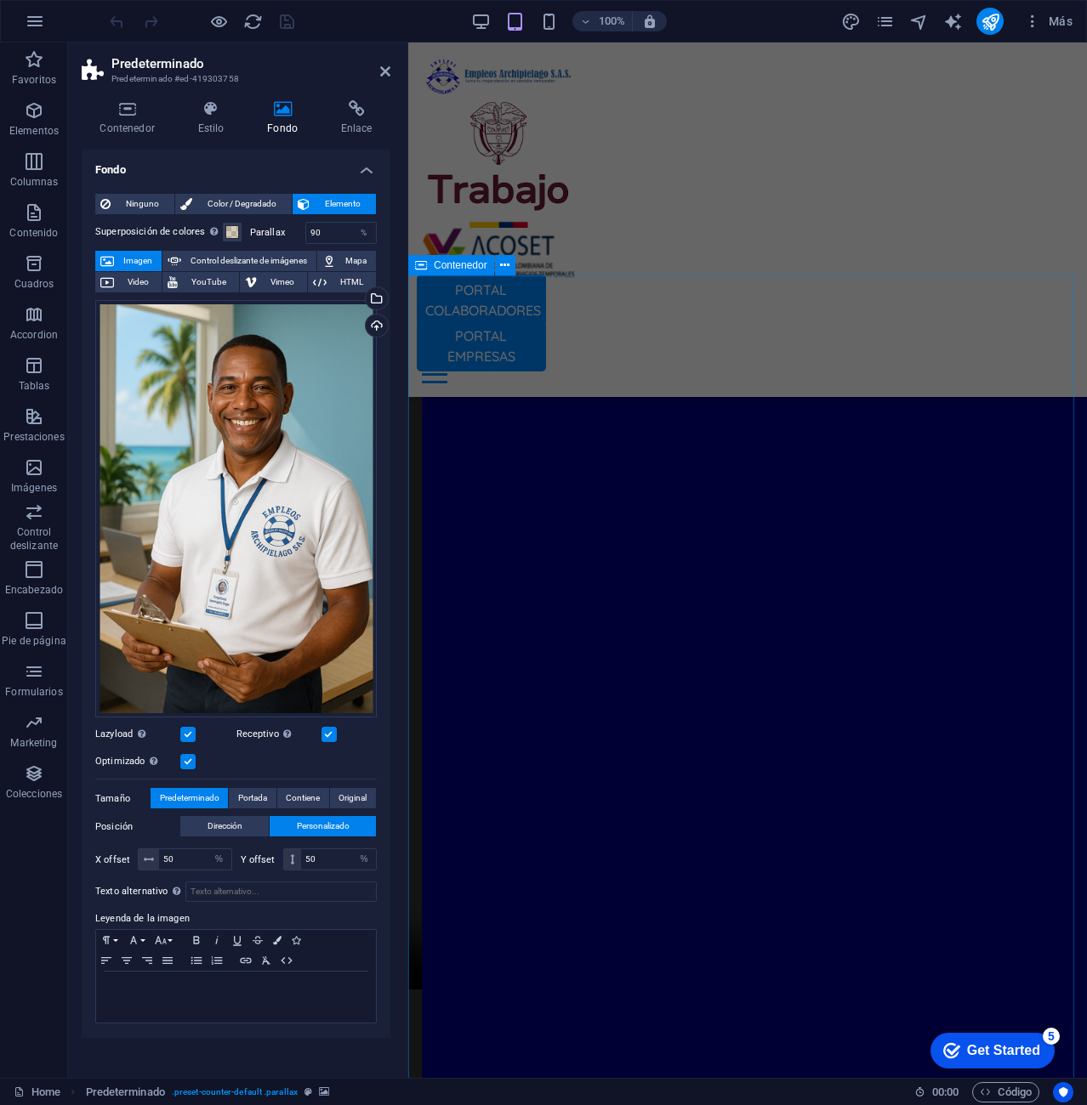
scroll to position [2551, 0]
click at [237, 826] on span "Dirección" at bounding box center [224, 826] width 35 height 20
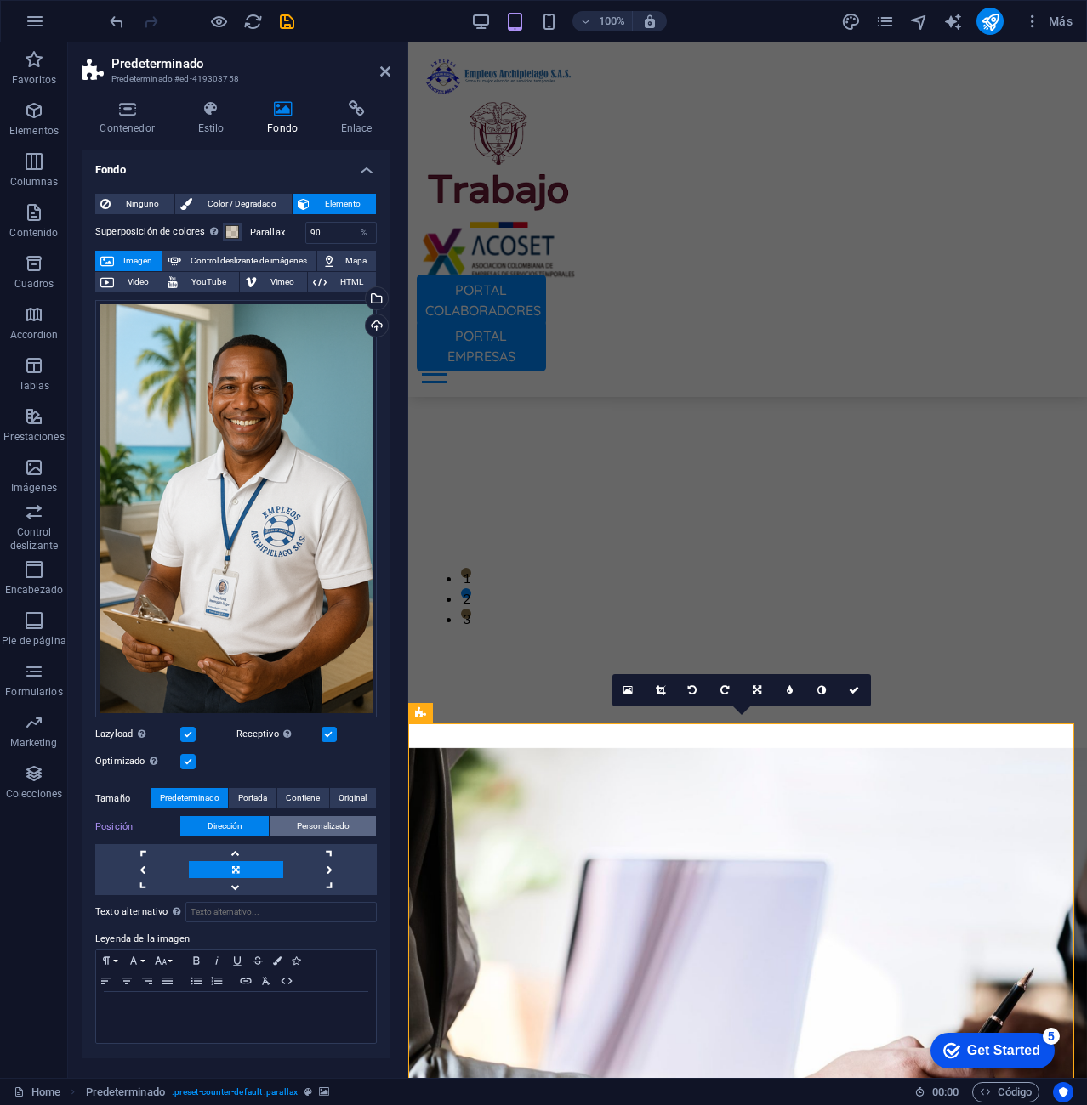
scroll to position [4487, 0]
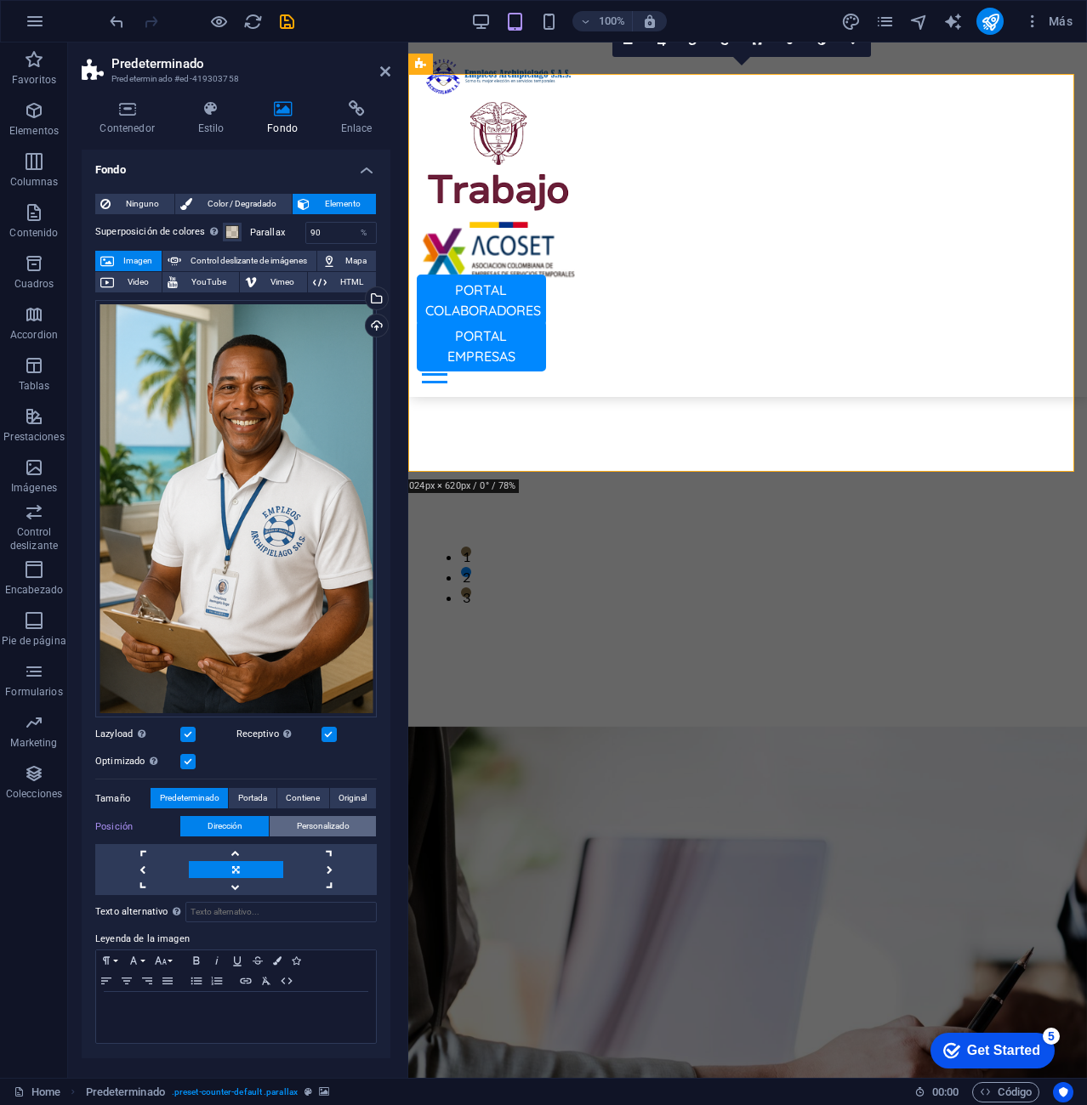
click at [315, 819] on span "Personalizado" at bounding box center [323, 826] width 53 height 20
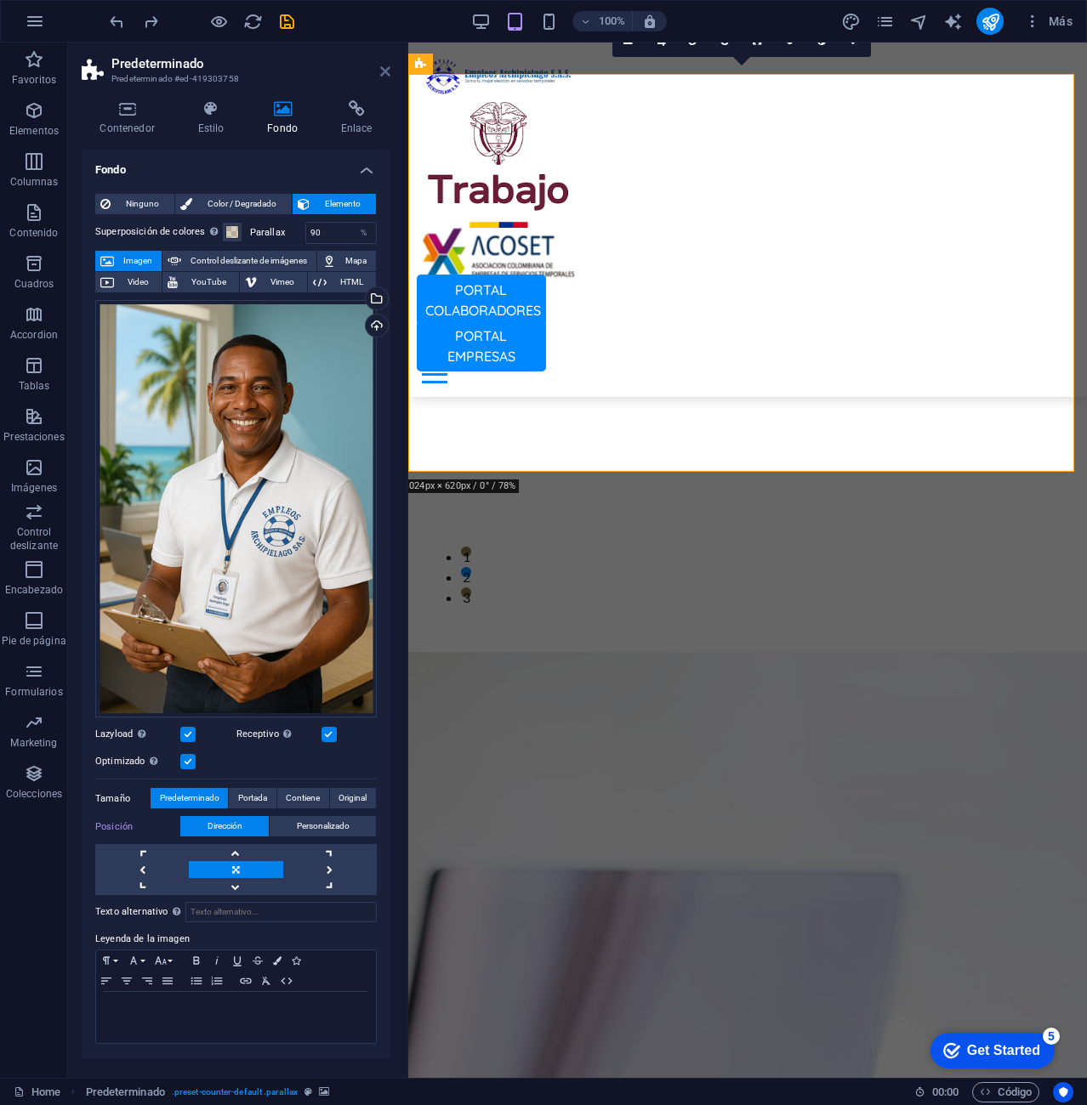
click at [383, 65] on icon at bounding box center [385, 72] width 10 height 14
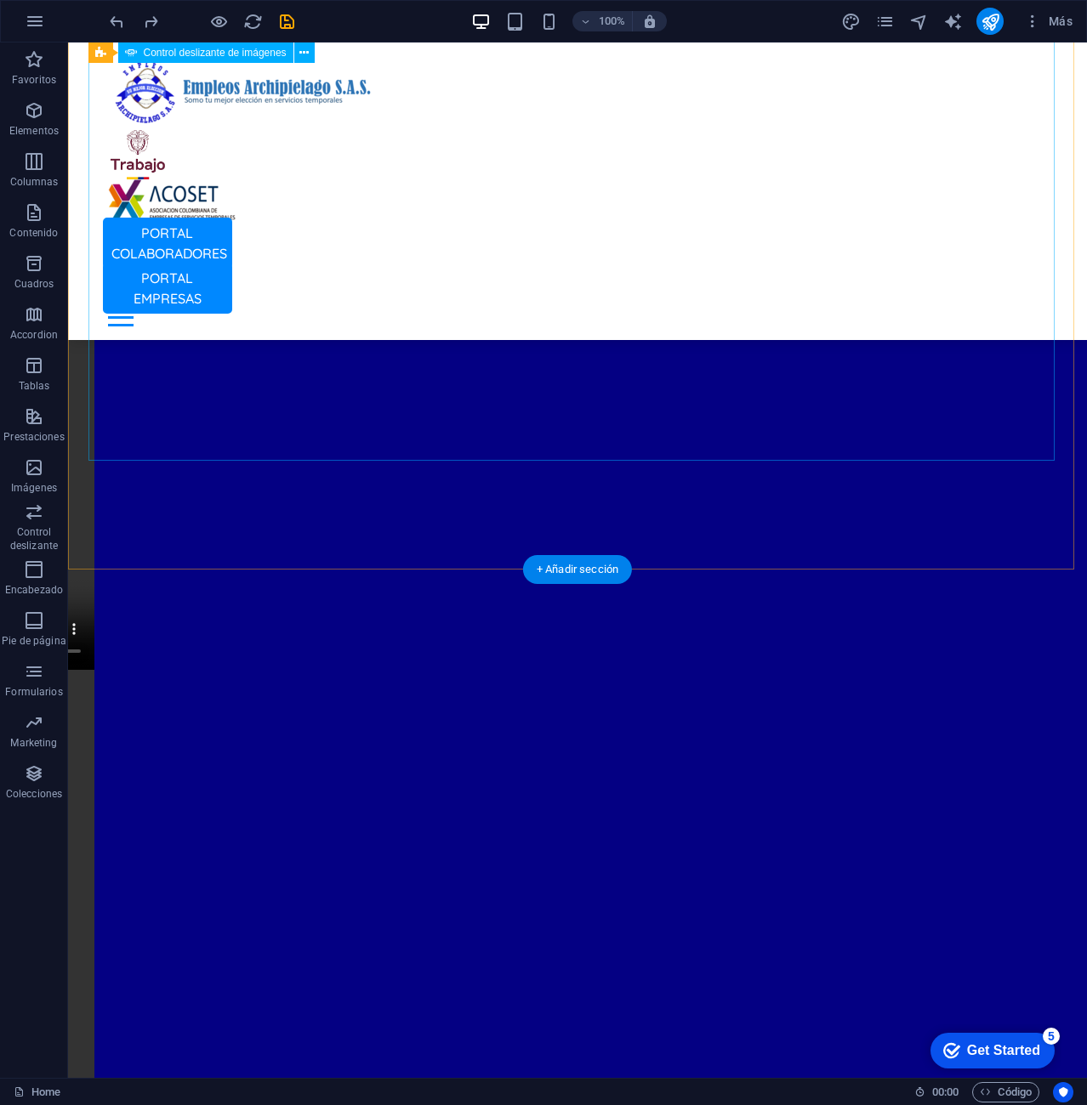
scroll to position [2551, 0]
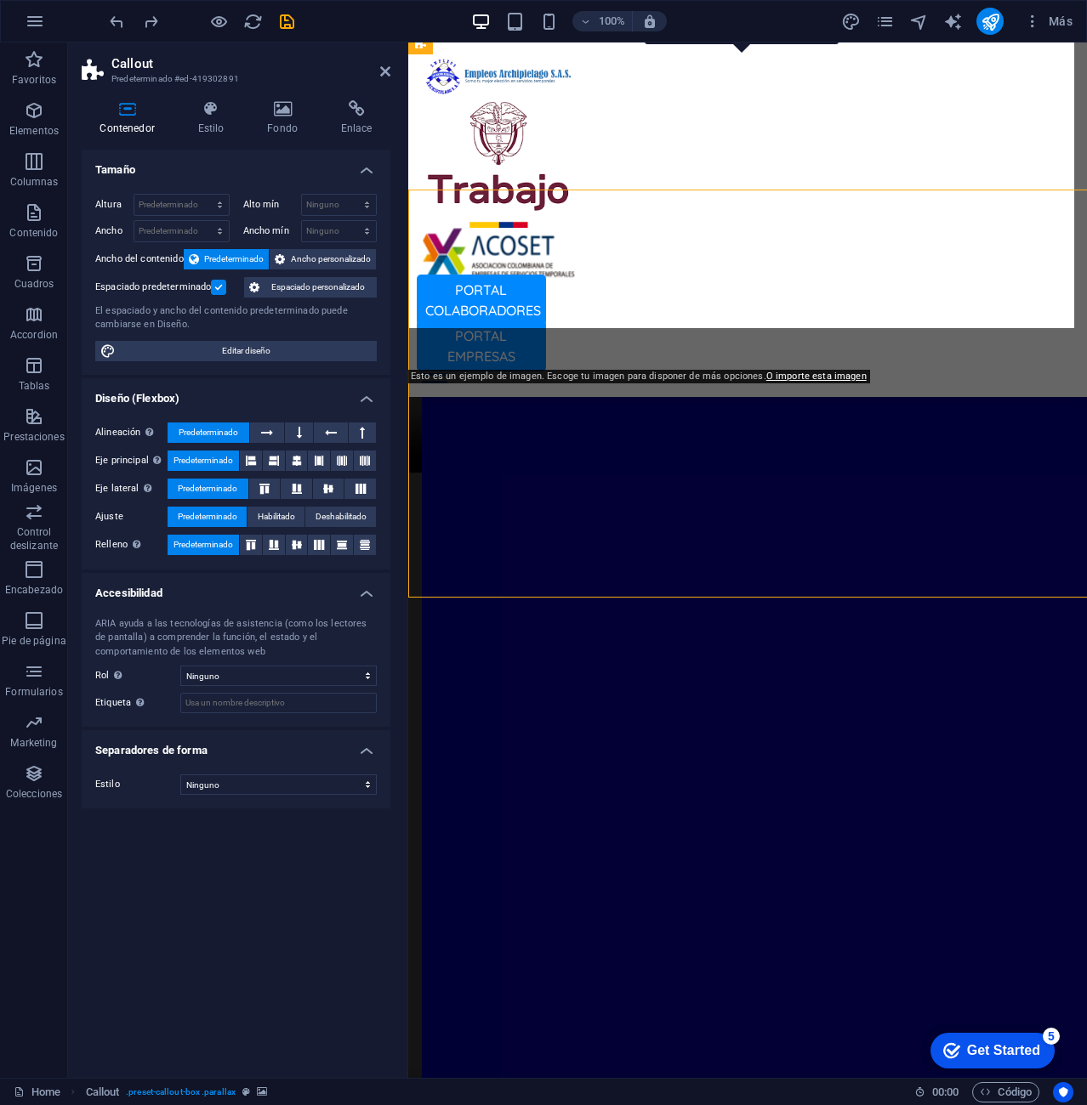
scroll to position [2649, 0]
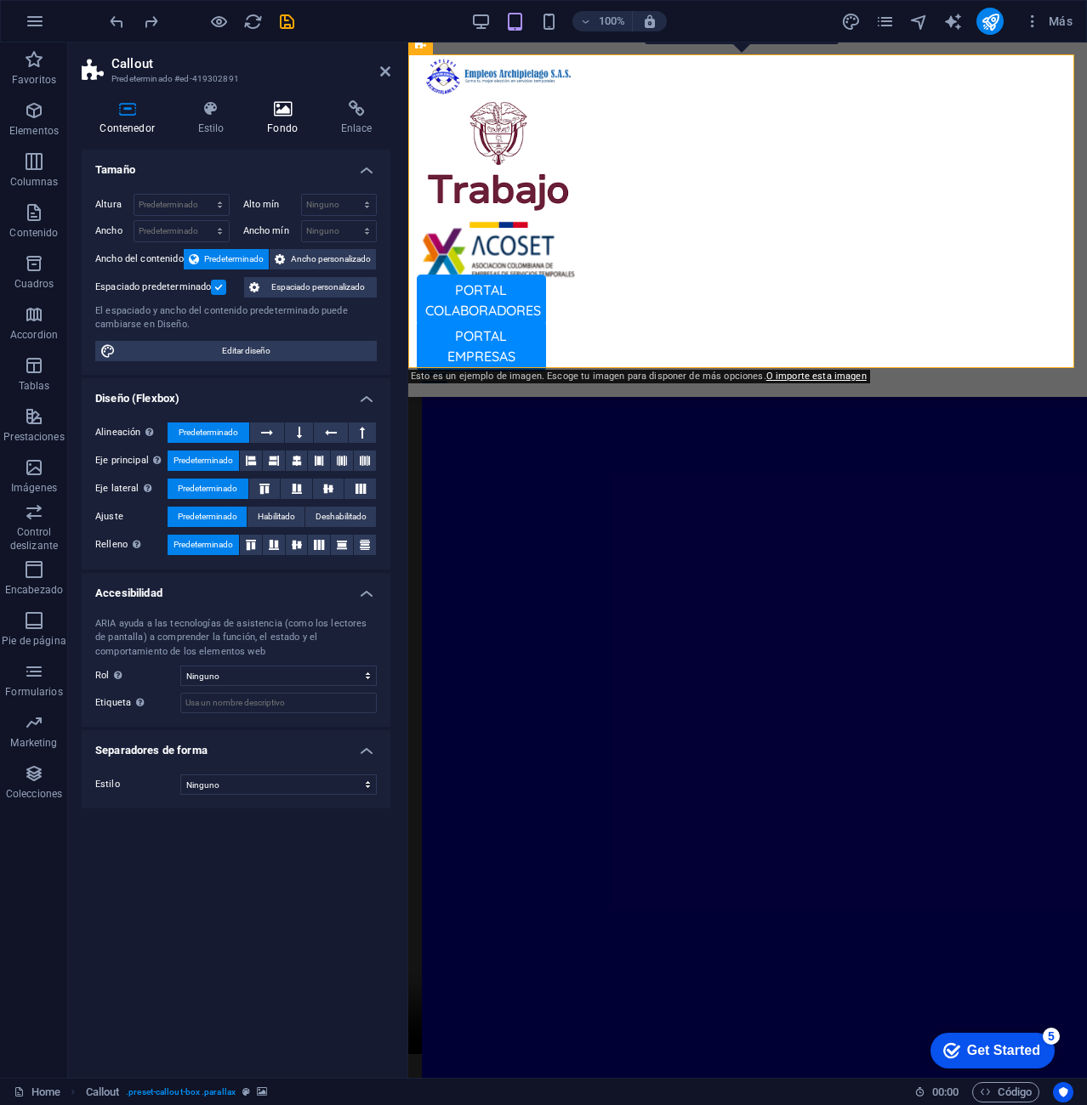
click at [255, 116] on icon at bounding box center [282, 108] width 67 height 17
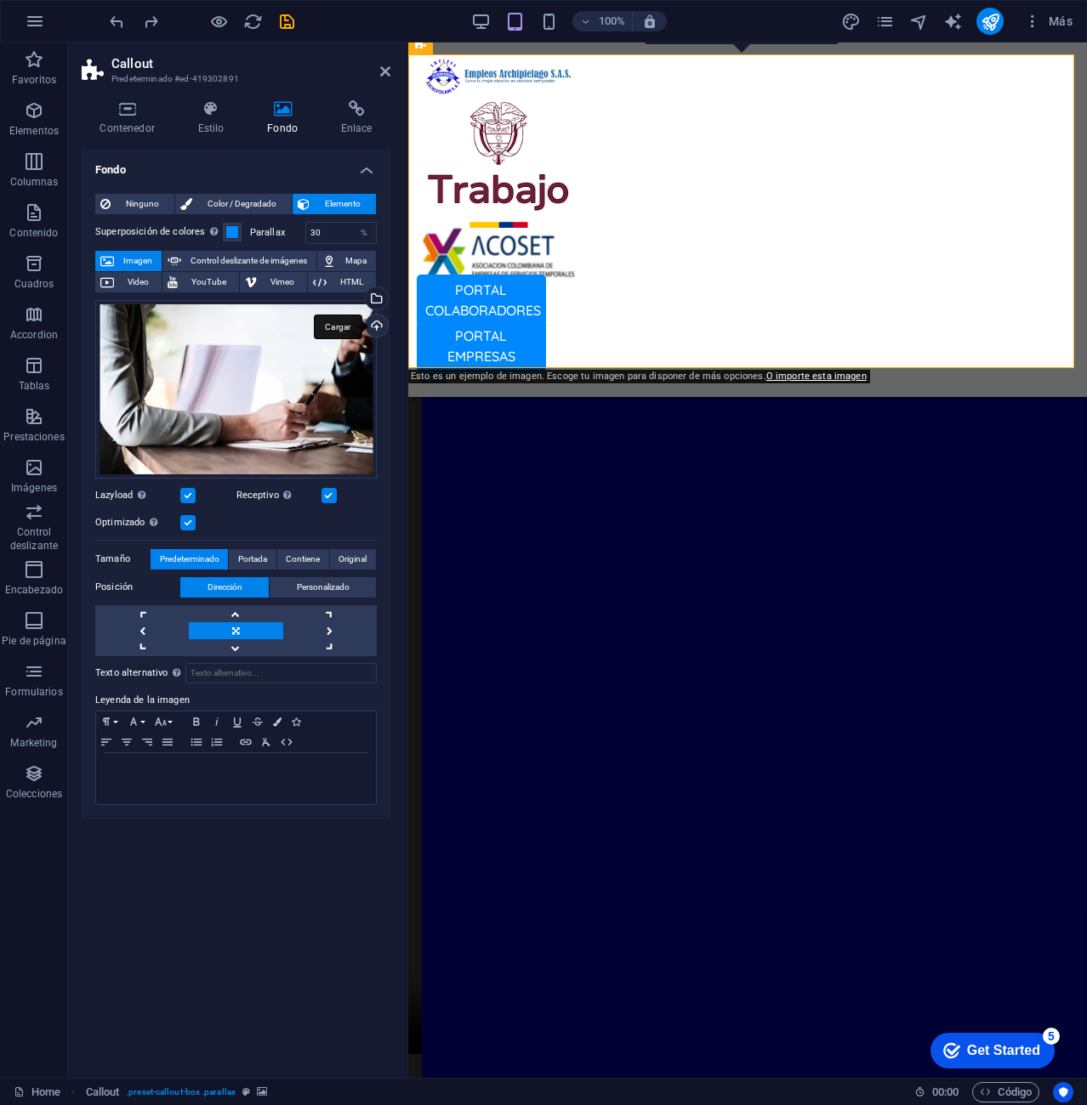
click at [374, 324] on div "Cargar" at bounding box center [375, 328] width 26 height 26
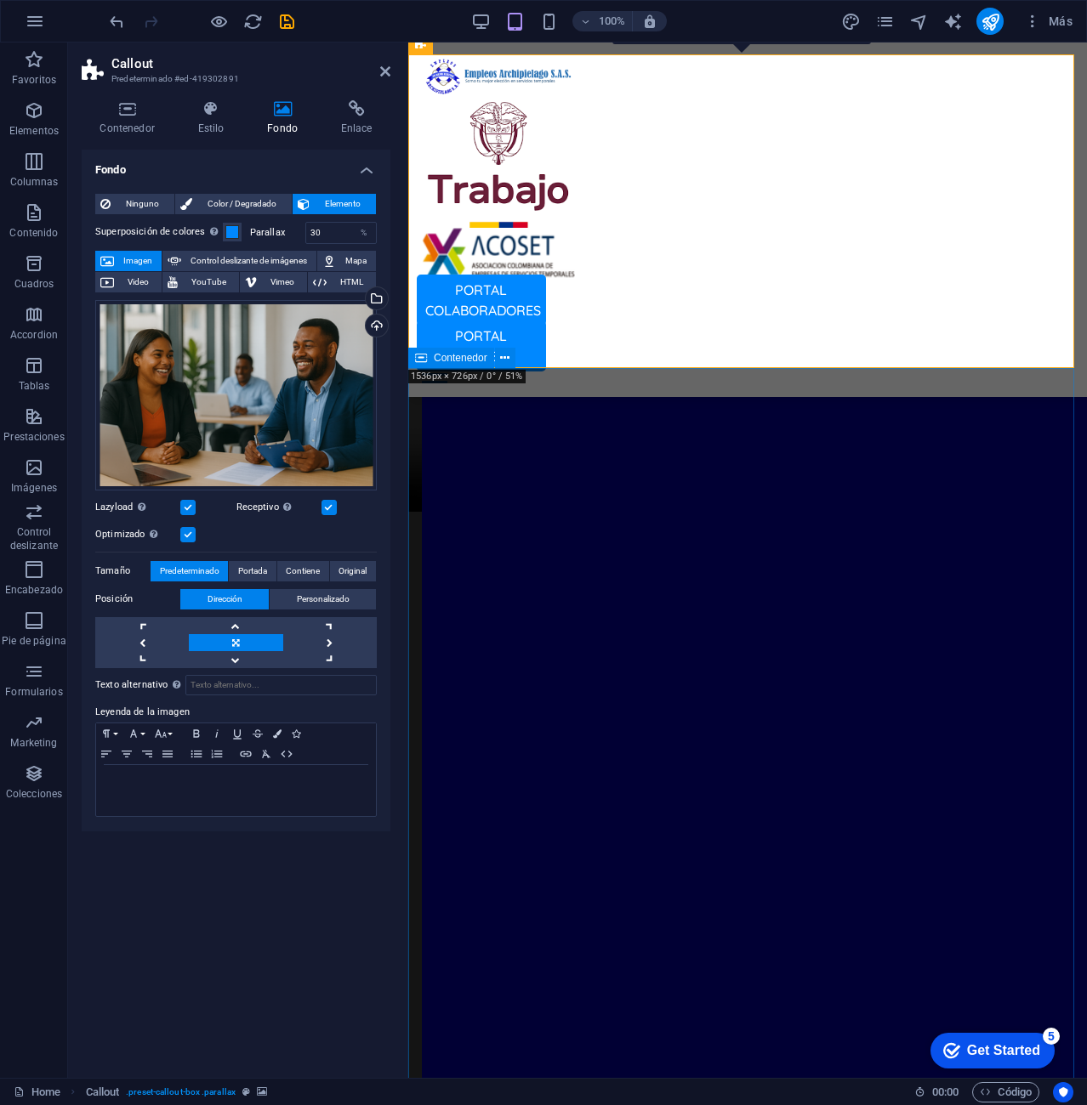
scroll to position [2394, 0]
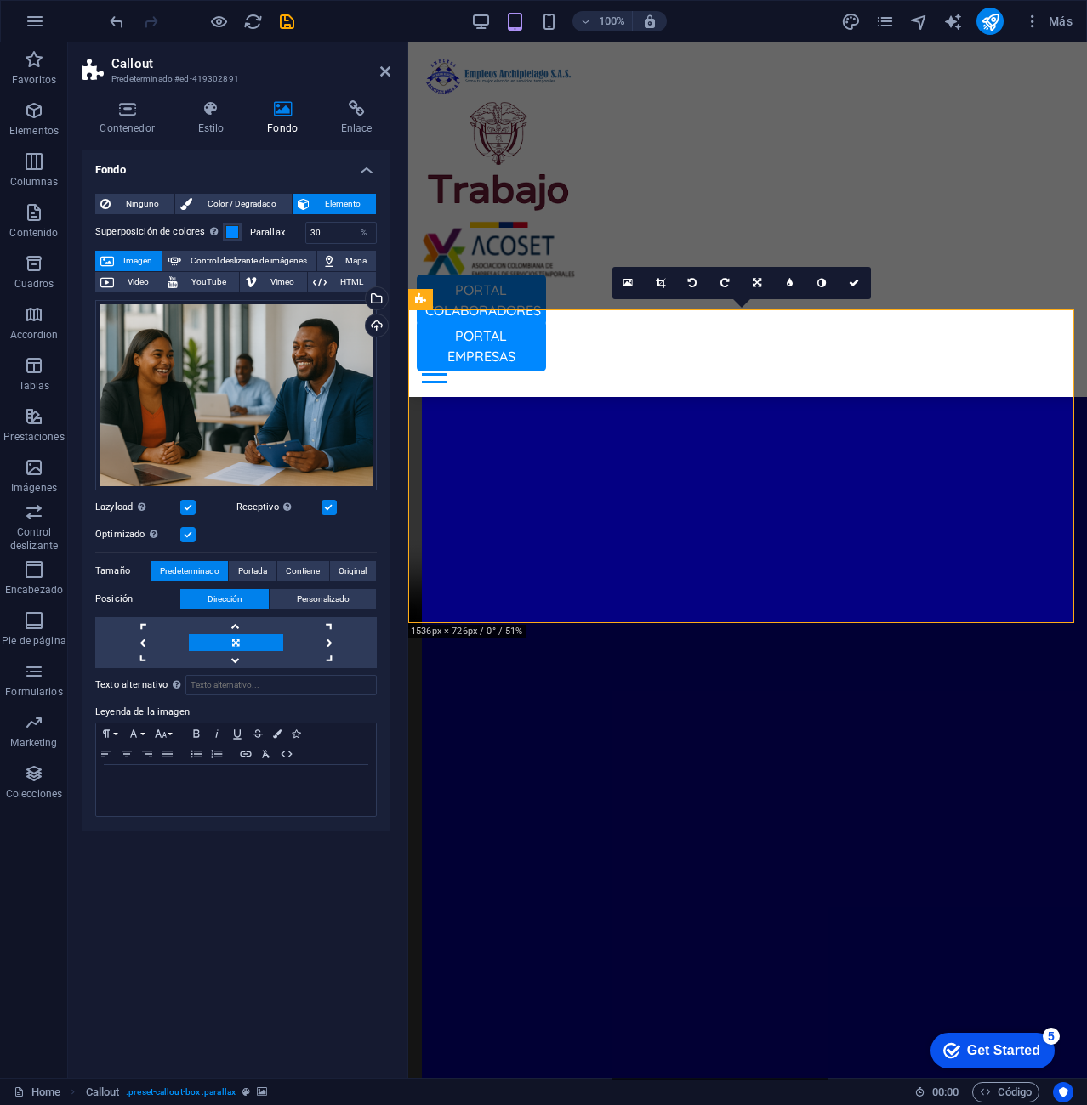
click at [267, 228] on label "Parallax" at bounding box center [277, 232] width 55 height 9
click at [250, 236] on label "Parallax" at bounding box center [277, 232] width 55 height 9
click at [332, 600] on span "Personalizado" at bounding box center [323, 599] width 53 height 20
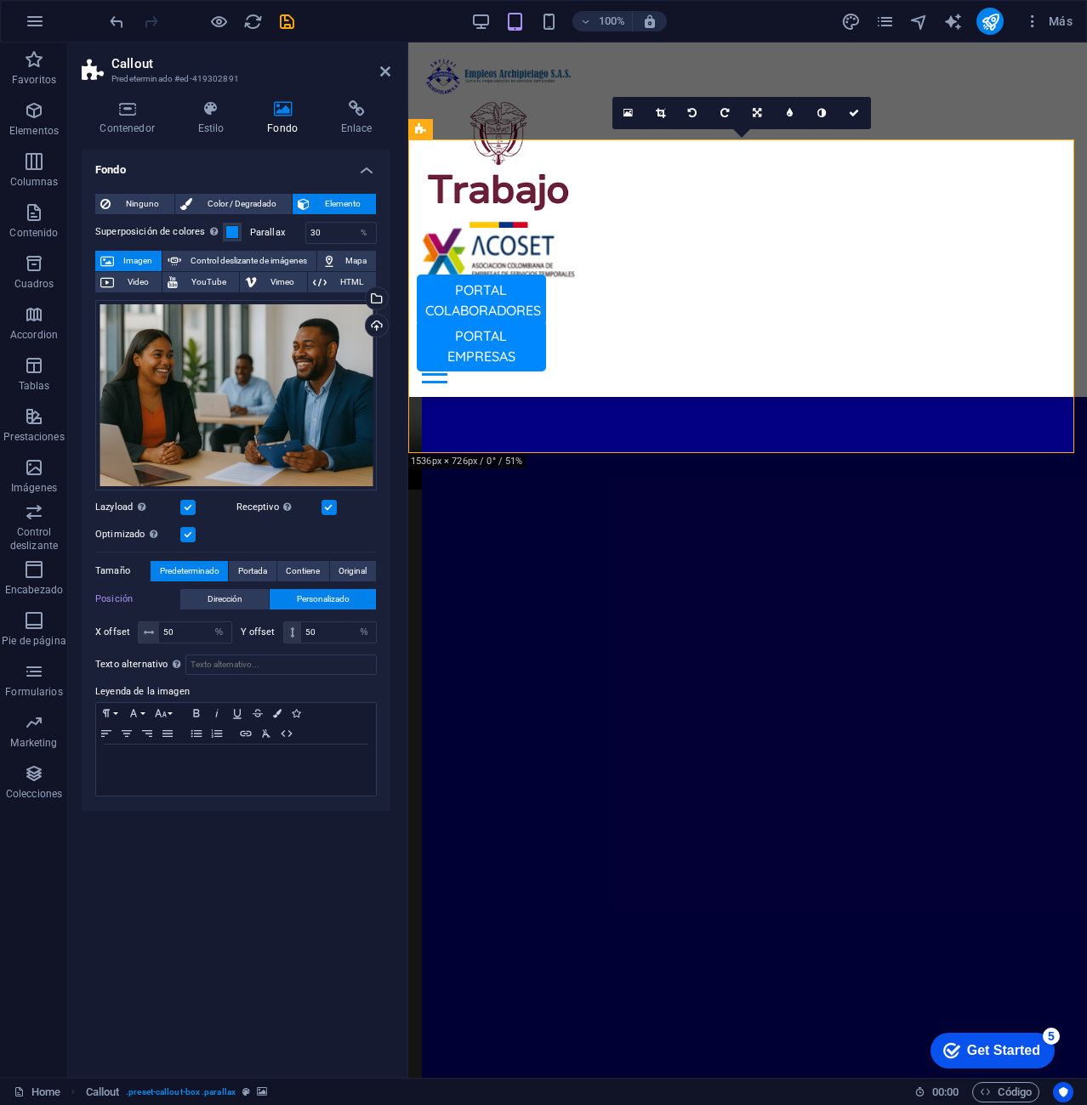
scroll to position [2309, 0]
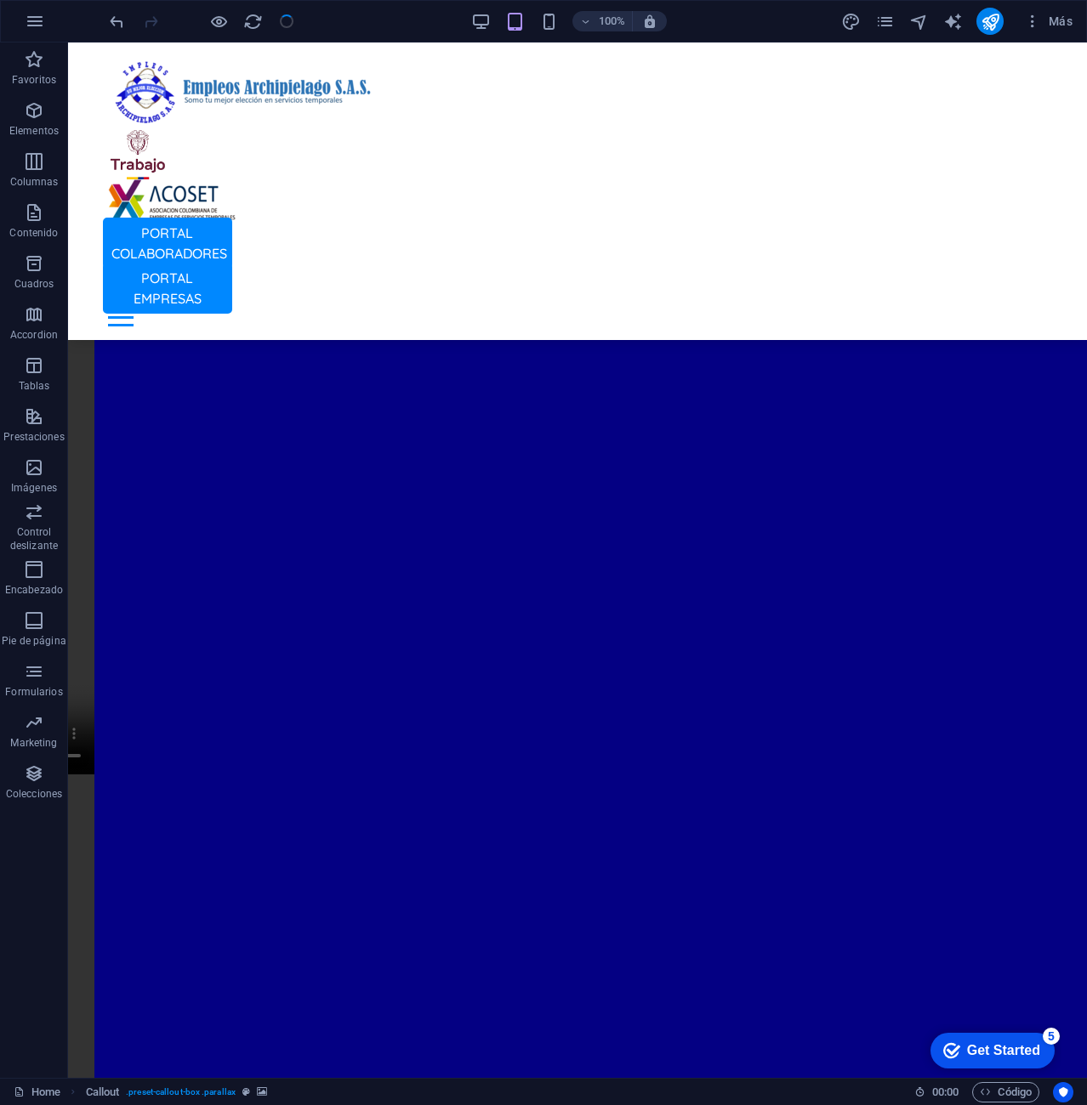
scroll to position [2211, 0]
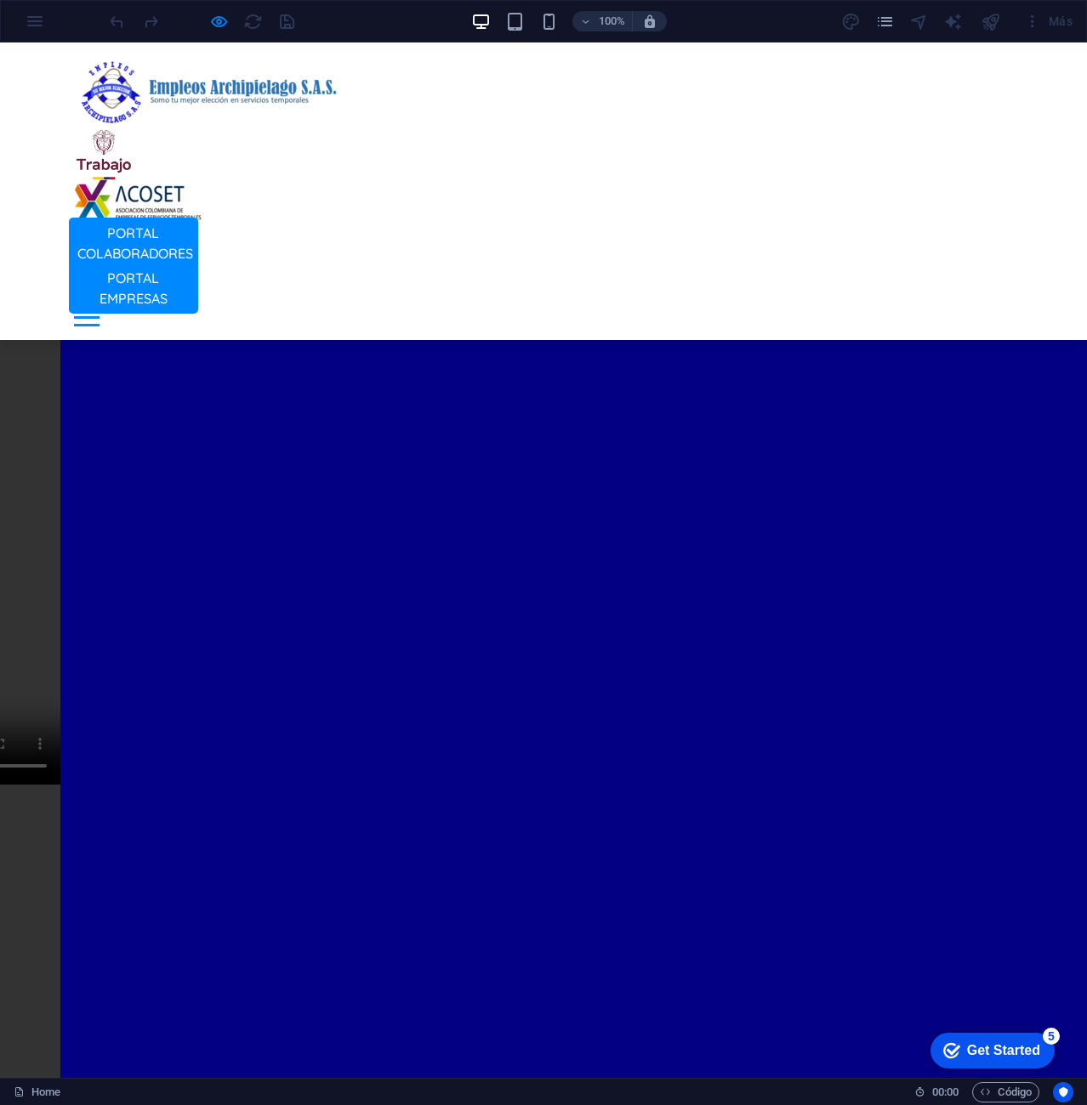
scroll to position [2466, 0]
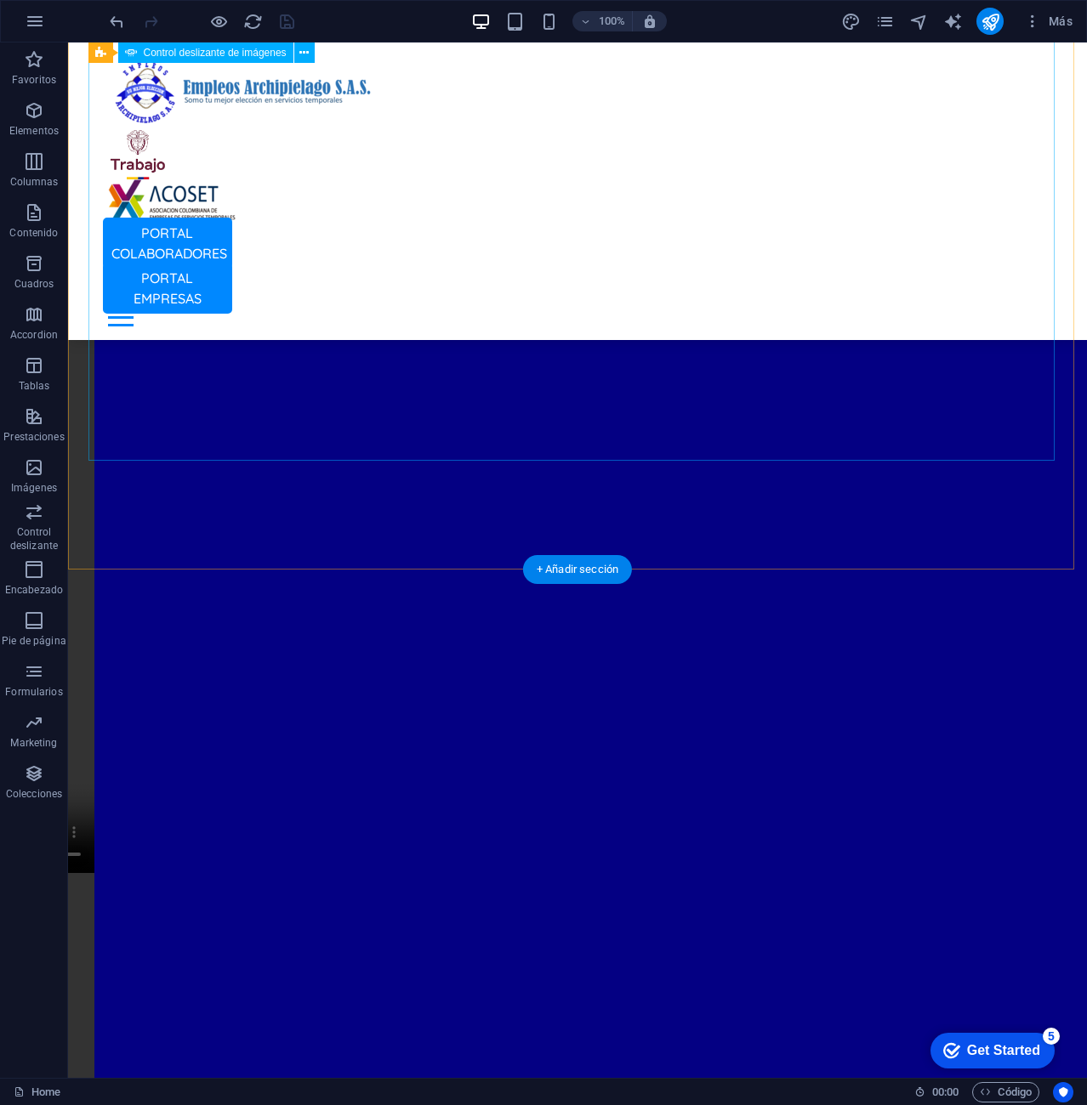
scroll to position [2551, 0]
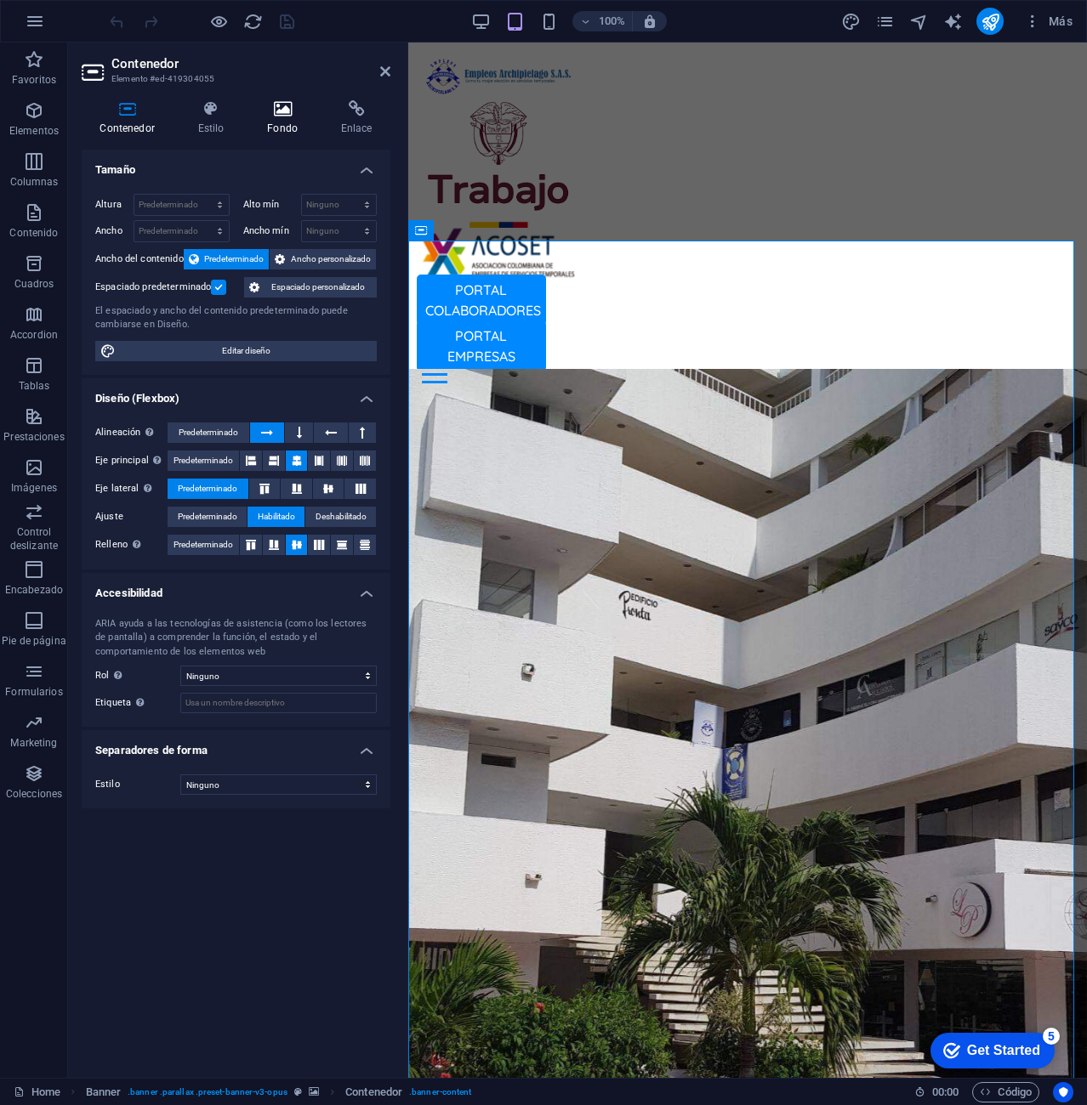
click at [278, 122] on h4 "Fondo" at bounding box center [286, 118] width 74 height 36
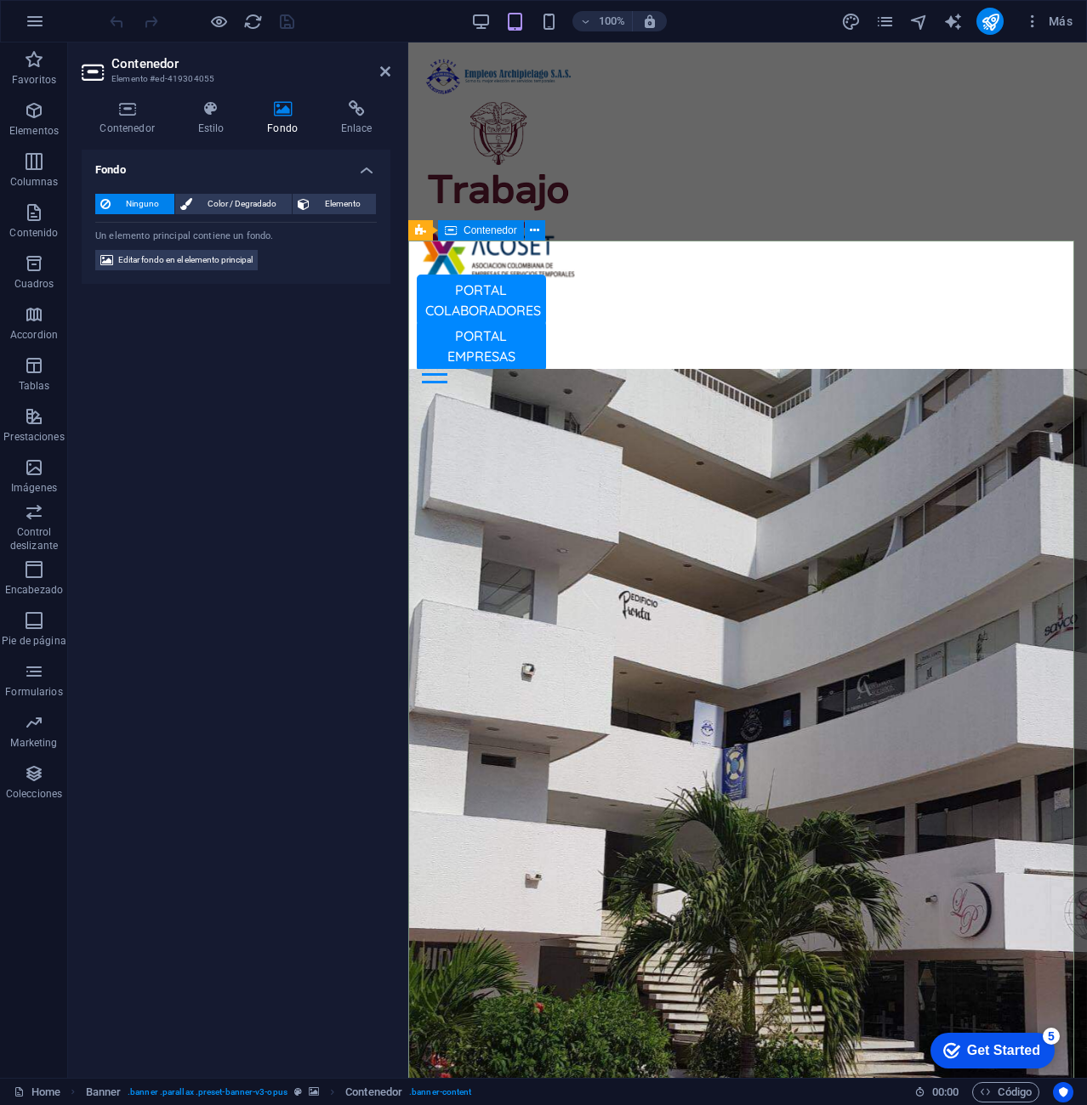
click at [129, 113] on icon at bounding box center [127, 108] width 91 height 17
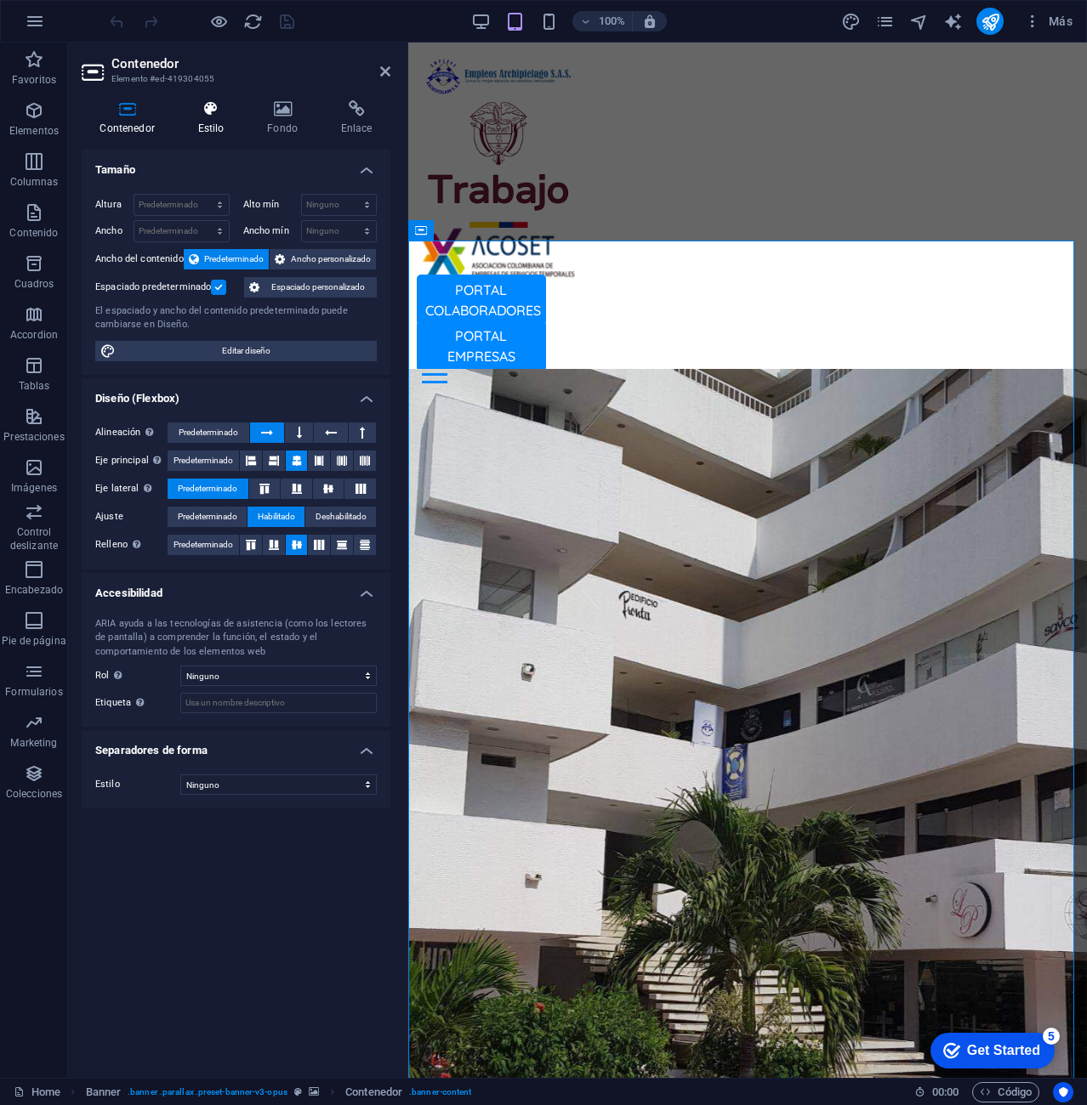
click at [211, 118] on h4 "Estilo" at bounding box center [214, 118] width 70 height 36
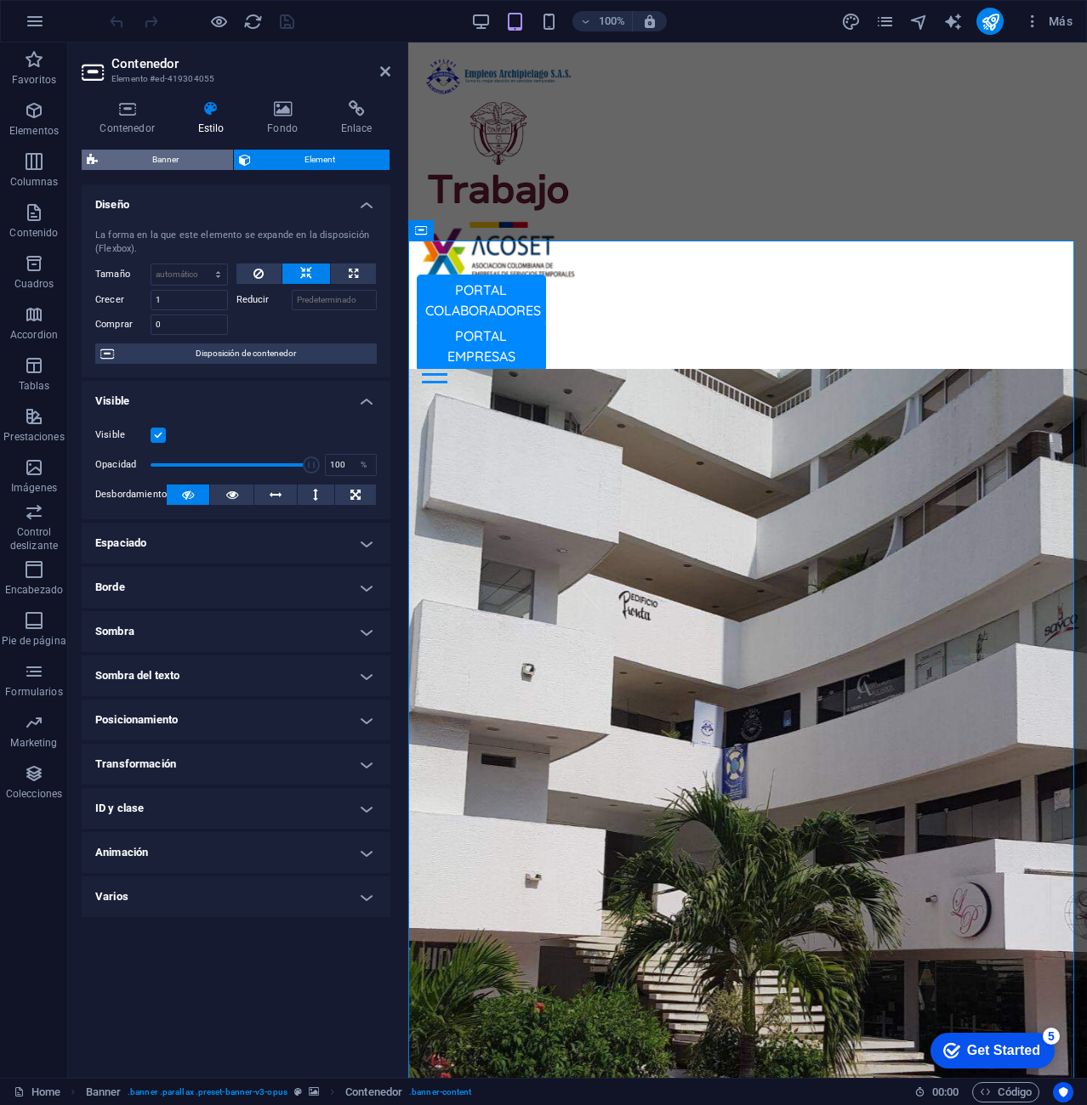
click at [207, 158] on span "Banner" at bounding box center [165, 160] width 125 height 20
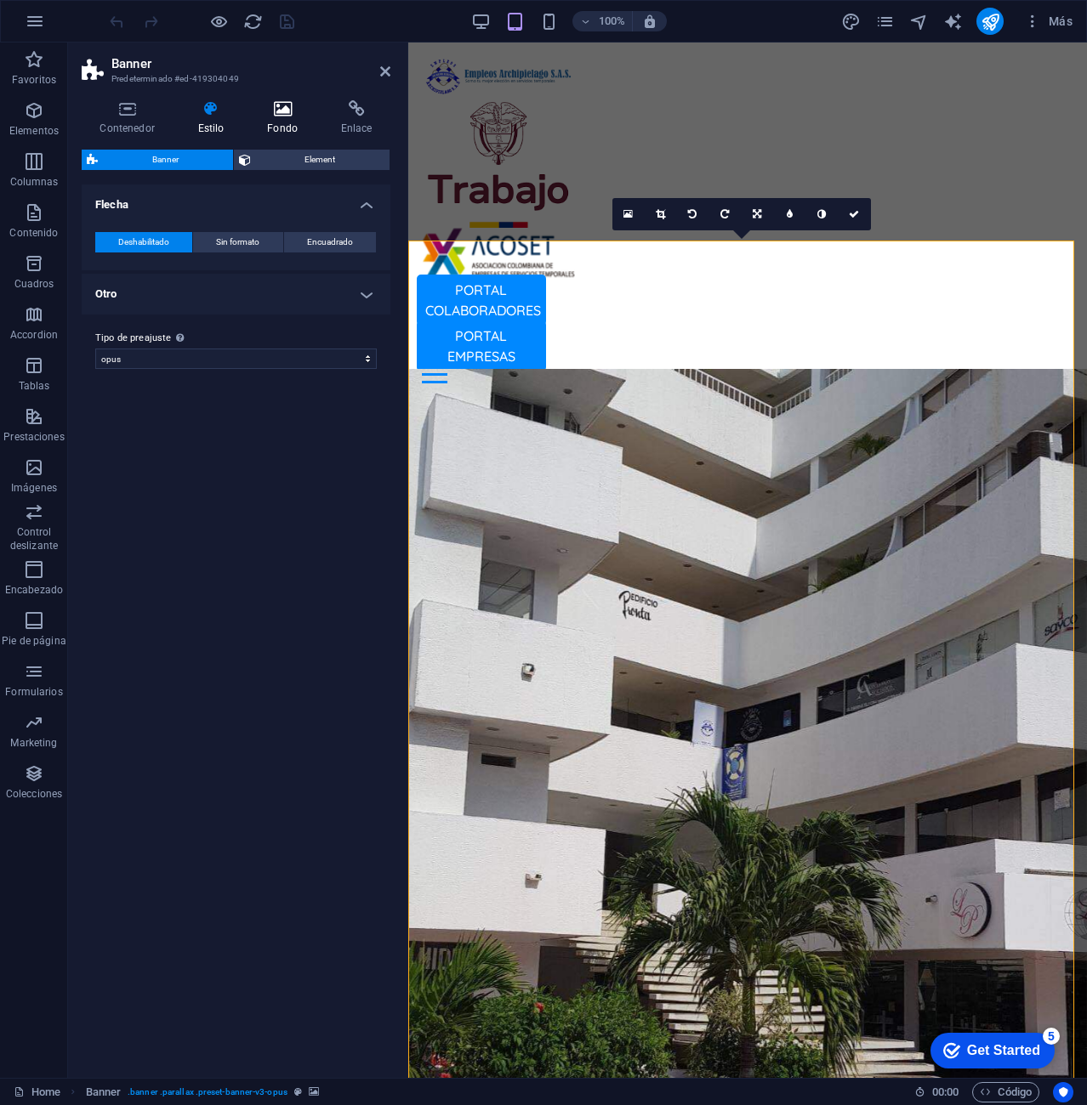
click at [282, 119] on h4 "Fondo" at bounding box center [286, 118] width 74 height 36
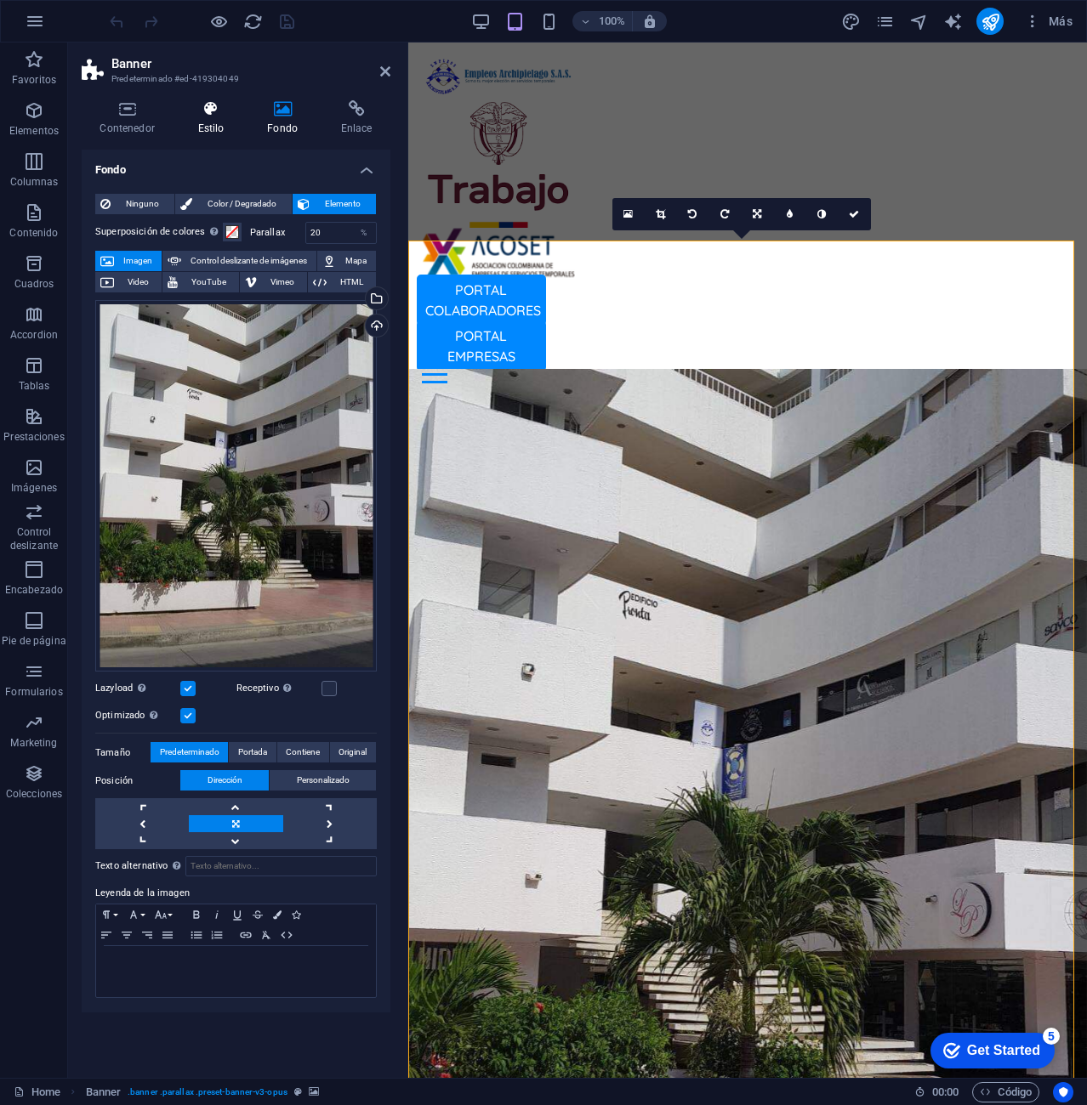
click at [234, 109] on icon at bounding box center [210, 108] width 63 height 17
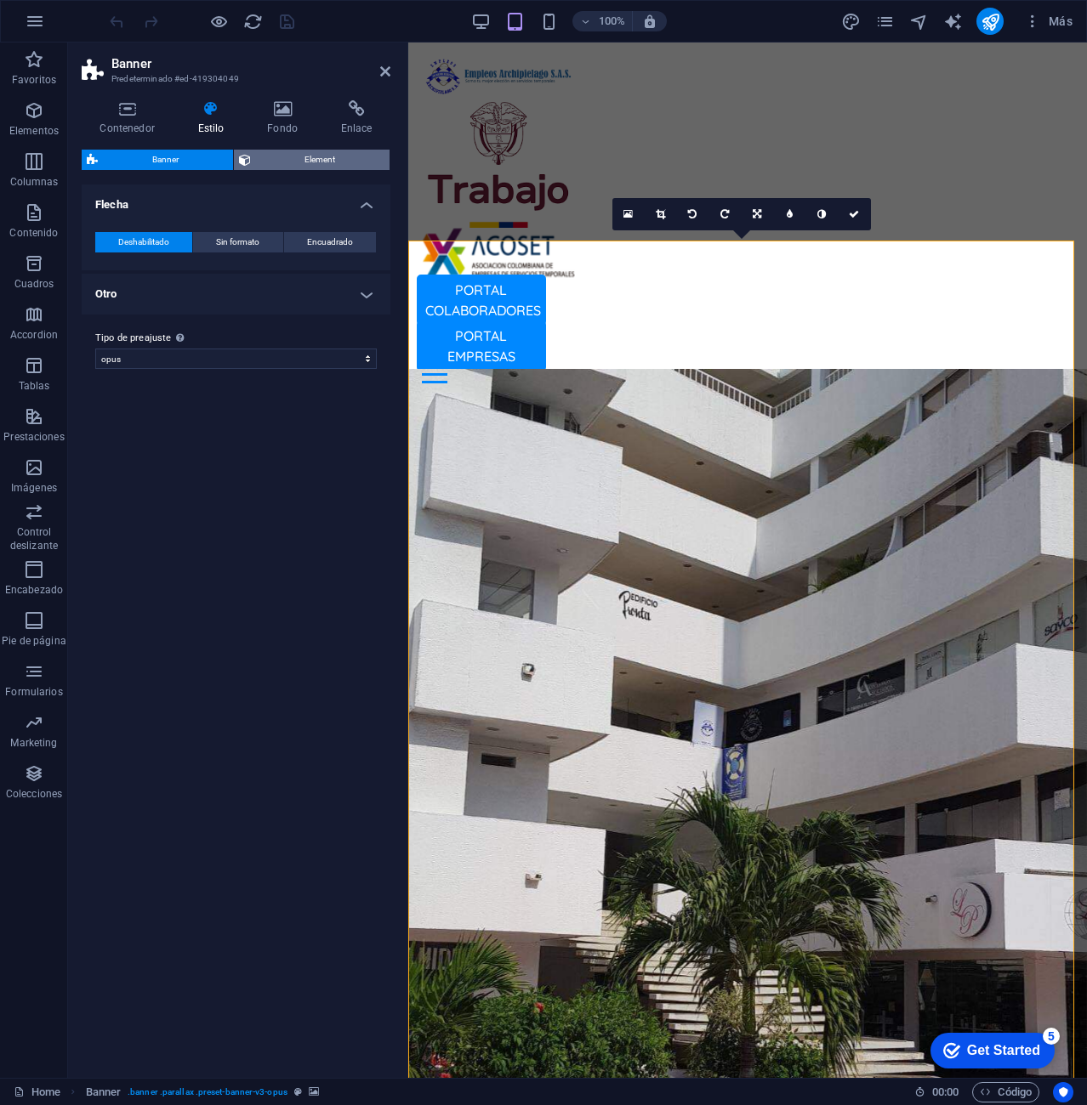
click at [298, 155] on span "Element" at bounding box center [320, 160] width 129 height 20
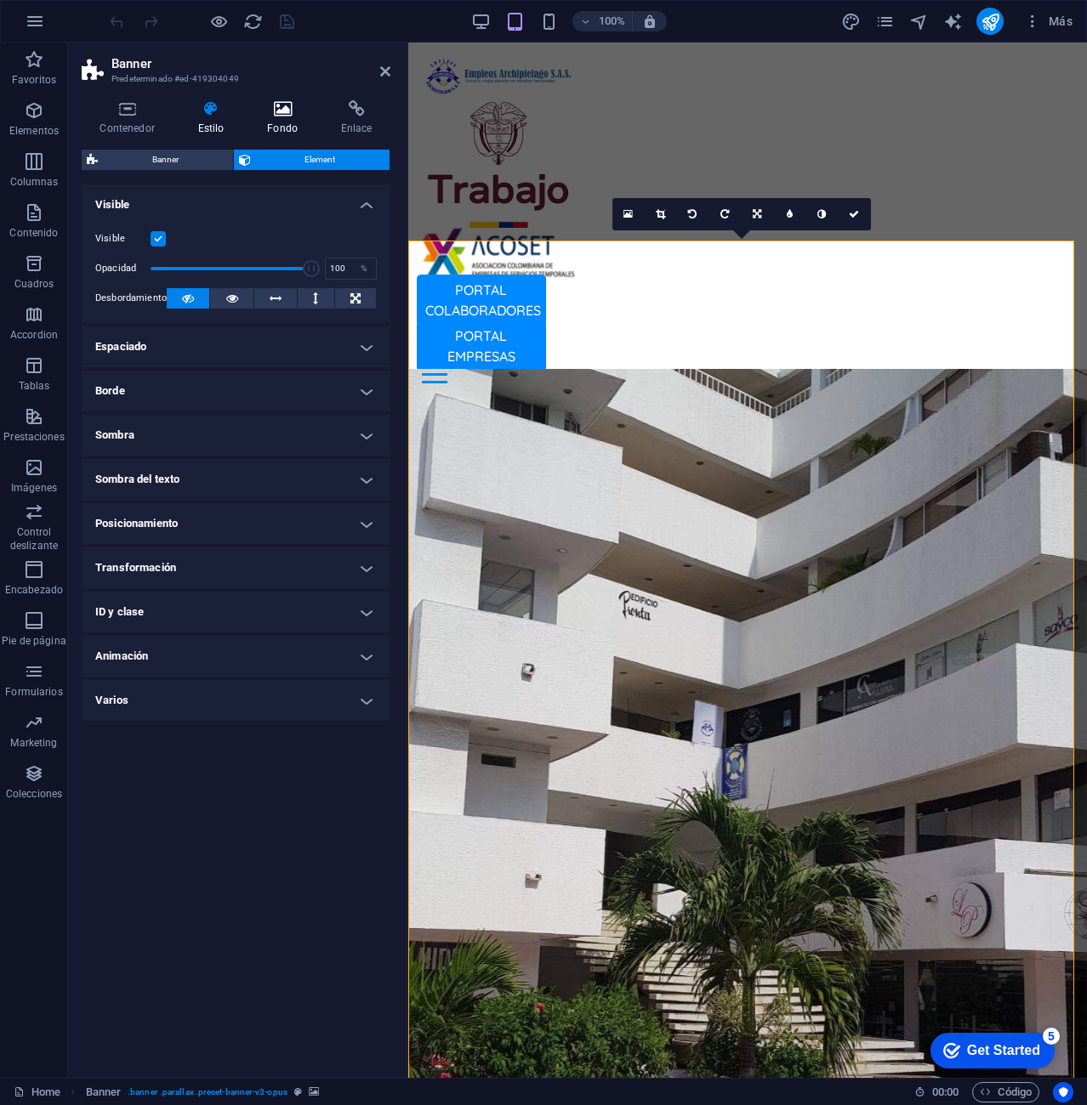
click at [281, 115] on icon at bounding box center [282, 108] width 67 height 17
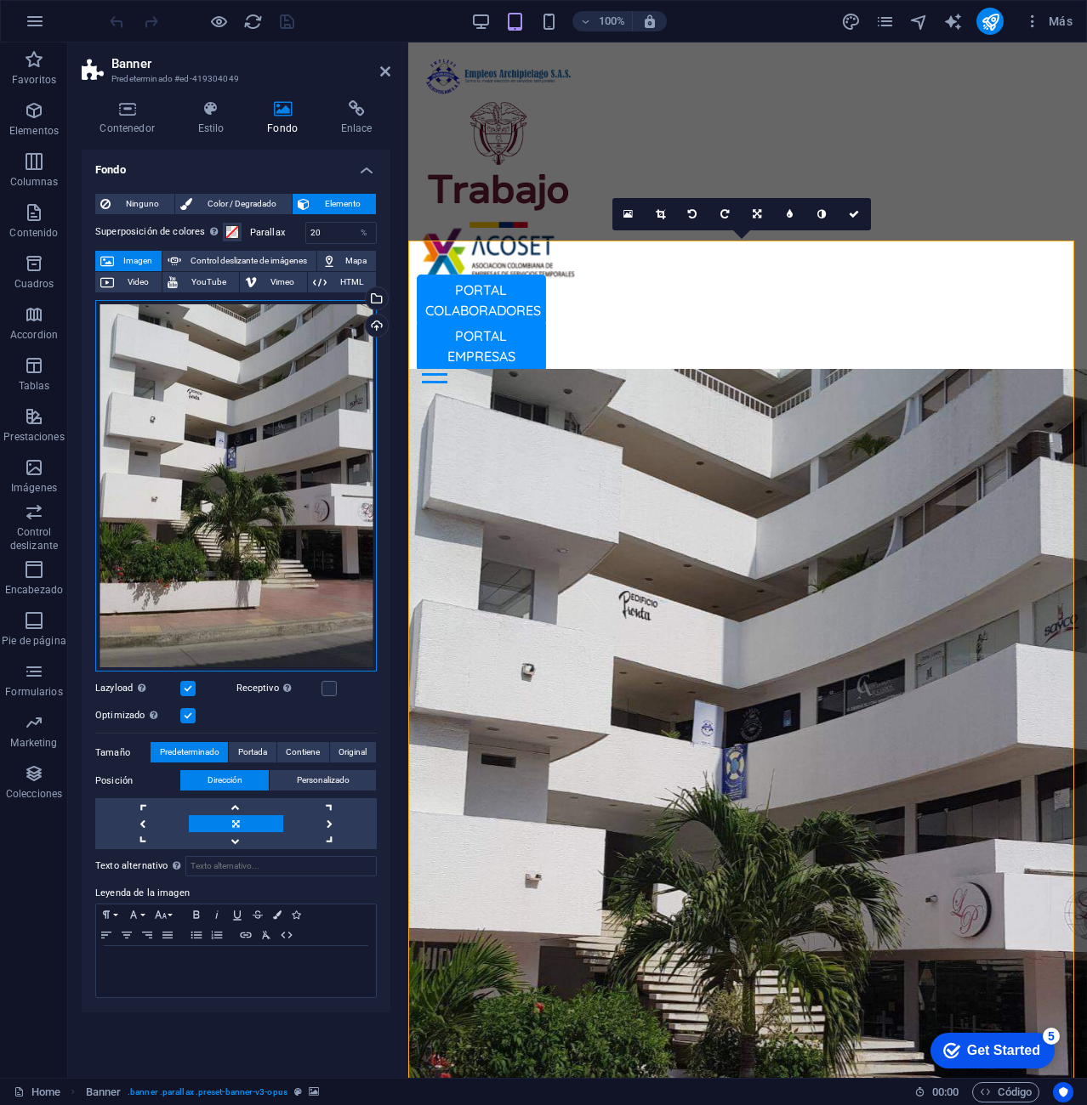
click at [309, 399] on div "Arrastra archivos aquí, haz clic para escoger archivos o selecciona archivos de…" at bounding box center [235, 486] width 281 height 372
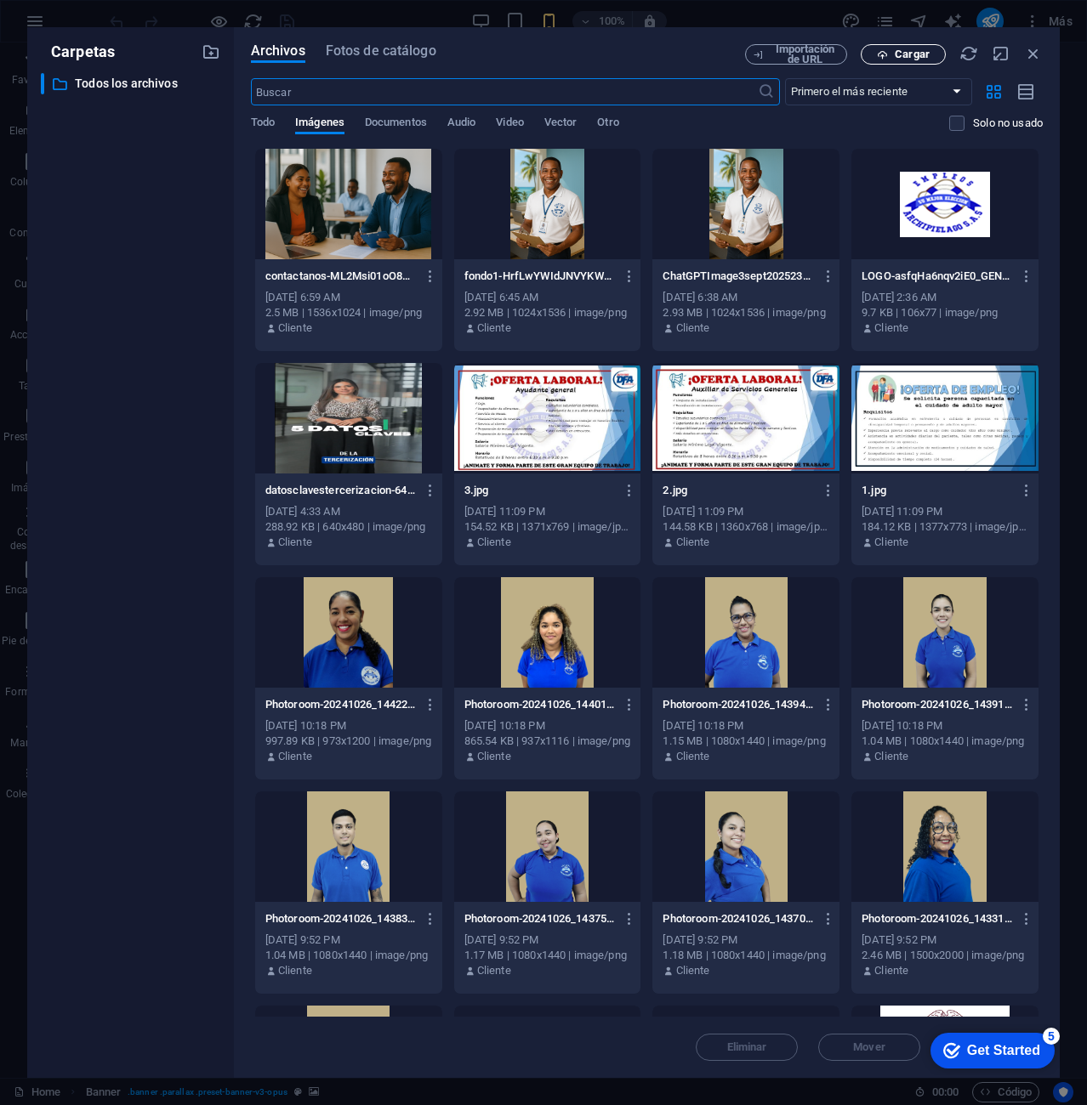
click at [936, 63] on button "Cargar" at bounding box center [902, 54] width 85 height 20
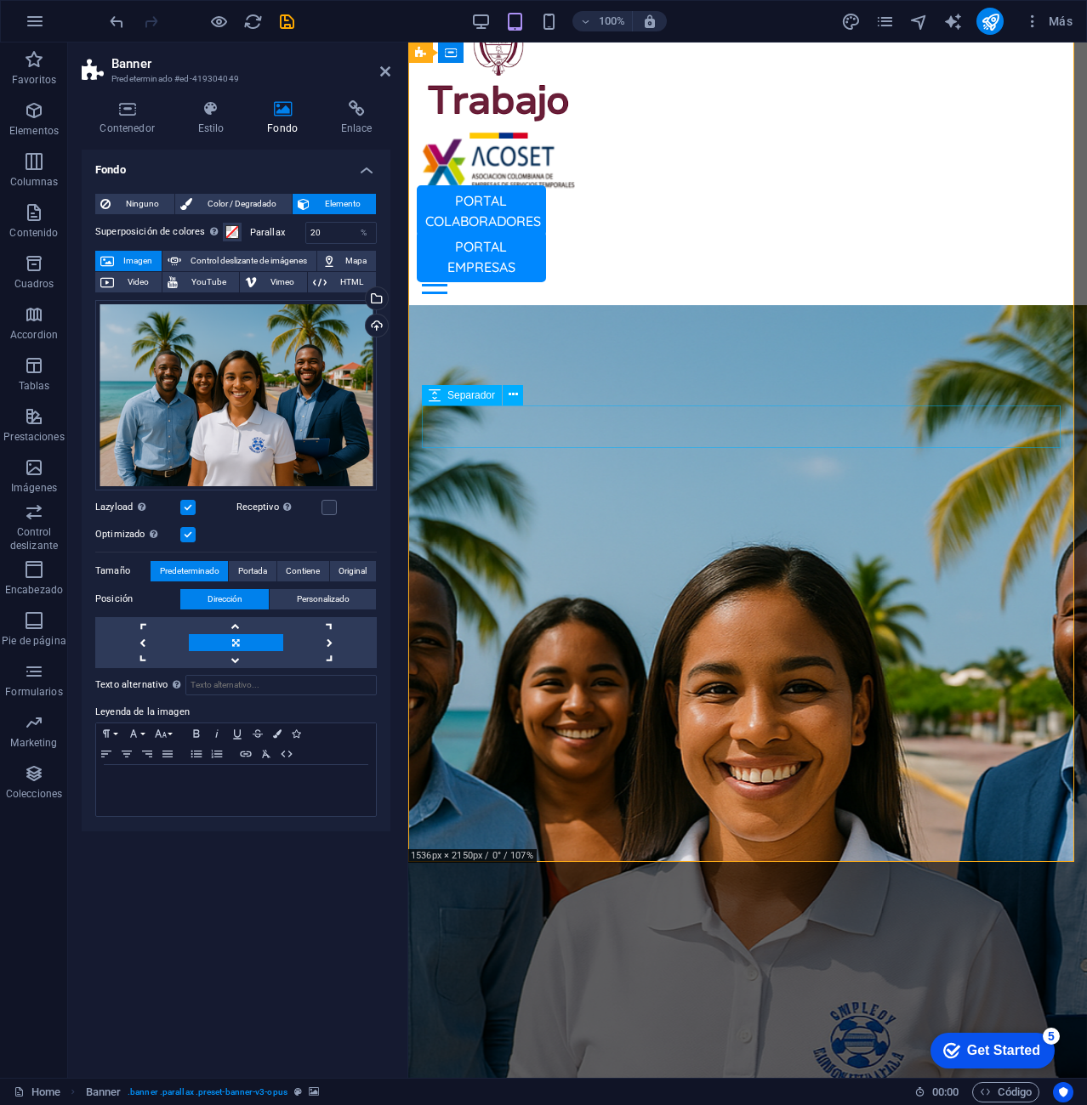
scroll to position [85, 0]
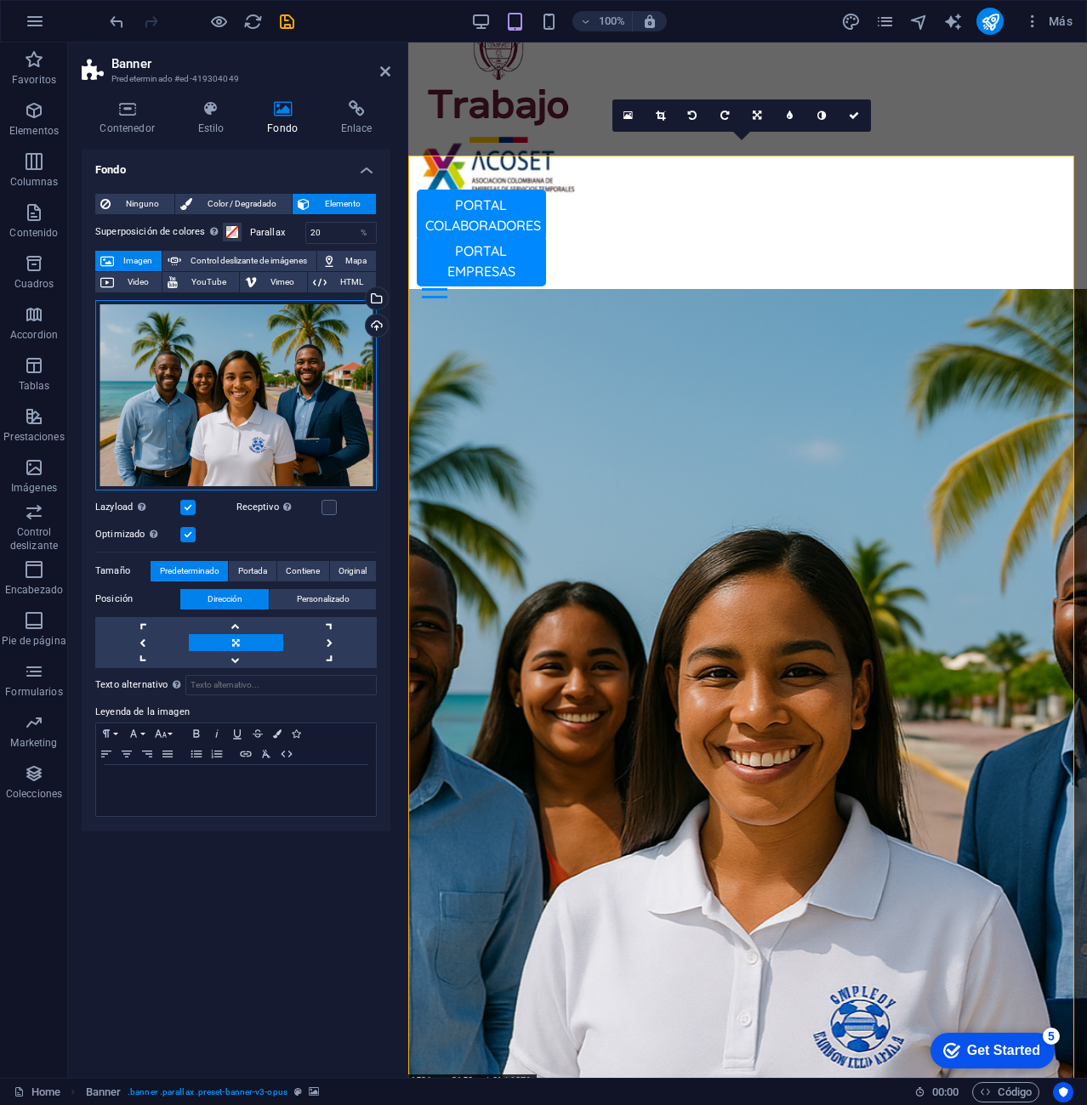
click at [269, 369] on div "Arrastra archivos aquí, haz clic para escoger archivos o selecciona archivos de…" at bounding box center [235, 395] width 281 height 190
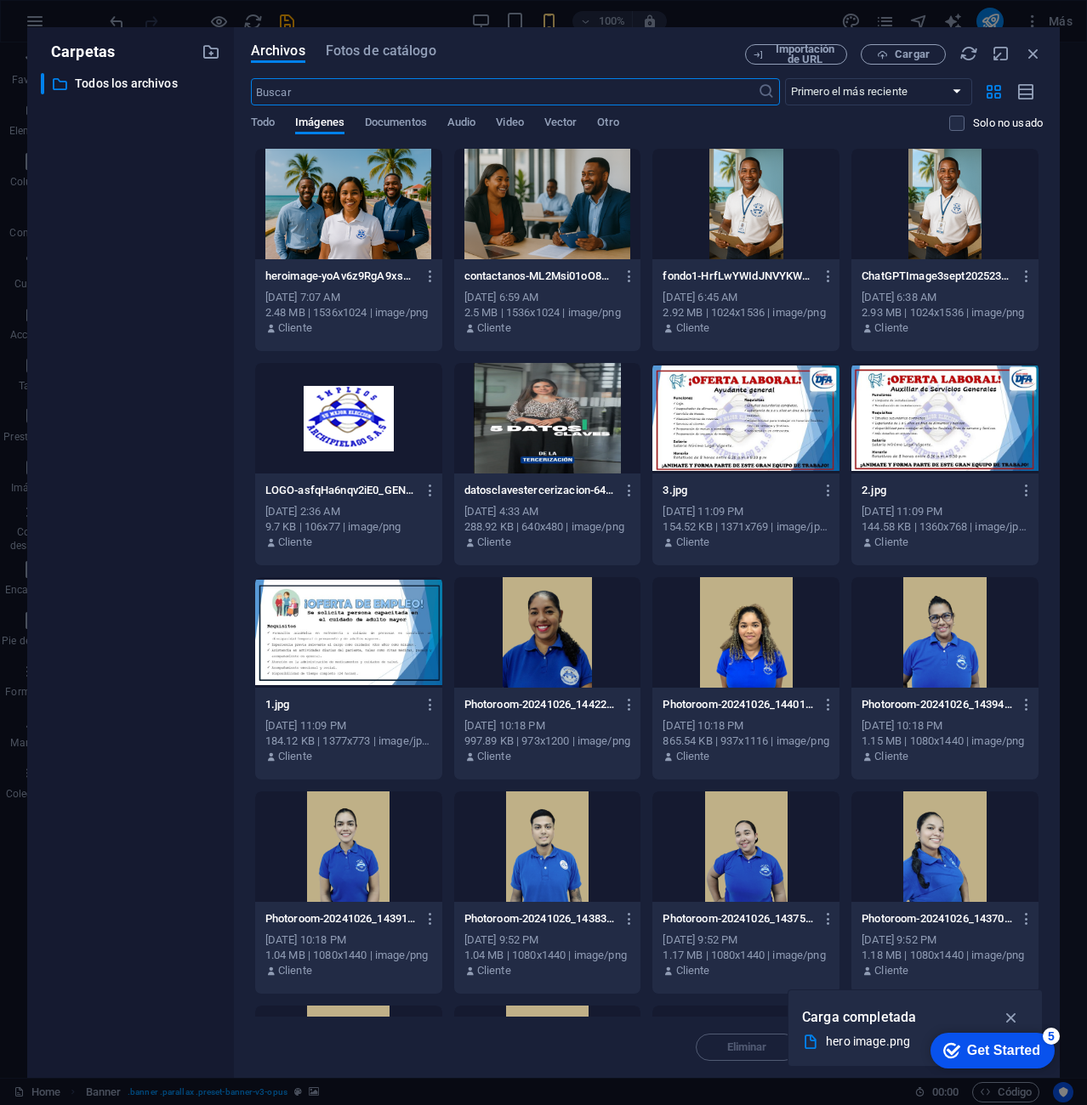
scroll to position [37, 0]
click at [372, 173] on div at bounding box center [348, 204] width 187 height 111
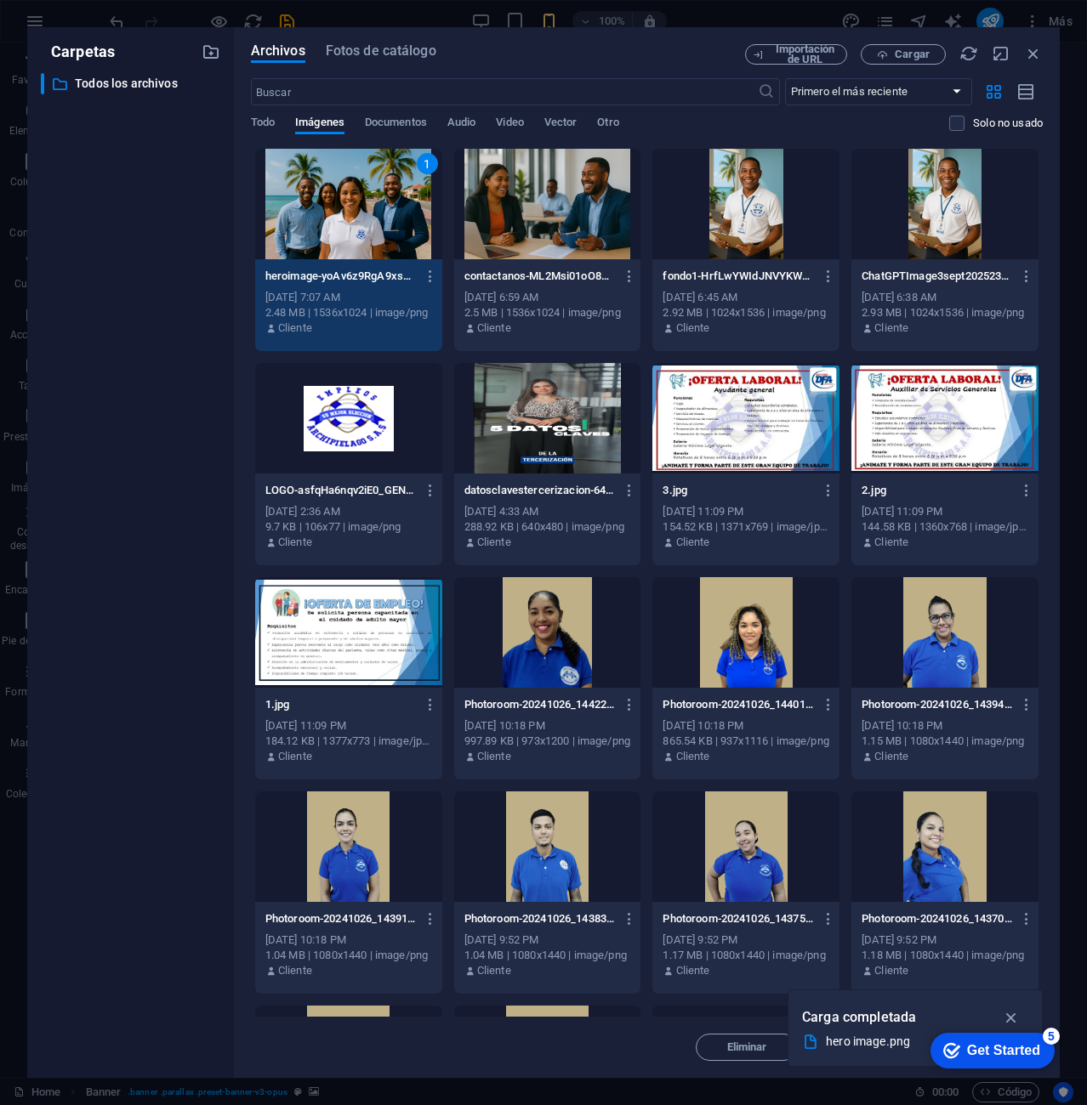
click at [377, 190] on div "1" at bounding box center [348, 204] width 187 height 111
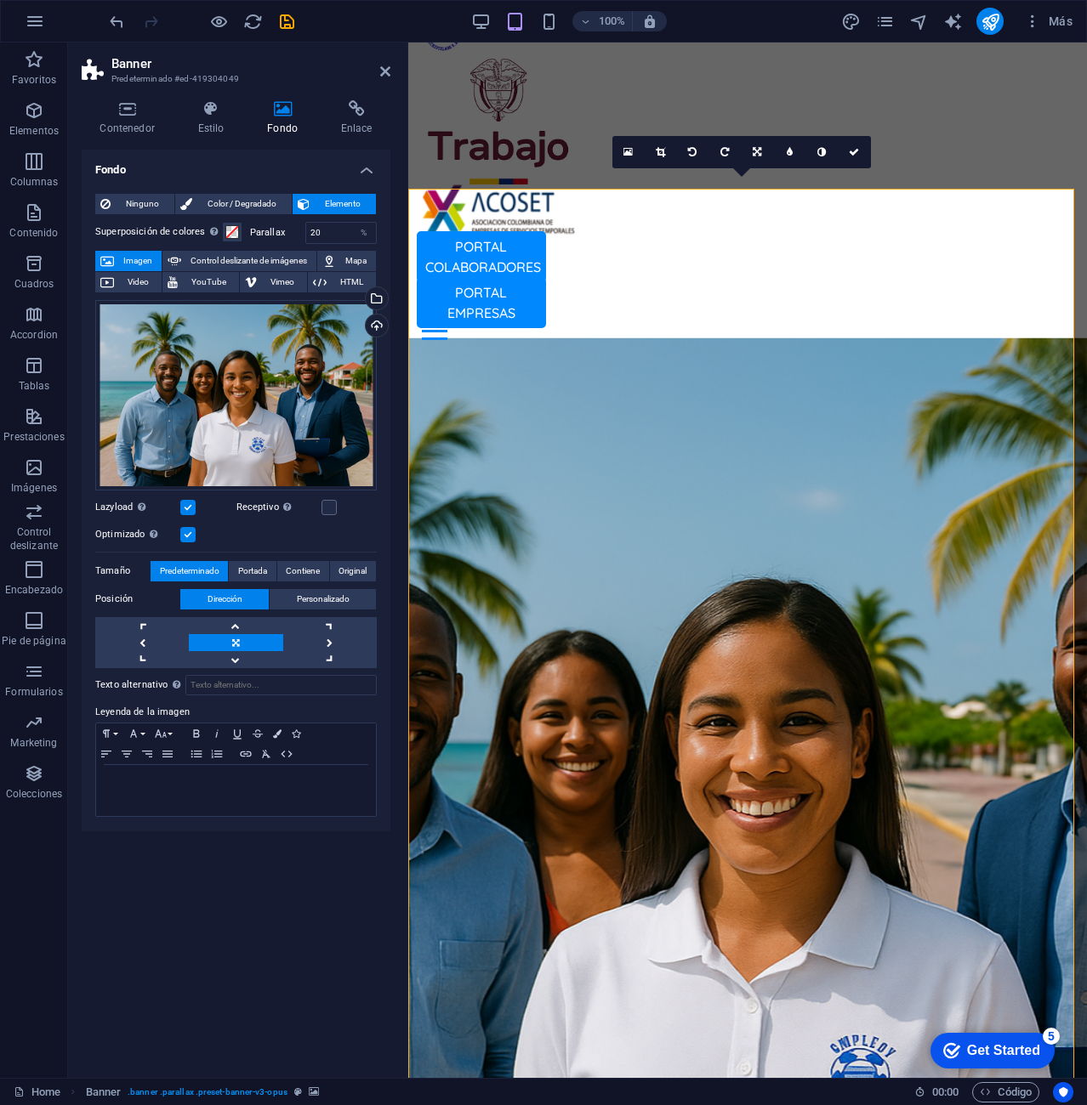
scroll to position [53, 0]
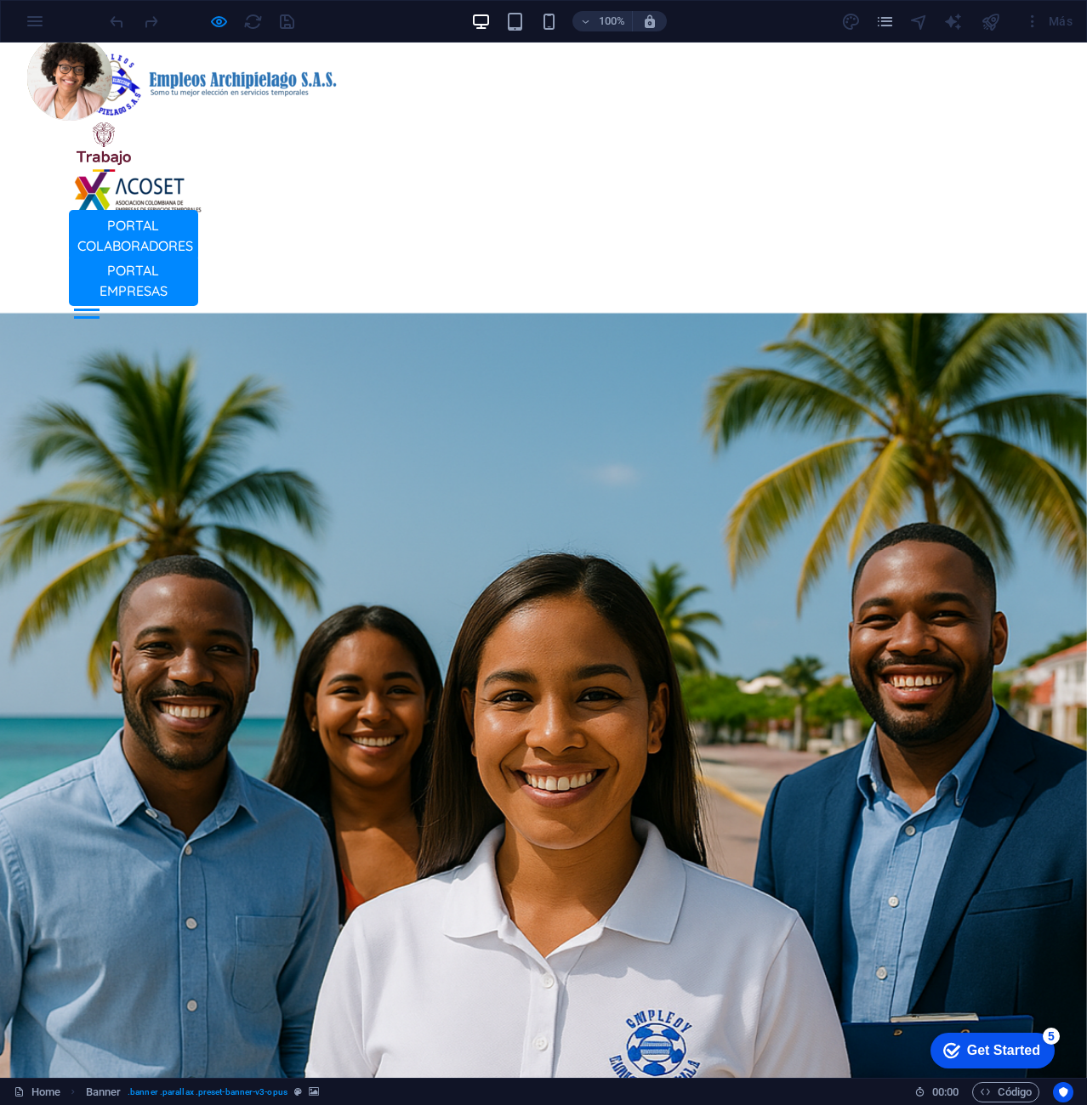
scroll to position [0, 0]
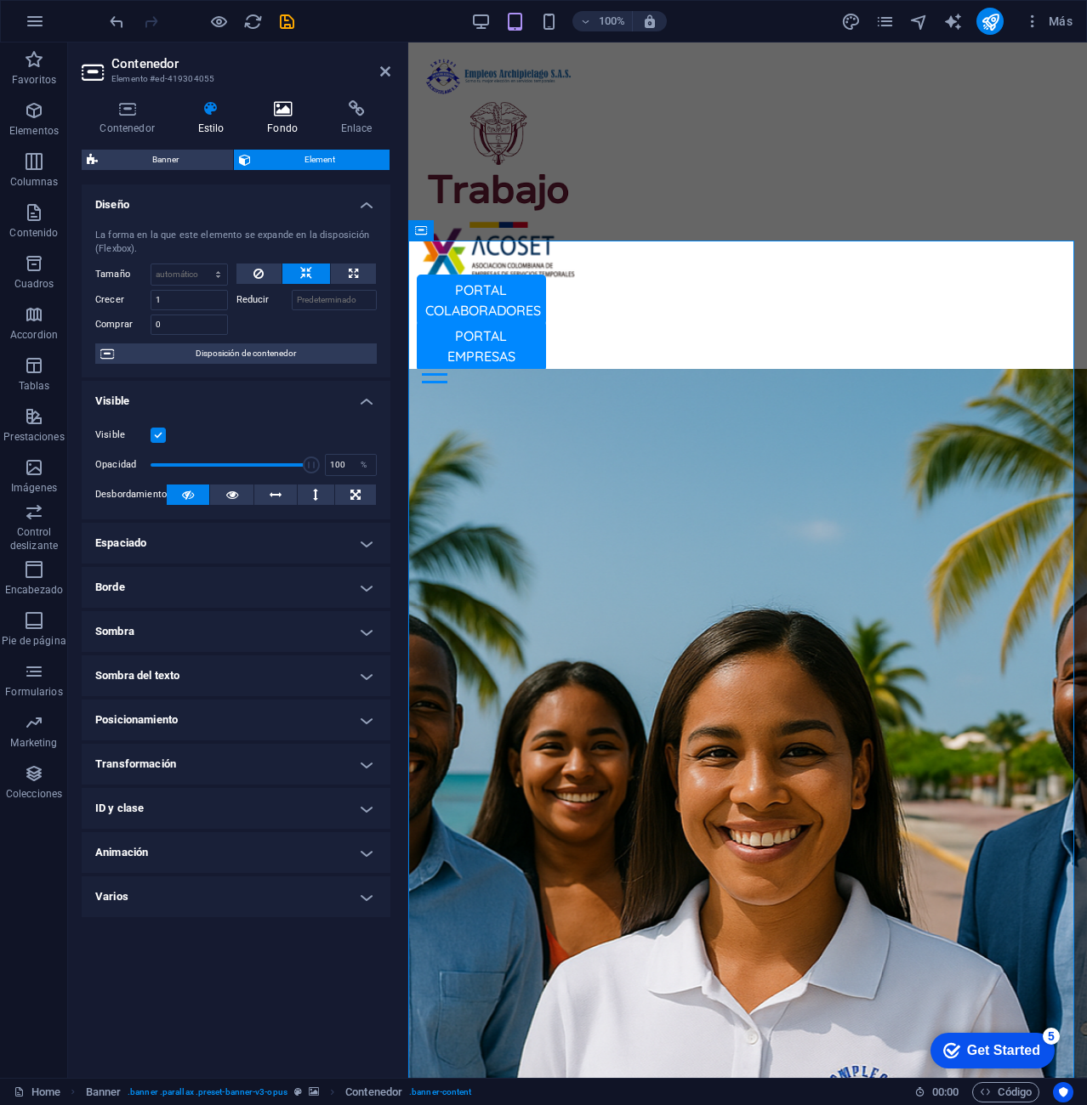
click at [284, 129] on h4 "Fondo" at bounding box center [286, 118] width 74 height 36
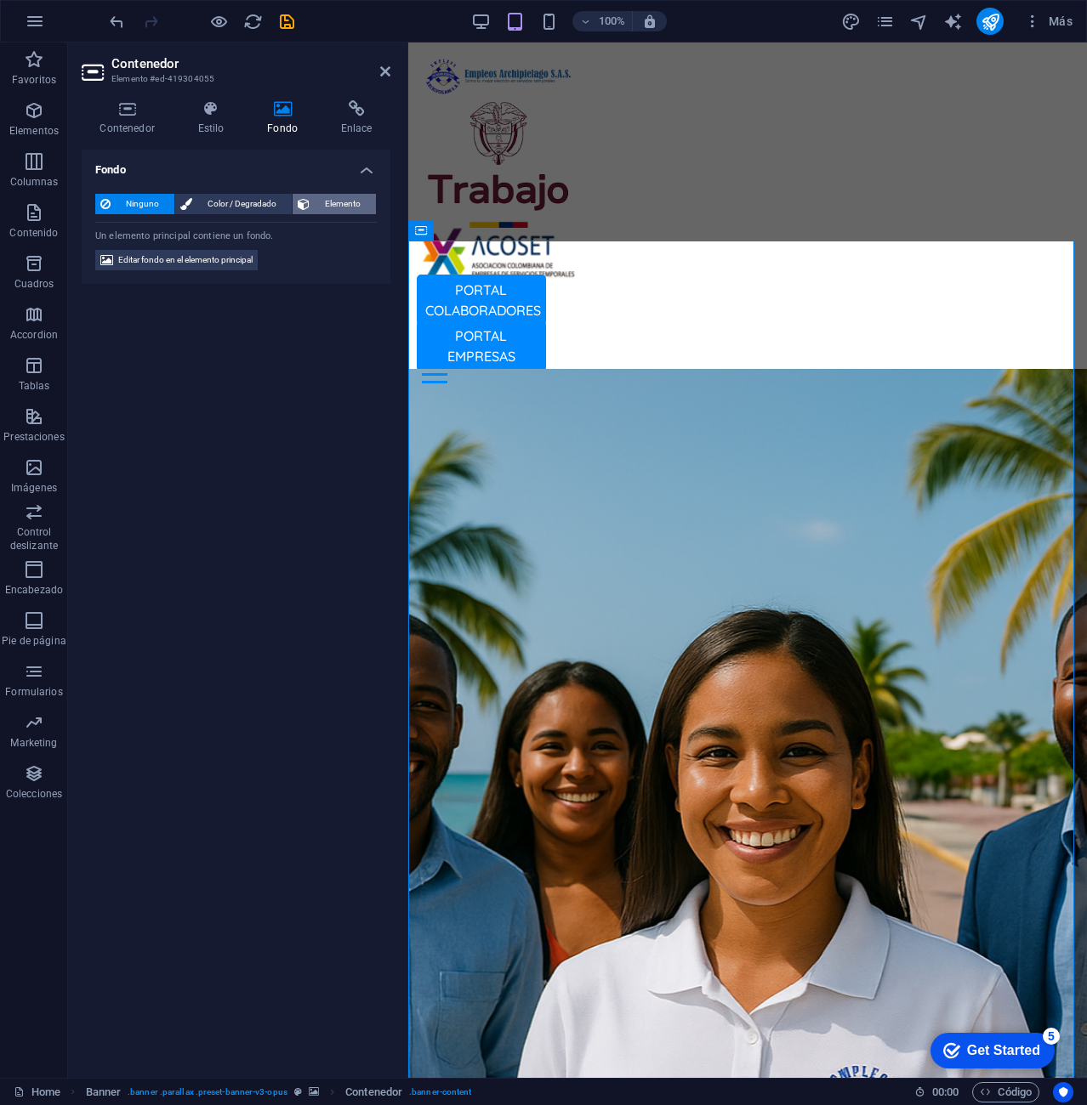
click at [343, 199] on span "Elemento" at bounding box center [343, 204] width 56 height 20
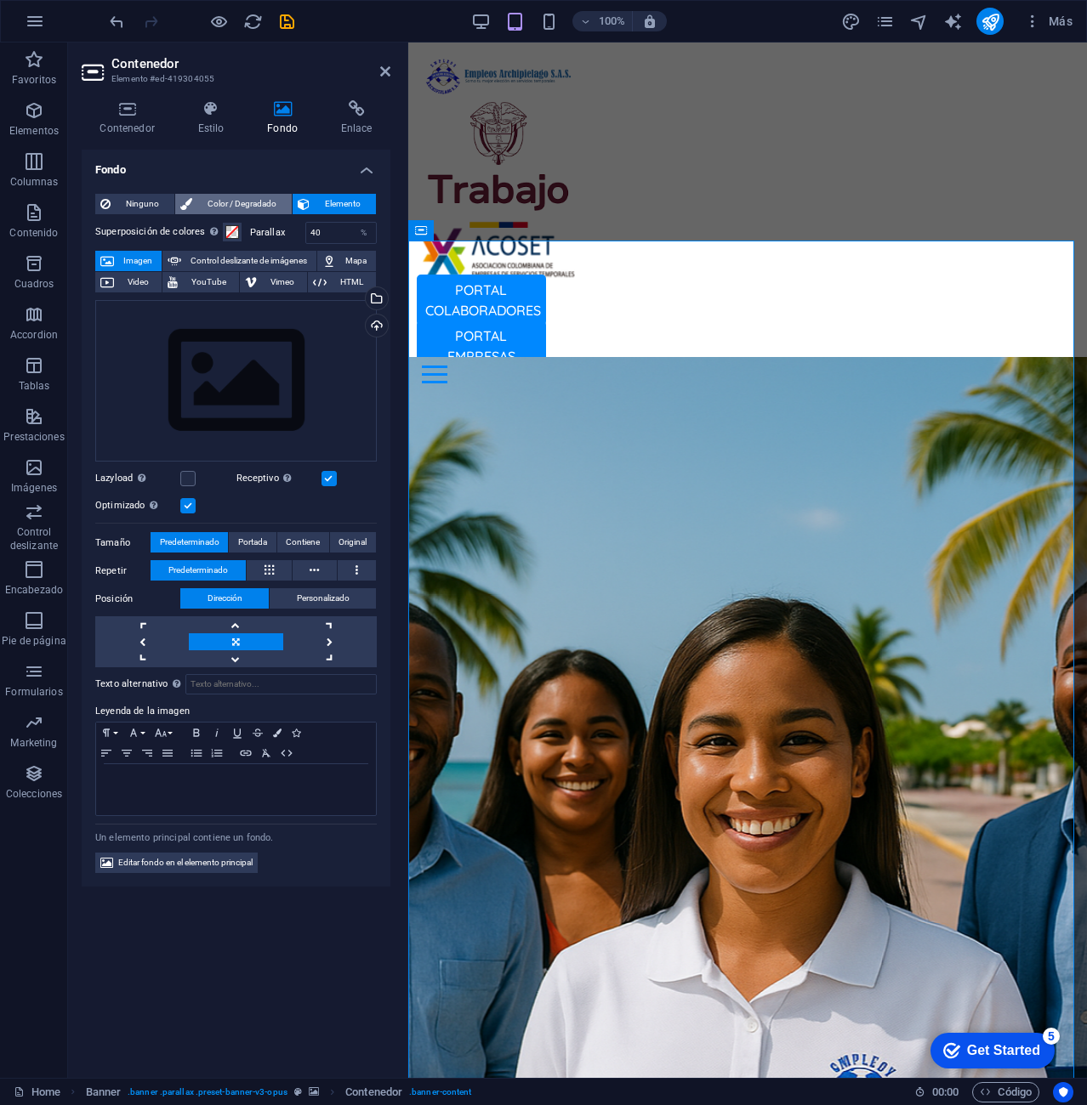
click at [240, 207] on span "Color / Degradado" at bounding box center [241, 204] width 89 height 20
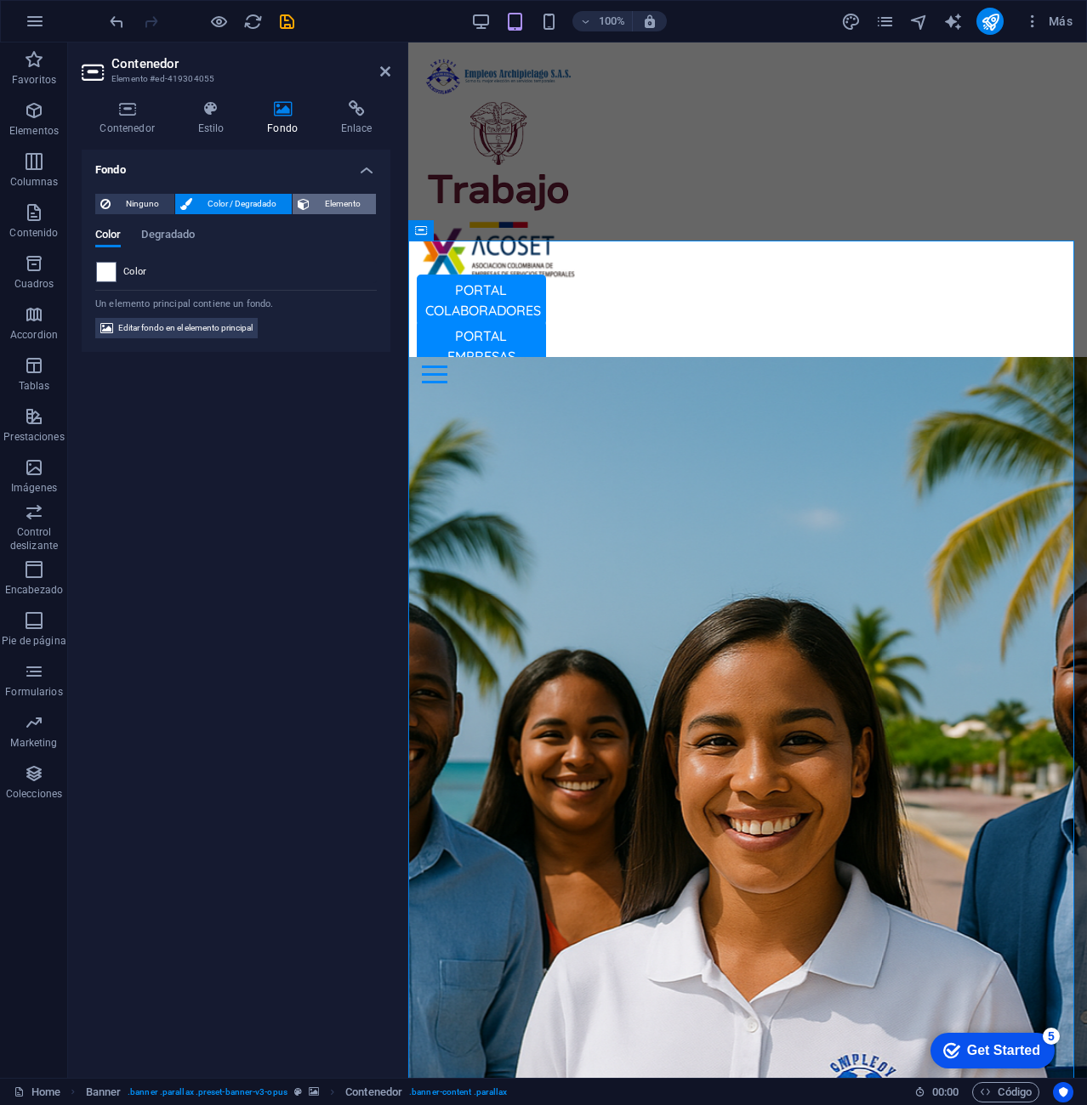
click at [353, 208] on span "Elemento" at bounding box center [343, 204] width 56 height 20
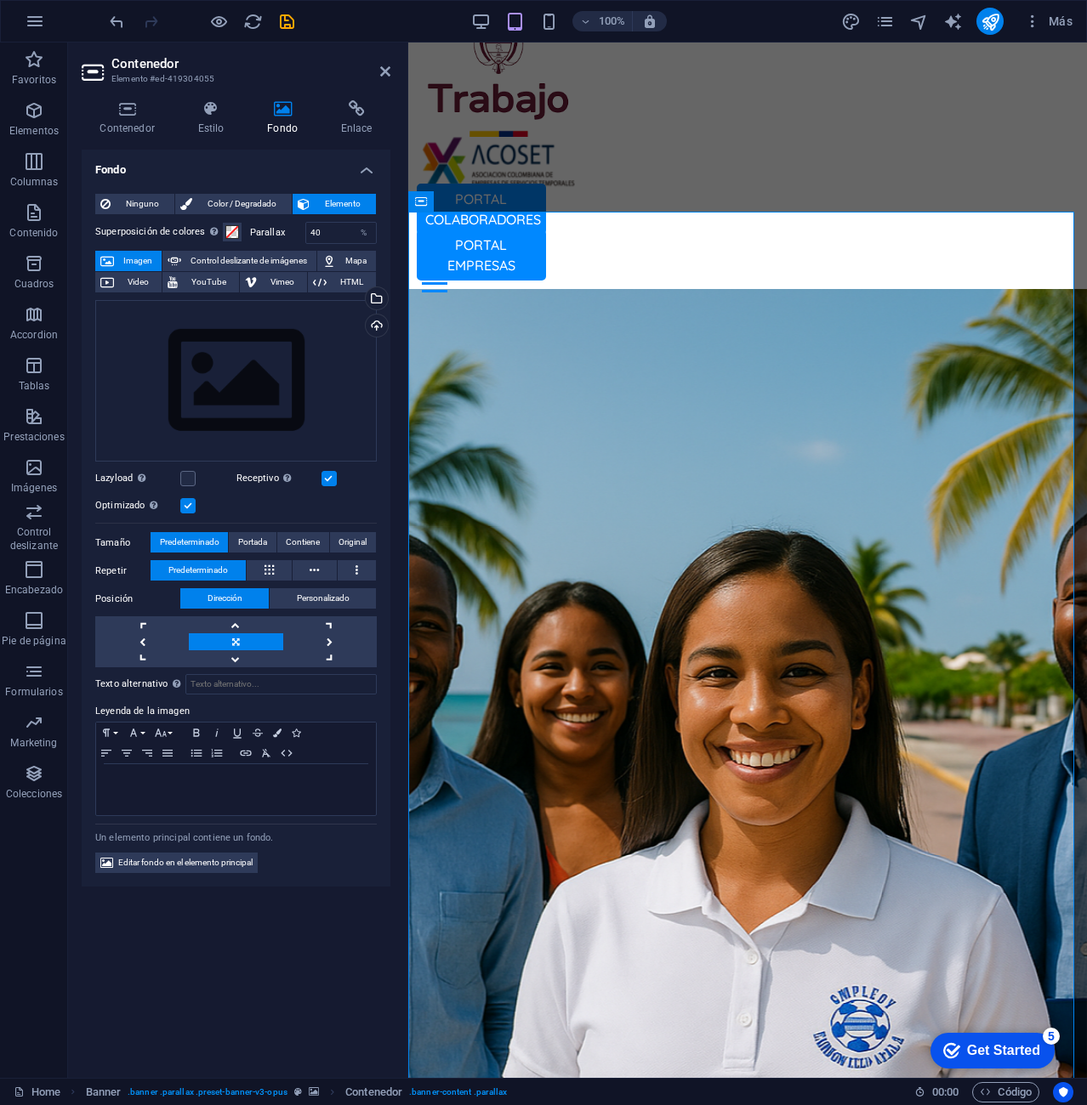
scroll to position [170, 0]
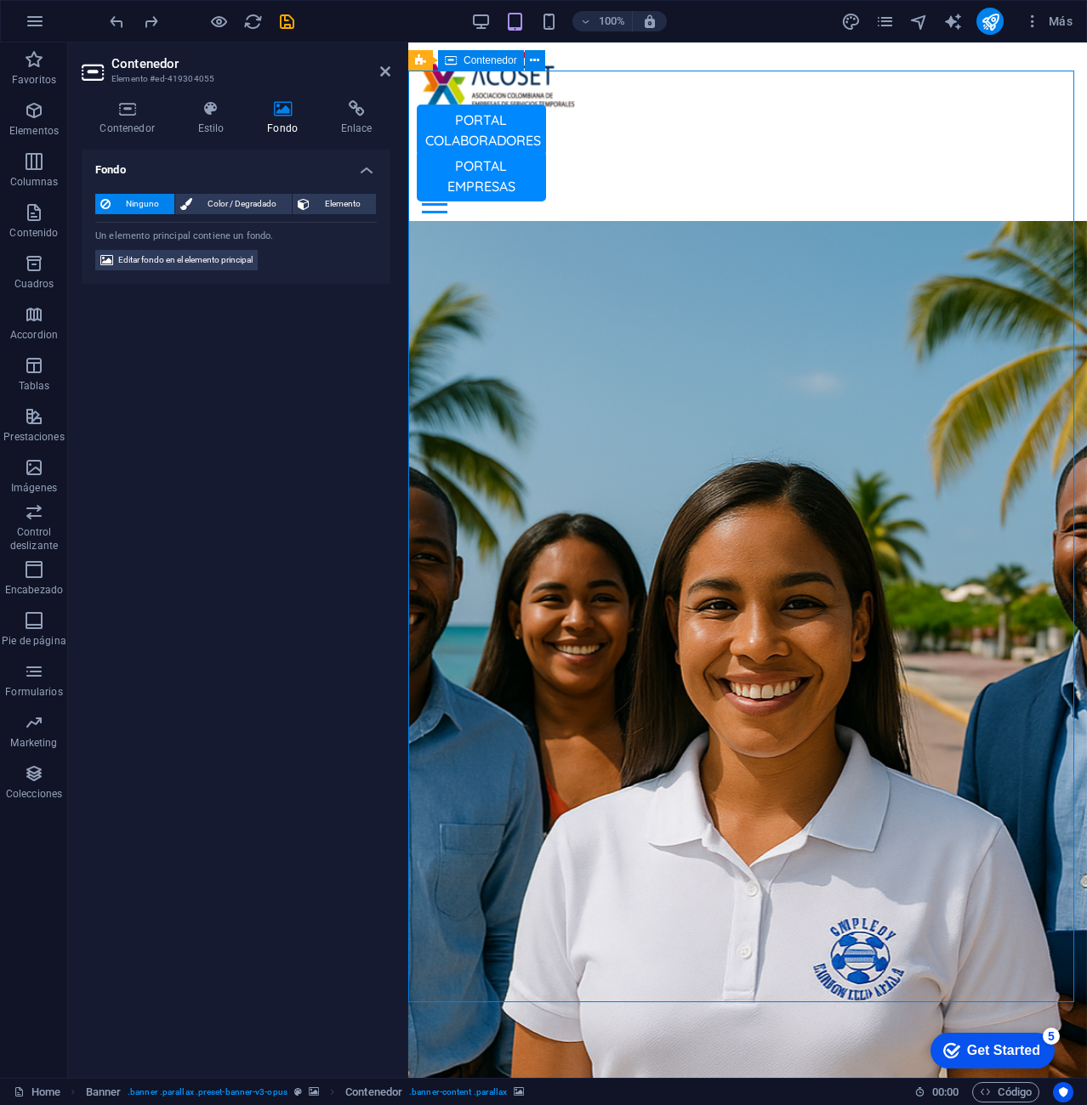
click at [216, 208] on span "Color / Degradado" at bounding box center [241, 204] width 89 height 20
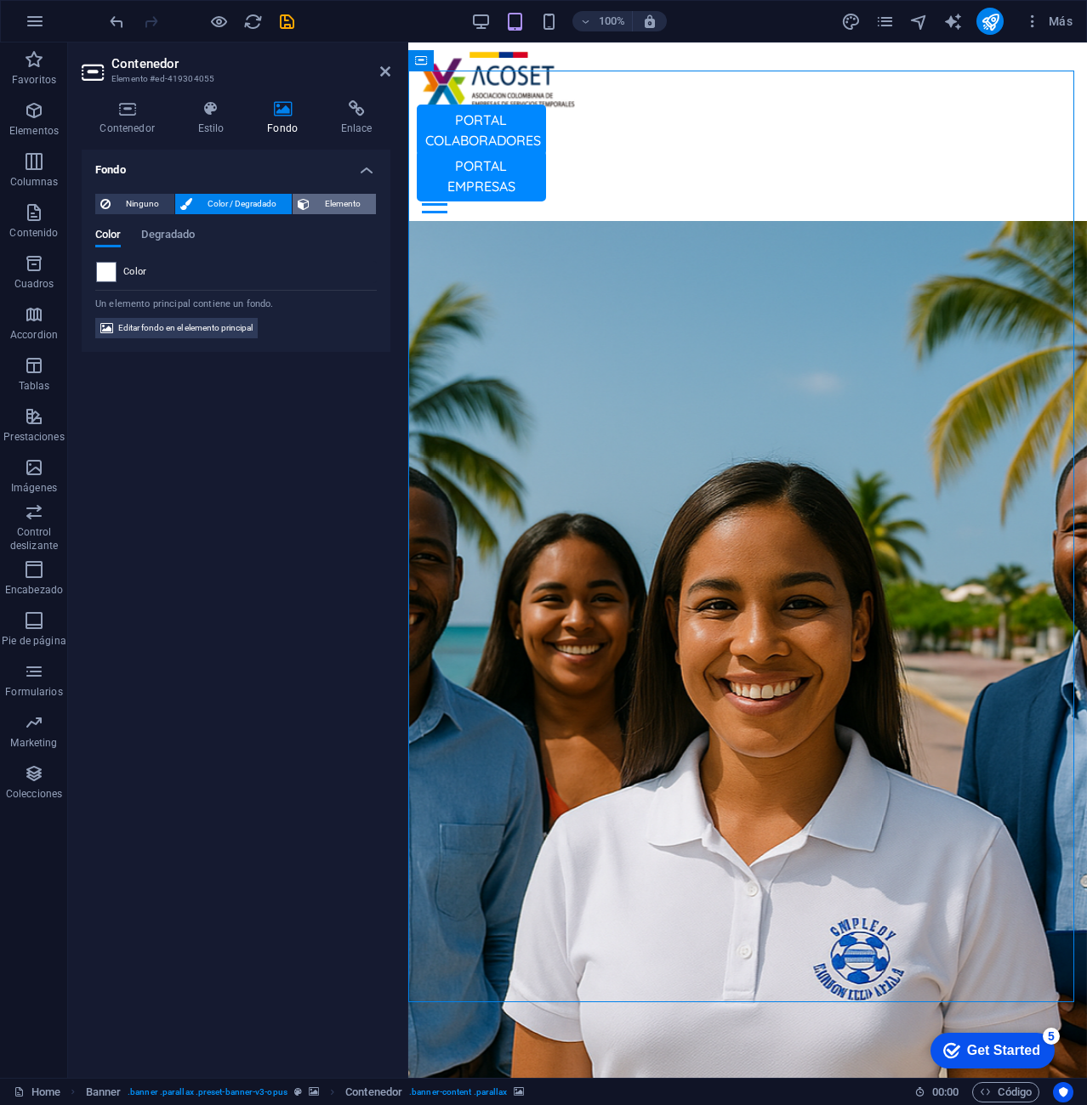
click at [314, 207] on button "Elemento" at bounding box center [333, 204] width 83 height 20
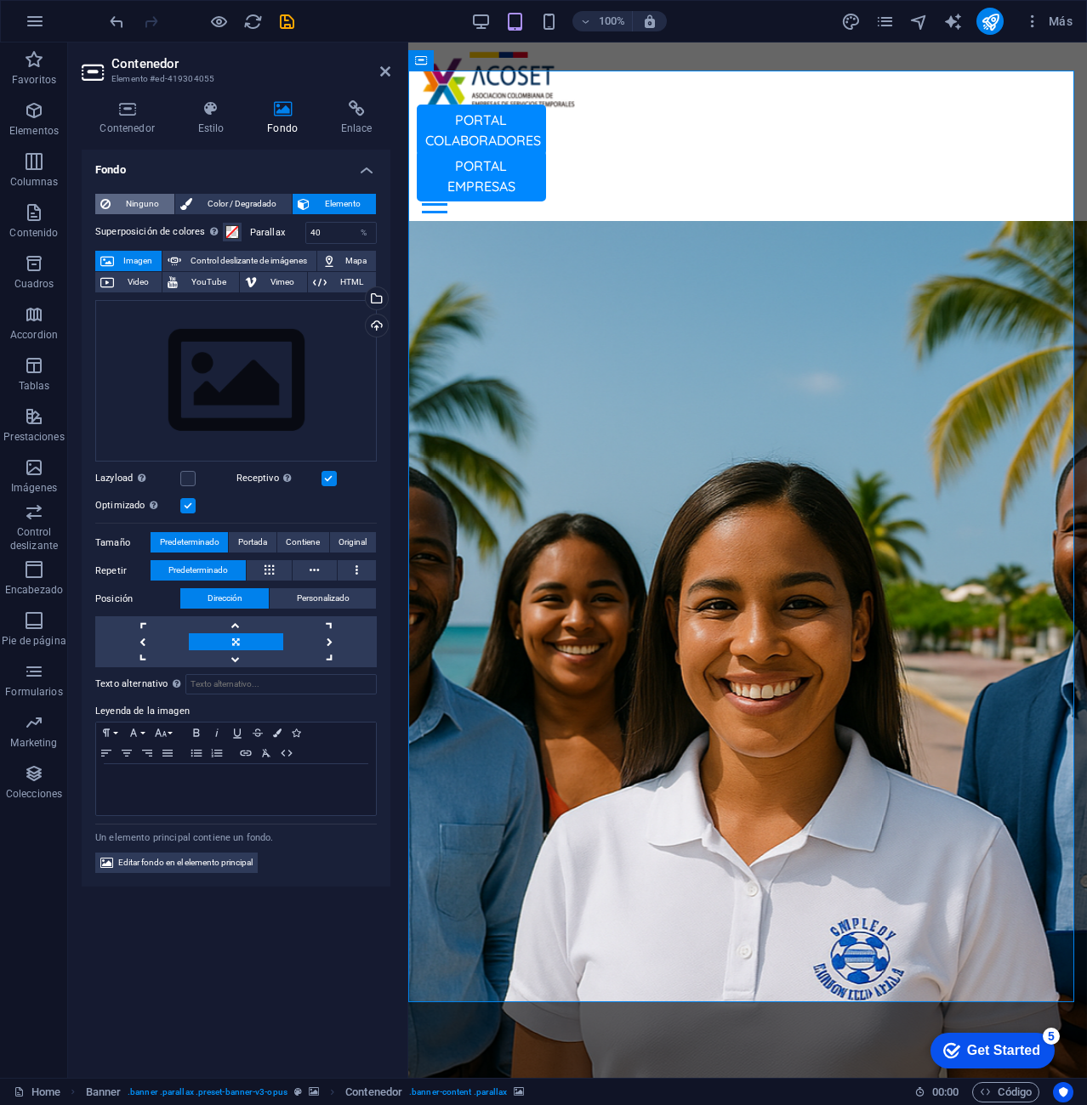
click at [112, 199] on button "Ninguno" at bounding box center [134, 204] width 79 height 20
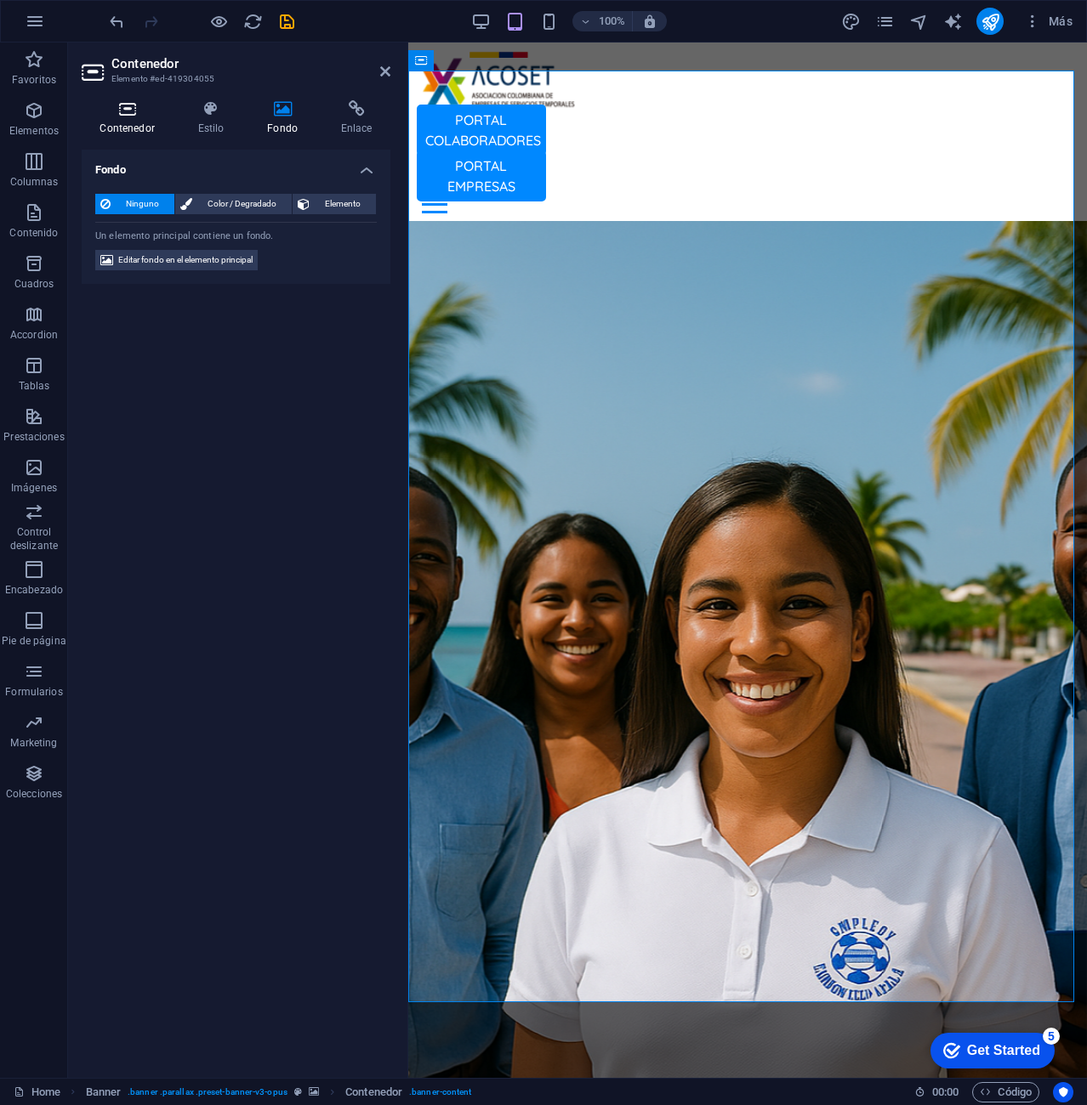
click at [133, 122] on h4 "Contenedor" at bounding box center [131, 118] width 98 height 36
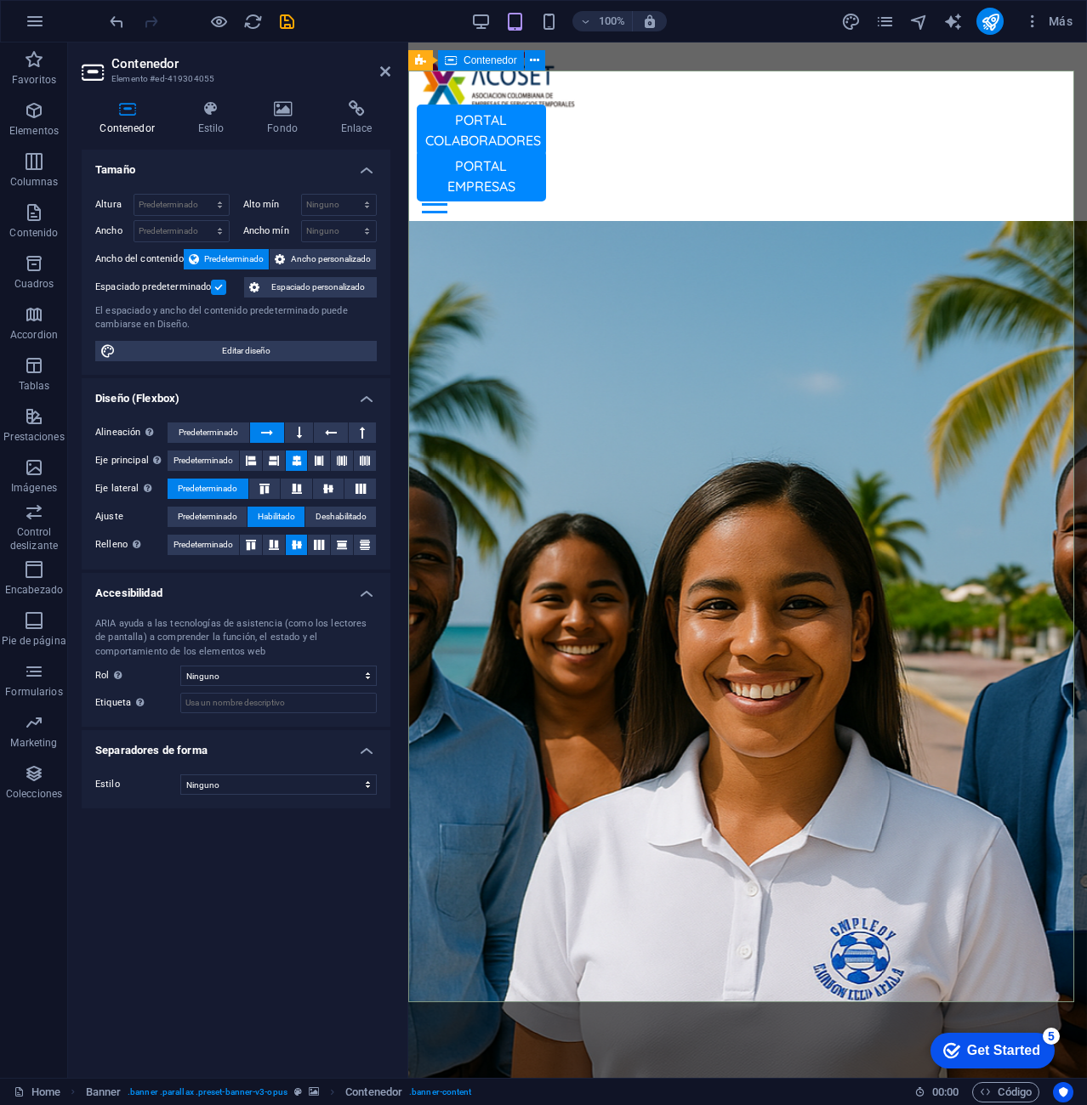
click at [422, 69] on icon at bounding box center [420, 60] width 11 height 20
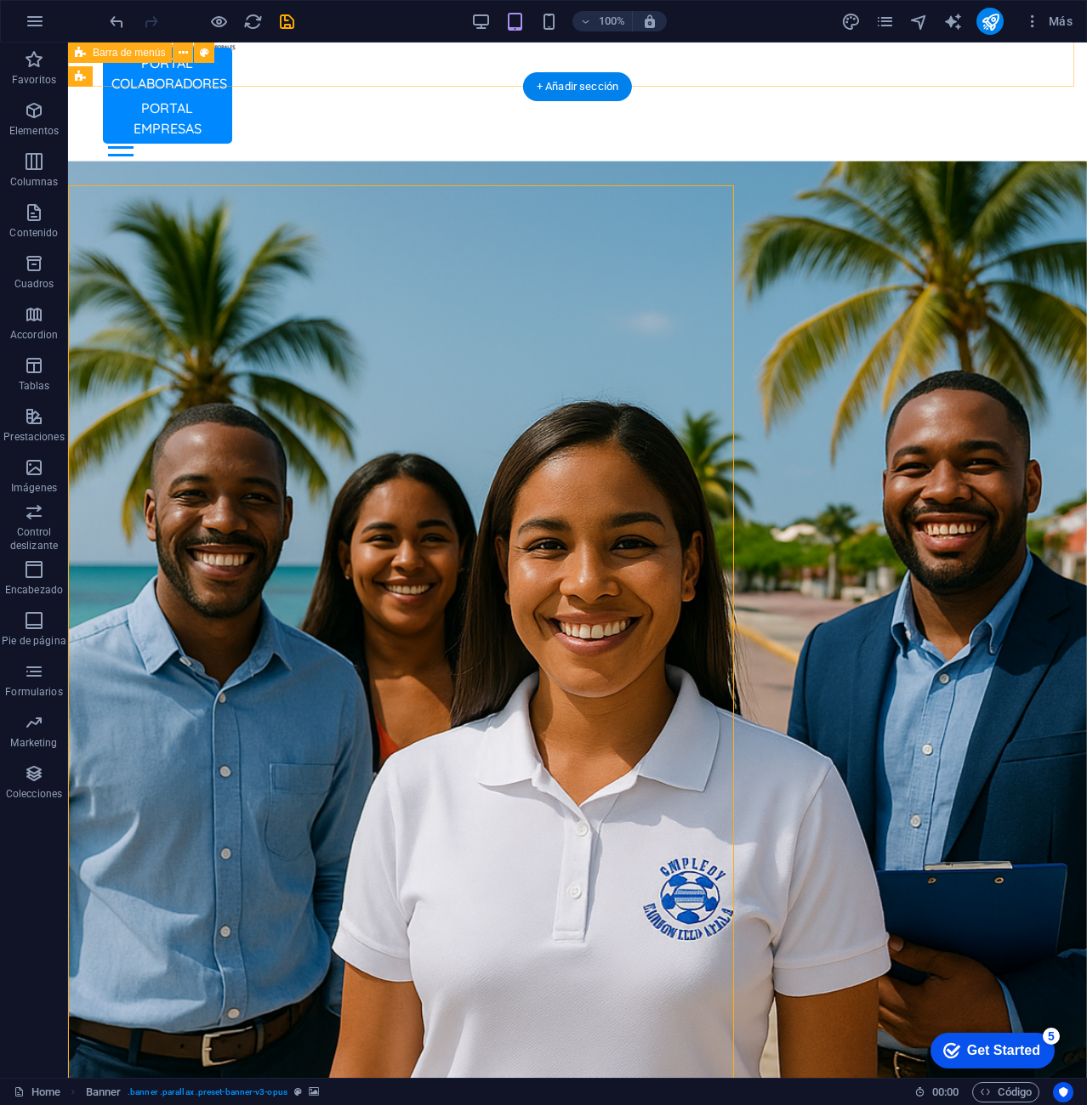
scroll to position [55, 0]
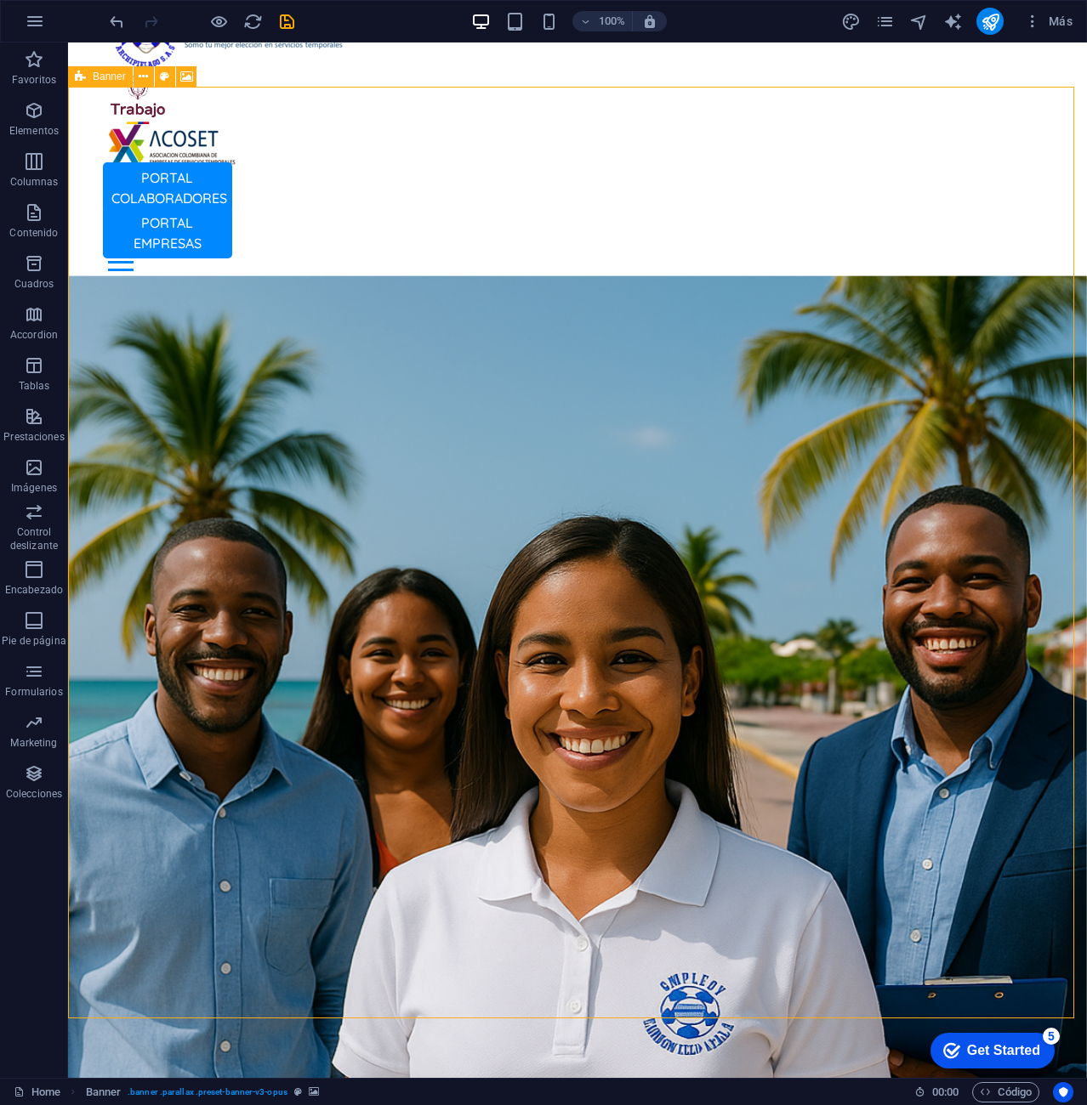
click at [79, 86] on icon at bounding box center [80, 76] width 11 height 20
click at [0, 0] on div "Banner" at bounding box center [0, 0] width 0 height 0
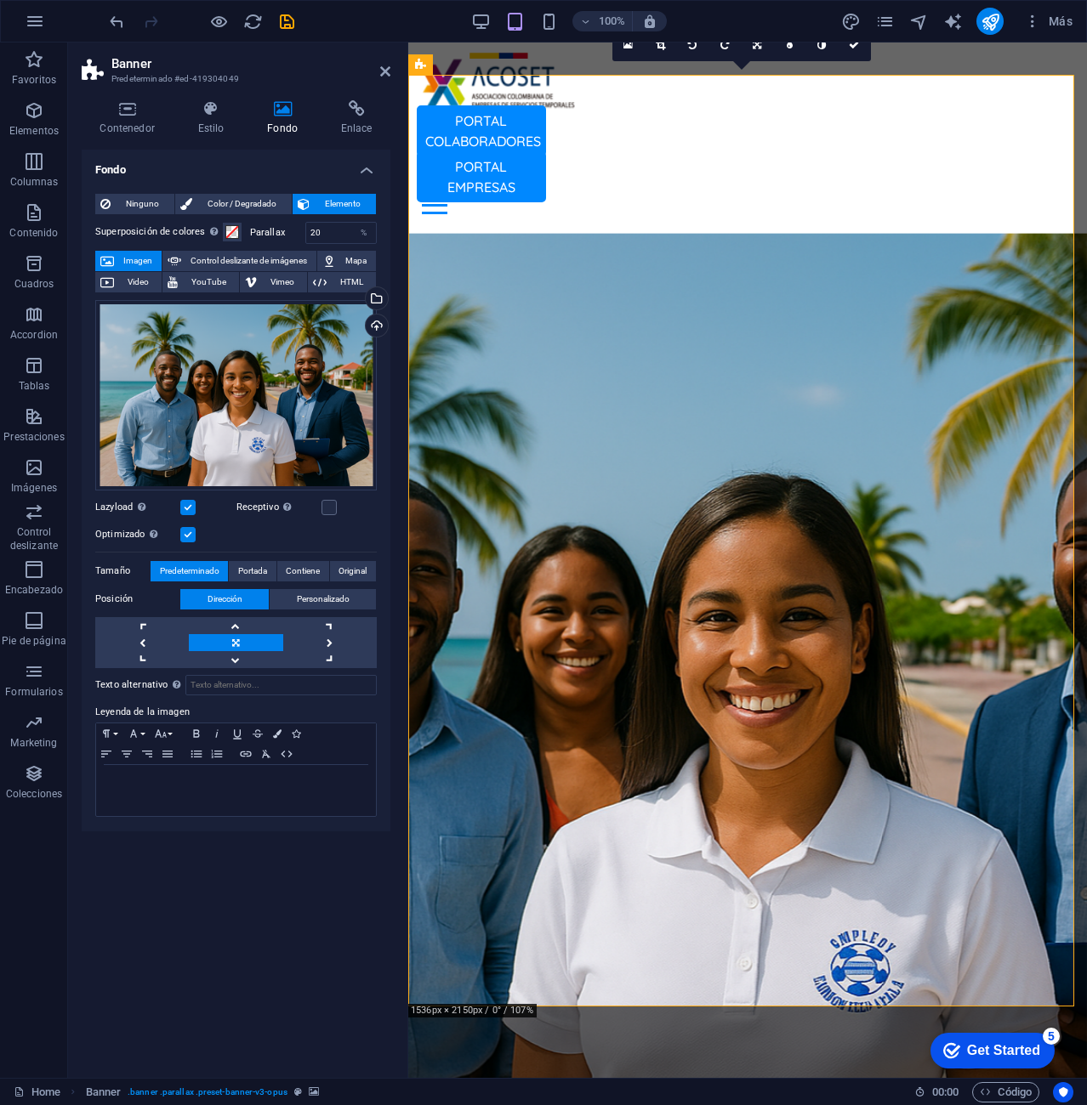
scroll to position [170, 0]
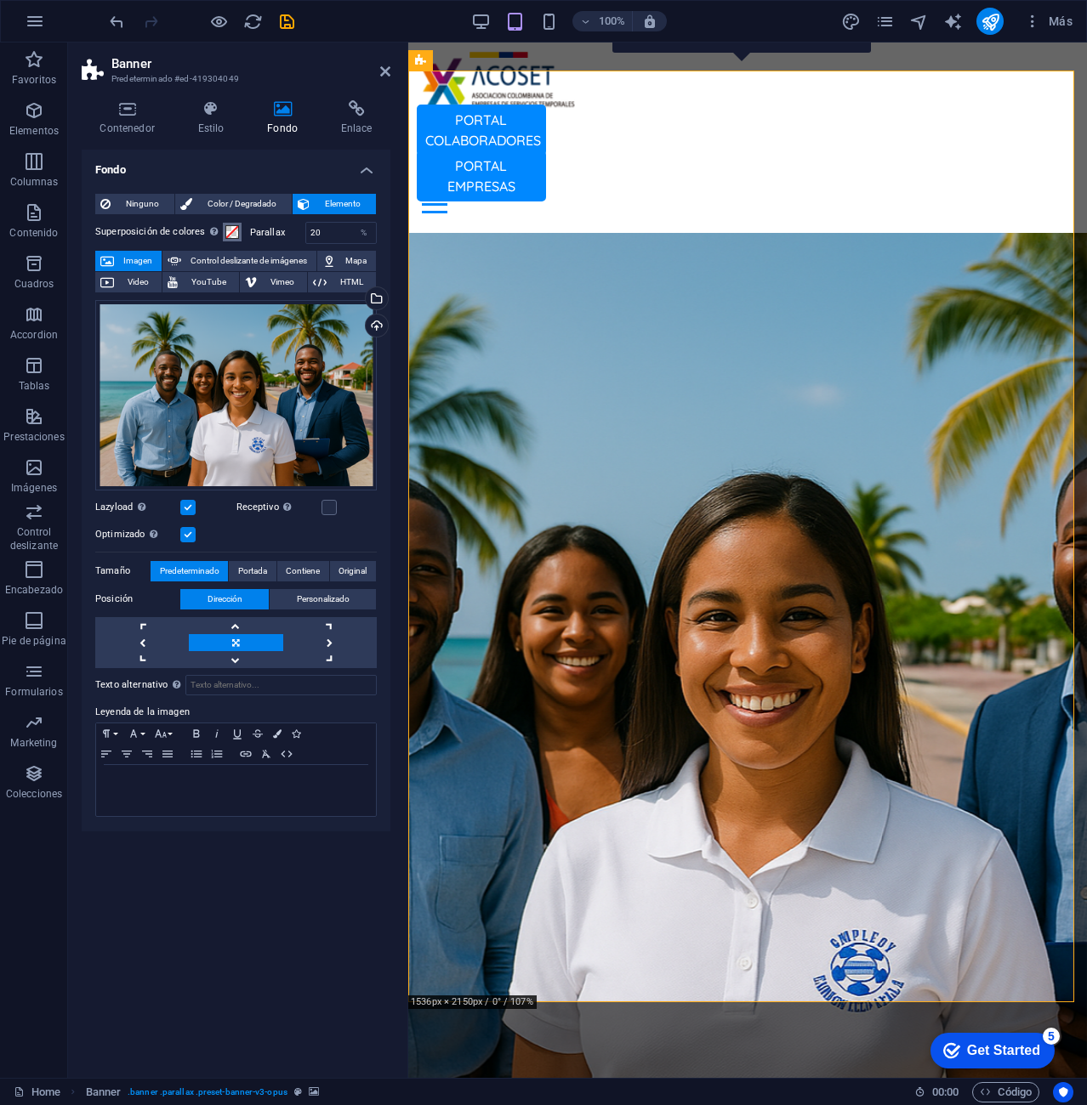
click at [226, 232] on span at bounding box center [232, 232] width 14 height 14
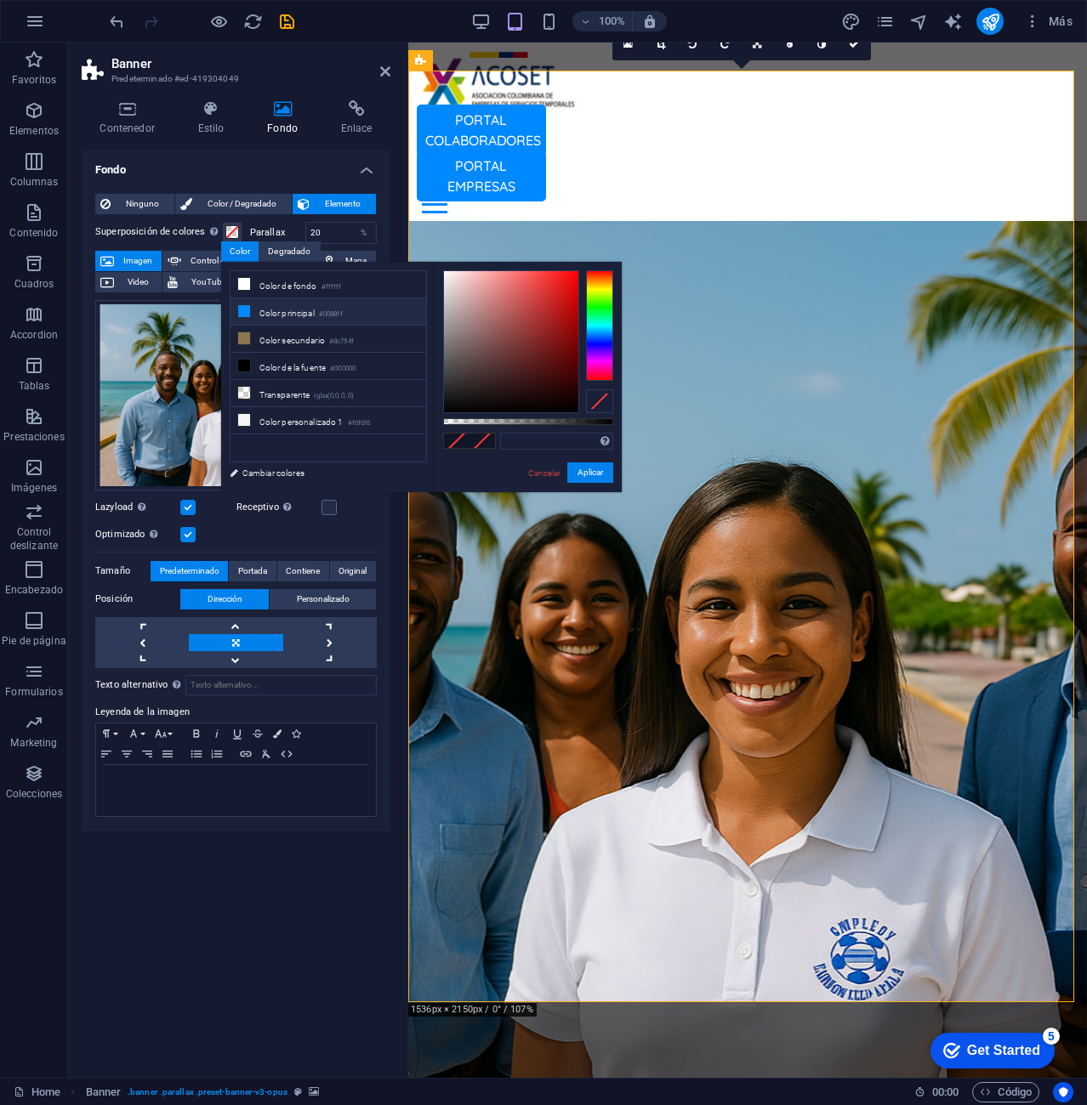
click at [299, 309] on li "Color principal #0088ff" at bounding box center [328, 311] width 196 height 27
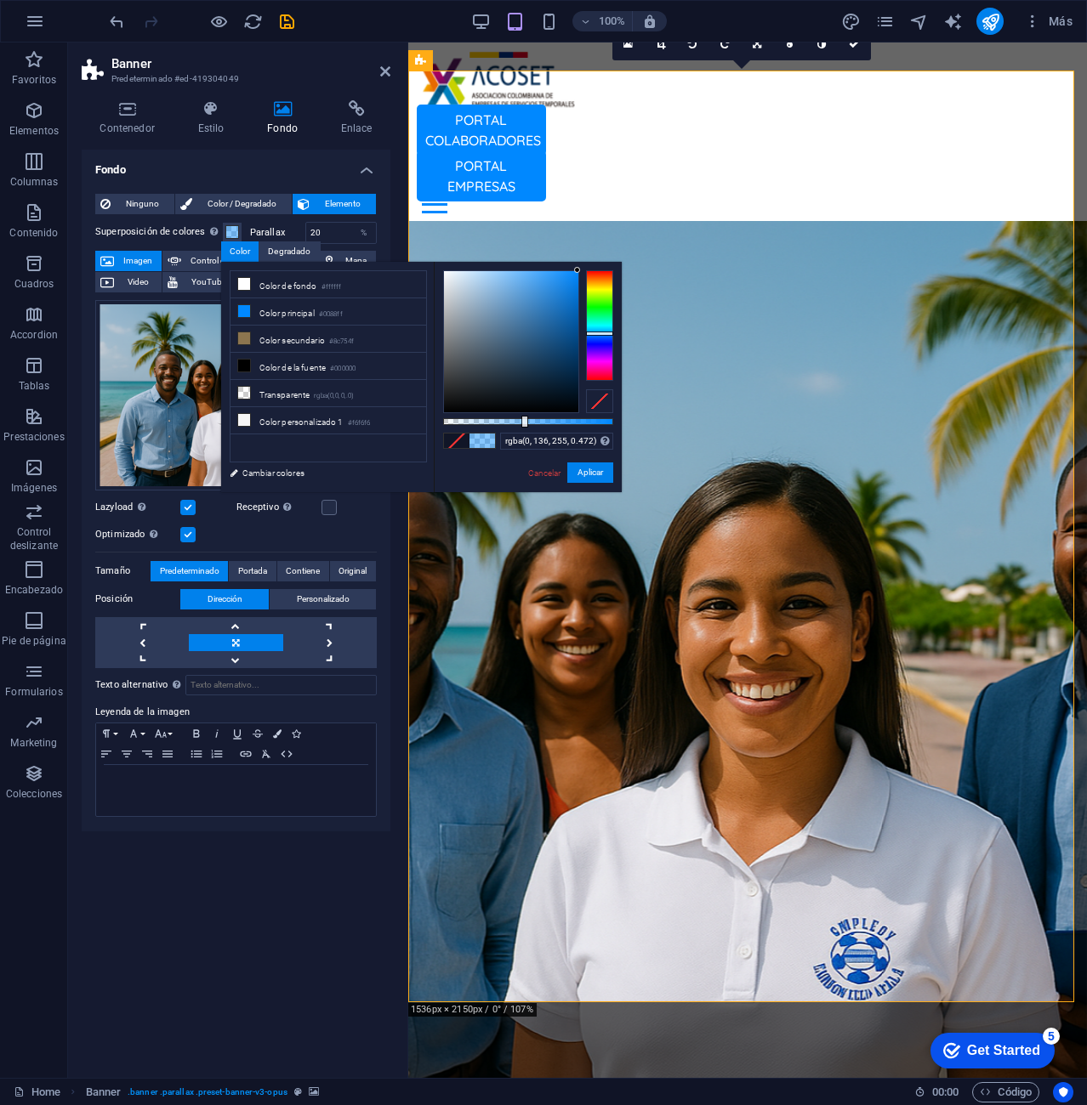
drag, startPoint x: 613, startPoint y: 422, endPoint x: 523, endPoint y: 431, distance: 90.6
click at [523, 431] on div "rgba(0, 136, 255, 0.472) Formatos soportados #0852ed rgb(8, 82, 237) rgba(8, 82…" at bounding box center [528, 500] width 188 height 477
click at [332, 343] on li "Color secundario #8c754f" at bounding box center [328, 339] width 196 height 27
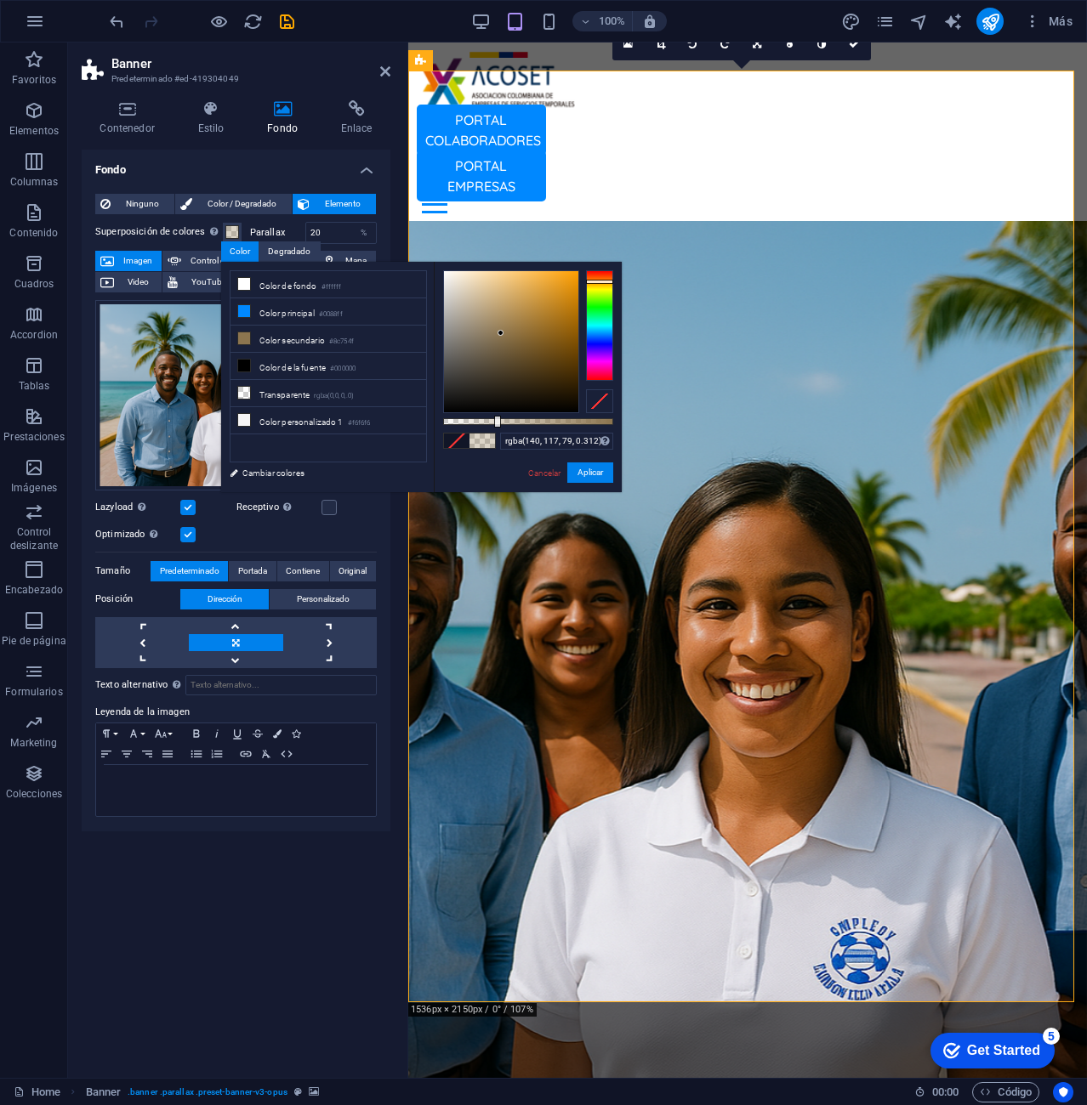
type input "rgba(140, 117, 79, 0.307)"
drag, startPoint x: 525, startPoint y: 421, endPoint x: 495, endPoint y: 428, distance: 30.5
click at [495, 428] on div "rgba(140, 117, 79, 0.307) Formatos soportados #0852ed rgb(8, 82, 237) rgba(8, 8…" at bounding box center [528, 500] width 188 height 477
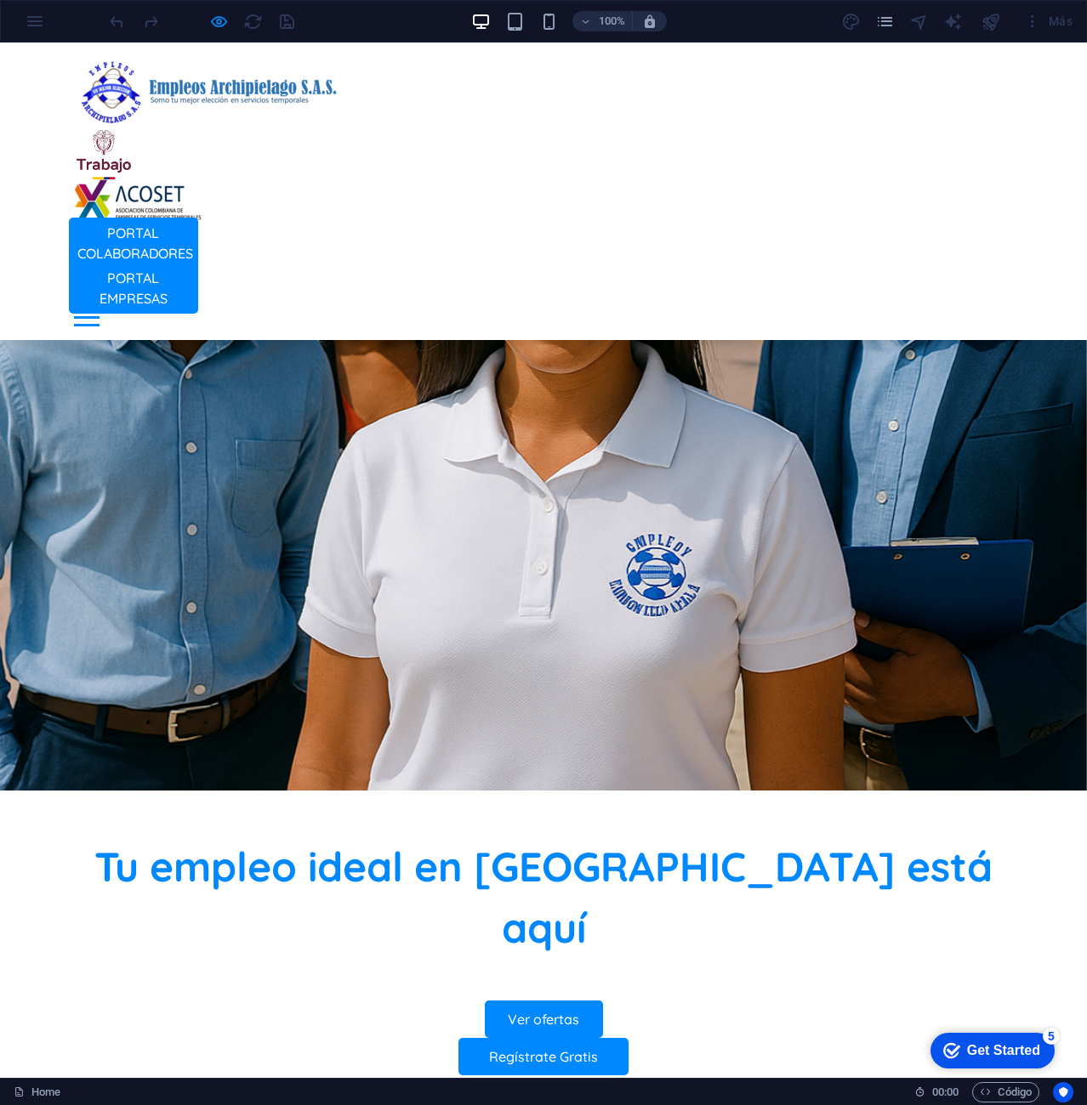
scroll to position [310, 0]
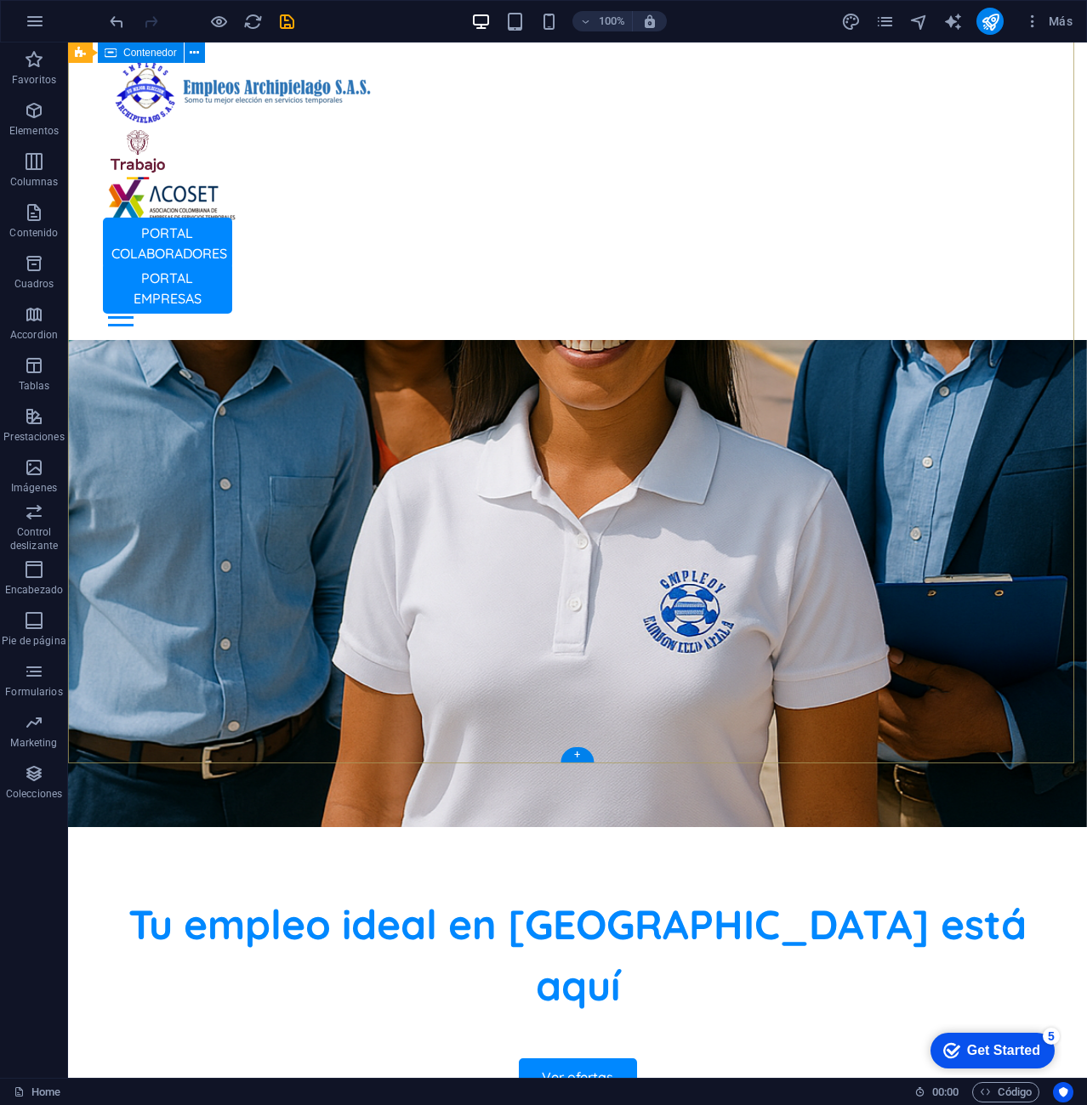
click at [204, 785] on div "Tu empleo ideal en [GEOGRAPHIC_DATA] está aquí Ver ofertas Regístrate Gratis" at bounding box center [577, 1013] width 1019 height 457
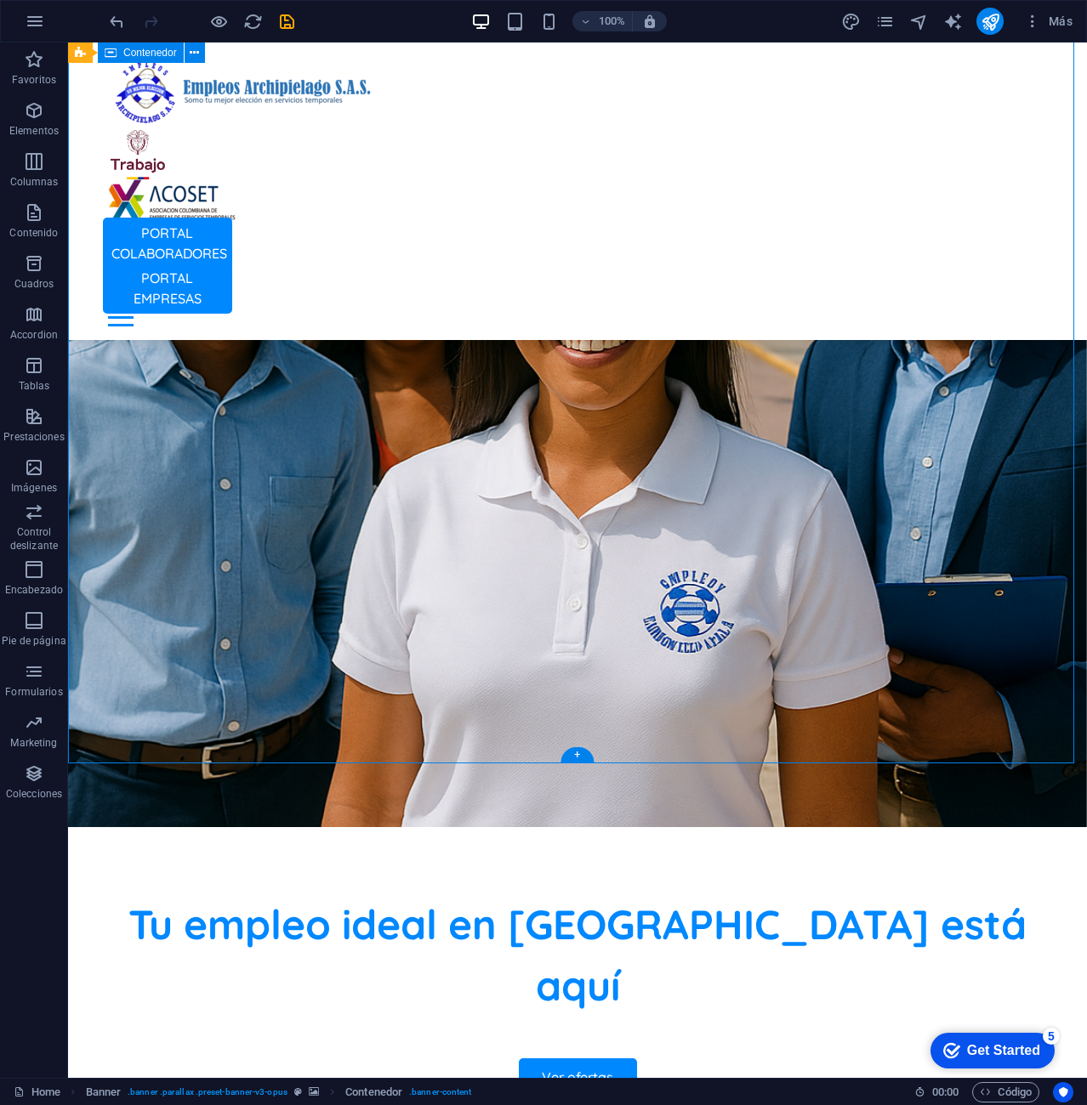
click at [204, 785] on div "Tu empleo ideal en [GEOGRAPHIC_DATA] está aquí Ver ofertas Regístrate Gratis" at bounding box center [577, 1013] width 1019 height 457
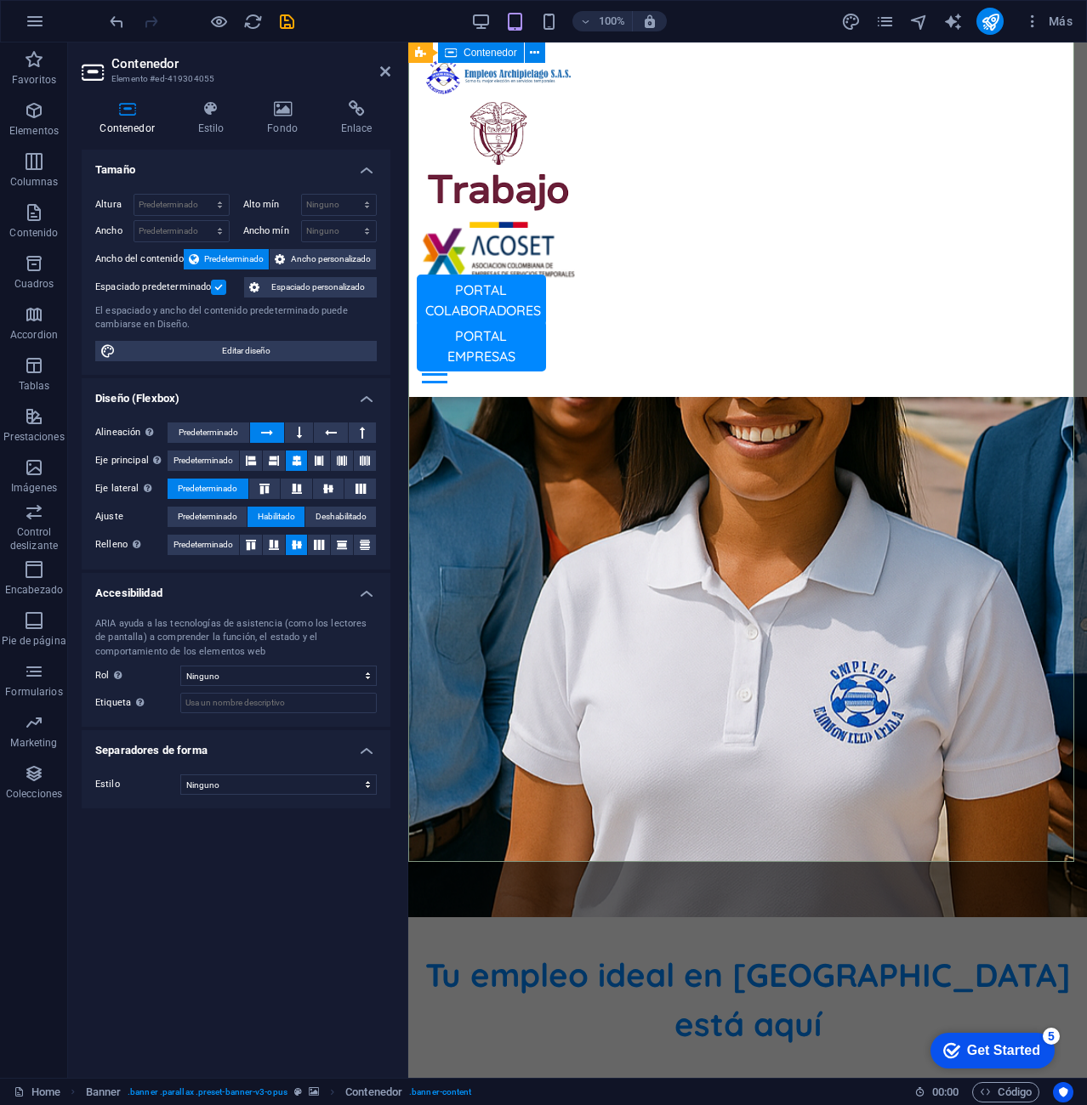
click at [507, 883] on div "Tu empleo ideal en [GEOGRAPHIC_DATA] está aquí Ver ofertas Regístrate Gratis" at bounding box center [747, 1058] width 678 height 351
click at [454, 883] on div "Tu empleo ideal en [GEOGRAPHIC_DATA] está aquí Ver ofertas Regístrate Gratis" at bounding box center [747, 1058] width 678 height 351
click at [298, 107] on icon at bounding box center [282, 108] width 67 height 17
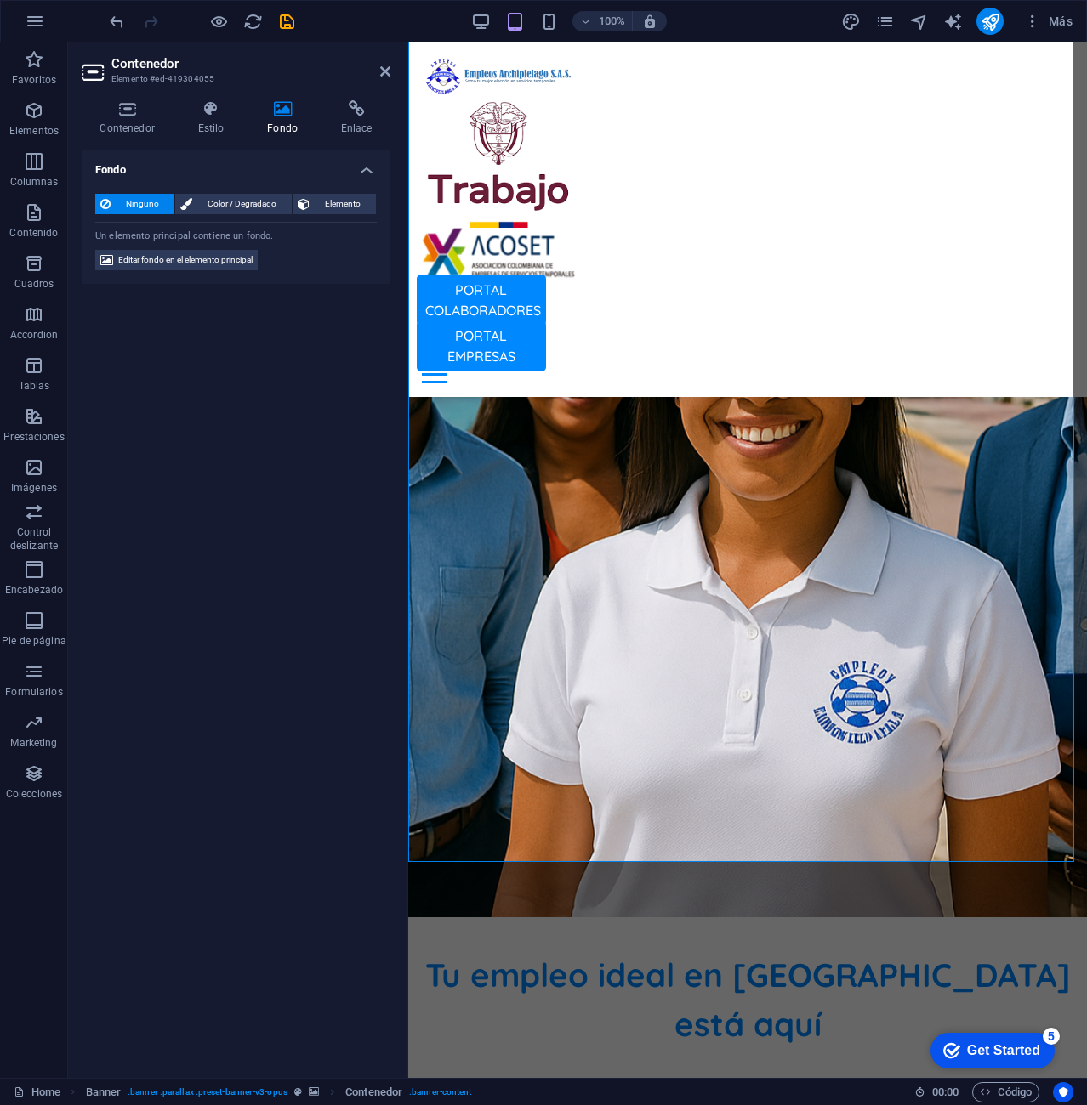
click at [392, 71] on aside "Contenedor Elemento #ed-419304055 Contenedor Estilo Fondo Enlace Tamaño Altura …" at bounding box center [238, 561] width 340 height 1036
click at [383, 71] on icon at bounding box center [385, 72] width 10 height 14
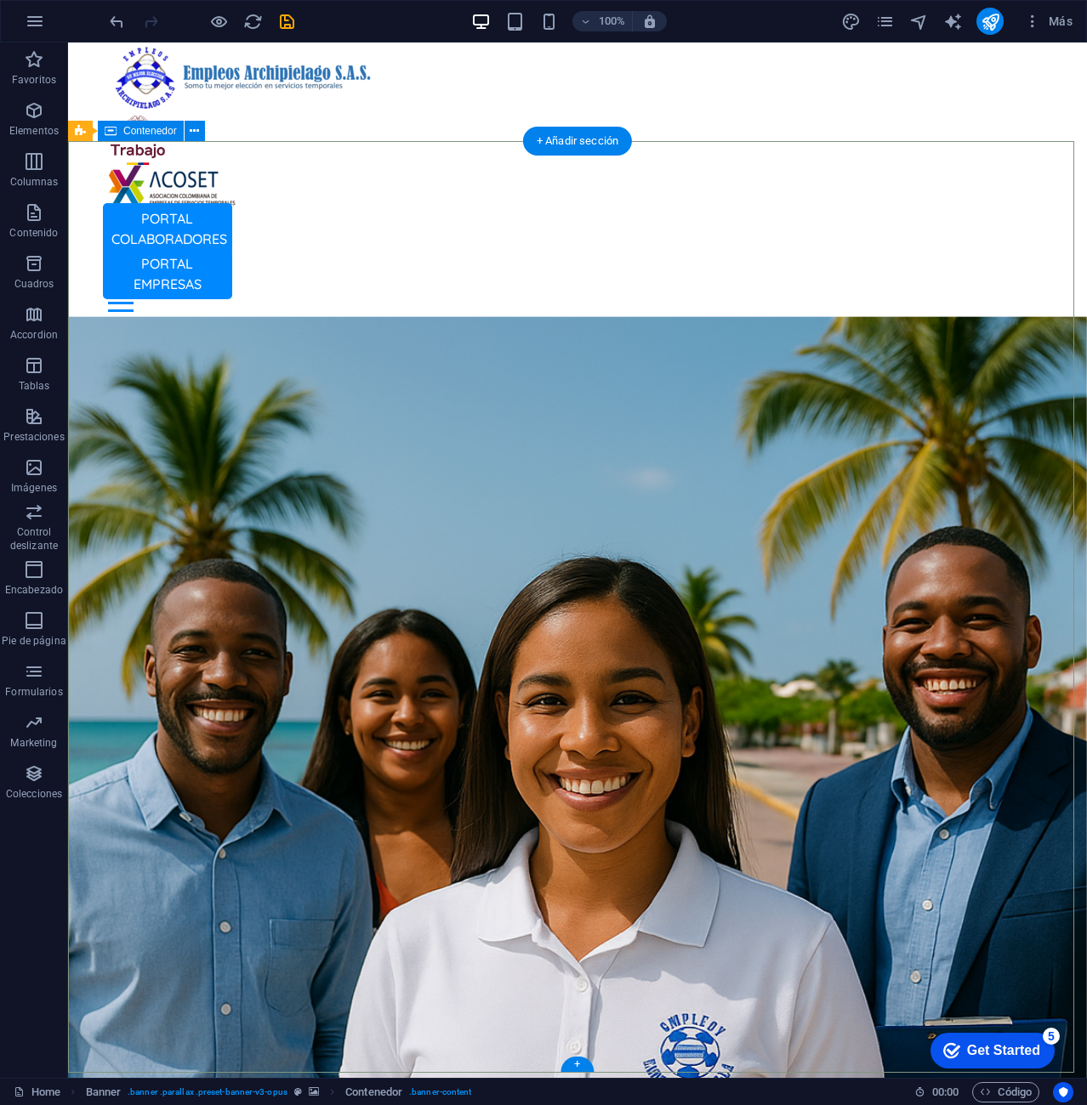
scroll to position [0, 0]
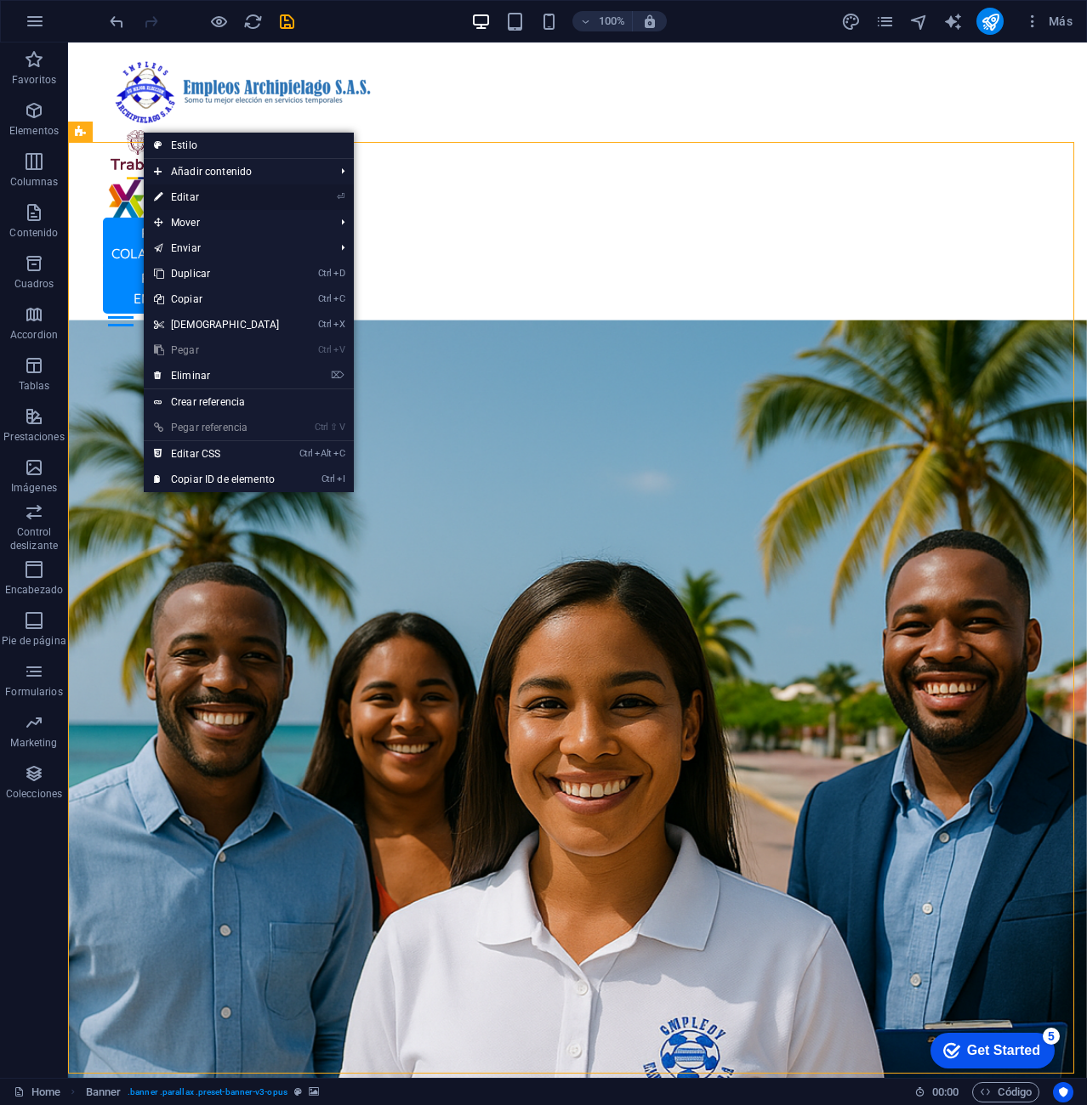
click at [191, 201] on link "⏎ Editar" at bounding box center [217, 197] width 146 height 26
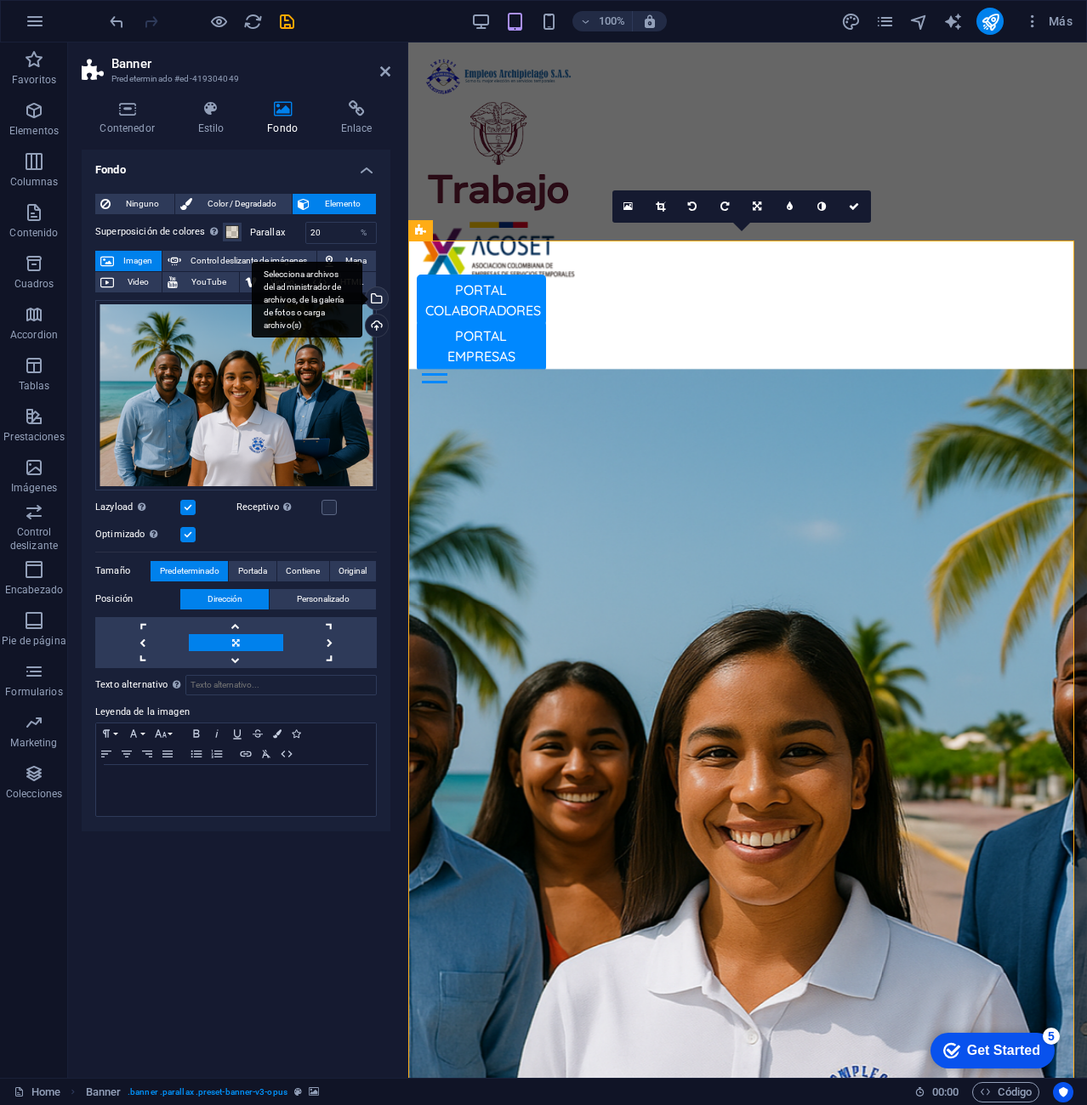
click at [377, 298] on div "Selecciona archivos del administrador de archivos, de la galería de fotos o car…" at bounding box center [375, 300] width 26 height 26
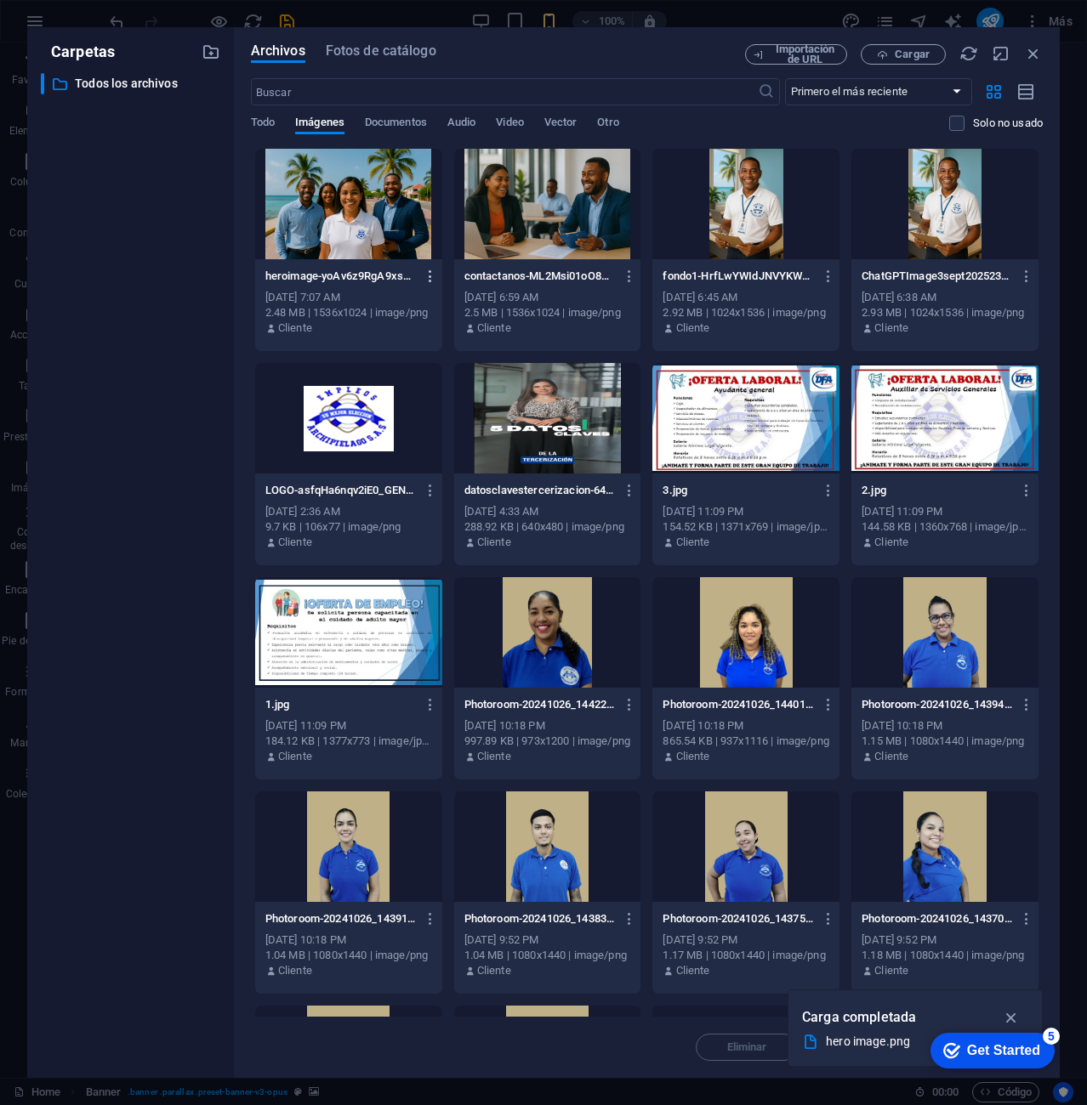
click at [427, 275] on icon "button" at bounding box center [431, 276] width 16 height 15
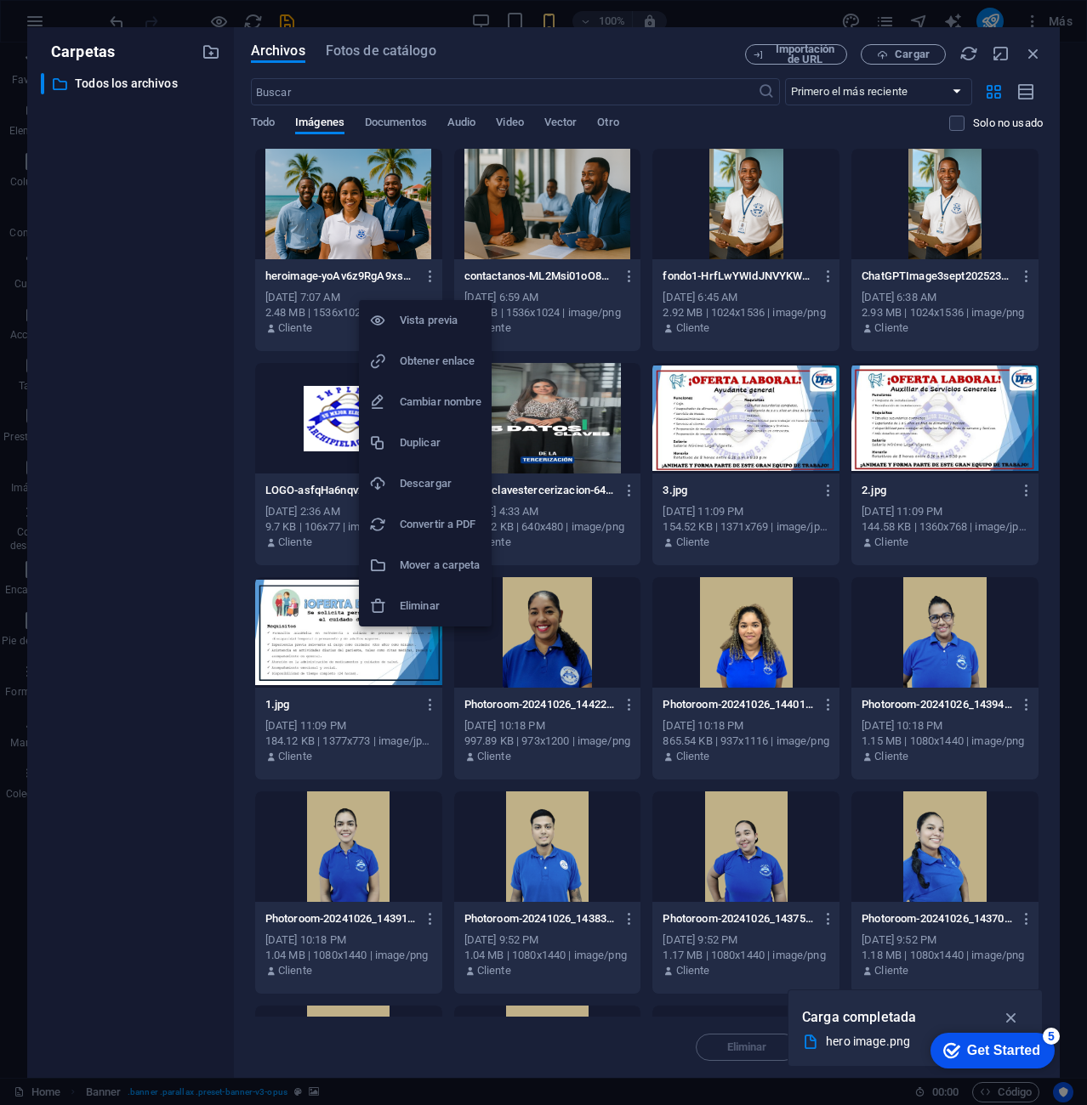
click at [446, 600] on h6 "Eliminar" at bounding box center [441, 606] width 82 height 20
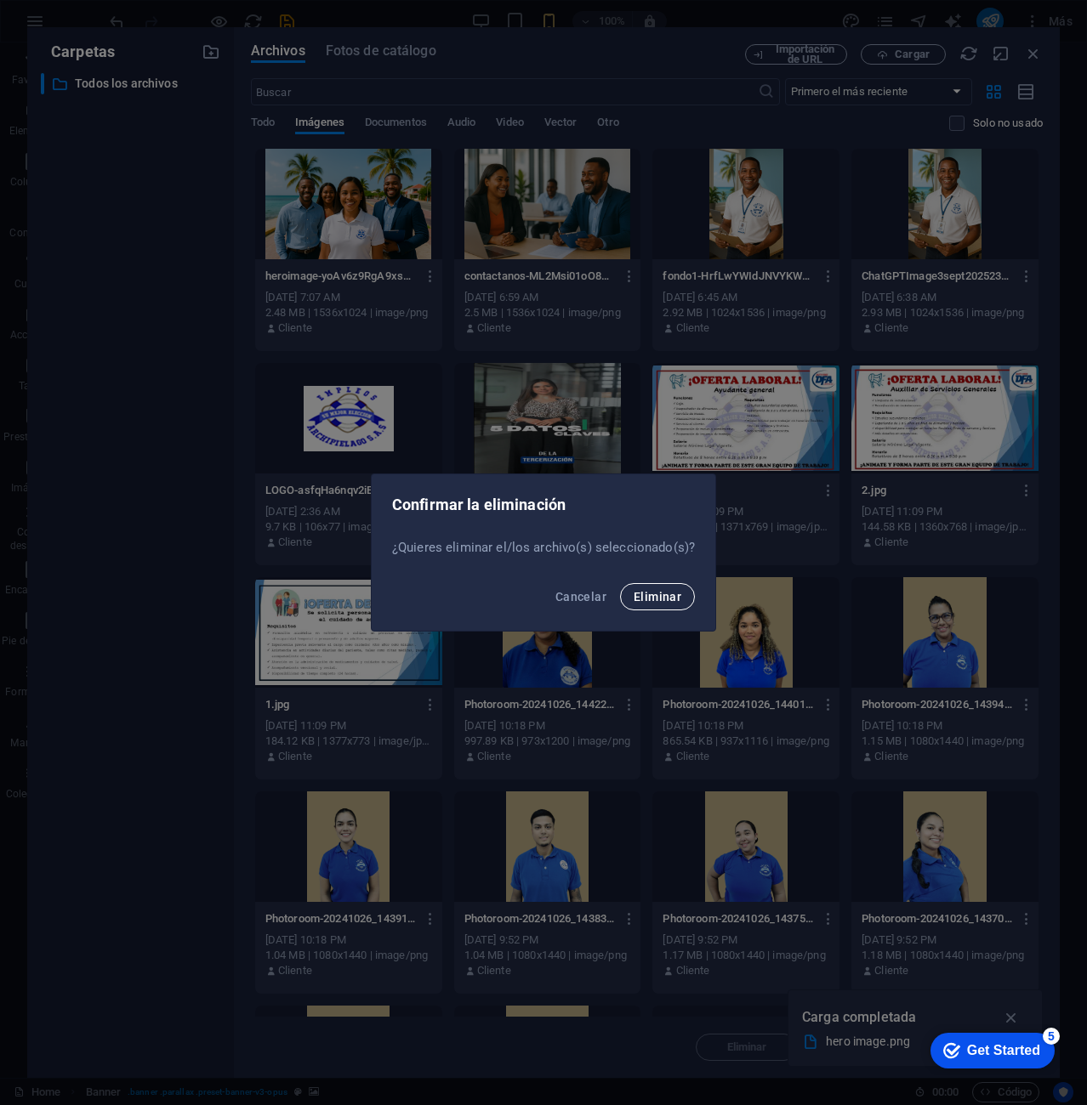
click at [661, 596] on span "Eliminar" at bounding box center [657, 597] width 48 height 14
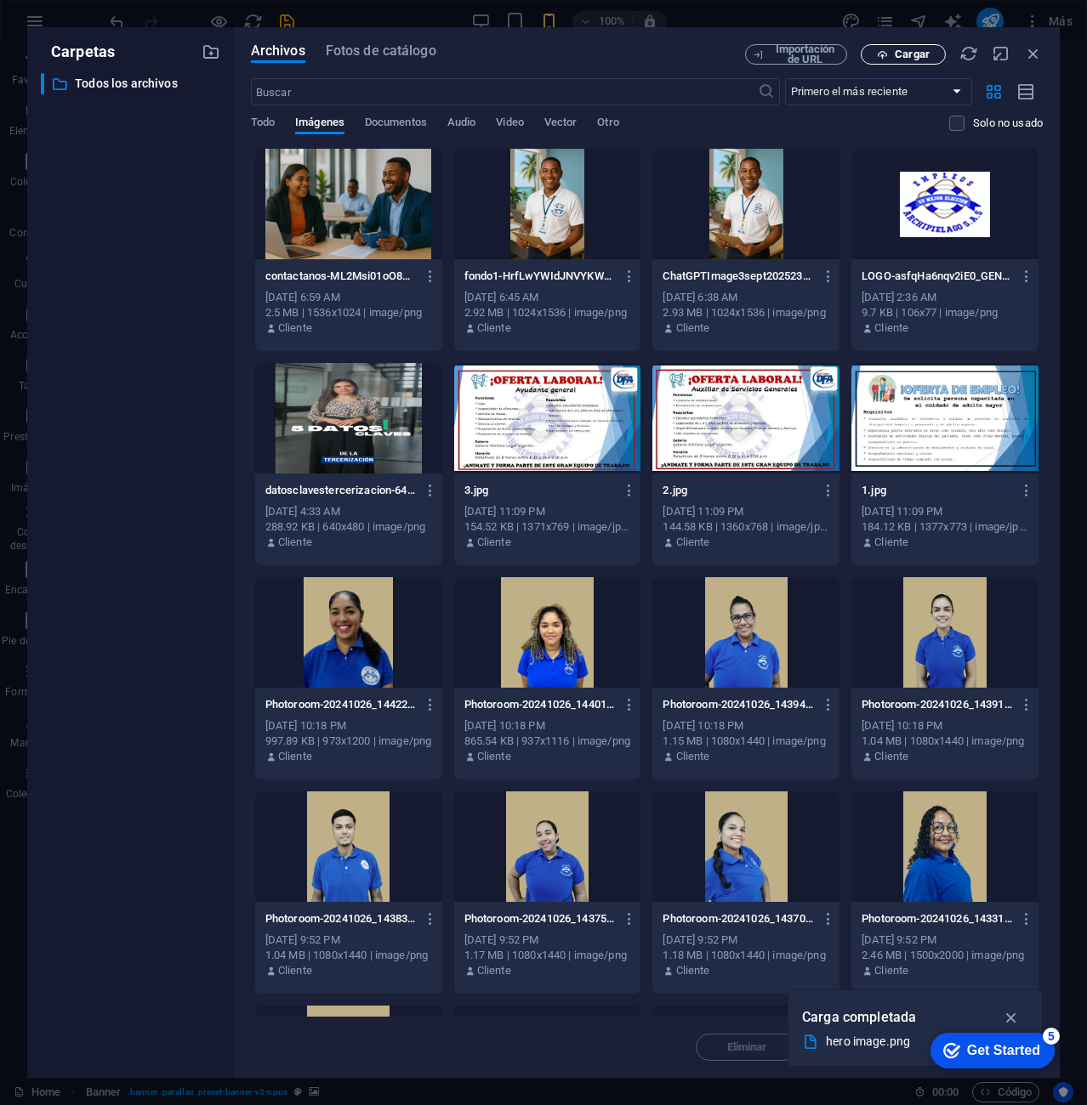
click at [911, 45] on button "Cargar" at bounding box center [902, 54] width 85 height 20
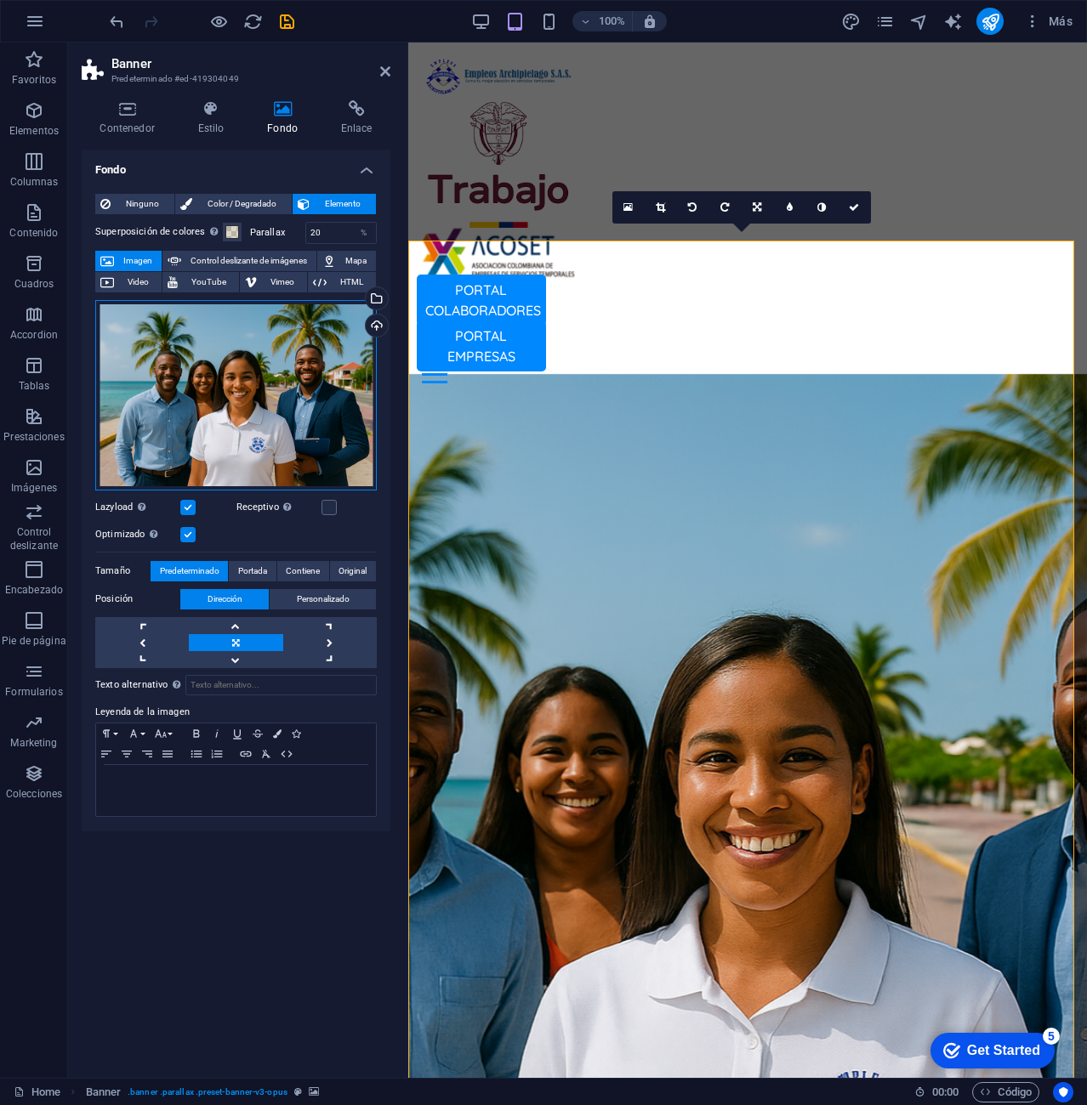
click at [300, 421] on div "Arrastra archivos aquí, haz clic para escoger archivos o selecciona archivos de…" at bounding box center [235, 395] width 281 height 190
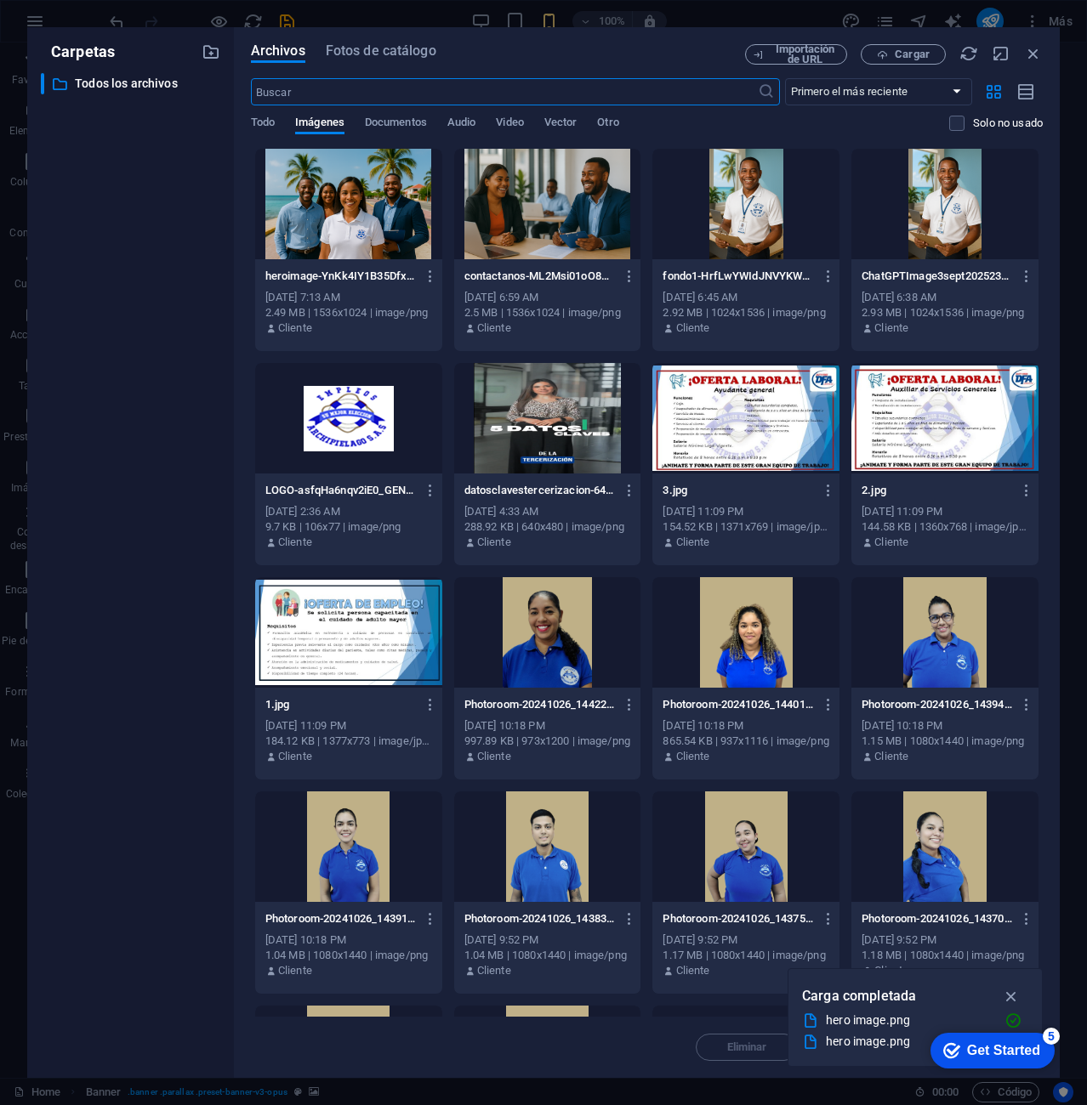
click at [348, 219] on div at bounding box center [348, 204] width 187 height 111
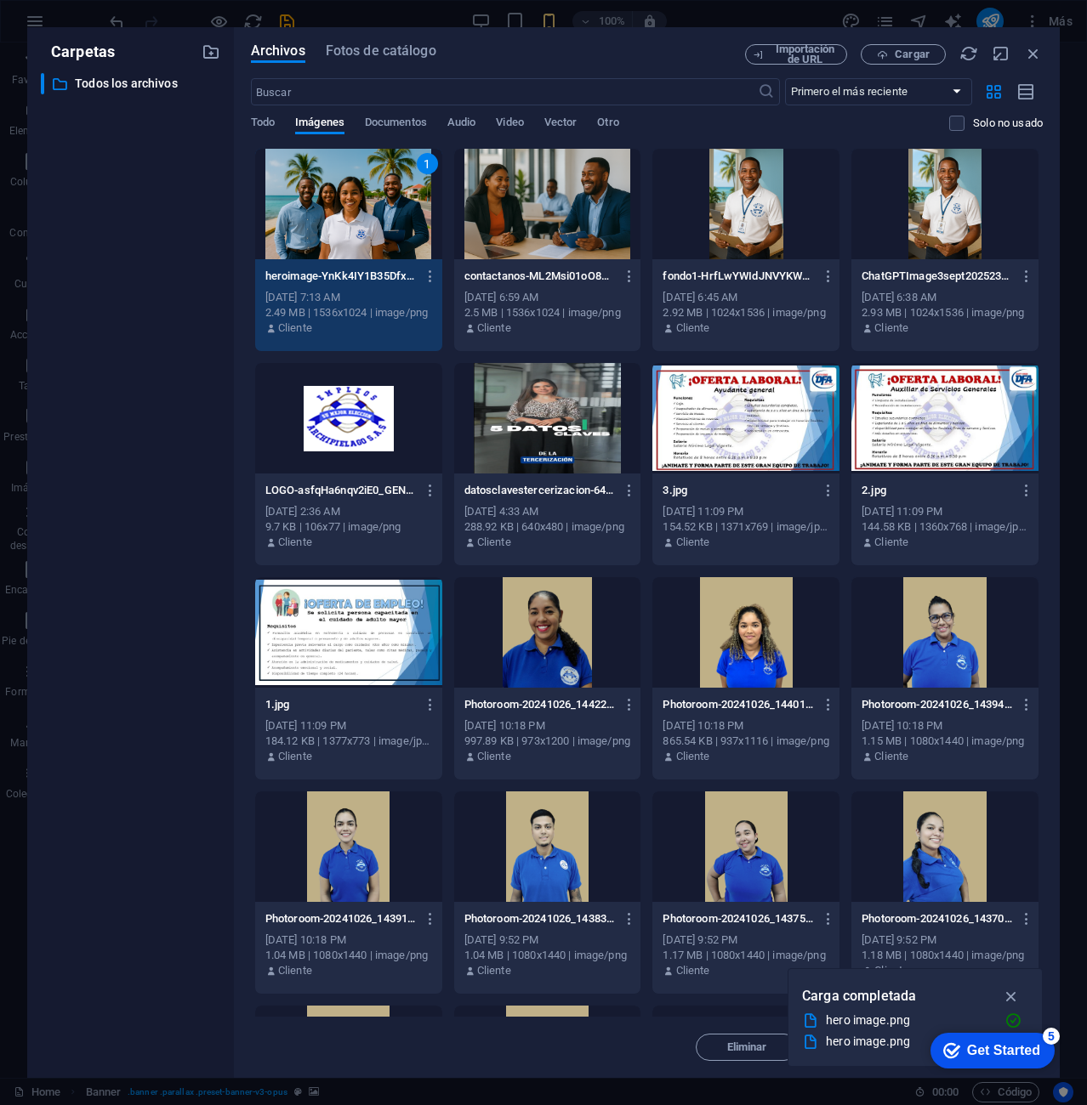
click at [348, 219] on div "1" at bounding box center [348, 204] width 187 height 111
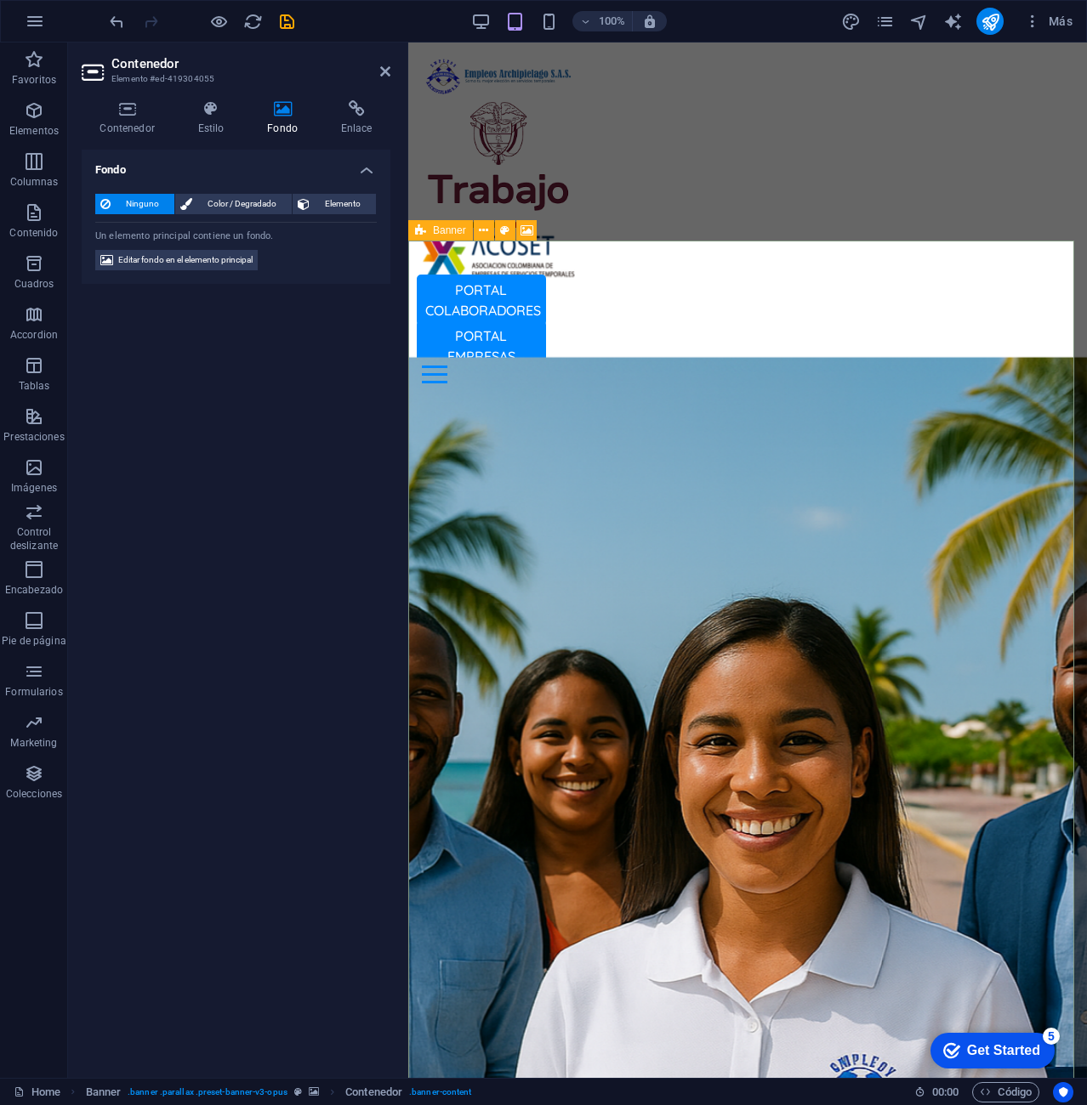
click at [423, 232] on icon at bounding box center [420, 230] width 11 height 20
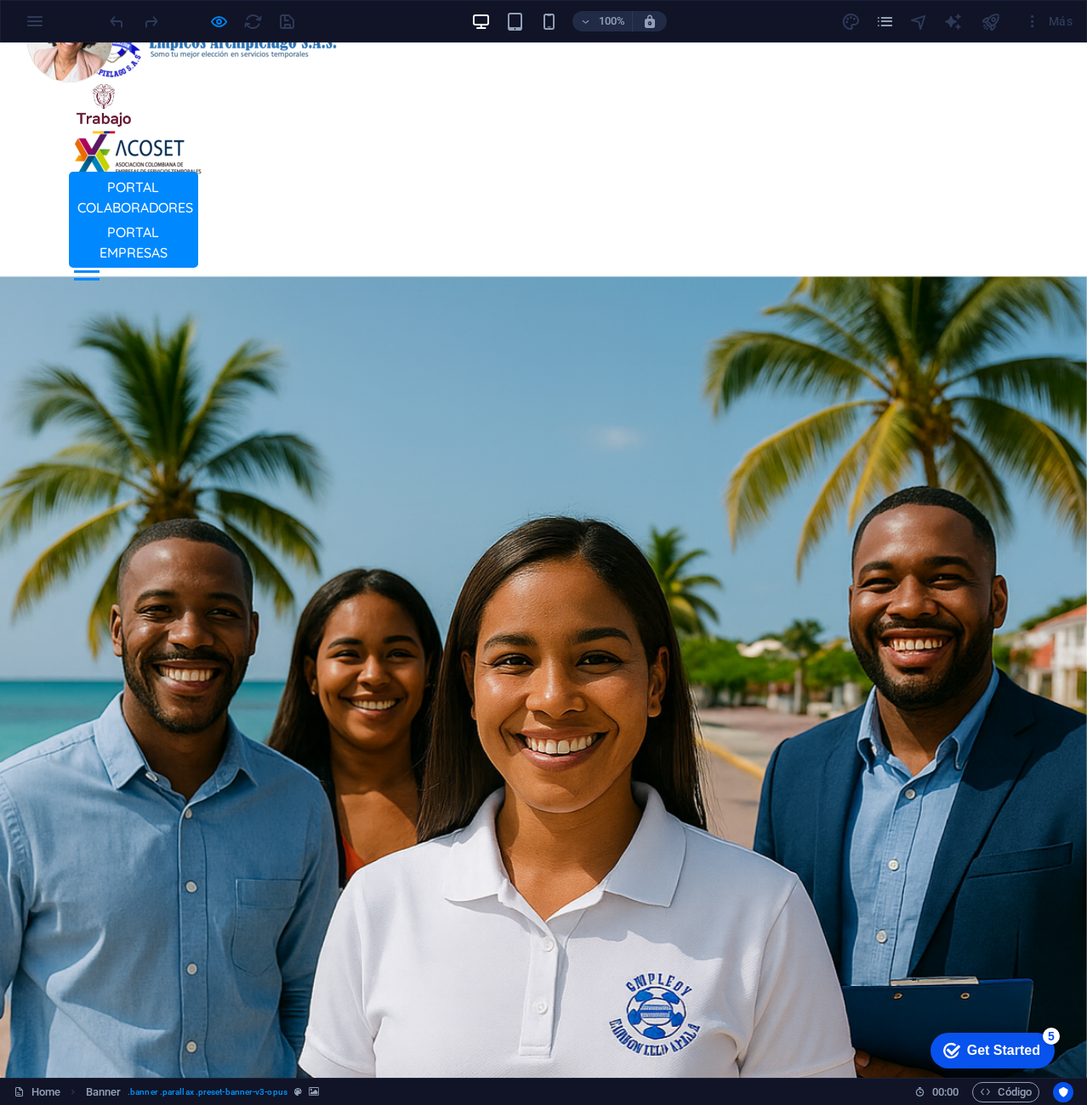
scroll to position [85, 0]
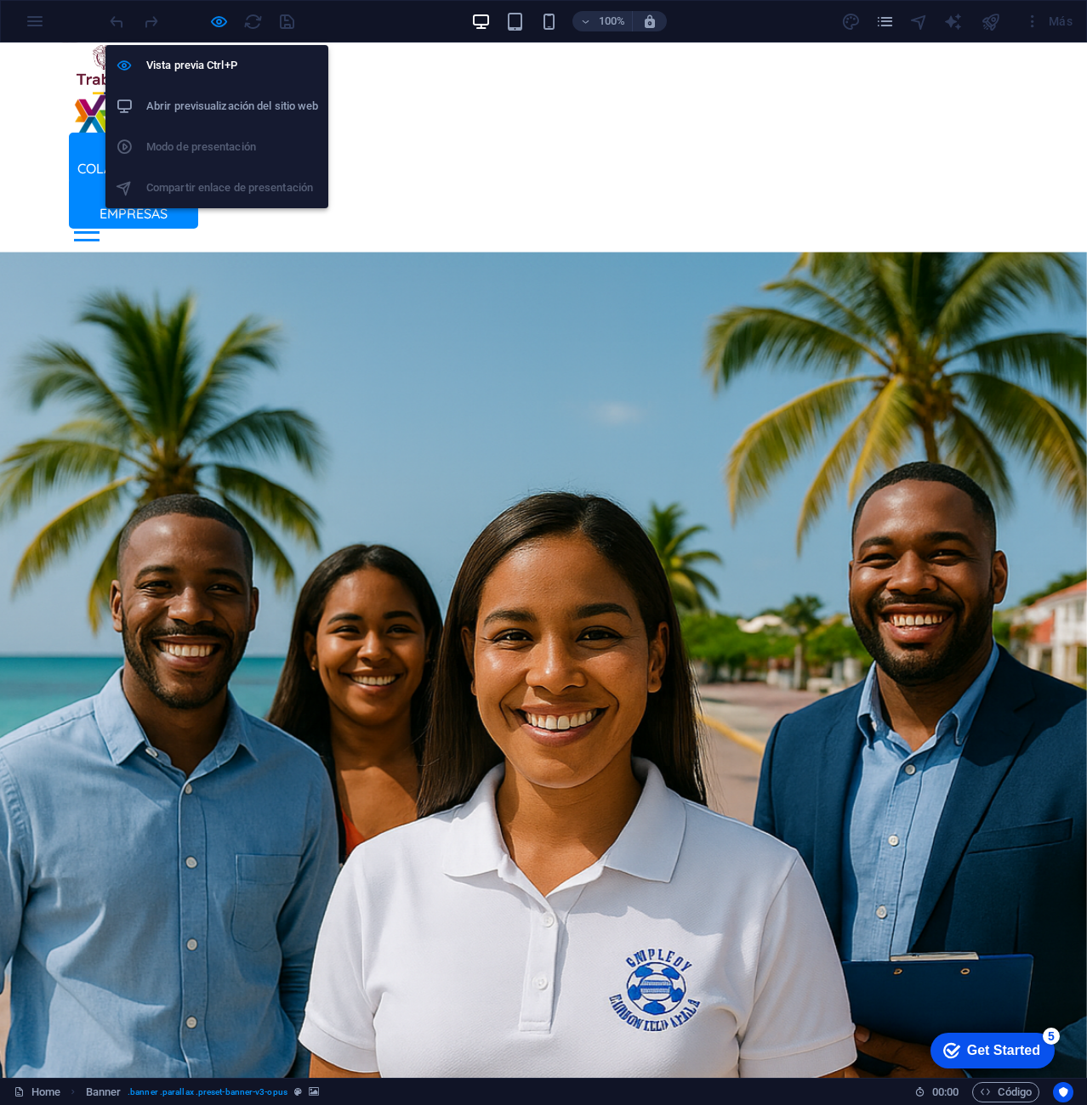
drag, startPoint x: 220, startPoint y: 25, endPoint x: 229, endPoint y: 39, distance: 16.8
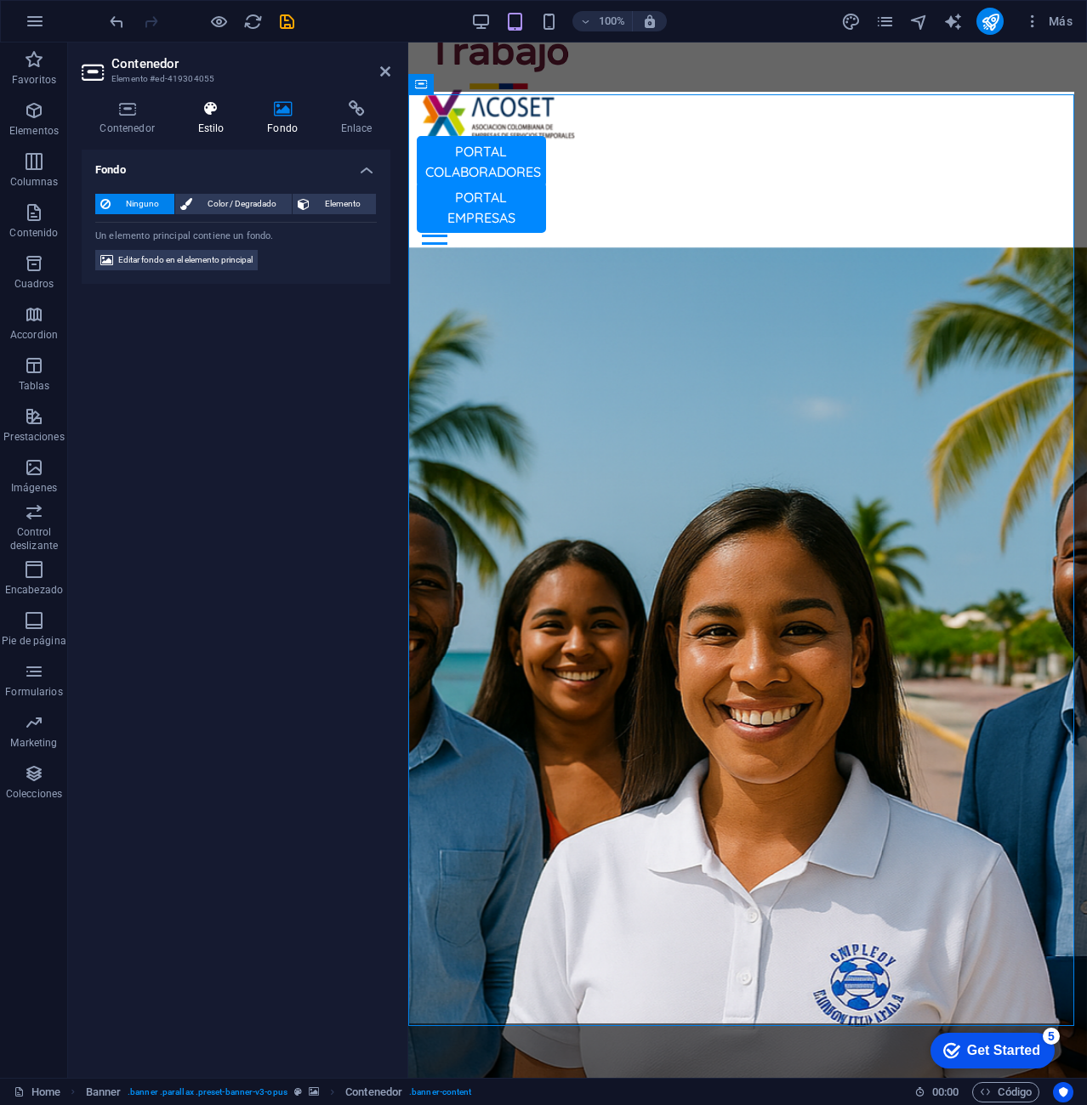
scroll to position [147, 0]
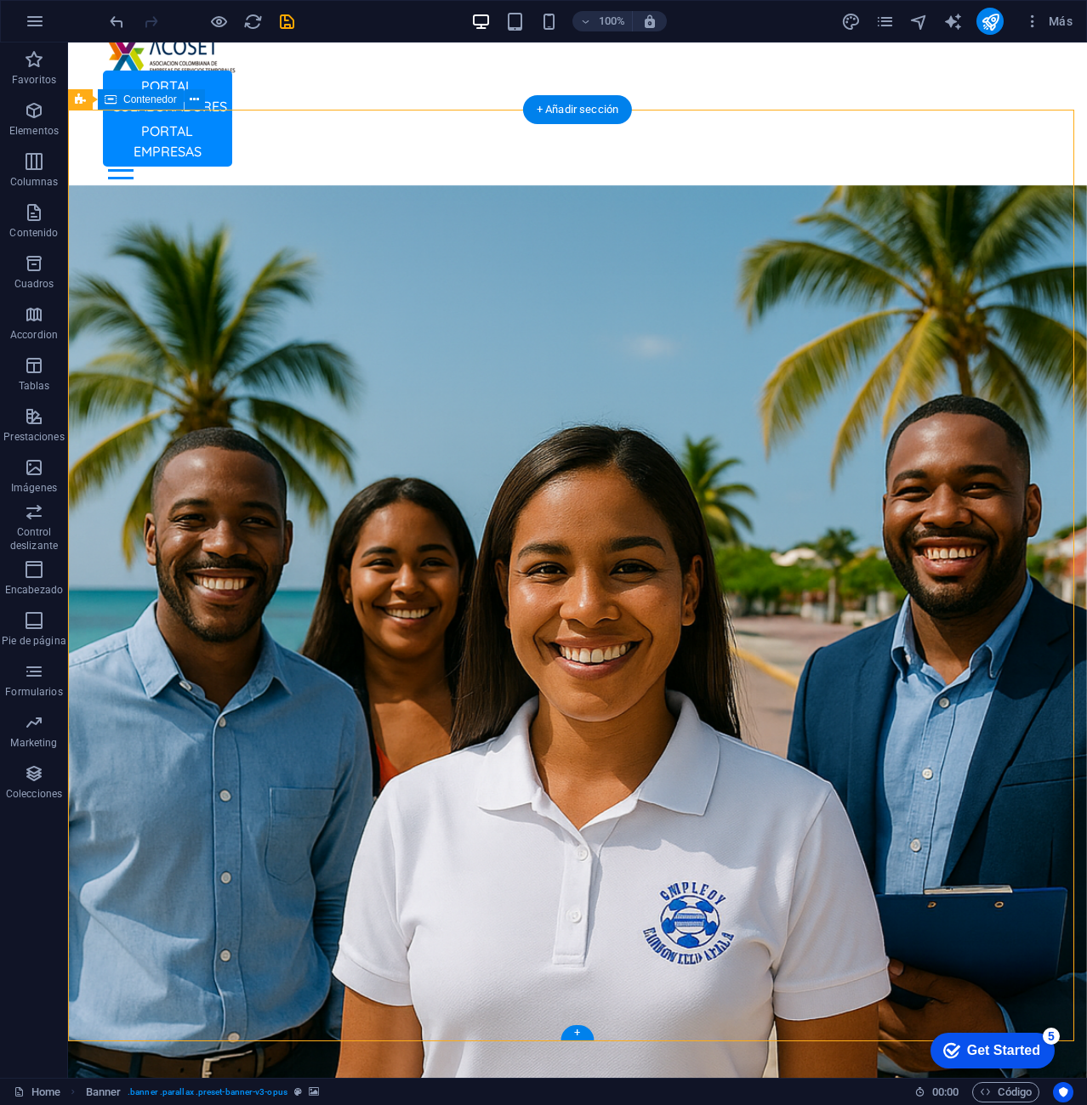
scroll to position [32, 0]
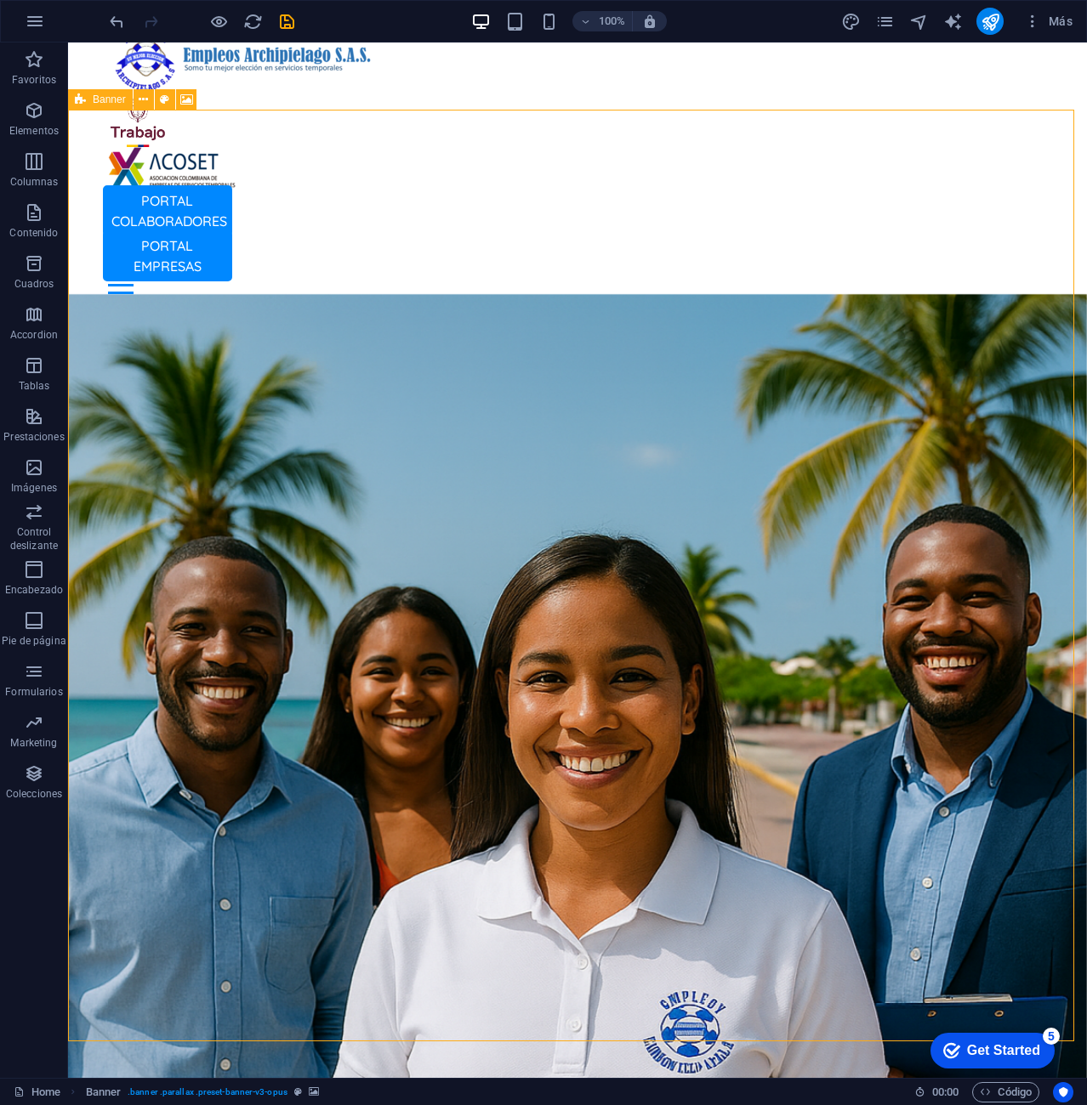
click at [82, 105] on icon at bounding box center [80, 99] width 11 height 20
click at [82, 102] on icon at bounding box center [80, 99] width 11 height 20
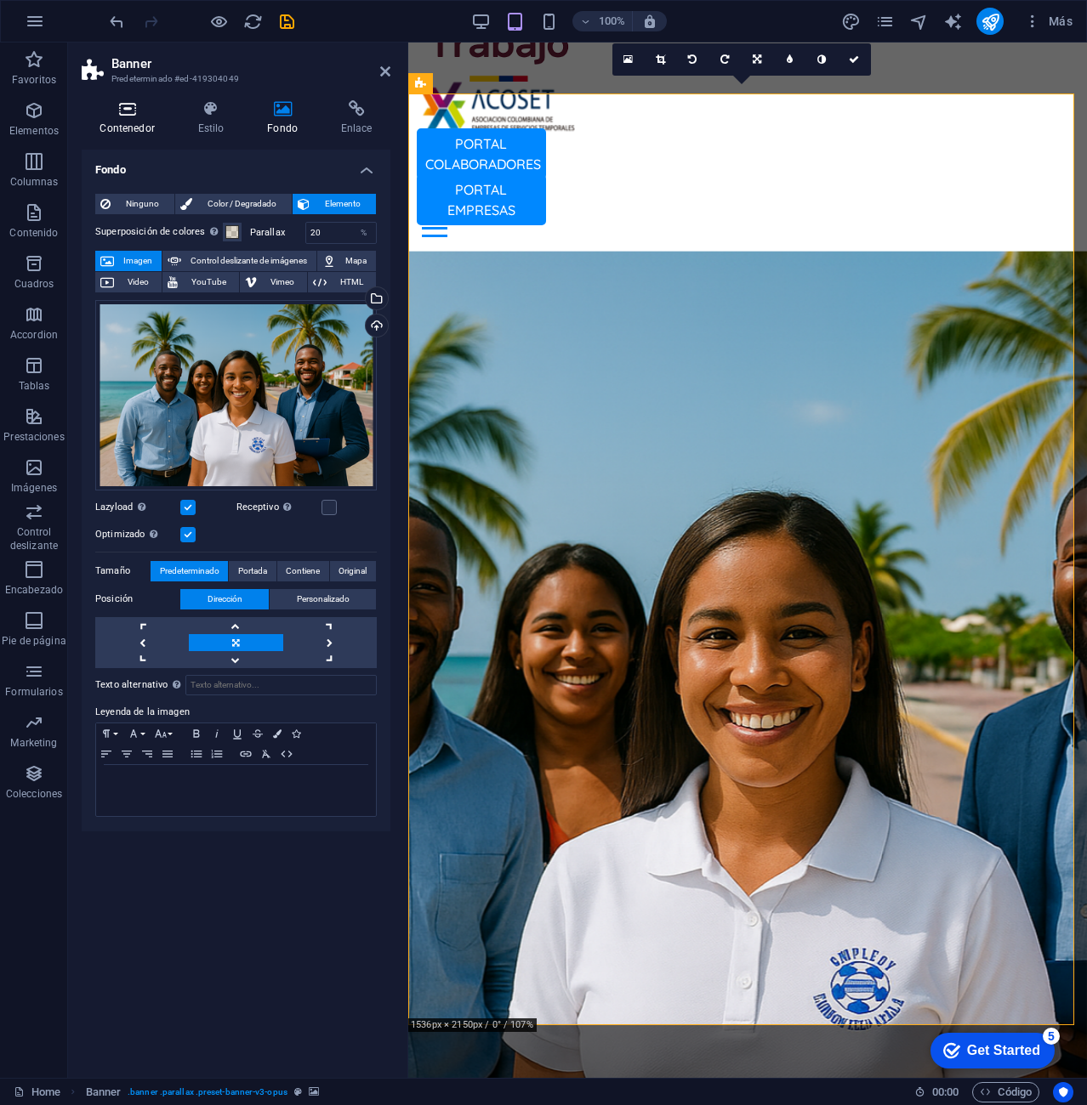
scroll to position [147, 0]
click at [379, 293] on div "Selecciona archivos del administrador de archivos, de la galería de fotos o car…" at bounding box center [375, 300] width 26 height 26
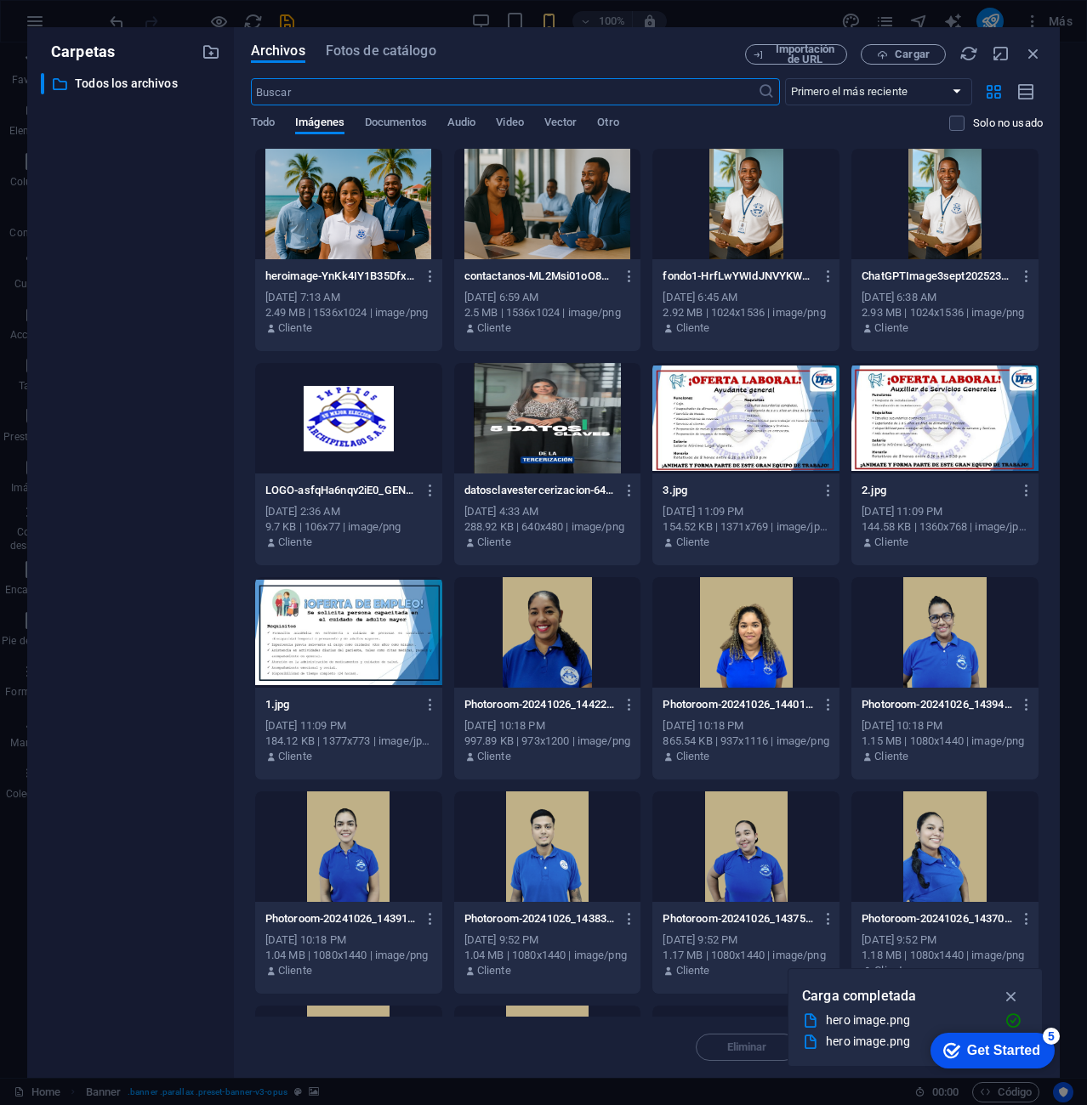
scroll to position [144, 0]
click at [429, 277] on icon "button" at bounding box center [431, 276] width 16 height 15
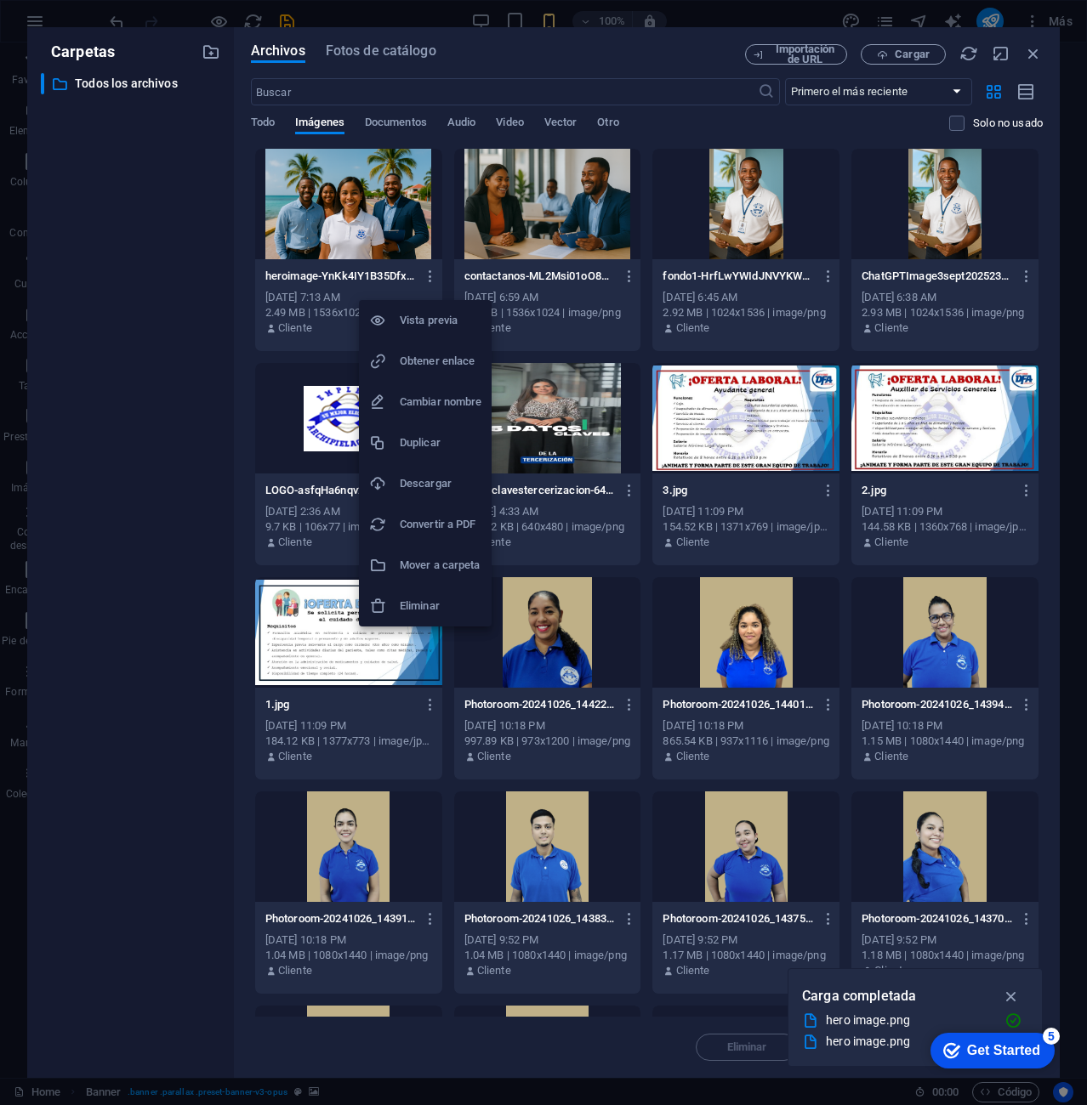
click at [397, 603] on div at bounding box center [384, 606] width 31 height 17
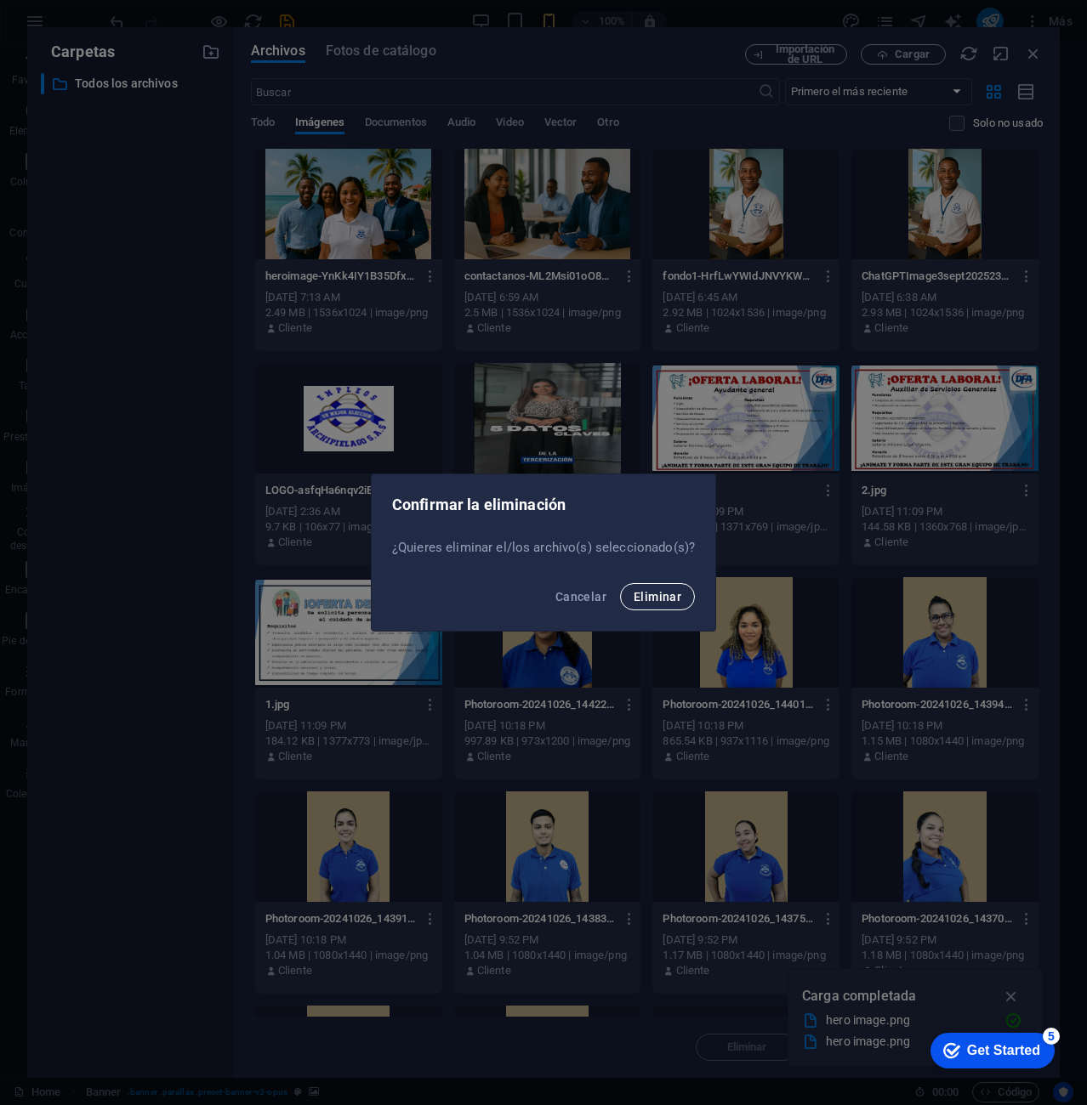
click at [661, 604] on button "Eliminar" at bounding box center [657, 596] width 75 height 27
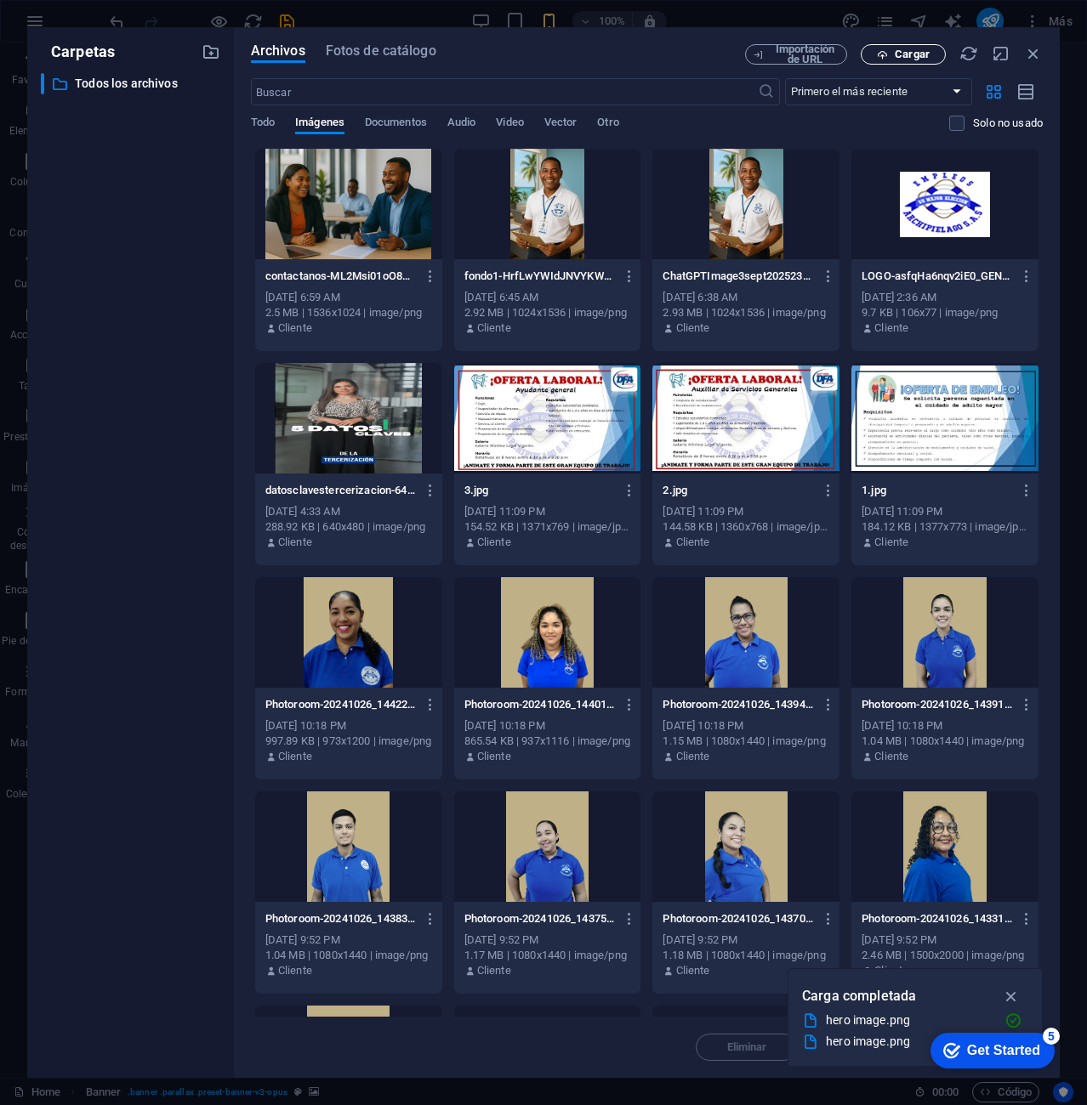
click at [930, 61] on button "Cargar" at bounding box center [902, 54] width 85 height 20
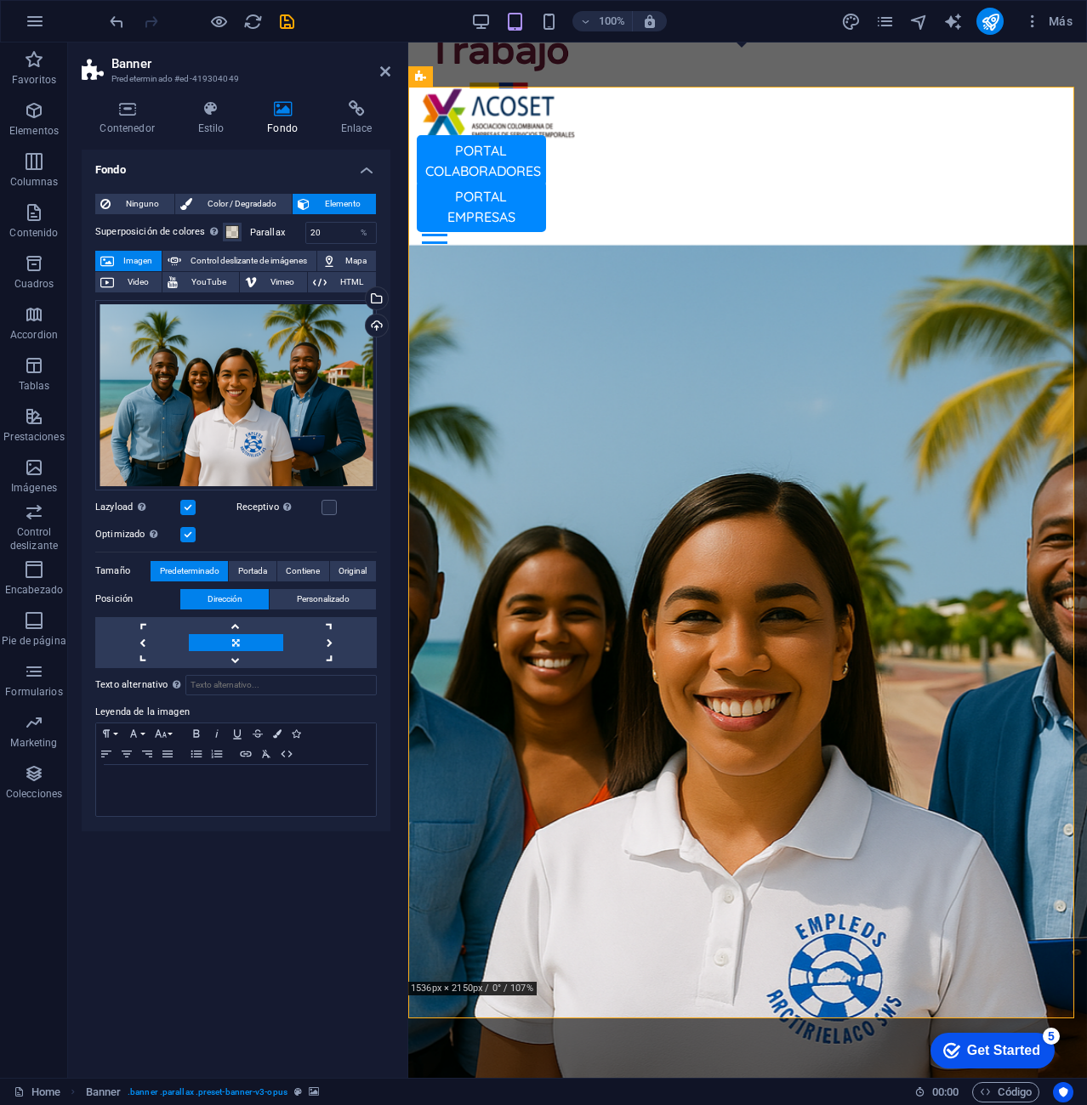
scroll to position [147, 0]
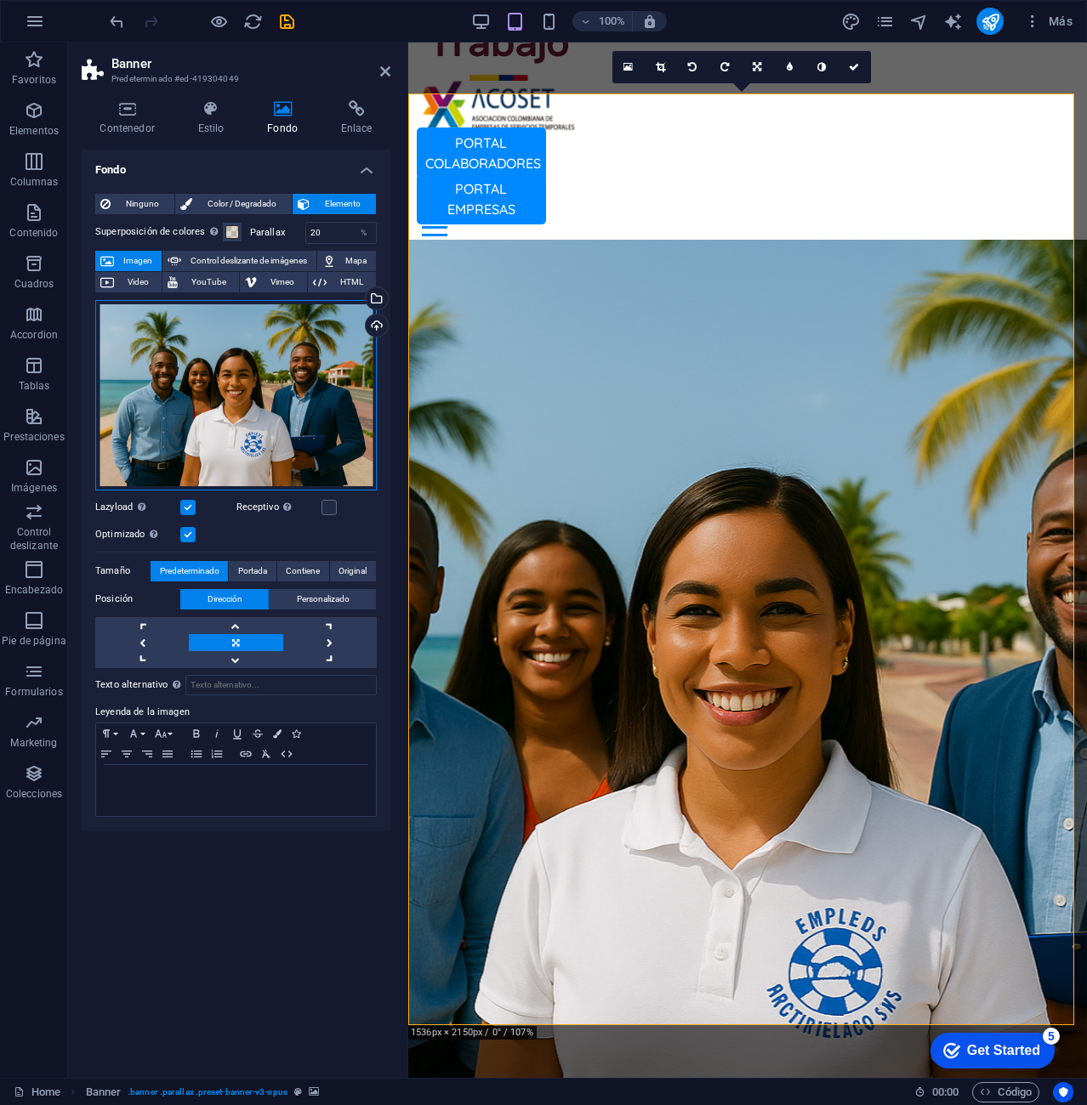
click at [241, 406] on div "Arrastra archivos aquí, haz clic para escoger archivos o selecciona archivos de…" at bounding box center [235, 395] width 281 height 190
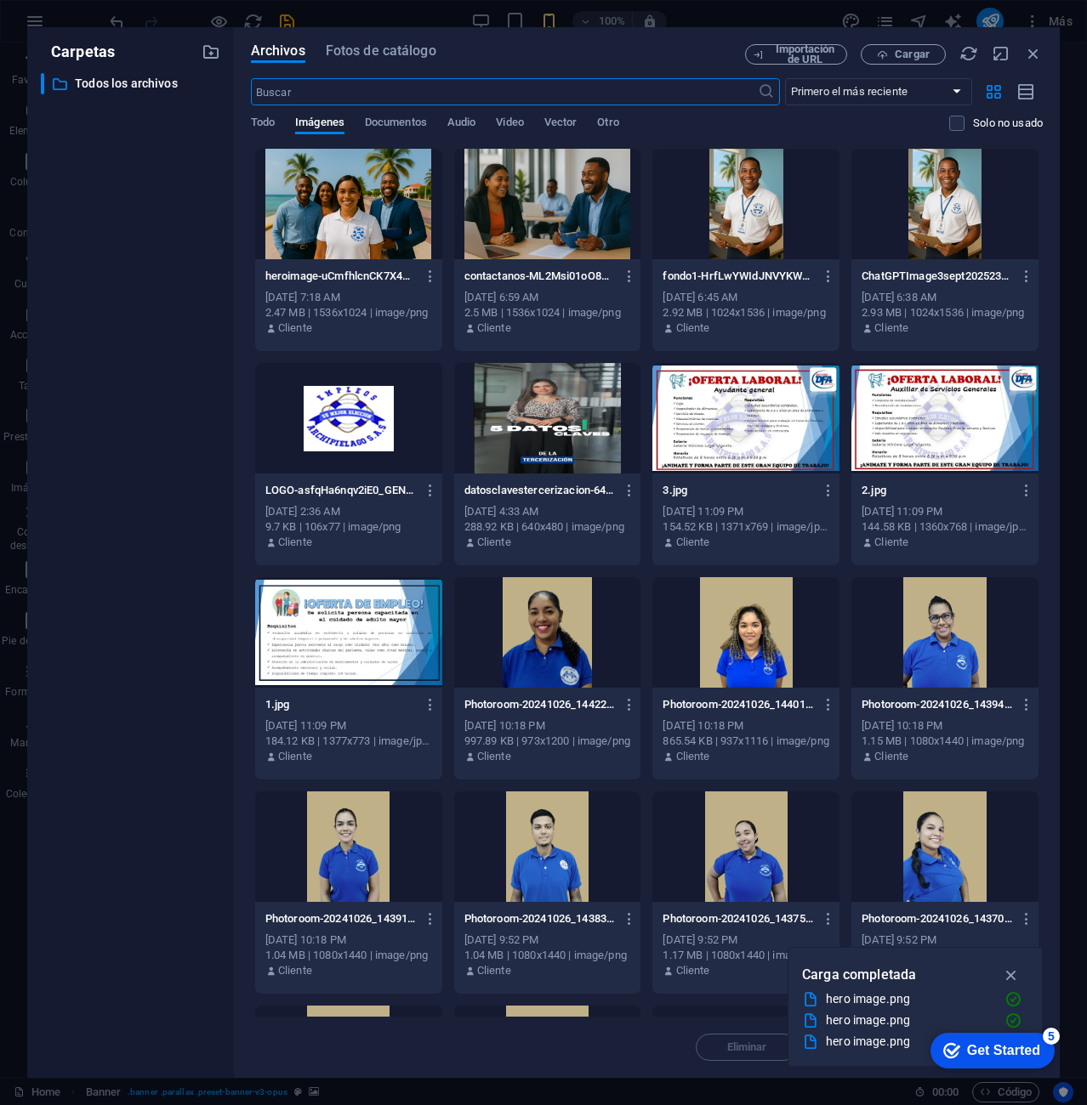
scroll to position [144, 0]
click at [425, 266] on button "button" at bounding box center [427, 276] width 23 height 27
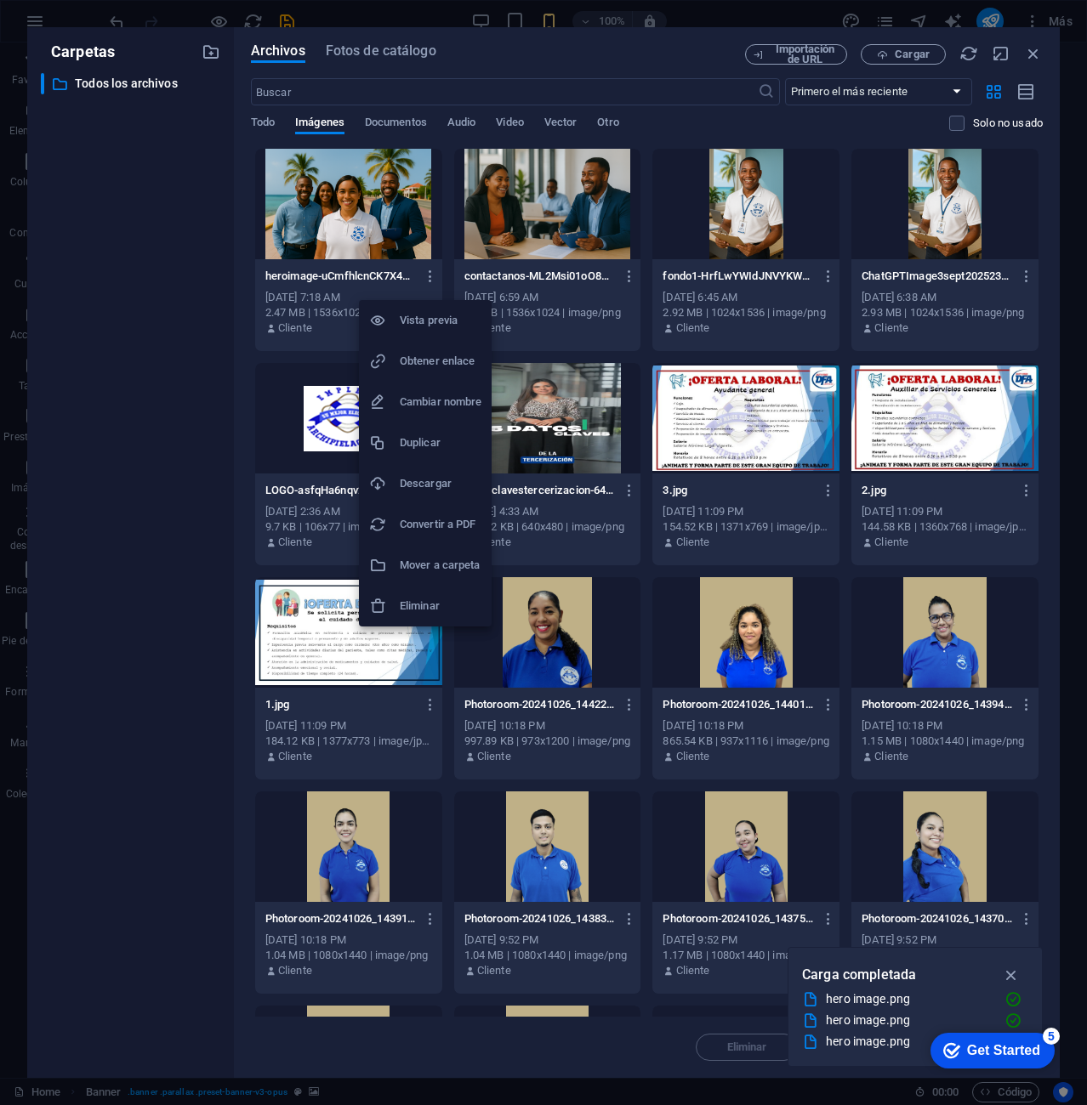
click at [404, 607] on h6 "Eliminar" at bounding box center [441, 606] width 82 height 20
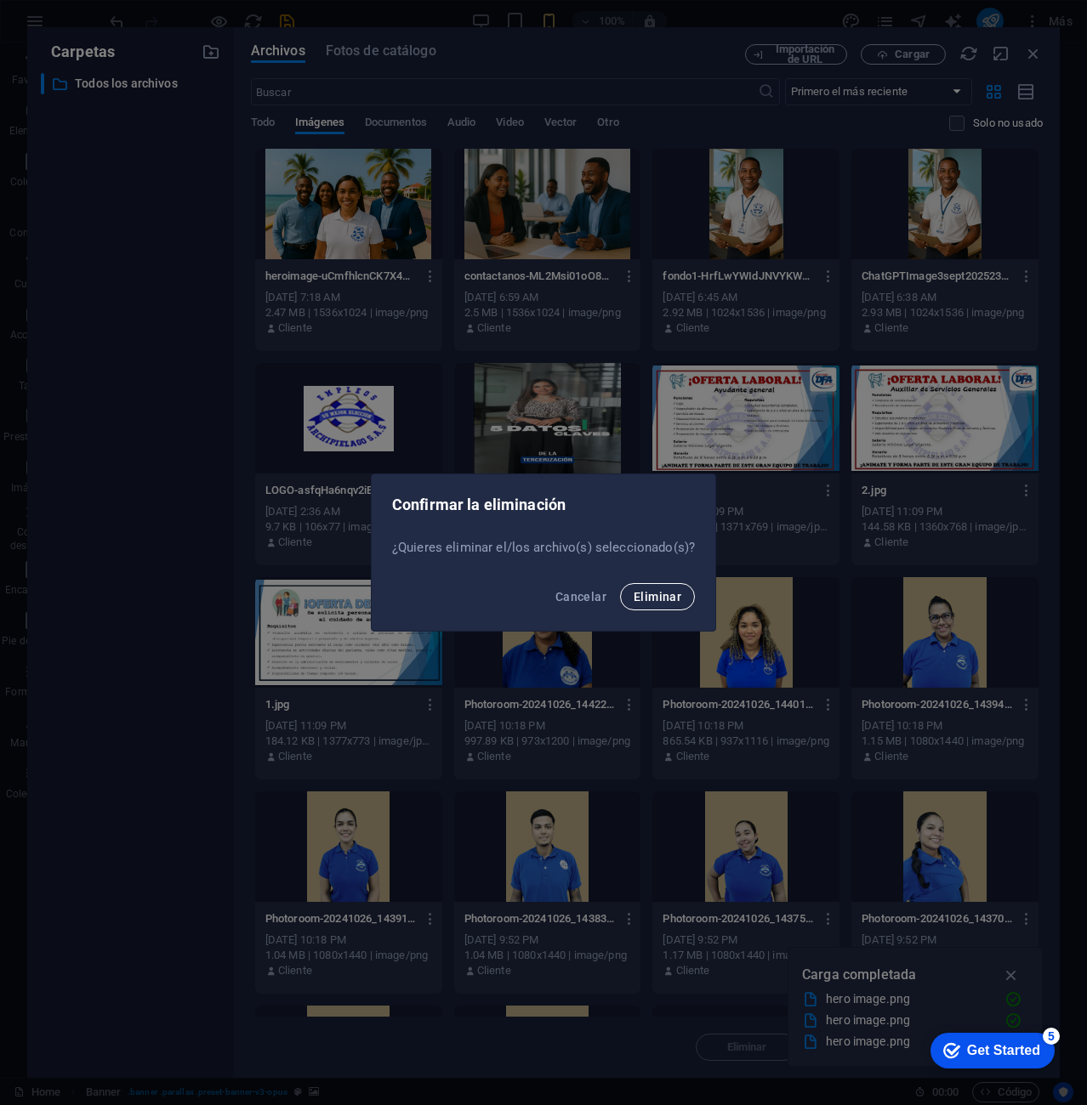
click at [643, 596] on span "Eliminar" at bounding box center [657, 597] width 48 height 14
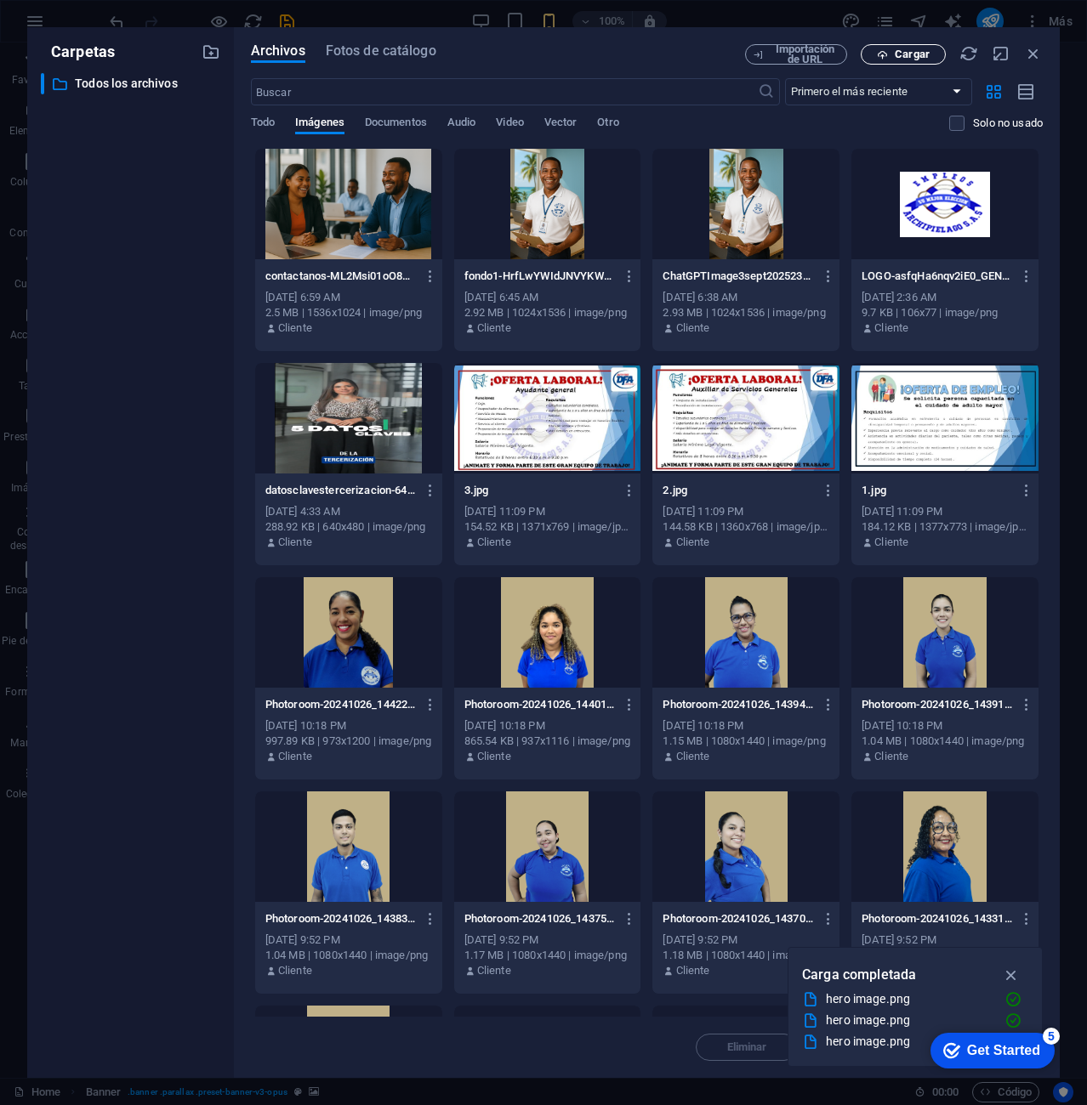
click at [912, 54] on span "Cargar" at bounding box center [911, 54] width 35 height 10
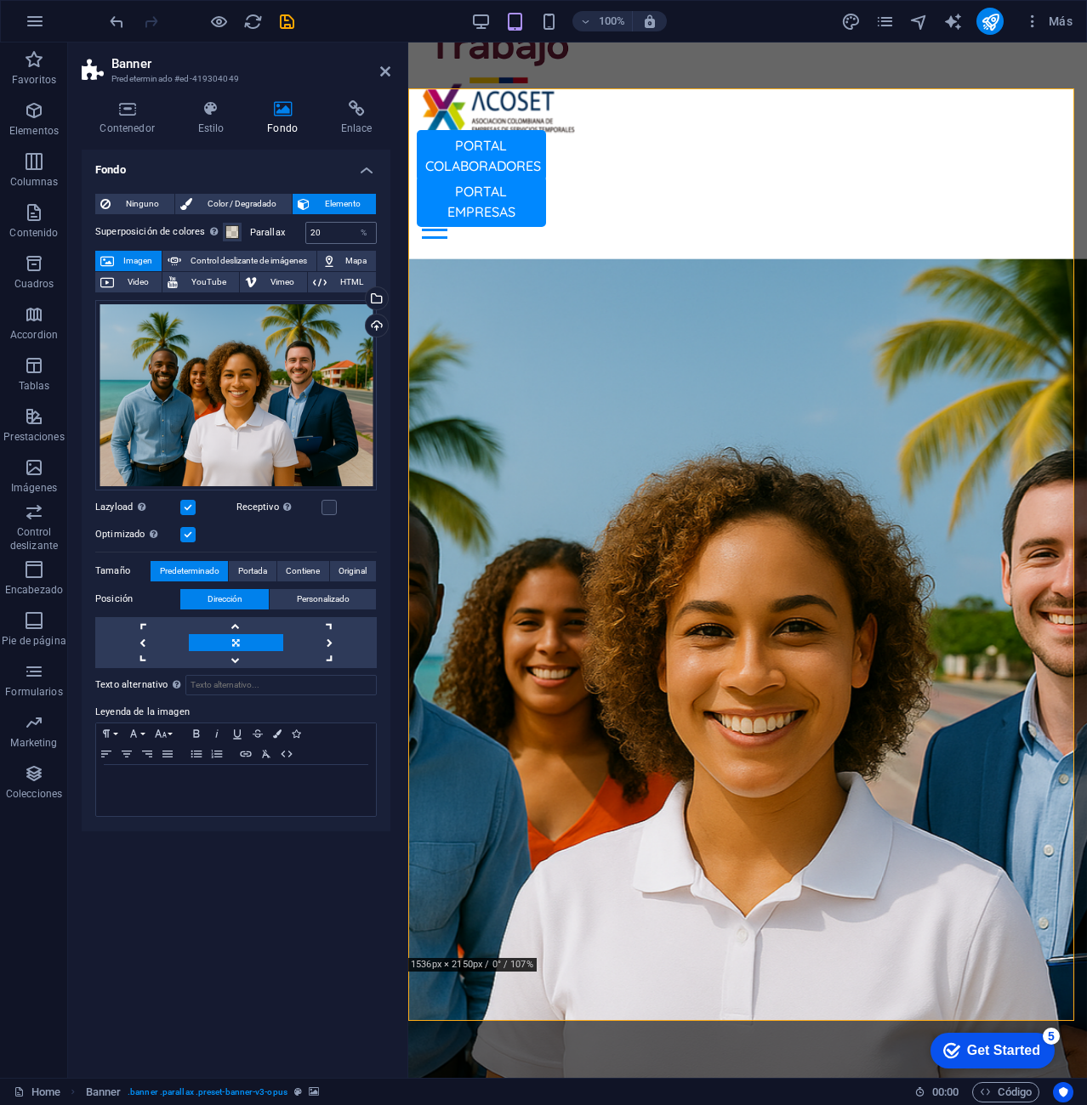
scroll to position [147, 0]
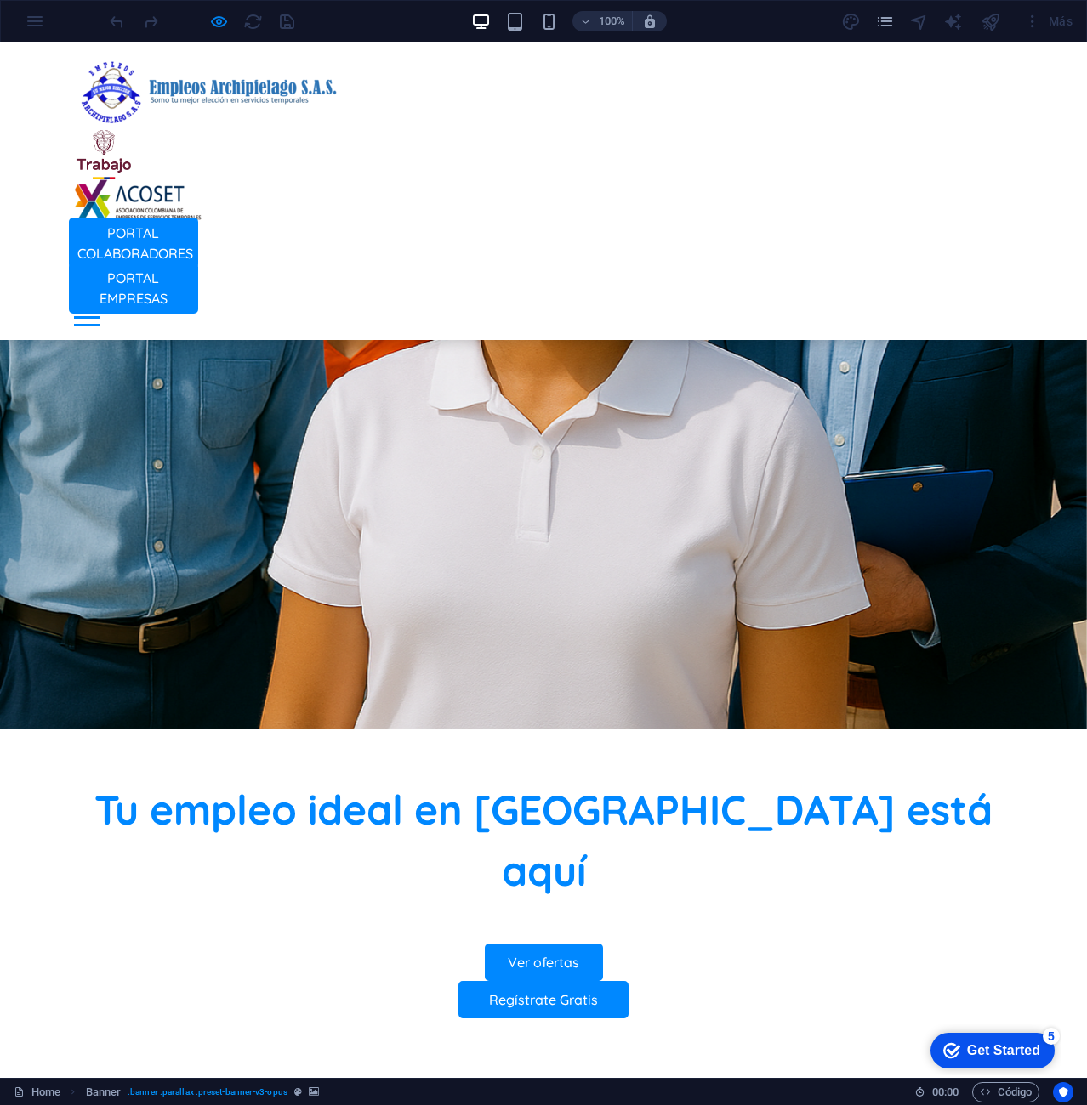
scroll to position [170, 0]
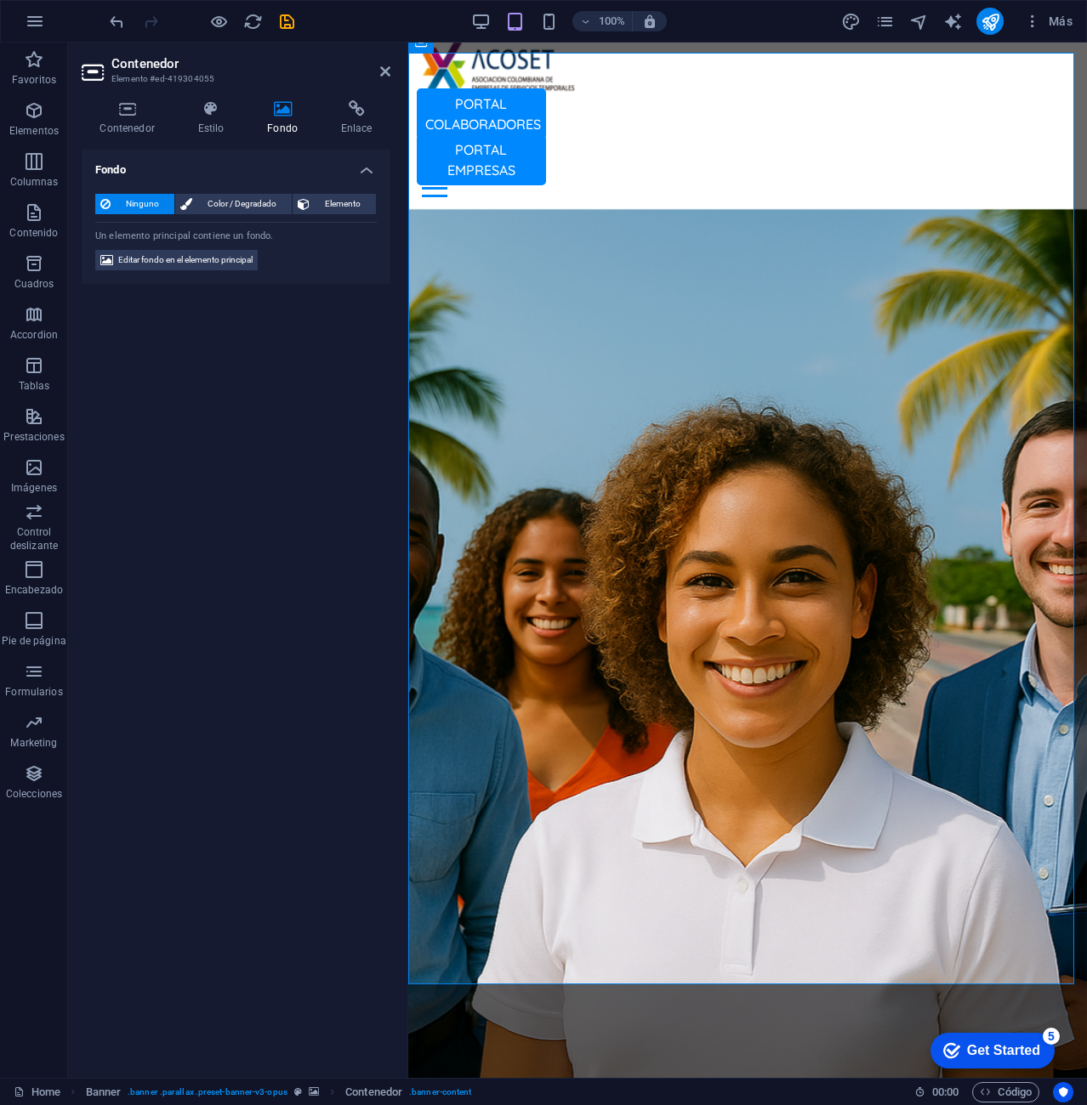
scroll to position [189, 0]
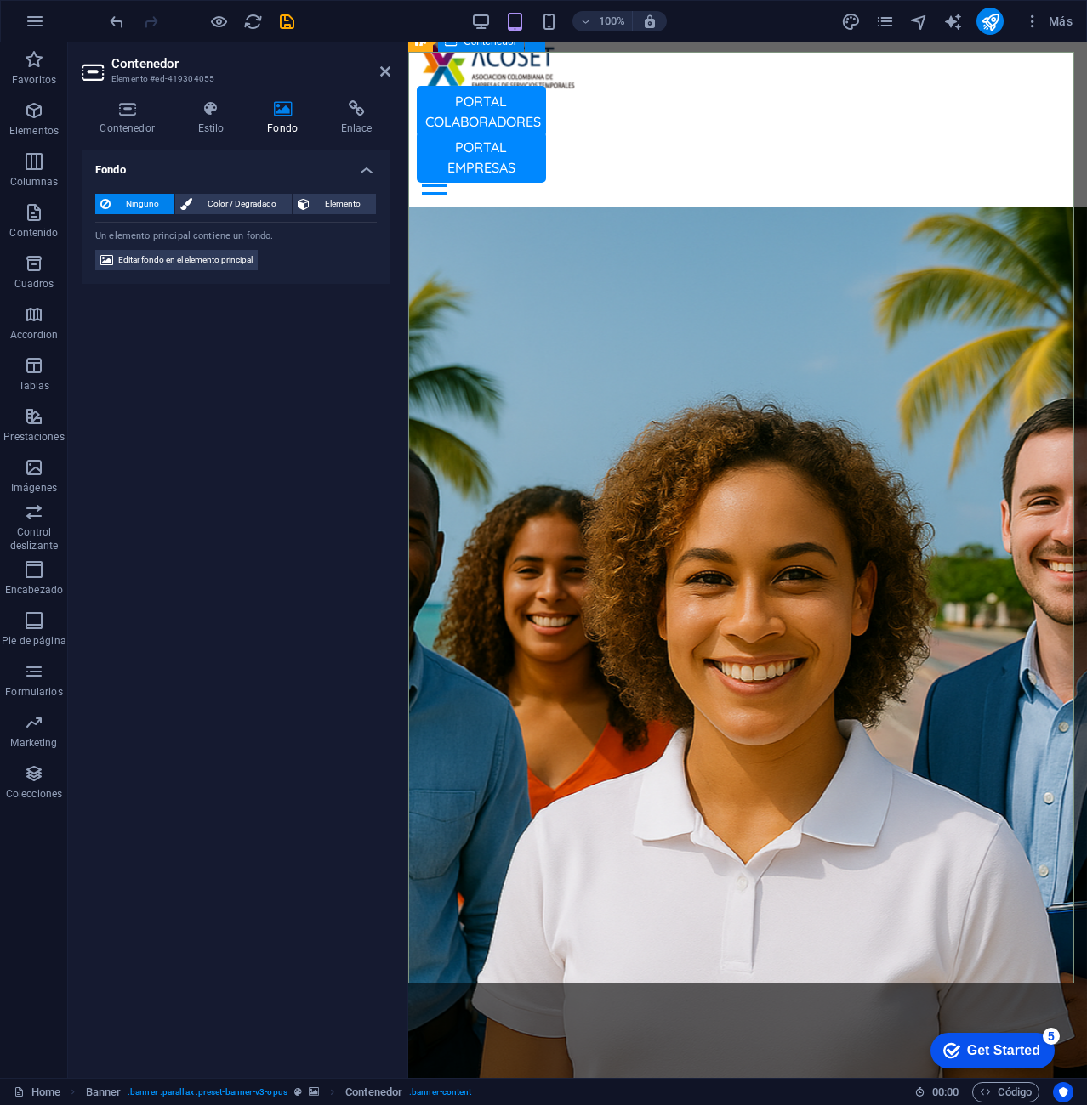
click at [419, 43] on icon at bounding box center [420, 41] width 11 height 20
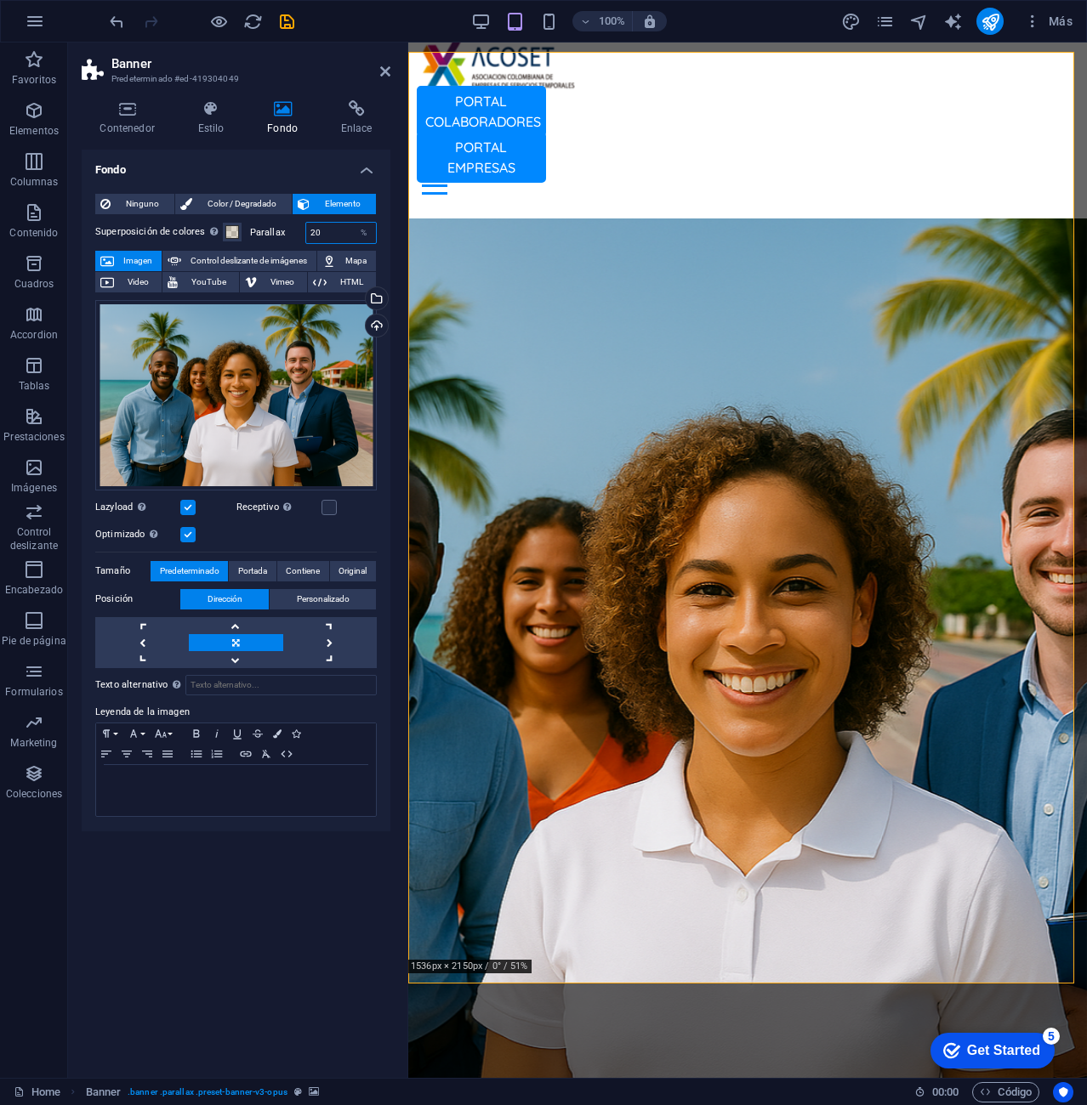
drag, startPoint x: 324, startPoint y: 230, endPoint x: 289, endPoint y: 234, distance: 35.1
click at [289, 234] on div "Parallax 20 %" at bounding box center [313, 233] width 127 height 22
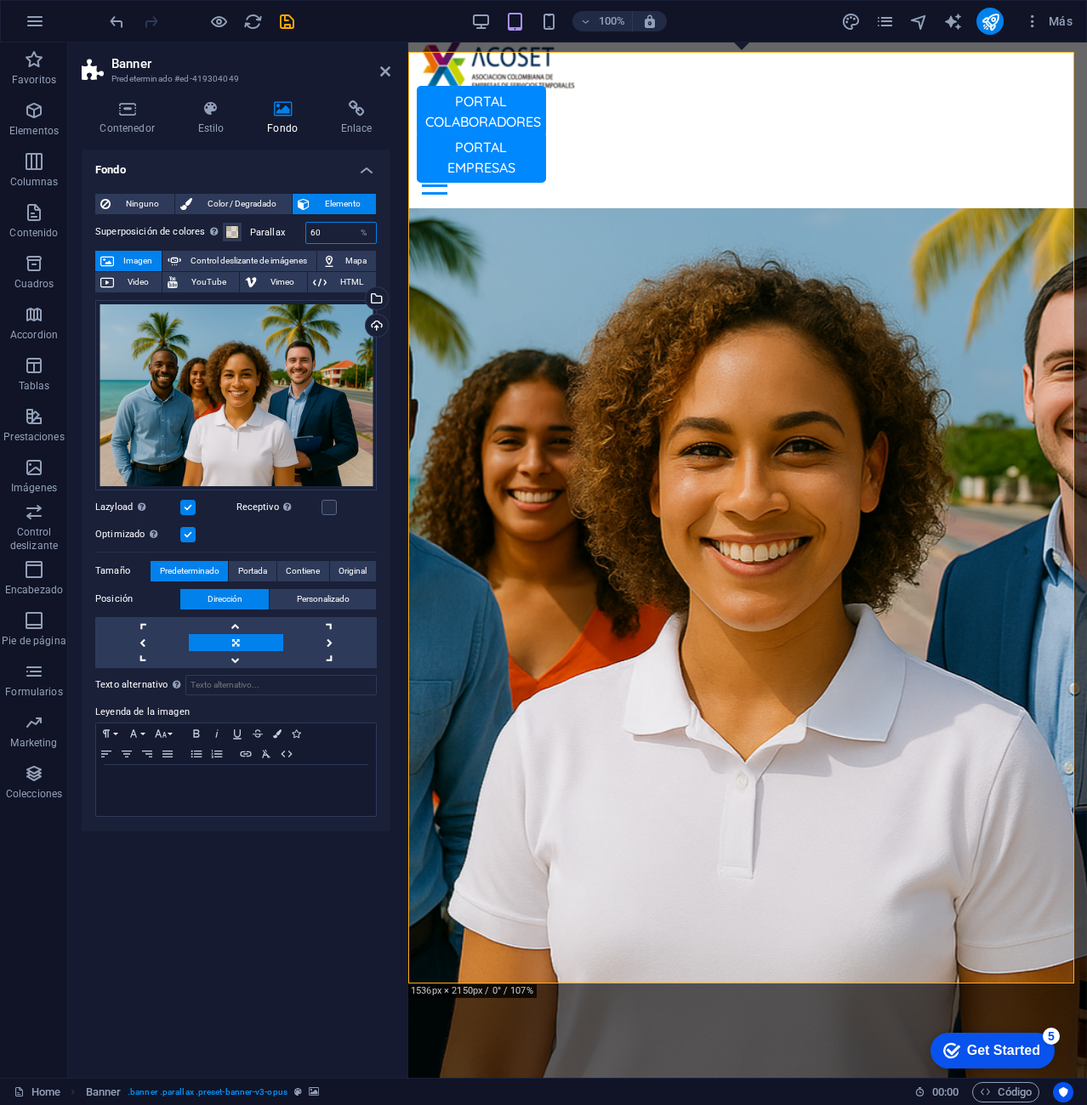
drag, startPoint x: 341, startPoint y: 235, endPoint x: 284, endPoint y: 236, distance: 57.0
click at [284, 236] on div "Parallax 60 %" at bounding box center [313, 233] width 127 height 22
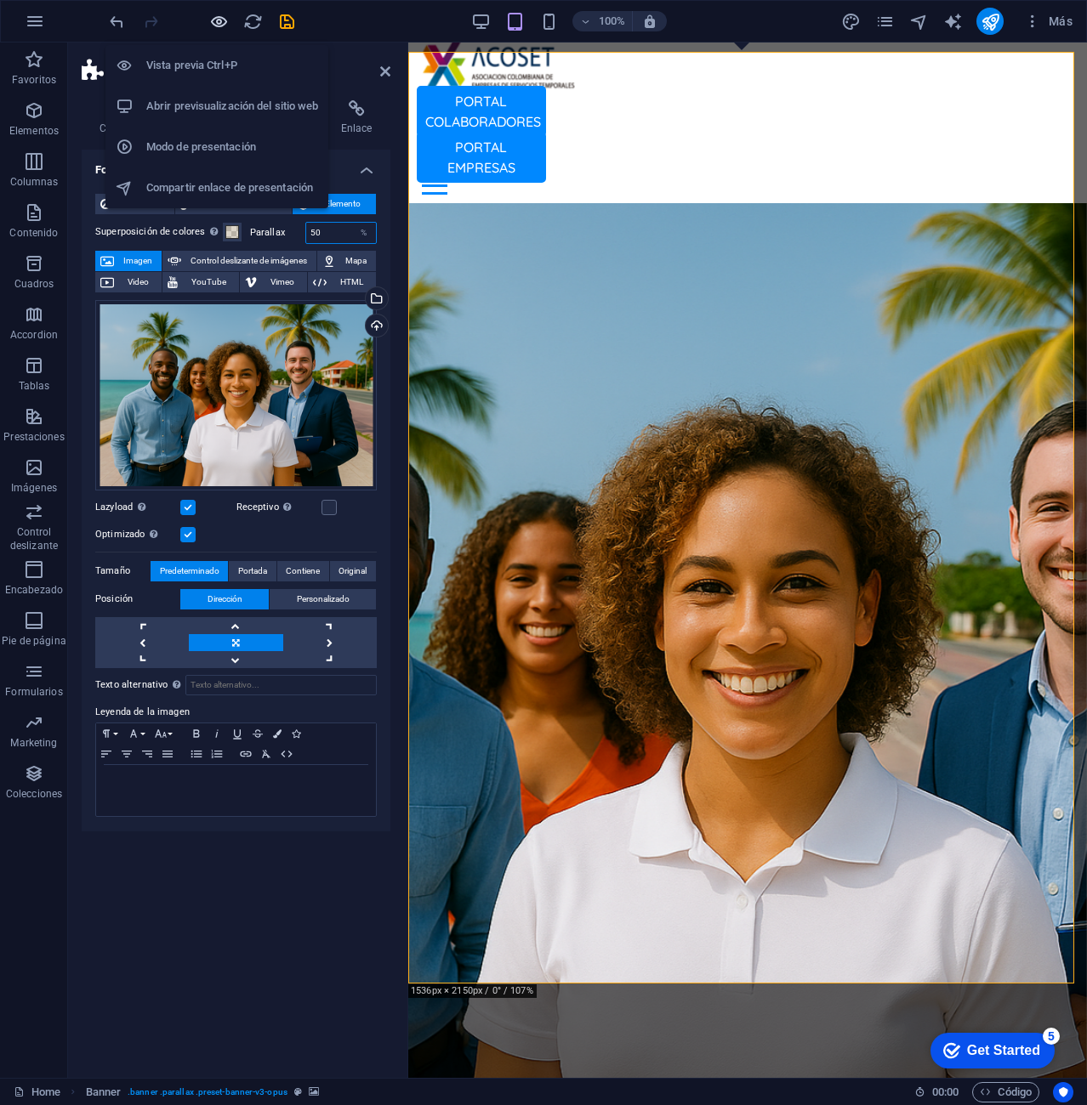
type input "50"
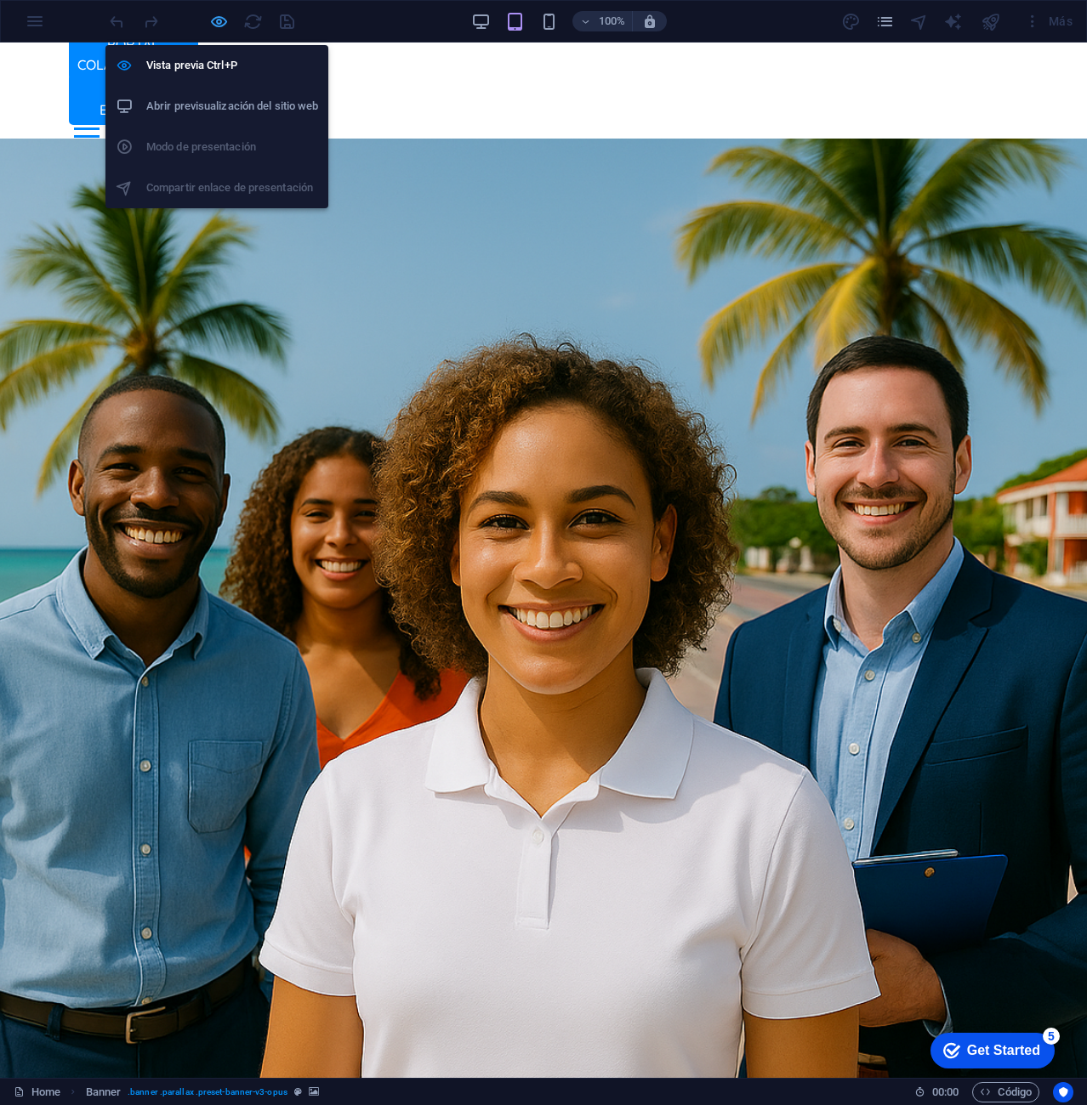
scroll to position [74, 0]
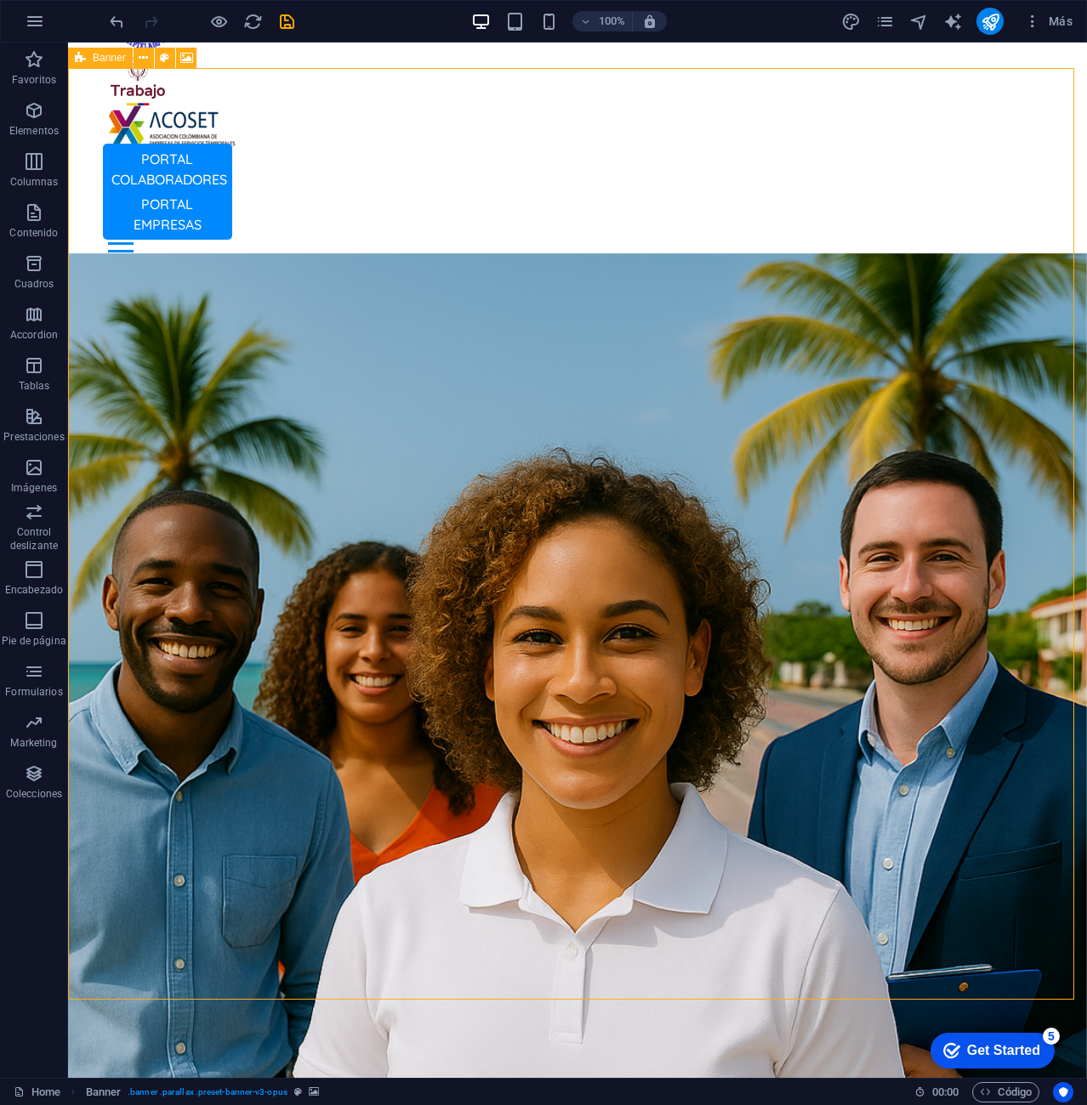
click at [80, 57] on icon at bounding box center [80, 58] width 11 height 20
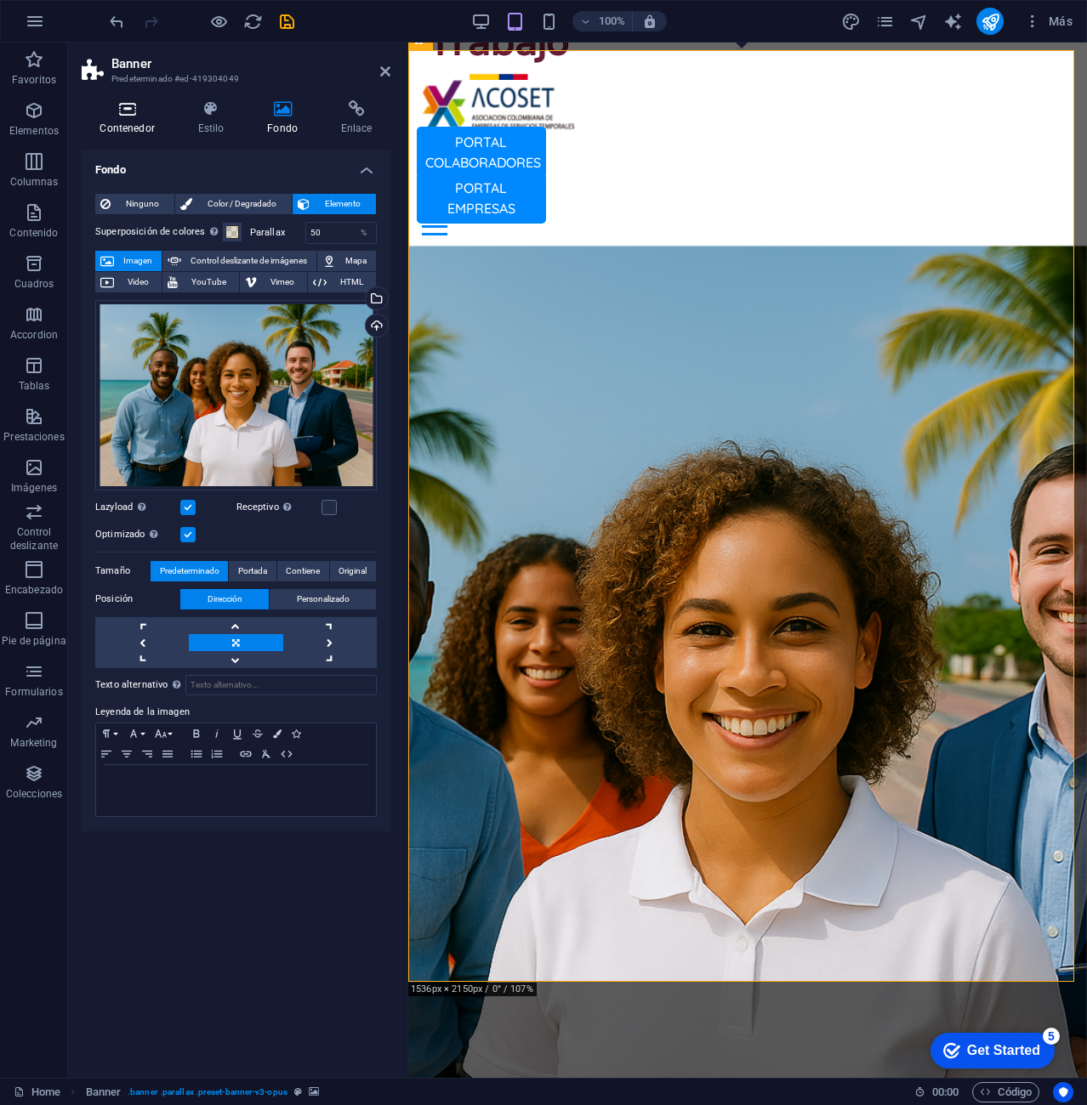
scroll to position [189, 0]
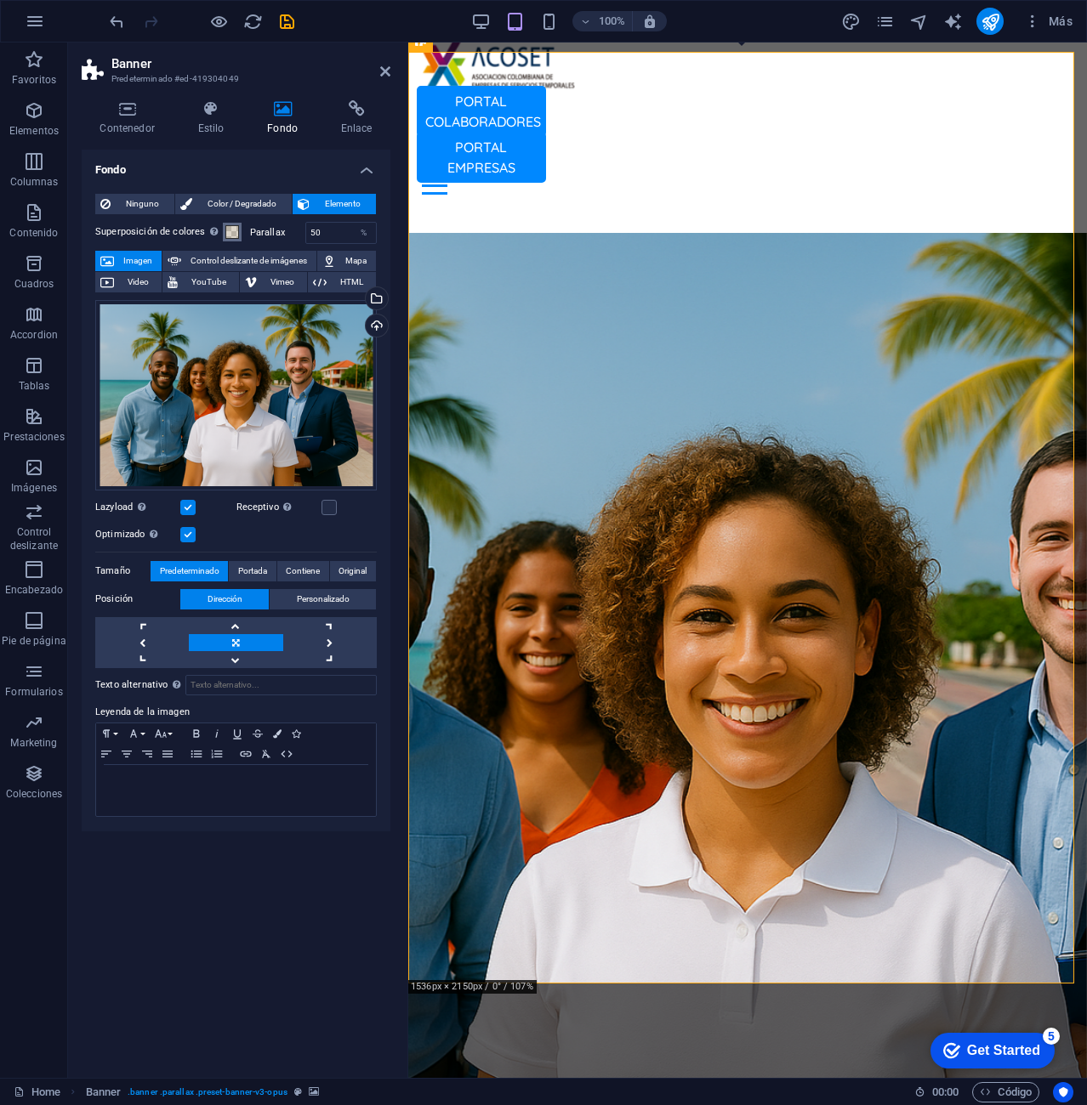
click at [234, 231] on span at bounding box center [232, 232] width 14 height 14
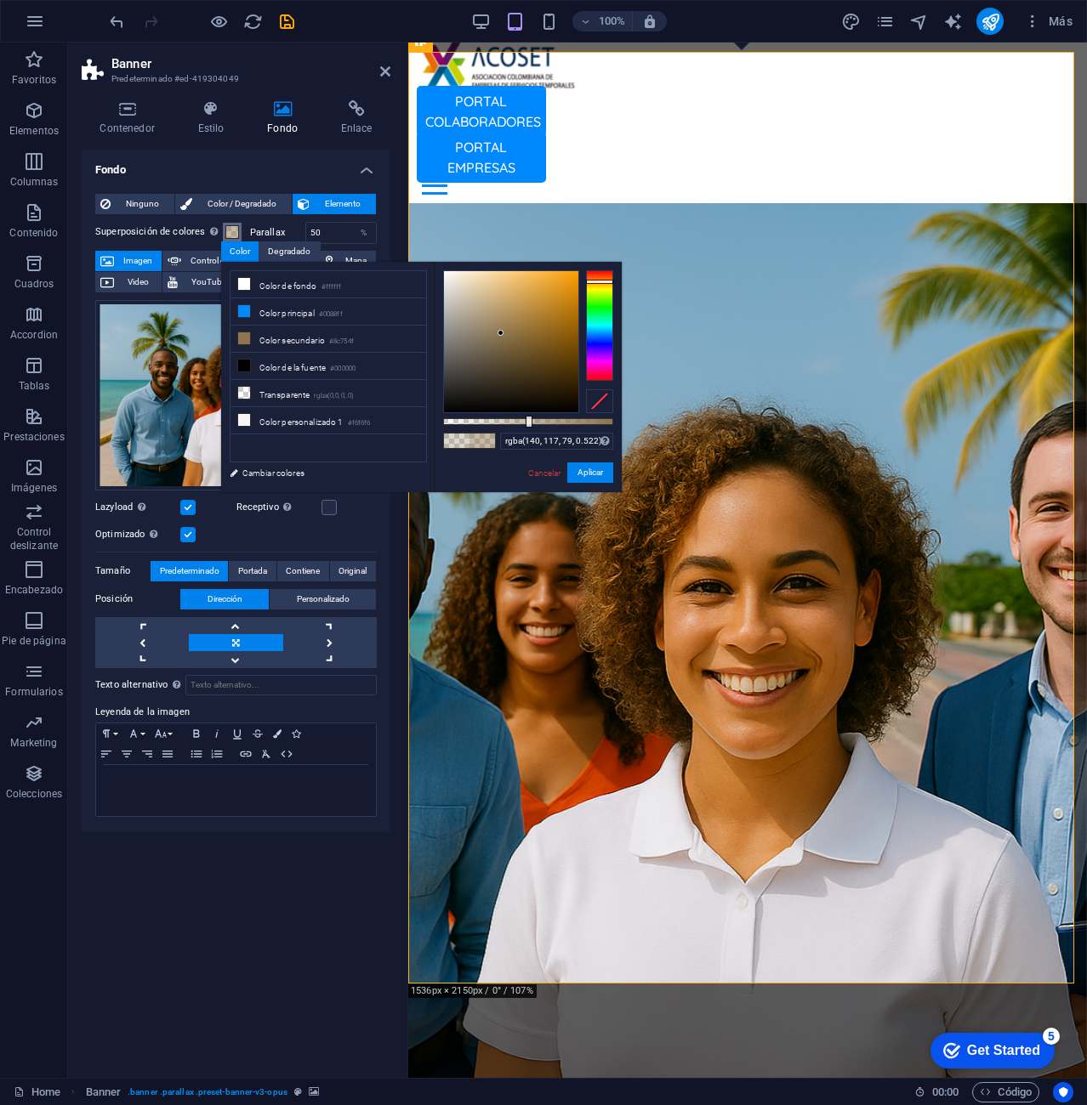
type input "rgba(140, 117, 79, 0.527)"
drag, startPoint x: 506, startPoint y: 424, endPoint x: 532, endPoint y: 421, distance: 26.6
click at [532, 421] on div at bounding box center [534, 422] width 7 height 12
click at [603, 474] on button "Aplicar" at bounding box center [590, 473] width 46 height 20
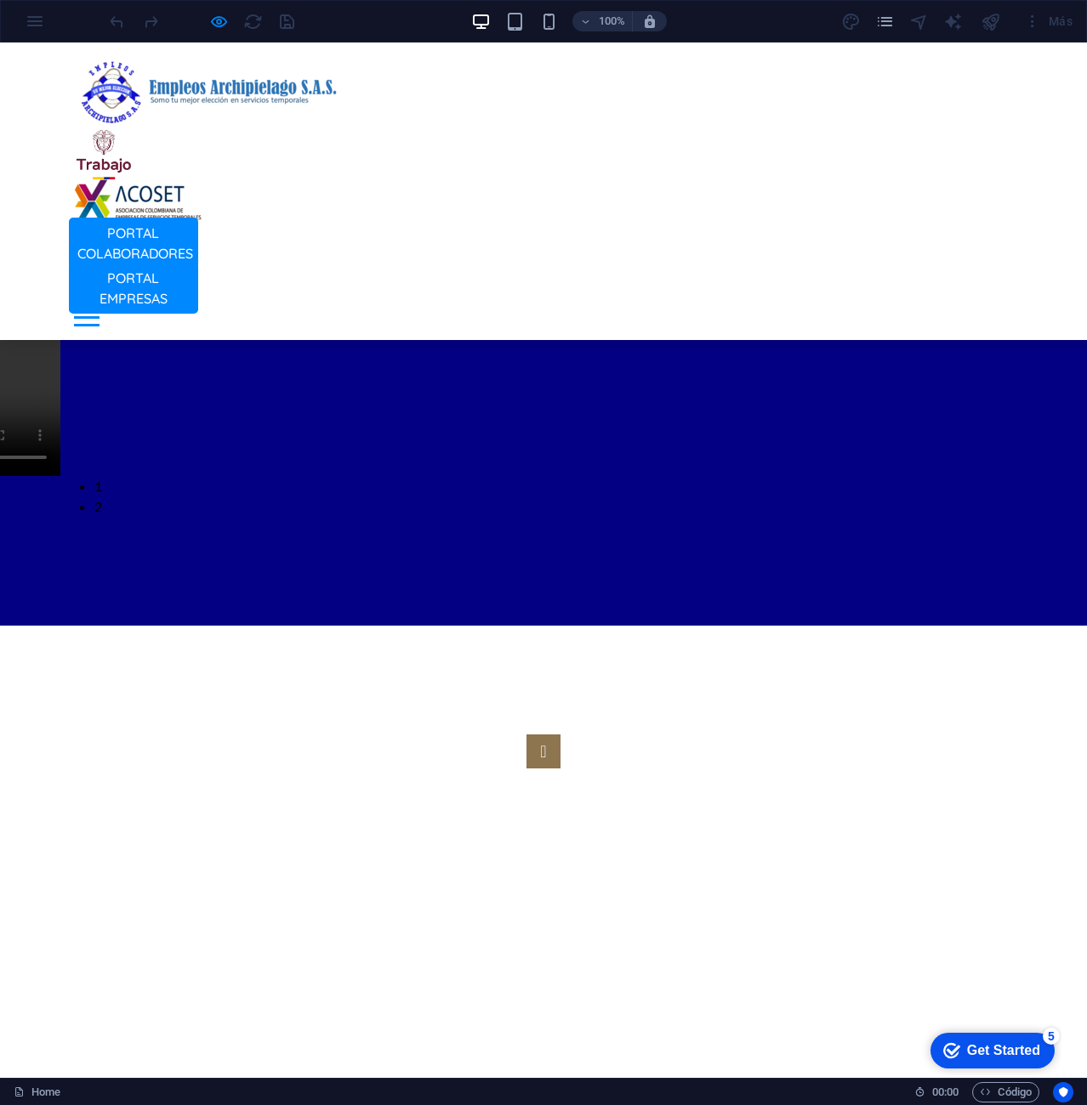
scroll to position [4074, 0]
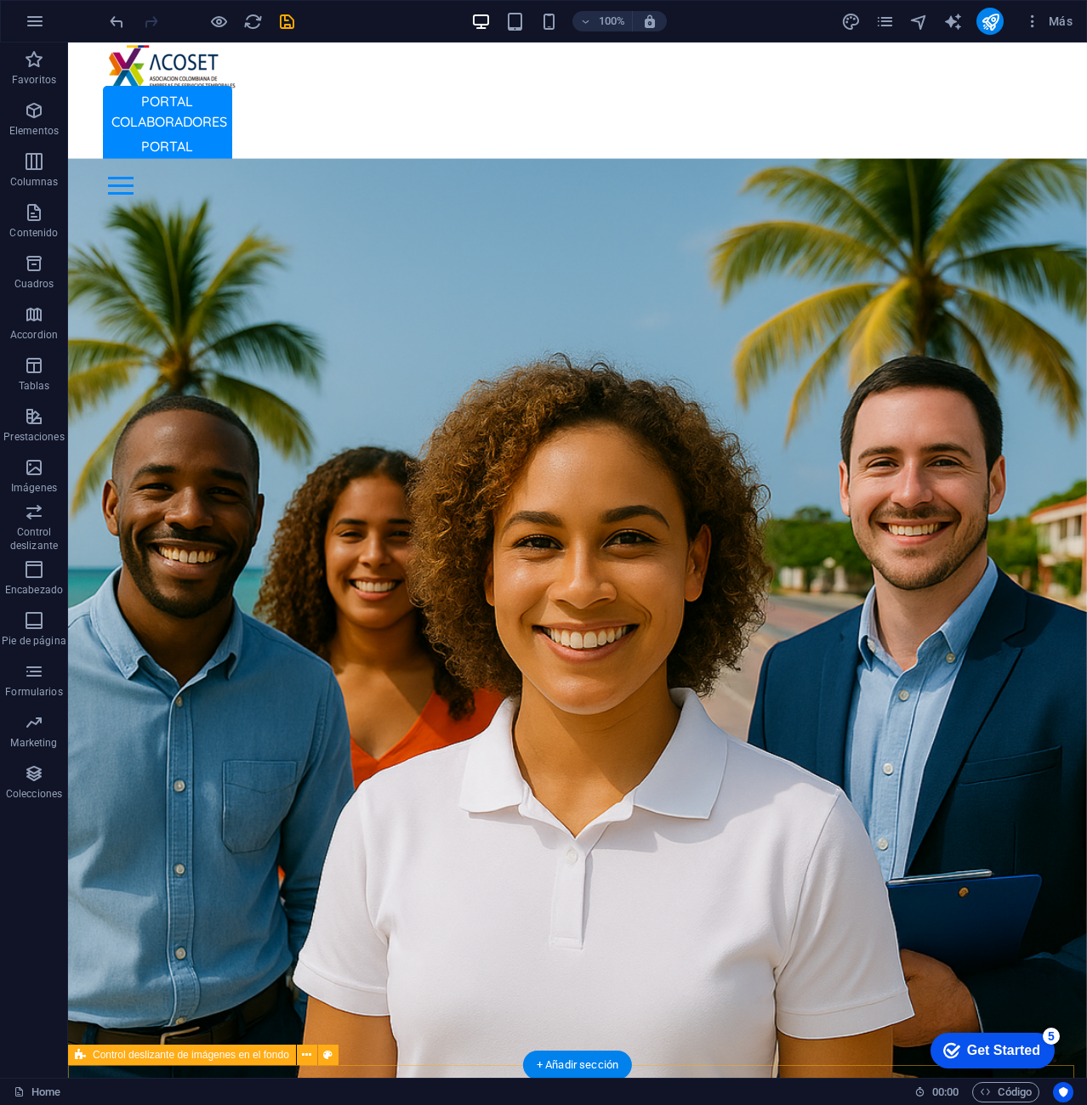
scroll to position [0, 0]
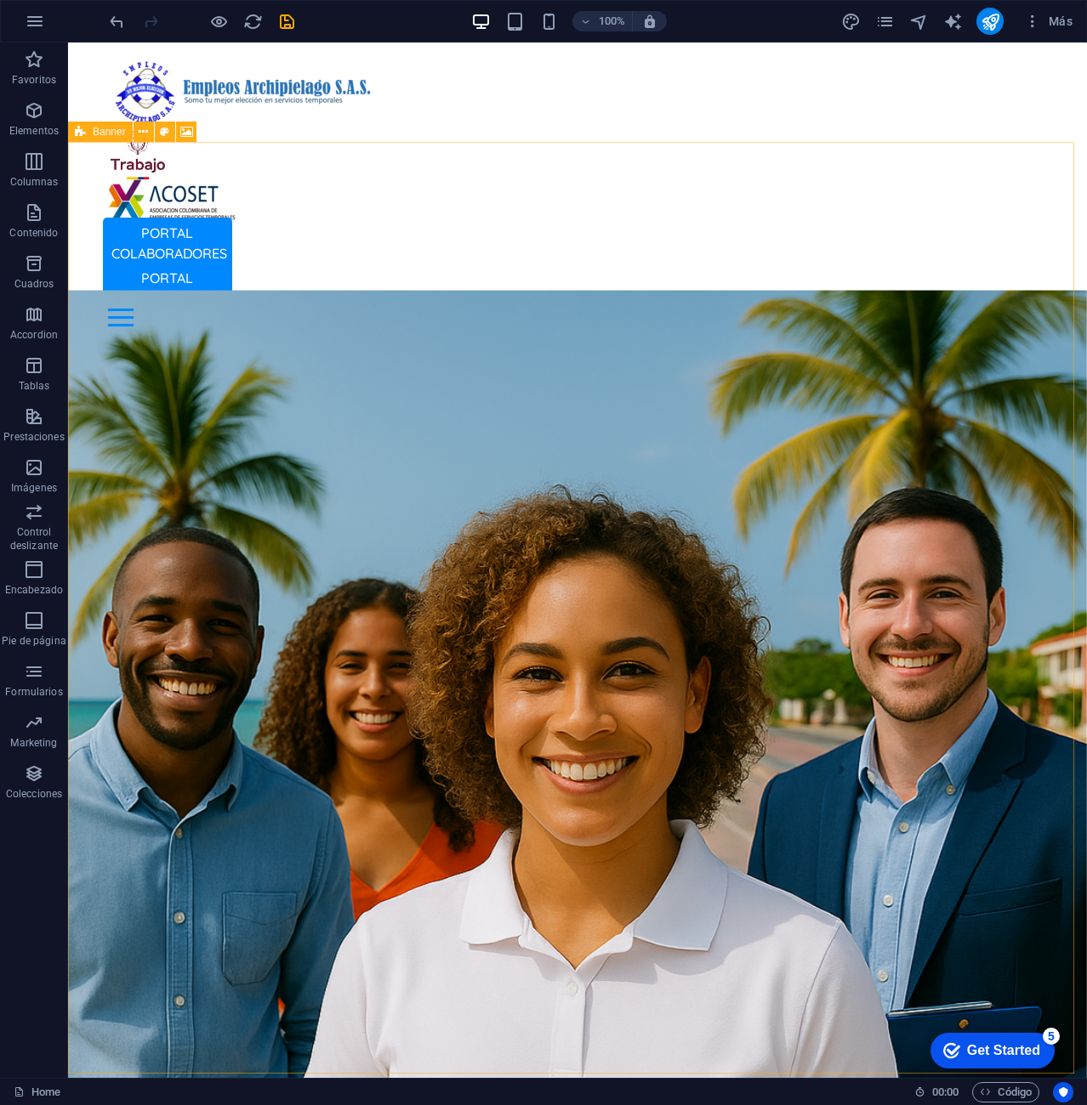
click at [81, 134] on icon at bounding box center [80, 132] width 11 height 20
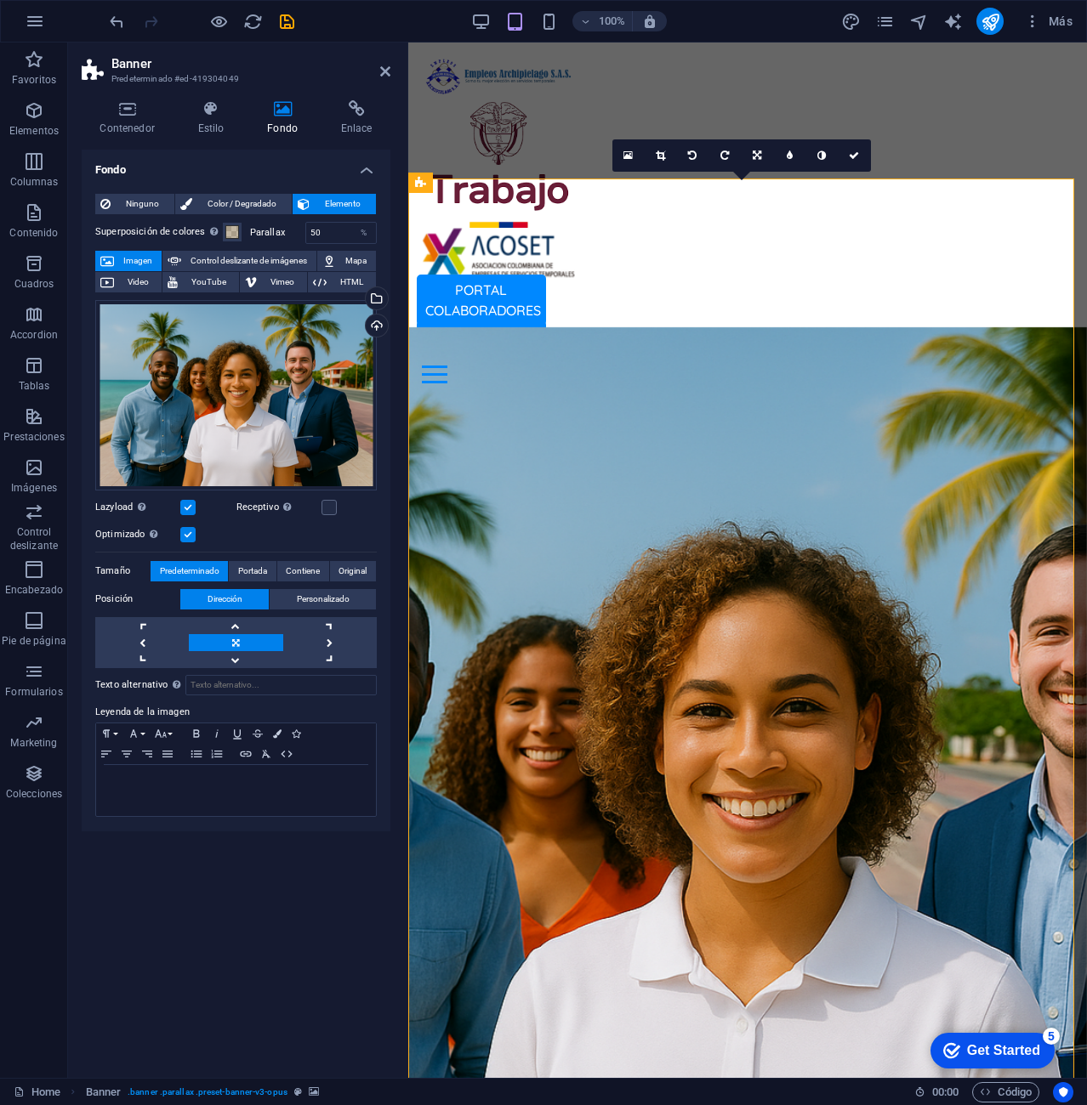
click at [81, 134] on div "Contenedor Estilo Fondo Enlace Tamaño Altura Predeterminado px rem % vh vw Alto…" at bounding box center [236, 582] width 336 height 991
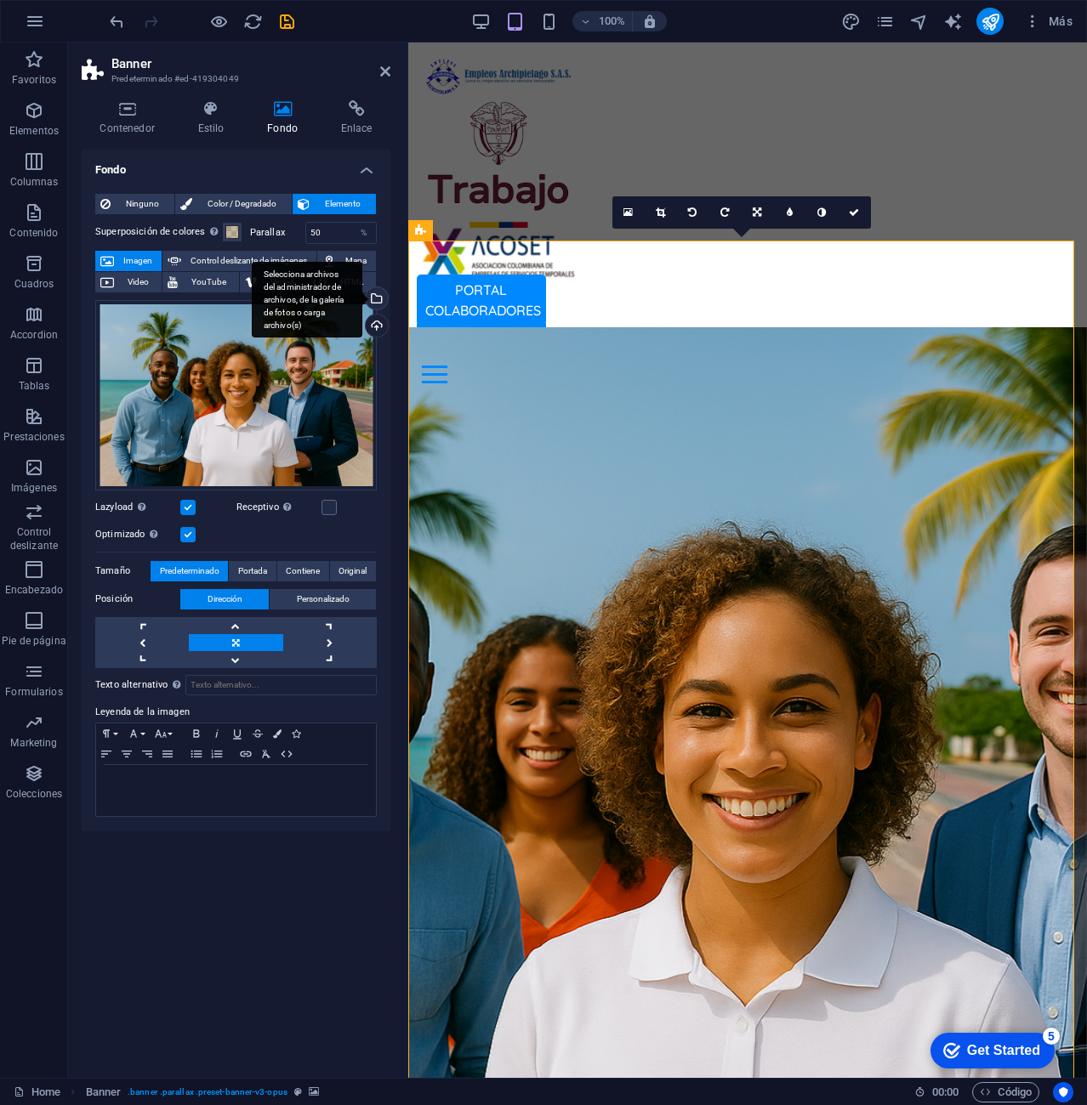
click at [362, 300] on div "Selecciona archivos del administrador de archivos, de la galería de fotos o car…" at bounding box center [307, 300] width 111 height 77
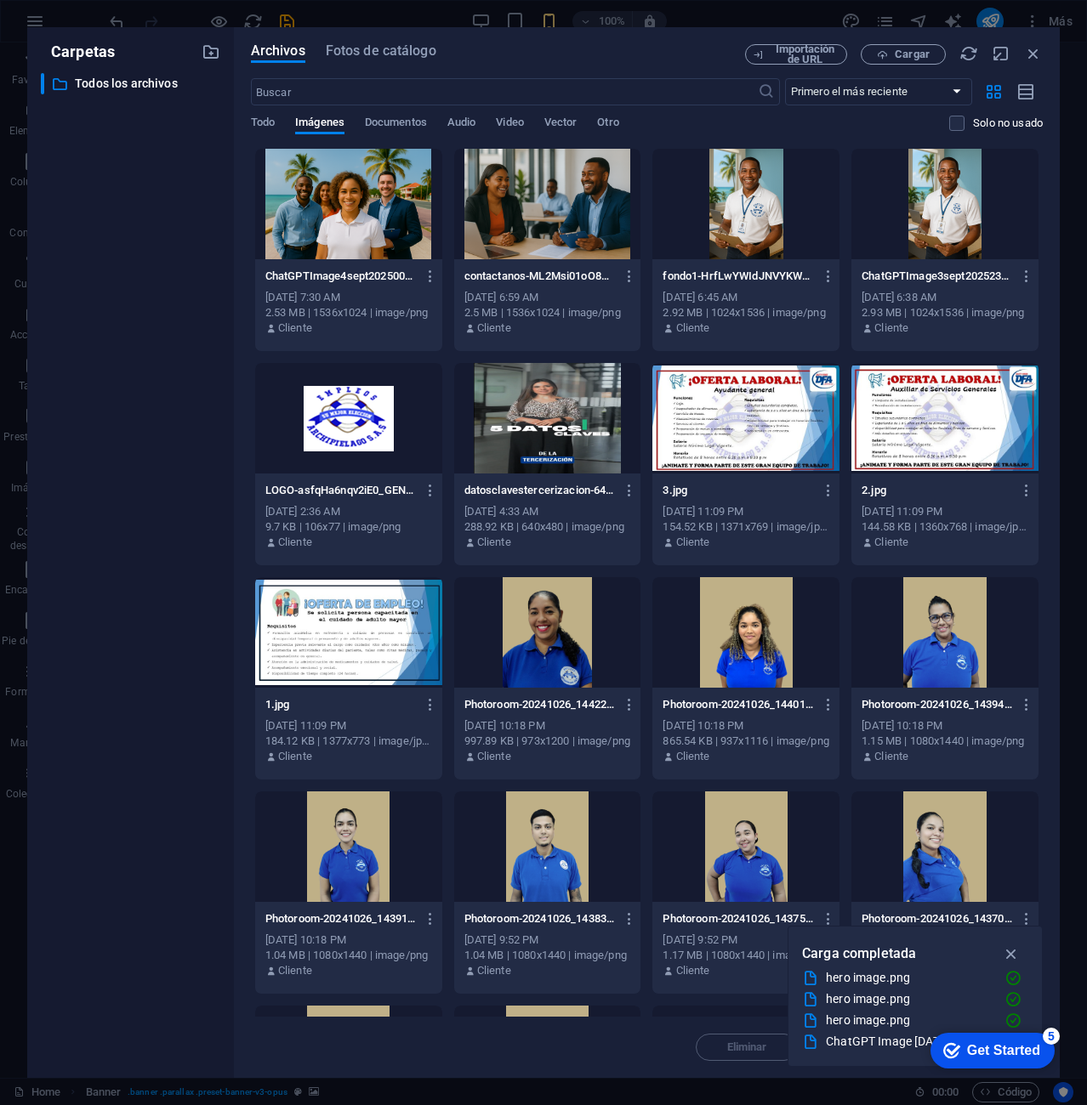
click at [754, 191] on div at bounding box center [745, 204] width 187 height 111
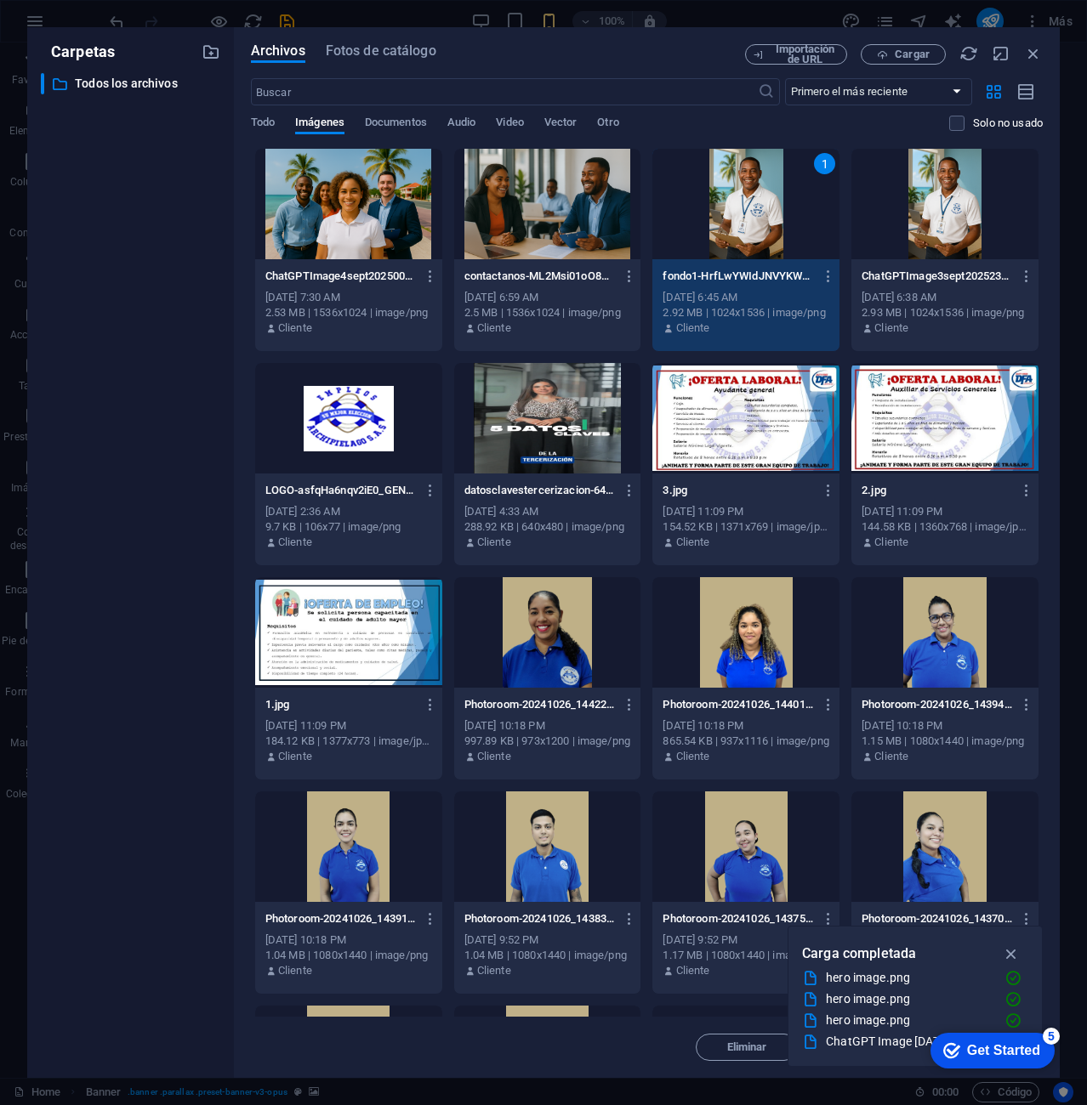
click at [746, 189] on div "1" at bounding box center [745, 204] width 187 height 111
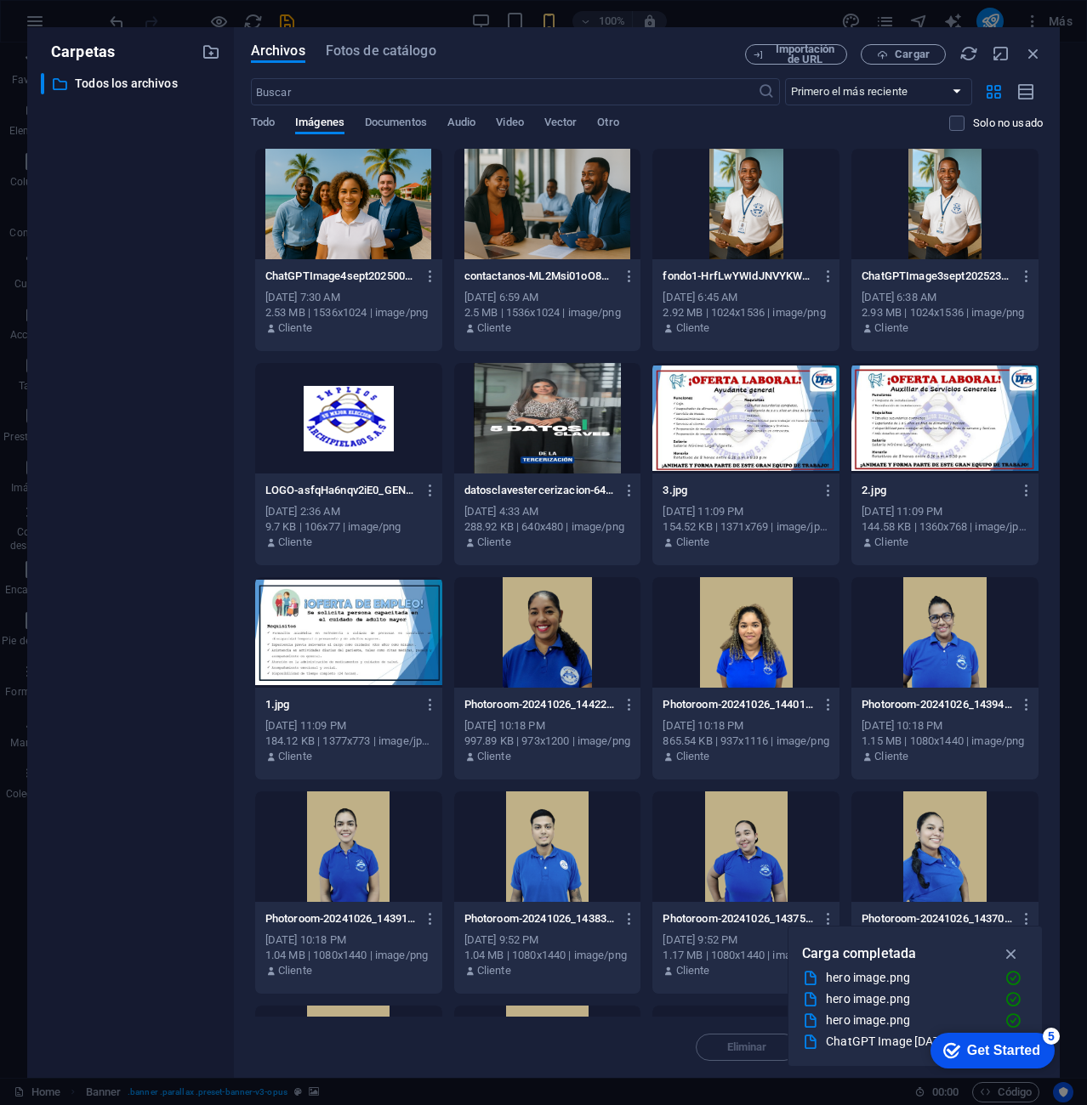
click at [746, 189] on div at bounding box center [745, 204] width 187 height 111
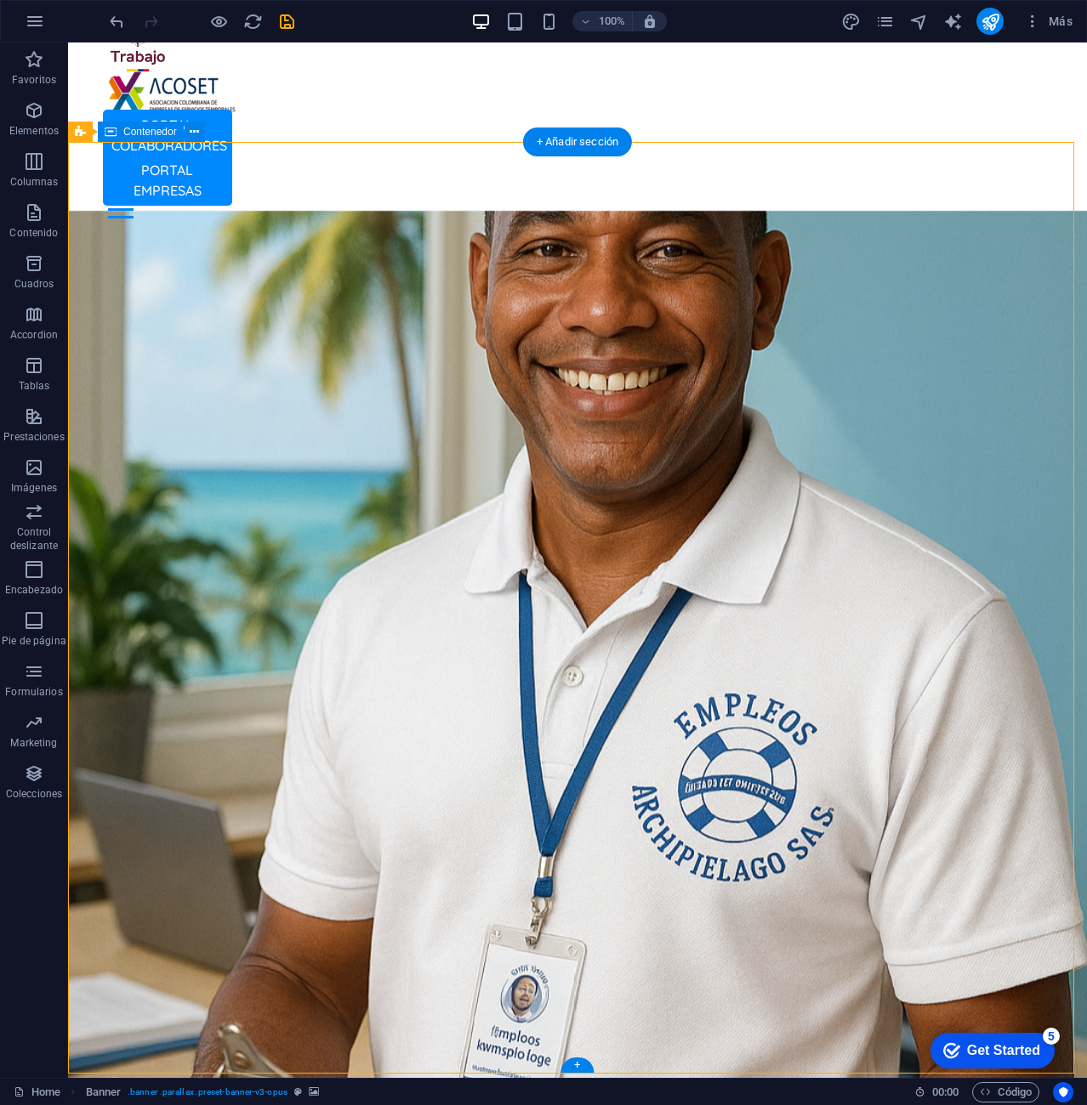
scroll to position [170, 0]
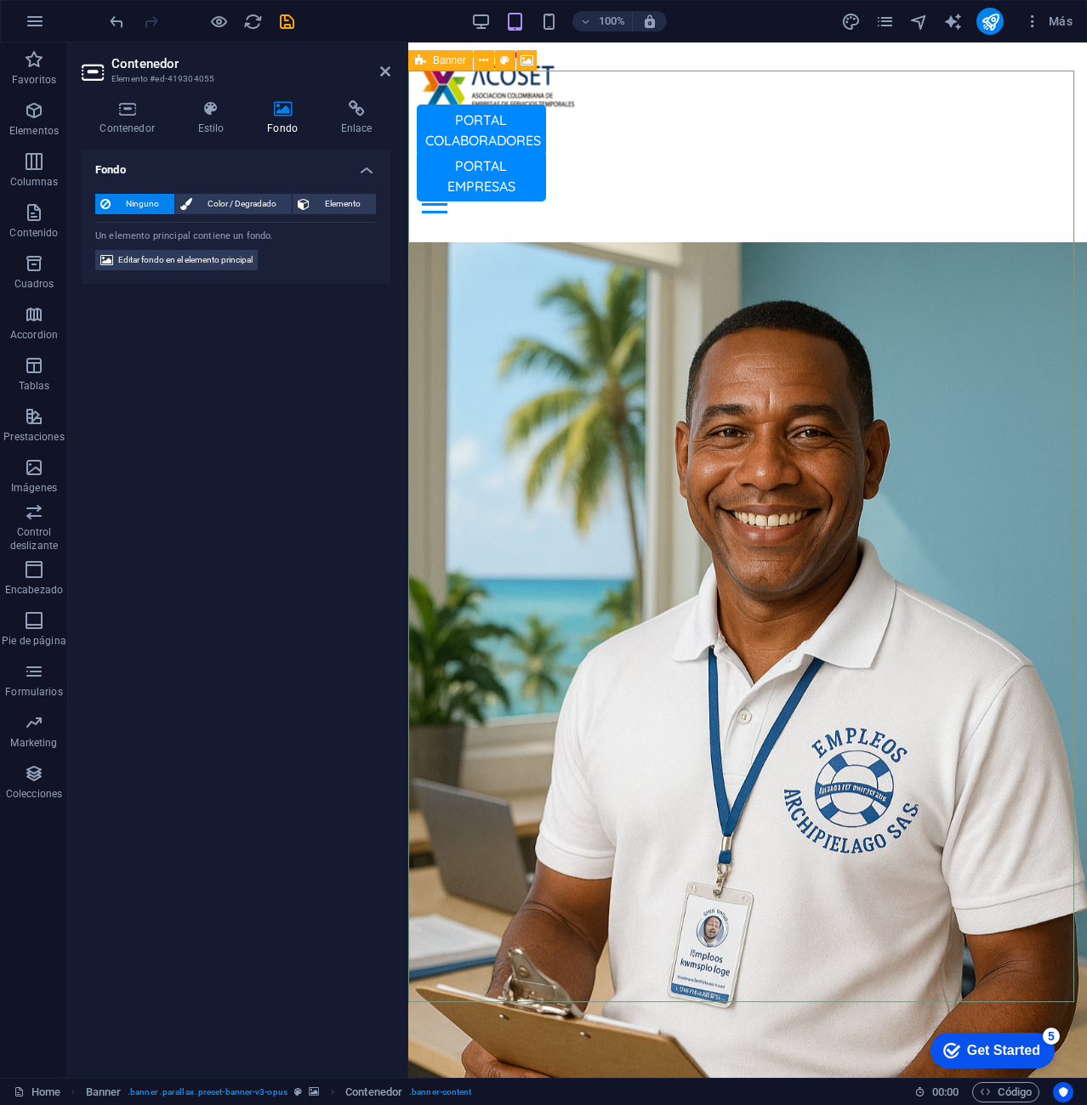
click at [419, 54] on icon at bounding box center [420, 60] width 11 height 20
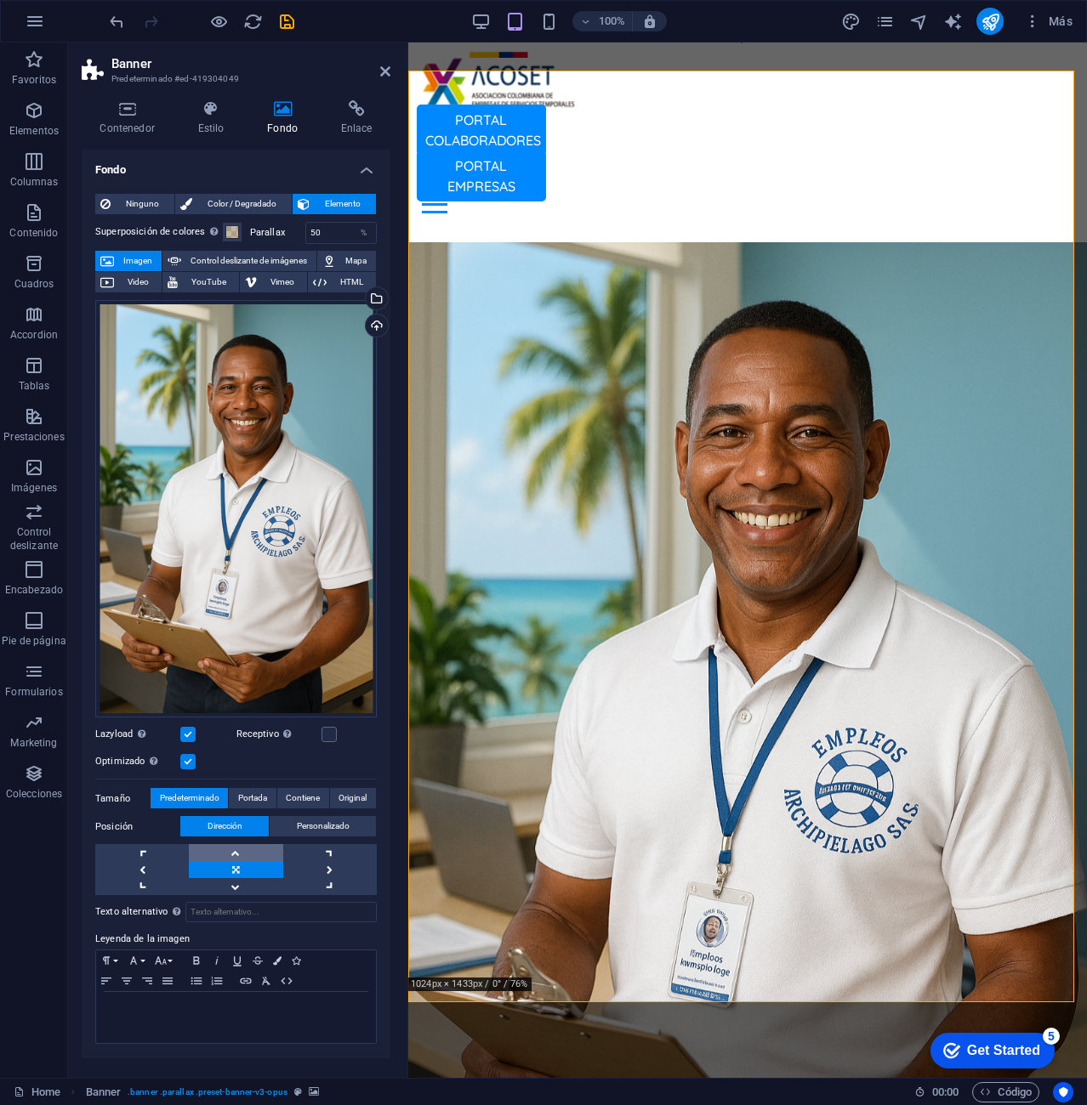
click at [232, 853] on link at bounding box center [236, 852] width 94 height 17
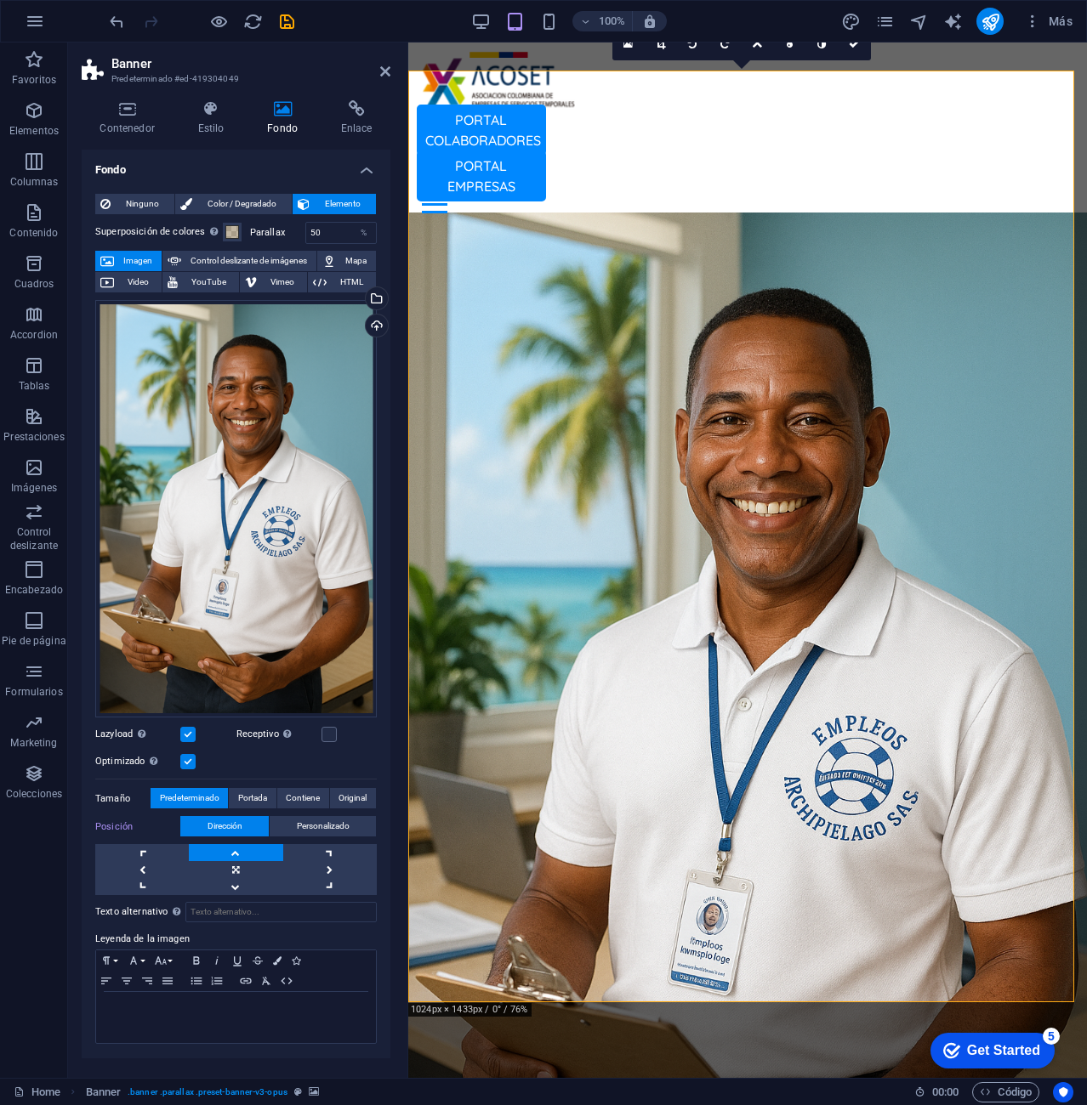
click at [232, 853] on link at bounding box center [236, 852] width 94 height 17
click at [236, 890] on link at bounding box center [236, 886] width 94 height 17
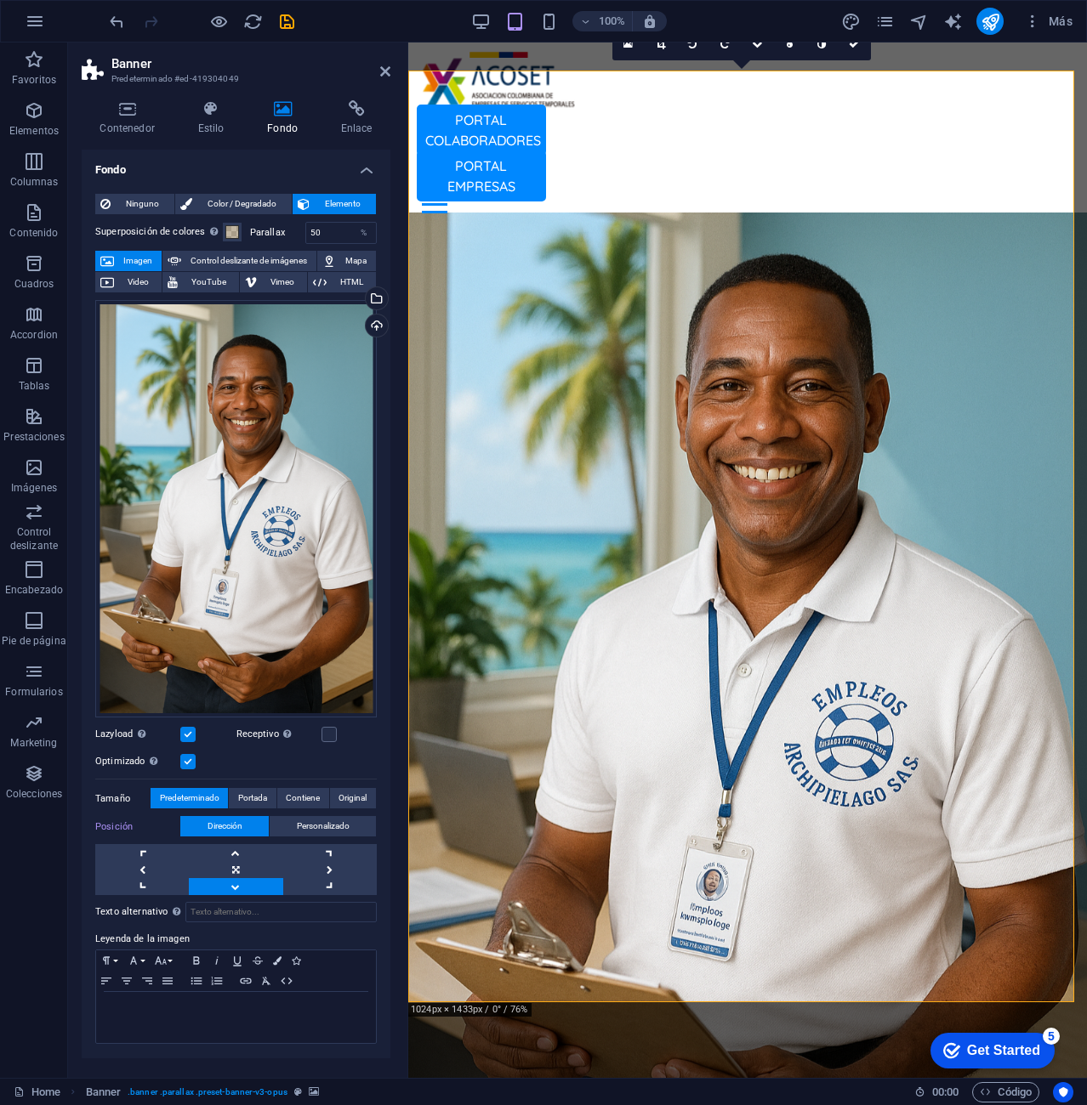
click at [236, 890] on link at bounding box center [236, 886] width 94 height 17
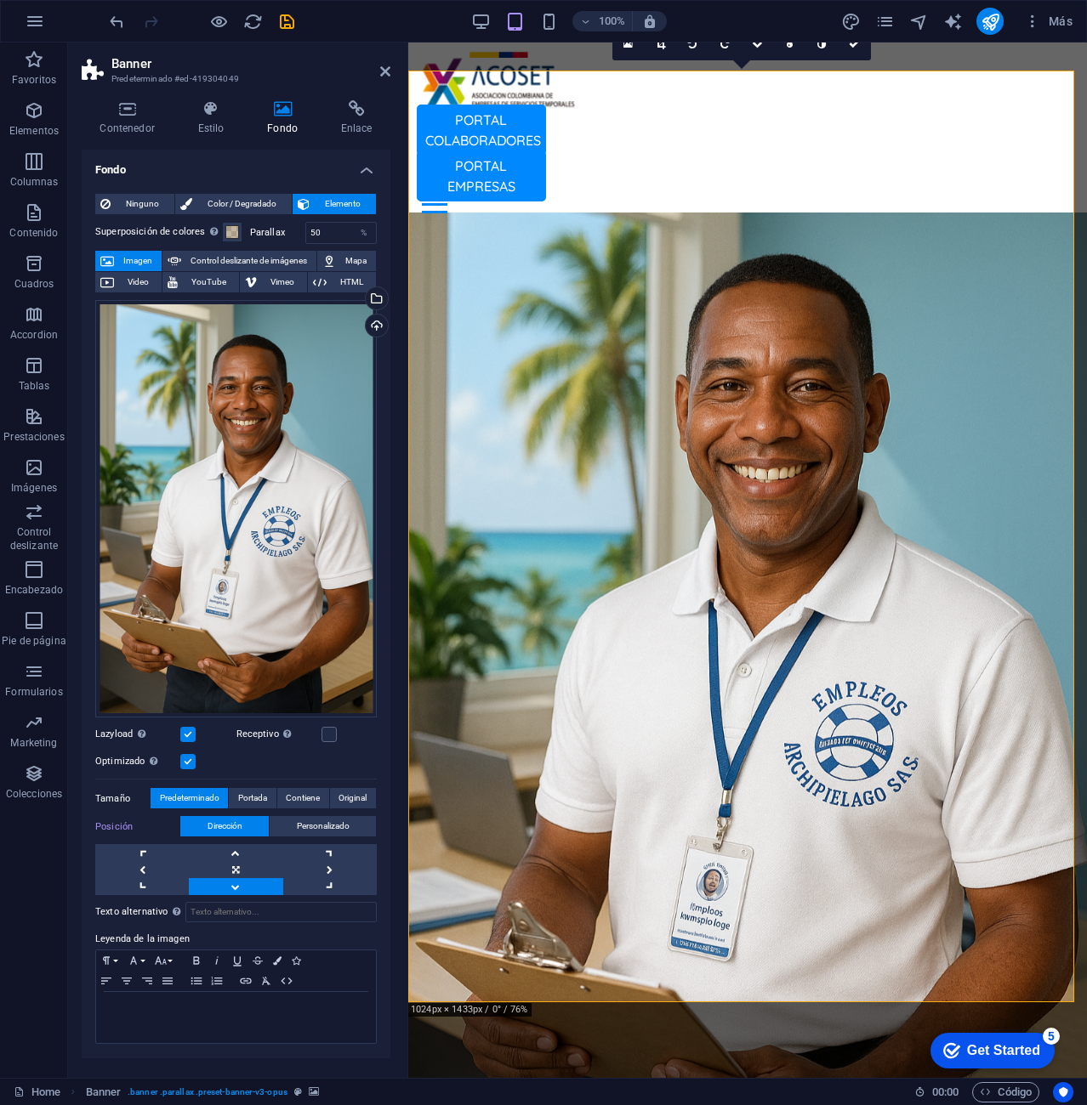
click at [236, 890] on link at bounding box center [236, 886] width 94 height 17
click at [236, 849] on link at bounding box center [236, 852] width 94 height 17
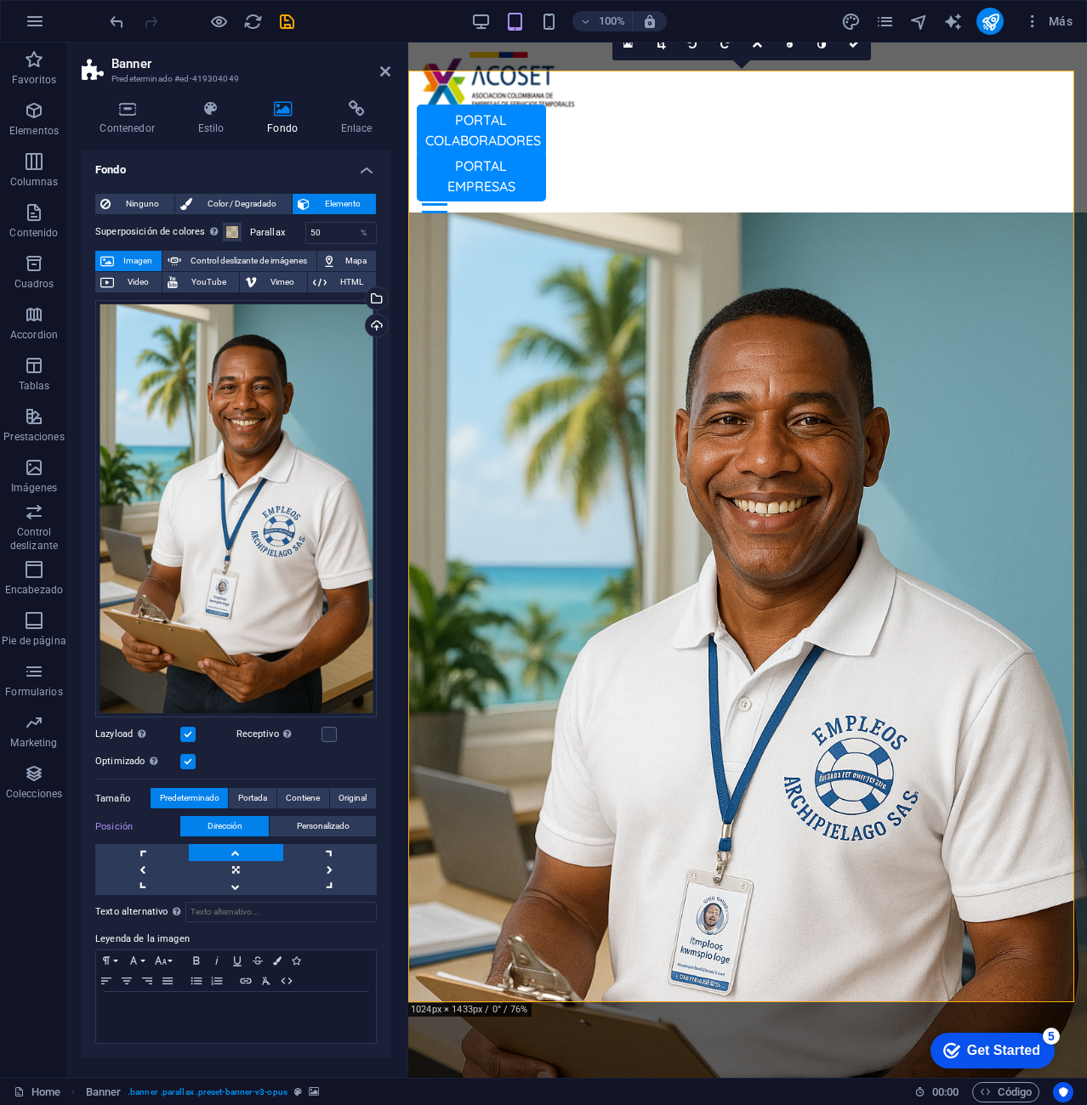
click at [236, 849] on link at bounding box center [236, 852] width 94 height 17
click at [324, 828] on span "Personalizado" at bounding box center [323, 826] width 53 height 20
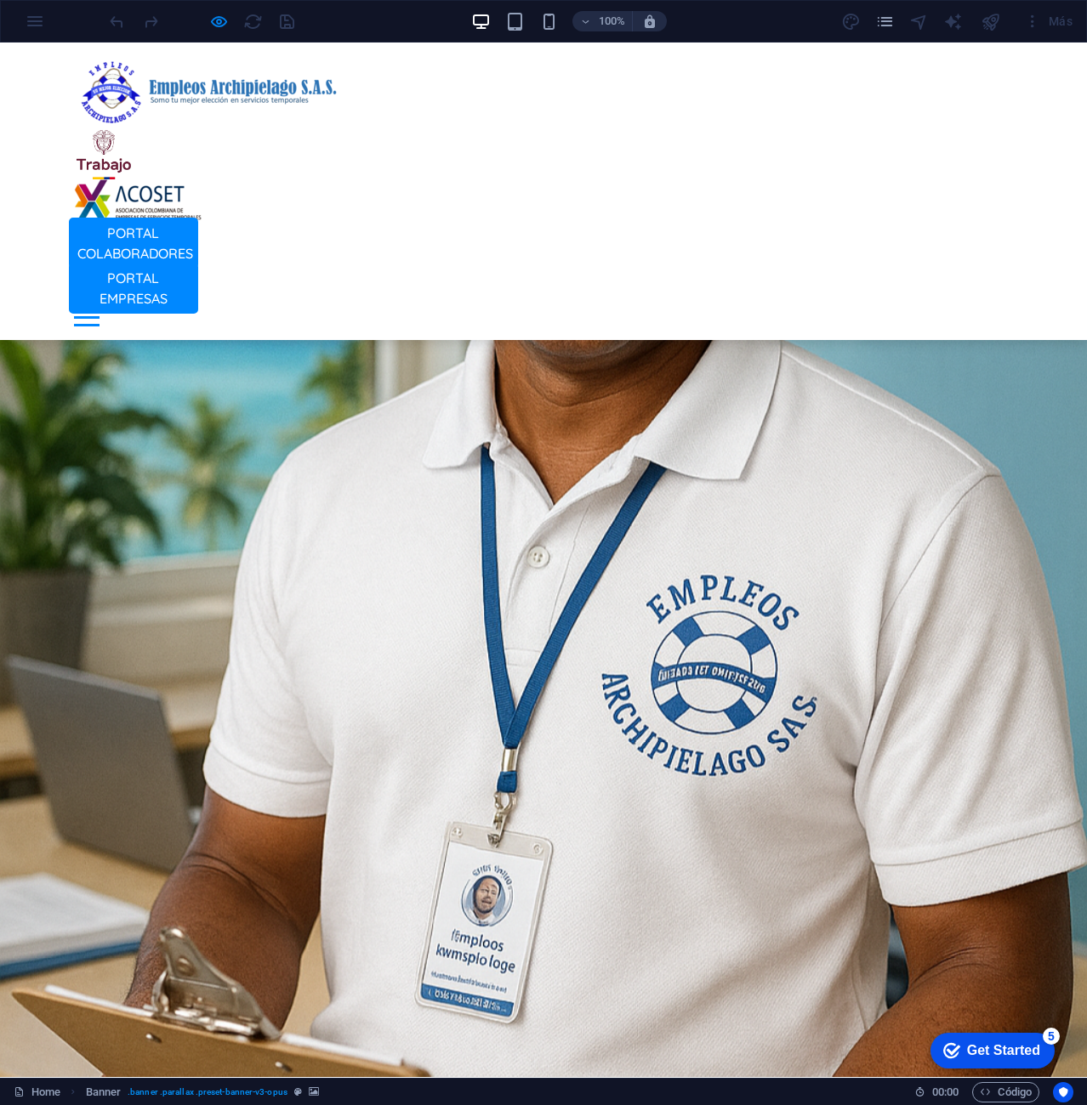
scroll to position [0, 0]
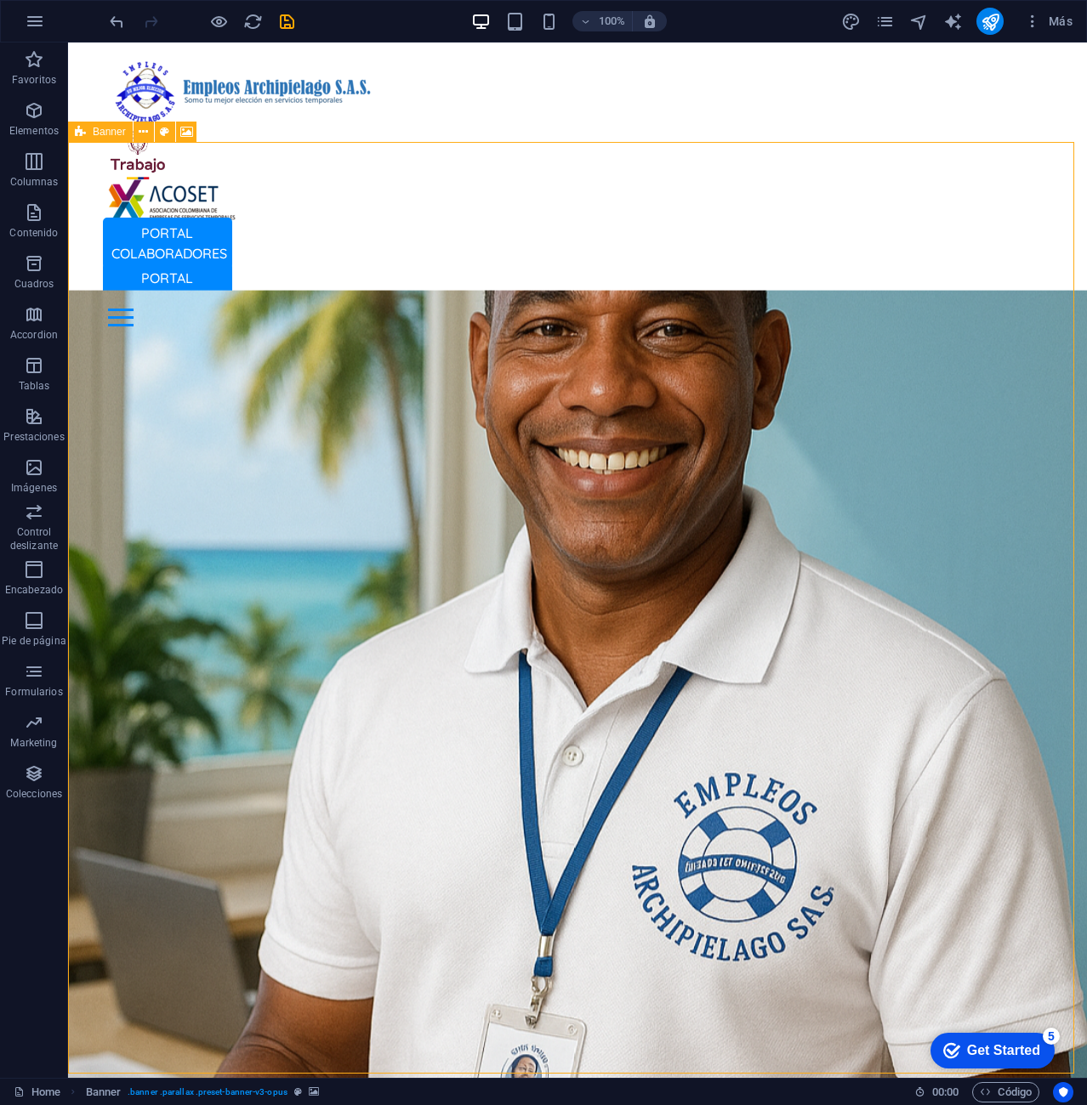
click at [78, 130] on icon at bounding box center [80, 132] width 11 height 20
select select "%"
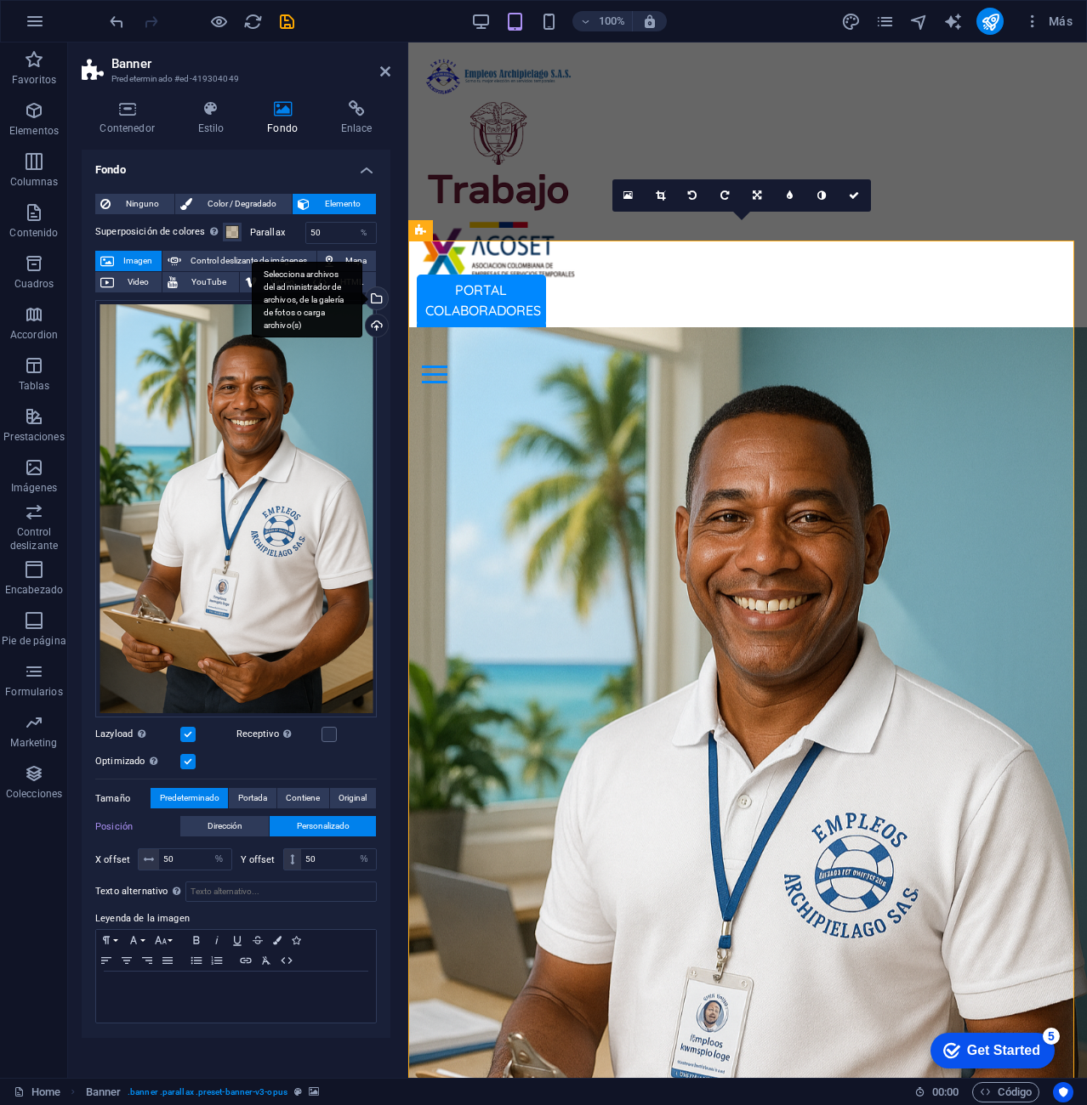
click at [383, 292] on div "Selecciona archivos del administrador de archivos, de la galería de fotos o car…" at bounding box center [375, 300] width 26 height 26
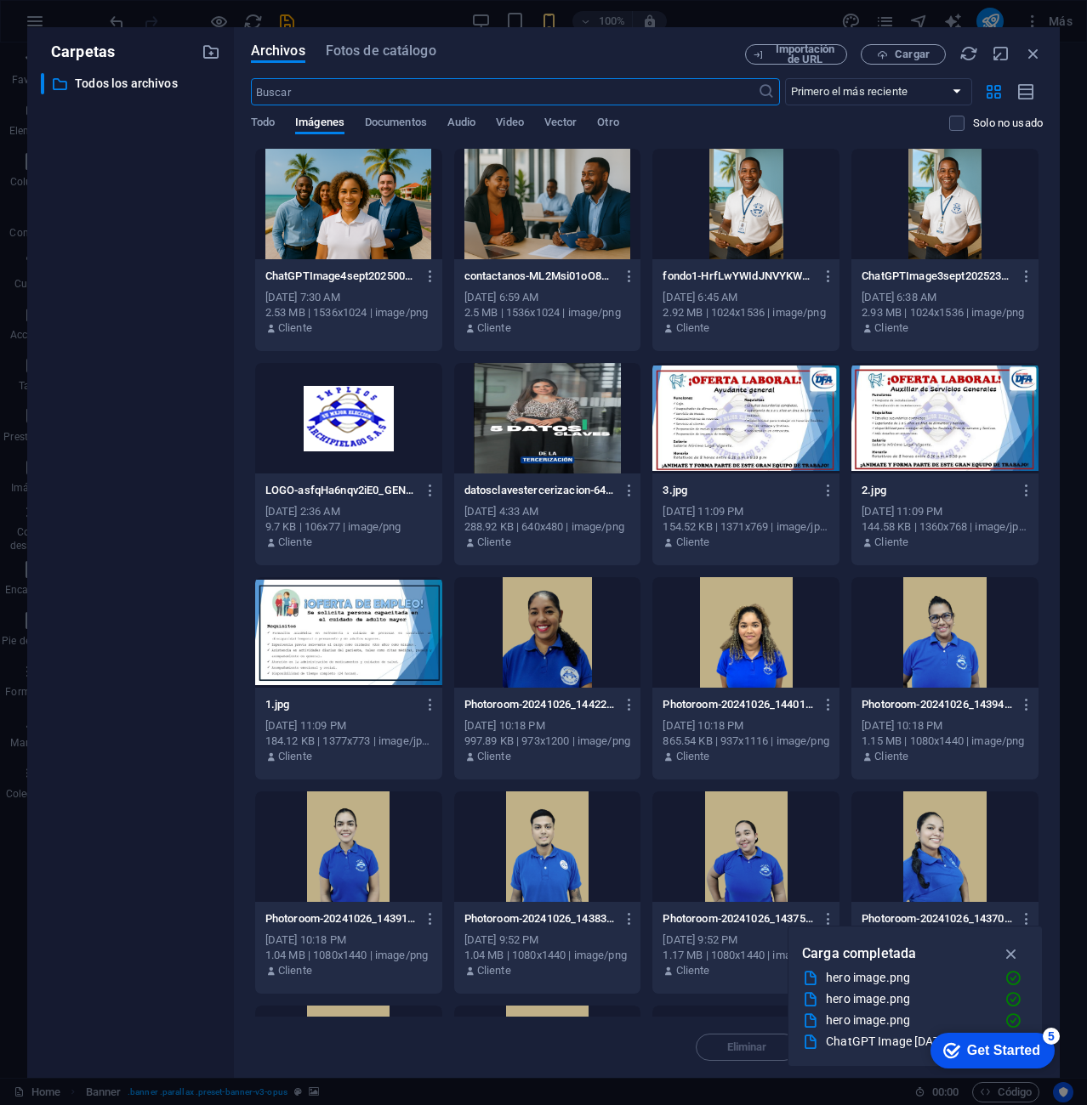
click at [333, 211] on div at bounding box center [348, 204] width 187 height 111
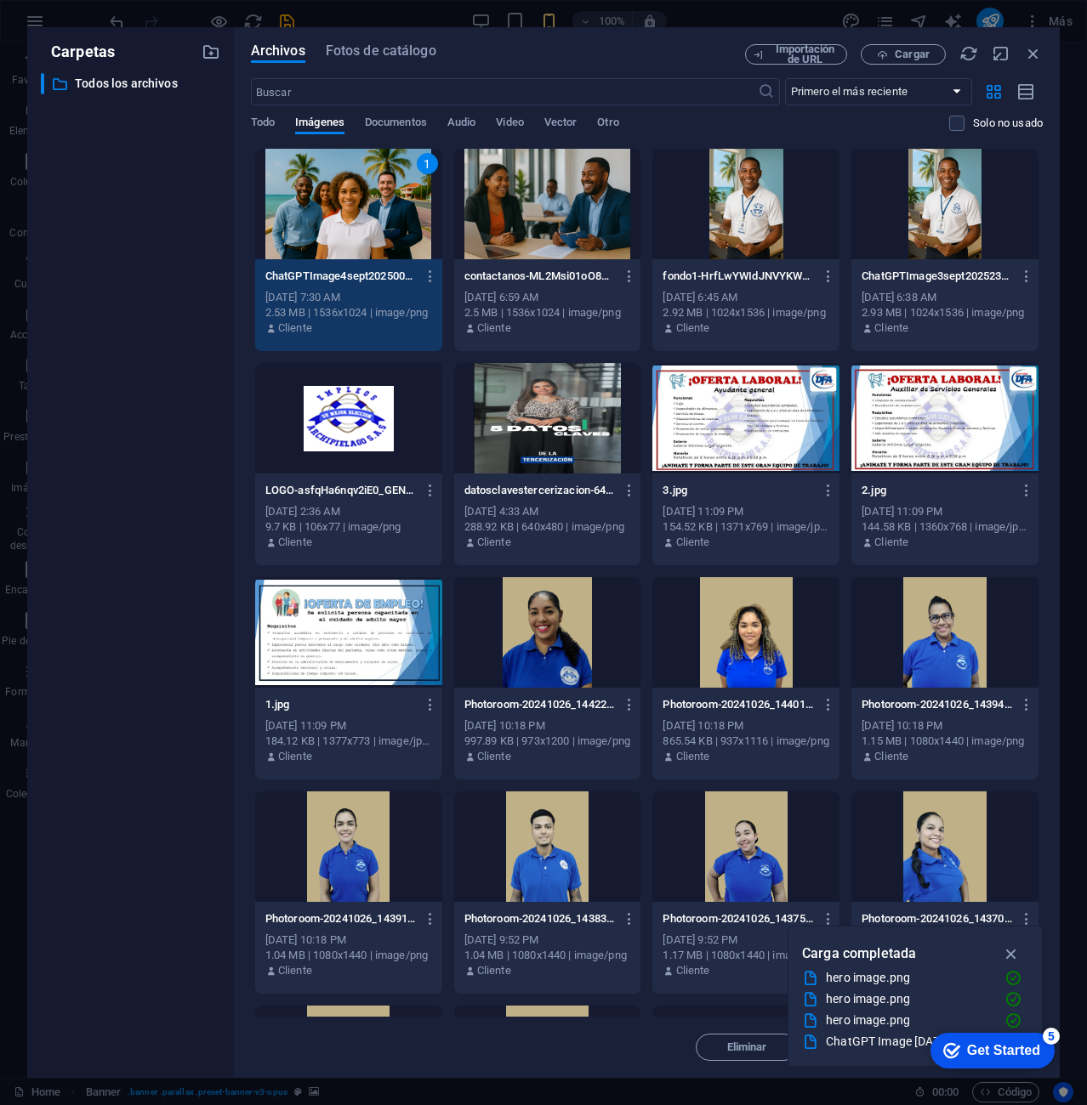
click at [333, 211] on div "1" at bounding box center [348, 204] width 187 height 111
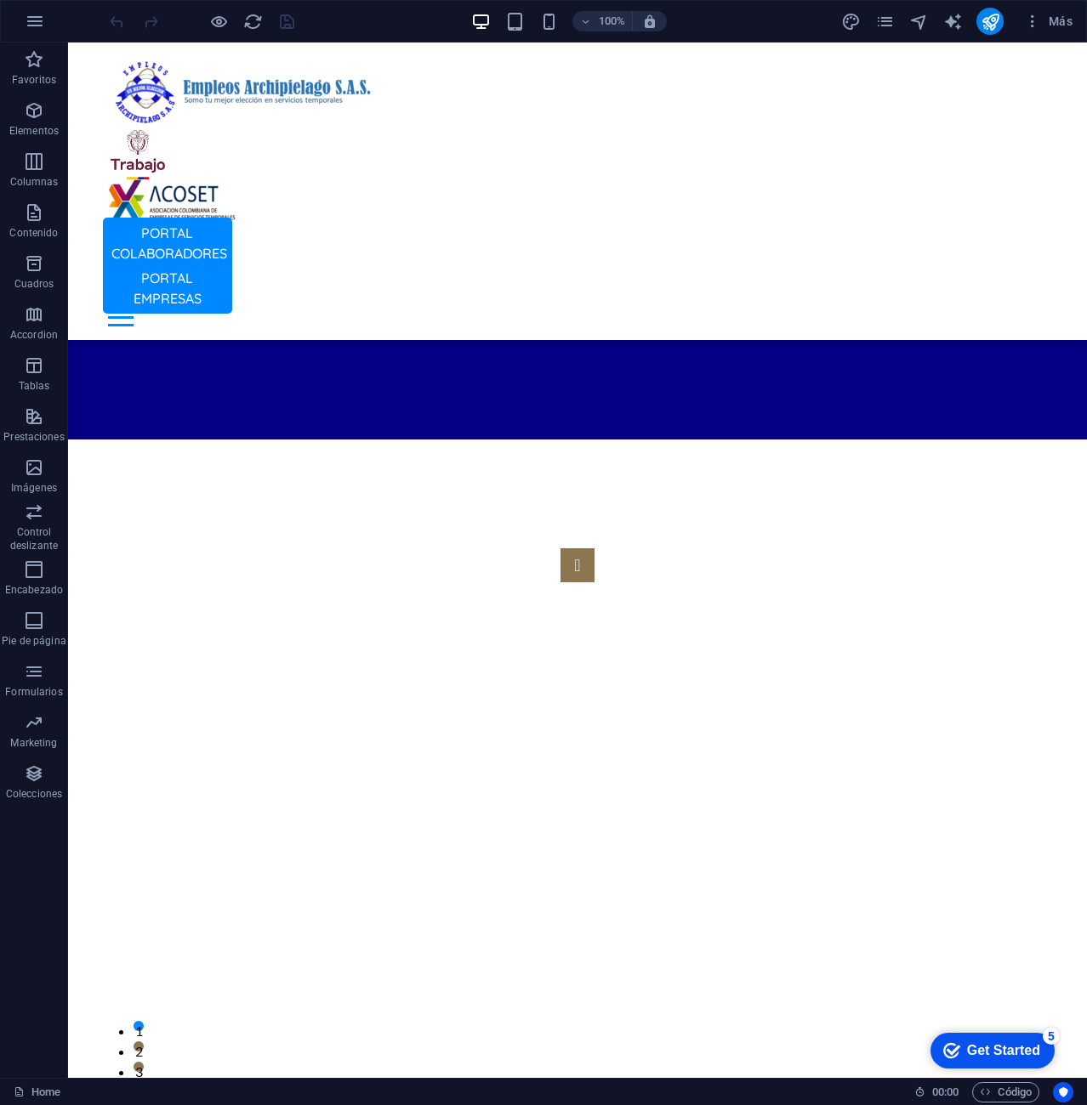
scroll to position [3996, 0]
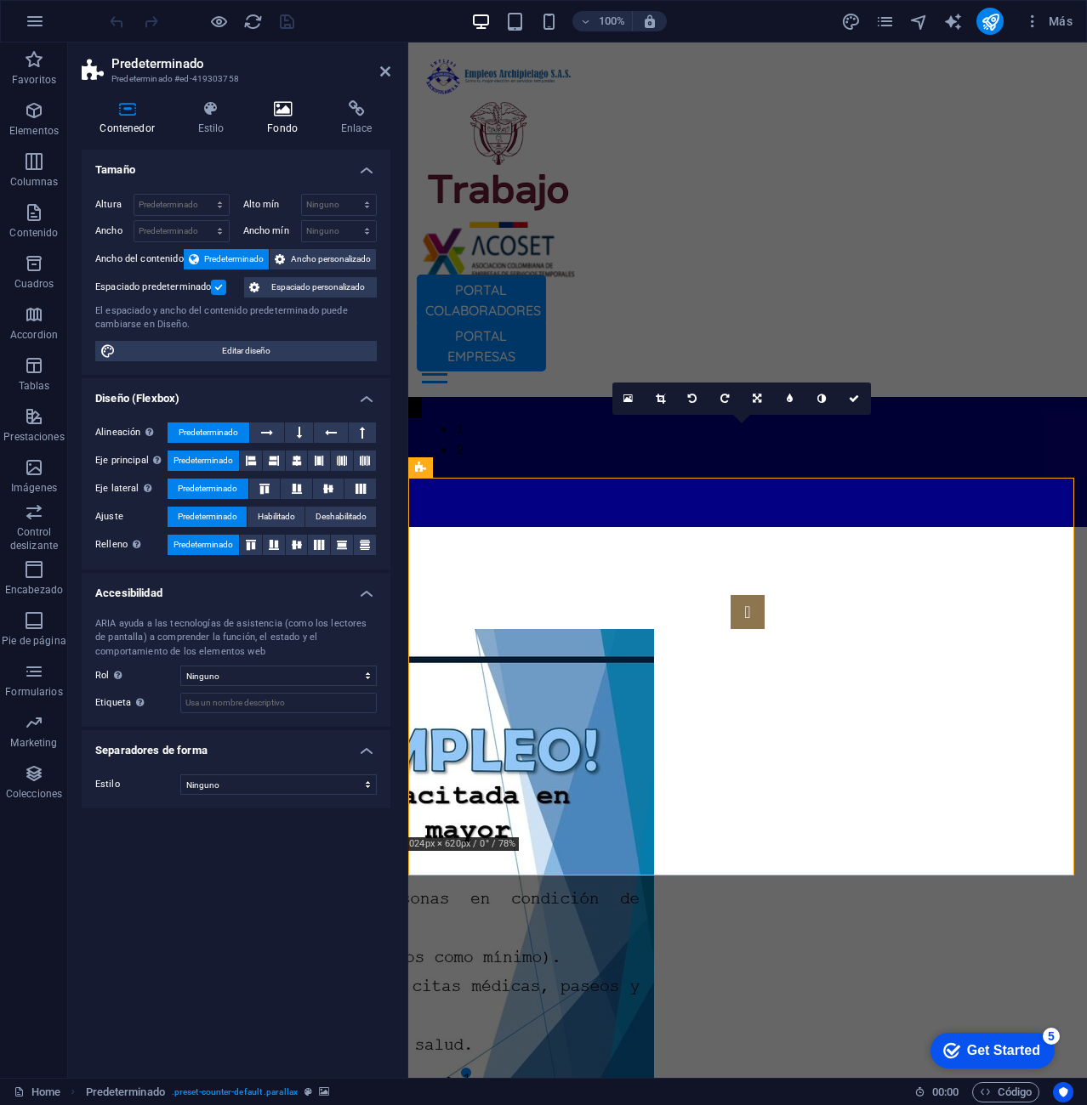
scroll to position [4083, 0]
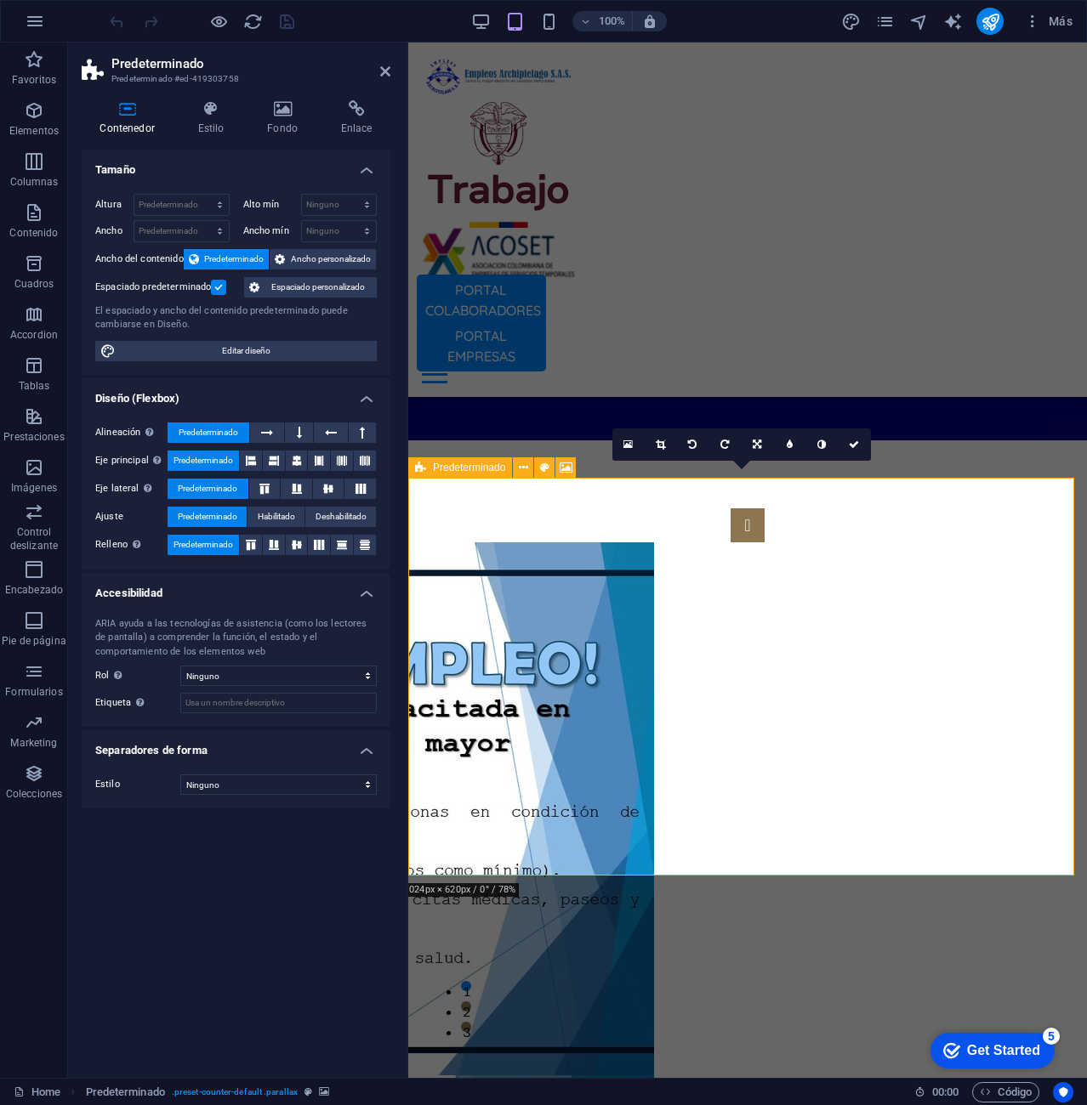
click at [428, 468] on div "Predeterminado" at bounding box center [460, 467] width 104 height 20
click at [287, 105] on icon at bounding box center [282, 108] width 67 height 17
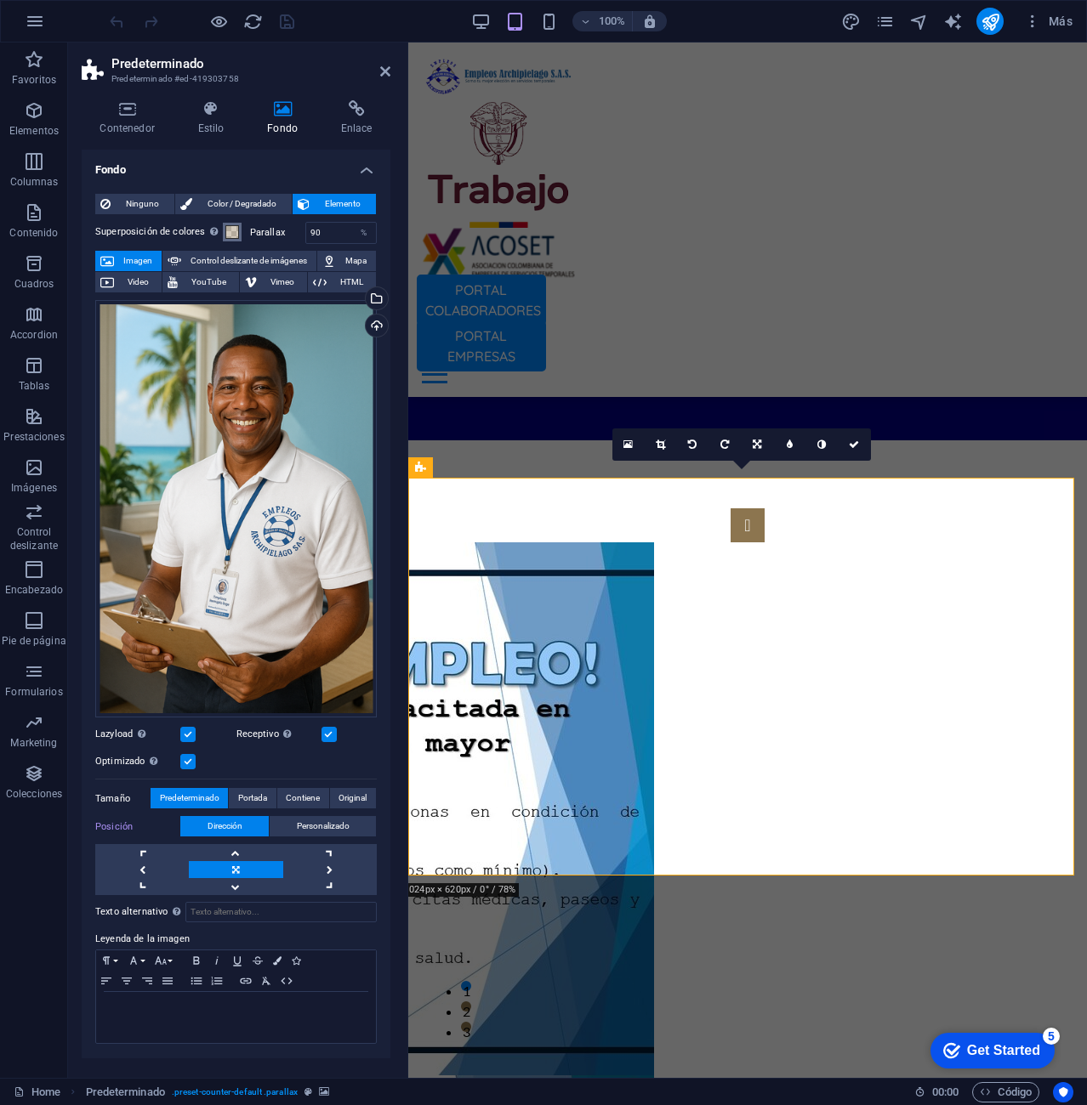
click at [236, 230] on span at bounding box center [232, 232] width 14 height 14
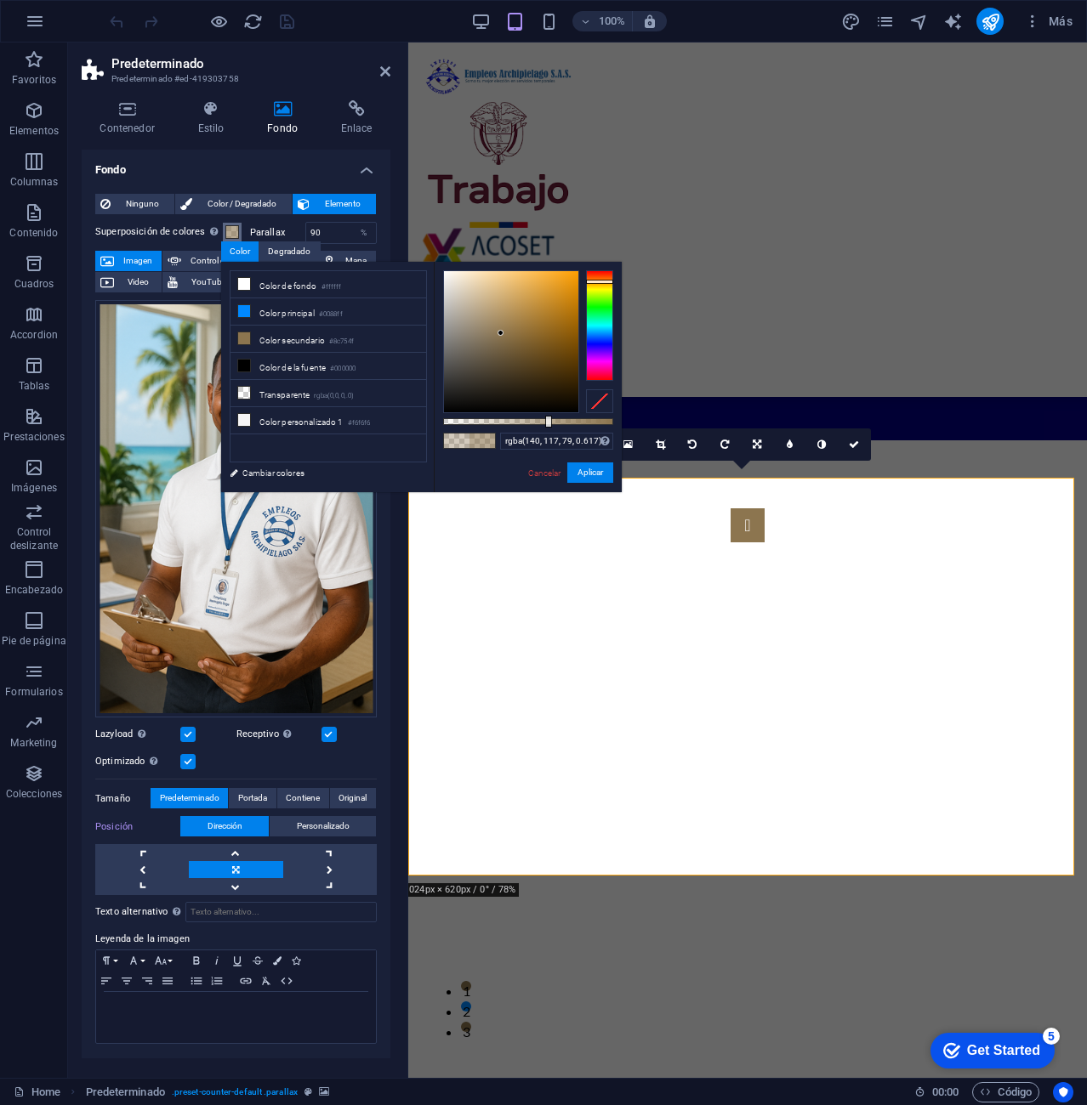
drag, startPoint x: 508, startPoint y: 419, endPoint x: 548, endPoint y: 420, distance: 39.1
click at [548, 420] on div at bounding box center [548, 422] width 7 height 12
type input "rgba(140, 117, 79, 0.767)"
drag, startPoint x: 547, startPoint y: 420, endPoint x: 573, endPoint y: 416, distance: 26.7
click at [573, 416] on div at bounding box center [574, 422] width 7 height 12
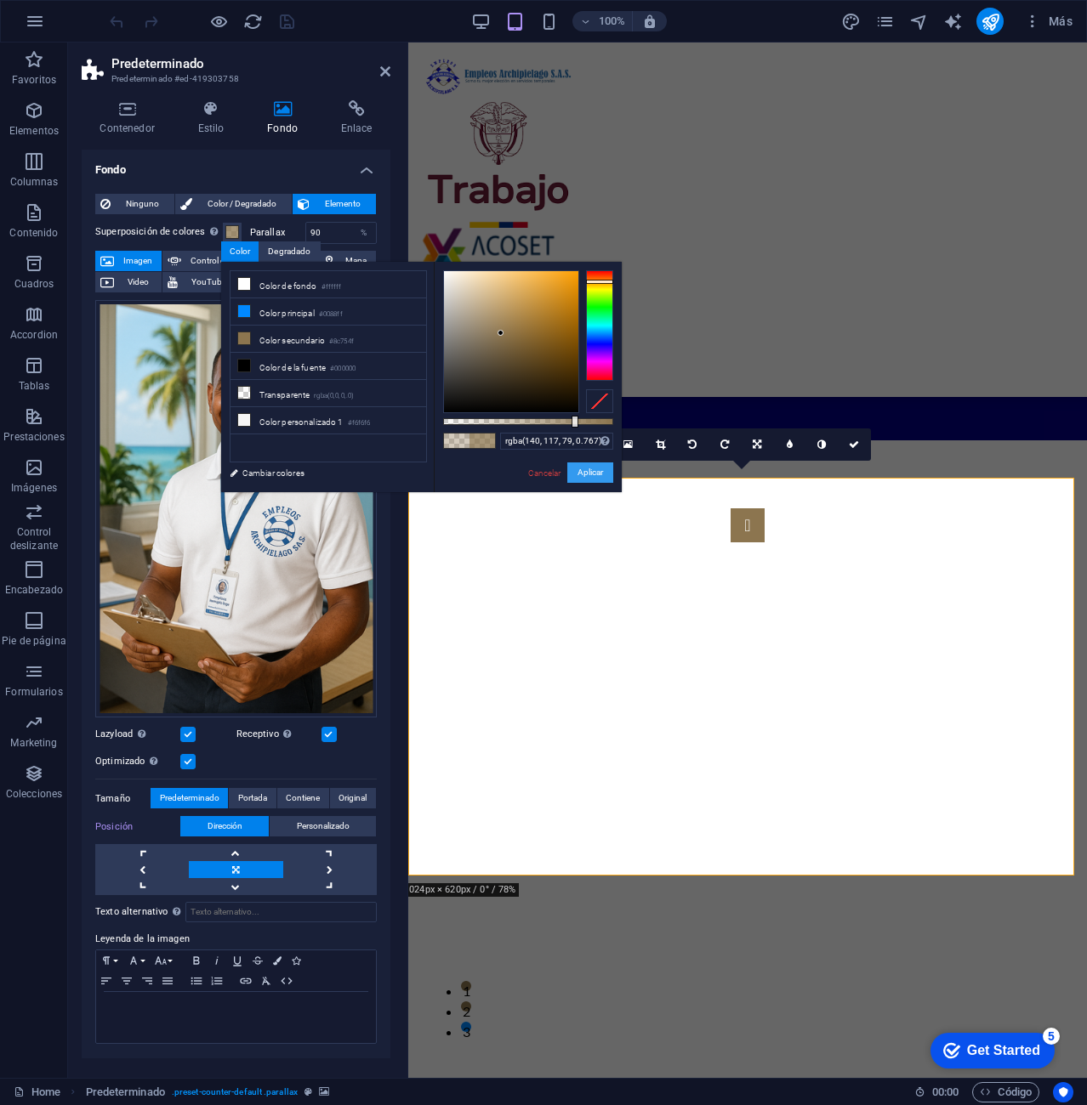
click at [587, 468] on button "Aplicar" at bounding box center [590, 473] width 46 height 20
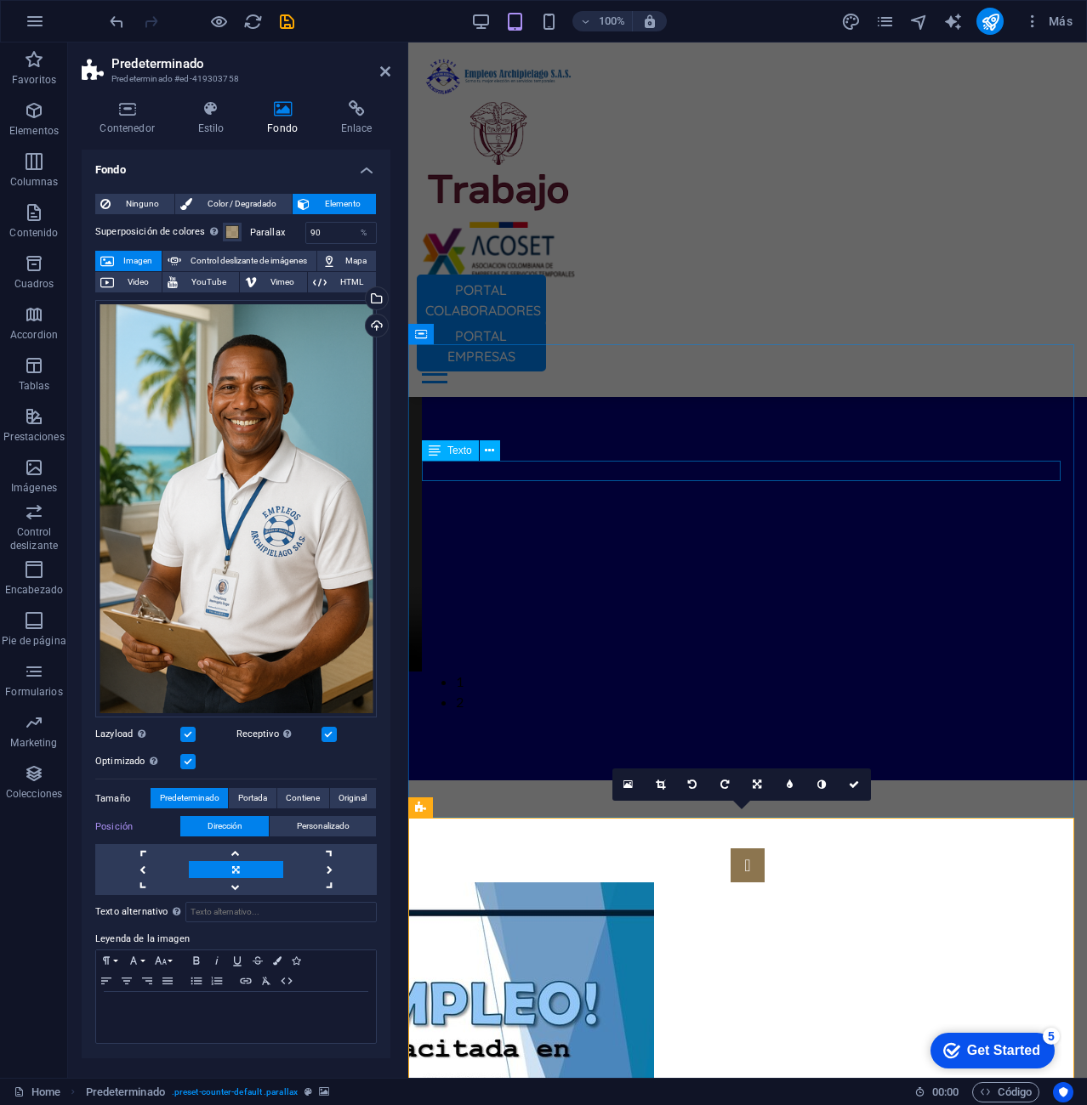
scroll to position [3488, 0]
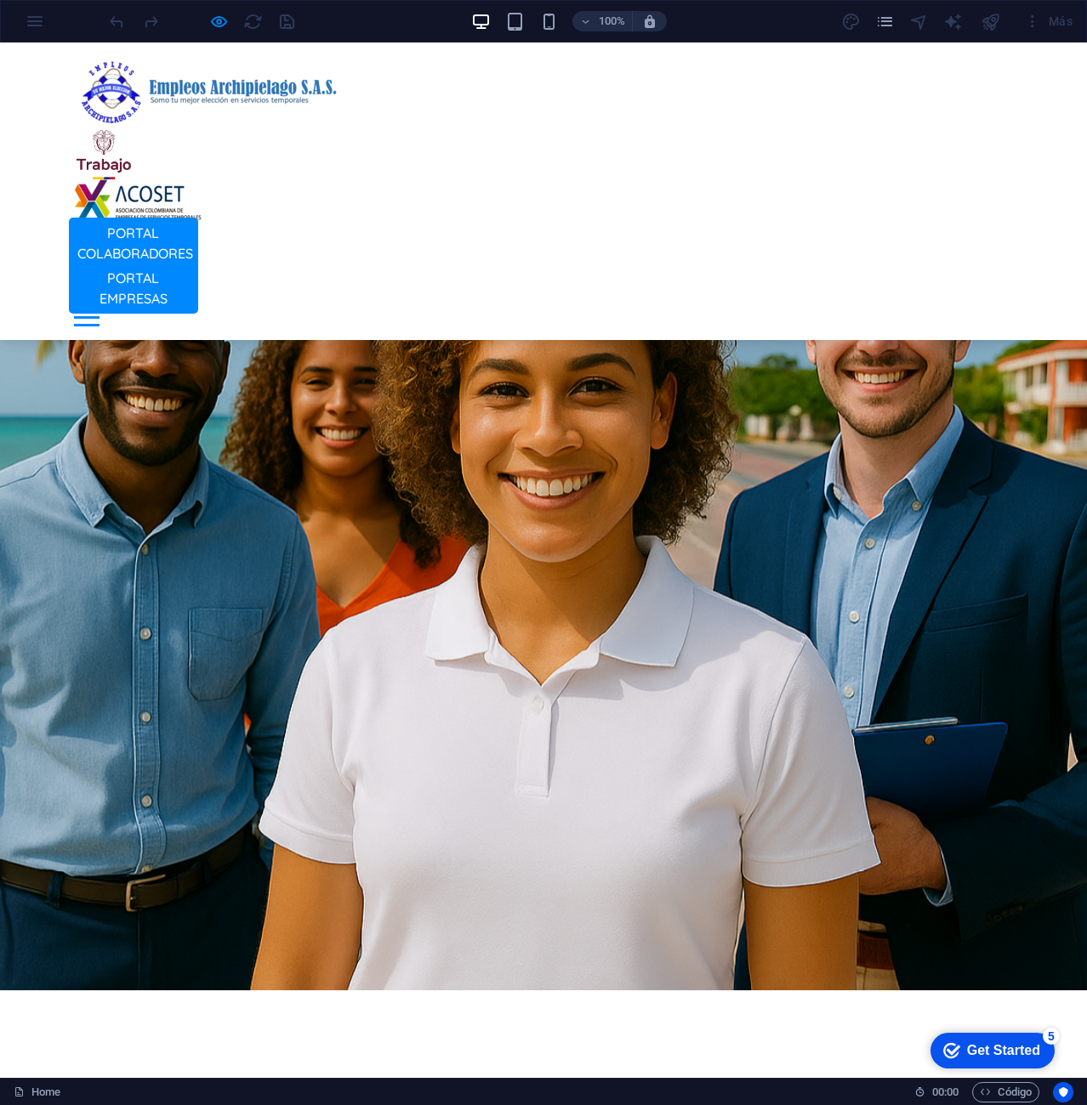
scroll to position [0, 0]
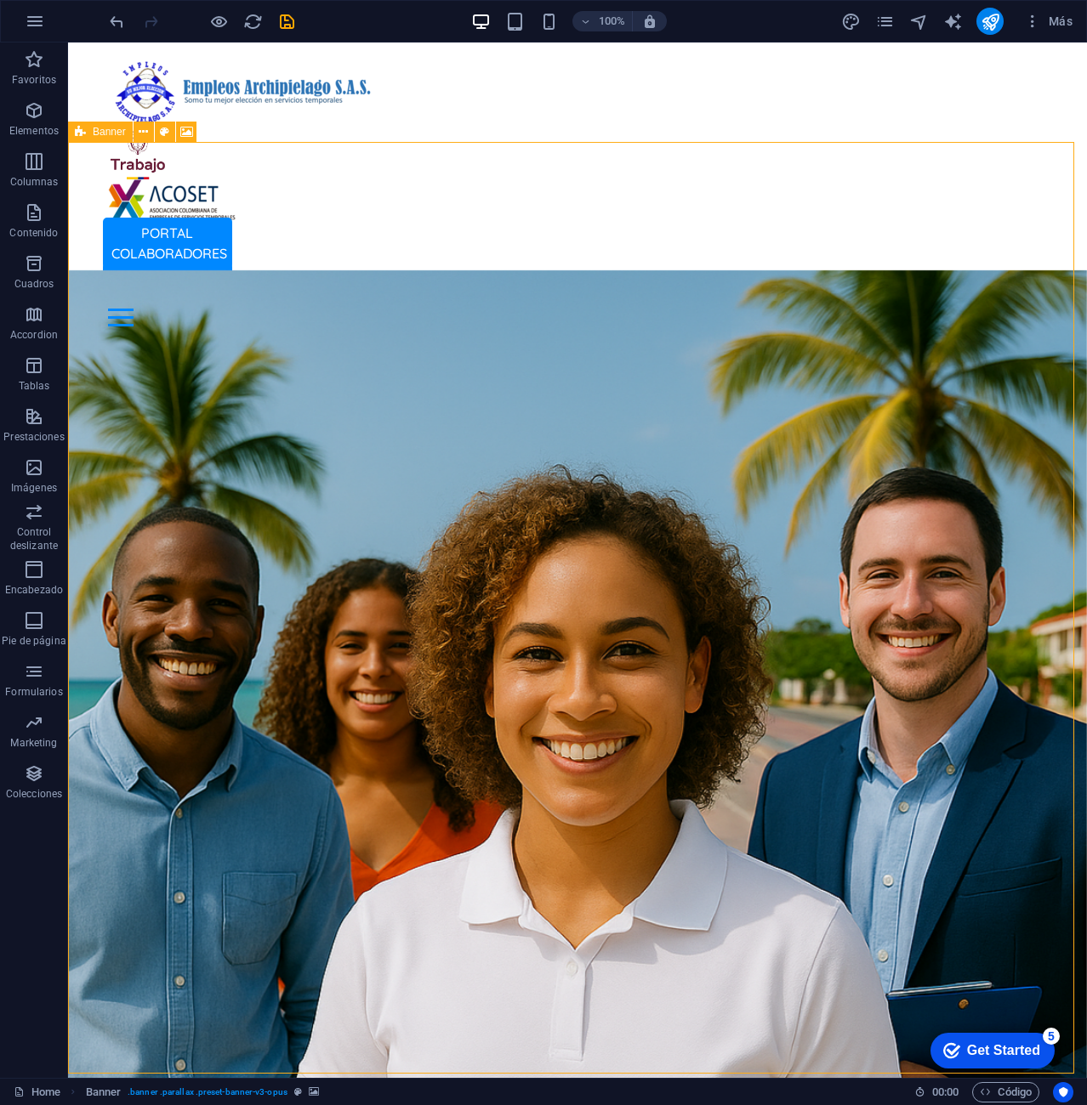
select select "vh"
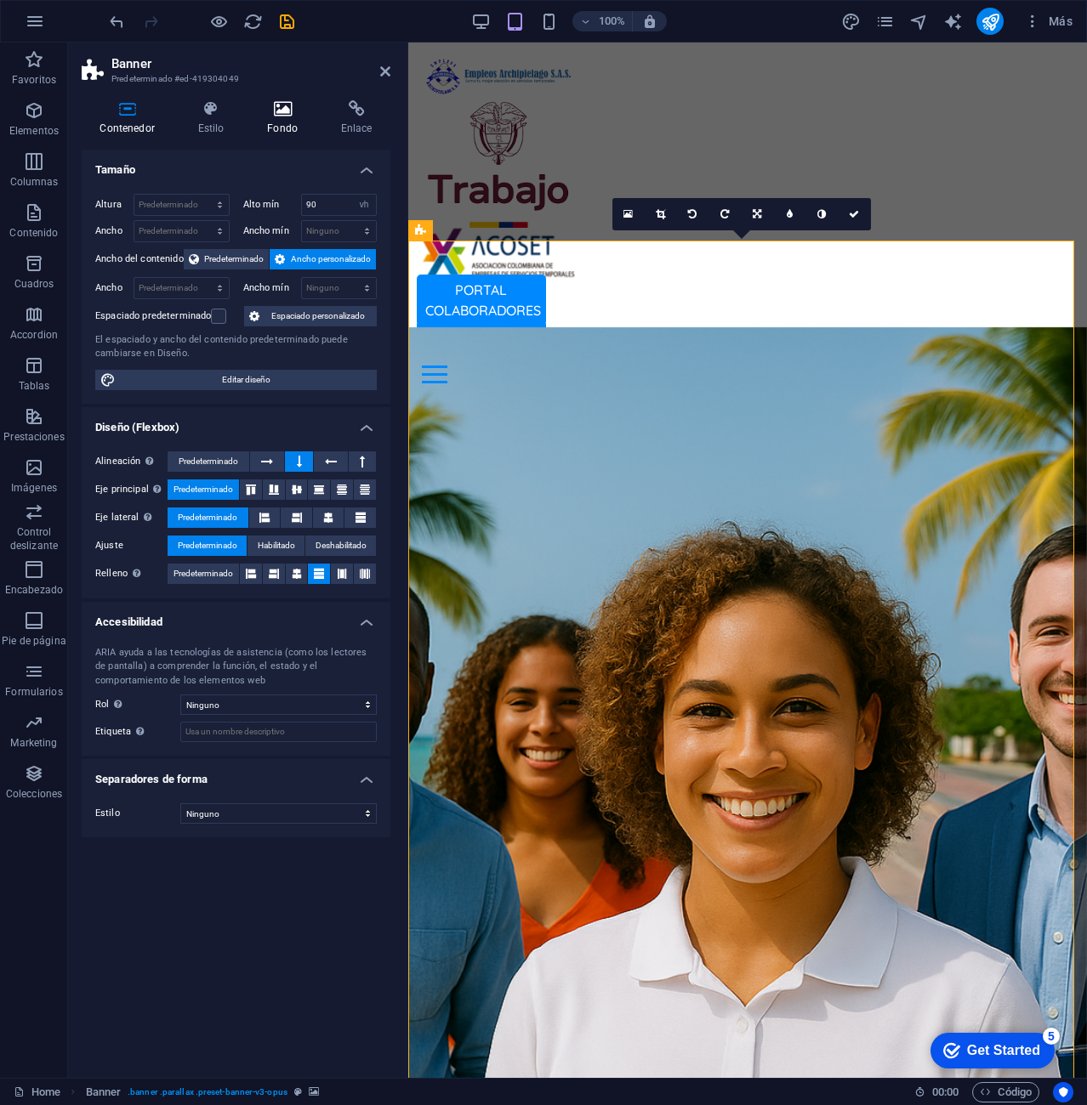
click at [273, 111] on icon at bounding box center [282, 108] width 67 height 17
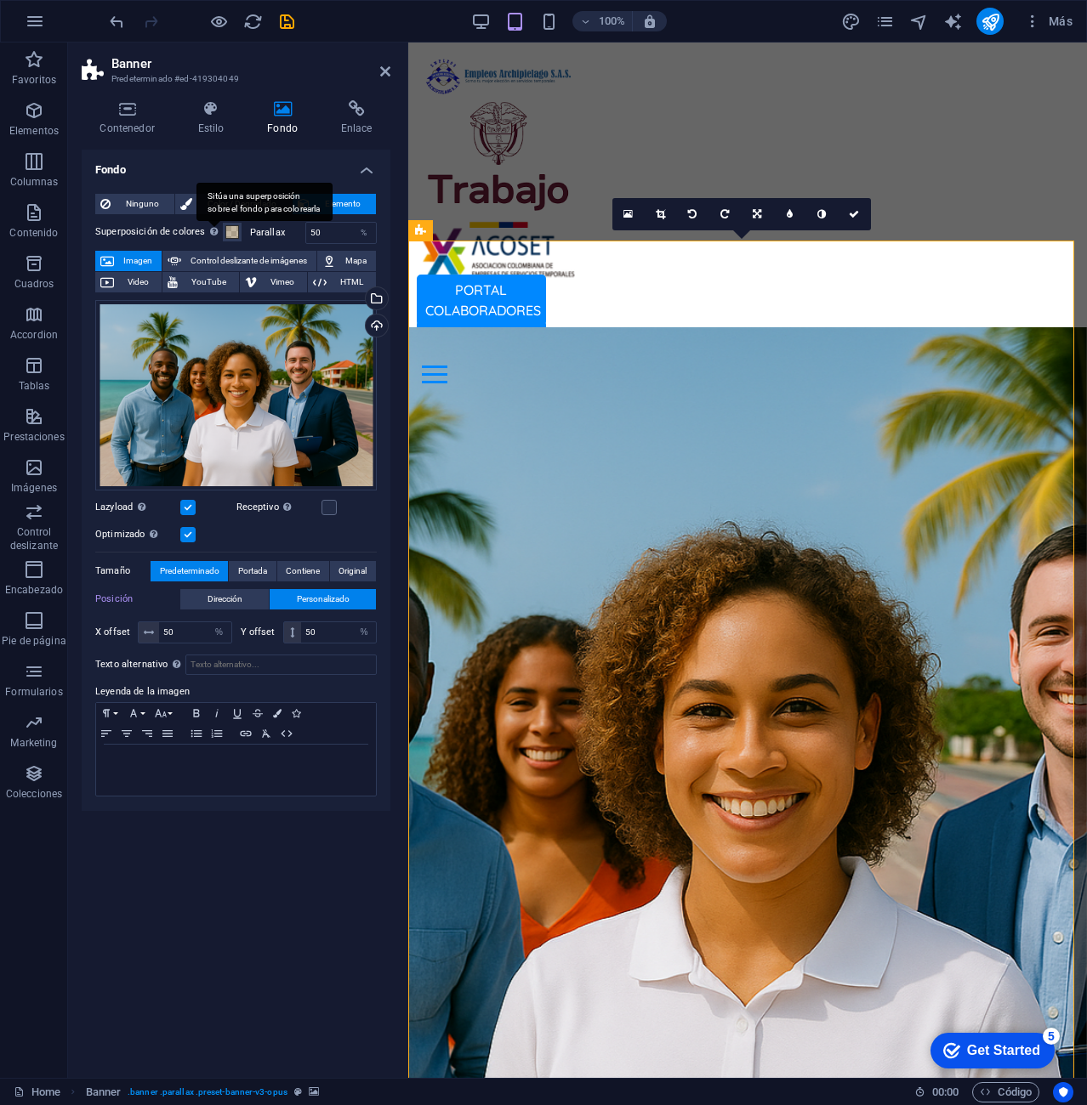
click at [219, 230] on div "Sitúa una superposición sobre el fondo para colorearla" at bounding box center [213, 231] width 17 height 20
click at [223, 230] on button "Superposición de colores Sitúa una superposición sobre el fondo para colorearla" at bounding box center [232, 232] width 19 height 19
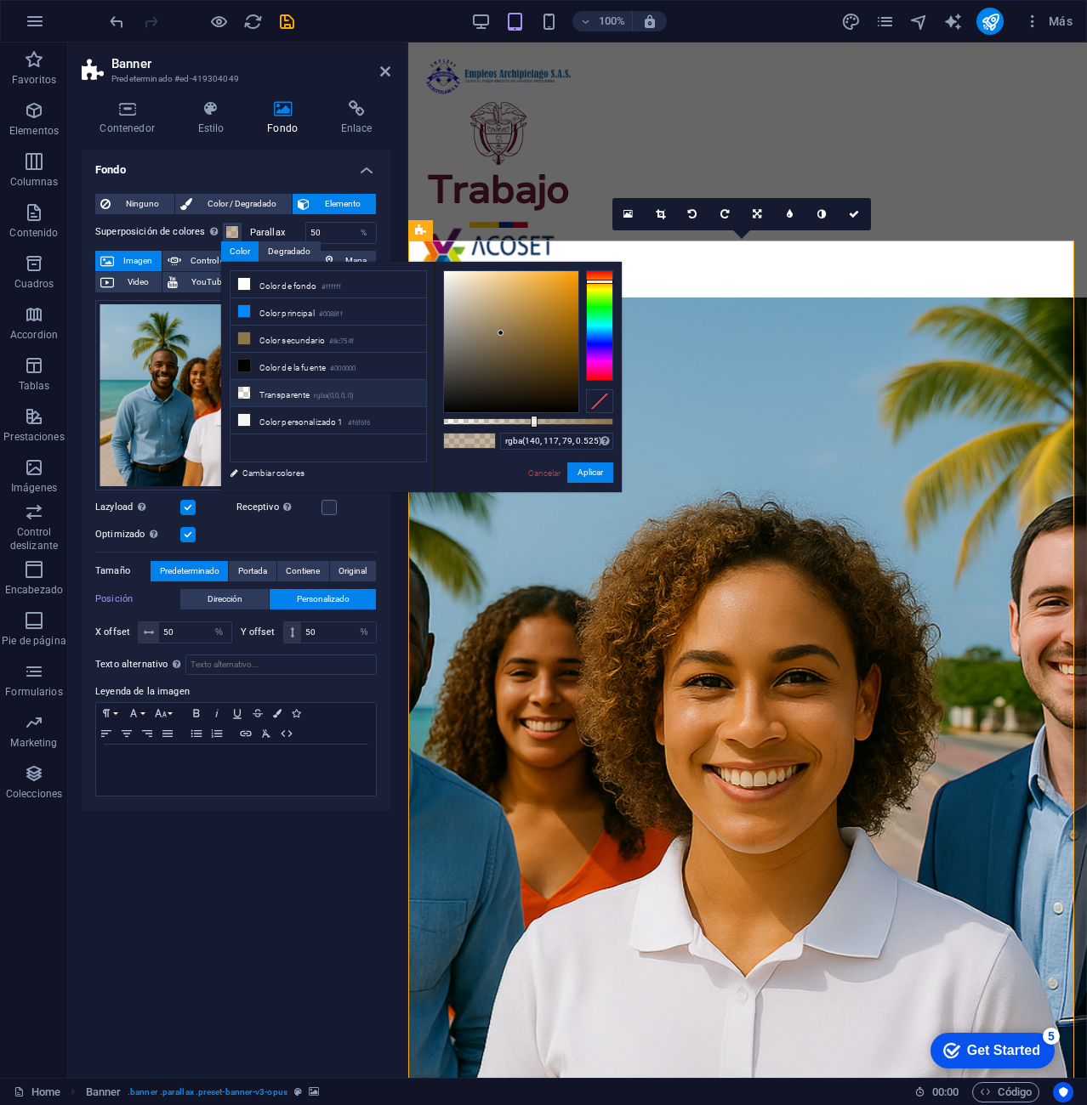
click at [298, 394] on li "Transparente rgba(0,0,0,.0)" at bounding box center [328, 393] width 196 height 27
type input "rgba(0, 0, 0, 0)"
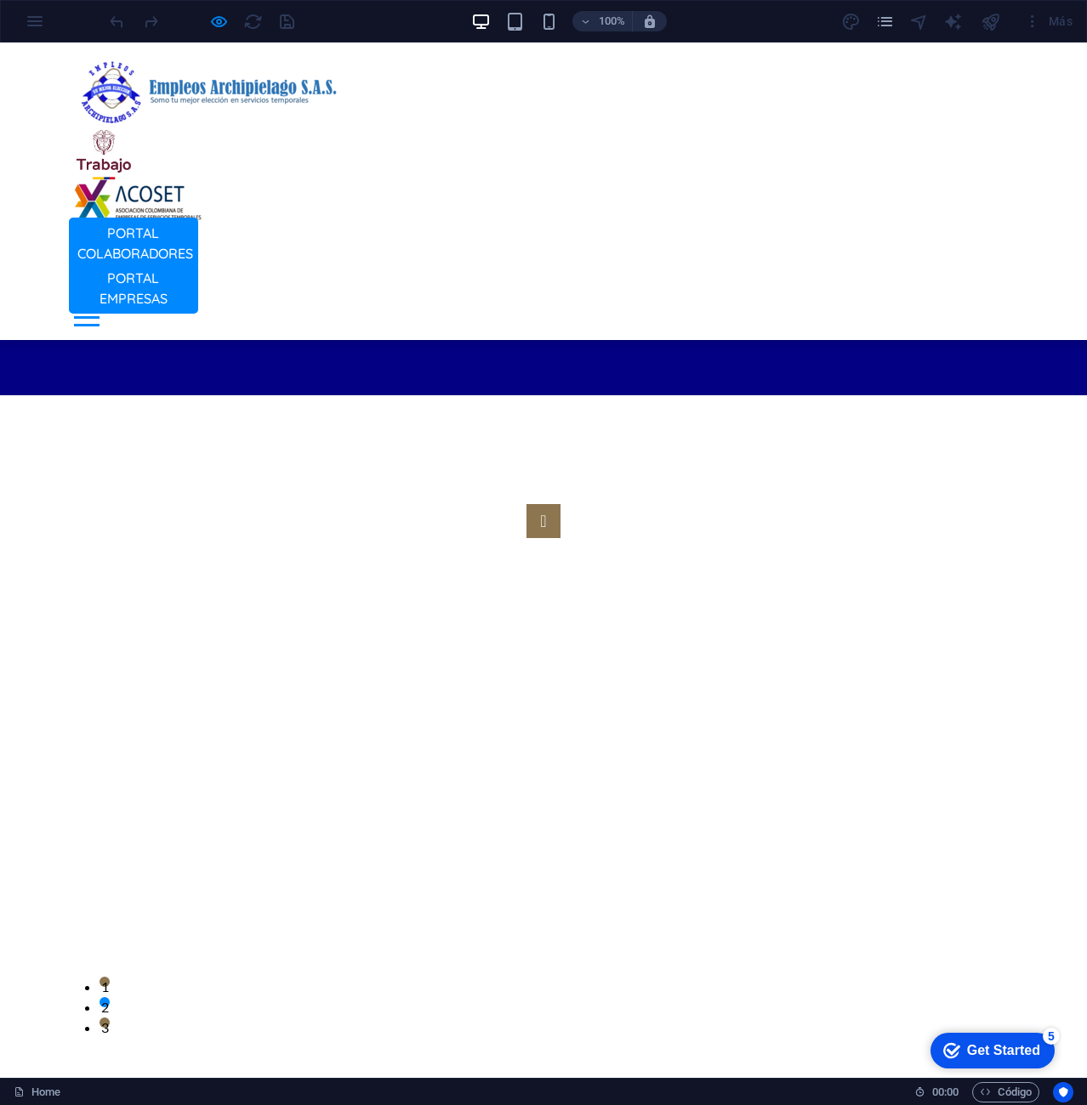
scroll to position [4166, 0]
